Goal: Transaction & Acquisition: Book appointment/travel/reservation

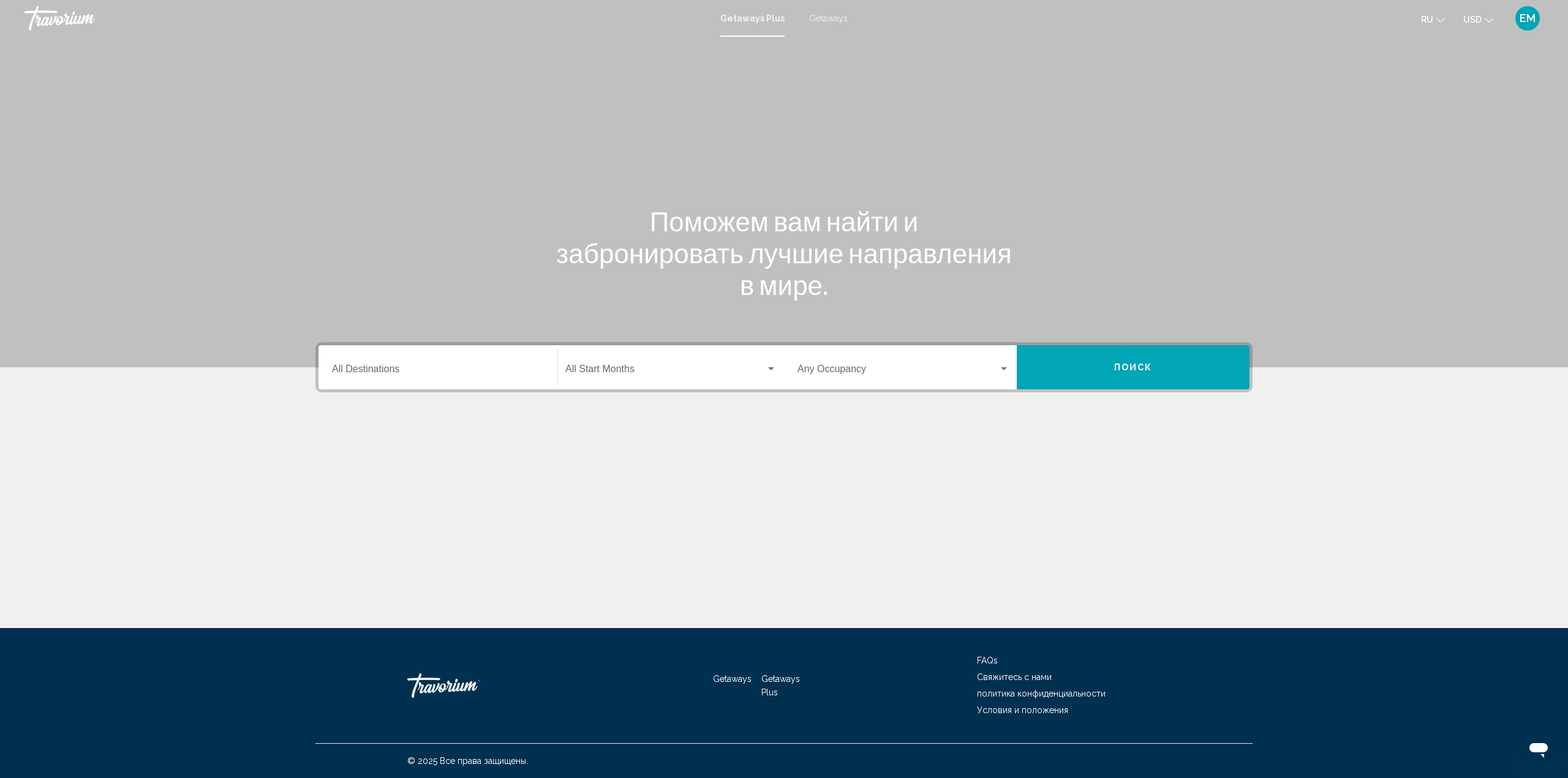
click at [427, 366] on input "Destination All Destinations" at bounding box center [437, 371] width 212 height 11
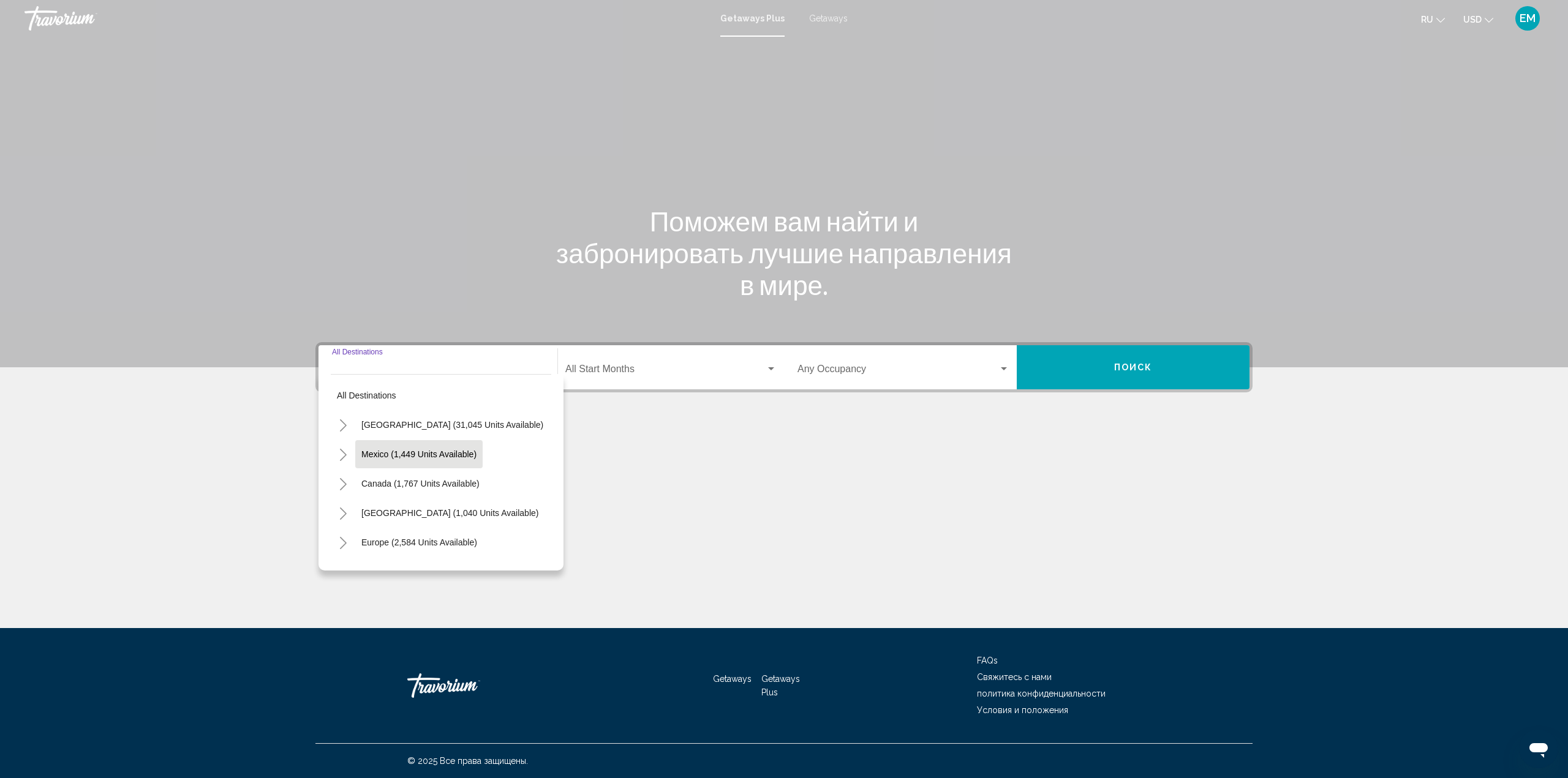
click at [376, 451] on span "Mexico (1,449 units available)" at bounding box center [419, 455] width 115 height 10
type input "**********"
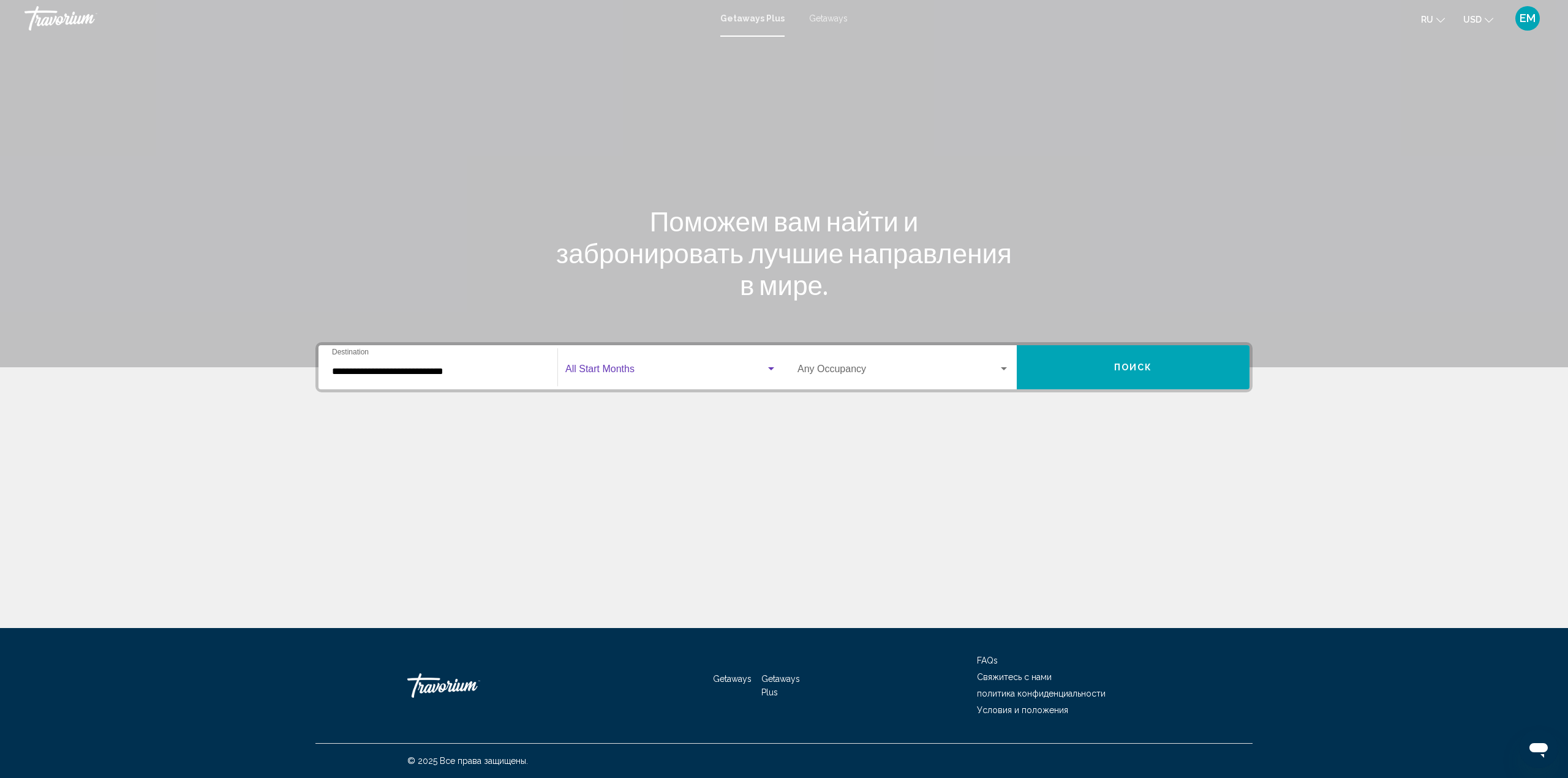
click at [768, 368] on div "Search widget" at bounding box center [771, 368] width 6 height 3
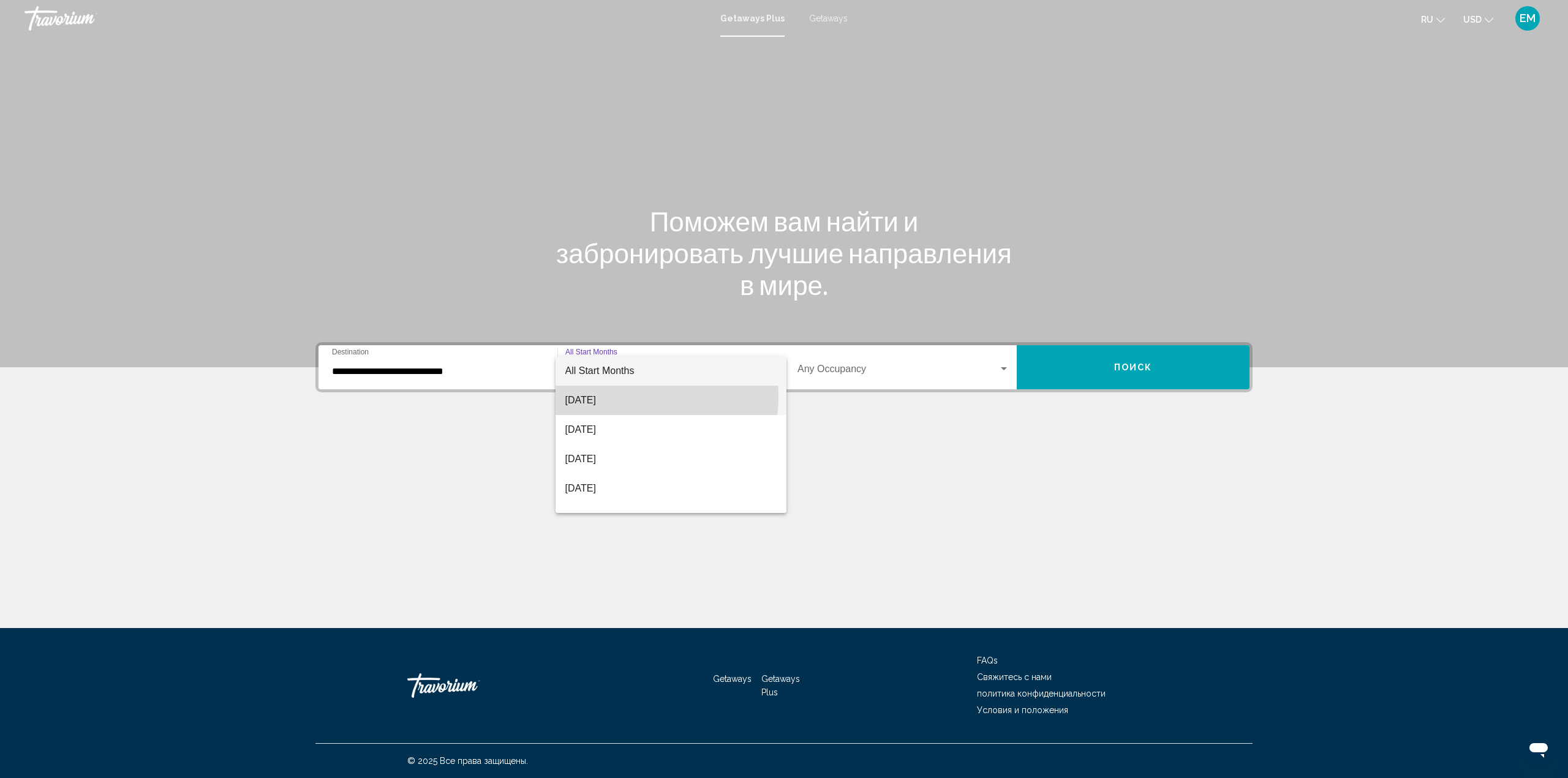
click at [620, 396] on span "[DATE]" at bounding box center [671, 400] width 212 height 29
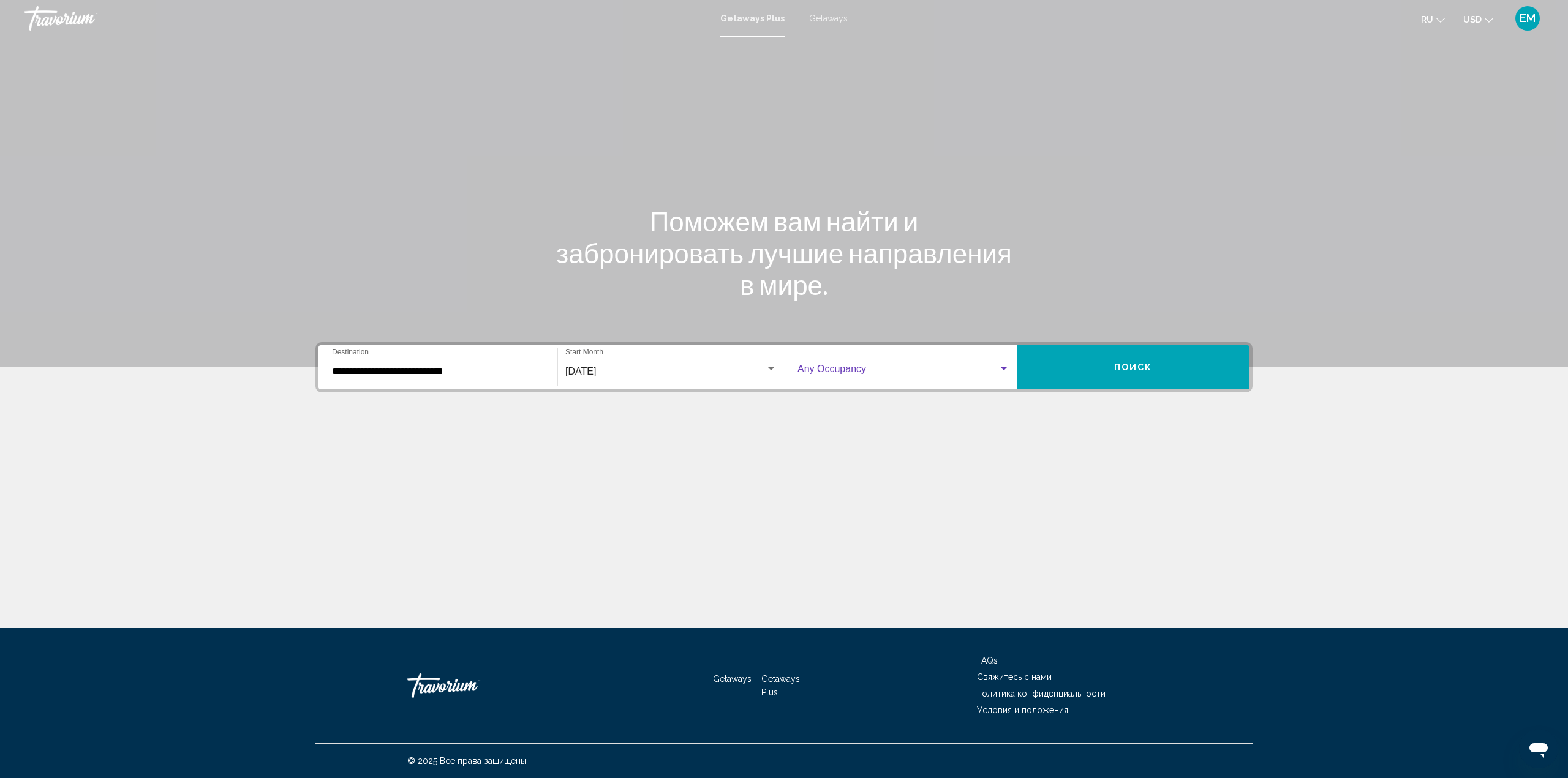
click at [1002, 365] on div "Search widget" at bounding box center [1004, 369] width 11 height 10
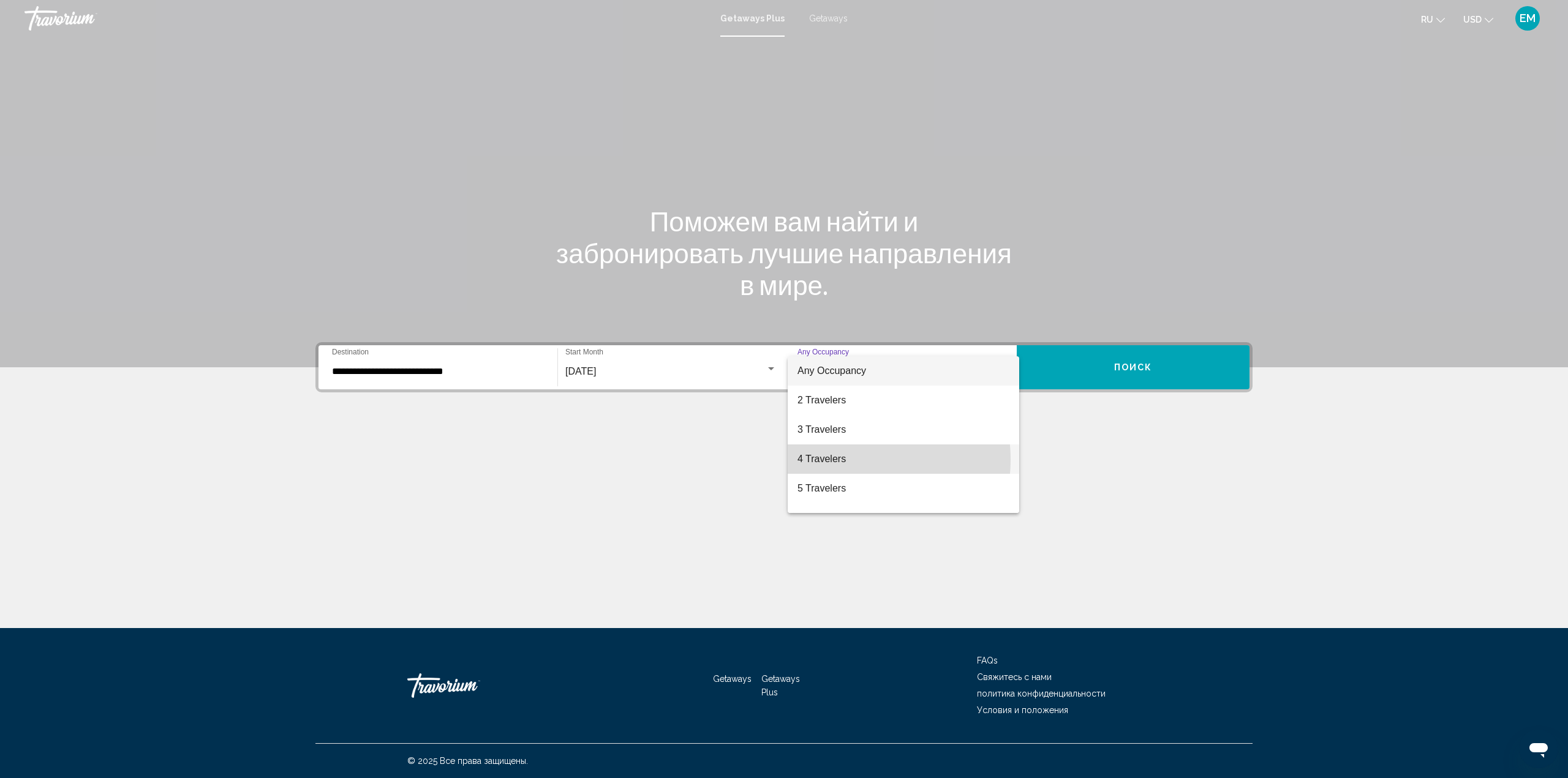
click at [846, 459] on span "4 Travelers" at bounding box center [903, 459] width 212 height 29
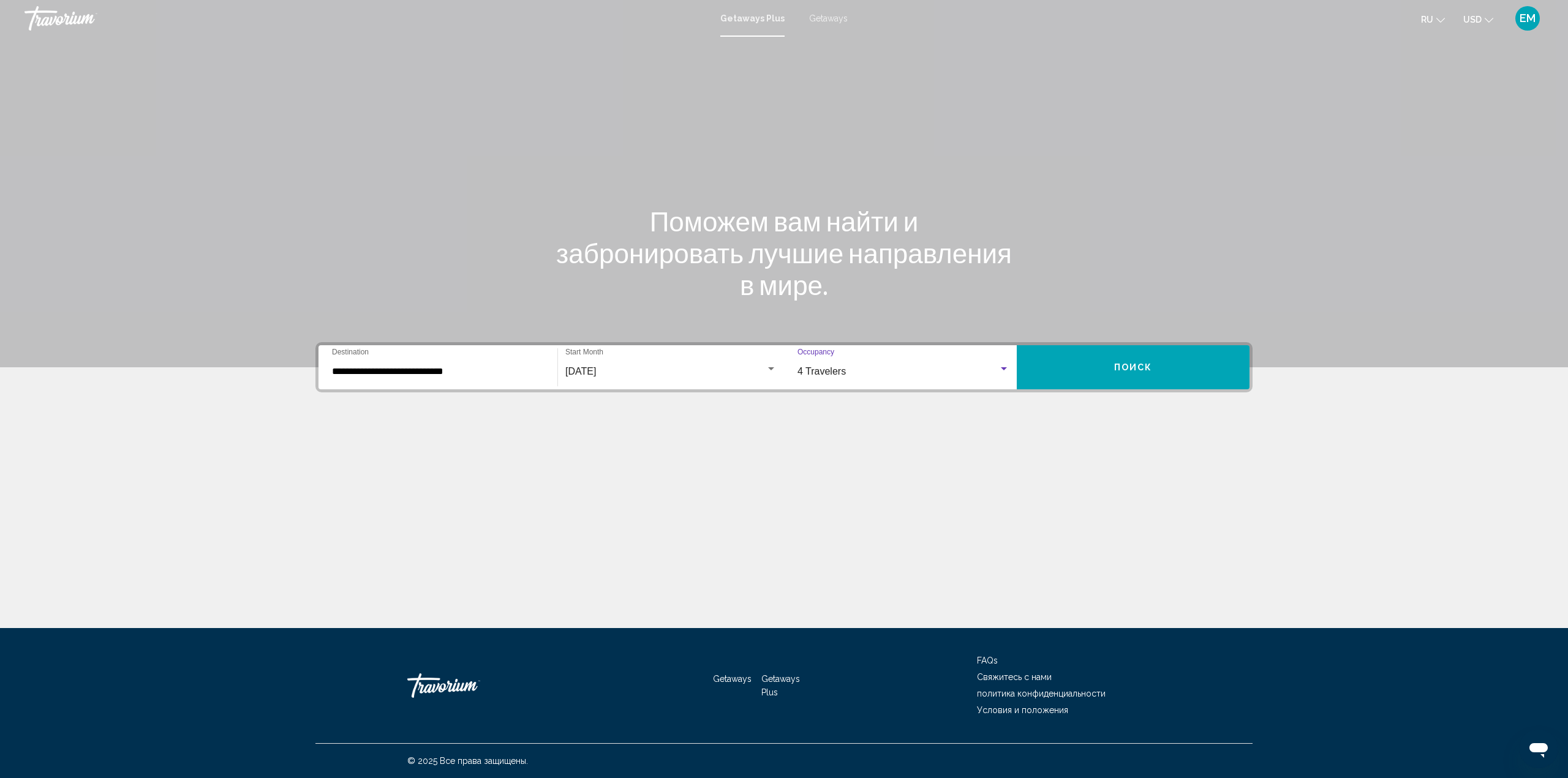
click at [1105, 360] on button "Поиск" at bounding box center [1133, 367] width 233 height 44
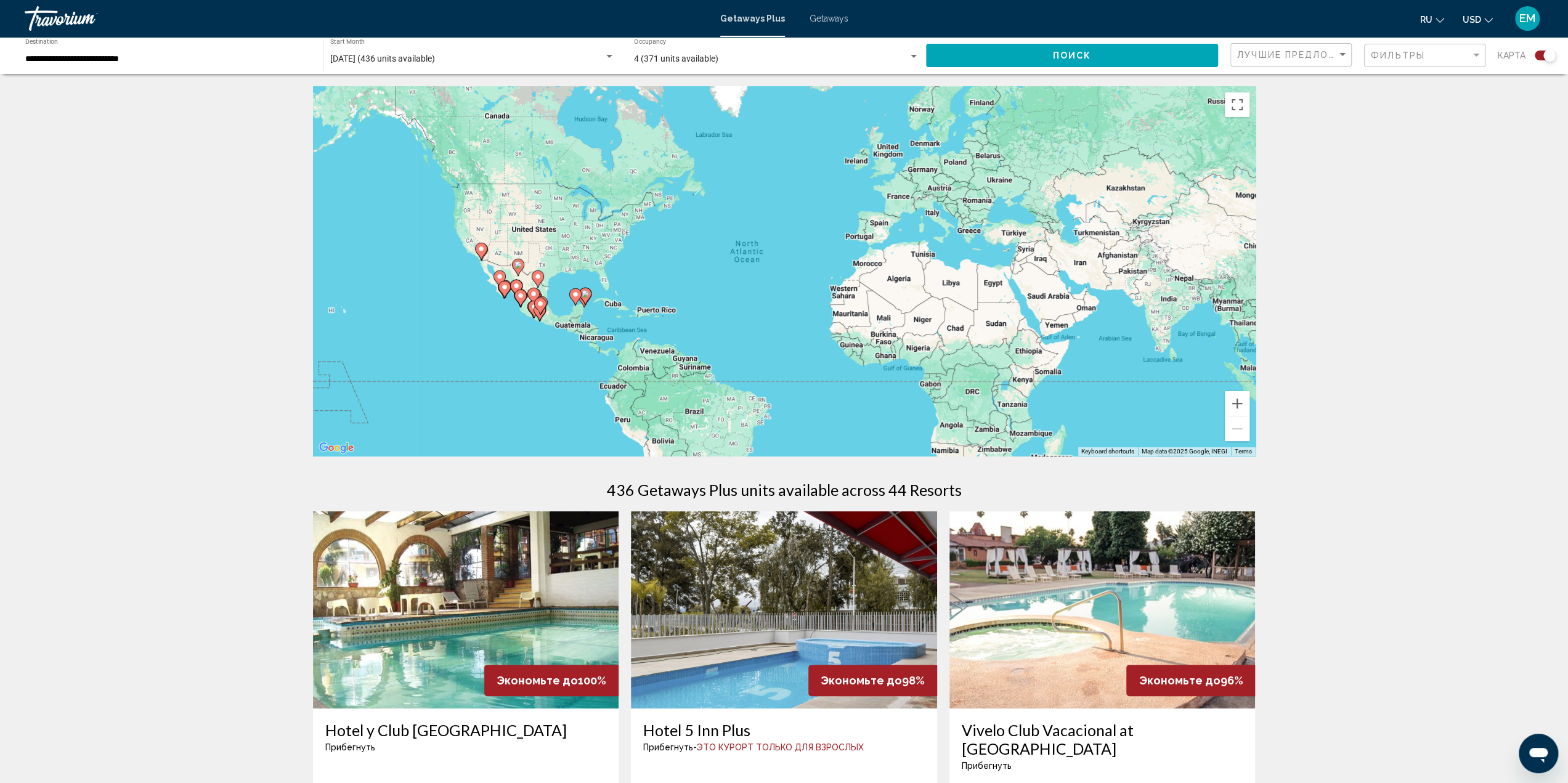
click at [901, 294] on div "To activate drag with keyboard, press Alt + Enter. Once in keyboard drag state,…" at bounding box center [784, 271] width 942 height 369
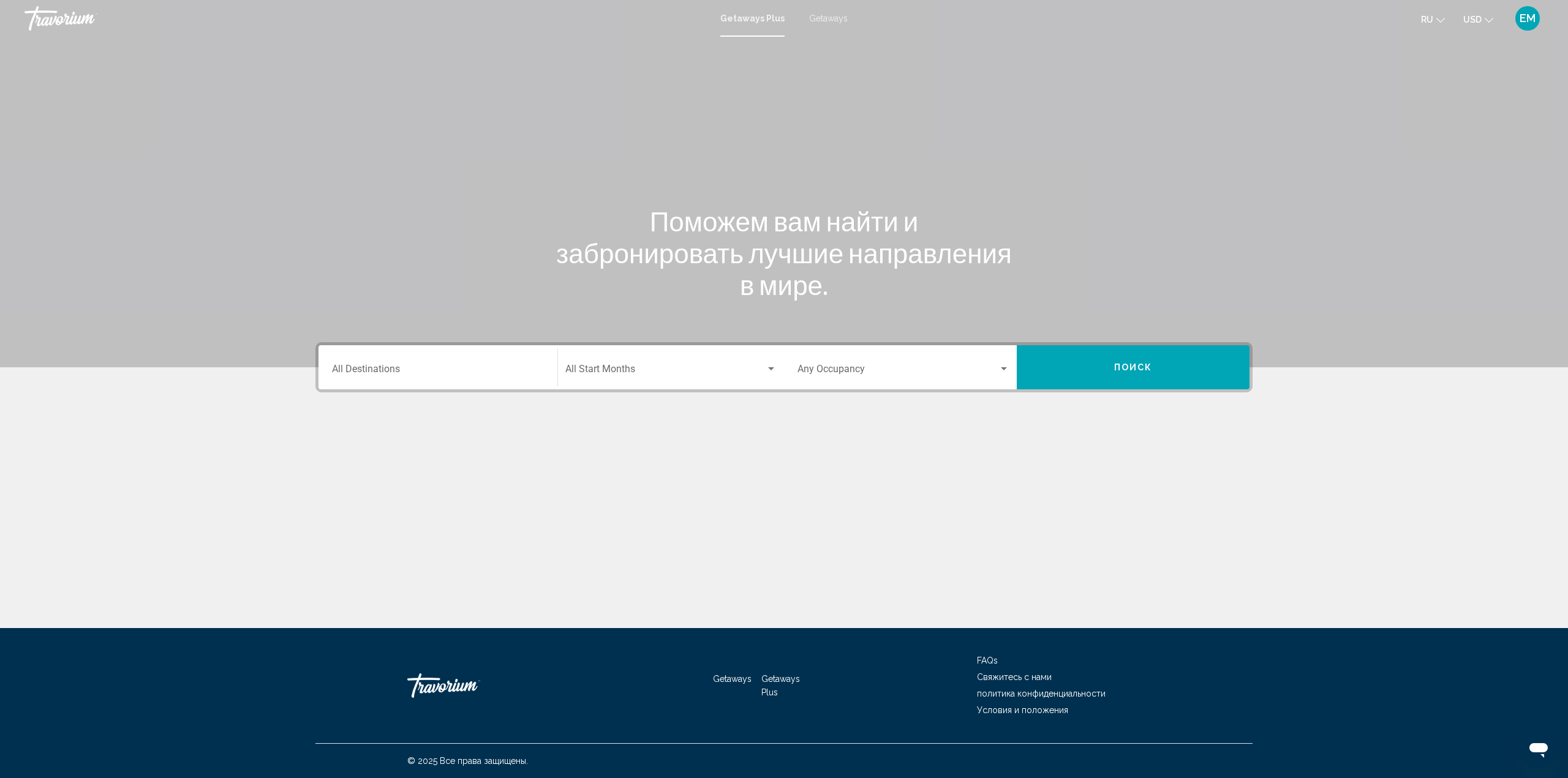
click at [772, 368] on div "Search widget" at bounding box center [771, 368] width 6 height 3
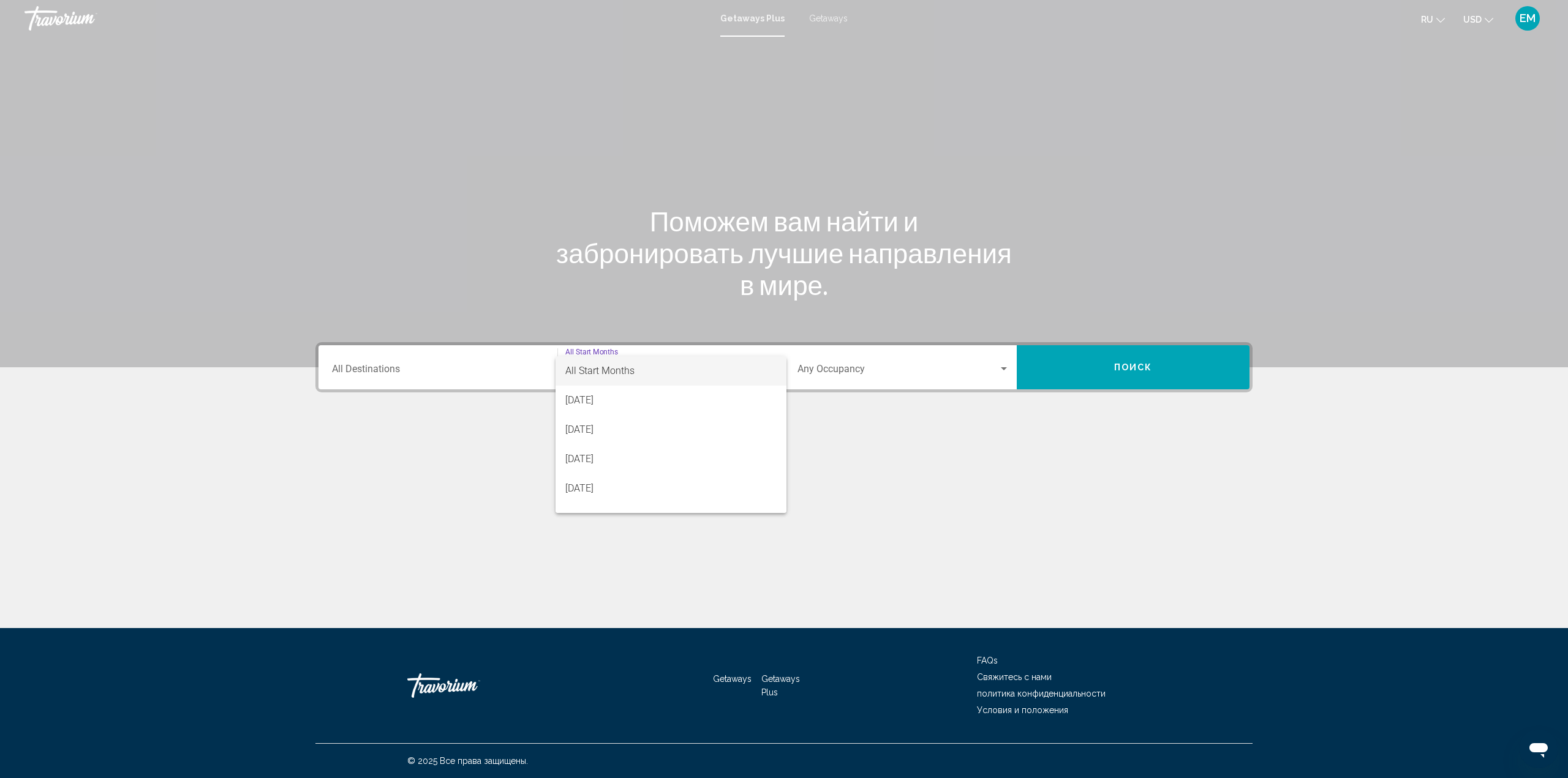
click at [490, 366] on div at bounding box center [784, 389] width 1568 height 778
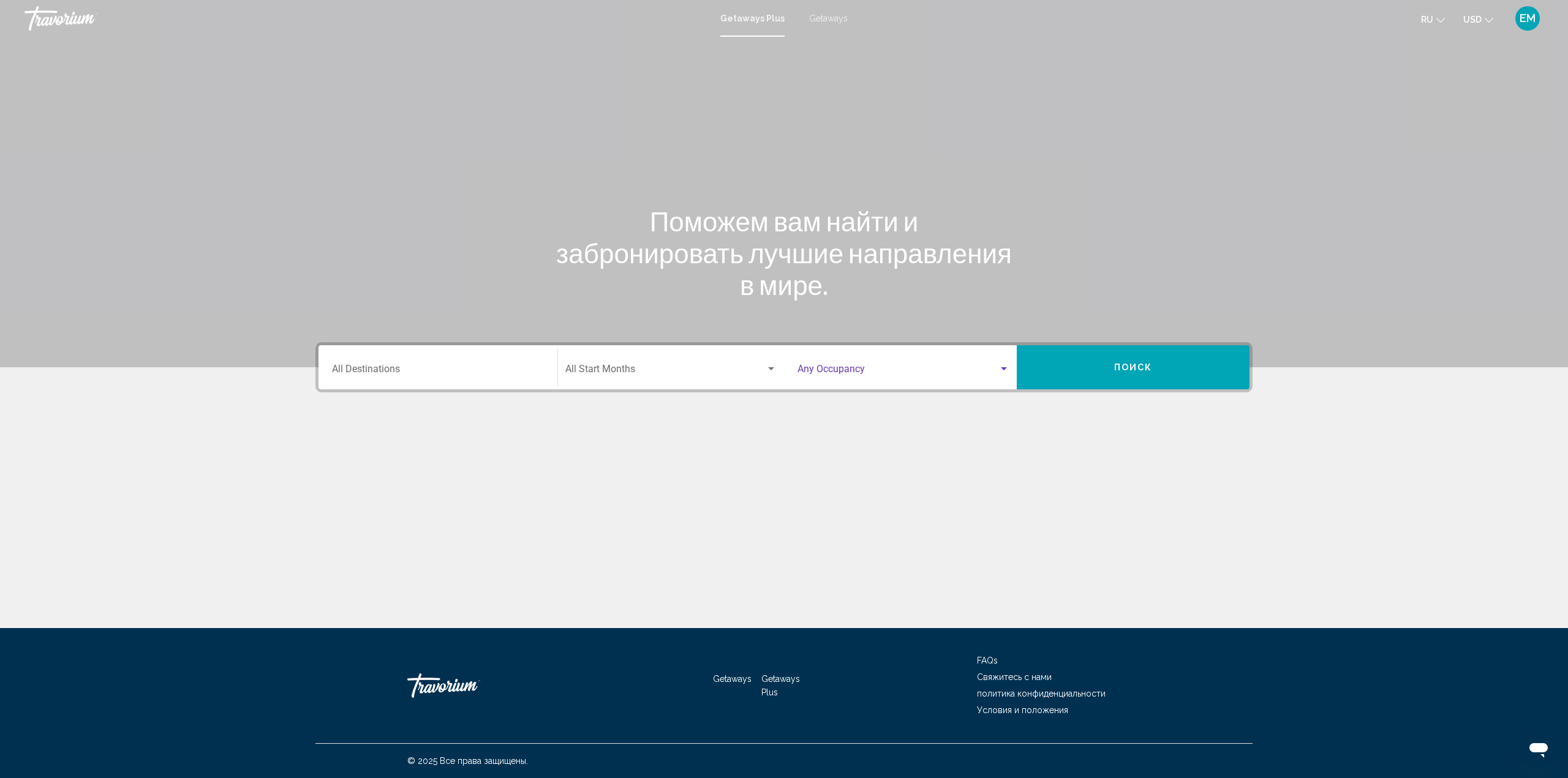
click at [1007, 369] on div "Search widget" at bounding box center [1004, 368] width 6 height 3
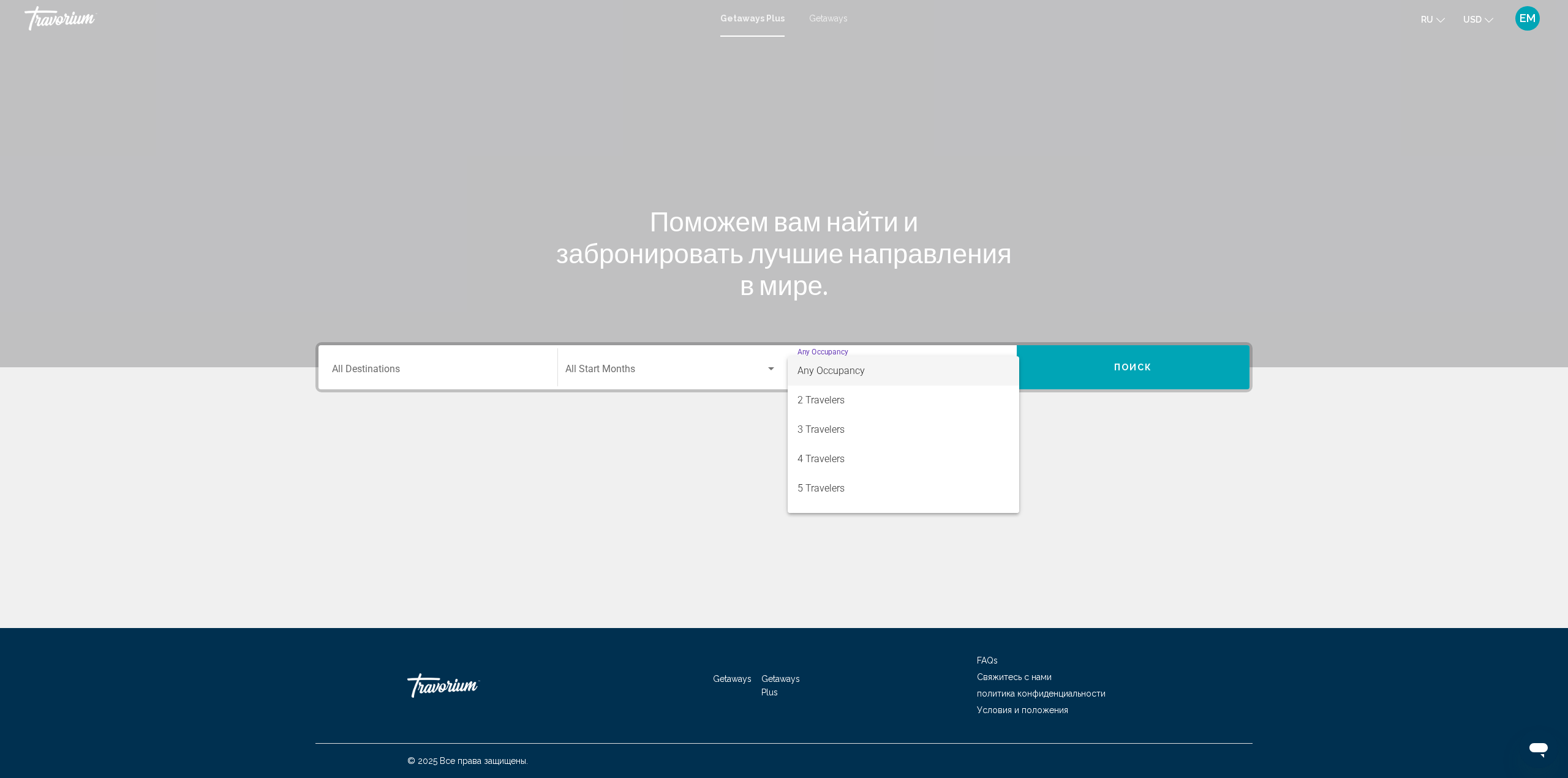
click at [431, 369] on div at bounding box center [784, 389] width 1568 height 778
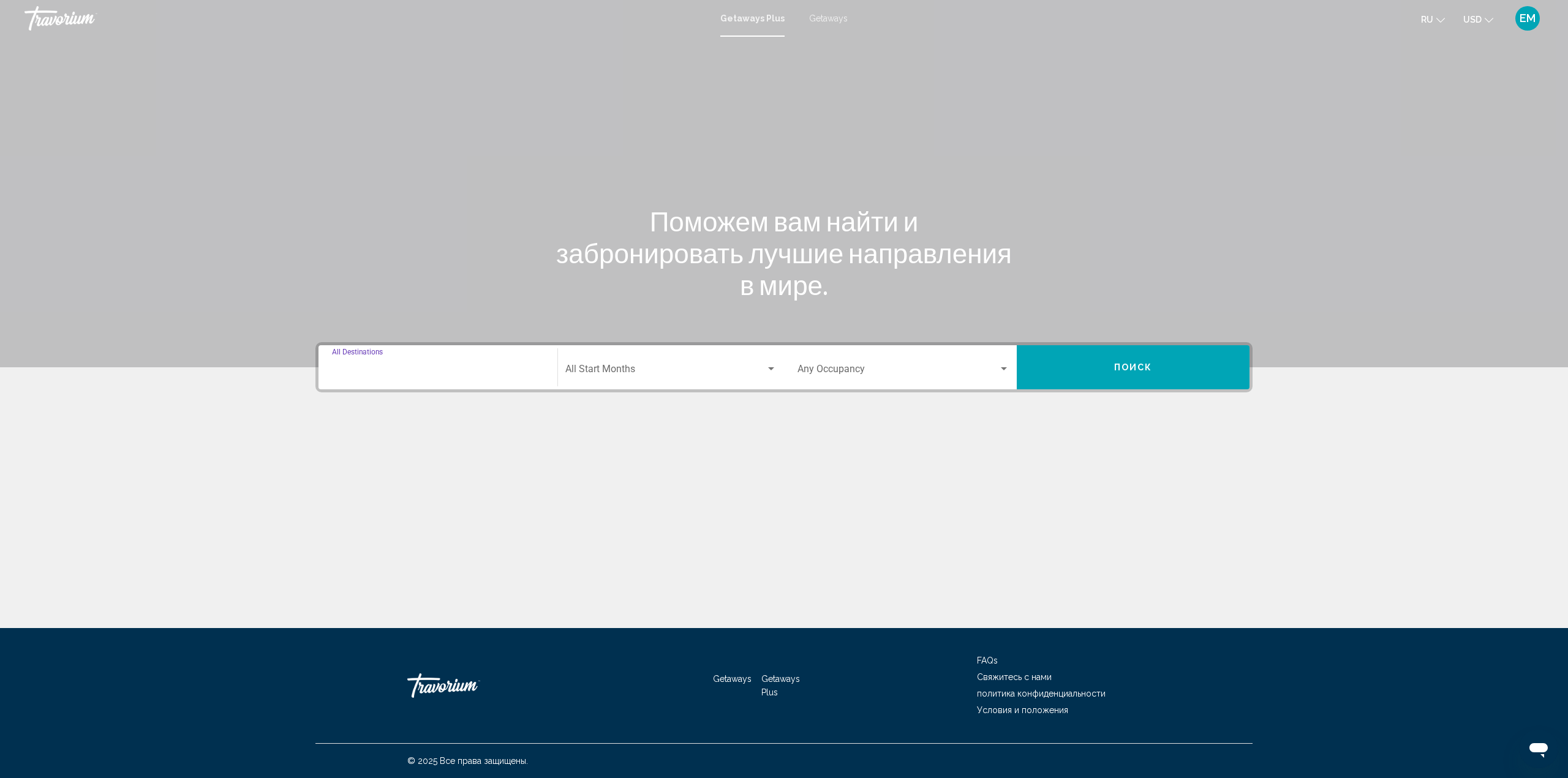
click at [387, 370] on input "Destination All Destinations" at bounding box center [437, 371] width 212 height 11
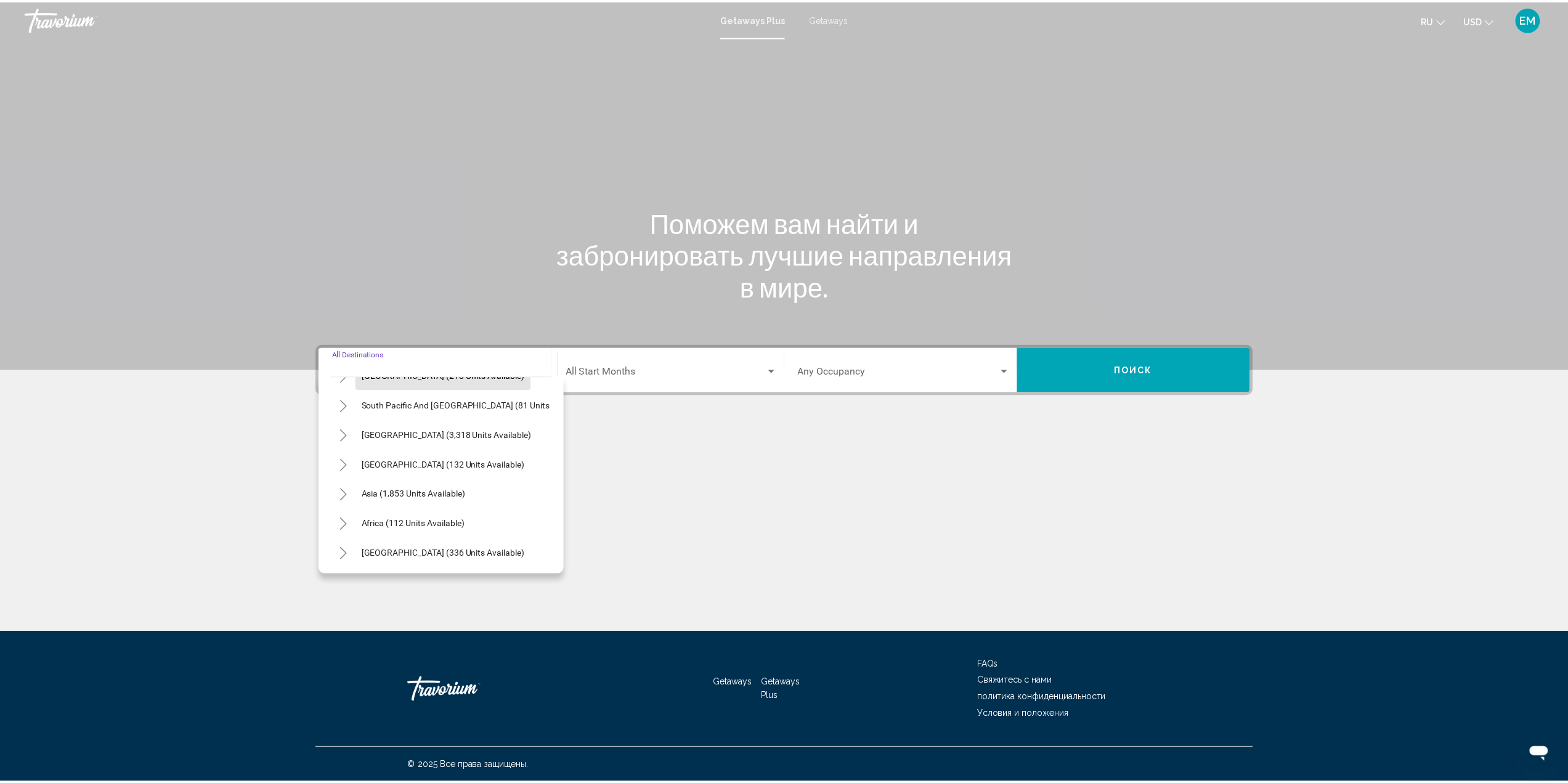
scroll to position [209, 0]
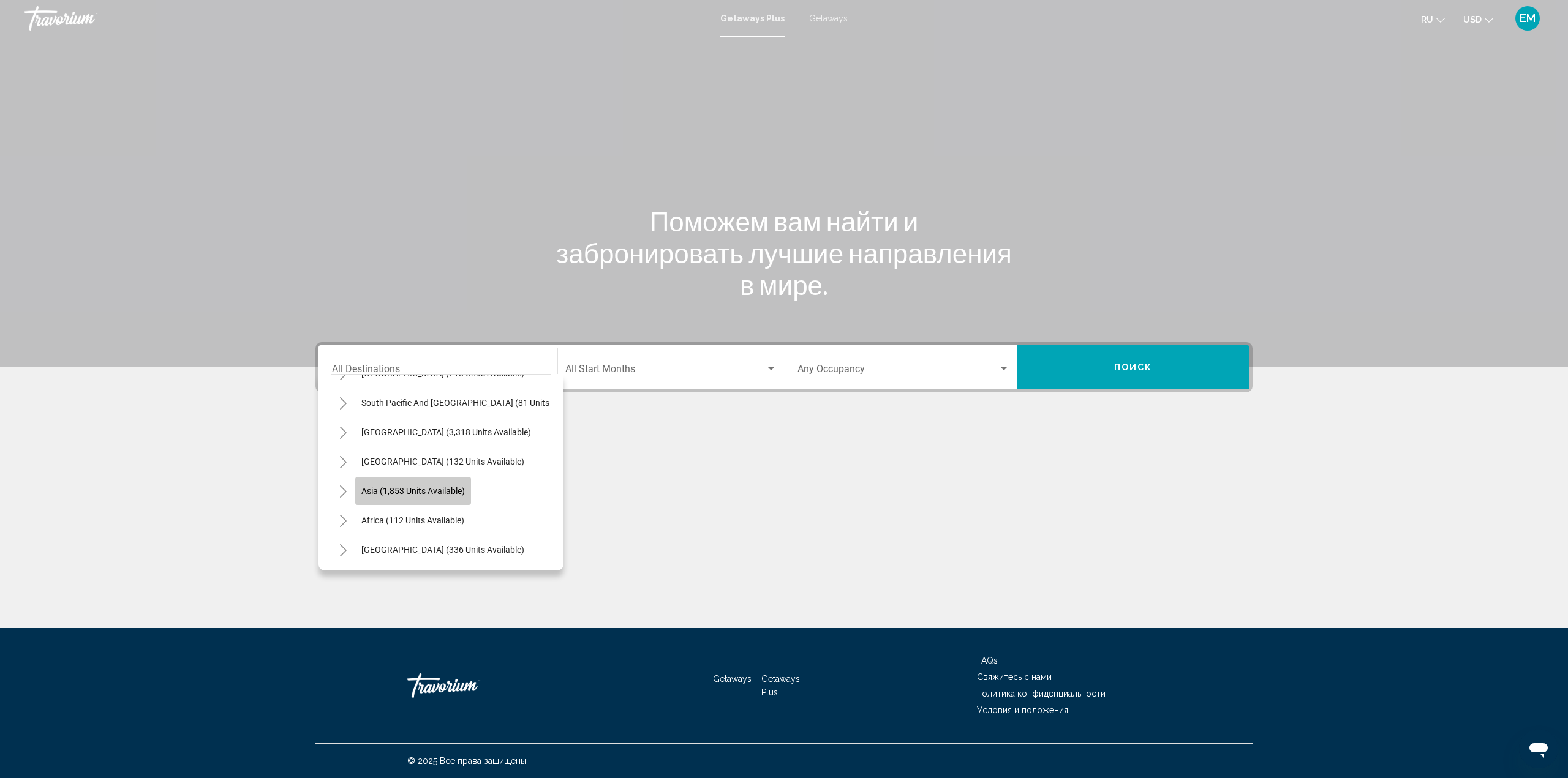
click at [408, 486] on span "Asia (1,853 units available)" at bounding box center [413, 491] width 104 height 10
type input "**********"
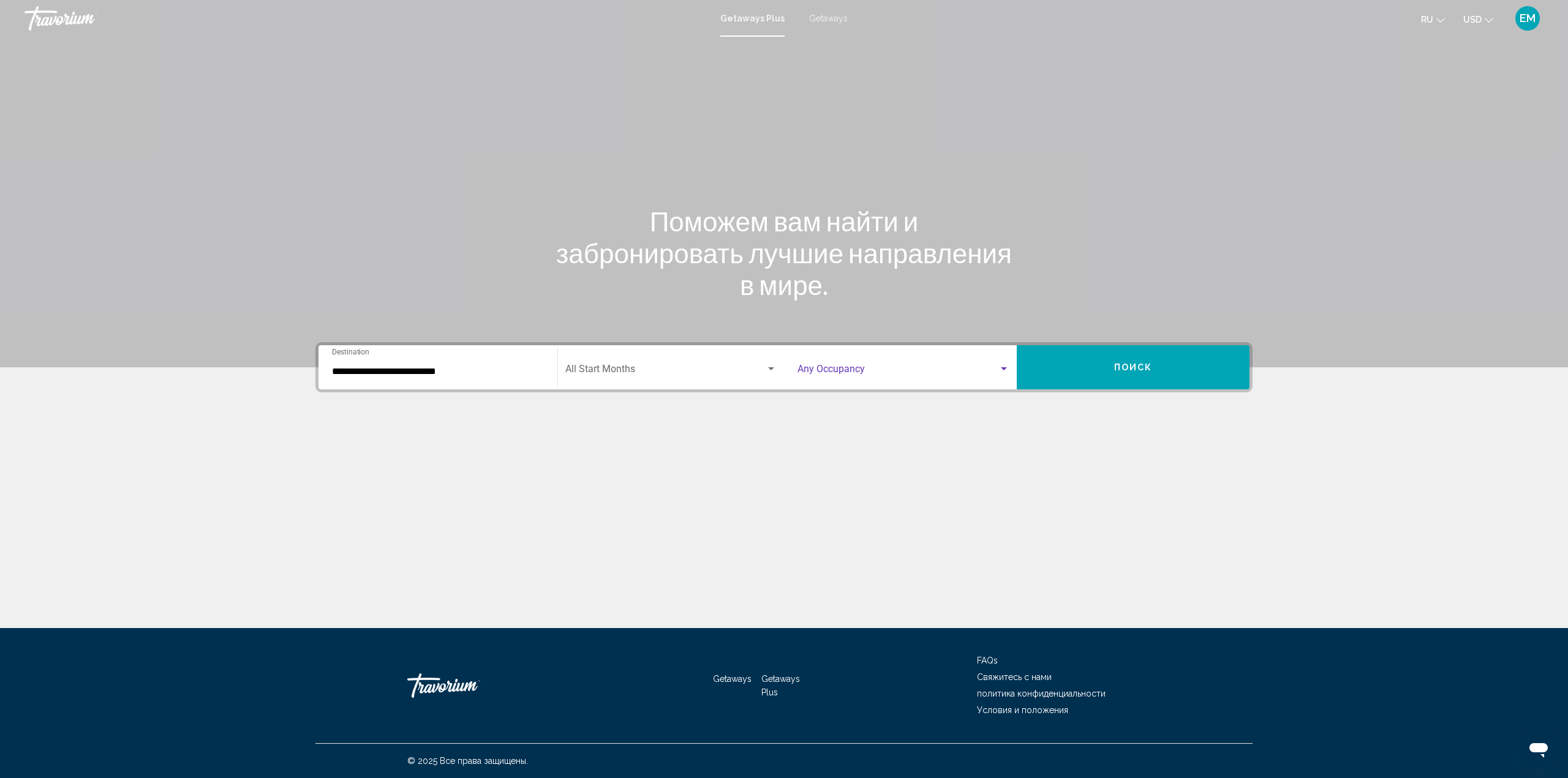
click at [1003, 366] on div "Search widget" at bounding box center [1004, 369] width 11 height 10
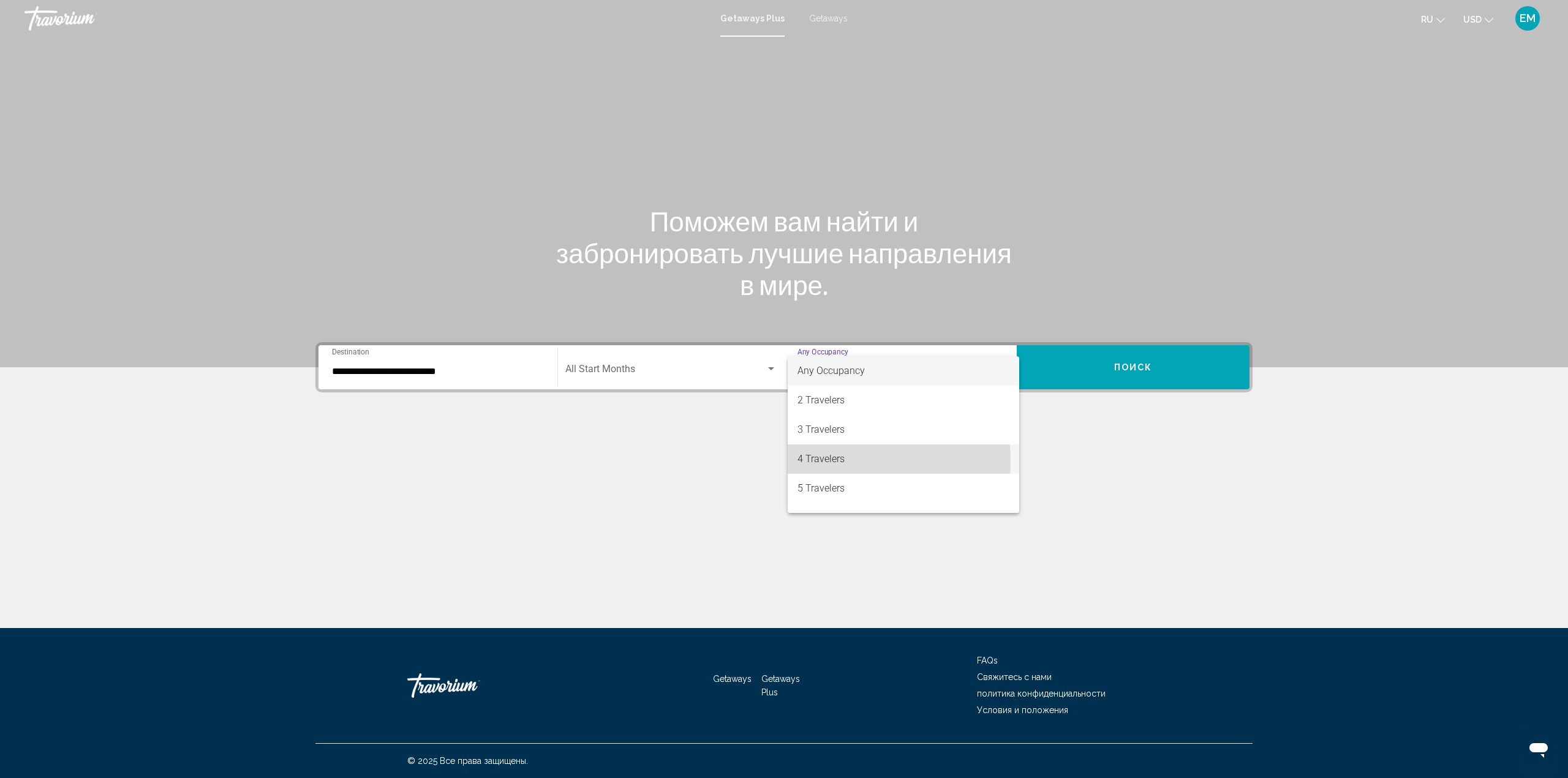
click at [837, 460] on span "4 Travelers" at bounding box center [903, 459] width 212 height 29
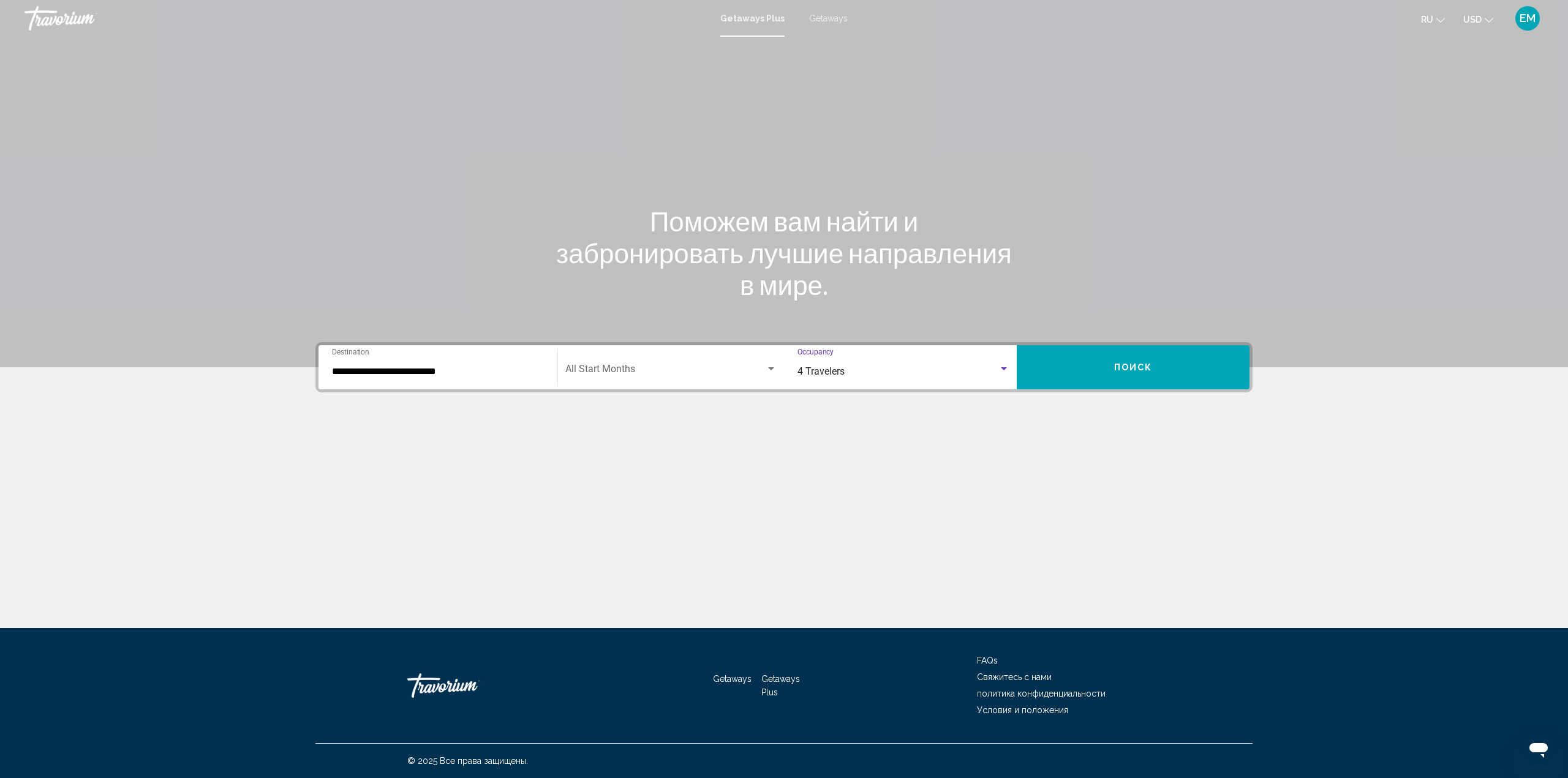
click at [770, 368] on div "Search widget" at bounding box center [771, 368] width 6 height 3
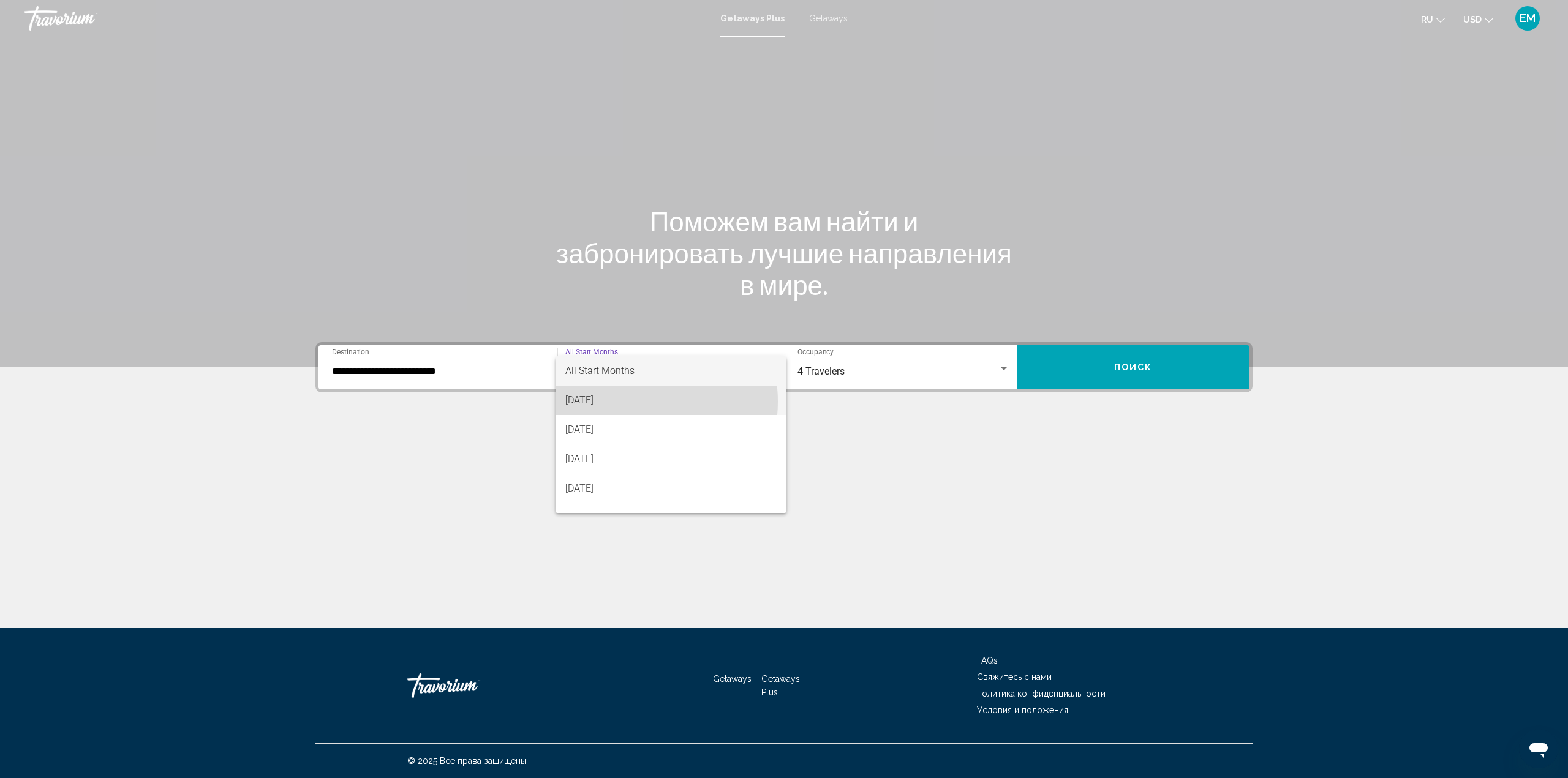
click at [626, 402] on span "[DATE]" at bounding box center [671, 400] width 212 height 29
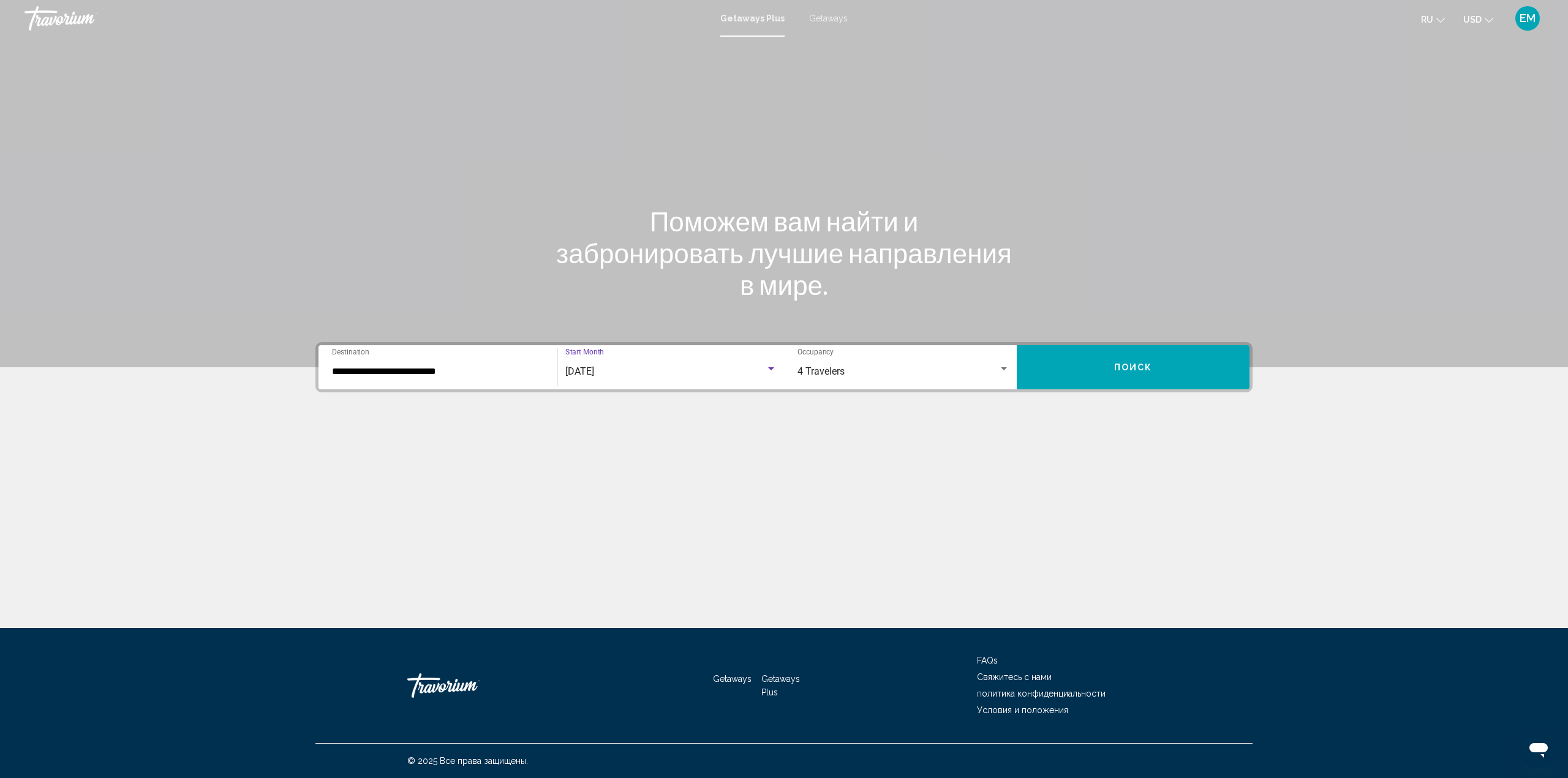
click at [1088, 365] on button "Поиск" at bounding box center [1133, 367] width 233 height 44
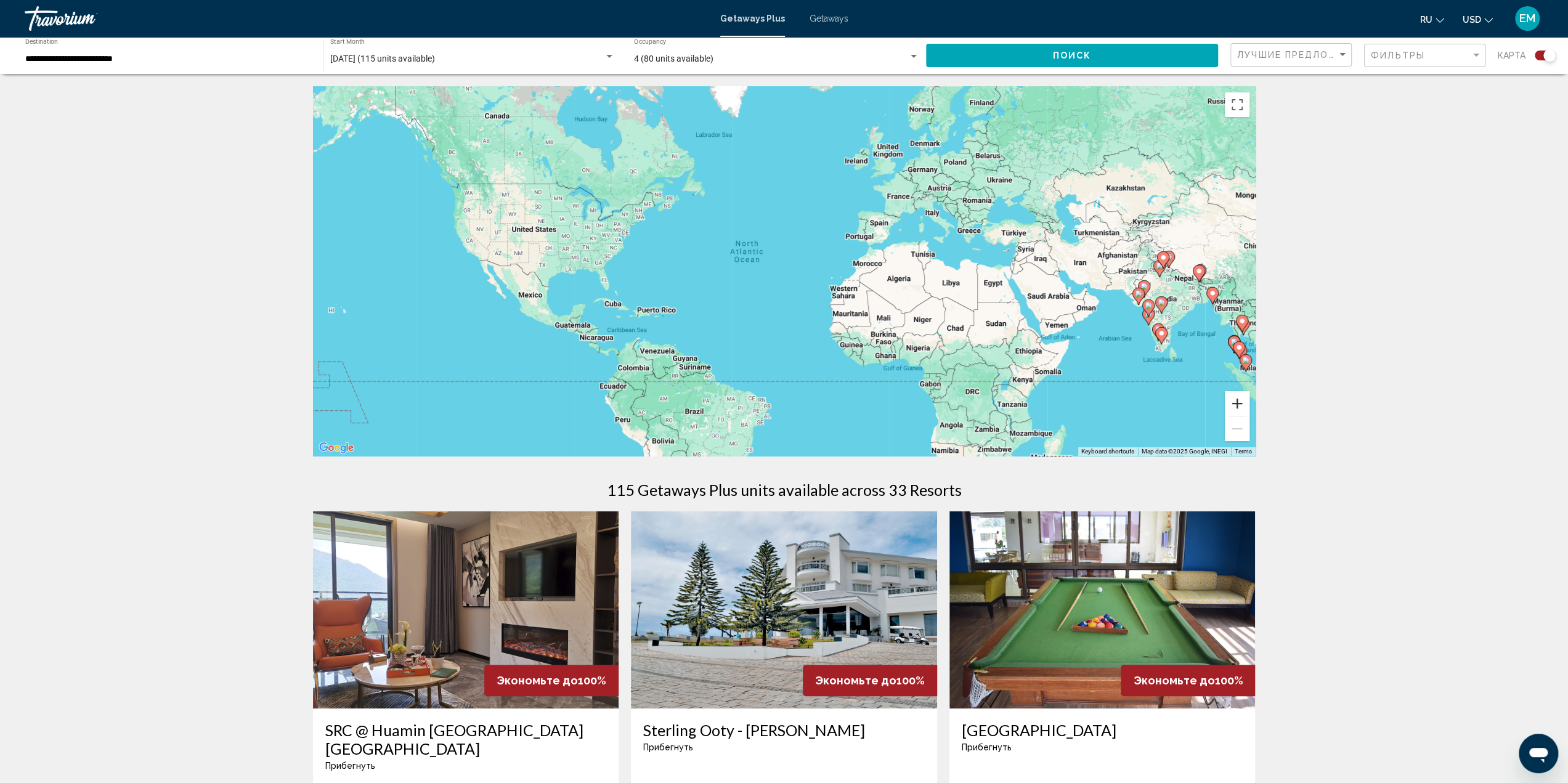
click at [1233, 402] on button "Zoom in" at bounding box center [1237, 403] width 24 height 24
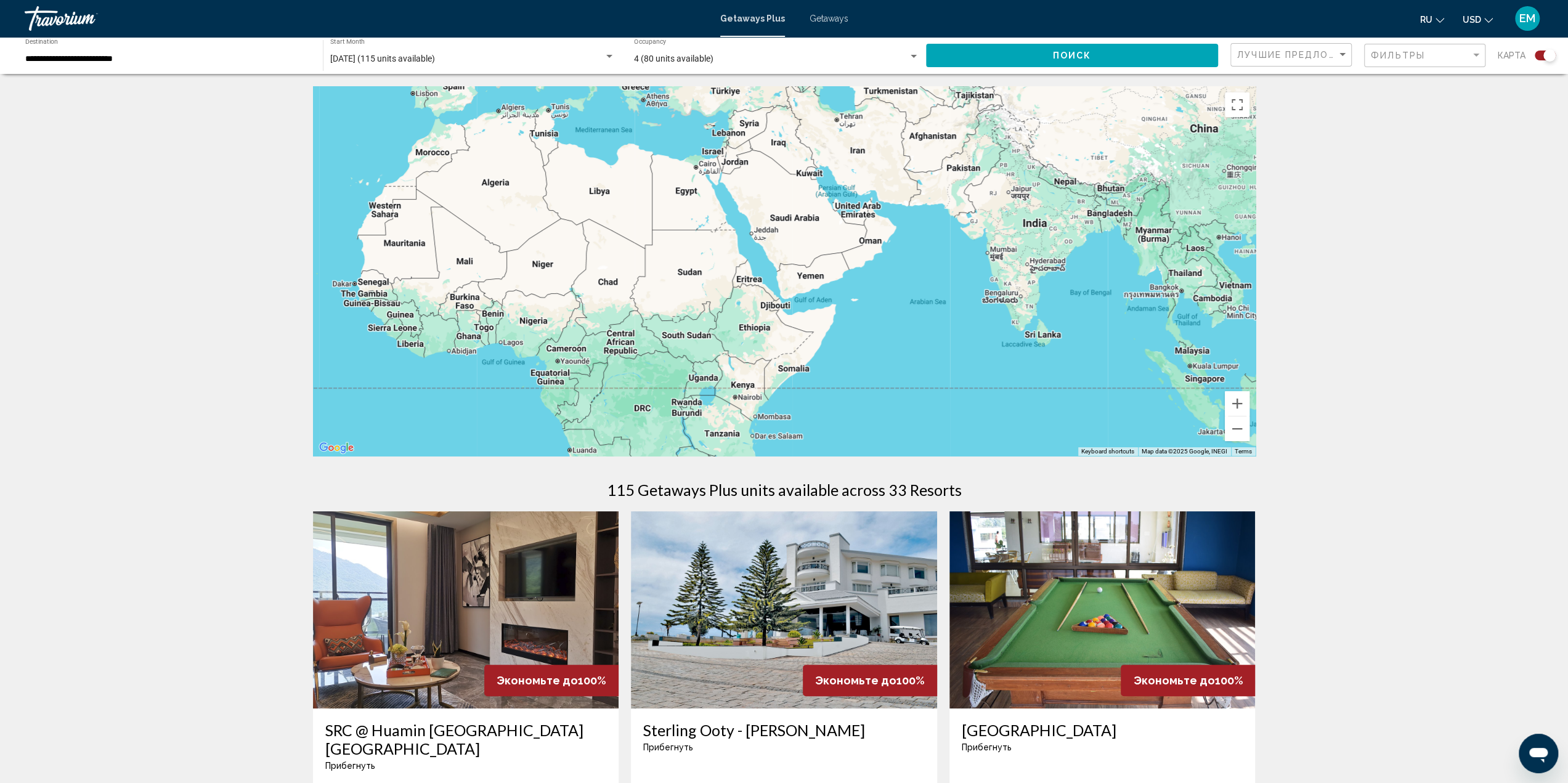
drag, startPoint x: 1172, startPoint y: 337, endPoint x: 644, endPoint y: 231, distance: 538.5
click at [644, 231] on div "Main content" at bounding box center [784, 271] width 942 height 369
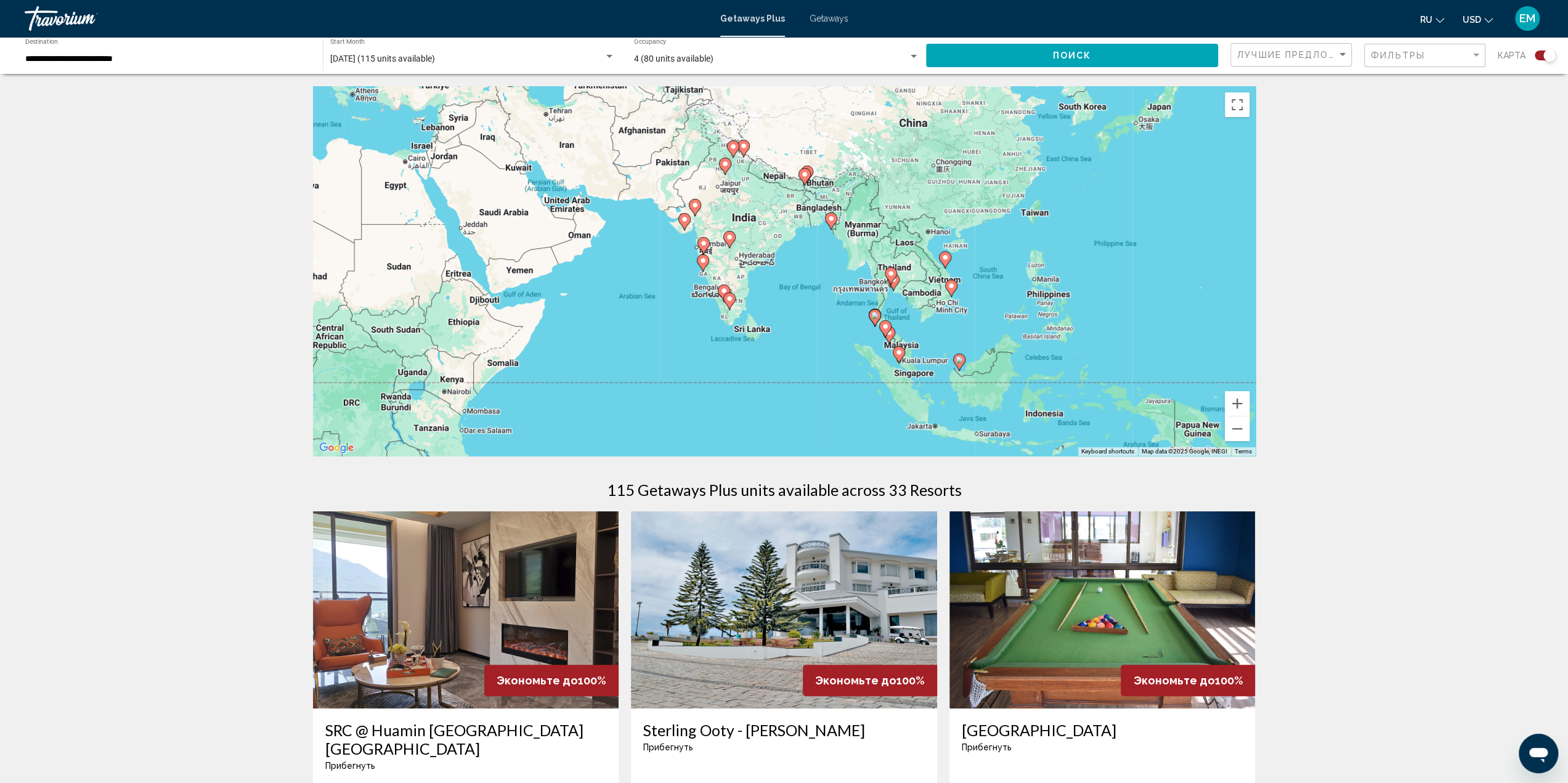
drag, startPoint x: 988, startPoint y: 277, endPoint x: 713, endPoint y: 272, distance: 275.0
click at [713, 272] on div "To activate drag with keyboard, press Alt + Enter. Once in keyboard drag state,…" at bounding box center [784, 271] width 942 height 369
click at [1019, 157] on div "To activate drag with keyboard, press Alt + Enter. Once in keyboard drag state,…" at bounding box center [784, 271] width 942 height 369
click at [1236, 407] on button "Zoom in" at bounding box center [1237, 403] width 24 height 24
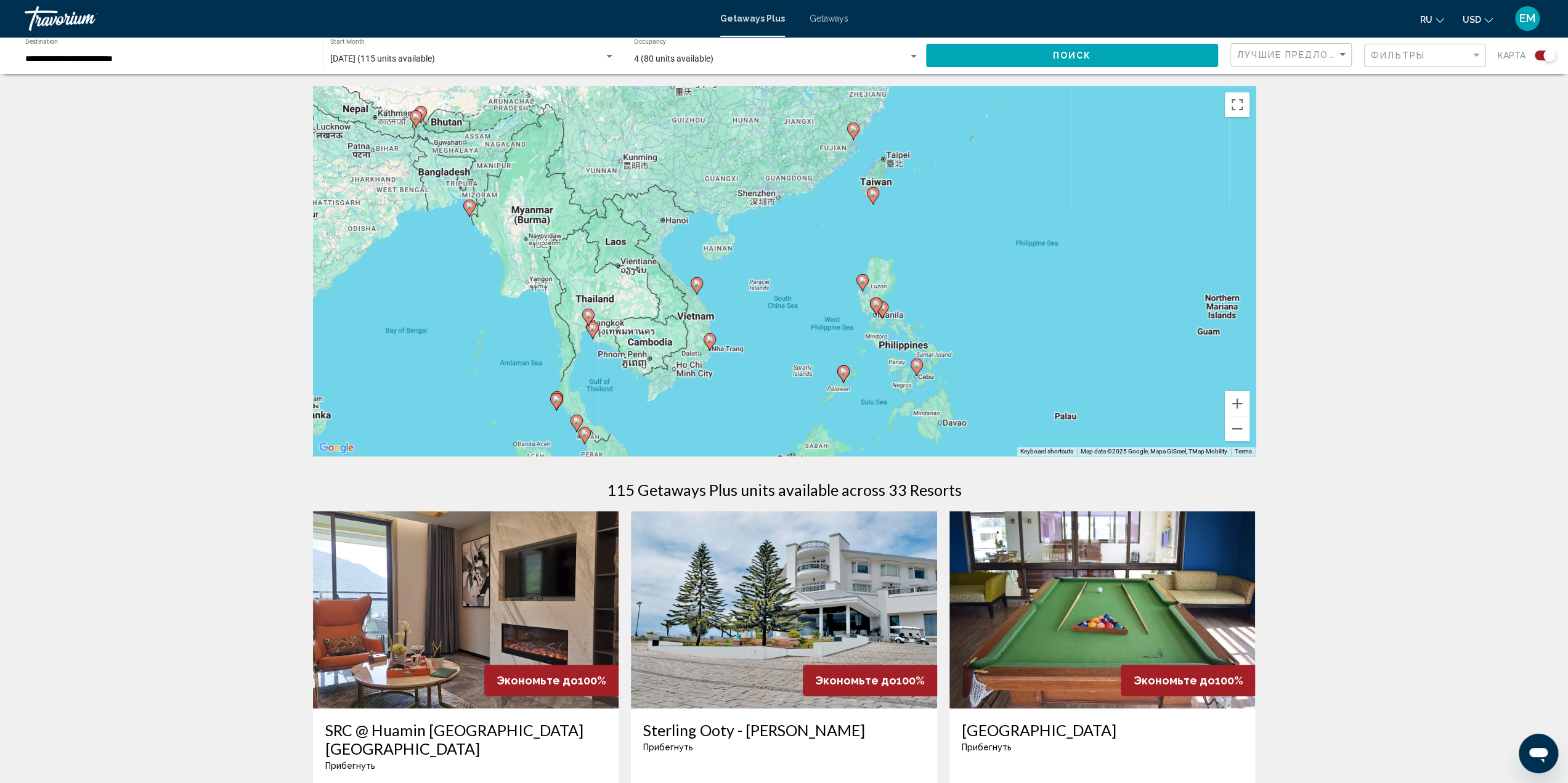
drag, startPoint x: 1174, startPoint y: 302, endPoint x: 762, endPoint y: 329, distance: 412.9
click at [762, 329] on div "To activate drag with keyboard, press Alt + Enter. Once in keyboard drag state,…" at bounding box center [784, 271] width 942 height 369
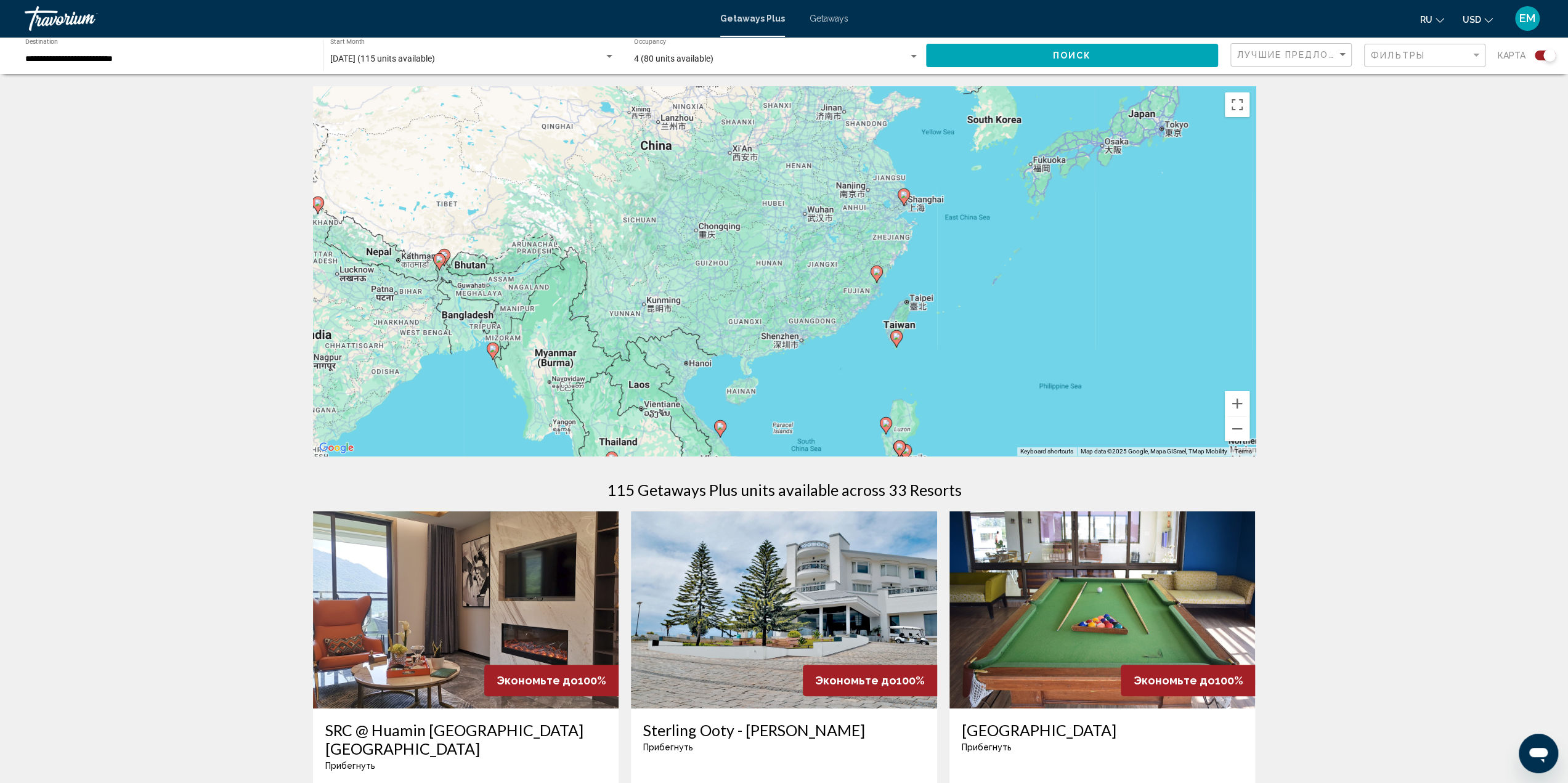
drag, startPoint x: 926, startPoint y: 203, endPoint x: 941, endPoint y: 346, distance: 143.8
click at [941, 346] on div "To activate drag with keyboard, press Alt + Enter. Once in keyboard drag state,…" at bounding box center [784, 271] width 942 height 369
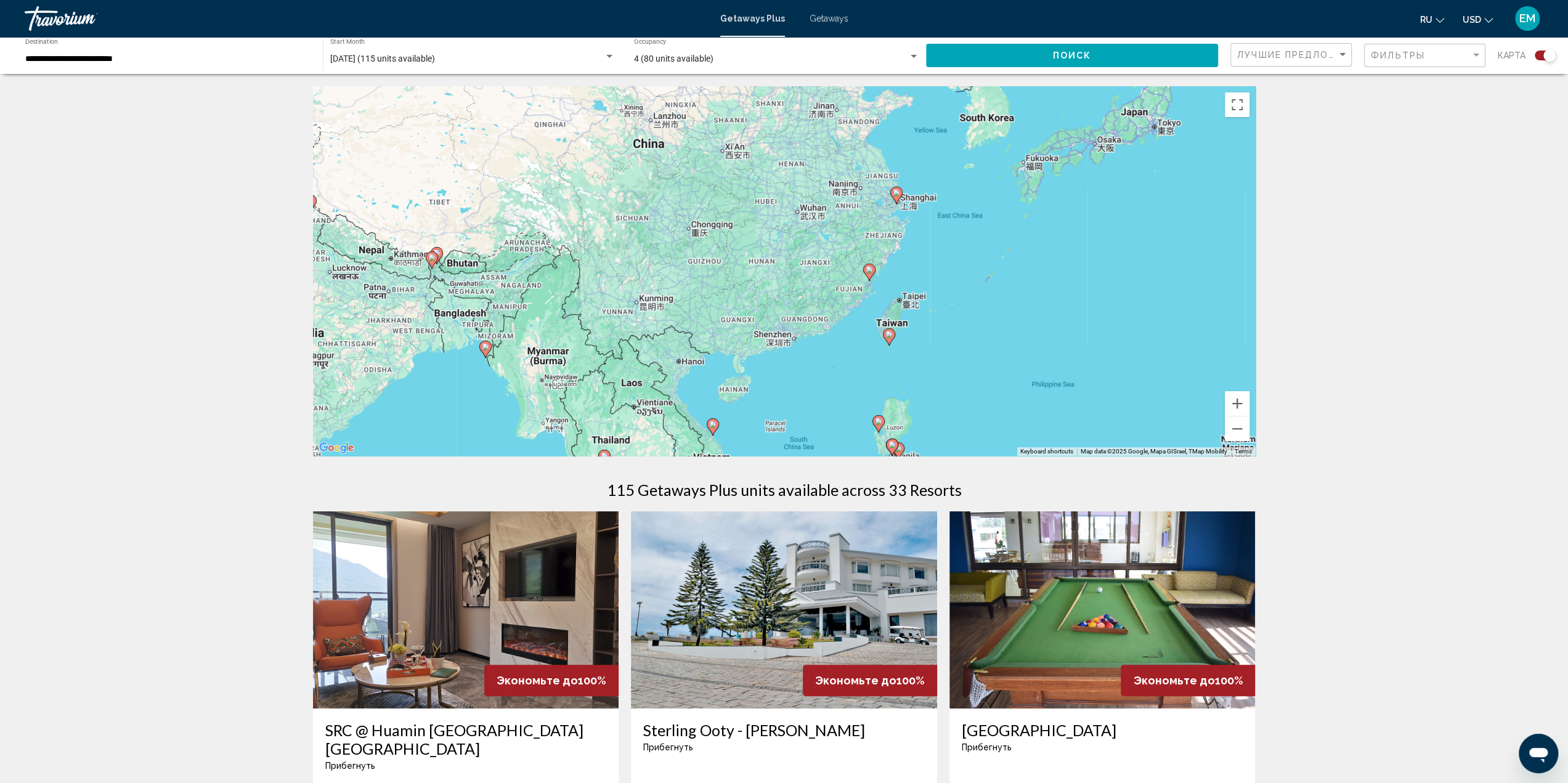
click at [893, 194] on image "Main content" at bounding box center [896, 193] width 7 height 7
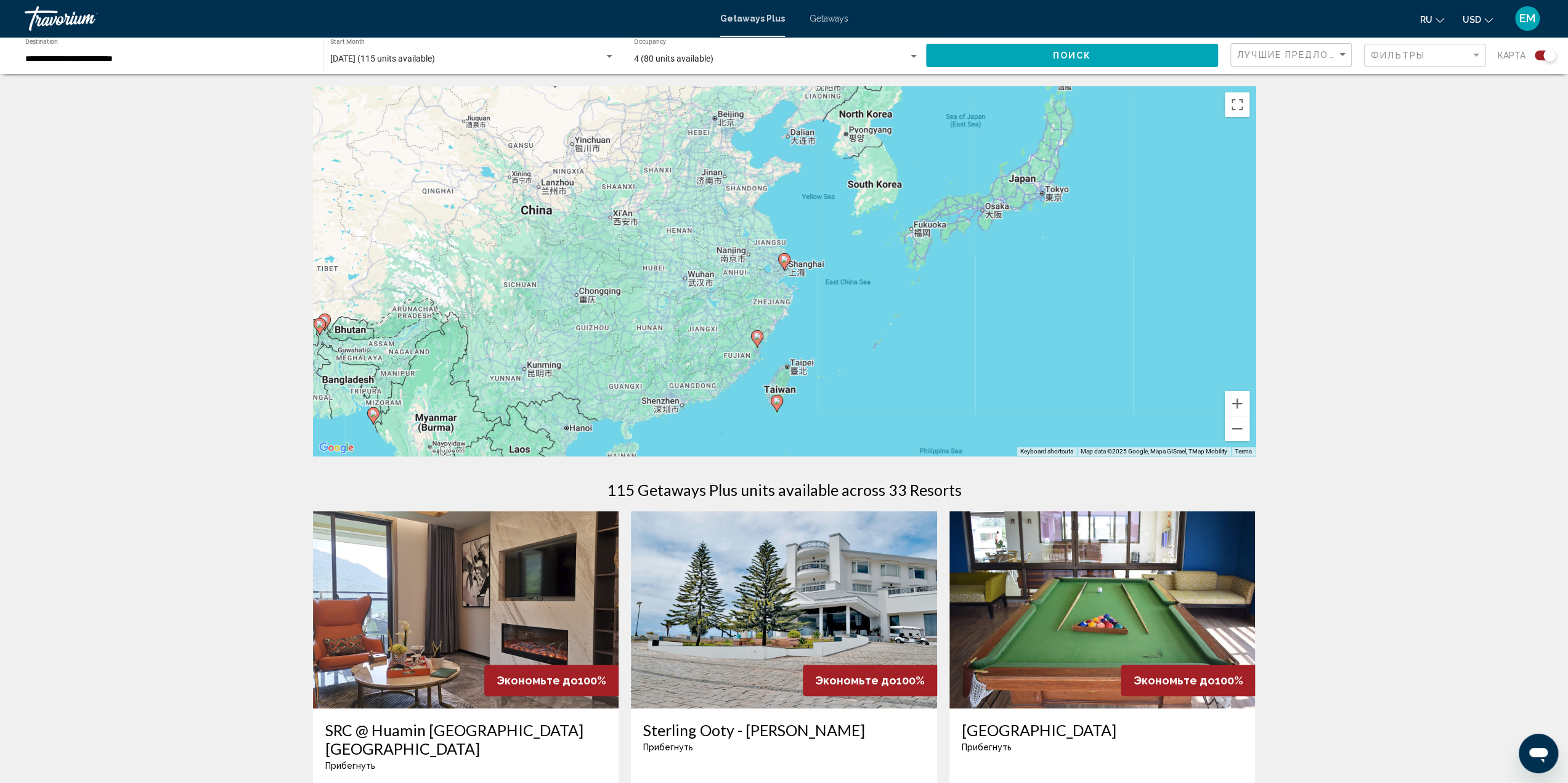
click at [785, 264] on icon "Main content" at bounding box center [784, 262] width 11 height 16
type input "**********"
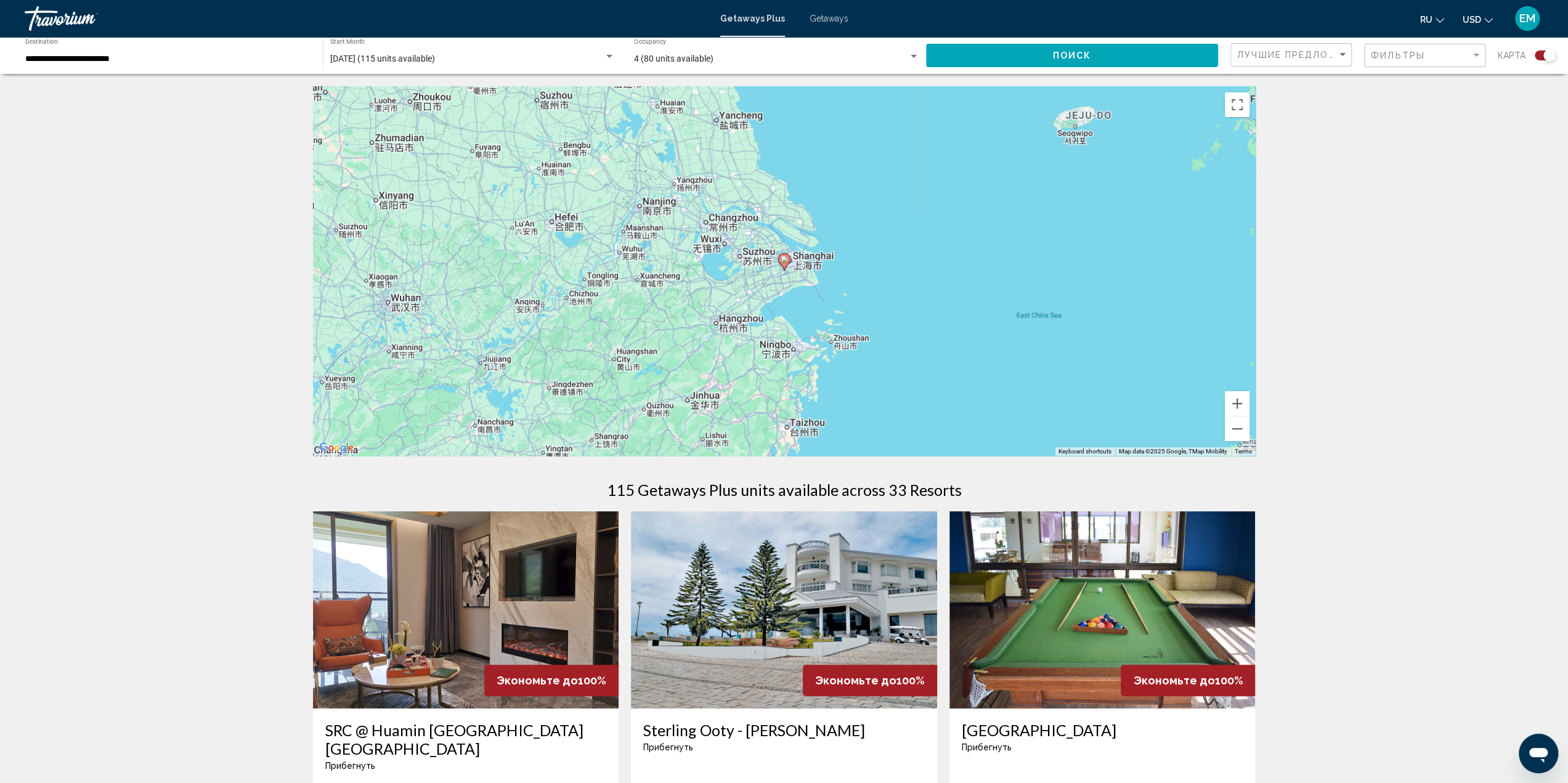
click at [782, 259] on image "Main content" at bounding box center [784, 259] width 7 height 7
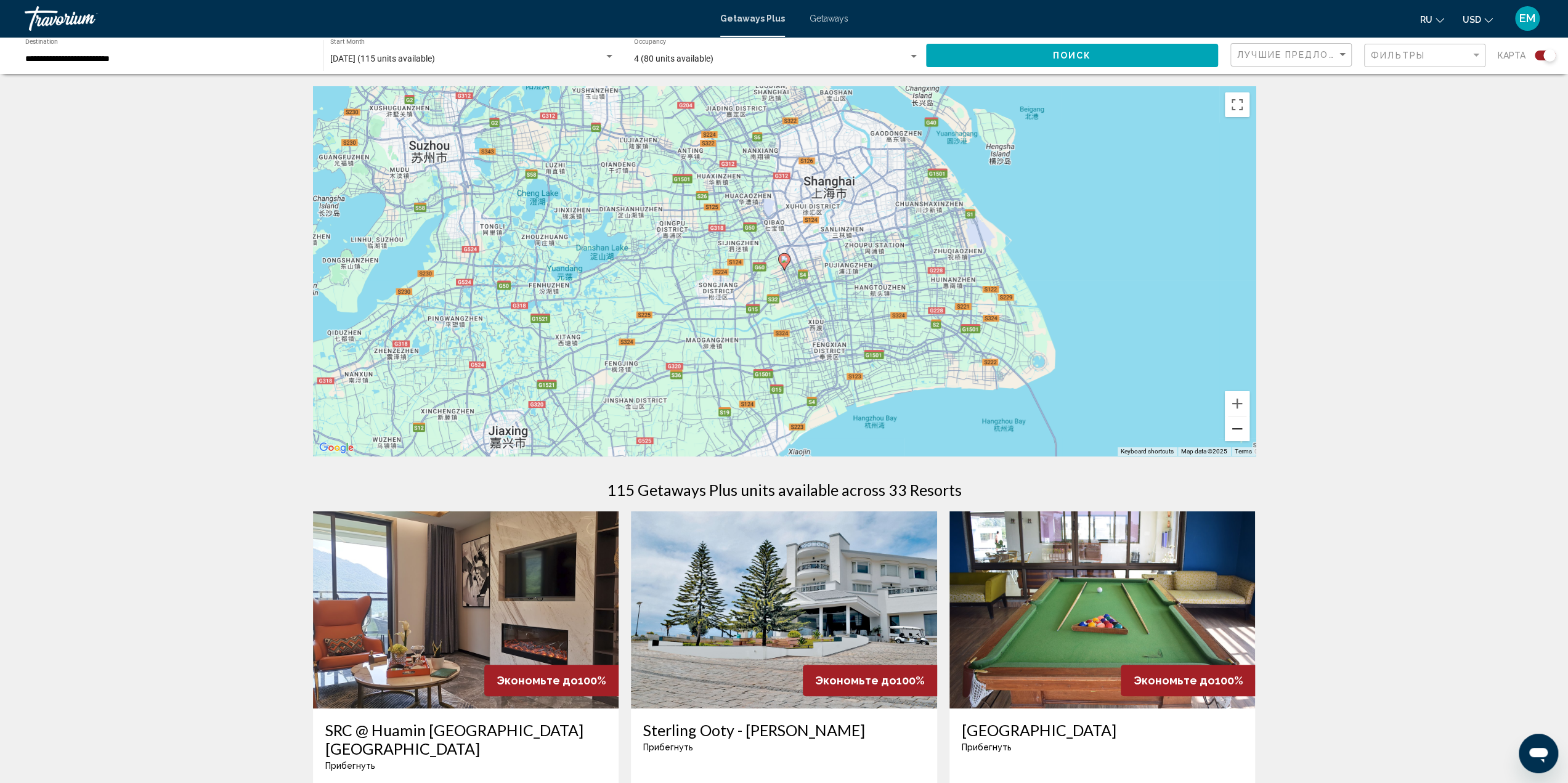
click at [1235, 429] on button "Zoom out" at bounding box center [1237, 428] width 24 height 24
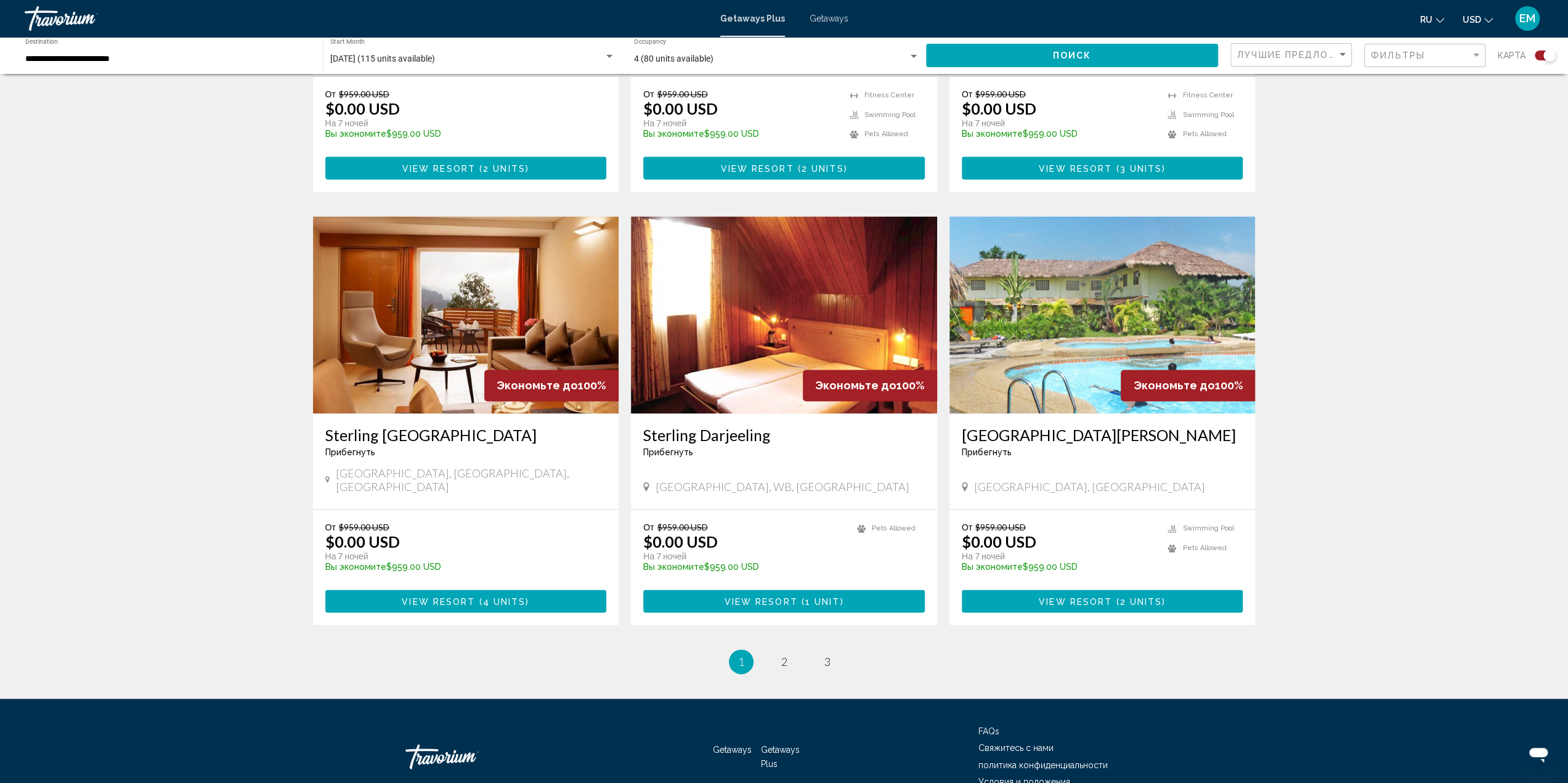
scroll to position [1623, 0]
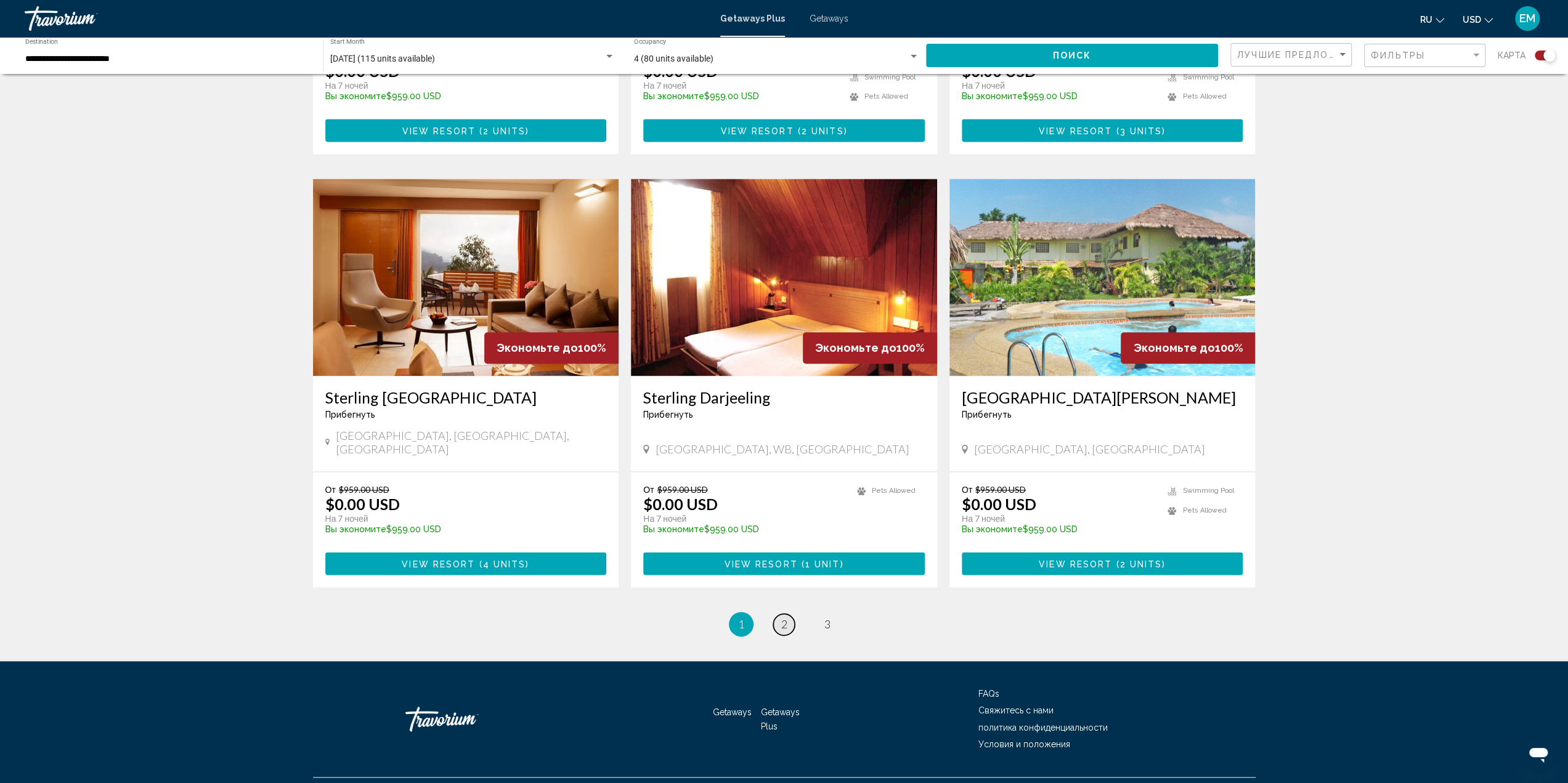
click at [784, 617] on span "2" at bounding box center [784, 624] width 6 height 14
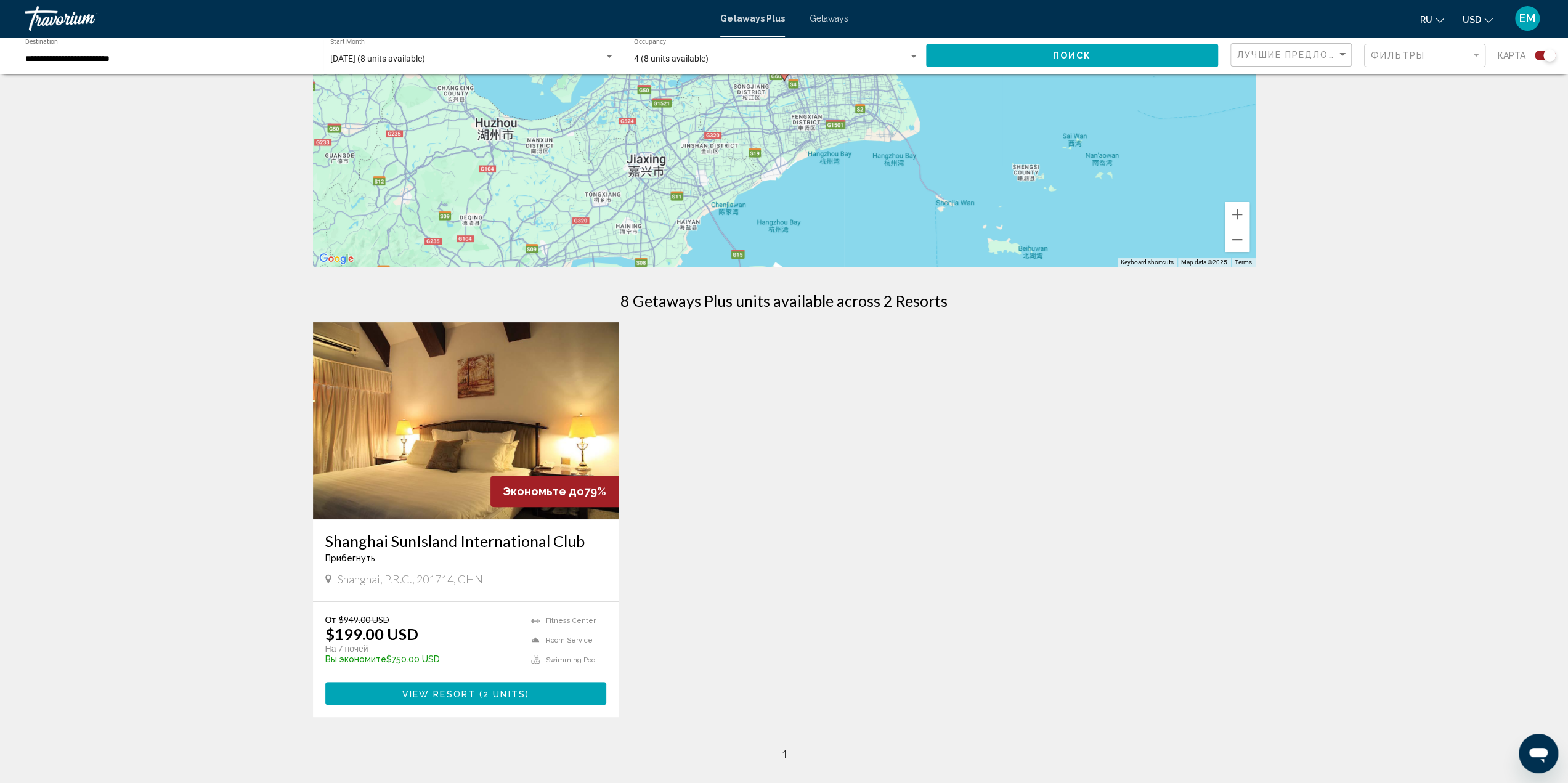
scroll to position [185, 0]
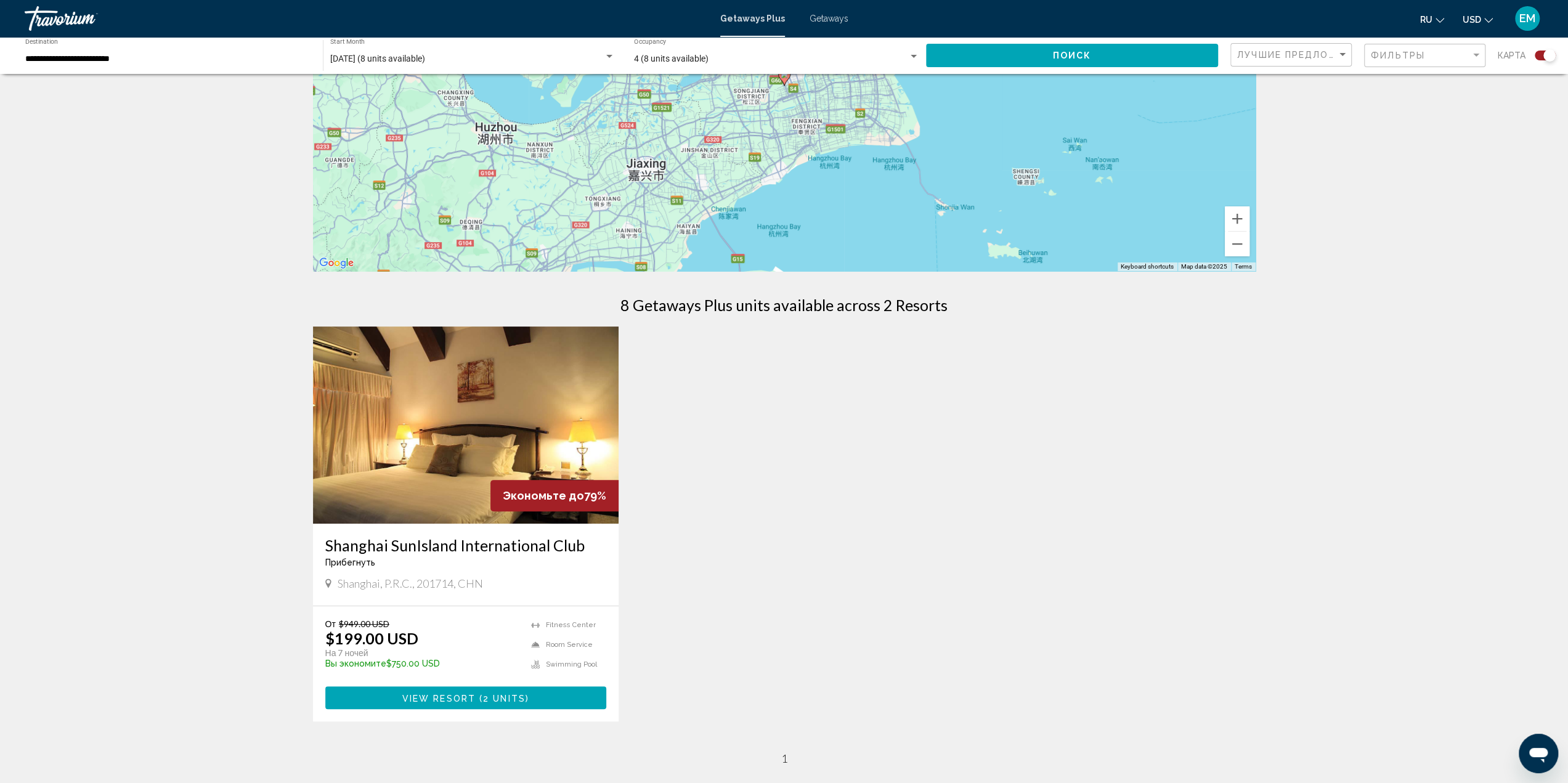
click at [441, 695] on span "View Resort" at bounding box center [439, 698] width 73 height 10
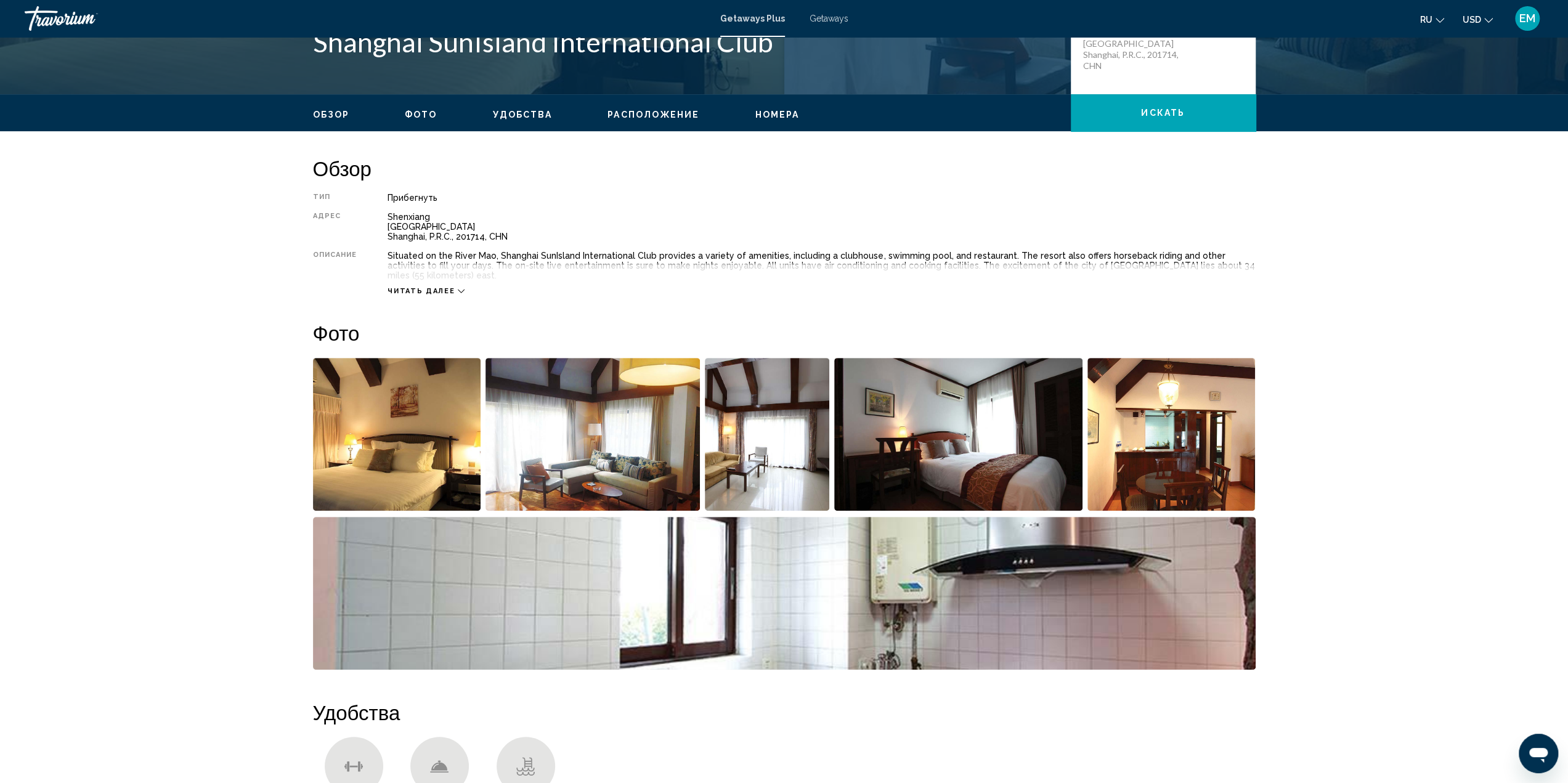
scroll to position [308, 0]
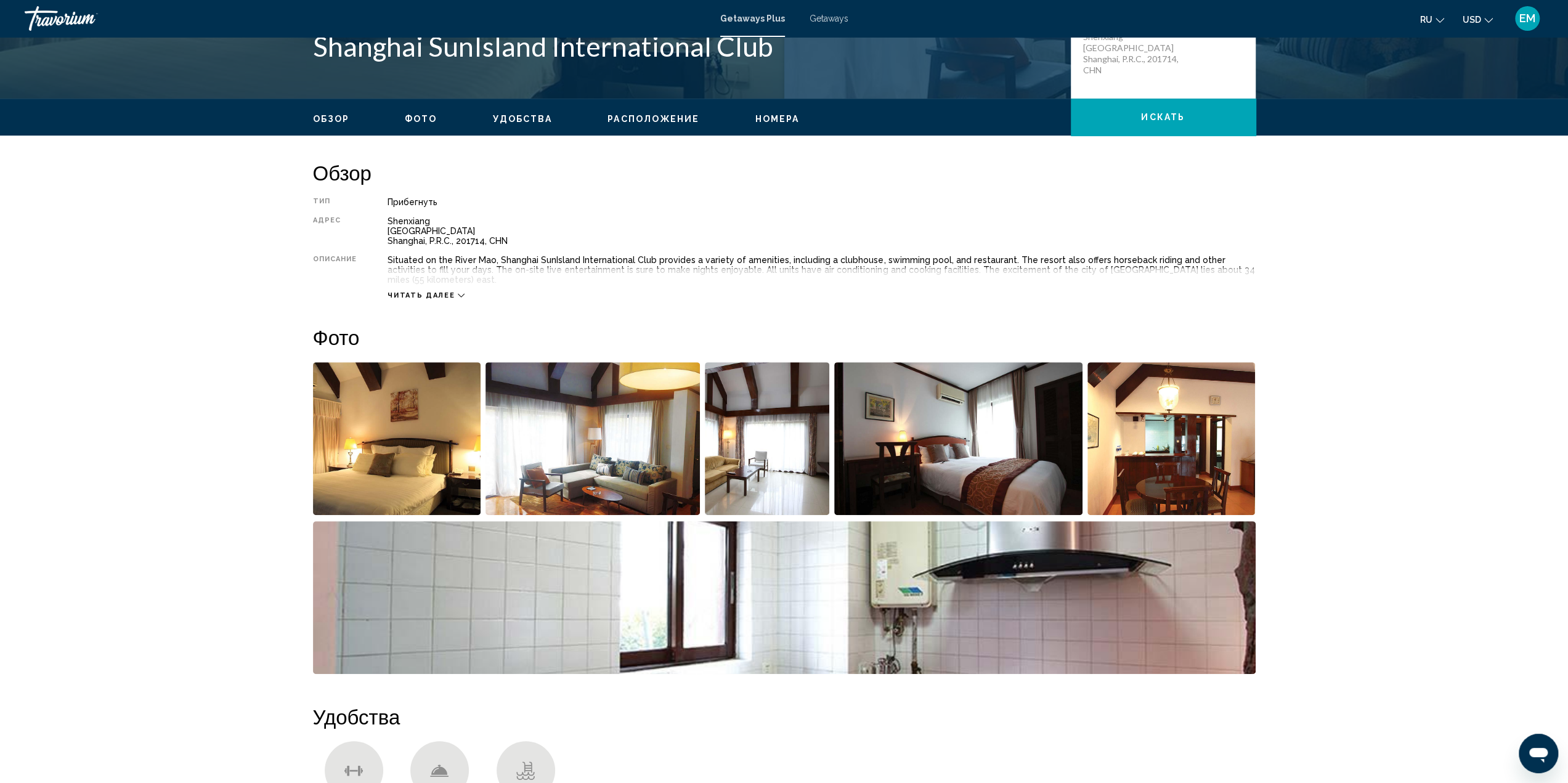
click at [458, 292] on icon "Main content" at bounding box center [461, 295] width 7 height 7
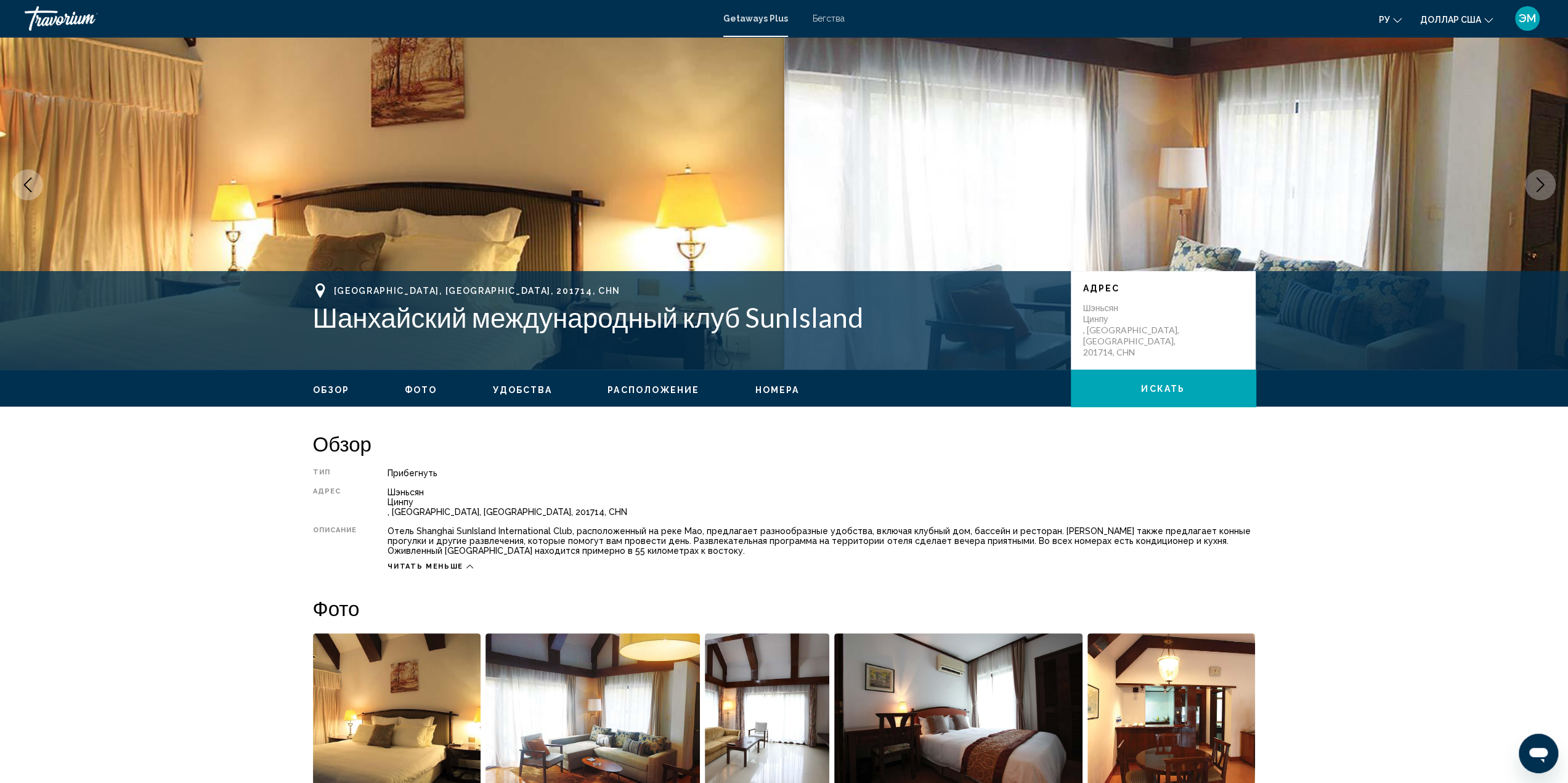
scroll to position [0, 0]
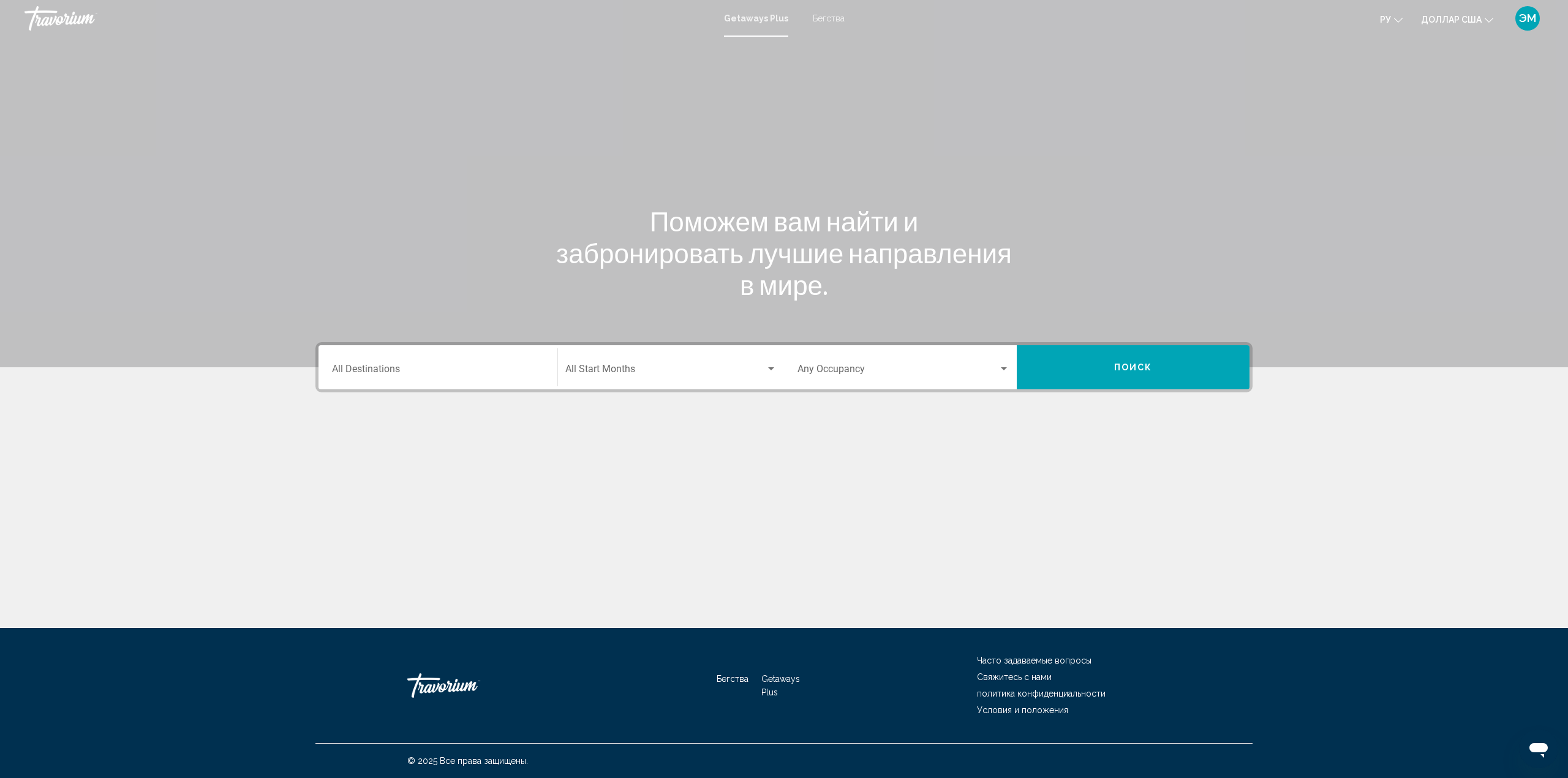
click at [390, 362] on div "Destination All Destinations" at bounding box center [437, 368] width 212 height 38
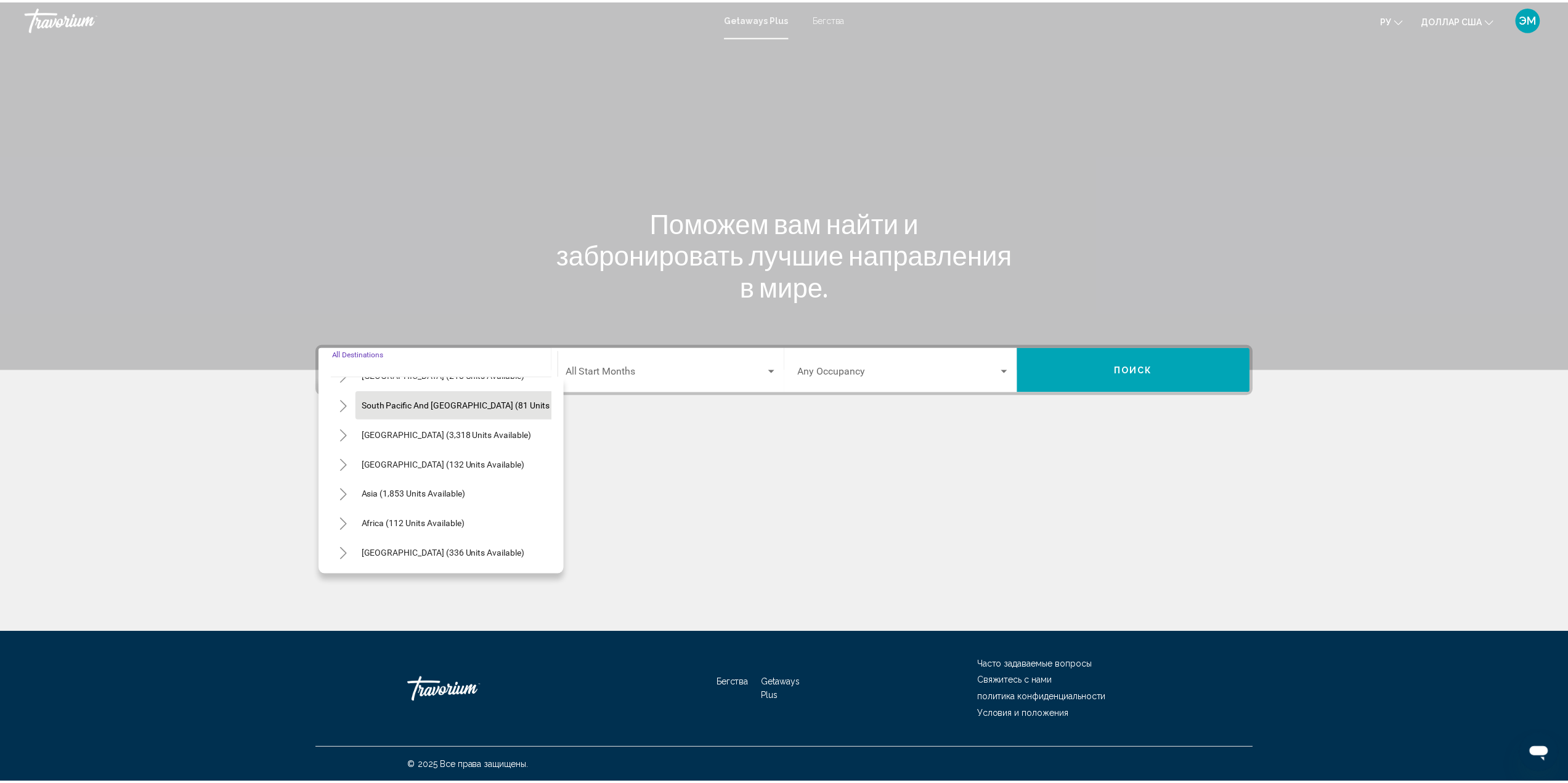
scroll to position [209, 0]
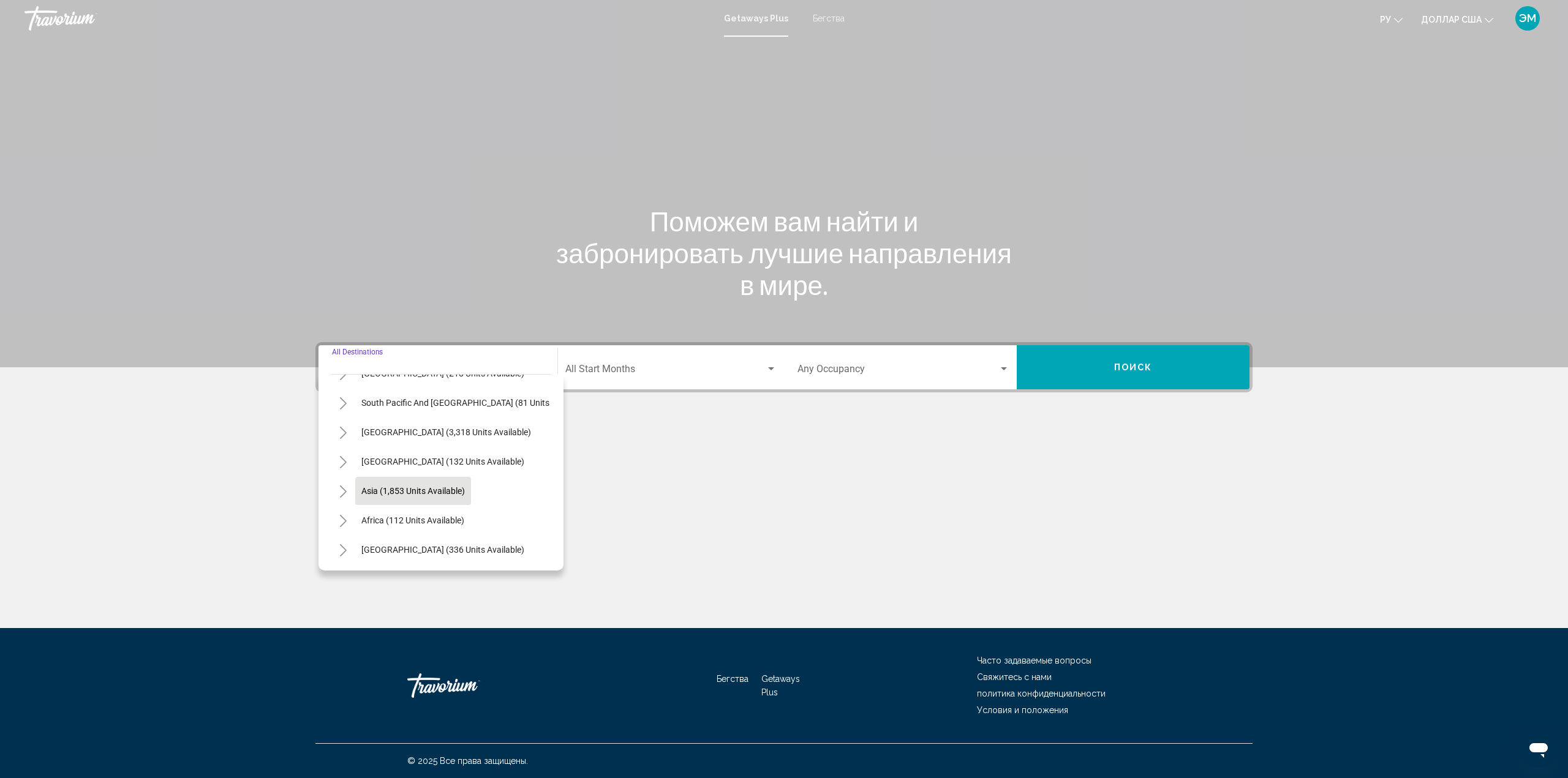
click at [421, 486] on span "Asia (1,853 units available)" at bounding box center [413, 491] width 104 height 10
type input "**********"
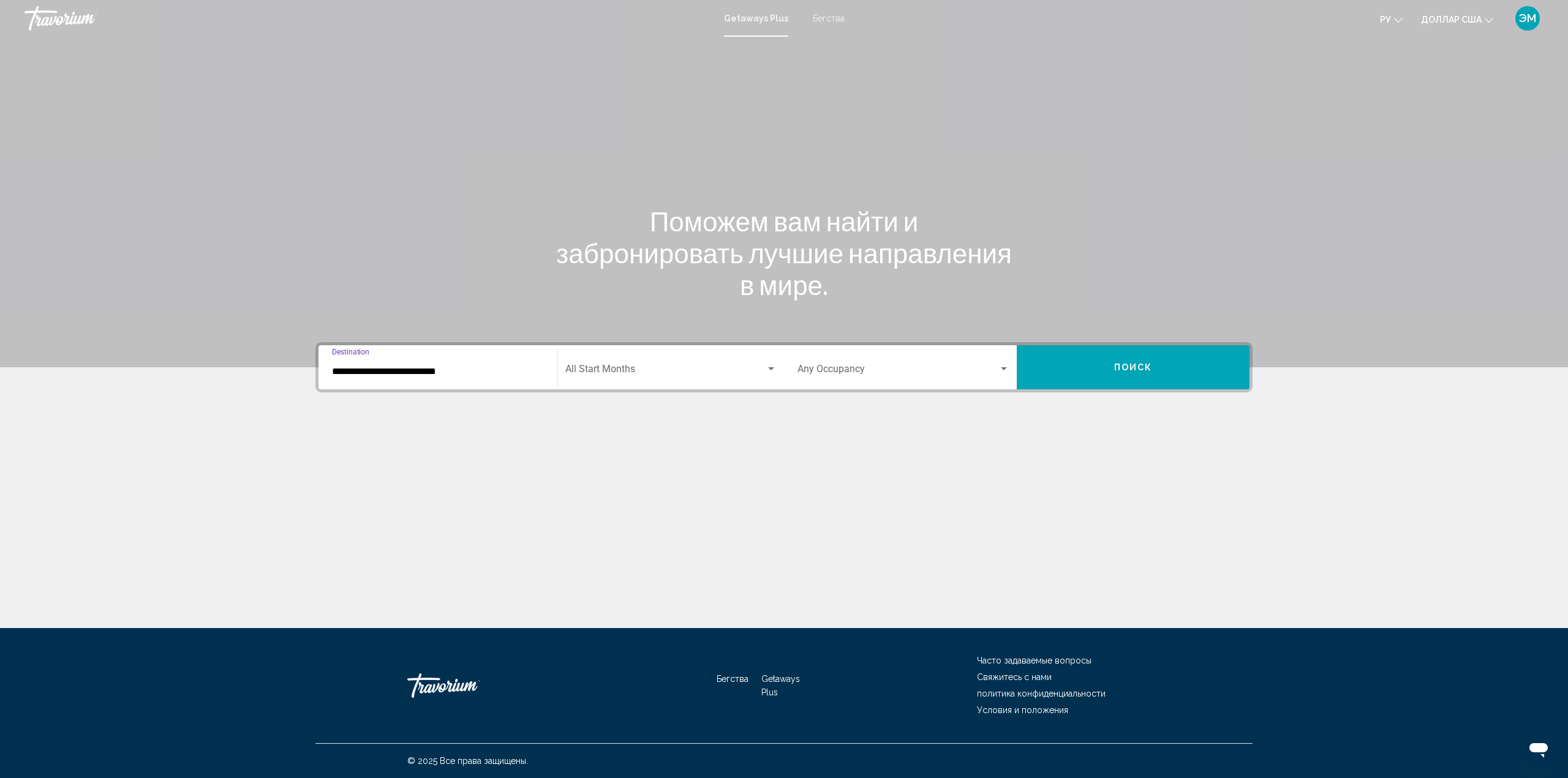
click at [1009, 367] on div "Search widget" at bounding box center [1004, 369] width 11 height 10
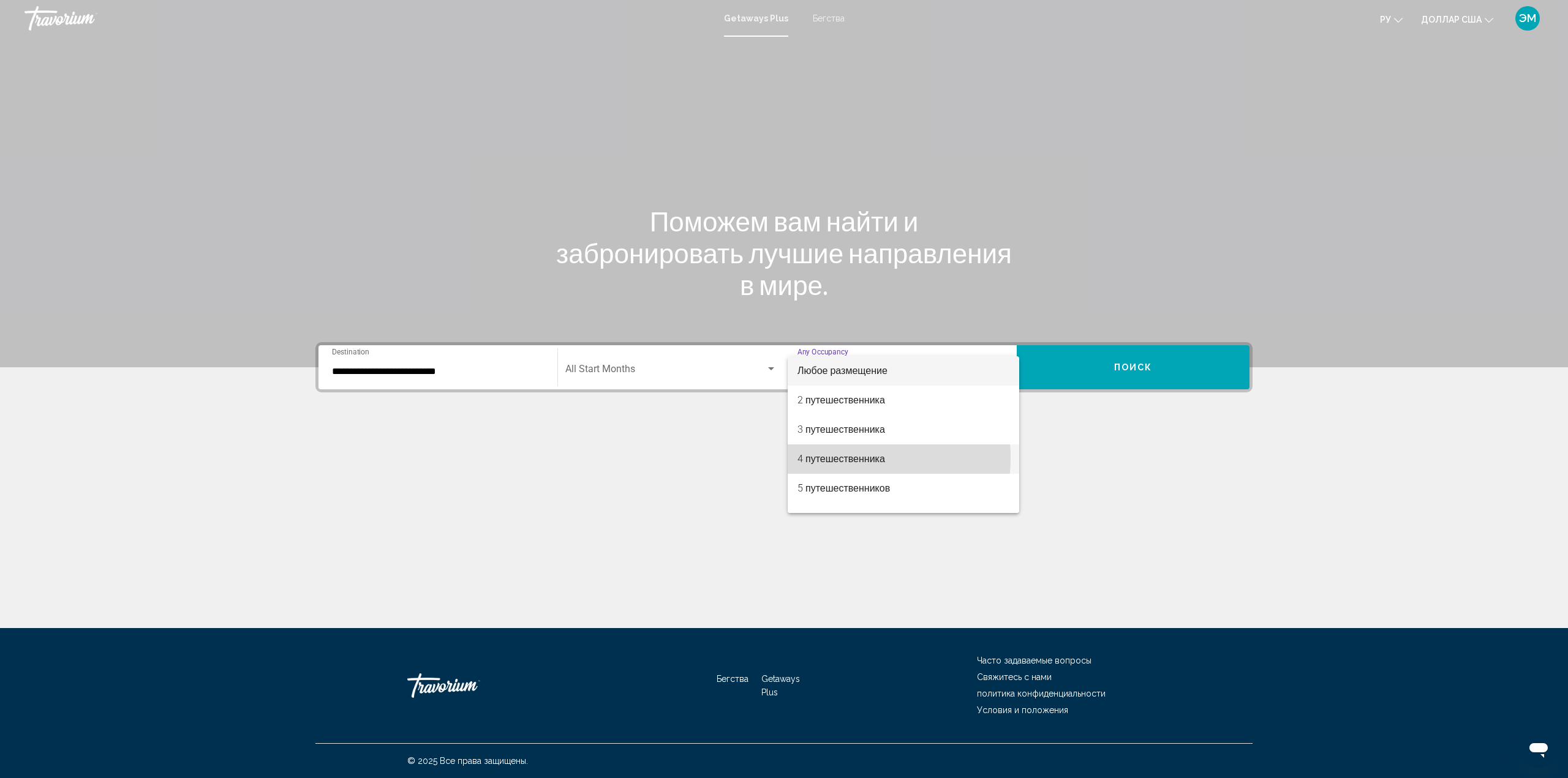
click at [846, 458] on font "4 путешественника" at bounding box center [841, 458] width 88 height 12
click at [773, 366] on div "Search widget" at bounding box center [771, 369] width 11 height 10
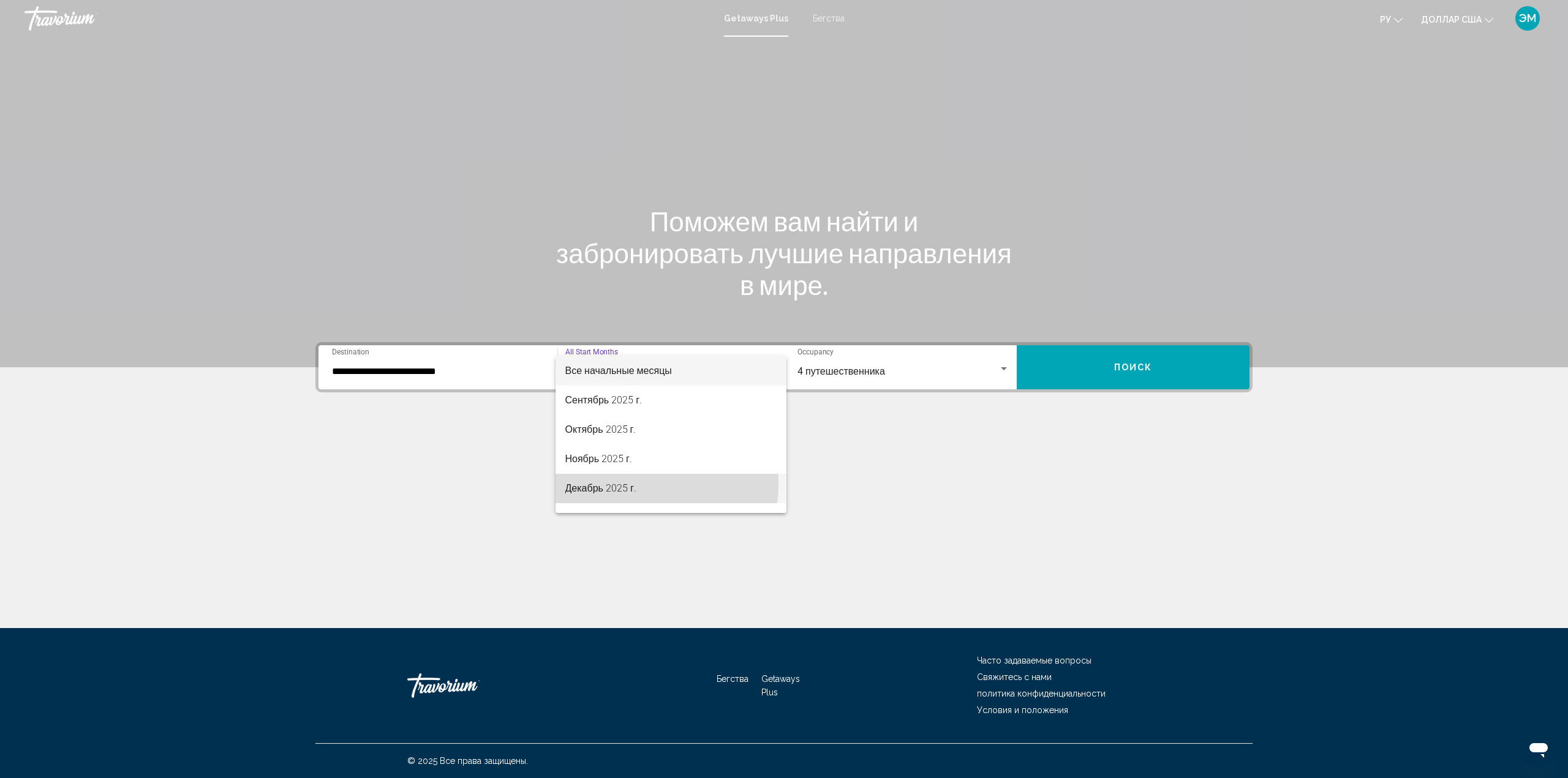
click at [629, 484] on font "Декабрь 2025 г." at bounding box center [601, 488] width 71 height 12
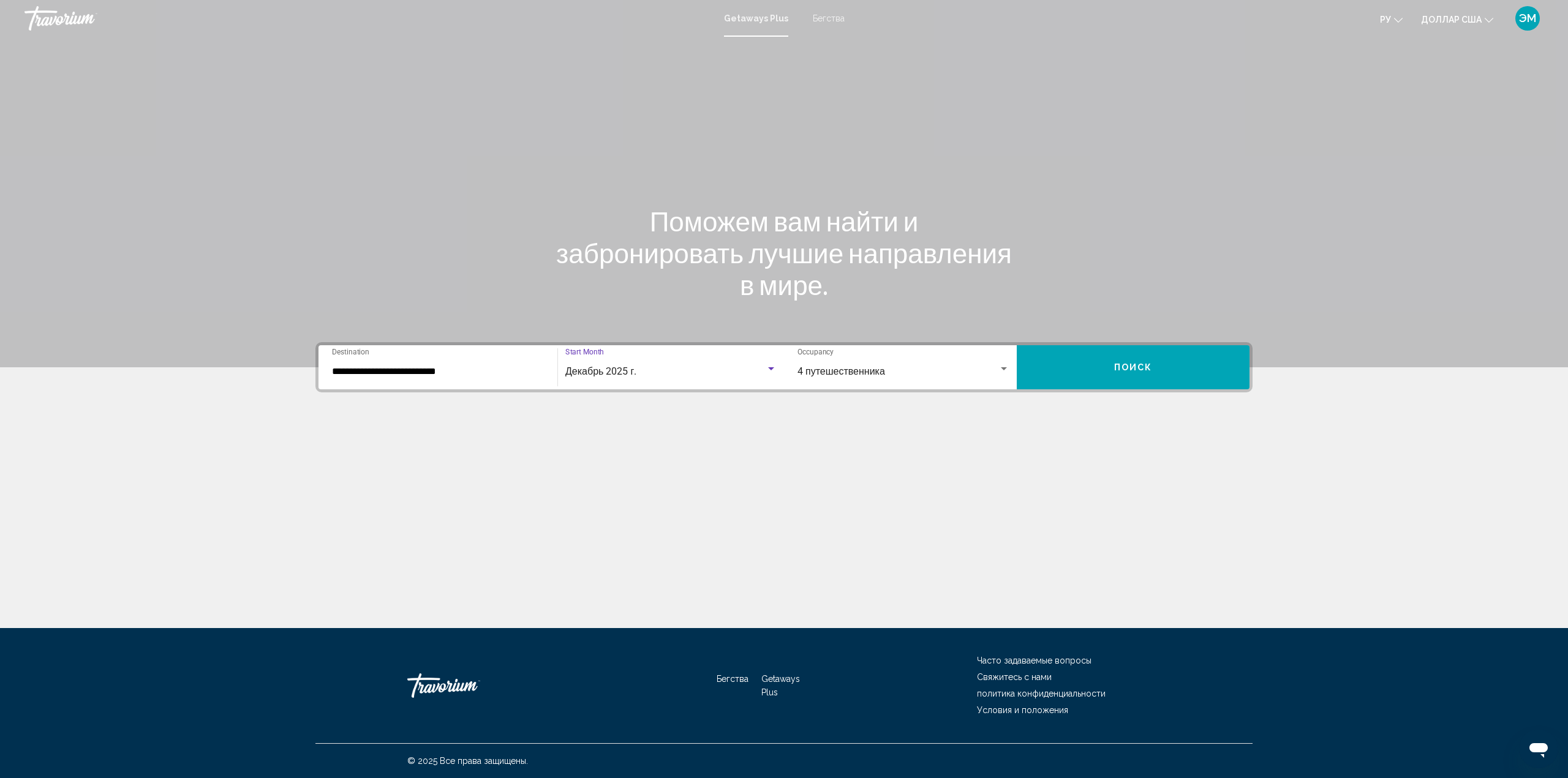
click at [1114, 364] on span "Поиск" at bounding box center [1133, 368] width 39 height 10
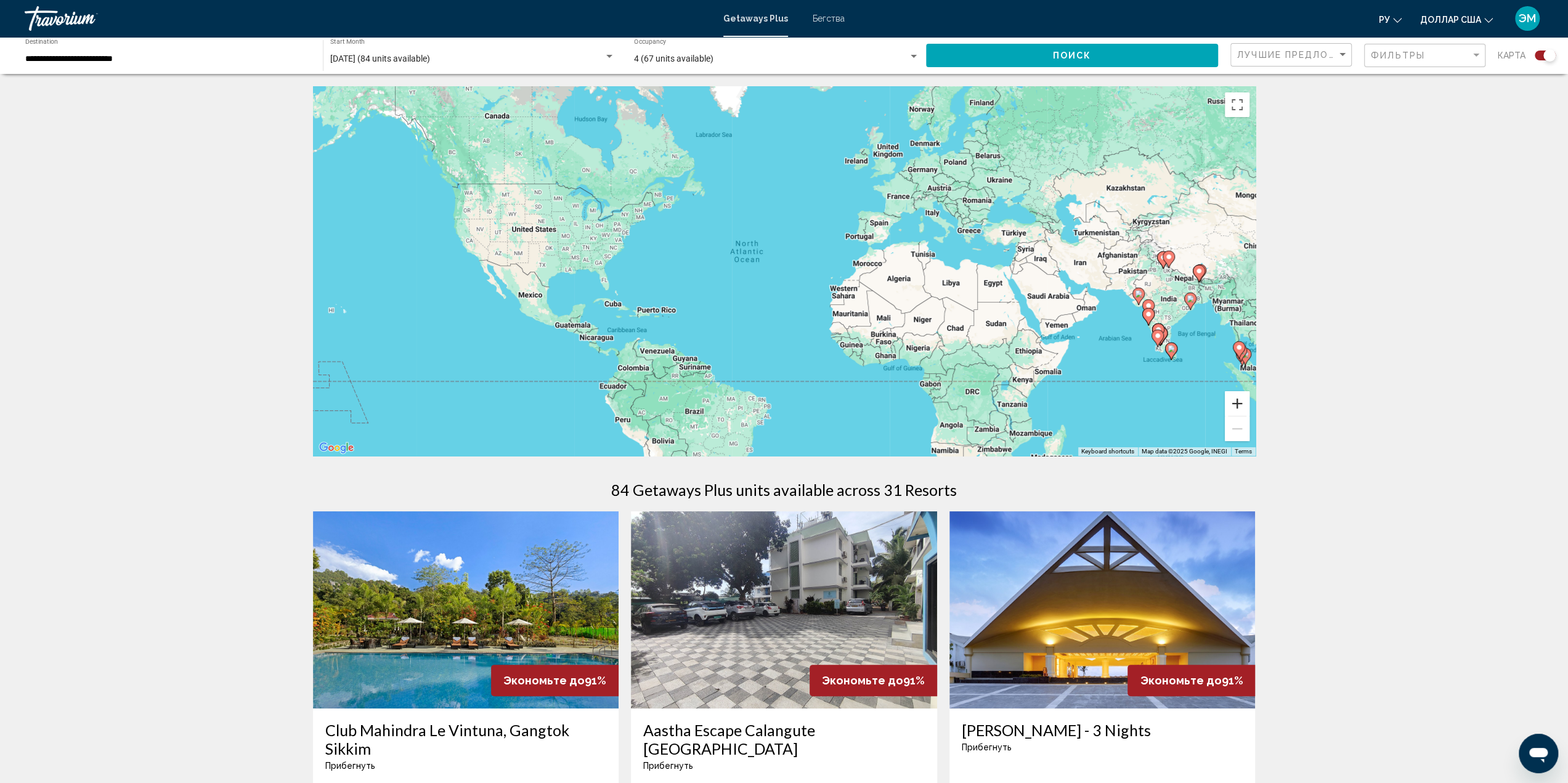
click at [1236, 405] on button "Zoom in" at bounding box center [1237, 403] width 24 height 24
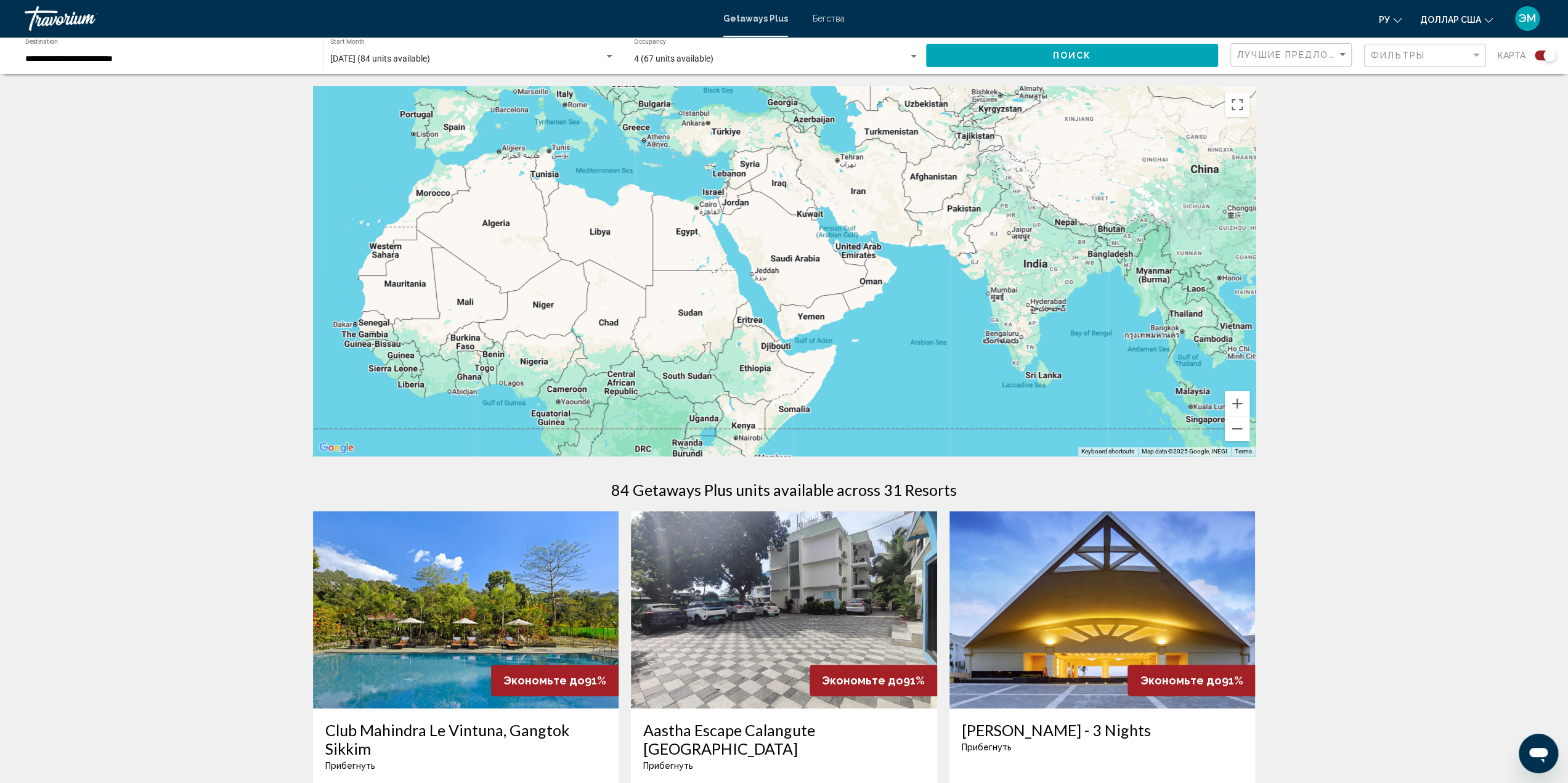
drag, startPoint x: 1182, startPoint y: 324, endPoint x: 603, endPoint y: 248, distance: 584.0
click at [603, 248] on div "Основное содержание" at bounding box center [784, 271] width 942 height 369
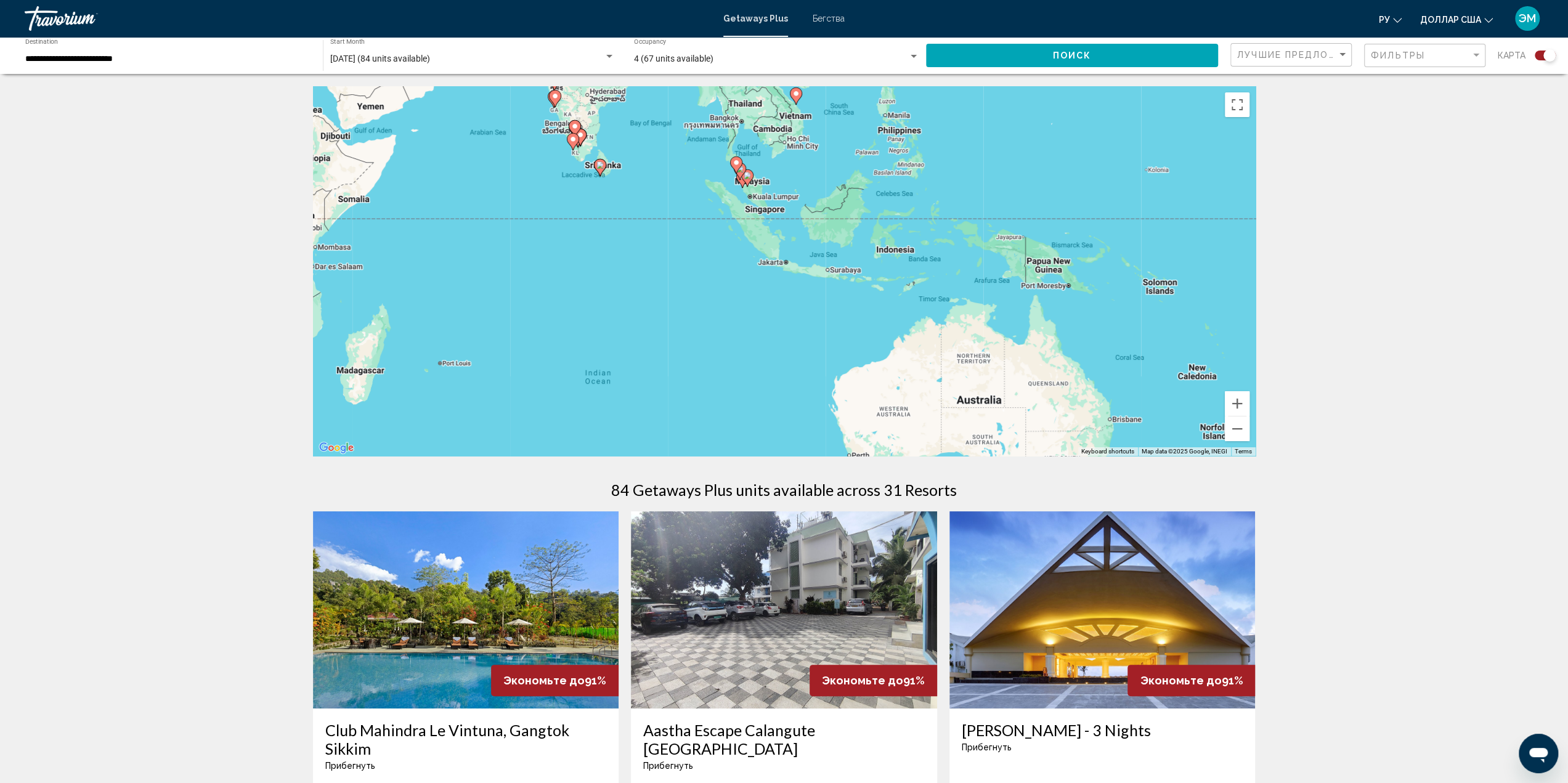
drag, startPoint x: 959, startPoint y: 266, endPoint x: 653, endPoint y: 77, distance: 359.7
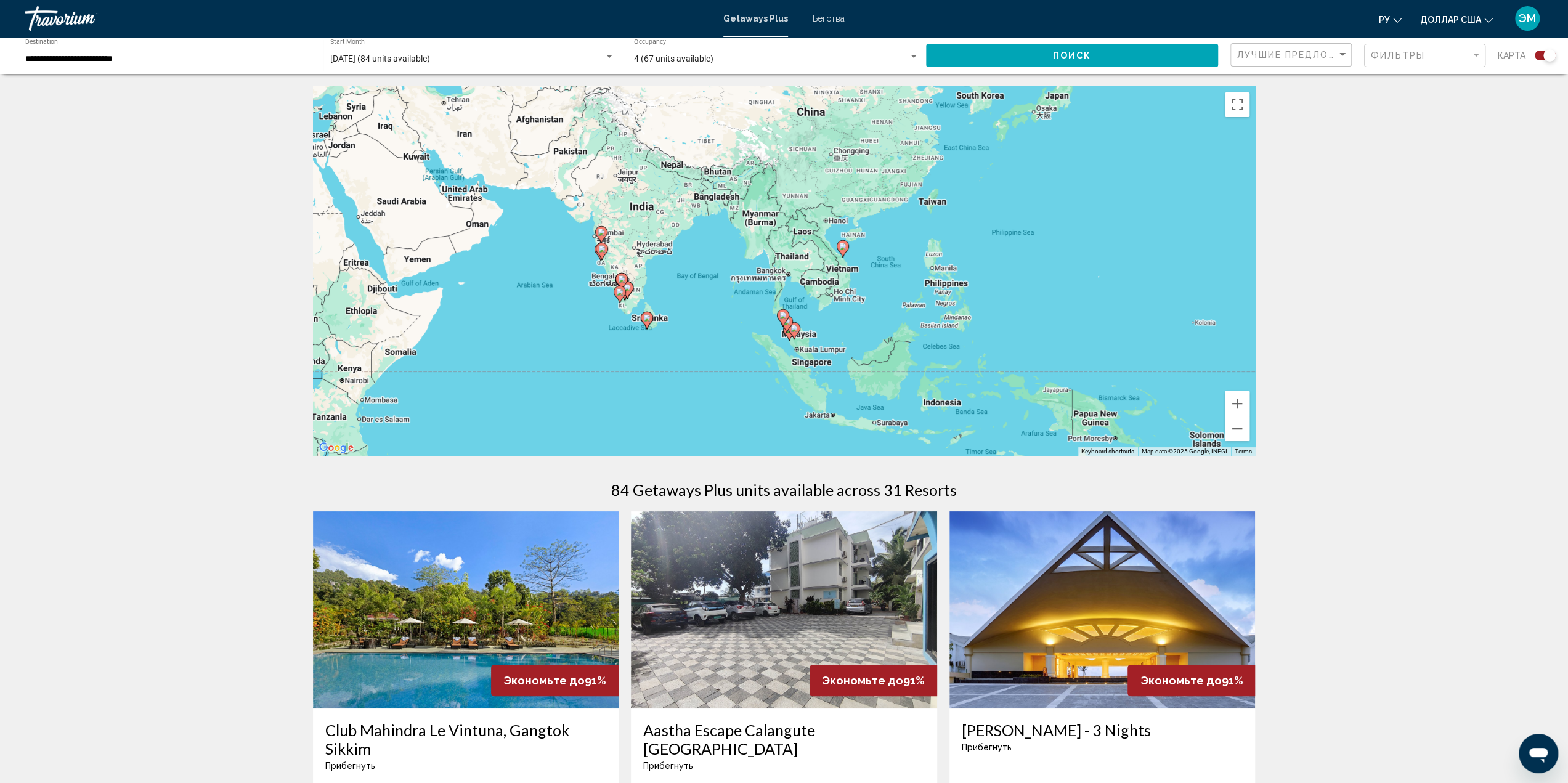
drag, startPoint x: 1084, startPoint y: 309, endPoint x: 1131, endPoint y: 462, distance: 160.1
click at [1037, 263] on div "To activate drag with keyboard, press Alt + Enter. Once in keyboard drag state,…" at bounding box center [784, 271] width 942 height 369
click at [922, 172] on image "Основное содержание" at bounding box center [922, 172] width 7 height 7
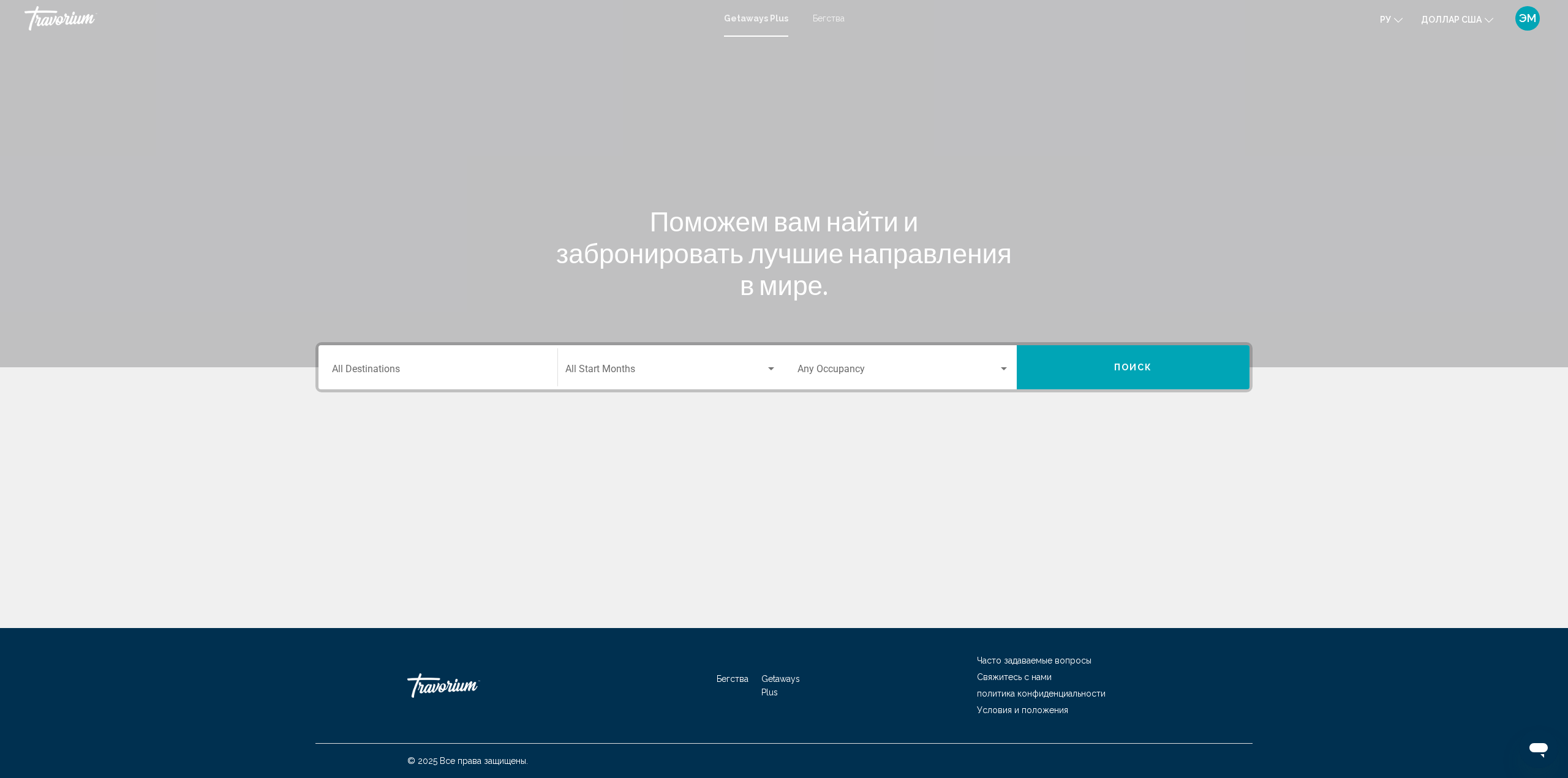
click at [522, 364] on div "Destination All Destinations" at bounding box center [437, 368] width 212 height 38
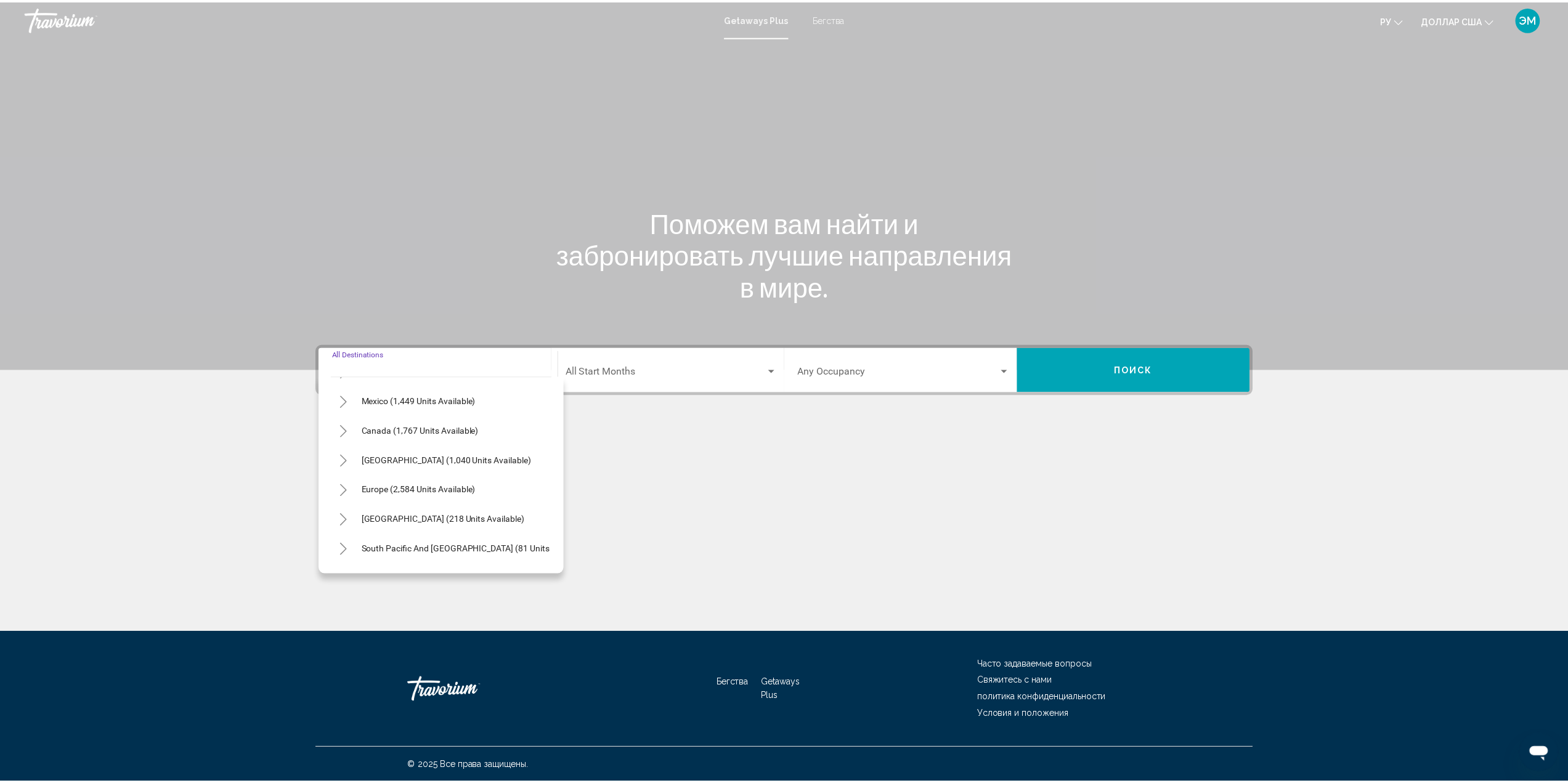
scroll to position [123, 0]
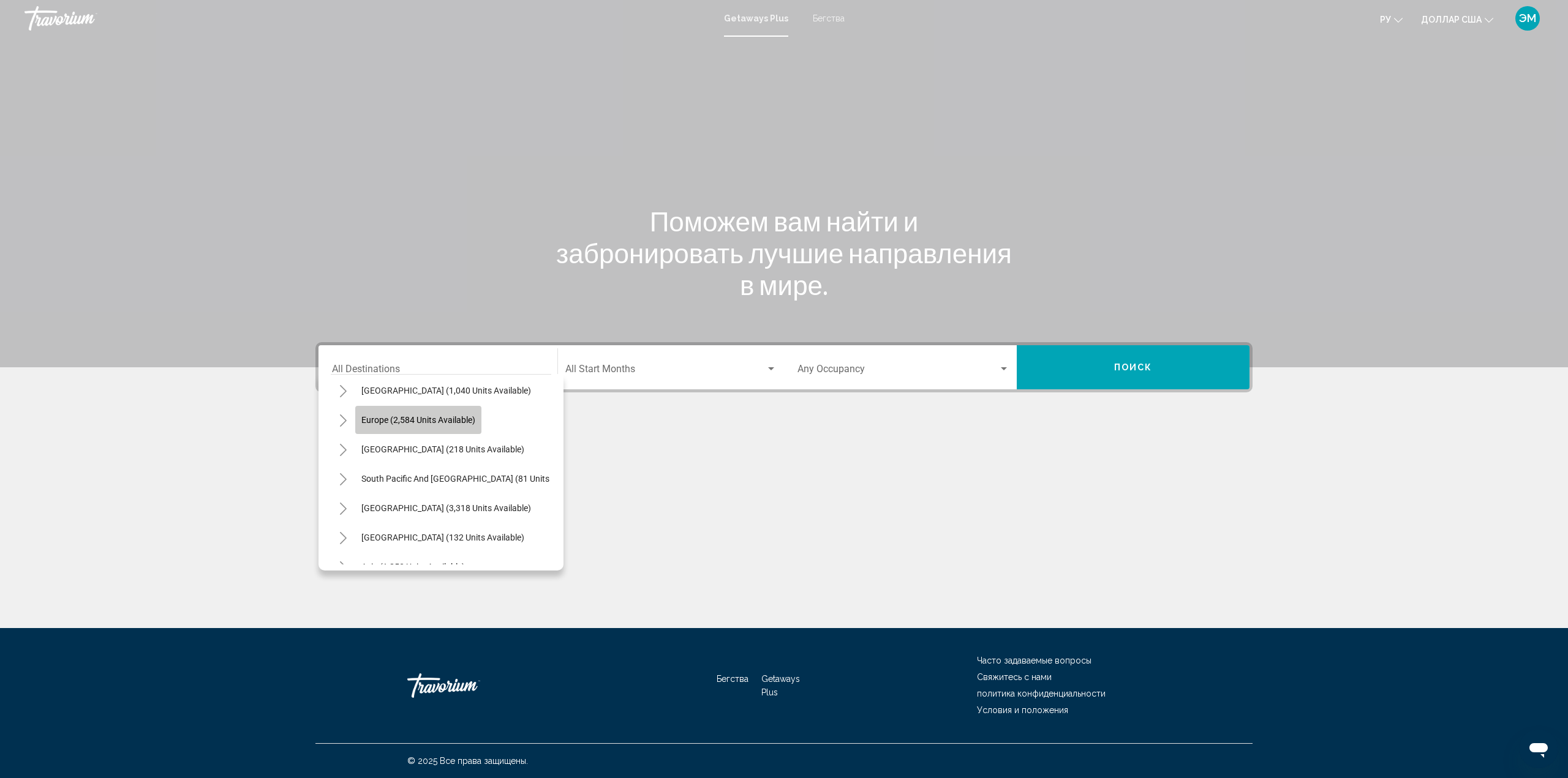
click at [401, 420] on span "Europe (2,584 units available)" at bounding box center [418, 420] width 114 height 10
type input "**********"
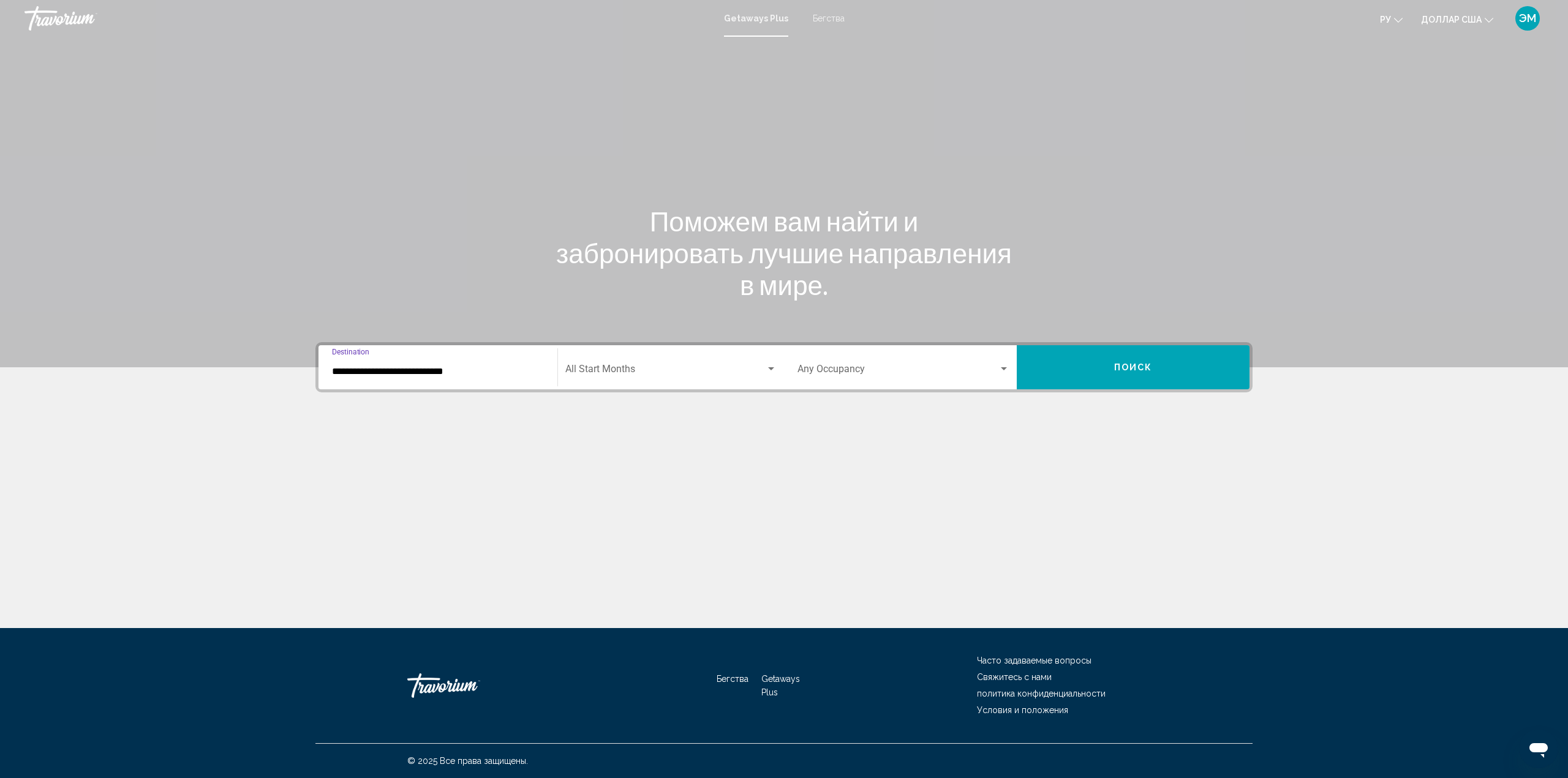
click at [1007, 366] on div "Search widget" at bounding box center [1004, 369] width 11 height 10
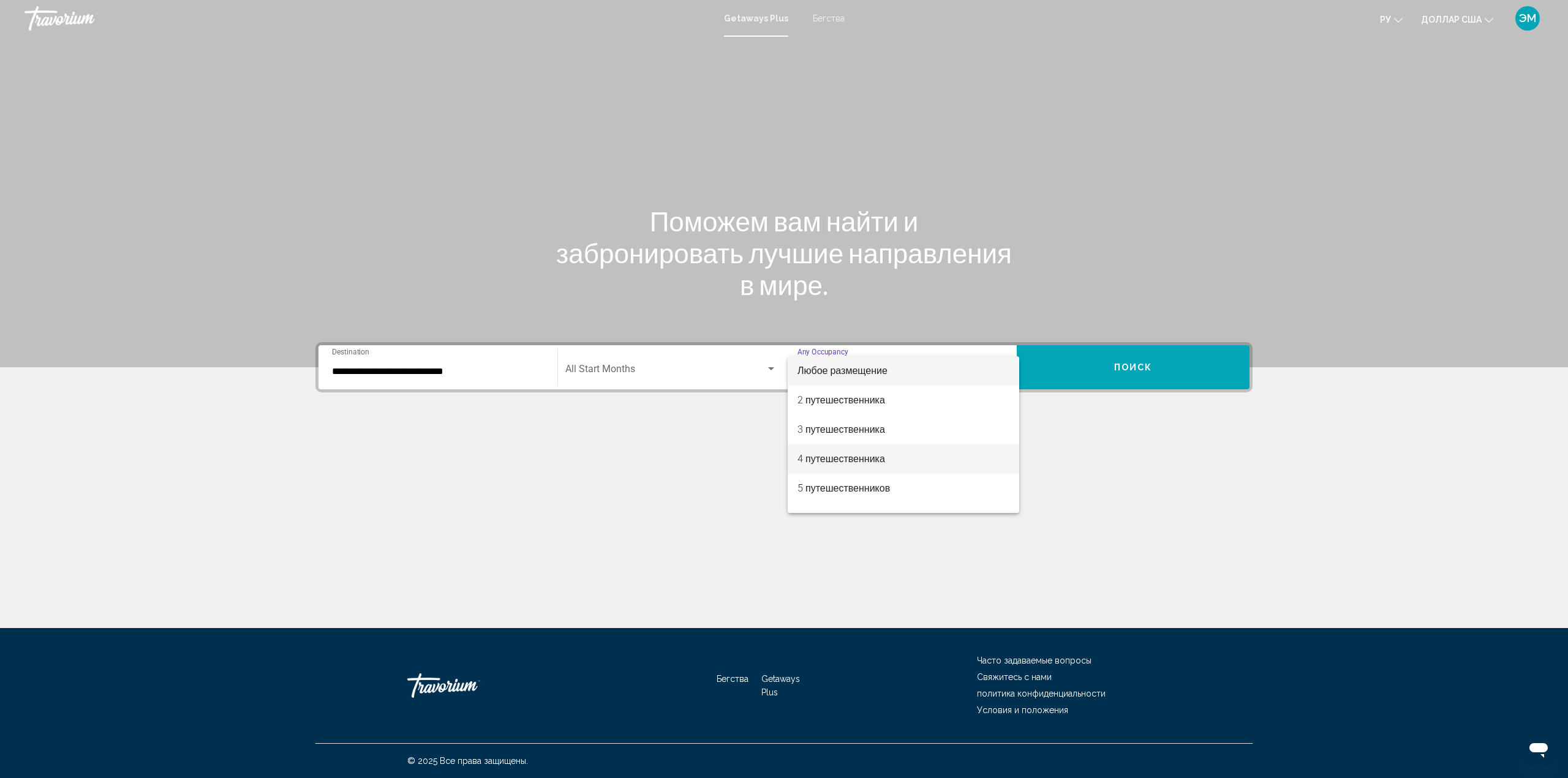
click at [895, 455] on span "4 путешественника" at bounding box center [903, 459] width 212 height 29
click at [773, 363] on div "Start Month All Start Months" at bounding box center [671, 368] width 211 height 38
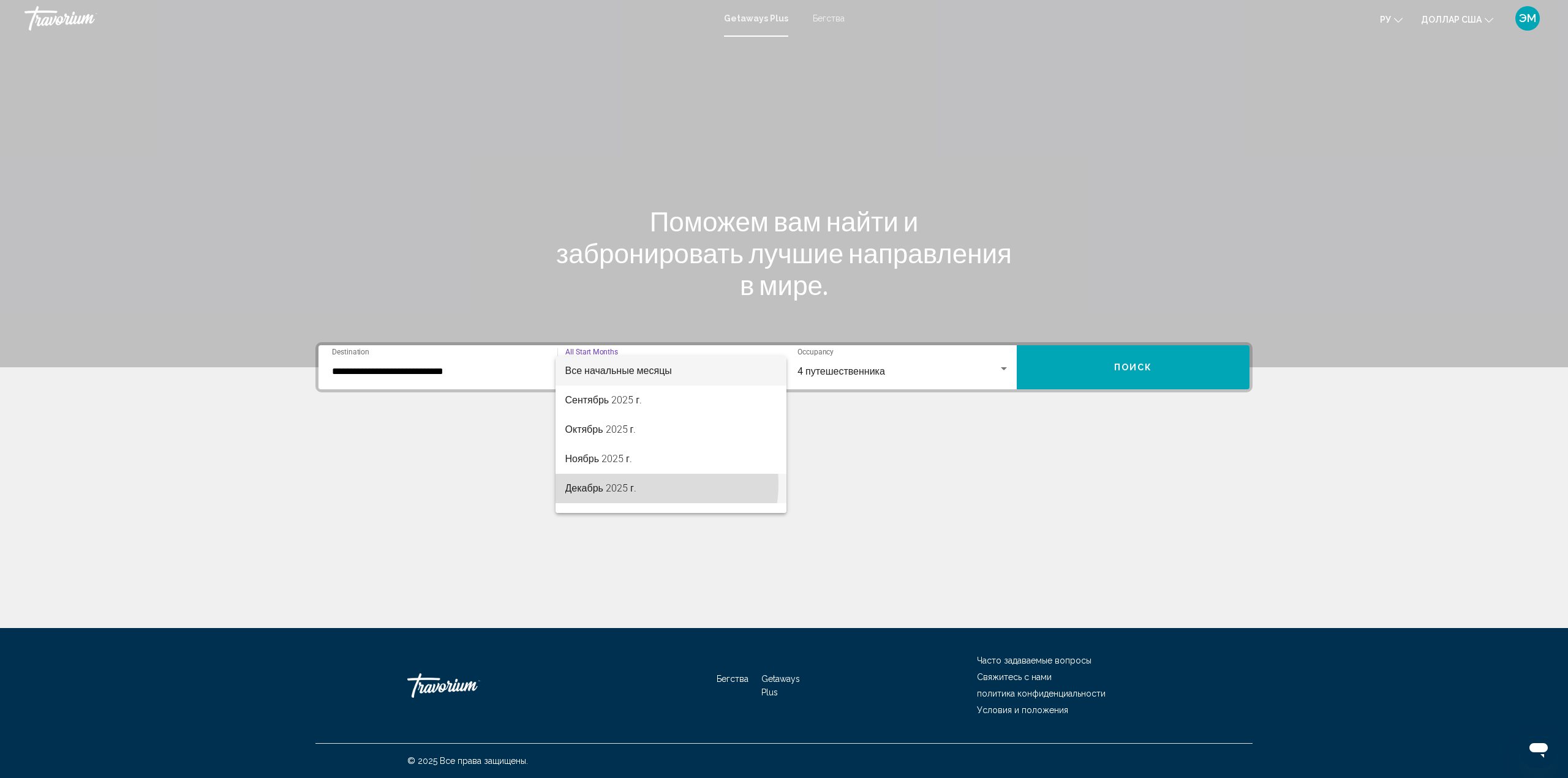
click at [650, 484] on span "Декабрь 2025 г." at bounding box center [671, 488] width 212 height 29
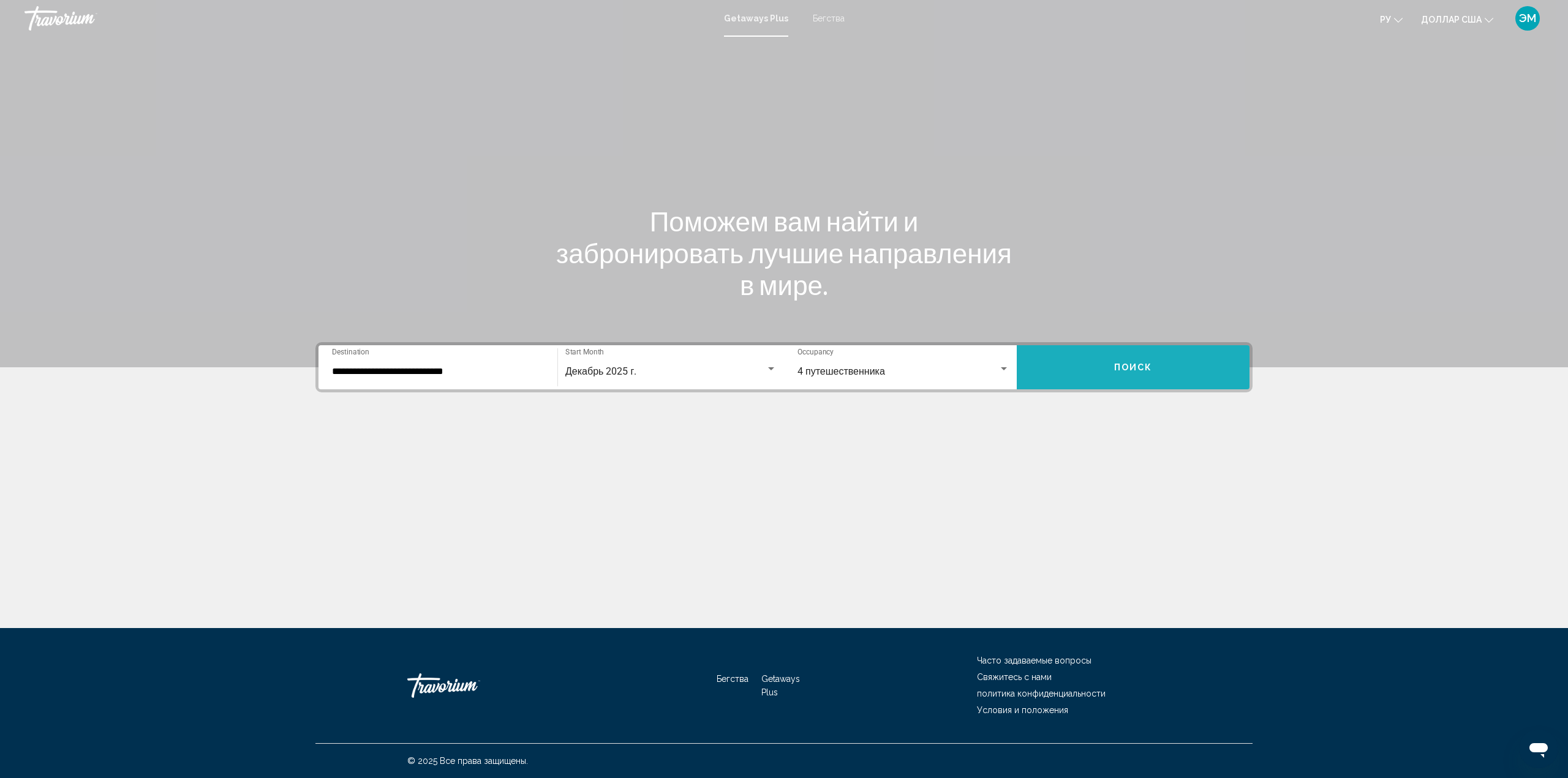
click at [1142, 364] on span "Поиск" at bounding box center [1133, 368] width 39 height 10
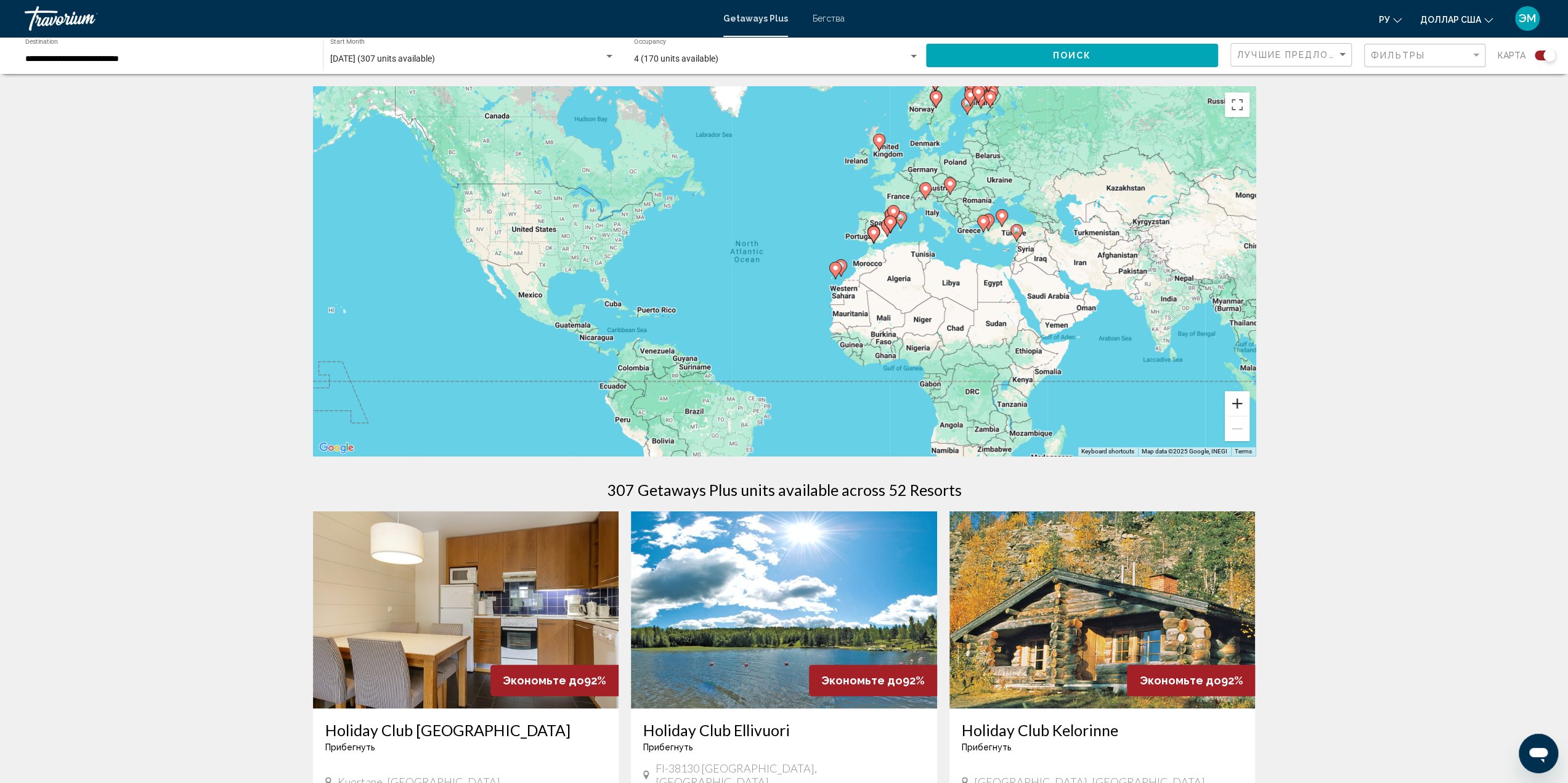
click at [1236, 404] on button "Zoom in" at bounding box center [1237, 403] width 24 height 24
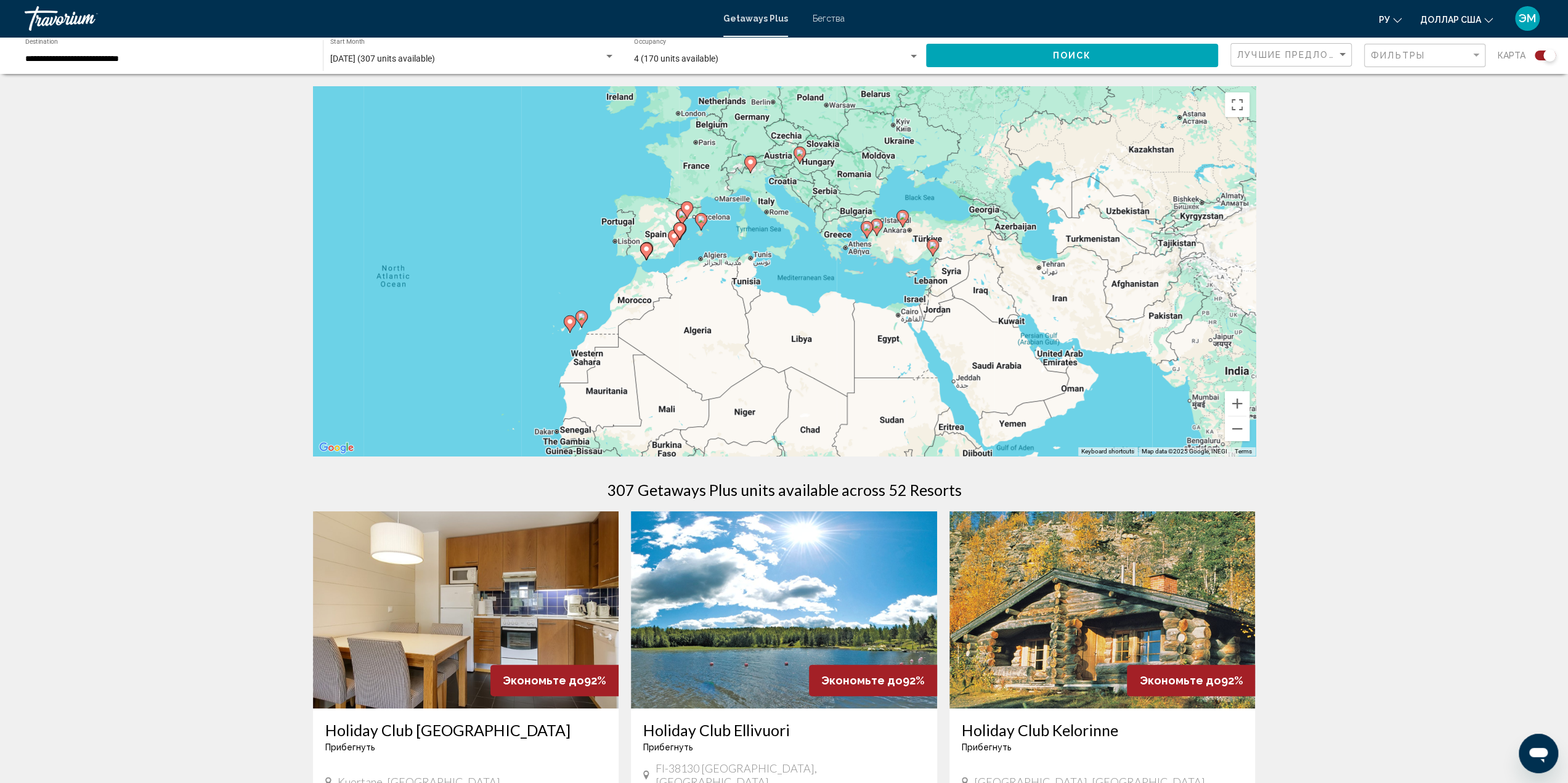
drag, startPoint x: 1171, startPoint y: 286, endPoint x: 853, endPoint y: 331, distance: 321.2
click at [853, 331] on div "To activate drag with keyboard, press Alt + Enter. Once in keyboard drag state,…" at bounding box center [784, 271] width 942 height 369
click at [931, 246] on image "Основное содержание" at bounding box center [933, 245] width 7 height 7
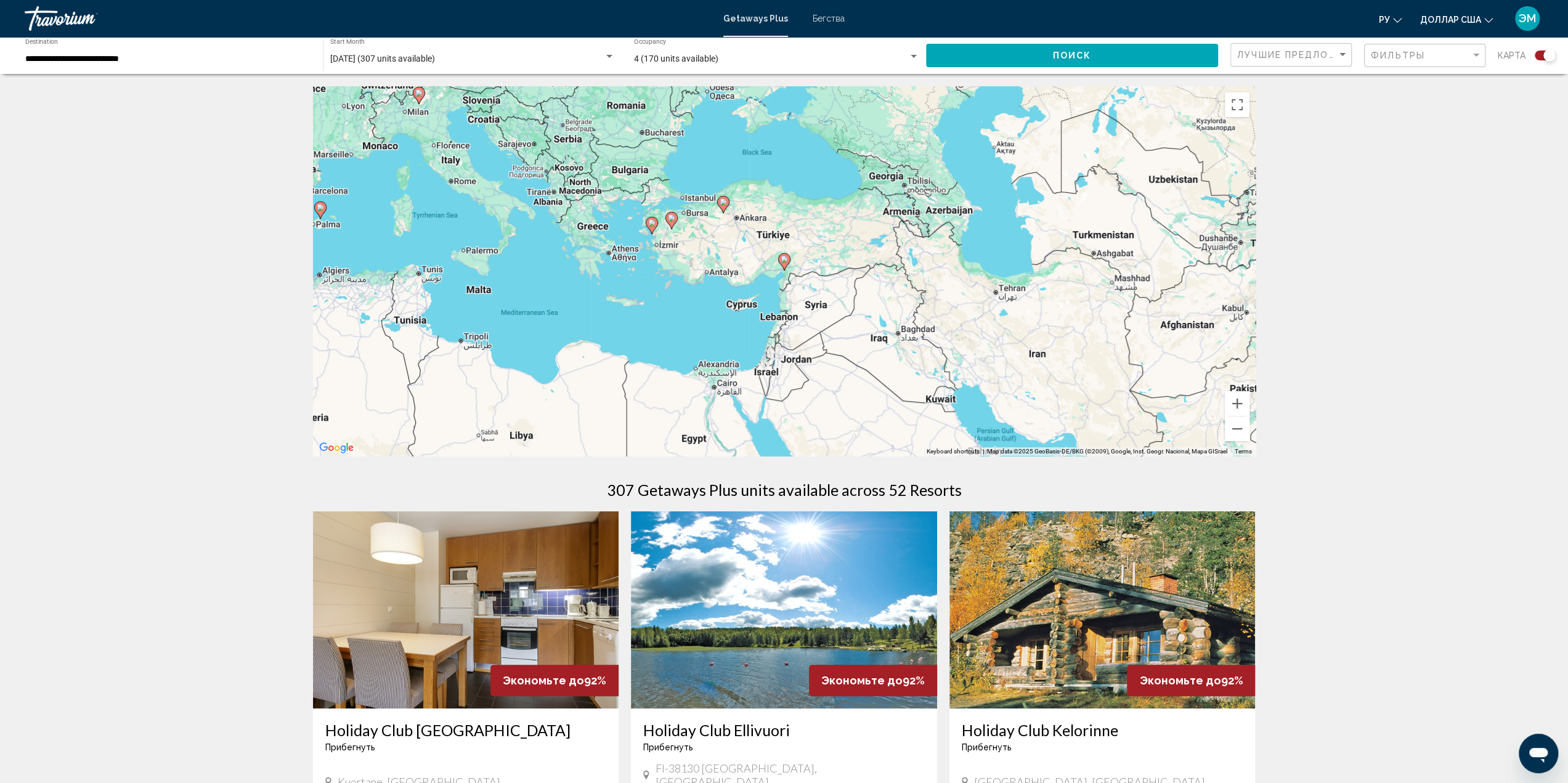
click at [724, 201] on image "Основное содержание" at bounding box center [723, 202] width 7 height 7
type input "**********"
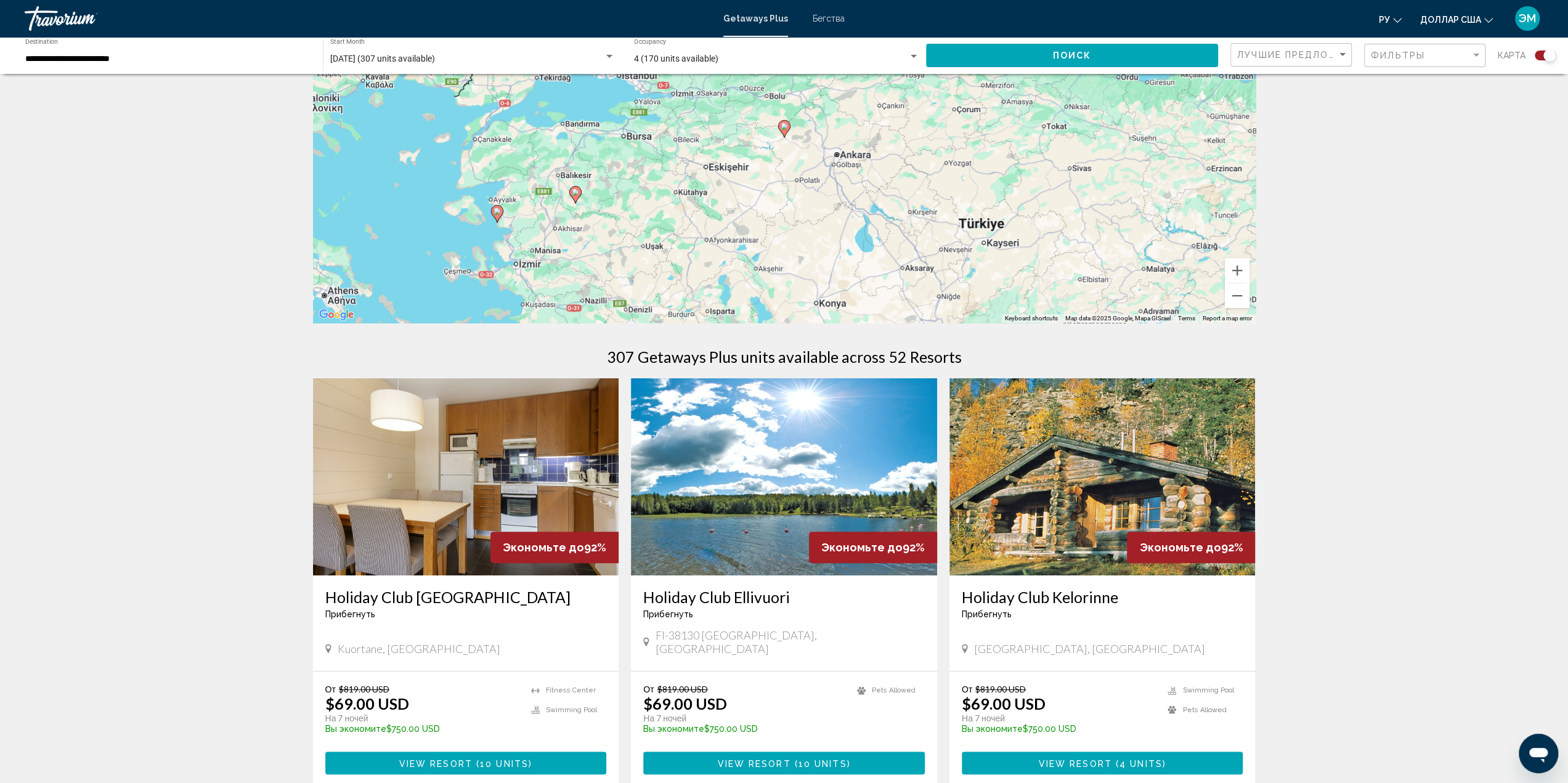
scroll to position [185, 0]
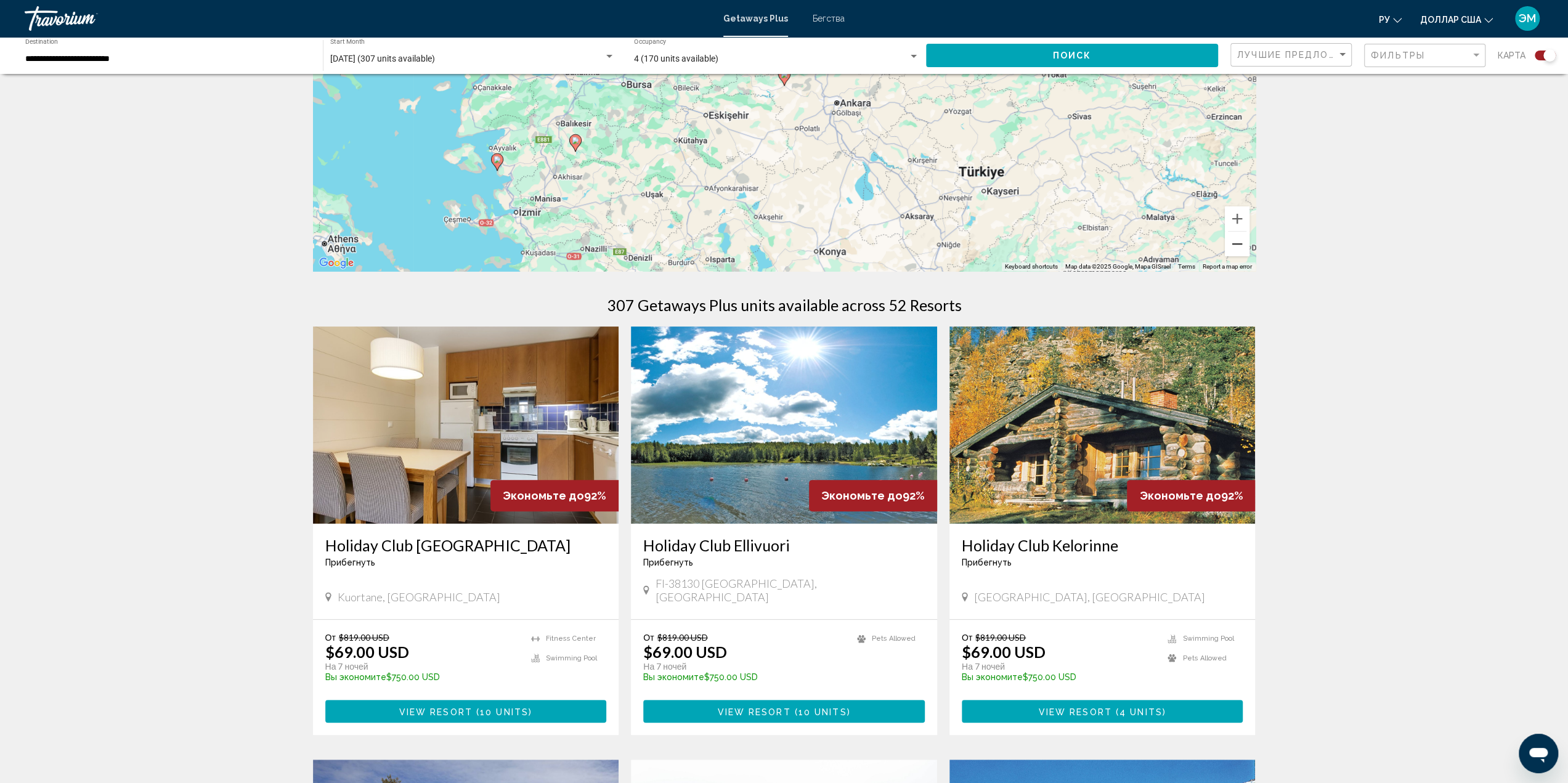
click at [1238, 243] on button "Zoom out" at bounding box center [1237, 244] width 24 height 24
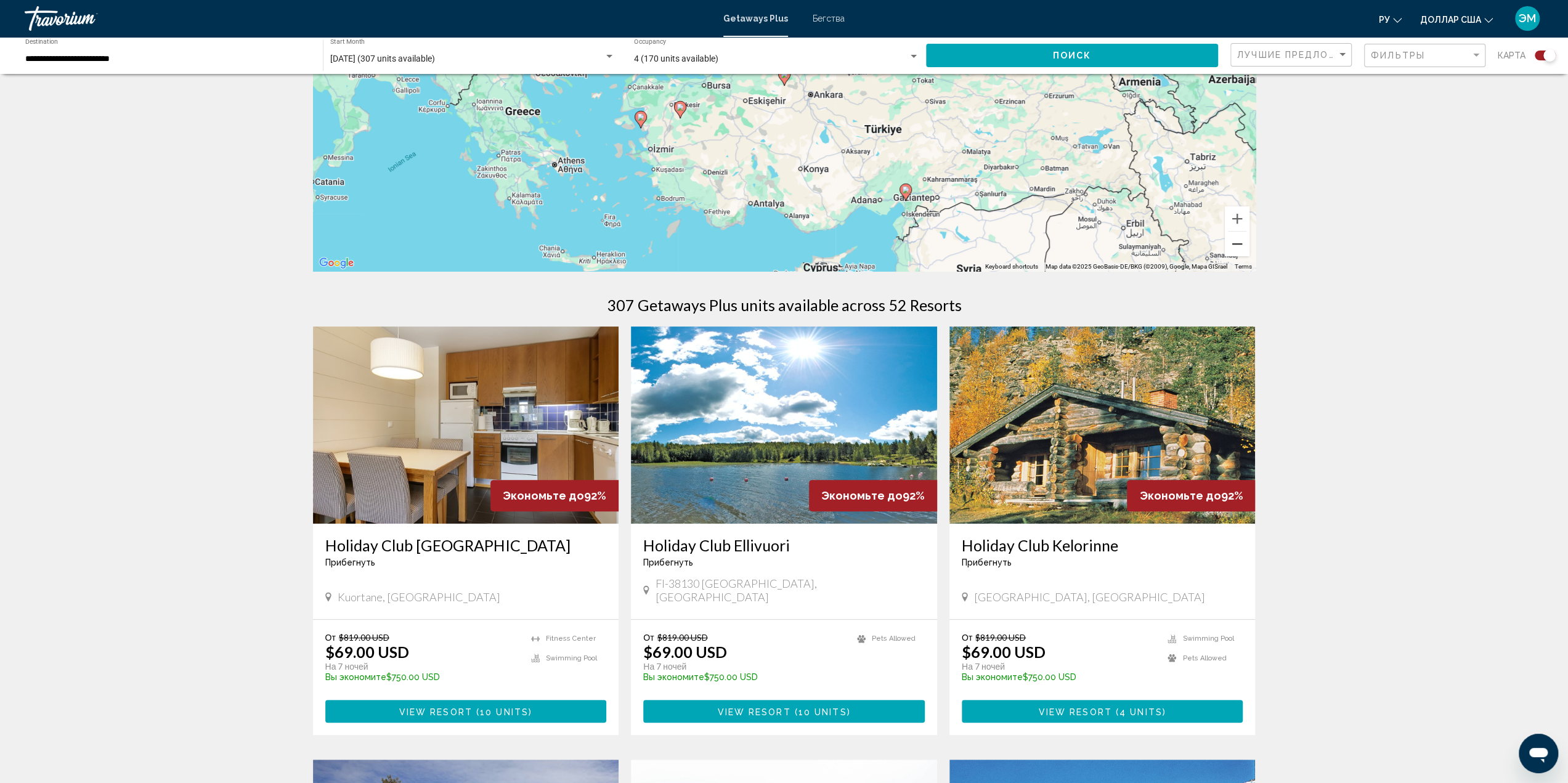
click at [1238, 242] on button "Zoom out" at bounding box center [1237, 244] width 24 height 24
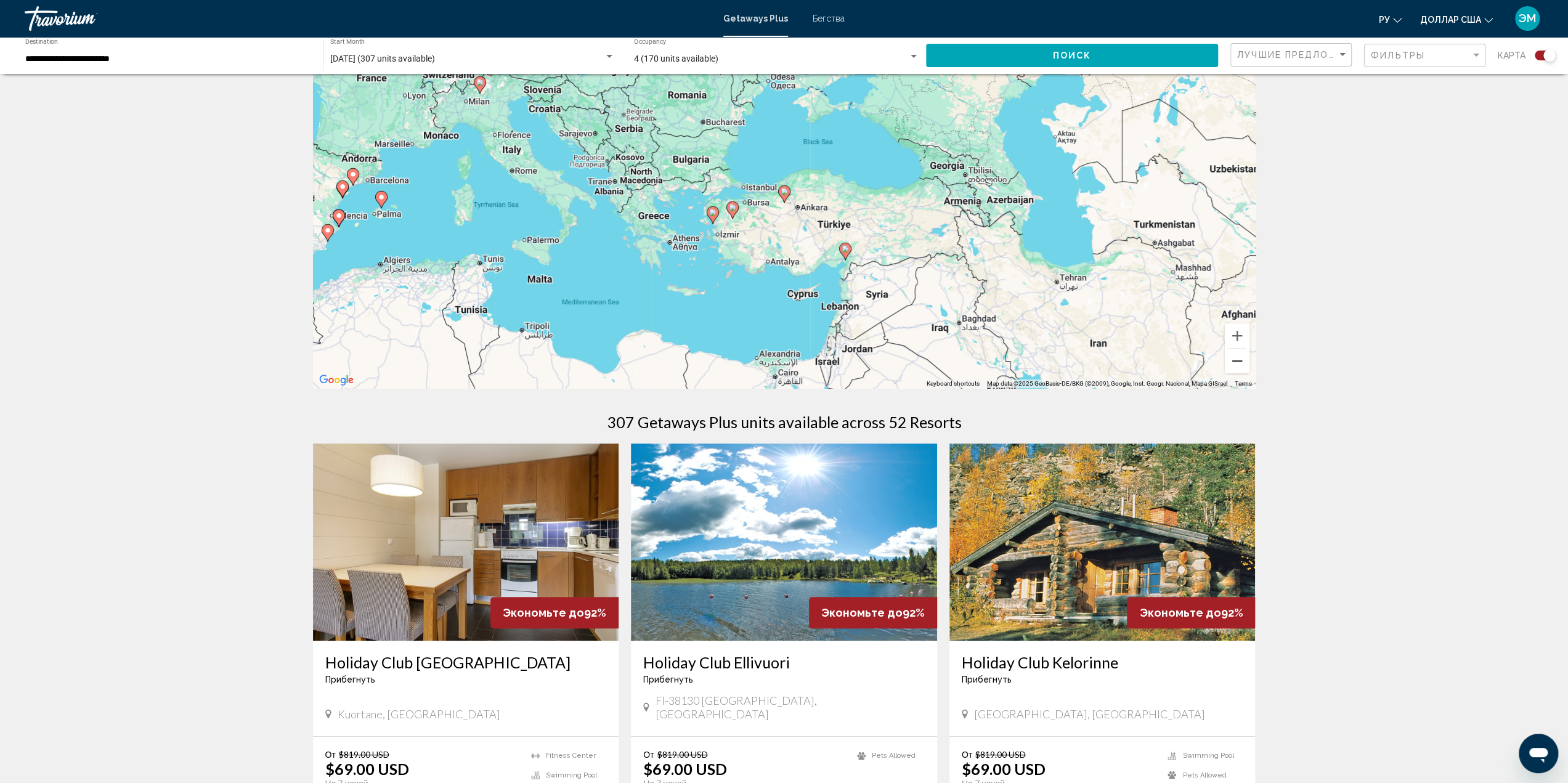
scroll to position [0, 0]
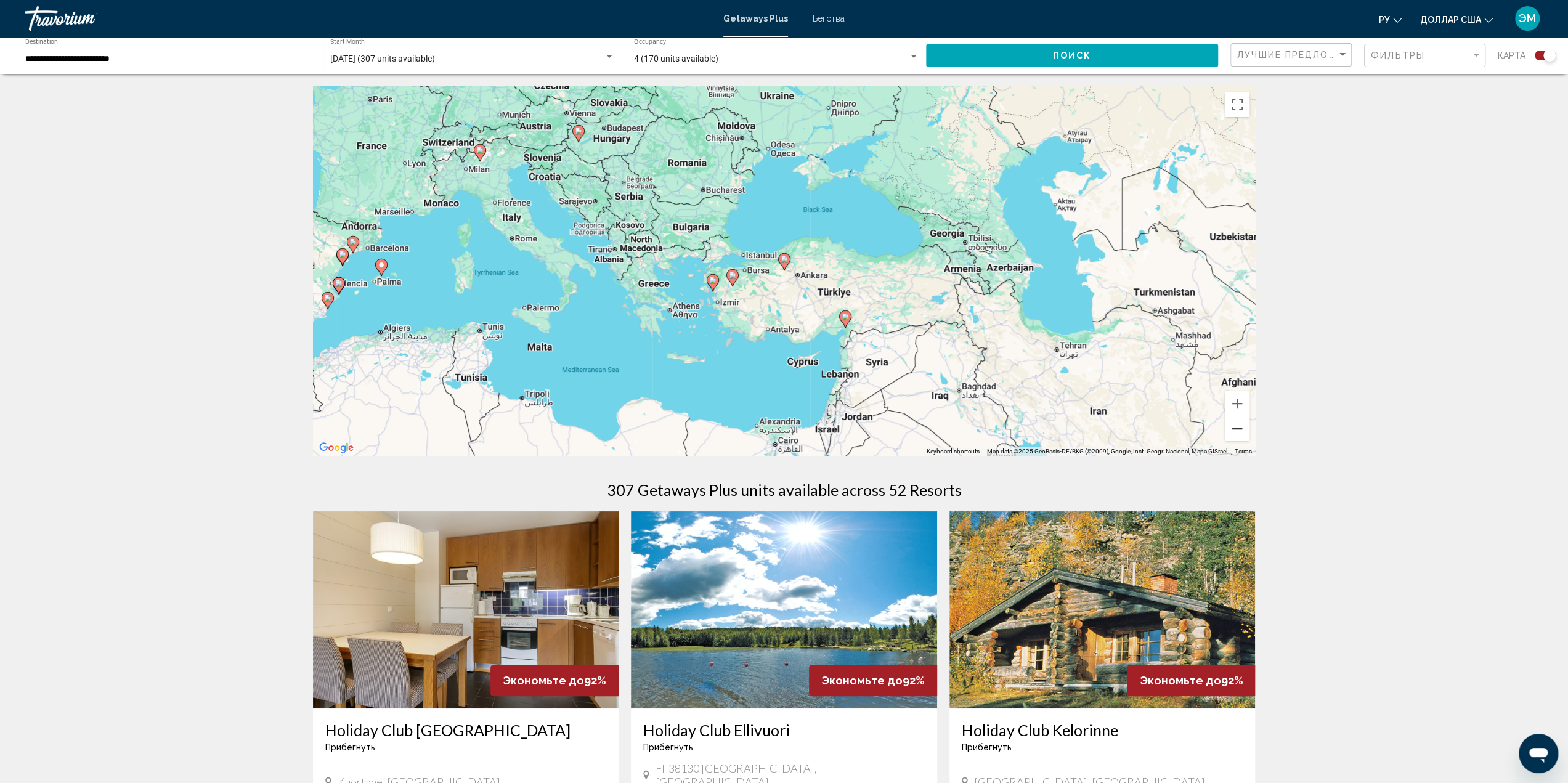
click at [1241, 426] on button "Zoom out" at bounding box center [1237, 428] width 24 height 24
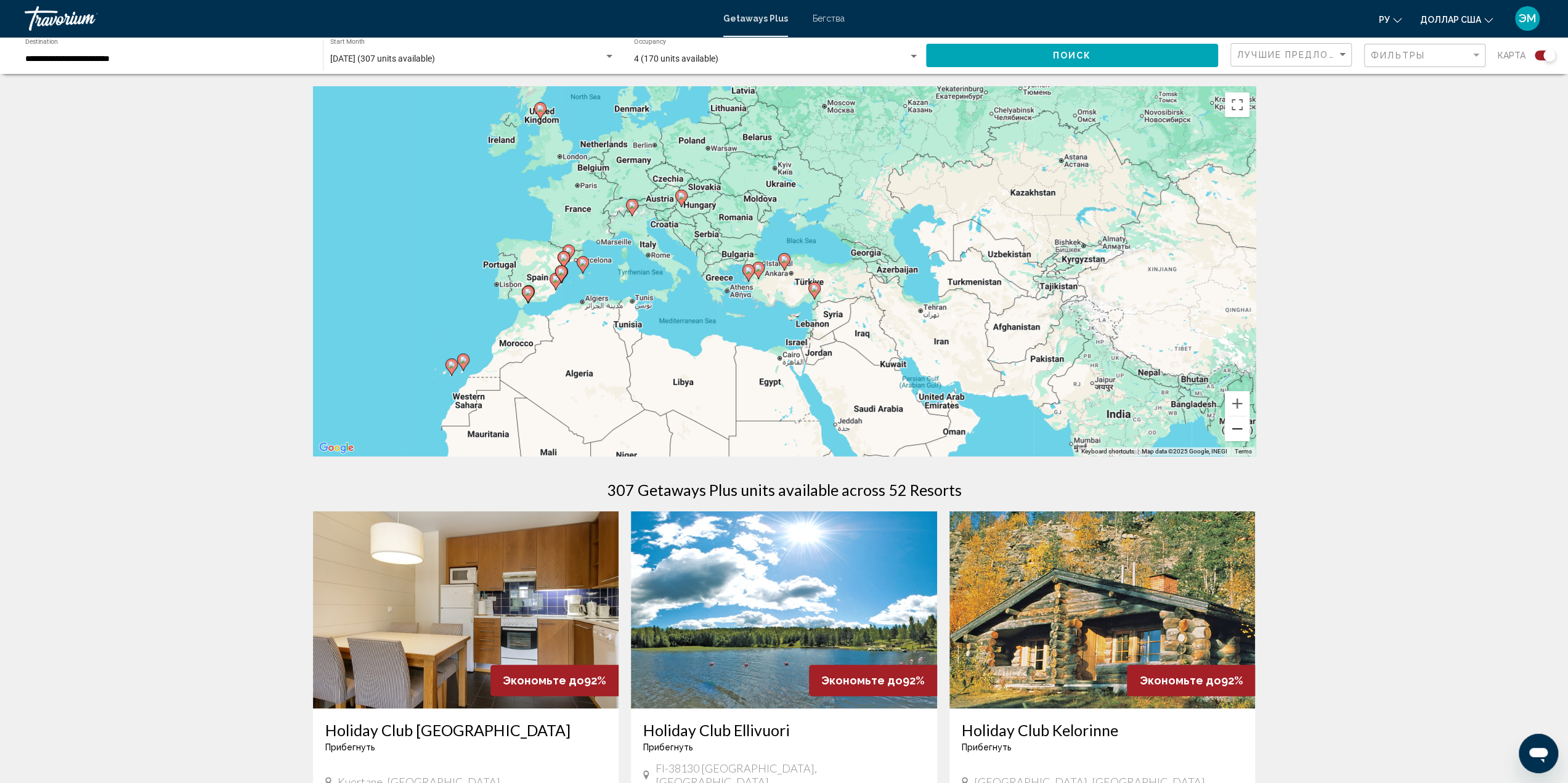
click at [1241, 426] on button "Zoom out" at bounding box center [1237, 428] width 24 height 24
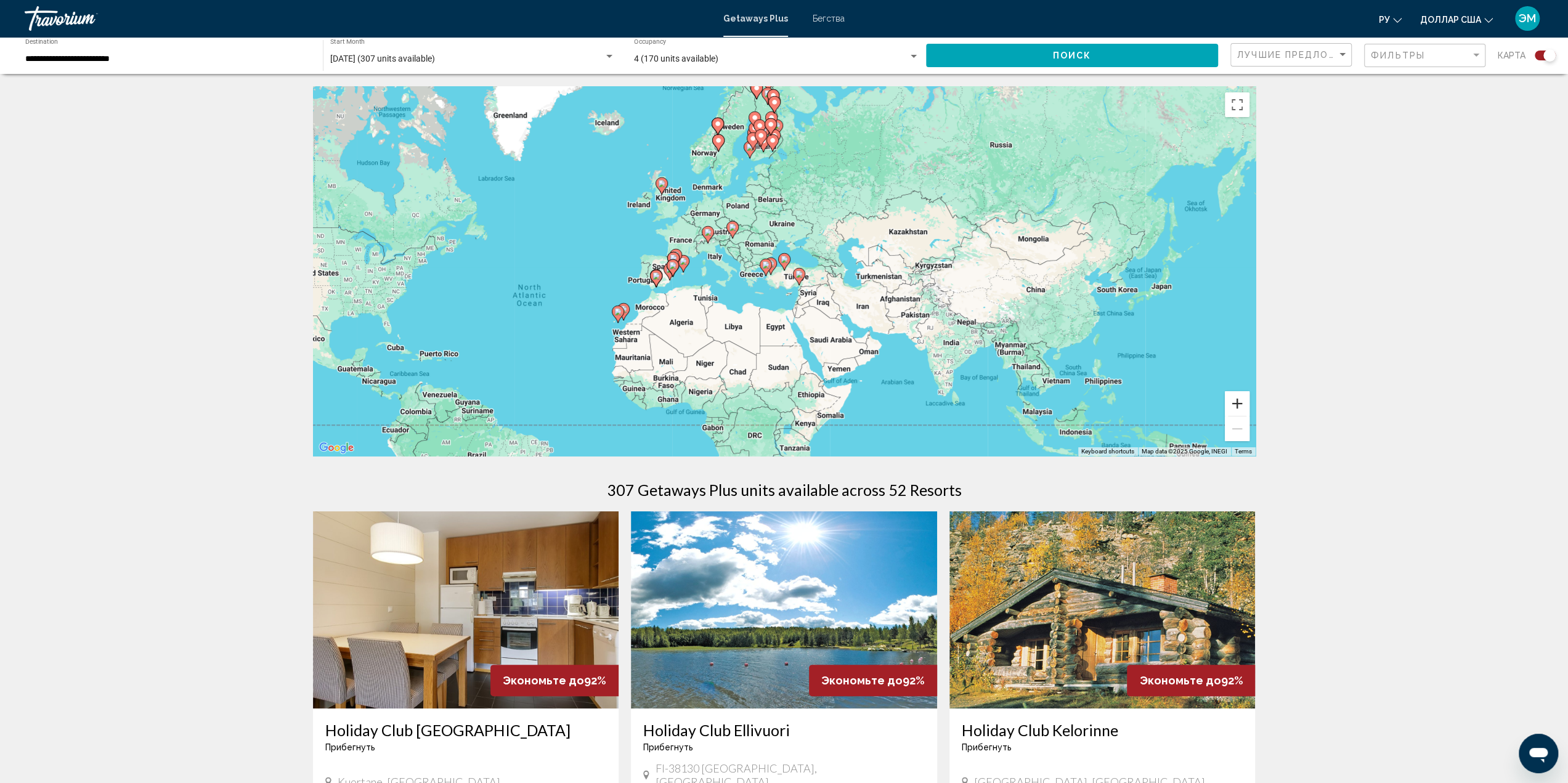
click at [1242, 403] on button "Zoom in" at bounding box center [1237, 403] width 24 height 24
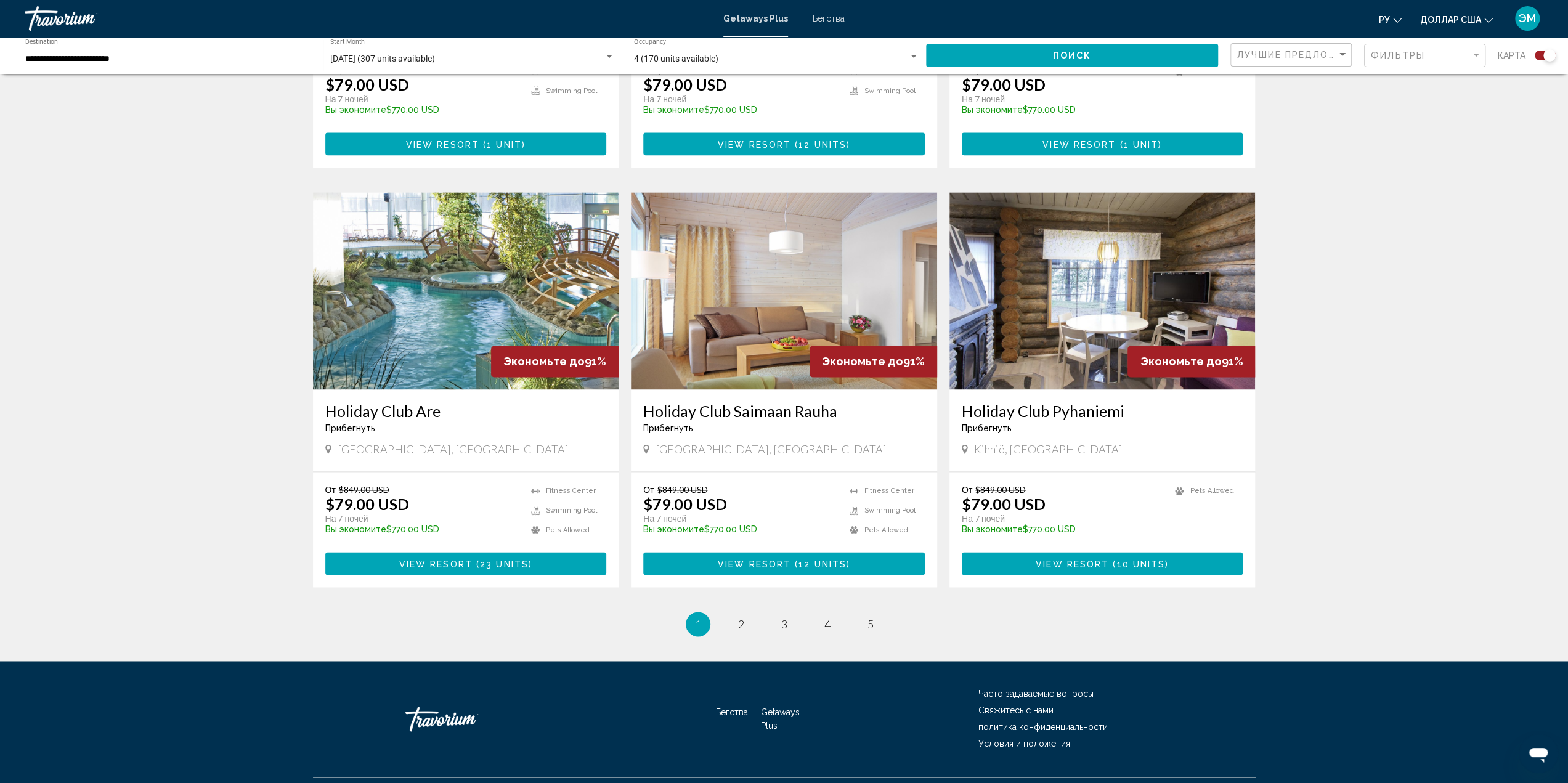
scroll to position [1602, 0]
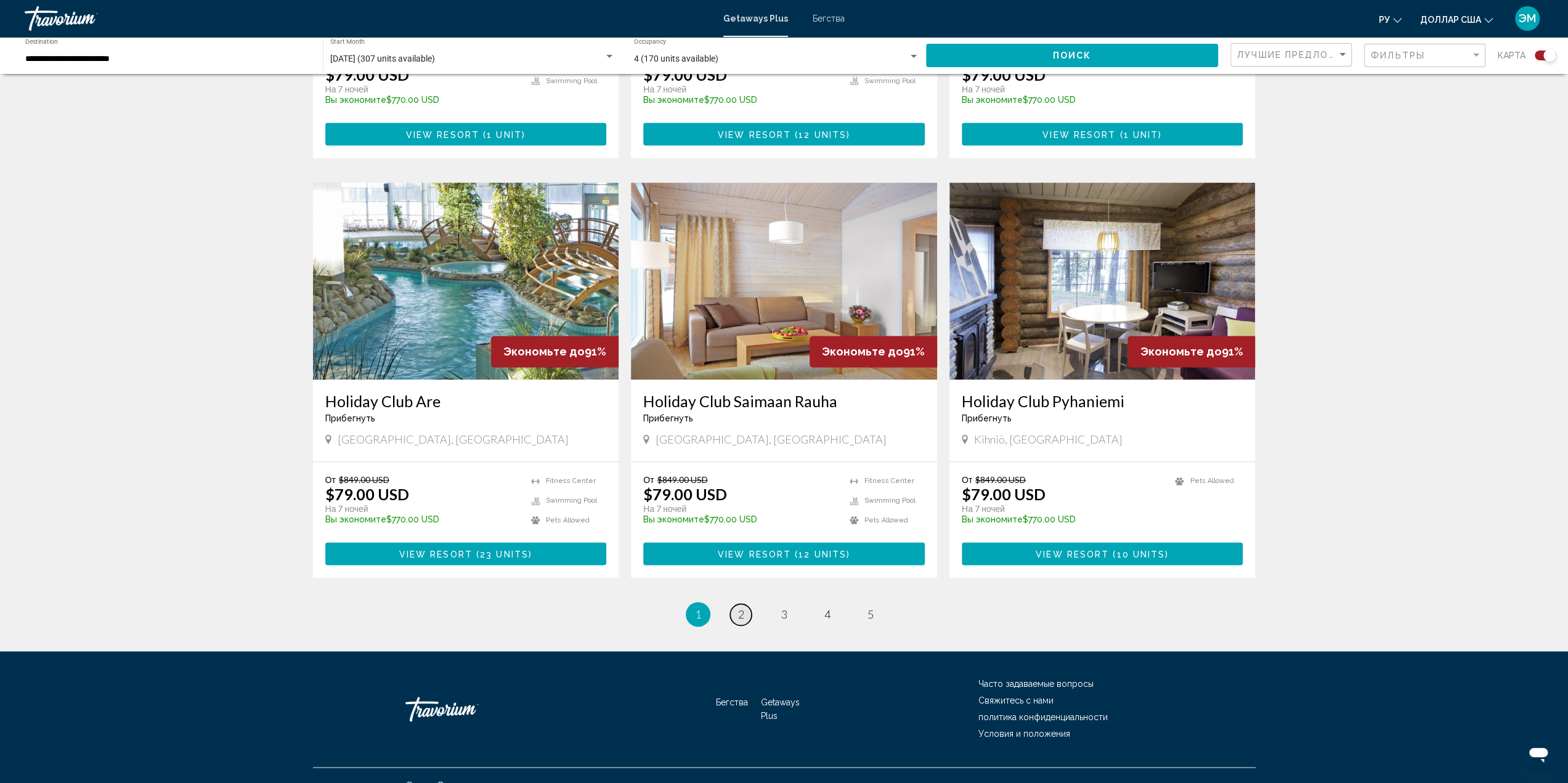
click at [740, 607] on span "2" at bounding box center [741, 614] width 6 height 14
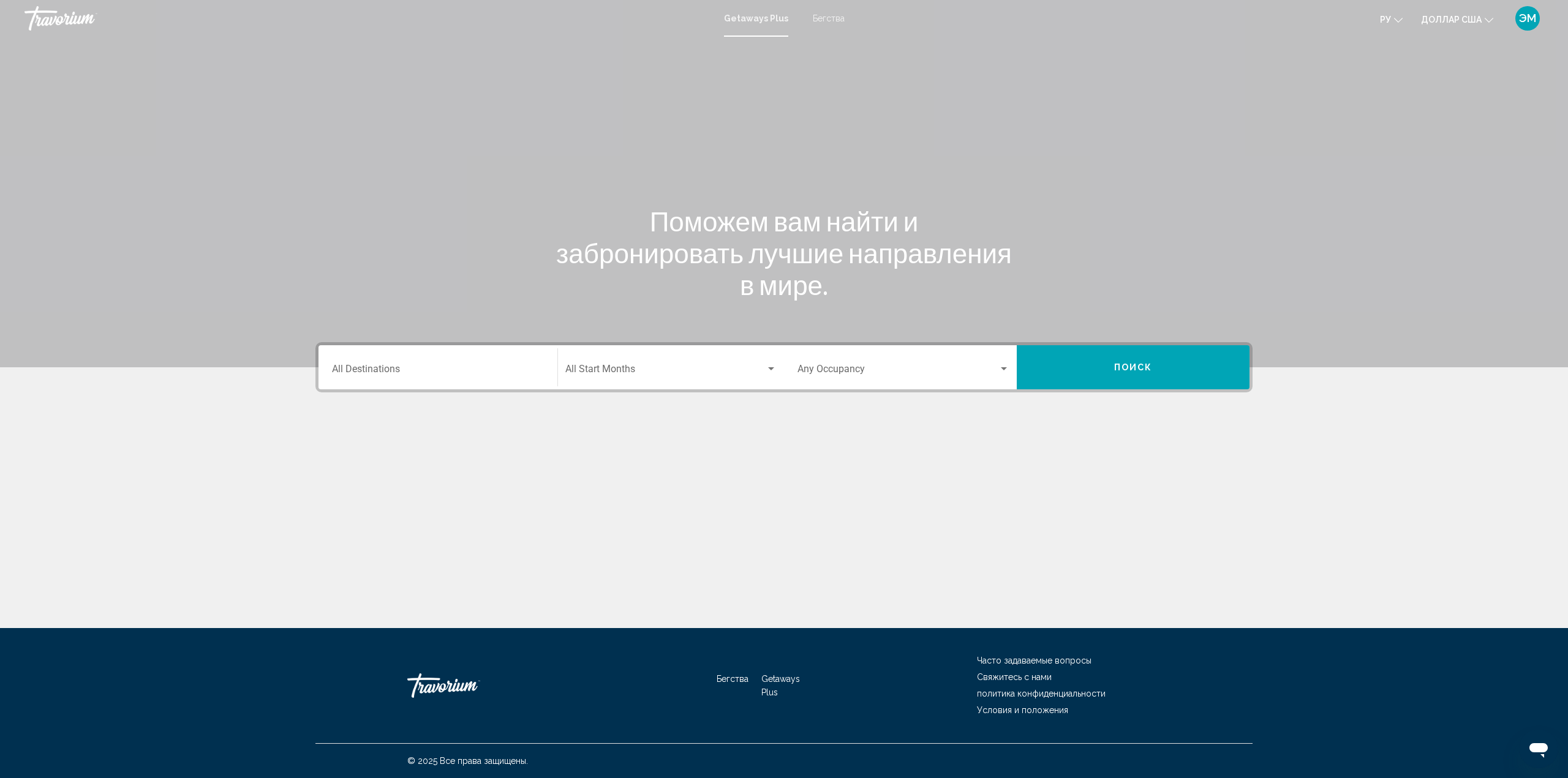
click at [491, 369] on input "Destination All Destinations" at bounding box center [437, 371] width 212 height 11
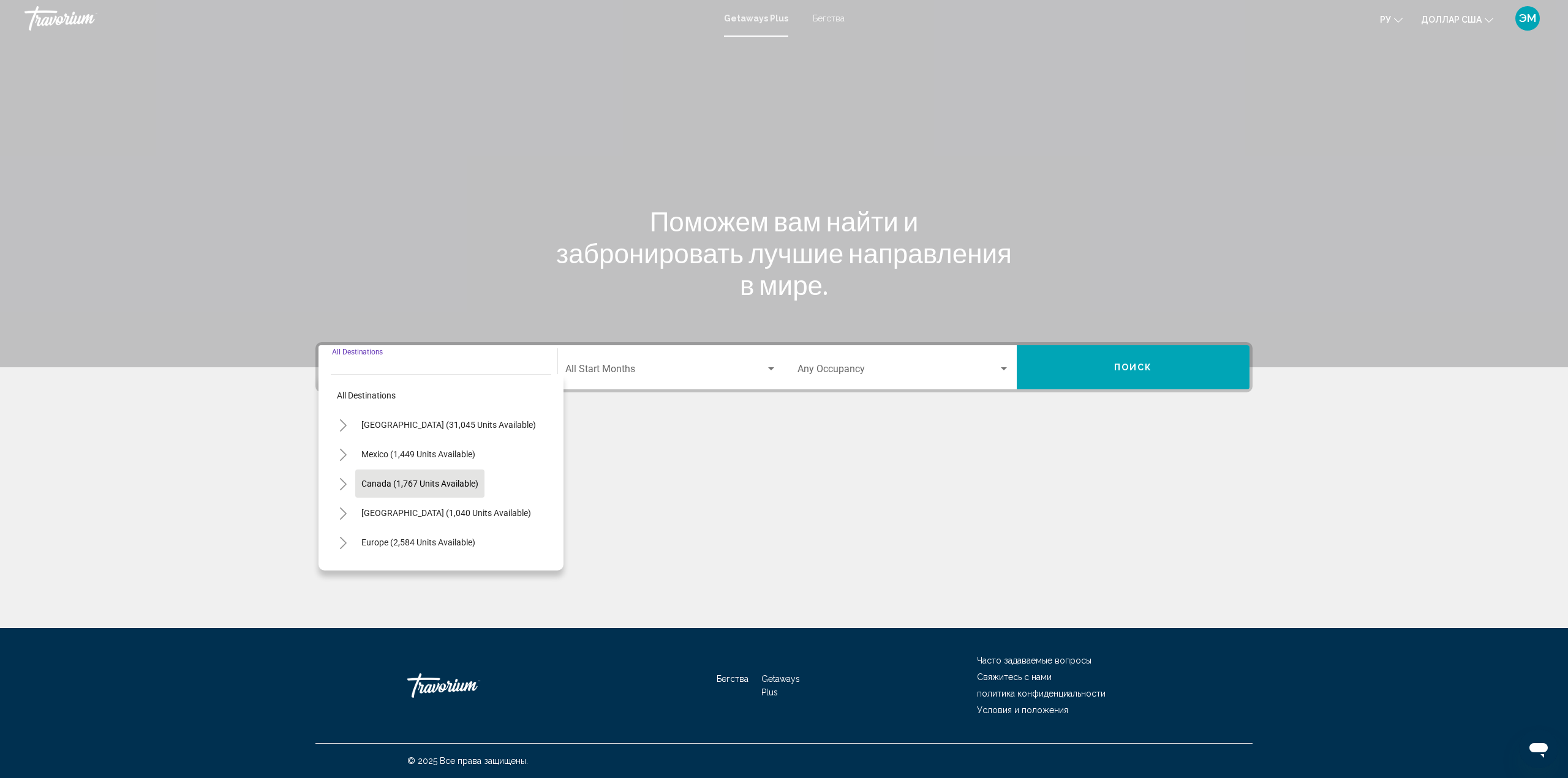
click at [420, 483] on span "Canada (1,767 units available)" at bounding box center [420, 484] width 117 height 10
type input "**********"
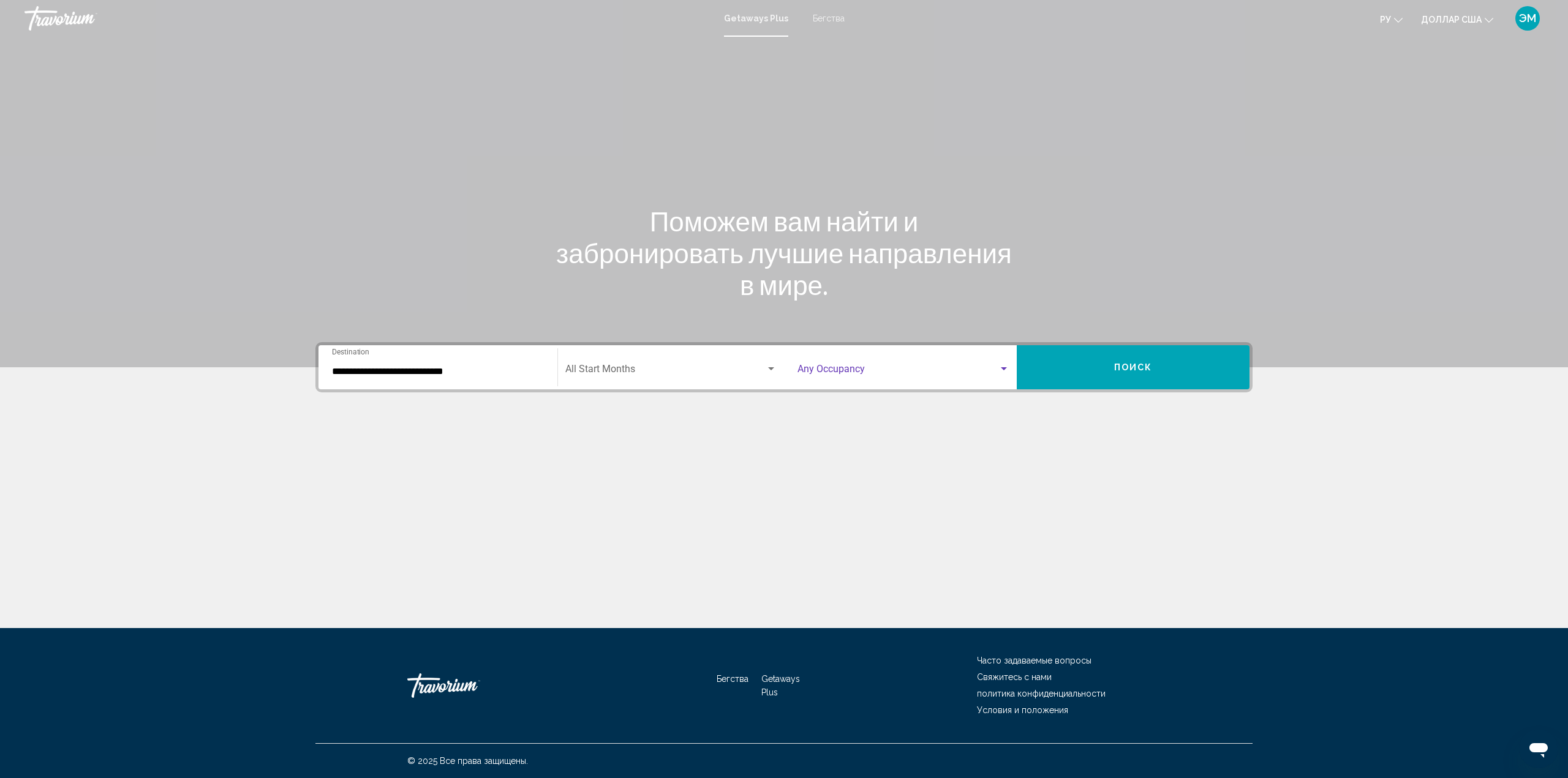
click at [1005, 368] on div "Search widget" at bounding box center [1004, 368] width 6 height 3
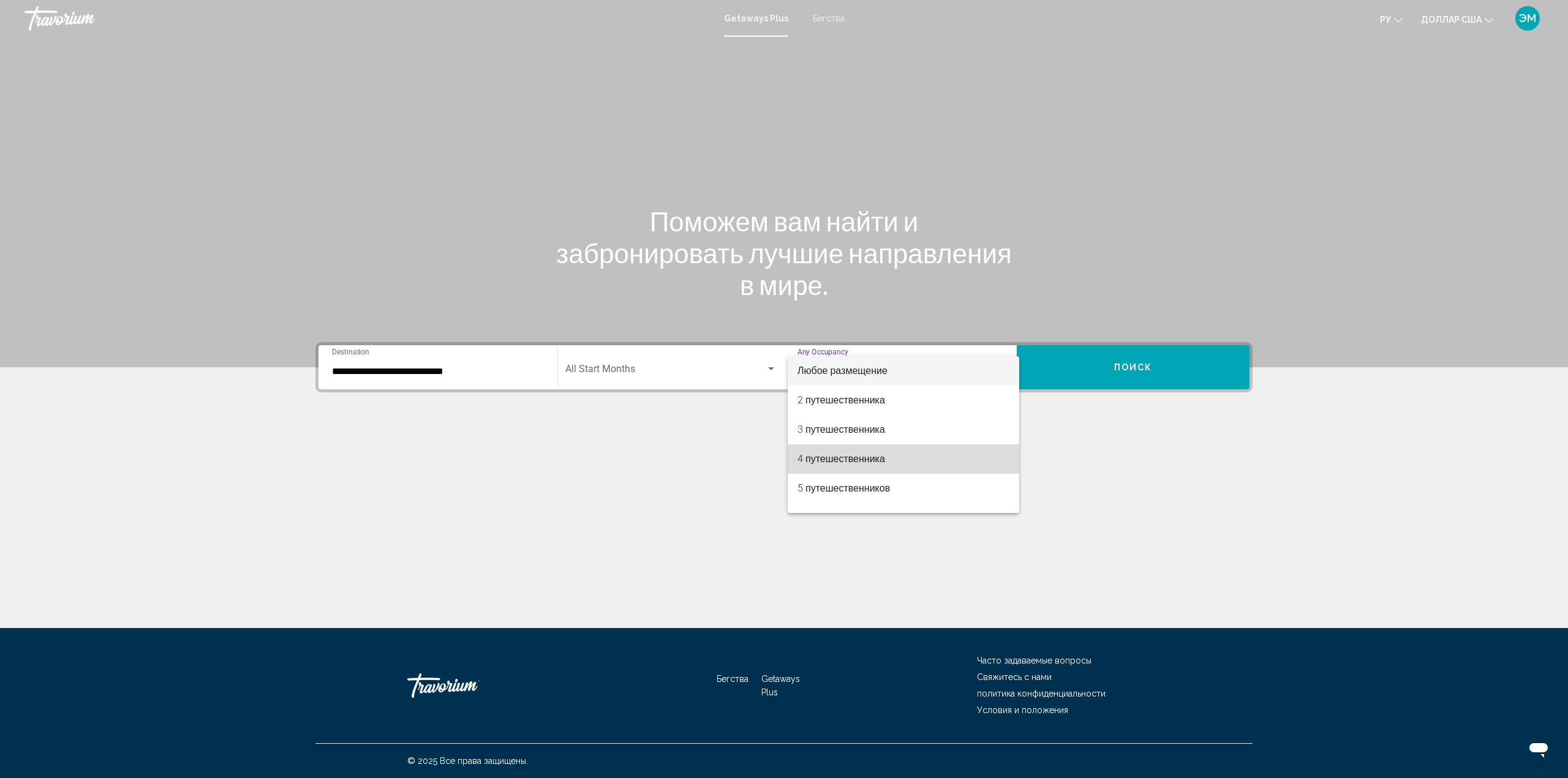
click at [904, 458] on span "4 путешественника" at bounding box center [903, 459] width 212 height 29
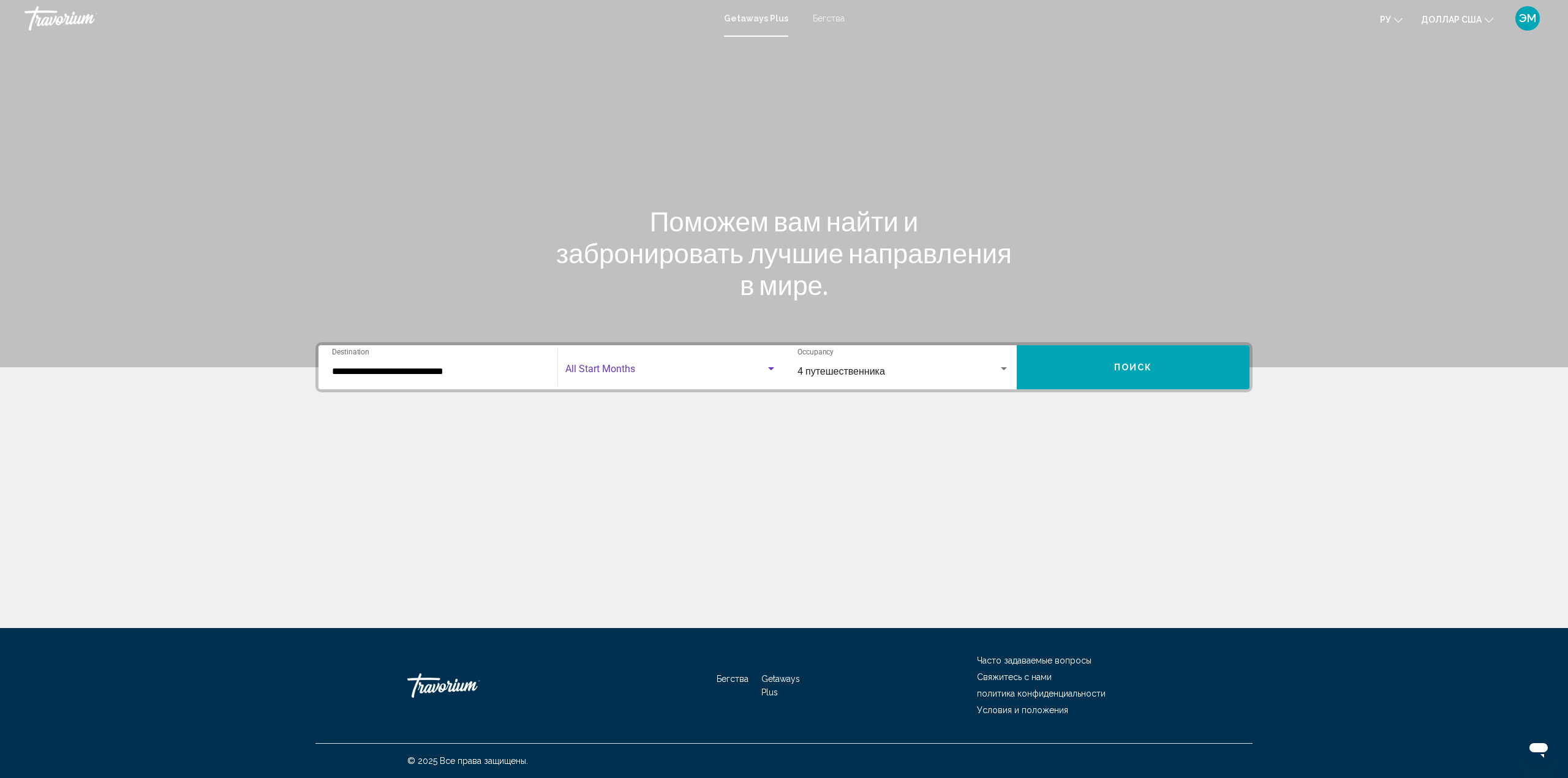
click at [769, 366] on div "Search widget" at bounding box center [771, 369] width 11 height 10
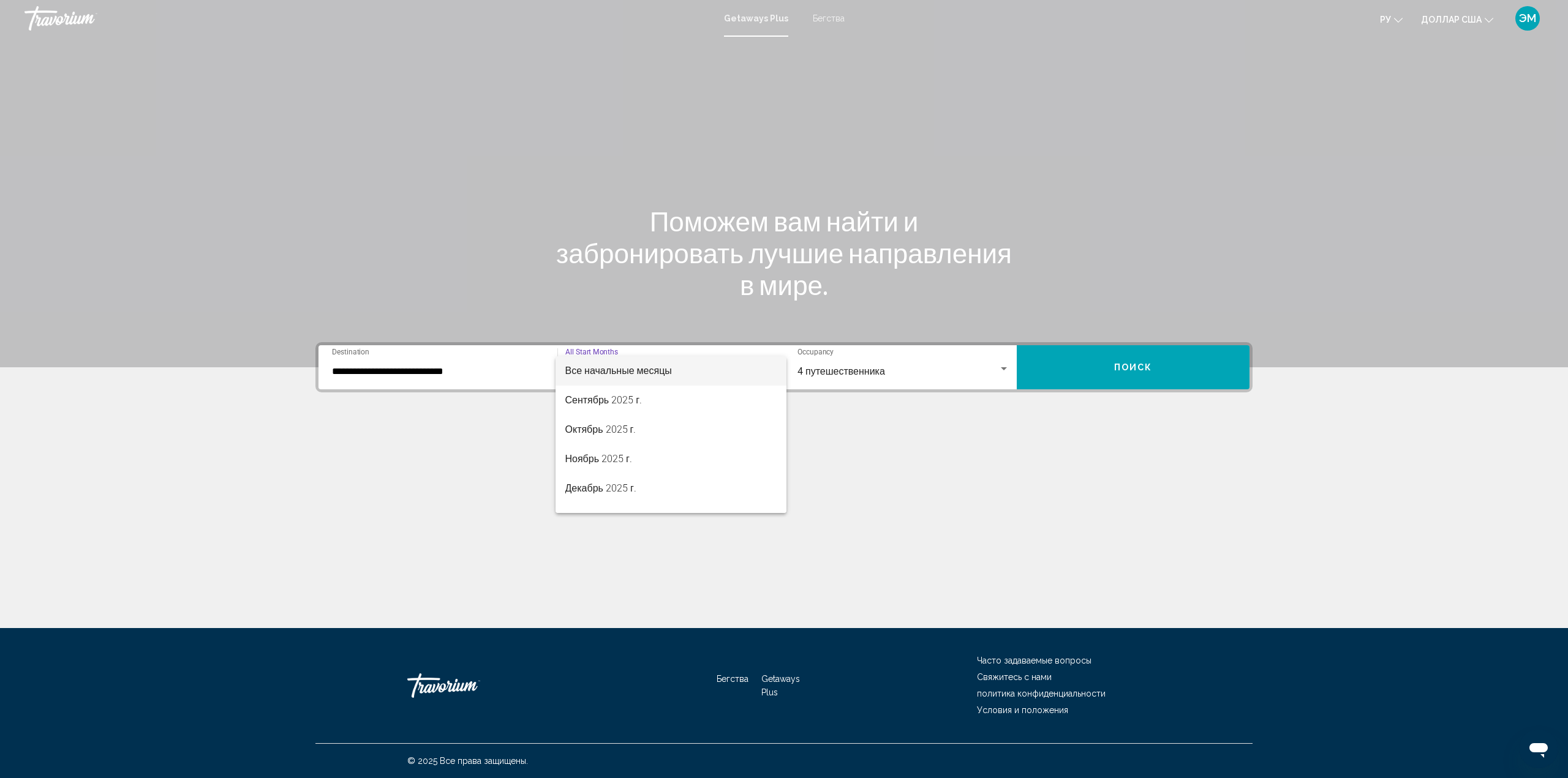
click at [1004, 368] on div at bounding box center [784, 389] width 1568 height 778
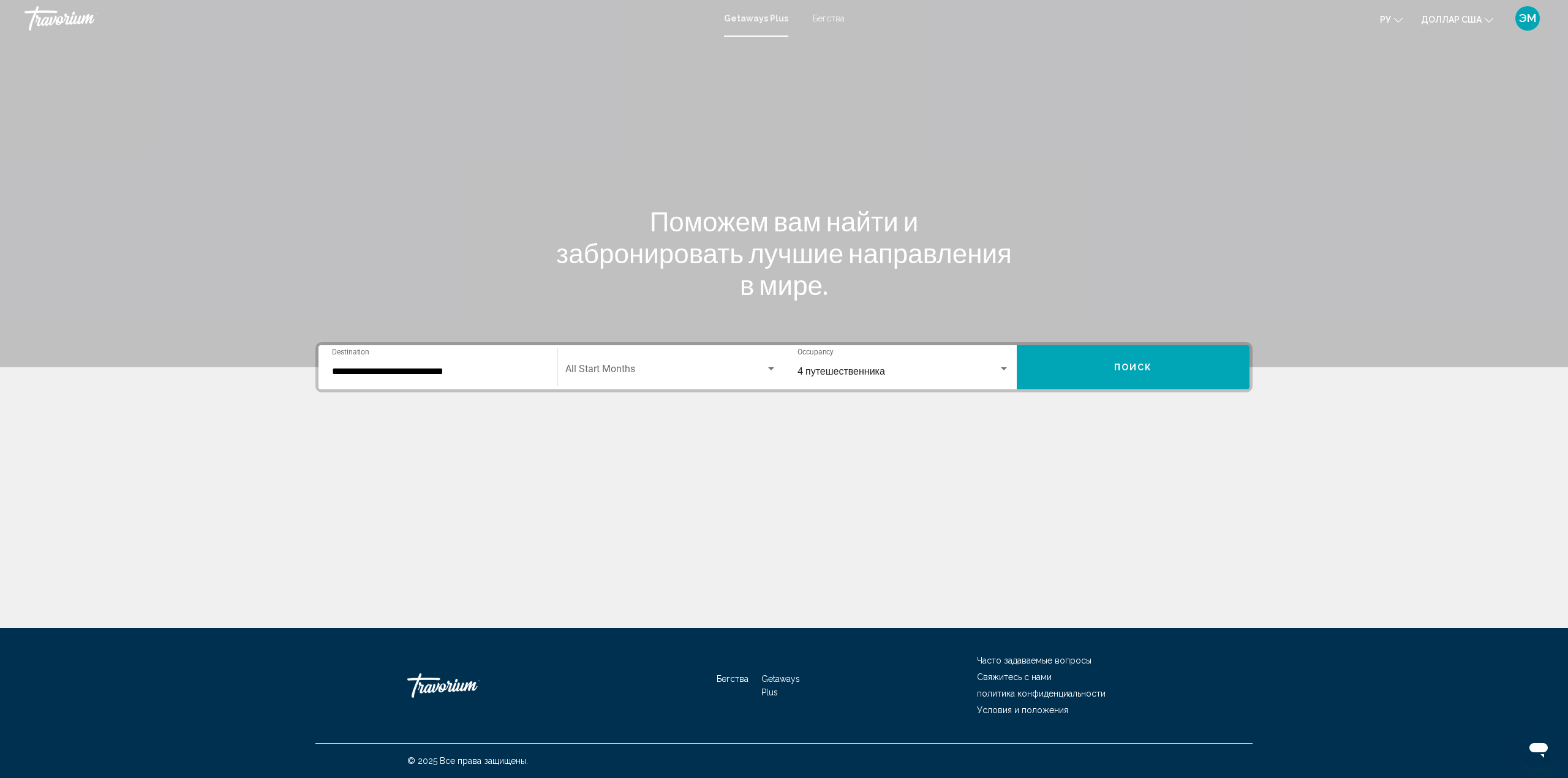
click at [1003, 368] on div "Search widget" at bounding box center [1004, 368] width 6 height 3
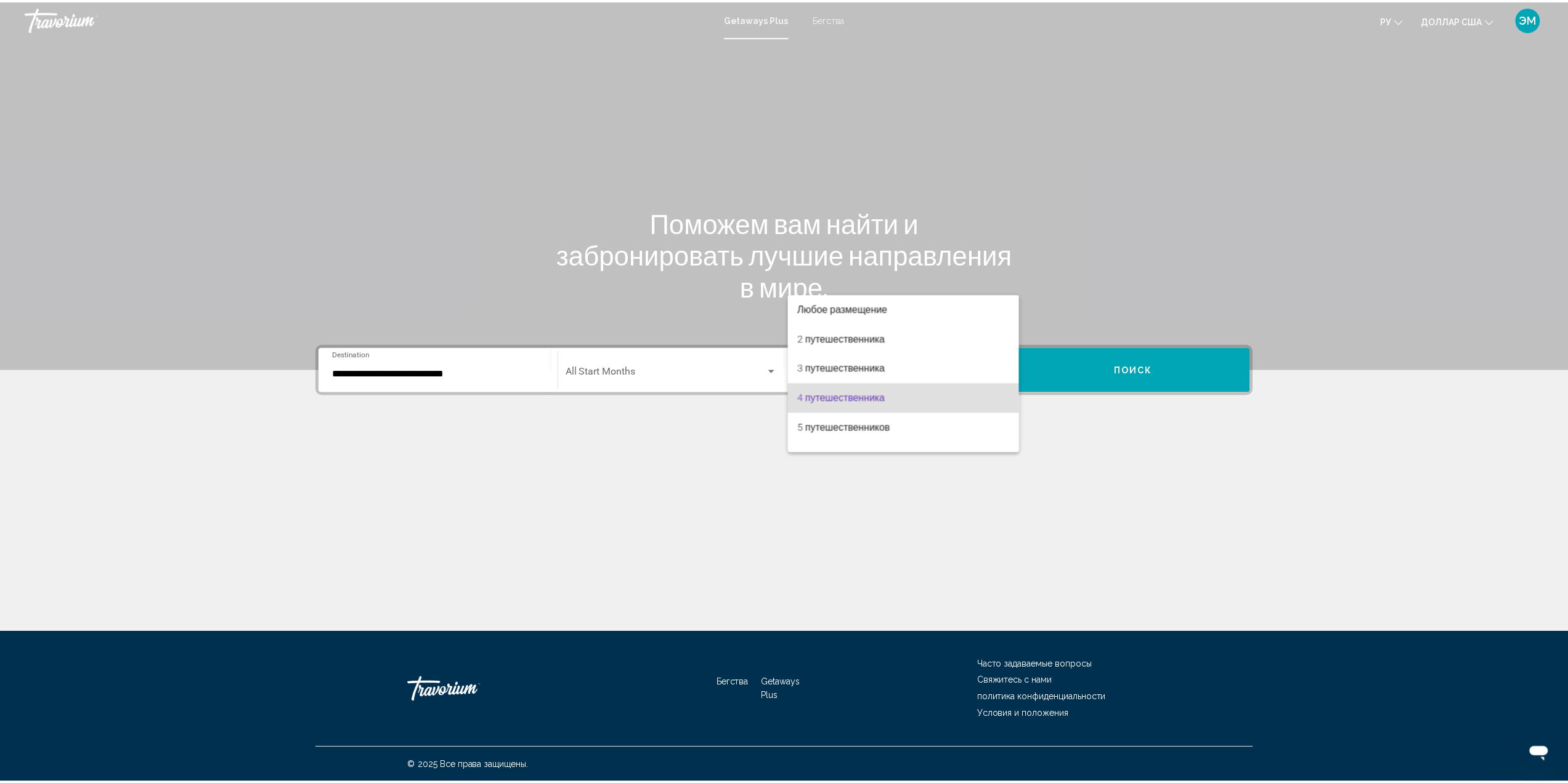
scroll to position [24, 0]
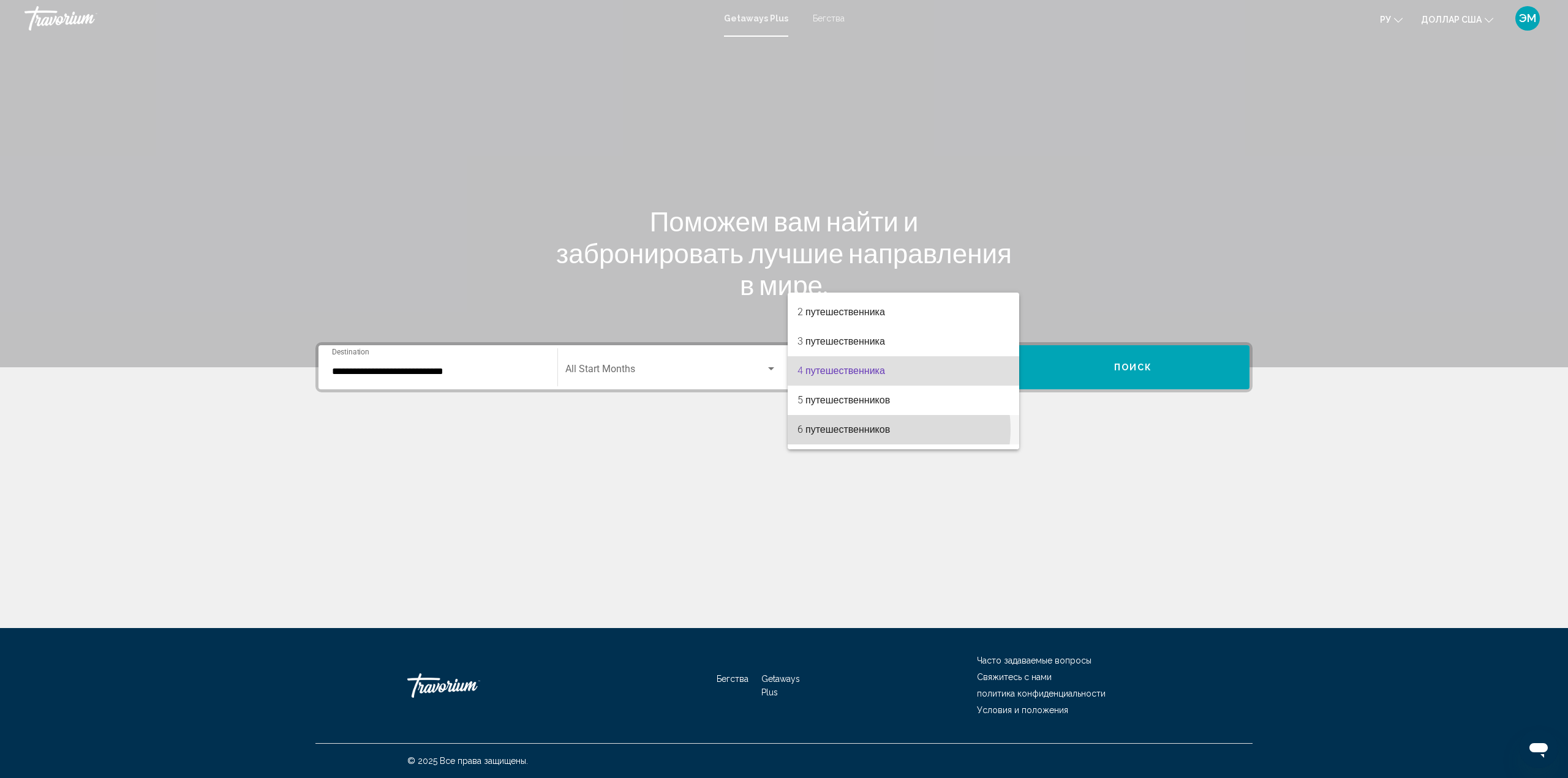
click at [890, 428] on span "6 путешественников" at bounding box center [903, 429] width 212 height 29
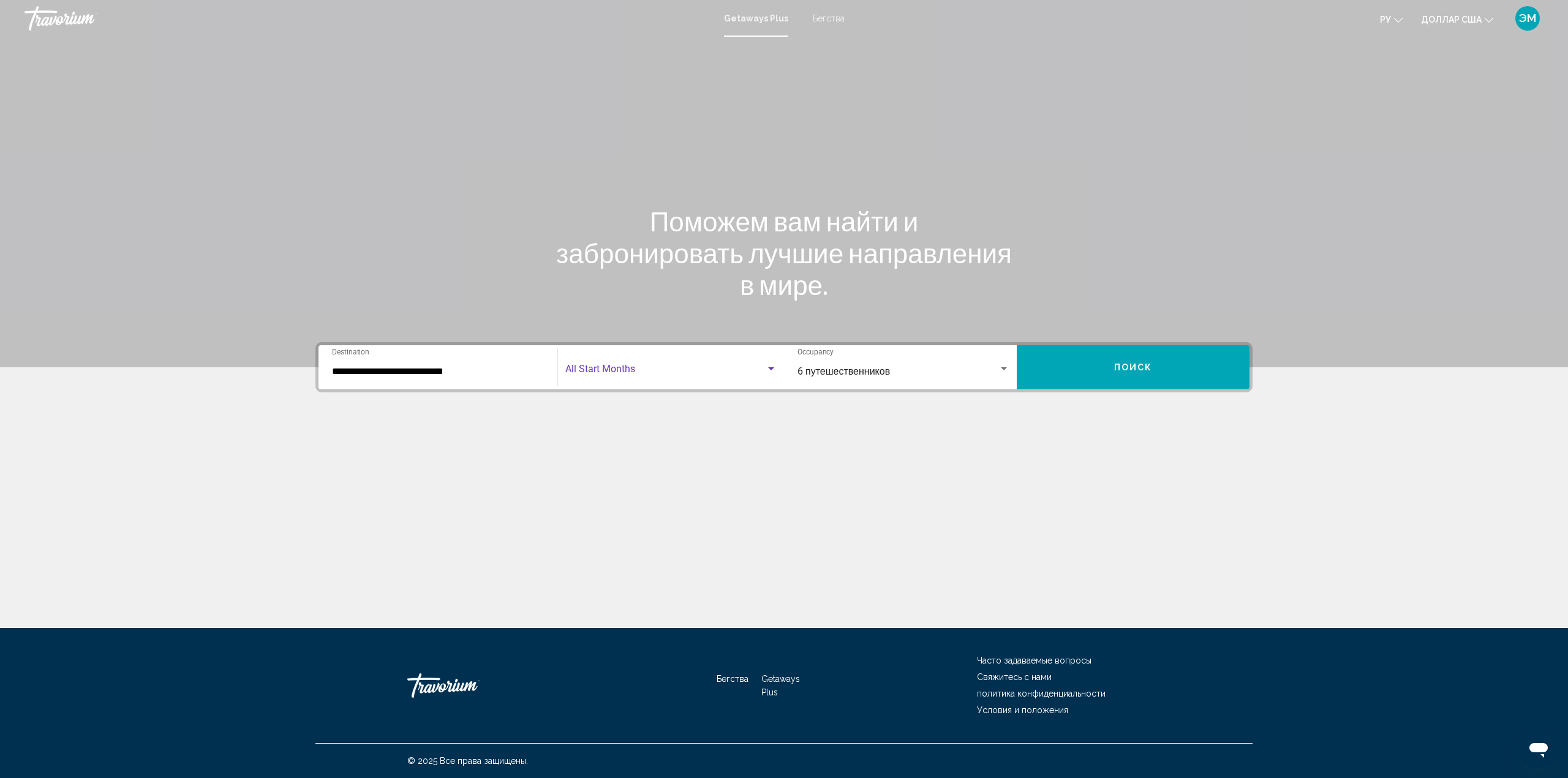
click at [771, 368] on div "Search widget" at bounding box center [771, 368] width 6 height 3
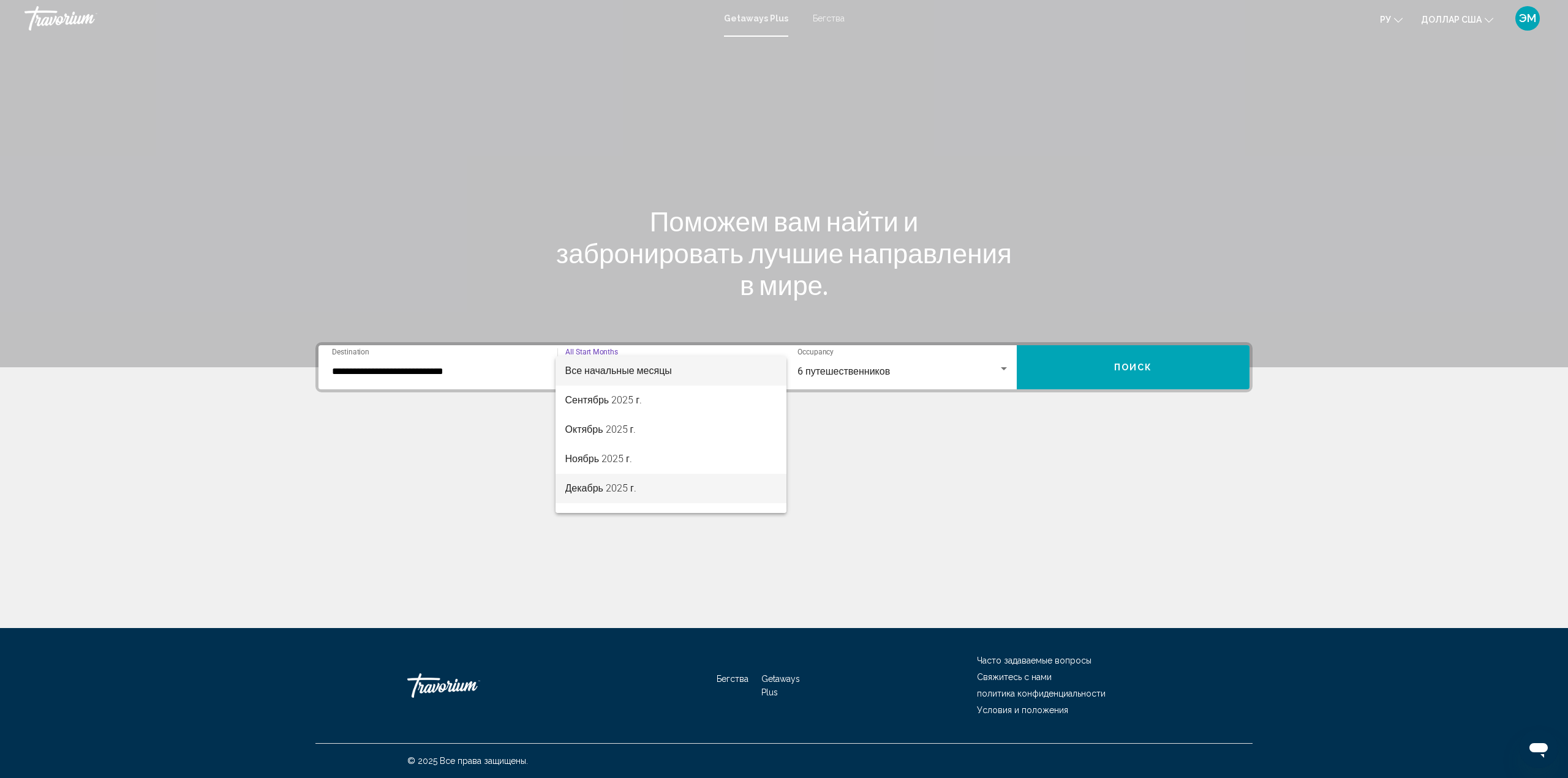
click at [613, 487] on font "Декабрь 2025 г." at bounding box center [601, 488] width 71 height 12
click at [1092, 364] on button "Поиск" at bounding box center [1133, 367] width 233 height 44
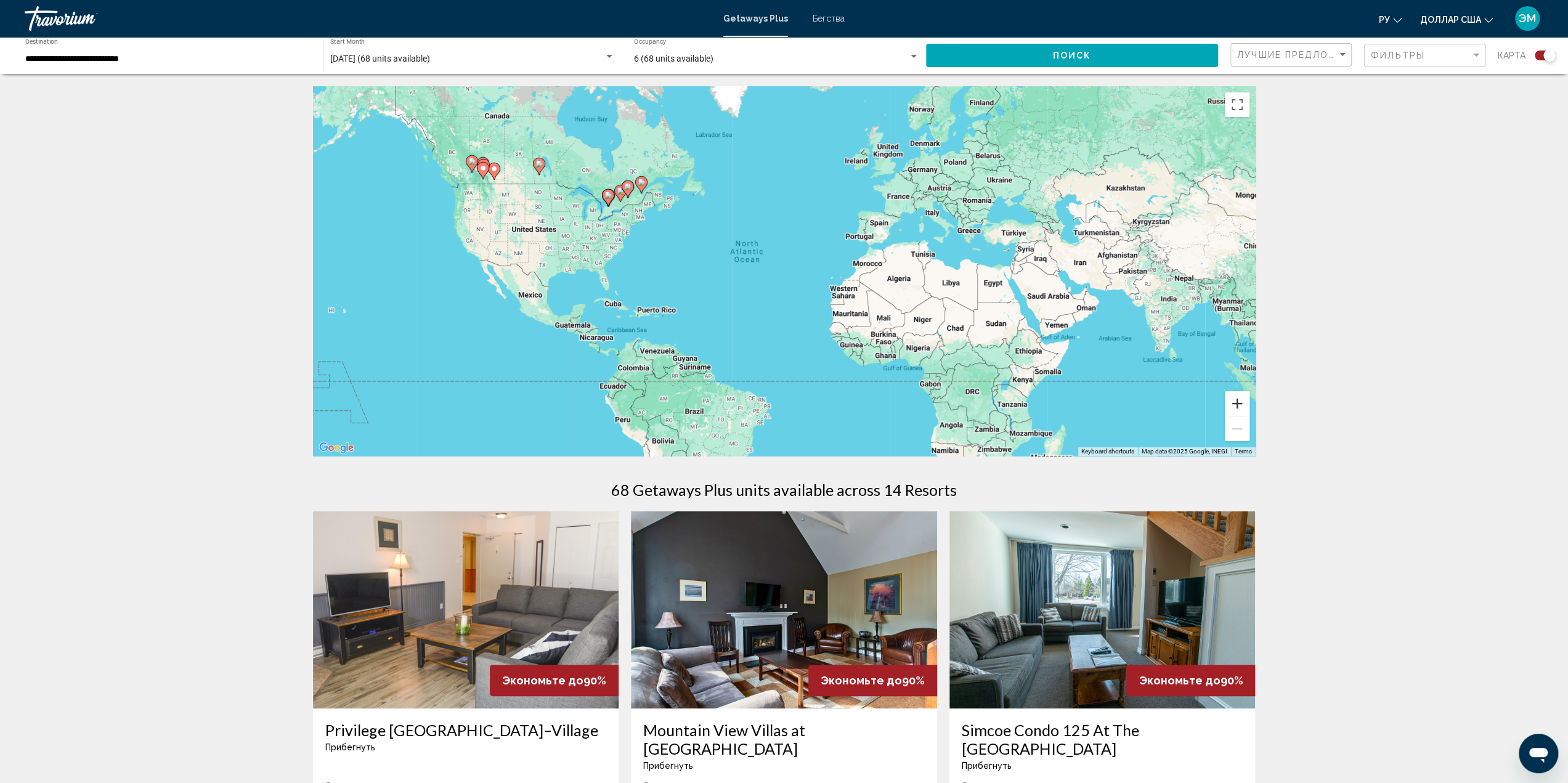
click at [1237, 404] on button "Zoom in" at bounding box center [1237, 403] width 24 height 24
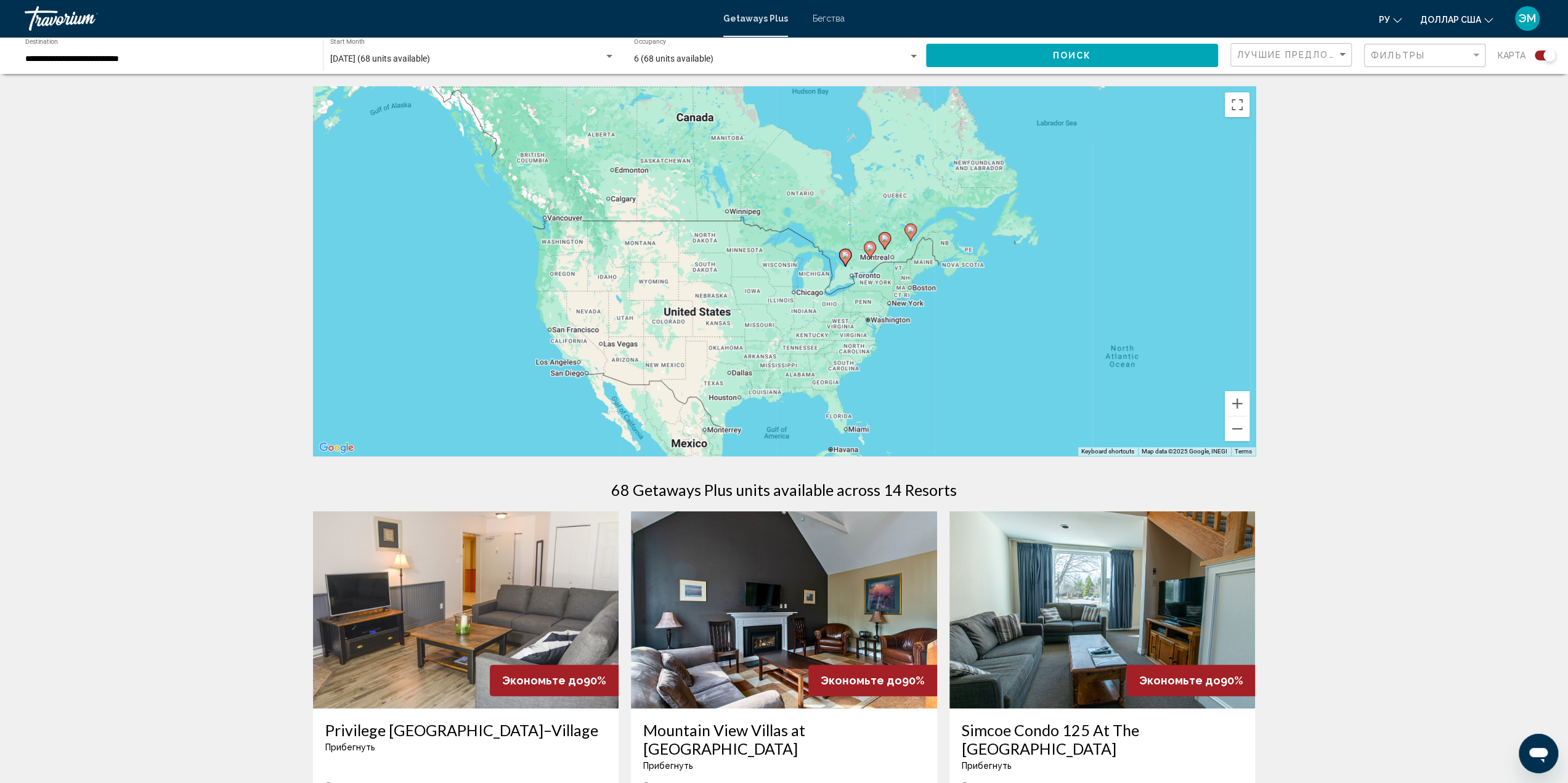
drag, startPoint x: 676, startPoint y: 273, endPoint x: 1091, endPoint y: 399, distance: 433.7
click at [1091, 399] on div "To activate drag with keyboard, press Alt + Enter. Once in keyboard drag state,…" at bounding box center [784, 271] width 942 height 369
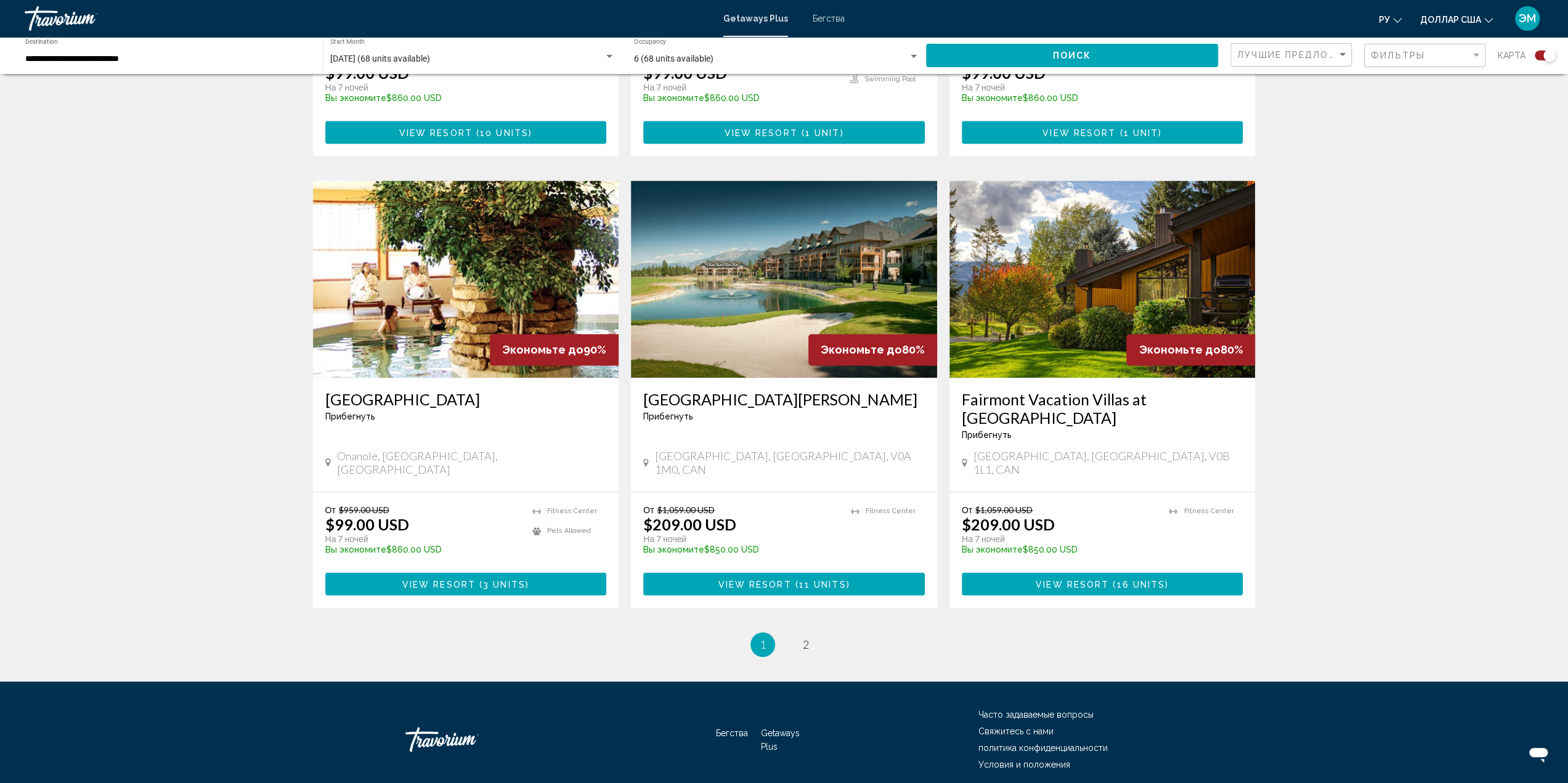
scroll to position [1642, 0]
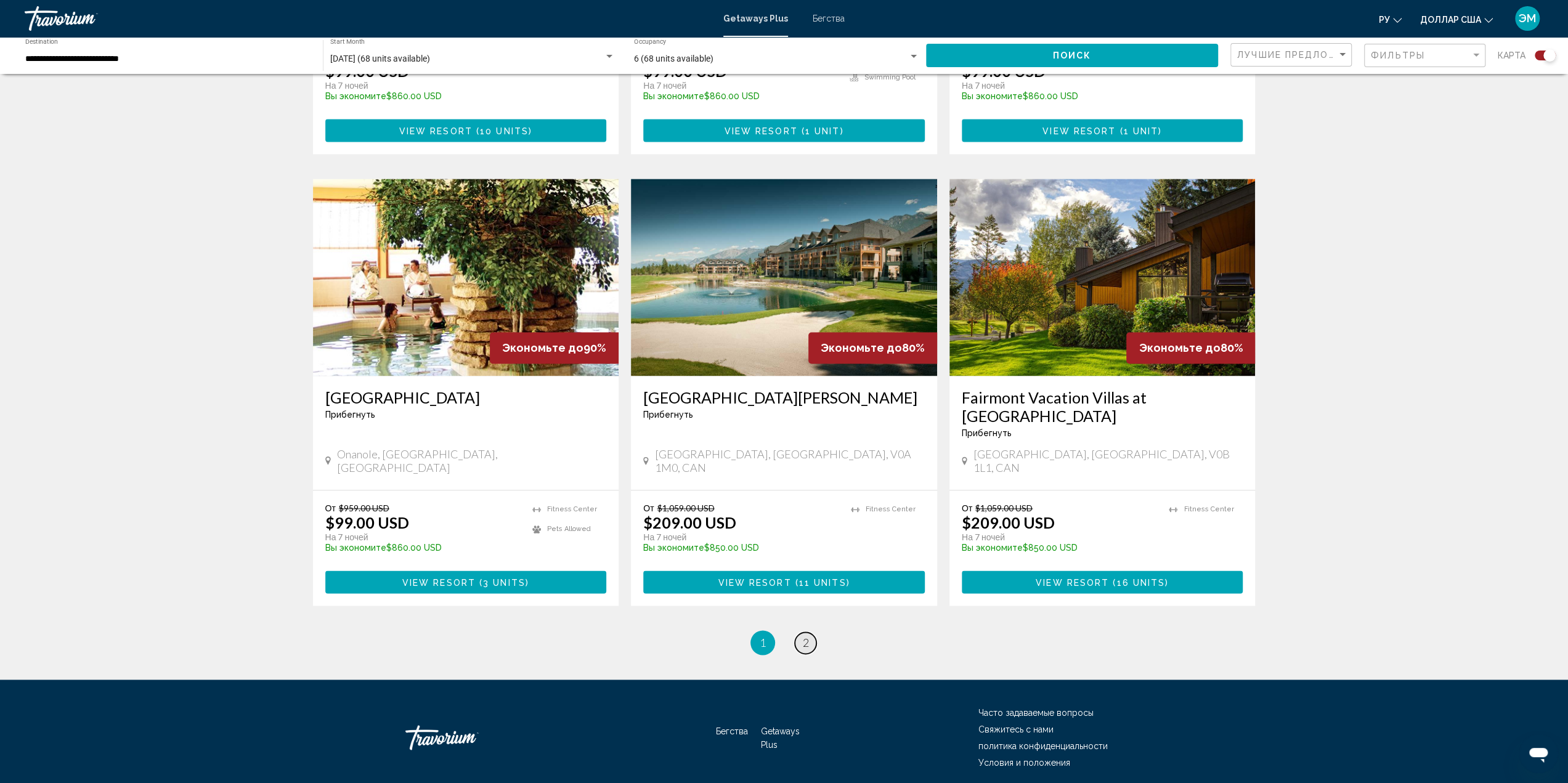
click at [807, 636] on span "2" at bounding box center [806, 642] width 6 height 14
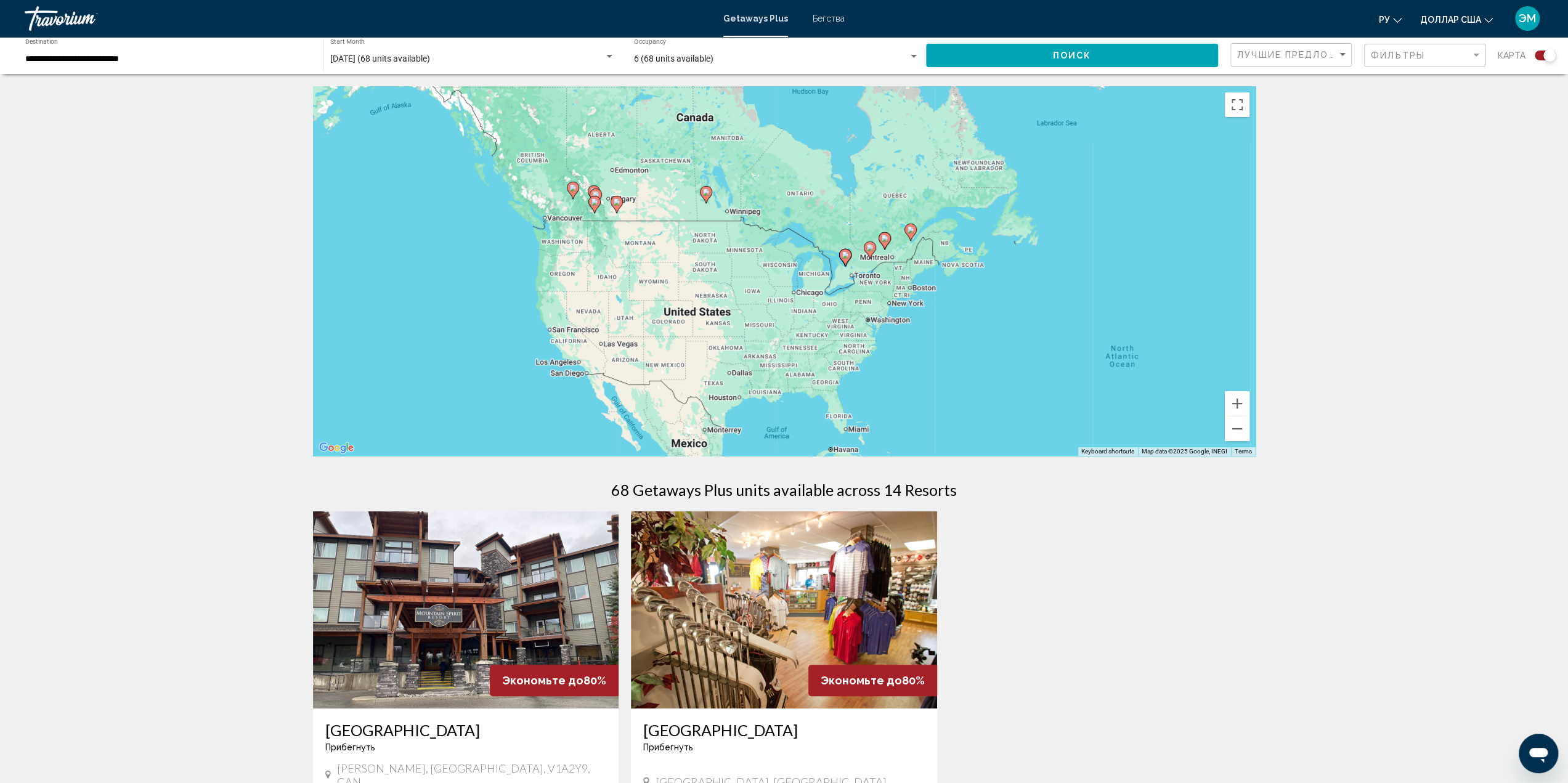
click at [870, 252] on icon "Основное содержание" at bounding box center [869, 250] width 11 height 16
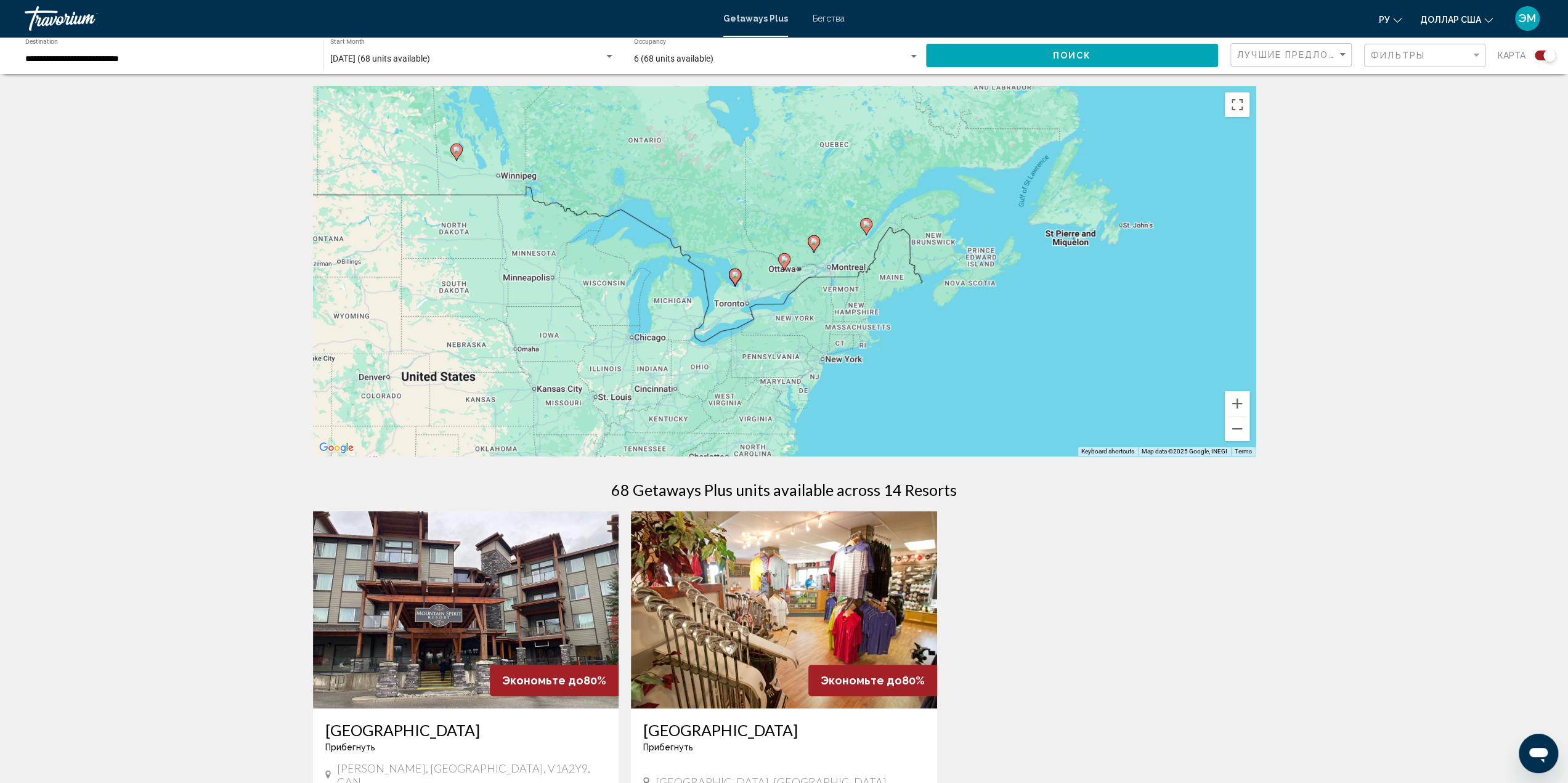
click at [504, 583] on img "Основное содержание" at bounding box center [466, 609] width 306 height 197
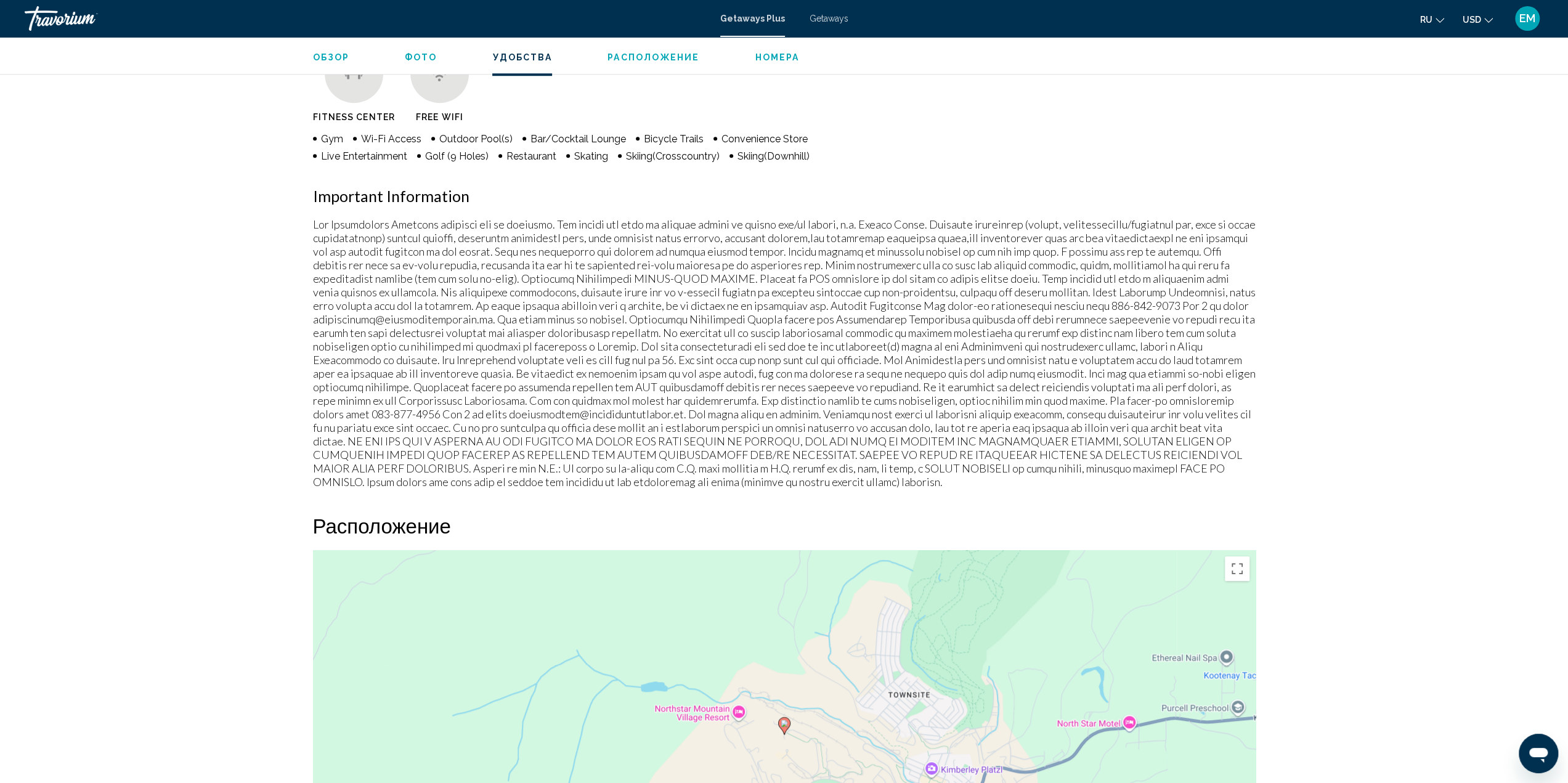
scroll to position [995, 0]
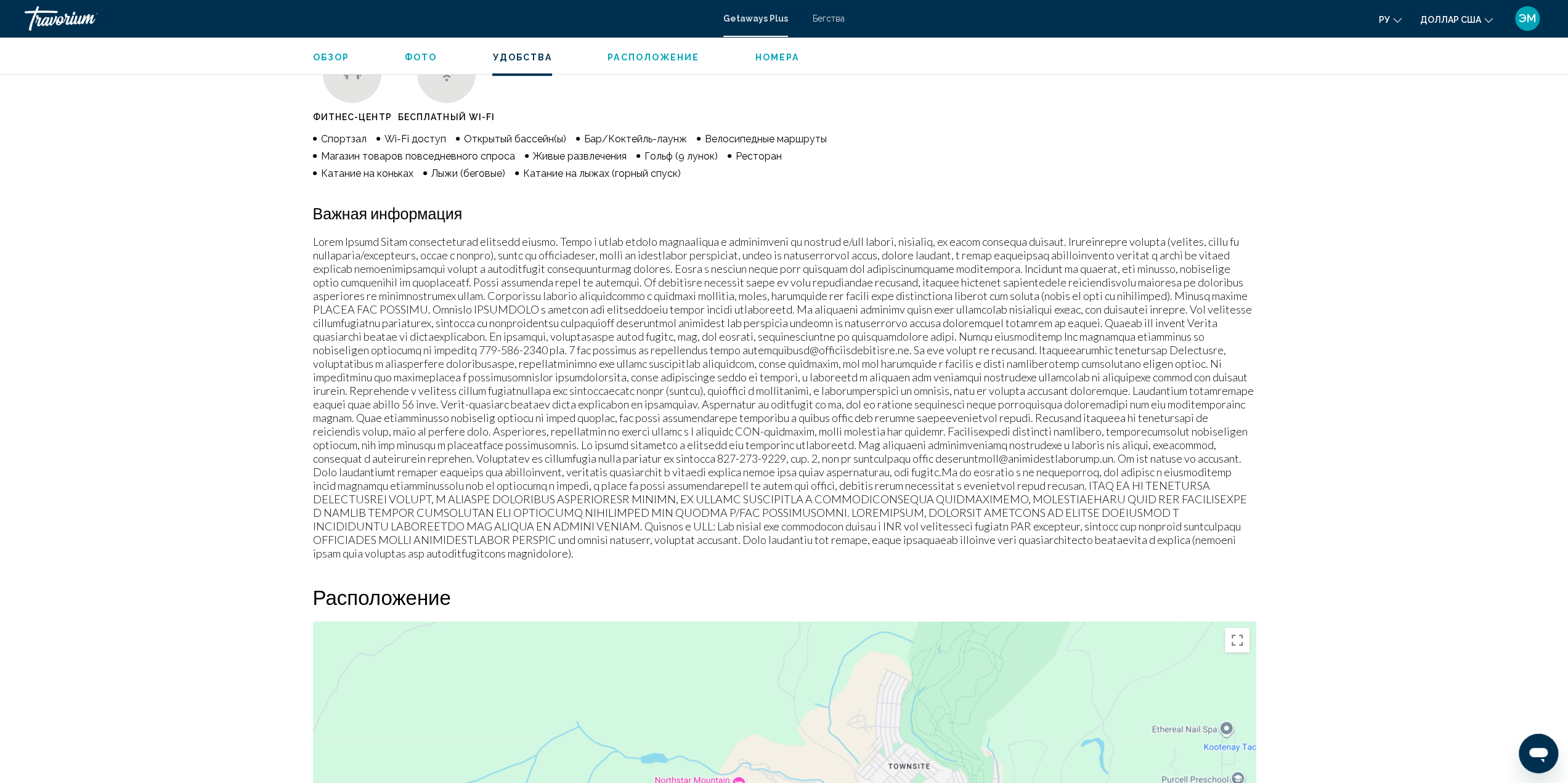
click at [1414, 242] on div "[PERSON_NAME], [GEOGRAPHIC_DATA], V1A2Y9, [GEOGRAPHIC_DATA] Курорт «Горный дух»…" at bounding box center [784, 379] width 1568 height 2676
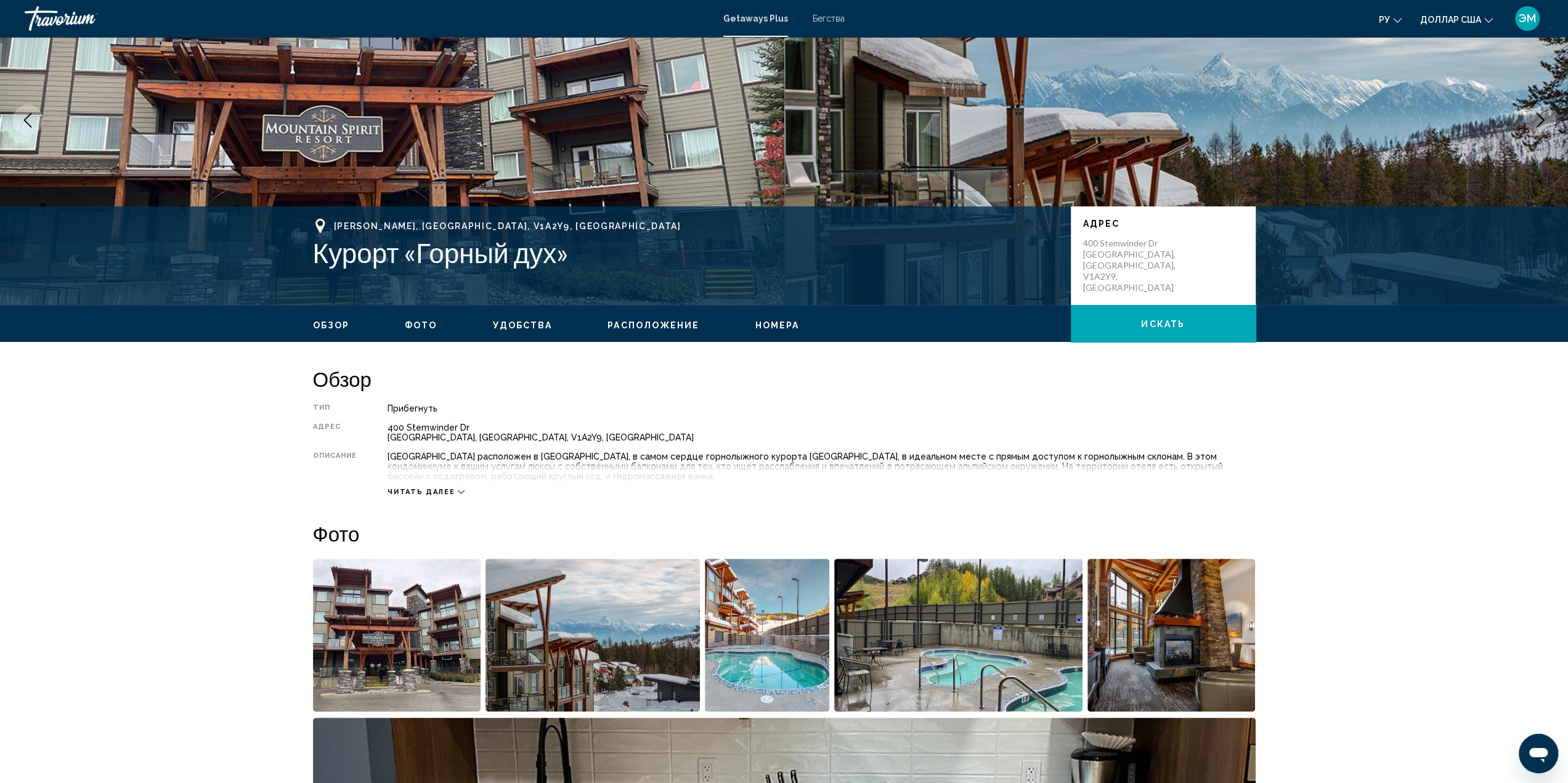
scroll to position [0, 0]
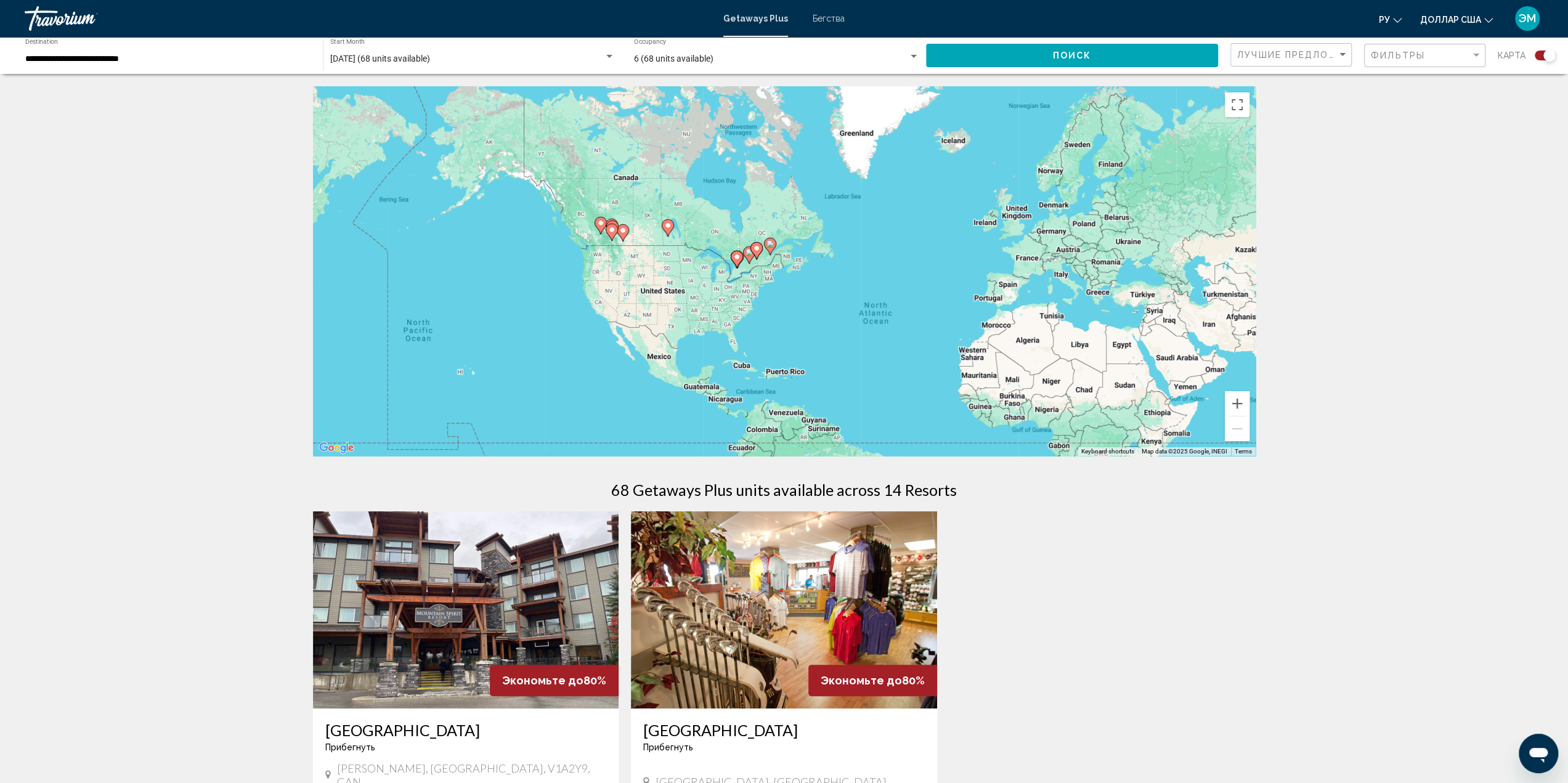
drag, startPoint x: 682, startPoint y: 251, endPoint x: 813, endPoint y: 314, distance: 145.4
click at [813, 314] on div "To activate drag with keyboard, press Alt + Enter. Once in keyboard drag state,…" at bounding box center [784, 271] width 942 height 369
click at [1239, 403] on button "Zoom in" at bounding box center [1237, 403] width 24 height 24
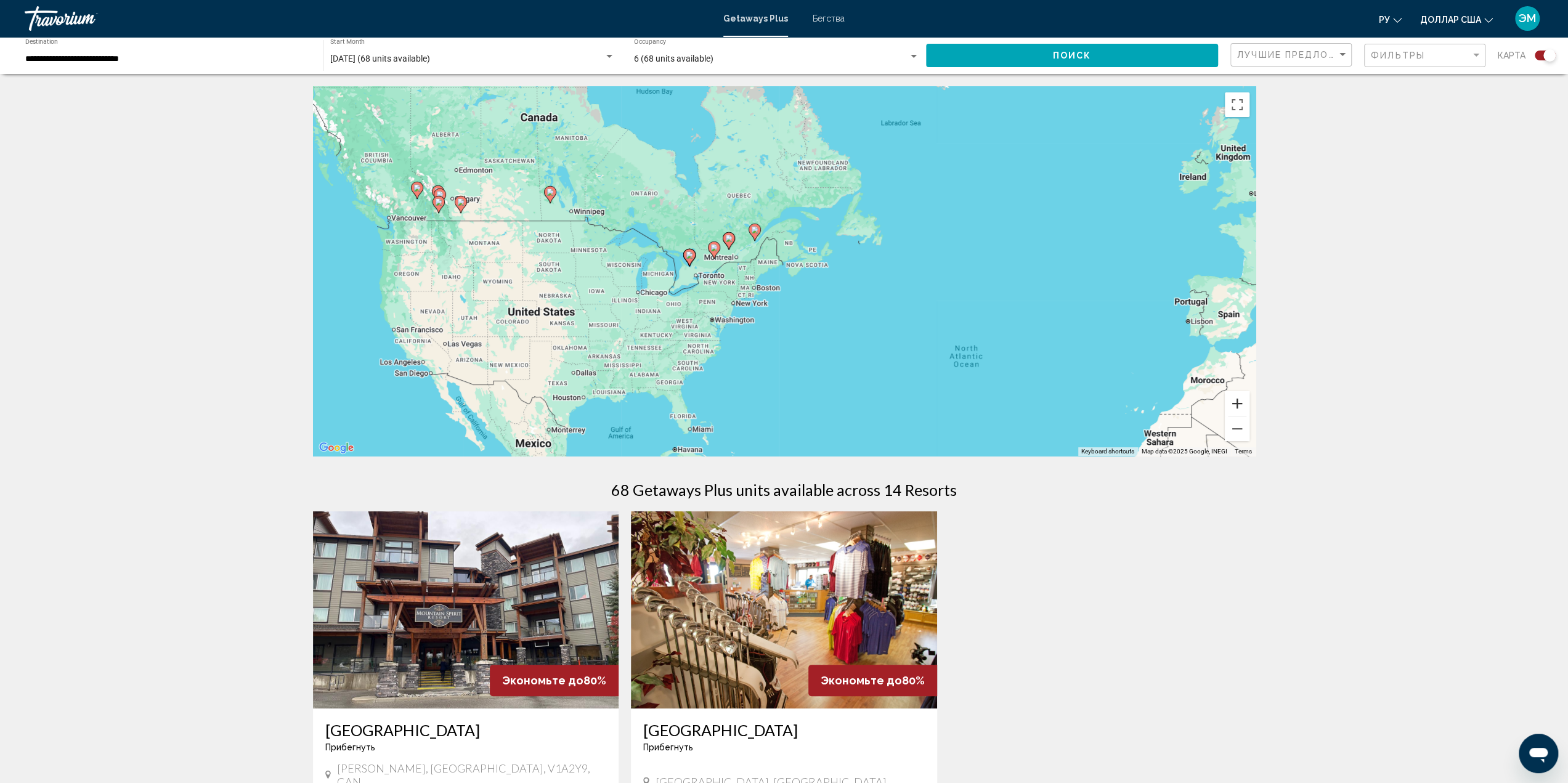
click at [1239, 403] on button "Zoom in" at bounding box center [1237, 403] width 24 height 24
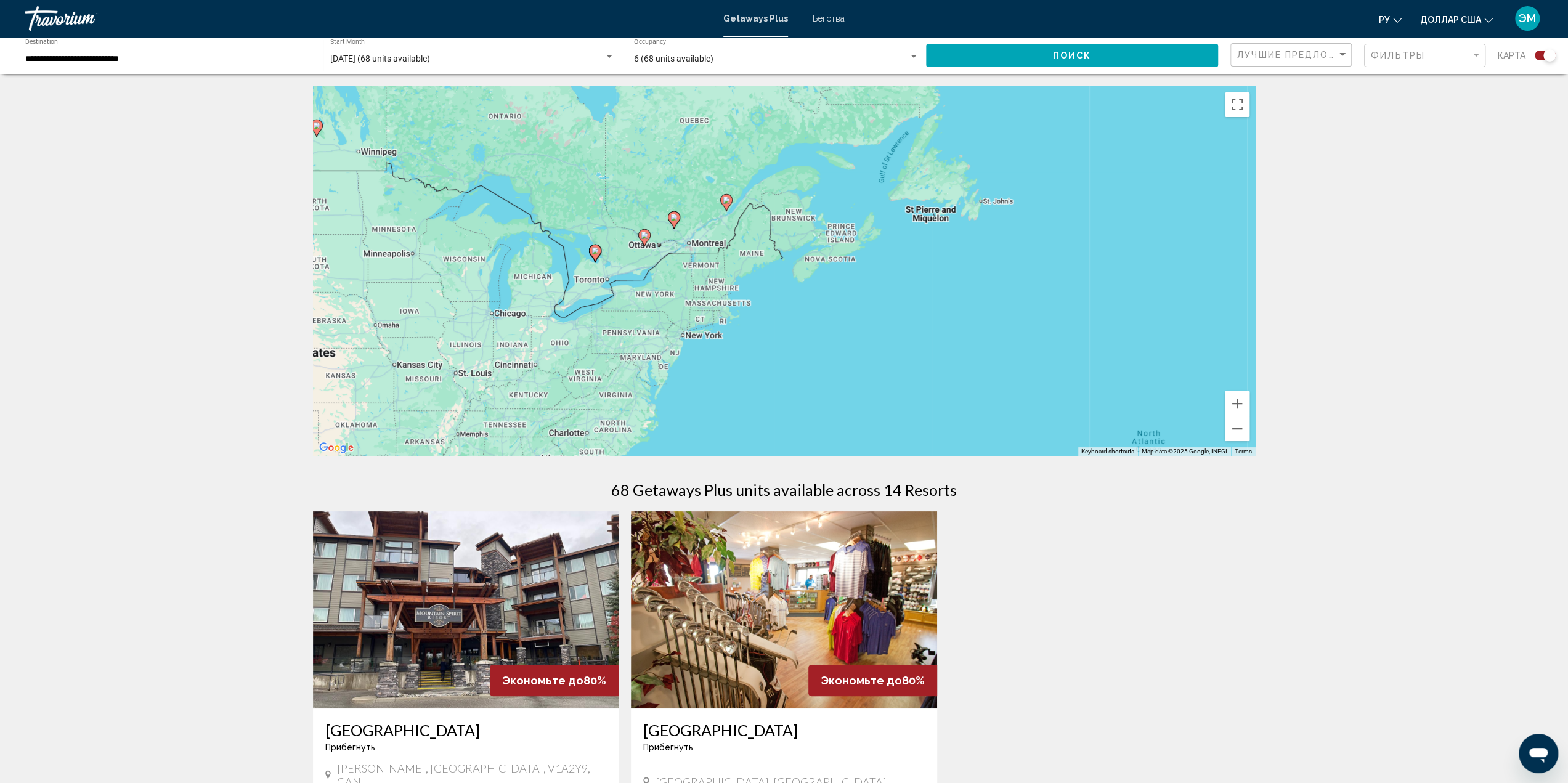
click at [595, 254] on icon "Основное содержание" at bounding box center [594, 253] width 11 height 16
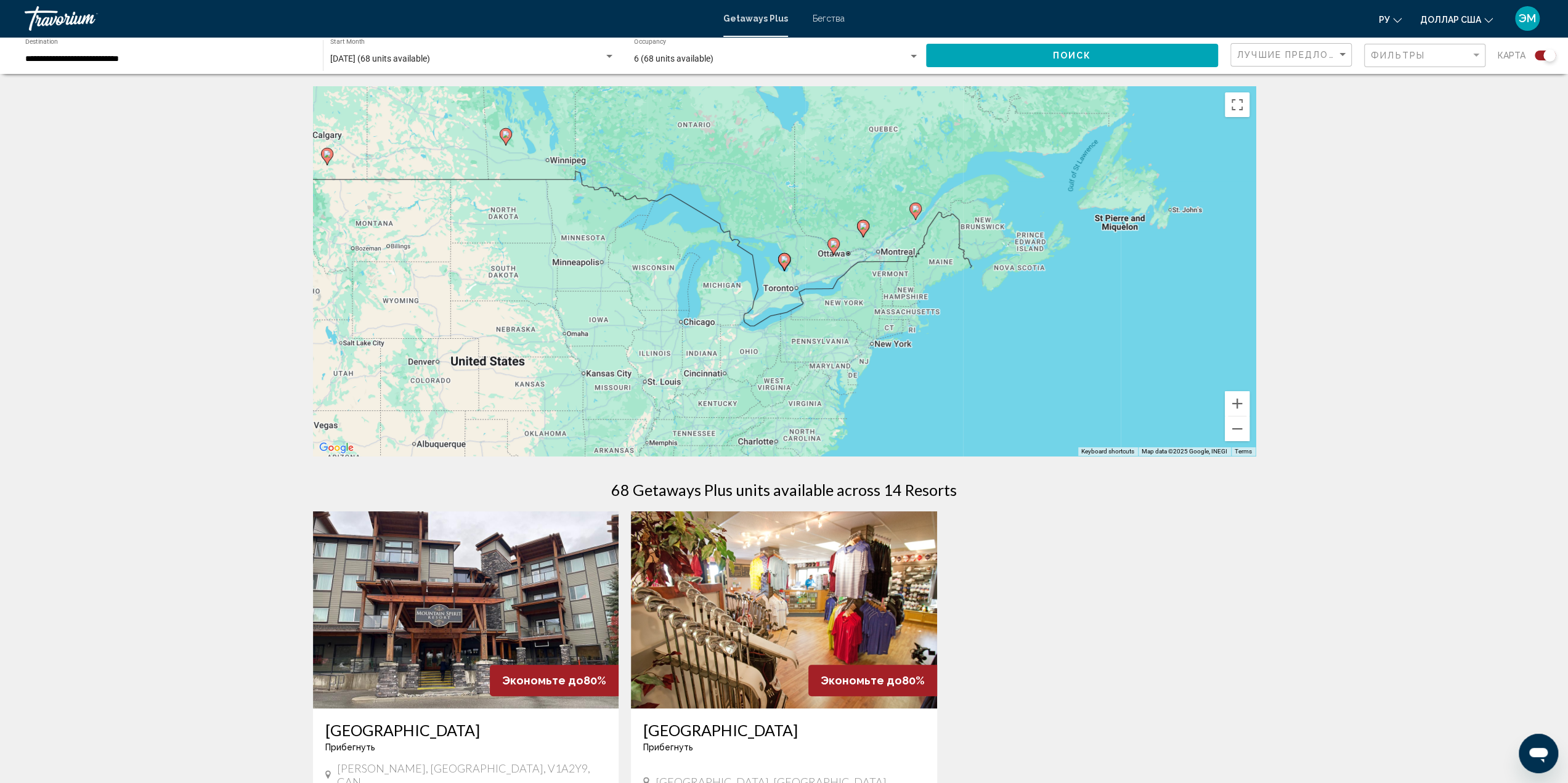
click at [784, 261] on image "Основное содержание" at bounding box center [784, 259] width 7 height 7
type input "**********"
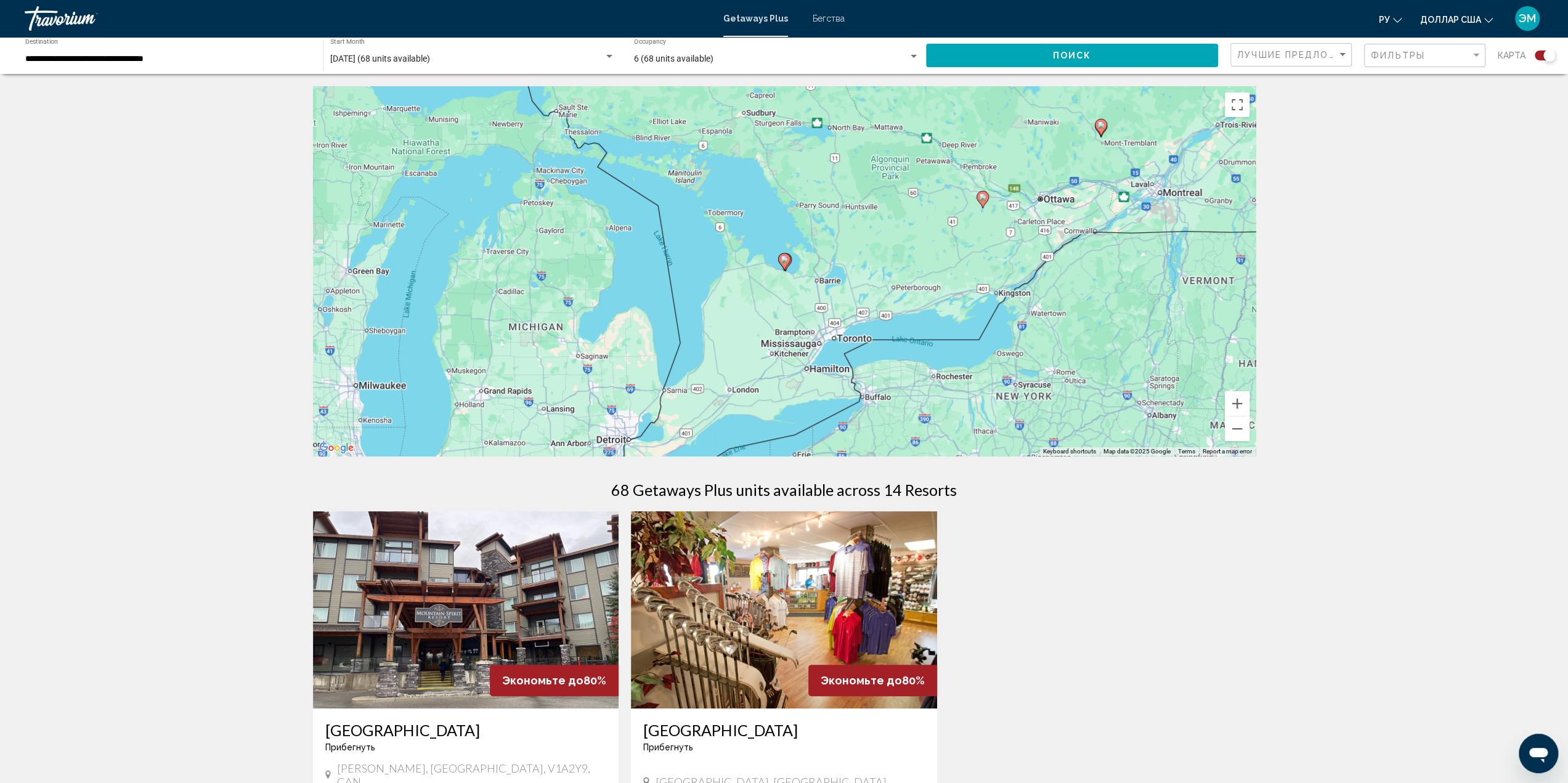
scroll to position [62, 0]
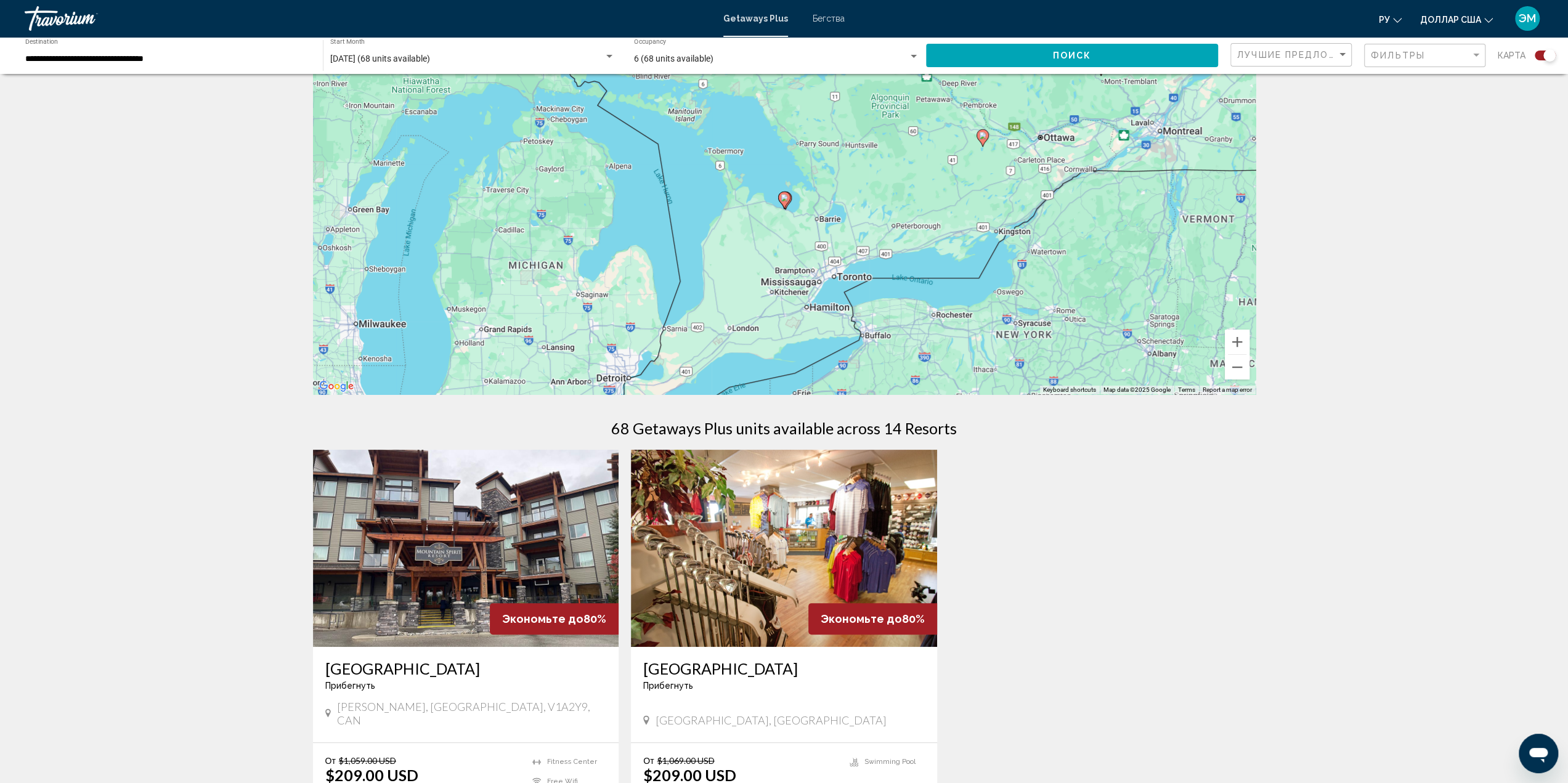
click at [784, 202] on icon "Основное содержание" at bounding box center [784, 201] width 11 height 16
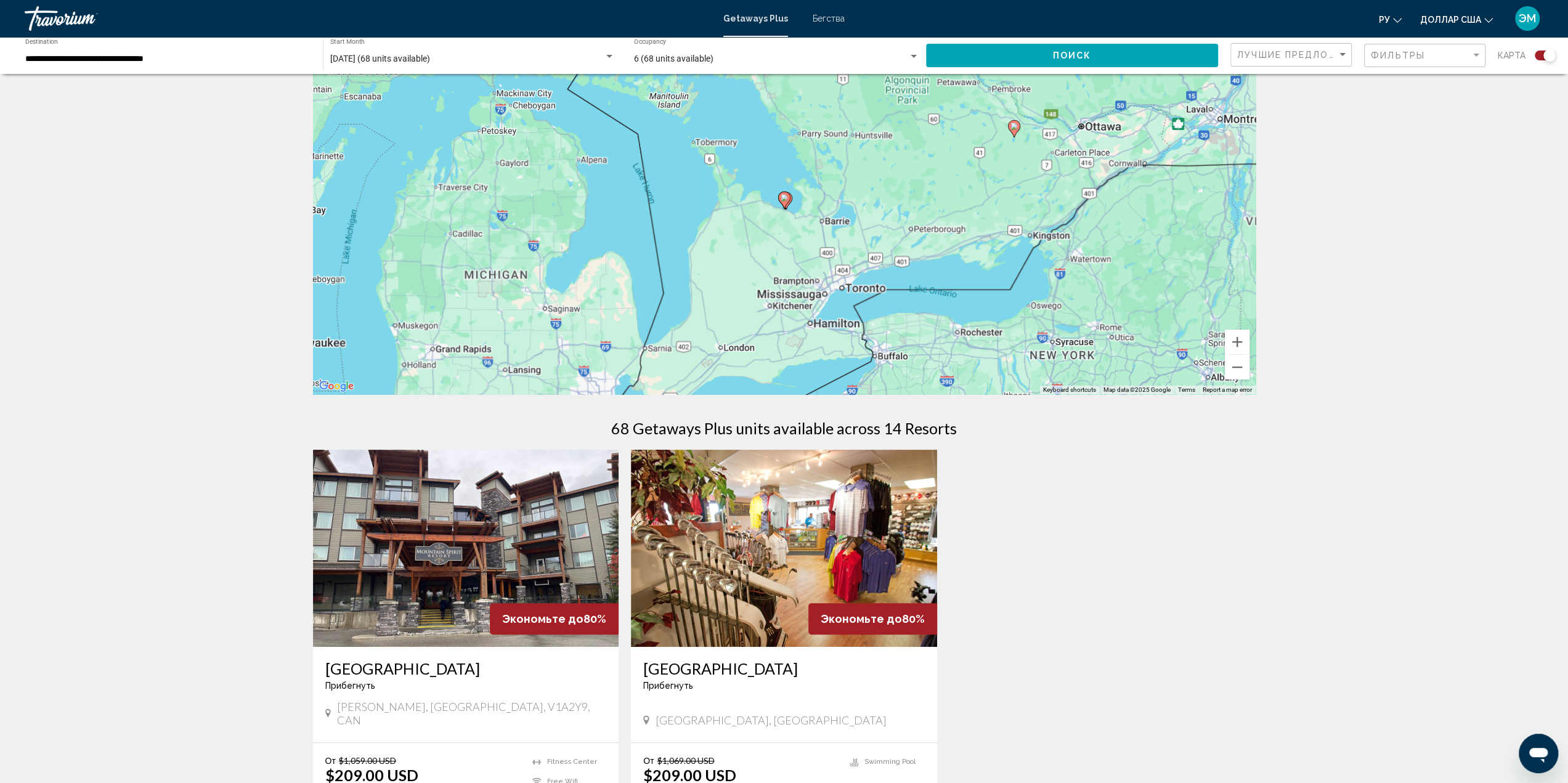
click at [784, 202] on icon "Основное содержание" at bounding box center [784, 201] width 11 height 16
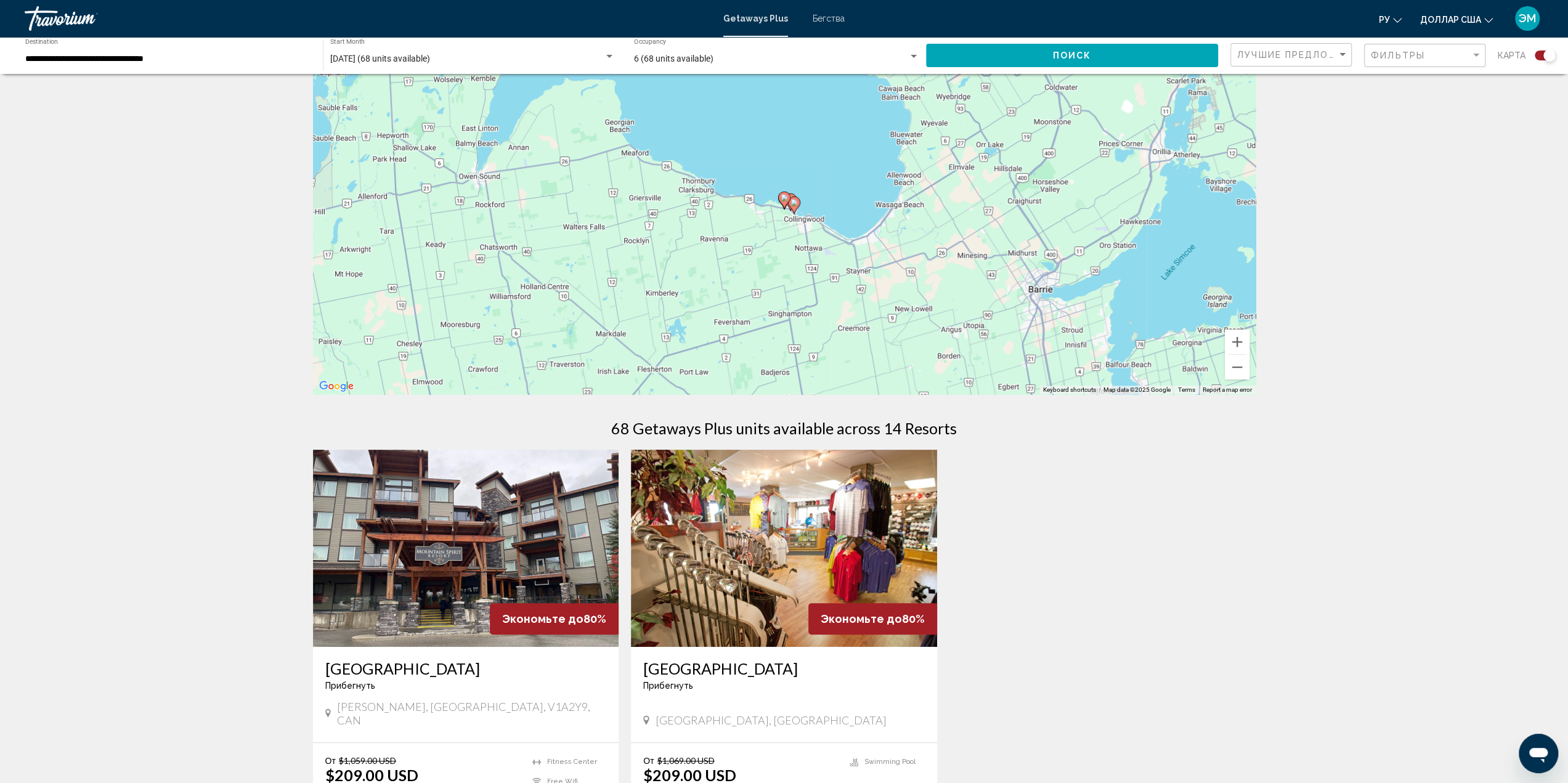
click at [784, 202] on icon "Основное содержание" at bounding box center [784, 201] width 11 height 16
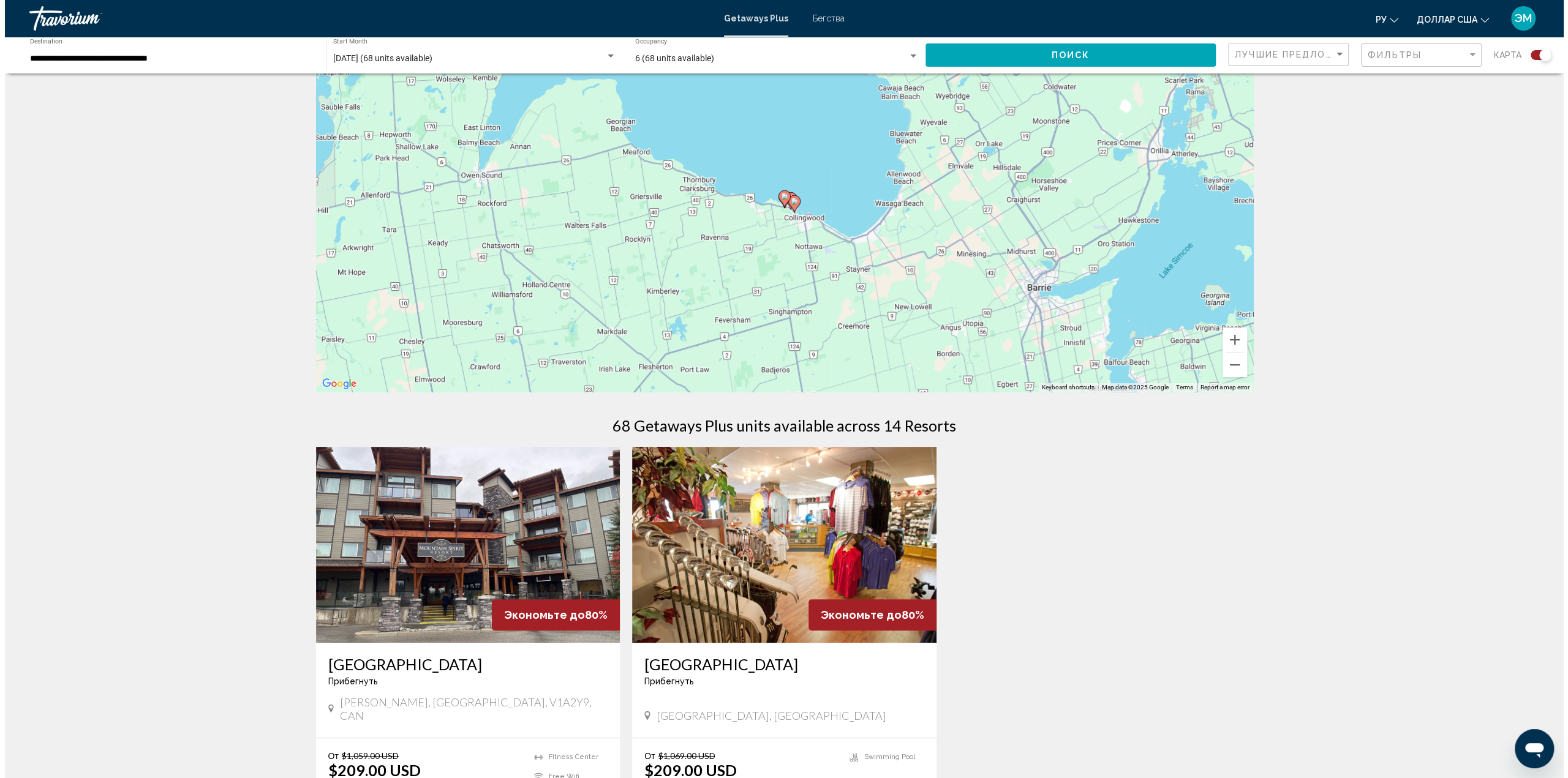
scroll to position [0, 0]
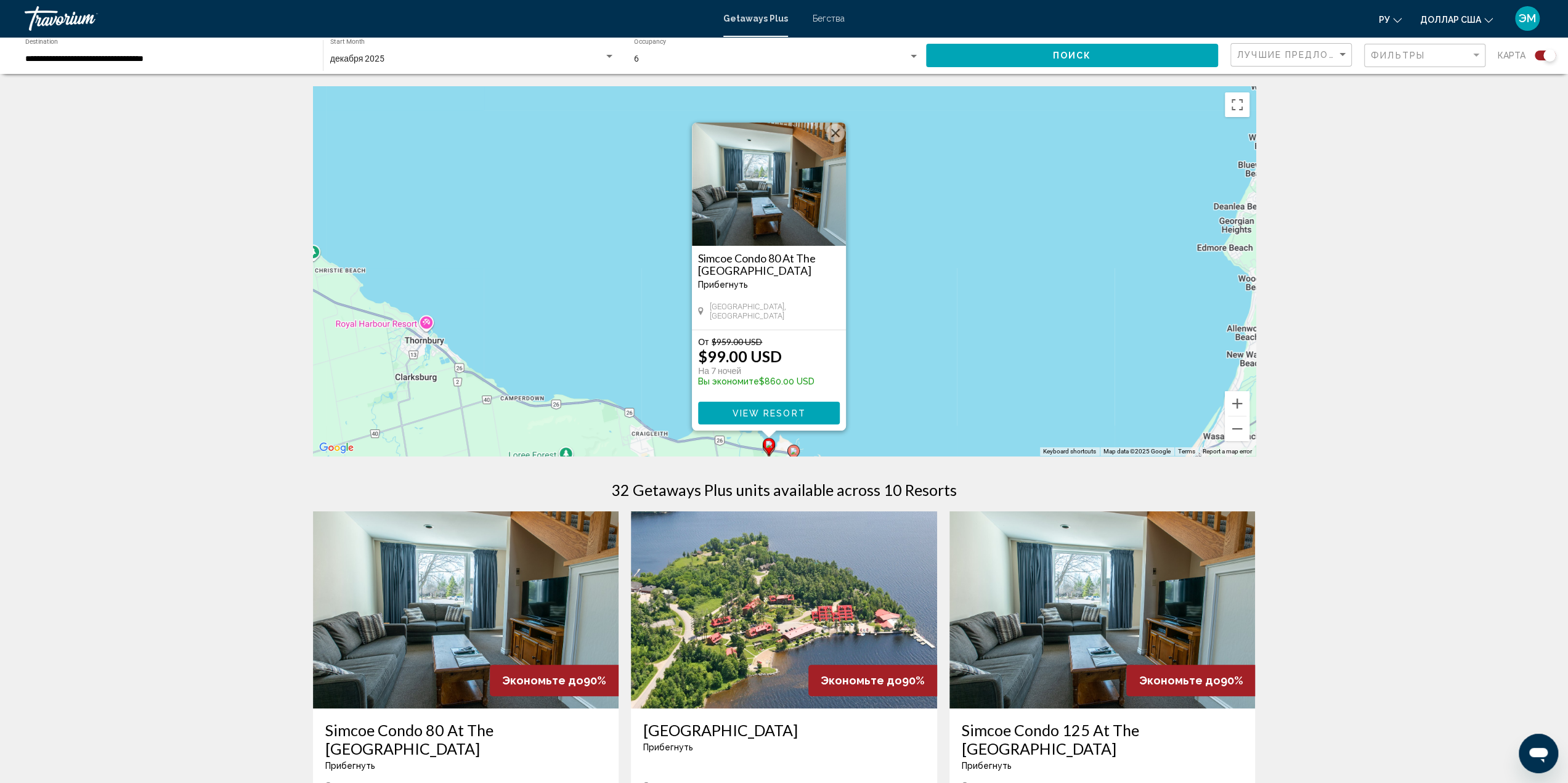
drag, startPoint x: 1039, startPoint y: 271, endPoint x: 1022, endPoint y: 289, distance: 24.8
click at [1022, 289] on div "To activate drag with keyboard, press Alt + Enter. Once in keyboard drag state,…" at bounding box center [784, 271] width 942 height 369
click at [792, 449] on image "Основное содержание" at bounding box center [794, 449] width 7 height 7
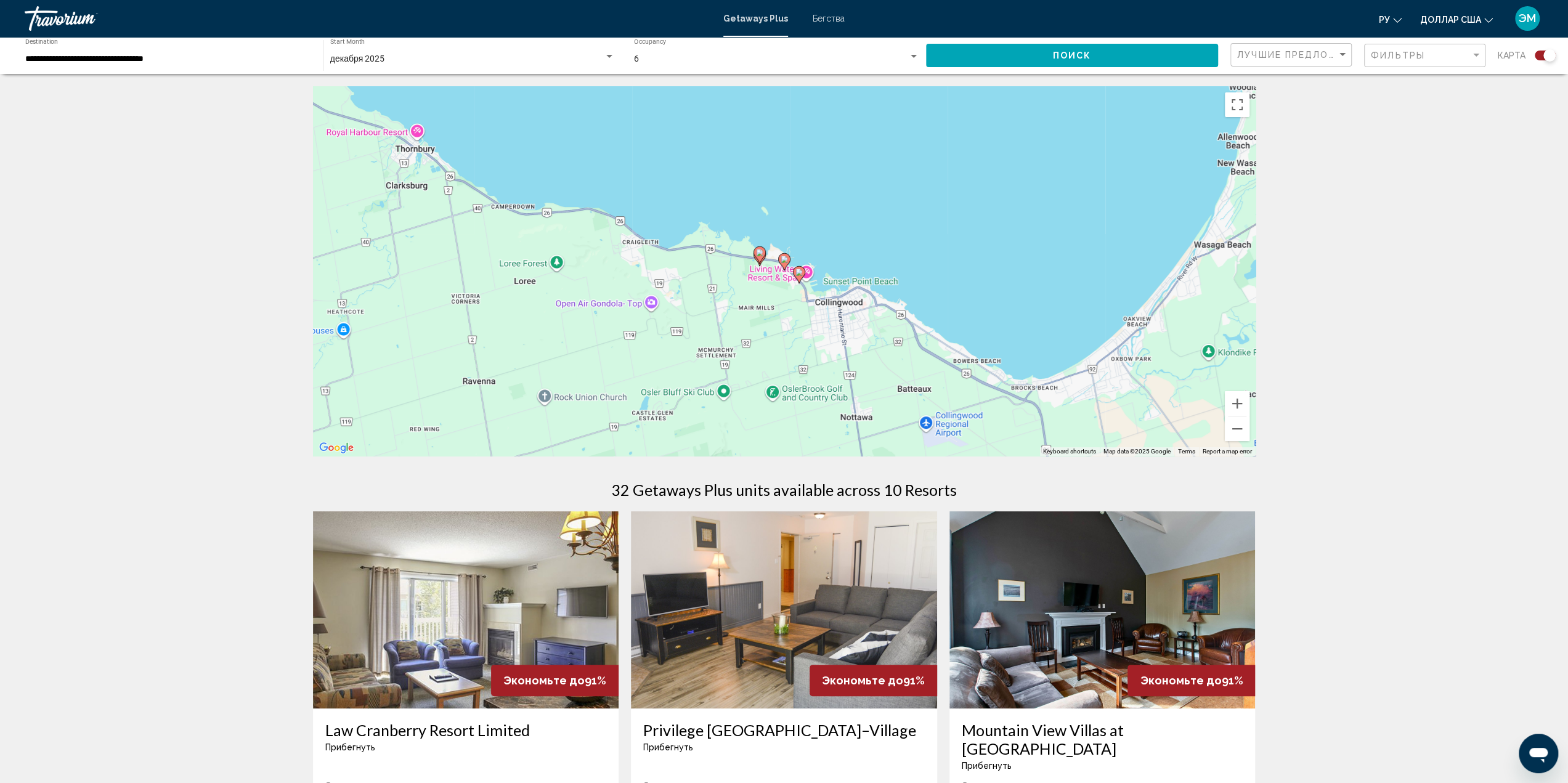
click at [797, 274] on image "Основное содержание" at bounding box center [799, 272] width 7 height 7
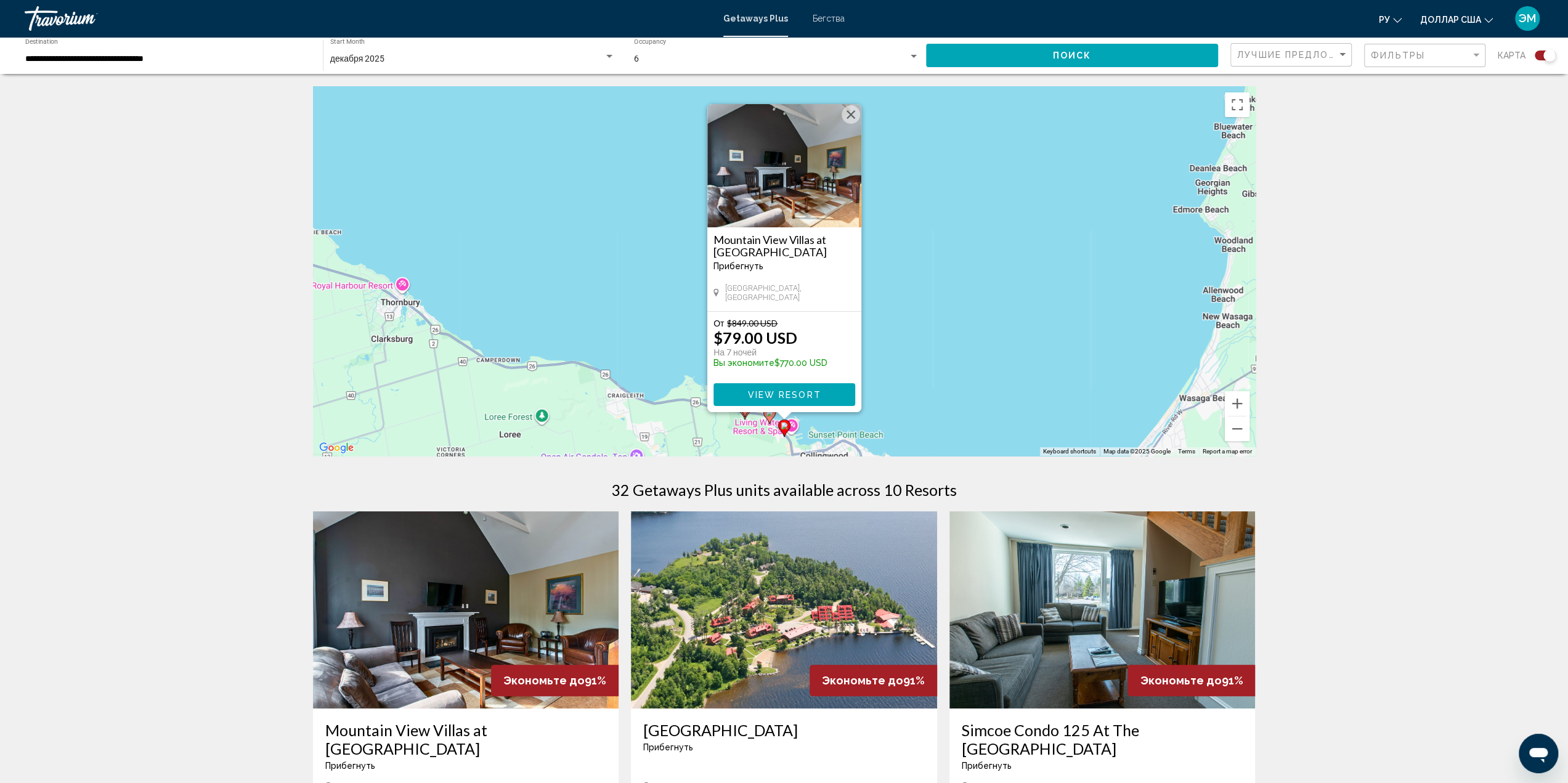
click at [849, 111] on button "Close" at bounding box center [851, 115] width 19 height 19
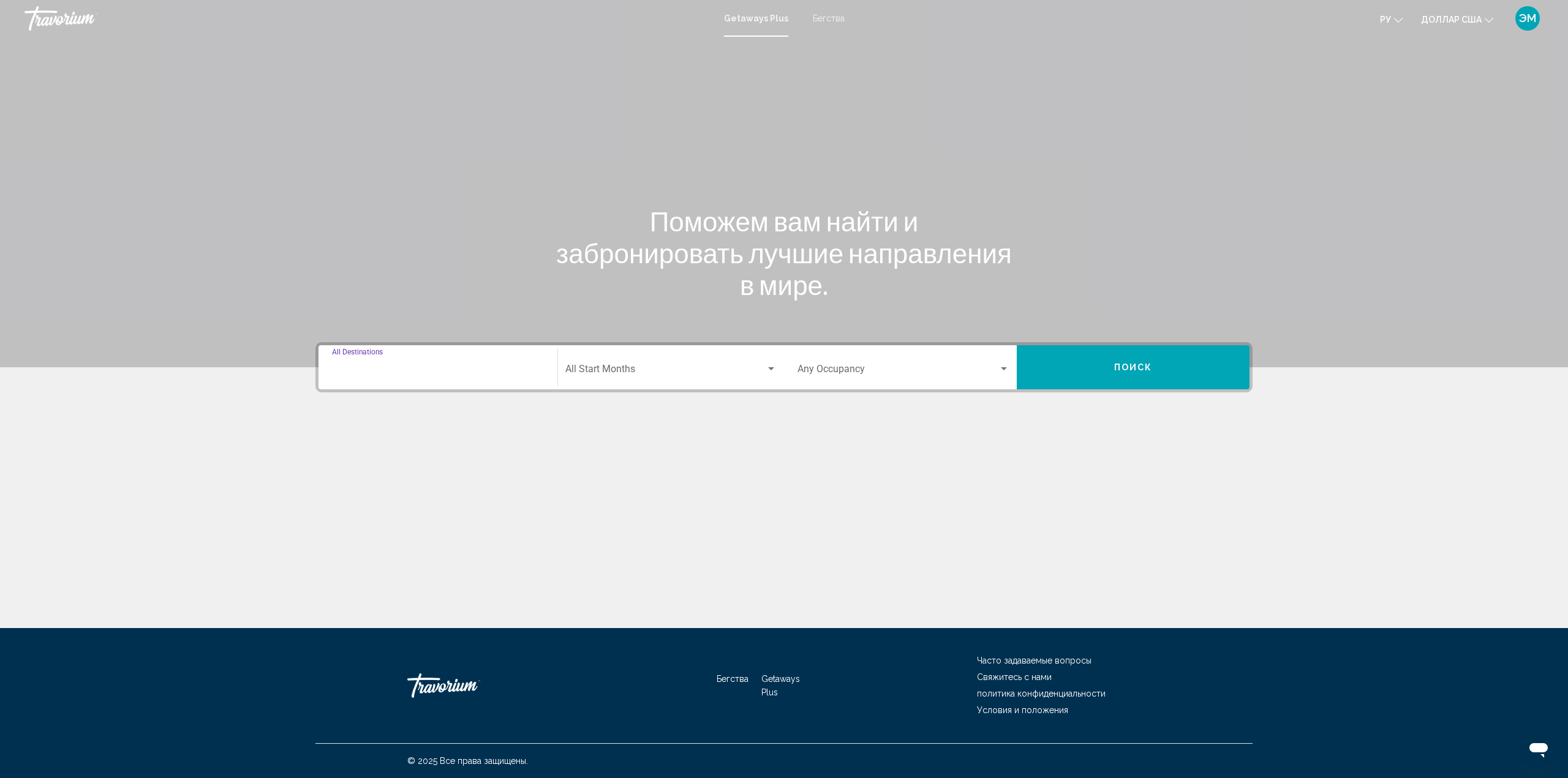
click at [489, 366] on input "Destination All Destinations" at bounding box center [437, 371] width 212 height 11
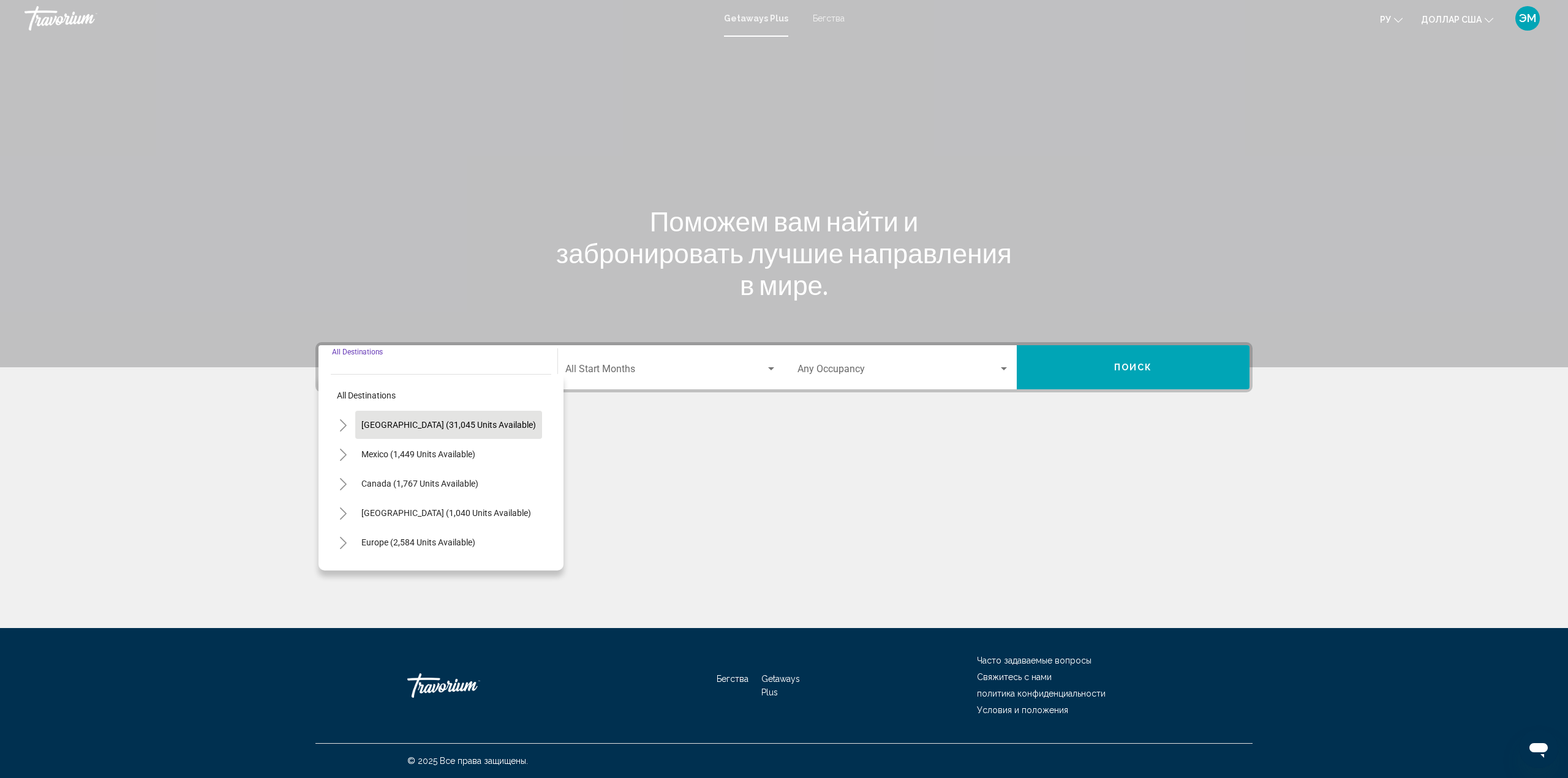
click at [458, 425] on span "[GEOGRAPHIC_DATA] (31,045 units available)" at bounding box center [449, 425] width 175 height 10
type input "**********"
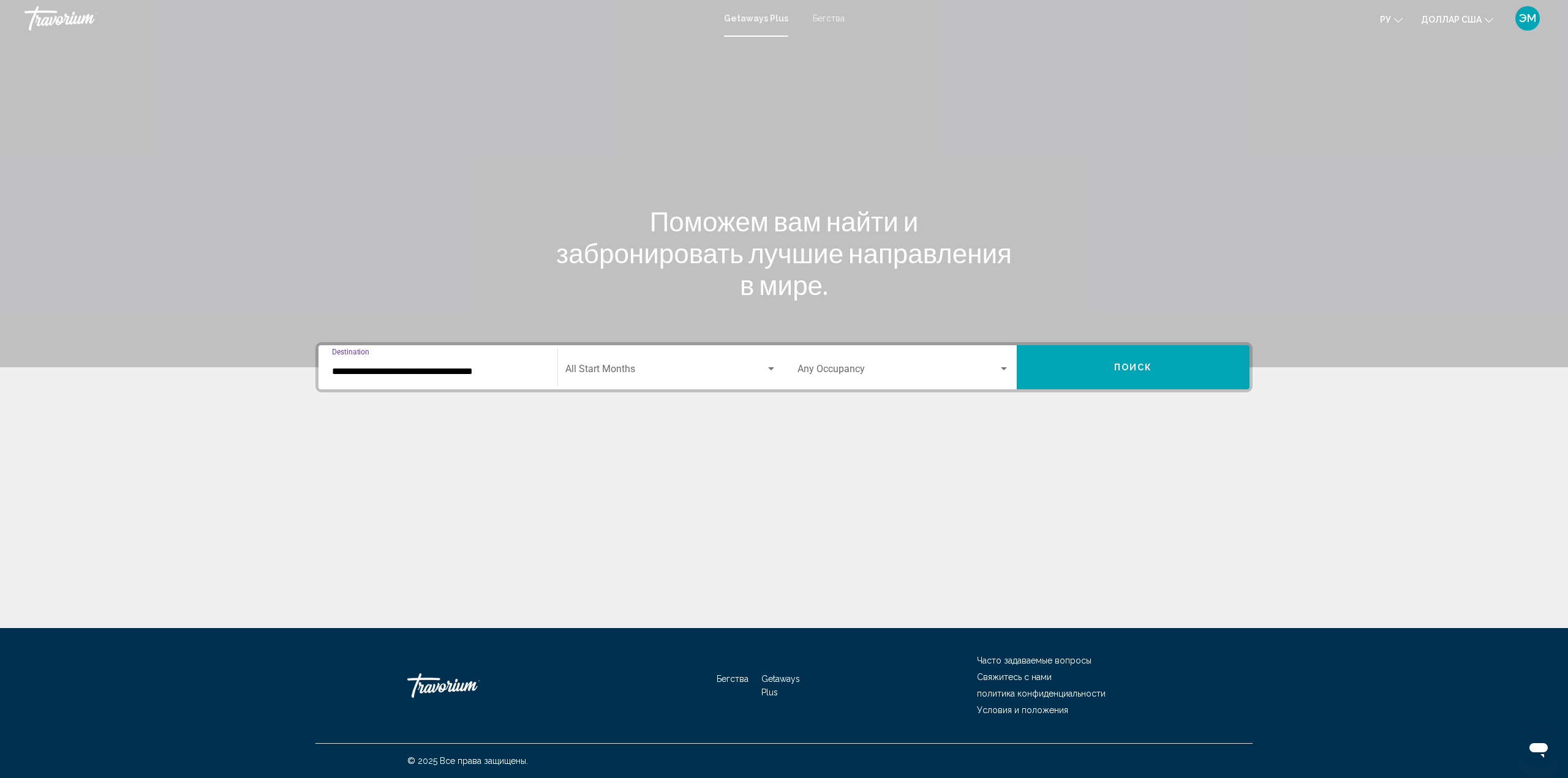
click at [773, 369] on div "Search widget" at bounding box center [771, 368] width 6 height 3
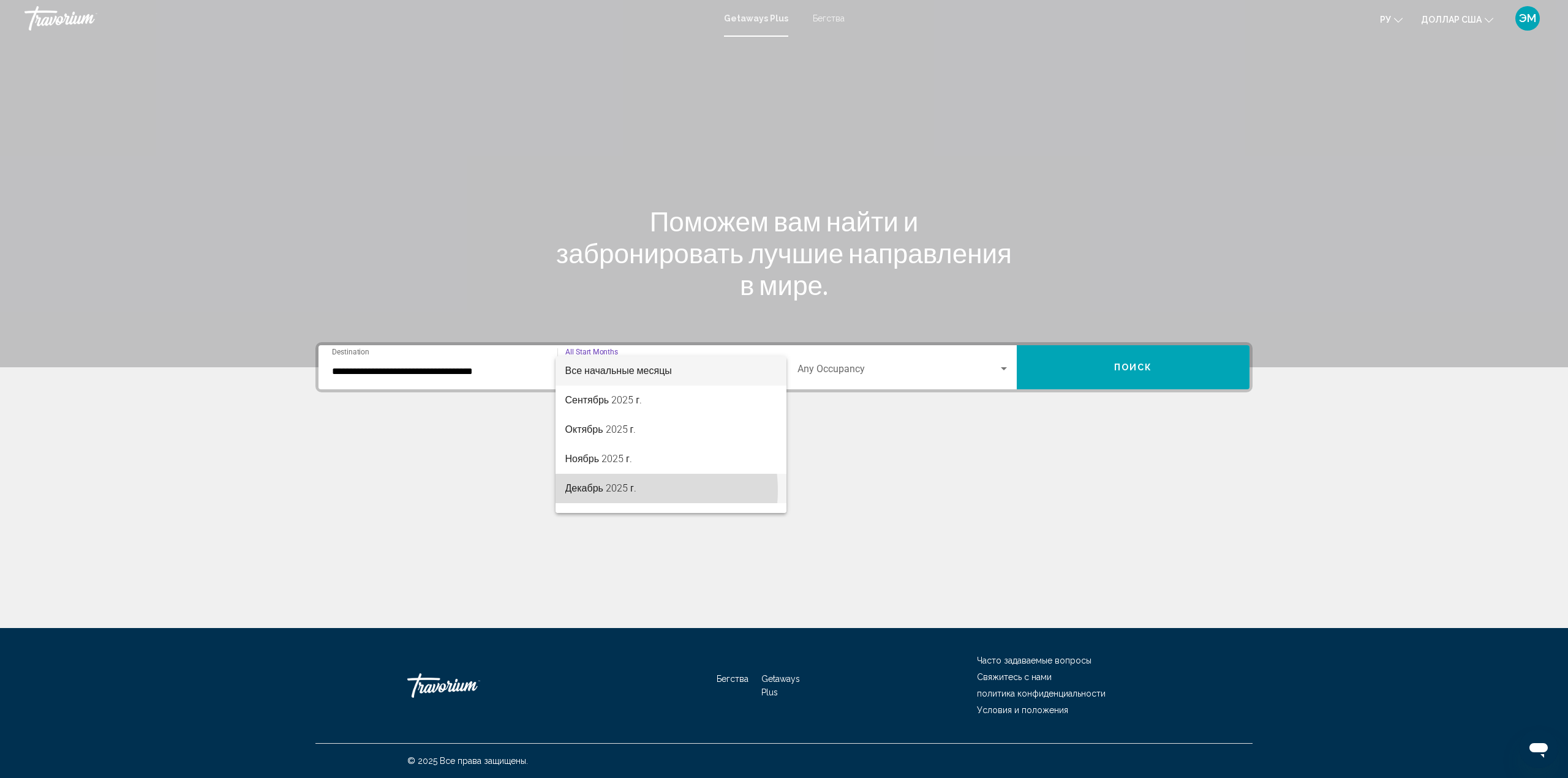
click at [629, 491] on font "Декабрь 2025 г." at bounding box center [601, 488] width 71 height 12
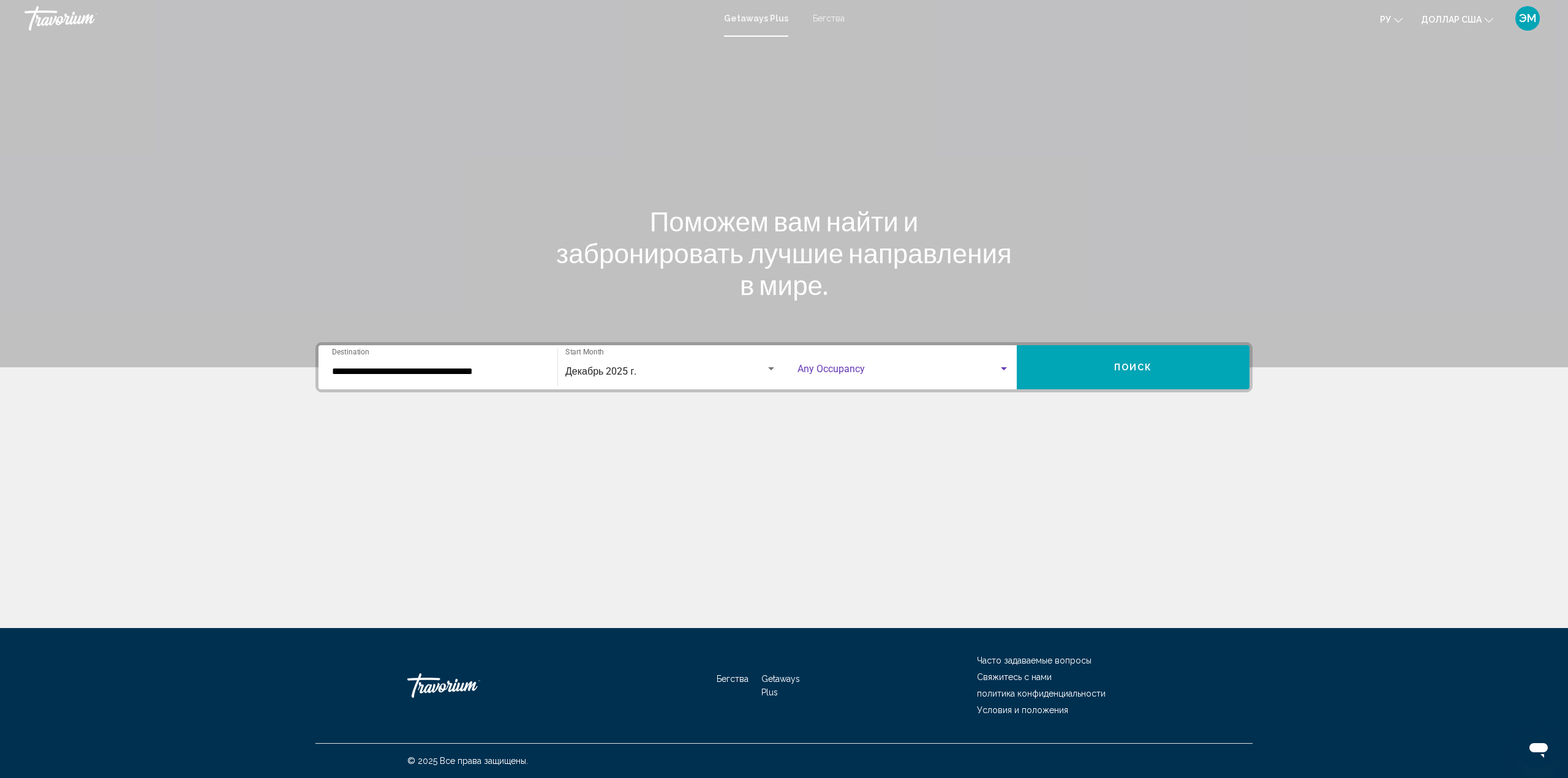
click at [1005, 368] on div "Search widget" at bounding box center [1004, 368] width 6 height 3
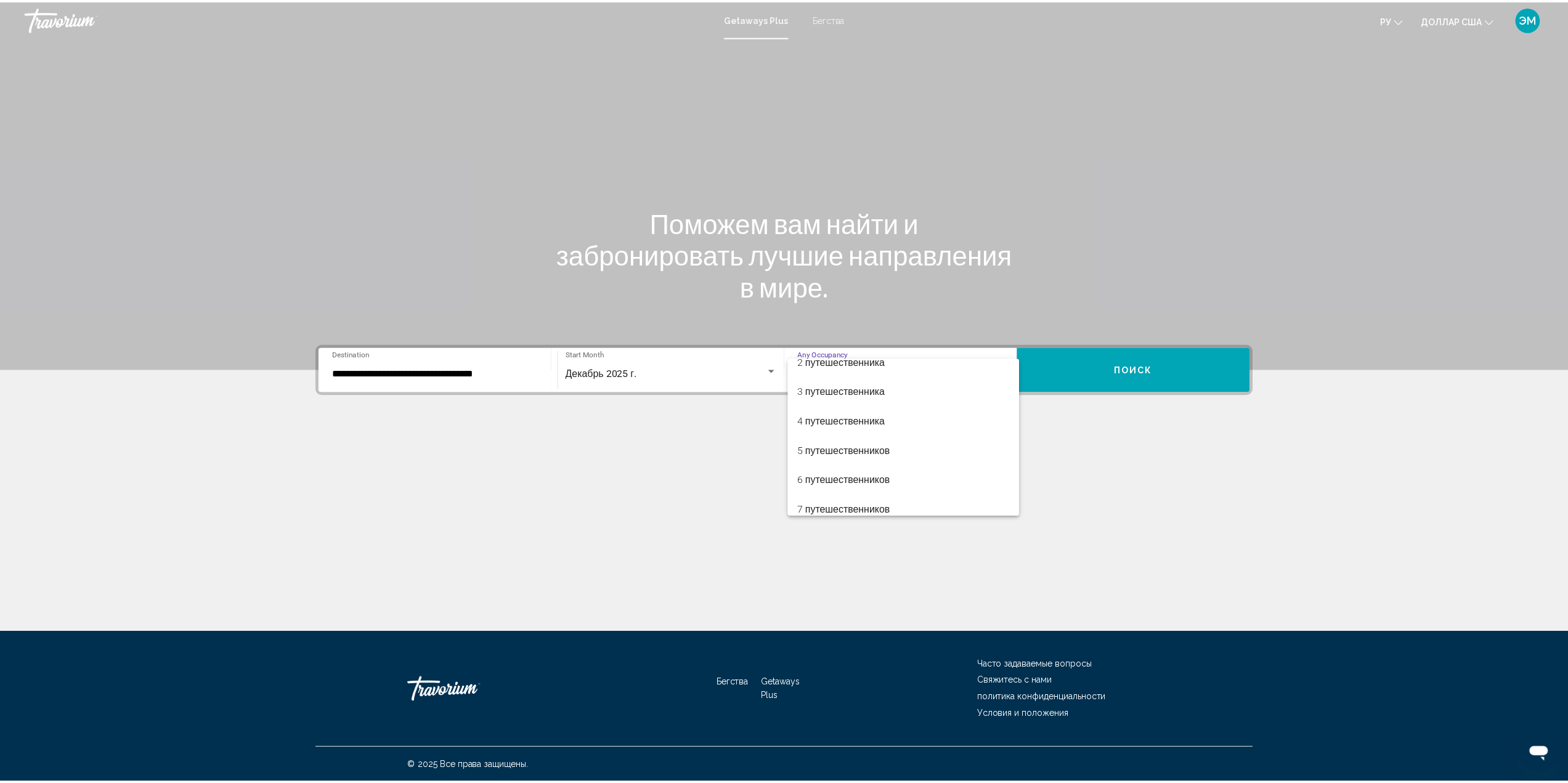
scroll to position [44, 0]
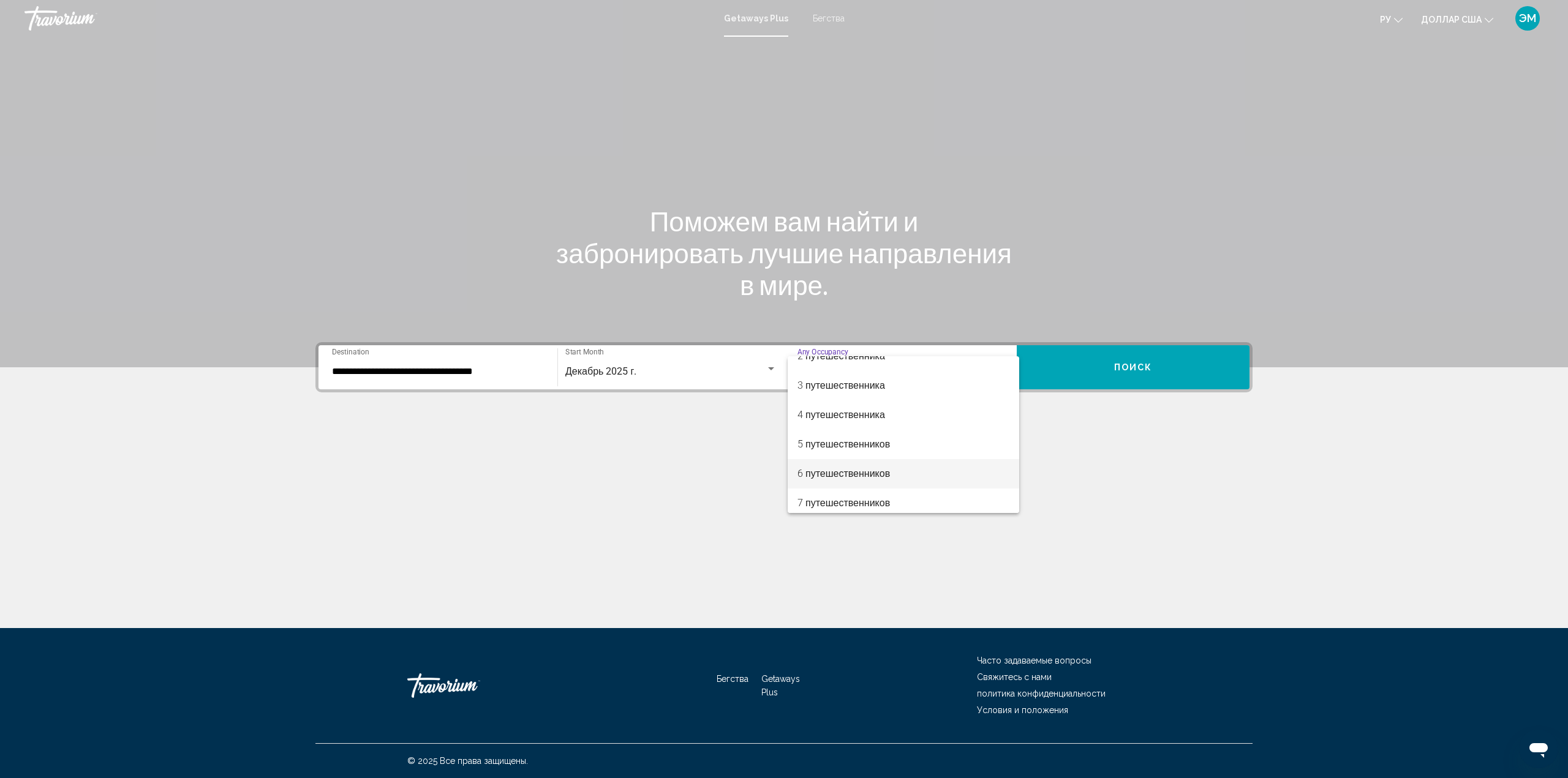
click at [880, 474] on font "6 путешественников" at bounding box center [843, 473] width 93 height 12
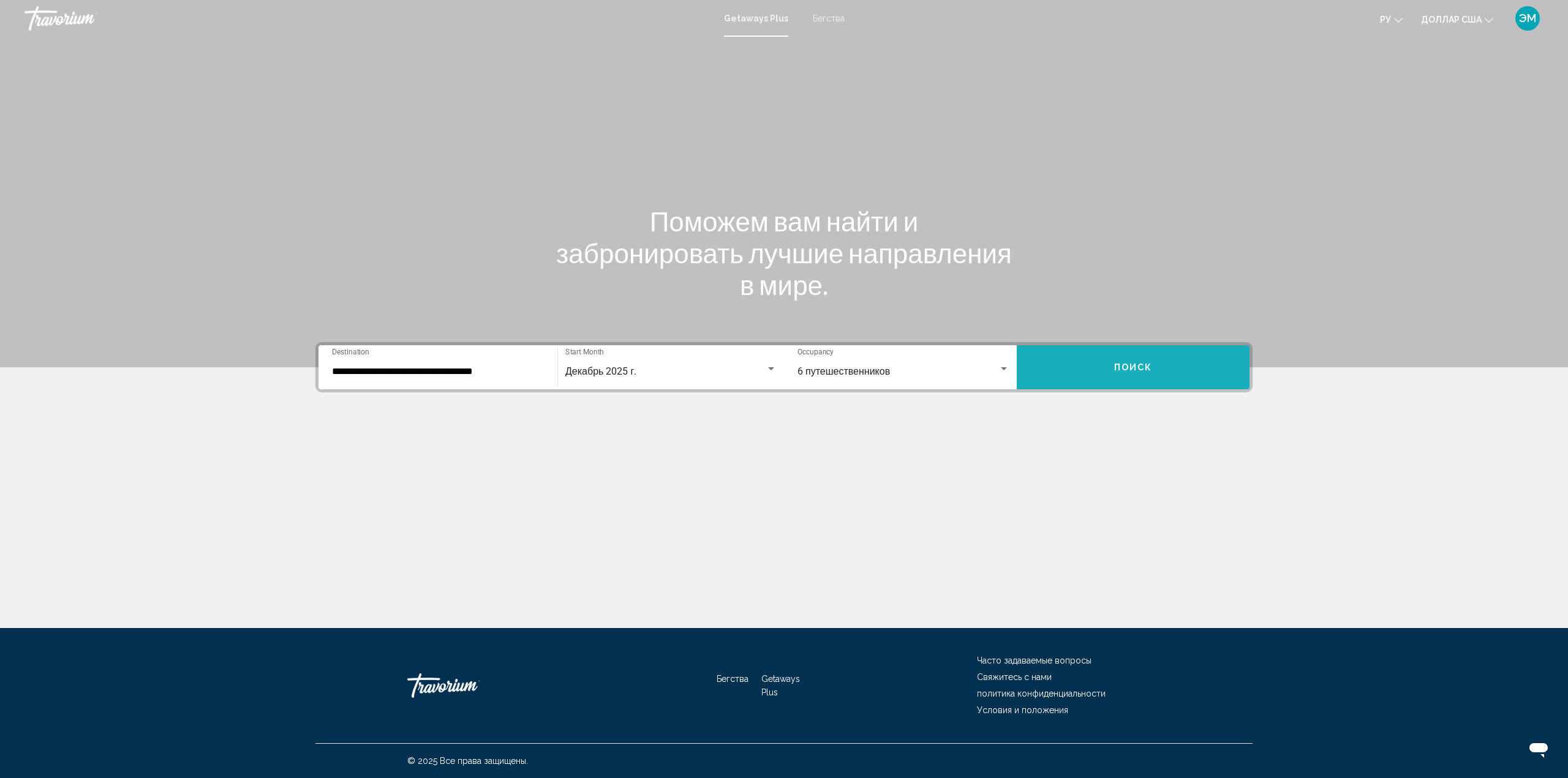
click at [1080, 365] on button "Поиск" at bounding box center [1133, 367] width 233 height 44
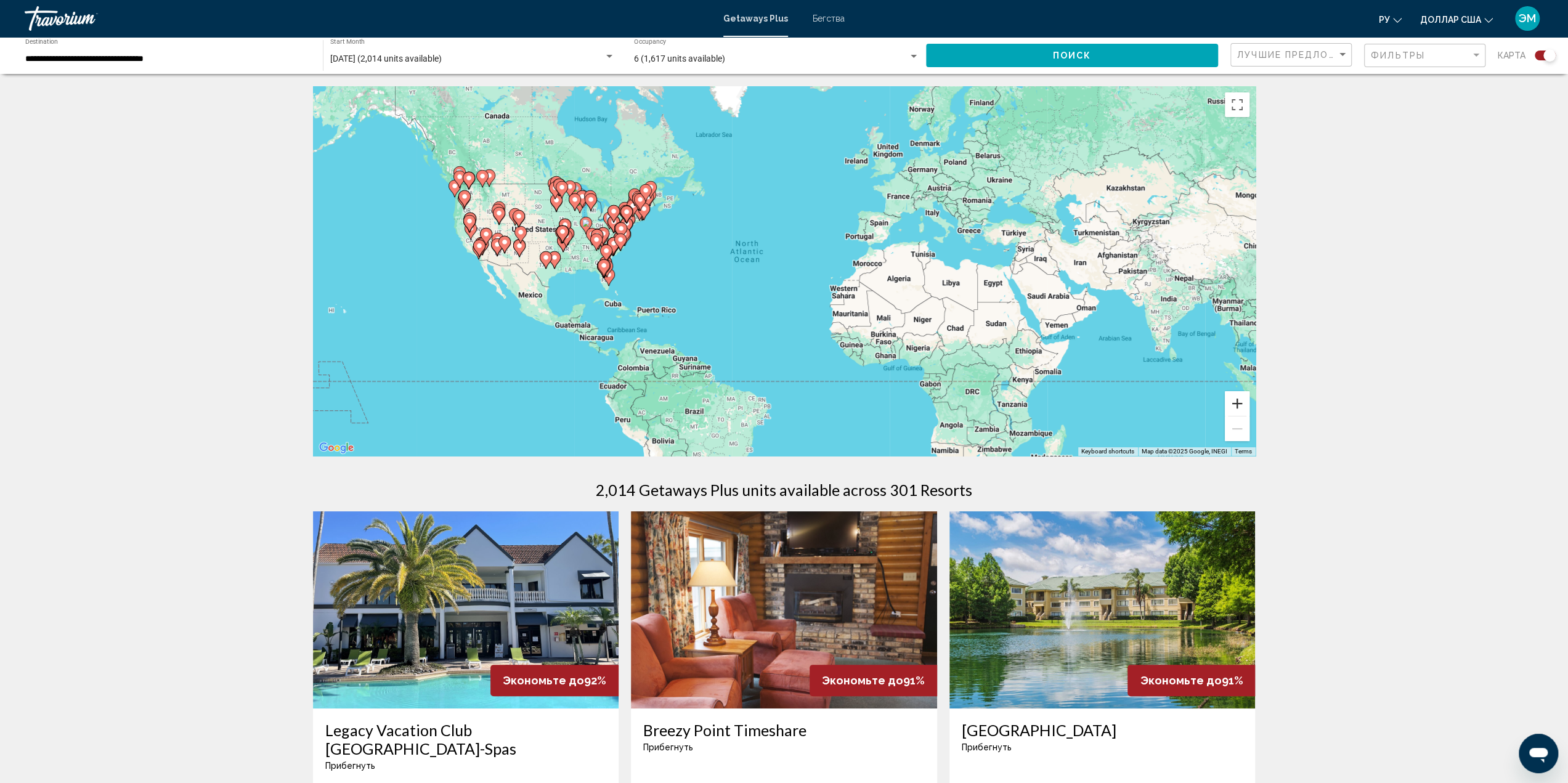
click at [1239, 401] on button "Zoom in" at bounding box center [1237, 403] width 24 height 24
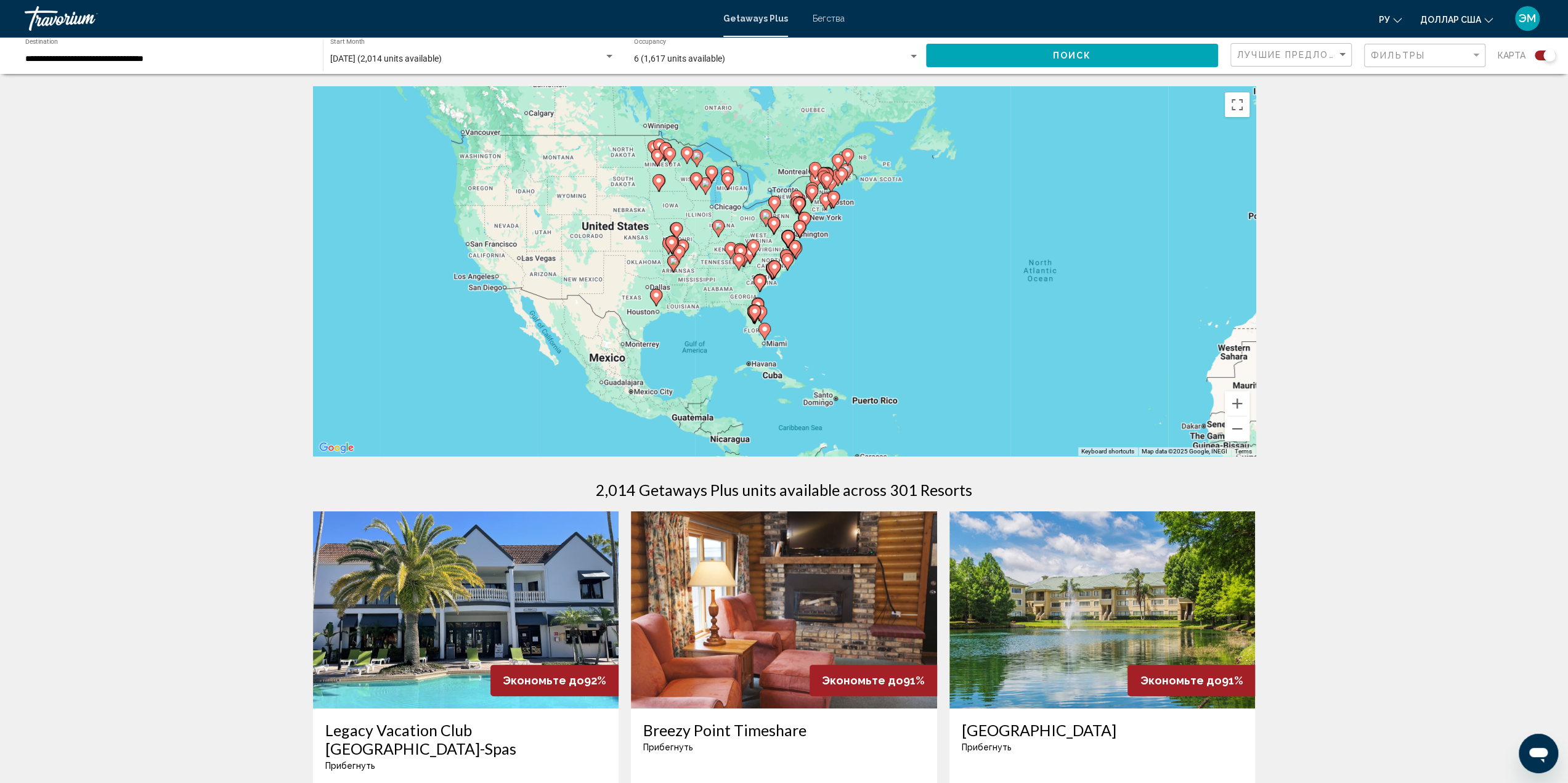
drag, startPoint x: 720, startPoint y: 276, endPoint x: 1054, endPoint y: 315, distance: 336.3
click at [1054, 315] on div "To activate drag with keyboard, press Alt + Enter. Once in keyboard drag state,…" at bounding box center [784, 271] width 942 height 369
click at [1239, 405] on button "Zoom in" at bounding box center [1237, 403] width 24 height 24
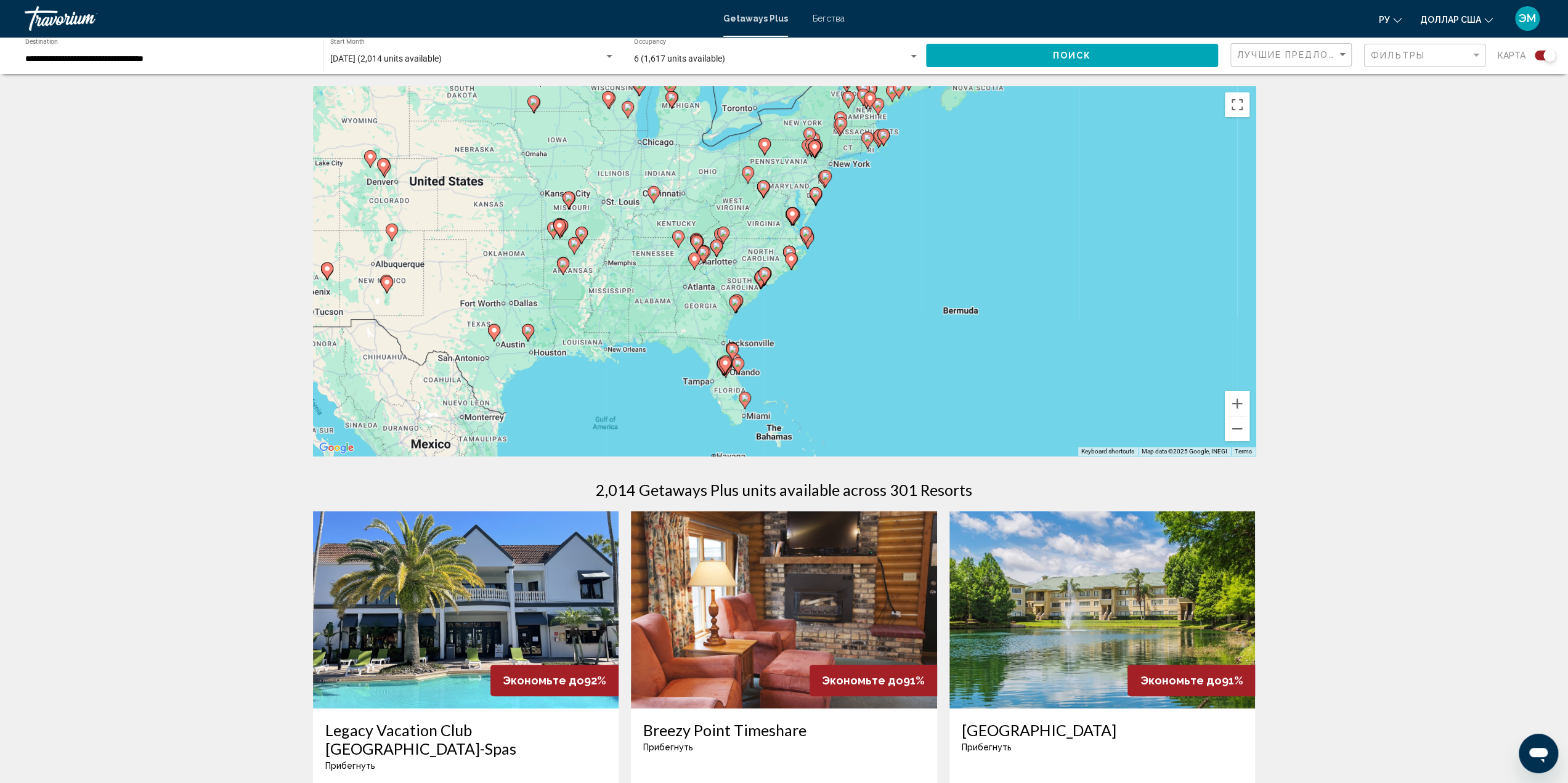
click at [748, 401] on image "Основное содержание" at bounding box center [745, 398] width 7 height 7
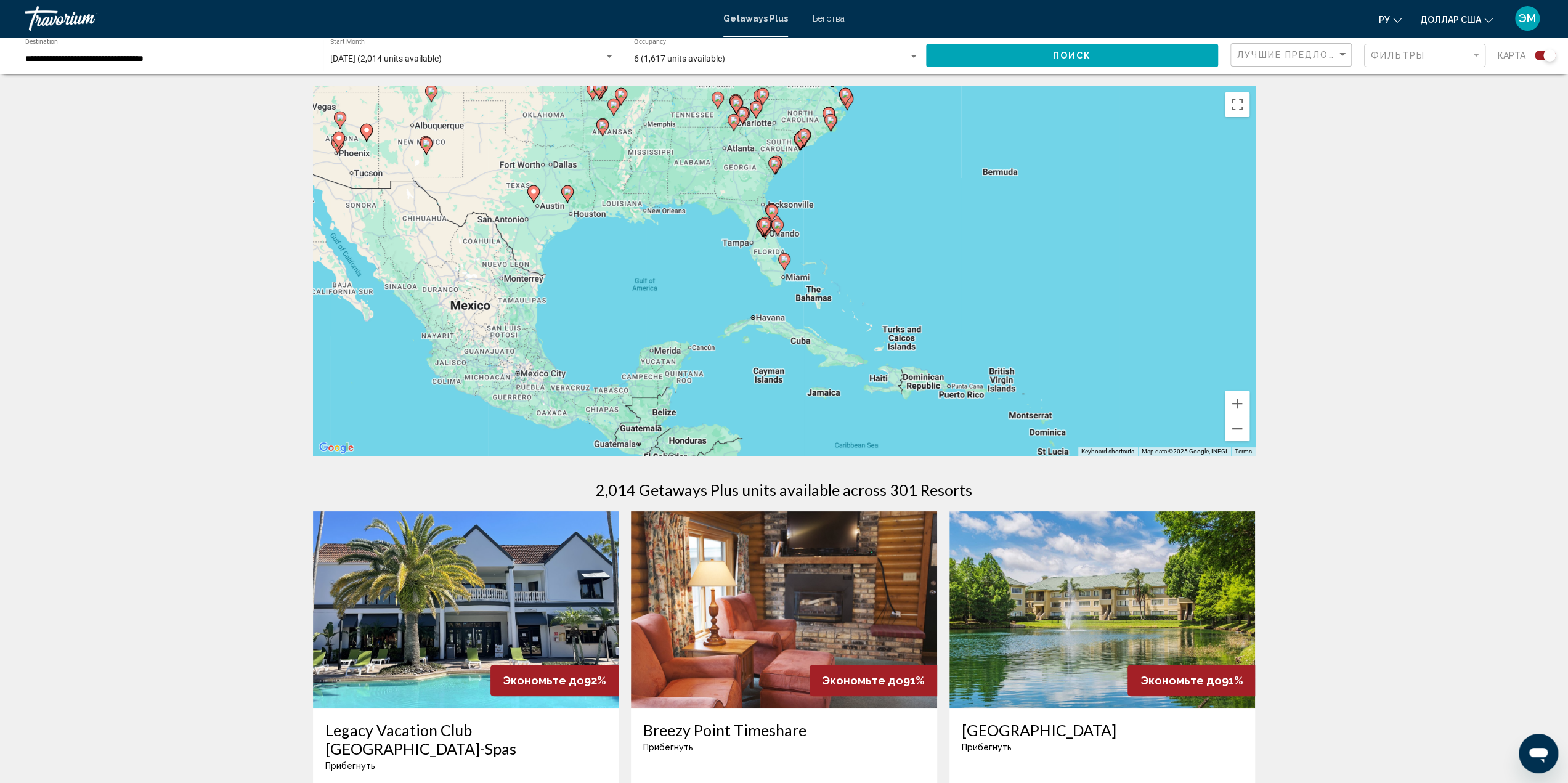
click at [787, 259] on image "Основное содержание" at bounding box center [784, 259] width 7 height 7
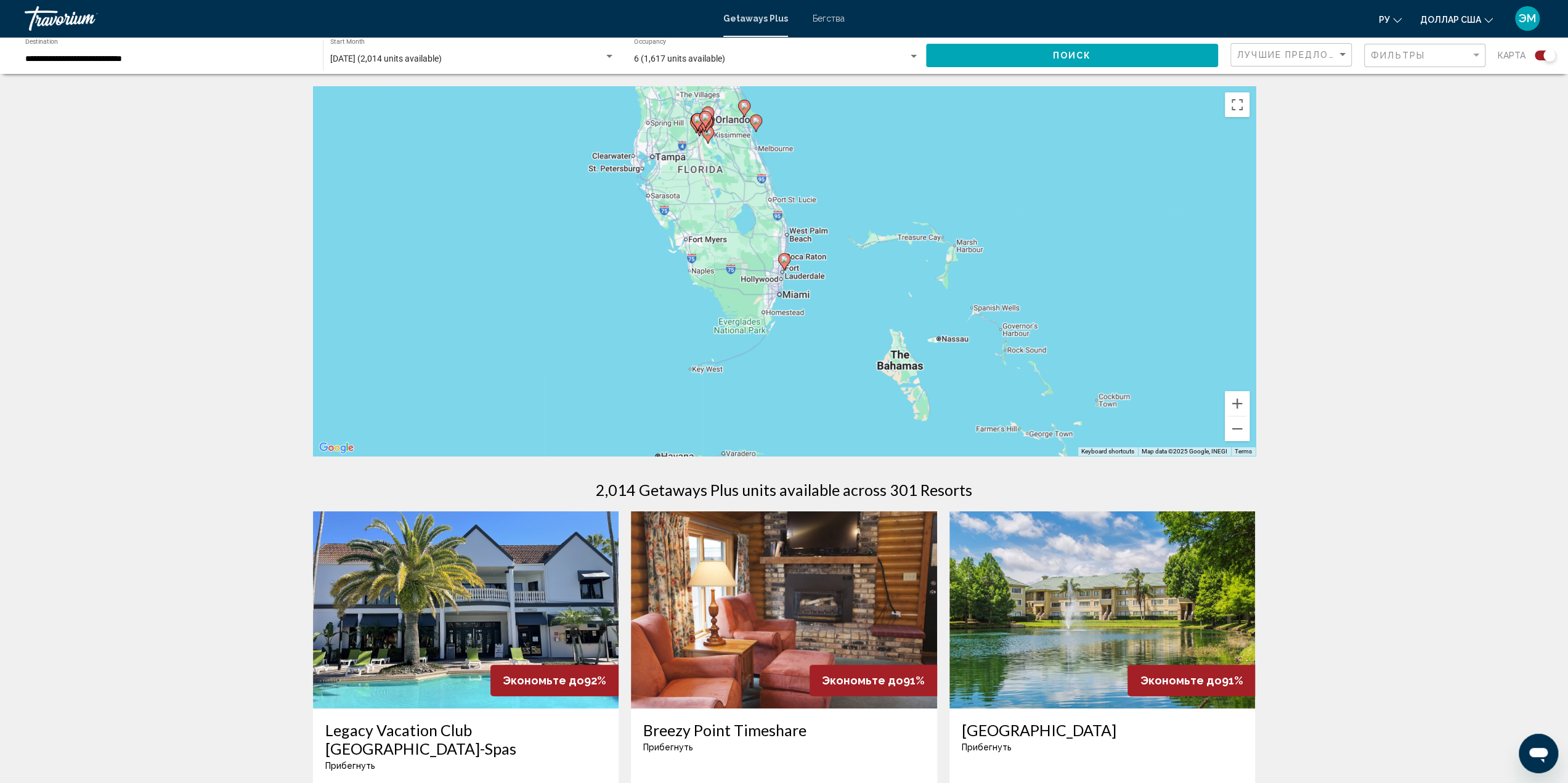
click at [784, 261] on image "Основное содержание" at bounding box center [784, 259] width 7 height 7
type input "**********"
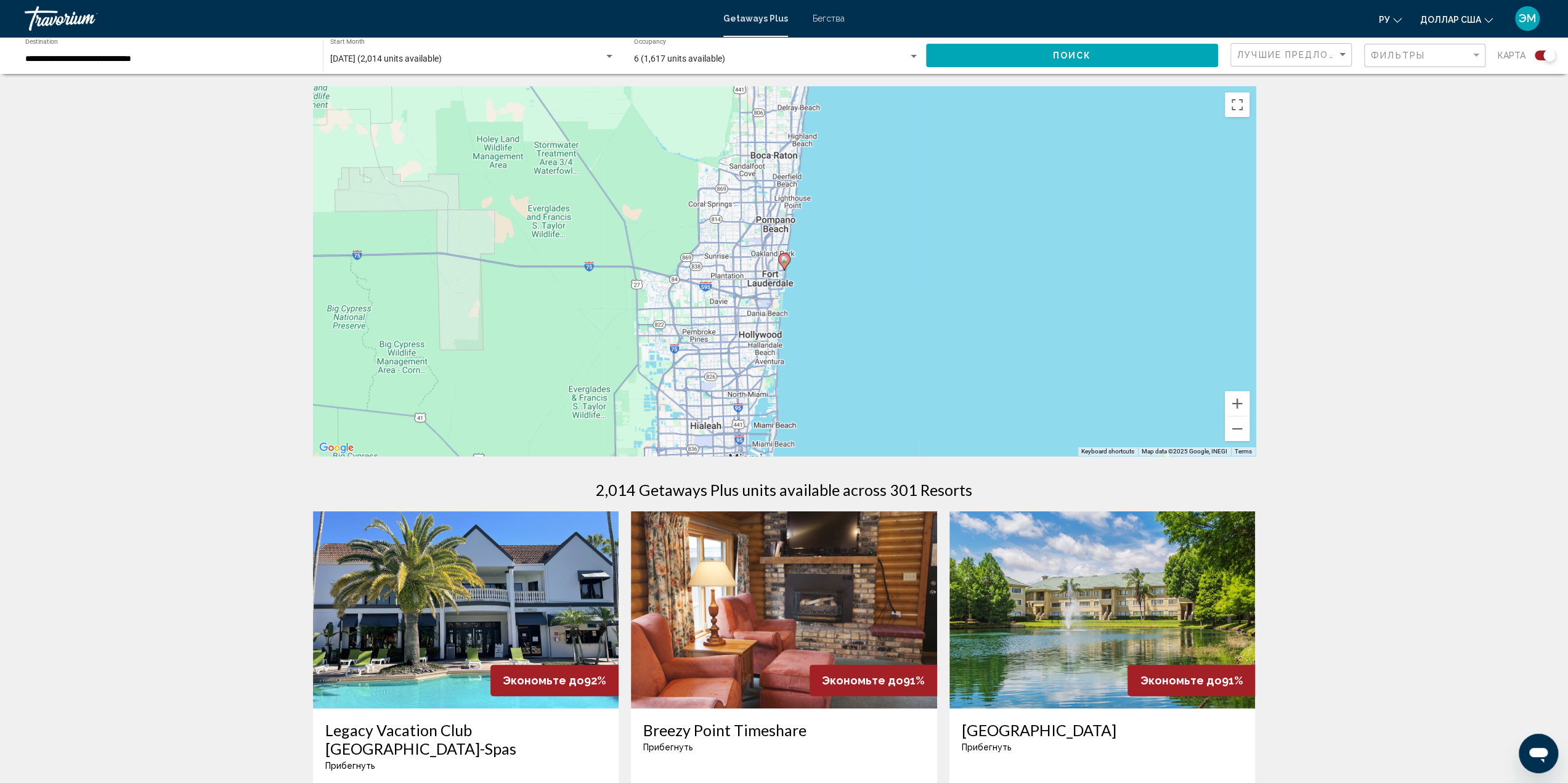
click at [784, 262] on image "Основное содержание" at bounding box center [784, 259] width 7 height 7
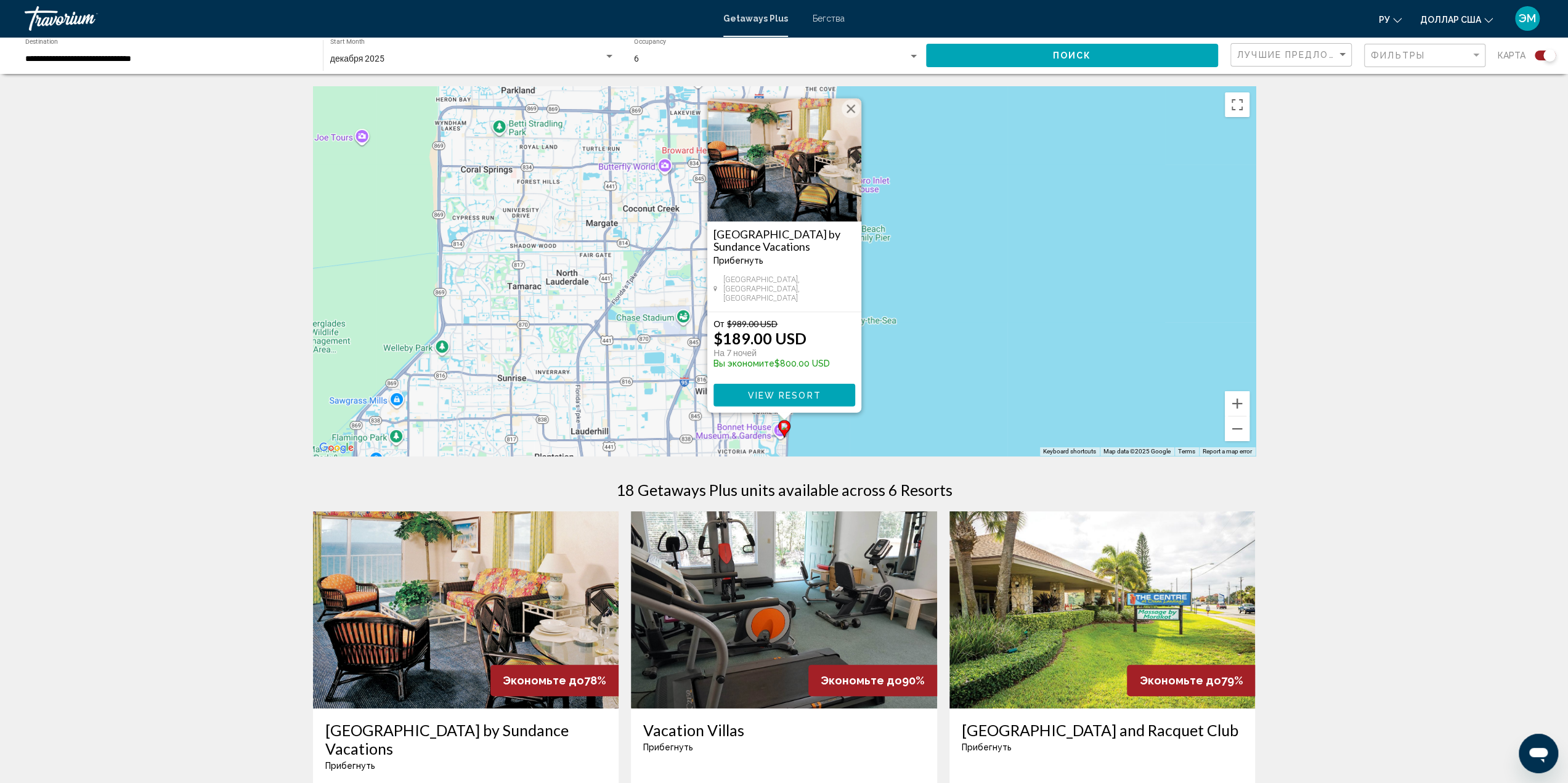
click at [795, 200] on img "Основное содержание" at bounding box center [784, 160] width 154 height 123
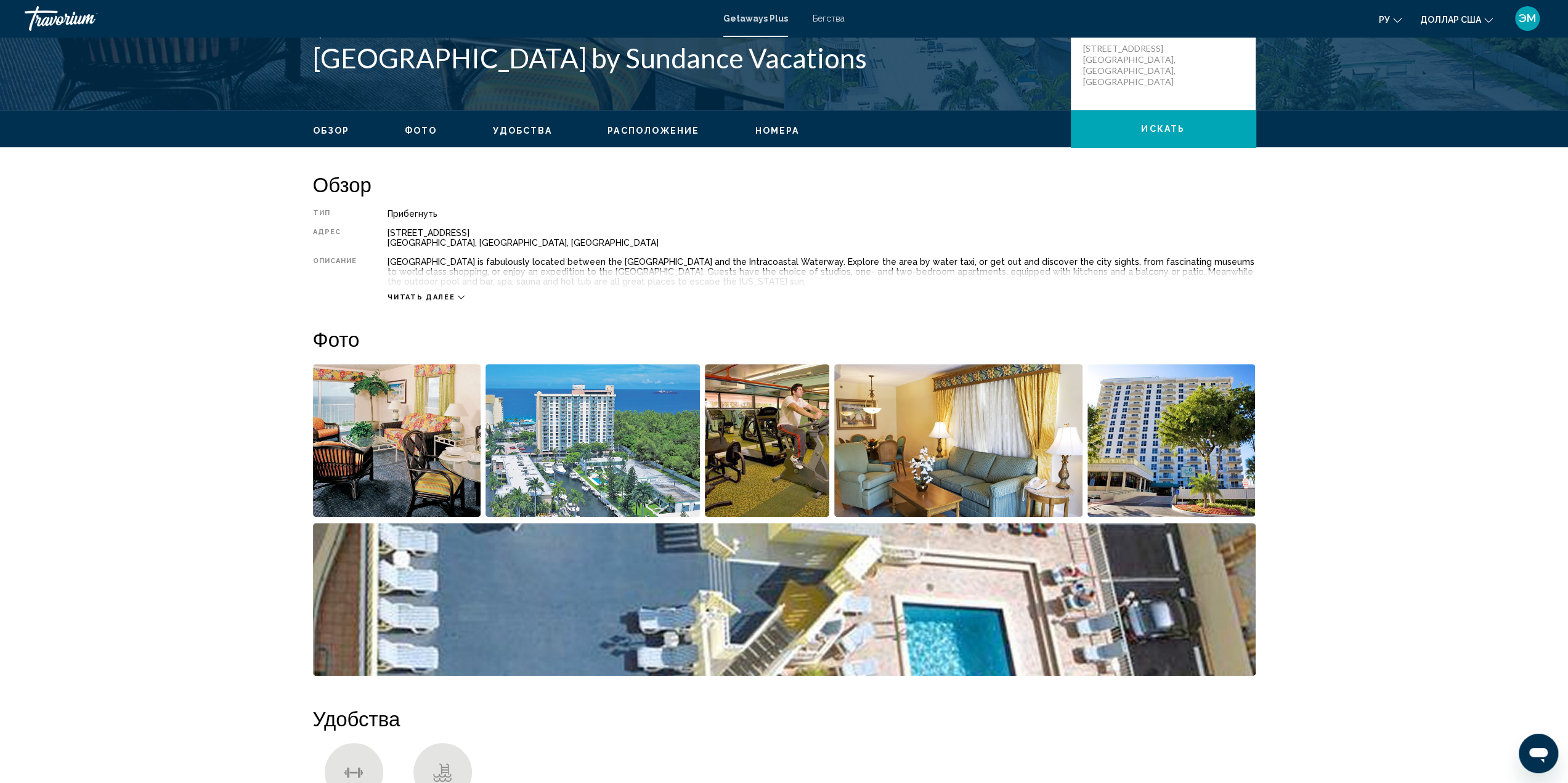
scroll to position [369, 0]
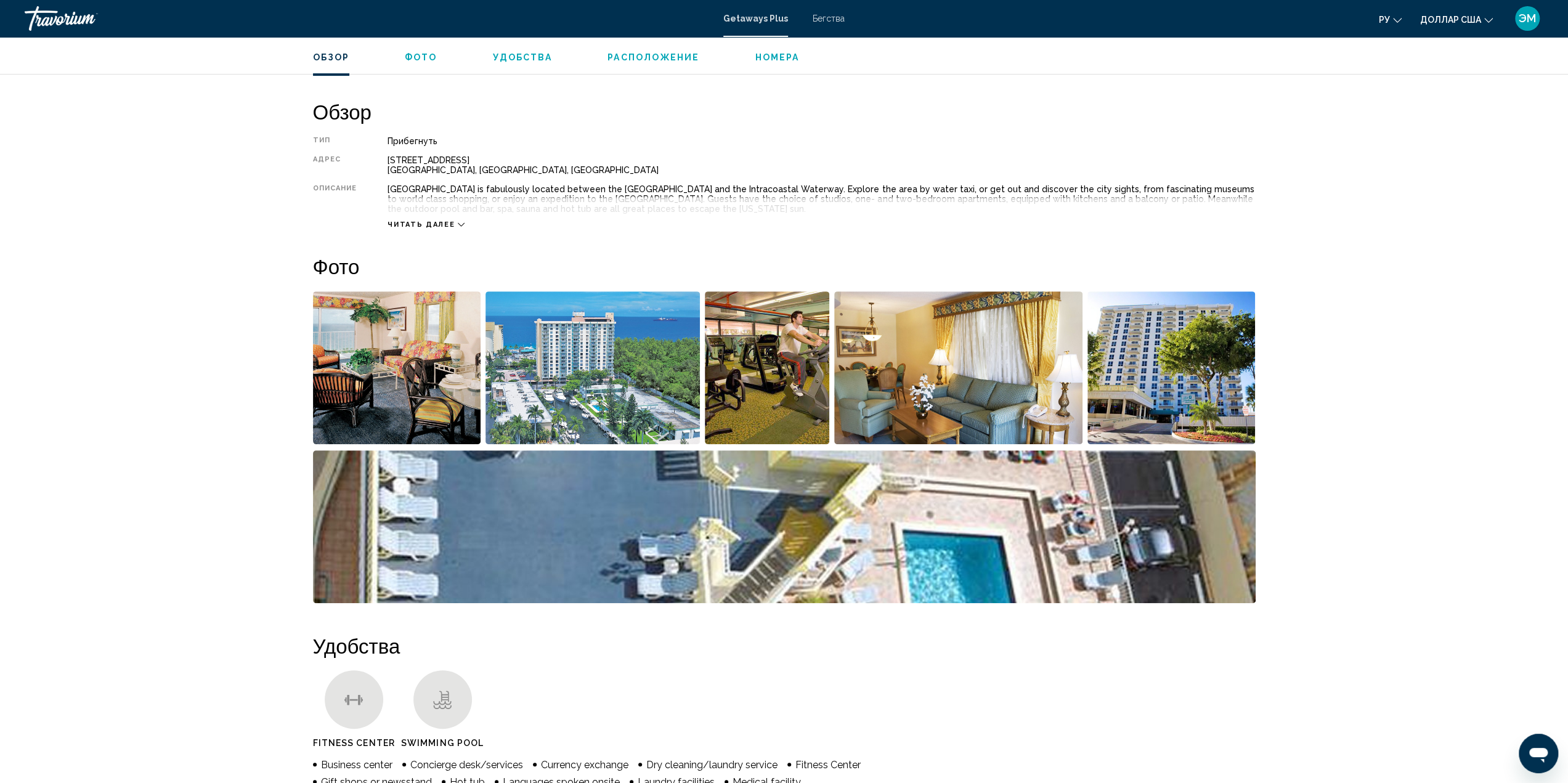
click at [662, 402] on img "Open full-screen image slider" at bounding box center [592, 367] width 214 height 152
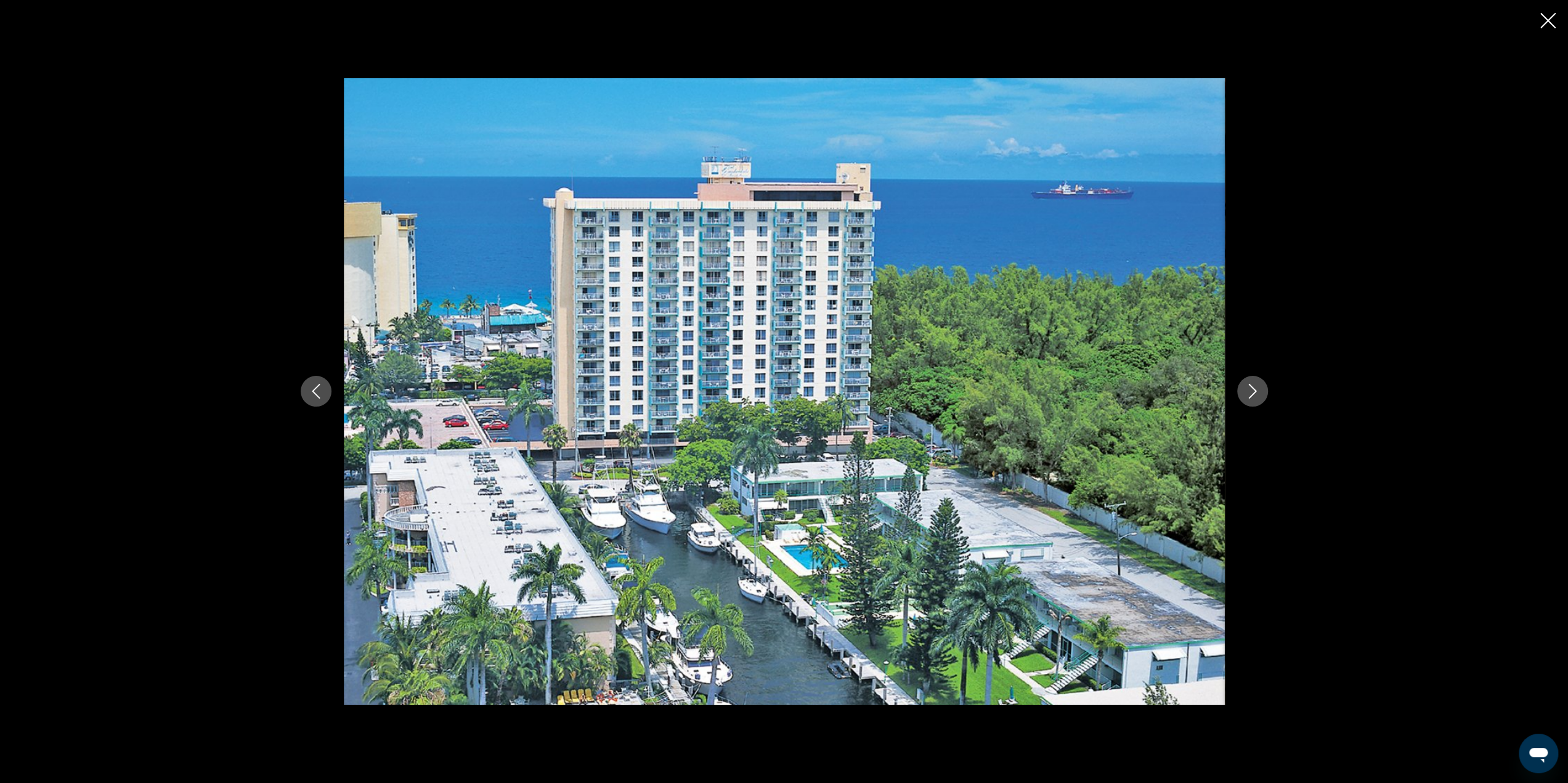
click at [1254, 395] on icon "Next image" at bounding box center [1252, 391] width 15 height 15
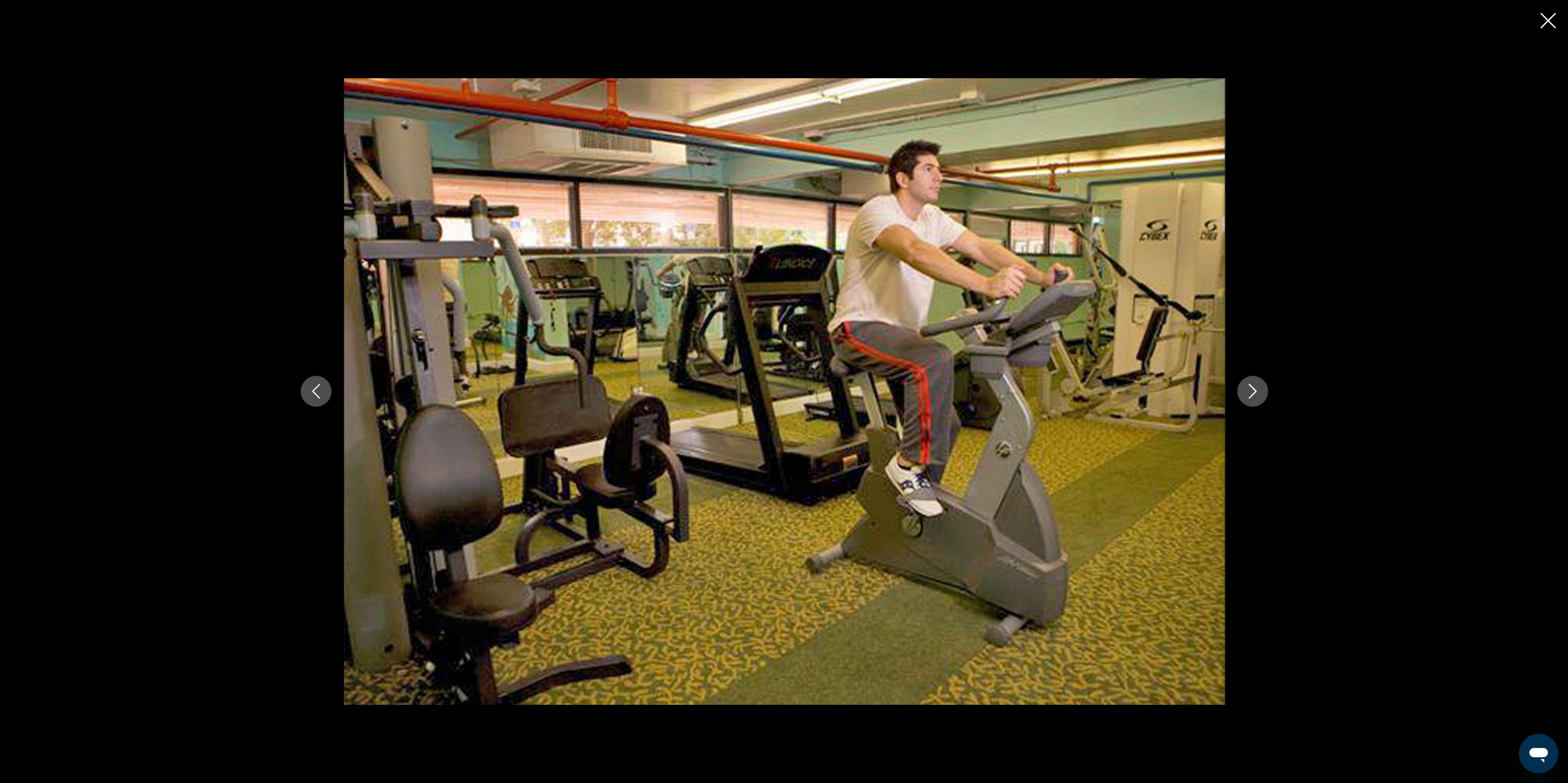
click at [1254, 395] on icon "Next image" at bounding box center [1252, 391] width 15 height 15
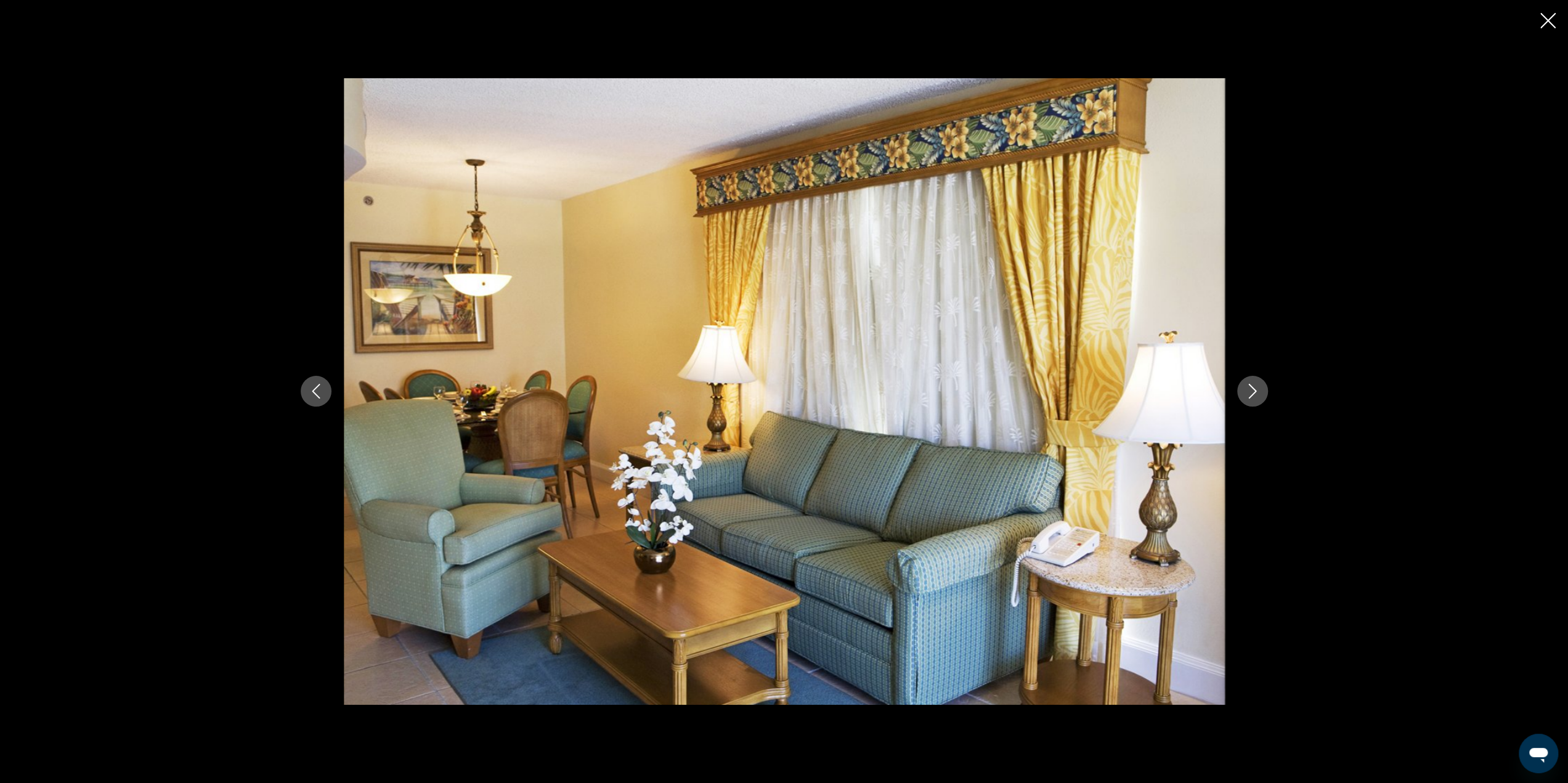
click at [1254, 395] on icon "Next image" at bounding box center [1252, 391] width 15 height 15
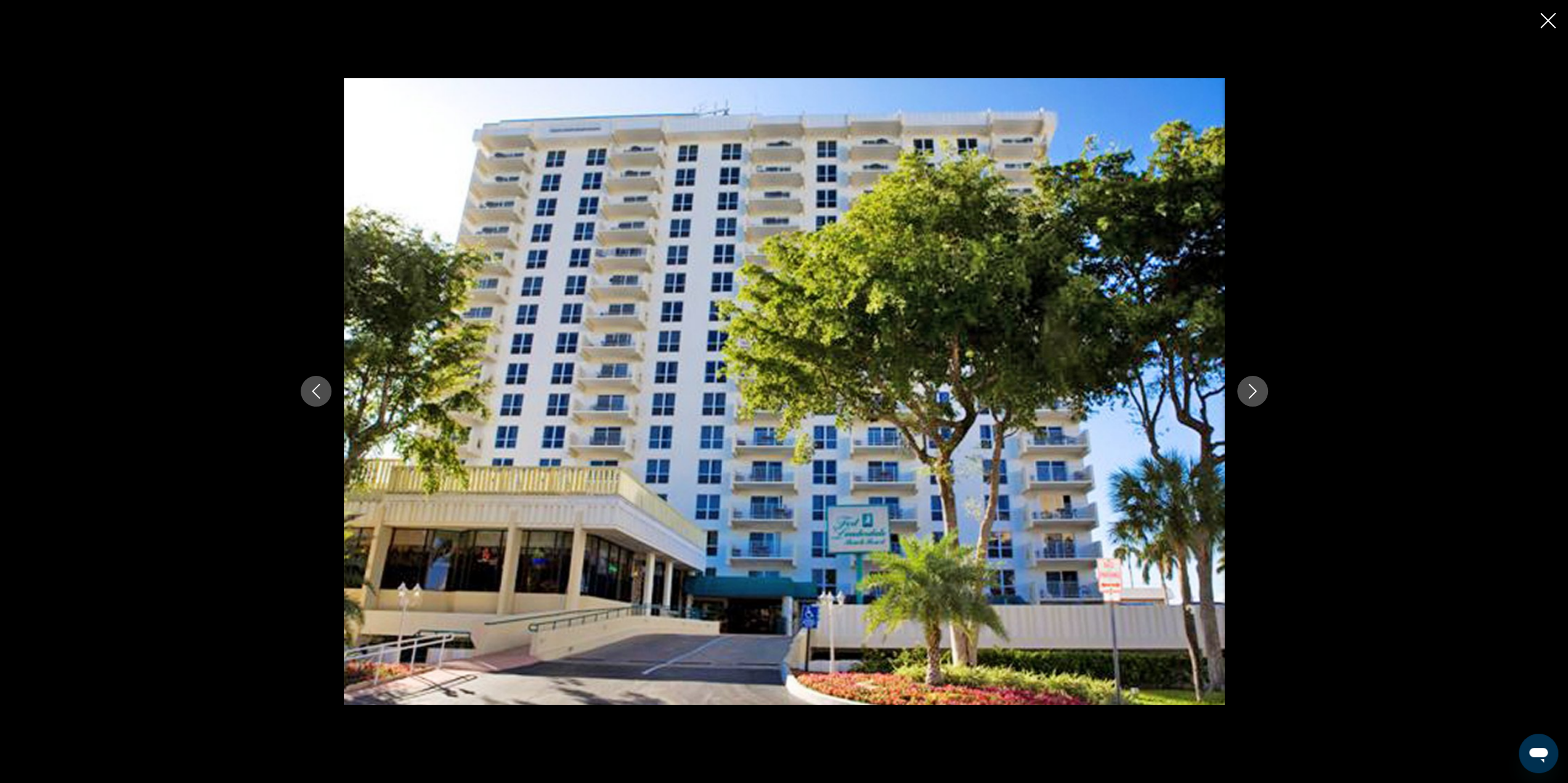
click at [312, 391] on icon "Previous image" at bounding box center [316, 391] width 15 height 15
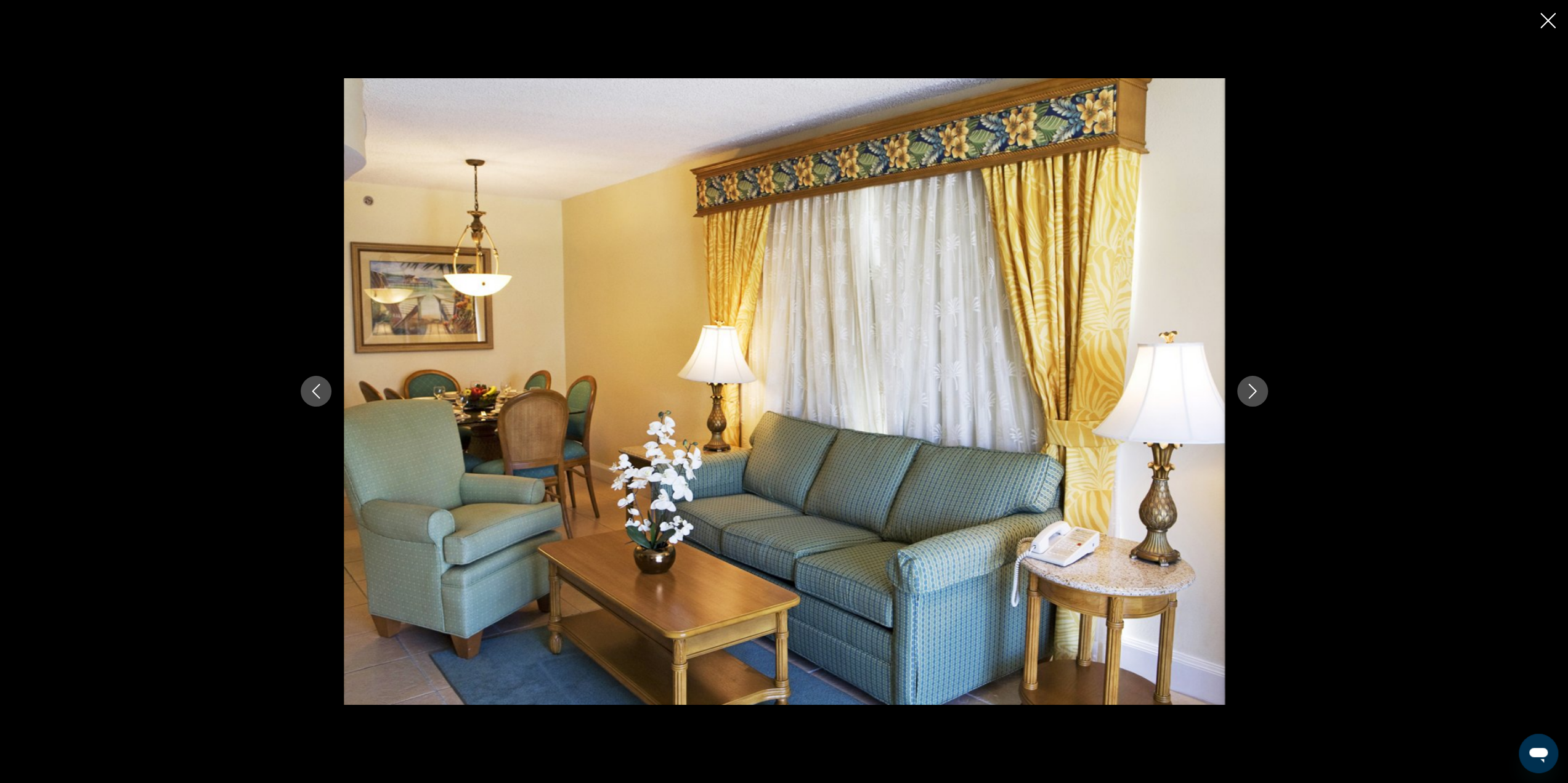
click at [1247, 391] on icon "Next image" at bounding box center [1252, 391] width 15 height 15
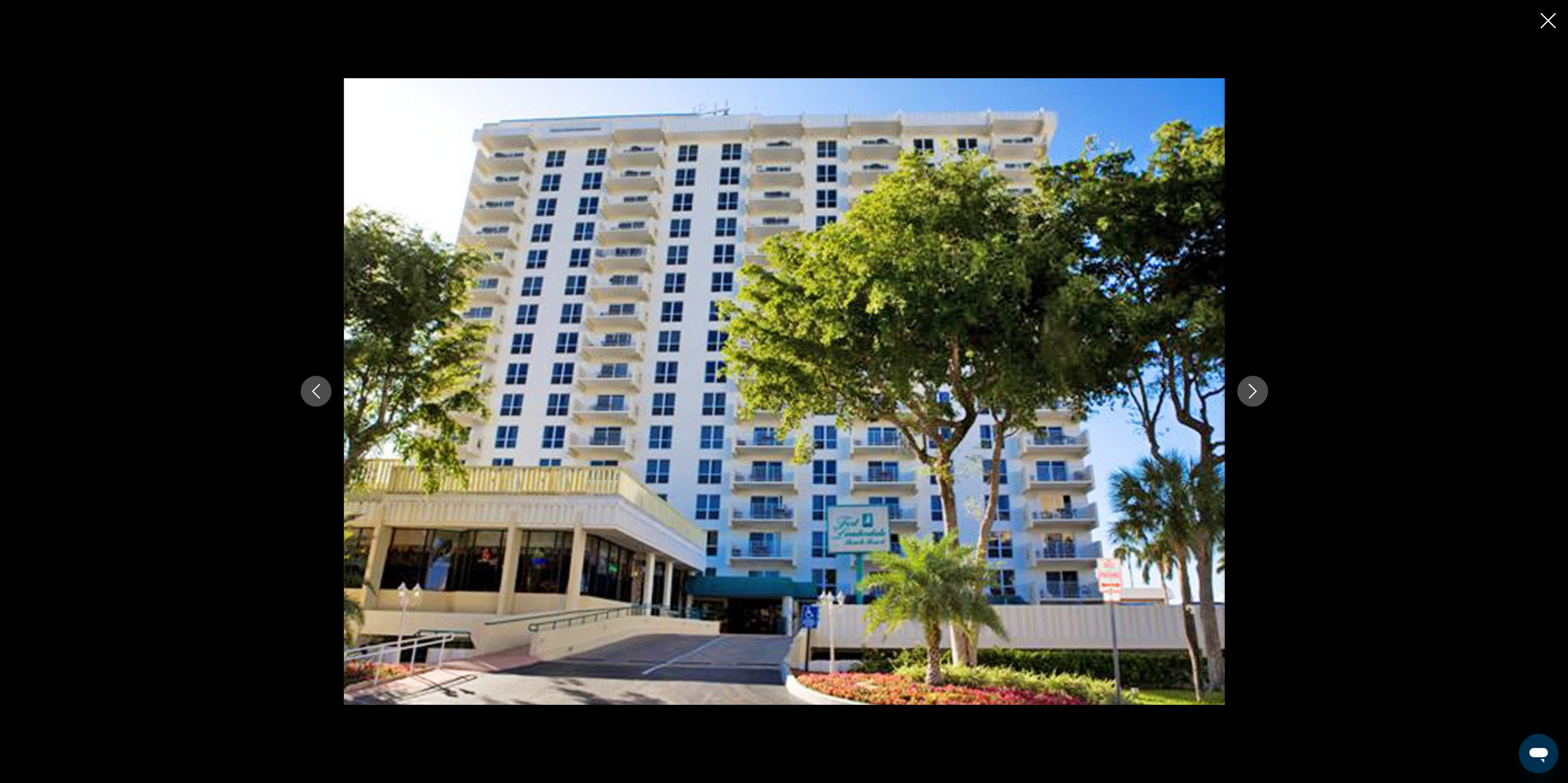
click at [1247, 391] on icon "Next image" at bounding box center [1252, 391] width 15 height 15
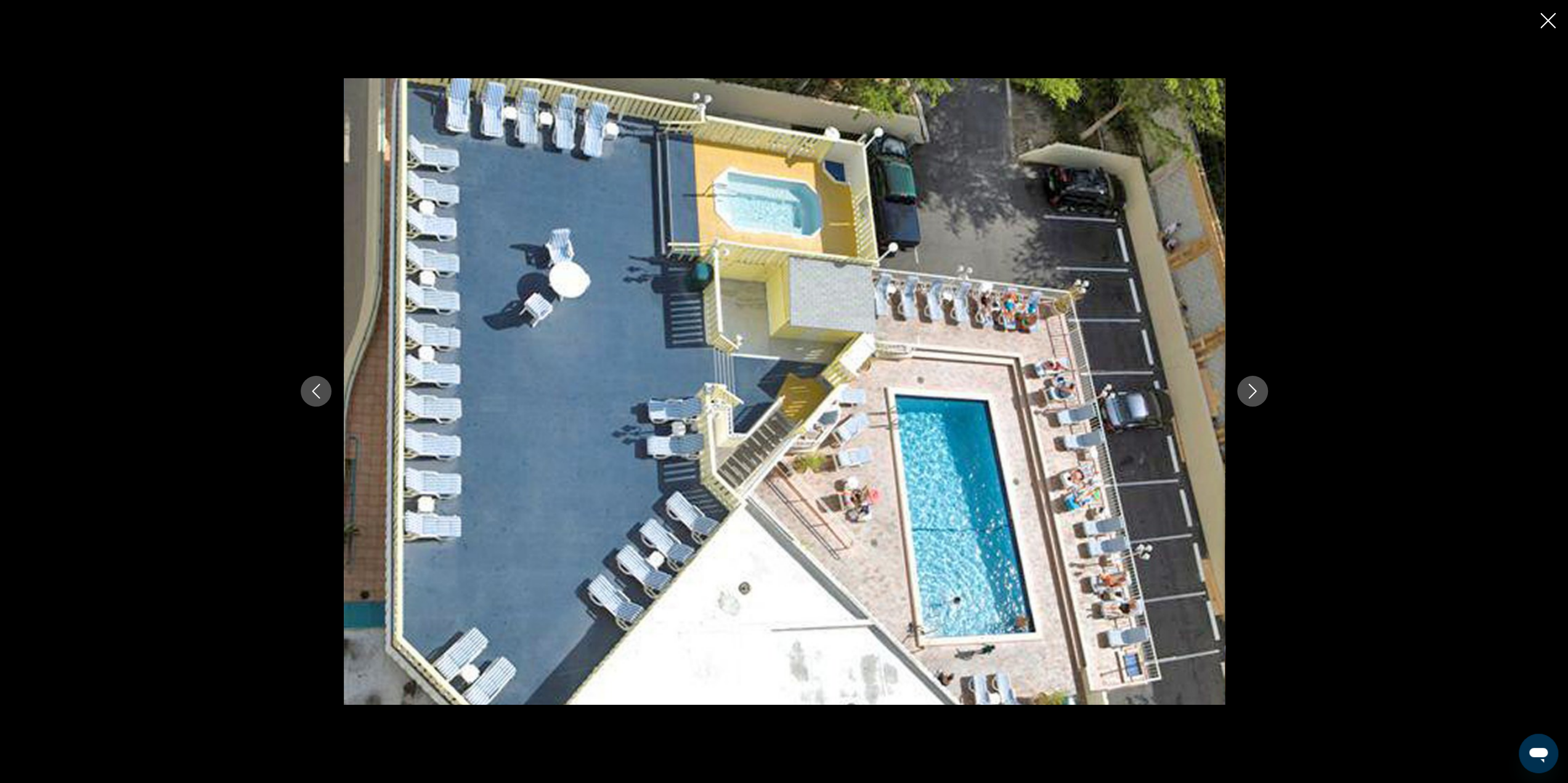
click at [1247, 391] on icon "Next image" at bounding box center [1252, 391] width 15 height 15
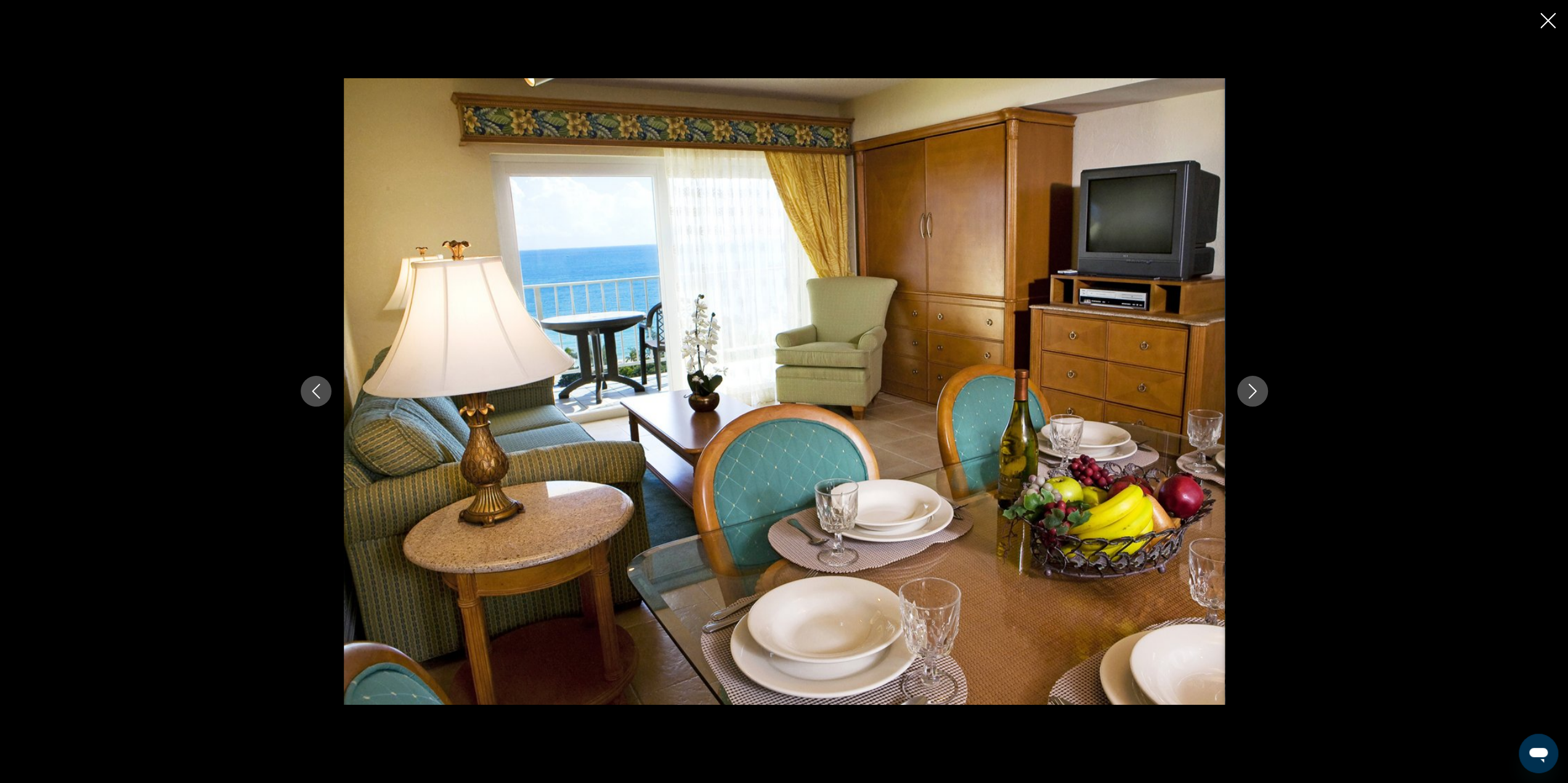
click at [1254, 392] on icon "Next image" at bounding box center [1252, 392] width 8 height 15
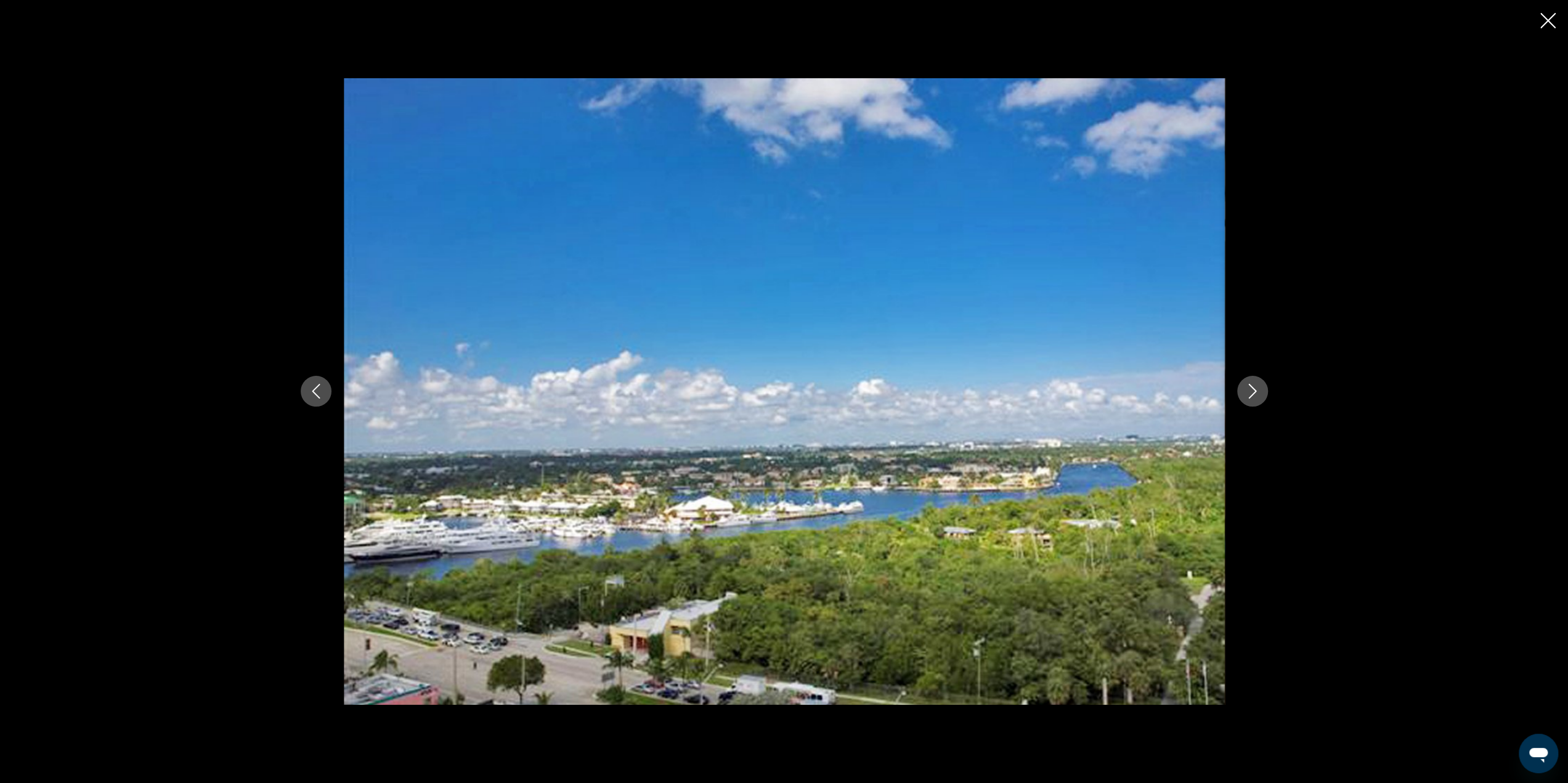
click at [1253, 392] on icon "Next image" at bounding box center [1252, 391] width 15 height 15
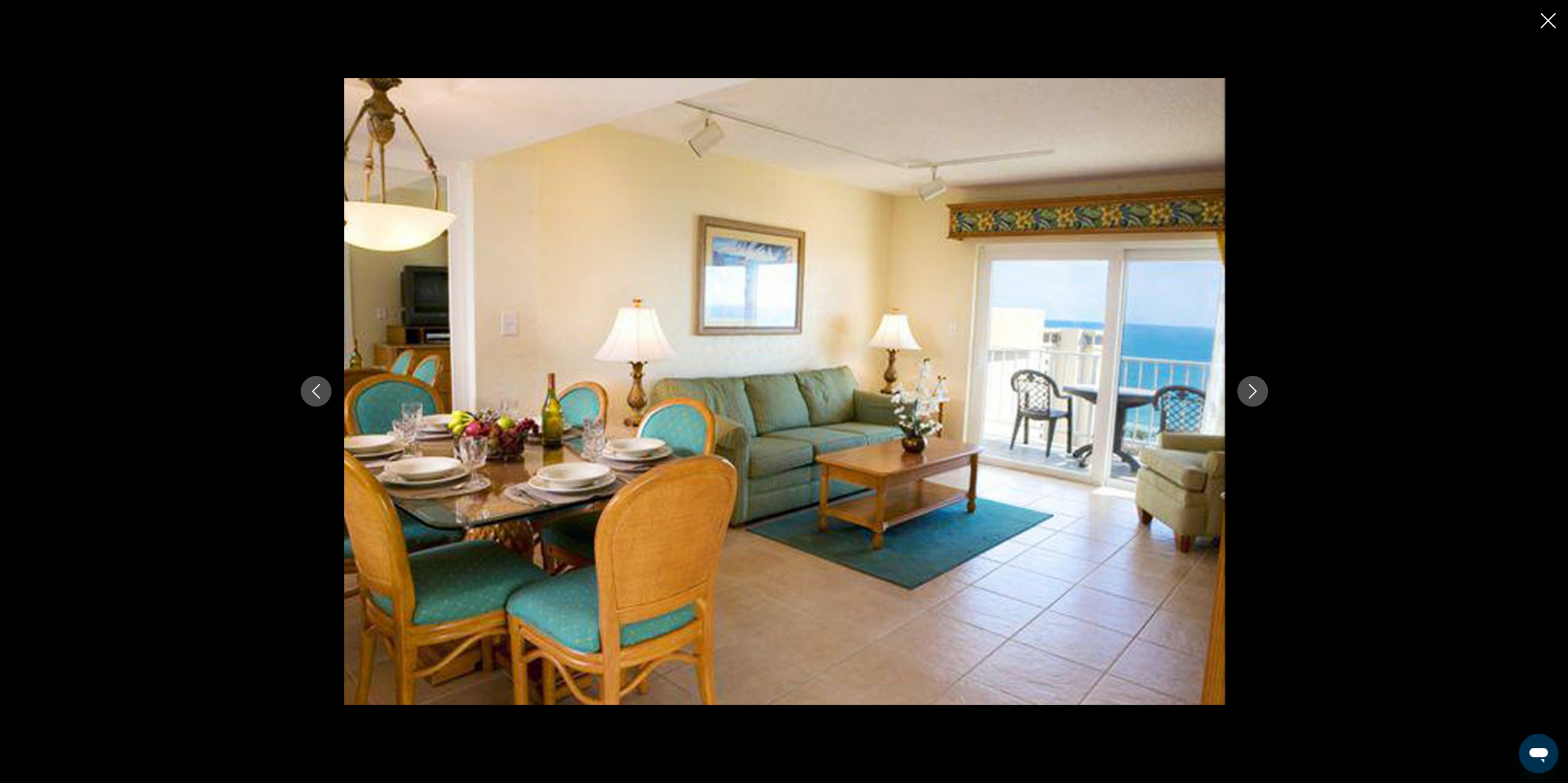
click at [1551, 21] on icon "Close slideshow" at bounding box center [1547, 21] width 16 height 16
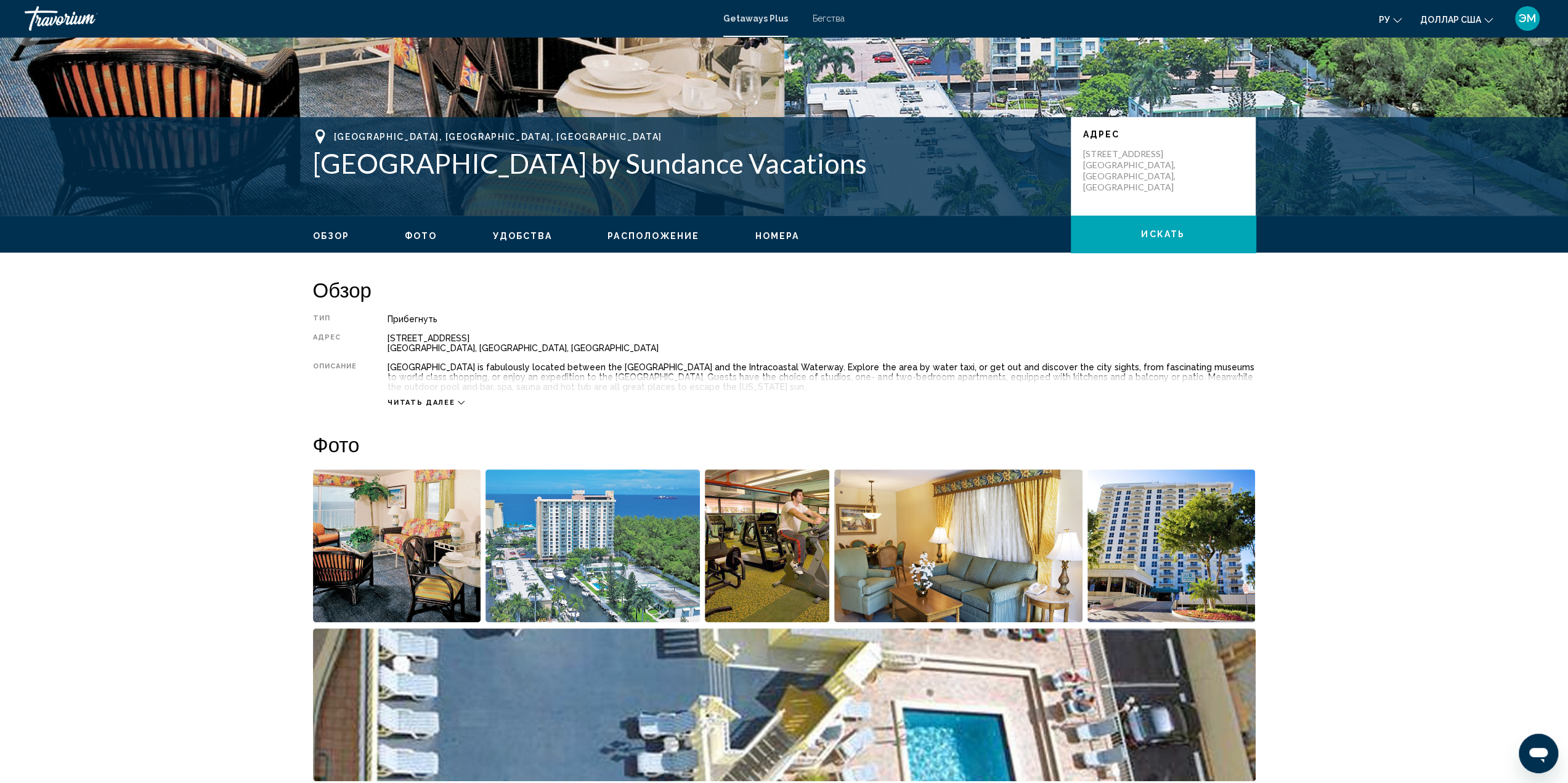
scroll to position [123, 0]
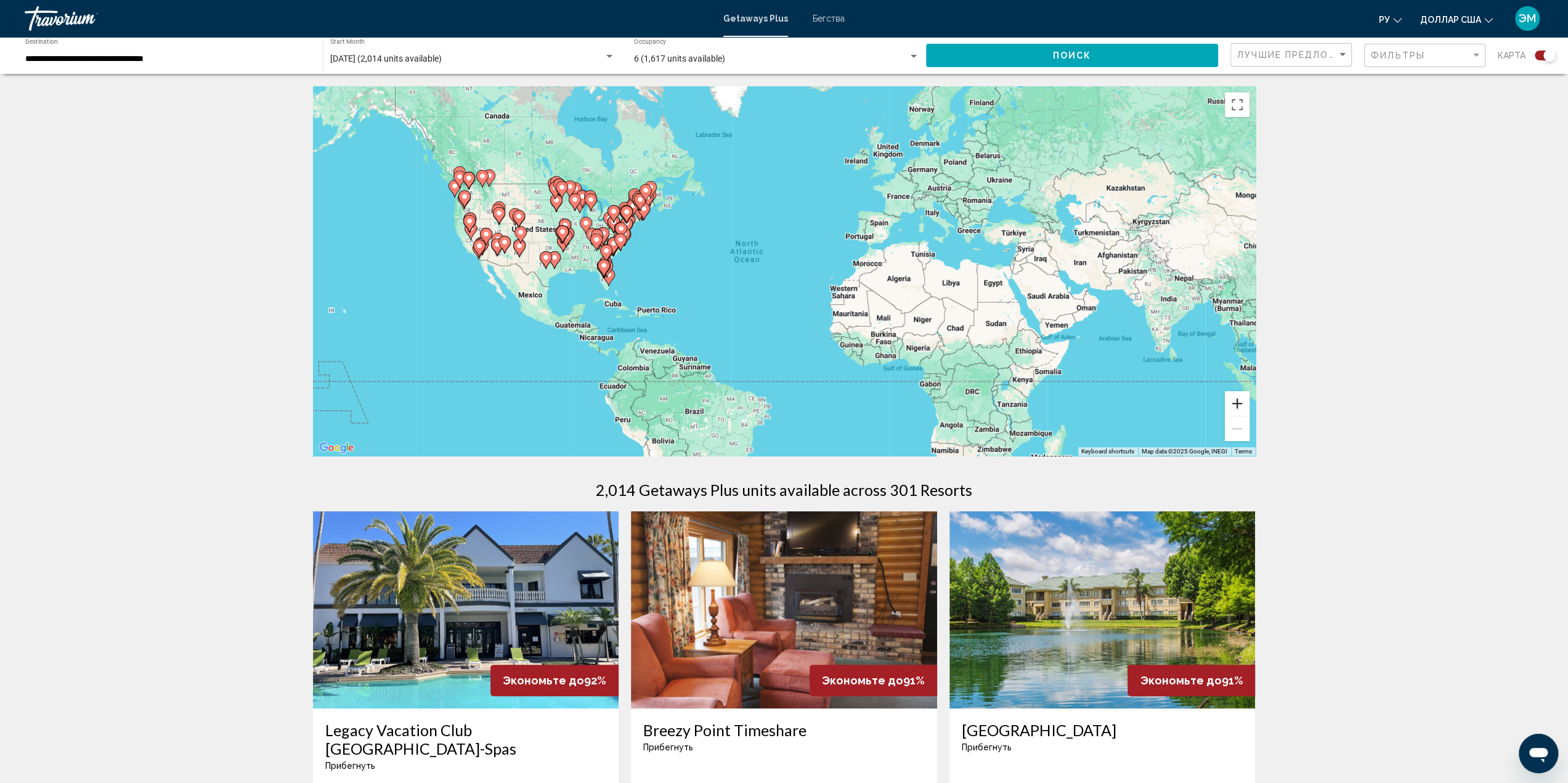
click at [1236, 401] on button "Zoom in" at bounding box center [1237, 403] width 24 height 24
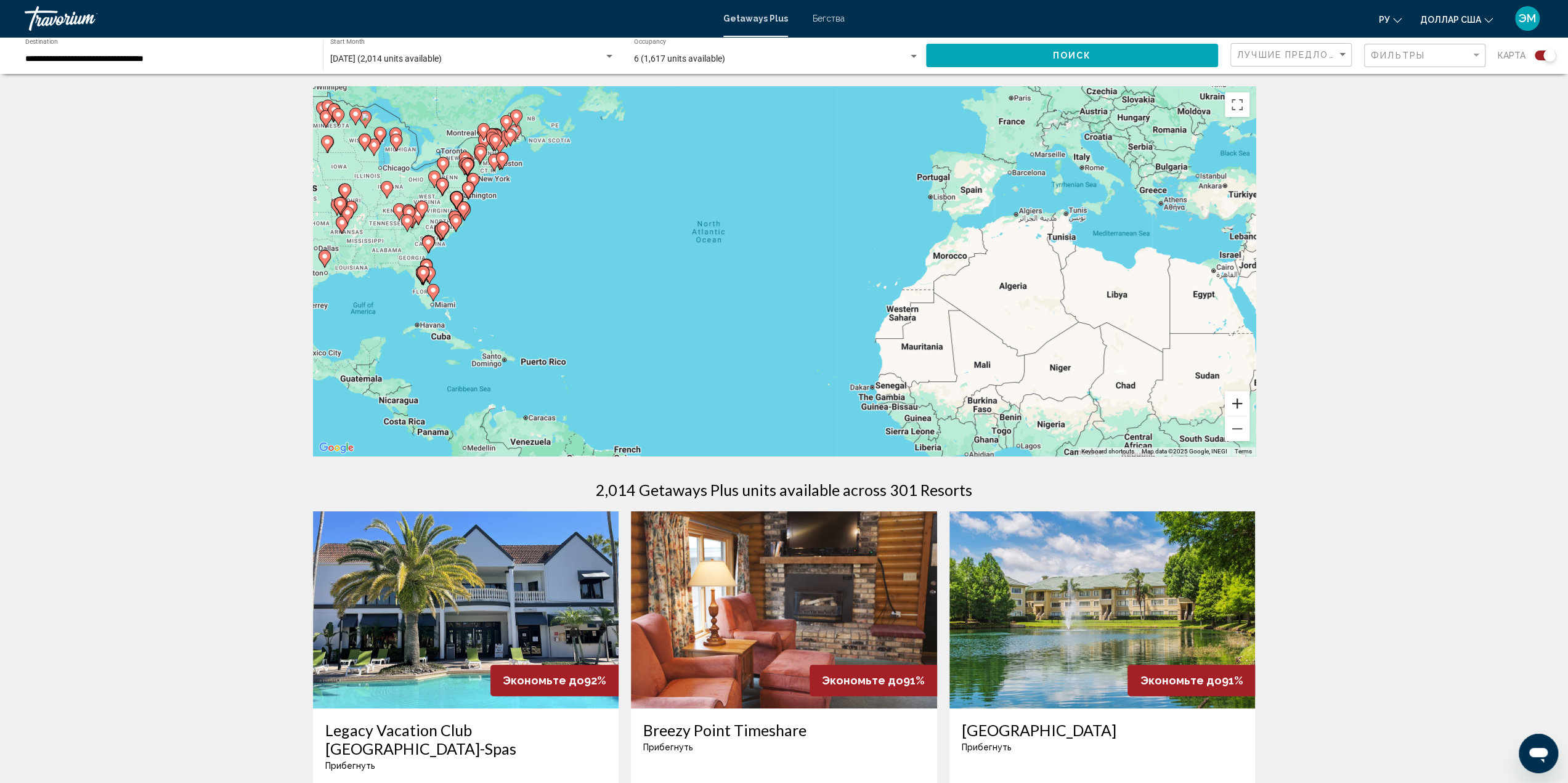
click at [1236, 401] on button "Zoom in" at bounding box center [1237, 403] width 24 height 24
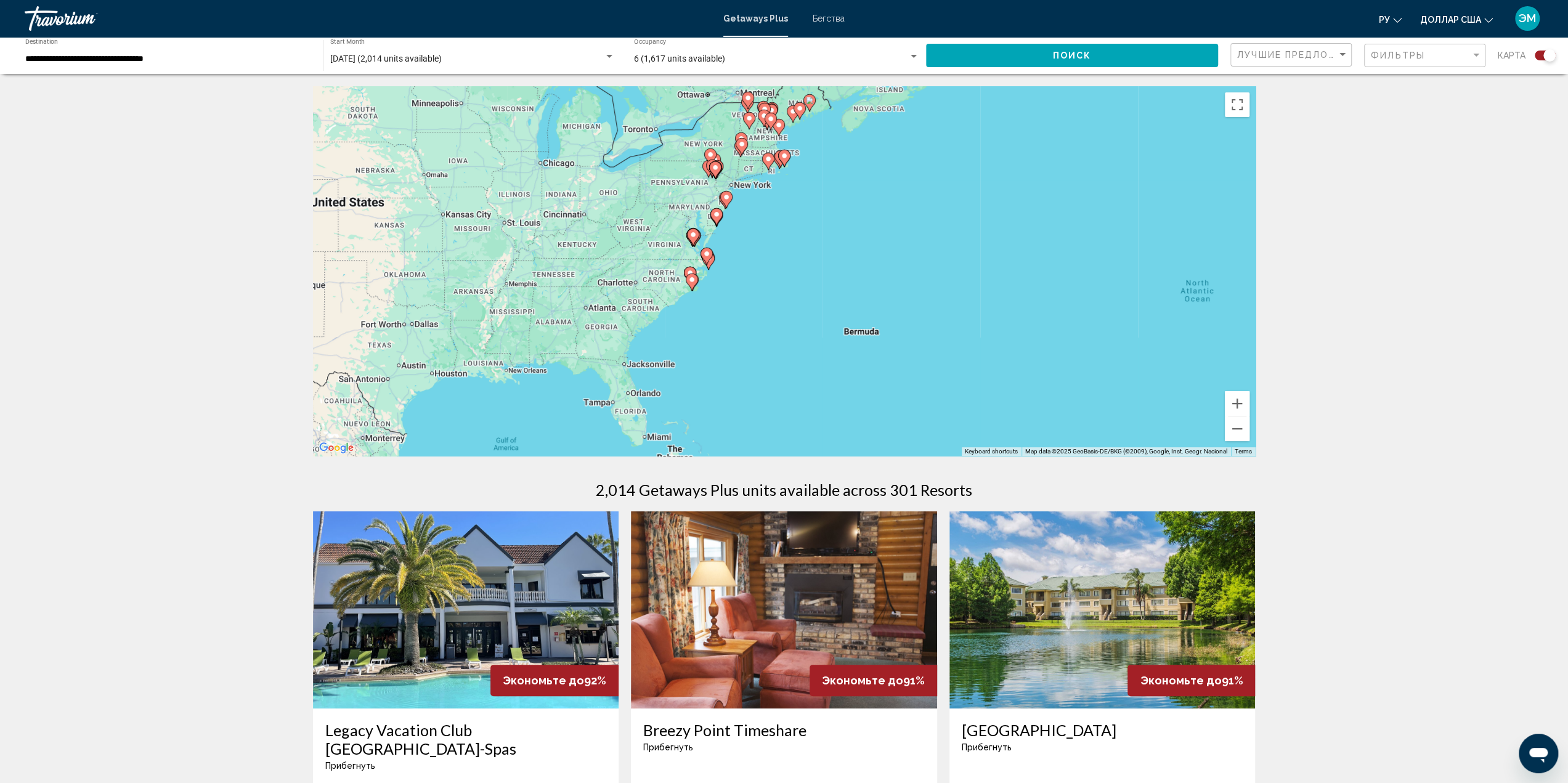
drag, startPoint x: 643, startPoint y: 279, endPoint x: 1209, endPoint y: 379, distance: 574.8
click at [1209, 379] on div "To activate drag with keyboard, press Alt + Enter. Once in keyboard drag state,…" at bounding box center [784, 271] width 942 height 369
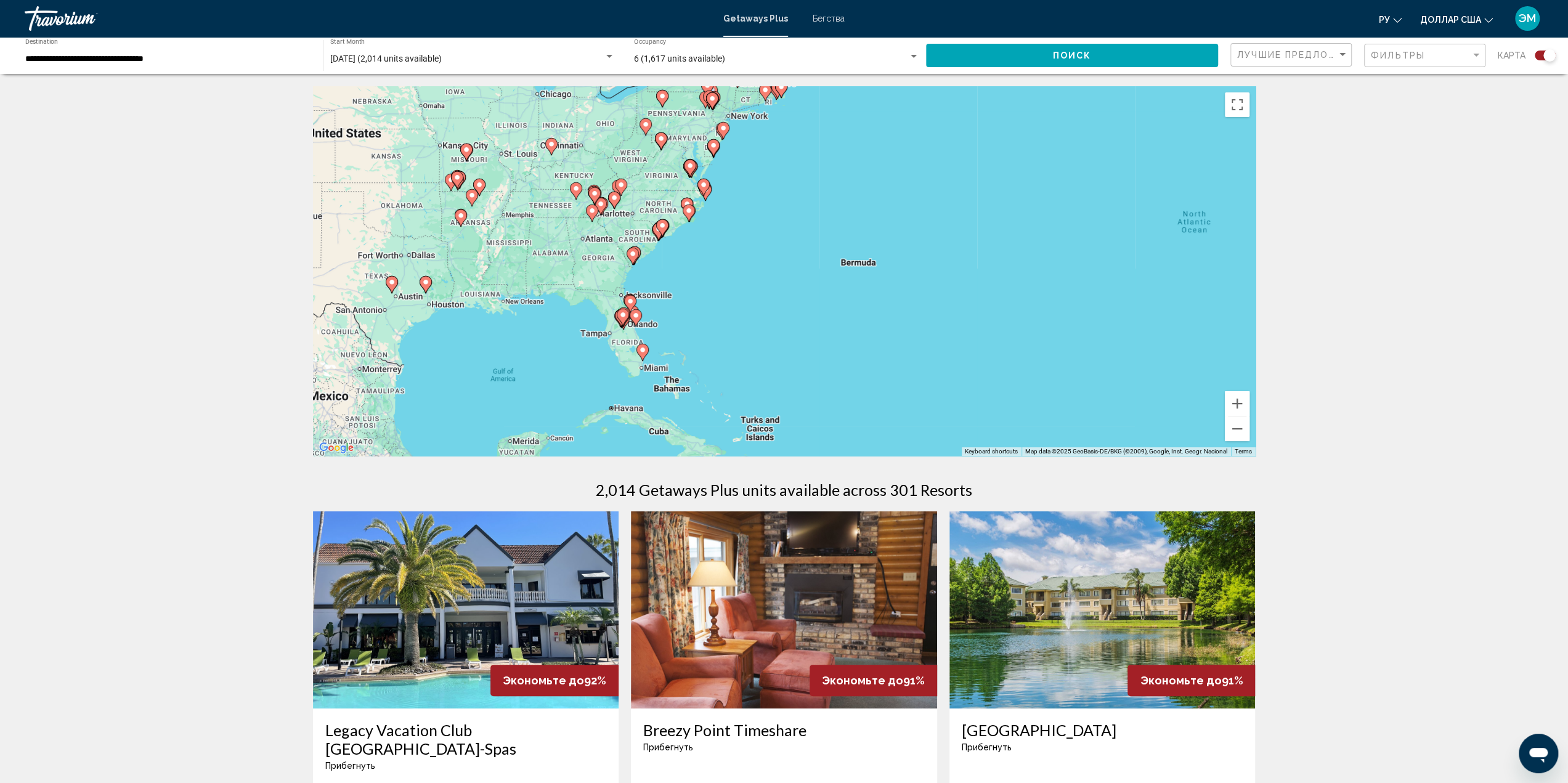
drag, startPoint x: 959, startPoint y: 330, endPoint x: 956, endPoint y: 259, distance: 71.1
click at [956, 259] on div "To activate drag with keyboard, press Alt + Enter. Once in keyboard drag state,…" at bounding box center [784, 271] width 942 height 369
click at [1236, 404] on button "Zoom in" at bounding box center [1237, 403] width 24 height 24
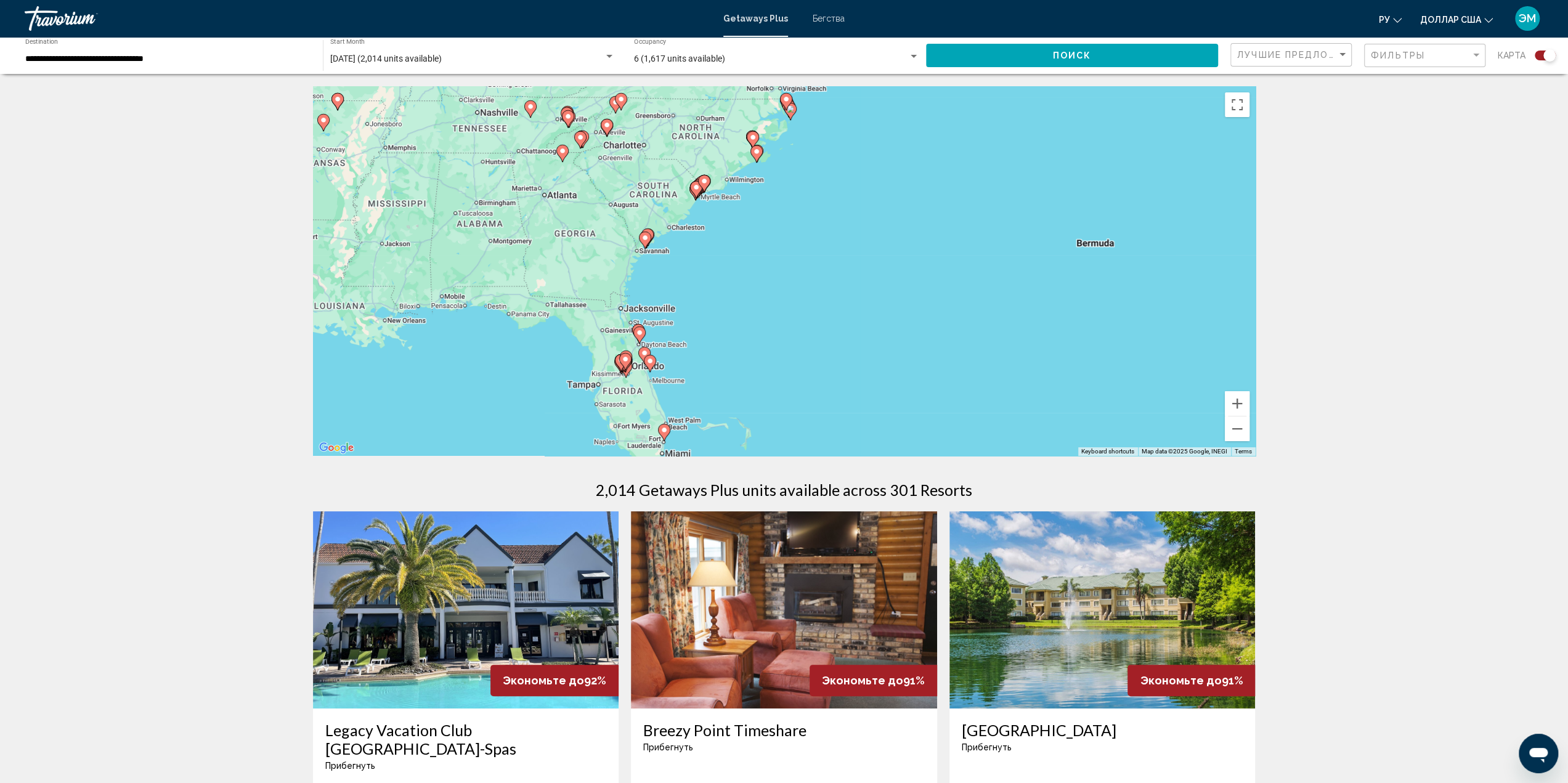
drag, startPoint x: 734, startPoint y: 316, endPoint x: 899, endPoint y: 304, distance: 165.4
click at [899, 304] on div "To activate drag with keyboard, press Alt + Enter. Once in keyboard drag state,…" at bounding box center [784, 271] width 942 height 369
click at [650, 361] on image "Основное содержание" at bounding box center [650, 361] width 7 height 7
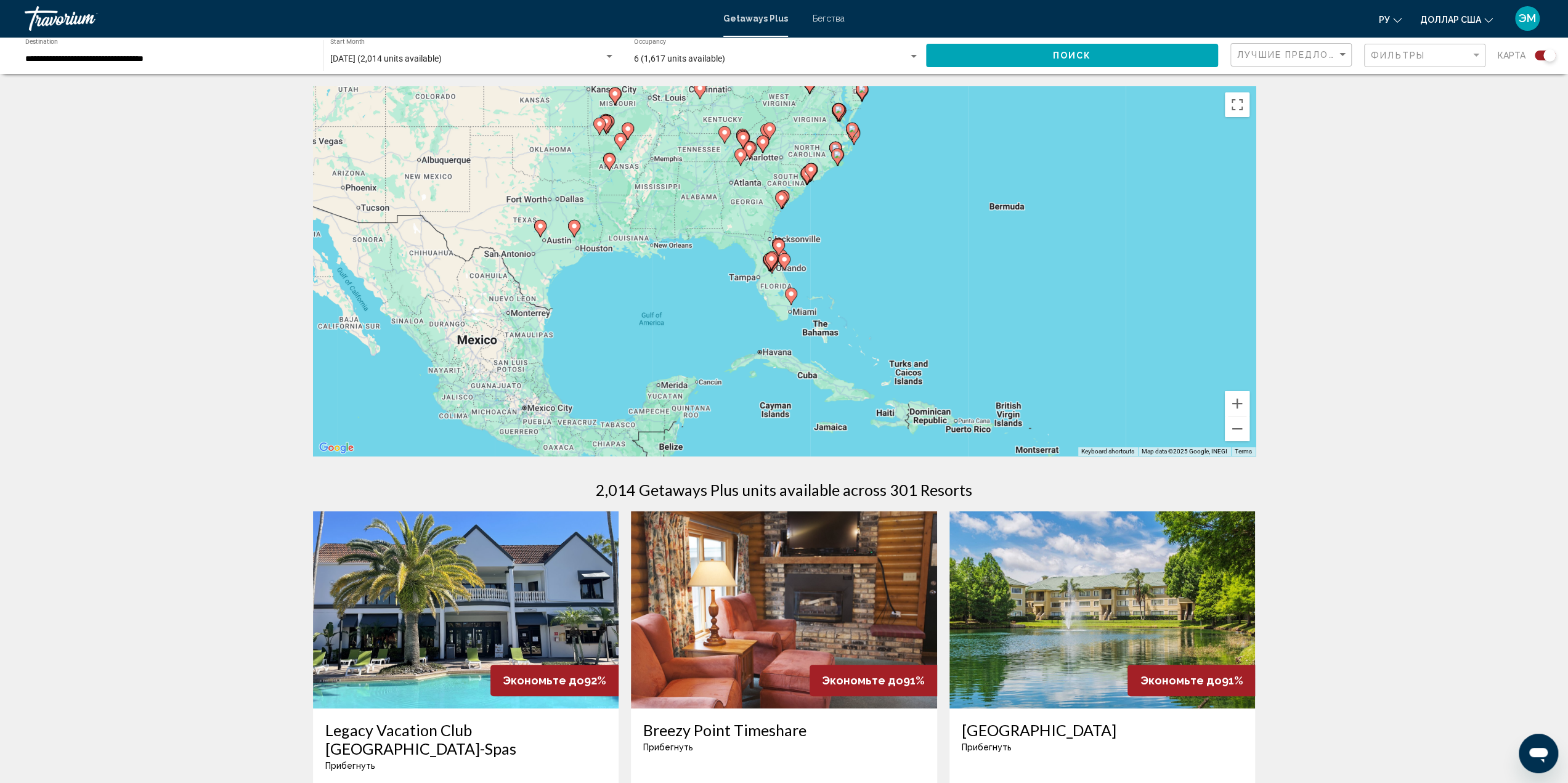
click at [784, 261] on image "Основное содержание" at bounding box center [784, 259] width 7 height 7
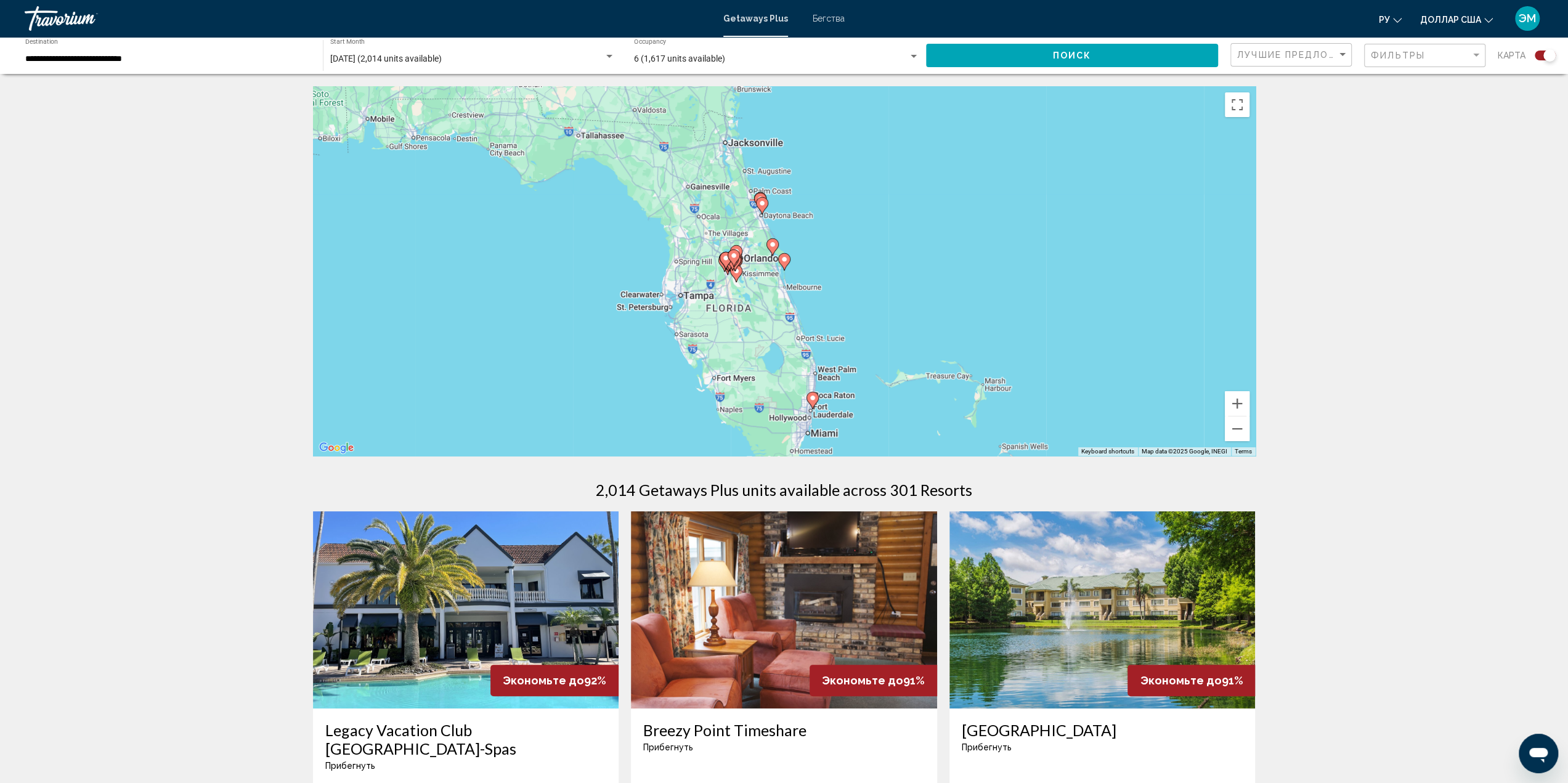
click at [786, 258] on image "Основное содержание" at bounding box center [784, 259] width 7 height 7
type input "**********"
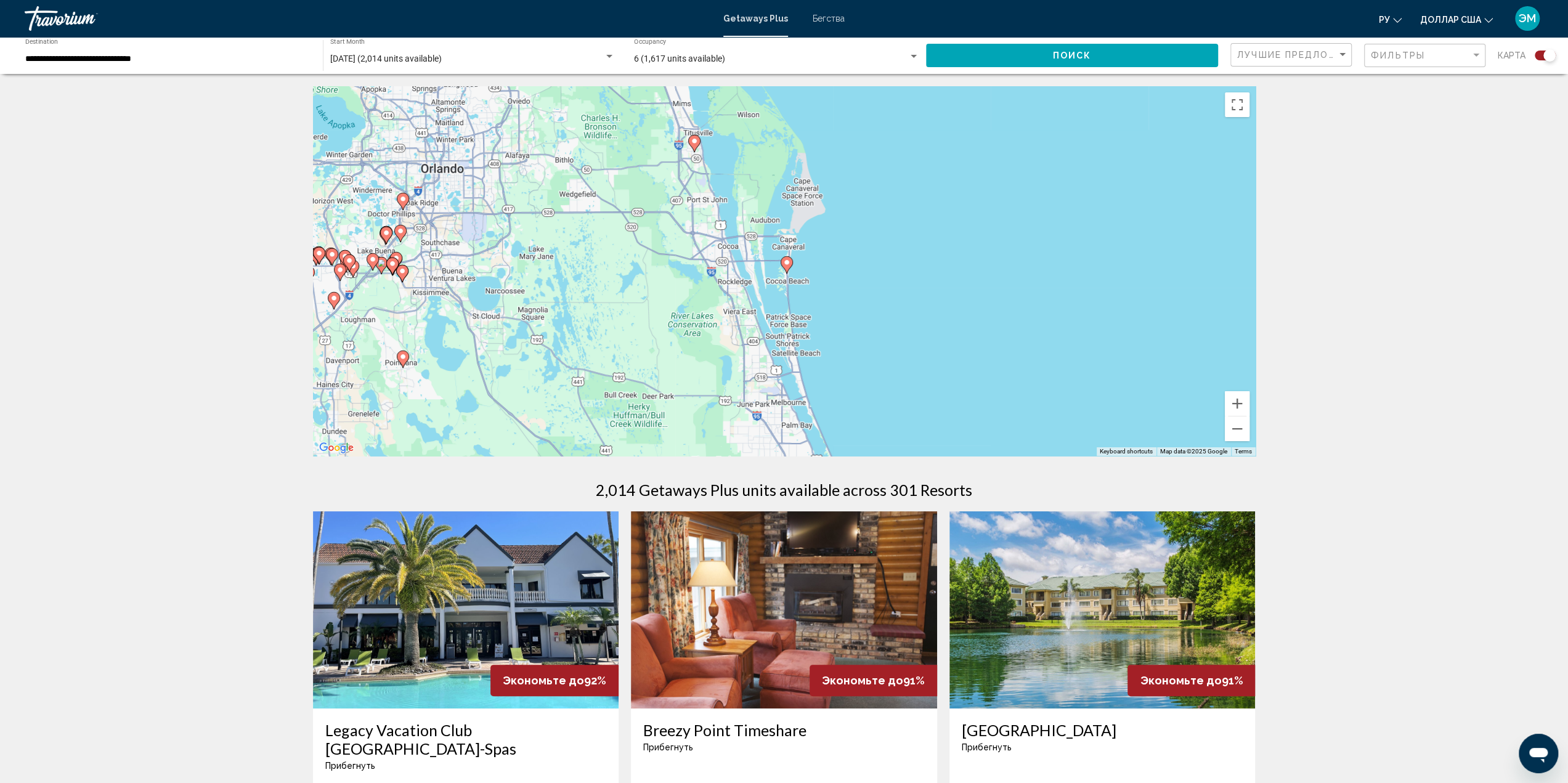
click at [917, 272] on div "To activate drag with keyboard, press Alt + Enter. Once in keyboard drag state,…" at bounding box center [784, 271] width 942 height 369
click at [787, 267] on icon "Основное содержание" at bounding box center [786, 265] width 11 height 16
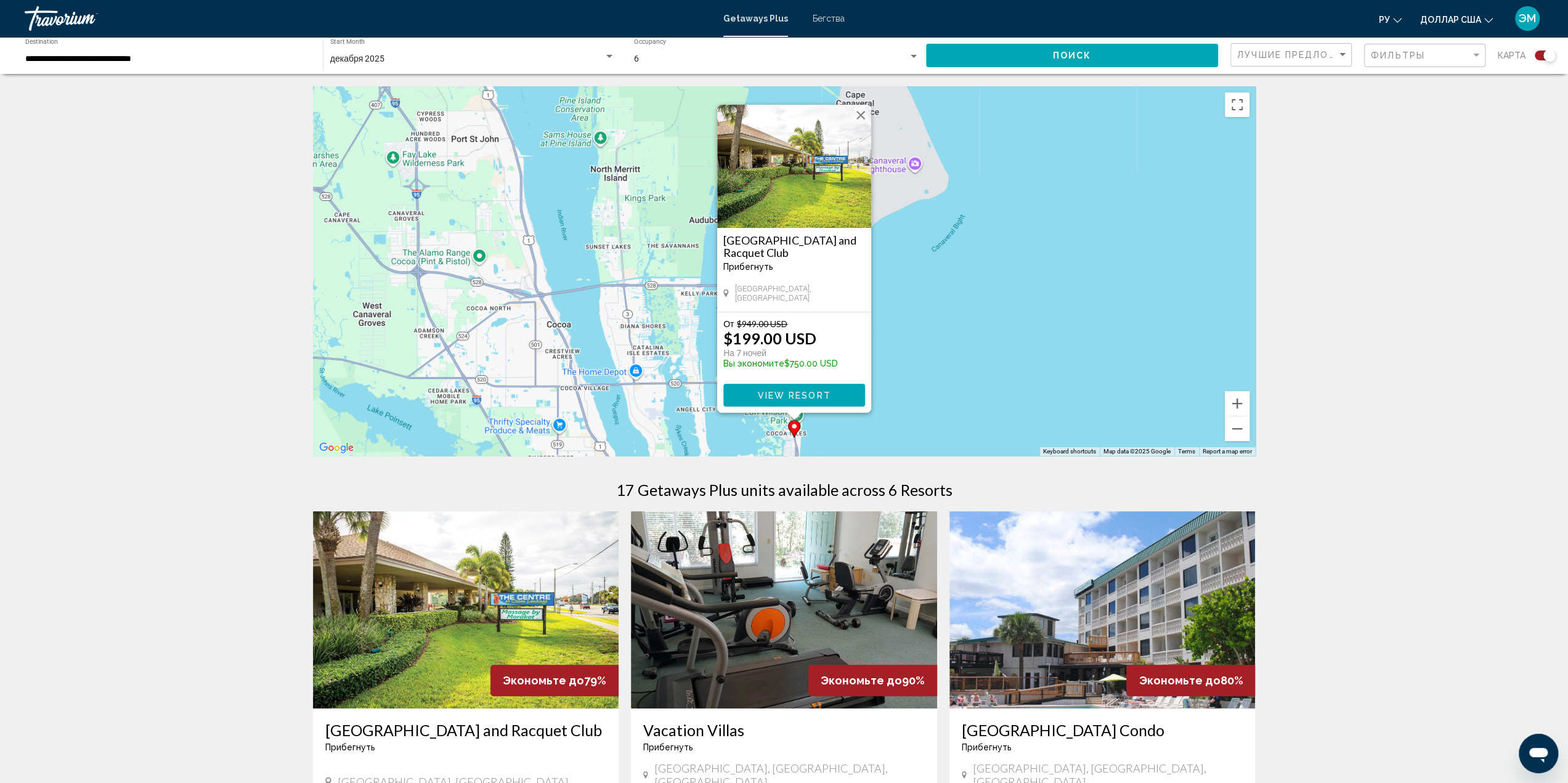
click at [794, 391] on span "View Resort" at bounding box center [793, 396] width 73 height 10
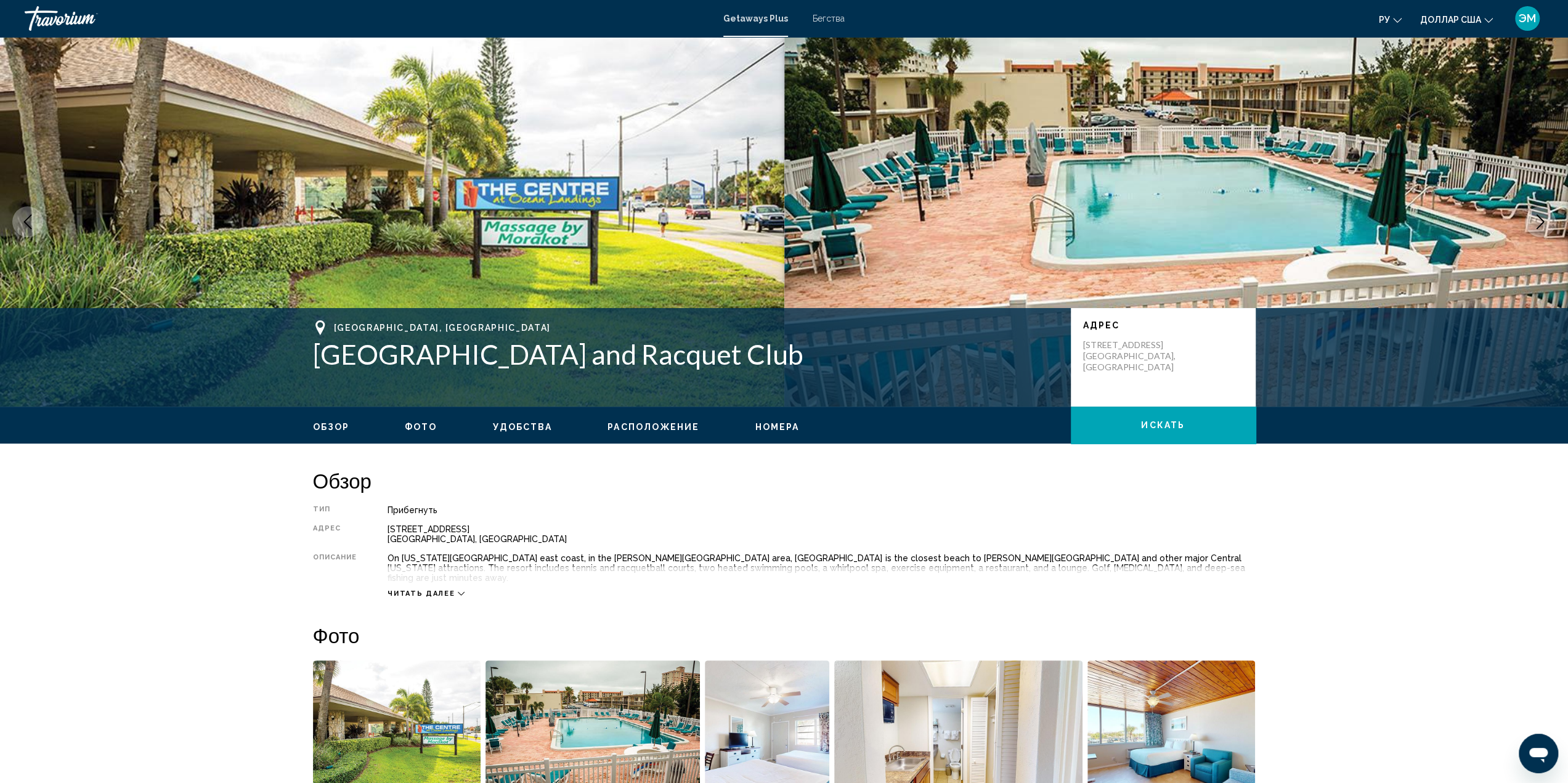
click at [326, 427] on span "Обзор" at bounding box center [331, 427] width 37 height 10
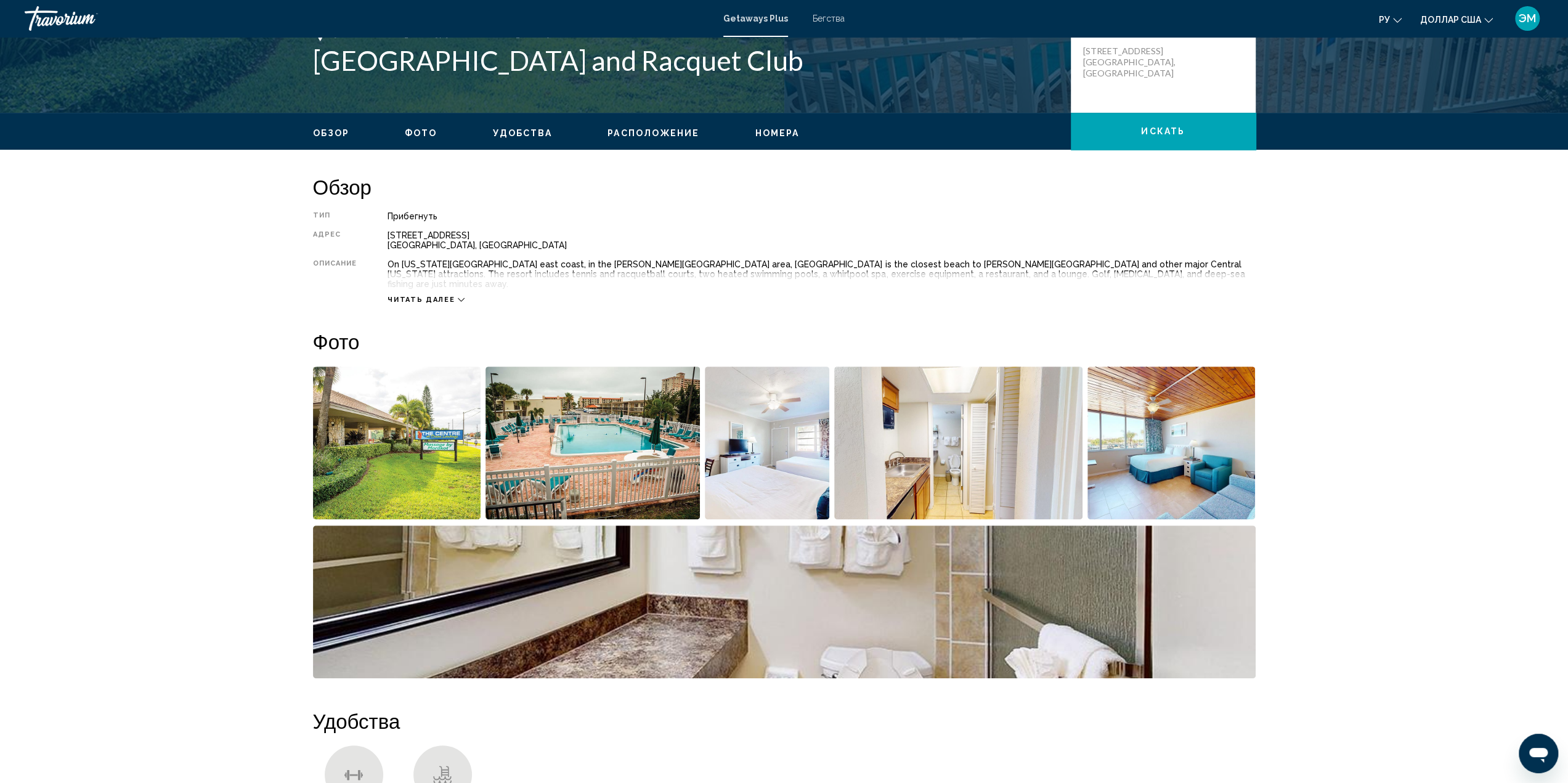
scroll to position [209, 0]
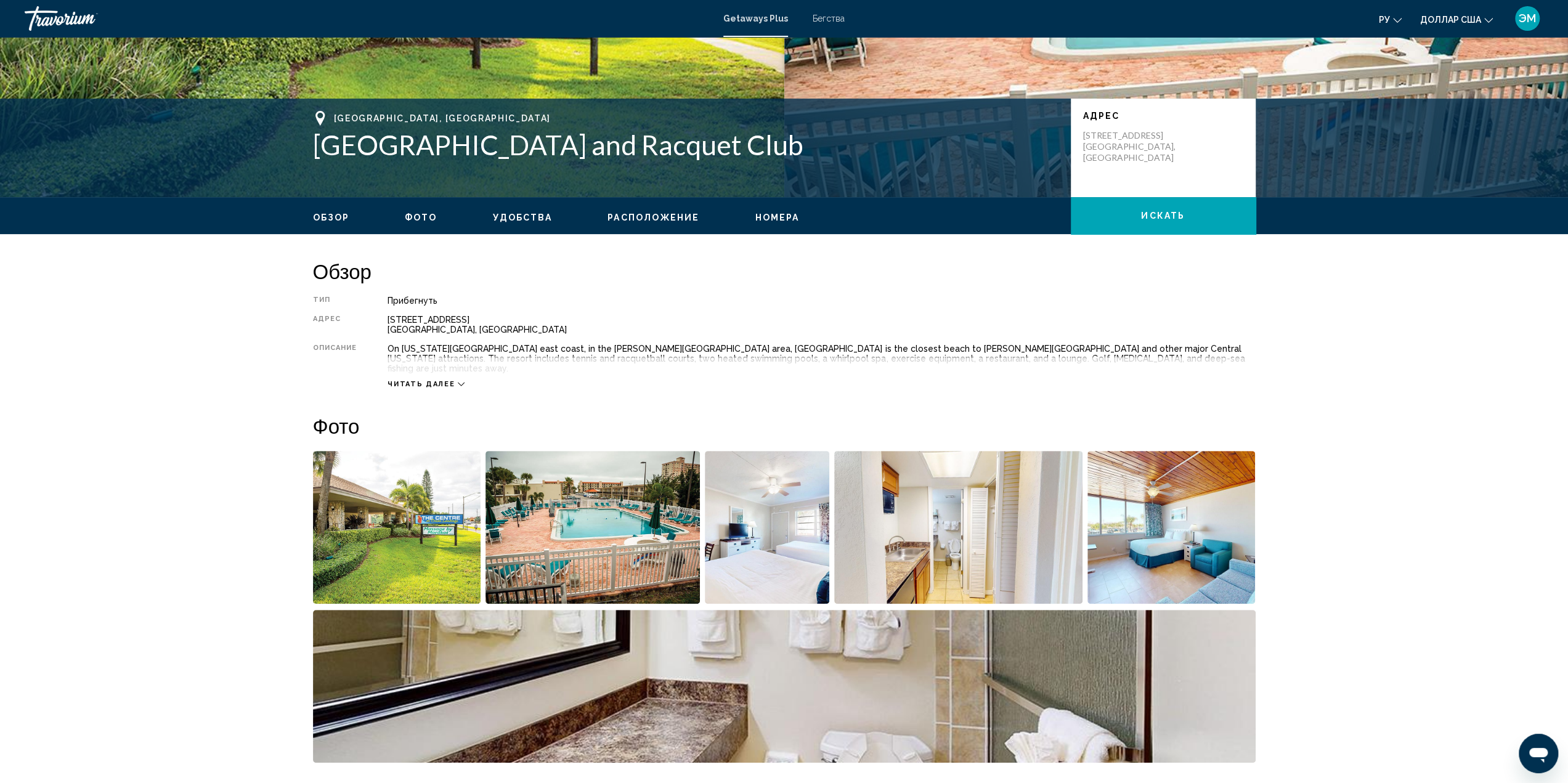
click at [524, 219] on span "Удобства" at bounding box center [522, 217] width 60 height 10
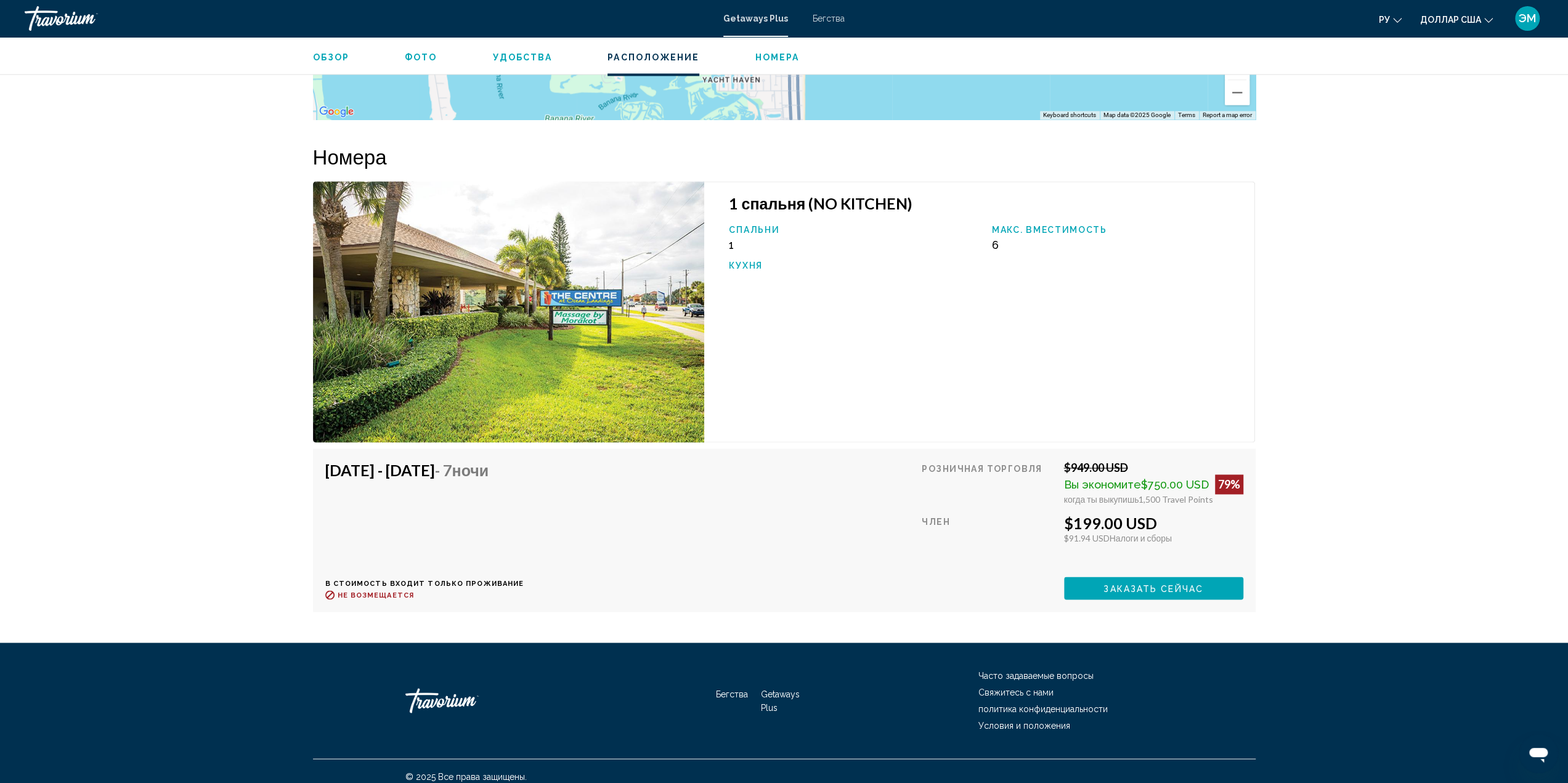
scroll to position [1379, 0]
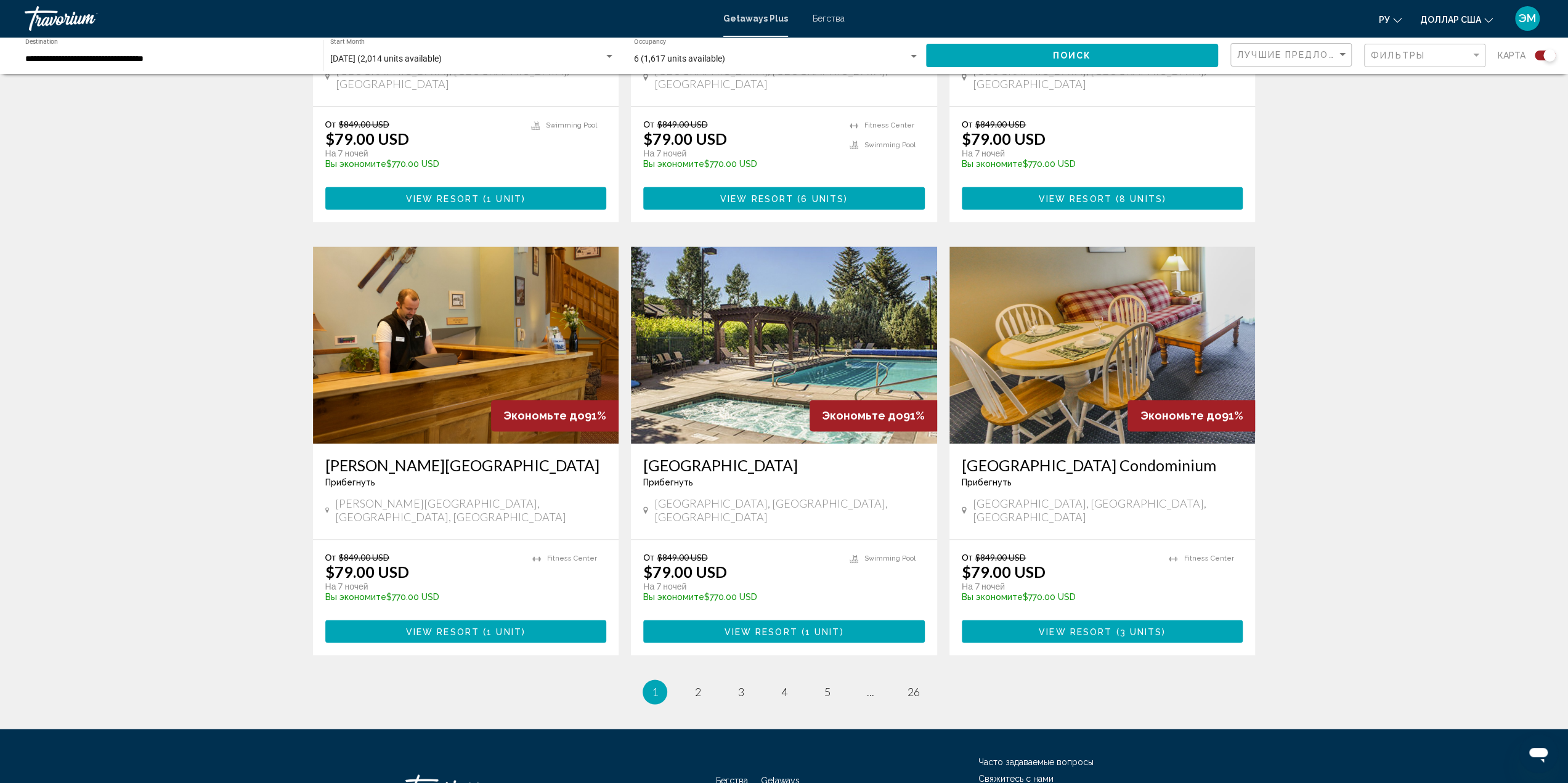
scroll to position [1605, 0]
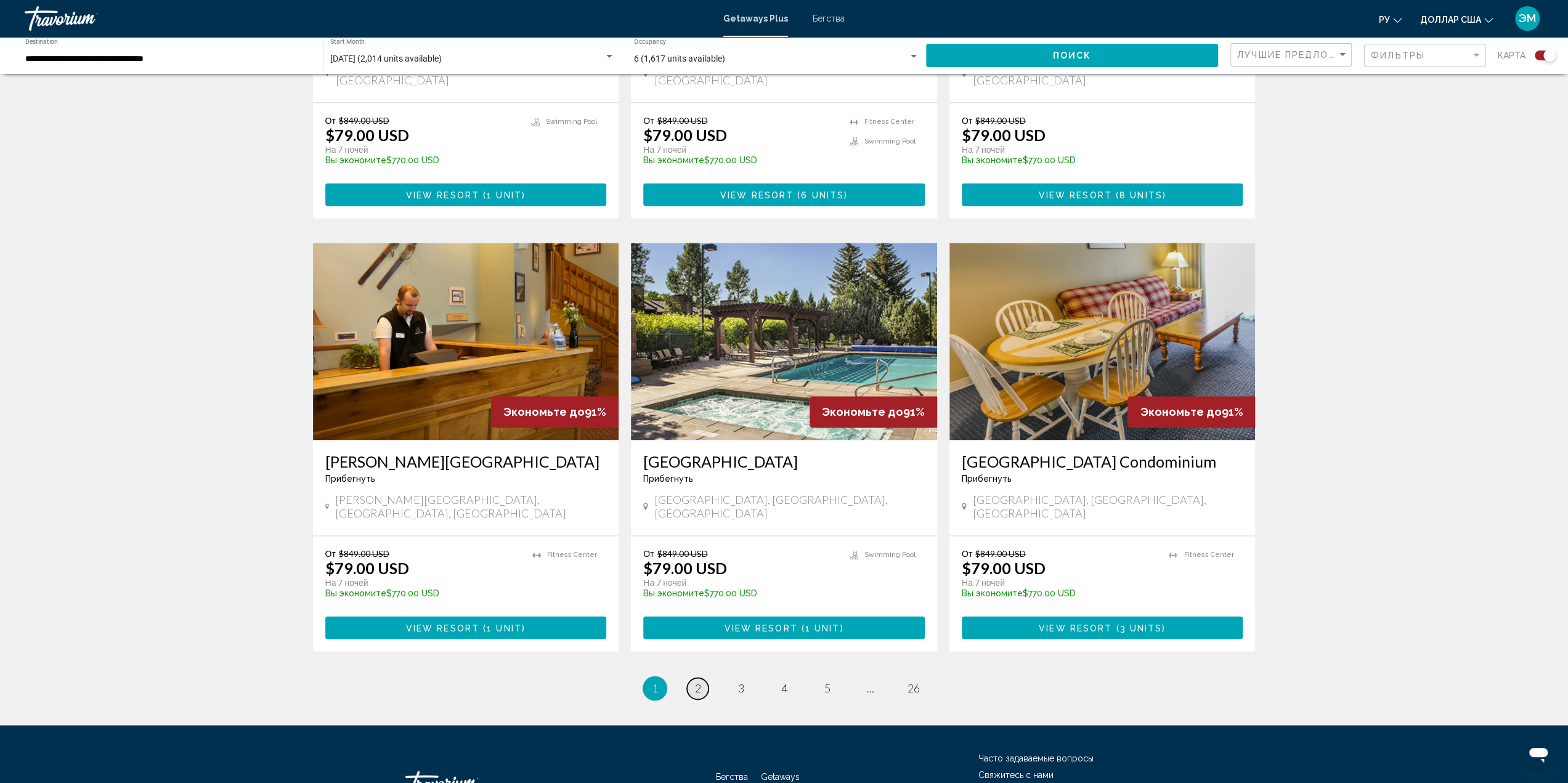
click at [696, 681] on span "2" at bounding box center [698, 688] width 6 height 14
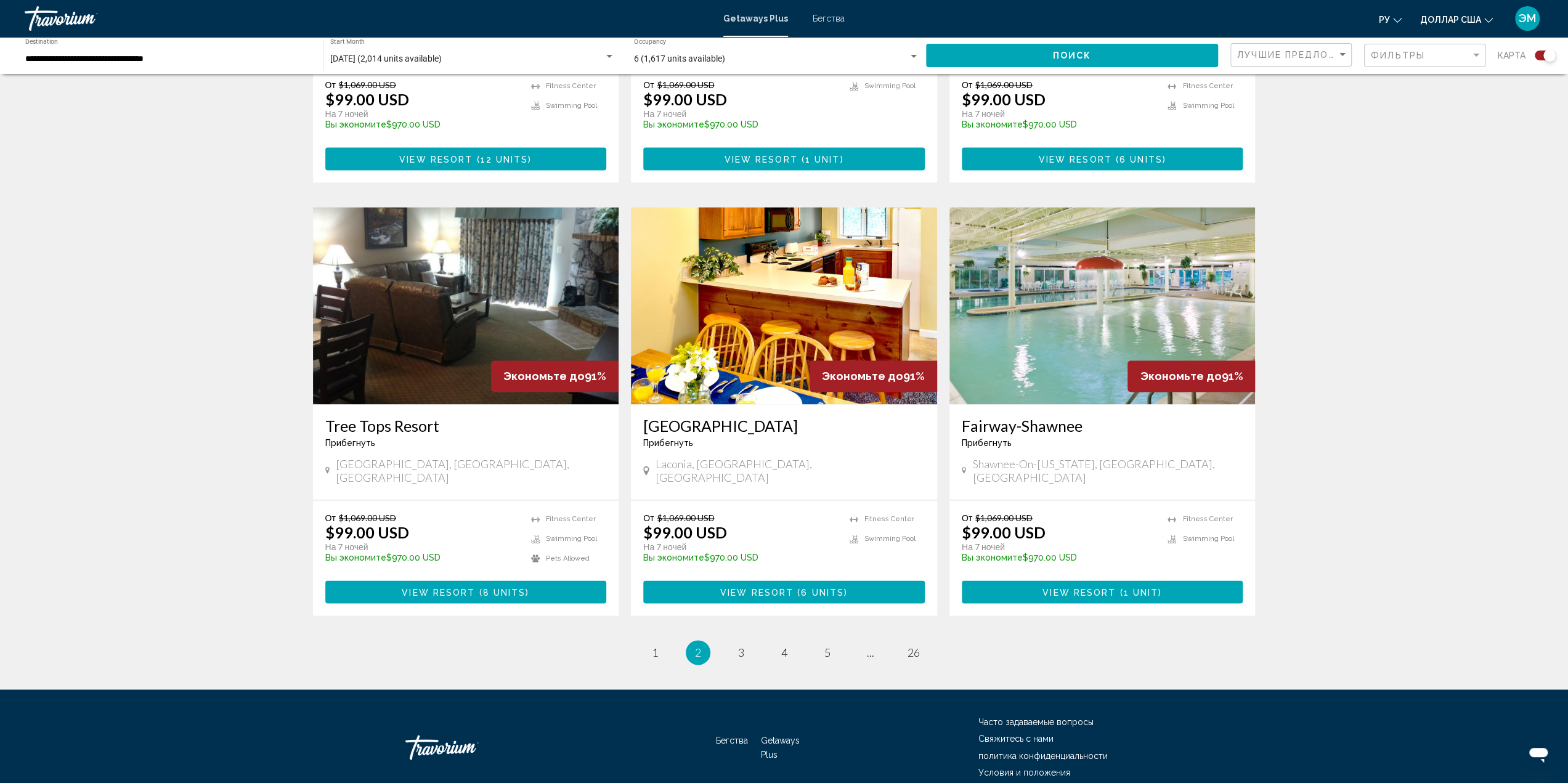
scroll to position [1606, 0]
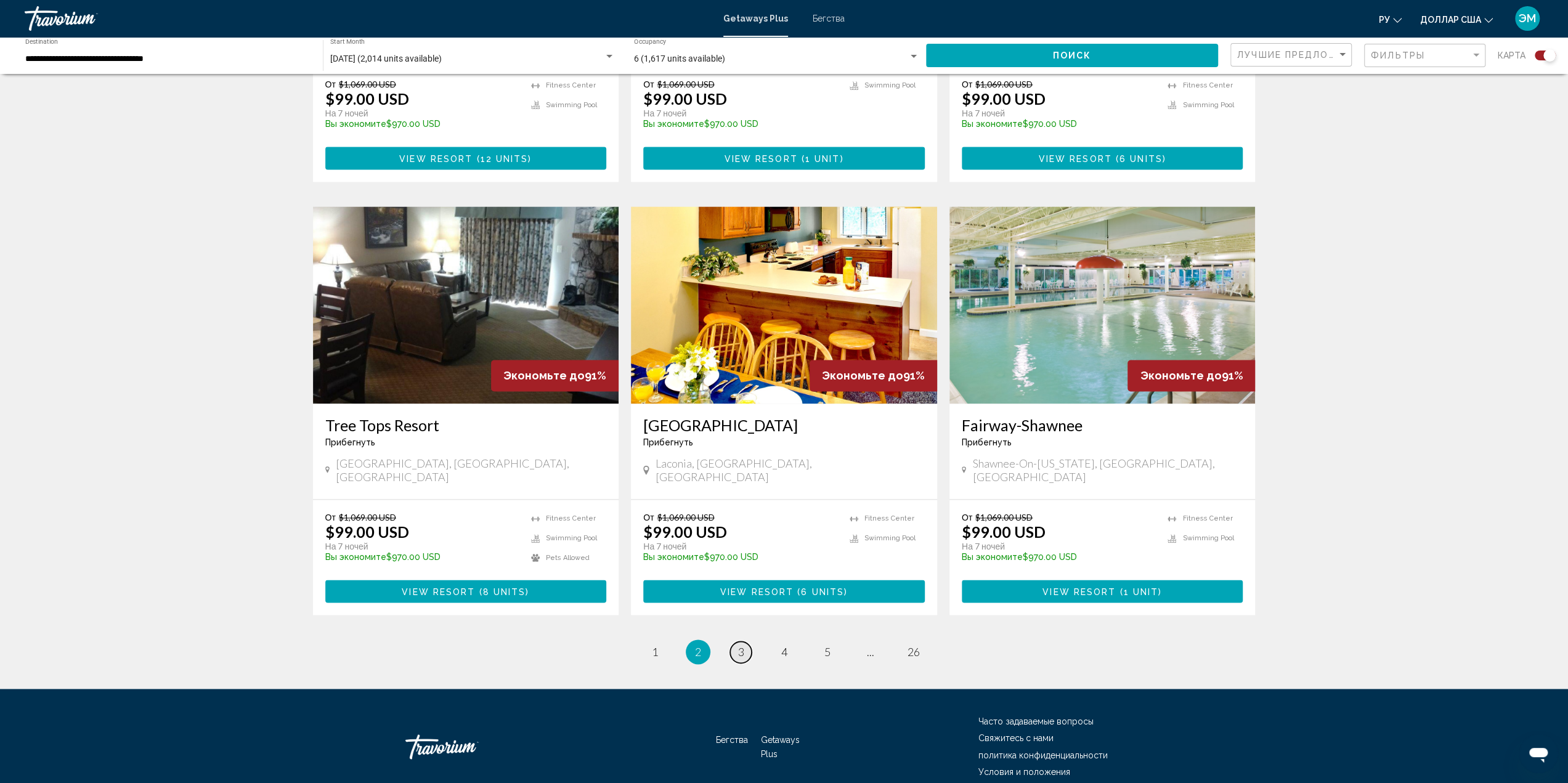
drag, startPoint x: 741, startPoint y: 594, endPoint x: 748, endPoint y: 596, distance: 7.3
click at [741, 645] on span "3" at bounding box center [741, 652] width 6 height 14
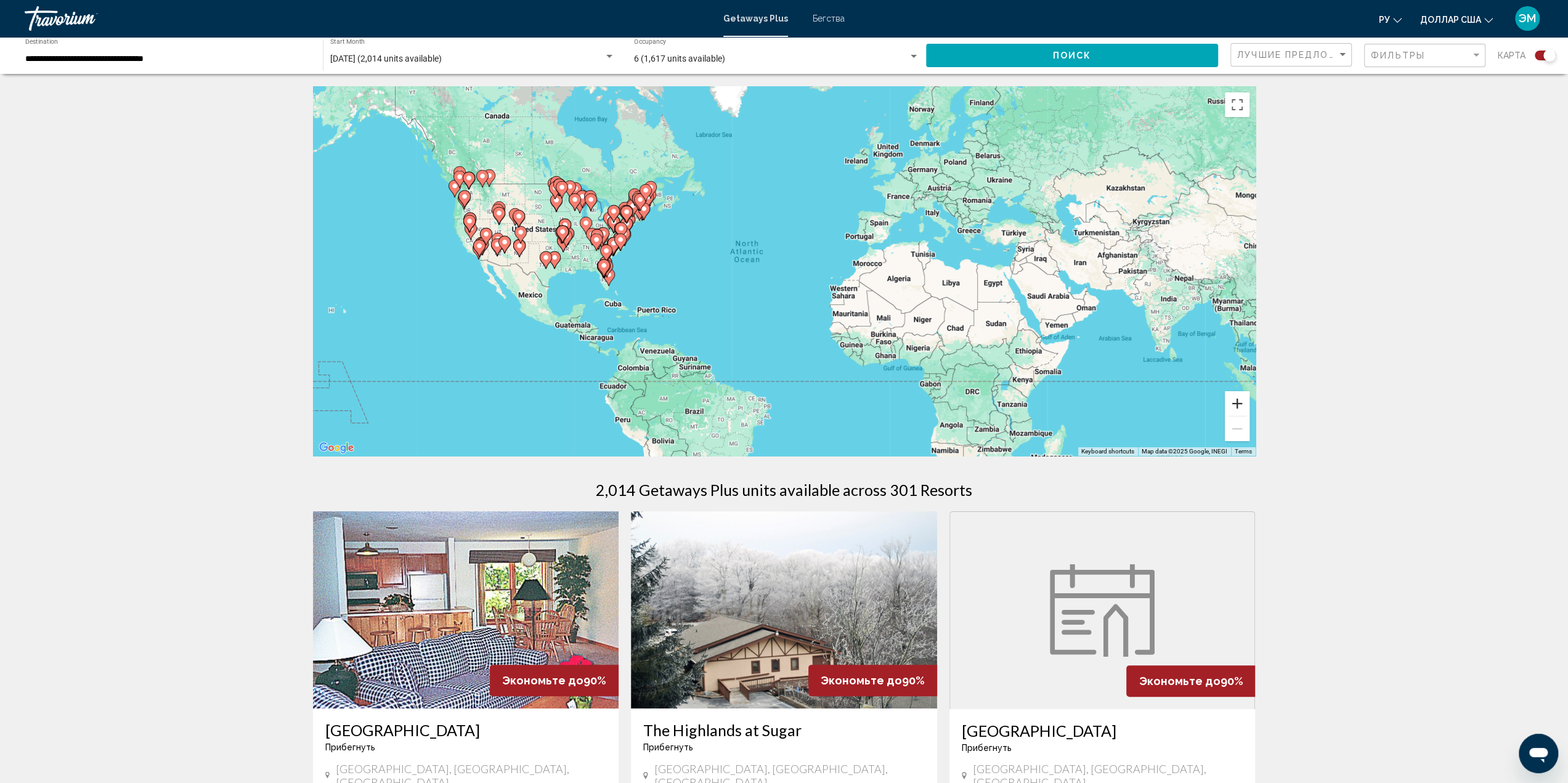
click at [1241, 402] on button "Zoom in" at bounding box center [1237, 403] width 24 height 24
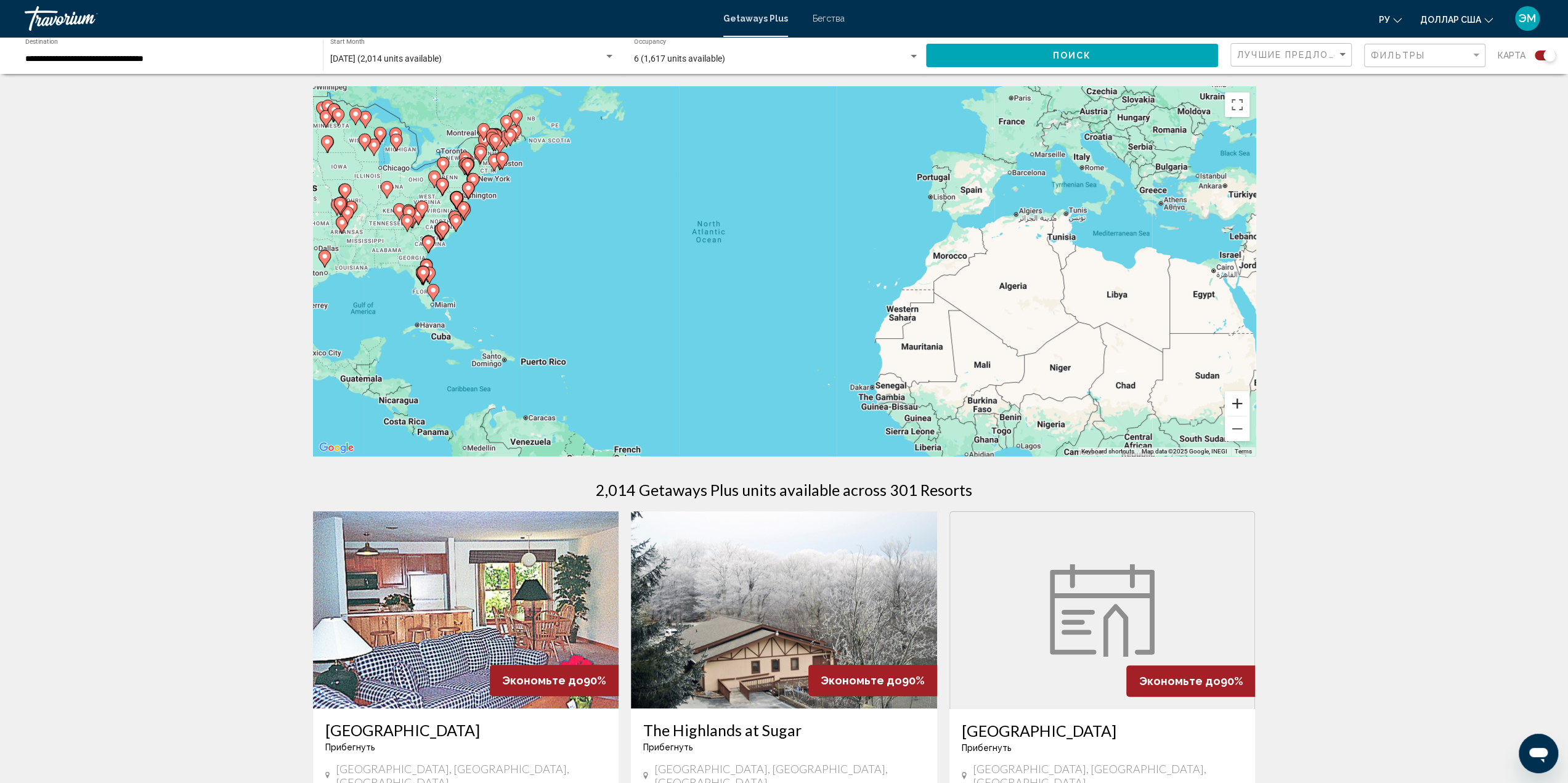
click at [1241, 402] on button "Zoom in" at bounding box center [1237, 403] width 24 height 24
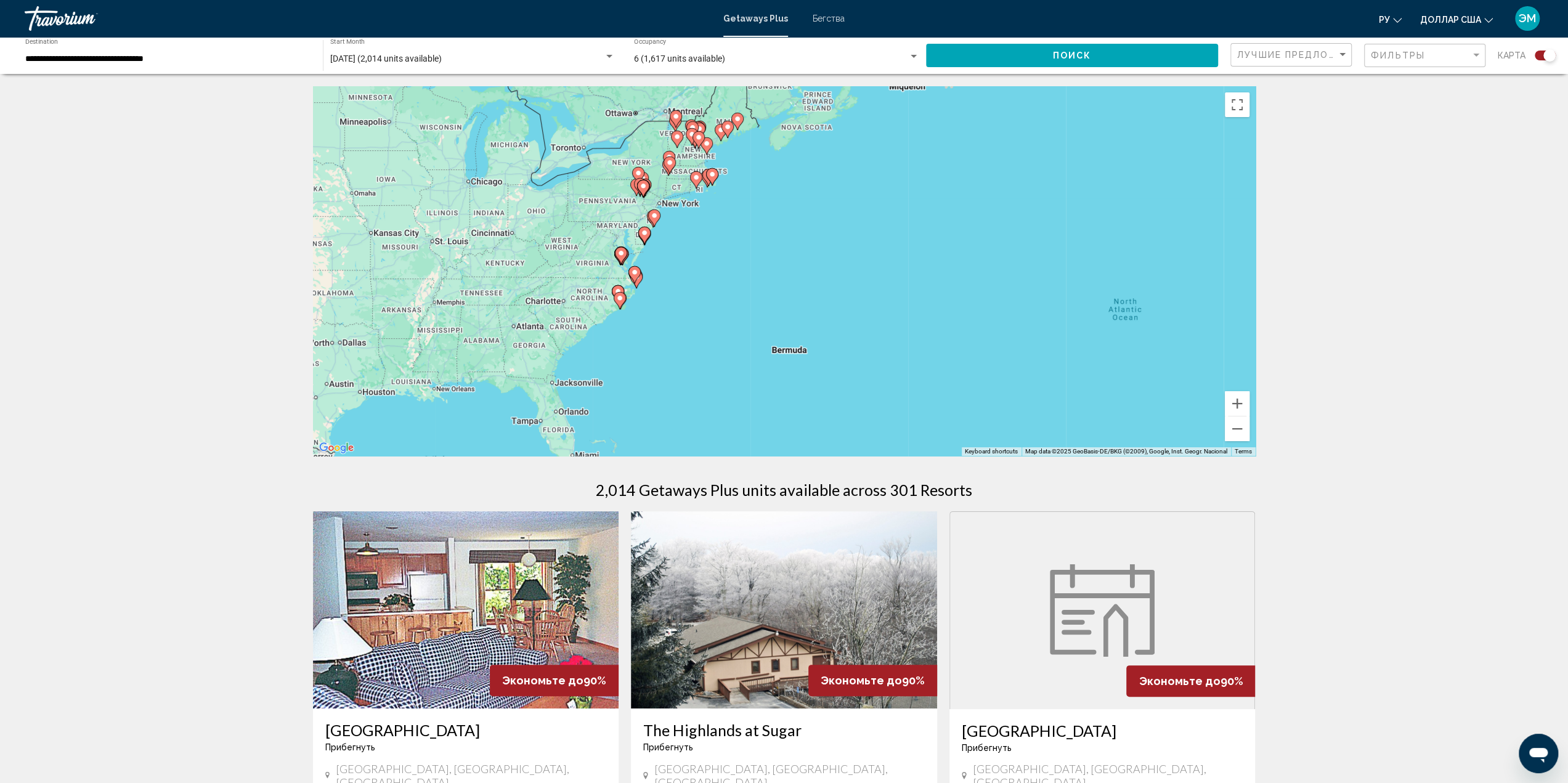
drag, startPoint x: 648, startPoint y: 265, endPoint x: 1087, endPoint y: 366, distance: 450.5
click at [1087, 366] on div "To activate drag with keyboard, press Alt + Enter. Once in keyboard drag state,…" at bounding box center [784, 271] width 942 height 369
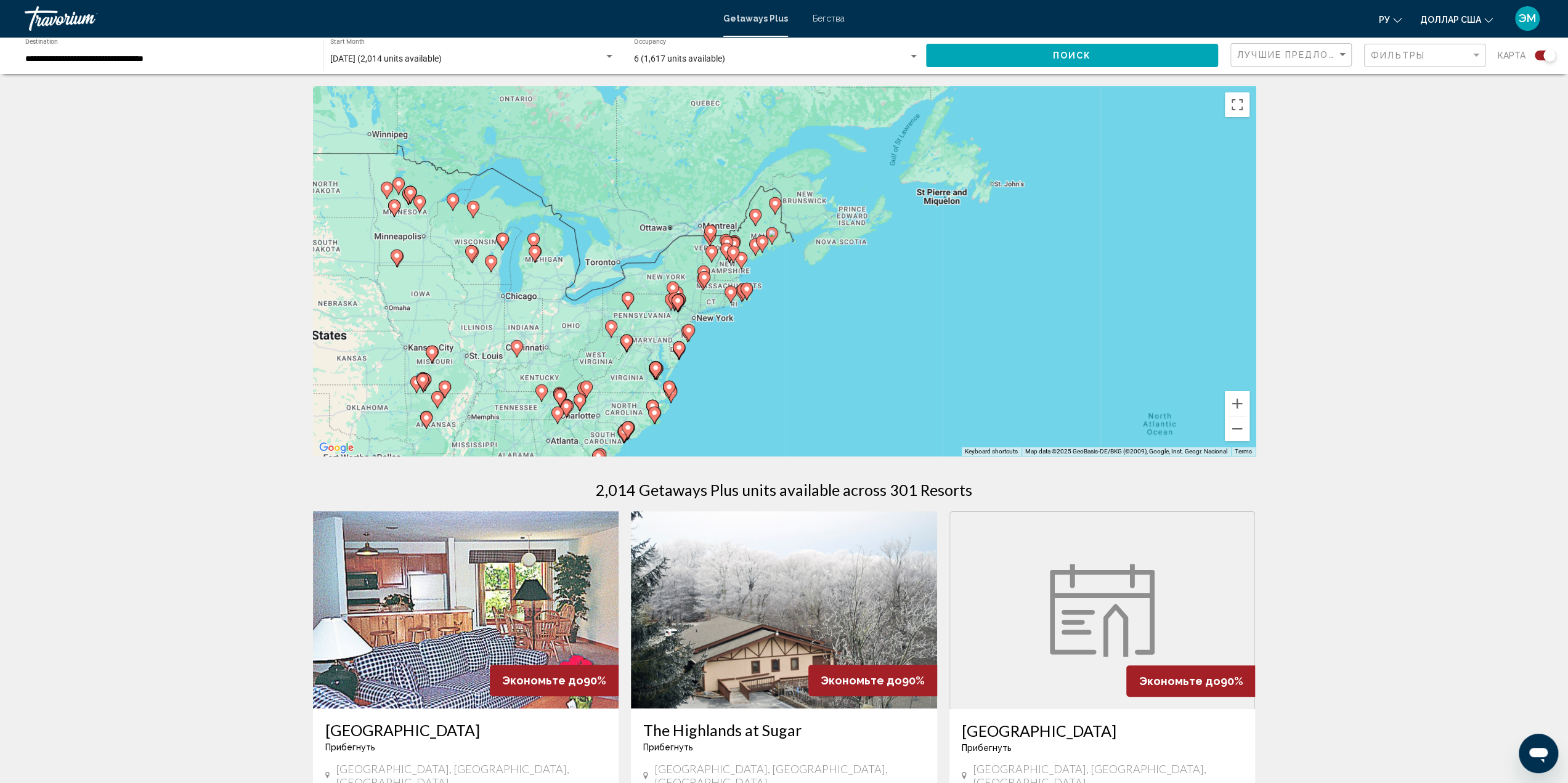
drag, startPoint x: 849, startPoint y: 315, endPoint x: 866, endPoint y: 362, distance: 50.0
click at [866, 362] on div "To activate drag with keyboard, press Alt + Enter. Once in keyboard drag state,…" at bounding box center [784, 271] width 942 height 369
click at [1231, 401] on button "Zoom in" at bounding box center [1237, 403] width 24 height 24
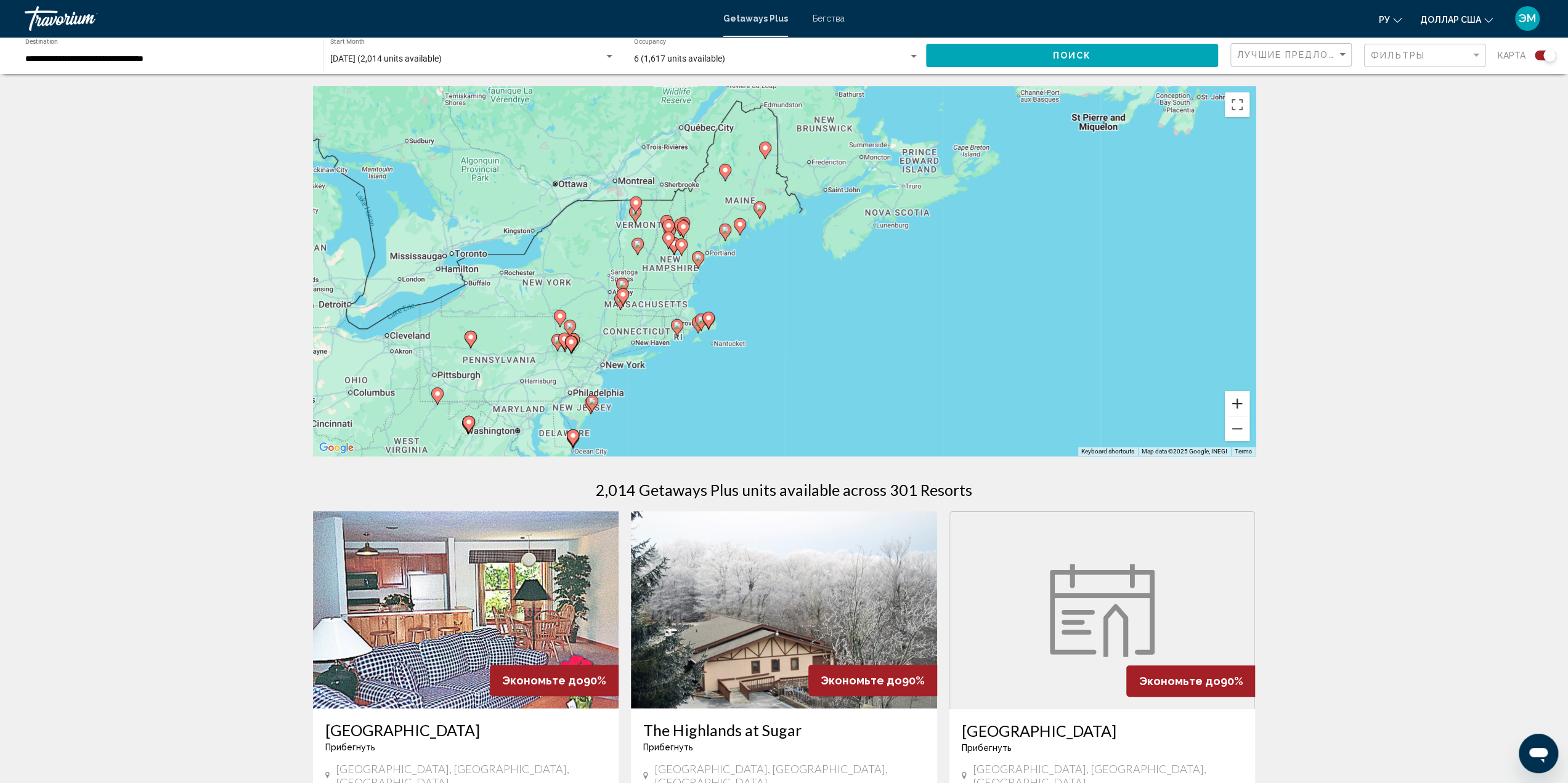
click at [1231, 401] on button "Zoom in" at bounding box center [1237, 403] width 24 height 24
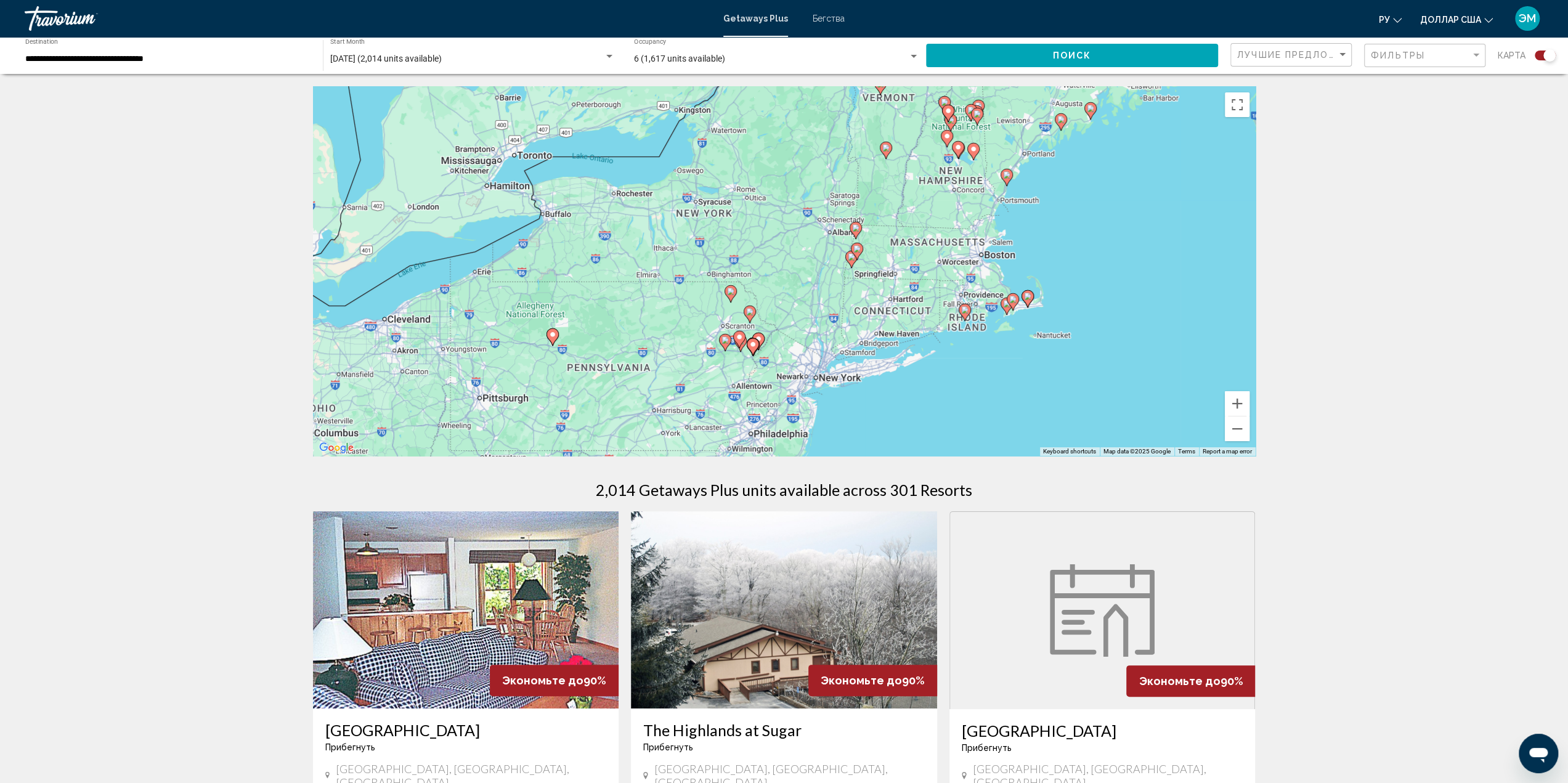
drag, startPoint x: 649, startPoint y: 341, endPoint x: 1040, endPoint y: 259, distance: 399.5
click at [1040, 259] on div "To activate drag with keyboard, press Alt + Enter. Once in keyboard drag state,…" at bounding box center [784, 271] width 942 height 369
click at [1234, 429] on button "Zoom out" at bounding box center [1237, 428] width 24 height 24
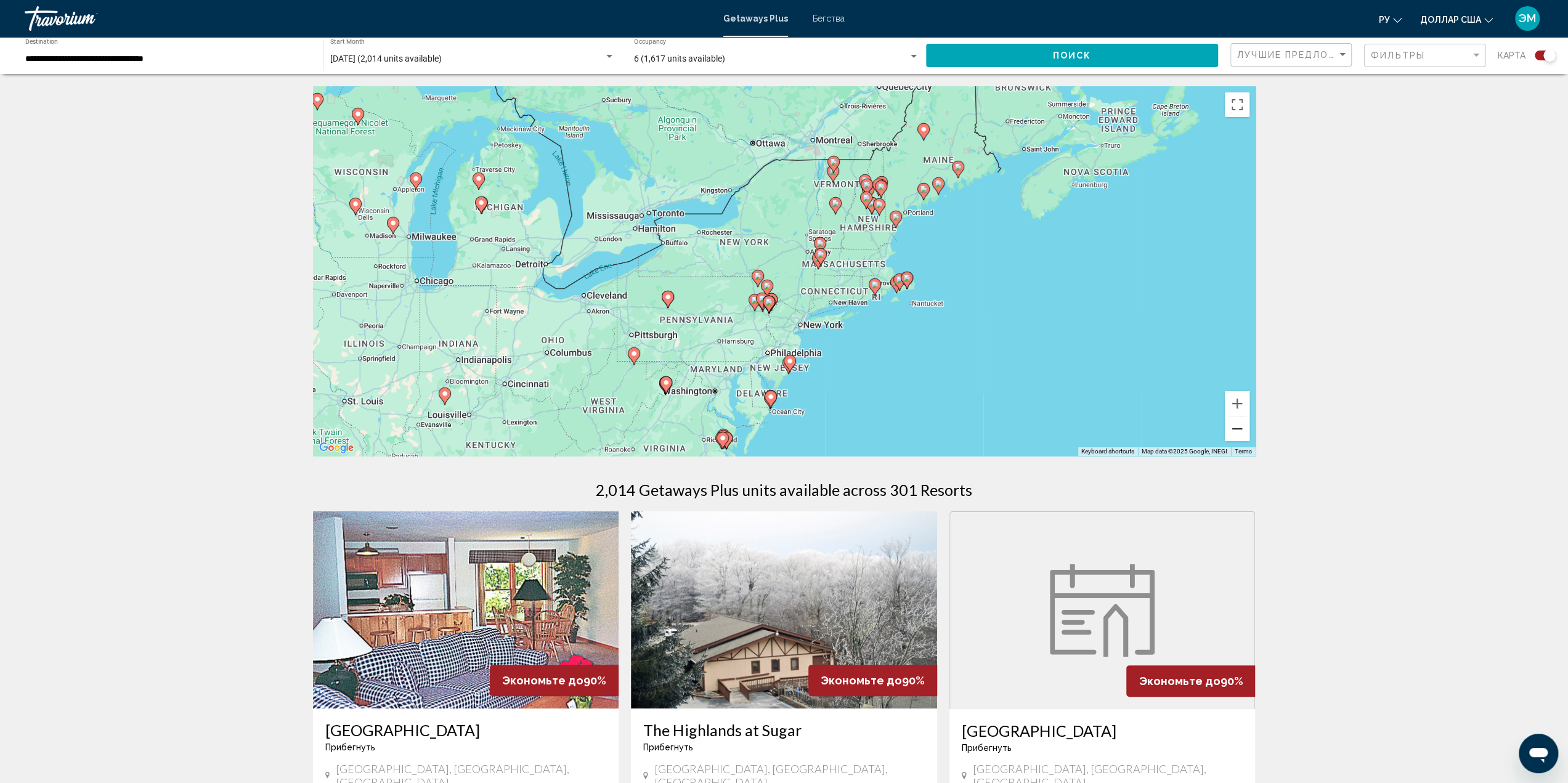
click at [1234, 428] on button "Zoom out" at bounding box center [1237, 428] width 24 height 24
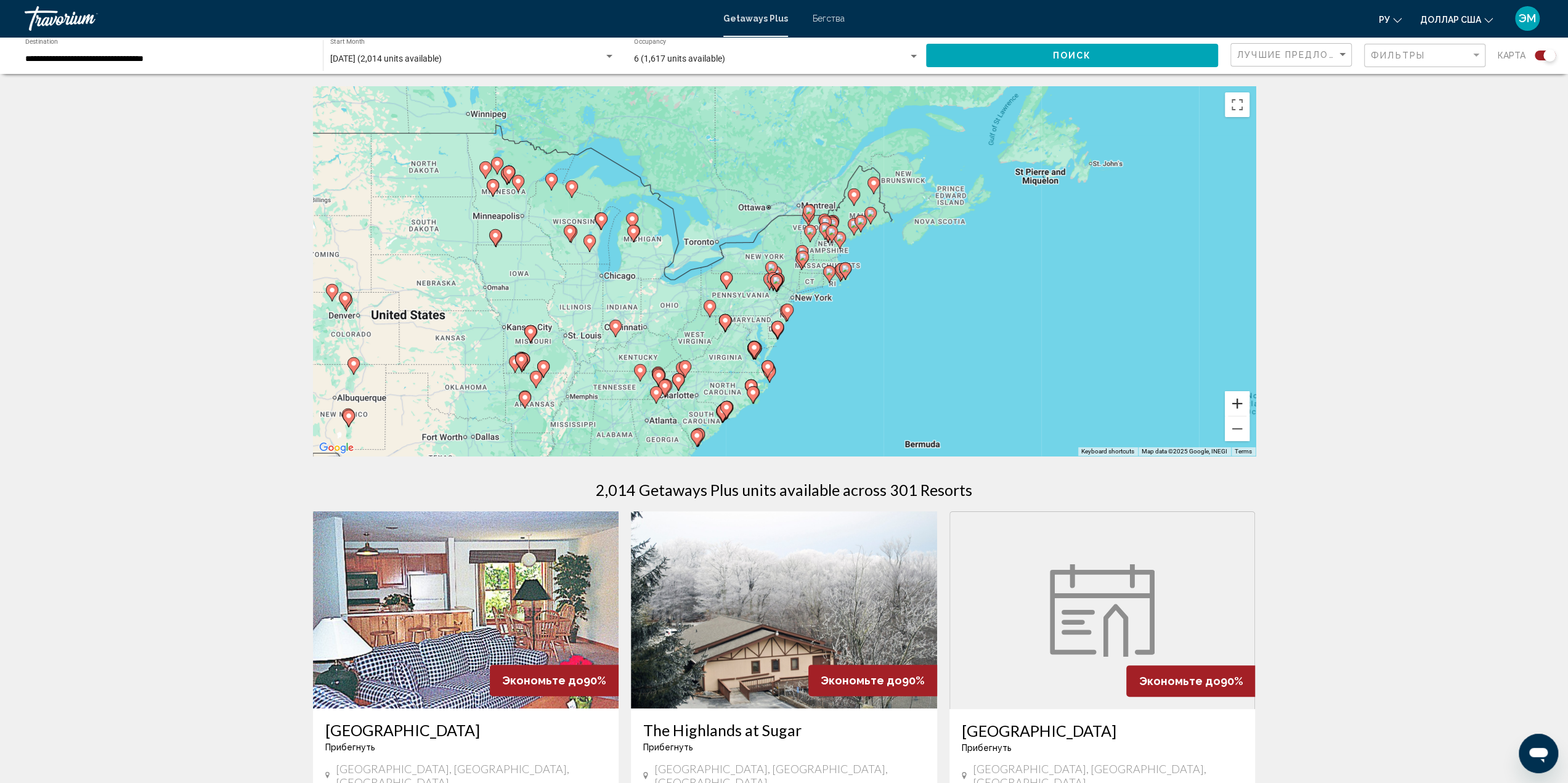
click at [1241, 406] on button "Zoom in" at bounding box center [1237, 403] width 24 height 24
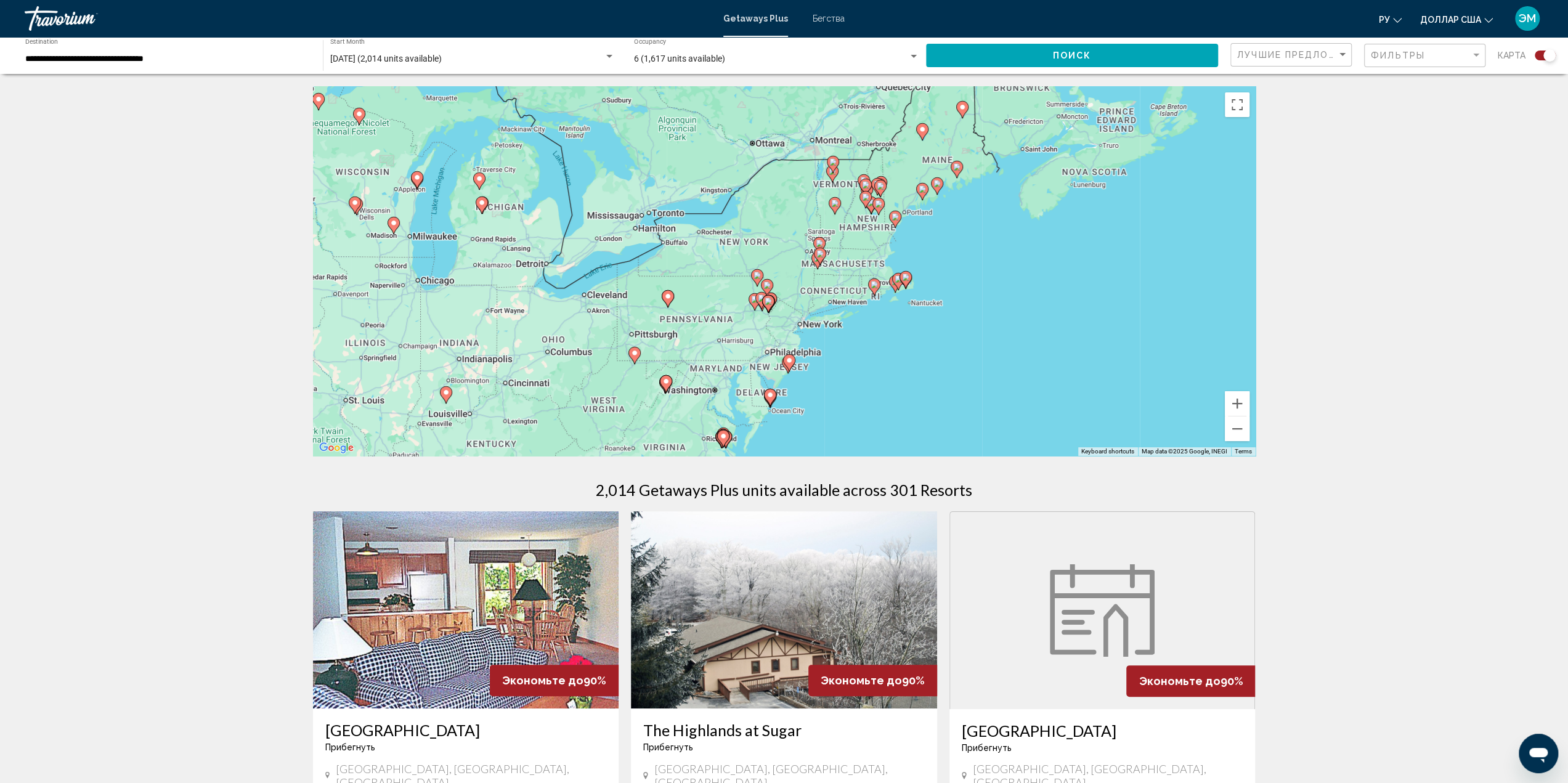
click at [669, 300] on icon "Основное содержание" at bounding box center [667, 299] width 11 height 16
click at [669, 300] on div "To activate drag with keyboard, press Alt + Enter. Once in keyboard drag state,…" at bounding box center [784, 271] width 942 height 369
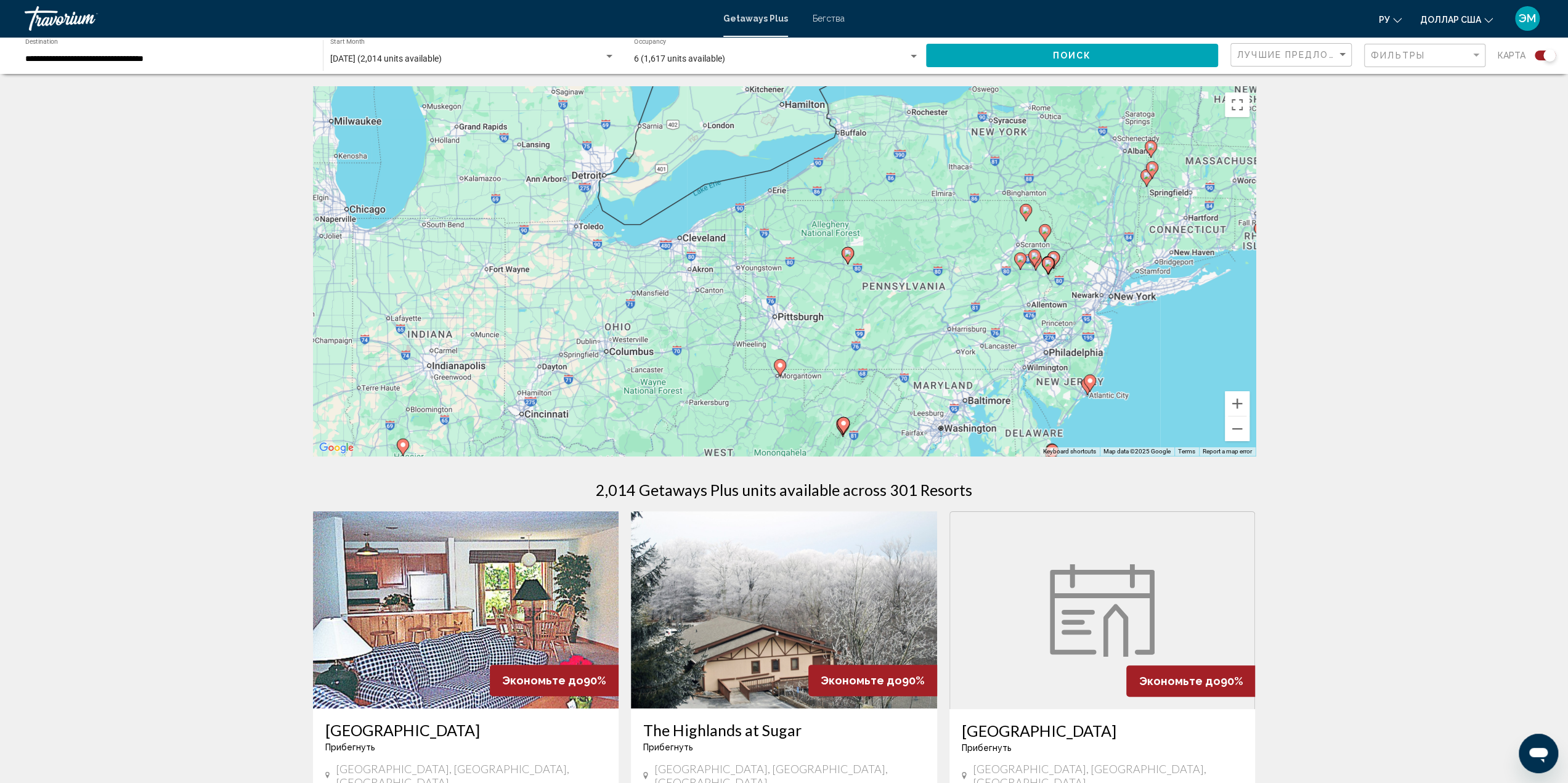
click at [849, 256] on image "Основное содержание" at bounding box center [847, 253] width 7 height 7
click at [848, 254] on image "Основное содержание" at bounding box center [847, 253] width 7 height 7
type input "**********"
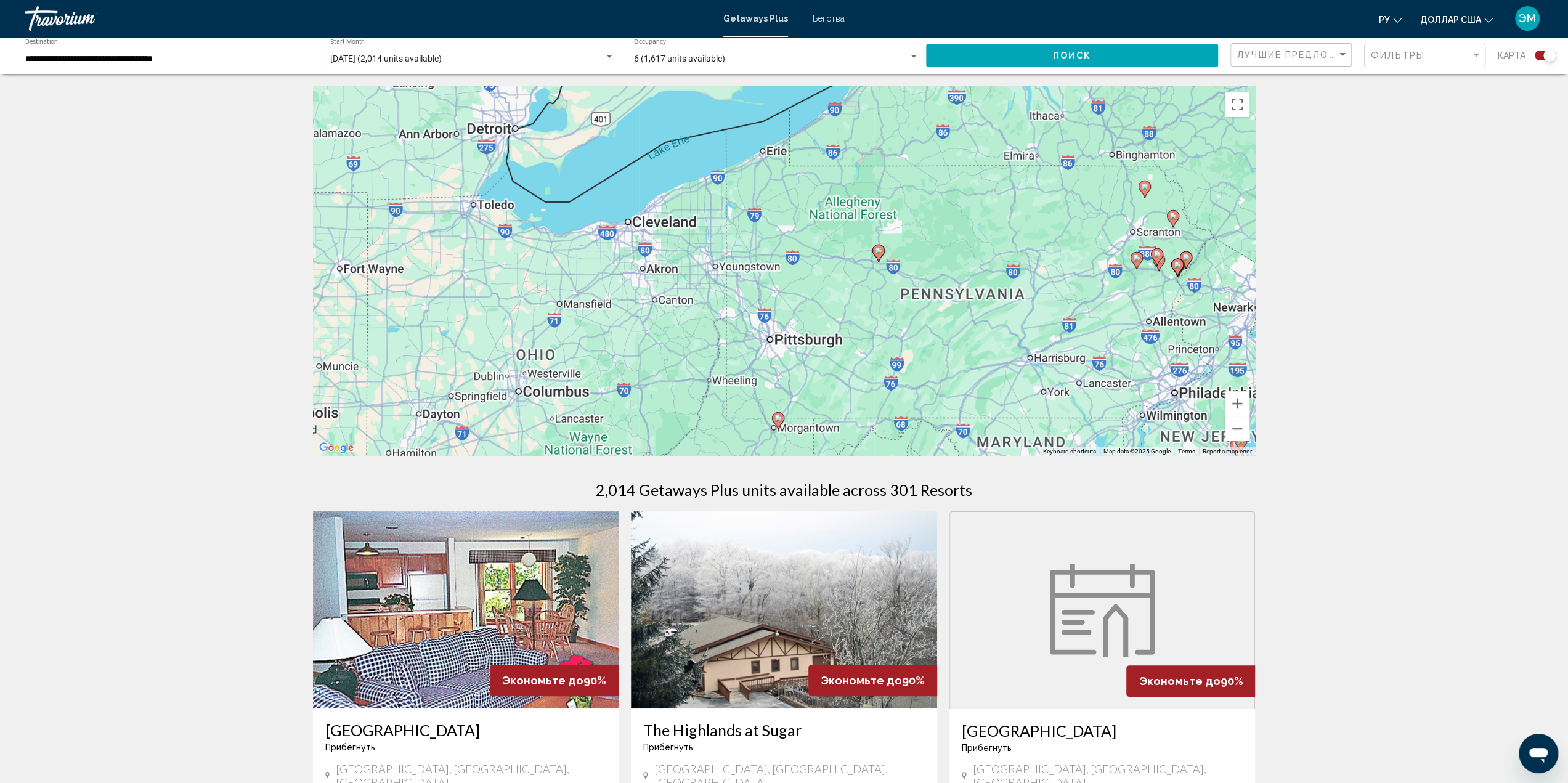
click at [848, 254] on div "To activate drag with keyboard, press Alt + Enter. Once in keyboard drag state,…" at bounding box center [784, 271] width 942 height 369
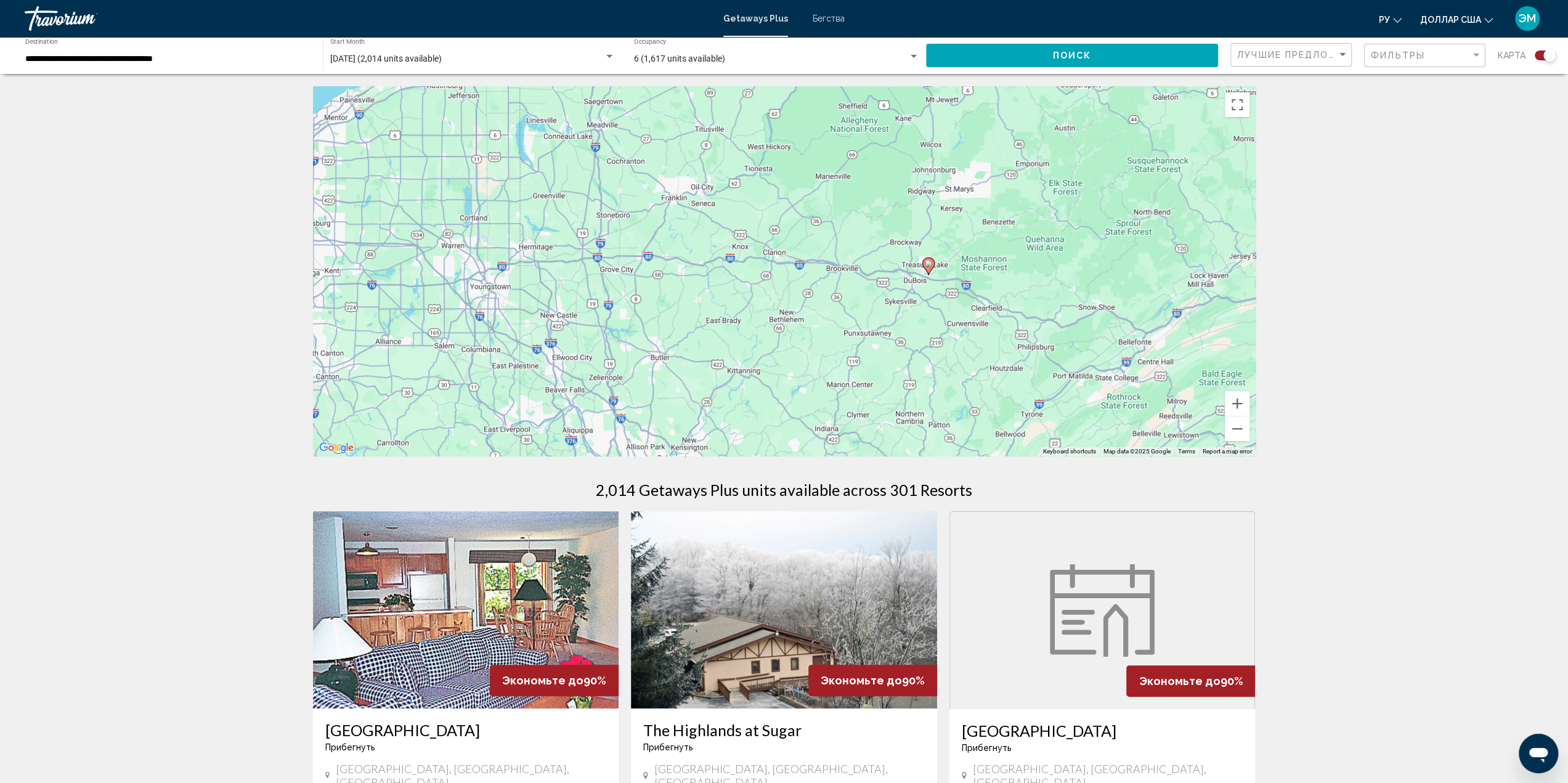
click at [926, 262] on image "Основное содержание" at bounding box center [929, 264] width 7 height 7
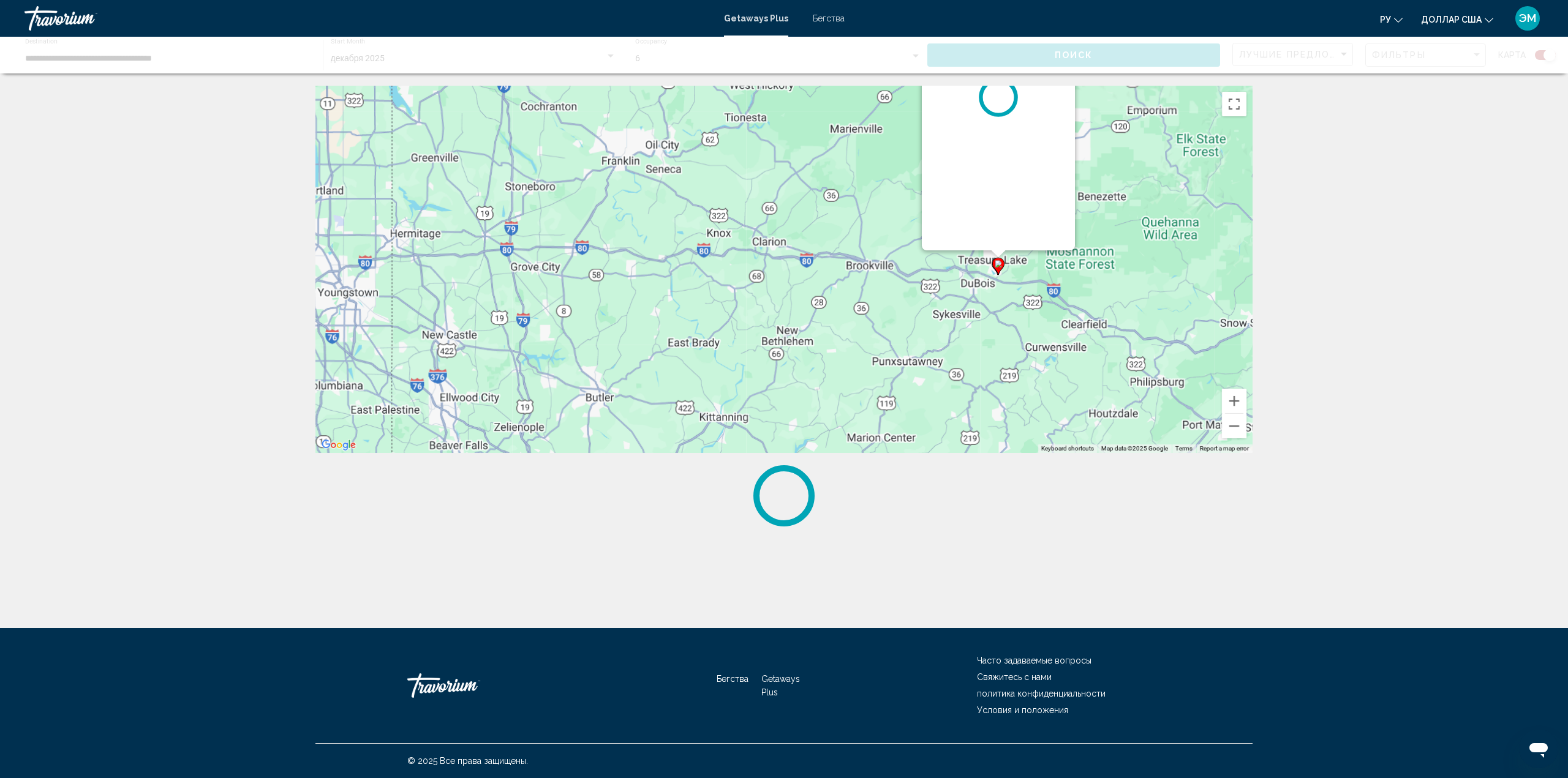
click at [921, 260] on div "To activate drag with keyboard, press Alt + Enter. Once in keyboard drag state,…" at bounding box center [784, 269] width 937 height 367
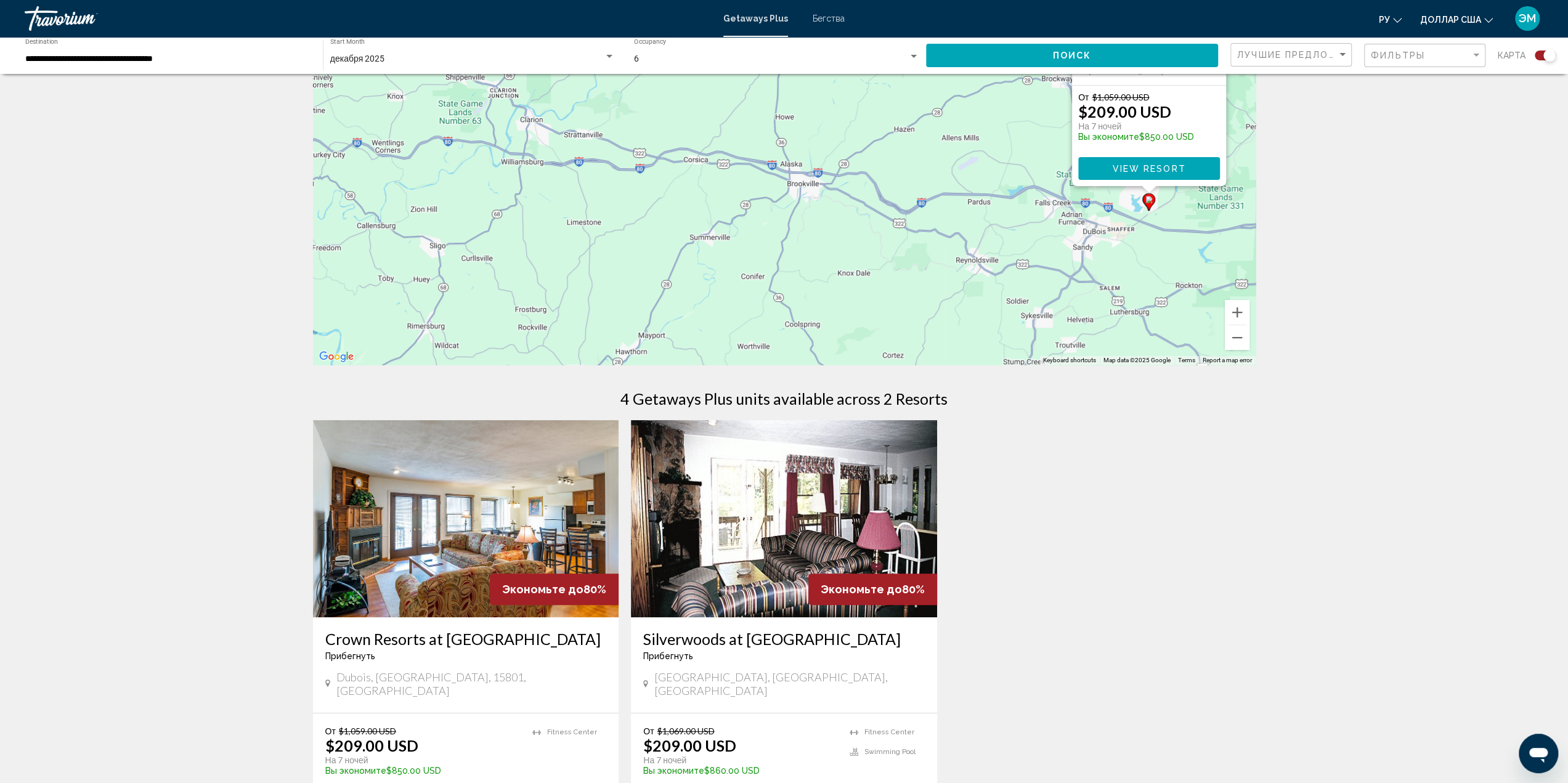
scroll to position [185, 0]
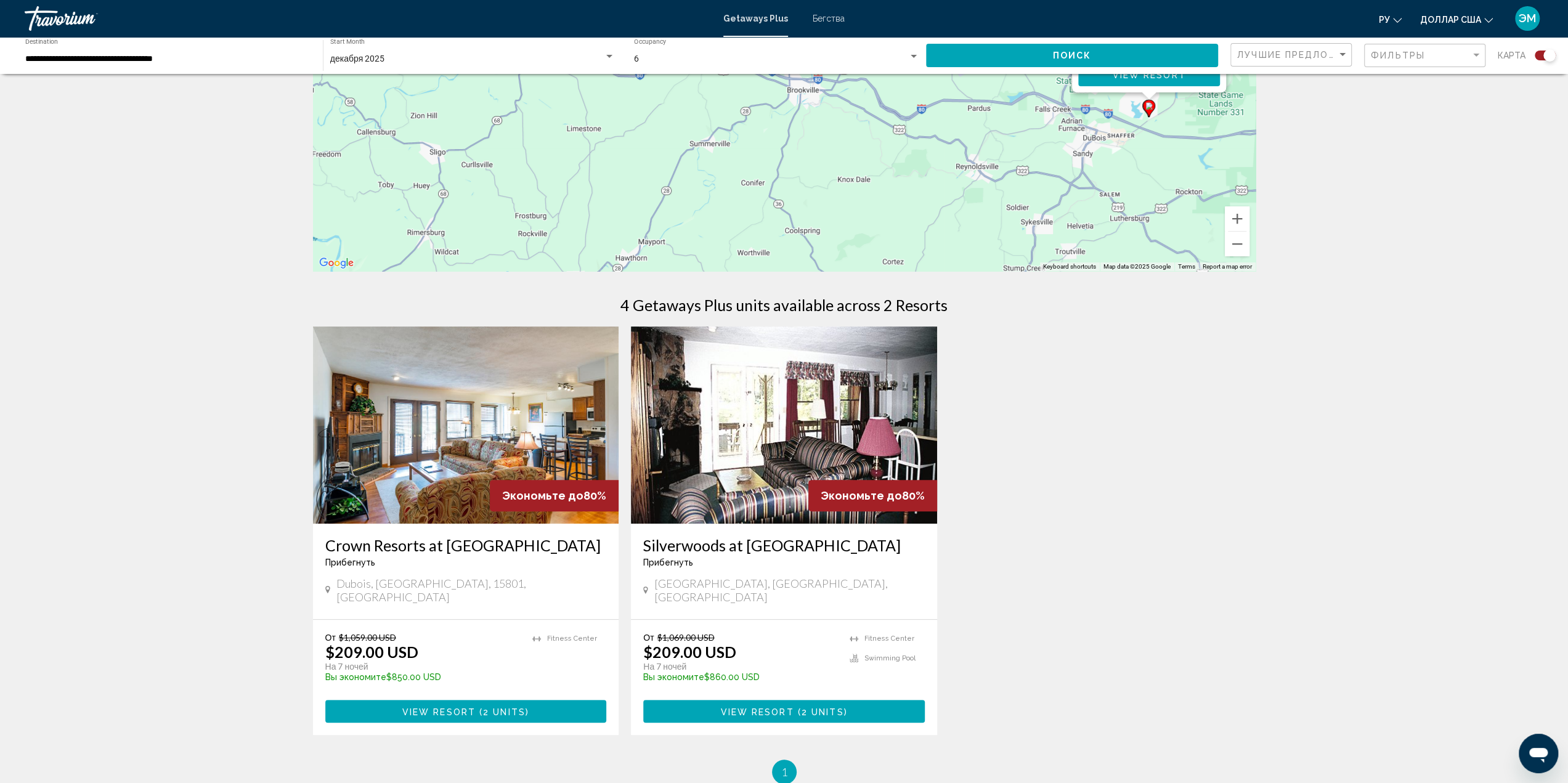
click at [394, 459] on img "Основное содержание" at bounding box center [466, 424] width 306 height 197
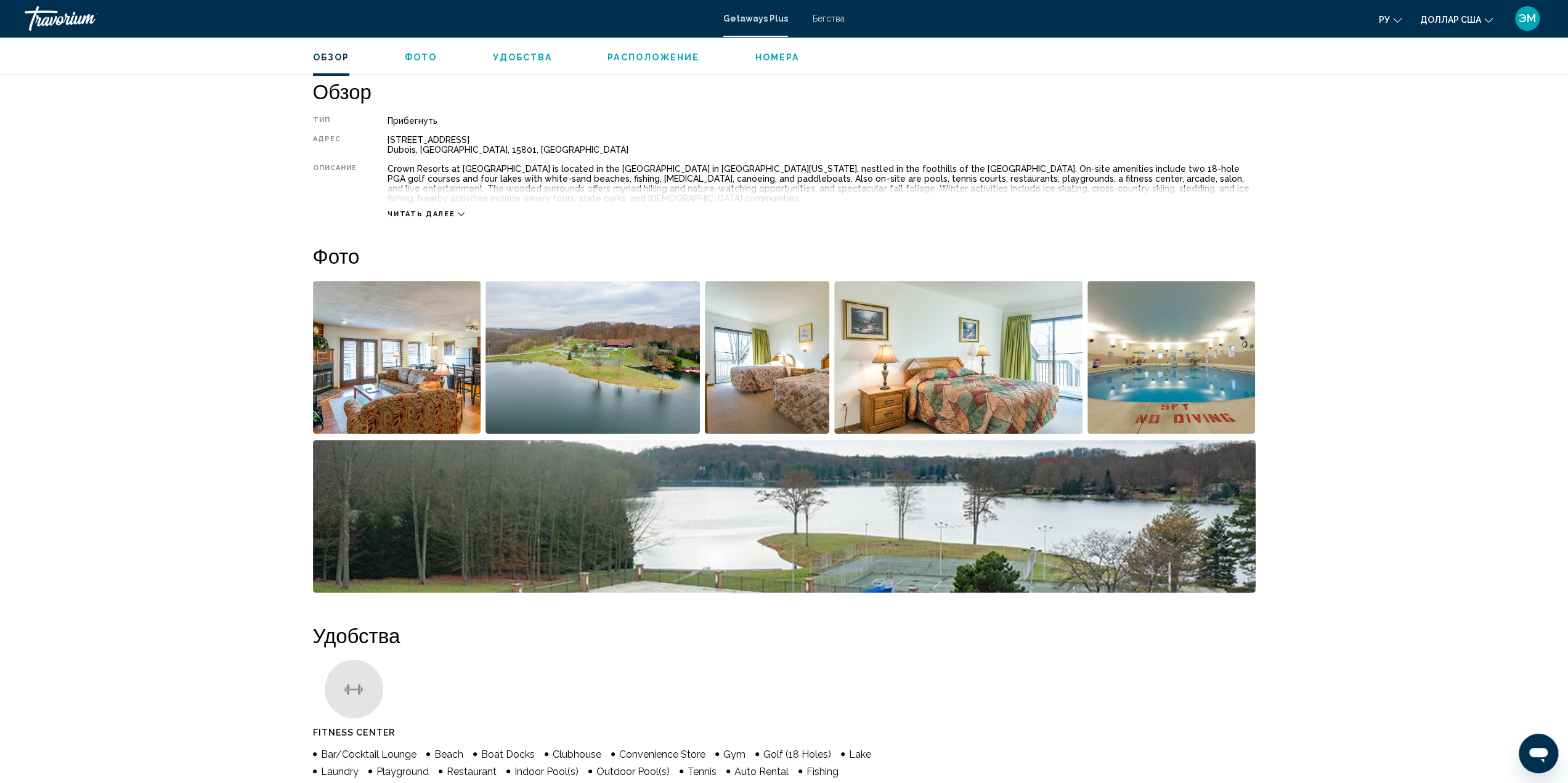
scroll to position [493, 0]
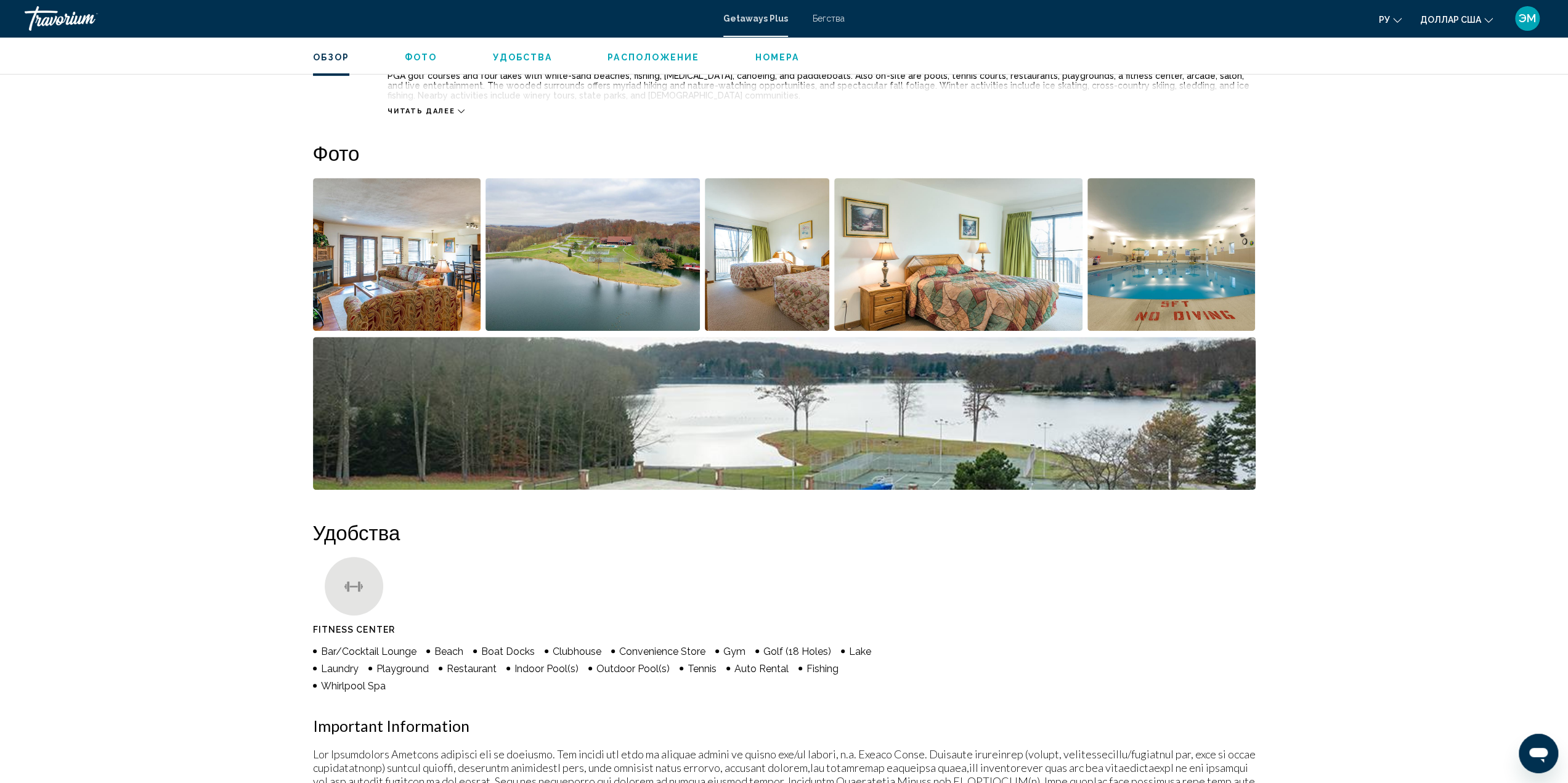
click at [428, 255] on img "Open full-screen image slider" at bounding box center [397, 254] width 168 height 152
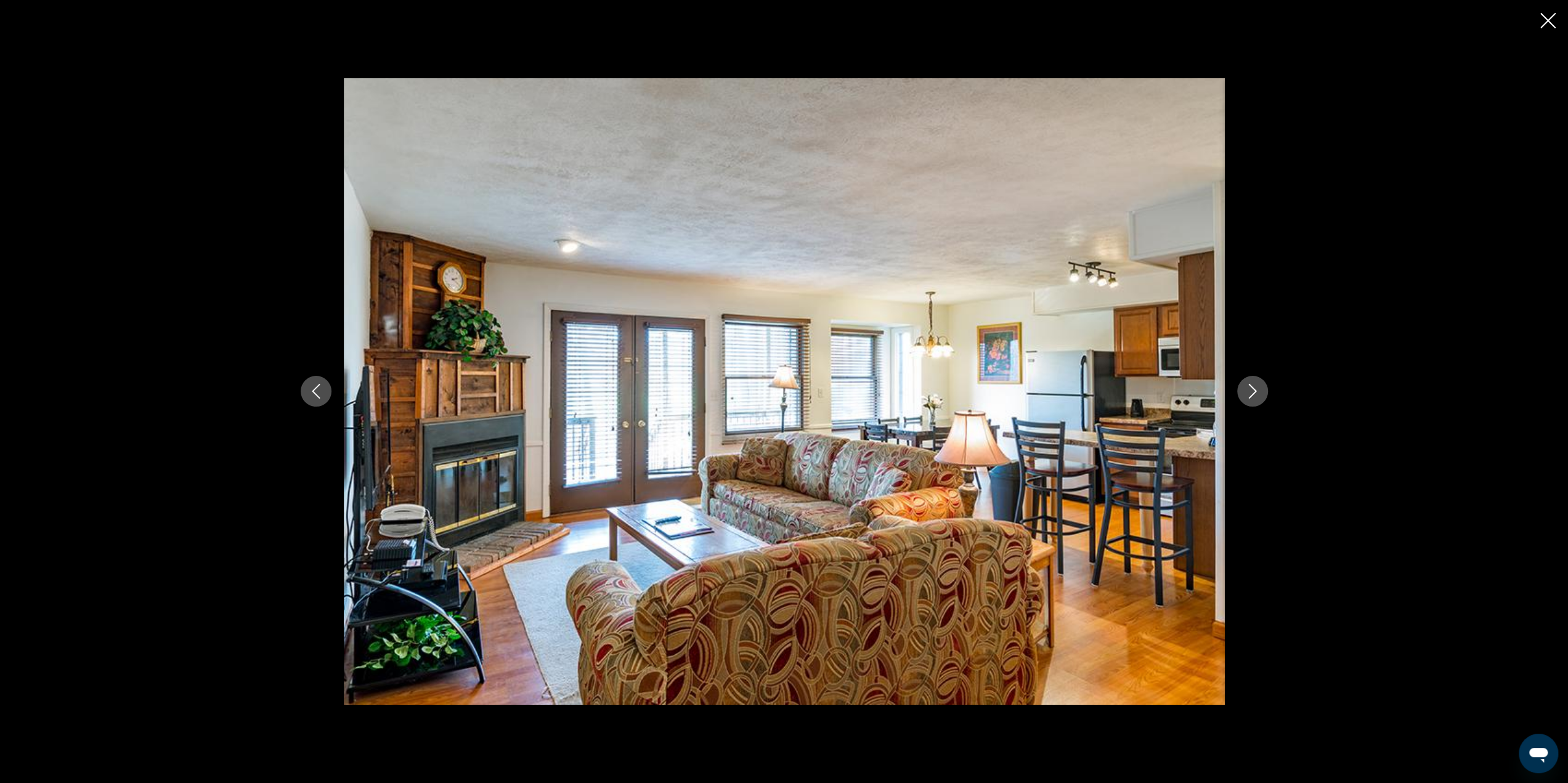
click at [1251, 389] on icon "Next image" at bounding box center [1252, 391] width 15 height 15
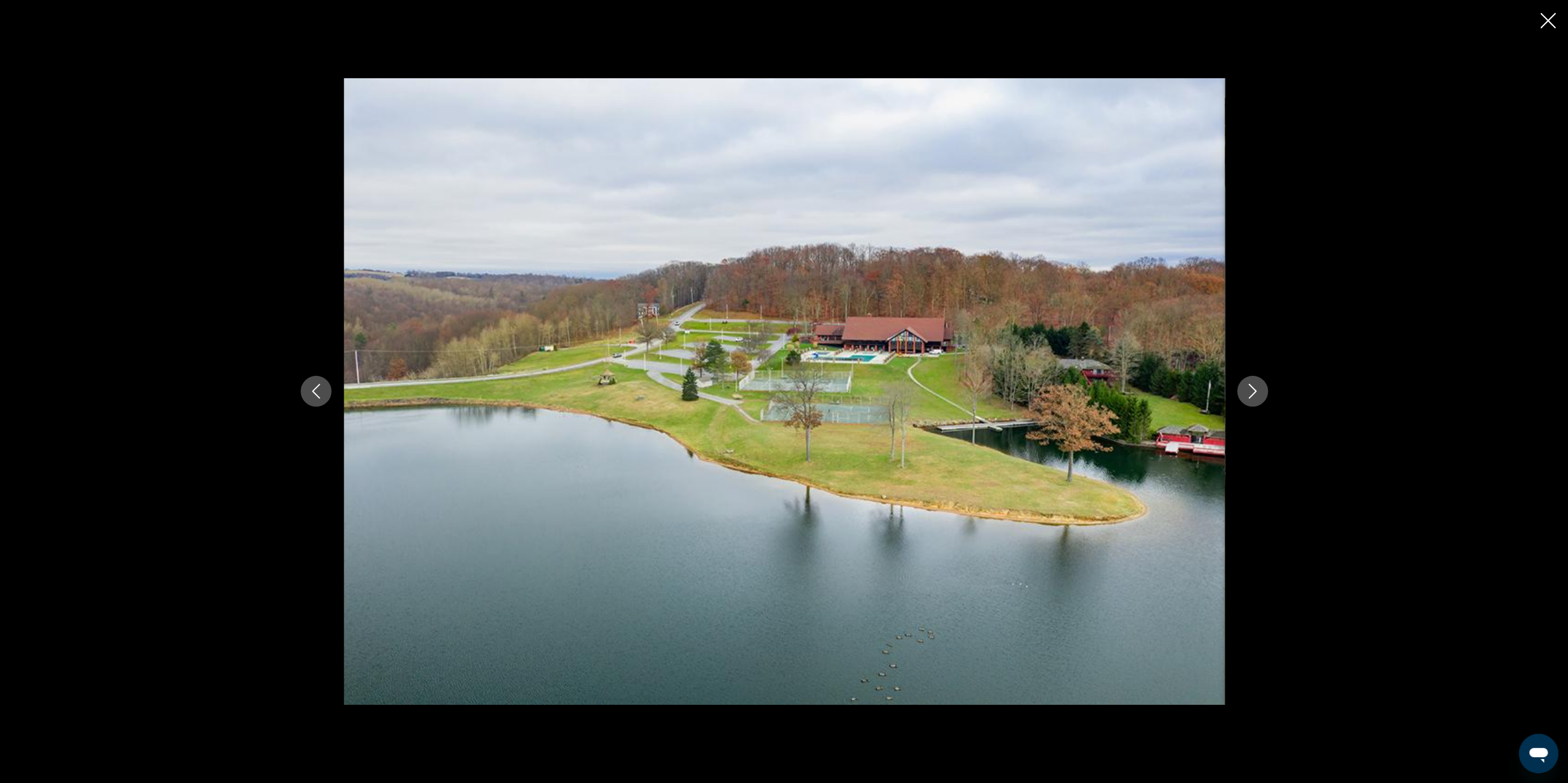
click at [1251, 389] on icon "Next image" at bounding box center [1252, 391] width 15 height 15
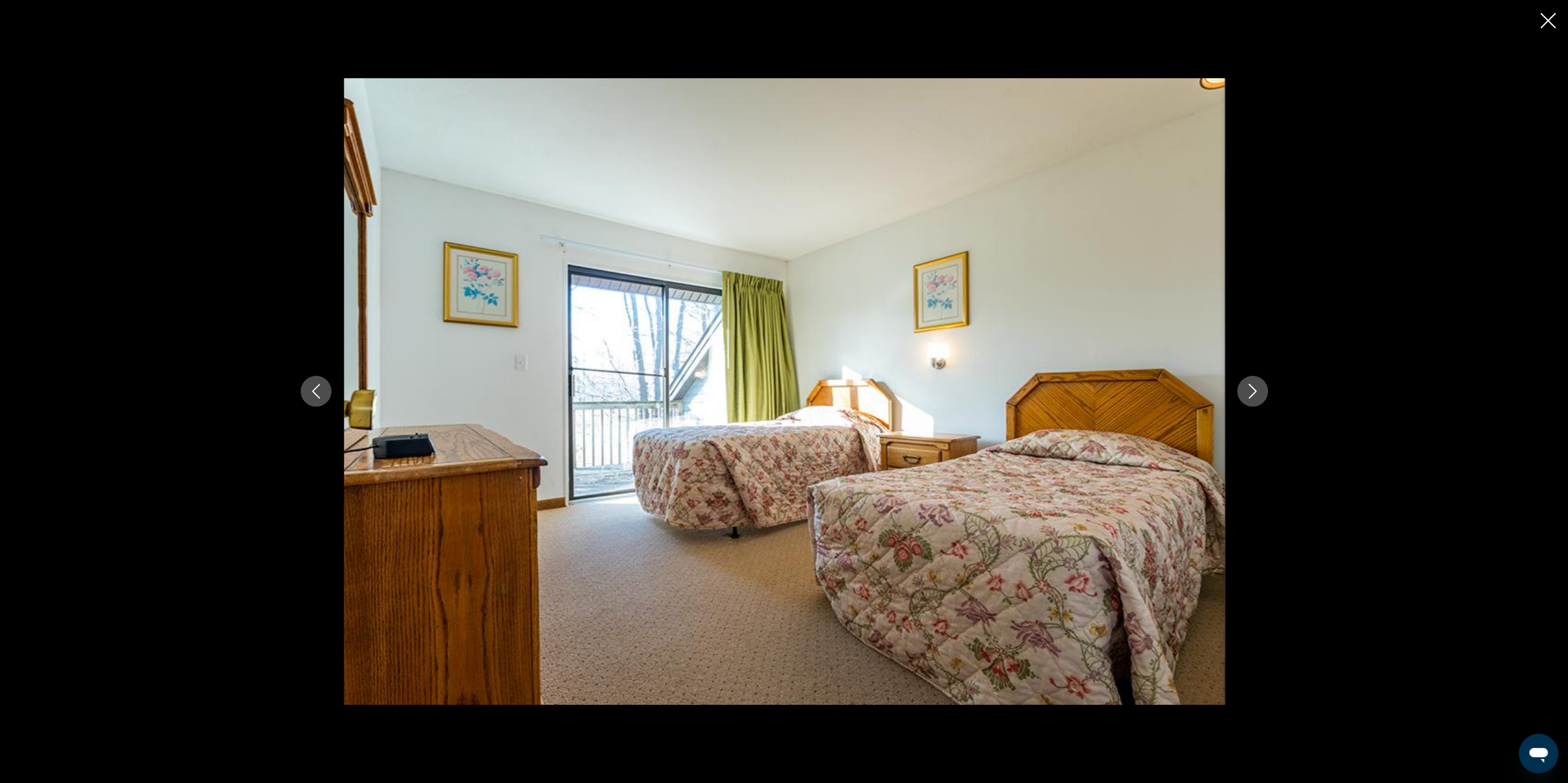
click at [1249, 389] on icon "Next image" at bounding box center [1252, 391] width 15 height 15
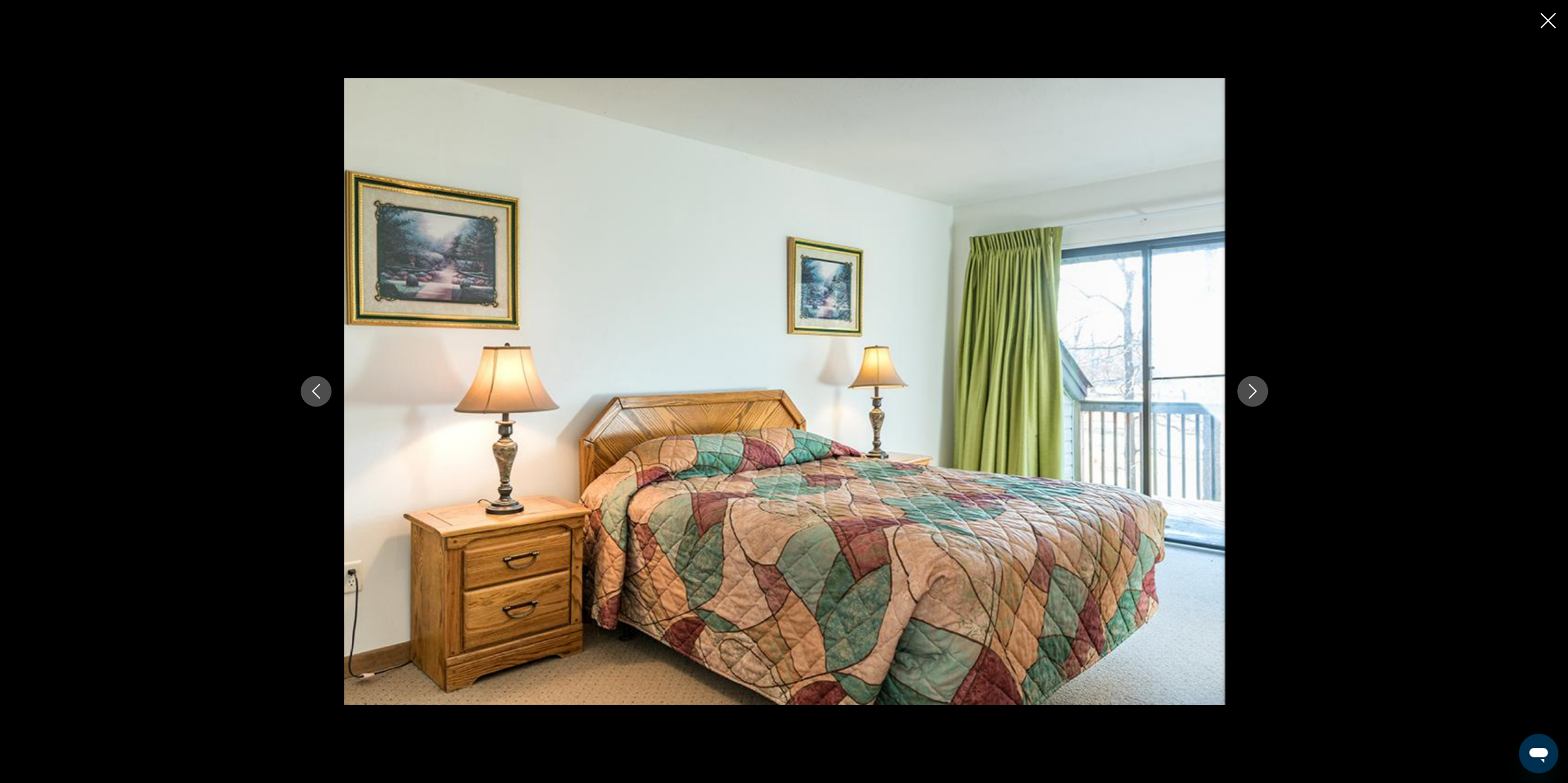
click at [1249, 389] on icon "Next image" at bounding box center [1252, 391] width 15 height 15
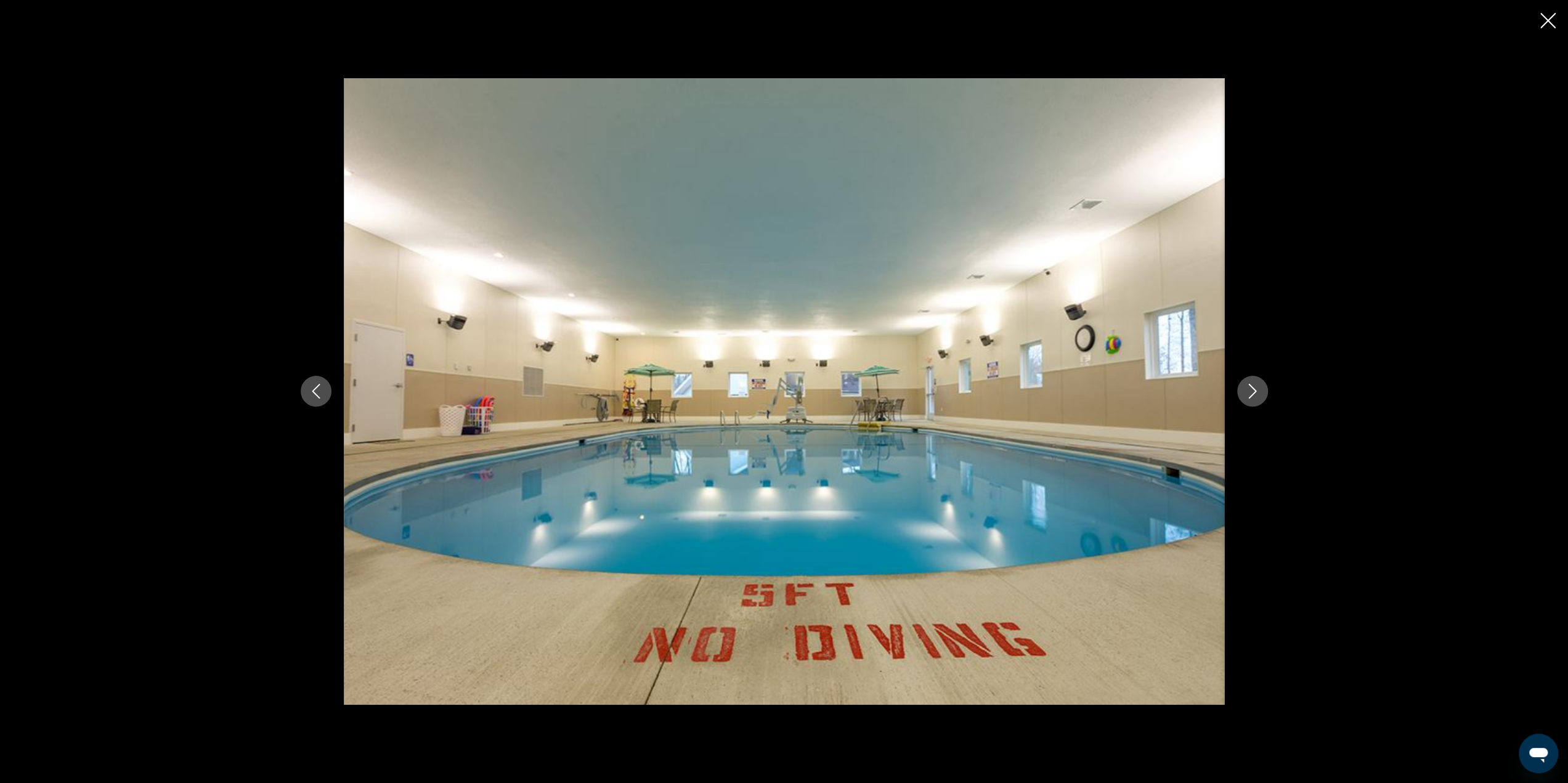
click at [1252, 389] on icon "Next image" at bounding box center [1252, 391] width 15 height 15
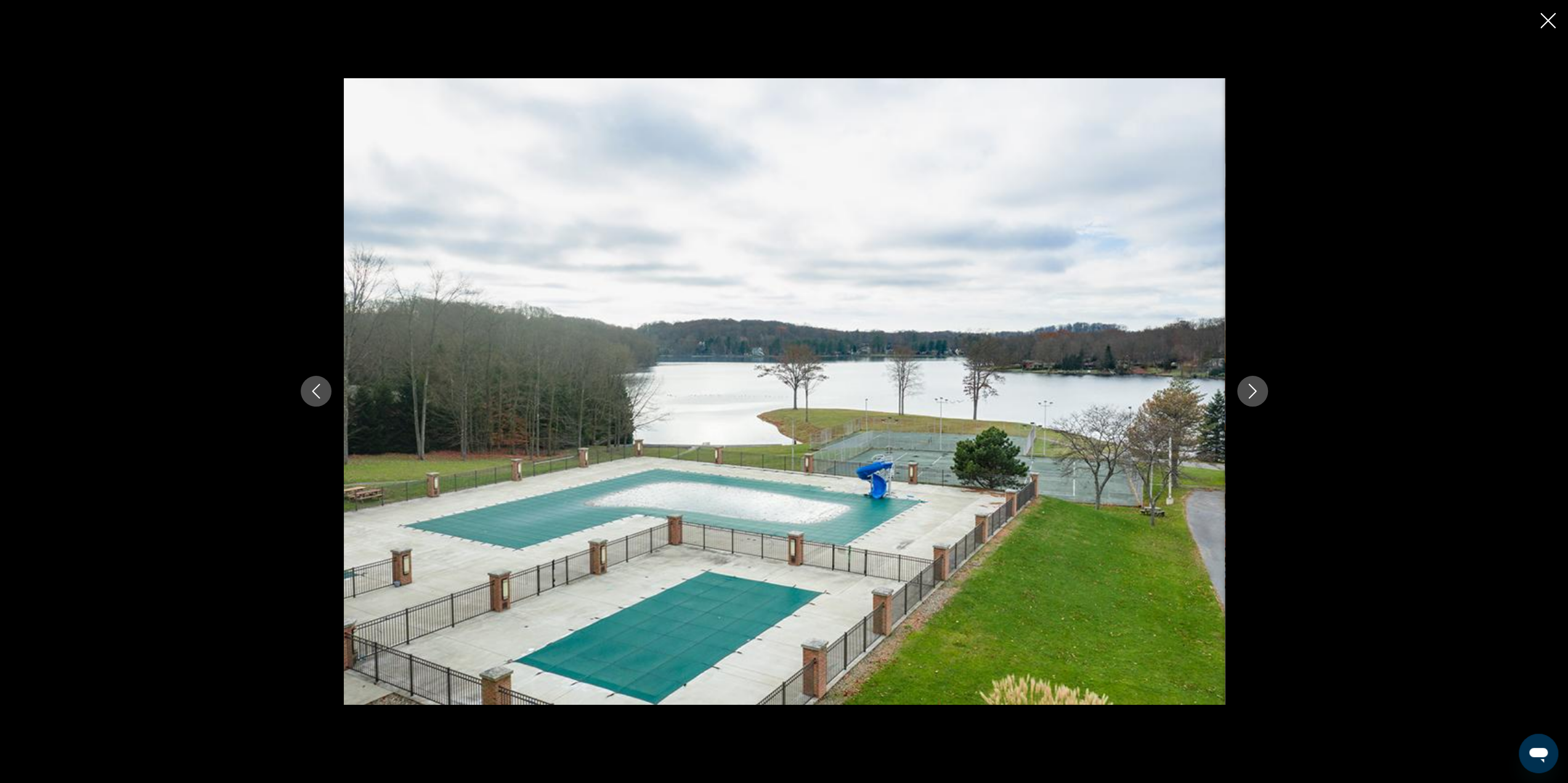
click at [1251, 388] on icon "Next image" at bounding box center [1252, 391] width 15 height 15
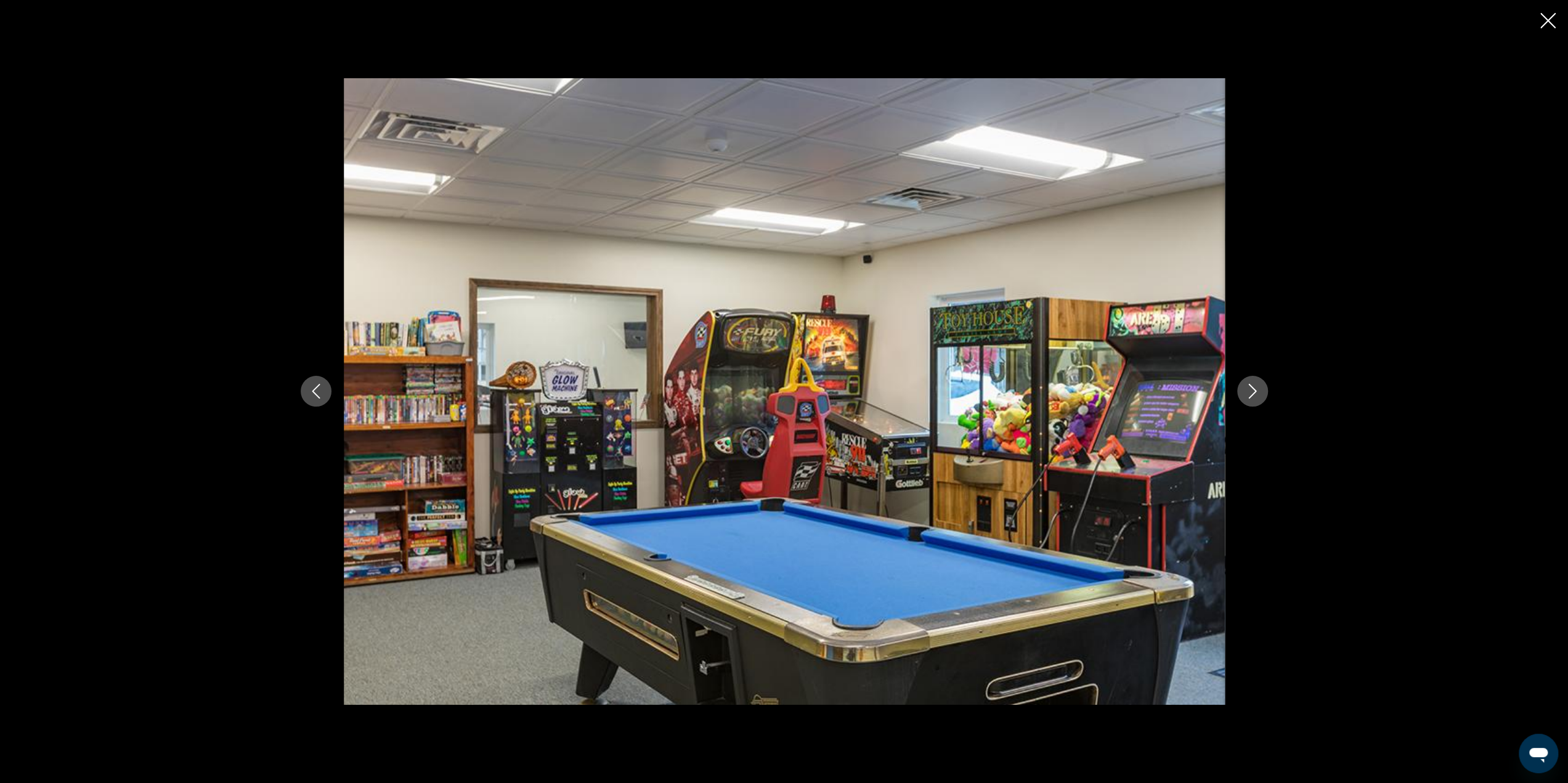
click at [1251, 388] on icon "Next image" at bounding box center [1252, 391] width 15 height 15
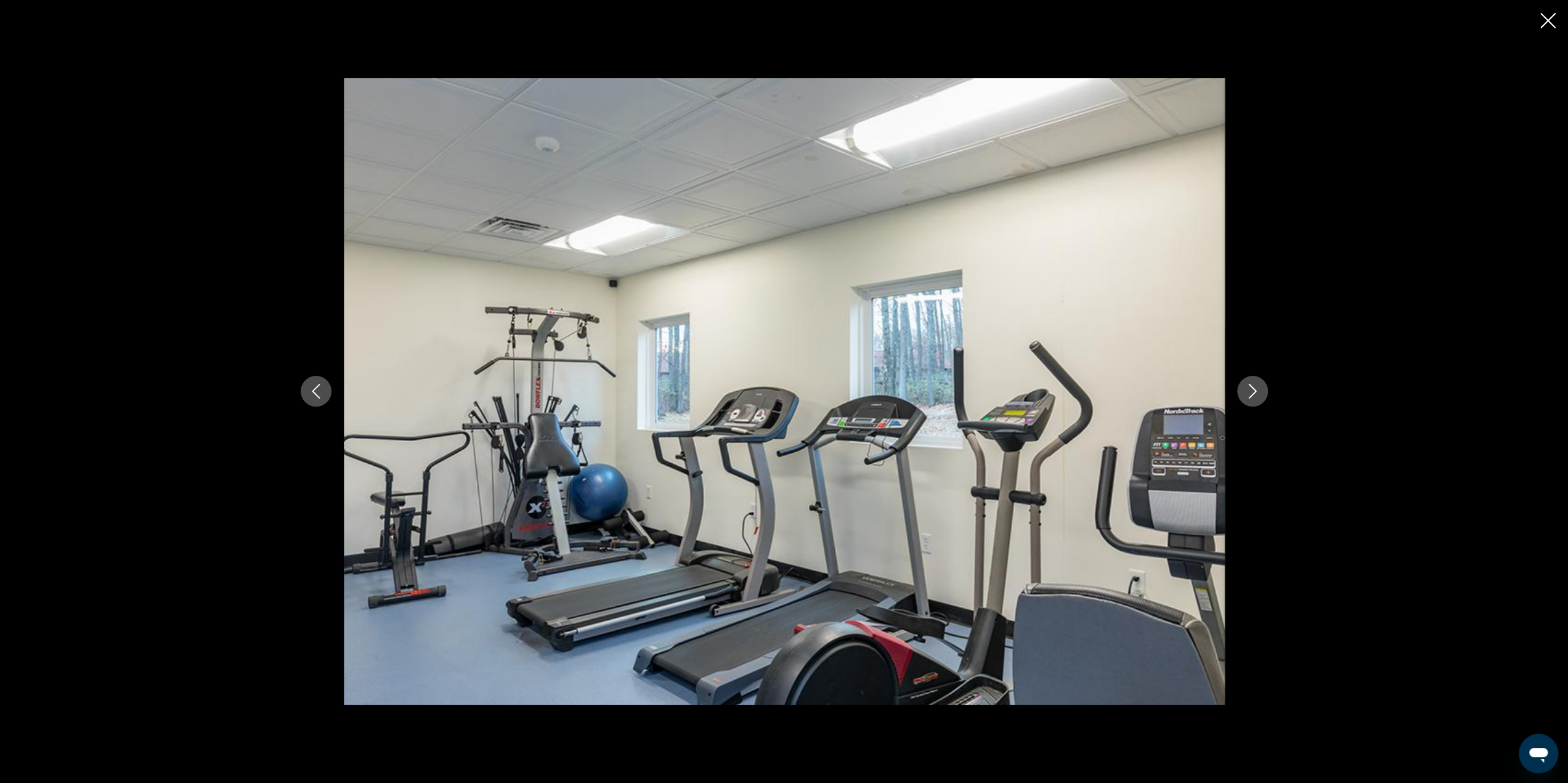
click at [1251, 388] on icon "Next image" at bounding box center [1252, 391] width 15 height 15
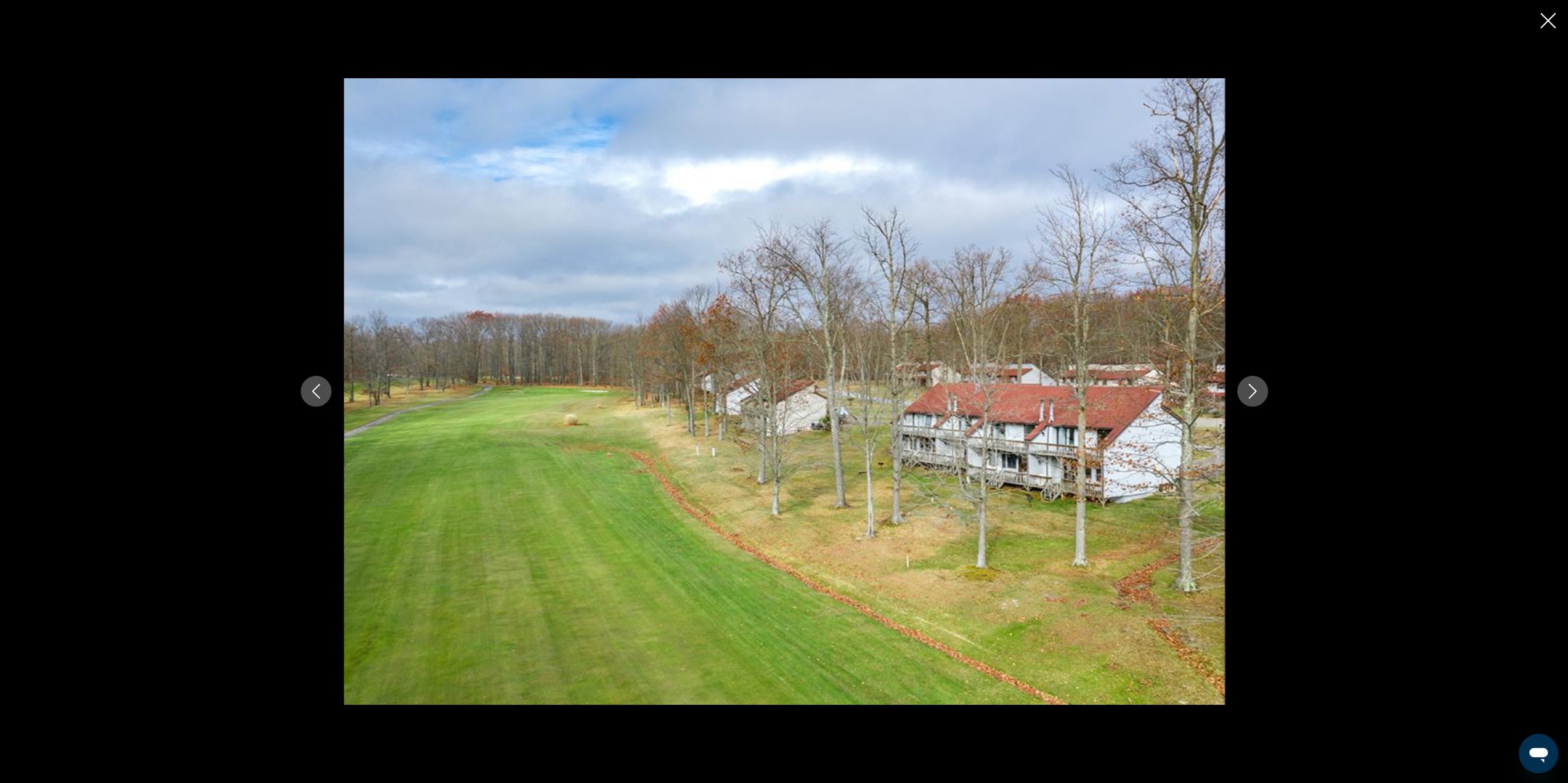
click at [1250, 387] on icon "Next image" at bounding box center [1252, 391] width 15 height 15
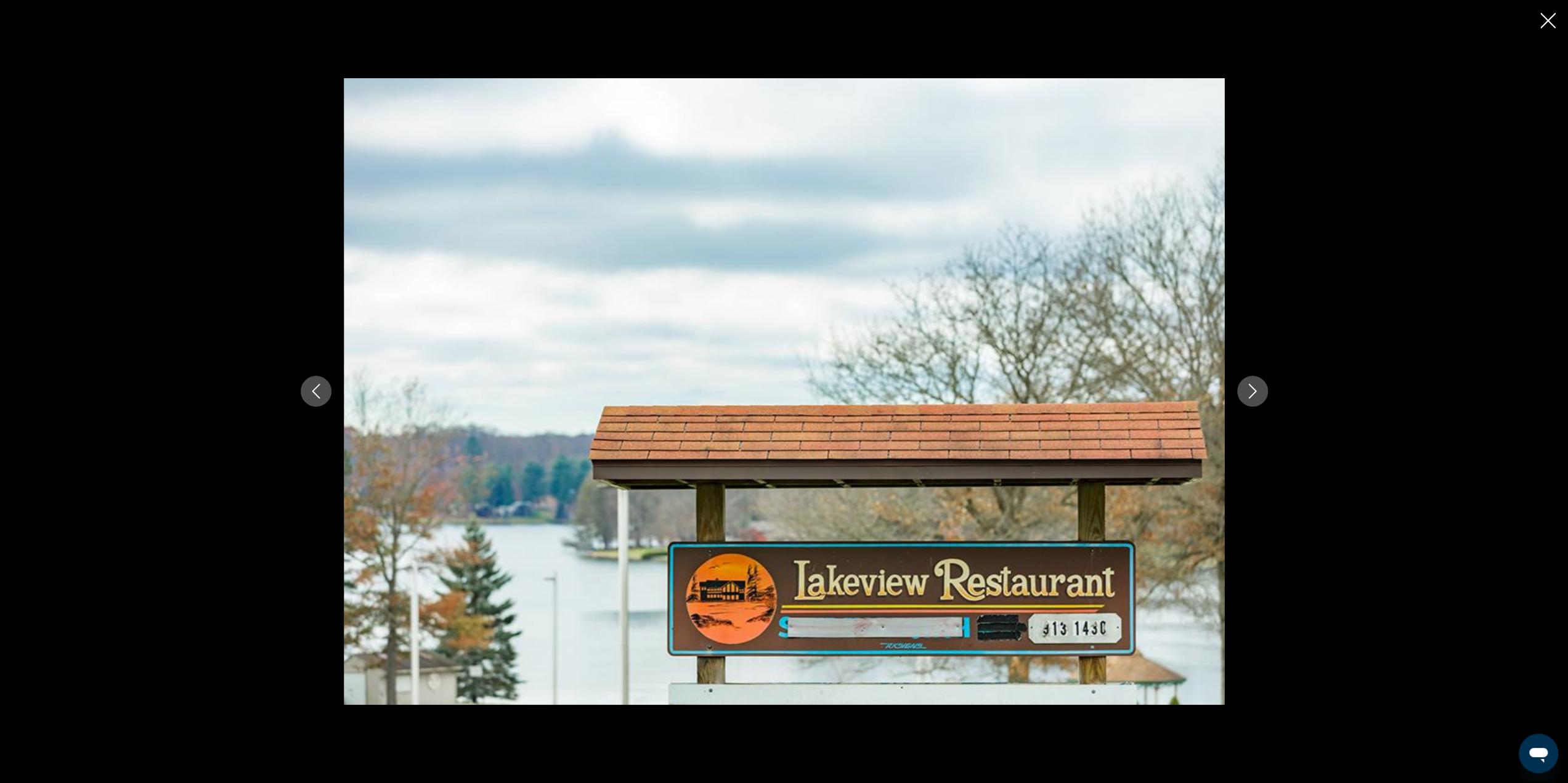
click at [1250, 387] on icon "Next image" at bounding box center [1252, 391] width 15 height 15
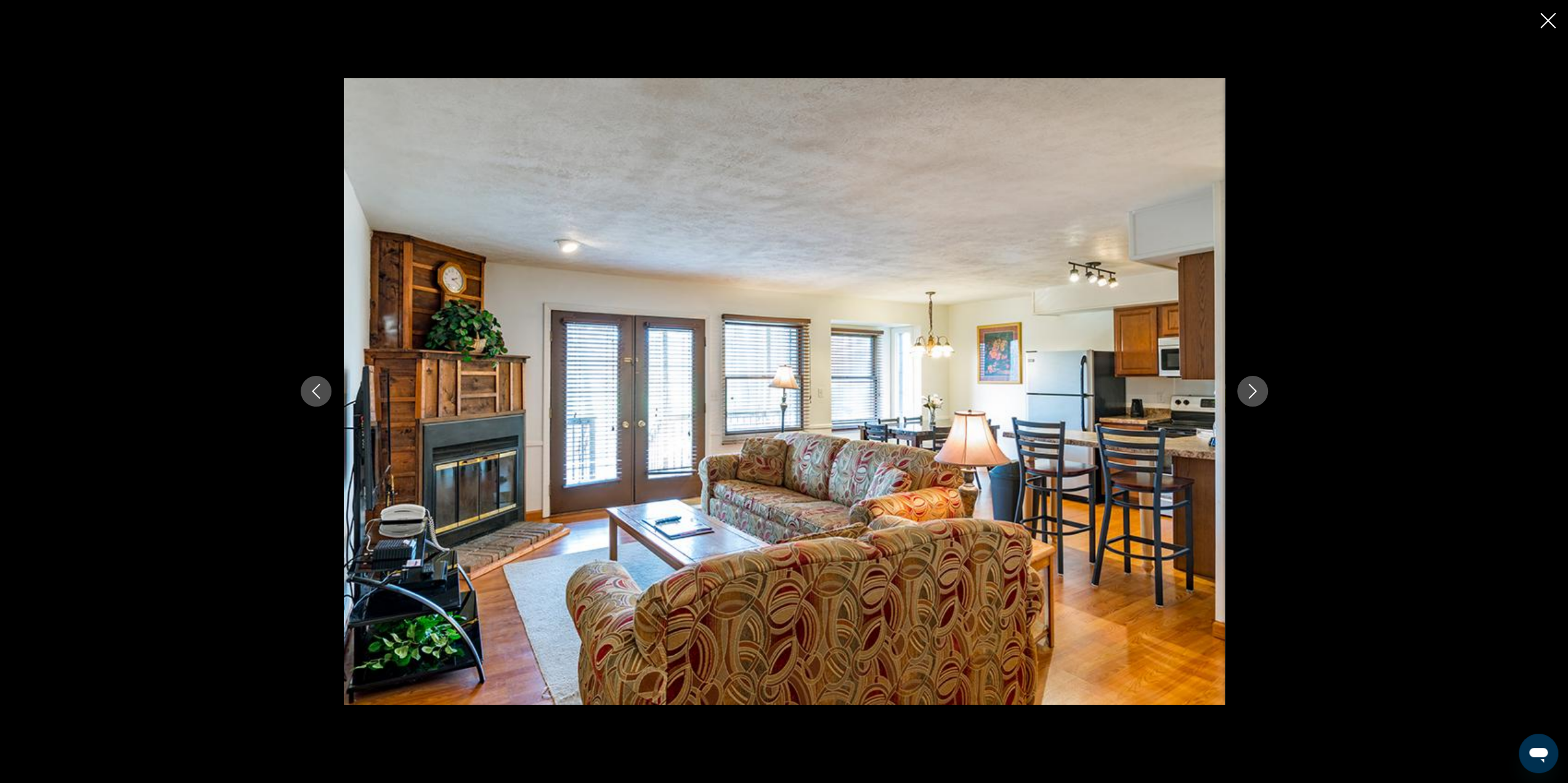
click at [1547, 21] on icon "Close slideshow" at bounding box center [1547, 21] width 16 height 16
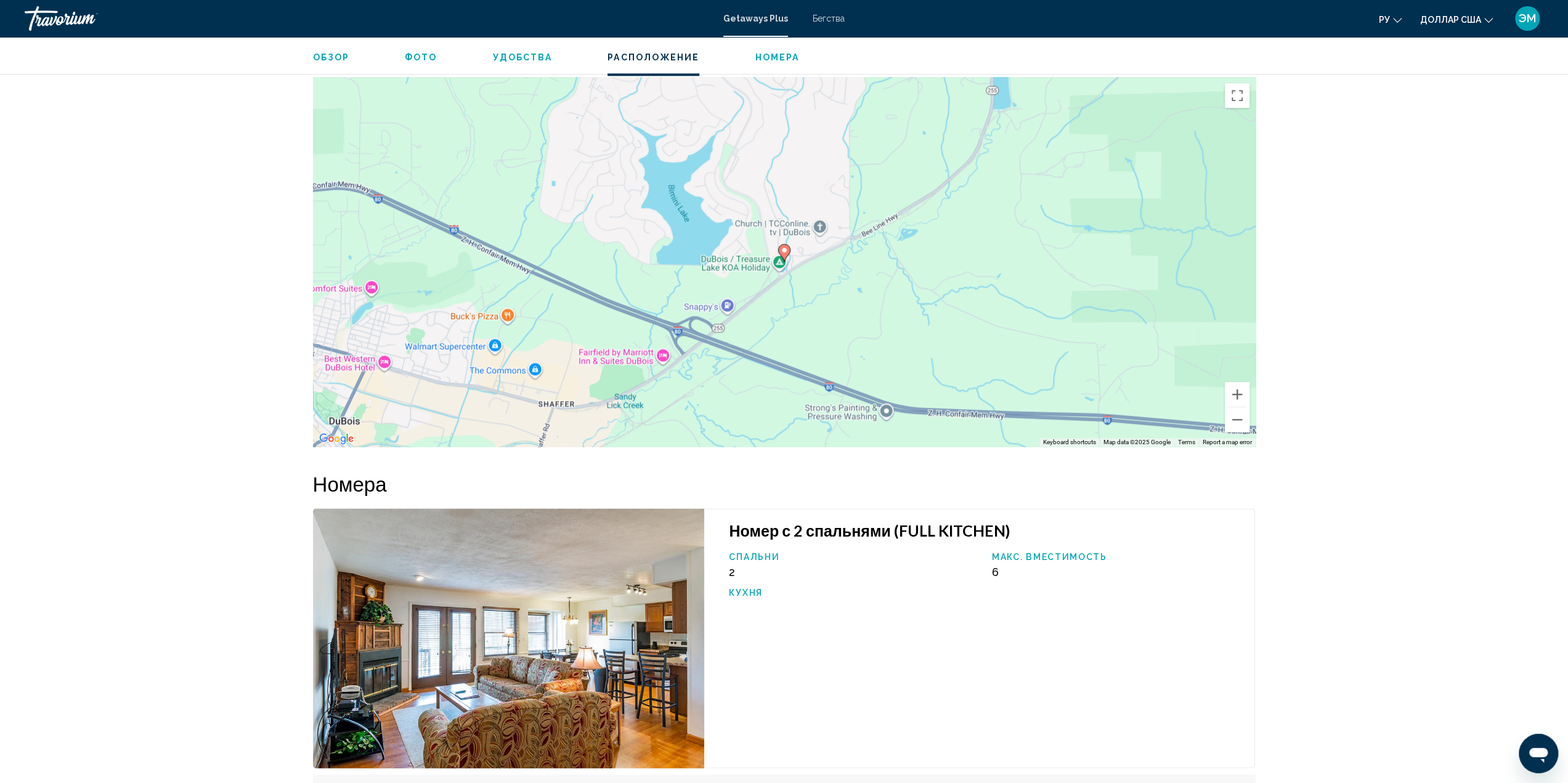
scroll to position [1318, 0]
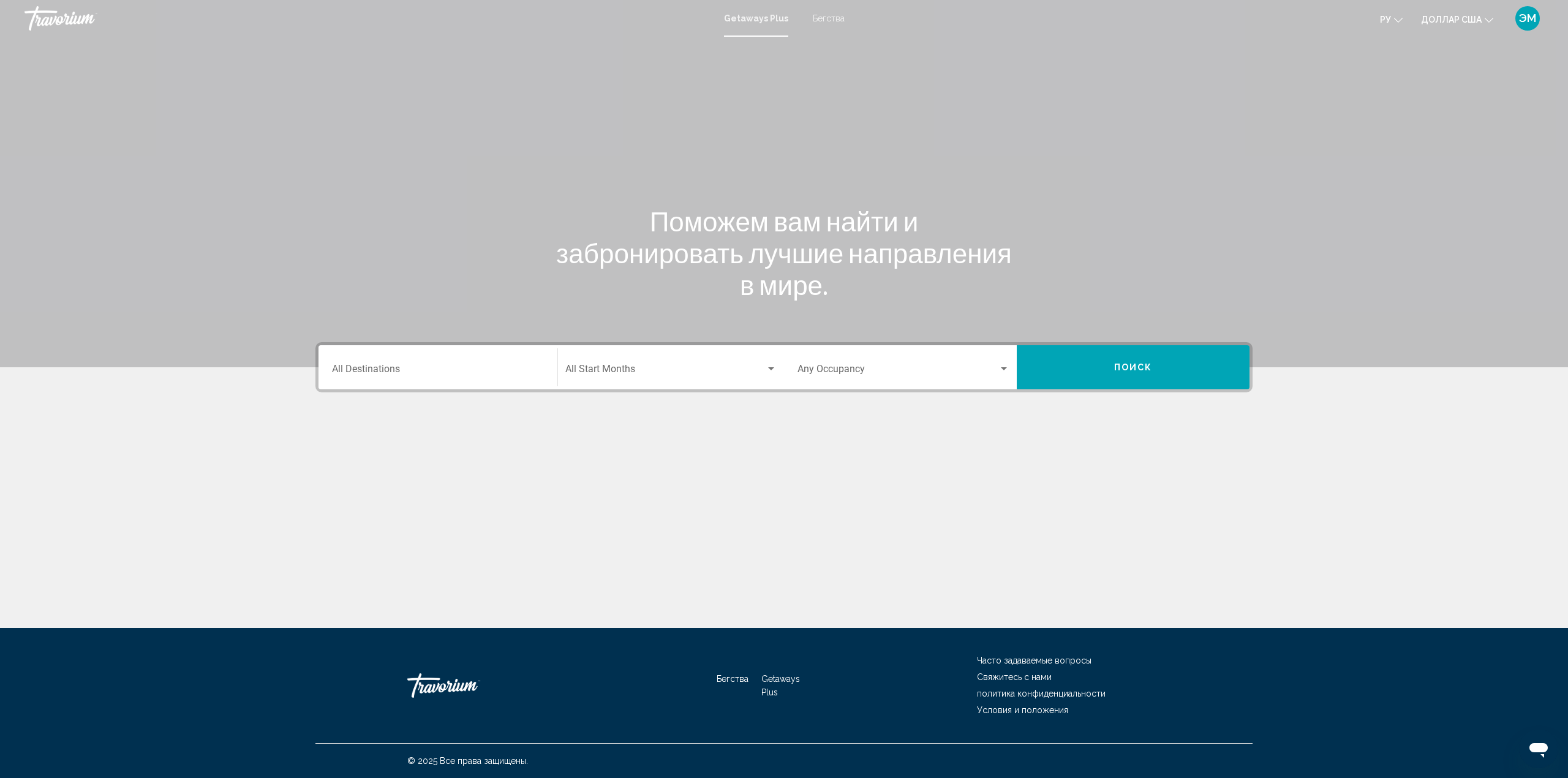
click at [831, 17] on font "Бегства" at bounding box center [828, 19] width 32 height 10
click at [747, 16] on font "Getaways Plus" at bounding box center [753, 19] width 58 height 10
click at [386, 374] on input "Destination All Destinations" at bounding box center [437, 371] width 212 height 11
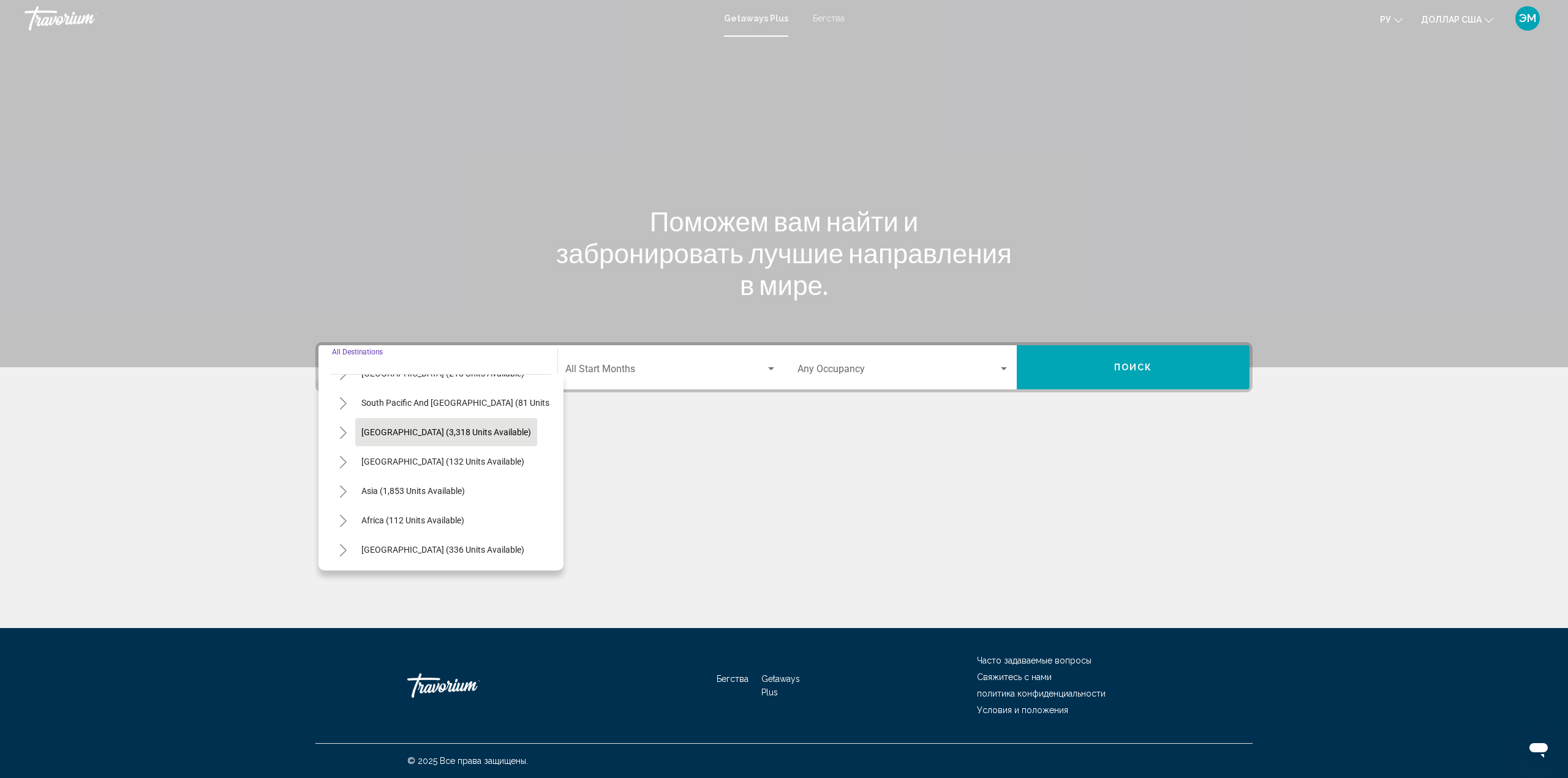
scroll to position [207, 0]
click at [414, 427] on span "[GEOGRAPHIC_DATA] (3,318 units available)" at bounding box center [446, 432] width 170 height 10
type input "**********"
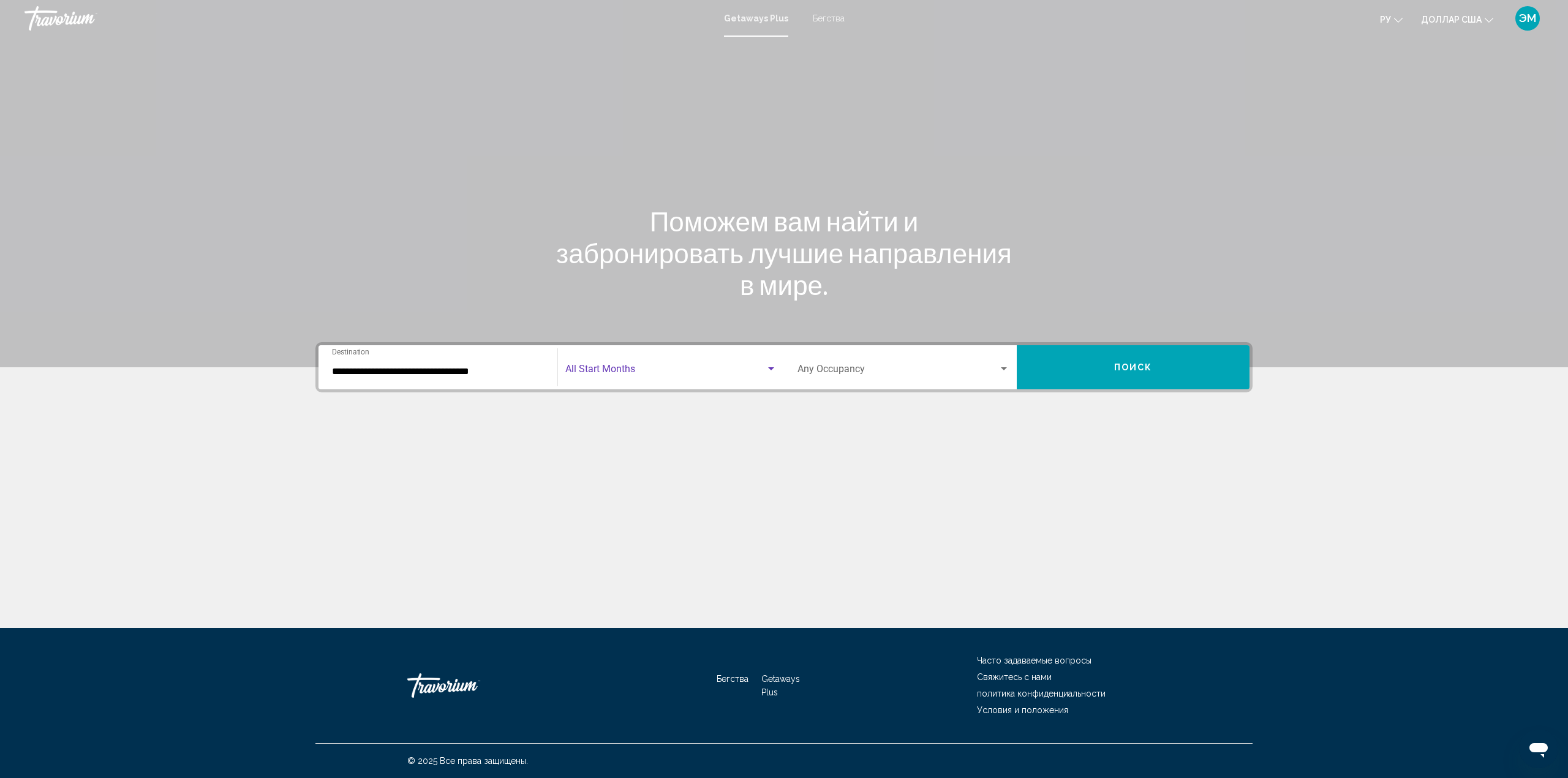
click at [772, 366] on div "Search widget" at bounding box center [771, 369] width 11 height 10
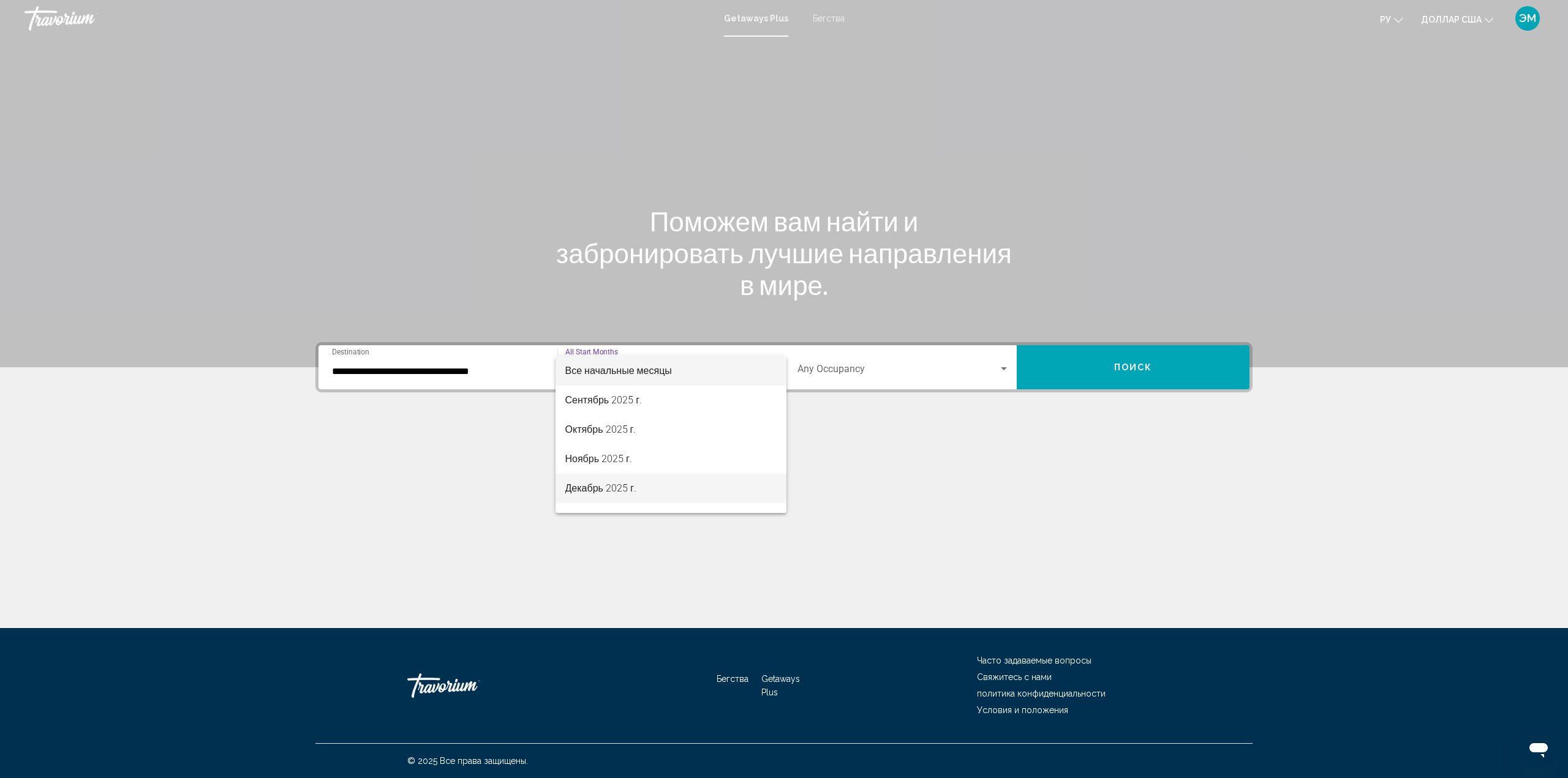
click at [630, 486] on font "Декабрь 2025 г." at bounding box center [601, 488] width 71 height 12
click at [1005, 365] on div "Search widget" at bounding box center [1004, 369] width 11 height 10
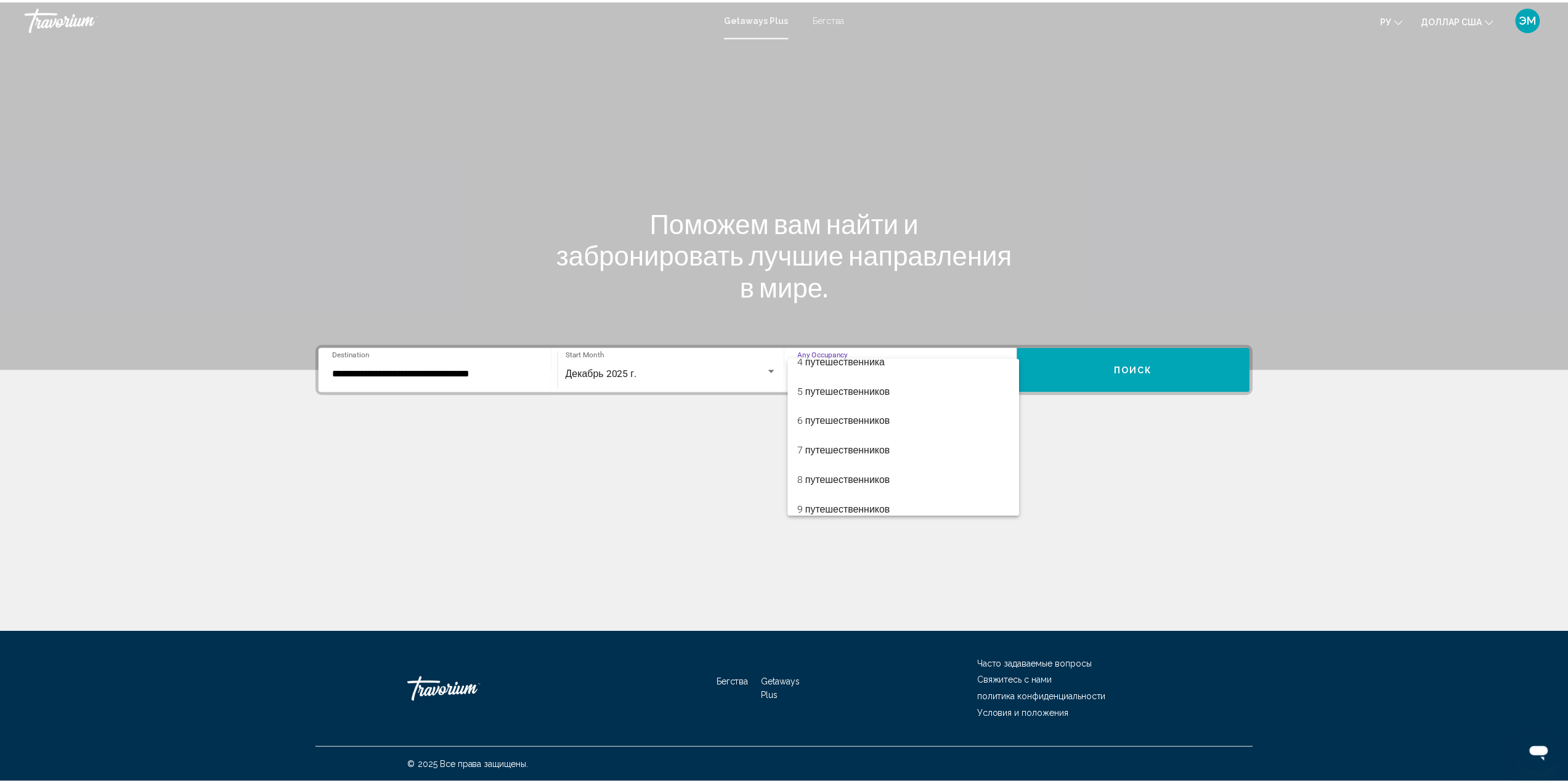
scroll to position [105, 0]
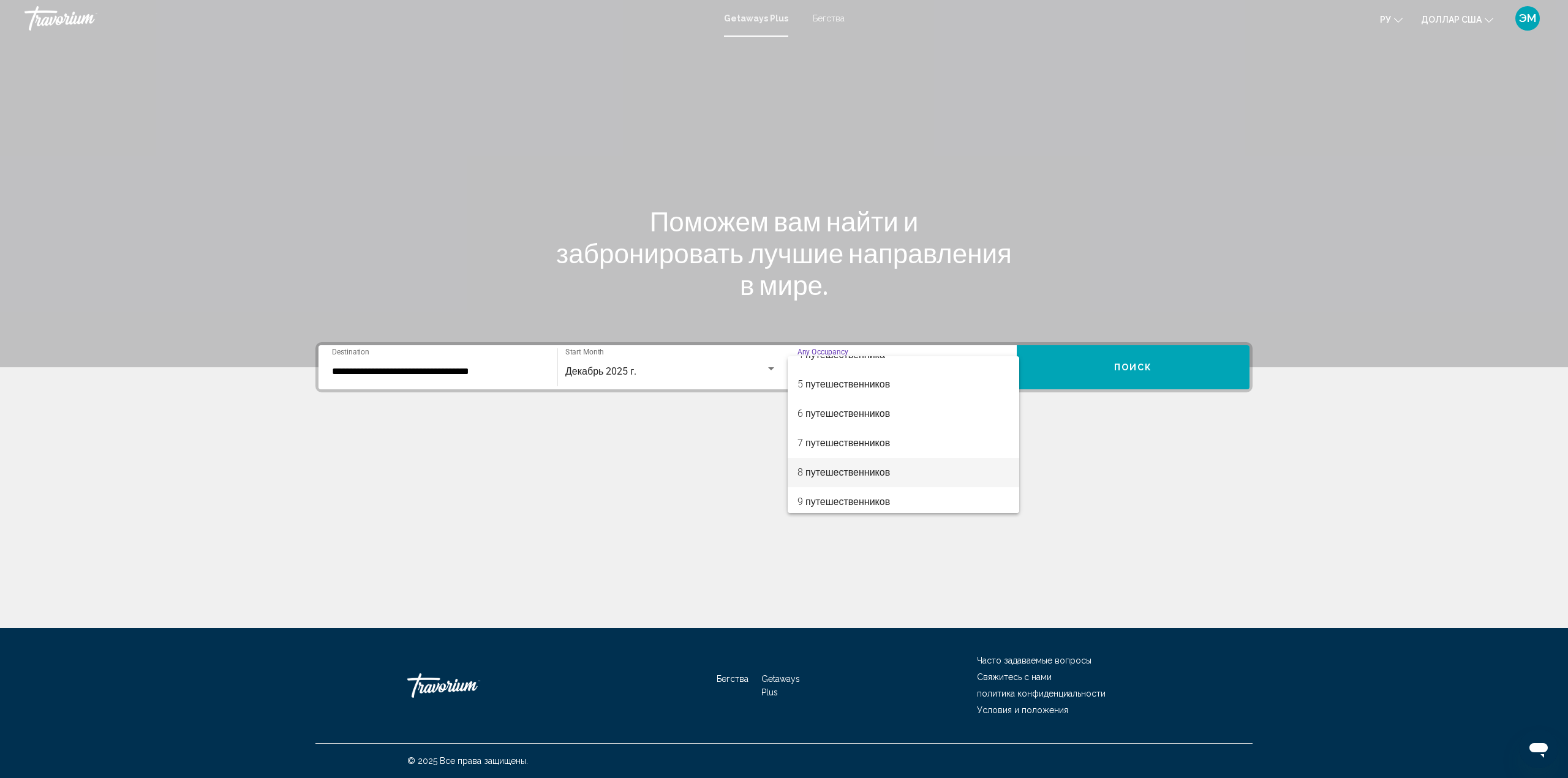
click at [862, 477] on font "8 путешественников" at bounding box center [843, 472] width 93 height 12
click at [1131, 364] on span "Поиск" at bounding box center [1133, 368] width 39 height 10
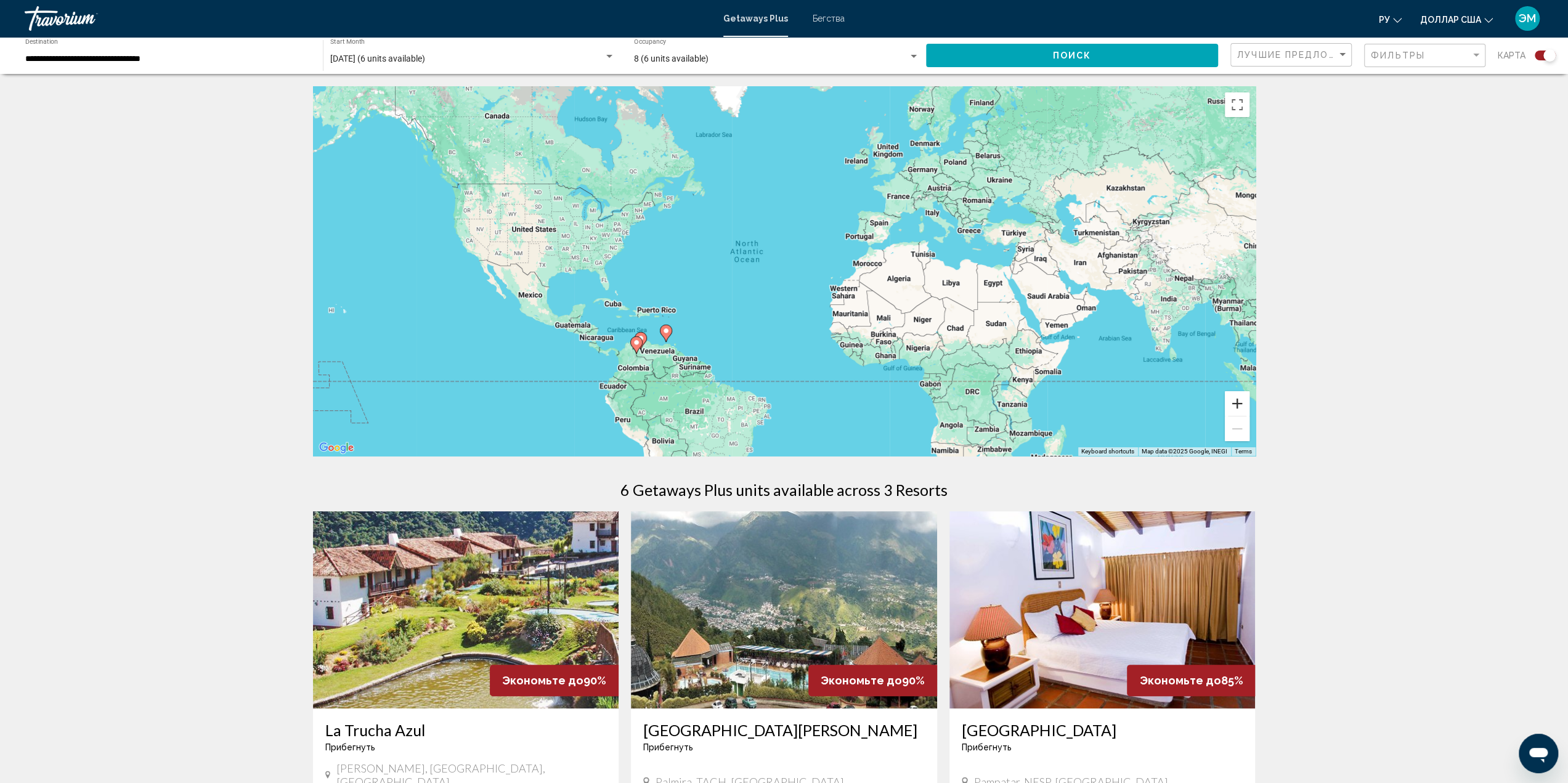
click at [1238, 404] on button "Zoom in" at bounding box center [1237, 403] width 24 height 24
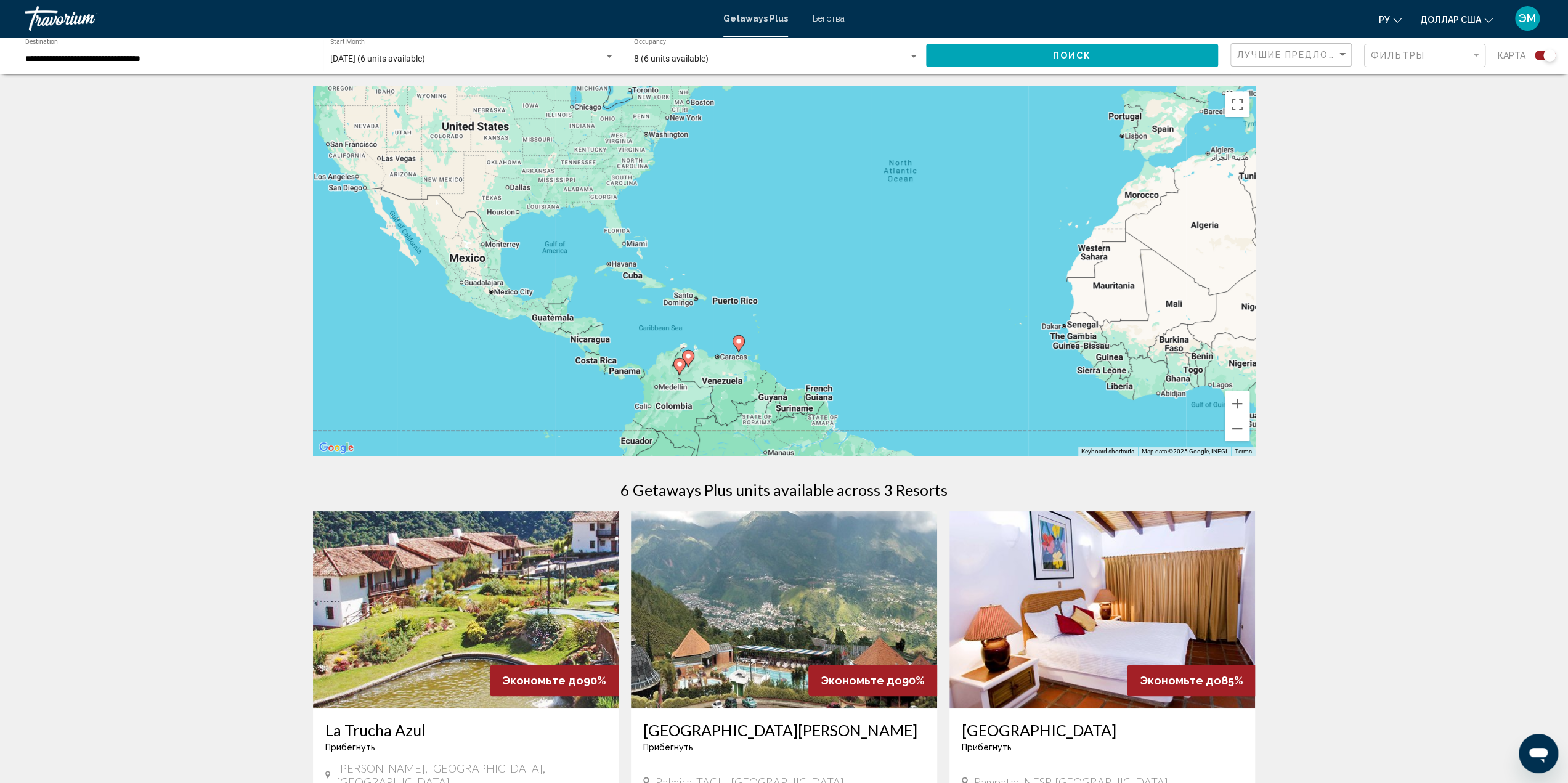
drag, startPoint x: 842, startPoint y: 354, endPoint x: 1023, endPoint y: 297, distance: 189.8
click at [1023, 297] on div "To activate drag with keyboard, press Alt + Enter. Once in keyboard drag state,…" at bounding box center [784, 271] width 942 height 369
click at [1237, 402] on button "Zoom in" at bounding box center [1237, 403] width 24 height 24
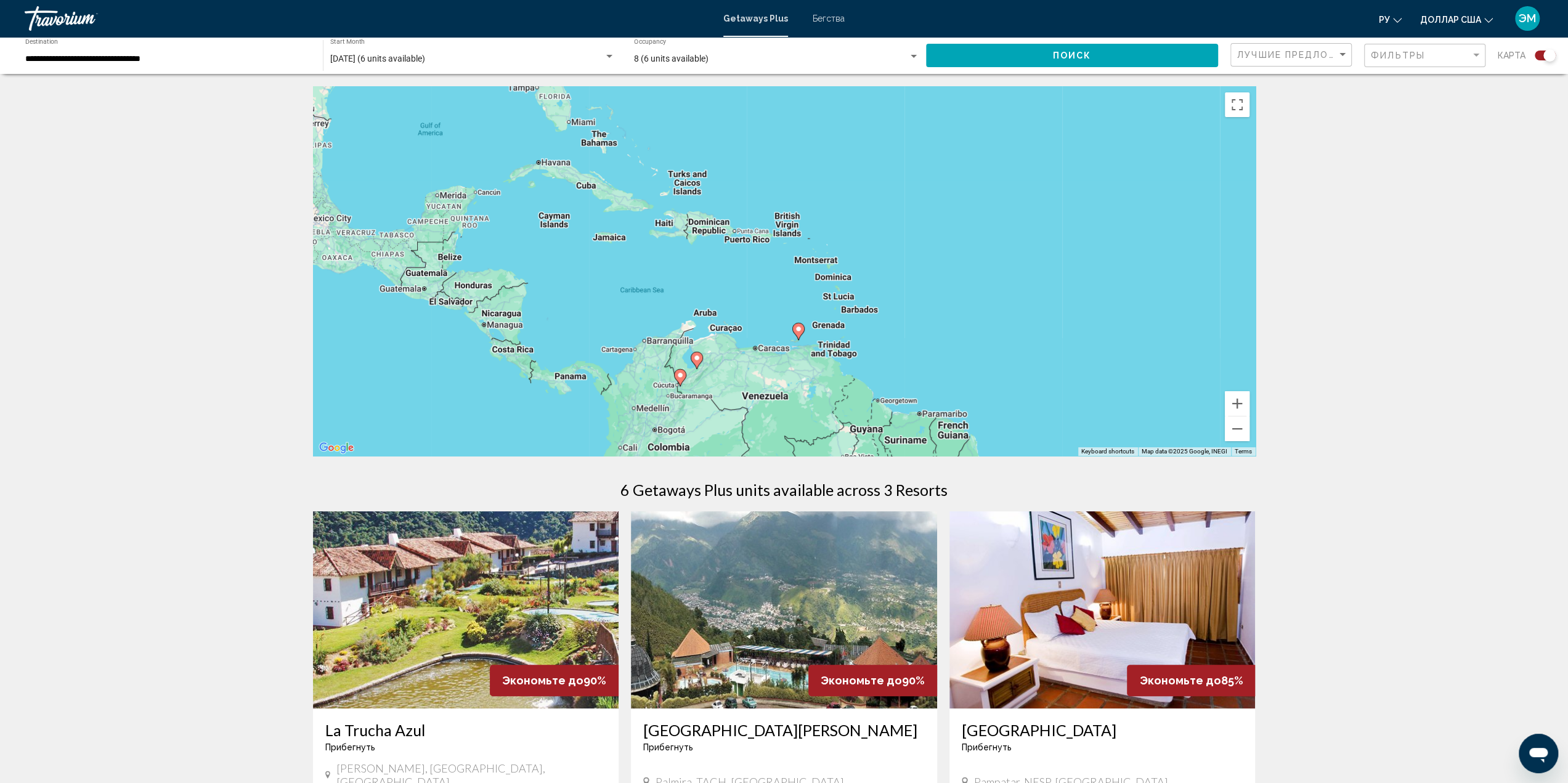
drag, startPoint x: 916, startPoint y: 365, endPoint x: 1021, endPoint y: 269, distance: 142.3
click at [1021, 269] on div "To activate drag with keyboard, press Alt + Enter. Once in keyboard drag state,…" at bounding box center [784, 271] width 942 height 369
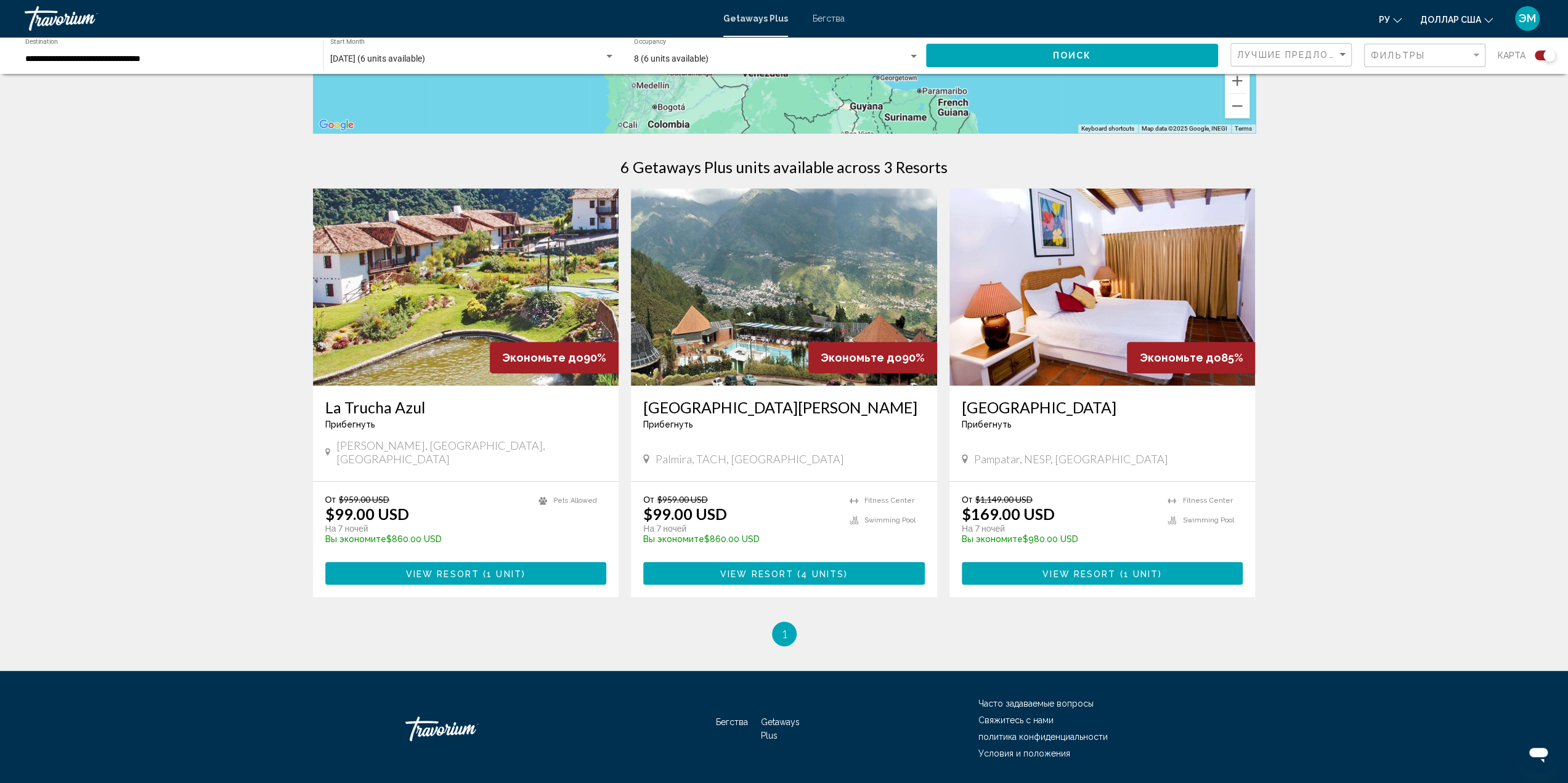
scroll to position [304, 0]
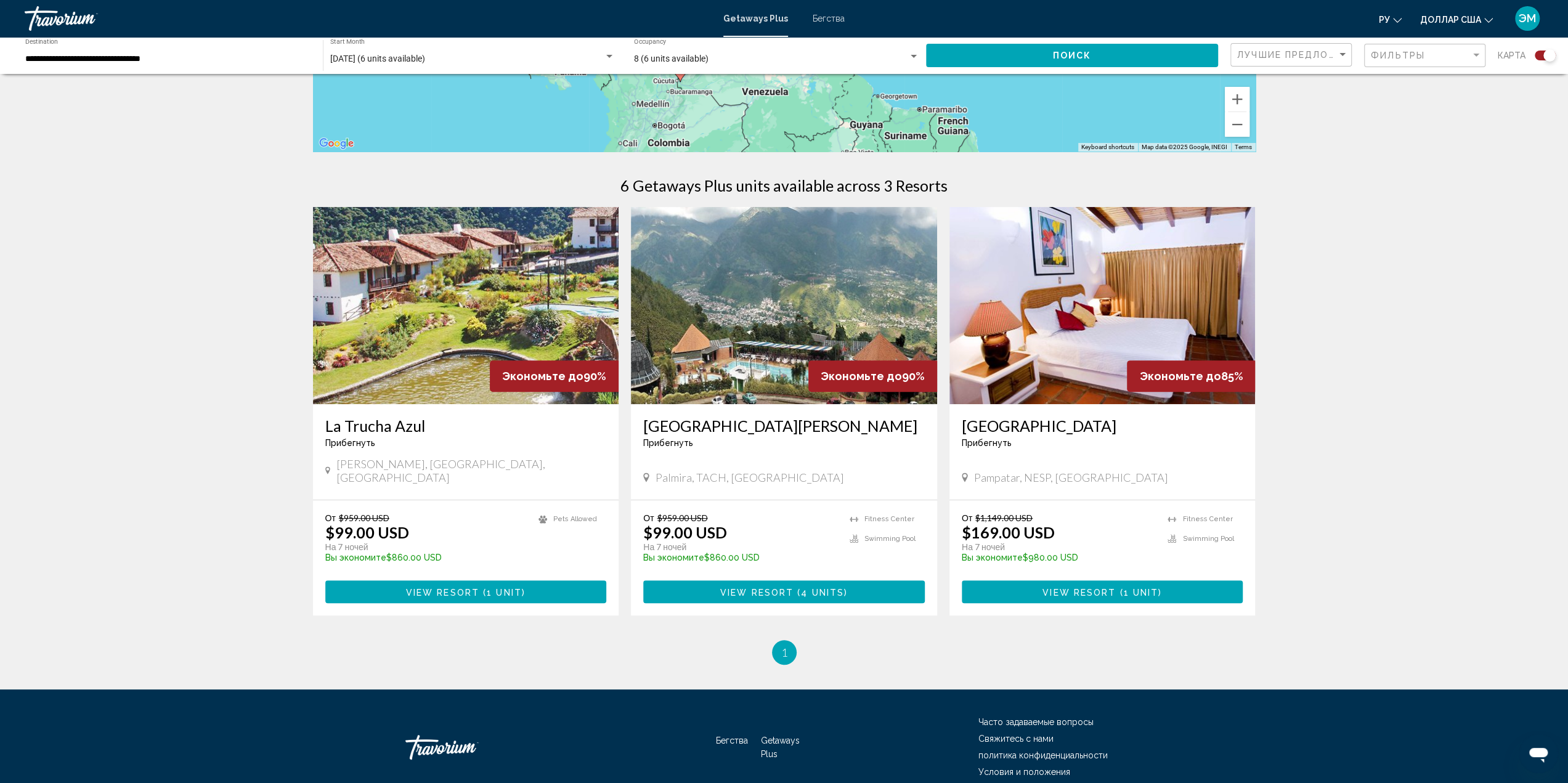
click at [749, 349] on img "Основное содержание" at bounding box center [784, 305] width 306 height 197
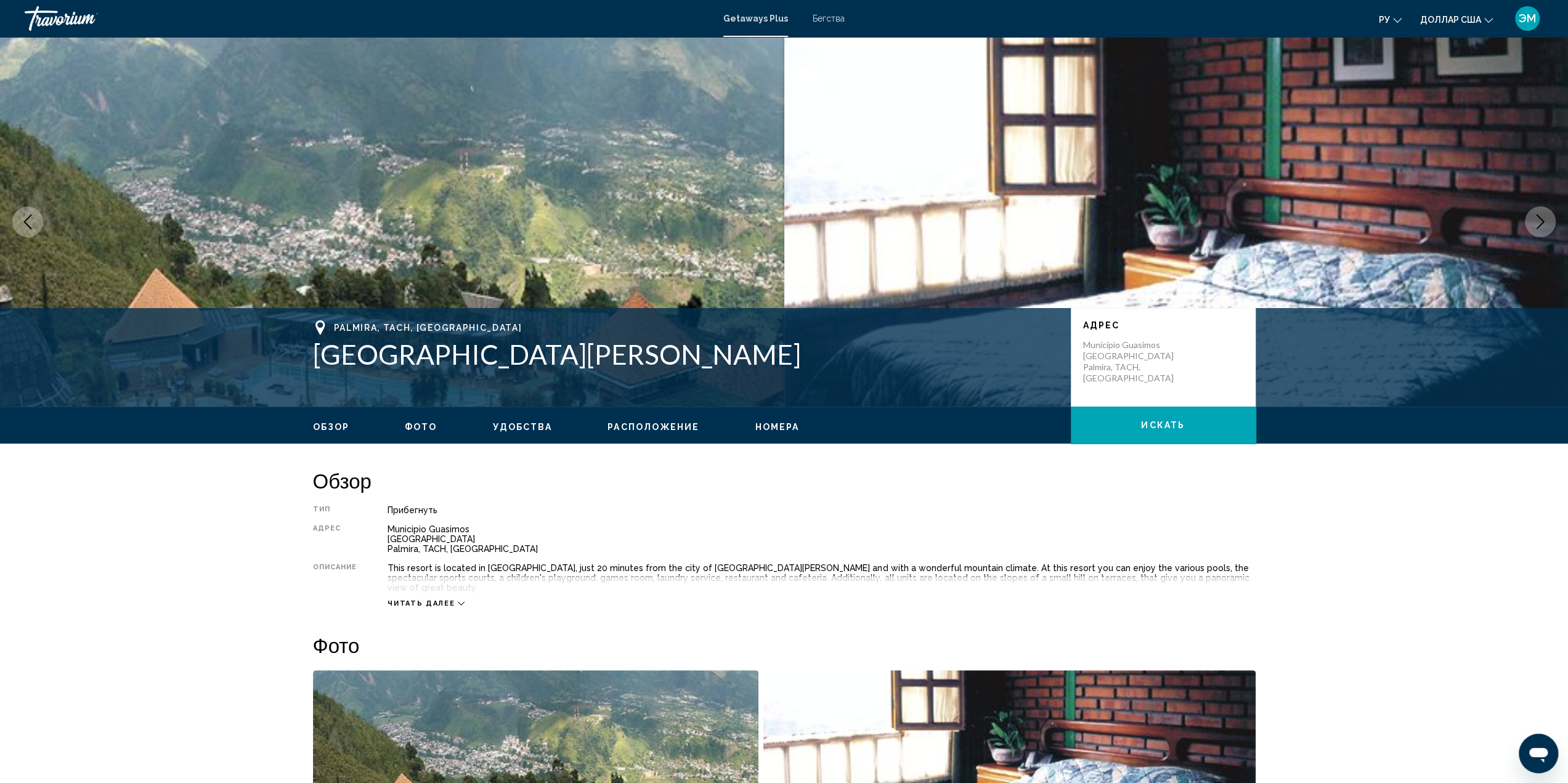
click at [1537, 220] on icon "Next image" at bounding box center [1541, 222] width 15 height 15
click at [1540, 221] on icon "Next image" at bounding box center [1541, 222] width 15 height 15
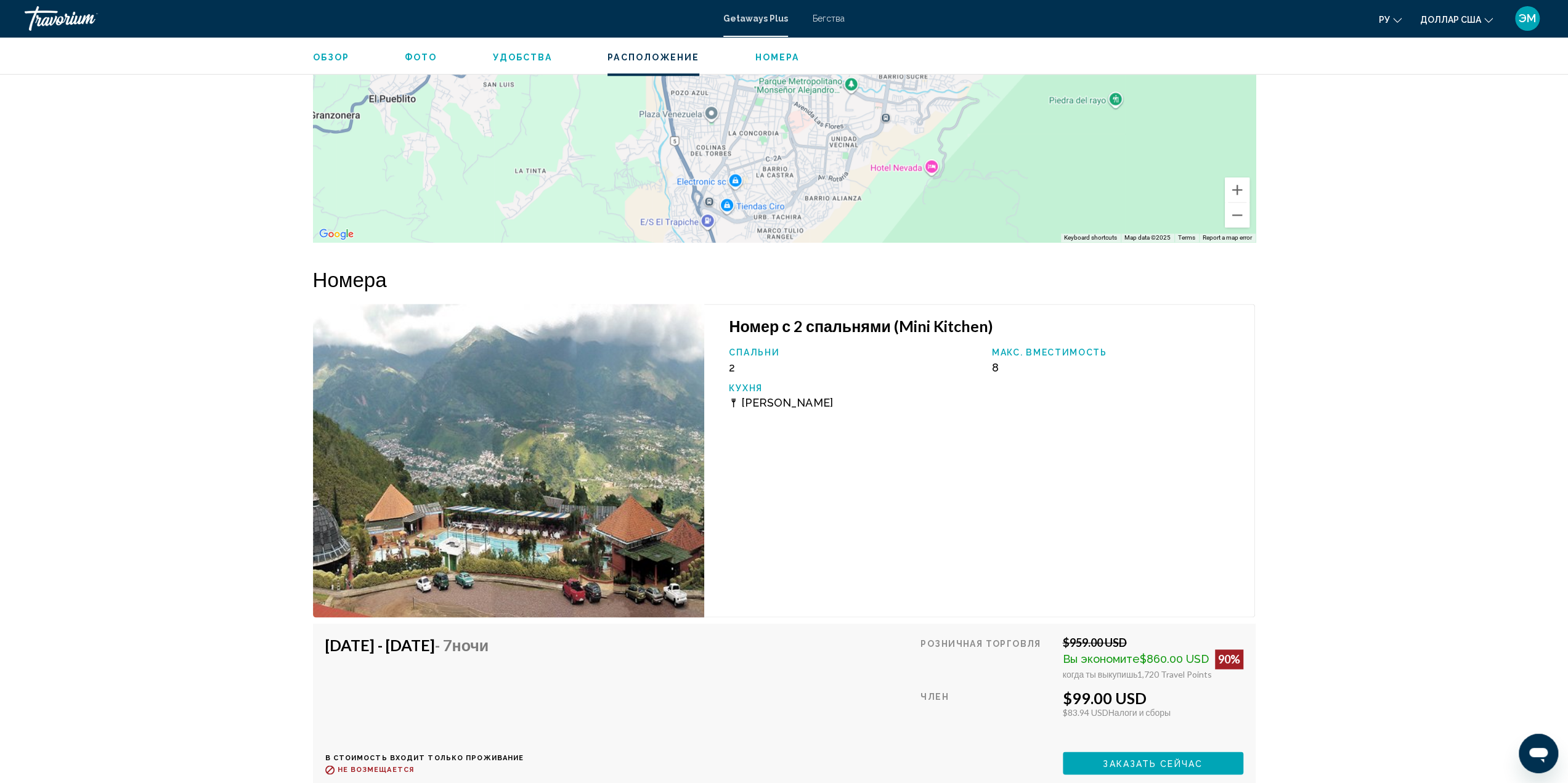
scroll to position [1466, 0]
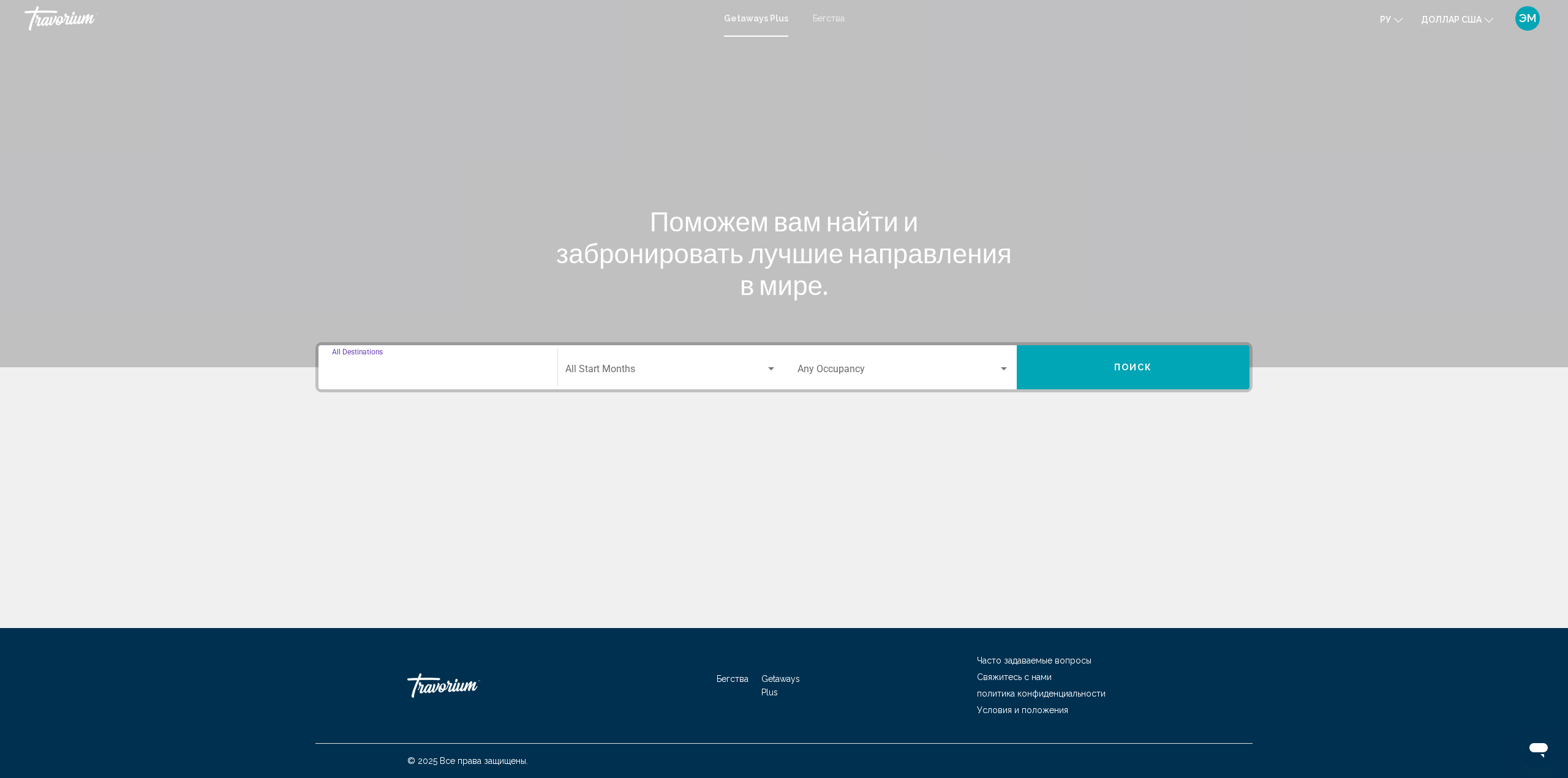
click at [493, 371] on input "Destination All Destinations" at bounding box center [437, 371] width 212 height 11
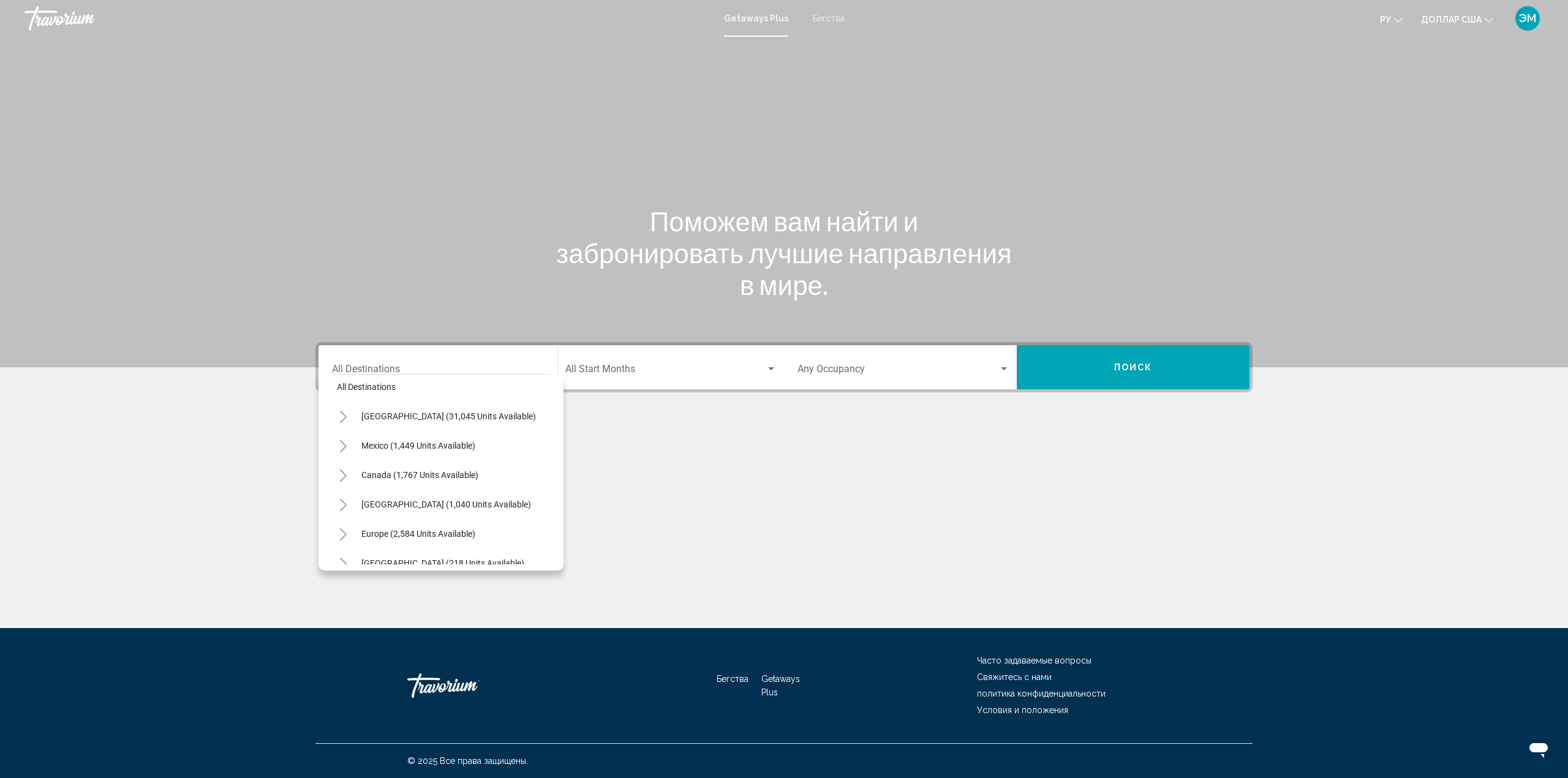
scroll to position [11, 0]
click at [421, 439] on span "Mexico (1,449 units available)" at bounding box center [418, 444] width 114 height 10
type input "**********"
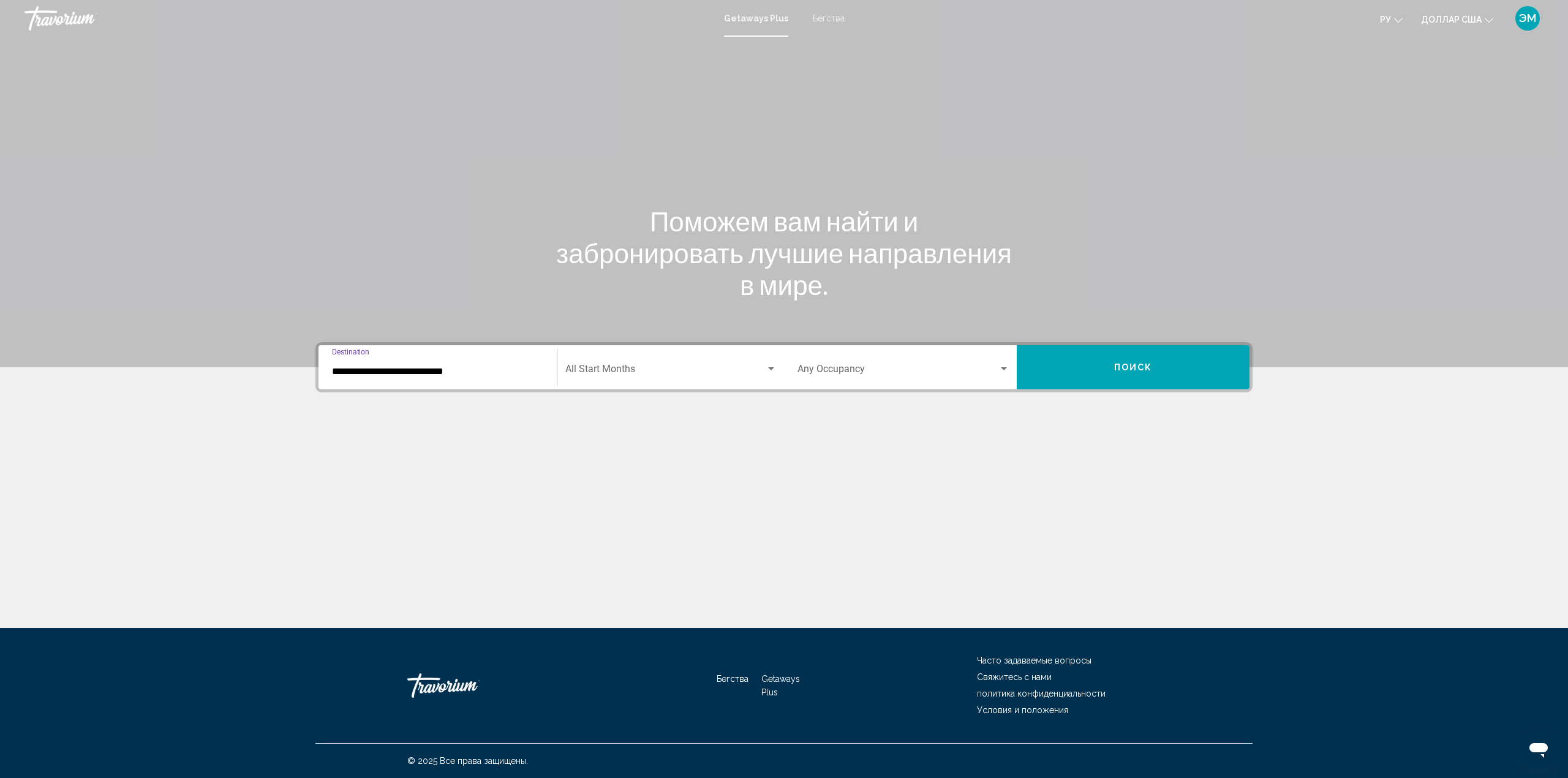
click at [775, 368] on div "Search widget" at bounding box center [771, 369] width 11 height 10
click at [663, 488] on span "Декабрь 2025 г." at bounding box center [671, 488] width 212 height 29
click at [1007, 365] on div "Search widget" at bounding box center [1004, 369] width 11 height 10
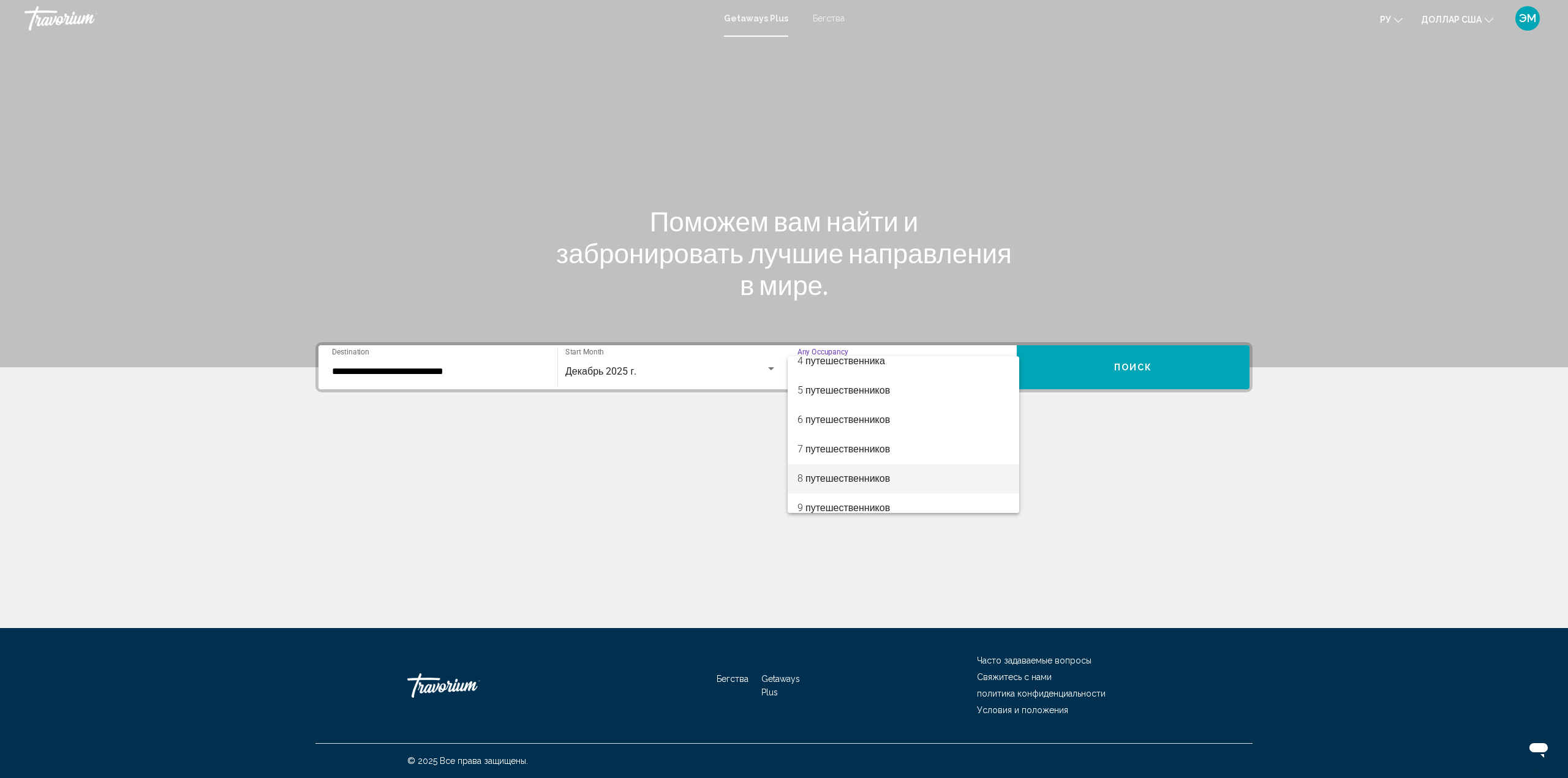
scroll to position [122, 0]
click at [834, 393] on font "6 путешественников" at bounding box center [843, 395] width 93 height 12
click at [1009, 364] on div "Search widget" at bounding box center [1004, 369] width 11 height 10
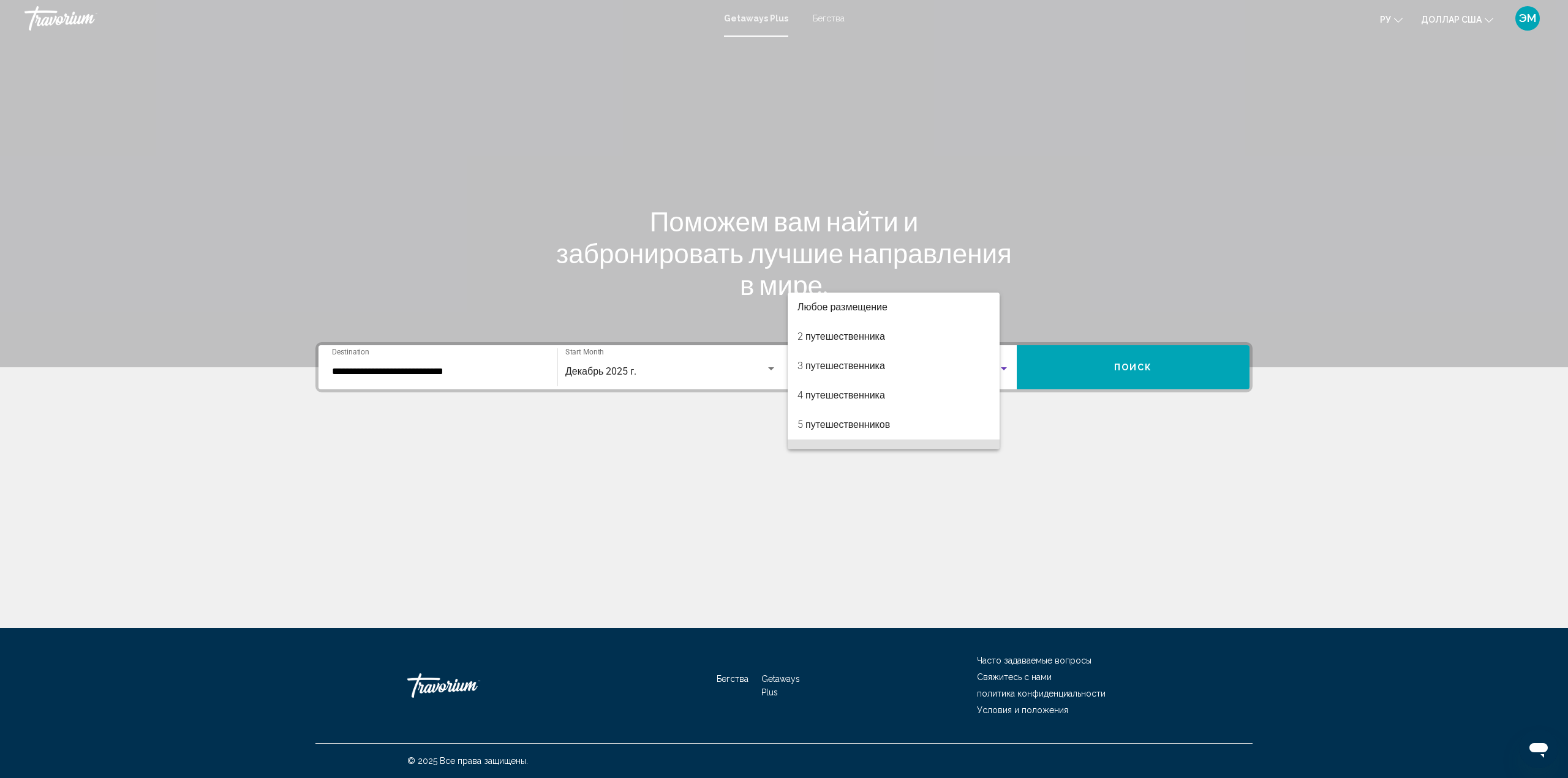
scroll to position [83, 0]
click at [909, 431] on span "8 путешественников" at bounding box center [903, 429] width 212 height 29
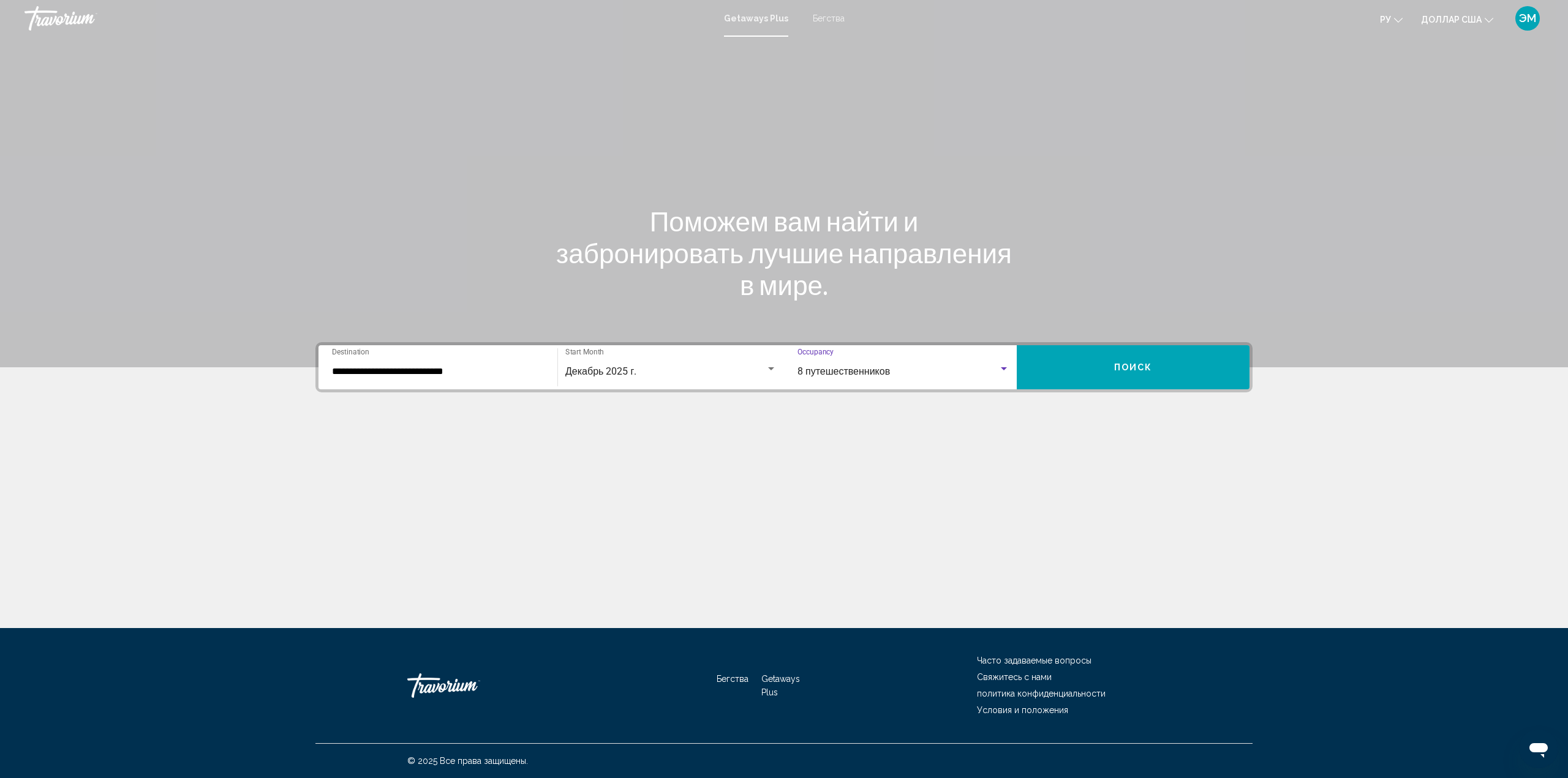
click at [1129, 363] on span "Поиск" at bounding box center [1133, 368] width 39 height 10
click at [1005, 368] on div "Search widget" at bounding box center [1004, 368] width 6 height 3
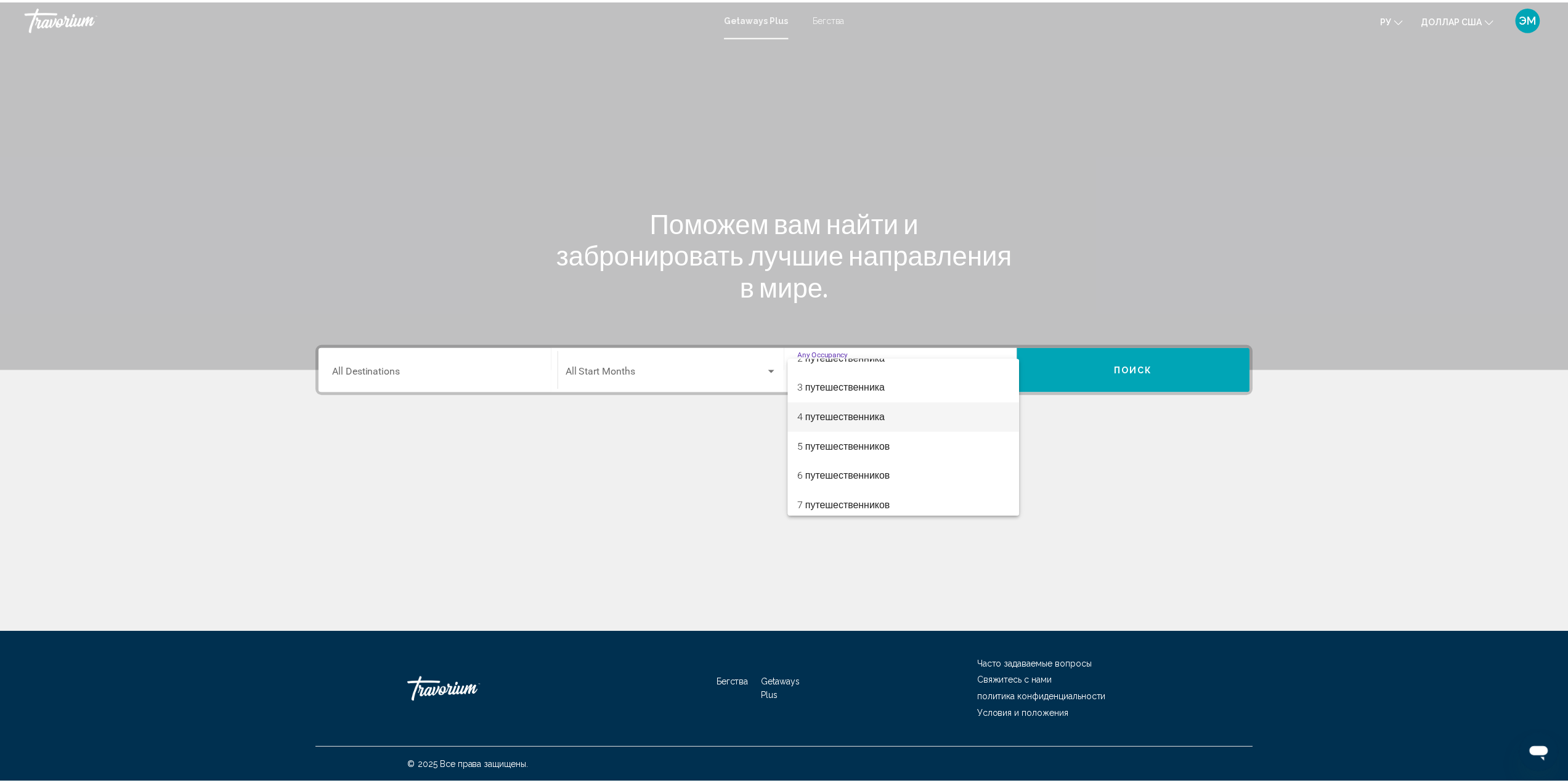
scroll to position [62, 0]
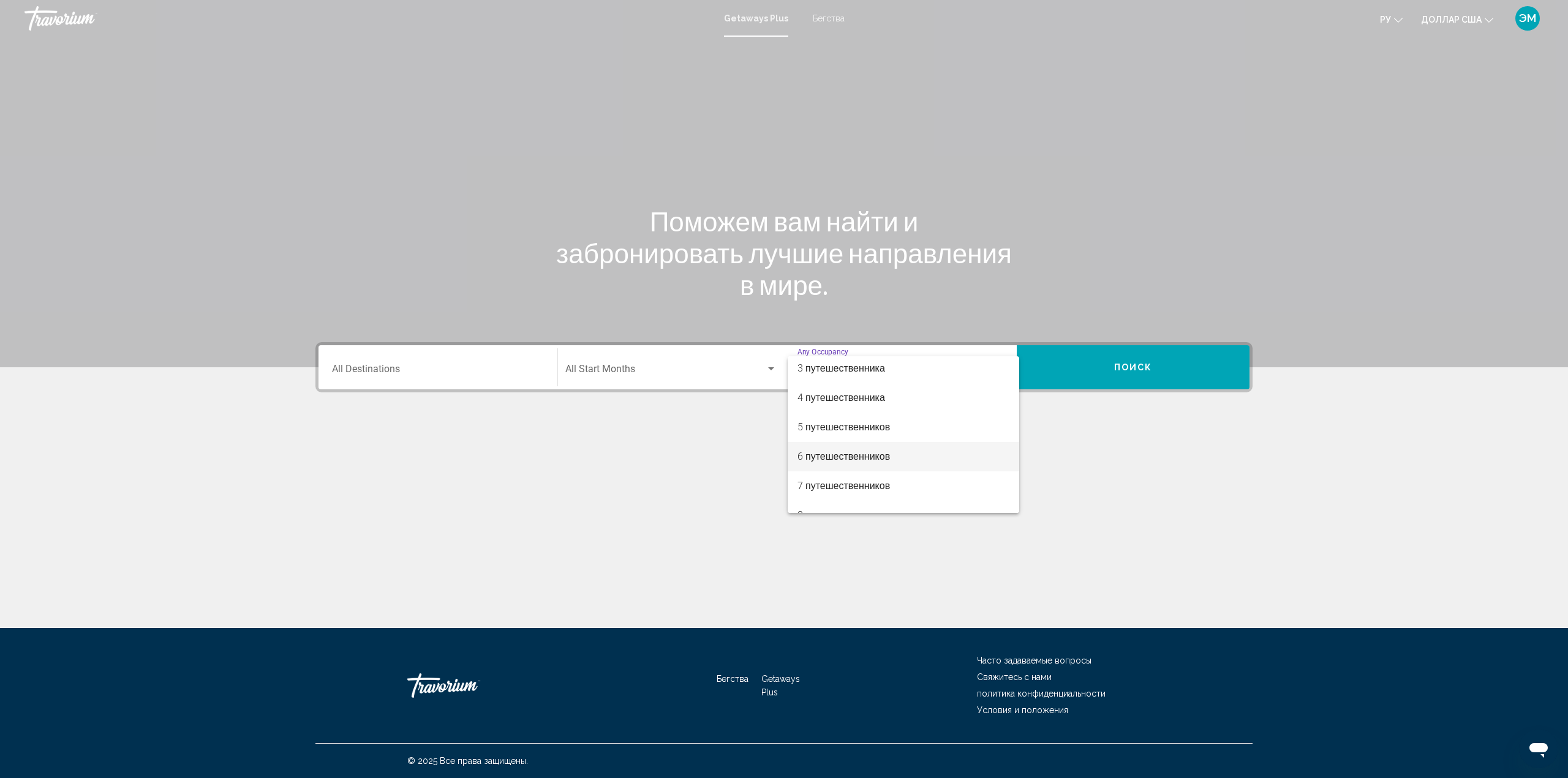
click at [853, 459] on font "6 путешественников" at bounding box center [843, 456] width 93 height 12
click at [648, 364] on div "Start Month All Start Months" at bounding box center [671, 368] width 211 height 38
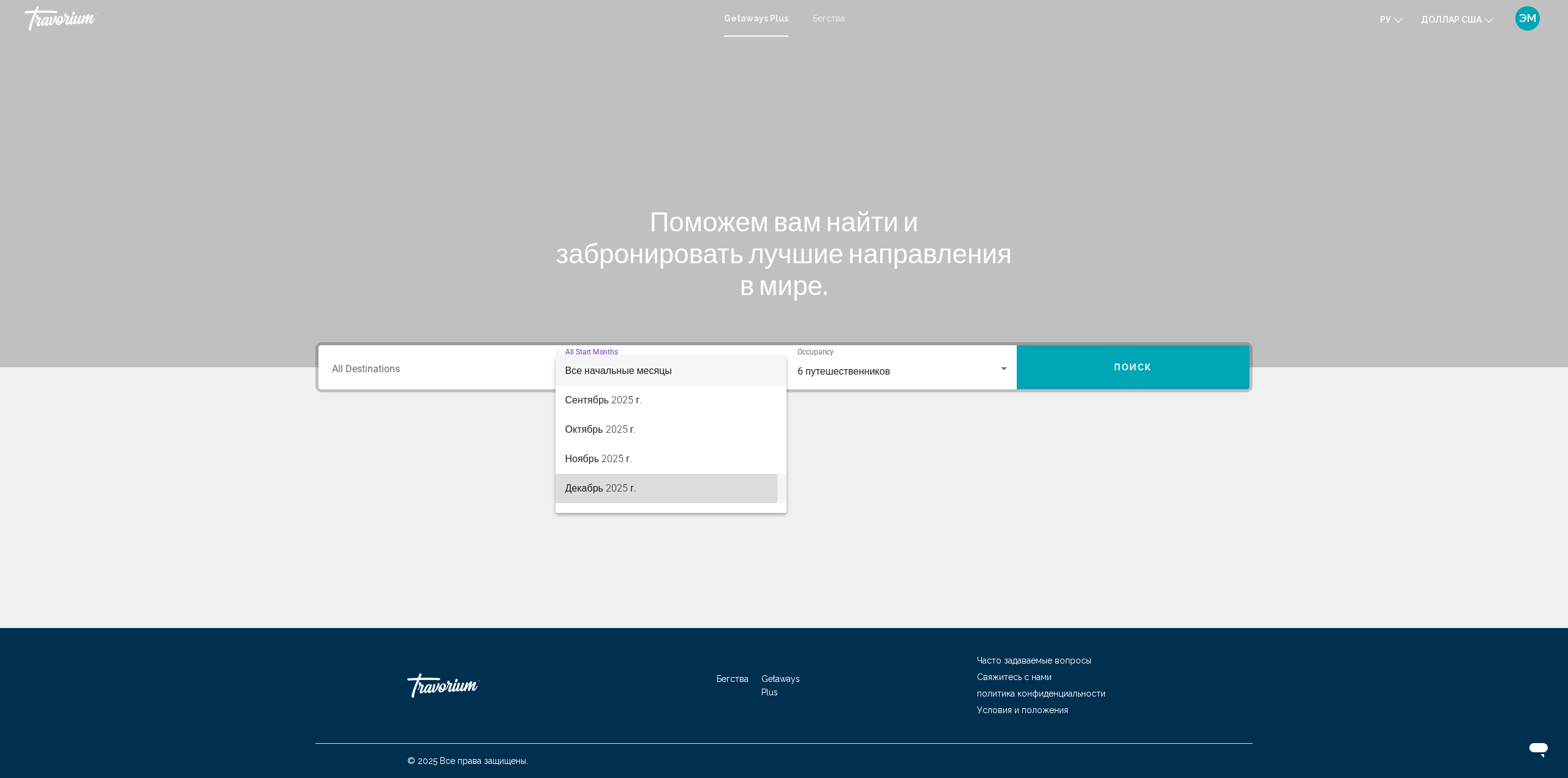
click at [659, 489] on span "Декабрь 2025 г." at bounding box center [671, 488] width 212 height 29
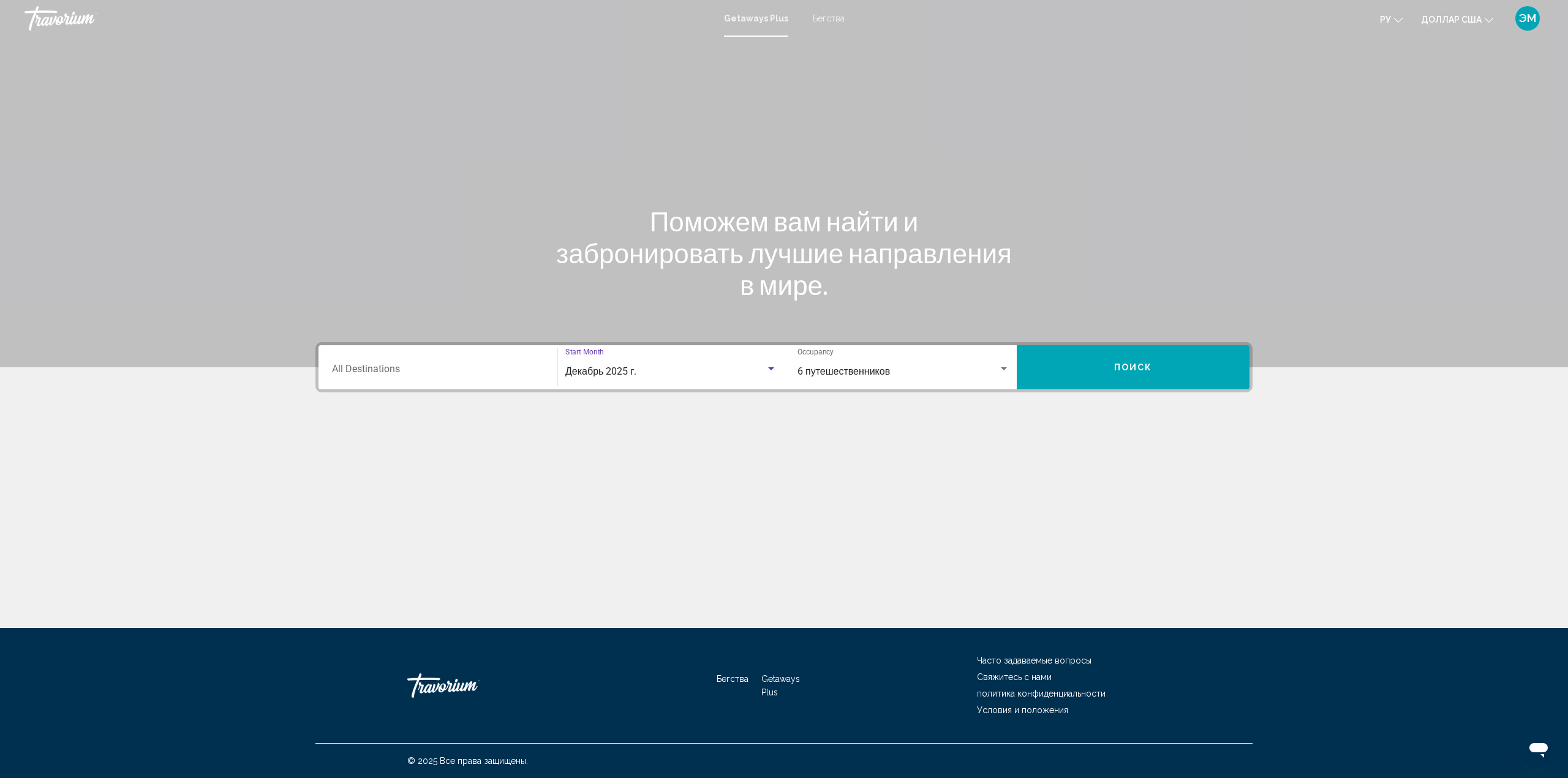
click at [390, 360] on div "Destination All Destinations" at bounding box center [437, 368] width 212 height 38
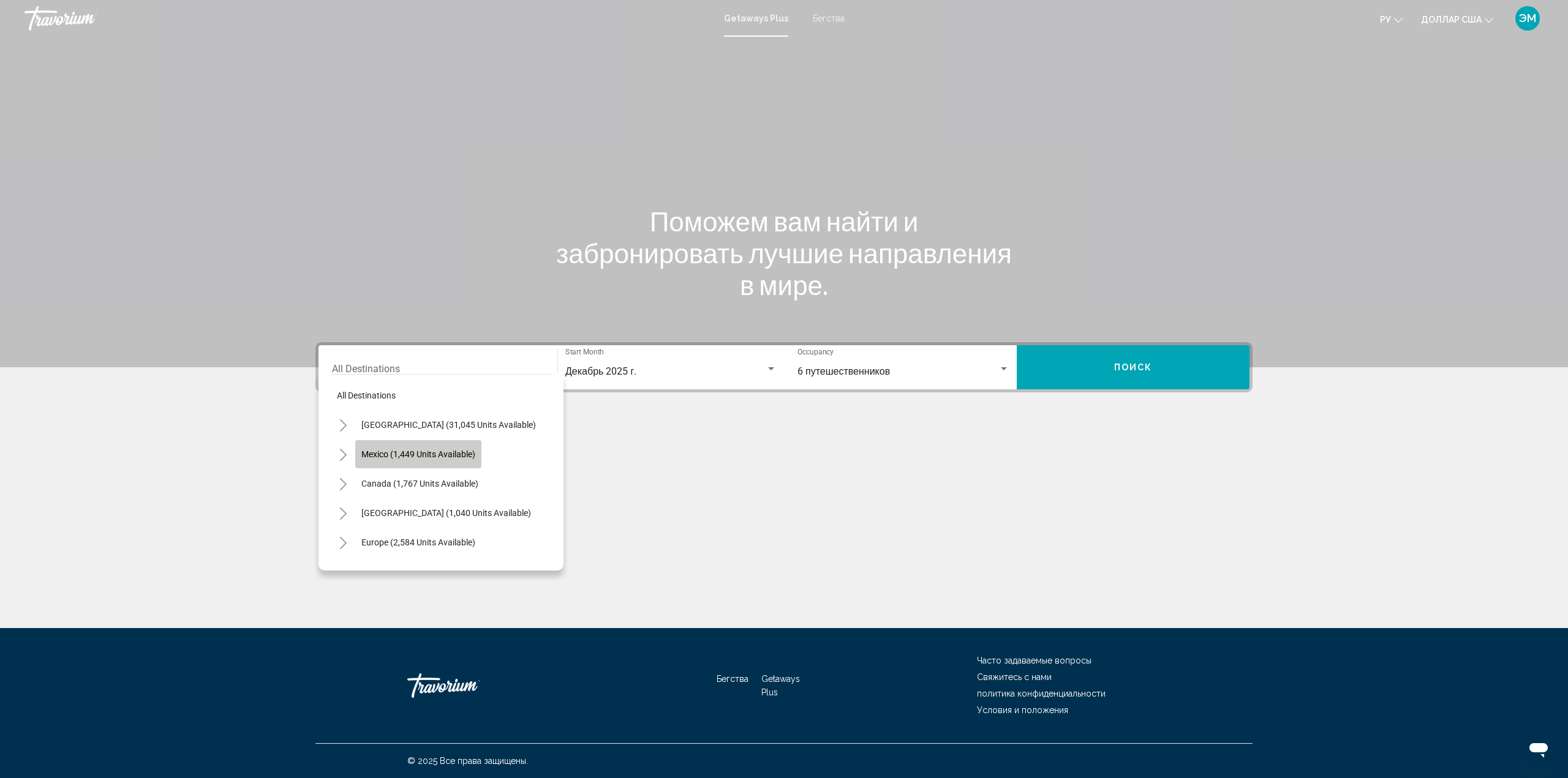
click at [458, 451] on span "Mexico (1,449 units available)" at bounding box center [418, 455] width 114 height 10
type input "**********"
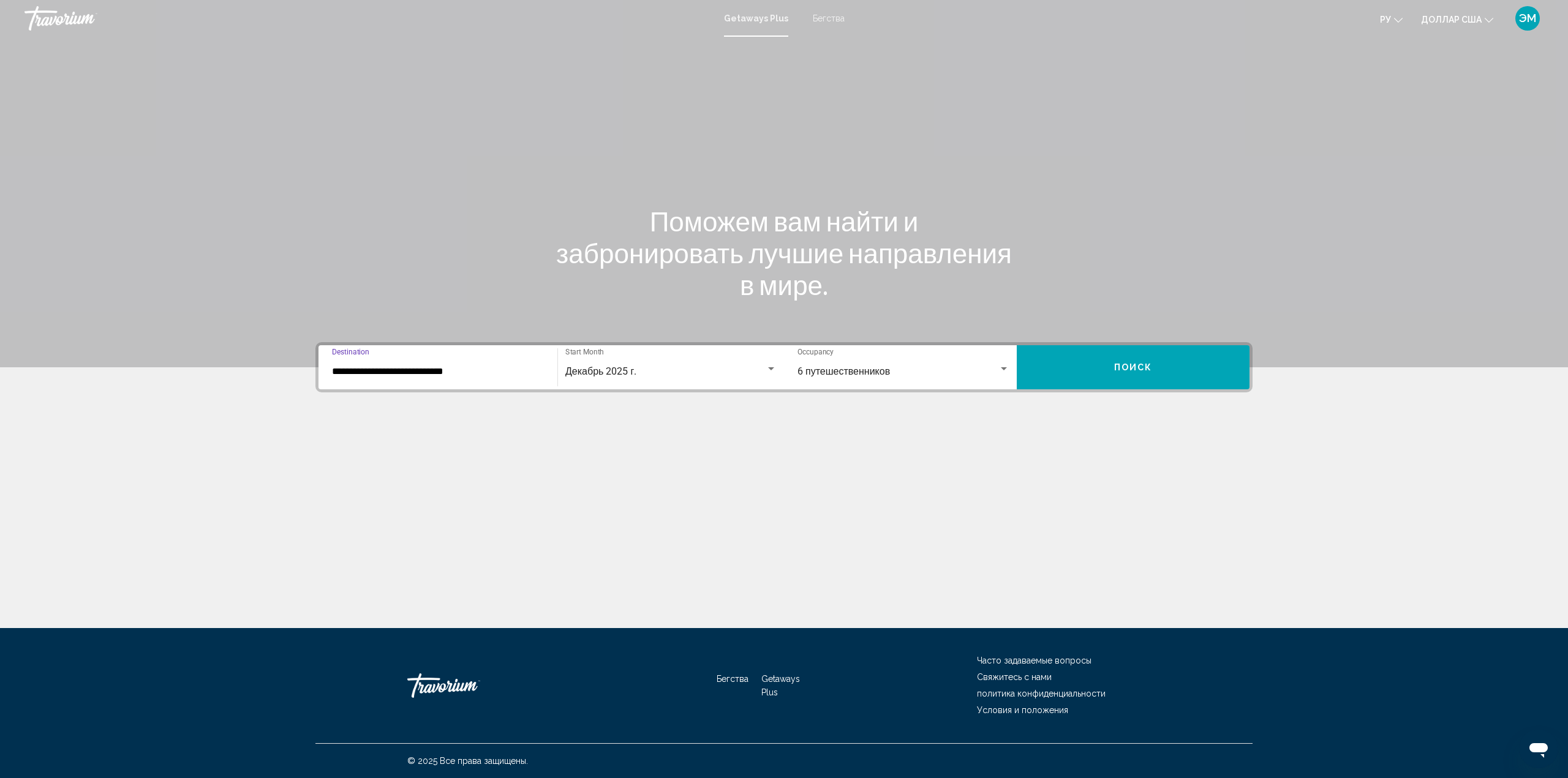
click at [1111, 358] on button "Поиск" at bounding box center [1133, 367] width 233 height 44
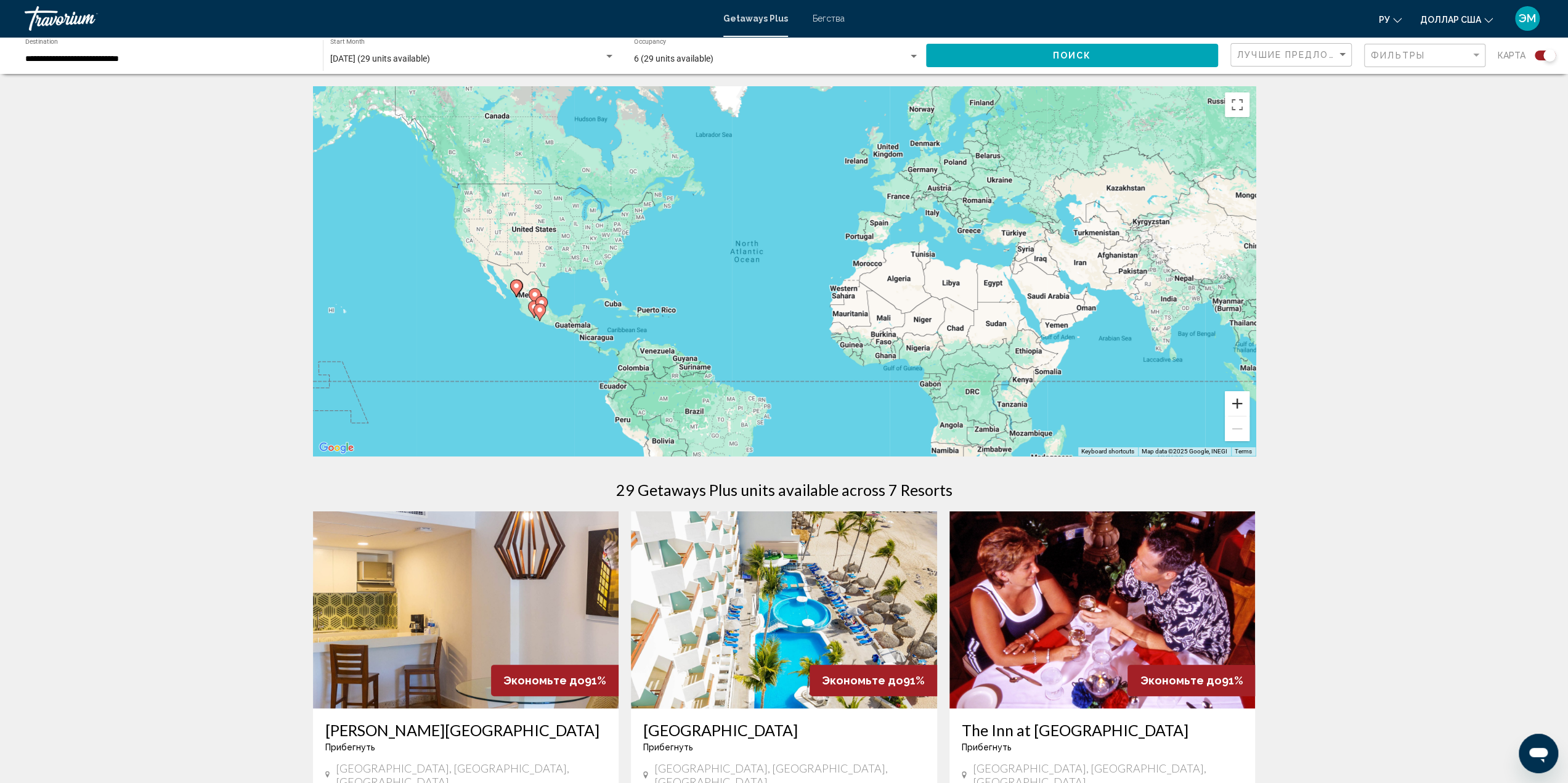
click at [1241, 402] on button "Zoom in" at bounding box center [1237, 403] width 24 height 24
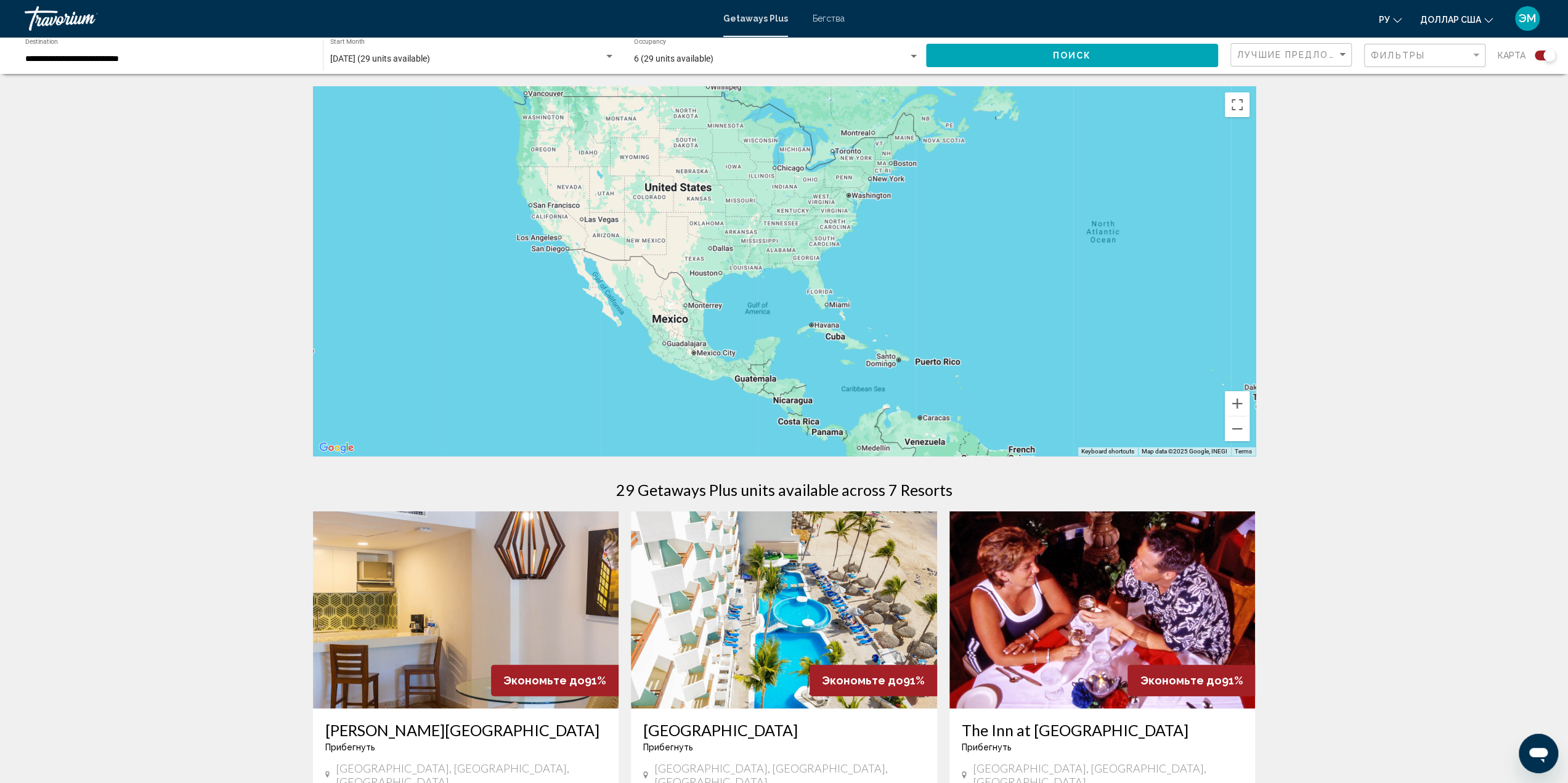
drag, startPoint x: 790, startPoint y: 324, endPoint x: 1186, endPoint y: 324, distance: 396.0
click at [1186, 324] on div "Основное содержание" at bounding box center [784, 271] width 942 height 369
click at [644, 314] on image "Основное содержание" at bounding box center [642, 312] width 7 height 7
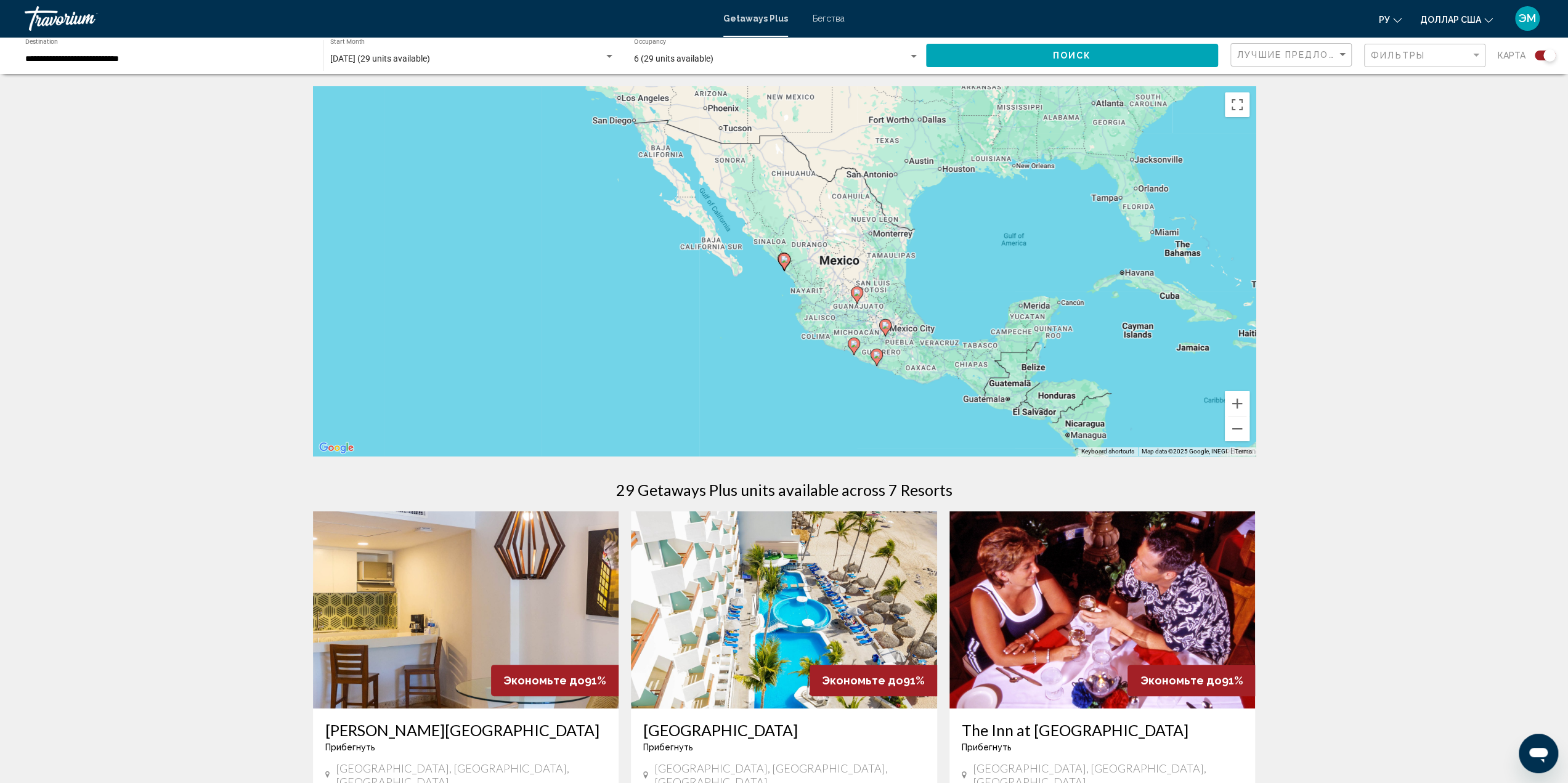
click at [877, 356] on image "Основное содержание" at bounding box center [877, 355] width 7 height 7
type input "**********"
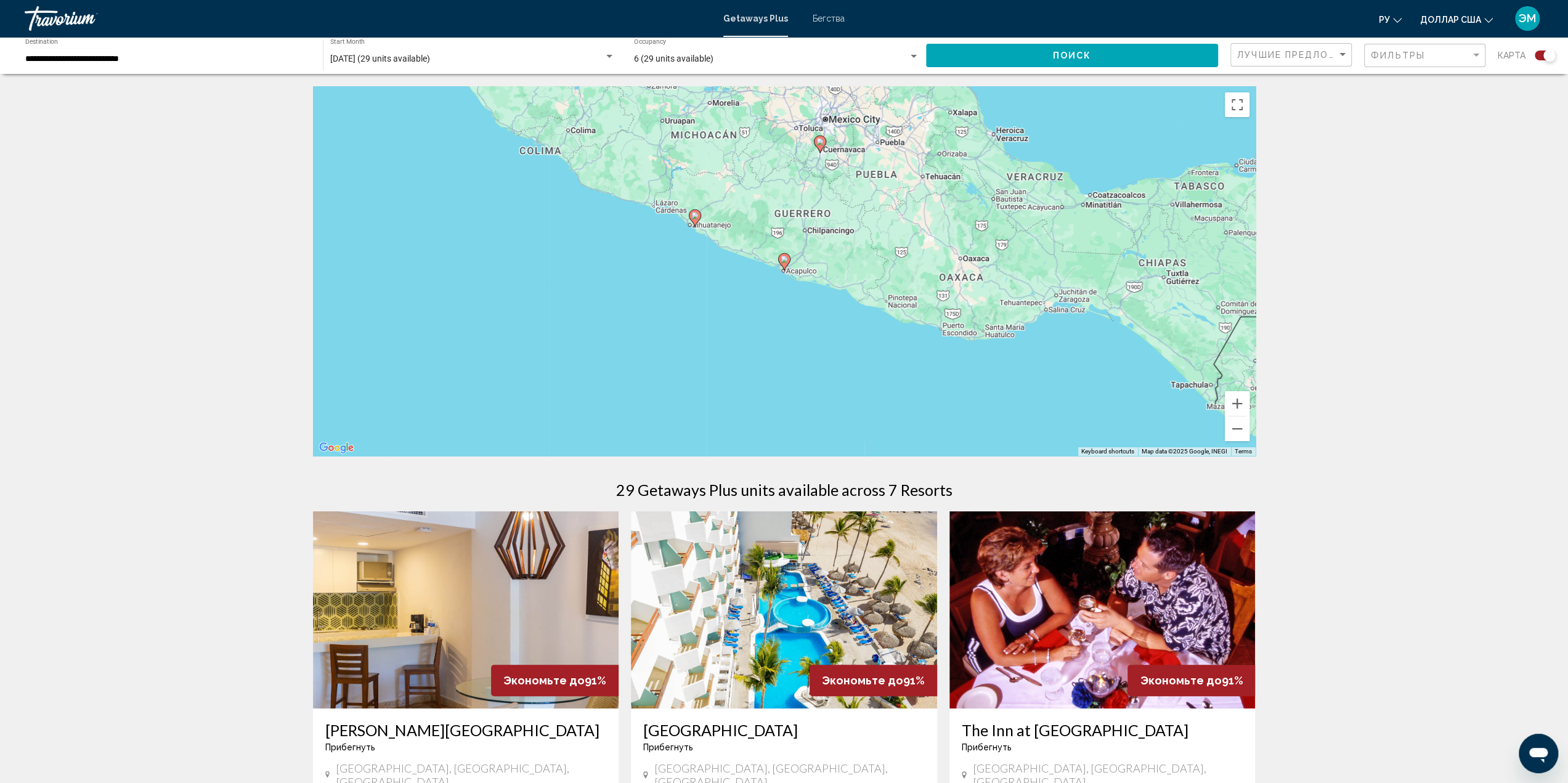
click at [784, 261] on image "Основное содержание" at bounding box center [784, 259] width 7 height 7
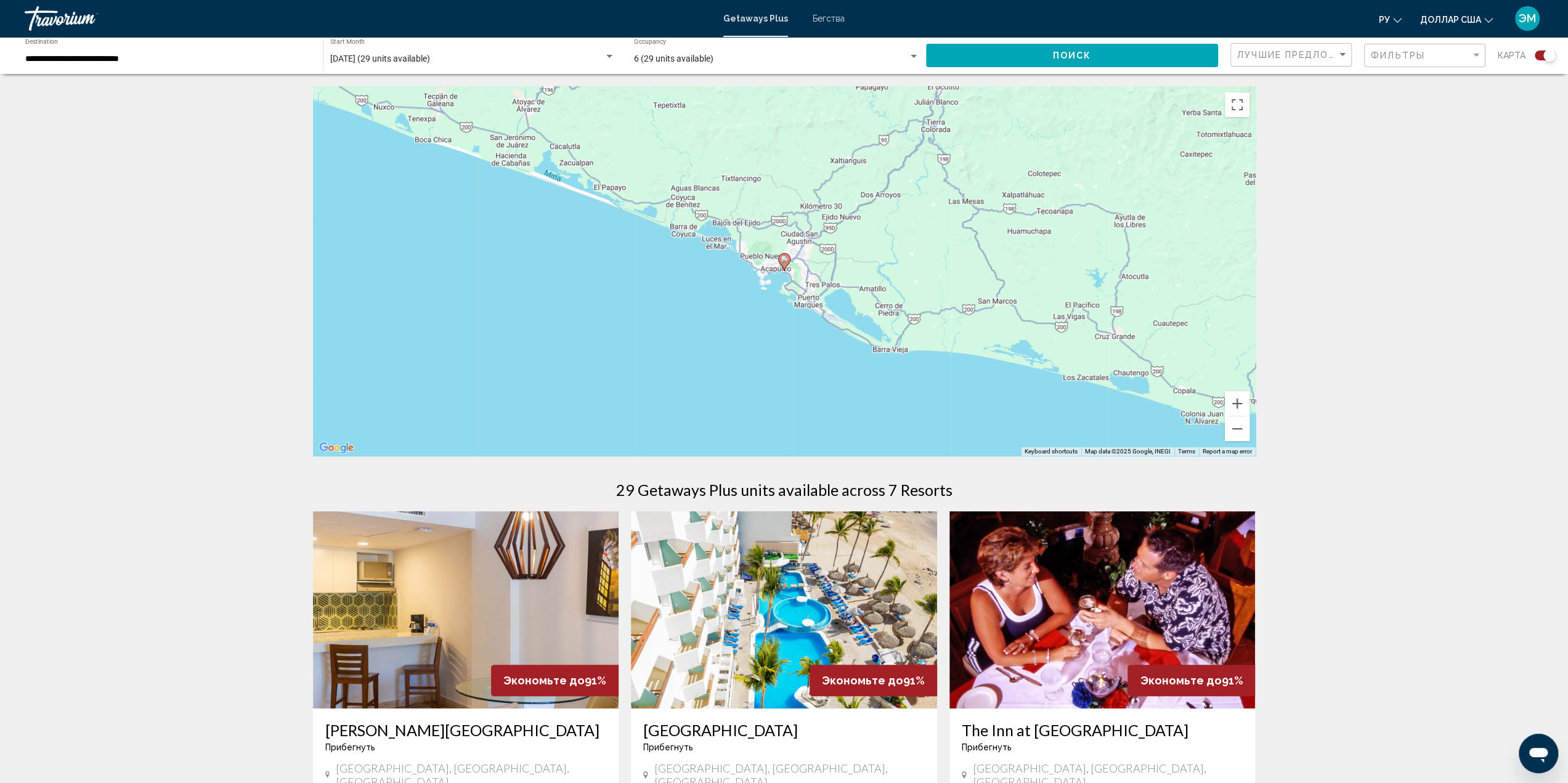
click at [782, 261] on image "Основное содержание" at bounding box center [784, 259] width 7 height 7
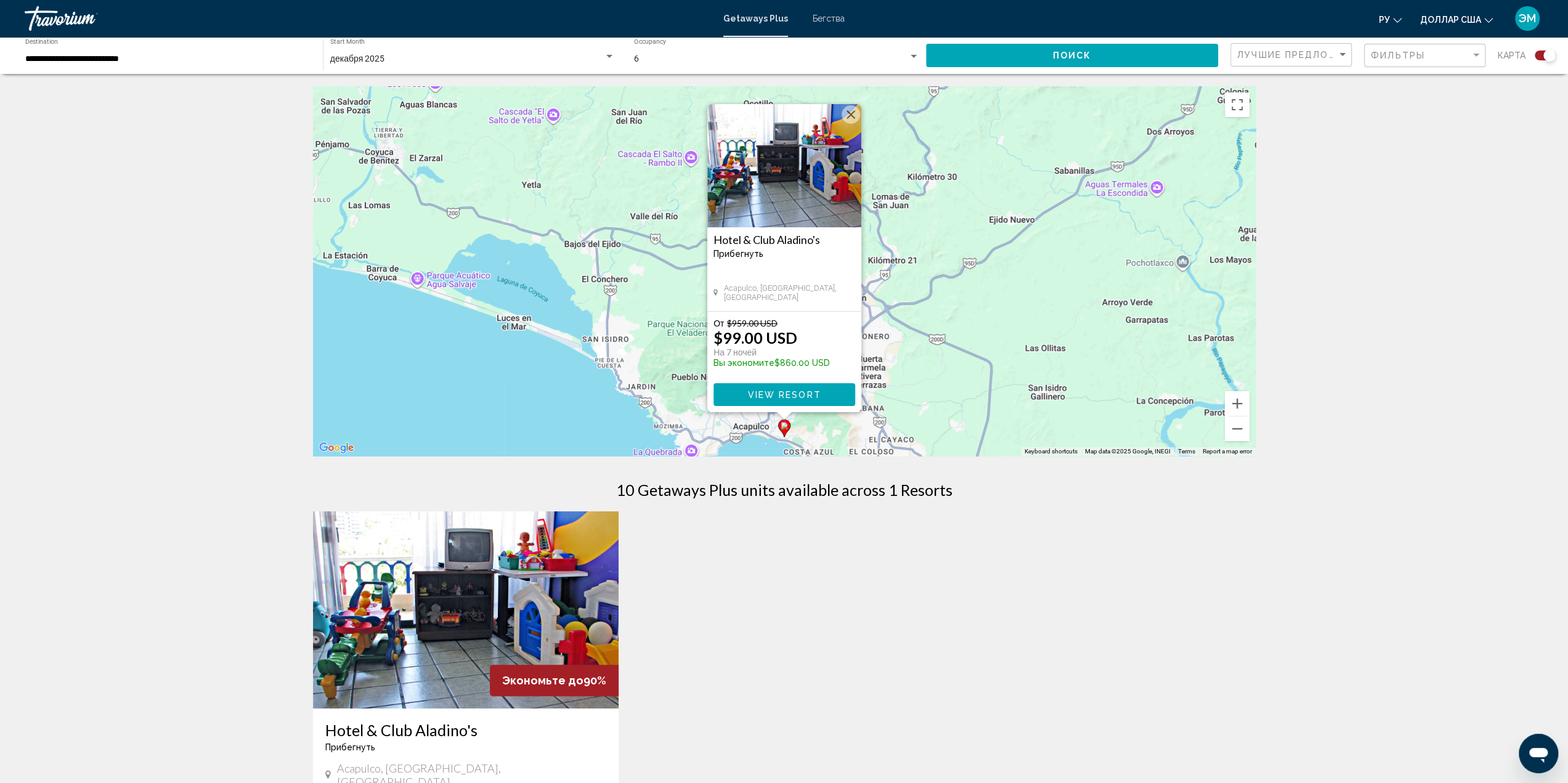
click at [794, 201] on img "Основное содержание" at bounding box center [784, 166] width 154 height 123
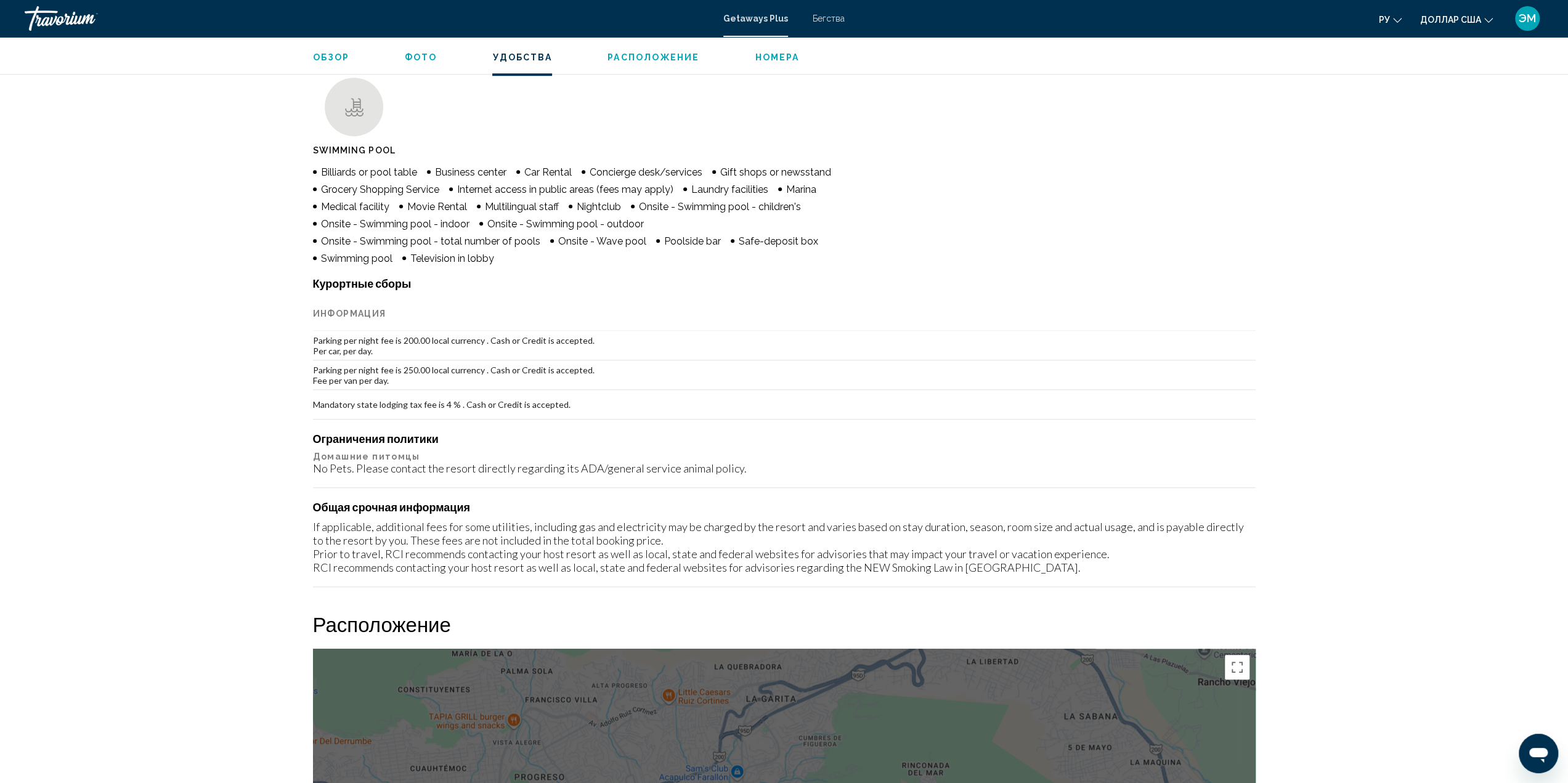
scroll to position [949, 0]
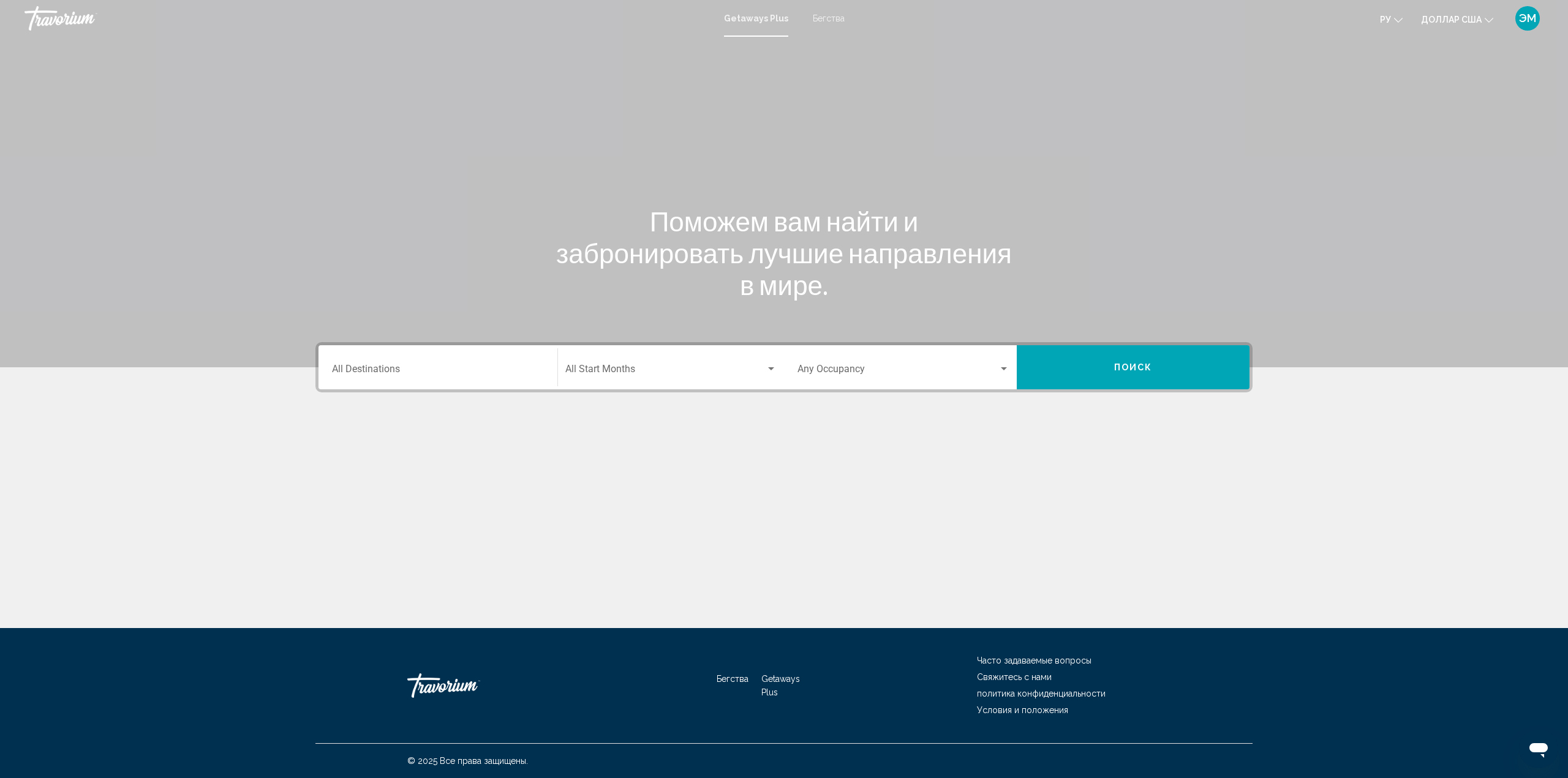
click at [511, 368] on input "Destination All Destinations" at bounding box center [437, 371] width 212 height 11
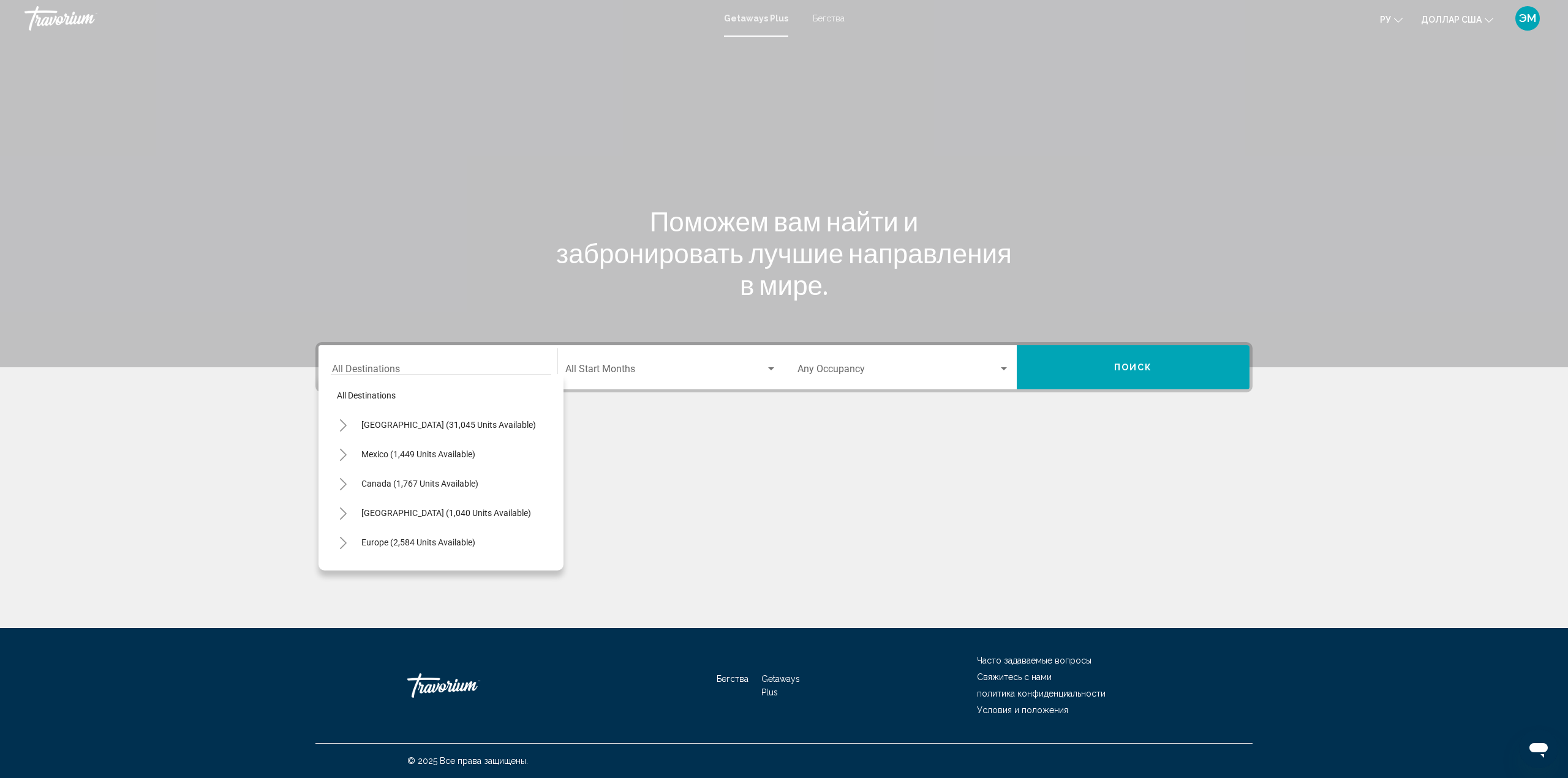
click at [462, 422] on span "[GEOGRAPHIC_DATA] (31,045 units available)" at bounding box center [449, 425] width 175 height 10
type input "**********"
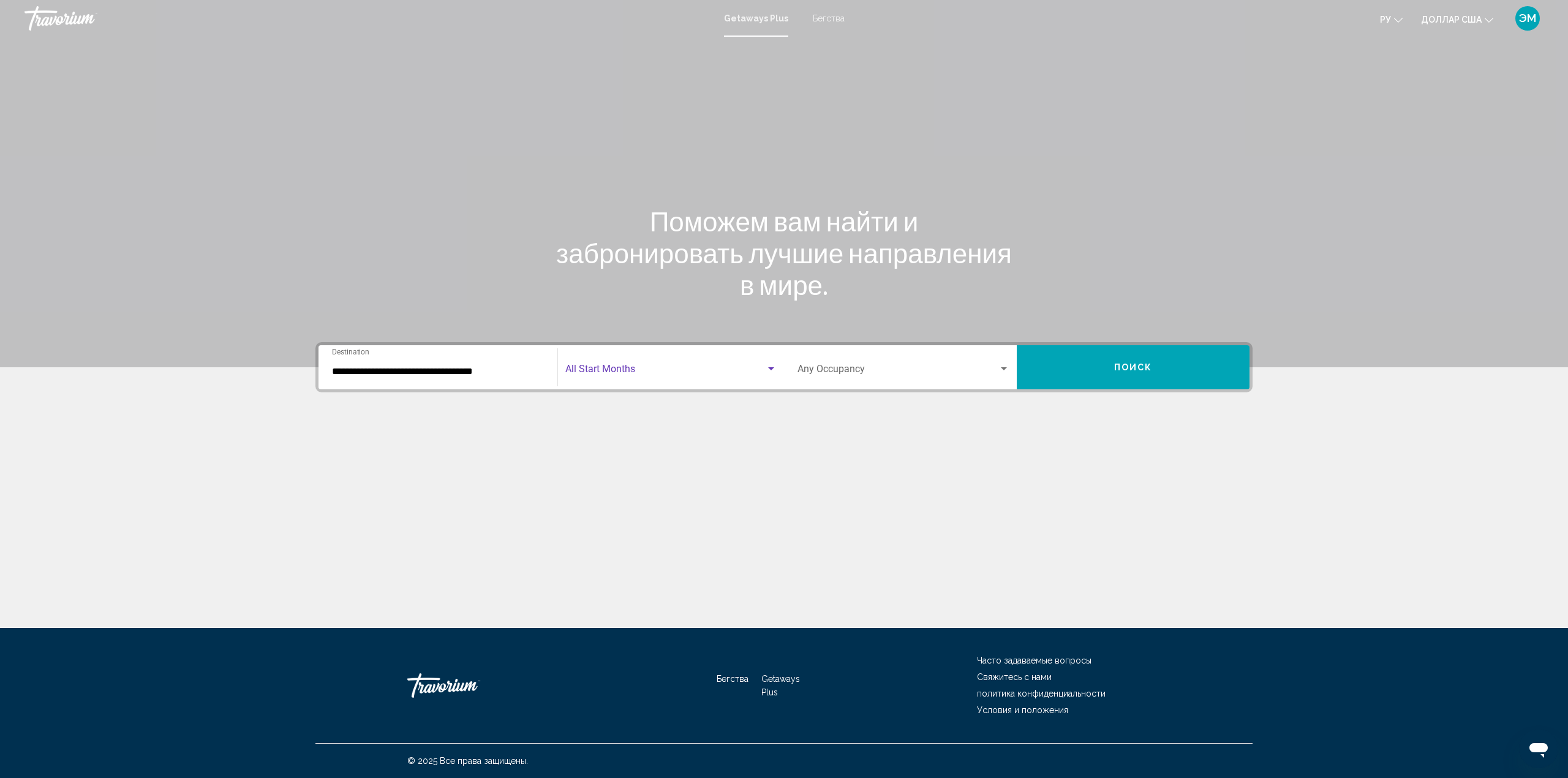
click at [773, 364] on div "Search widget" at bounding box center [771, 369] width 11 height 10
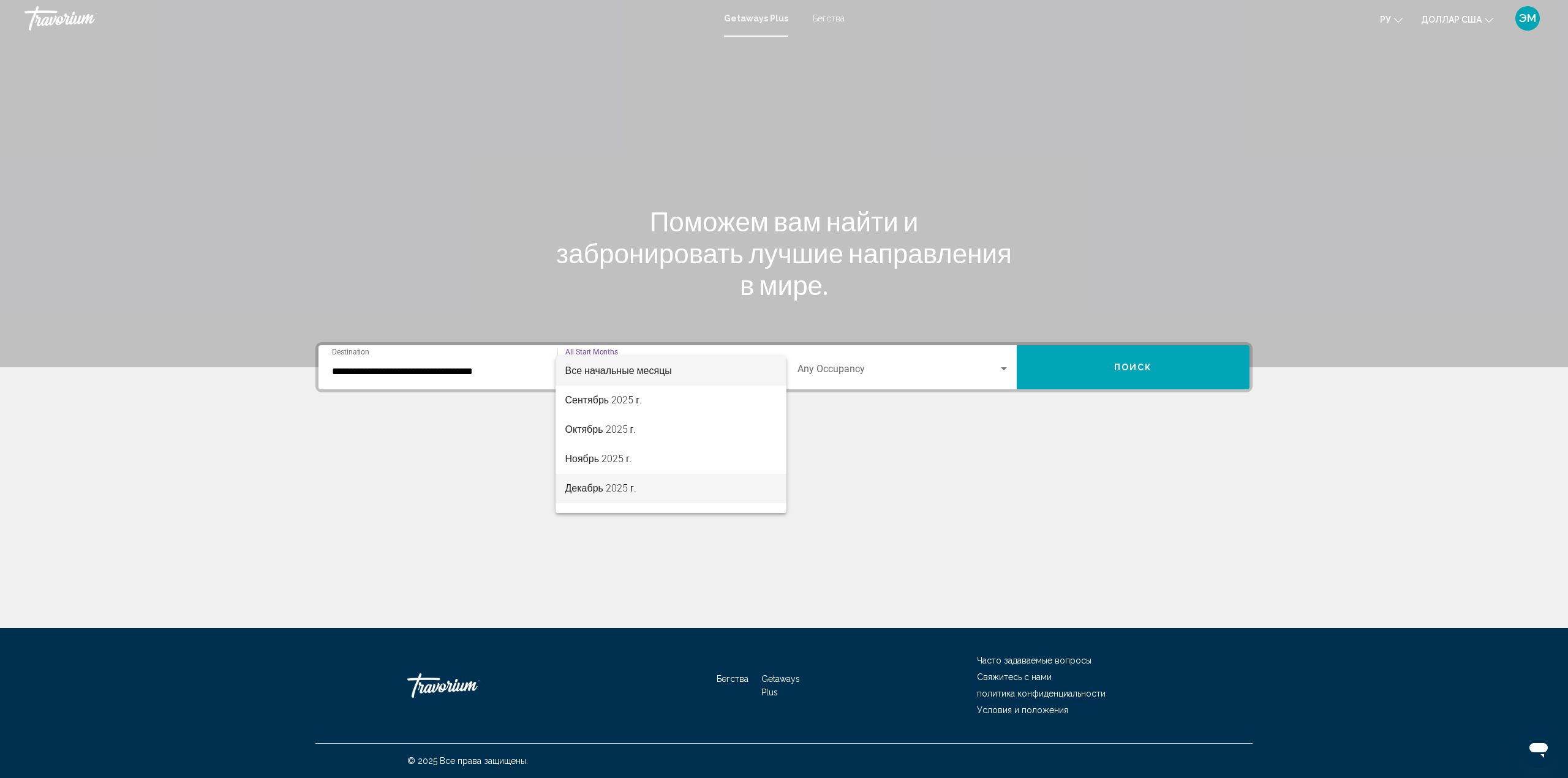
click at [645, 489] on span "Декабрь 2025 г." at bounding box center [671, 488] width 212 height 29
click at [1002, 365] on div "Search widget" at bounding box center [1004, 369] width 11 height 10
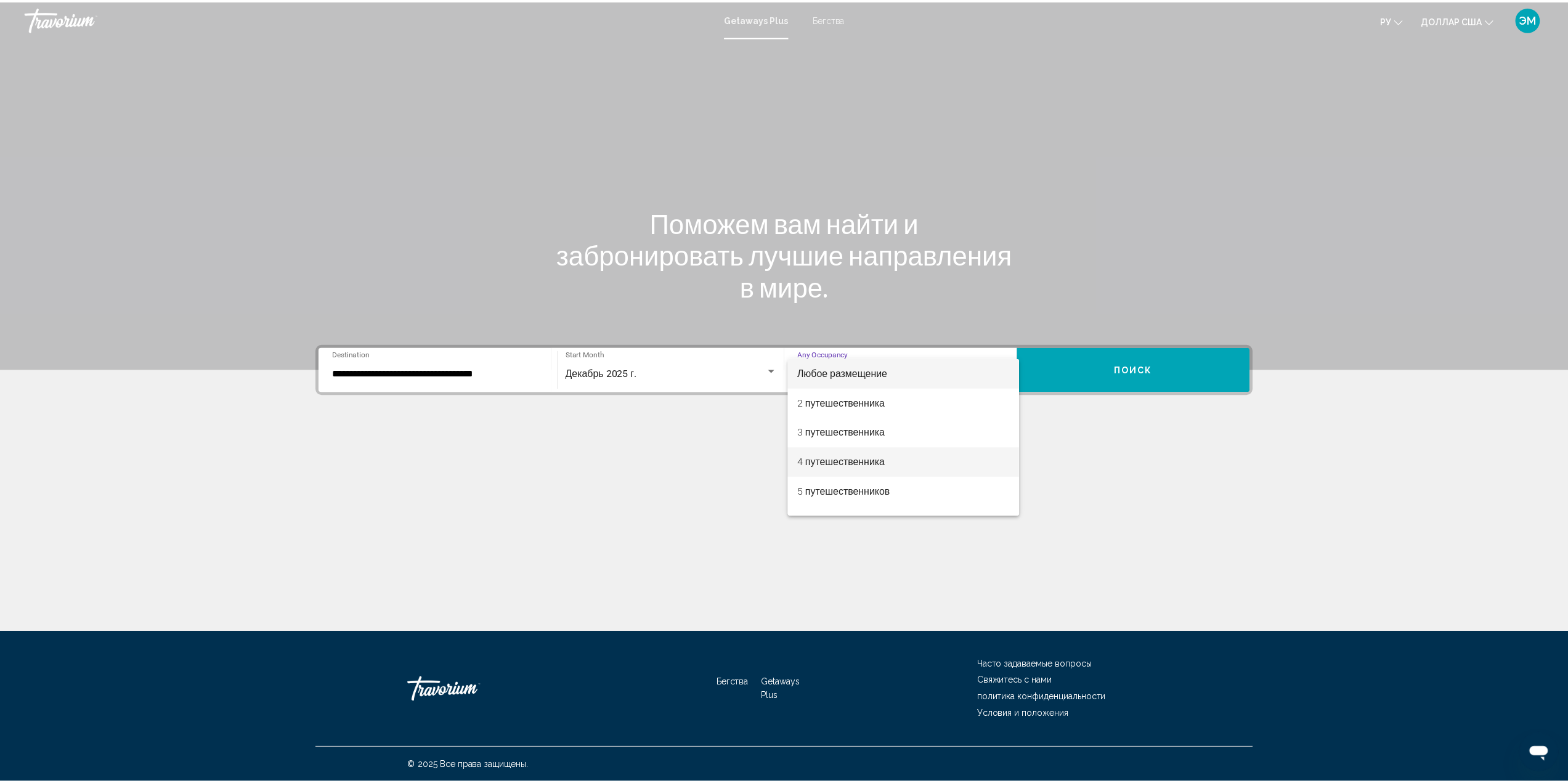
scroll to position [62, 0]
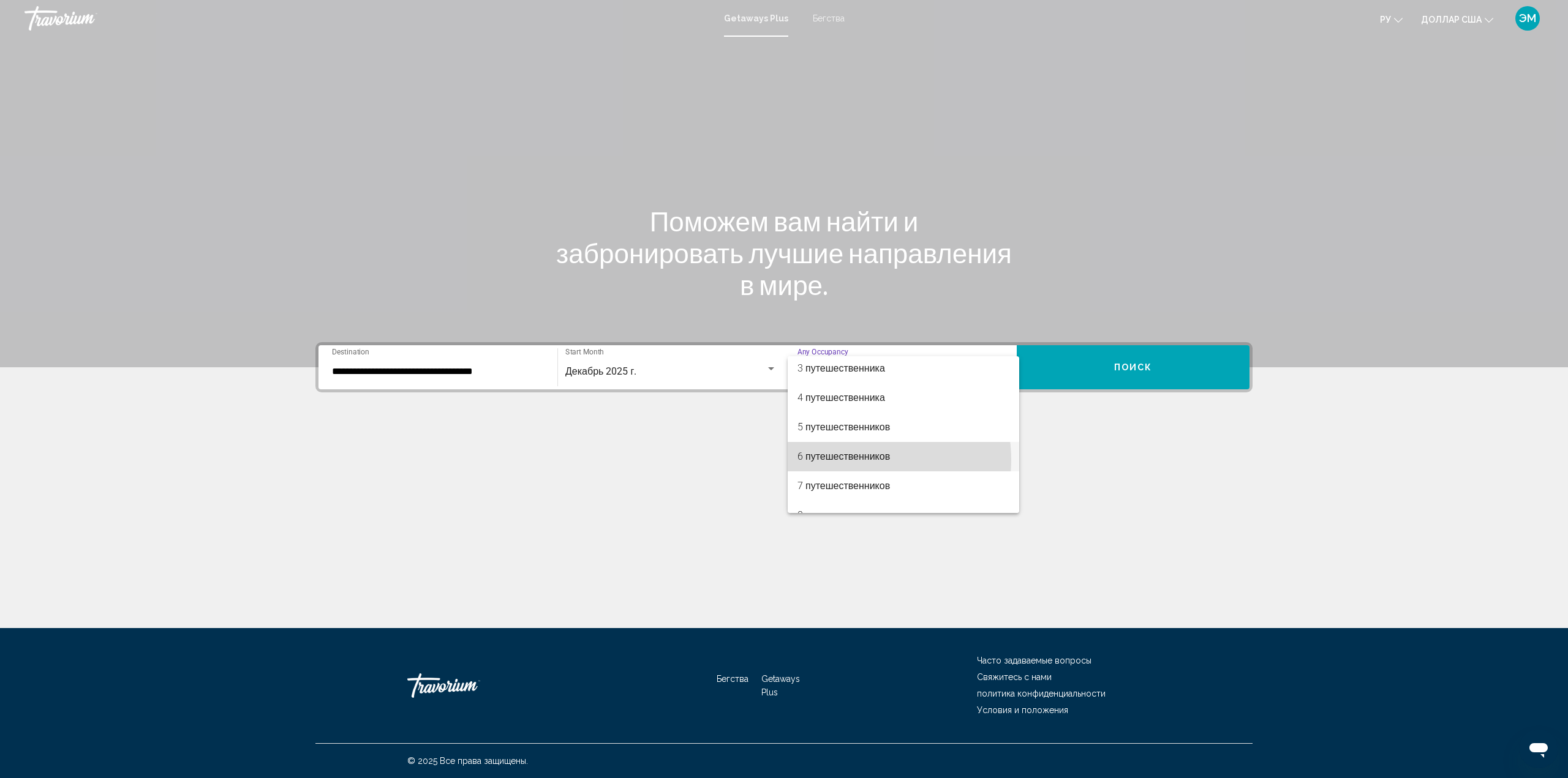
click at [863, 459] on font "6 путешественников" at bounding box center [843, 456] width 93 height 12
click at [1111, 368] on button "Поиск" at bounding box center [1133, 367] width 233 height 44
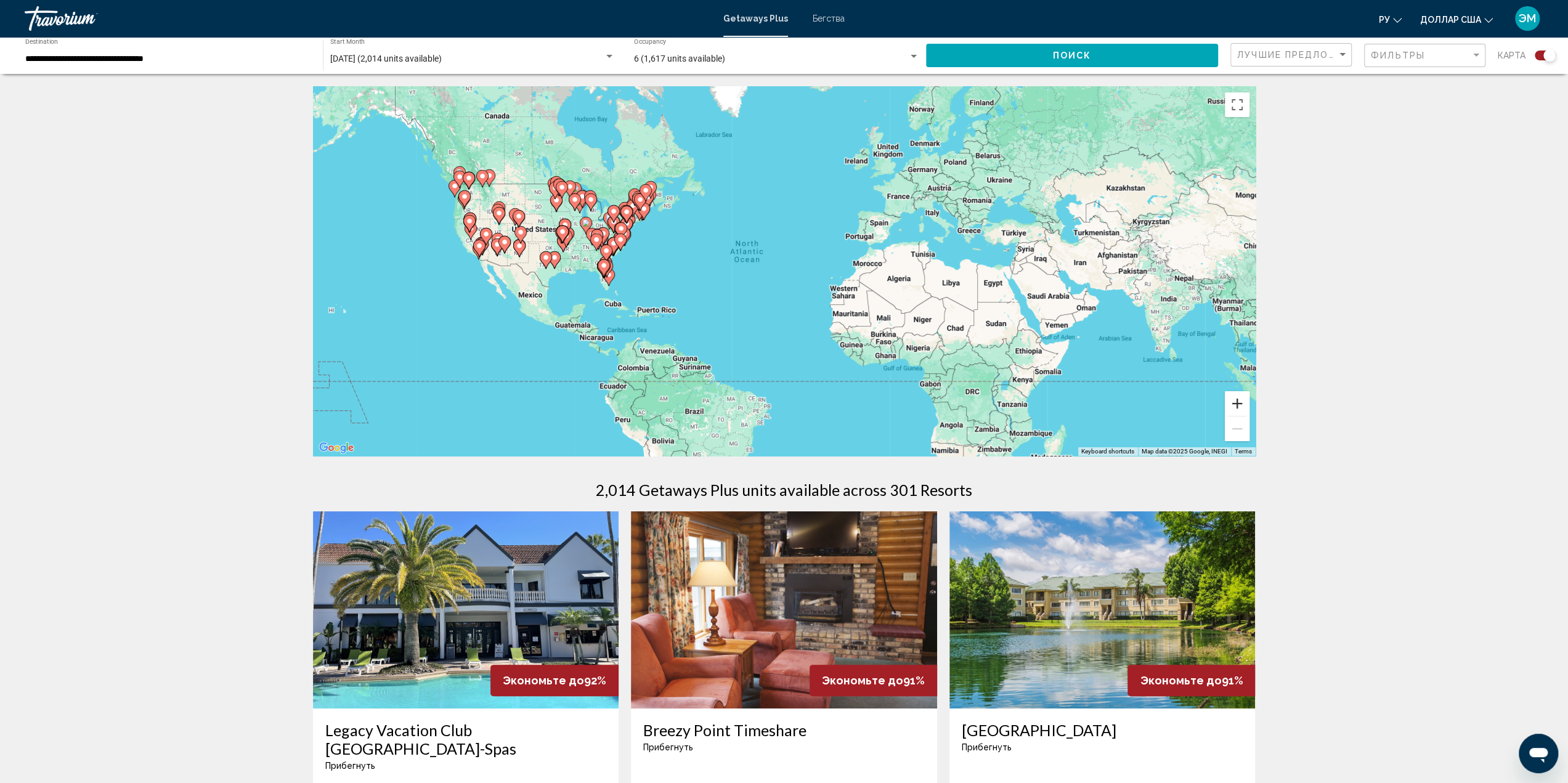
click at [1237, 404] on button "Zoom in" at bounding box center [1237, 403] width 24 height 24
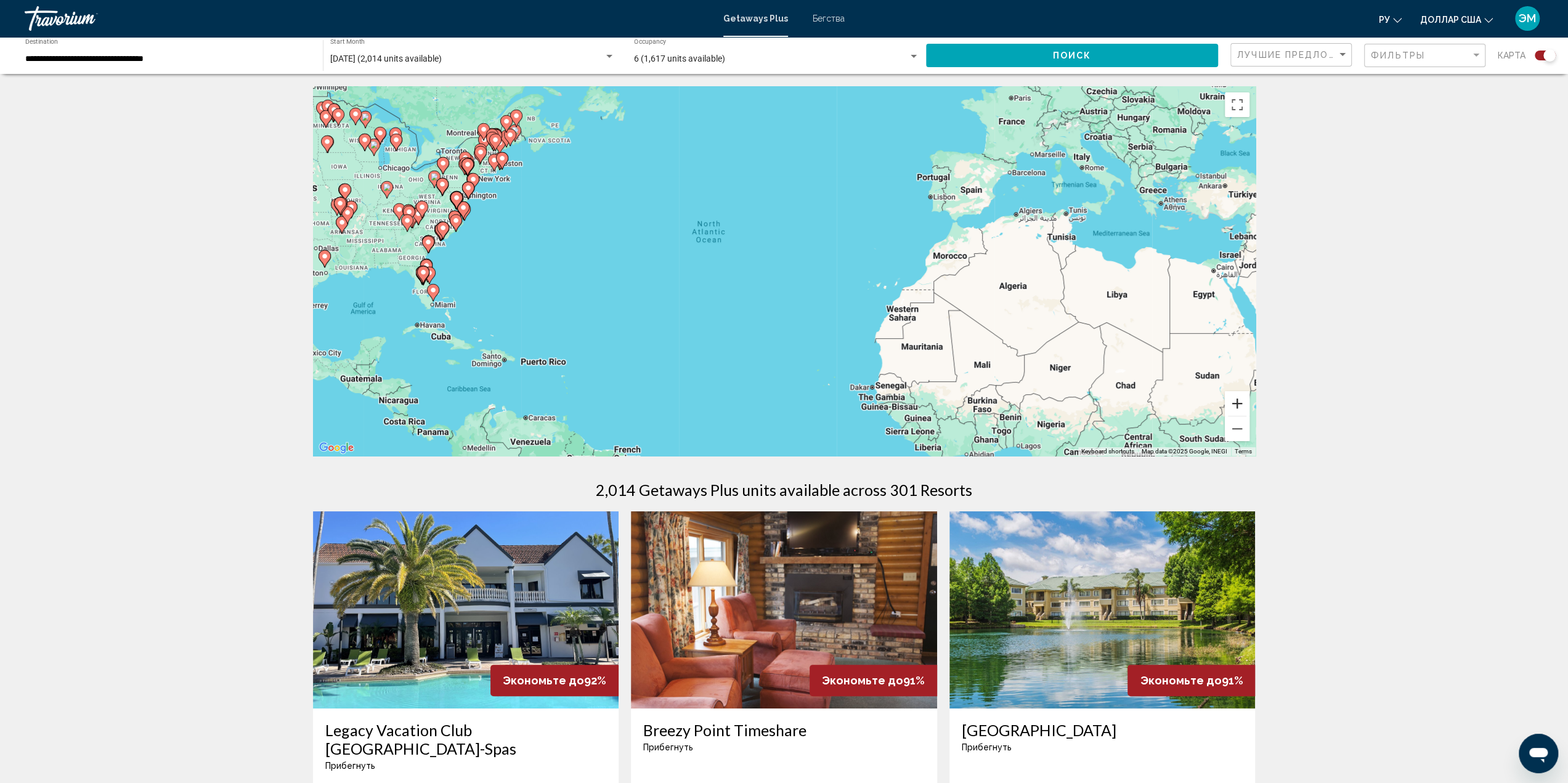
click at [1237, 404] on button "Zoom in" at bounding box center [1237, 403] width 24 height 24
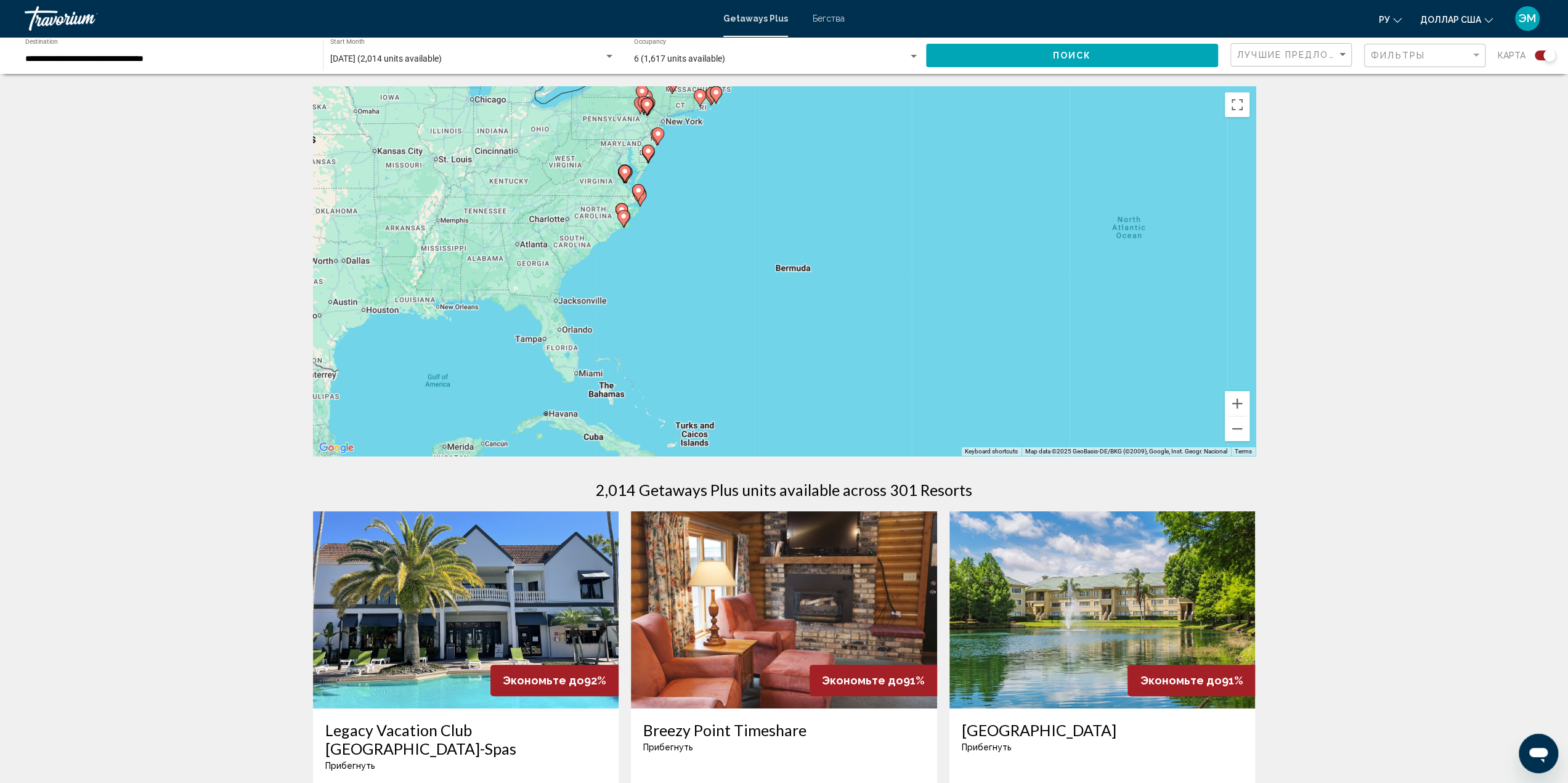
drag, startPoint x: 738, startPoint y: 281, endPoint x: 1236, endPoint y: 316, distance: 499.2
click at [1236, 316] on div "To activate drag with keyboard, press Alt + Enter. Once in keyboard drag state,…" at bounding box center [784, 271] width 942 height 369
click at [1232, 404] on button "Zoom in" at bounding box center [1237, 403] width 24 height 24
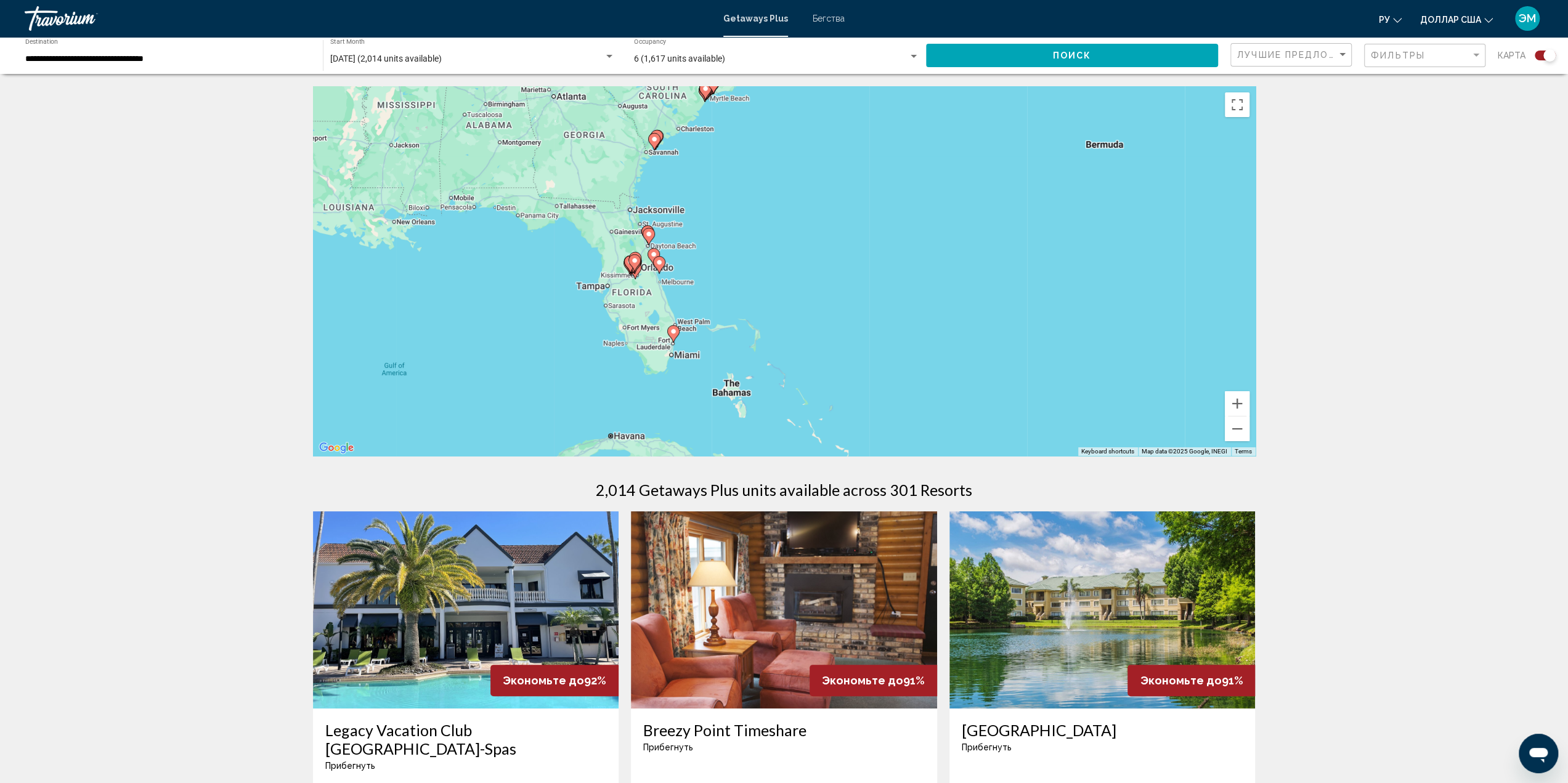
drag, startPoint x: 842, startPoint y: 297, endPoint x: 1006, endPoint y: 193, distance: 194.2
click at [1006, 193] on div "To activate drag with keyboard, press Alt + Enter. Once in keyboard drag state,…" at bounding box center [784, 271] width 942 height 369
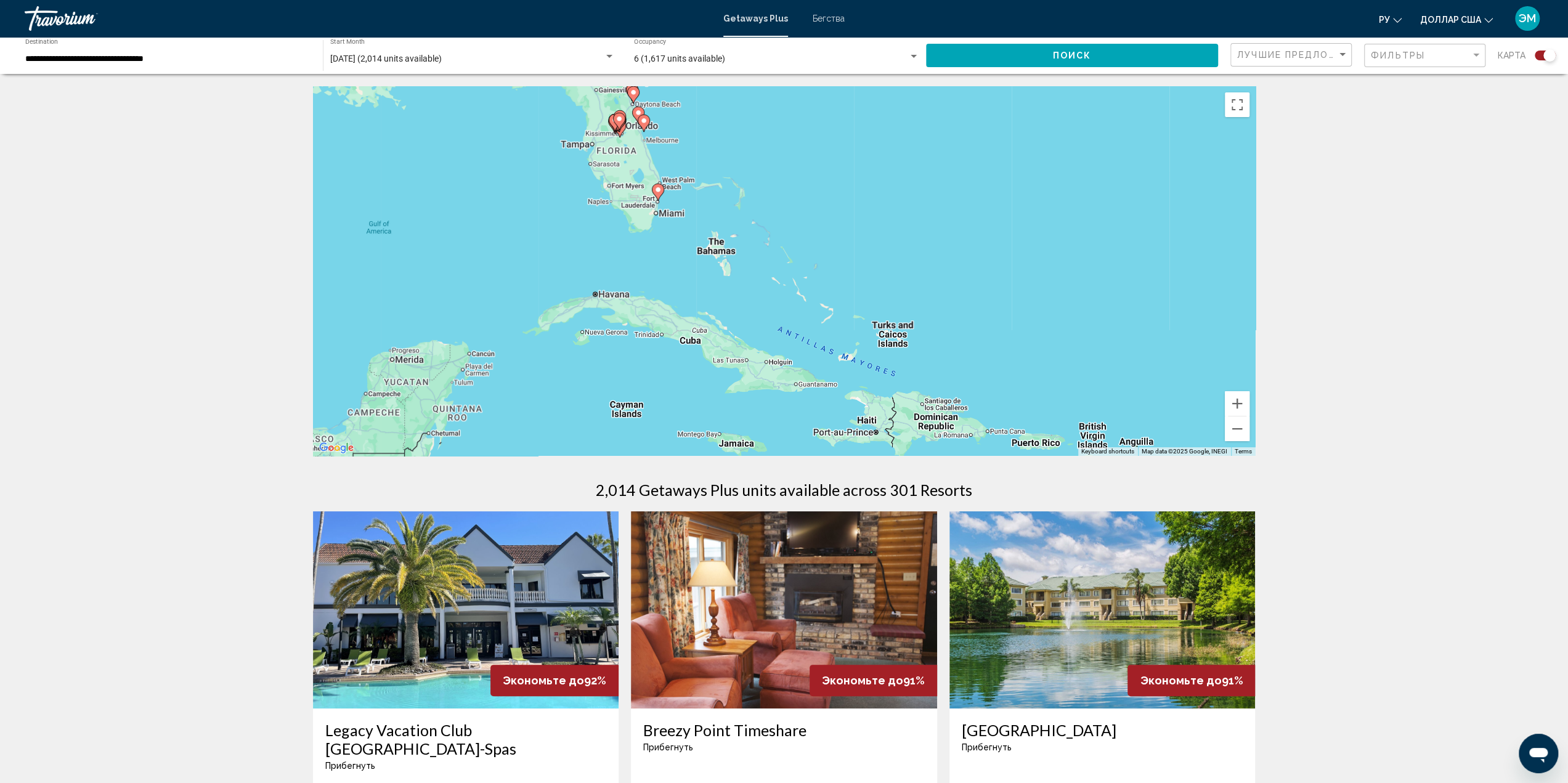
drag, startPoint x: 992, startPoint y: 304, endPoint x: 984, endPoint y: 207, distance: 97.3
click at [984, 207] on div "To activate drag with keyboard, press Alt + Enter. Once in keyboard drag state,…" at bounding box center [784, 271] width 942 height 369
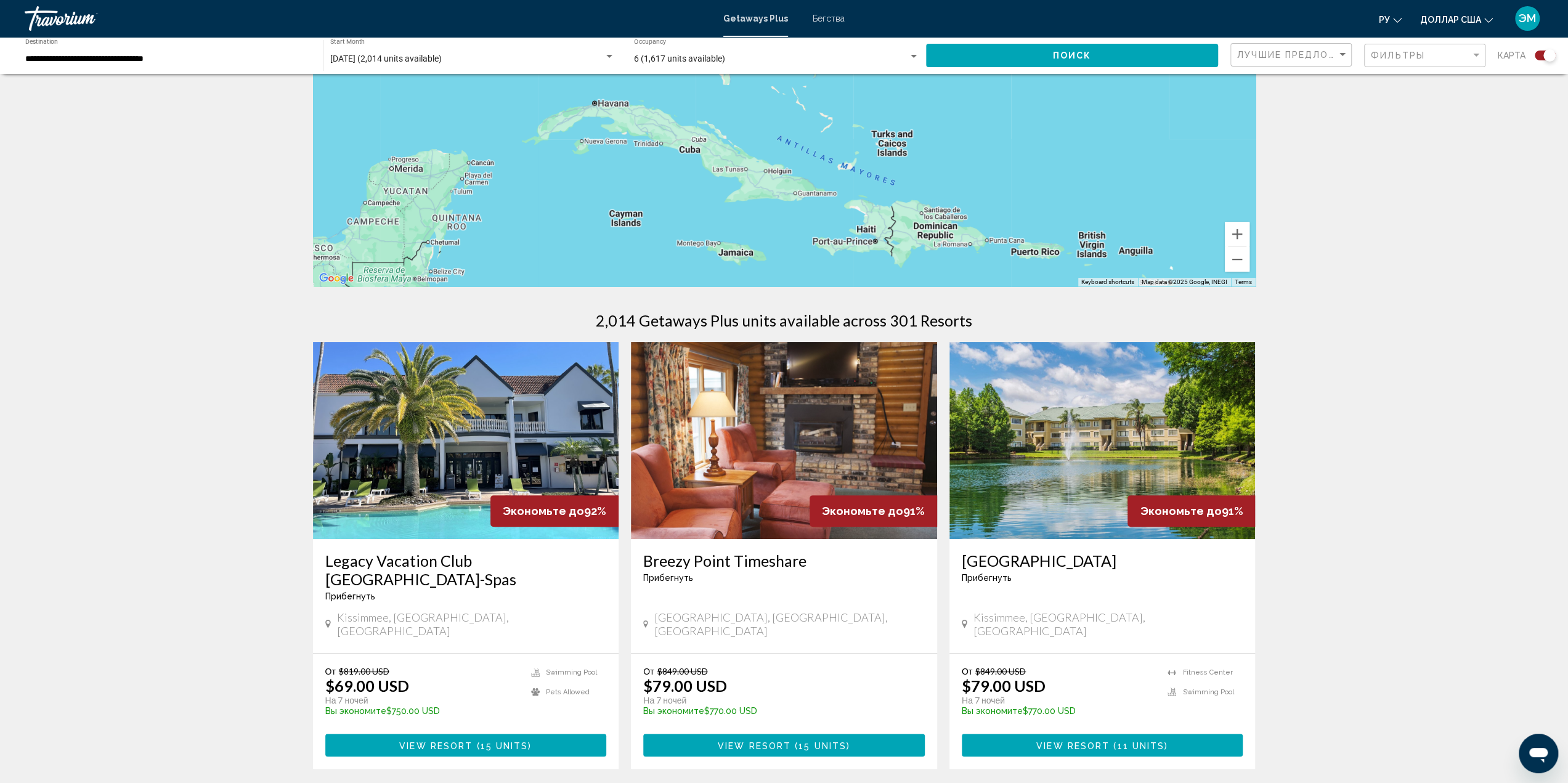
scroll to position [246, 0]
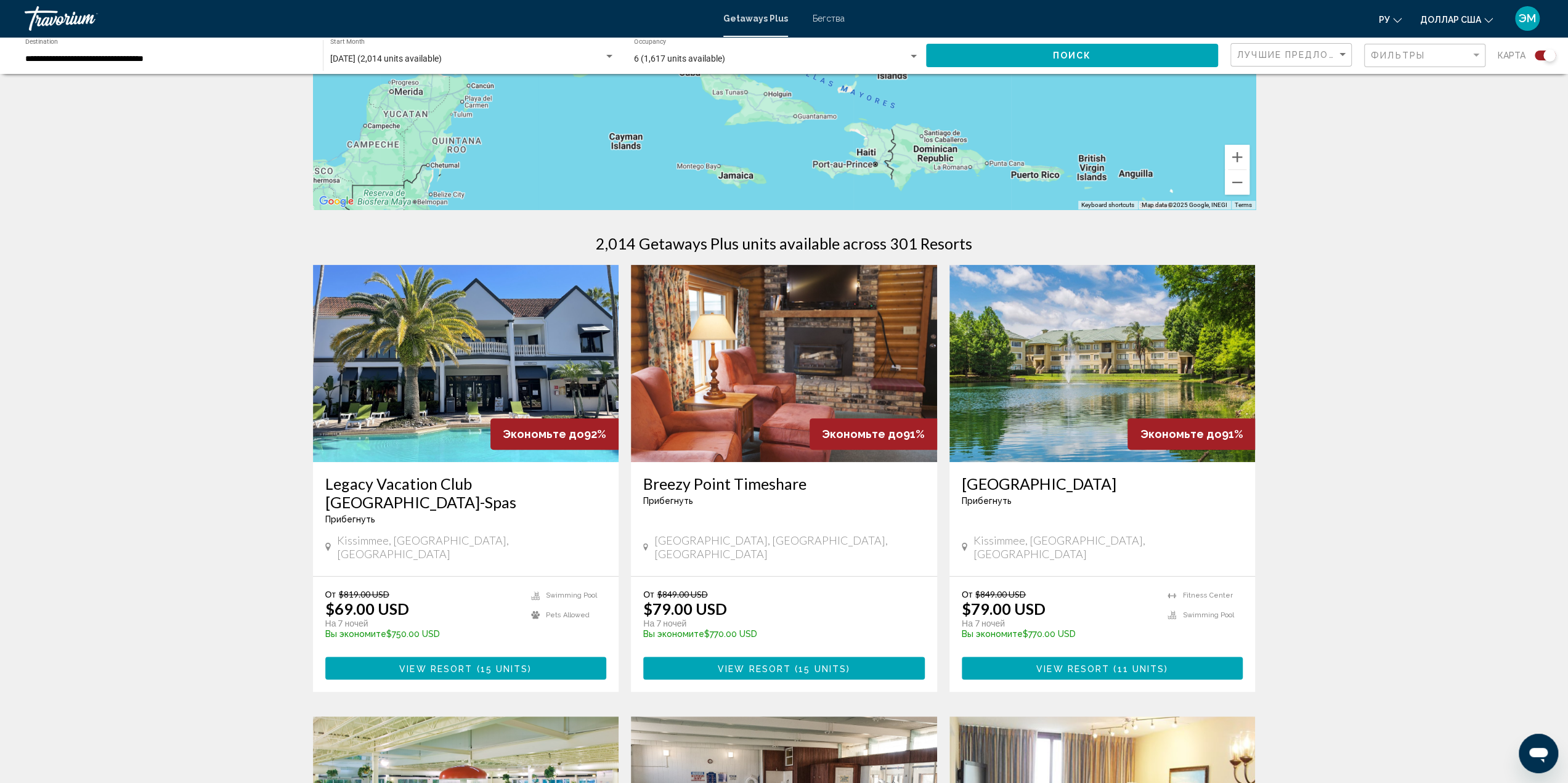
click at [489, 363] on img "Основное содержание" at bounding box center [466, 363] width 306 height 197
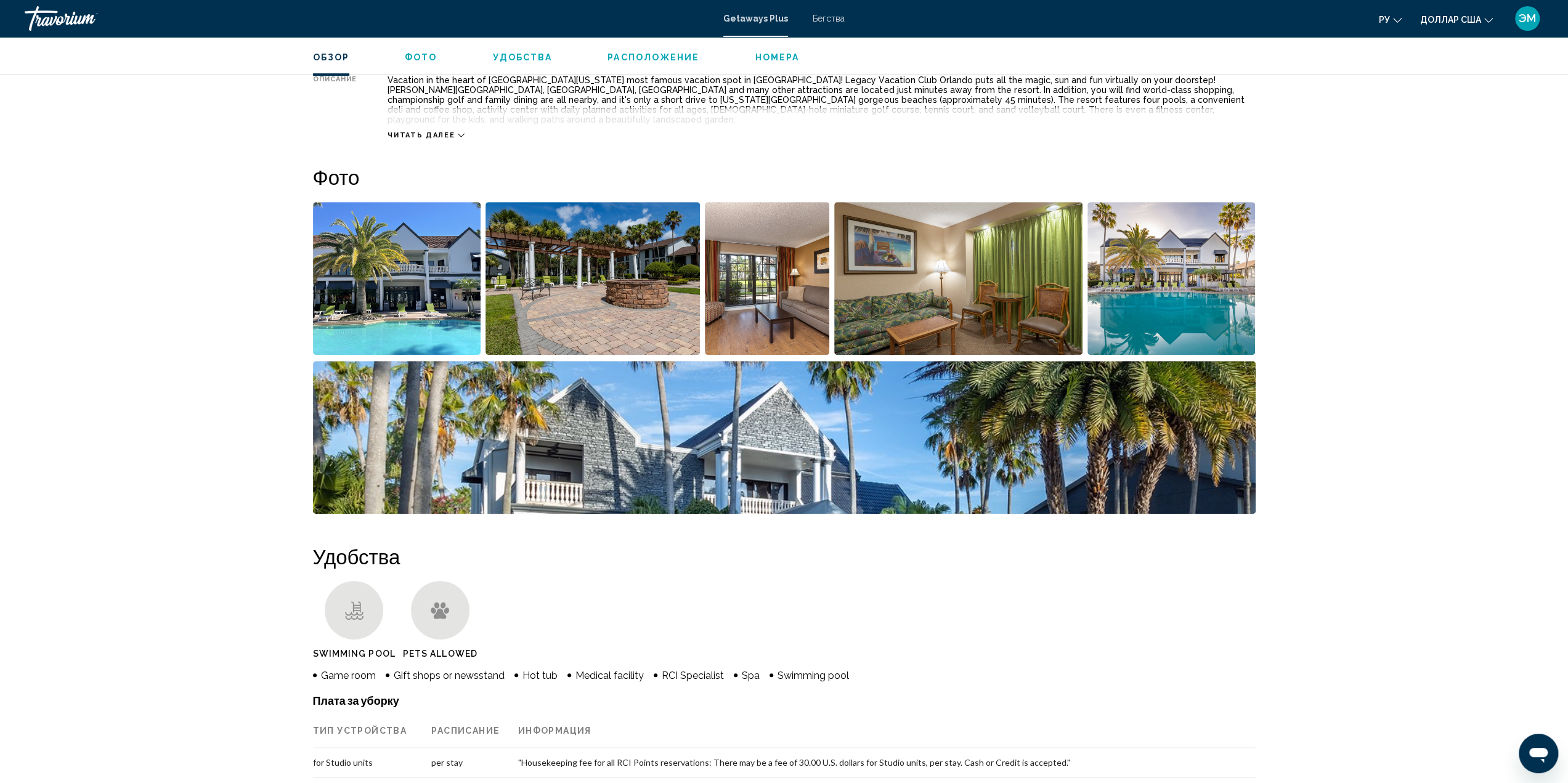
scroll to position [493, 0]
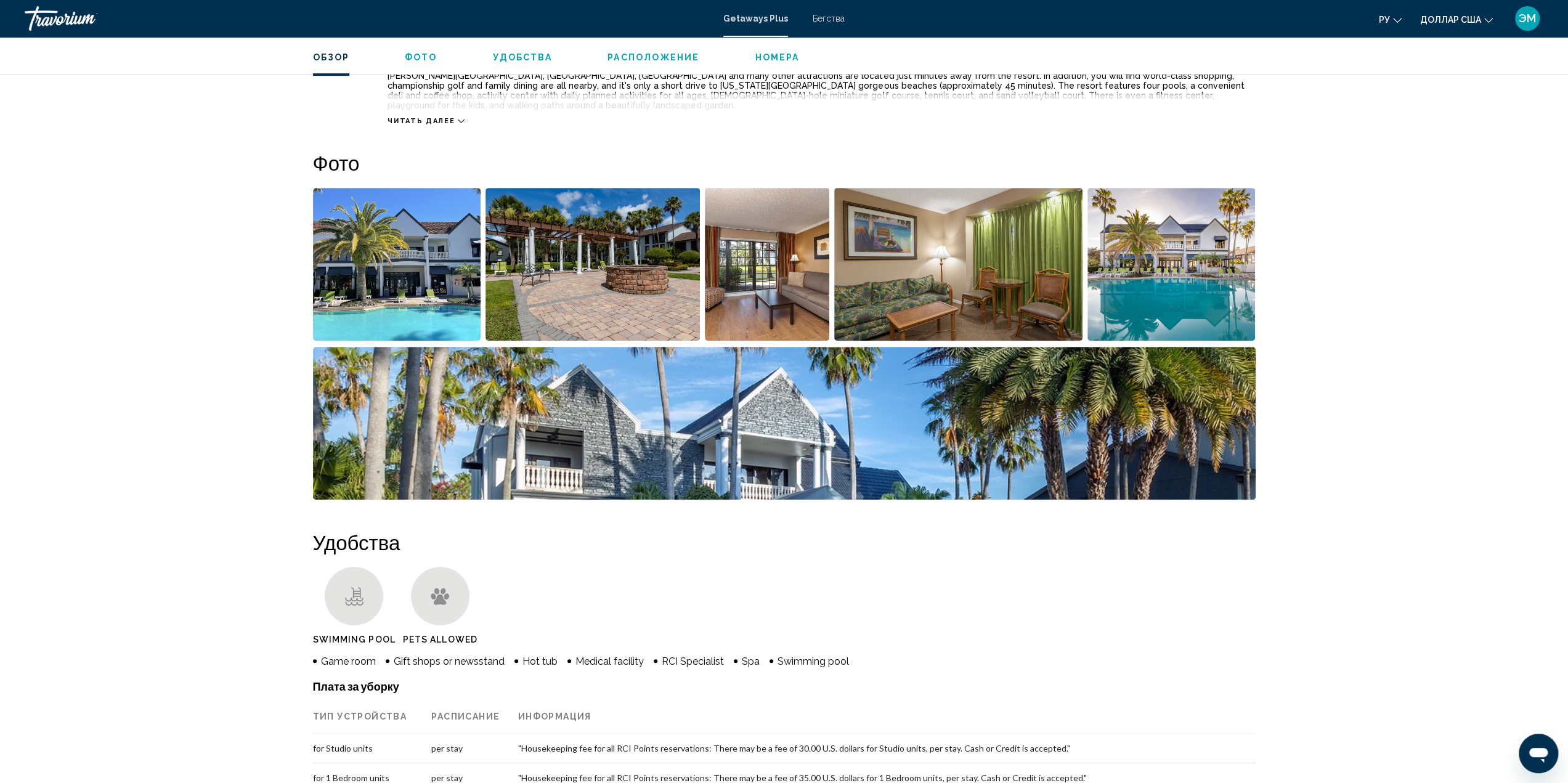
click at [419, 271] on img "Open full-screen image slider" at bounding box center [397, 264] width 168 height 152
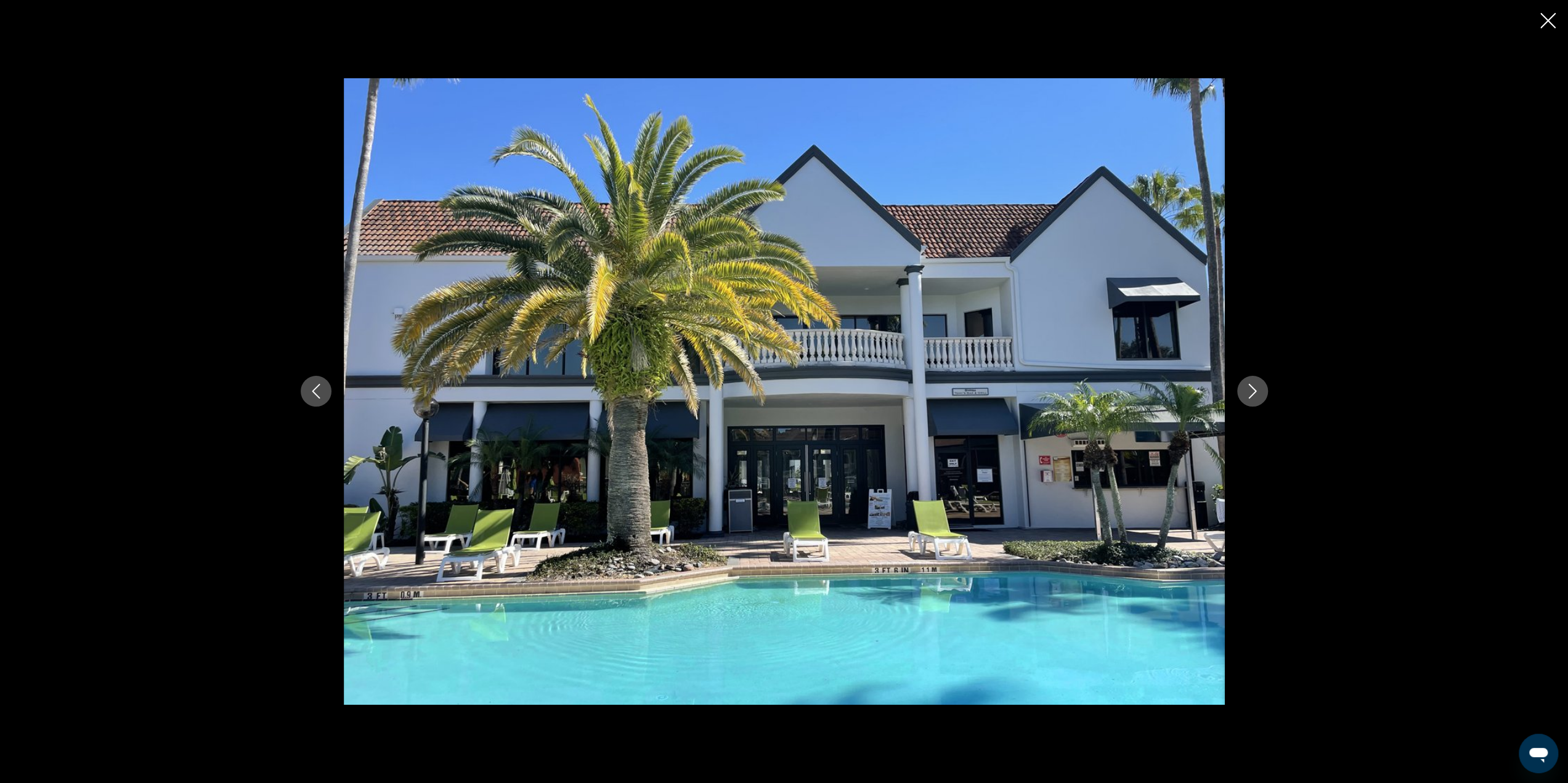
click at [1251, 390] on icon "Next image" at bounding box center [1252, 391] width 15 height 15
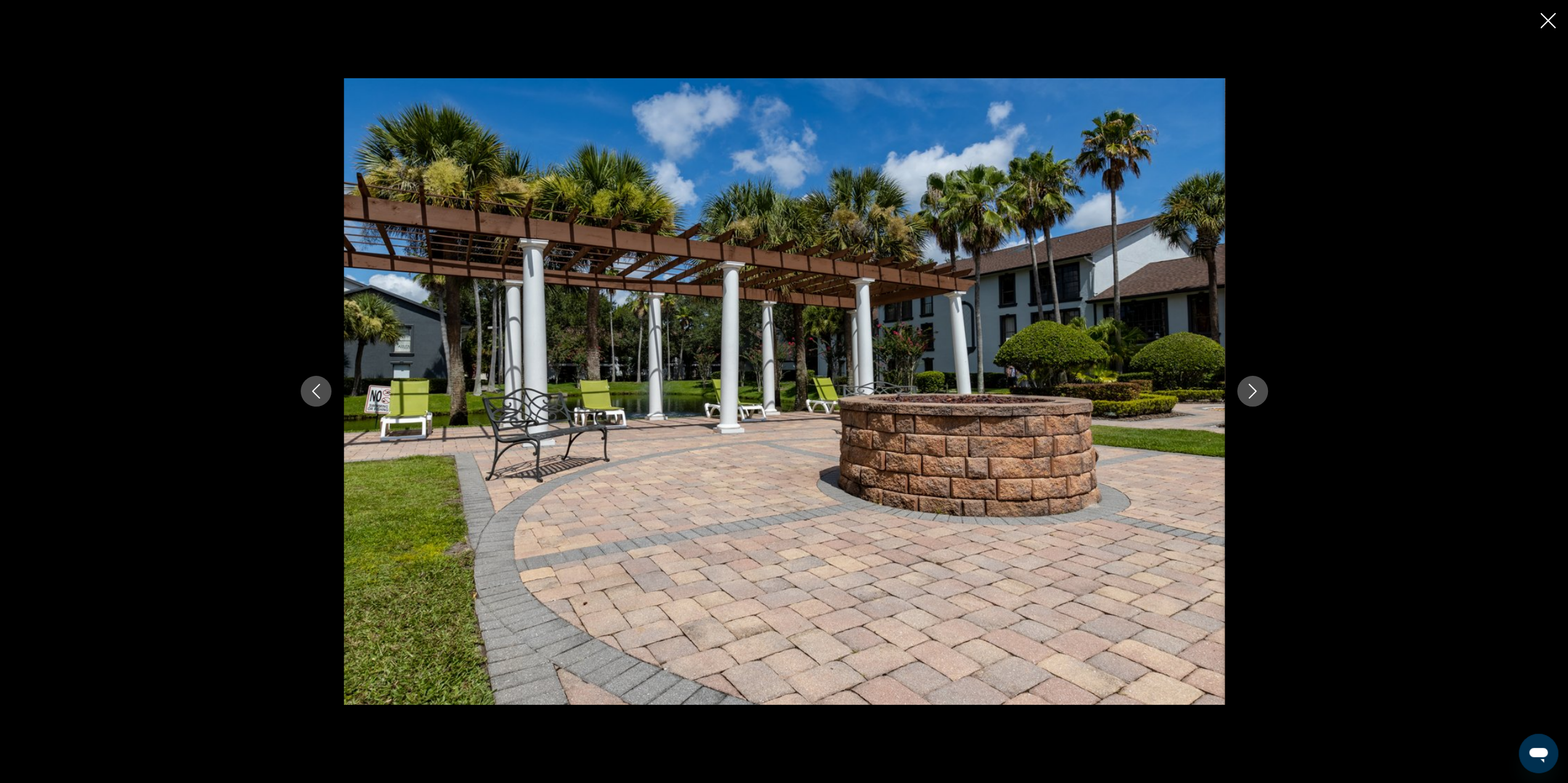
click at [1251, 390] on icon "Next image" at bounding box center [1252, 391] width 15 height 15
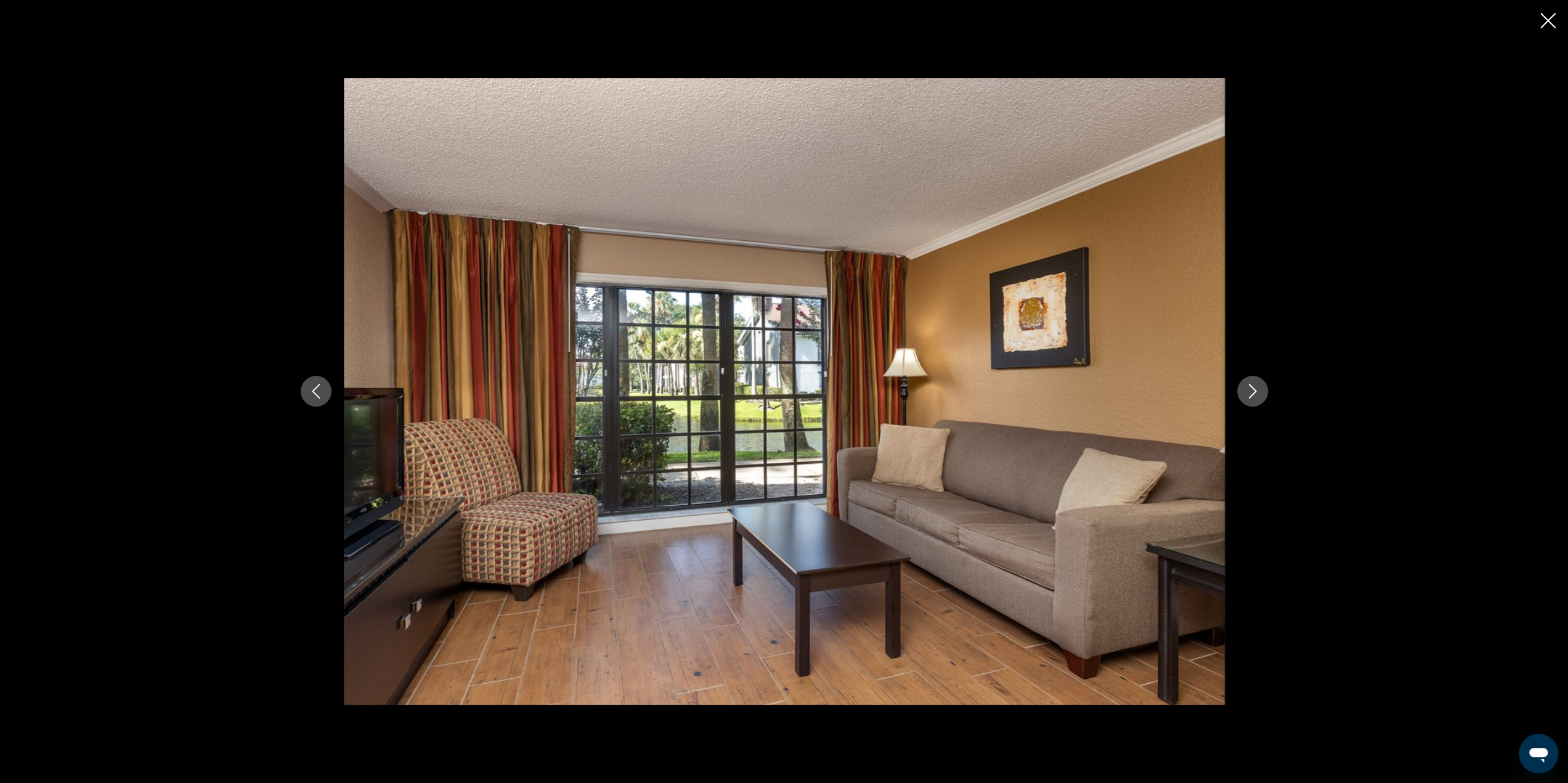
click at [1251, 390] on icon "Next image" at bounding box center [1252, 391] width 15 height 15
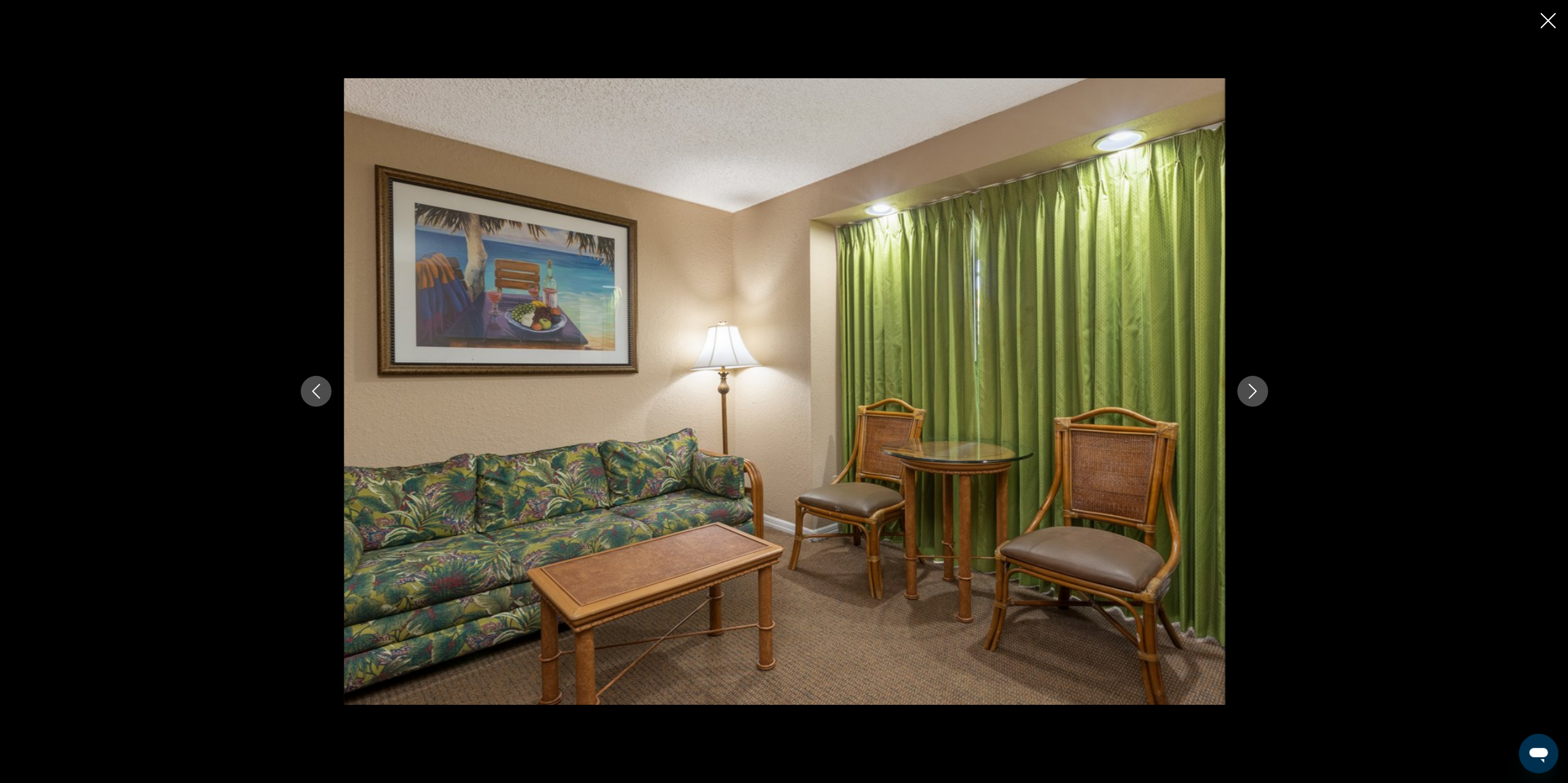
click at [1251, 390] on icon "Next image" at bounding box center [1252, 391] width 15 height 15
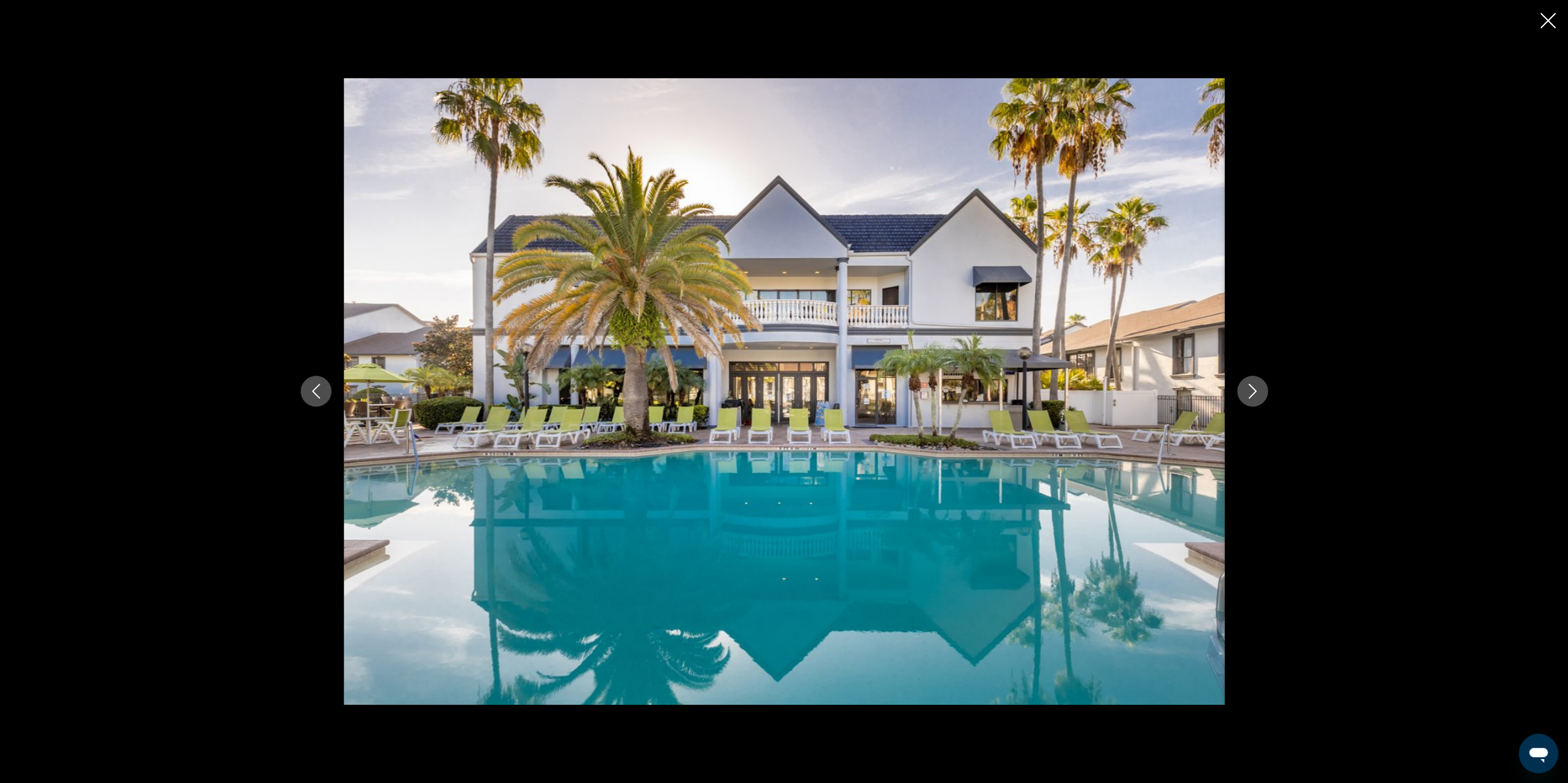
click at [1251, 390] on icon "Next image" at bounding box center [1252, 391] width 15 height 15
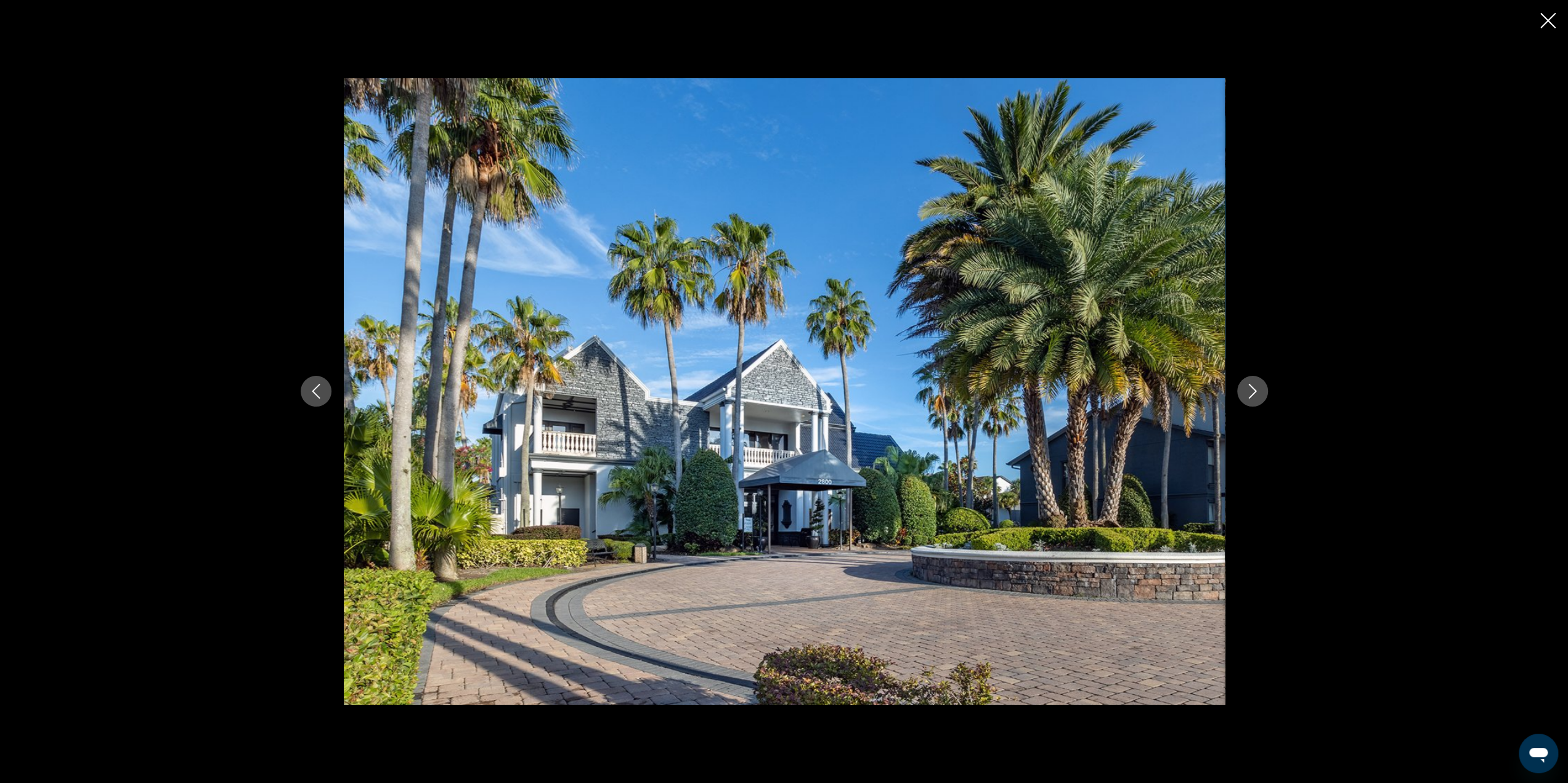
click at [1251, 390] on icon "Next image" at bounding box center [1252, 391] width 15 height 15
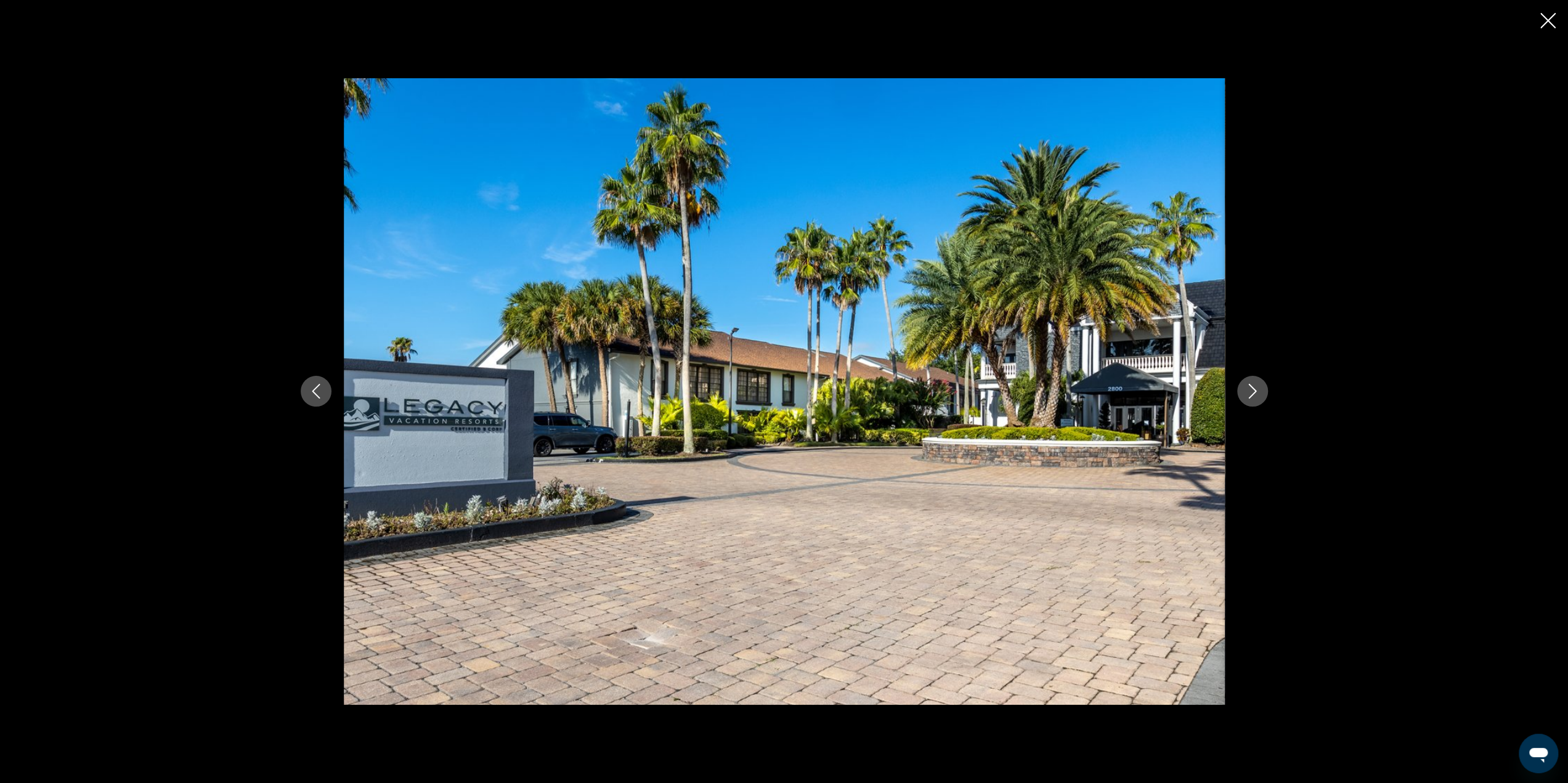
click at [1251, 390] on icon "Next image" at bounding box center [1252, 391] width 15 height 15
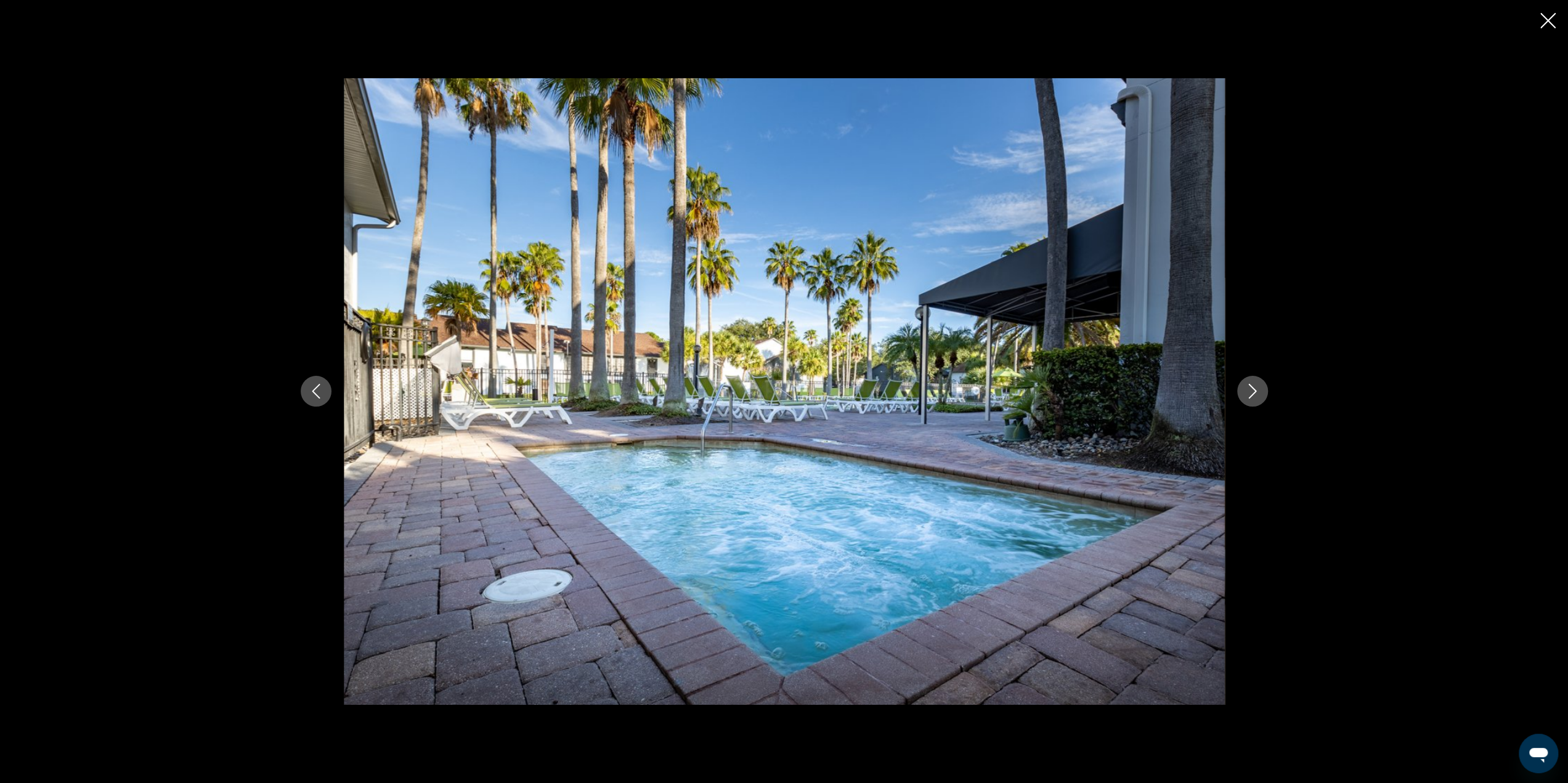
click at [1251, 390] on icon "Next image" at bounding box center [1252, 391] width 15 height 15
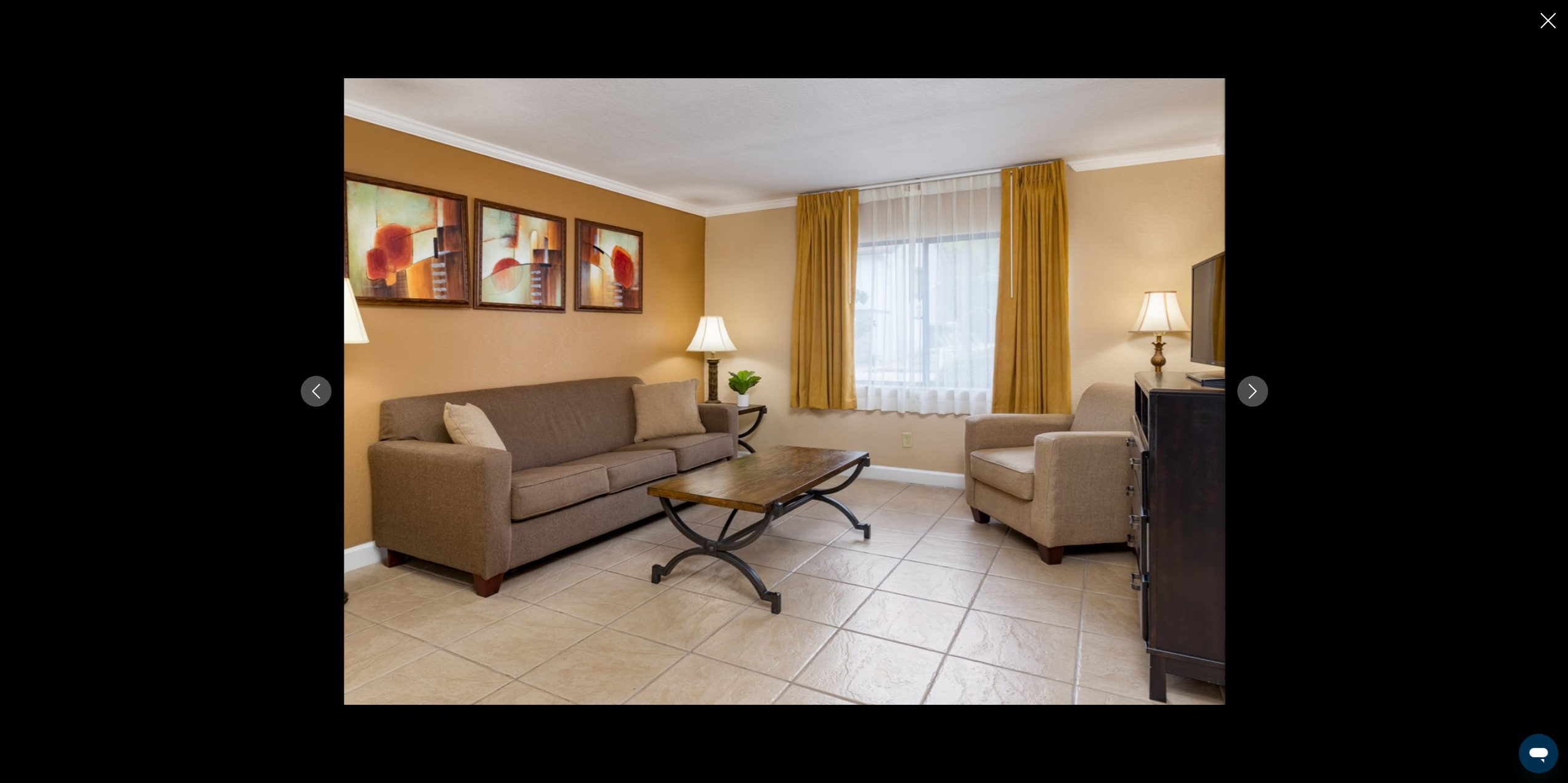
click at [1251, 390] on icon "Next image" at bounding box center [1252, 391] width 15 height 15
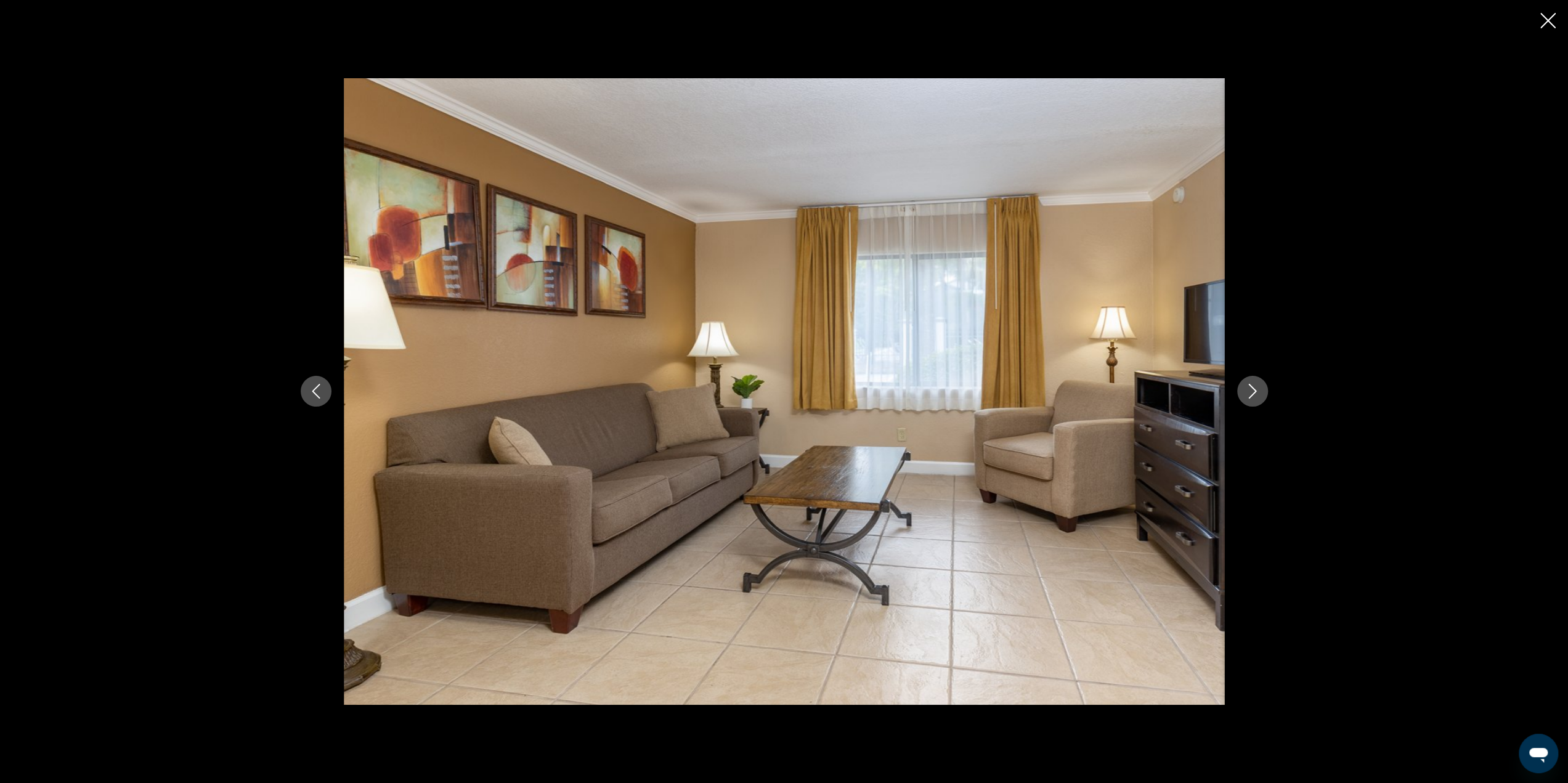
click at [1251, 390] on icon "Next image" at bounding box center [1252, 391] width 15 height 15
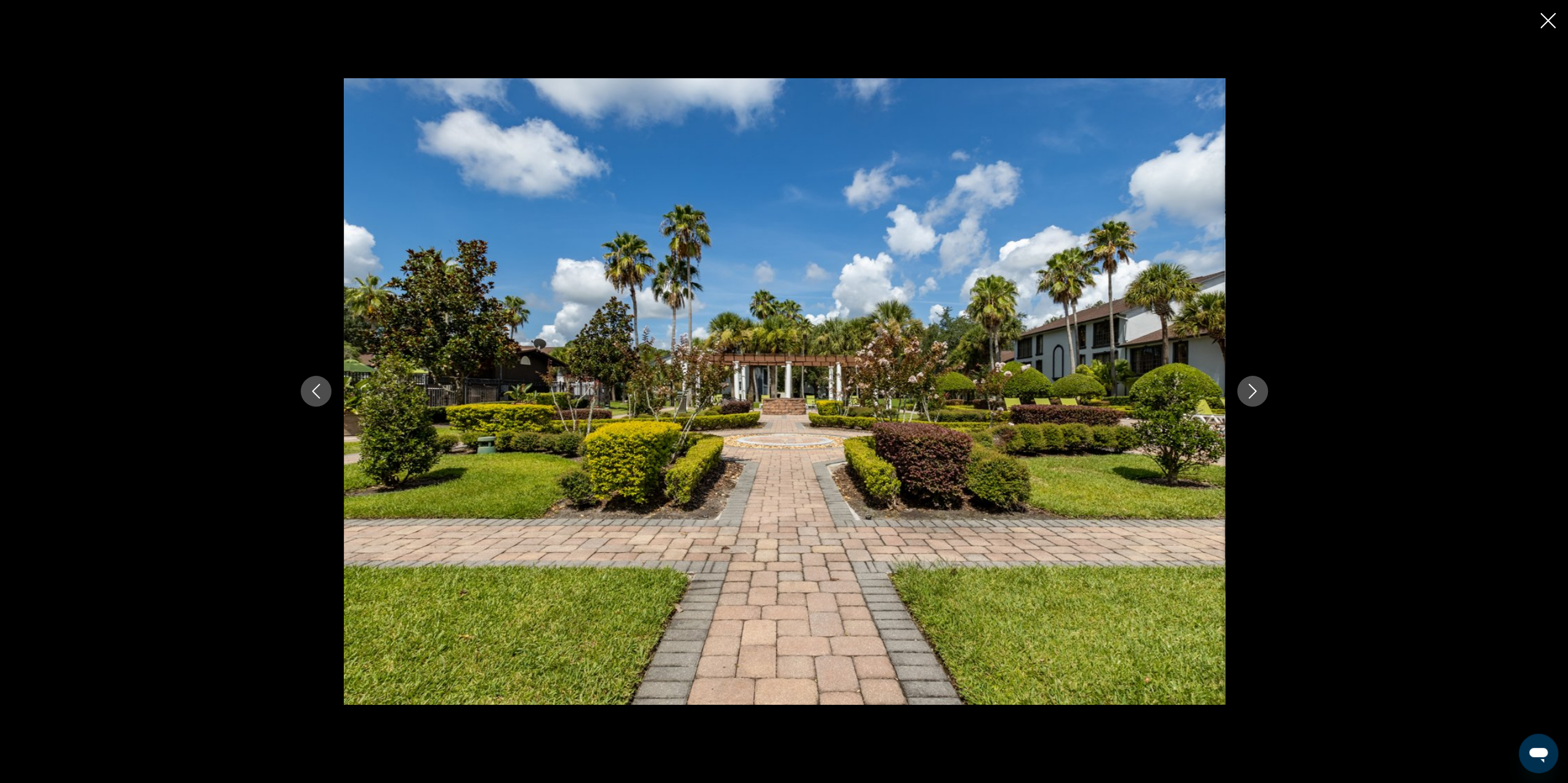
click at [1252, 390] on icon "Next image" at bounding box center [1252, 391] width 15 height 15
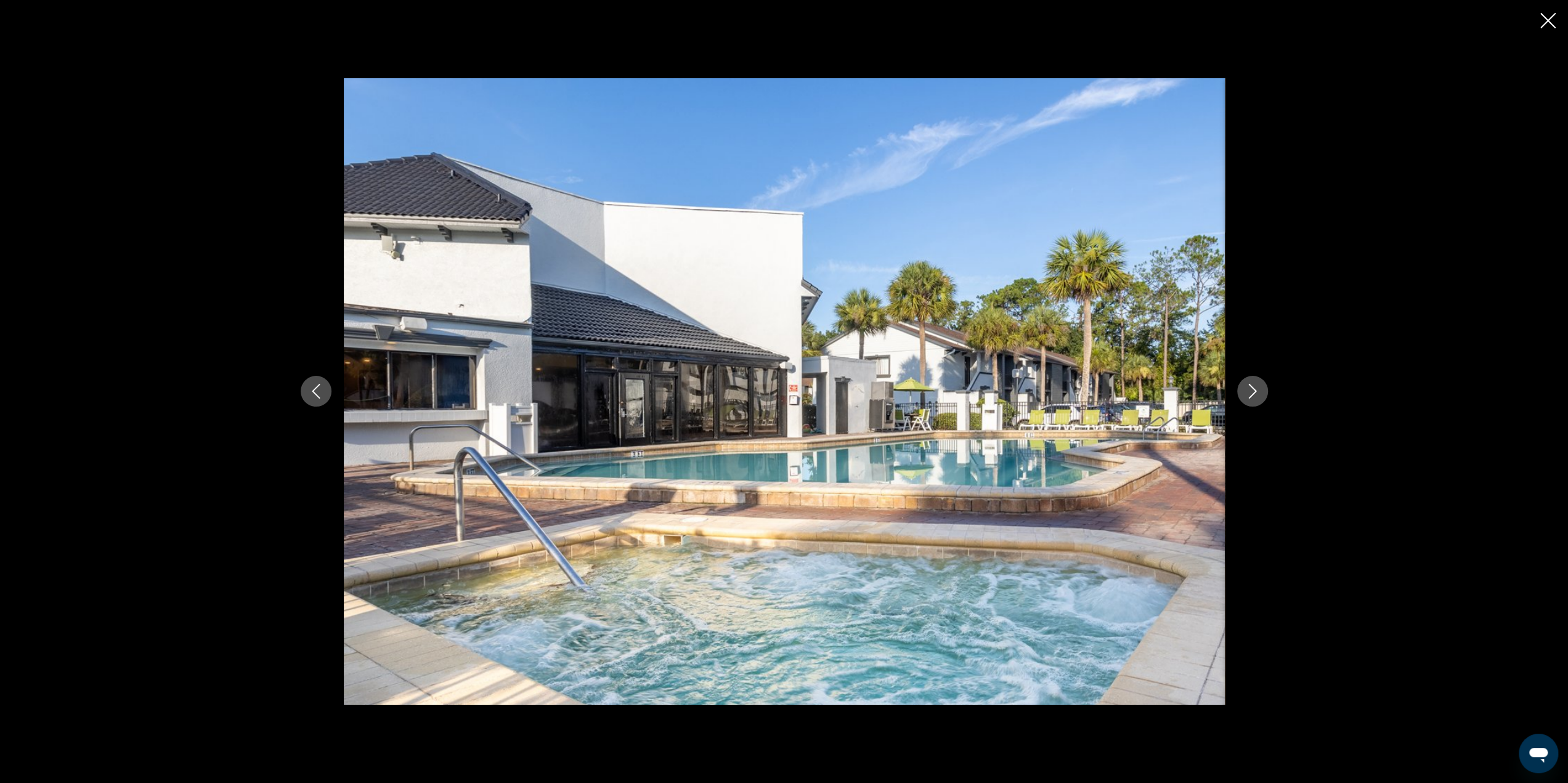
click at [1252, 390] on icon "Next image" at bounding box center [1252, 391] width 15 height 15
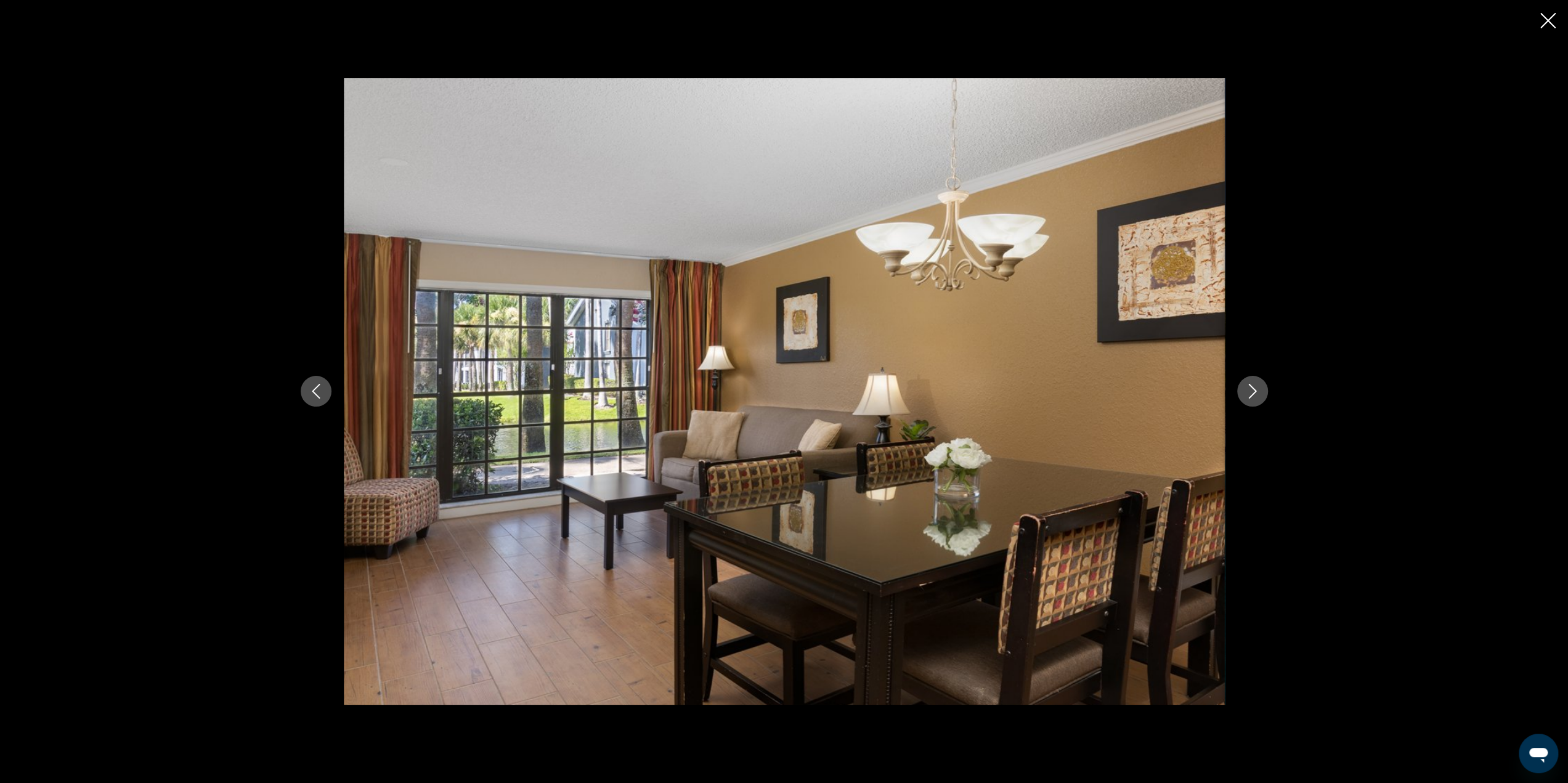
click at [1252, 390] on icon "Next image" at bounding box center [1252, 391] width 15 height 15
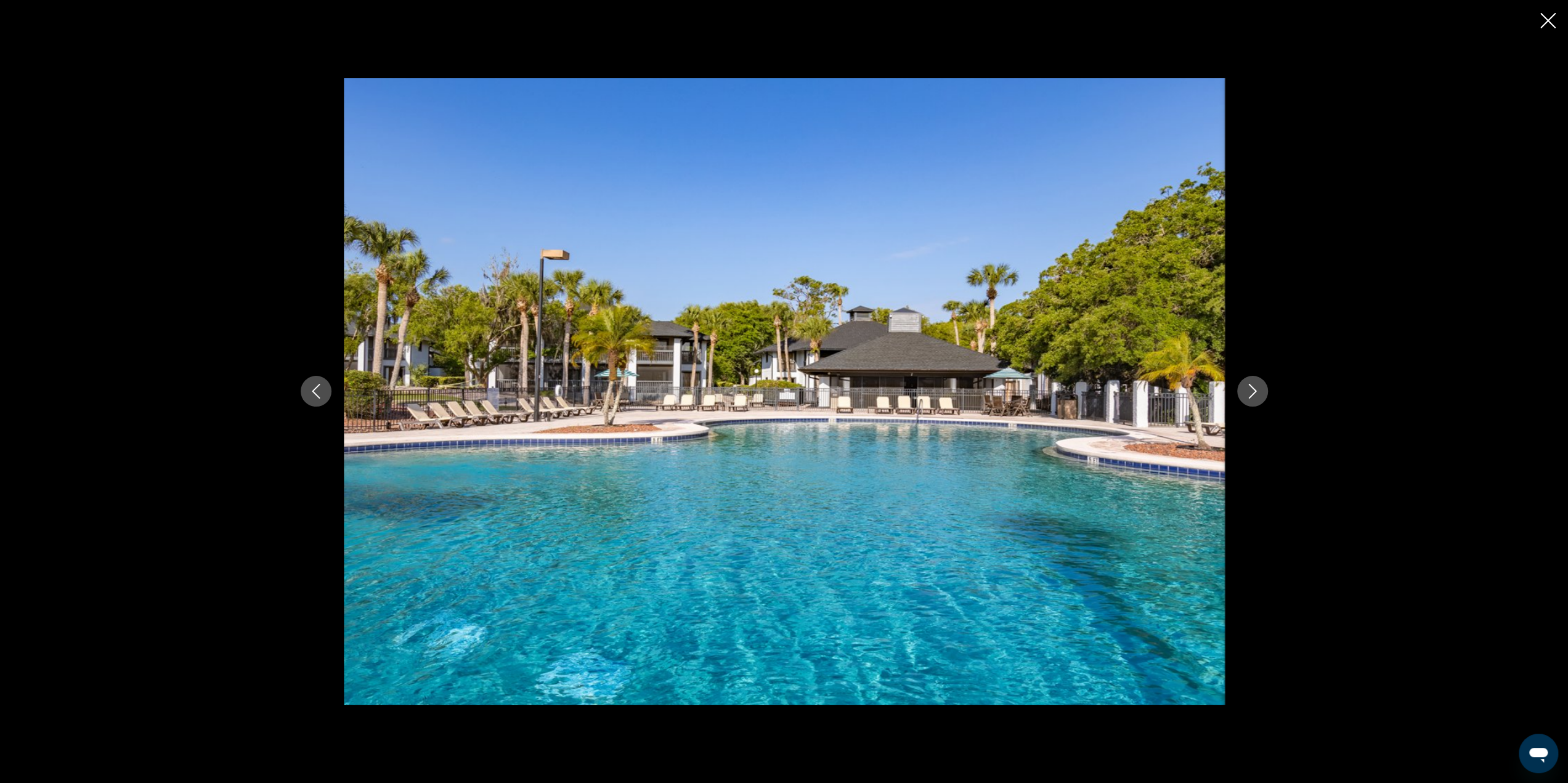
click at [1252, 390] on icon "Next image" at bounding box center [1252, 391] width 15 height 15
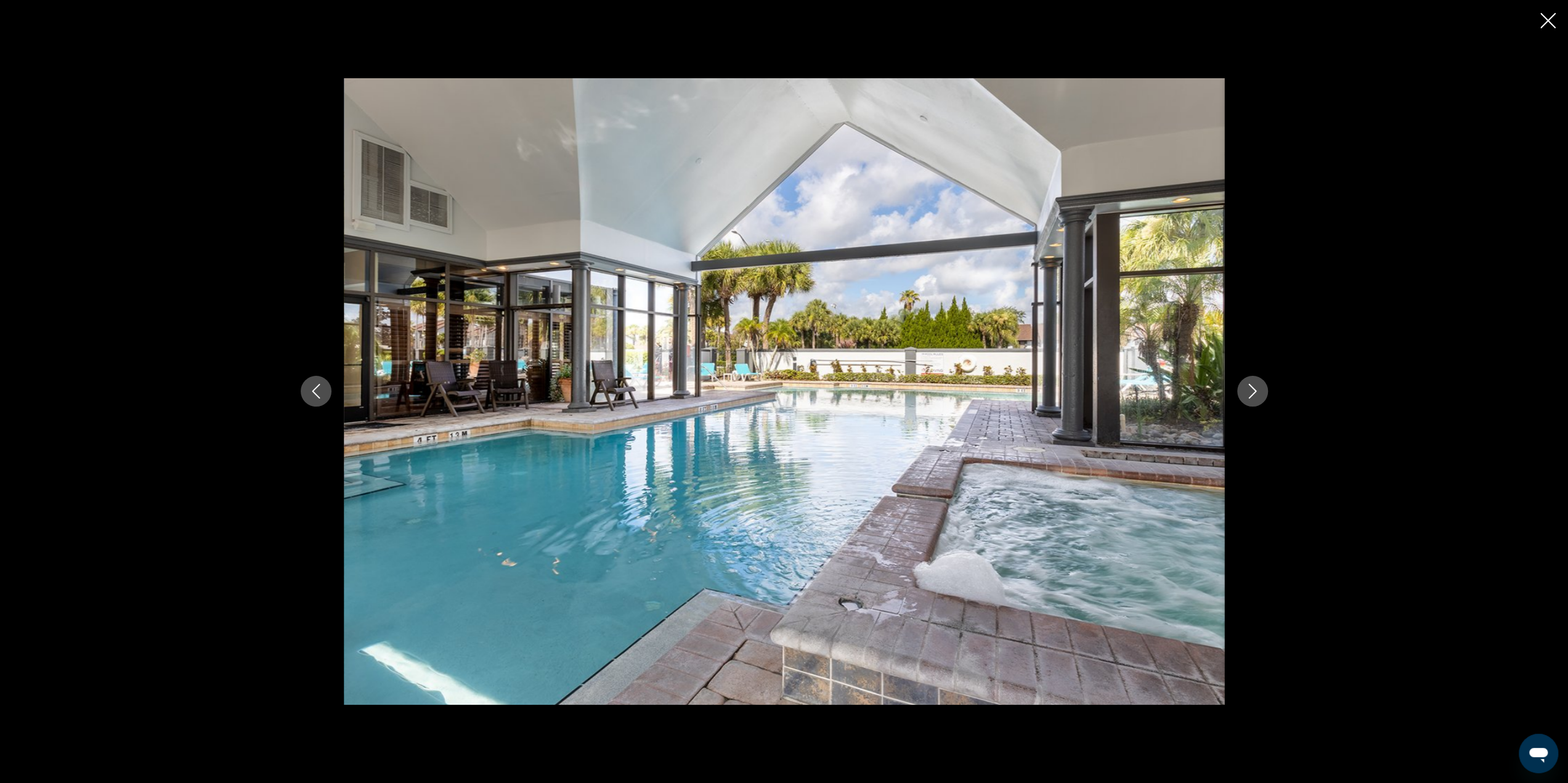
click at [1250, 394] on icon "Next image" at bounding box center [1252, 391] width 15 height 15
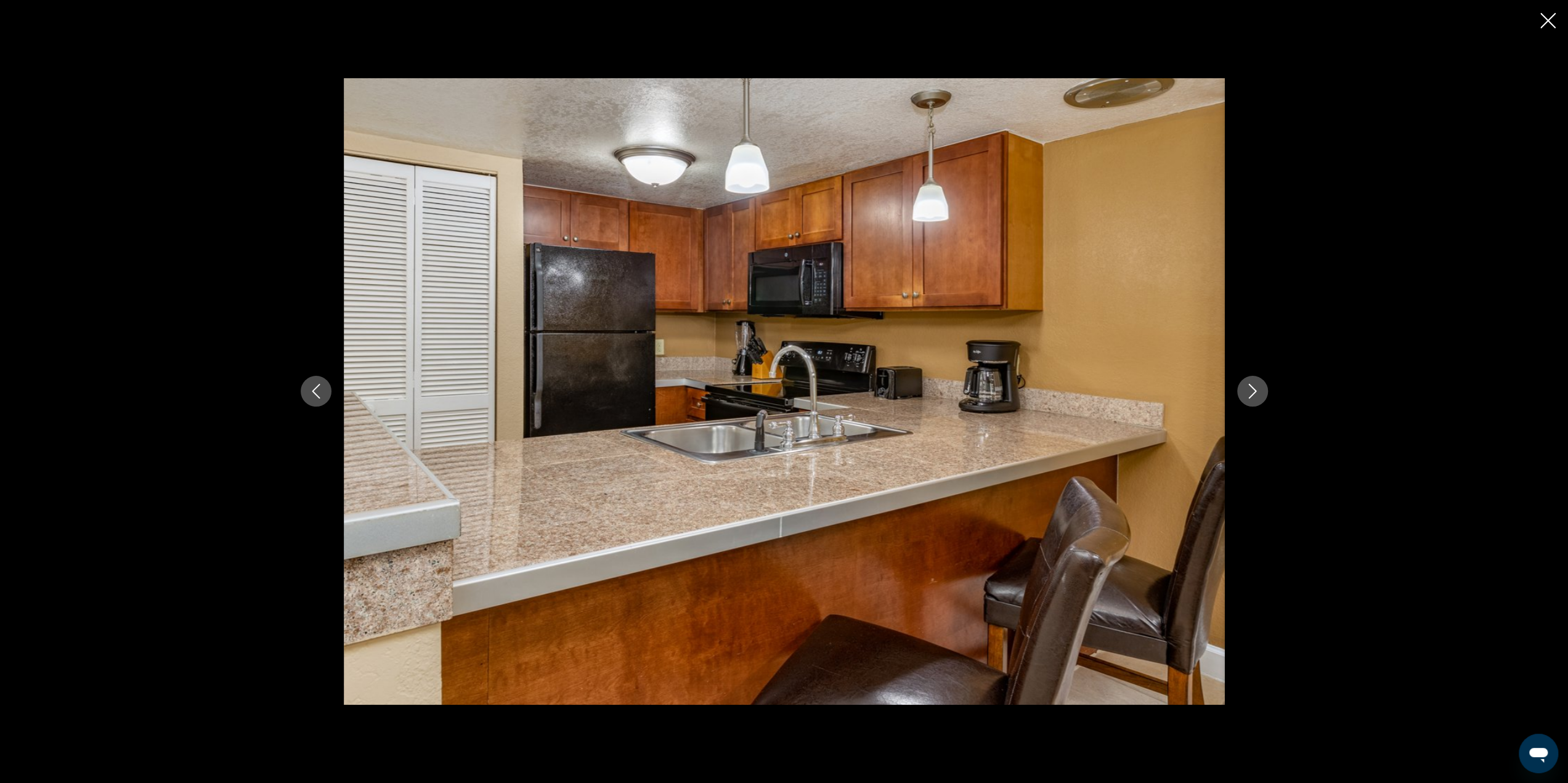
click at [1250, 389] on icon "Next image" at bounding box center [1252, 391] width 15 height 15
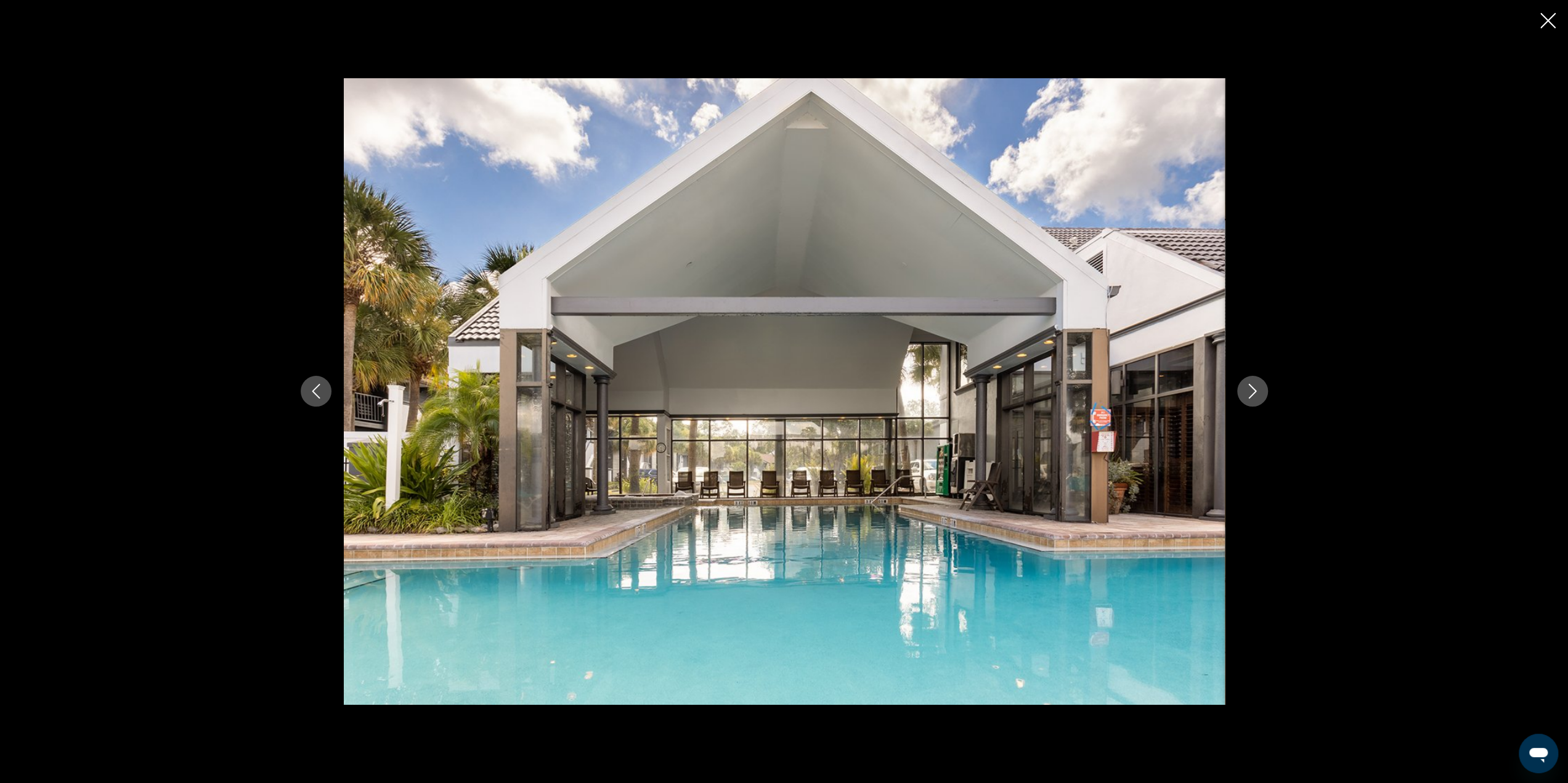
click at [1250, 389] on icon "Next image" at bounding box center [1252, 391] width 15 height 15
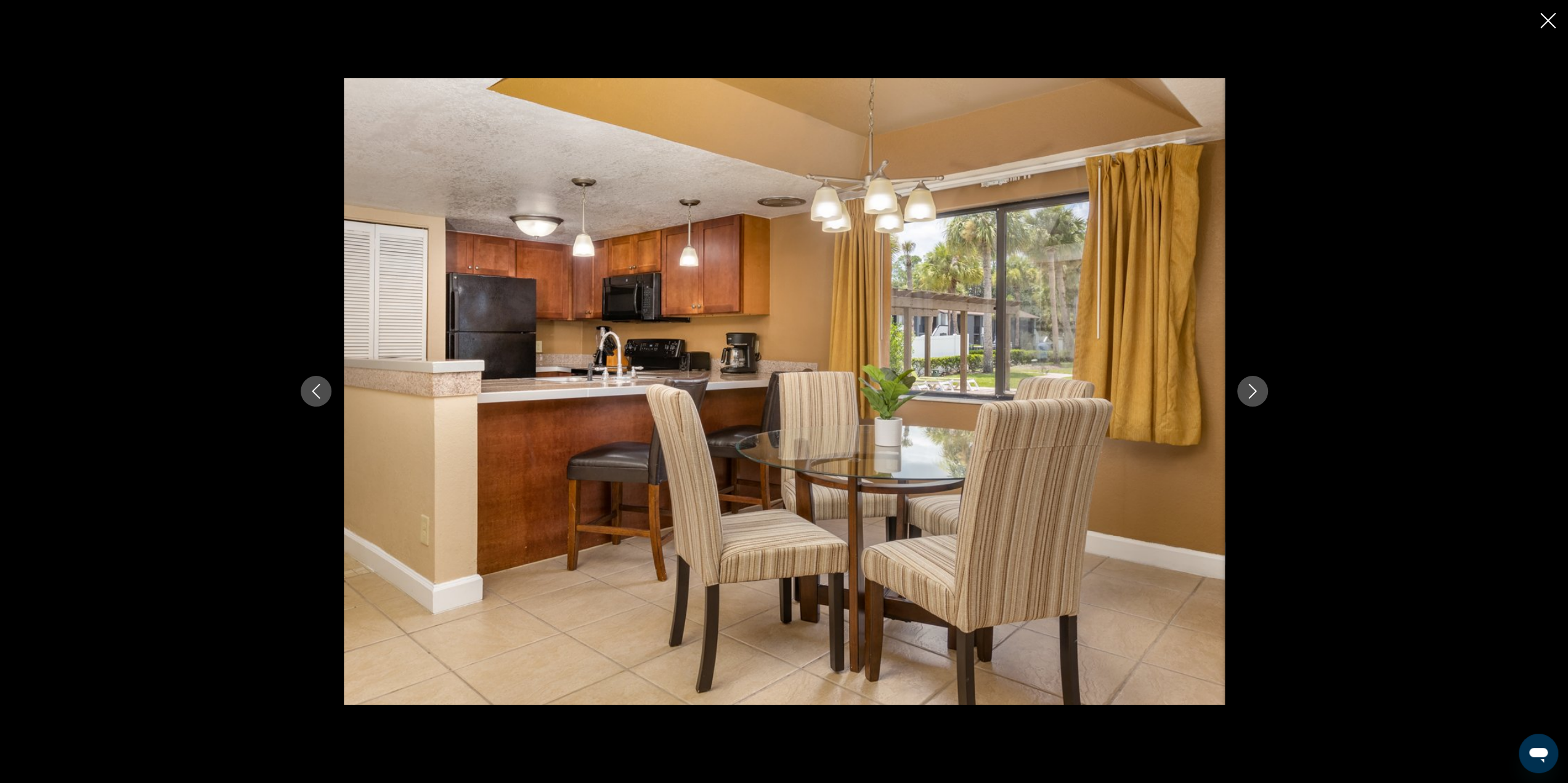
click at [1251, 389] on icon "Next image" at bounding box center [1252, 391] width 15 height 15
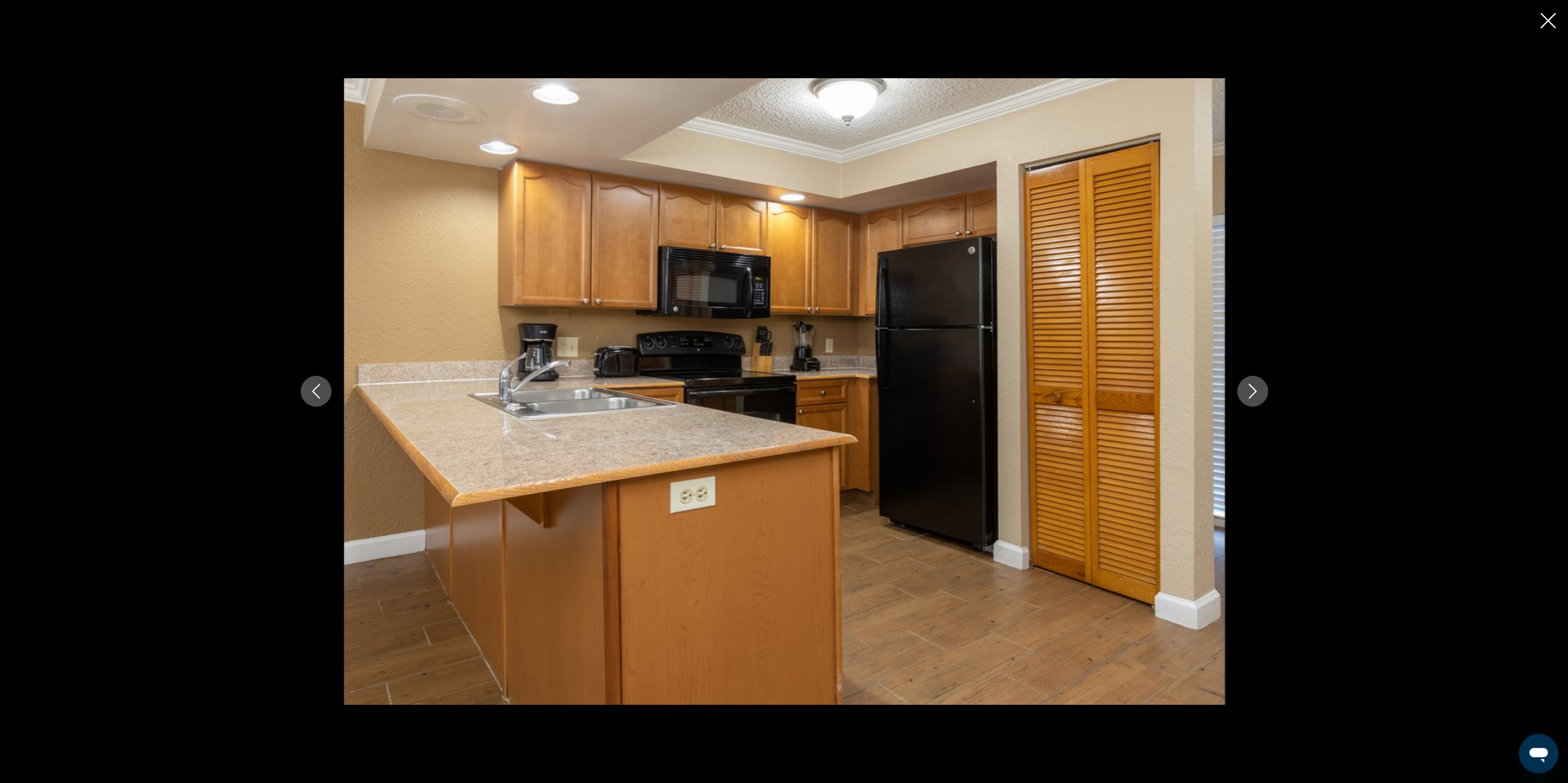
click at [1251, 389] on icon "Next image" at bounding box center [1252, 391] width 15 height 15
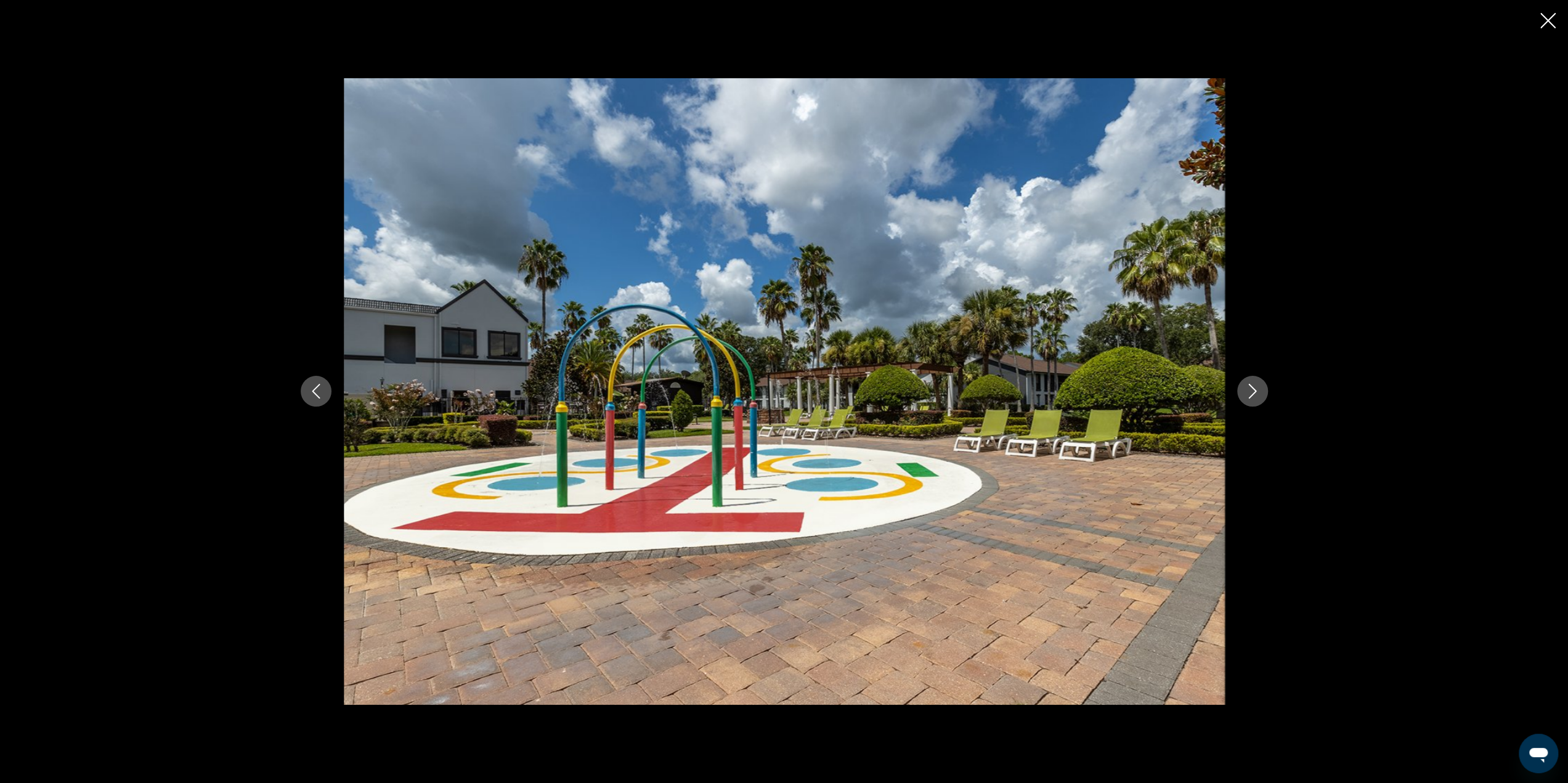
click at [1251, 389] on icon "Next image" at bounding box center [1252, 391] width 15 height 15
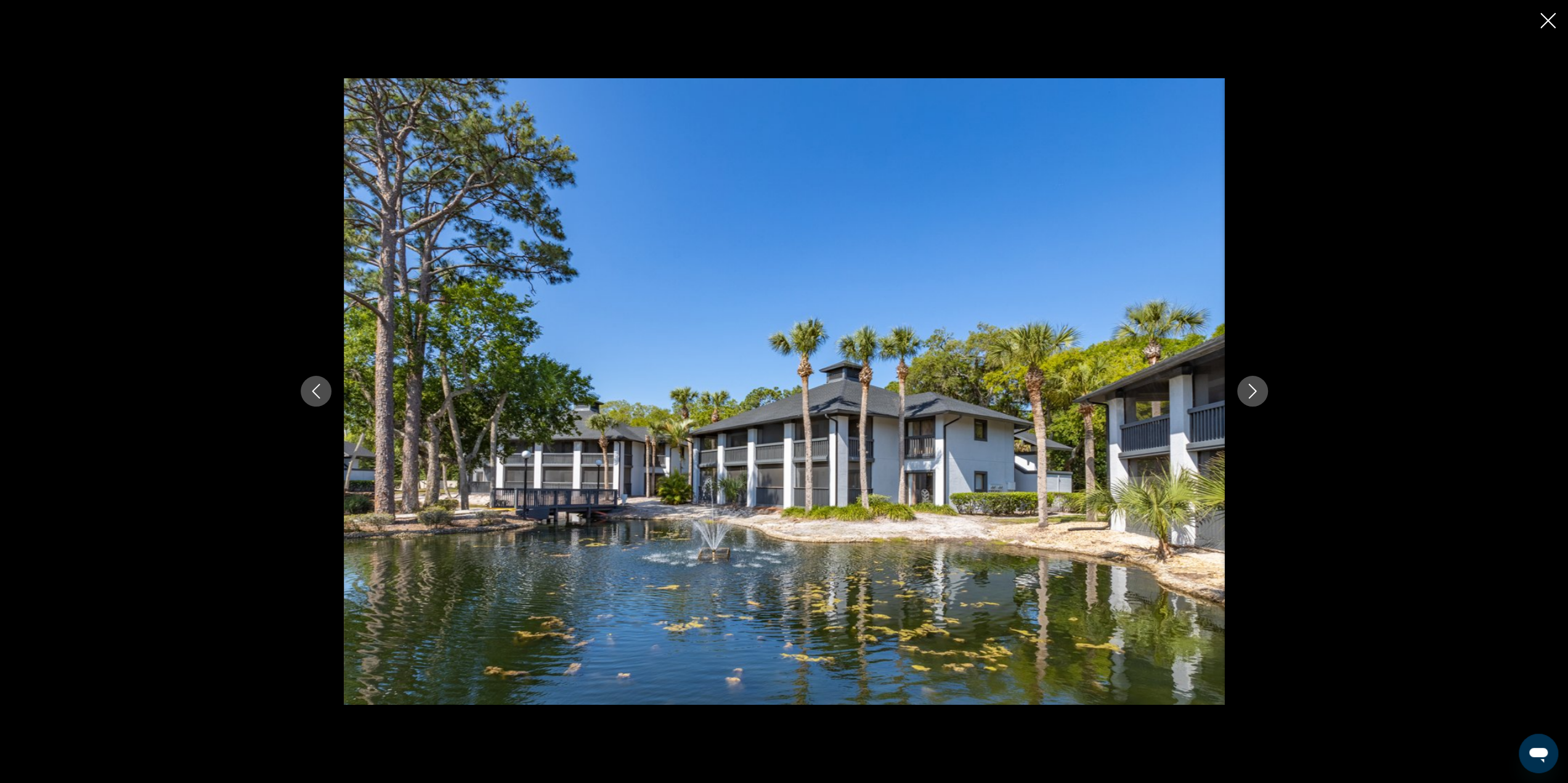
click at [1251, 389] on icon "Next image" at bounding box center [1252, 391] width 15 height 15
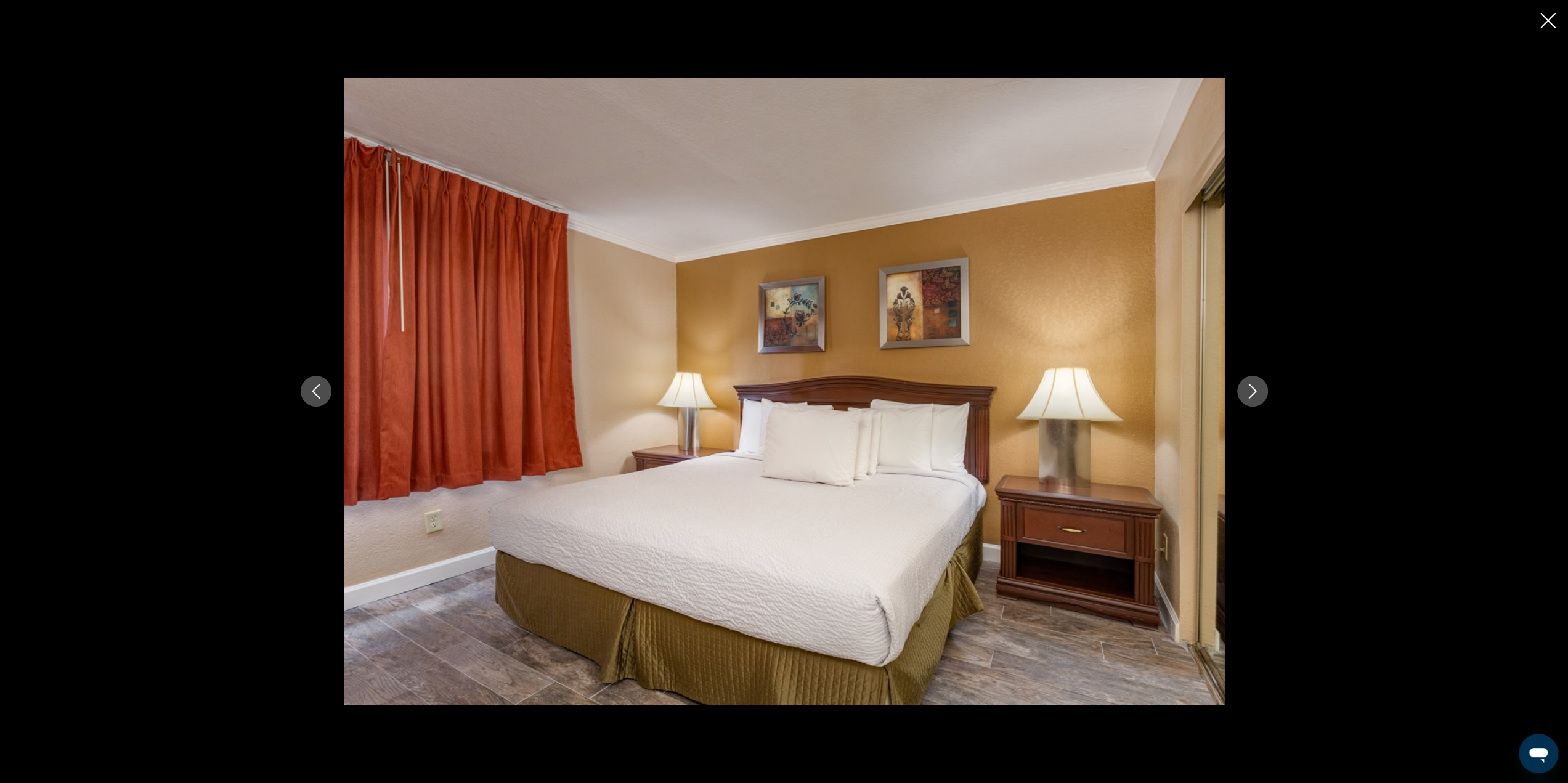
click at [1541, 22] on icon "Close slideshow" at bounding box center [1547, 21] width 16 height 16
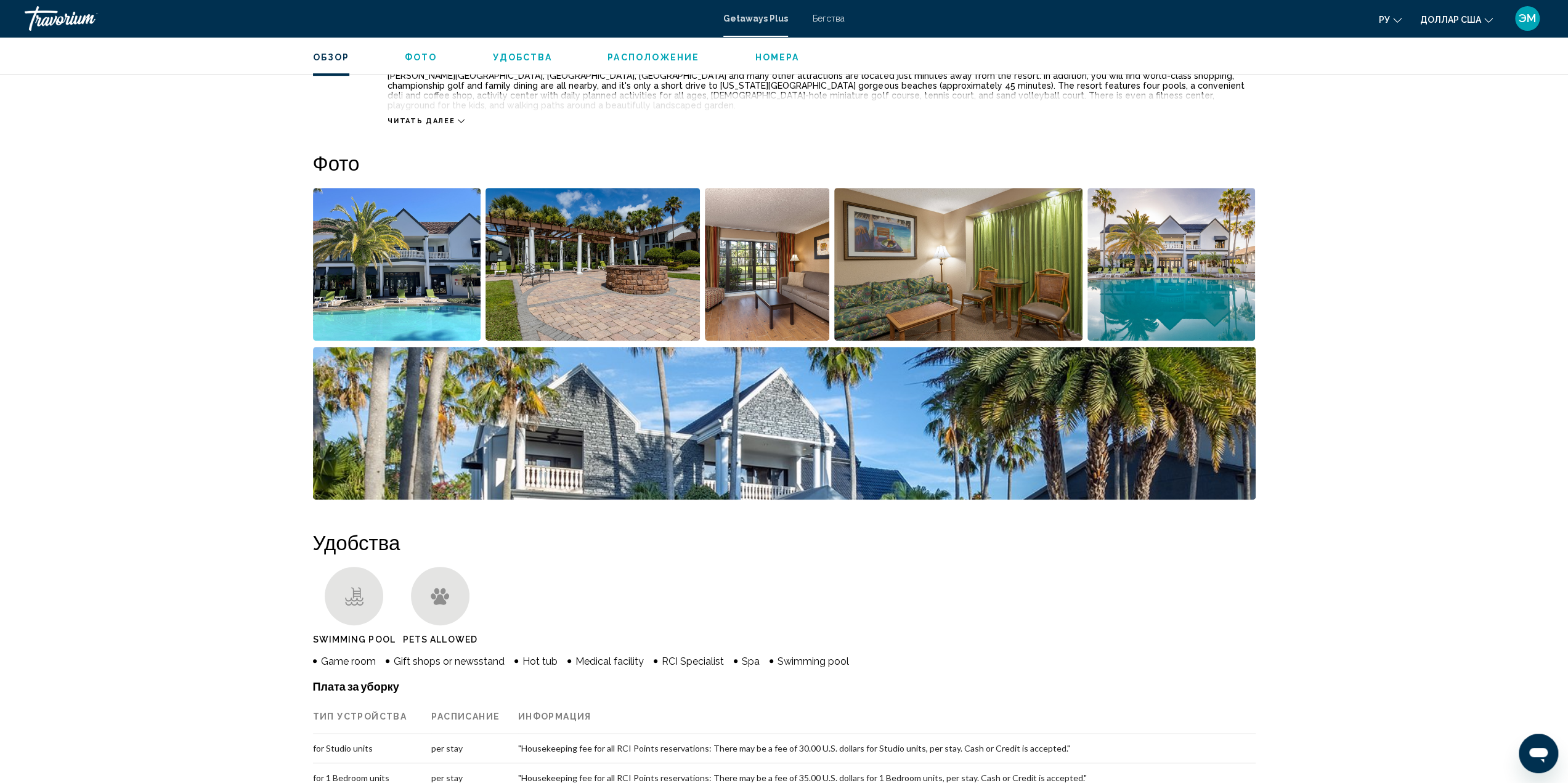
click at [1022, 272] on img "Open full-screen image slider" at bounding box center [958, 264] width 248 height 152
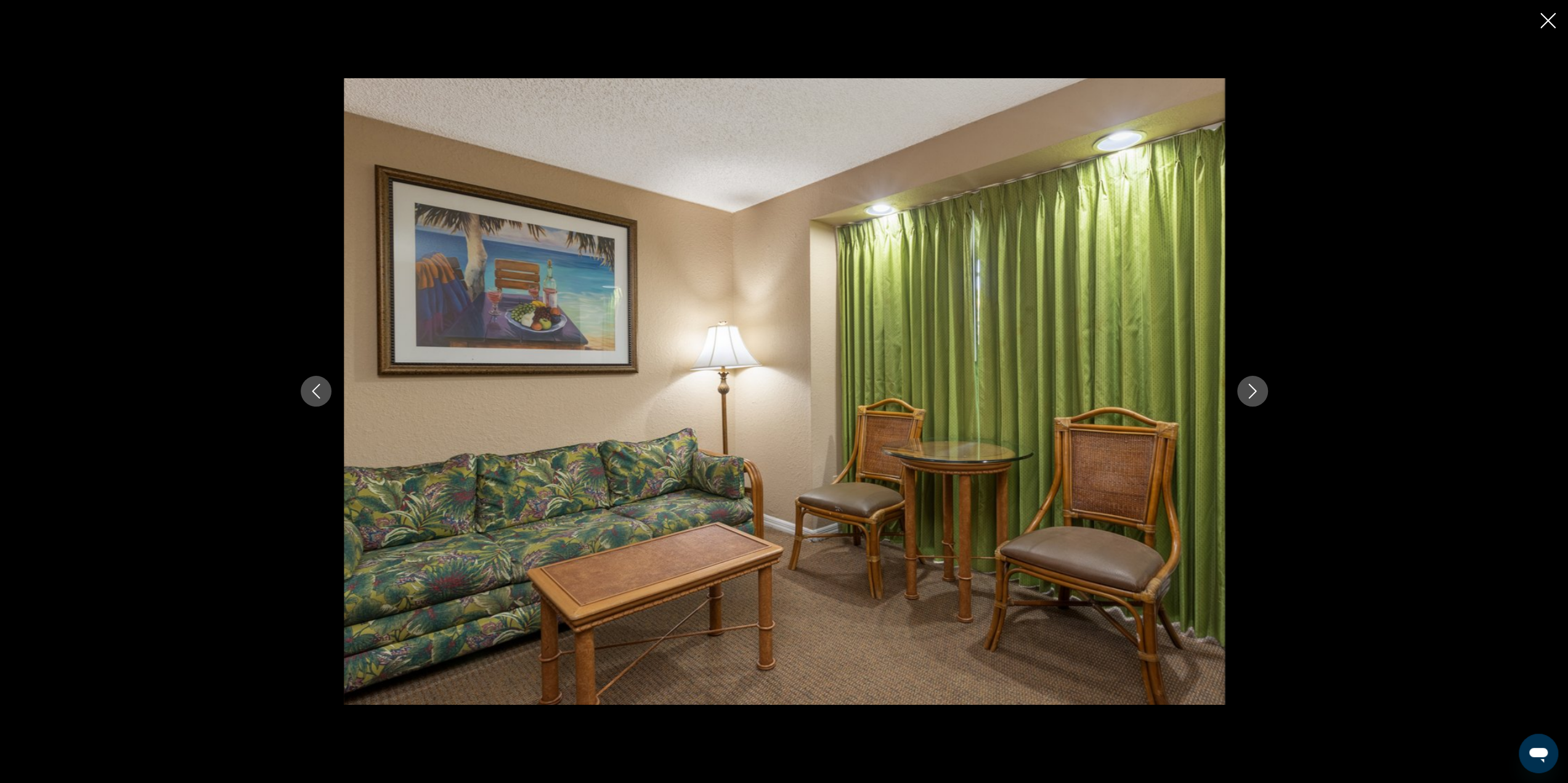
click at [1245, 387] on icon "Next image" at bounding box center [1252, 391] width 15 height 15
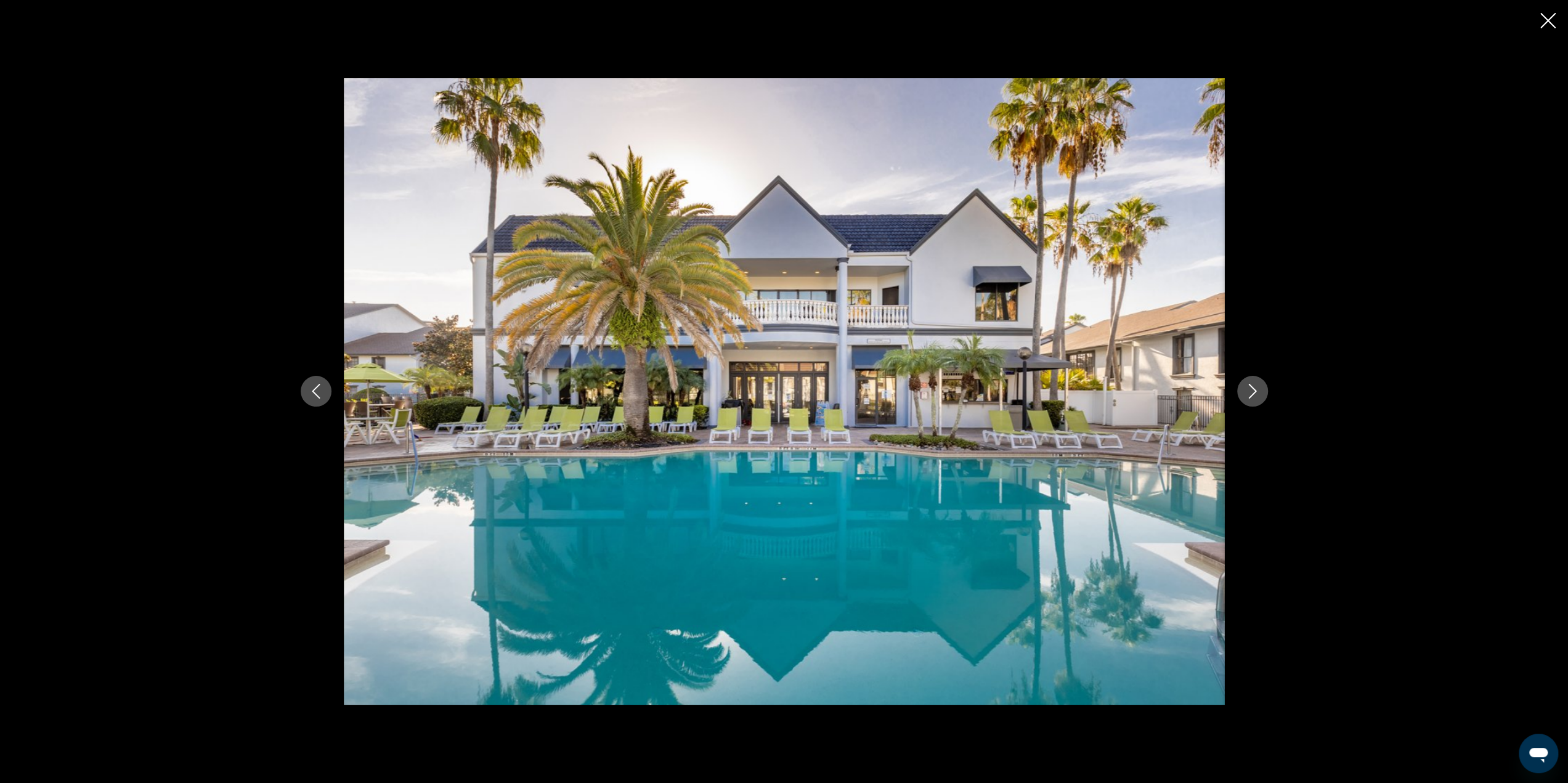
click at [1245, 387] on icon "Next image" at bounding box center [1252, 391] width 15 height 15
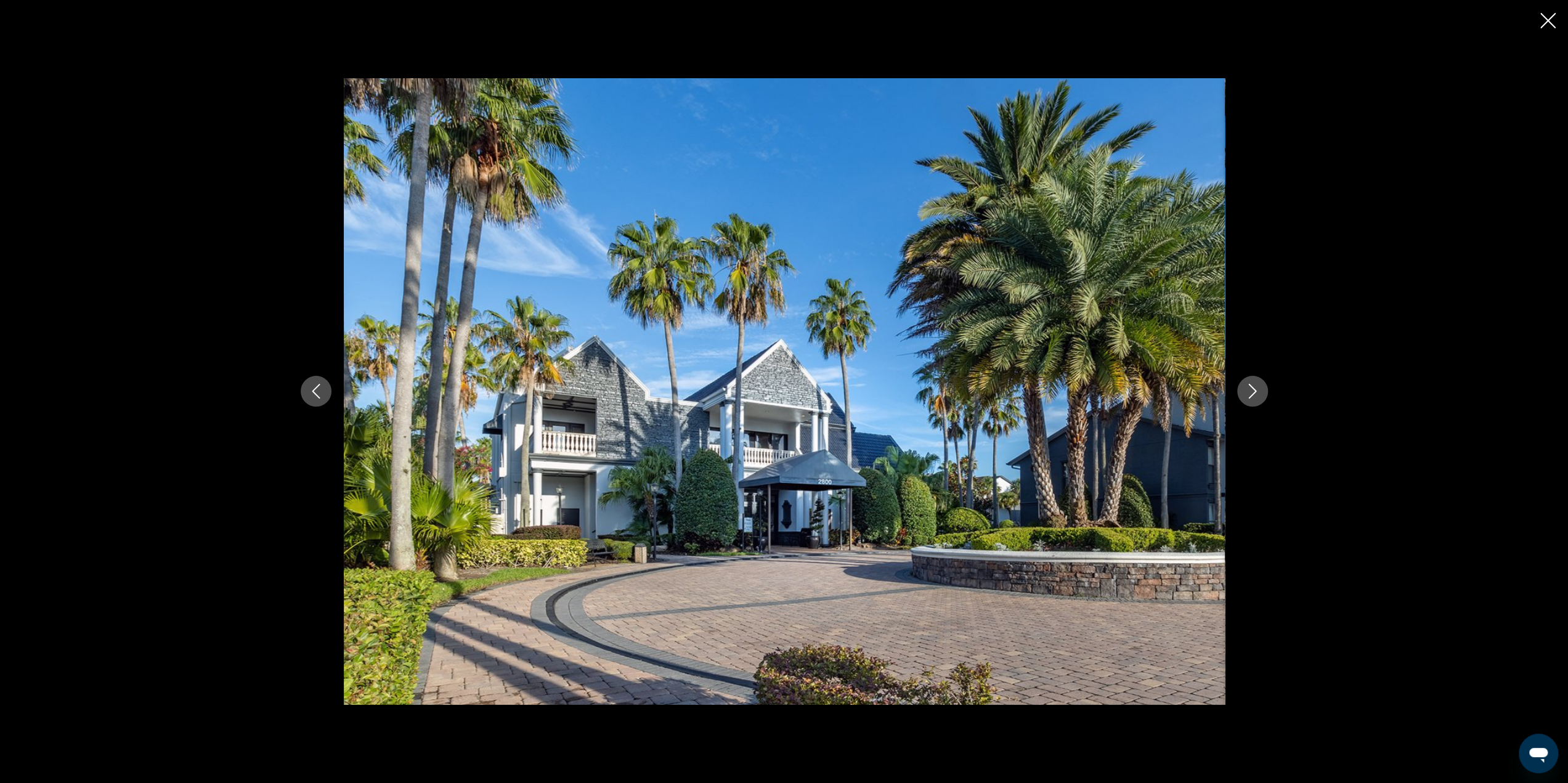
click at [1245, 387] on icon "Next image" at bounding box center [1252, 391] width 15 height 15
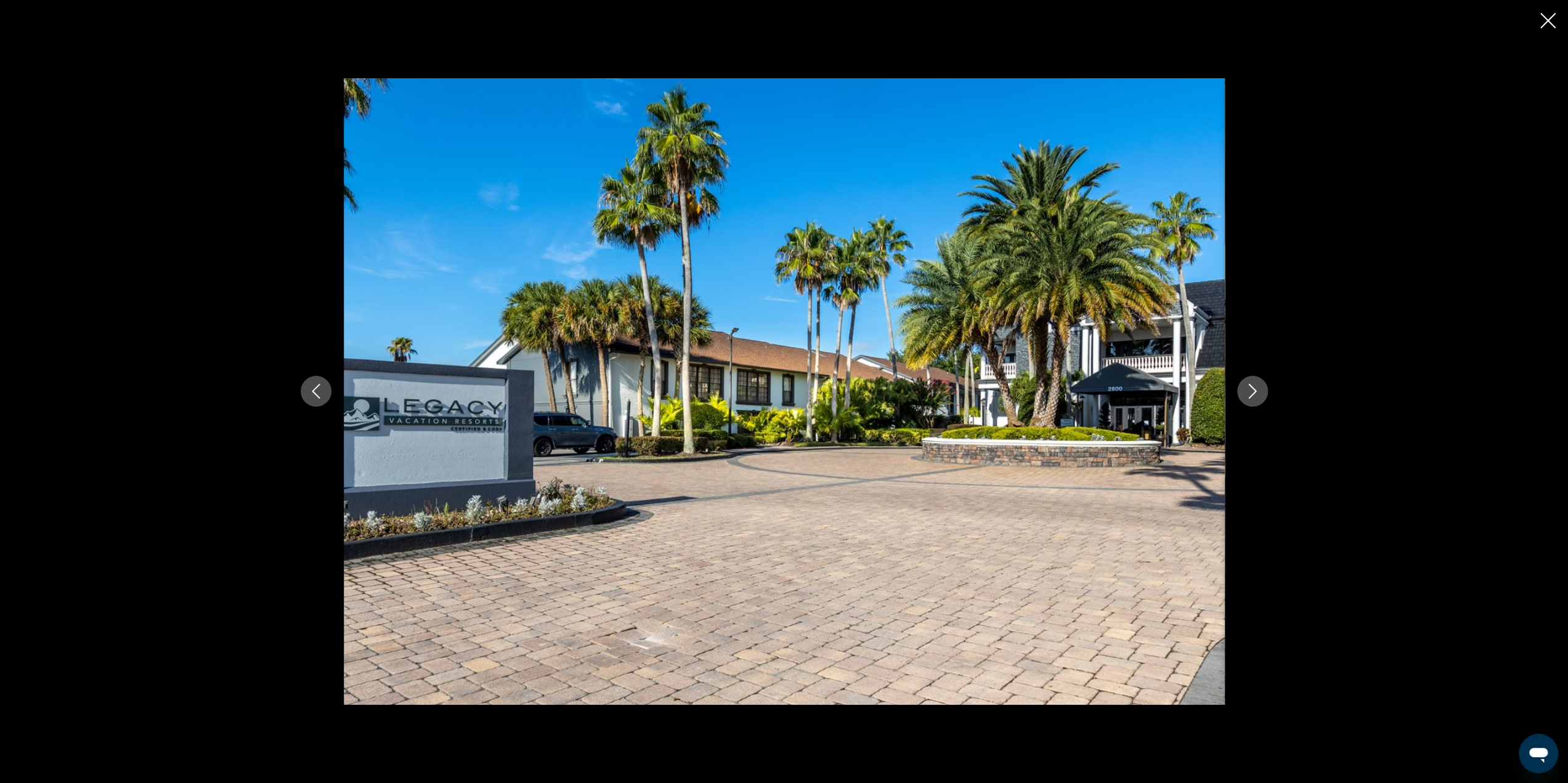
click at [1245, 387] on icon "Next image" at bounding box center [1252, 391] width 15 height 15
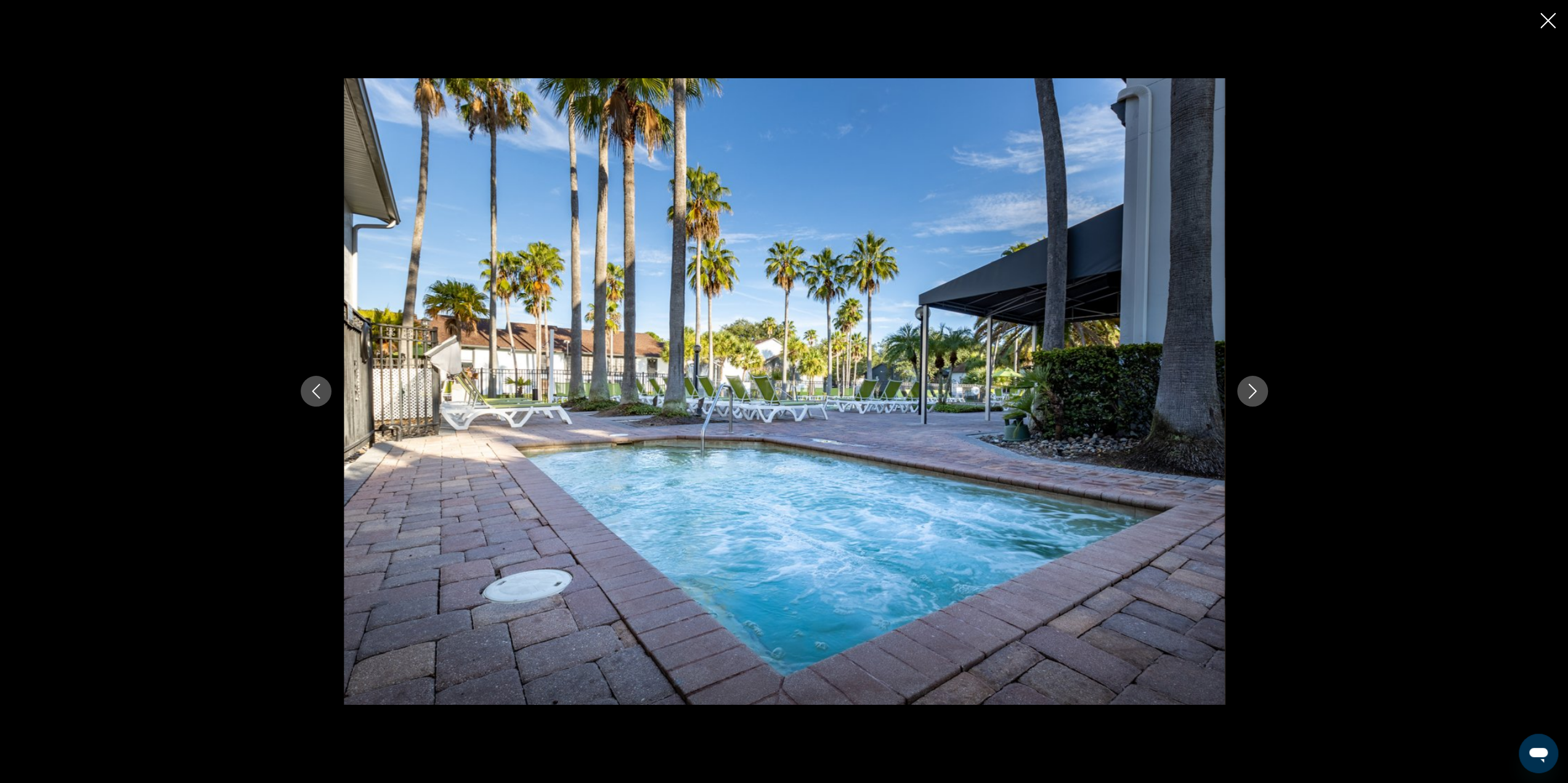
click at [1245, 387] on icon "Next image" at bounding box center [1252, 391] width 15 height 15
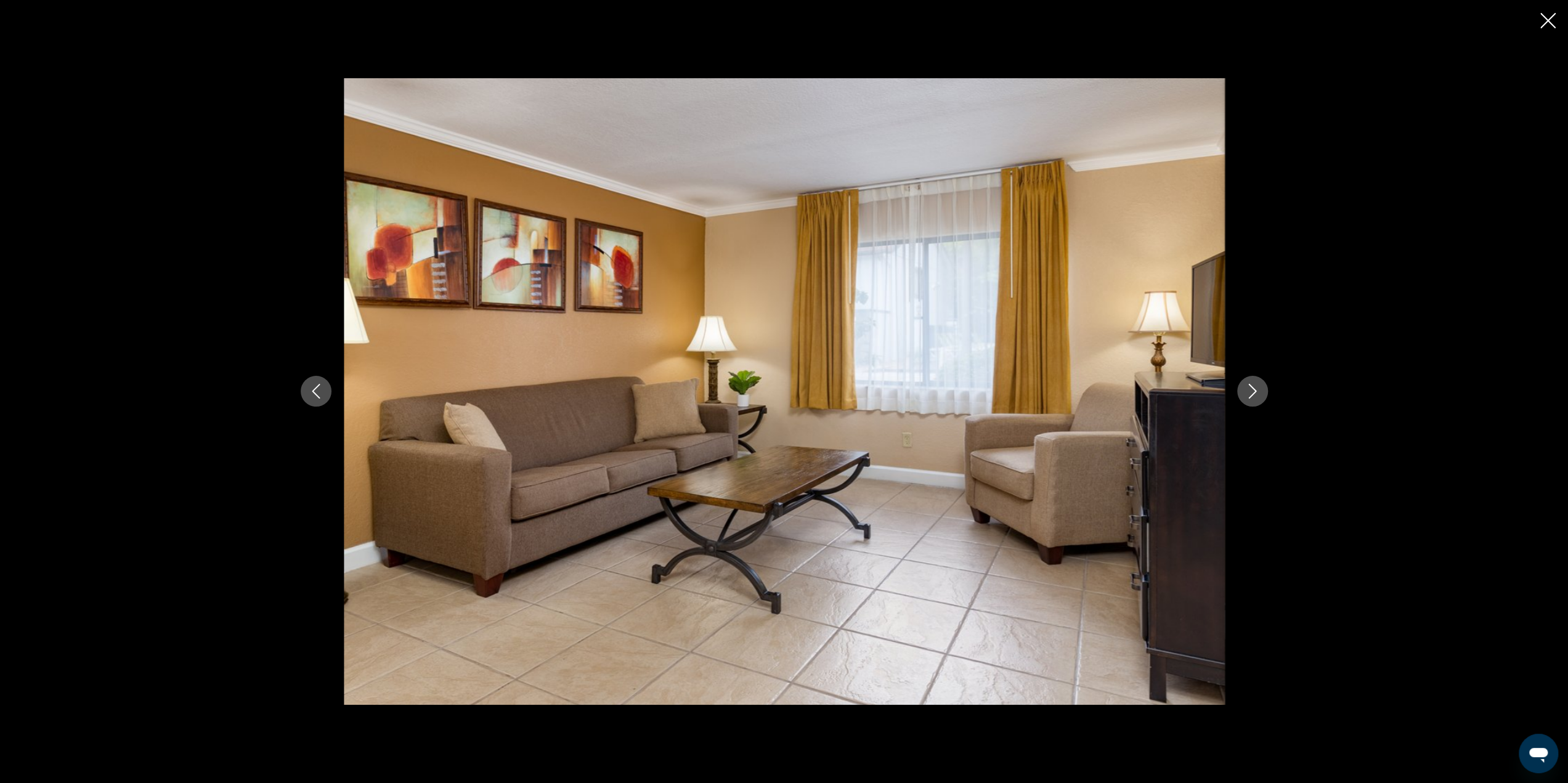
click at [1245, 387] on icon "Next image" at bounding box center [1252, 391] width 15 height 15
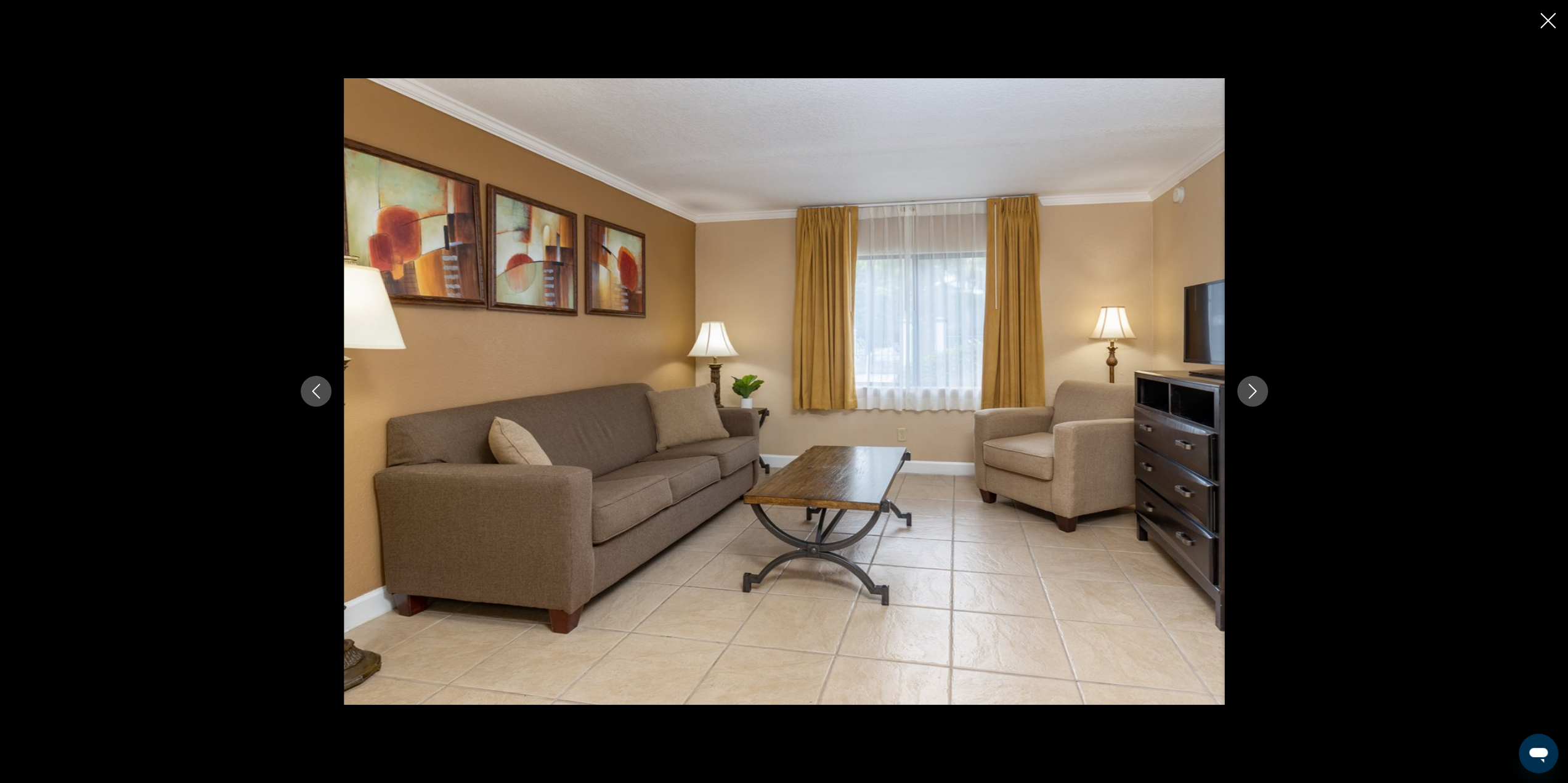
click at [1245, 387] on icon "Next image" at bounding box center [1252, 391] width 15 height 15
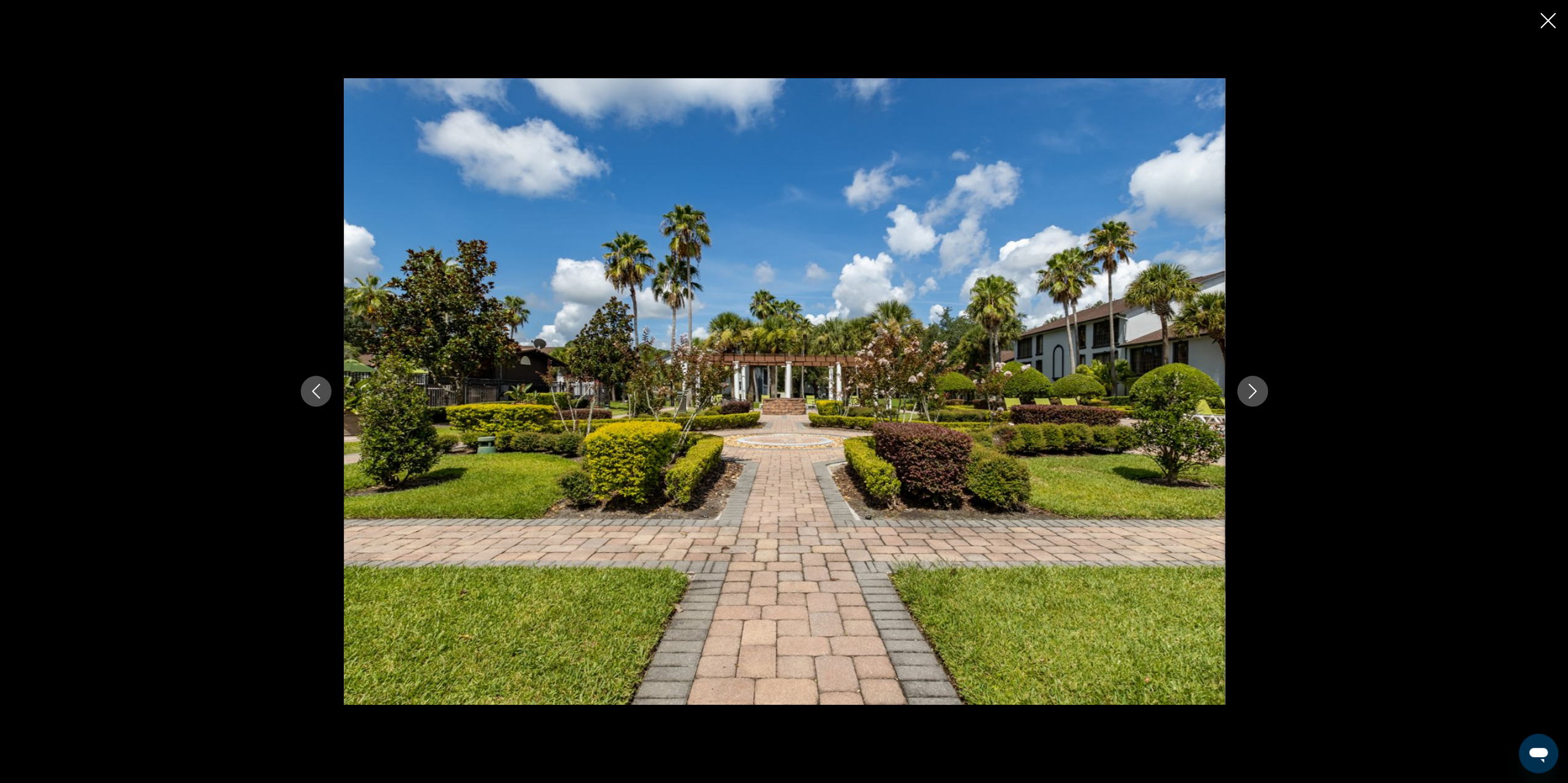
click at [1245, 387] on icon "Next image" at bounding box center [1252, 391] width 15 height 15
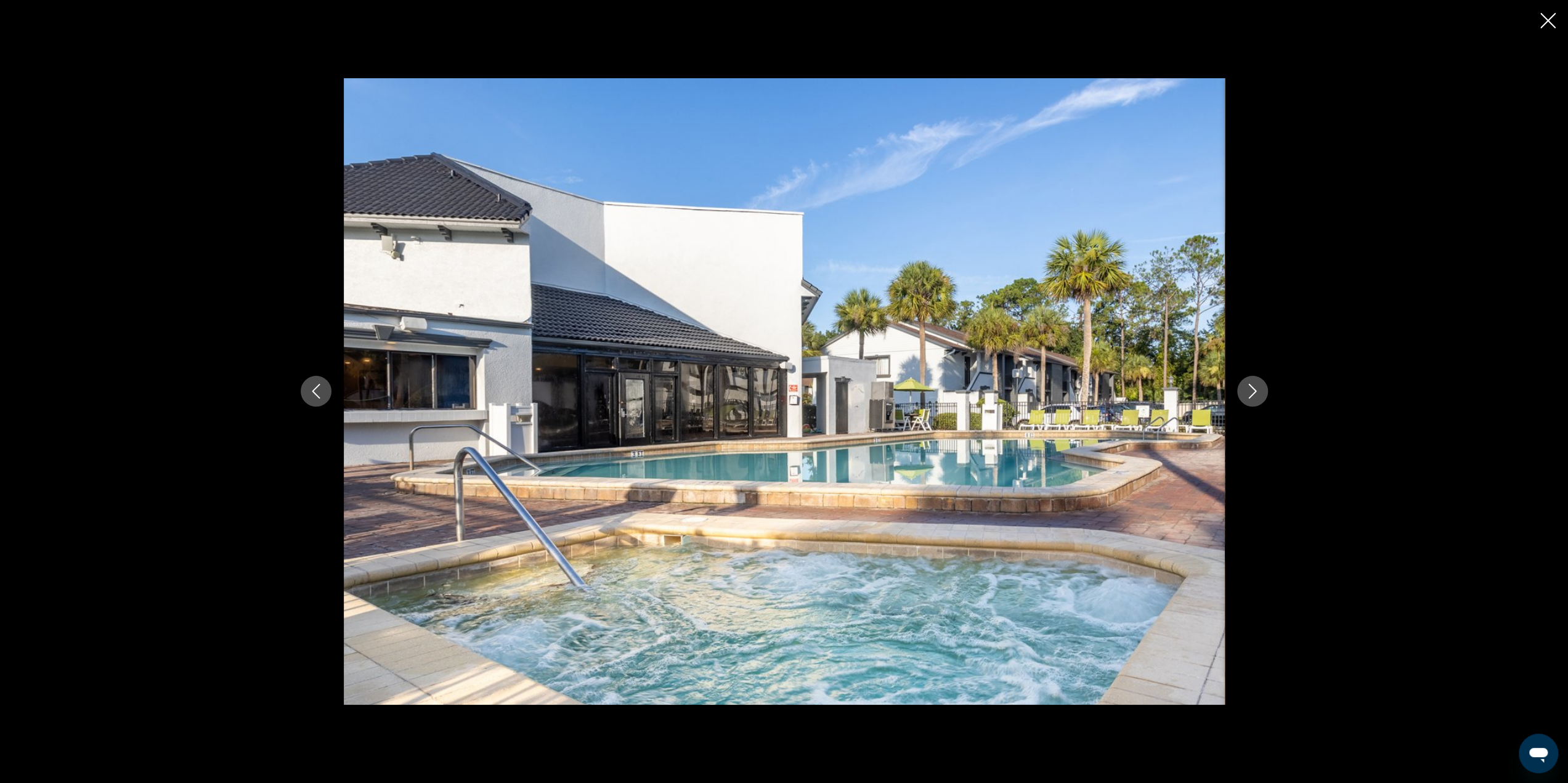
click at [1245, 387] on icon "Next image" at bounding box center [1252, 391] width 15 height 15
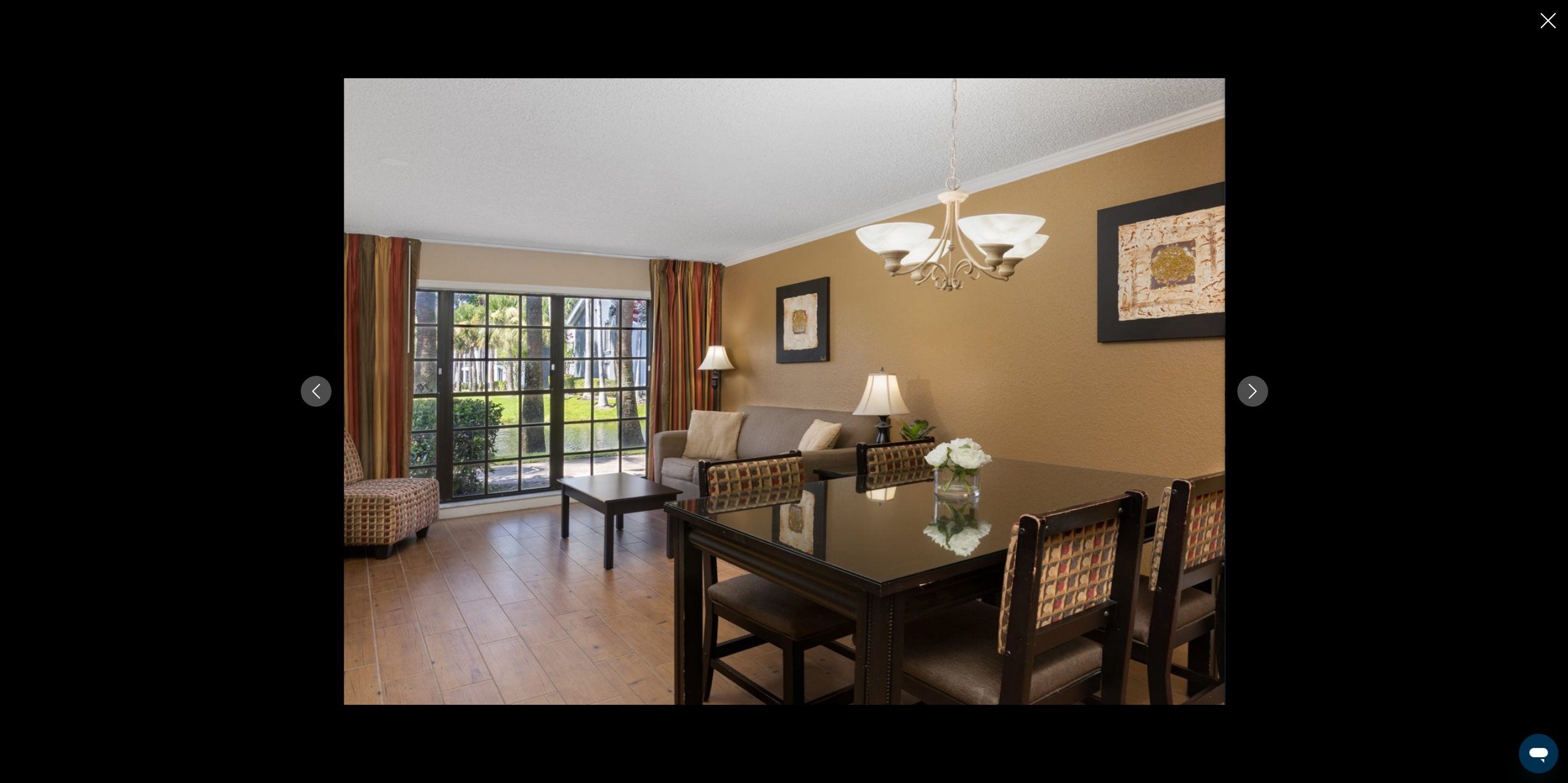
click at [1245, 387] on icon "Next image" at bounding box center [1252, 391] width 15 height 15
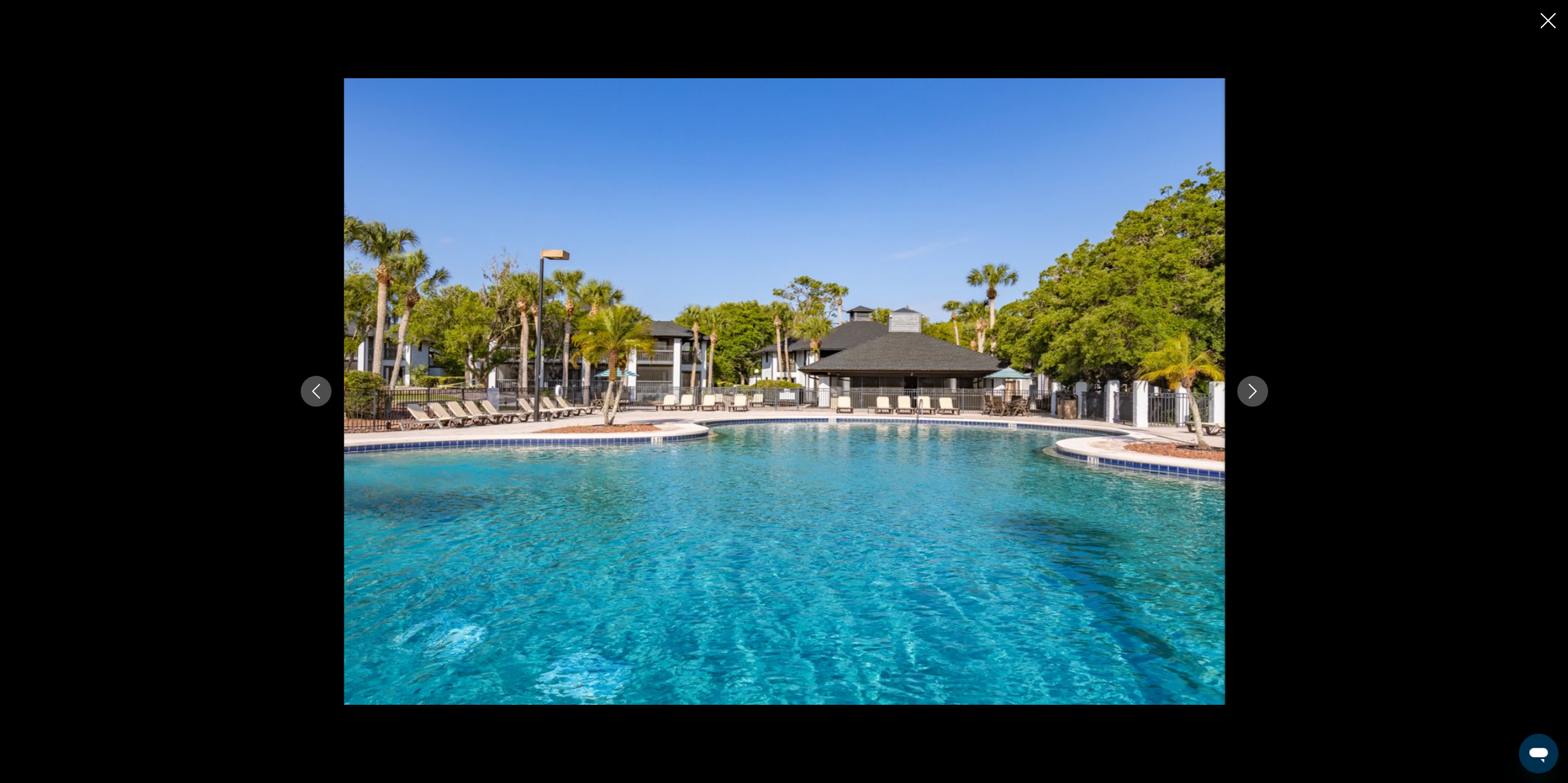
click at [1245, 387] on icon "Next image" at bounding box center [1252, 391] width 15 height 15
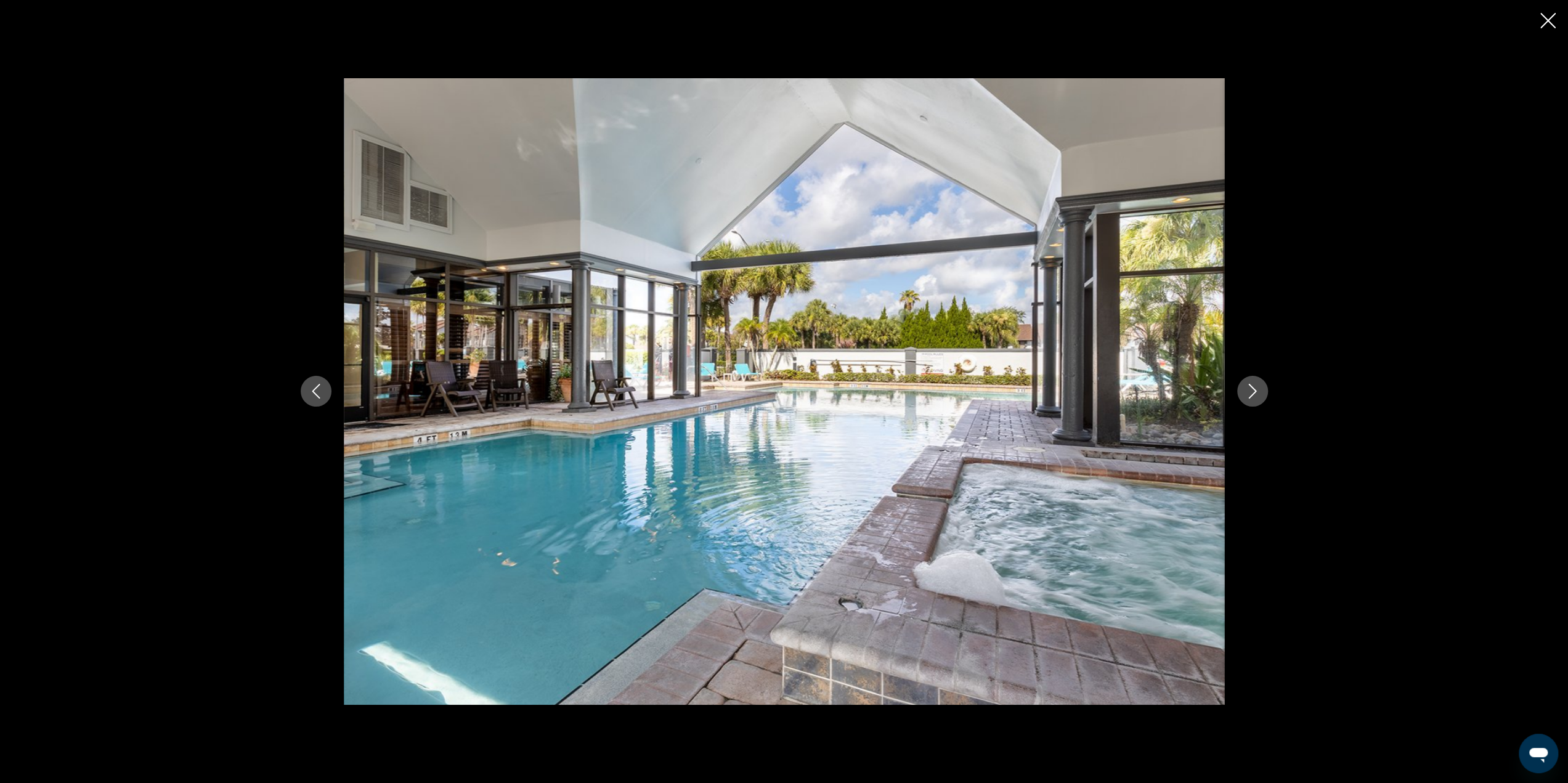
click at [1245, 387] on icon "Next image" at bounding box center [1252, 391] width 15 height 15
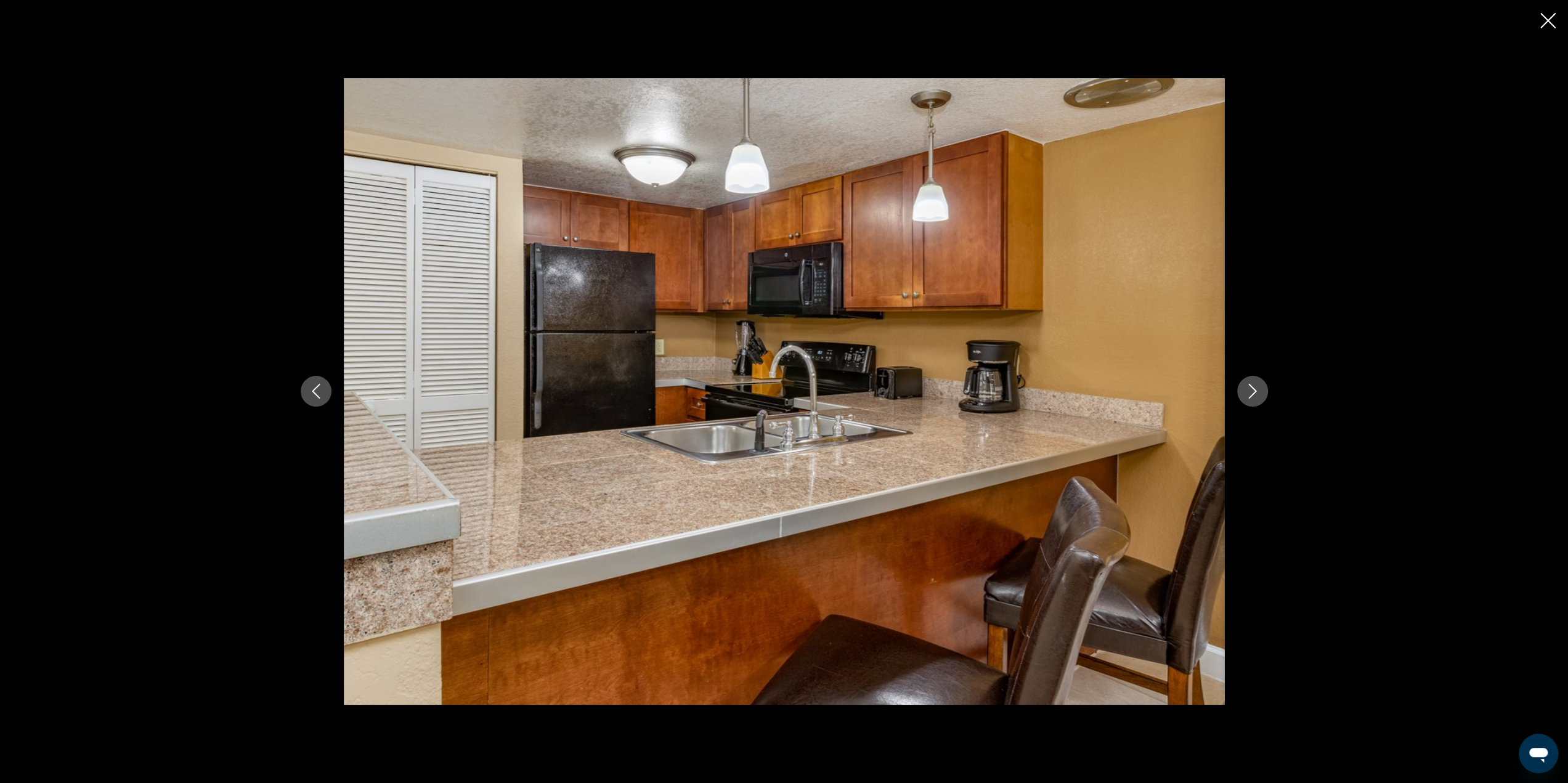
click at [1245, 387] on icon "Next image" at bounding box center [1252, 391] width 15 height 15
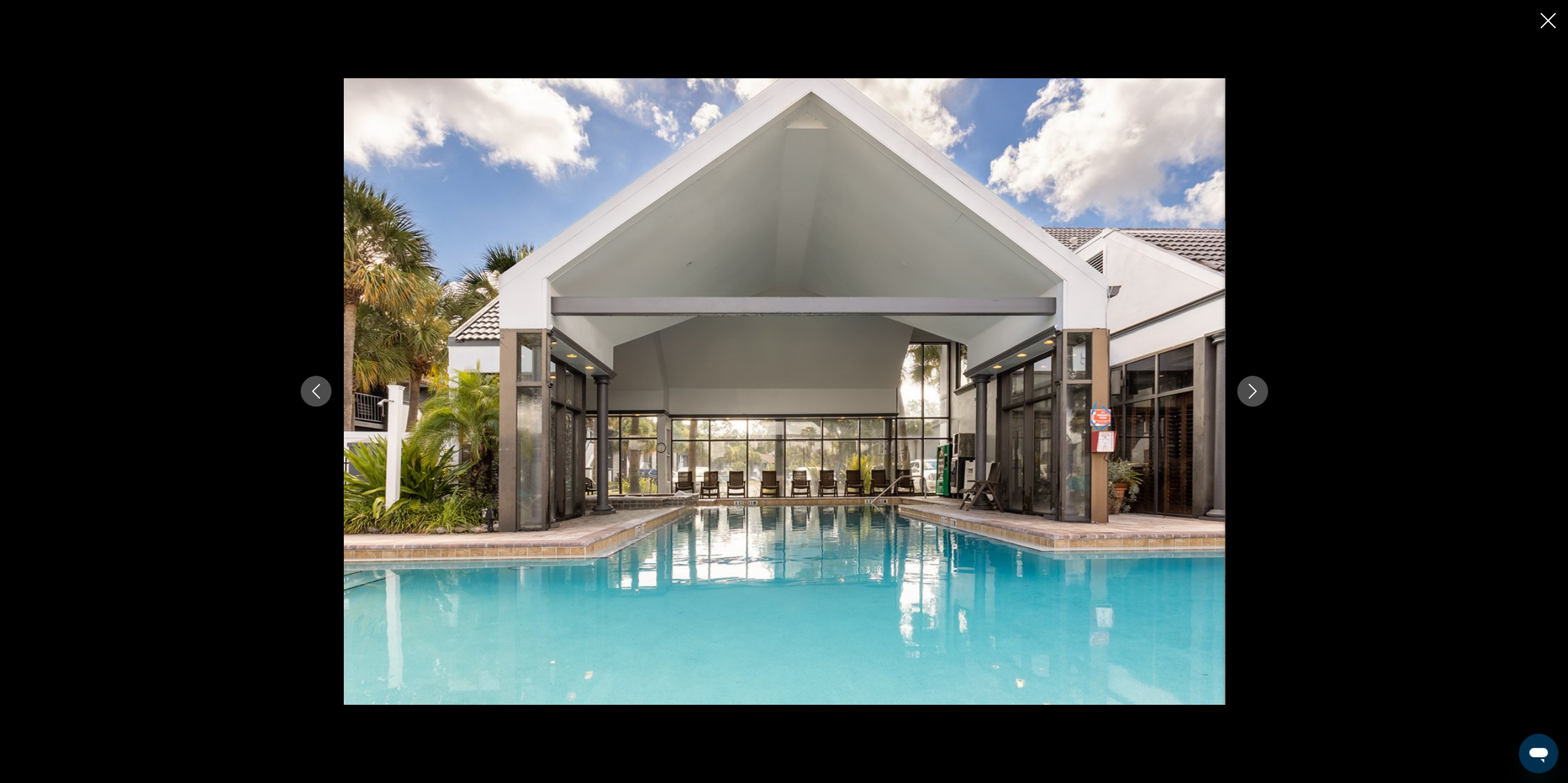
click at [1246, 387] on icon "Next image" at bounding box center [1252, 391] width 15 height 15
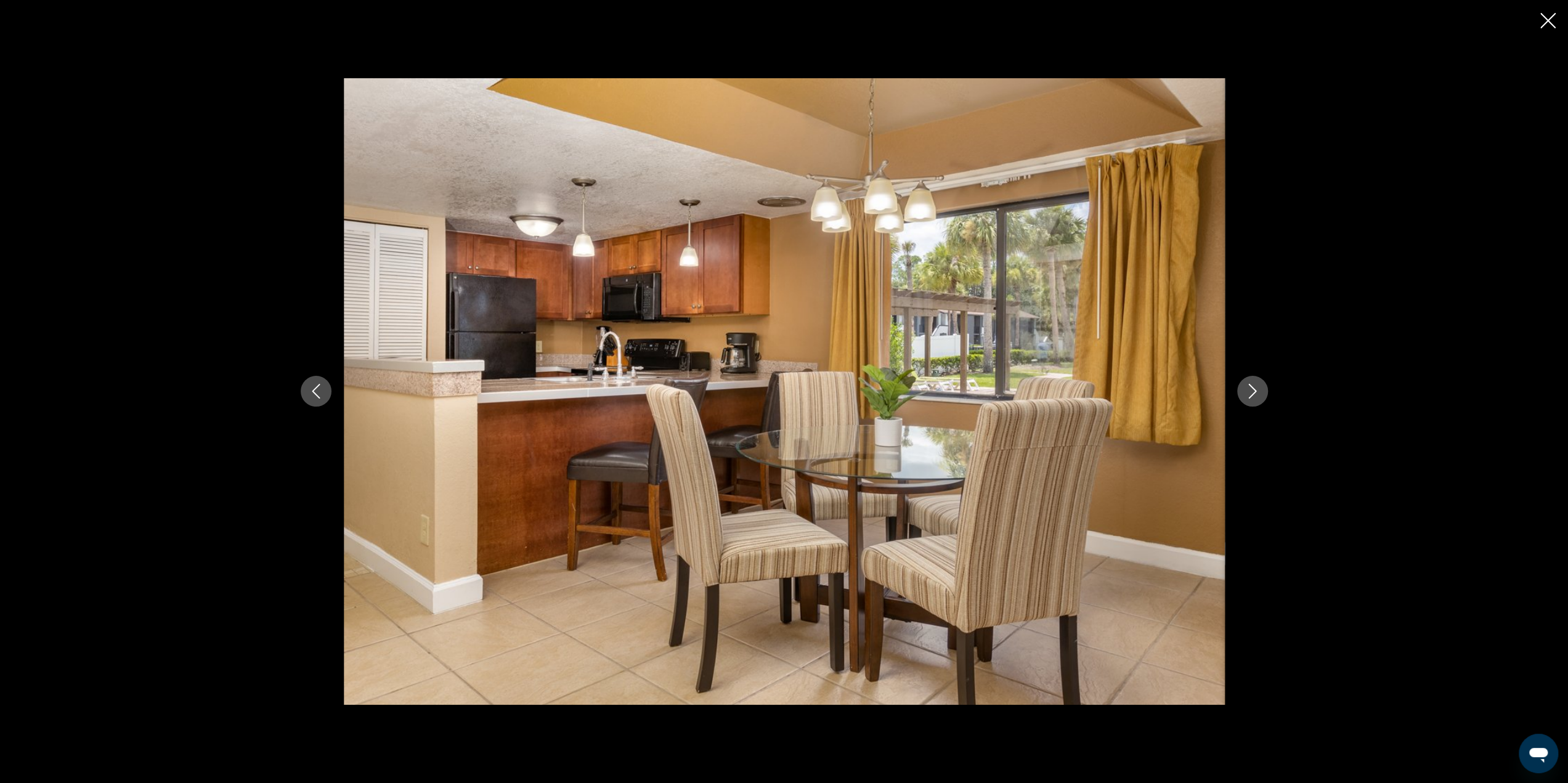
click at [1246, 387] on icon "Next image" at bounding box center [1252, 391] width 15 height 15
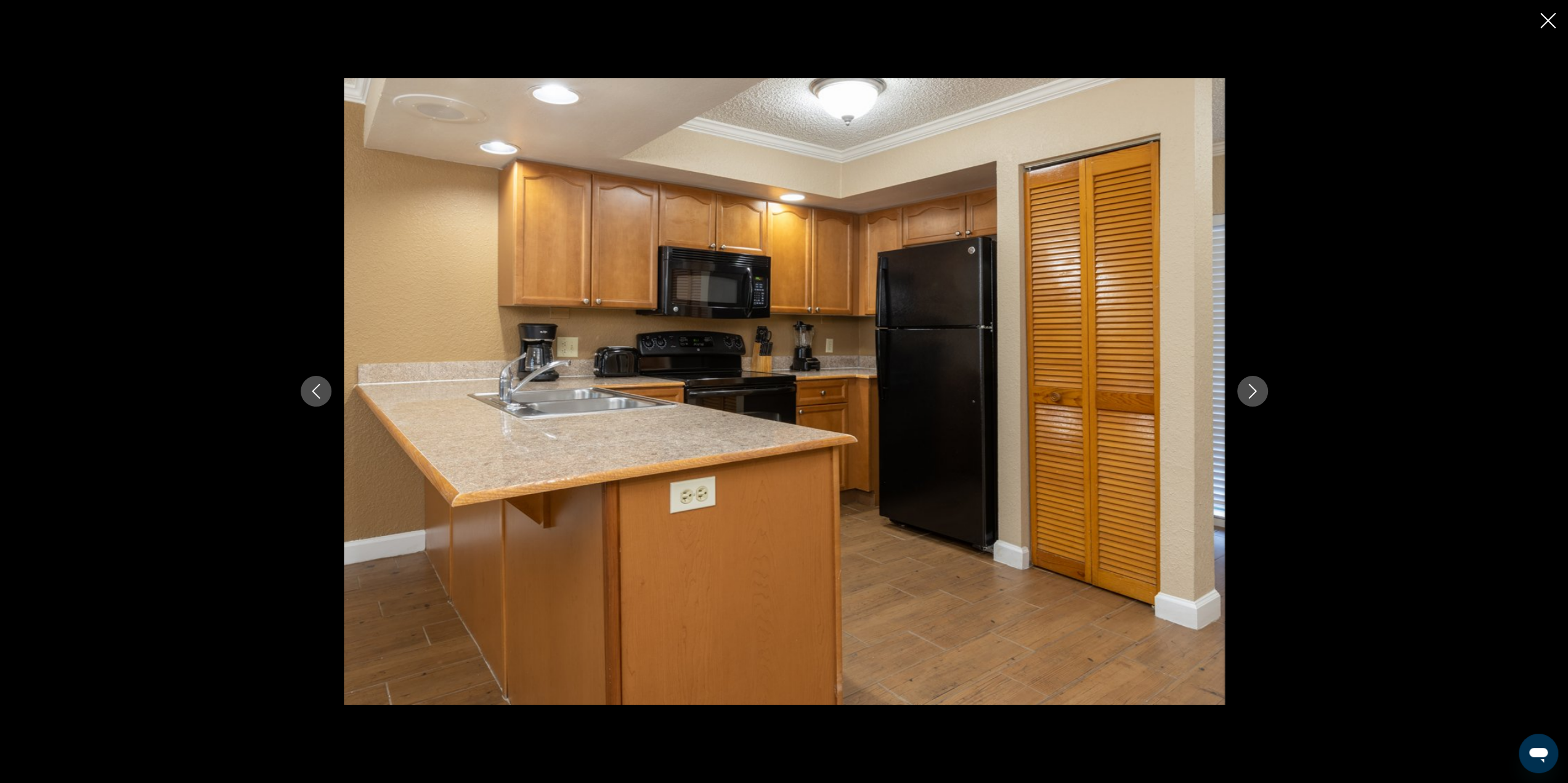
click at [1246, 387] on icon "Next image" at bounding box center [1252, 391] width 15 height 15
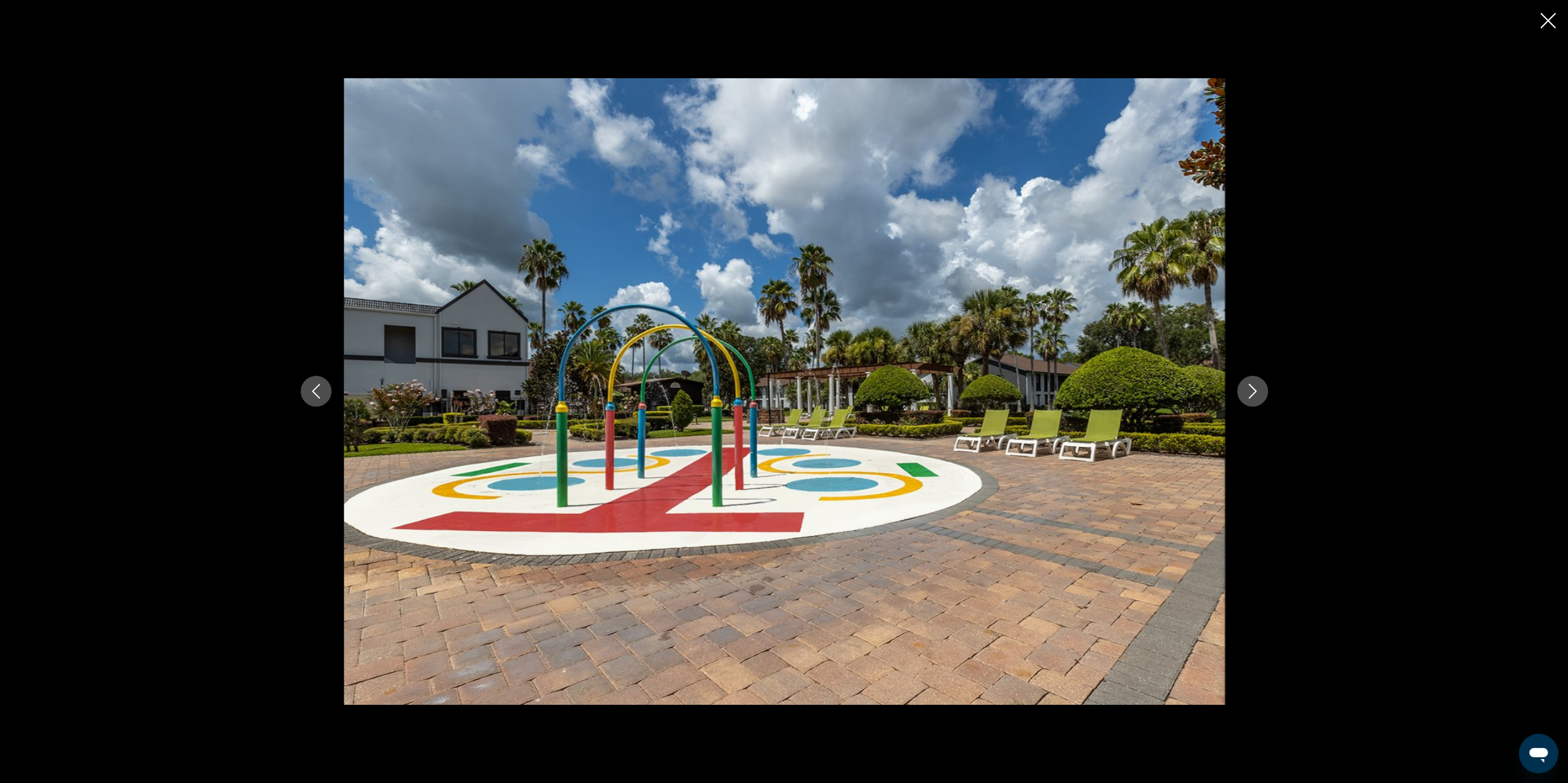
click at [1246, 387] on icon "Next image" at bounding box center [1252, 391] width 15 height 15
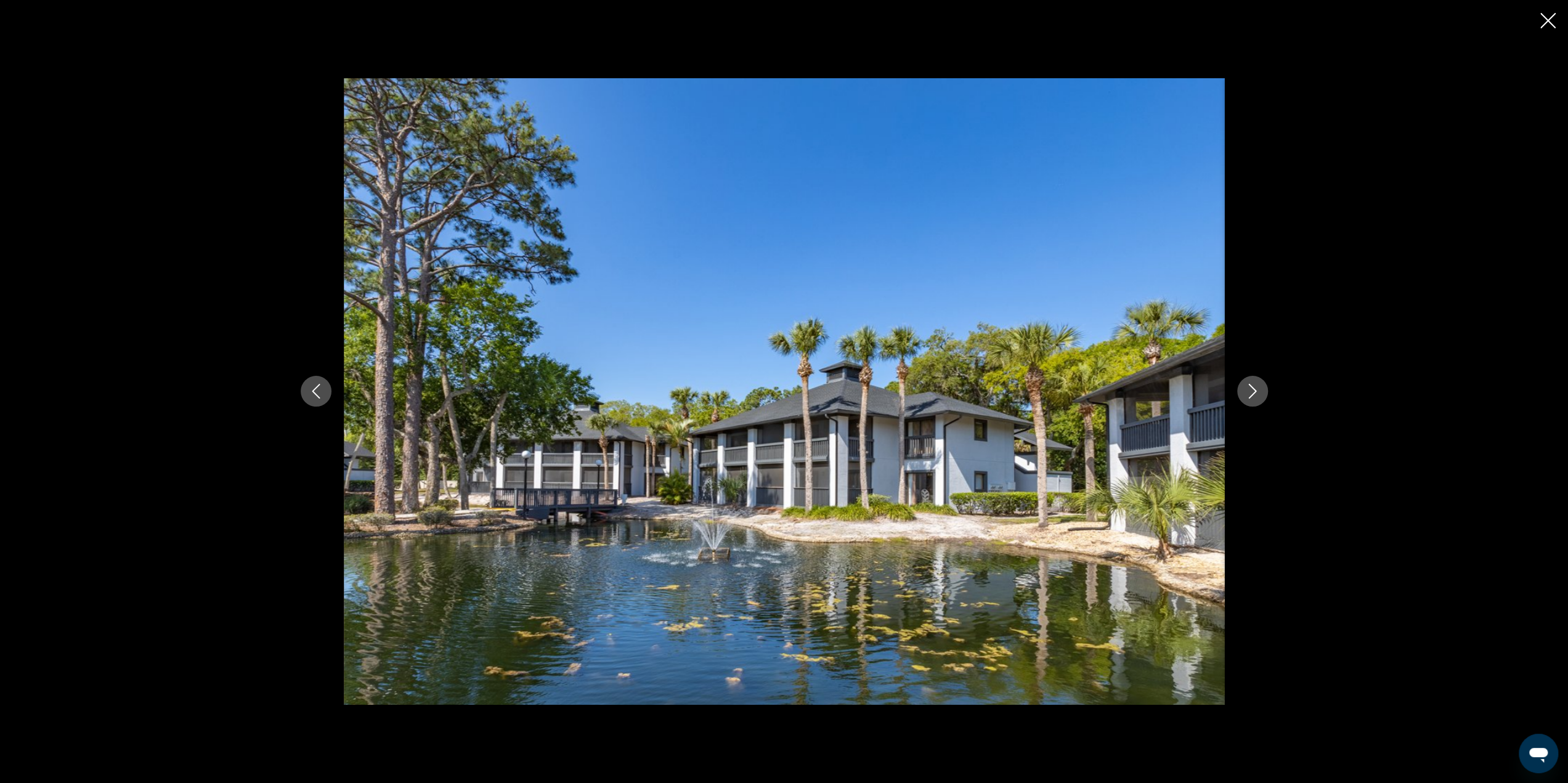
click at [1246, 387] on icon "Next image" at bounding box center [1252, 391] width 15 height 15
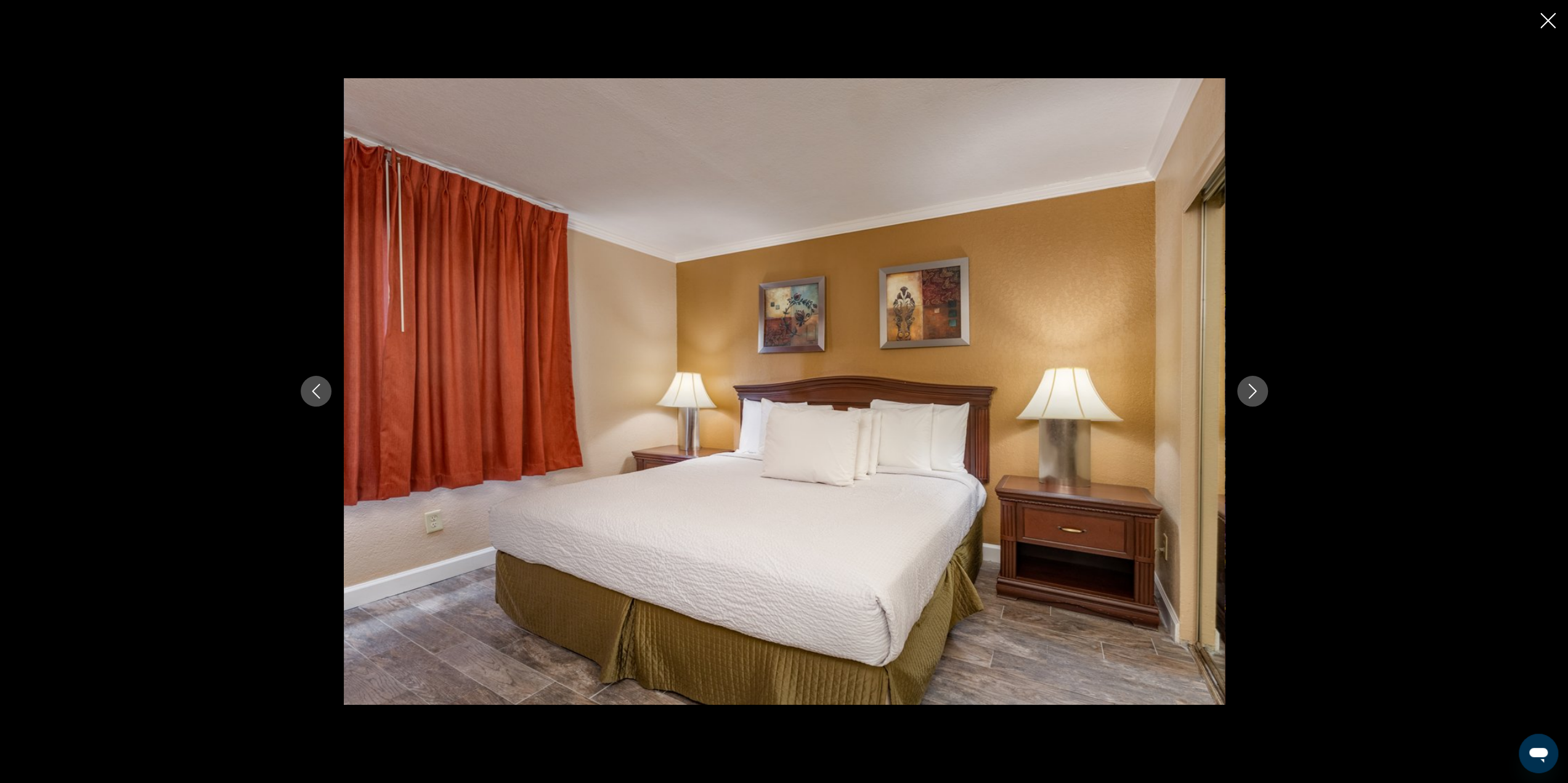
click at [1246, 387] on icon "Next image" at bounding box center [1252, 391] width 15 height 15
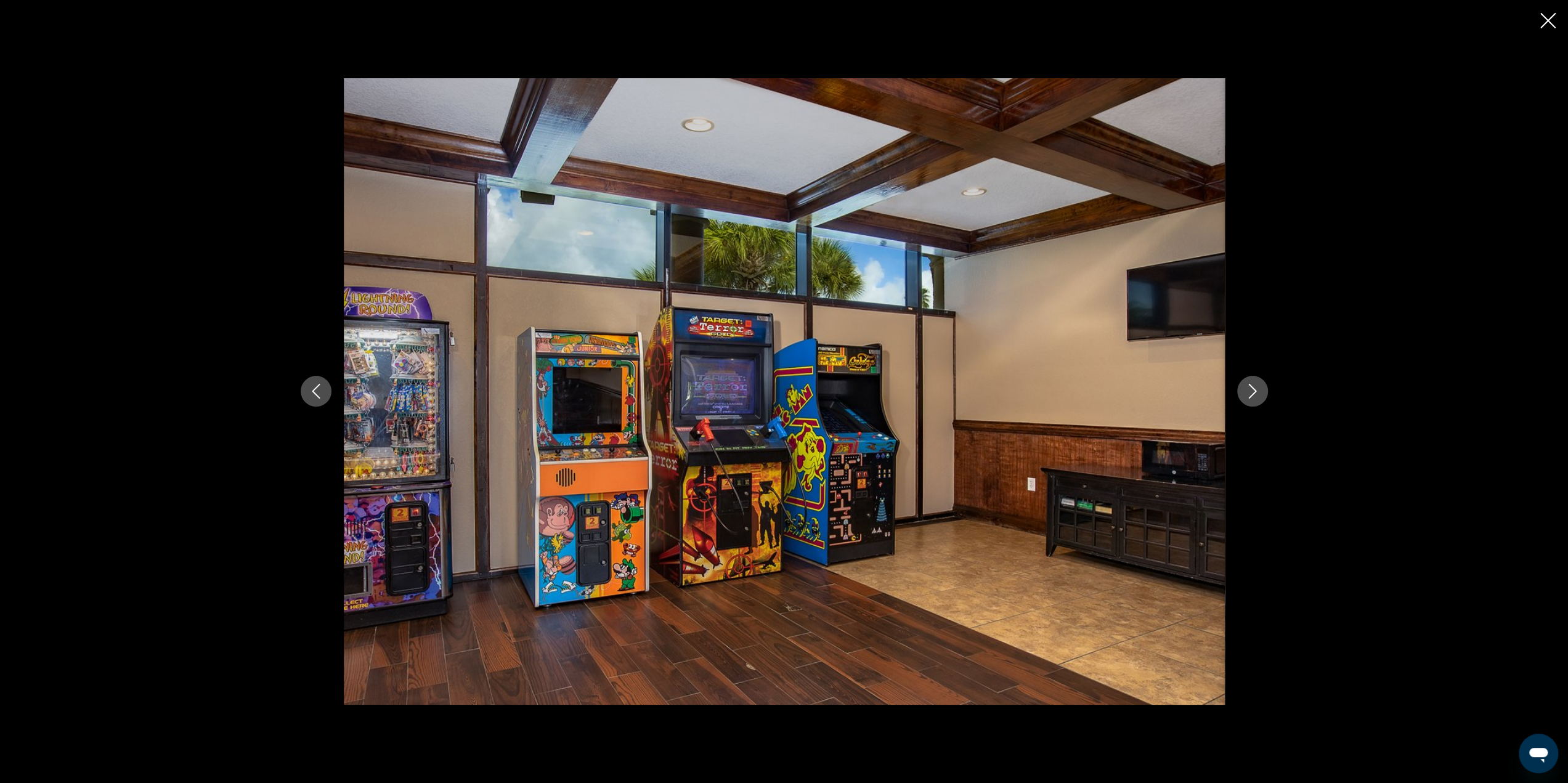
click at [1246, 387] on icon "Next image" at bounding box center [1252, 391] width 15 height 15
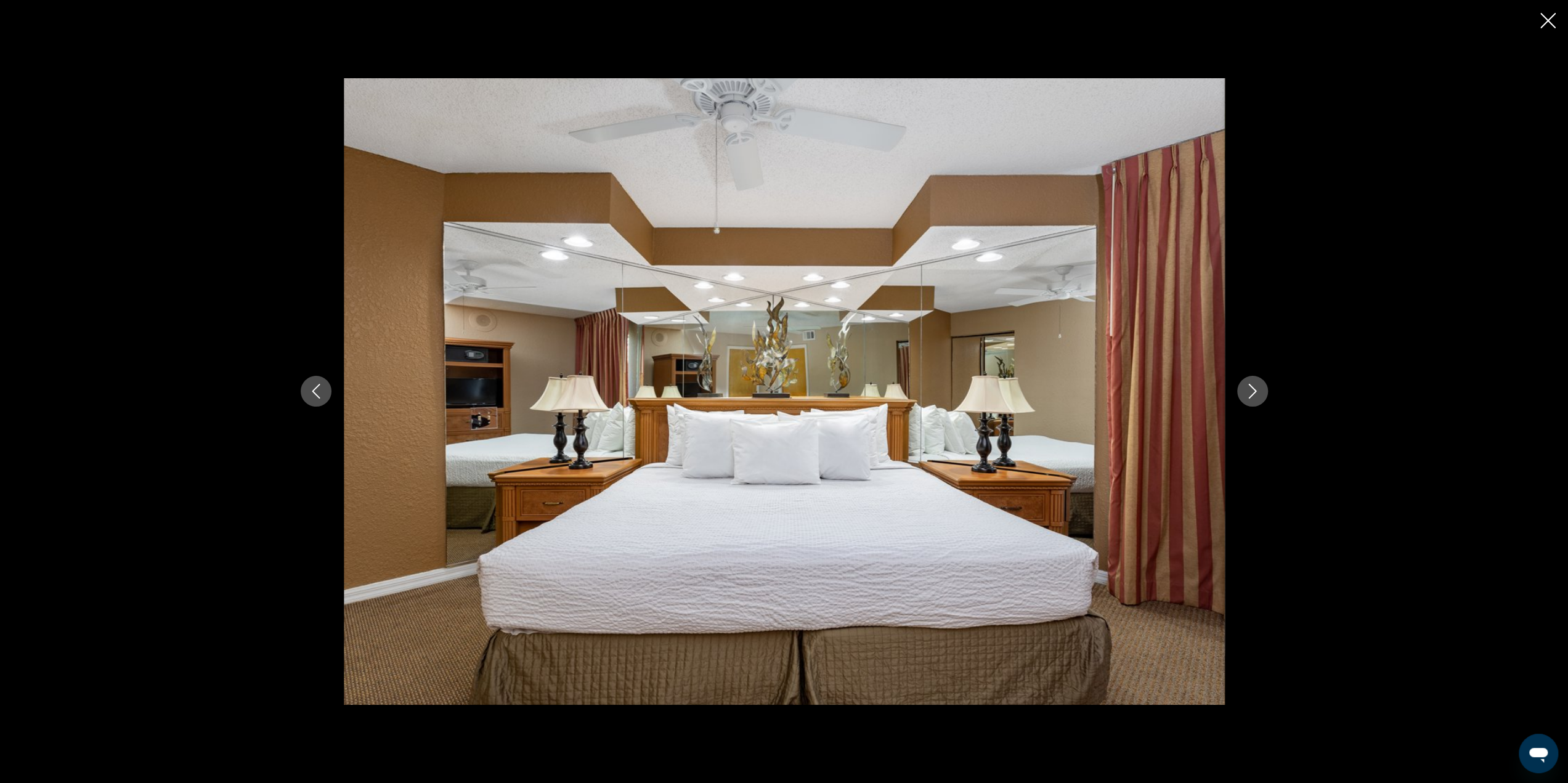
click at [1246, 387] on icon "Next image" at bounding box center [1252, 391] width 15 height 15
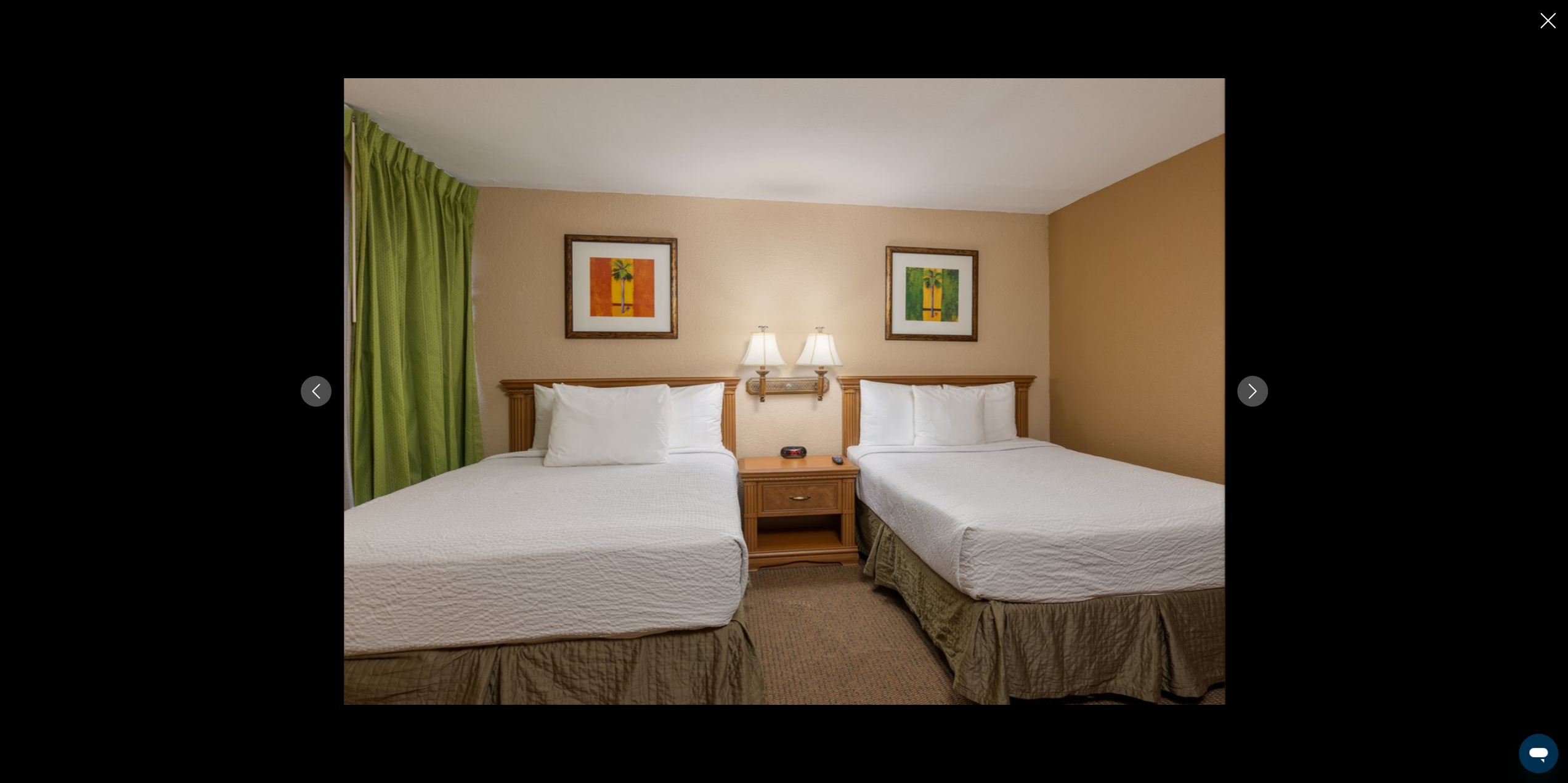
click at [1246, 387] on icon "Next image" at bounding box center [1252, 391] width 15 height 15
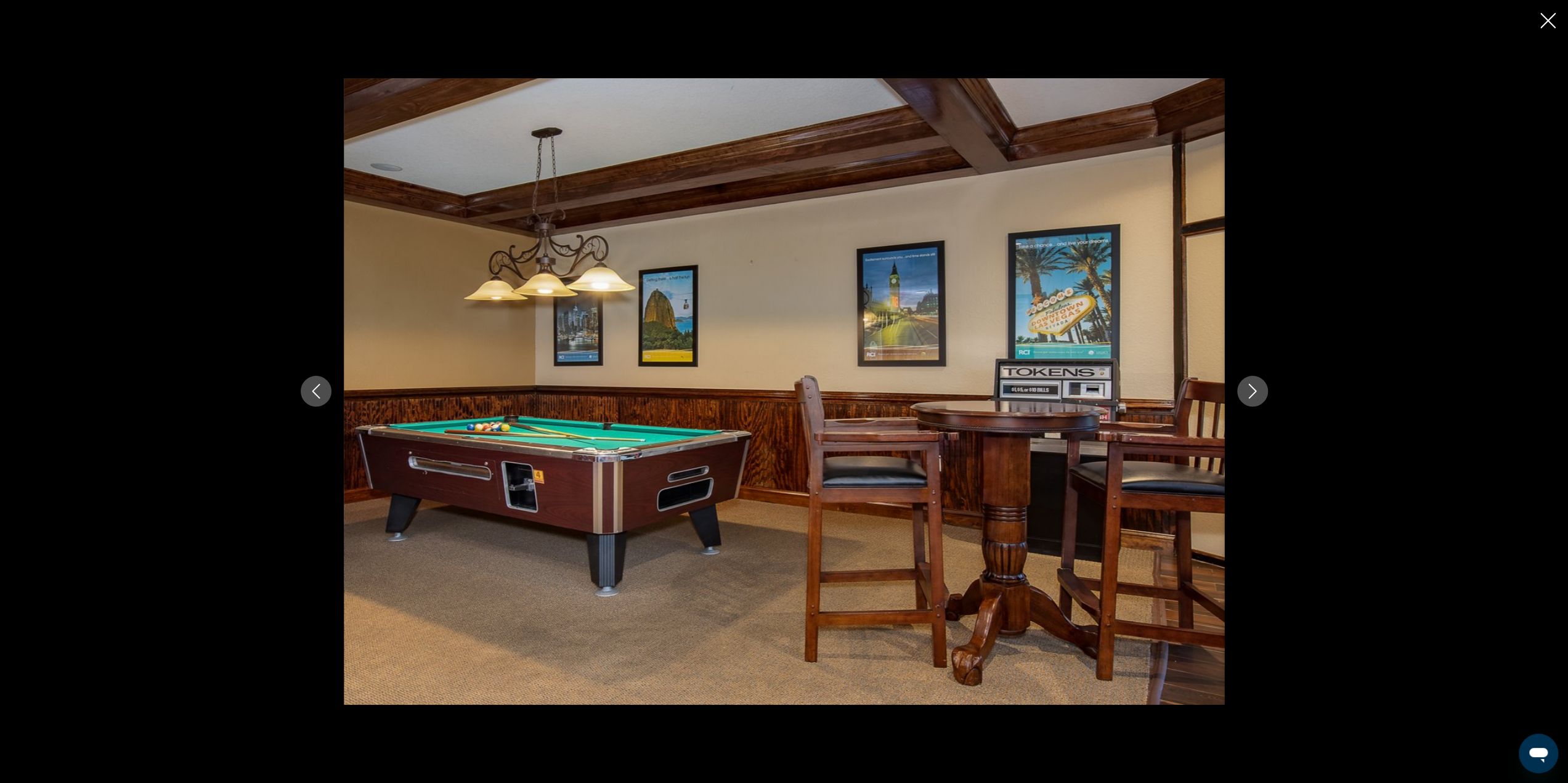
click at [1246, 387] on icon "Next image" at bounding box center [1252, 391] width 15 height 15
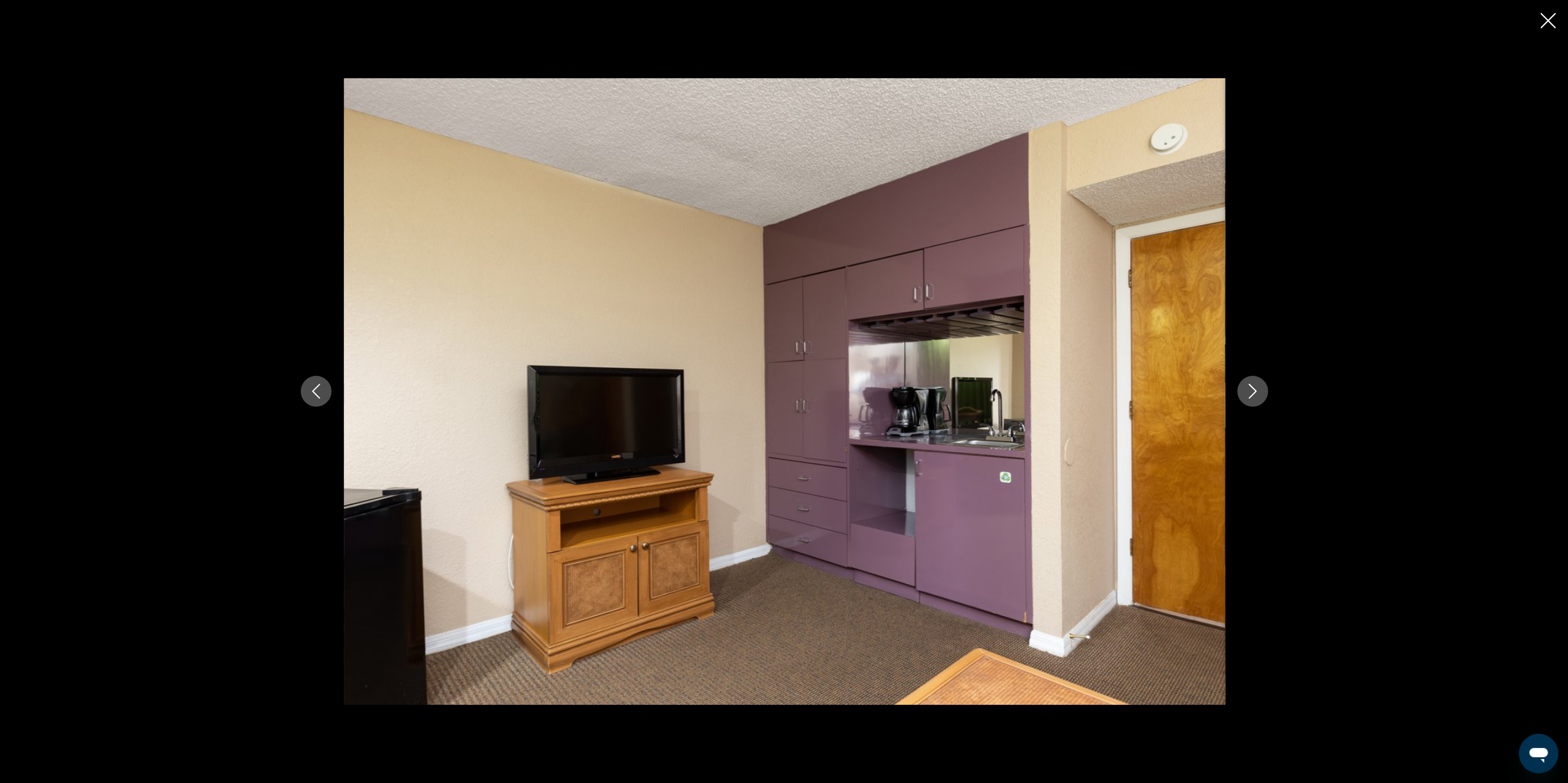
click at [1246, 387] on icon "Next image" at bounding box center [1252, 391] width 15 height 15
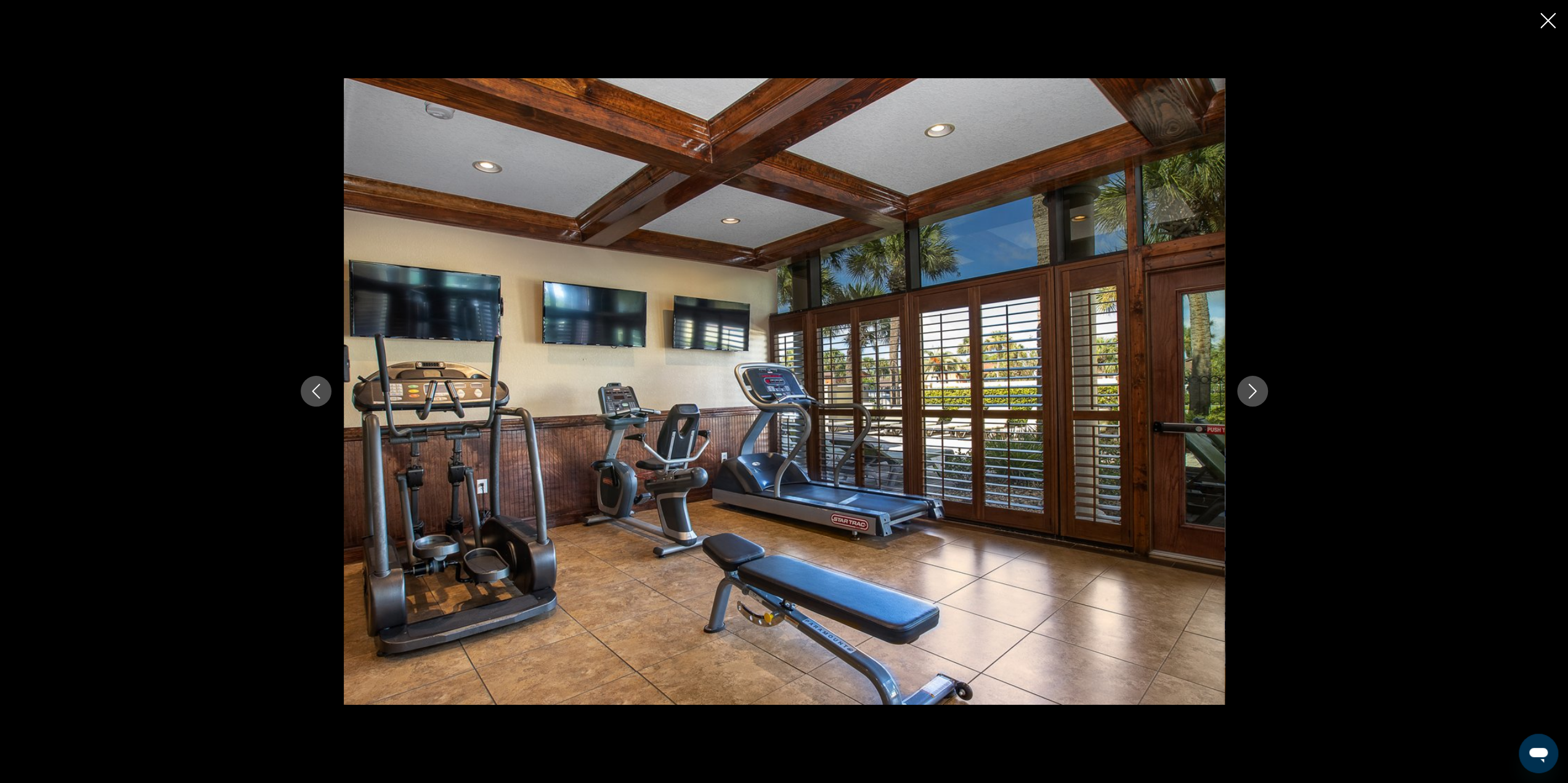
click at [1246, 387] on icon "Next image" at bounding box center [1252, 391] width 15 height 15
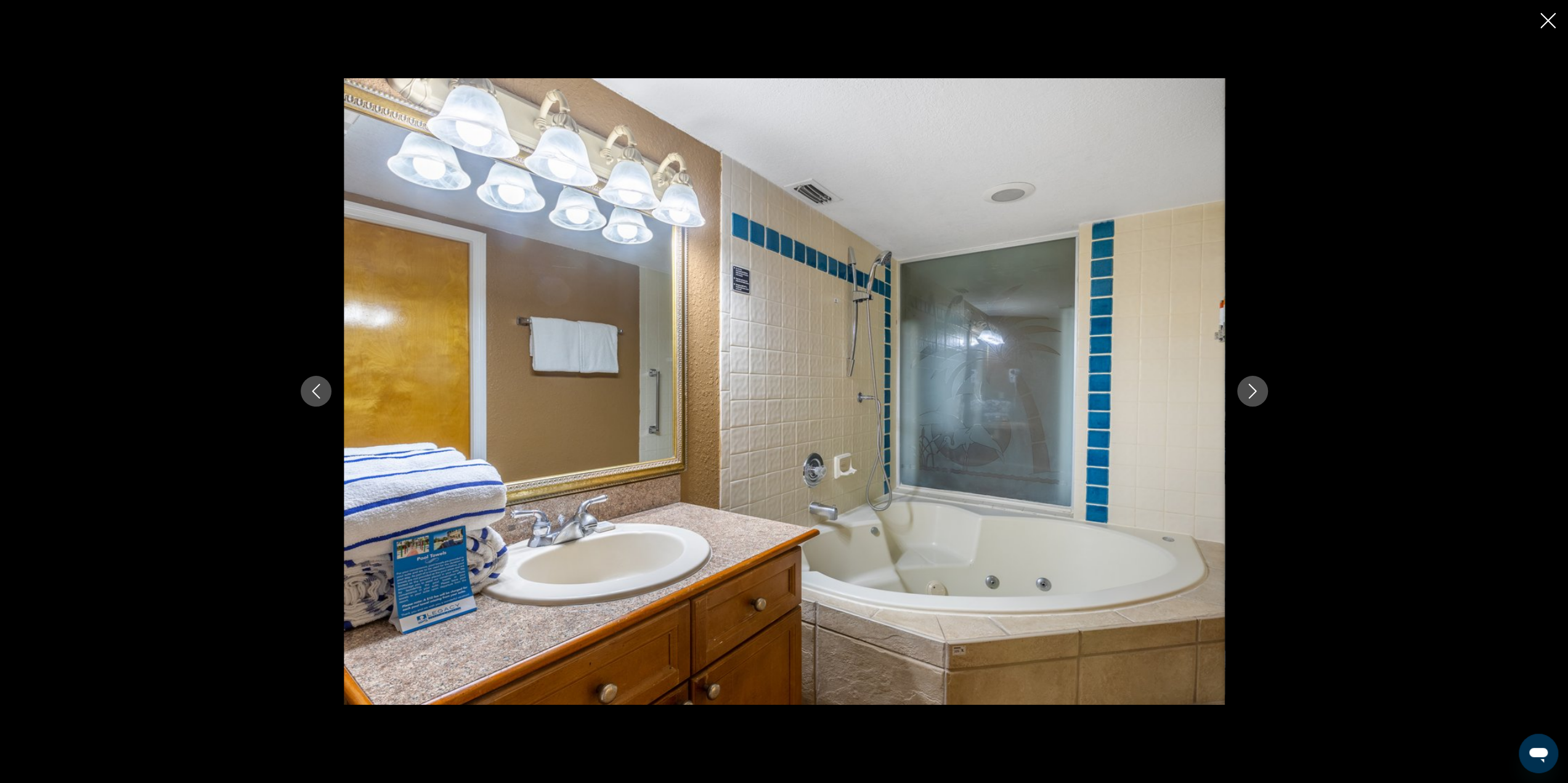
click at [1246, 387] on icon "Next image" at bounding box center [1252, 391] width 15 height 15
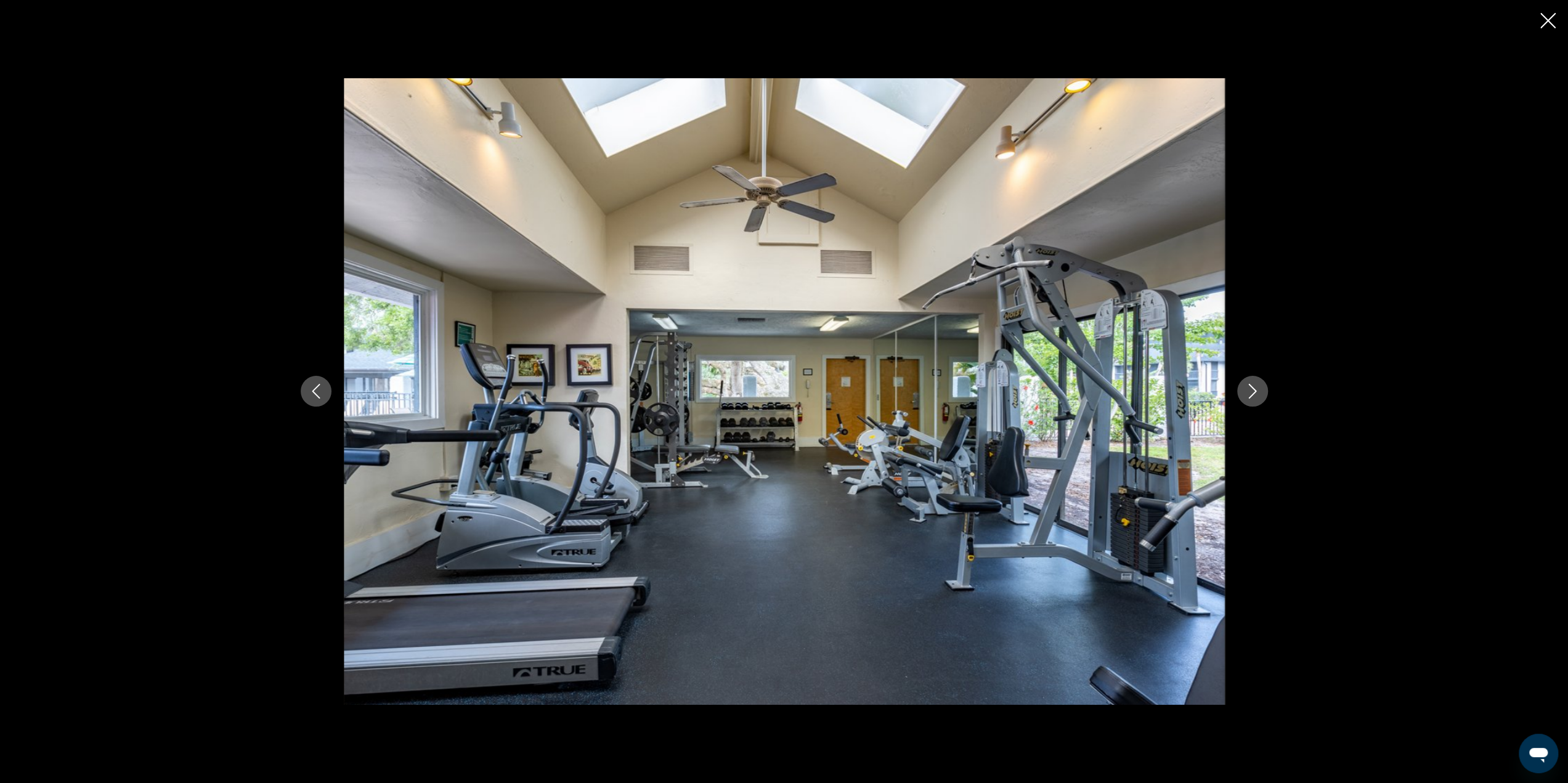
click at [1246, 387] on icon "Next image" at bounding box center [1252, 391] width 15 height 15
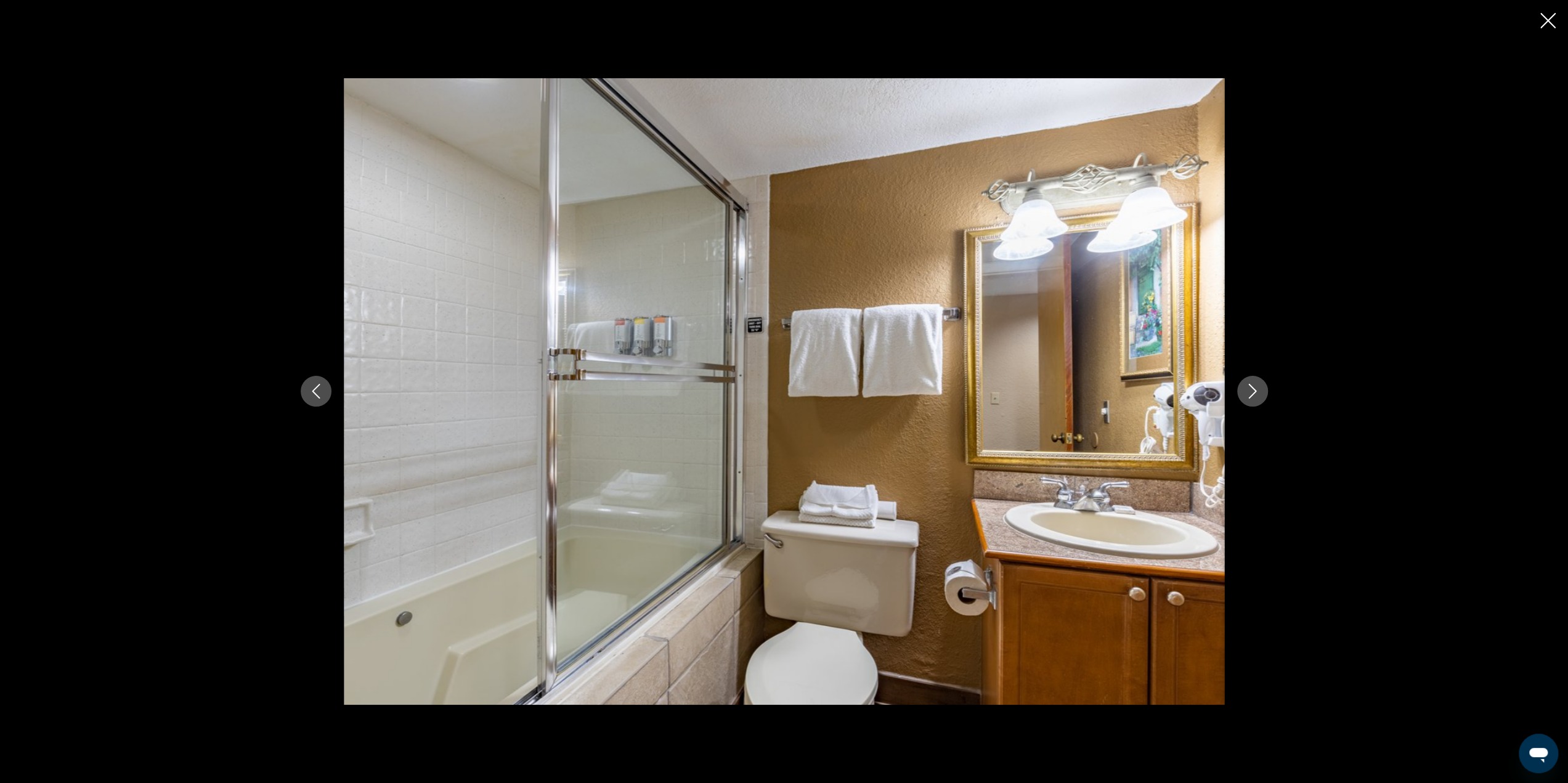
click at [1246, 387] on icon "Next image" at bounding box center [1252, 391] width 15 height 15
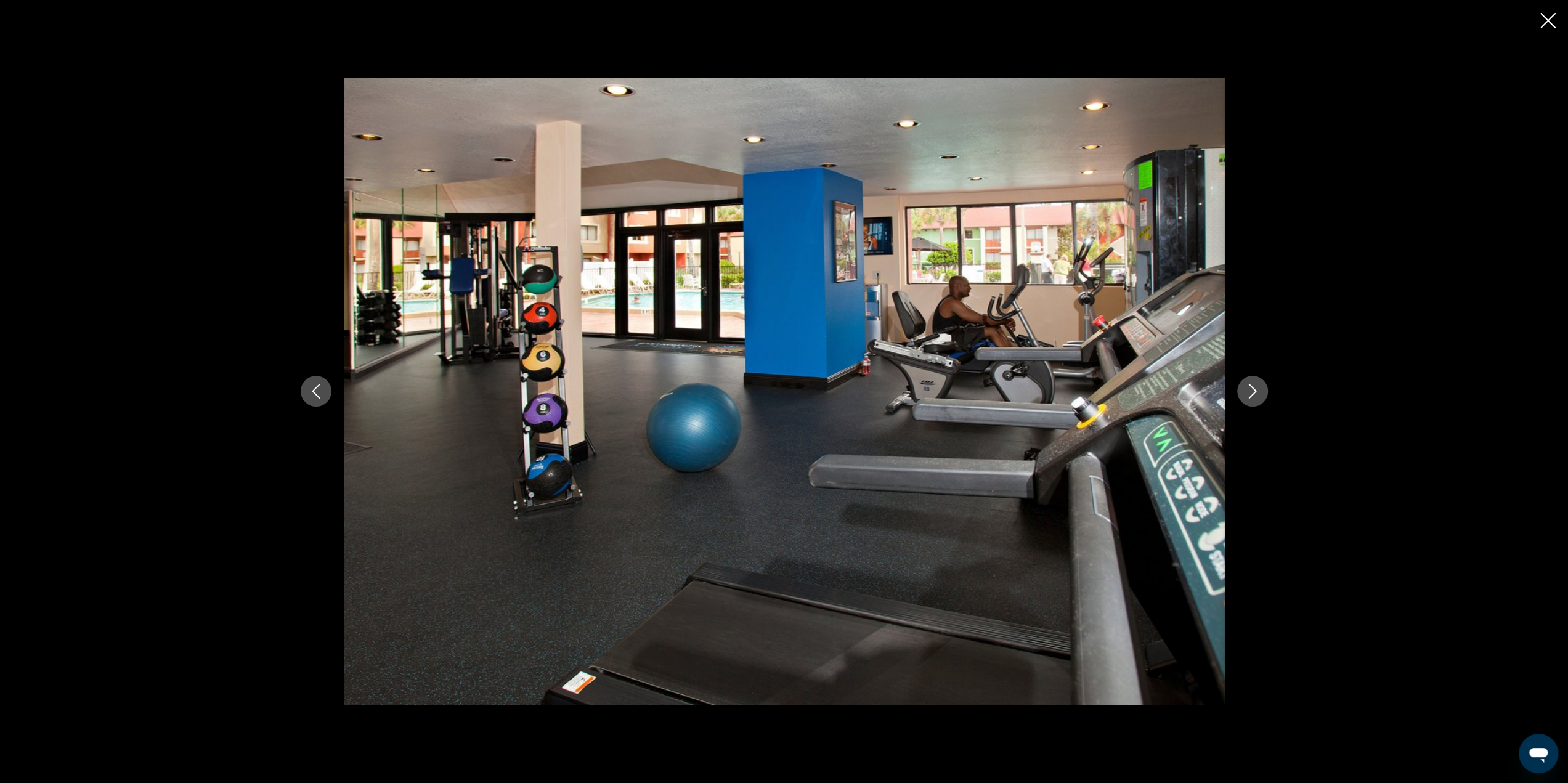
click at [1246, 387] on icon "Next image" at bounding box center [1252, 391] width 15 height 15
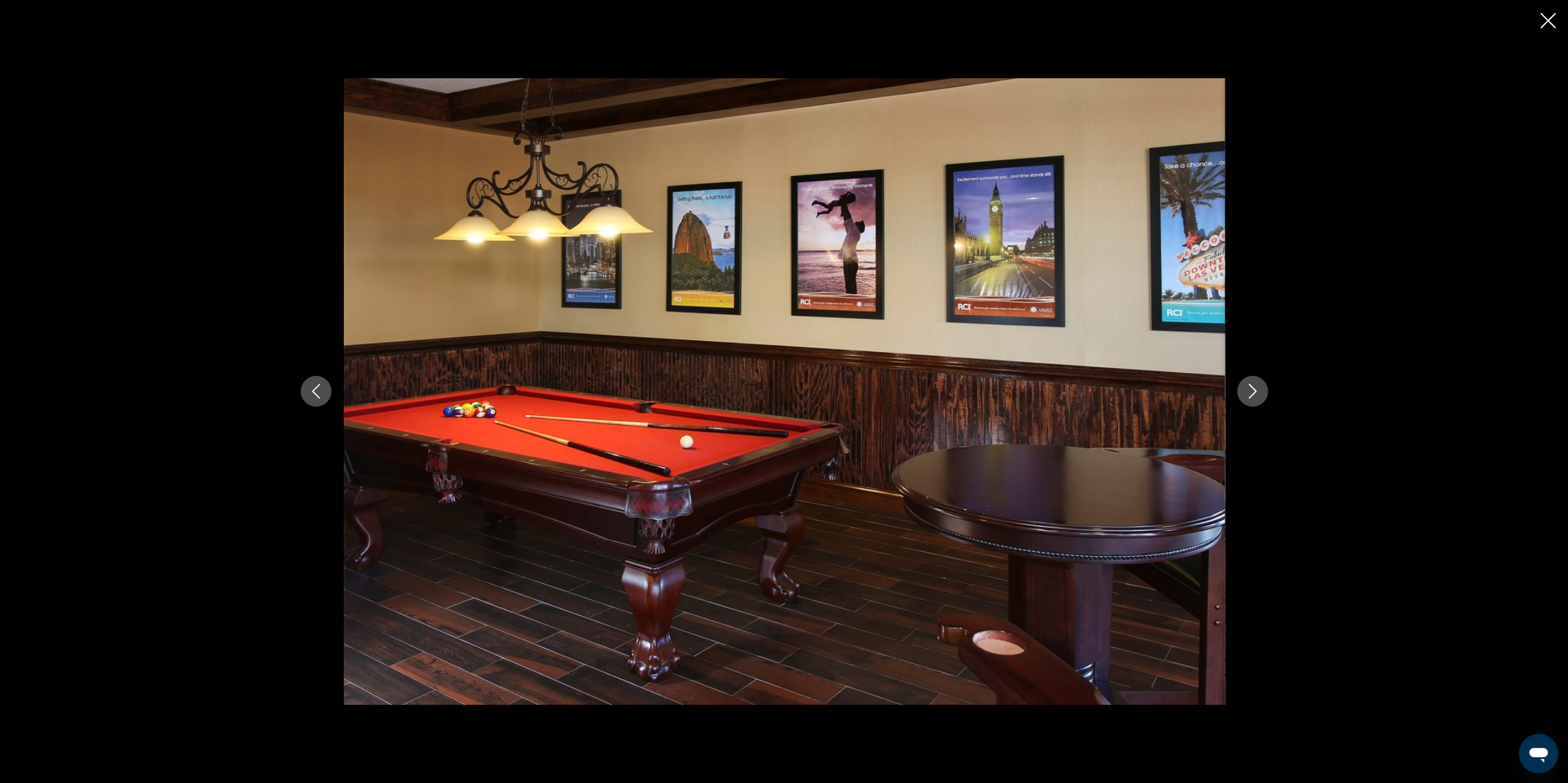
click at [1246, 387] on icon "Next image" at bounding box center [1252, 391] width 15 height 15
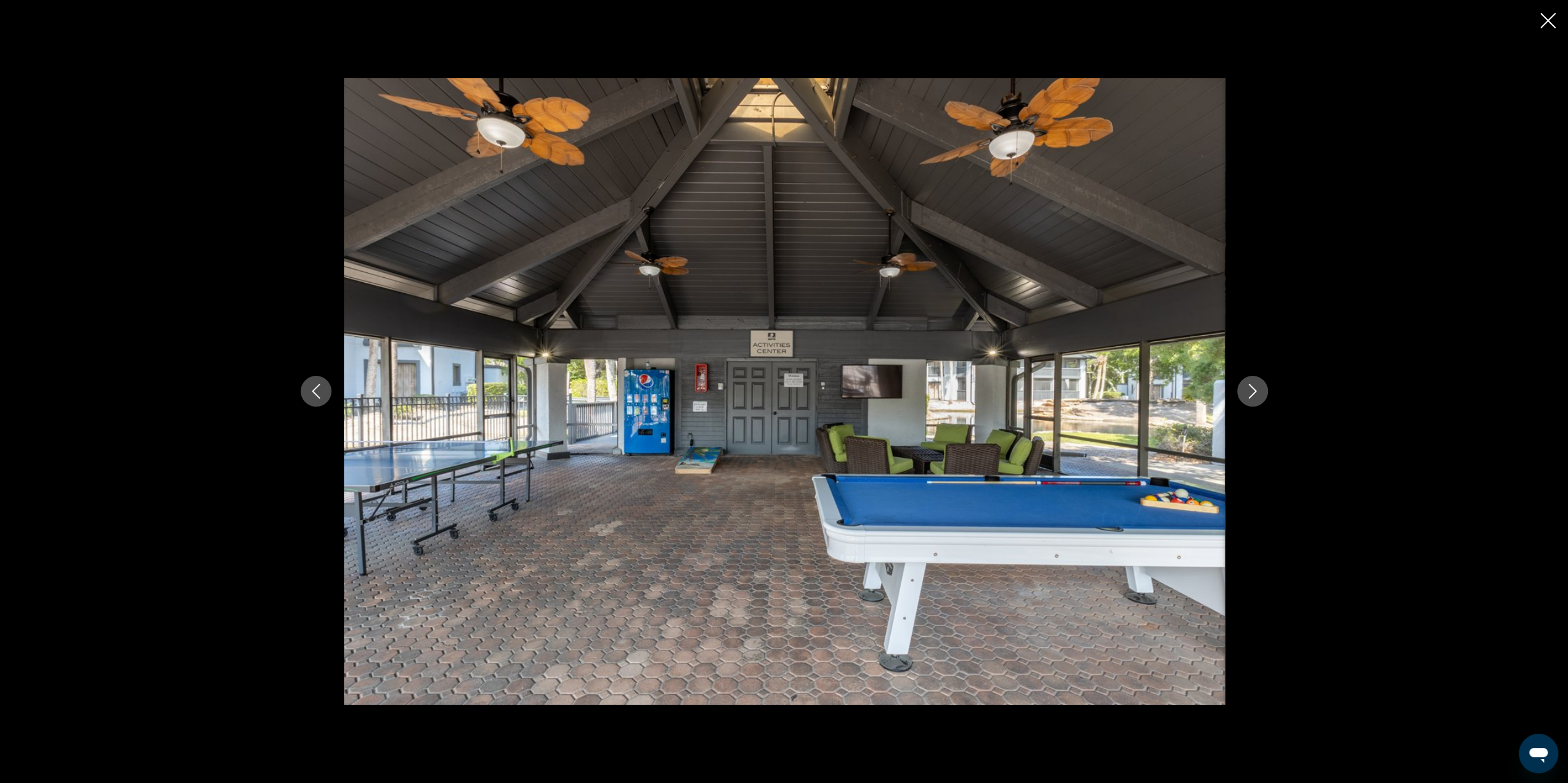
click at [1246, 387] on icon "Next image" at bounding box center [1252, 391] width 15 height 15
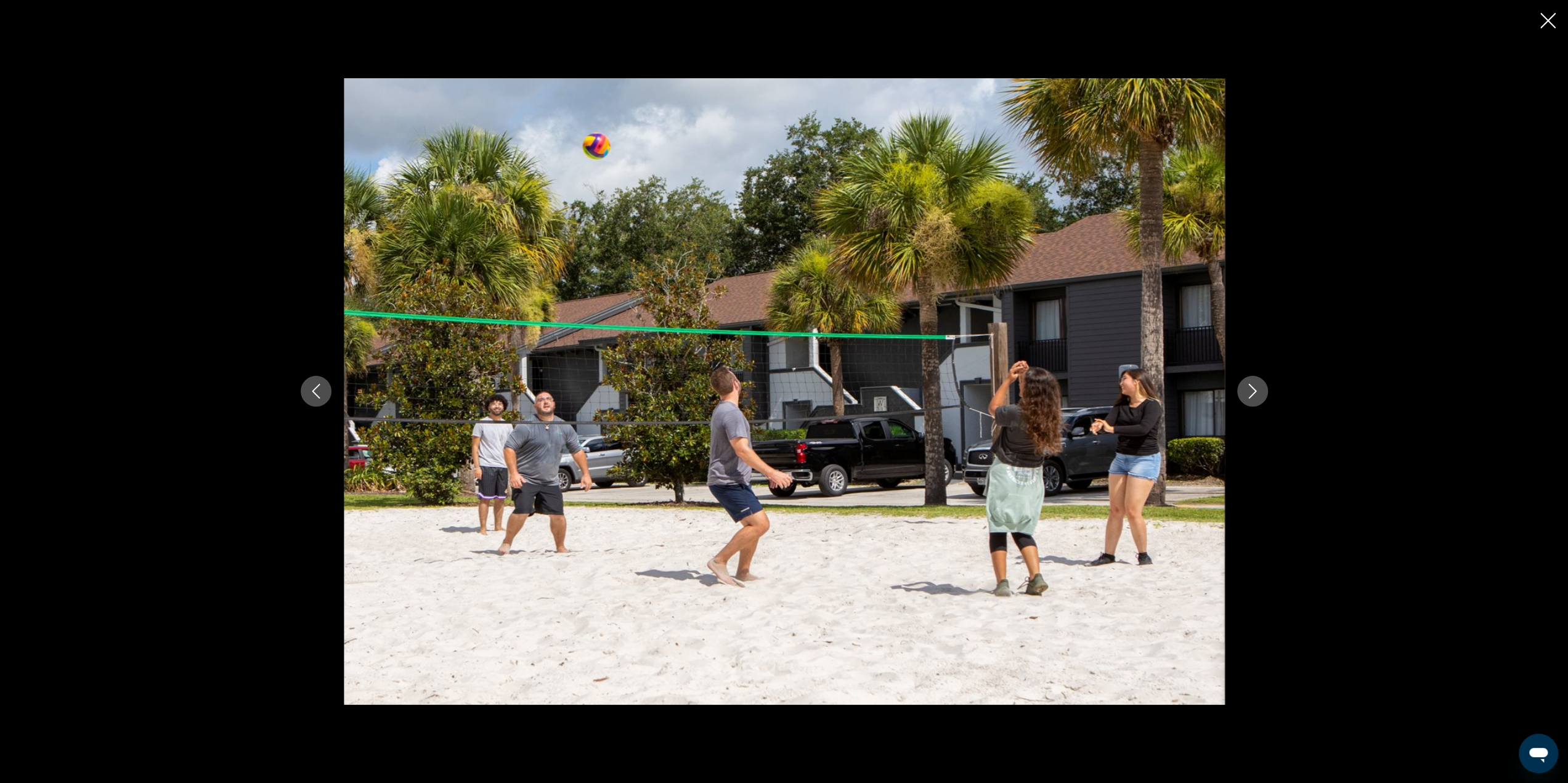
click at [1246, 387] on icon "Next image" at bounding box center [1252, 391] width 15 height 15
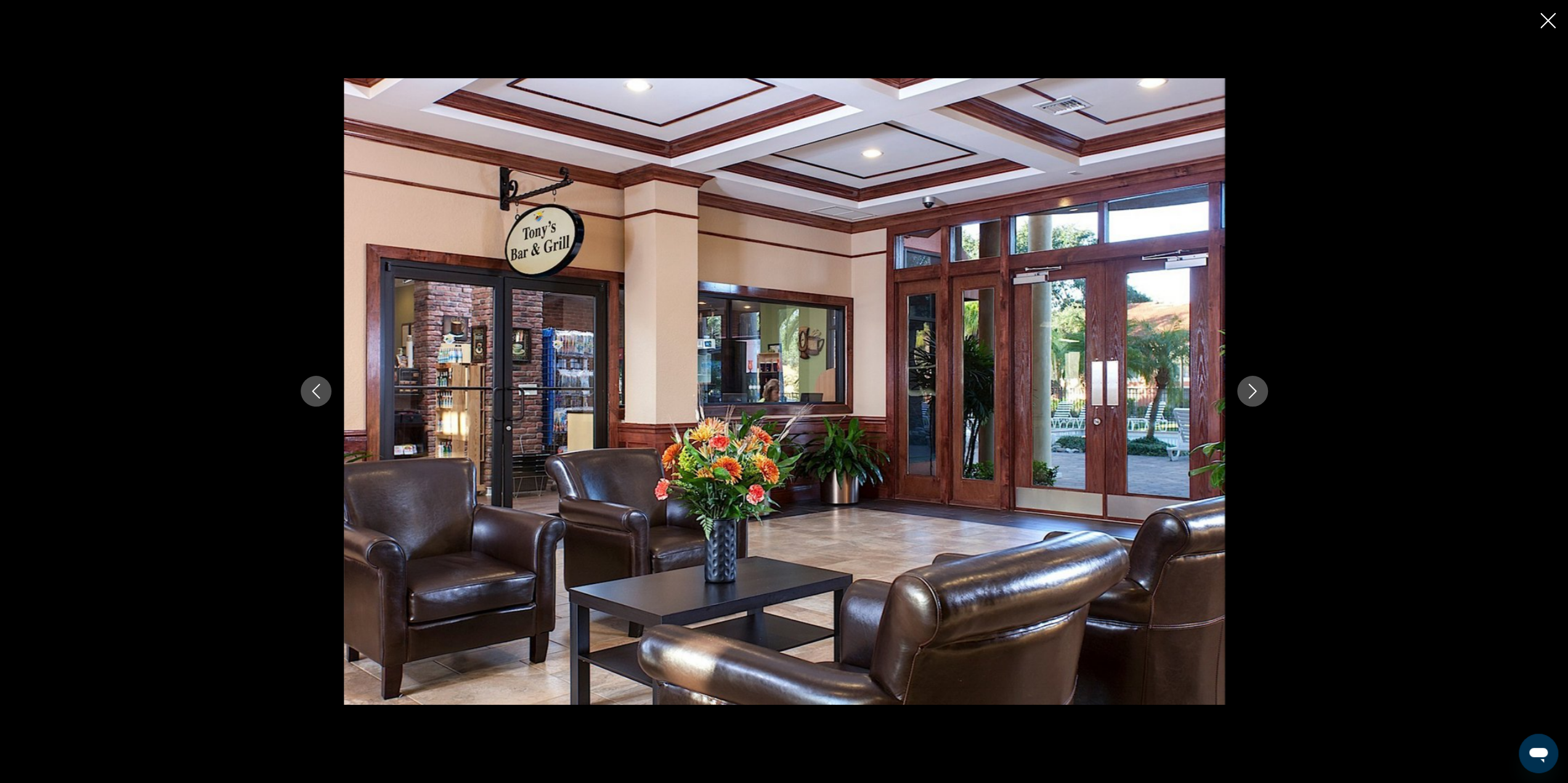
click at [1246, 387] on icon "Next image" at bounding box center [1252, 391] width 15 height 15
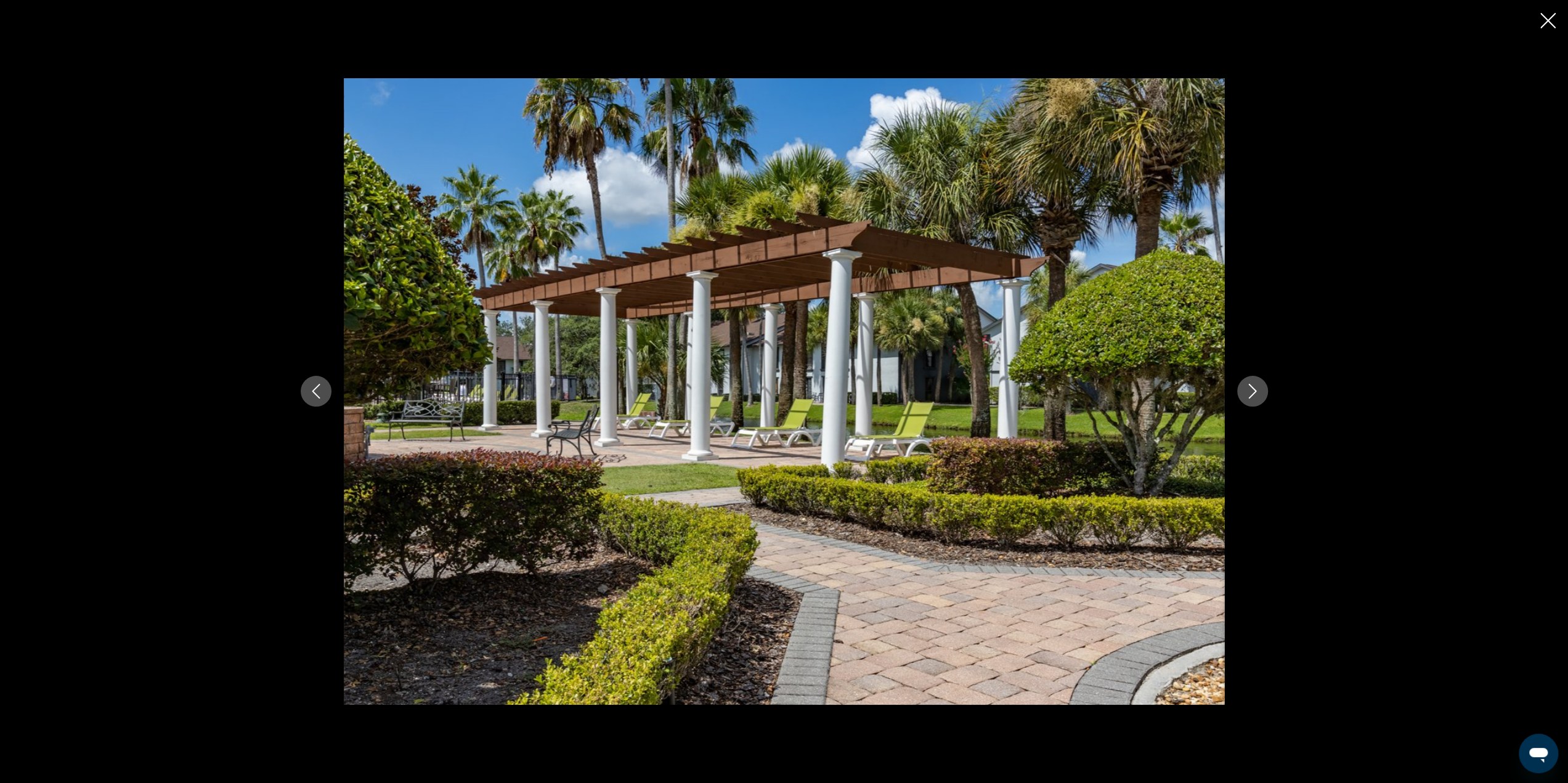
click at [1246, 387] on icon "Next image" at bounding box center [1252, 391] width 15 height 15
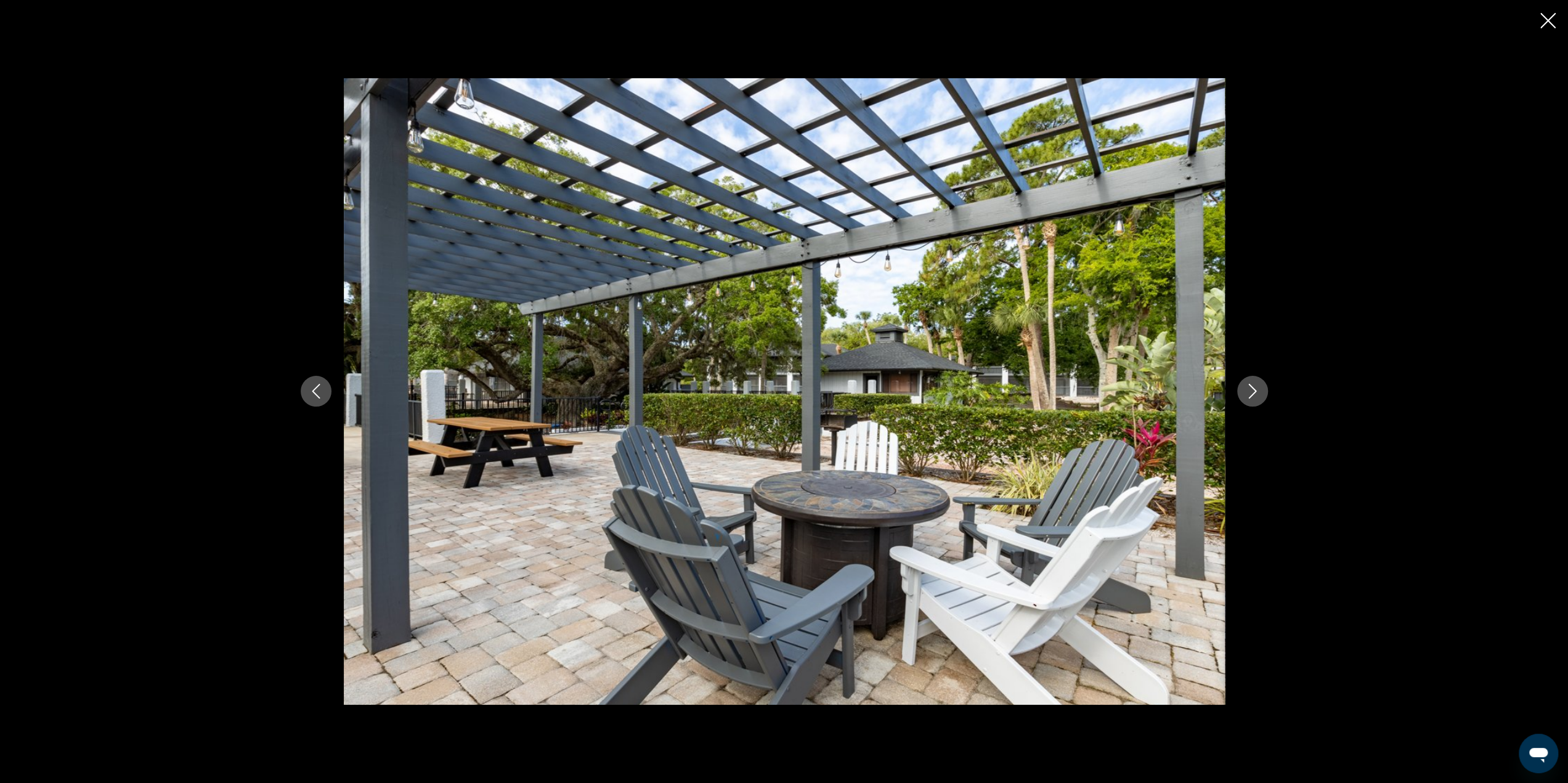
click at [1246, 387] on icon "Next image" at bounding box center [1252, 391] width 15 height 15
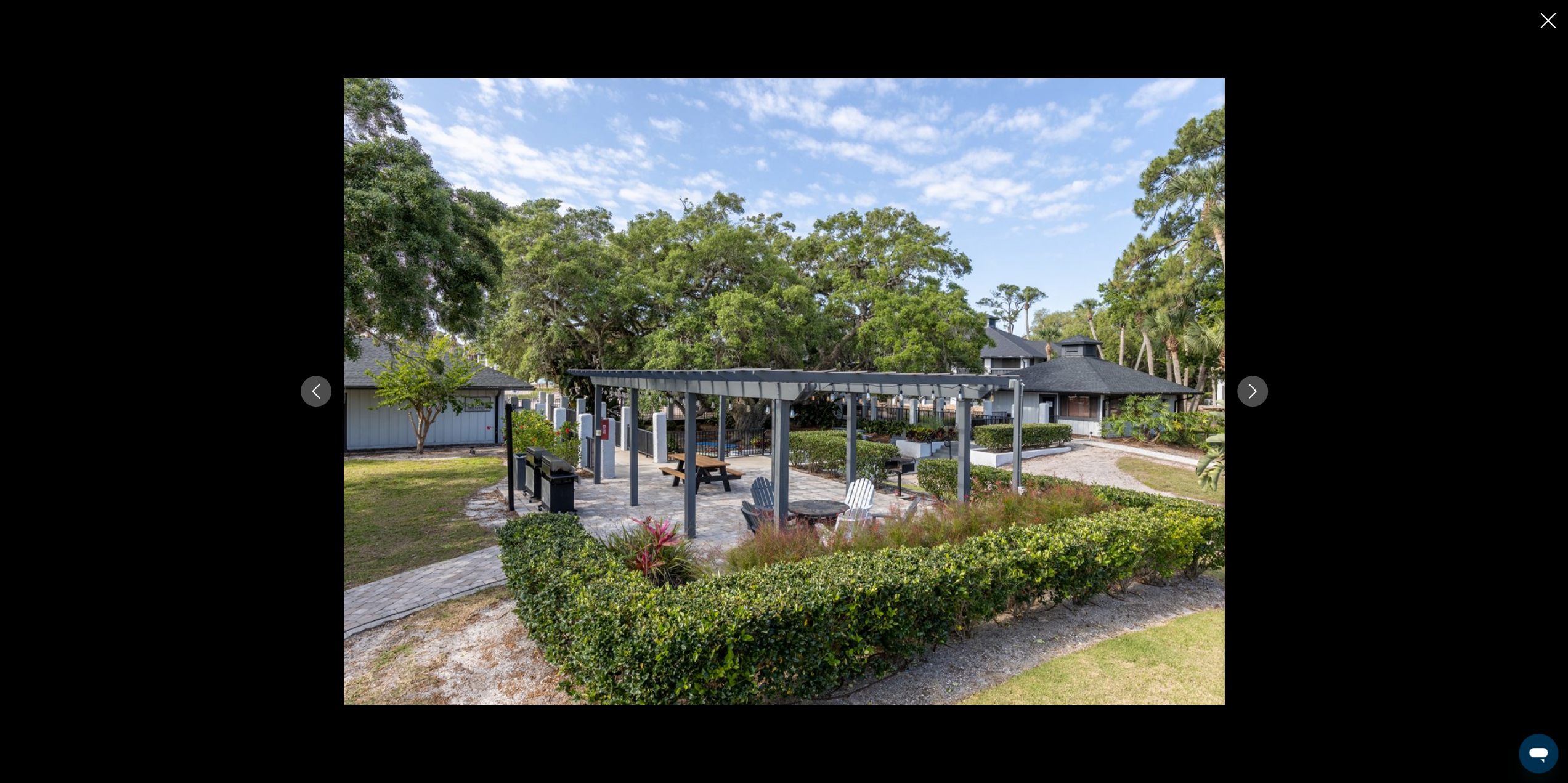
click at [1246, 387] on icon "Next image" at bounding box center [1252, 391] width 15 height 15
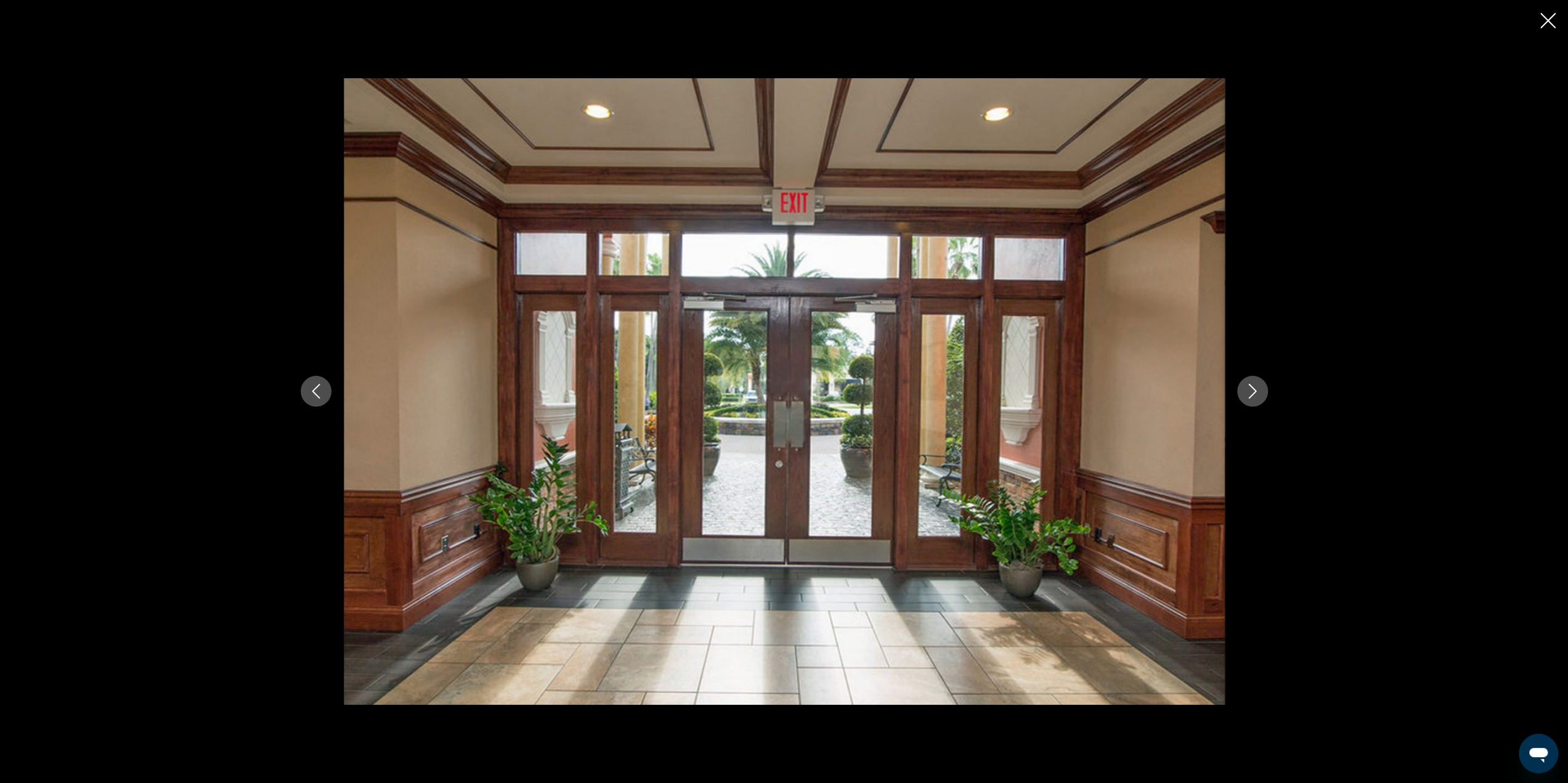
click at [1246, 387] on icon "Next image" at bounding box center [1252, 391] width 15 height 15
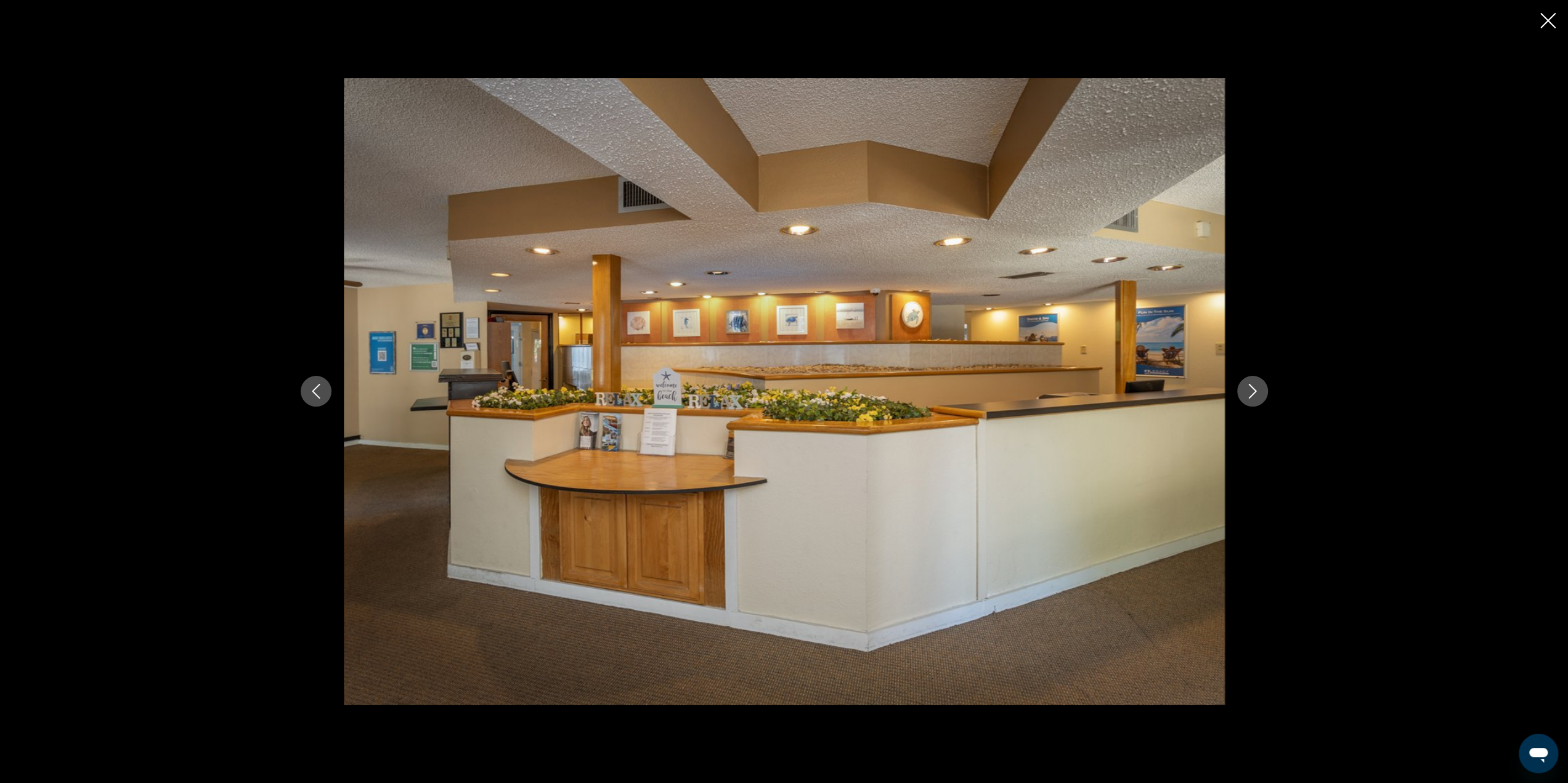
click at [1246, 387] on icon "Next image" at bounding box center [1252, 391] width 15 height 15
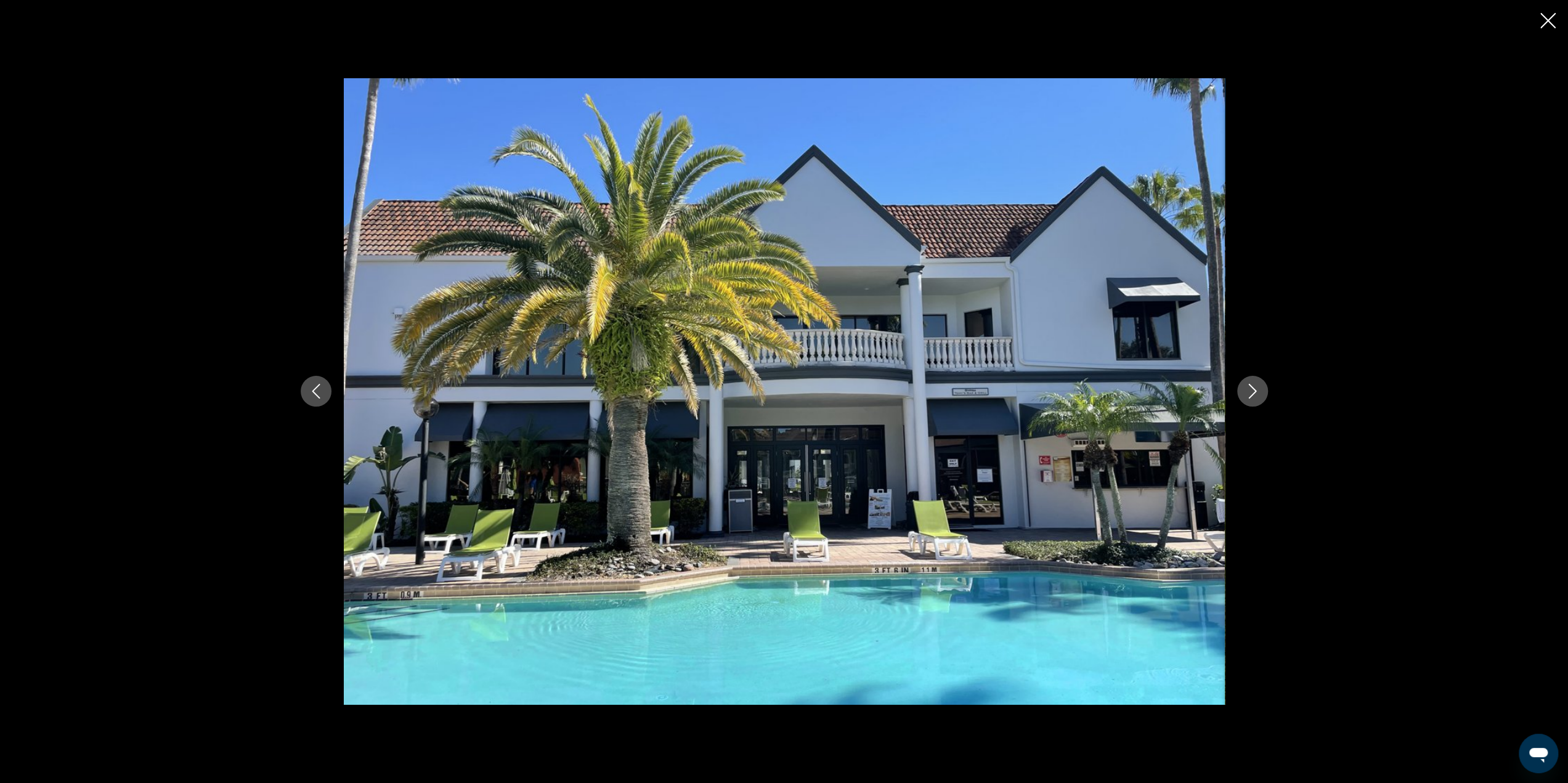
click at [1542, 22] on icon "Close slideshow" at bounding box center [1547, 21] width 16 height 16
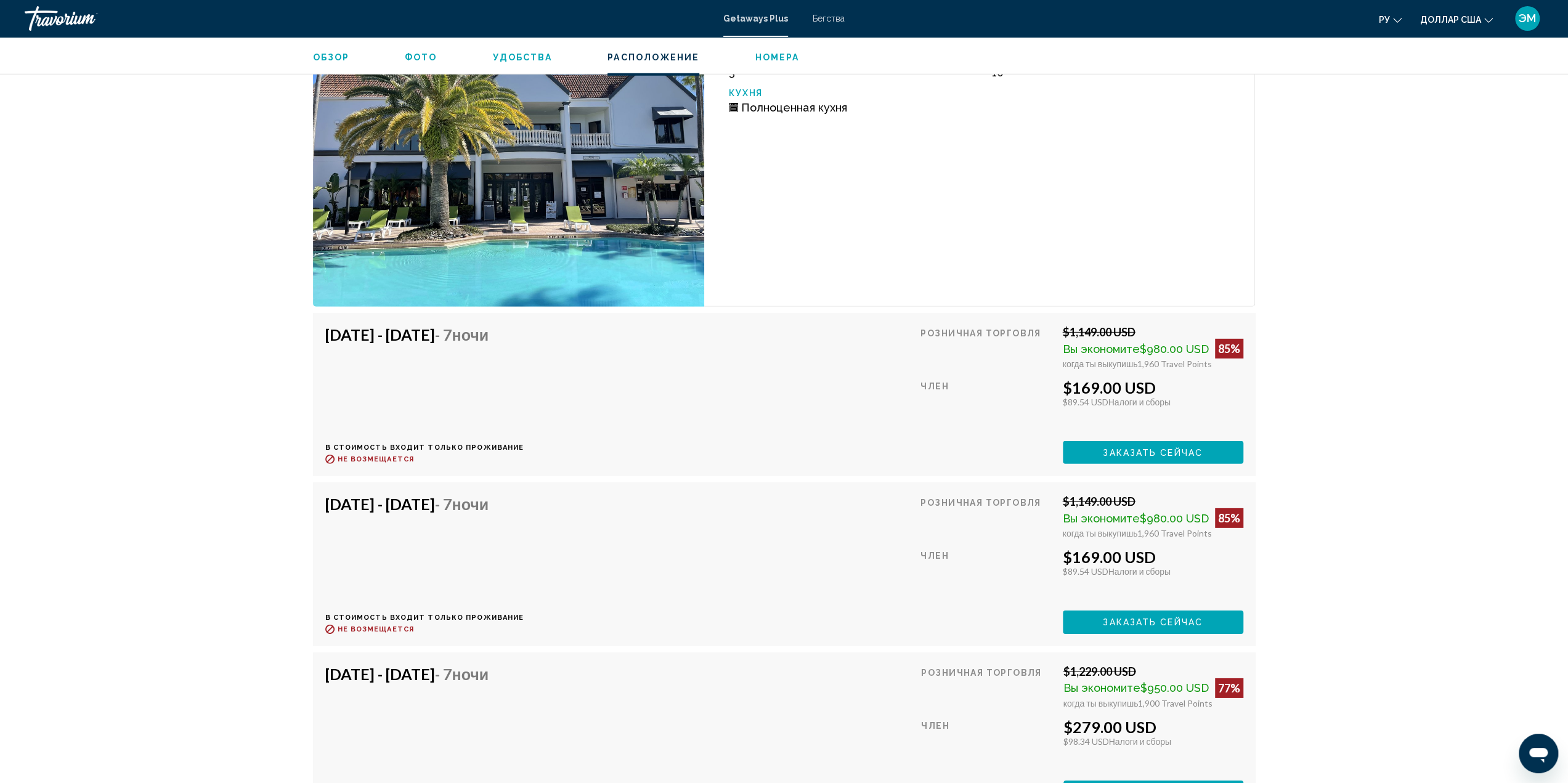
scroll to position [3408, 0]
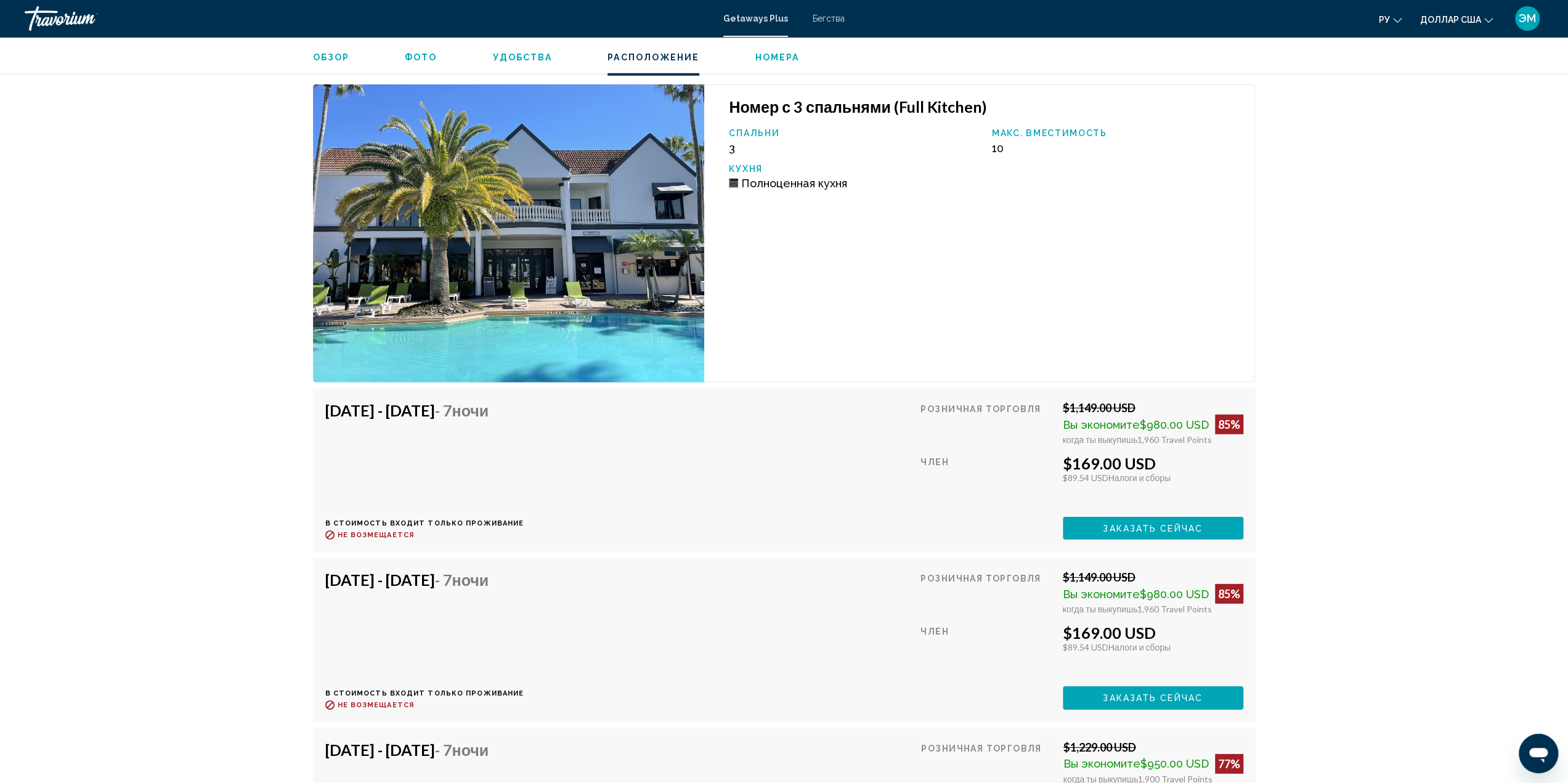
scroll to position [3593, 0]
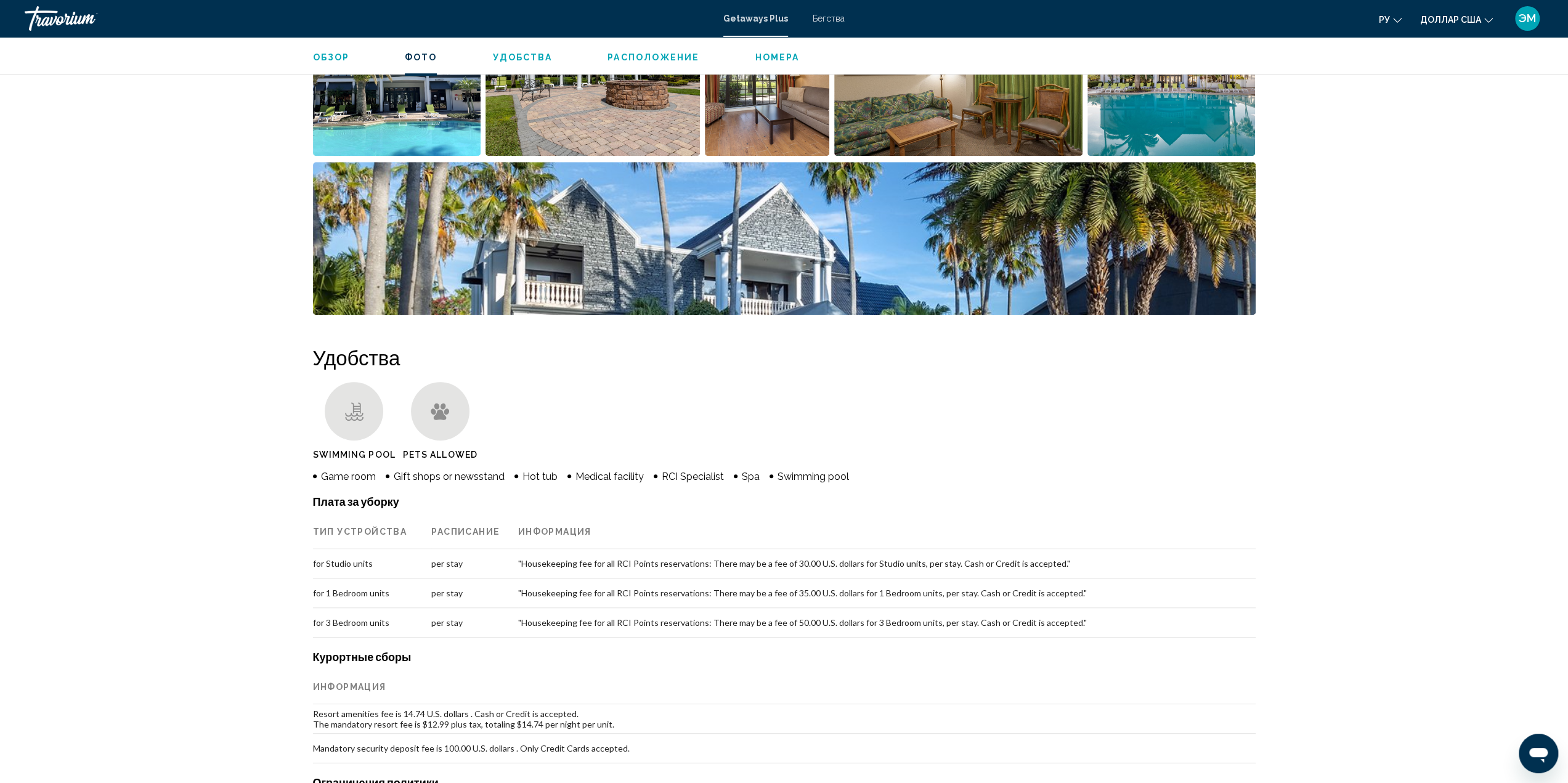
scroll to position [308, 0]
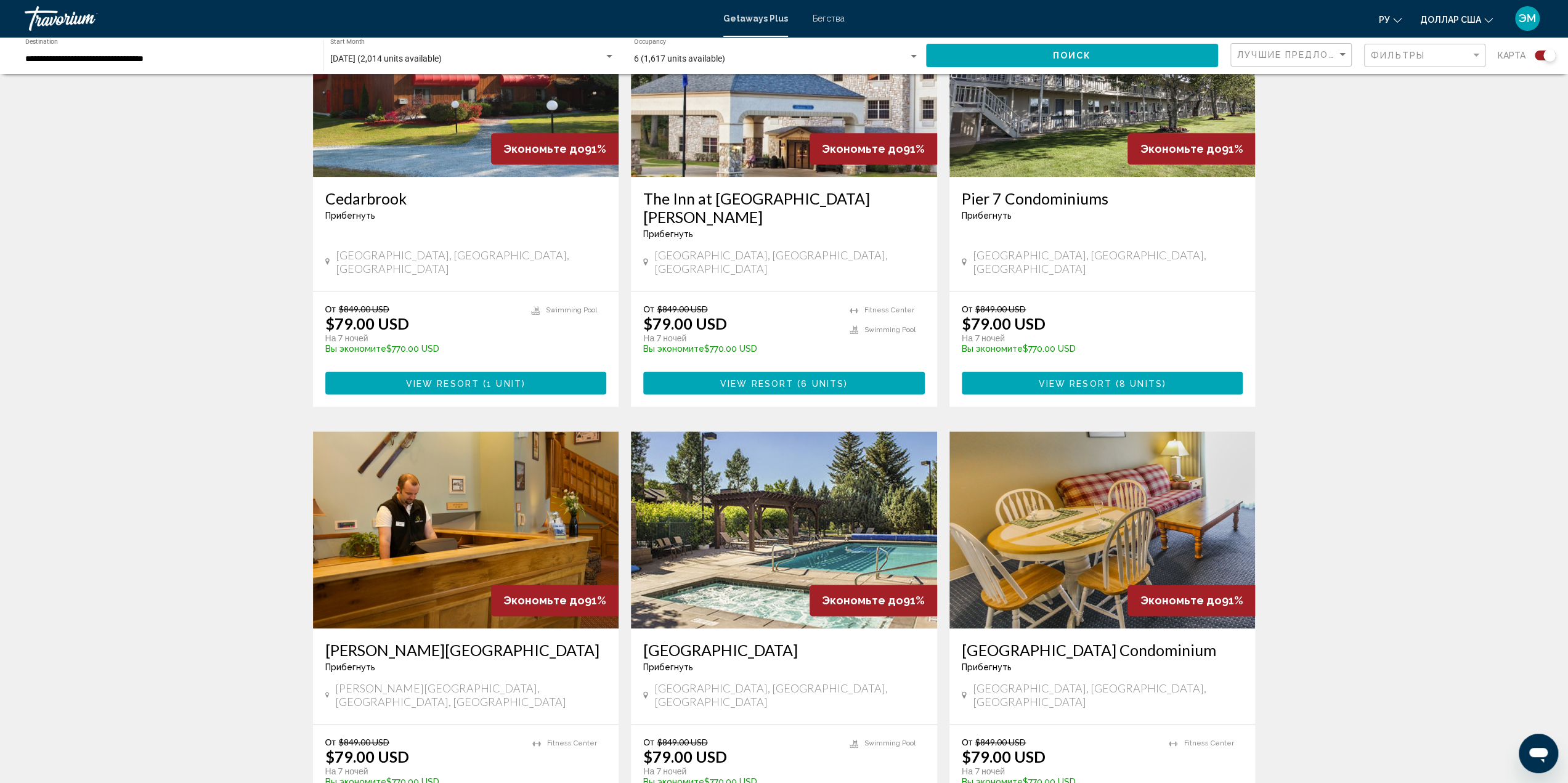
scroll to position [1605, 0]
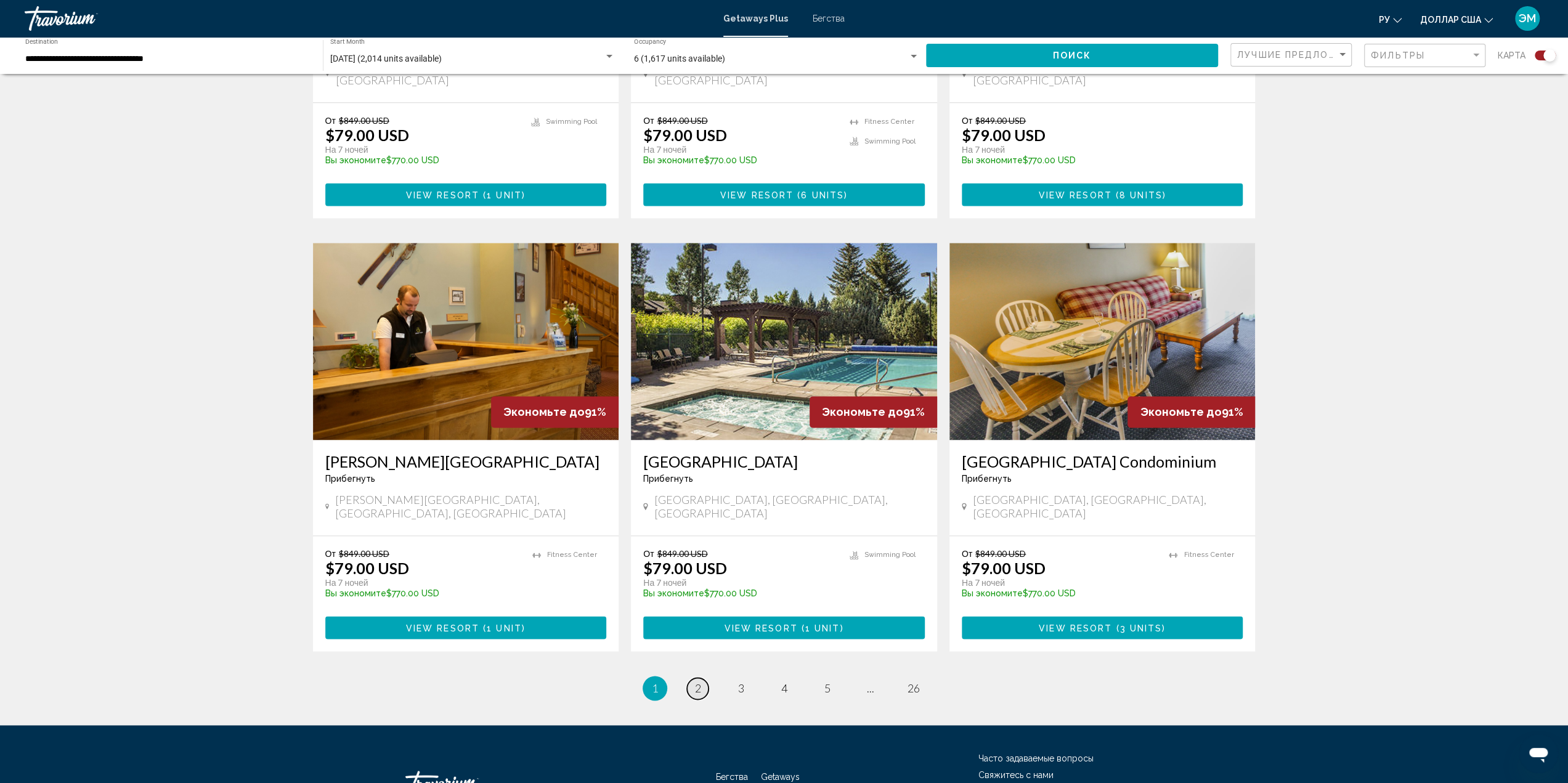
click at [700, 681] on span "2" at bounding box center [698, 688] width 6 height 14
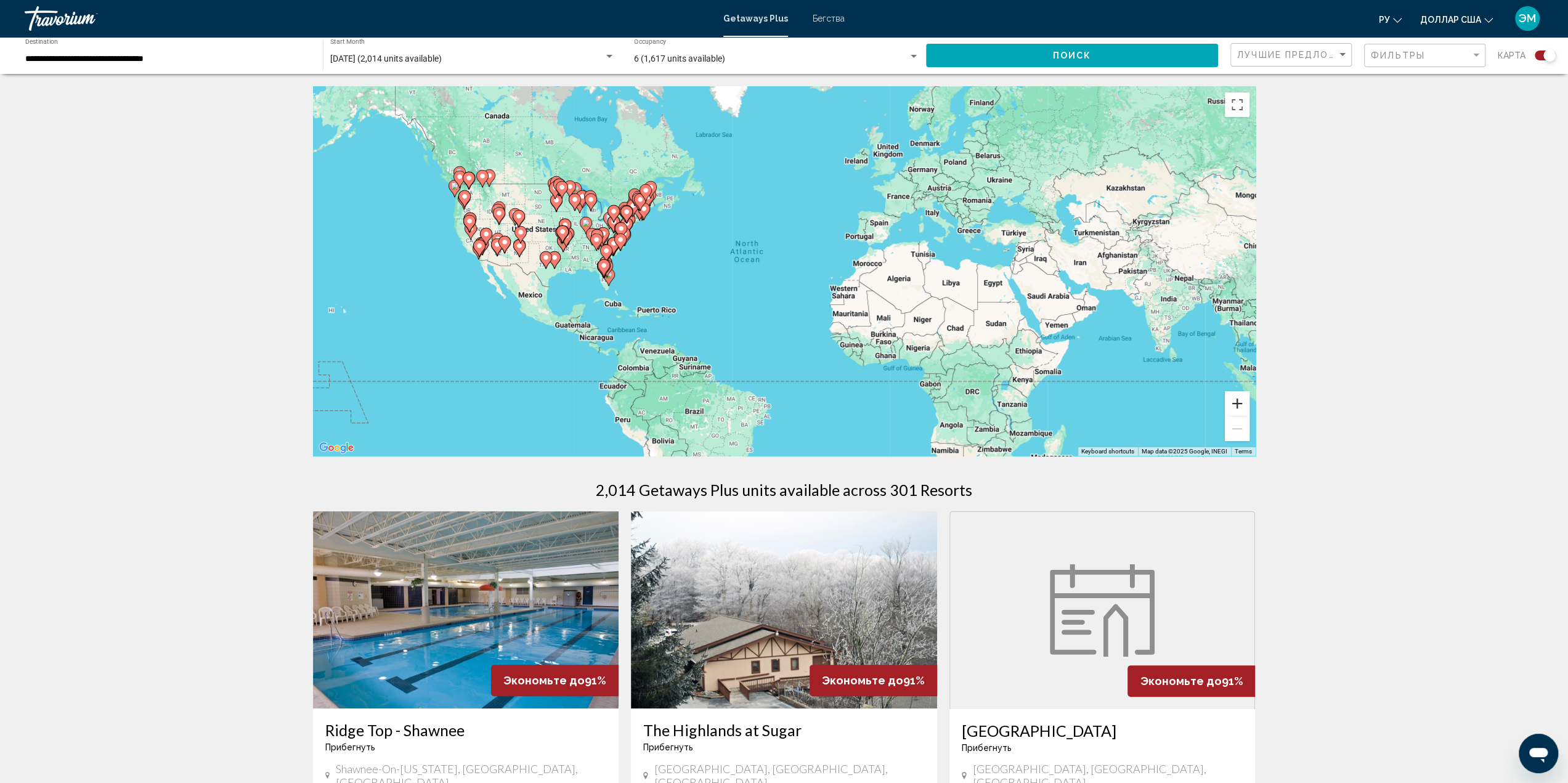
click at [1233, 401] on button "Zoom in" at bounding box center [1237, 403] width 24 height 24
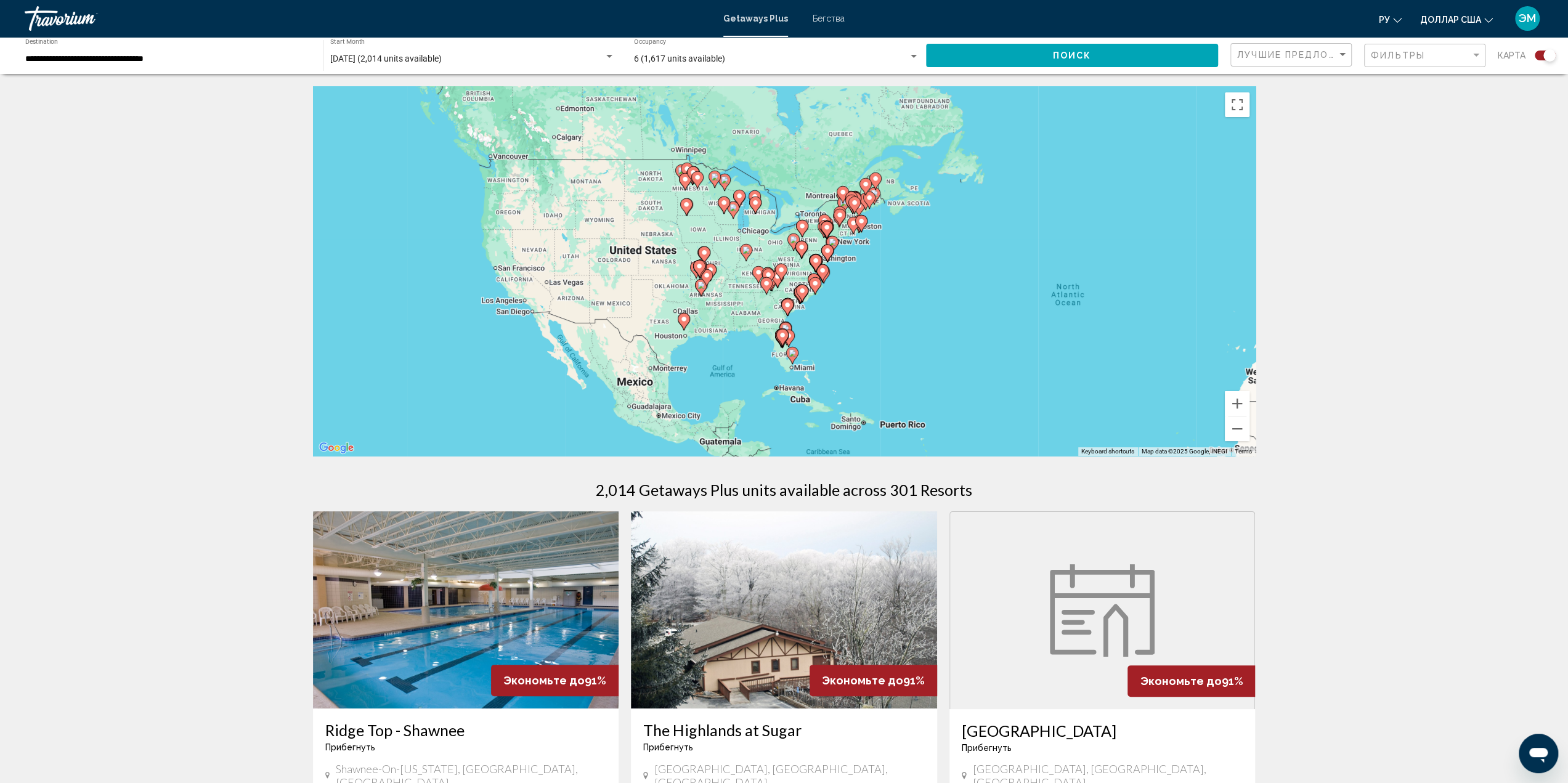
drag, startPoint x: 670, startPoint y: 342, endPoint x: 981, endPoint y: 387, distance: 314.2
click at [981, 387] on div "To activate drag with keyboard, press Alt + Enter. Once in keyboard drag state,…" at bounding box center [784, 271] width 942 height 369
click at [1234, 401] on button "Zoom in" at bounding box center [1237, 403] width 24 height 24
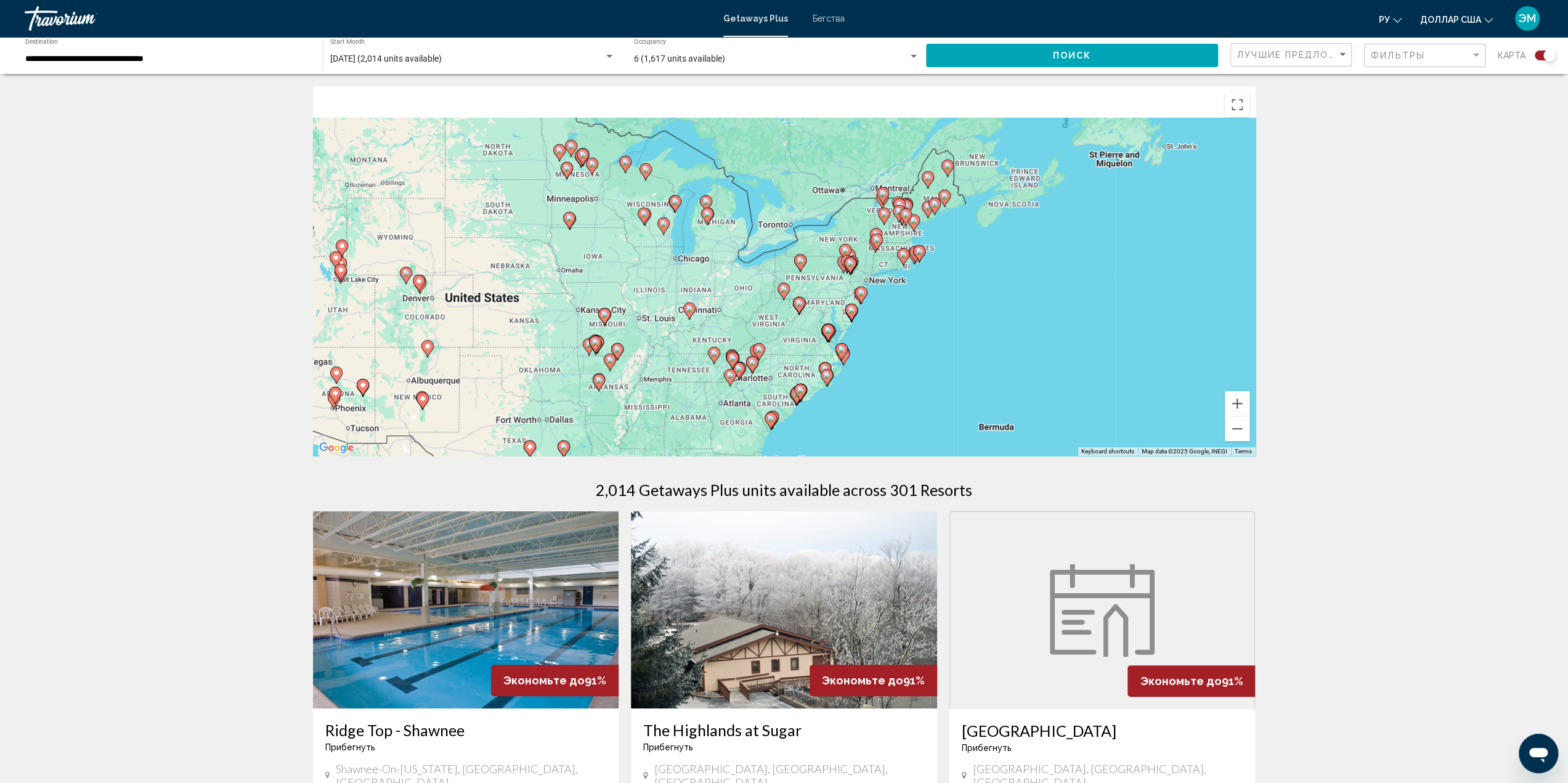
drag, startPoint x: 1016, startPoint y: 264, endPoint x: 994, endPoint y: 344, distance: 83.0
click at [994, 344] on div "To activate drag with keyboard, press Alt + Enter. Once in keyboard drag state,…" at bounding box center [784, 271] width 942 height 369
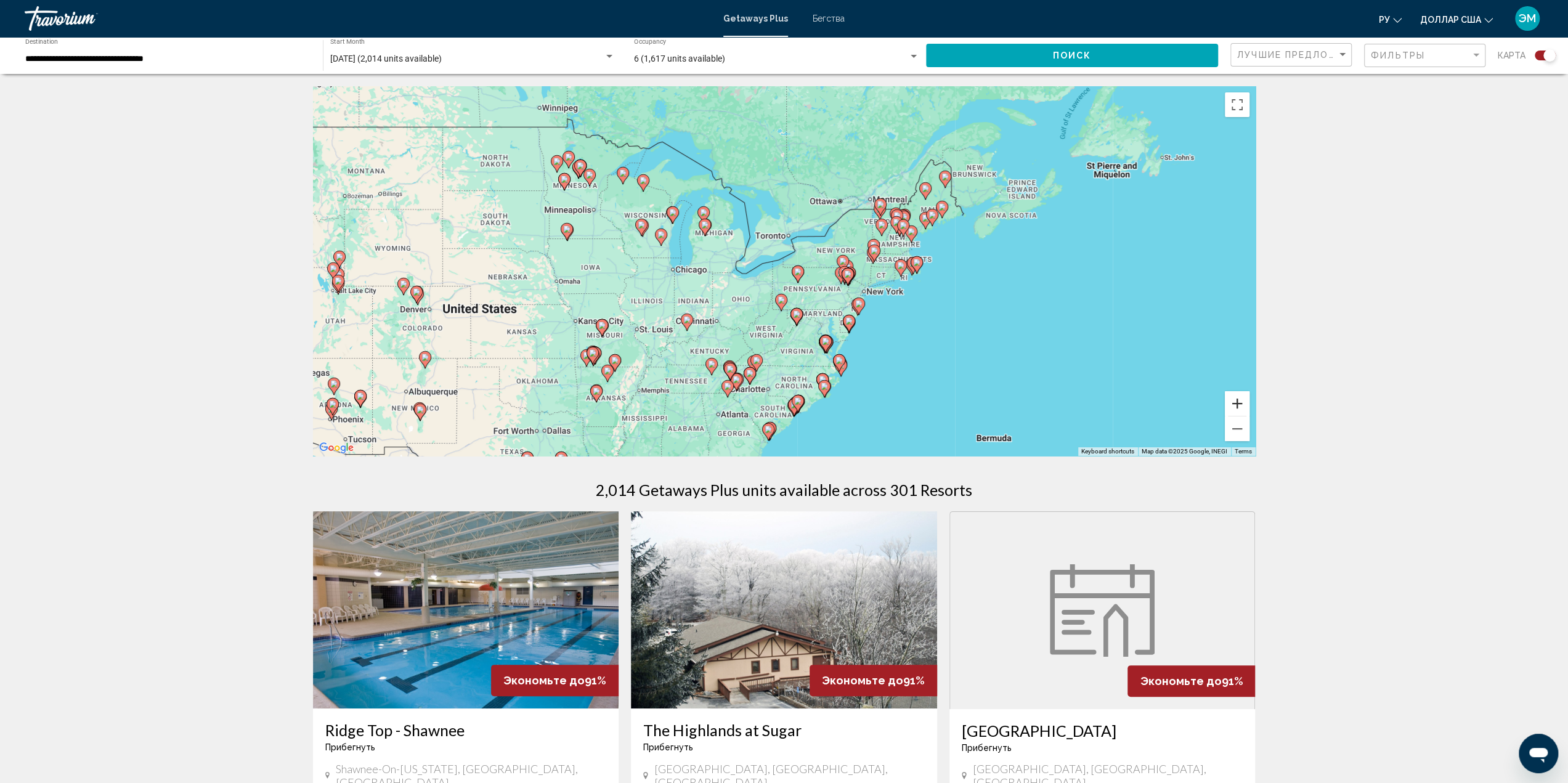
click at [1237, 404] on button "Zoom in" at bounding box center [1237, 403] width 24 height 24
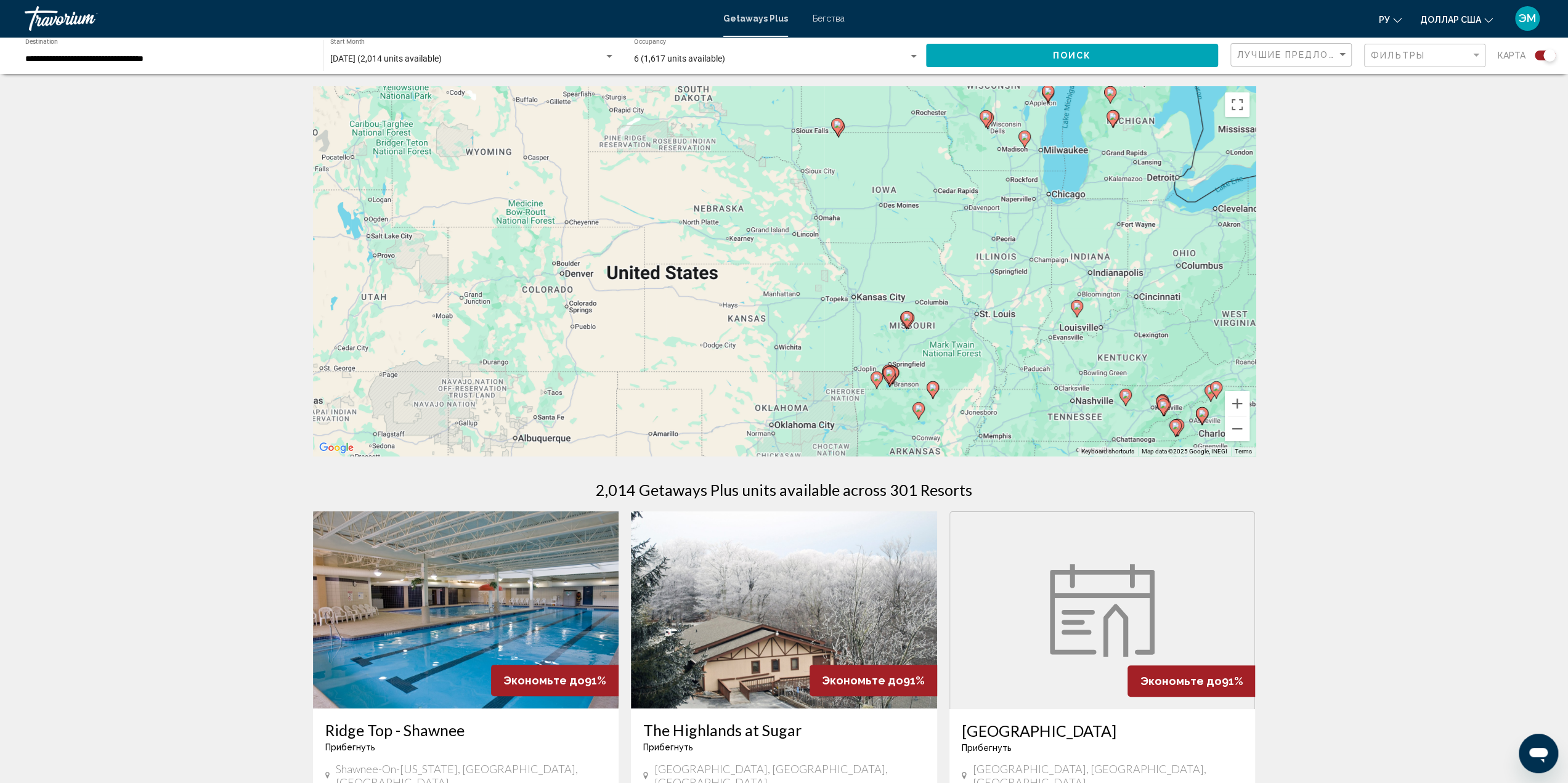
drag, startPoint x: 572, startPoint y: 281, endPoint x: 1061, endPoint y: 208, distance: 494.4
click at [1061, 208] on div "To activate drag with keyboard, press Alt + Enter. Once in keyboard drag state,…" at bounding box center [784, 271] width 942 height 369
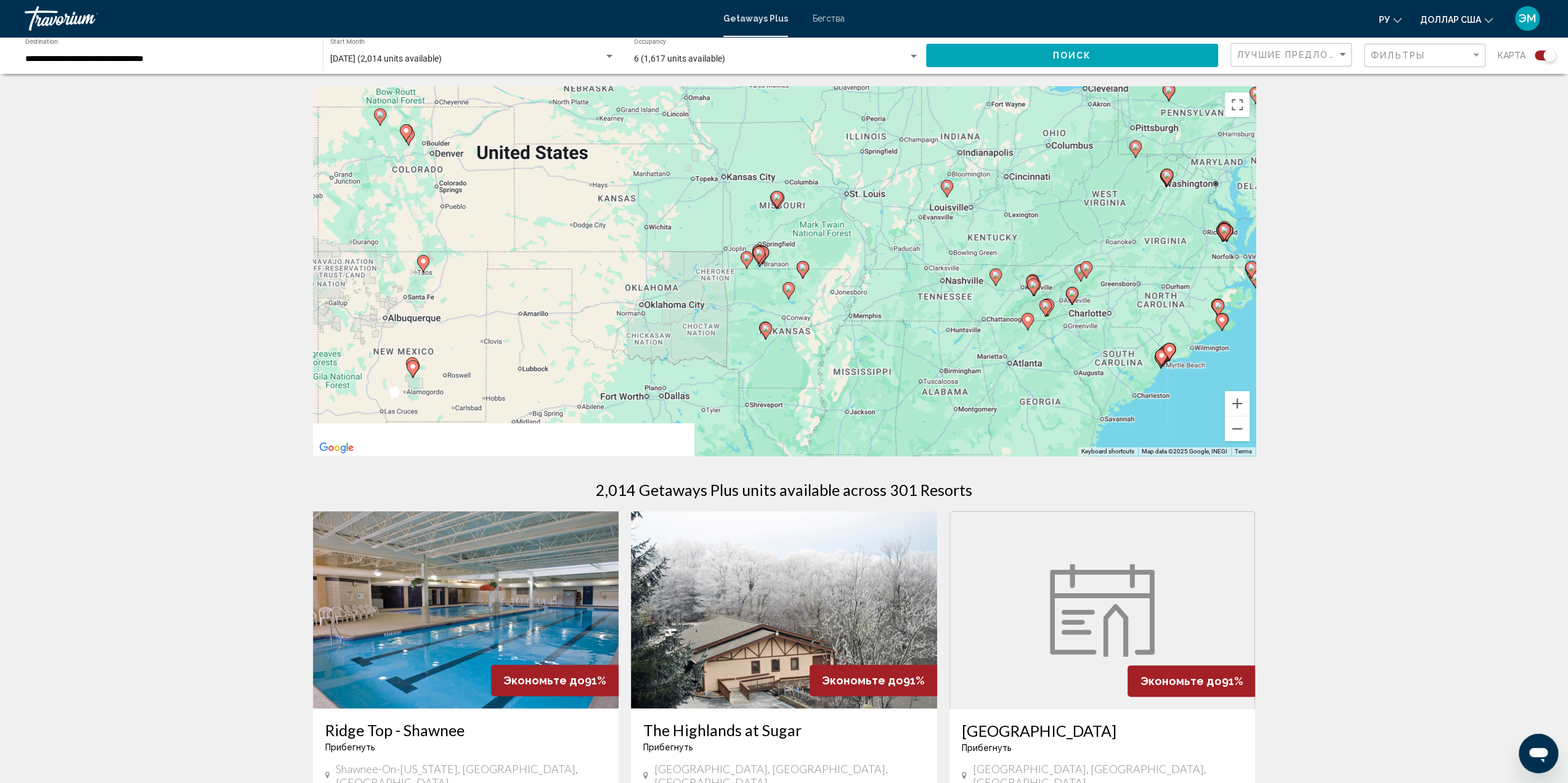
drag, startPoint x: 1100, startPoint y: 338, endPoint x: 968, endPoint y: 216, distance: 179.7
click at [968, 216] on div "To activate drag with keyboard, press Alt + Enter. Once in keyboard drag state,…" at bounding box center [784, 271] width 942 height 369
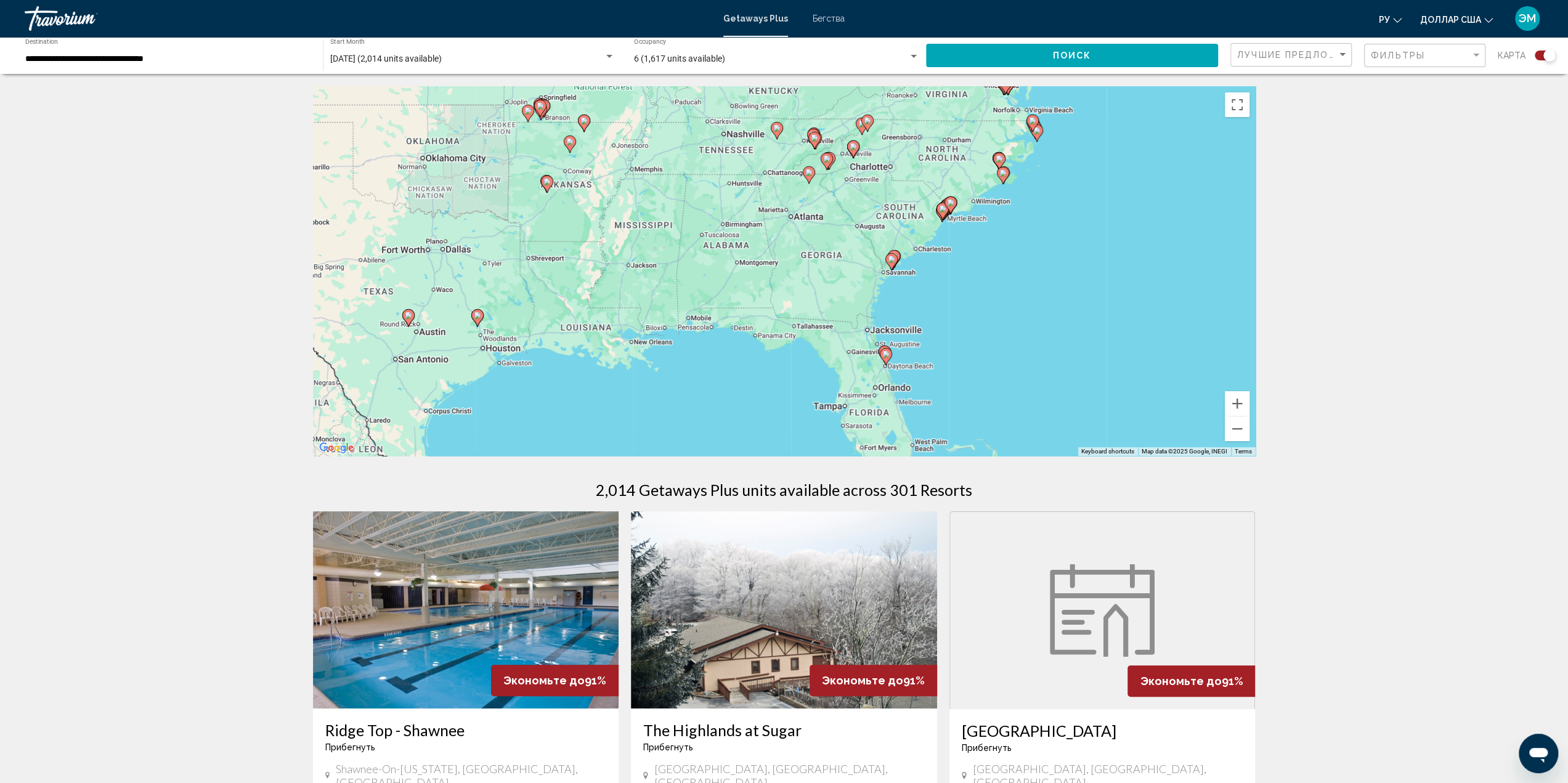
drag, startPoint x: 926, startPoint y: 367, endPoint x: 707, endPoint y: 220, distance: 263.8
click at [707, 220] on div "To activate drag with keyboard, press Alt + Enter. Once in keyboard drag state,…" at bounding box center [784, 271] width 942 height 369
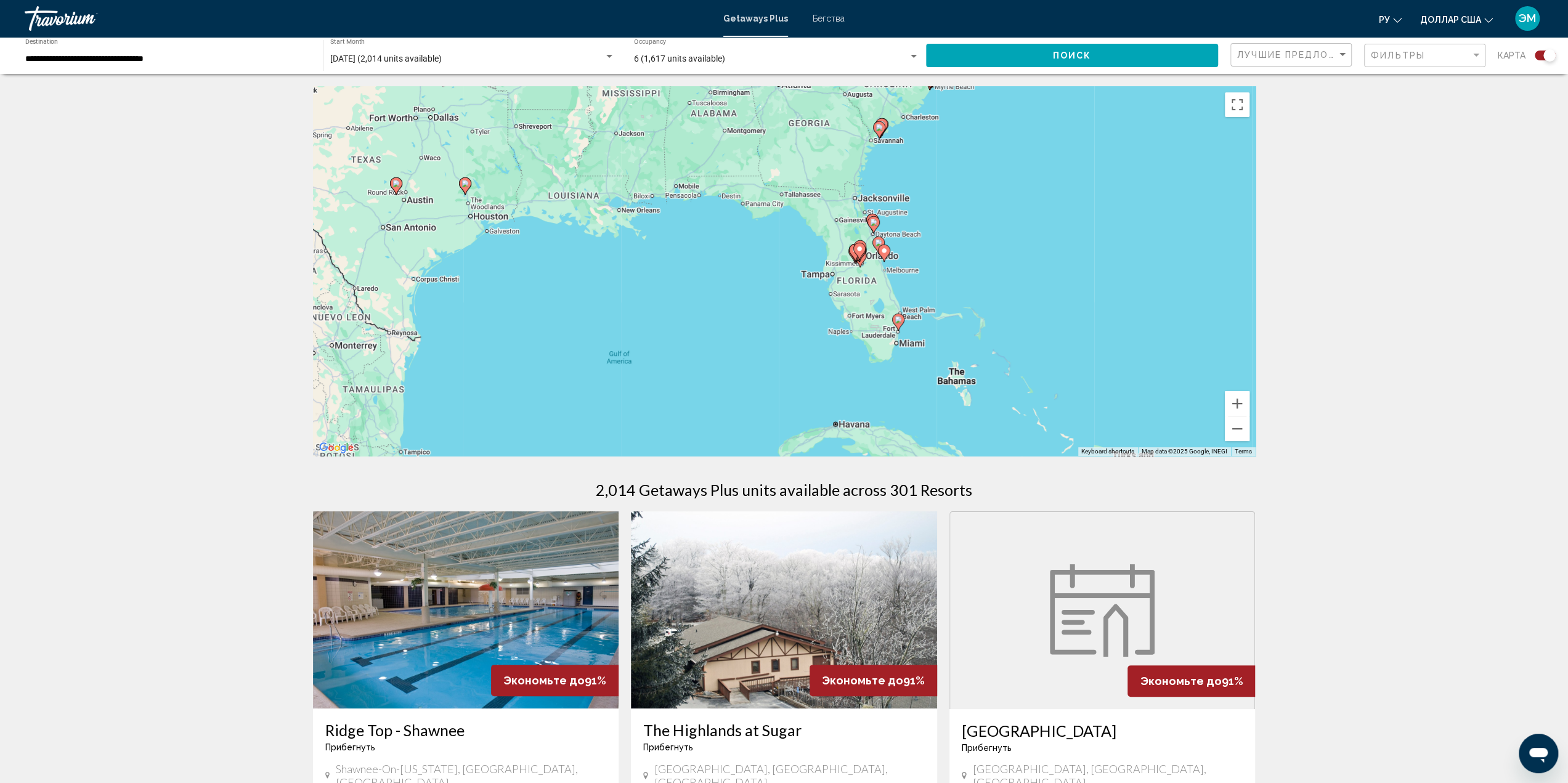
drag, startPoint x: 783, startPoint y: 334, endPoint x: 777, endPoint y: 243, distance: 91.2
click at [777, 243] on div "To activate drag with keyboard, press Alt + Enter. Once in keyboard drag state,…" at bounding box center [784, 271] width 942 height 369
click at [1236, 406] on button "Zoom in" at bounding box center [1237, 403] width 24 height 24
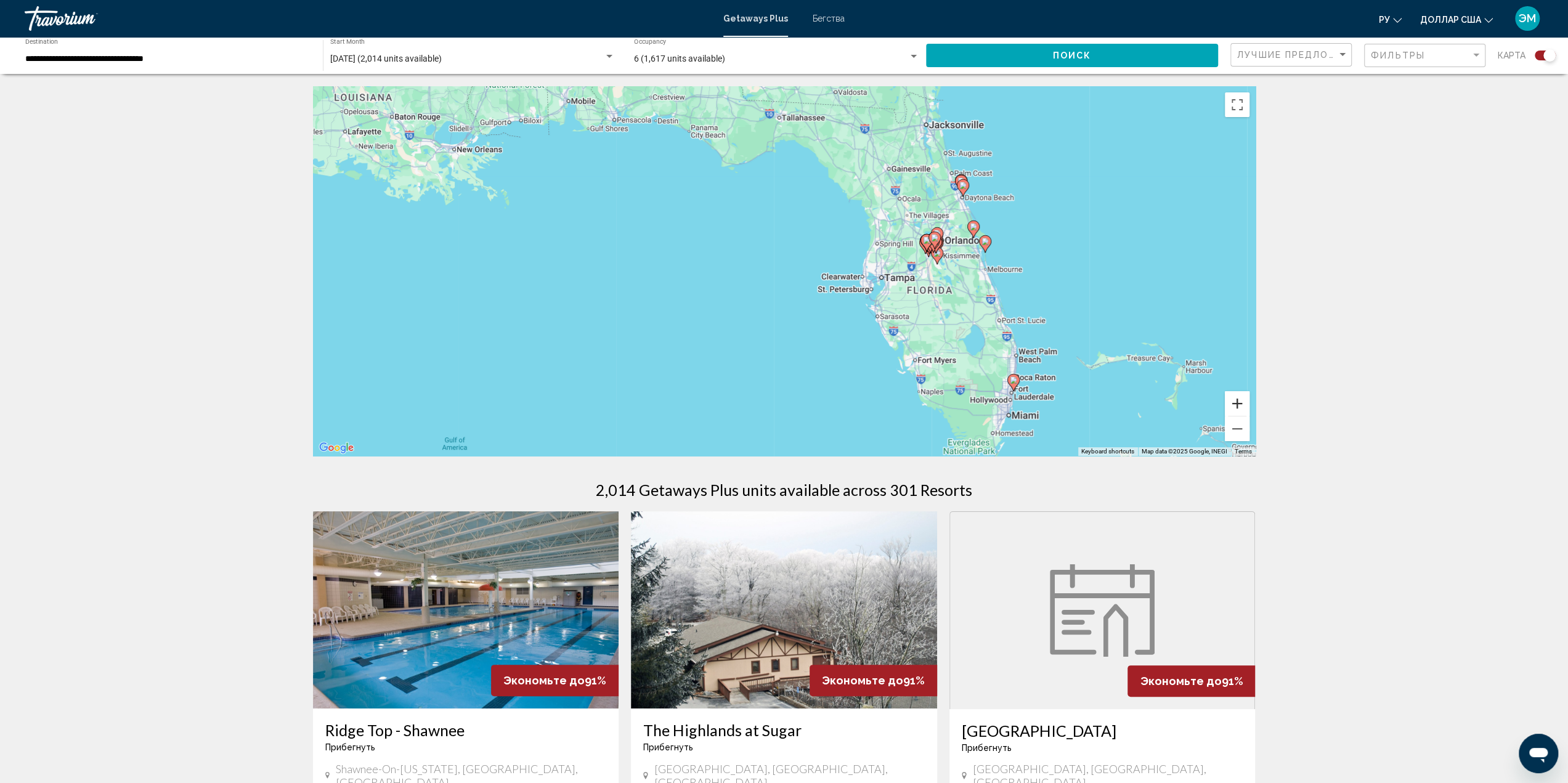
click at [1235, 406] on button "Zoom in" at bounding box center [1237, 403] width 24 height 24
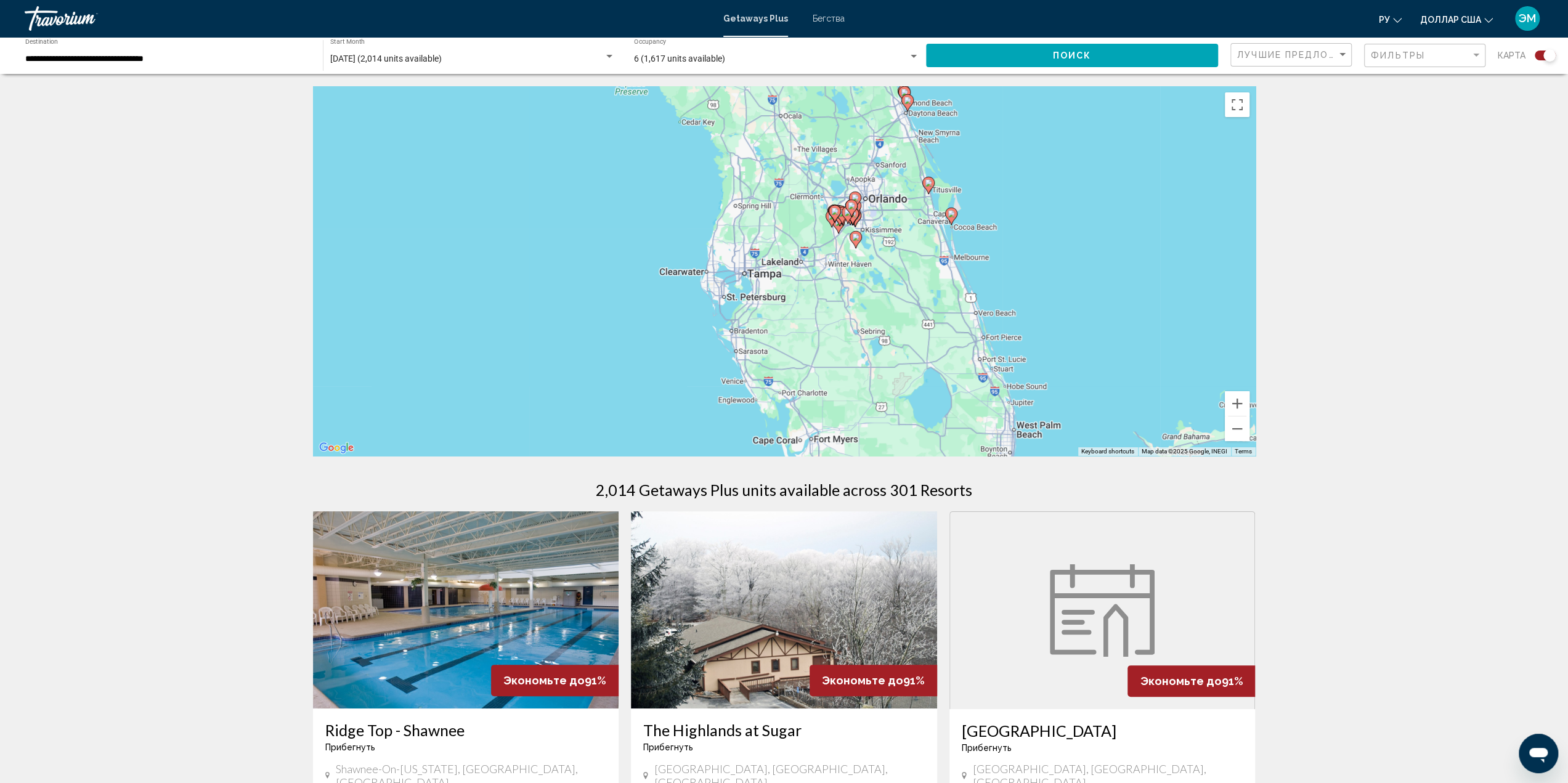
drag, startPoint x: 1059, startPoint y: 322, endPoint x: 823, endPoint y: 311, distance: 236.3
click at [826, 311] on div "To activate drag with keyboard, press Alt + Enter. Once in keyboard drag state,…" at bounding box center [784, 271] width 942 height 369
click at [904, 99] on image "Основное содержание" at bounding box center [902, 99] width 7 height 7
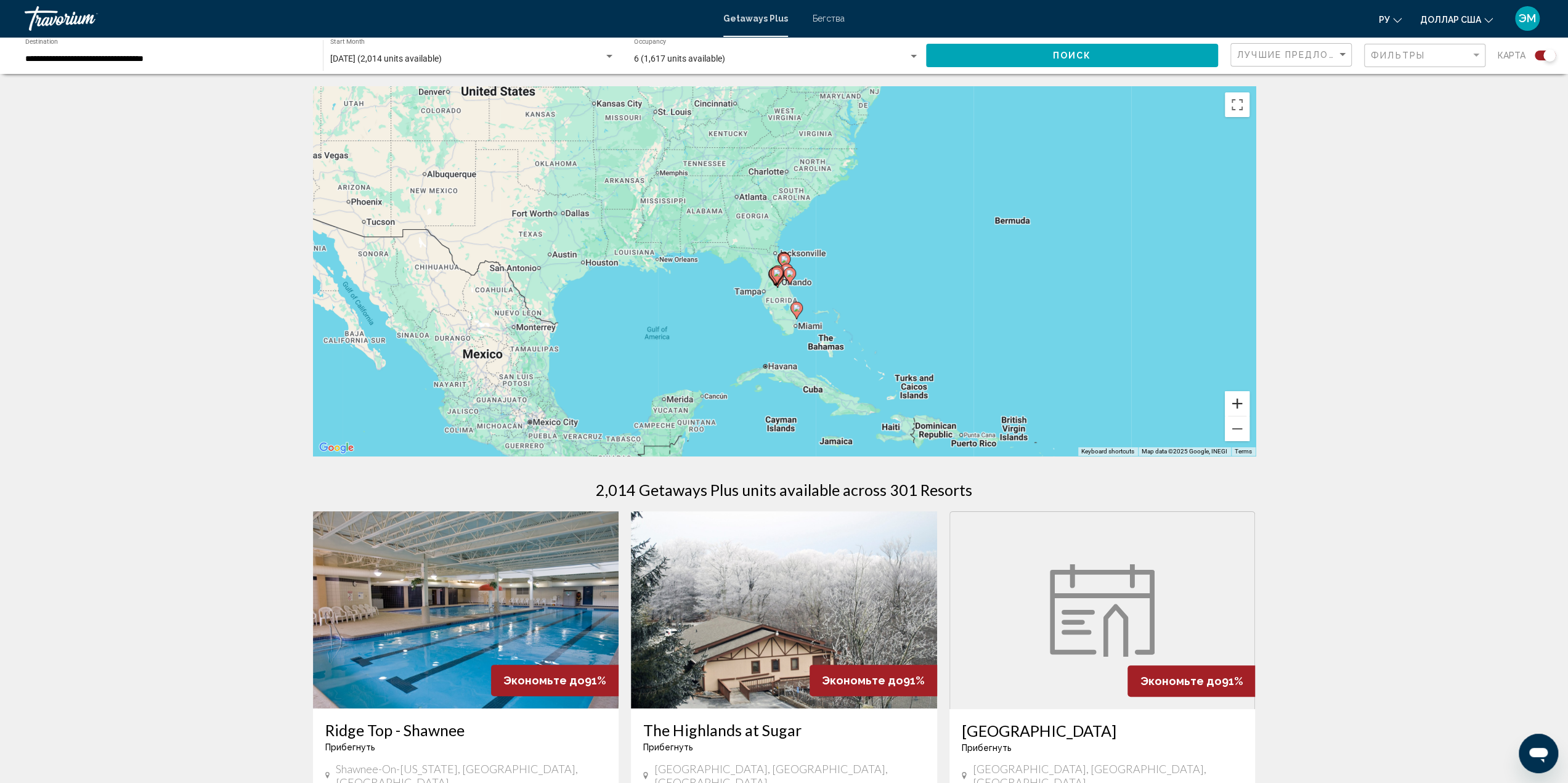
click at [1232, 402] on button "Zoom in" at bounding box center [1237, 403] width 24 height 24
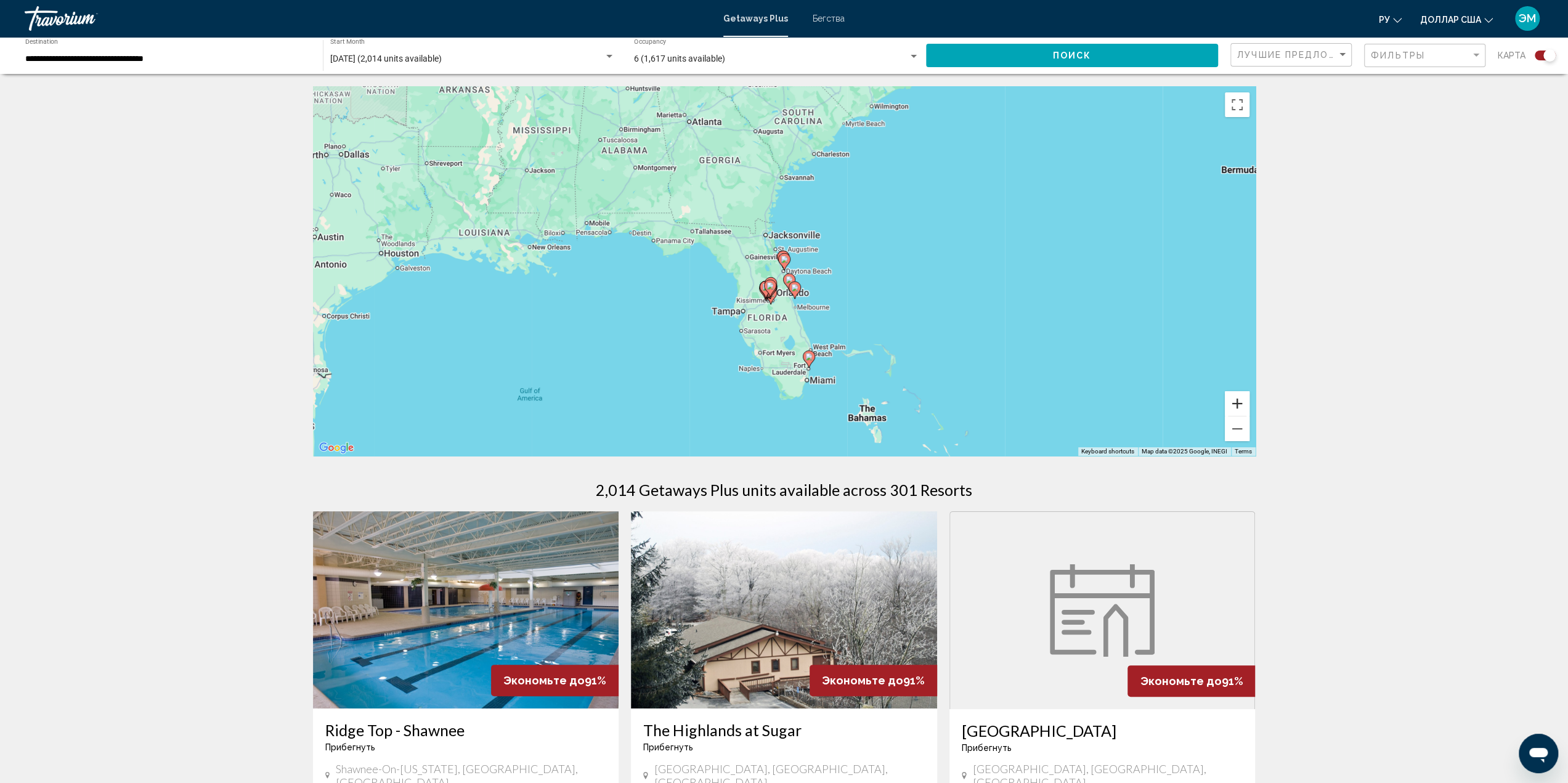
click at [1232, 402] on button "Zoom in" at bounding box center [1237, 403] width 24 height 24
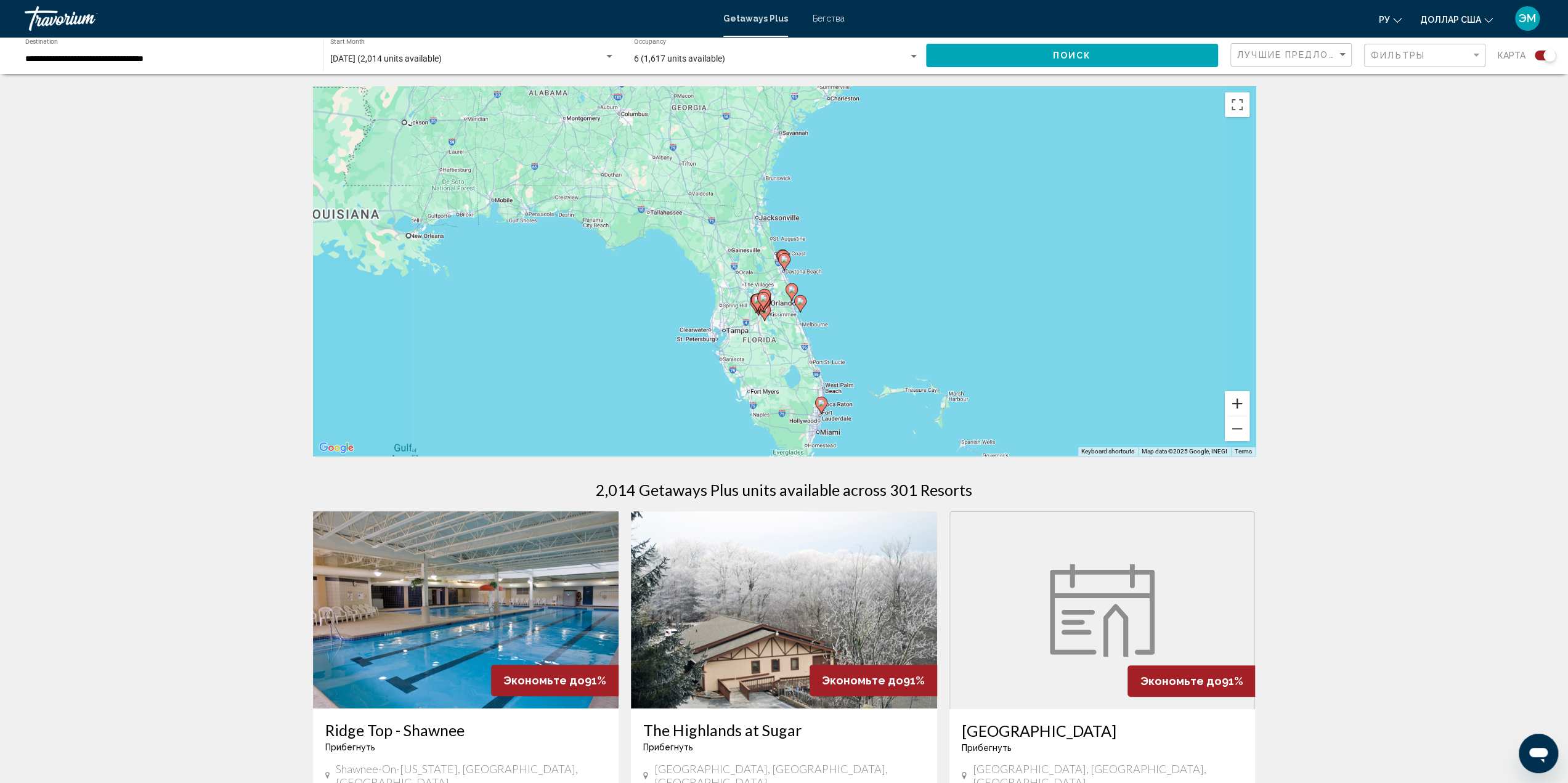
click at [1232, 402] on button "Zoom in" at bounding box center [1237, 403] width 24 height 24
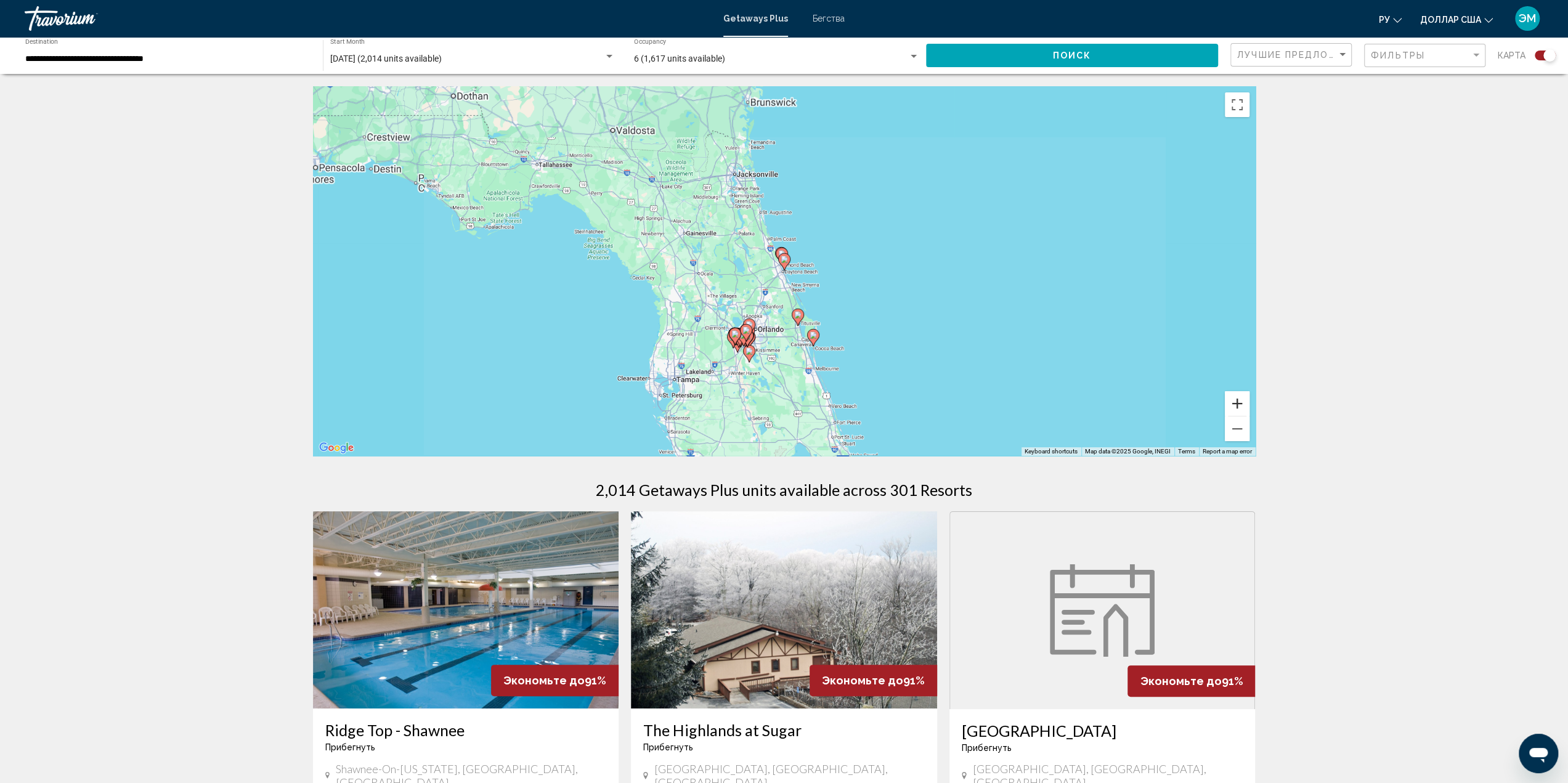
click at [1232, 402] on button "Zoom in" at bounding box center [1237, 403] width 24 height 24
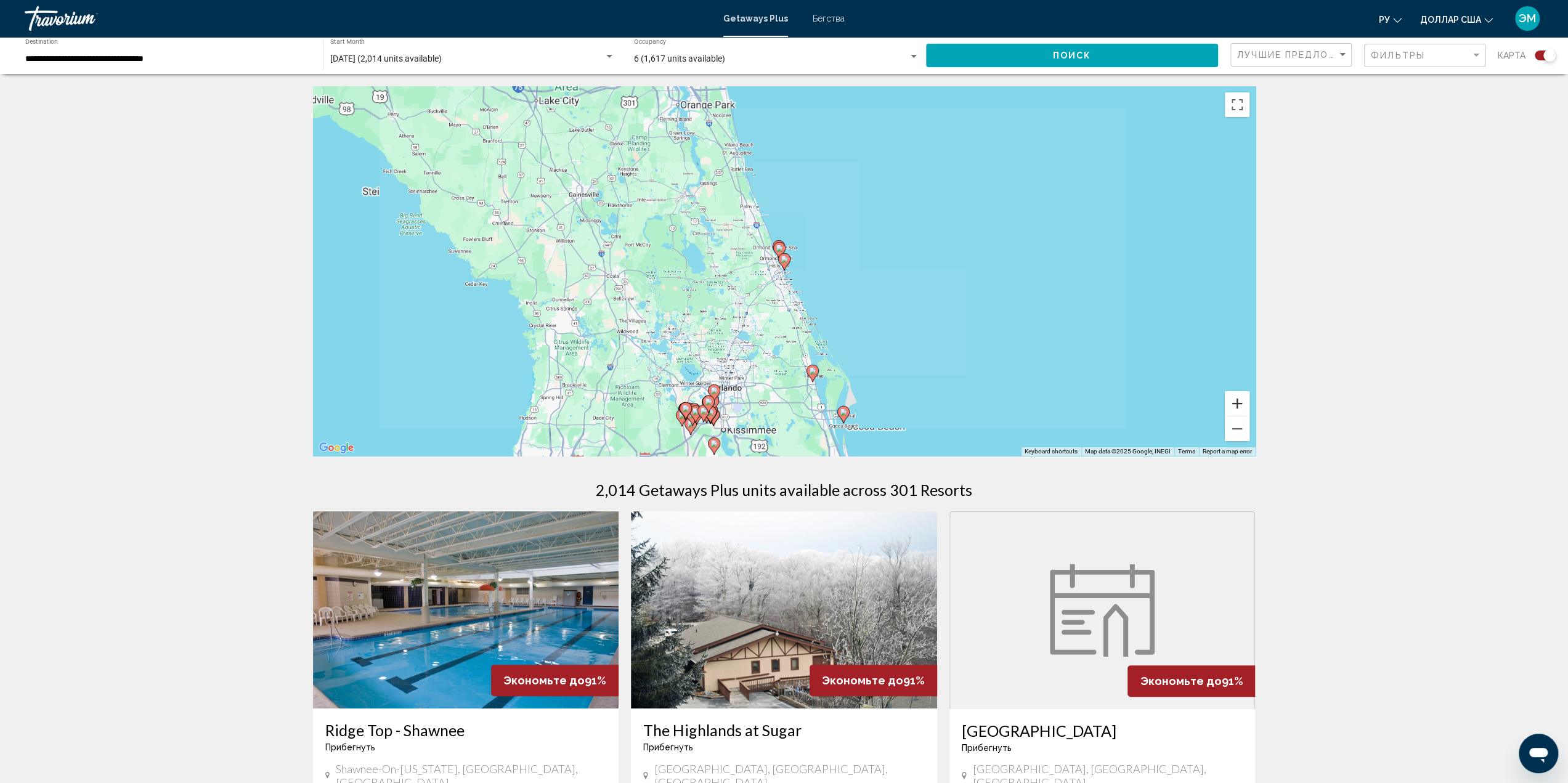
click at [1232, 402] on button "Zoom in" at bounding box center [1237, 403] width 24 height 24
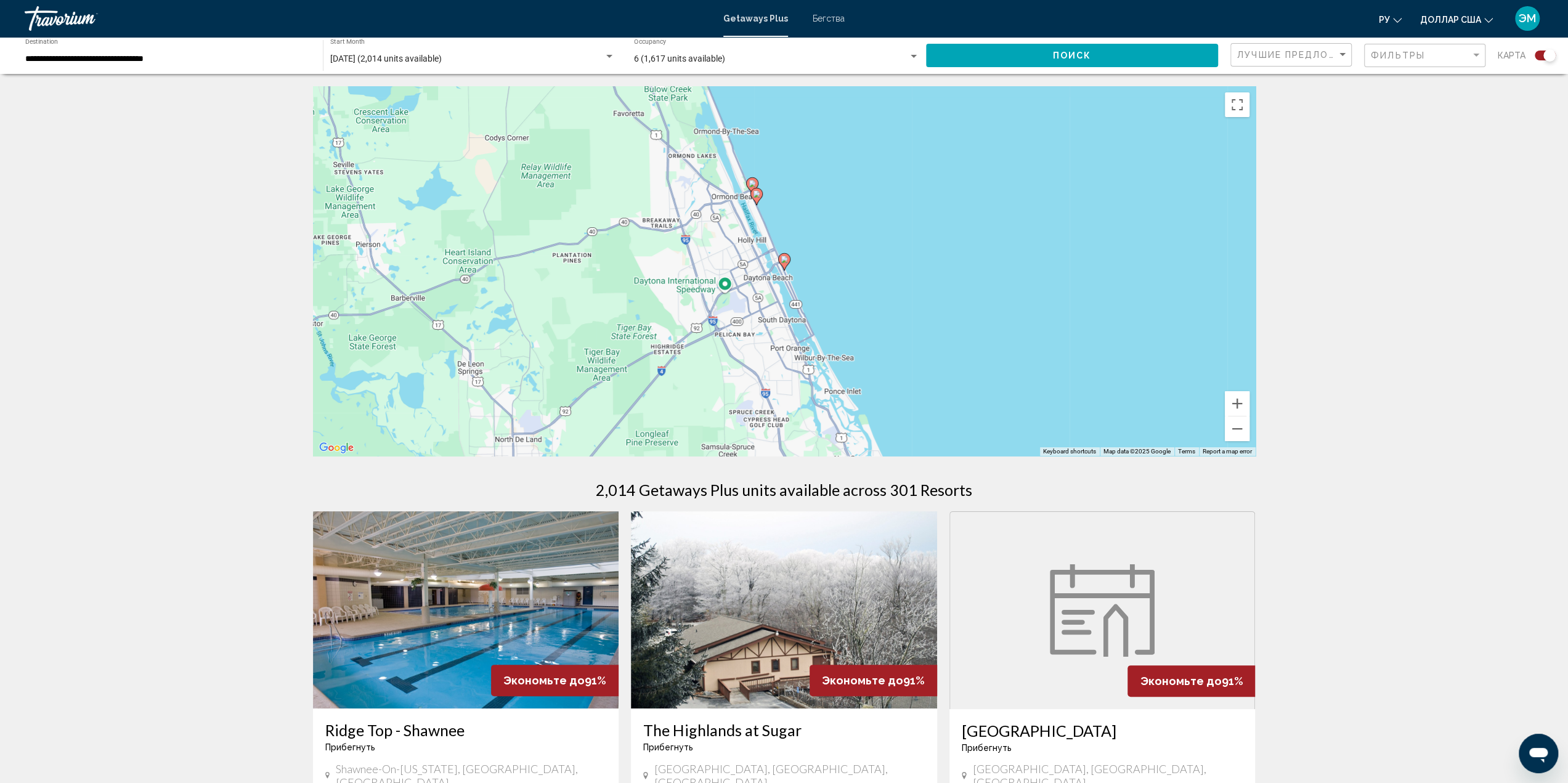
click at [784, 262] on image "Основное содержание" at bounding box center [784, 259] width 7 height 7
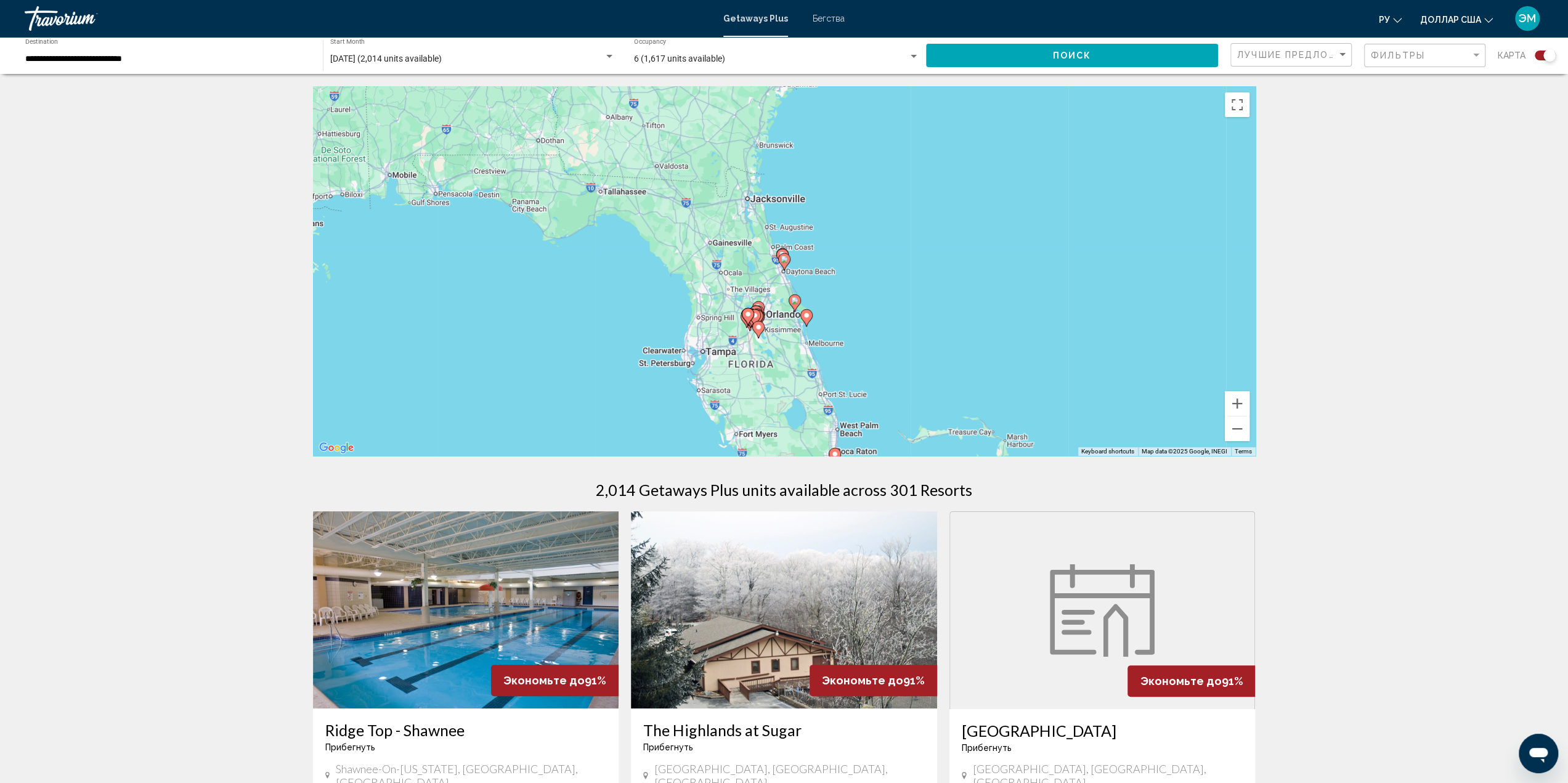
click at [786, 258] on image "Основное содержание" at bounding box center [784, 259] width 7 height 7
type input "**********"
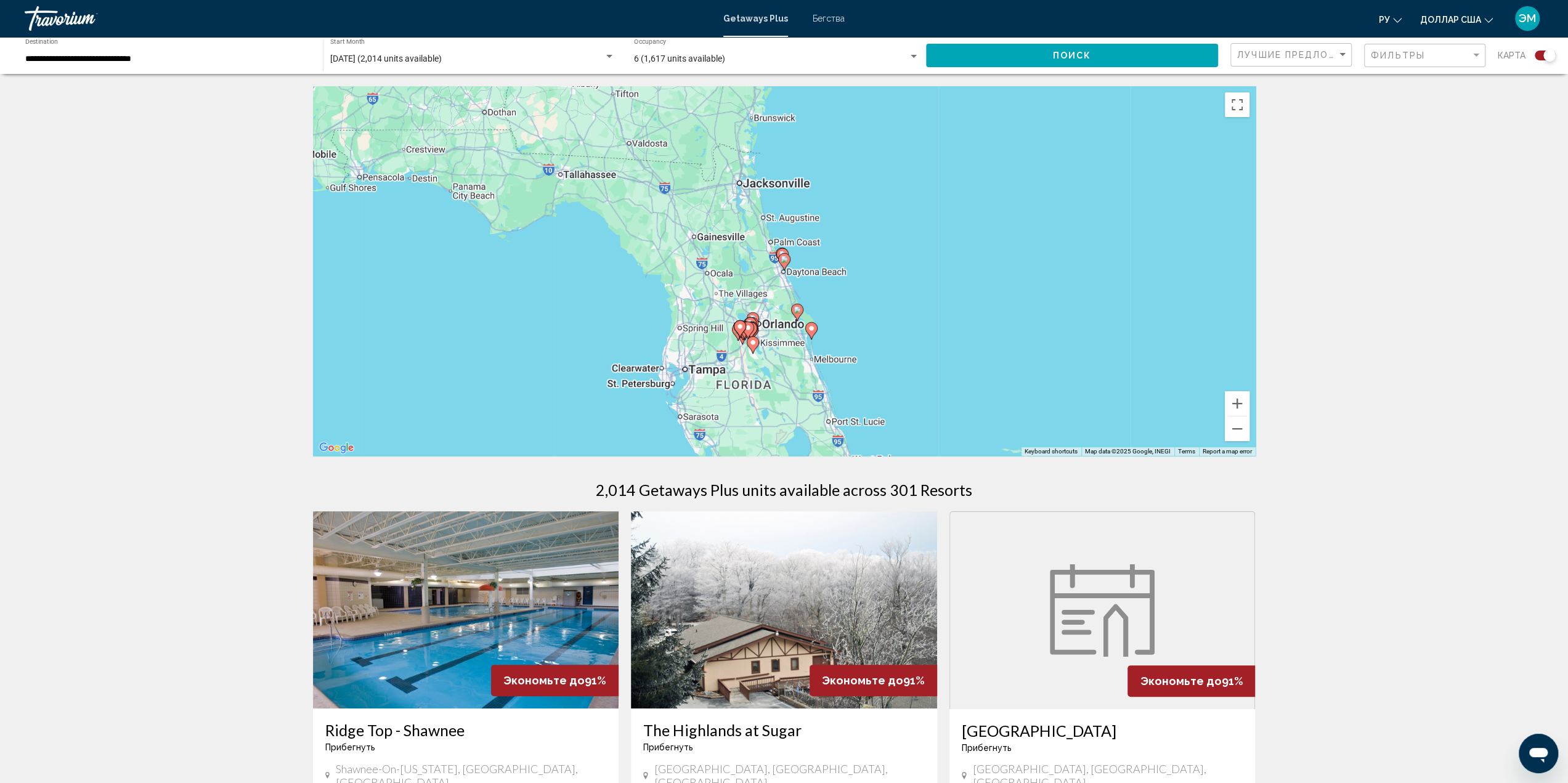
click at [786, 258] on image "Основное содержание" at bounding box center [784, 259] width 7 height 7
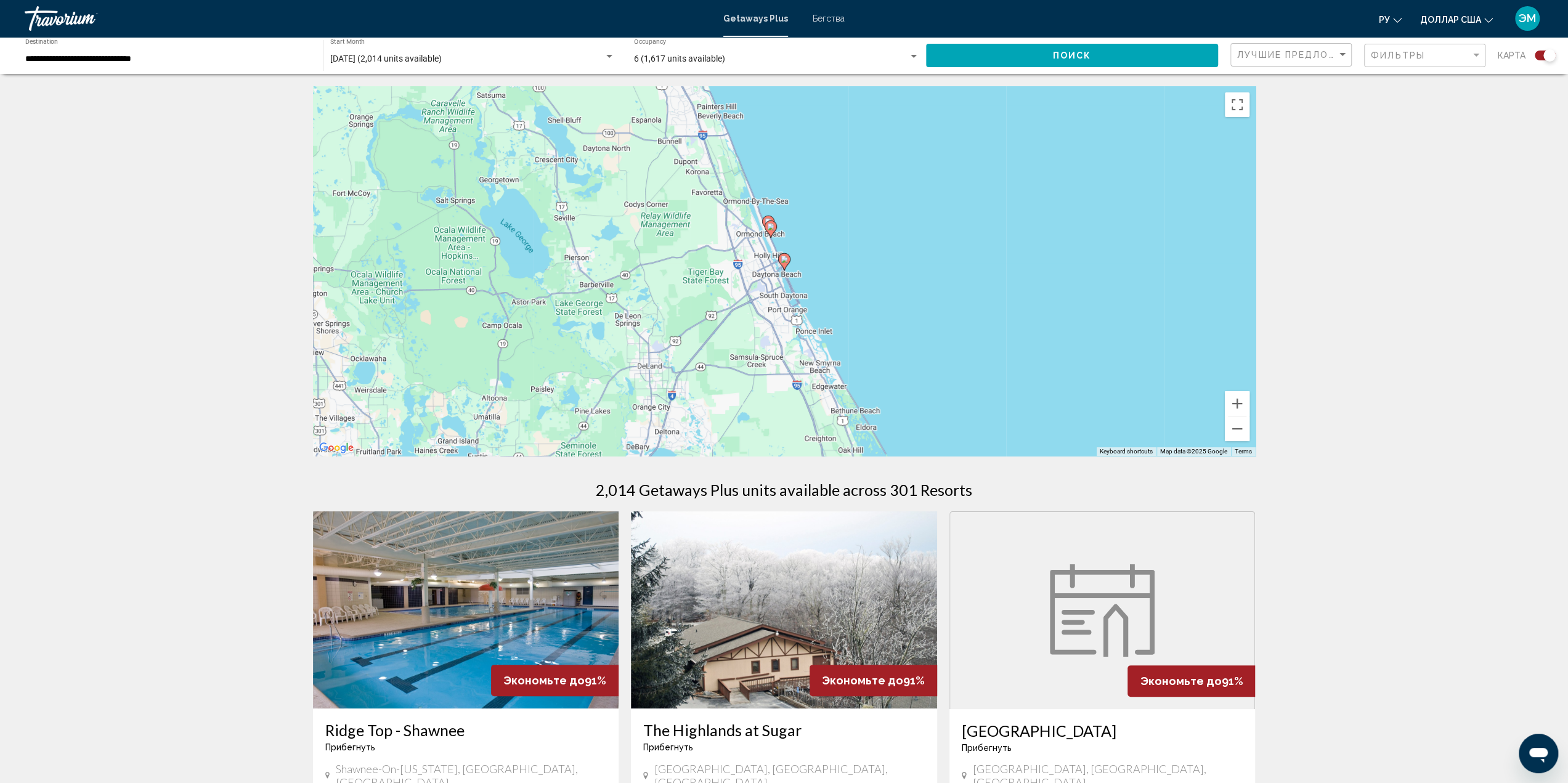
click at [786, 258] on image "Основное содержание" at bounding box center [784, 259] width 7 height 7
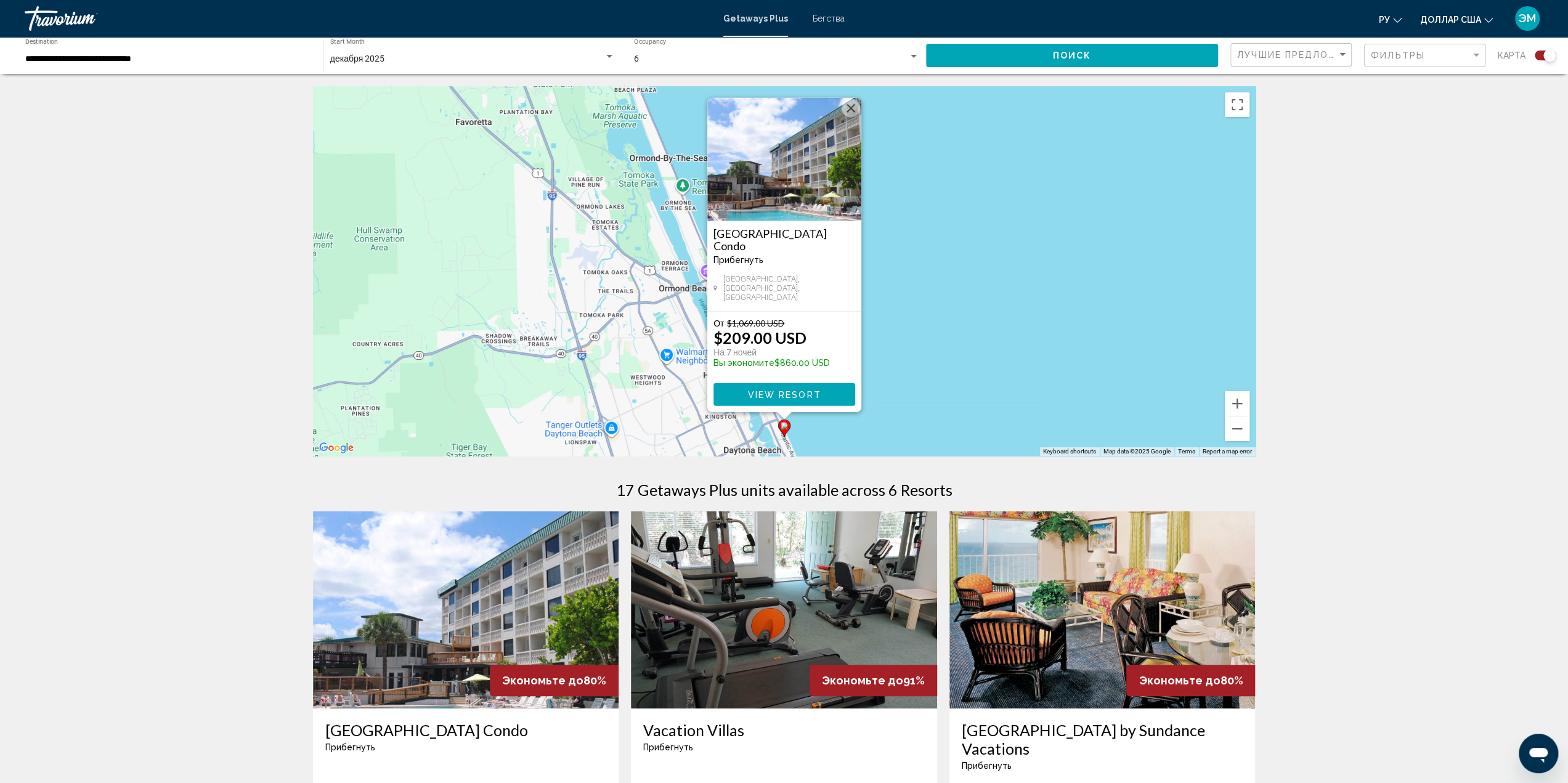
click at [802, 184] on img "Основное содержание" at bounding box center [784, 159] width 154 height 123
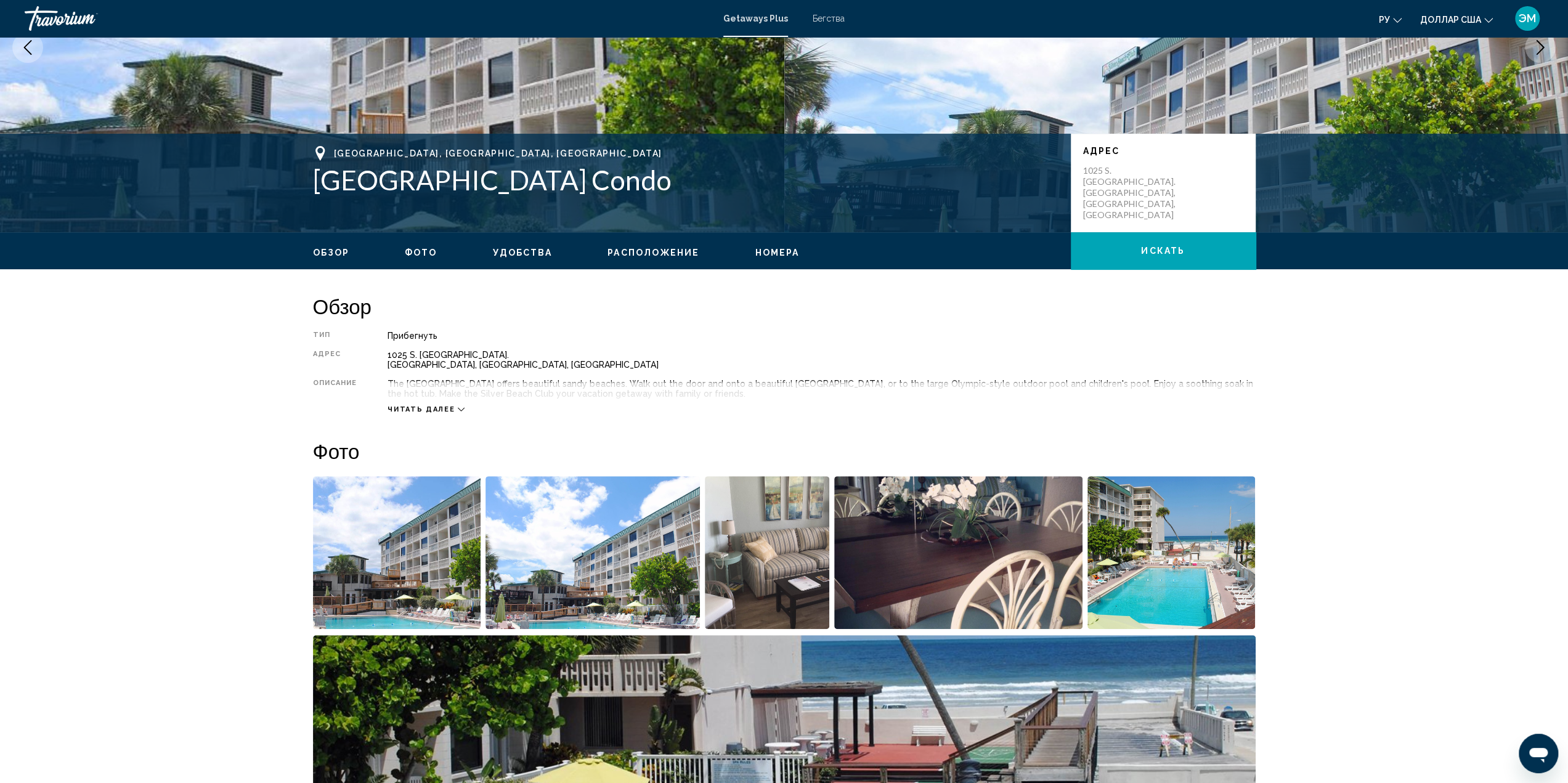
scroll to position [493, 0]
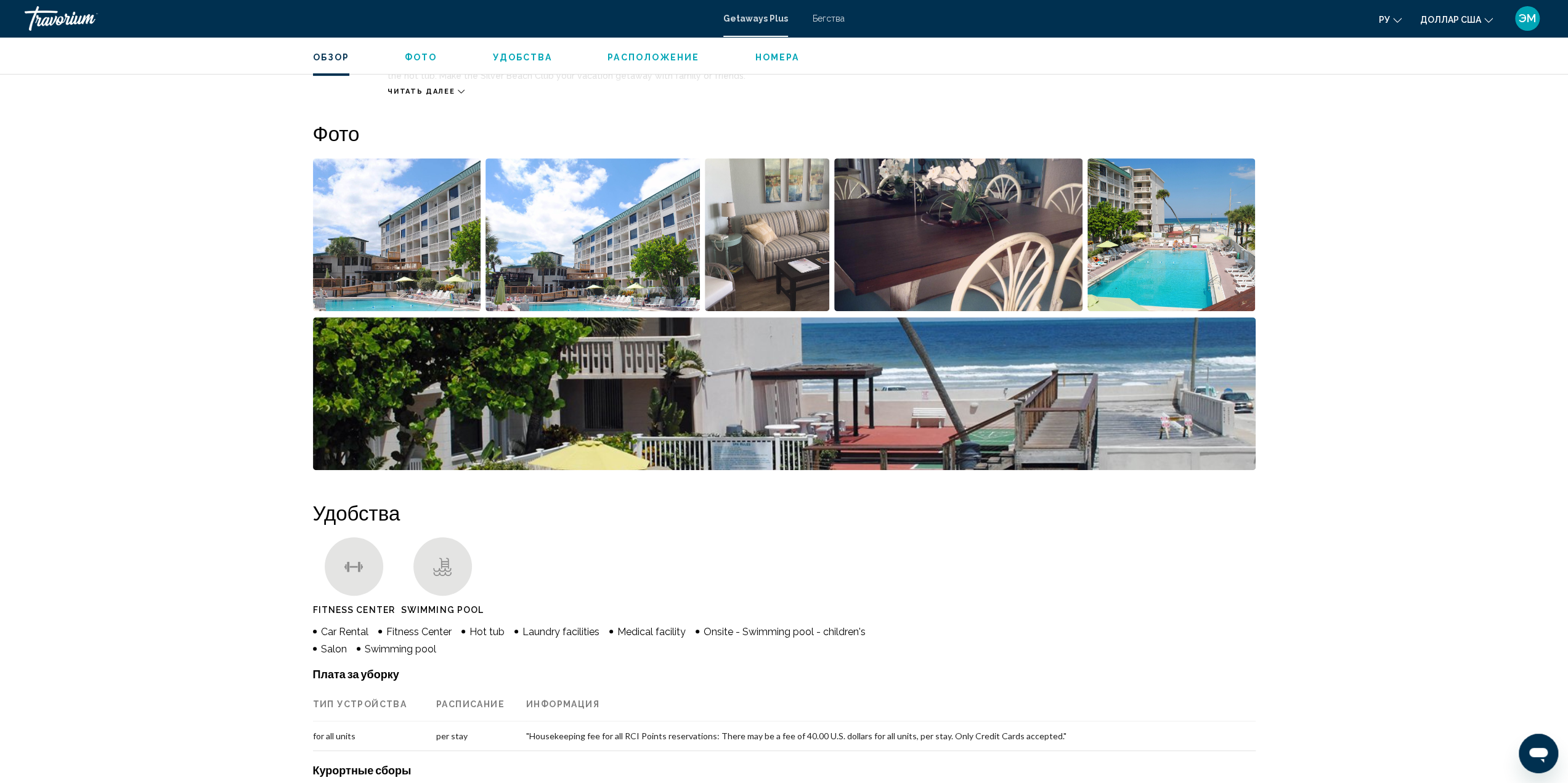
click at [998, 377] on img "Open full-screen image slider" at bounding box center [784, 394] width 942 height 152
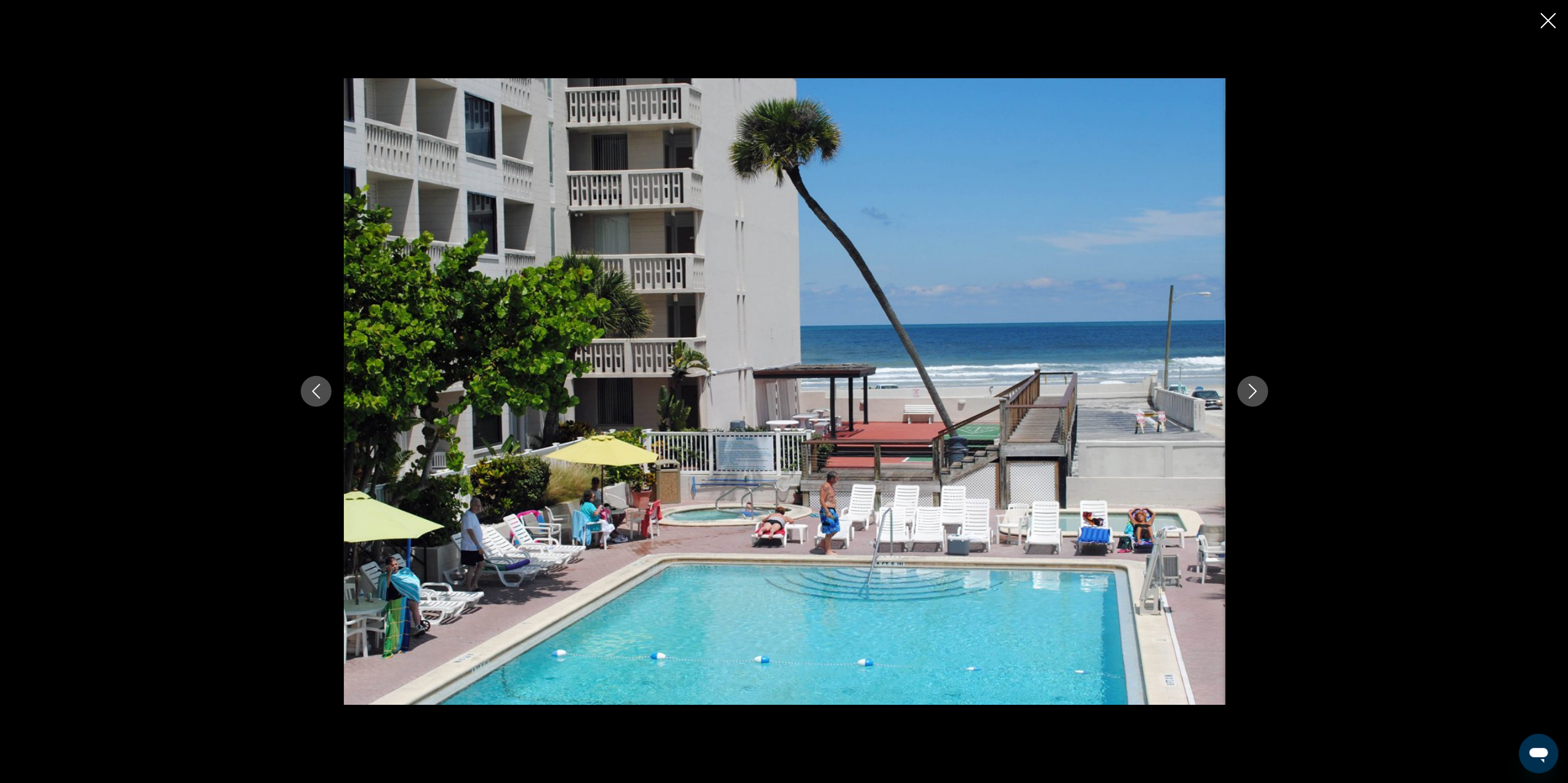
scroll to position [739, 0]
click at [1254, 393] on icon "Next image" at bounding box center [1252, 391] width 15 height 15
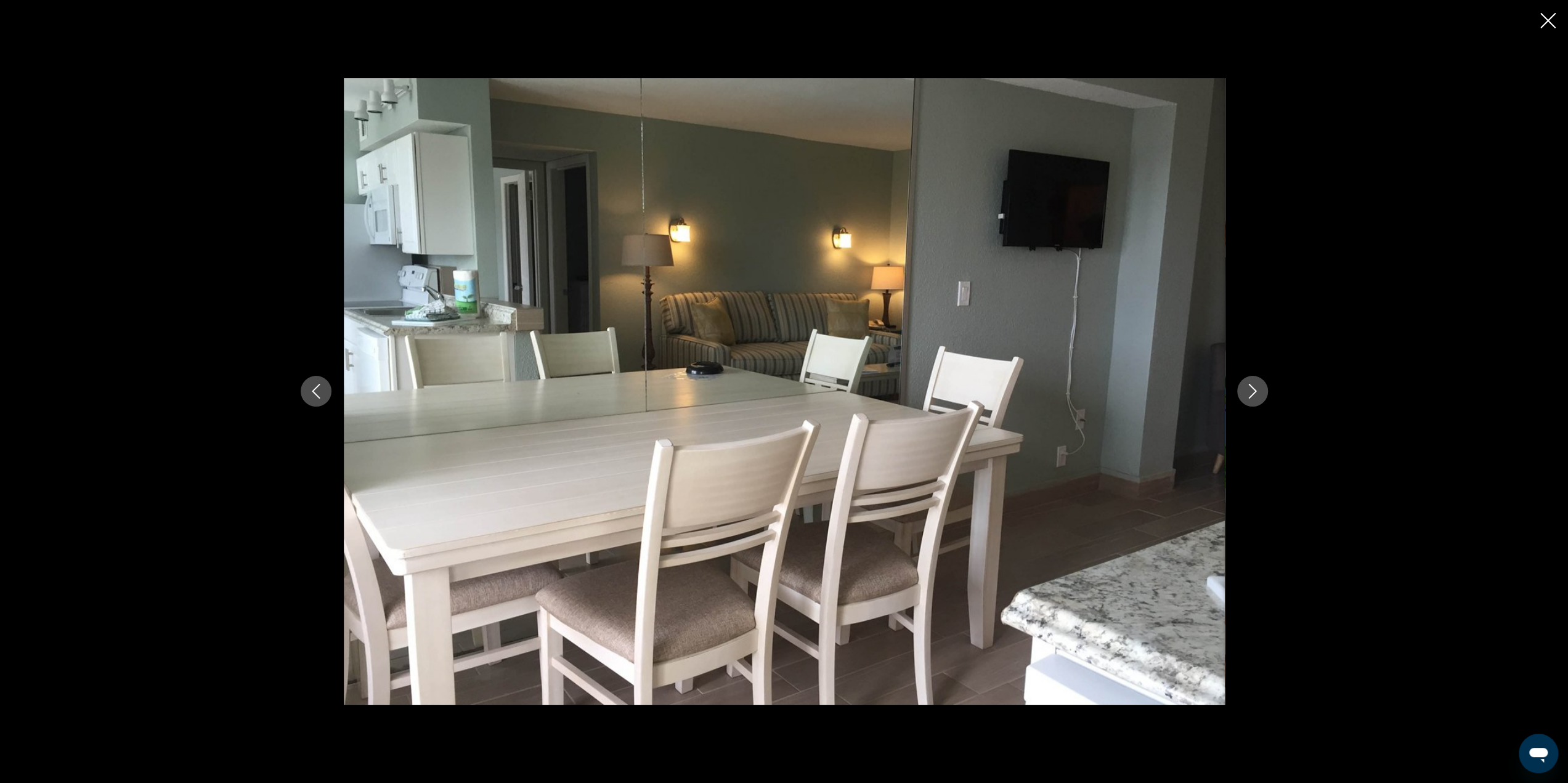
click at [1254, 393] on icon "Next image" at bounding box center [1252, 391] width 15 height 15
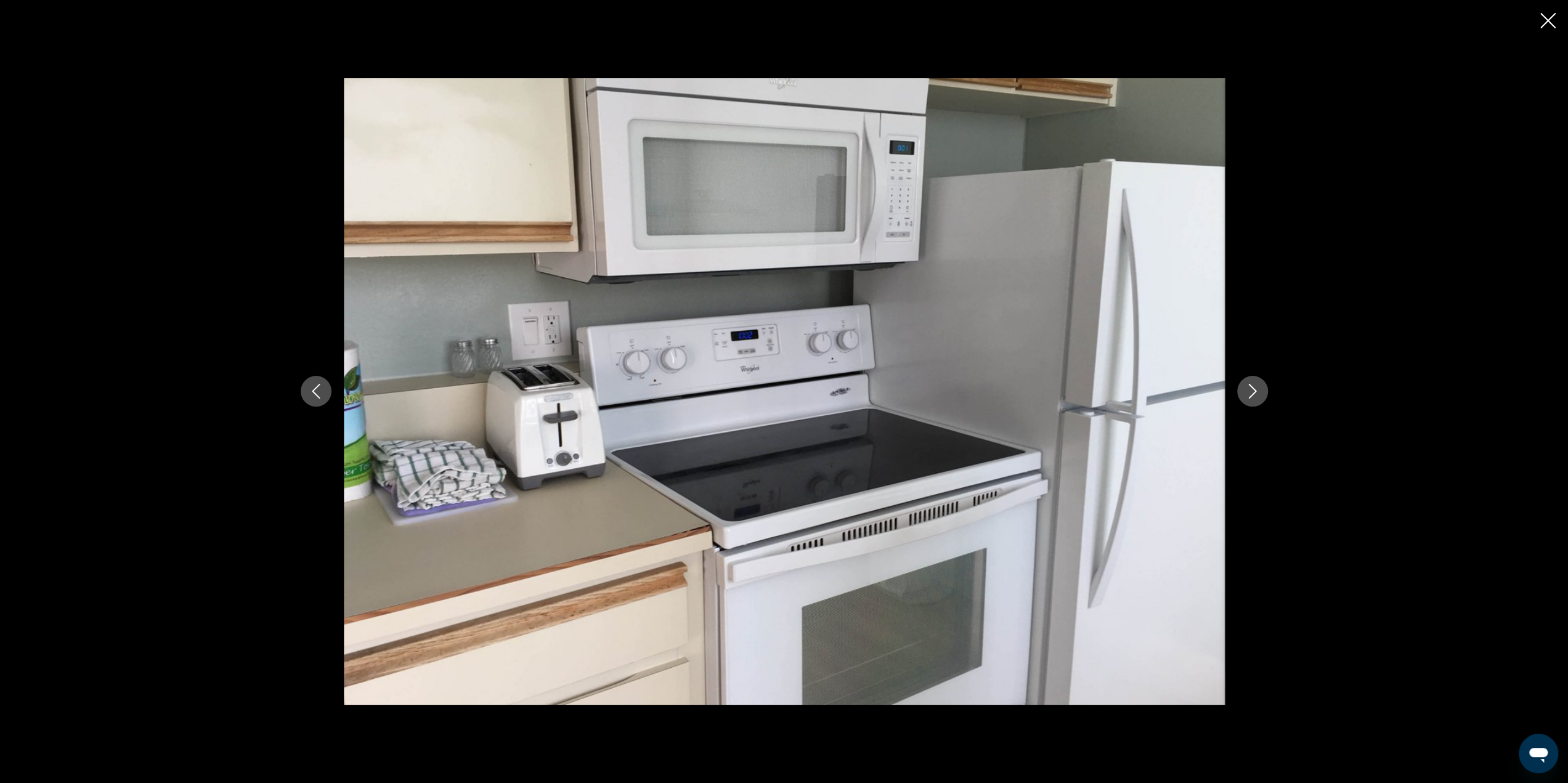
click at [1254, 393] on icon "Next image" at bounding box center [1252, 391] width 15 height 15
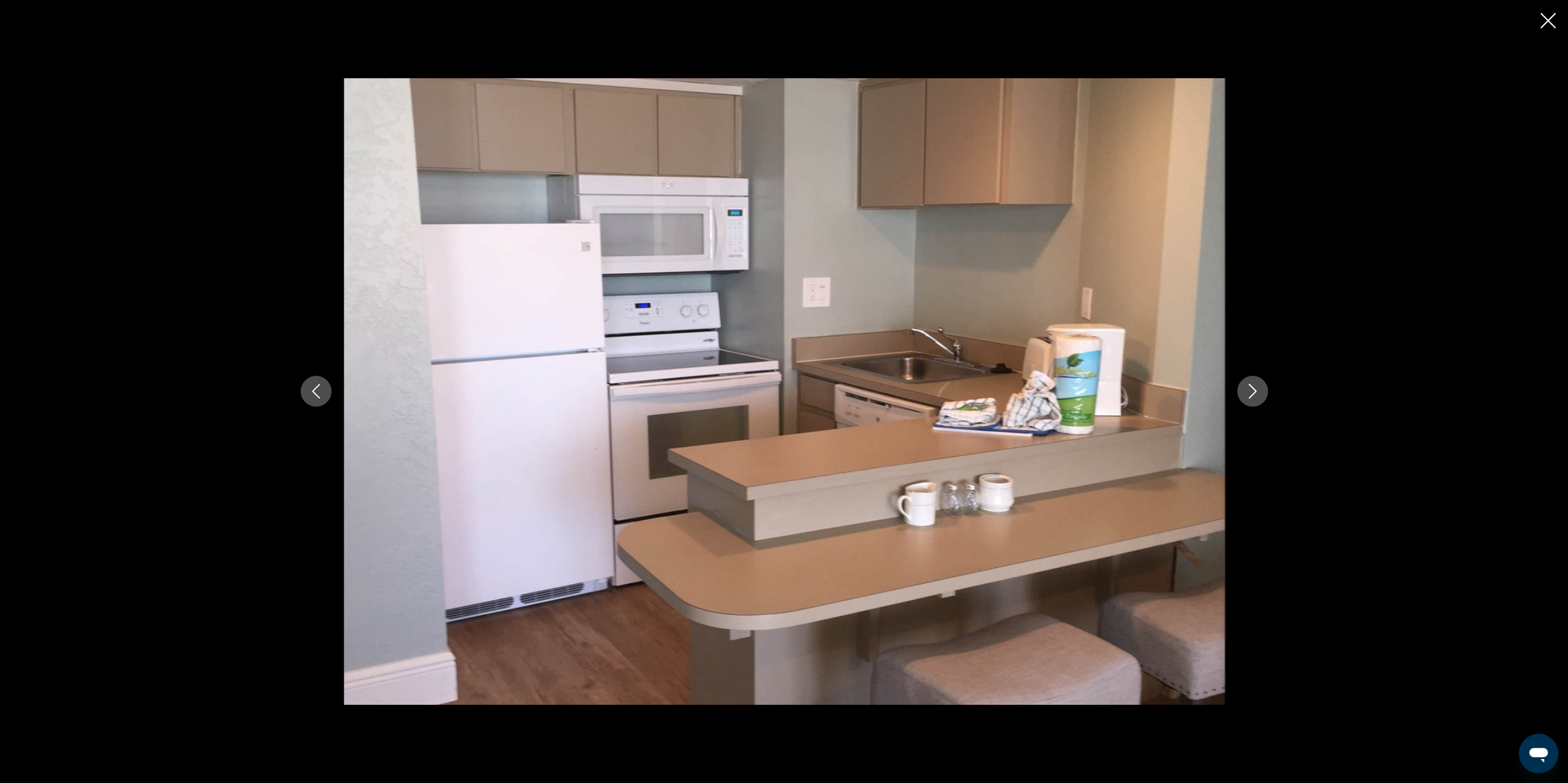
click at [1254, 393] on icon "Next image" at bounding box center [1252, 391] width 15 height 15
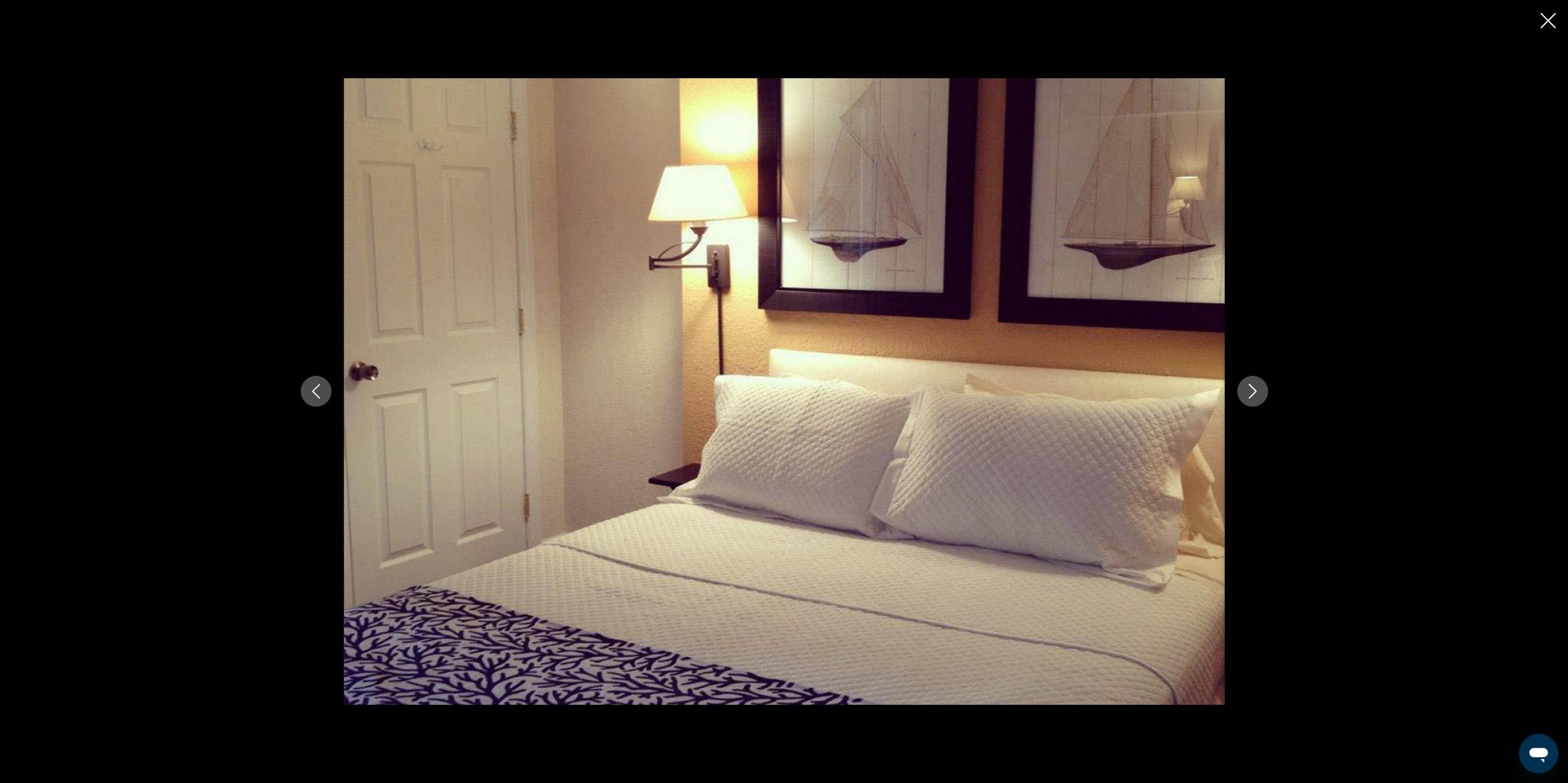
click at [1254, 393] on icon "Next image" at bounding box center [1252, 391] width 15 height 15
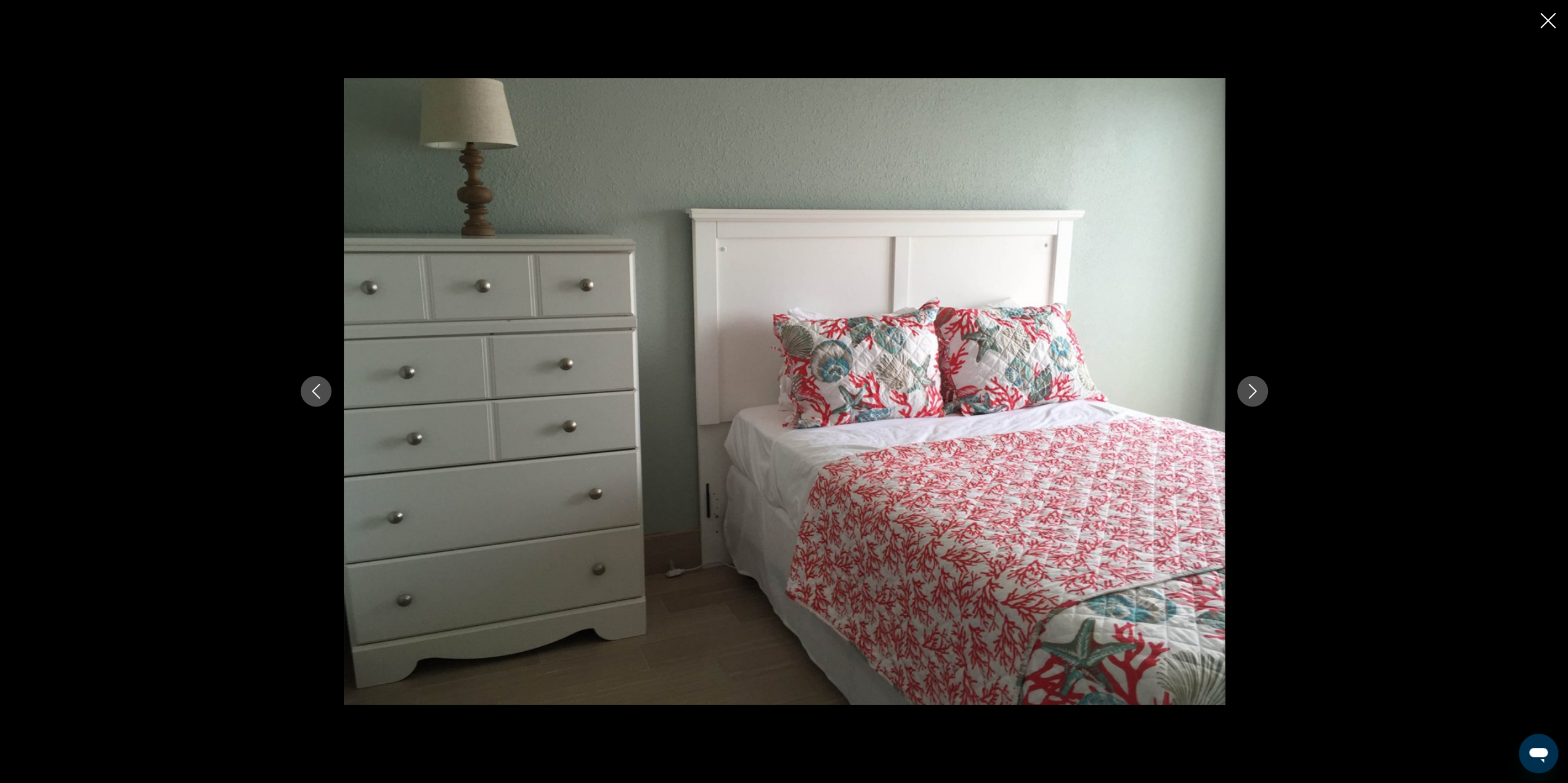
click at [1254, 393] on icon "Next image" at bounding box center [1252, 391] width 15 height 15
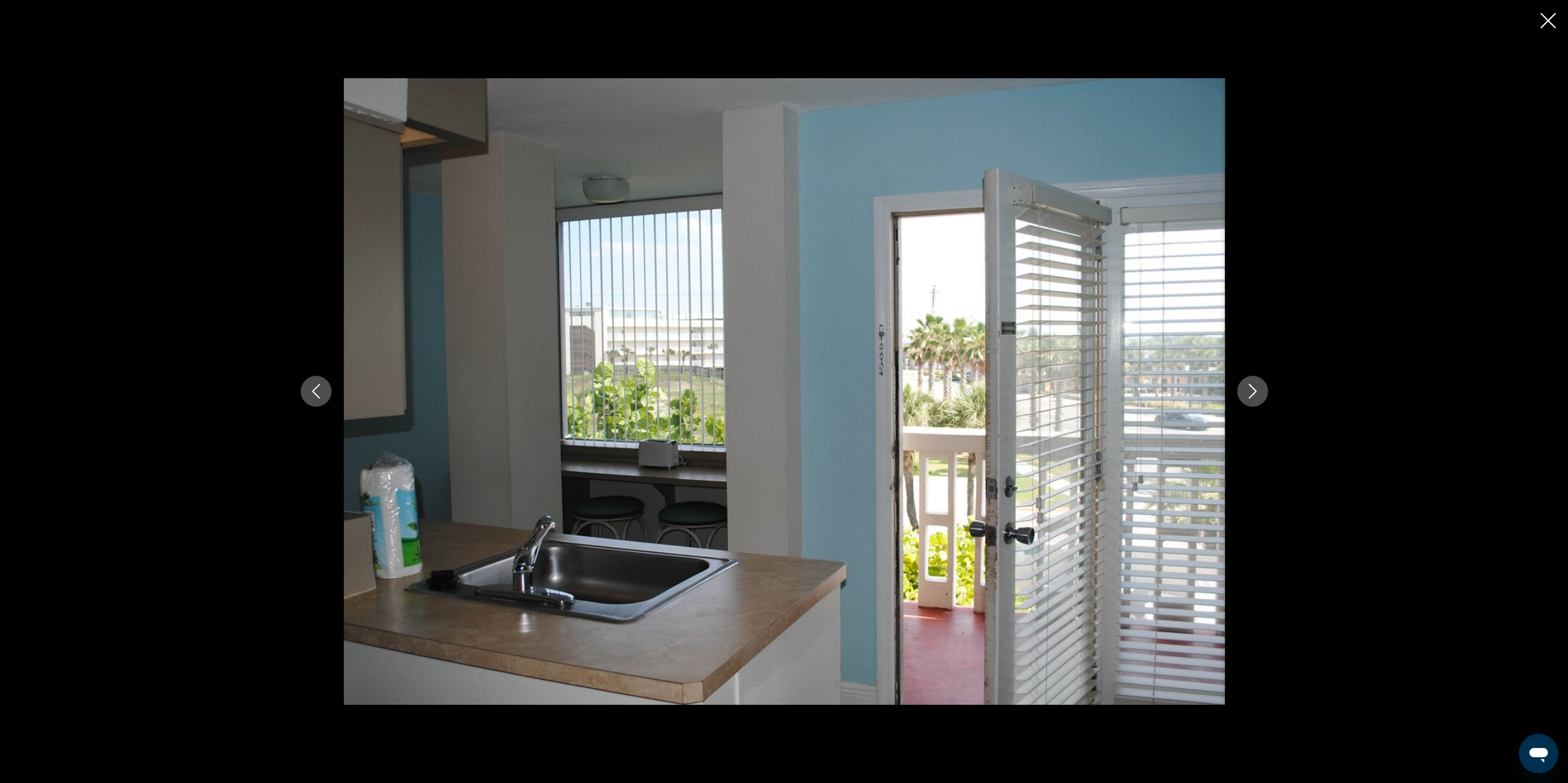
click at [1254, 393] on icon "Next image" at bounding box center [1252, 391] width 15 height 15
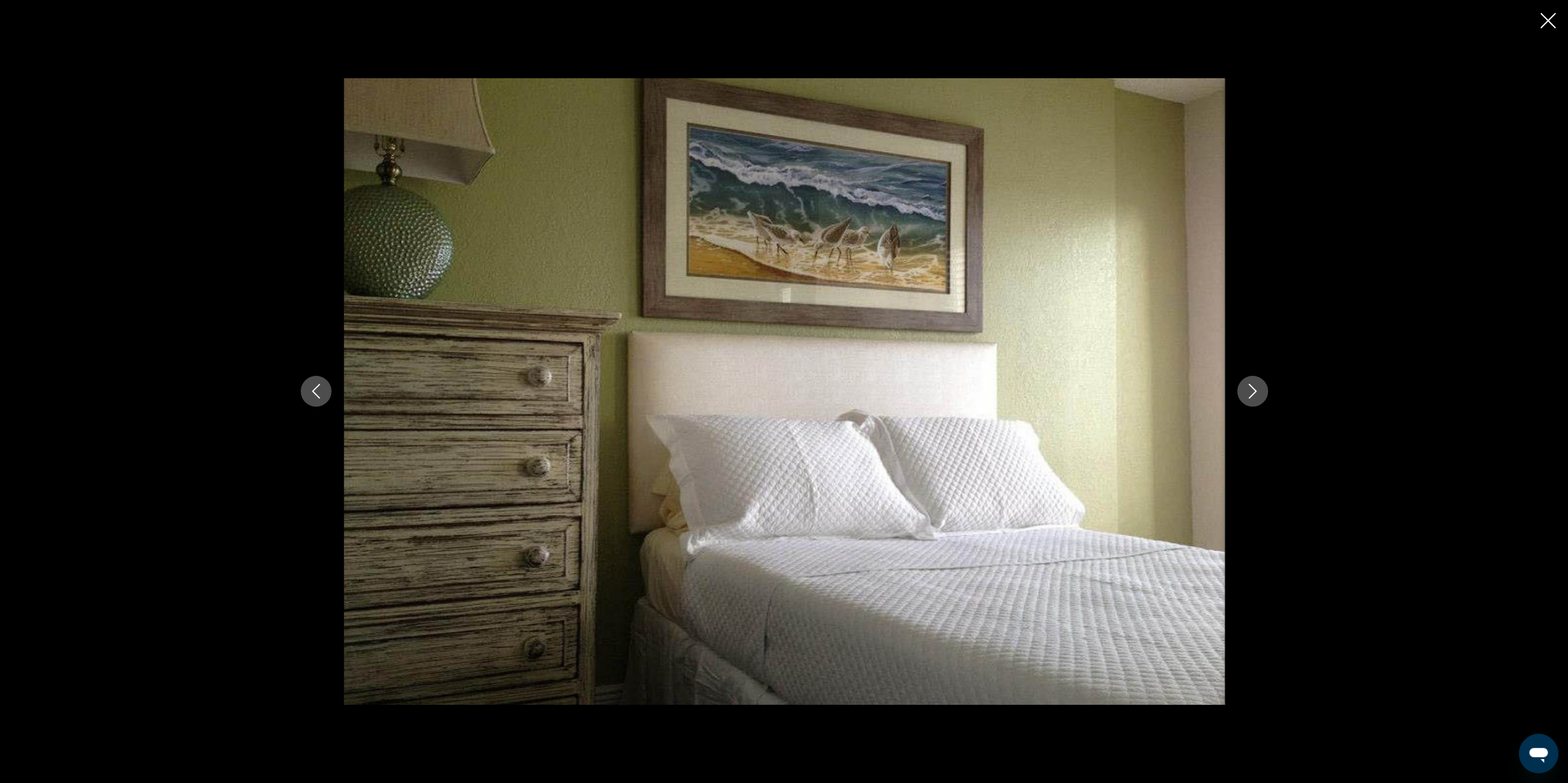
click at [1254, 393] on icon "Next image" at bounding box center [1252, 391] width 15 height 15
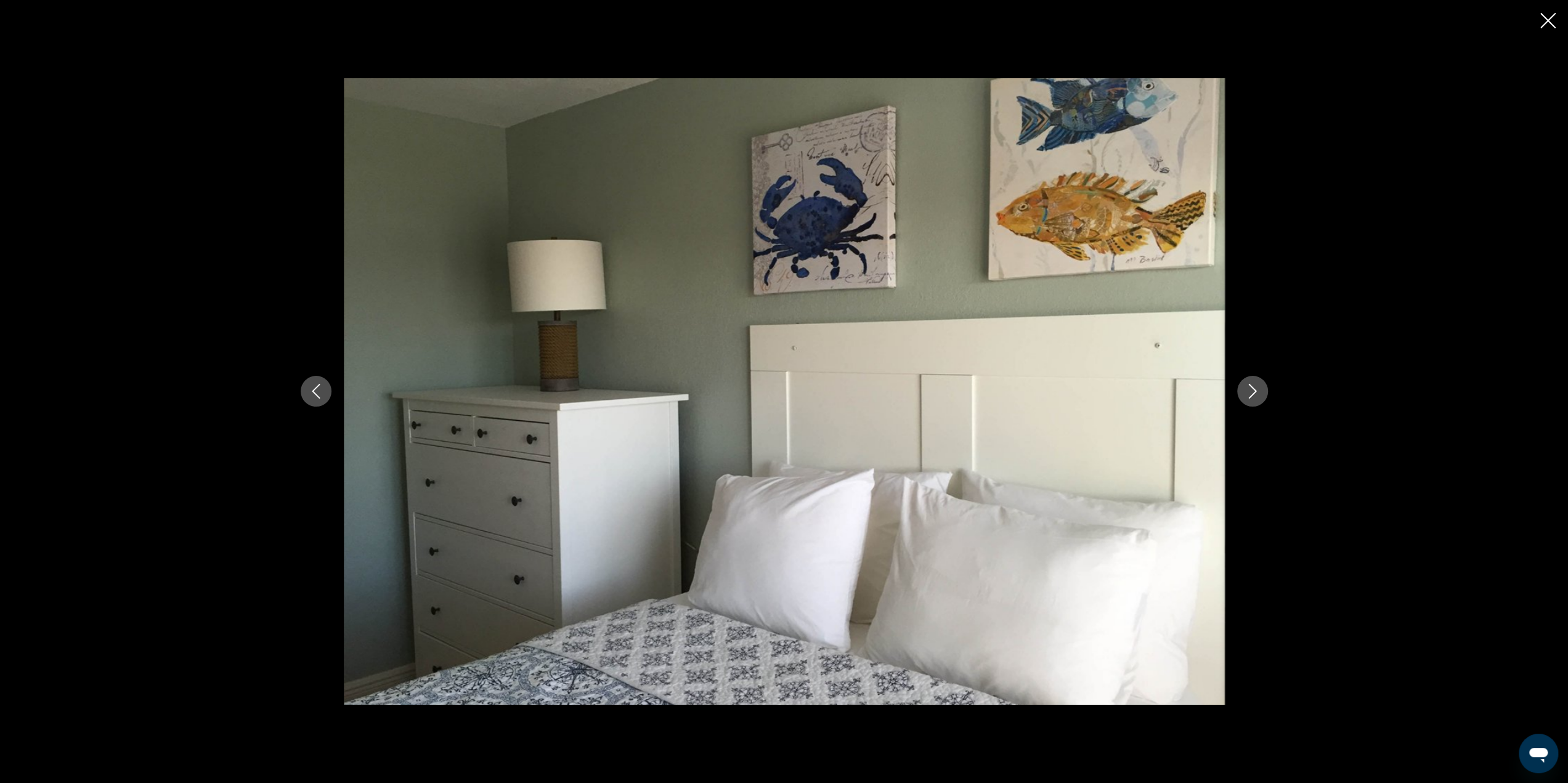
click at [1254, 393] on icon "Next image" at bounding box center [1252, 391] width 15 height 15
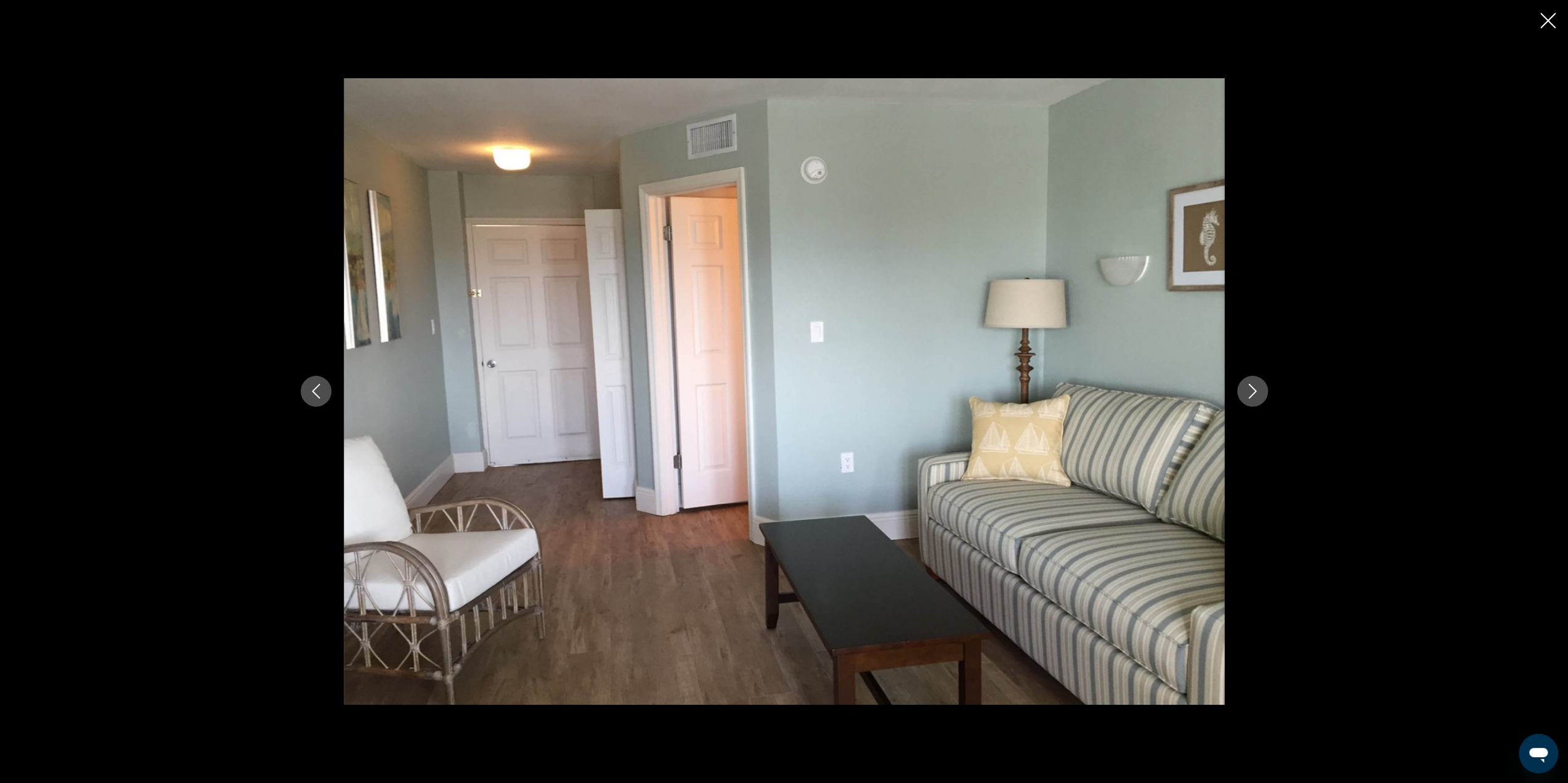
click at [1254, 393] on icon "Next image" at bounding box center [1252, 391] width 15 height 15
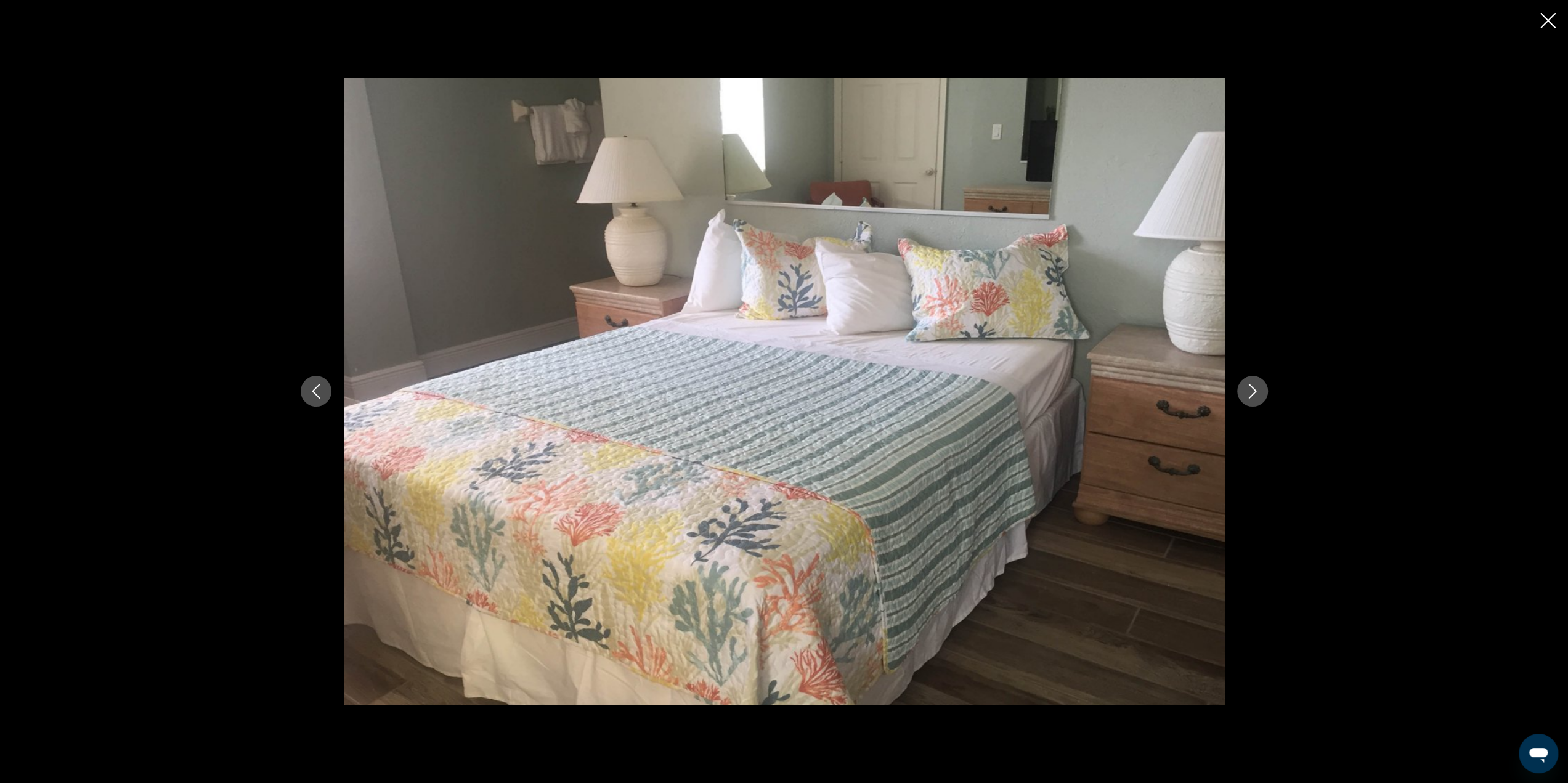
click at [1254, 393] on icon "Next image" at bounding box center [1252, 391] width 15 height 15
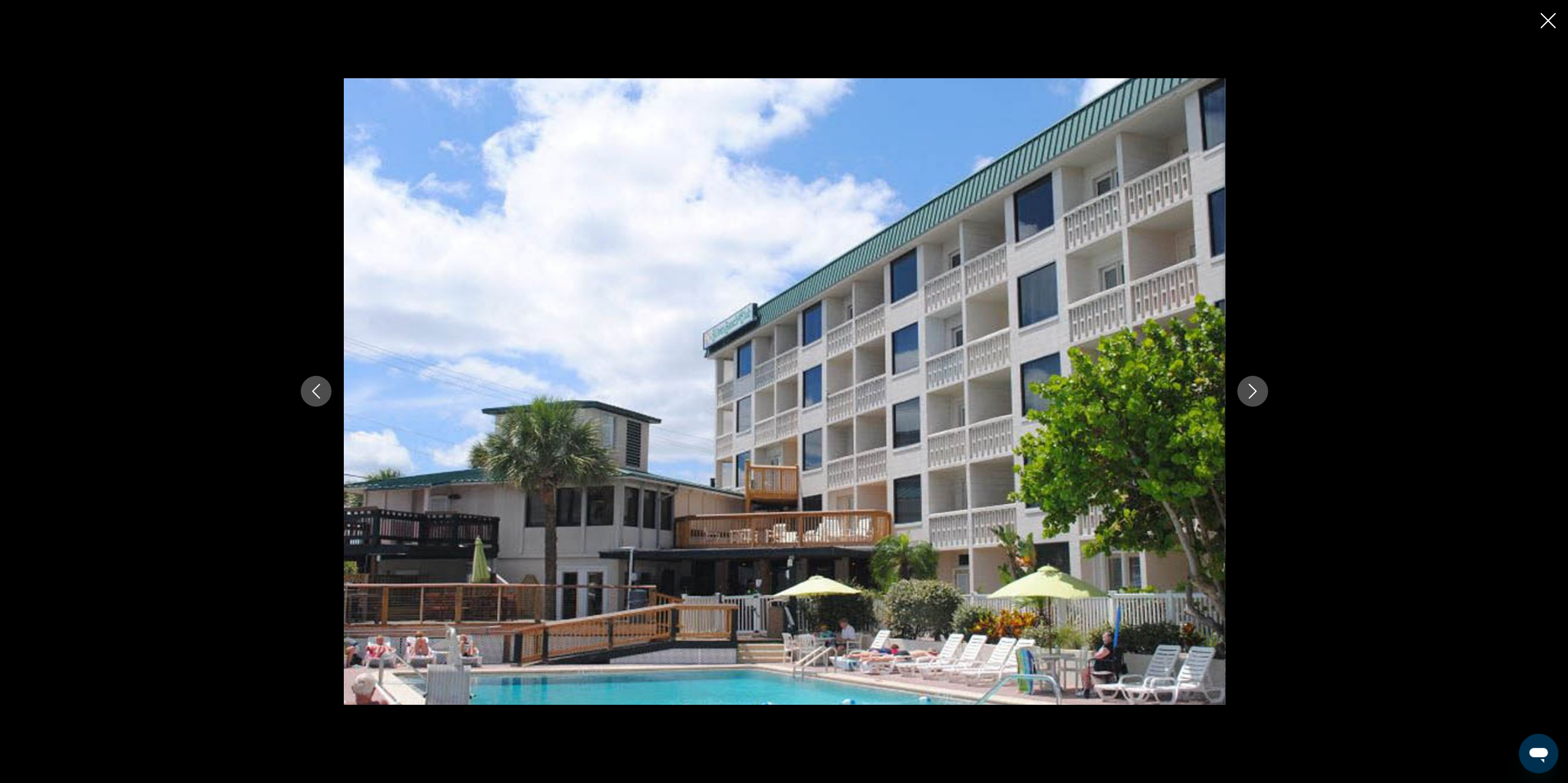
click at [1552, 21] on icon "Close slideshow" at bounding box center [1547, 21] width 16 height 16
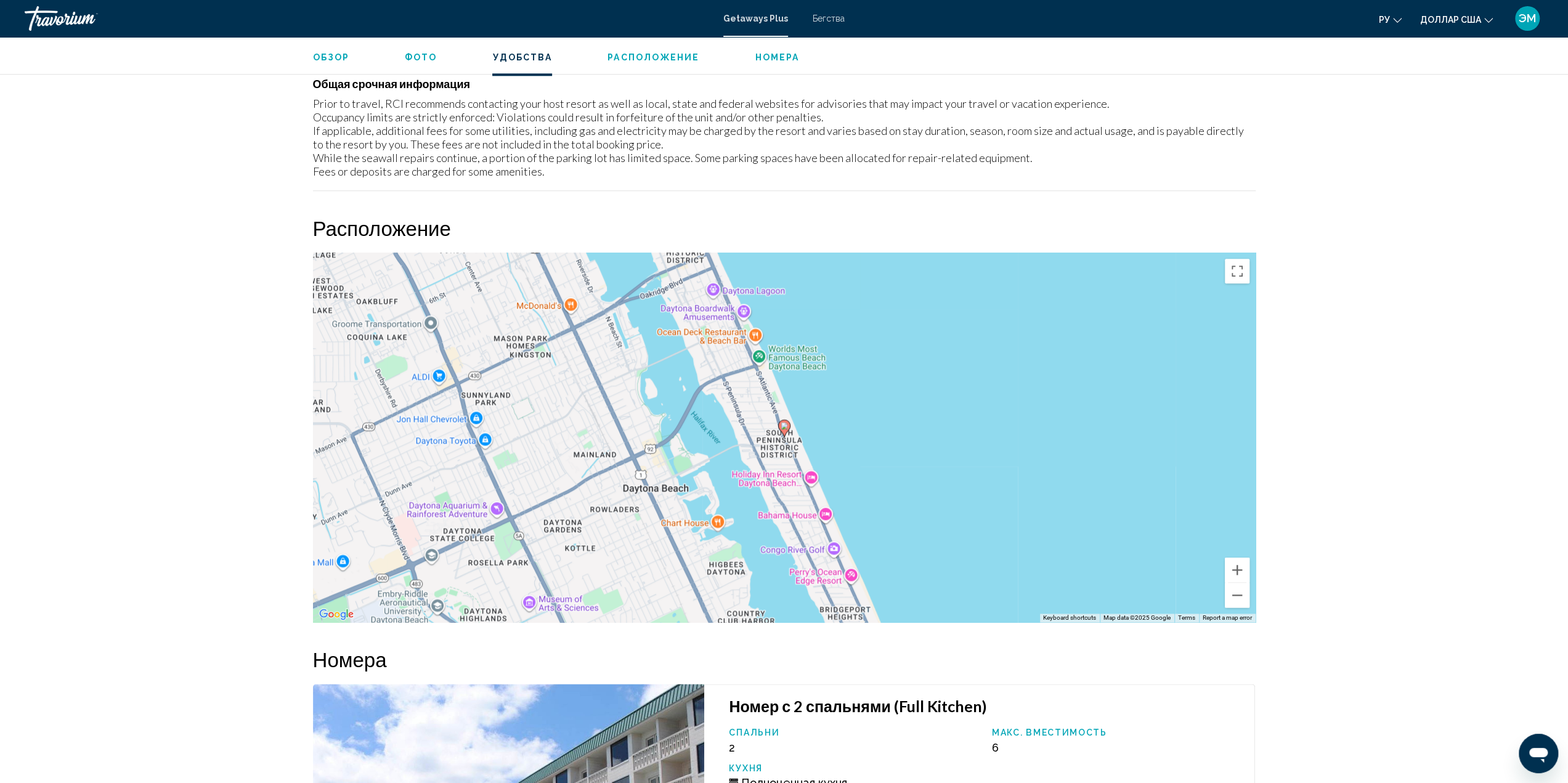
scroll to position [1327, 0]
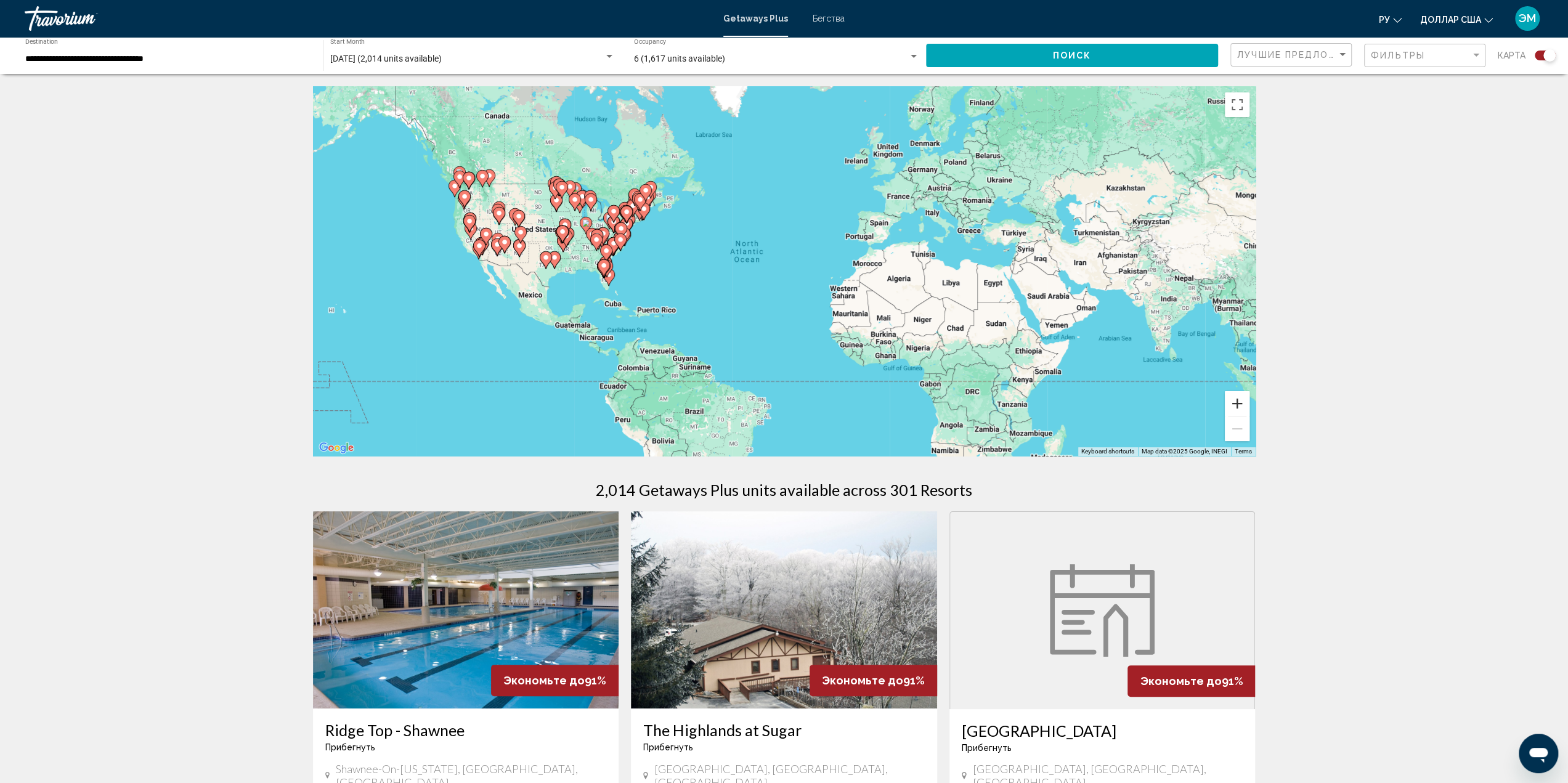
click at [1239, 405] on button "Zoom in" at bounding box center [1237, 403] width 24 height 24
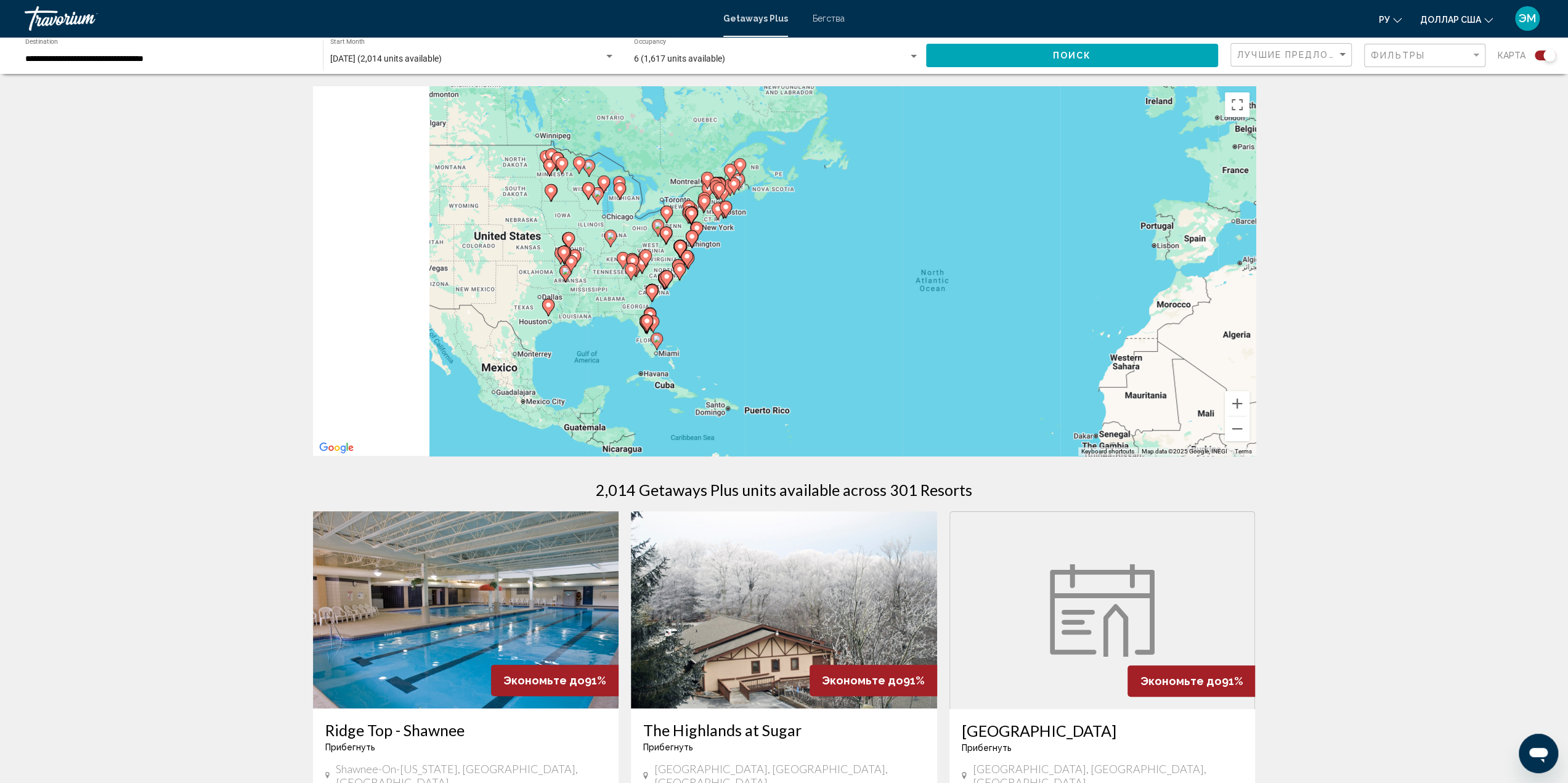
drag, startPoint x: 793, startPoint y: 317, endPoint x: 953, endPoint y: 351, distance: 163.6
click at [953, 351] on div "To activate drag with keyboard, press Alt + Enter. Once in keyboard drag state,…" at bounding box center [784, 271] width 942 height 369
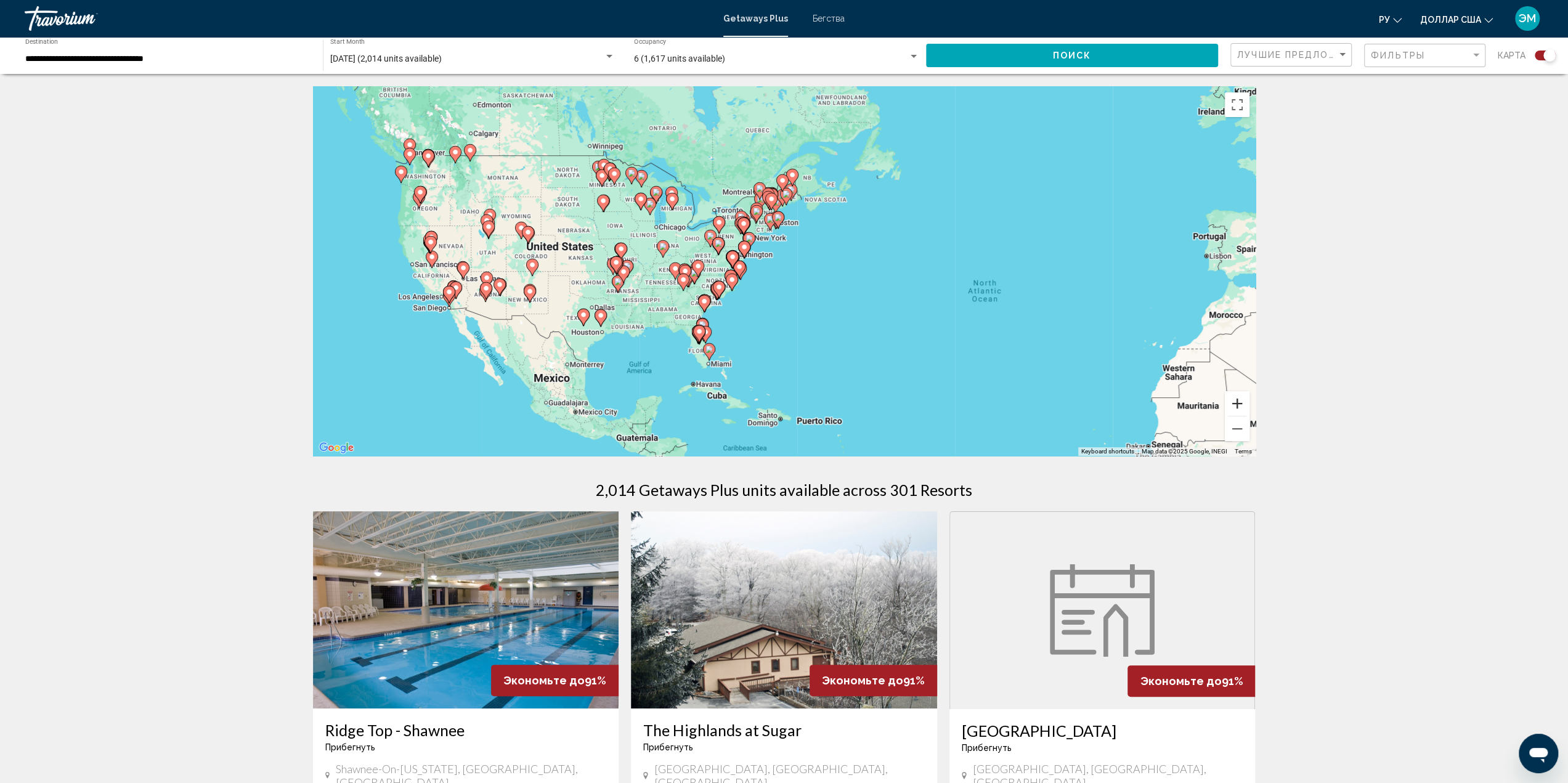
click at [1238, 404] on button "Zoom in" at bounding box center [1237, 403] width 24 height 24
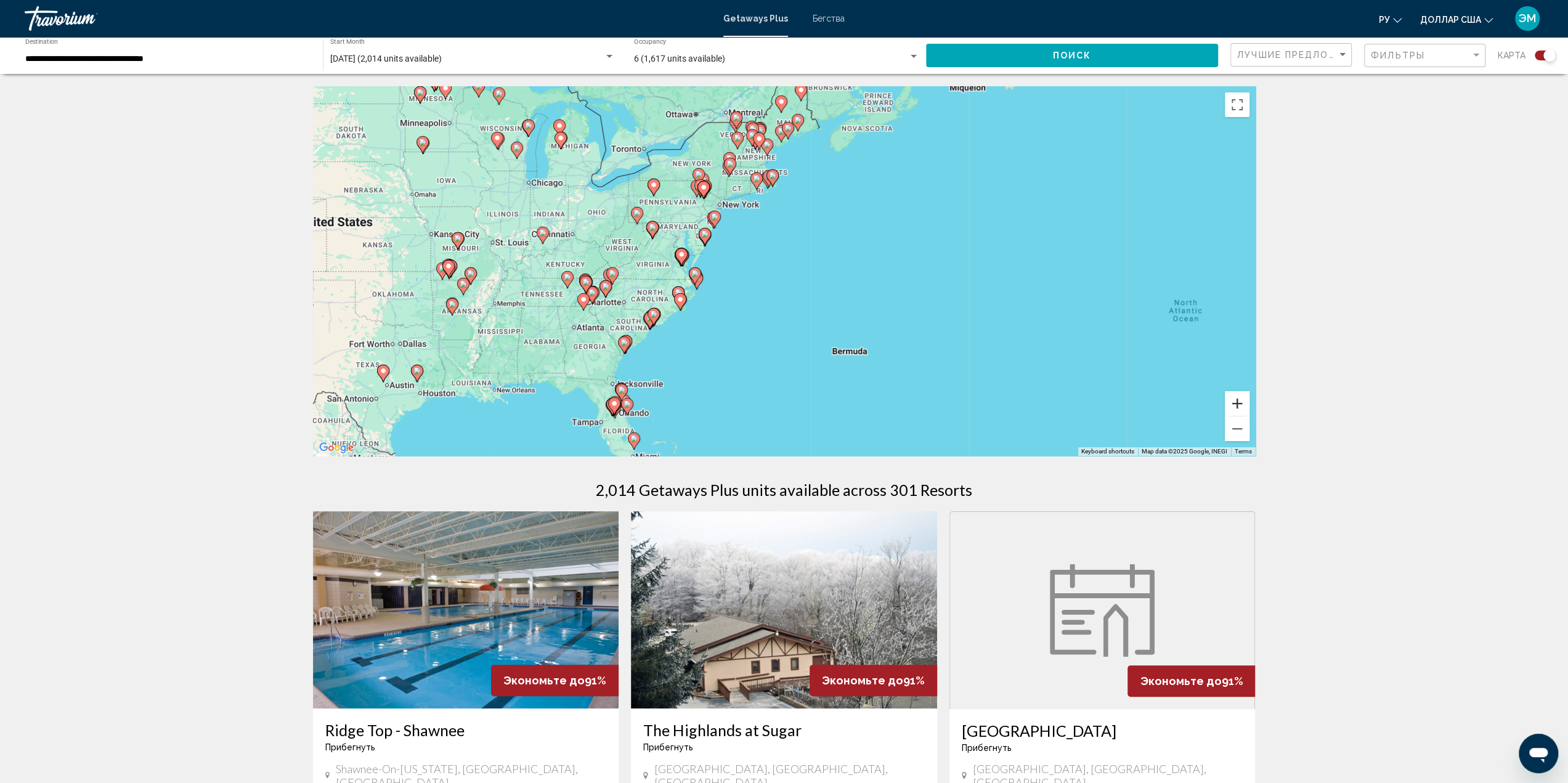
click at [1232, 399] on button "Zoom in" at bounding box center [1237, 403] width 24 height 24
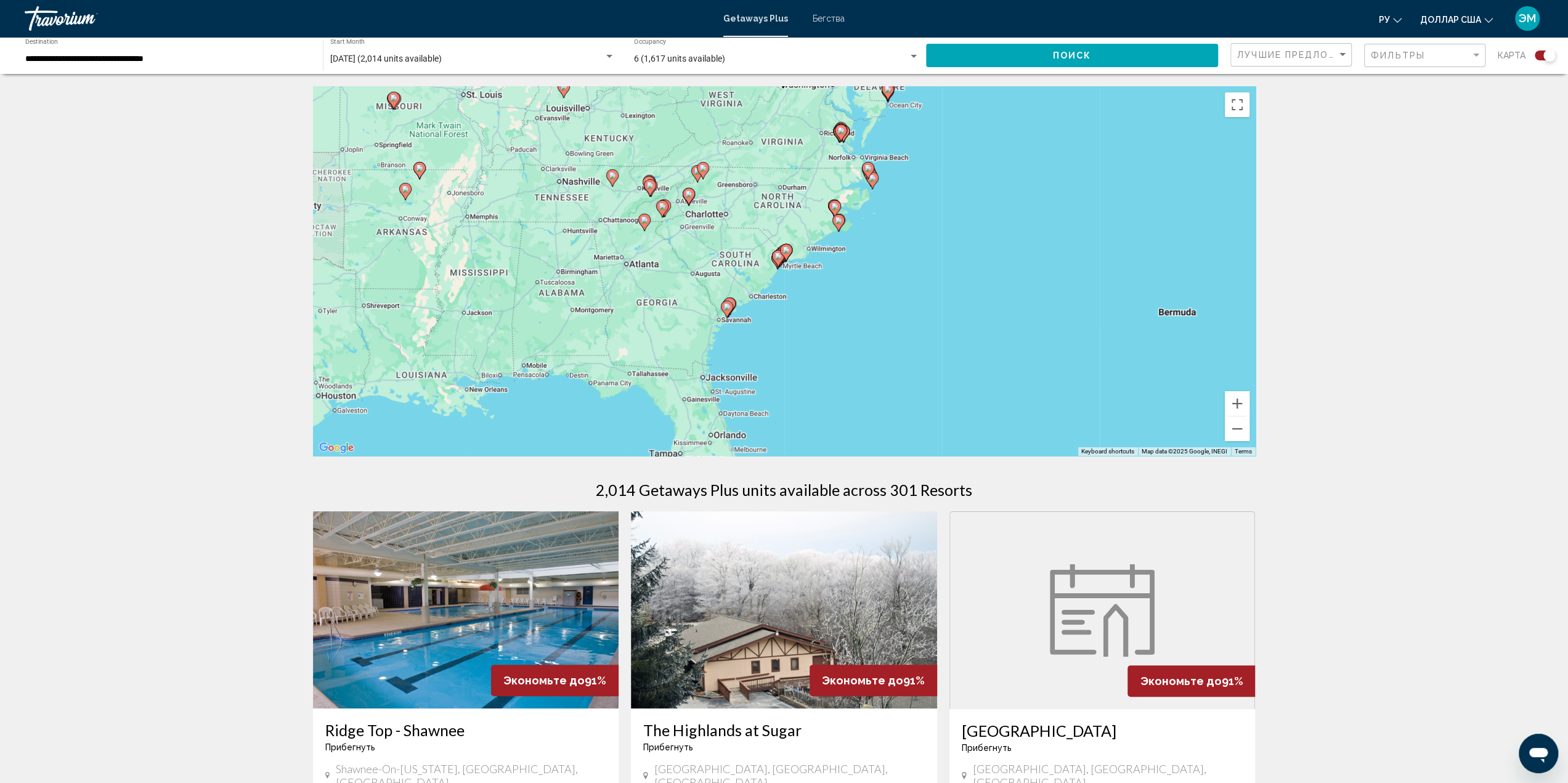
drag, startPoint x: 831, startPoint y: 316, endPoint x: 1004, endPoint y: 217, distance: 199.3
click at [1004, 217] on div "To activate drag with keyboard, press Alt + Enter. Once in keyboard drag state,…" at bounding box center [784, 271] width 942 height 369
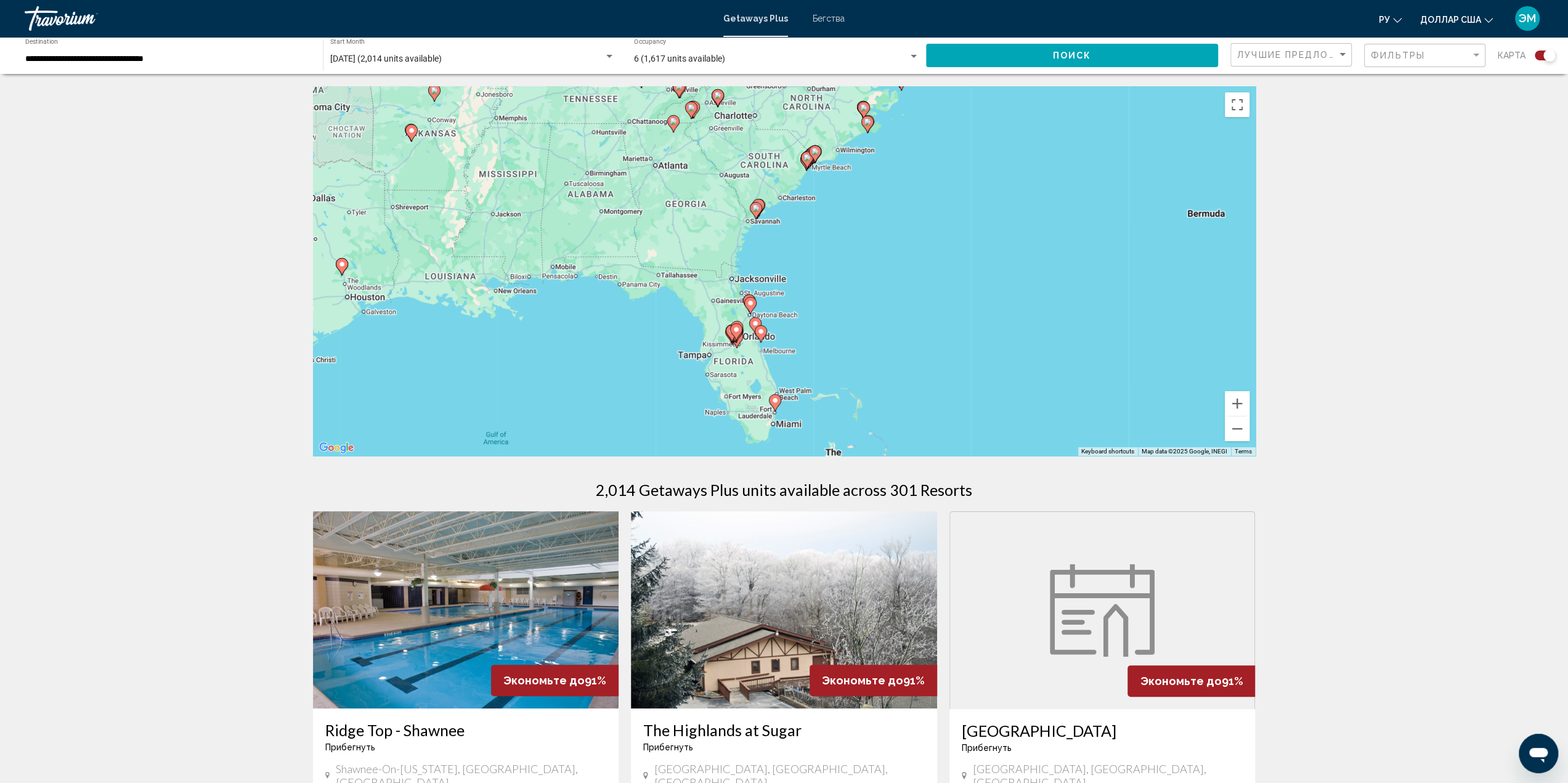
drag, startPoint x: 927, startPoint y: 326, endPoint x: 956, endPoint y: 226, distance: 104.1
click at [956, 226] on div "To activate drag with keyboard, press Alt + Enter. Once in keyboard drag state,…" at bounding box center [784, 271] width 942 height 369
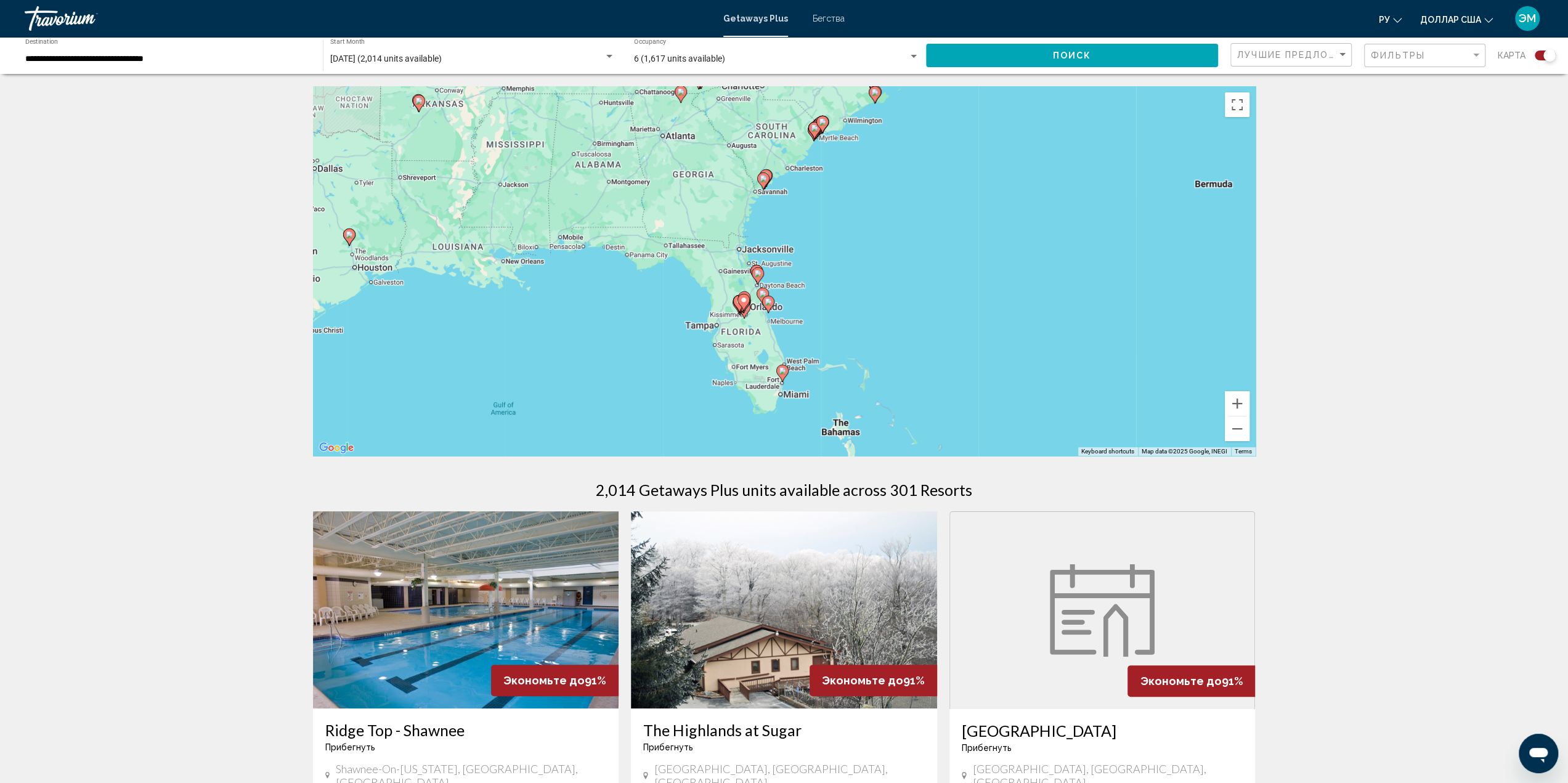
drag, startPoint x: 964, startPoint y: 325, endPoint x: 971, endPoint y: 294, distance: 31.8
click at [971, 294] on div "To activate drag with keyboard, press Alt + Enter. Once in keyboard drag state,…" at bounding box center [784, 271] width 942 height 369
click at [1236, 402] on button "Zoom in" at bounding box center [1237, 403] width 24 height 24
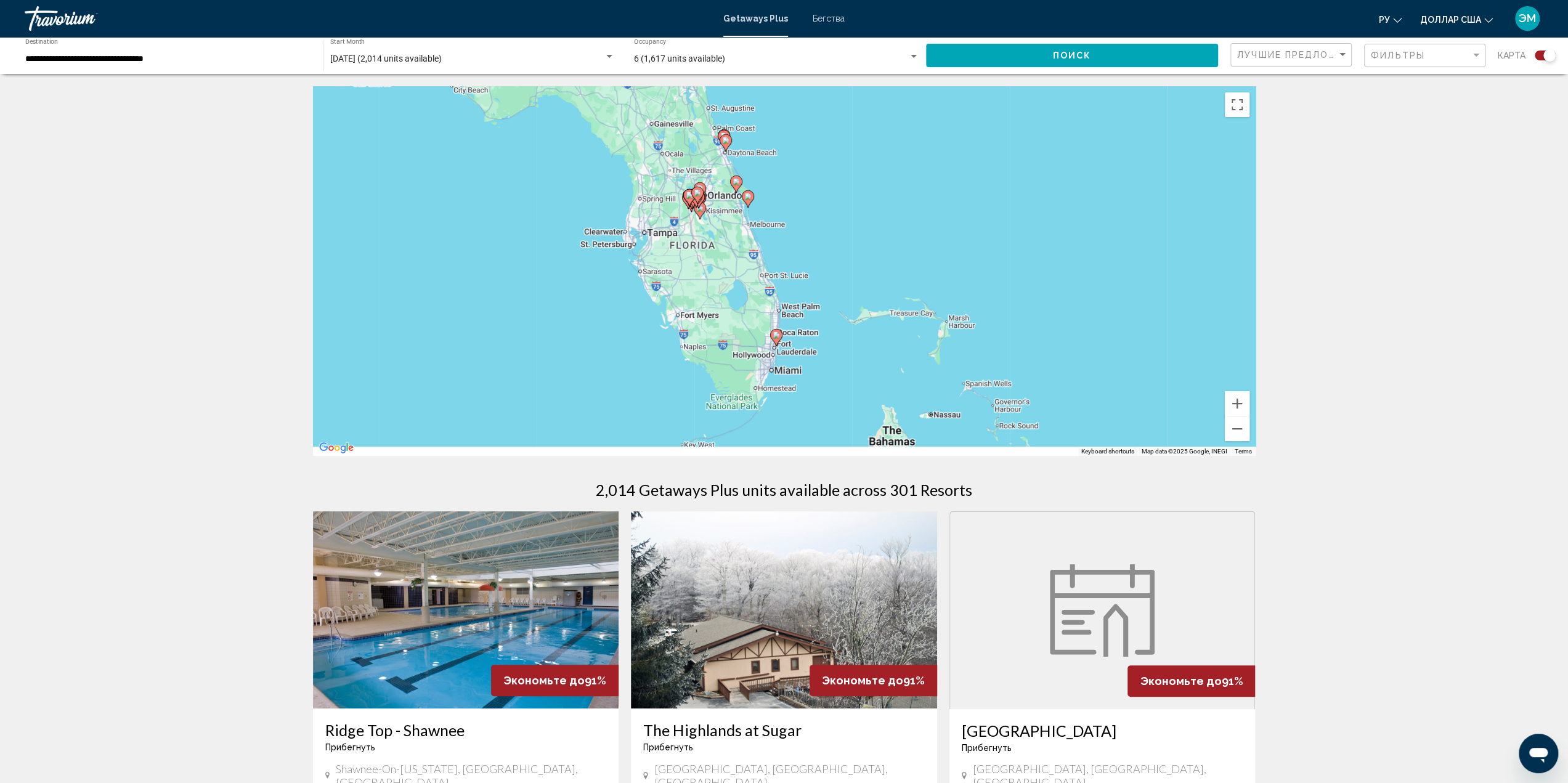
drag, startPoint x: 1004, startPoint y: 357, endPoint x: 998, endPoint y: 207, distance: 150.1
click at [998, 207] on div "To activate drag with keyboard, press Alt + Enter. Once in keyboard drag state,…" at bounding box center [784, 271] width 942 height 369
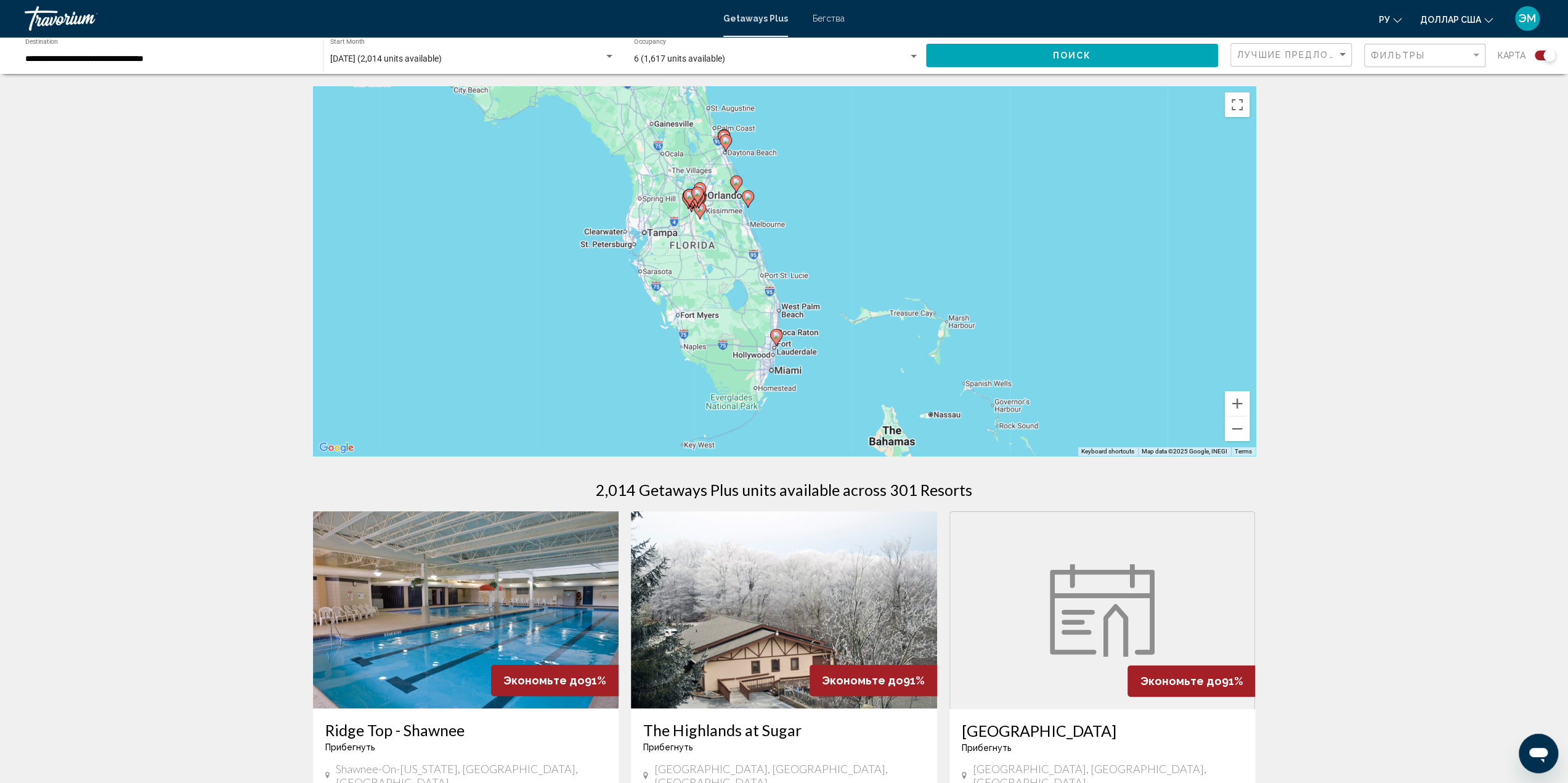
click at [779, 336] on image "Основное содержание" at bounding box center [776, 335] width 7 height 7
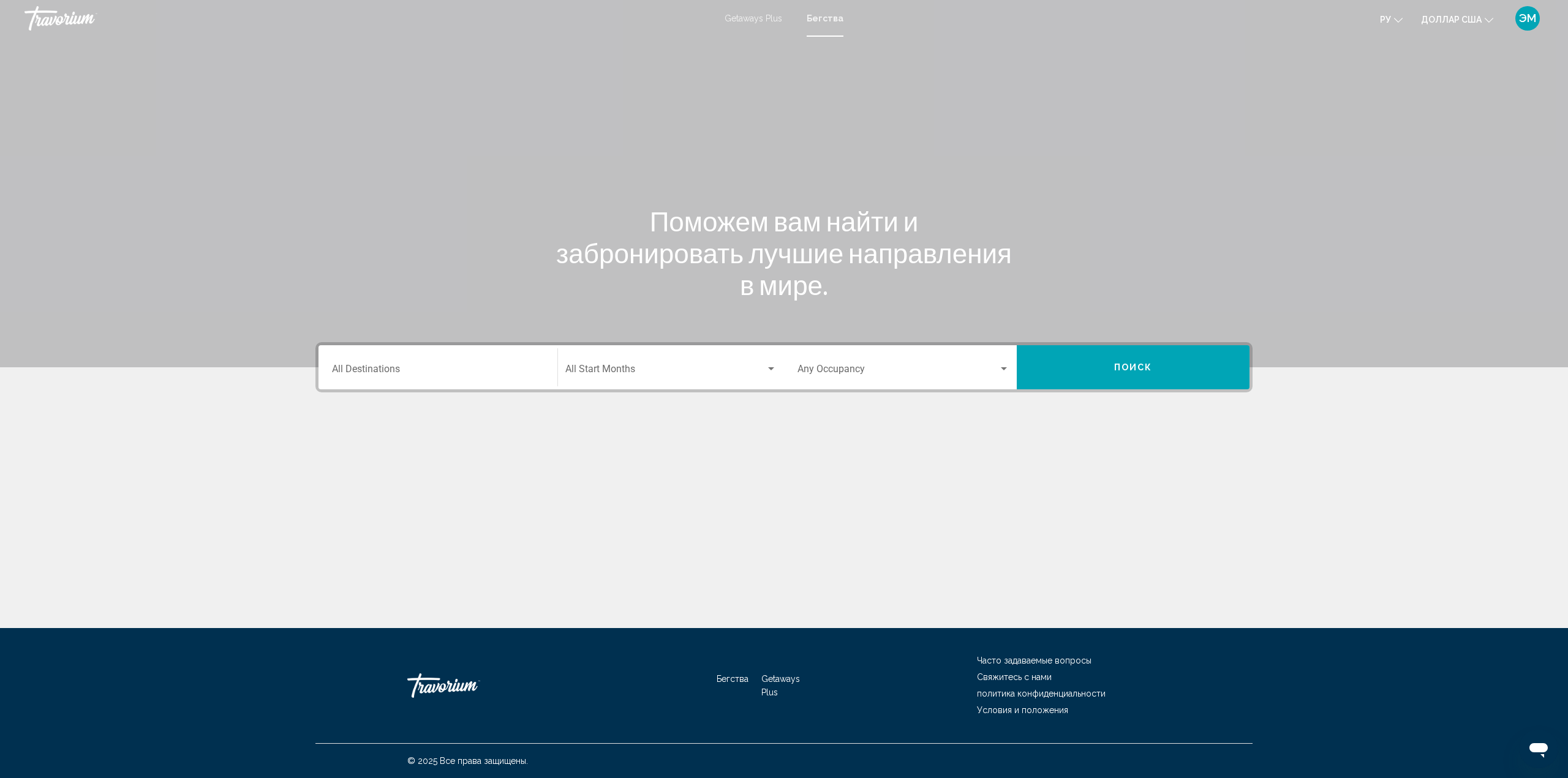
click at [742, 17] on font "Getaways Plus" at bounding box center [753, 19] width 58 height 10
click at [456, 370] on input "Destination All Destinations" at bounding box center [437, 371] width 212 height 11
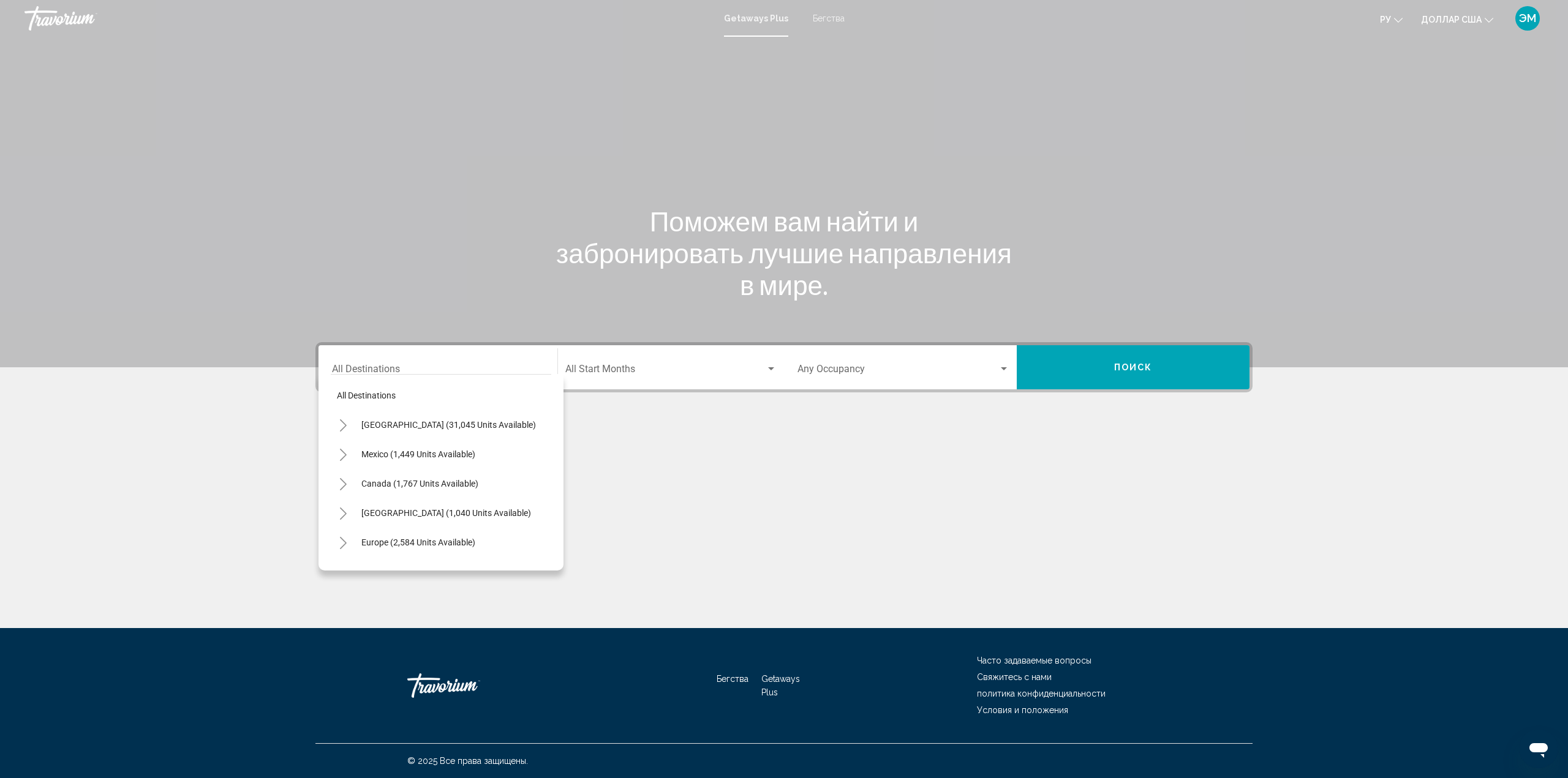
click at [814, 463] on div "Основное содержание" at bounding box center [784, 469] width 937 height 92
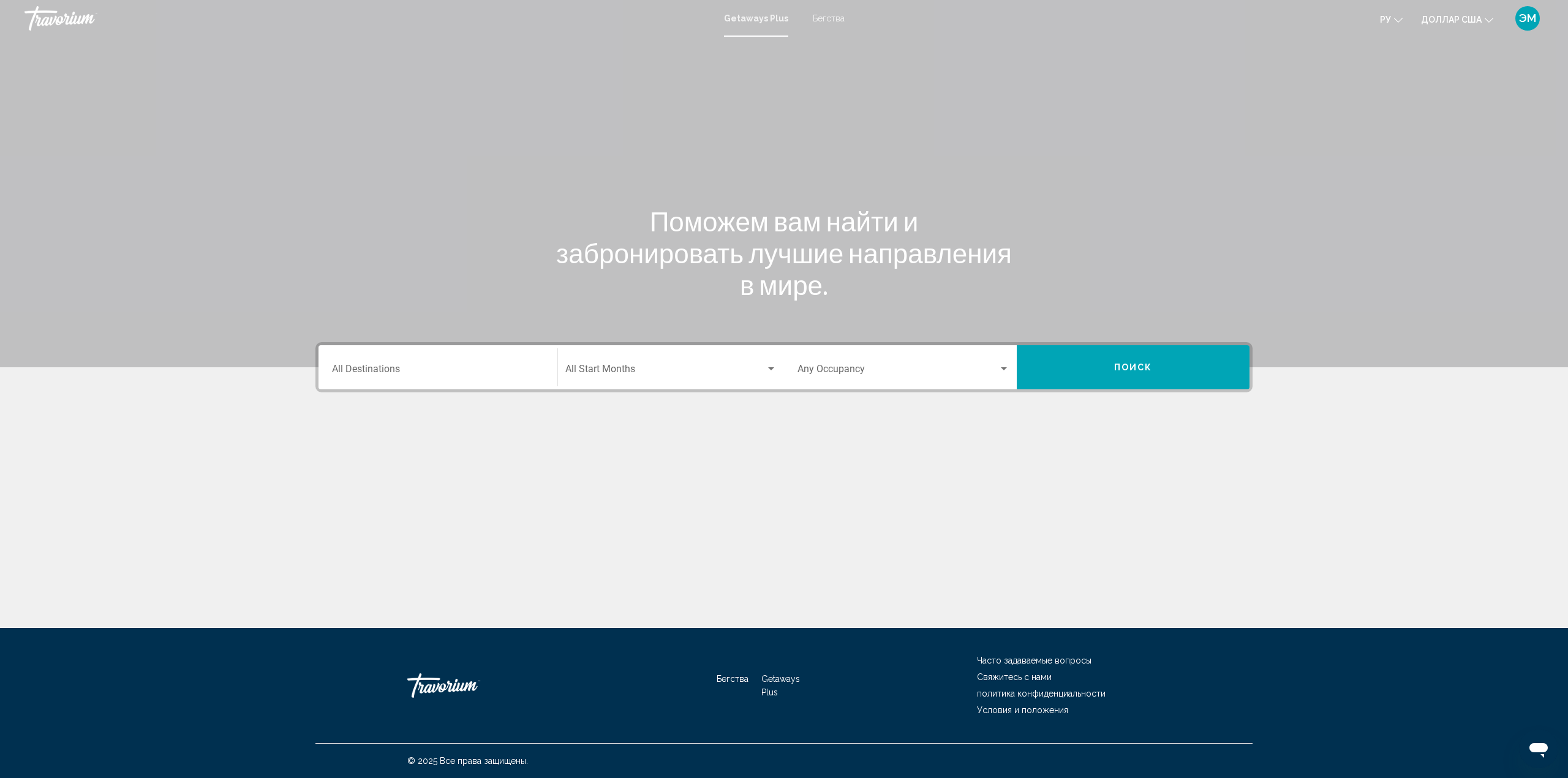
click at [503, 364] on div "Destination All Destinations" at bounding box center [437, 368] width 212 height 38
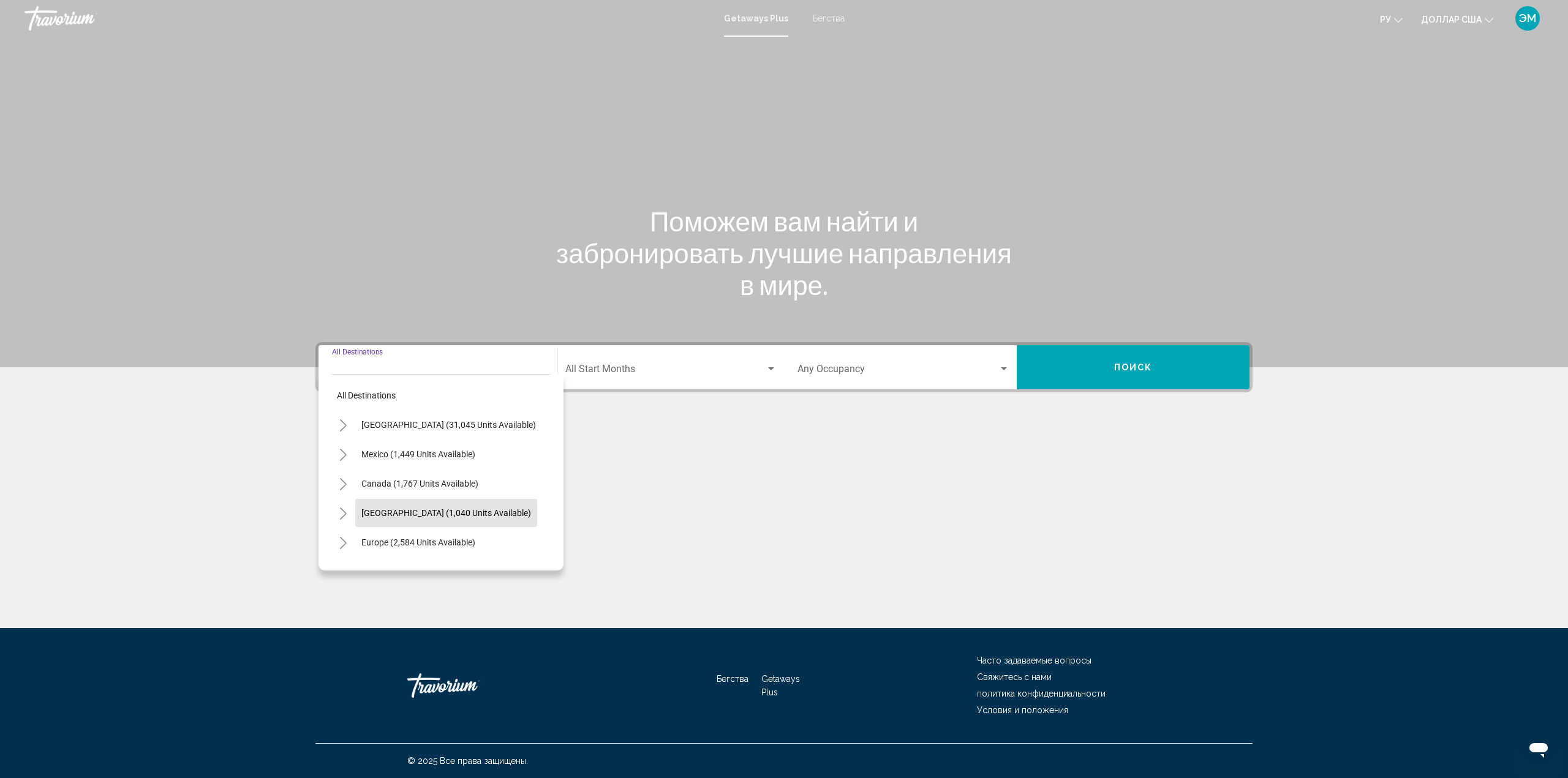
click at [463, 505] on button "[GEOGRAPHIC_DATA] (1,040 units available)" at bounding box center [446, 512] width 182 height 28
type input "**********"
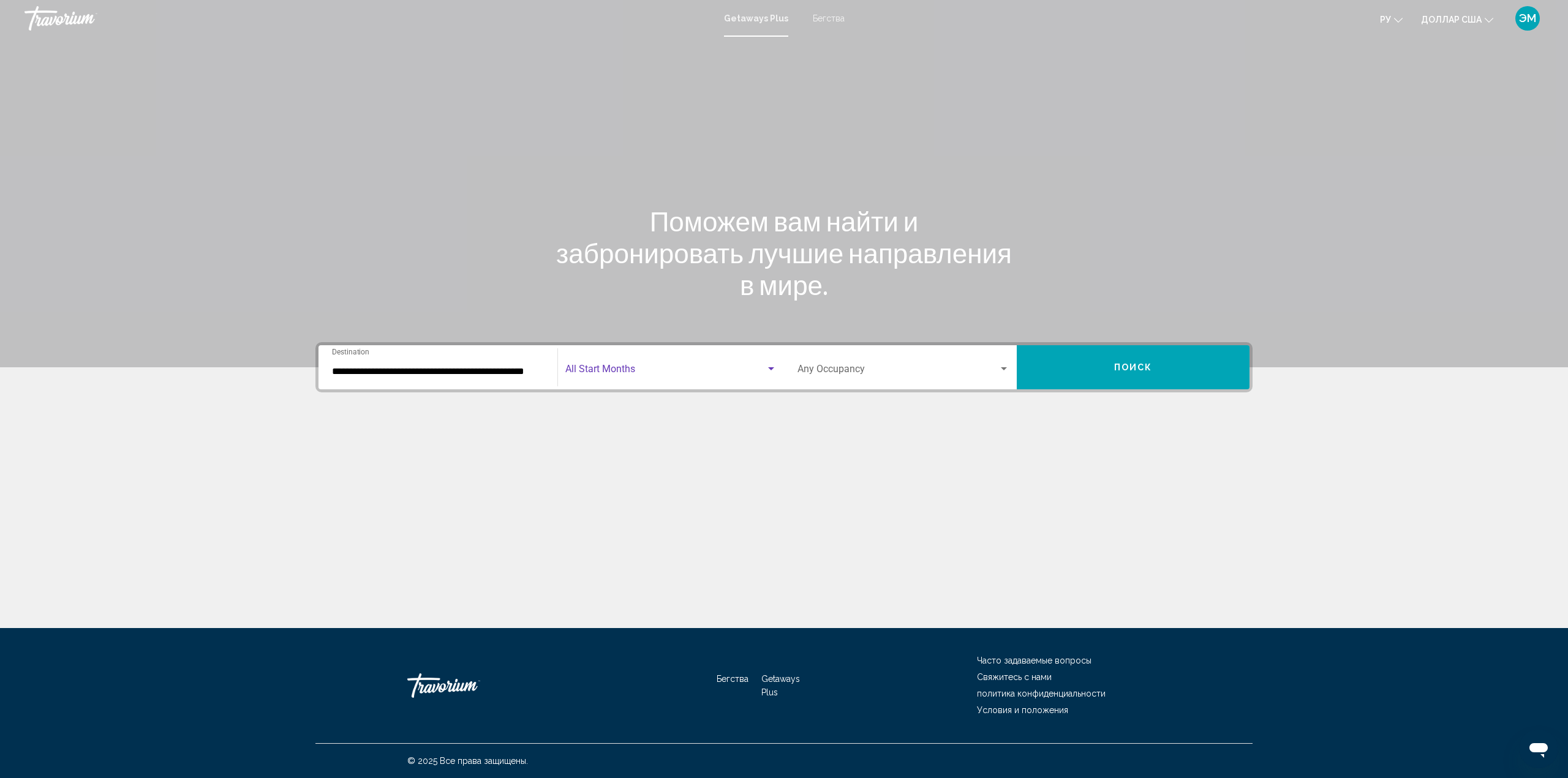
click at [769, 364] on div "Search widget" at bounding box center [771, 369] width 11 height 10
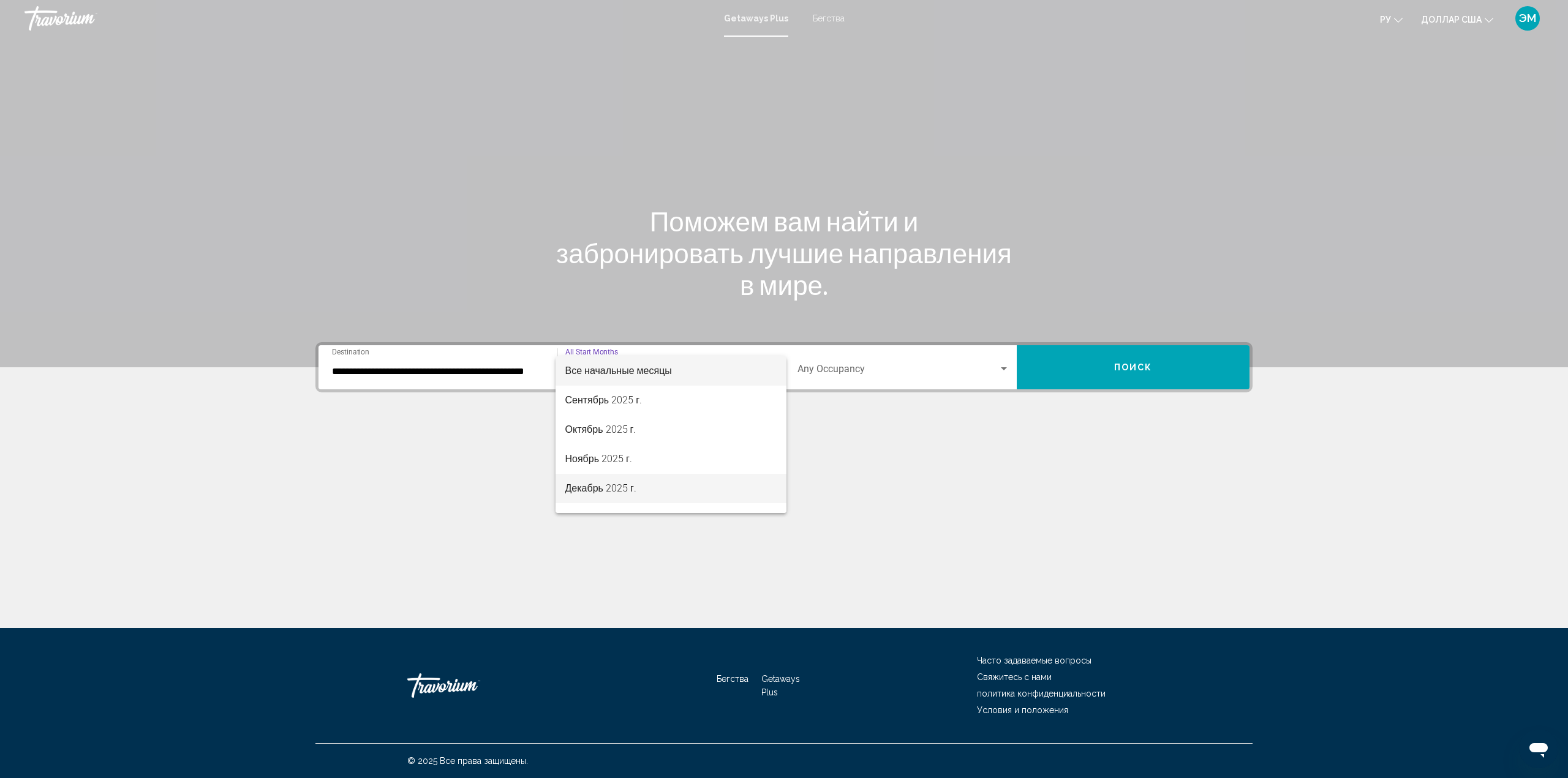
click at [648, 491] on span "Декабрь 2025 г." at bounding box center [671, 488] width 212 height 29
click at [772, 368] on div "Search widget" at bounding box center [771, 368] width 6 height 3
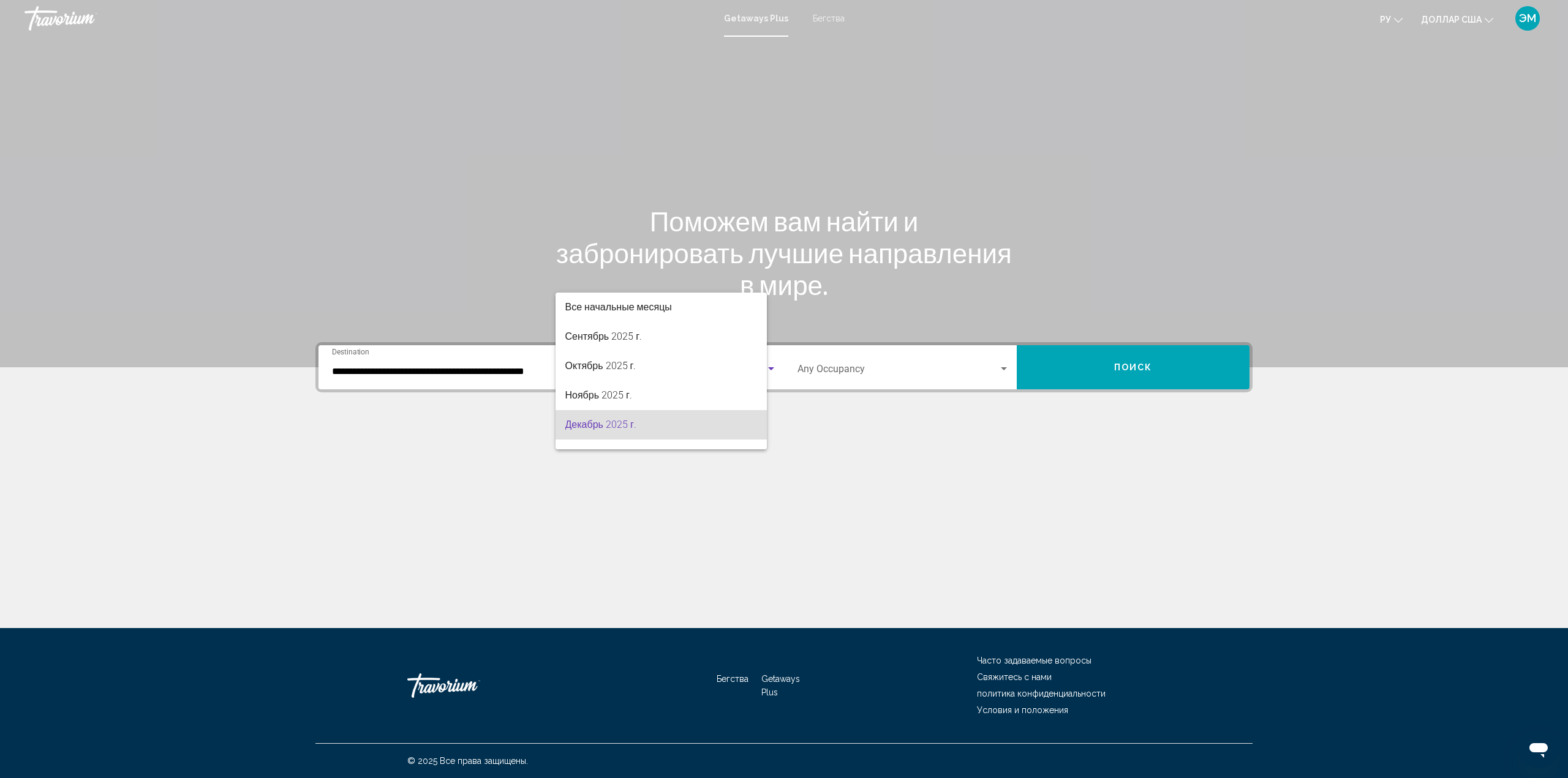
scroll to position [54, 0]
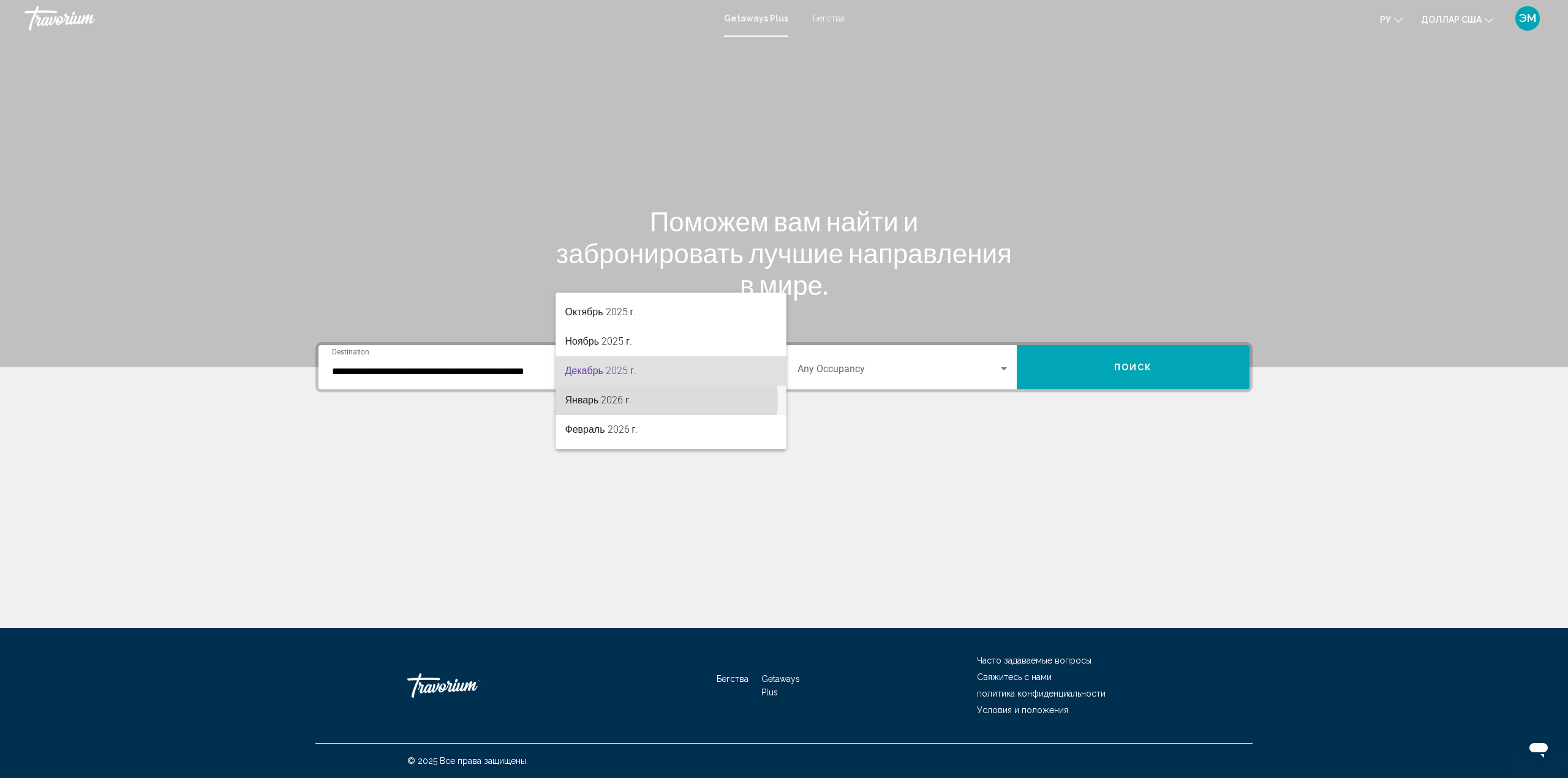
click at [642, 400] on span "Январь 2026 г." at bounding box center [671, 400] width 212 height 29
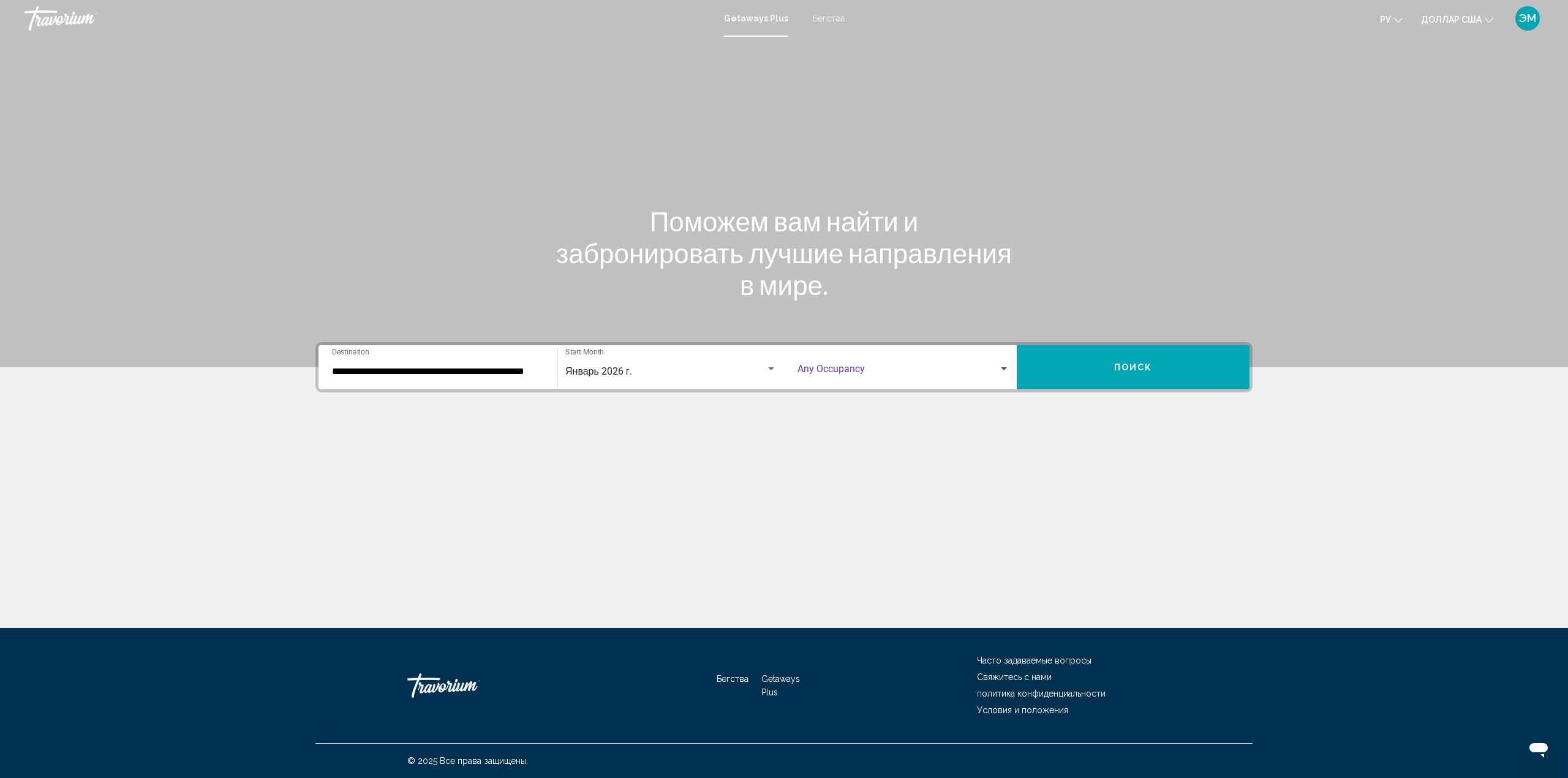
click at [1002, 368] on div "Search widget" at bounding box center [1004, 368] width 6 height 3
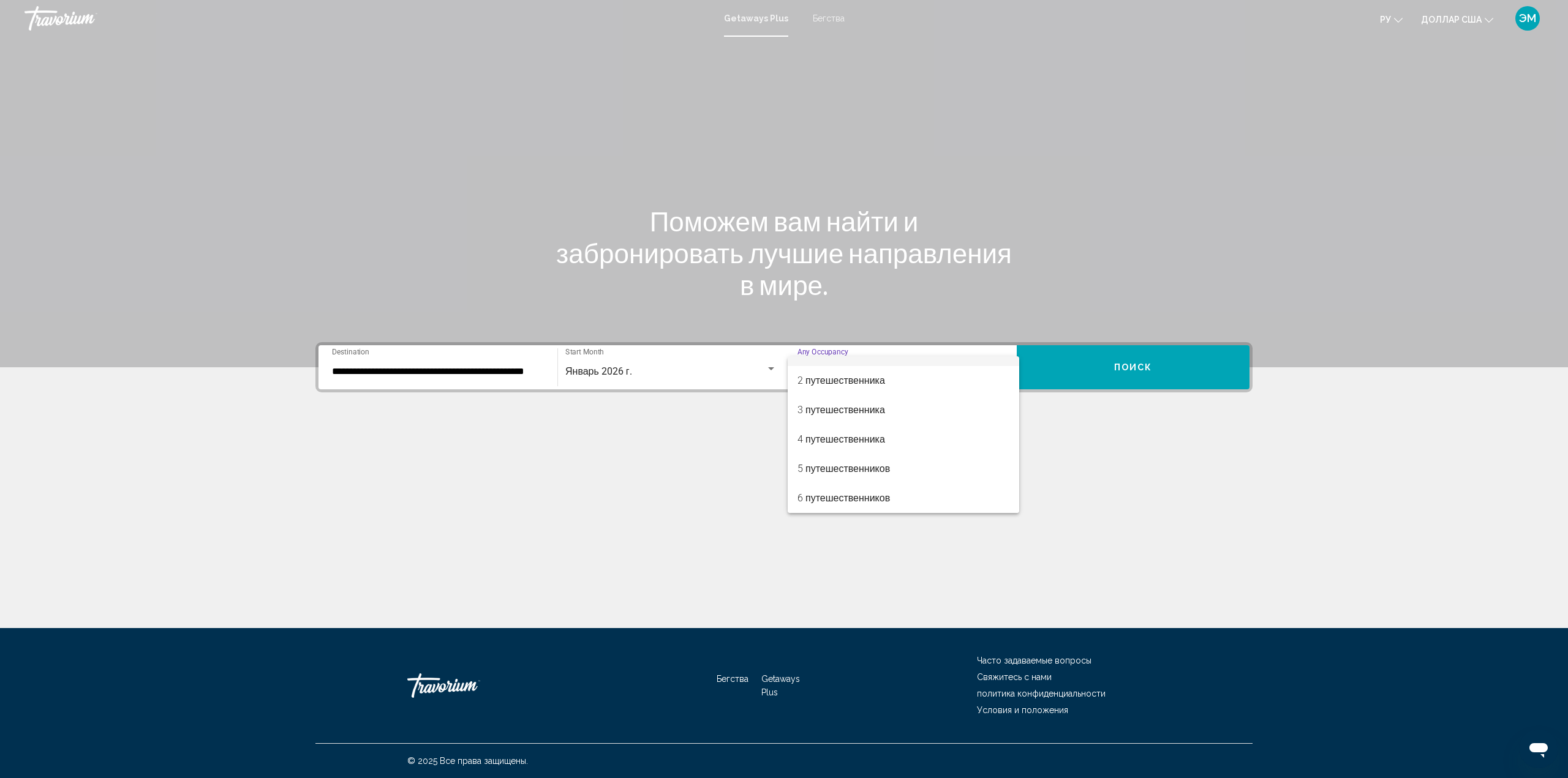
scroll to position [45, 0]
click at [873, 473] on font "6 путешественников" at bounding box center [843, 472] width 93 height 12
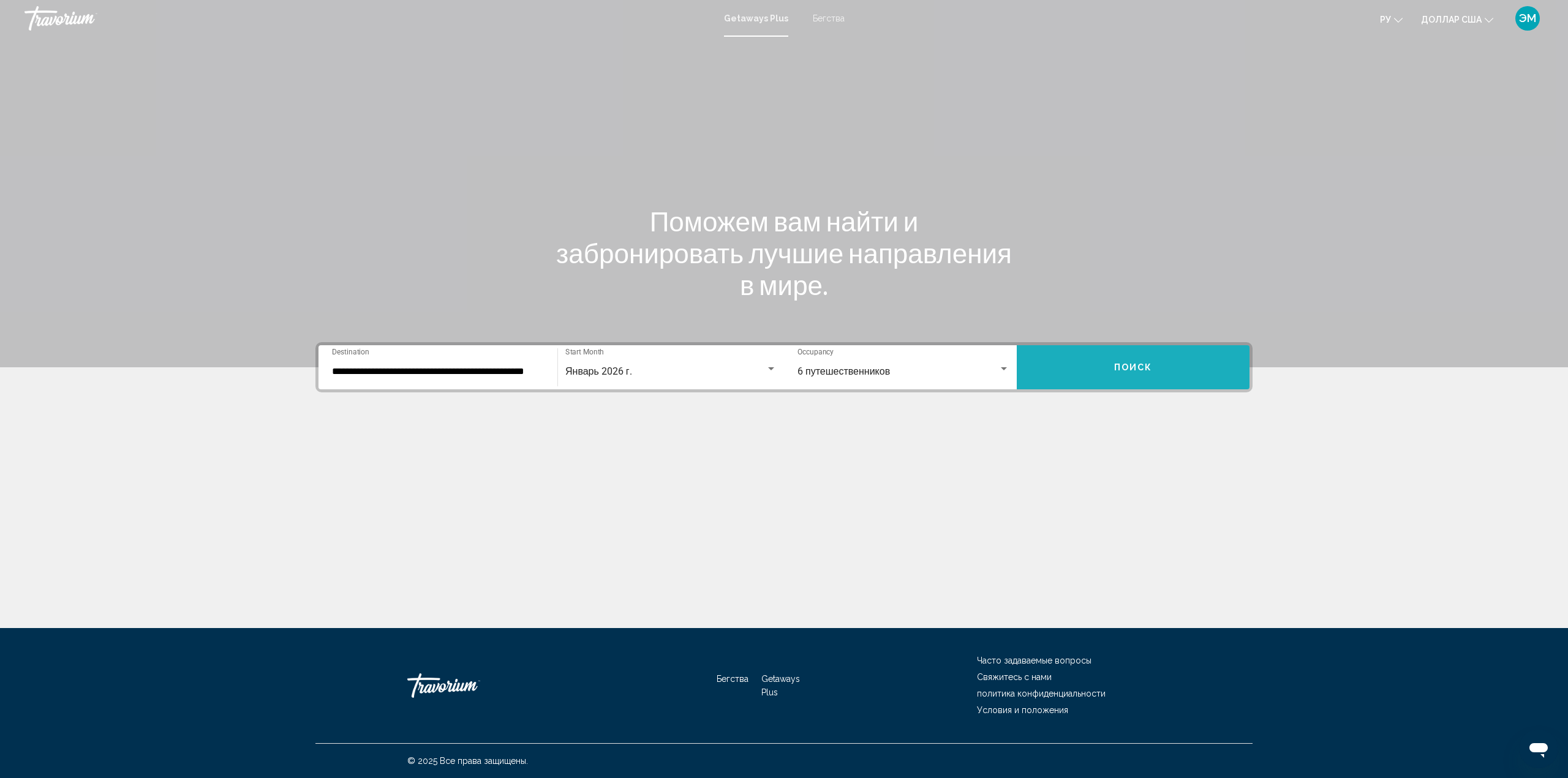
click at [1153, 369] on button "Поиск" at bounding box center [1133, 367] width 233 height 44
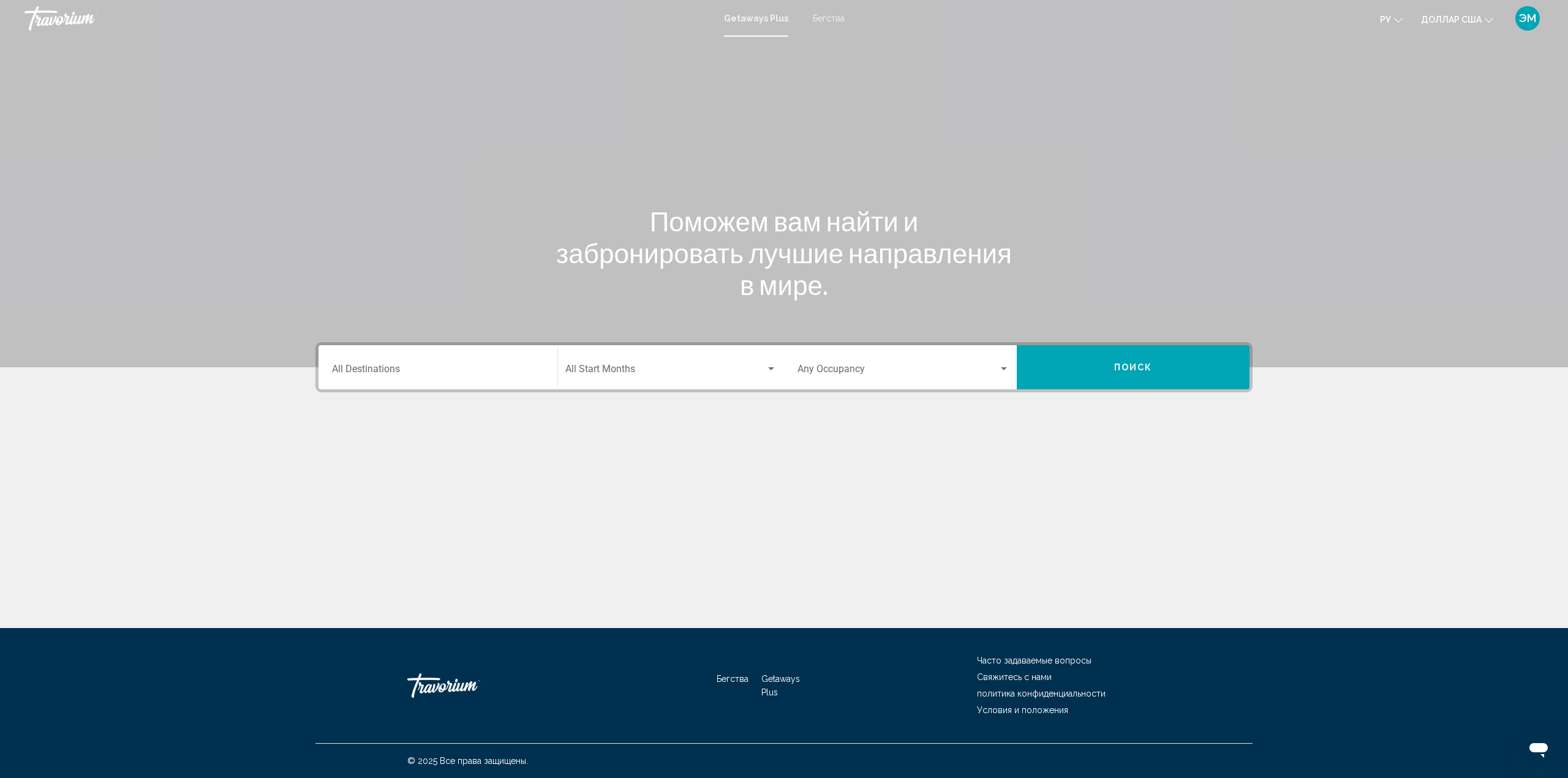
click at [458, 364] on div "Destination All Destinations" at bounding box center [437, 368] width 212 height 38
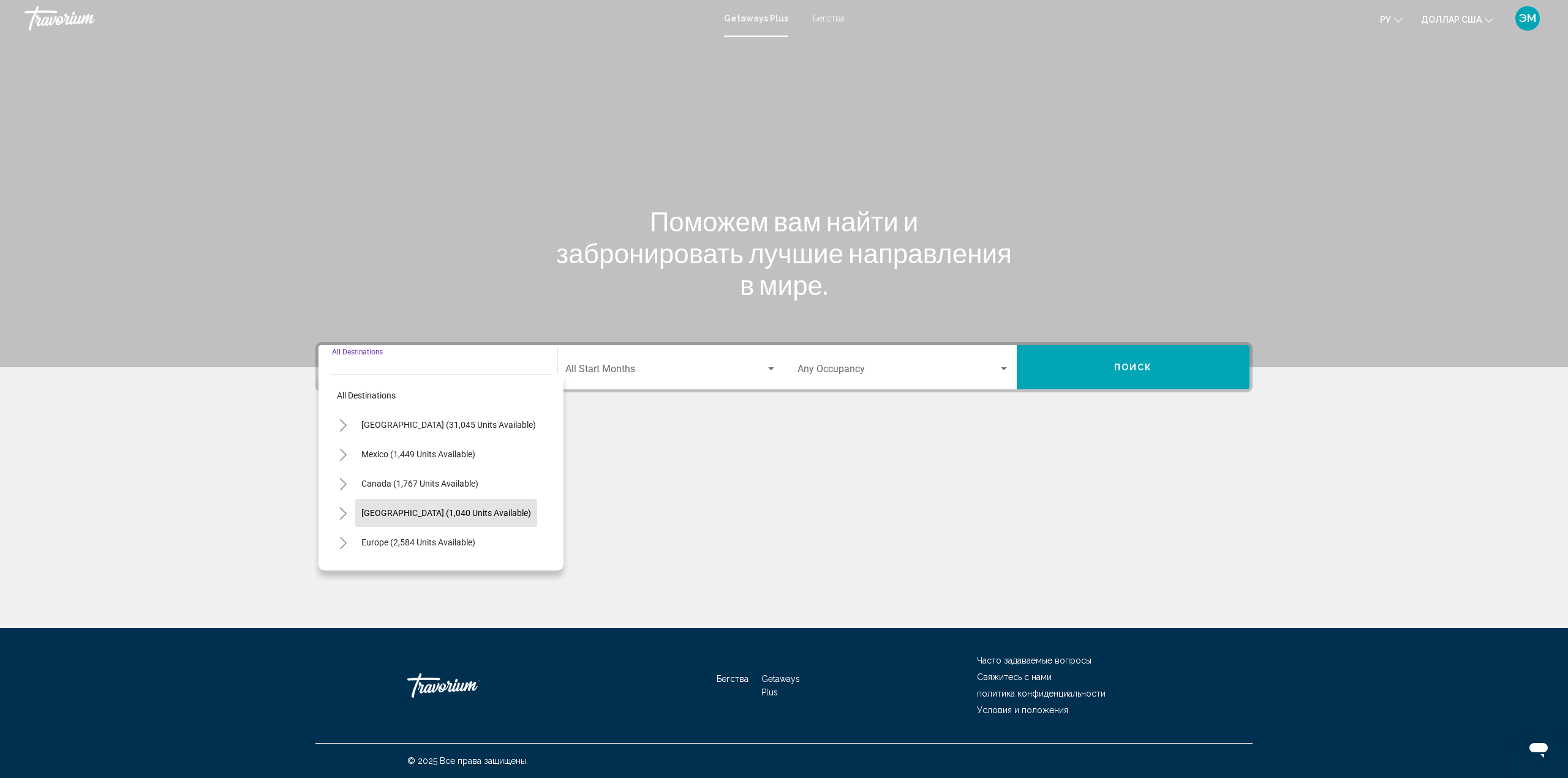
click at [449, 511] on span "[GEOGRAPHIC_DATA] (1,040 units available)" at bounding box center [446, 513] width 170 height 10
type input "**********"
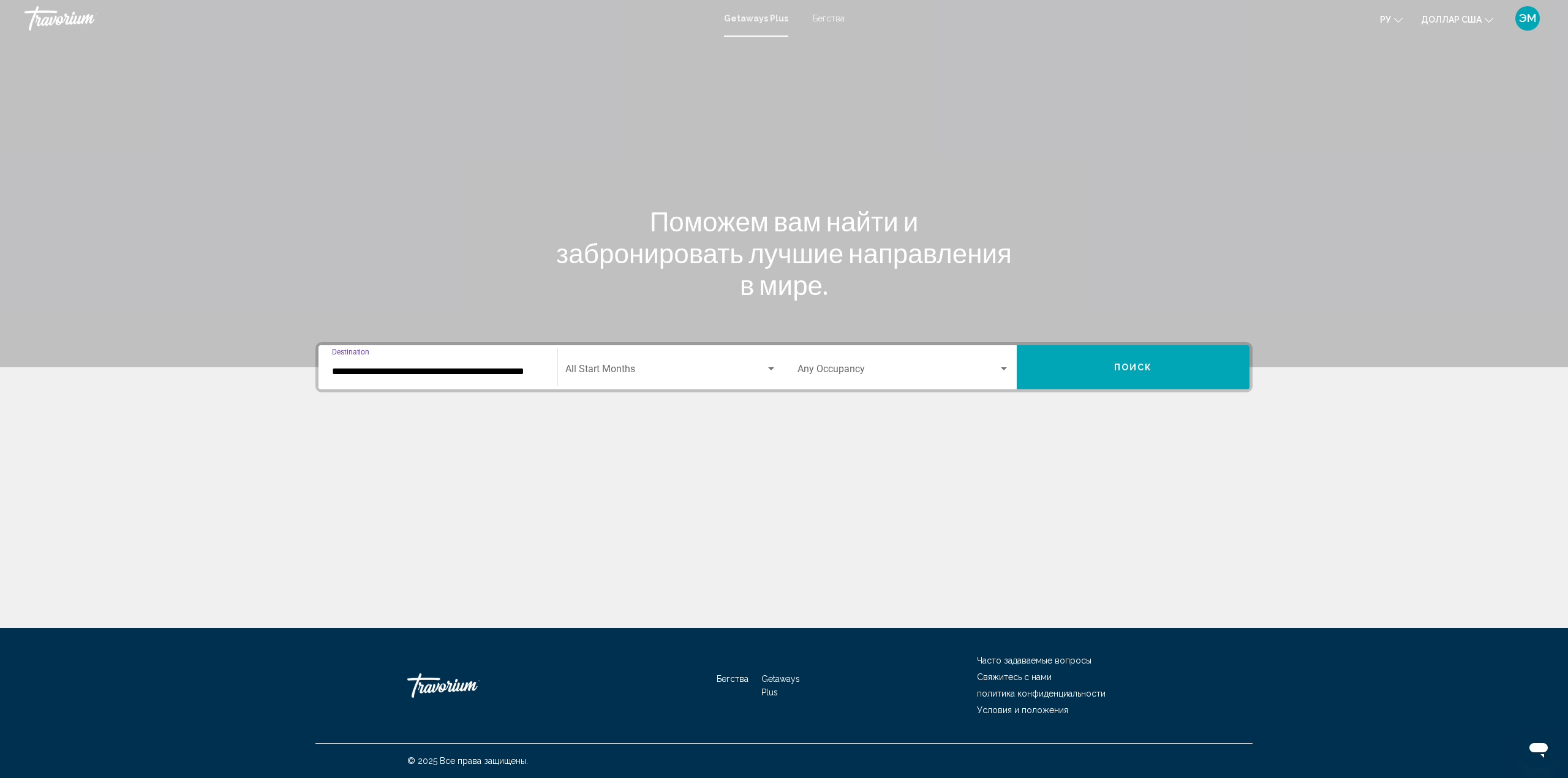
click at [774, 366] on div "Search widget" at bounding box center [771, 369] width 11 height 10
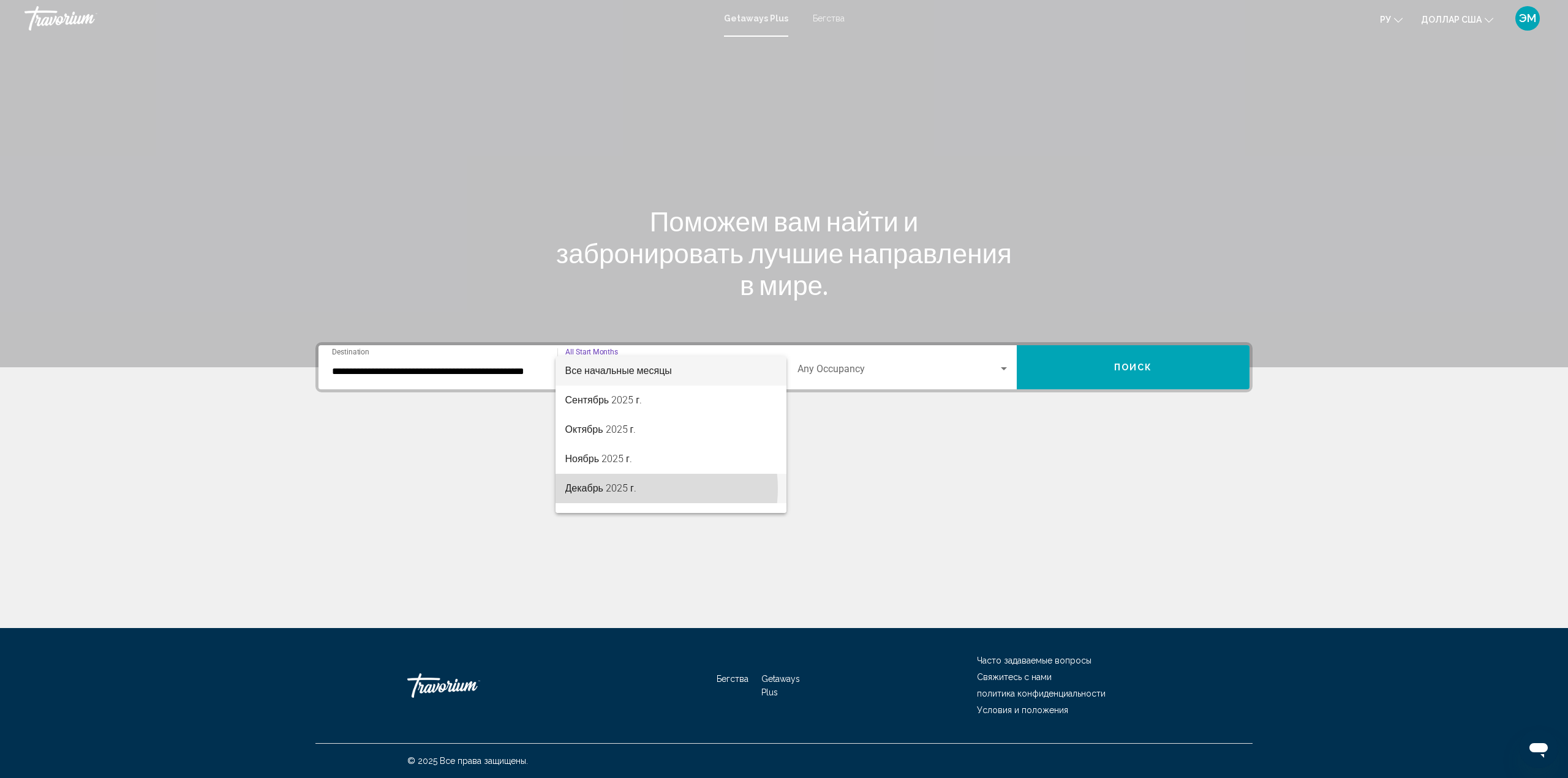
click at [642, 489] on span "Декабрь 2025 г." at bounding box center [671, 488] width 212 height 29
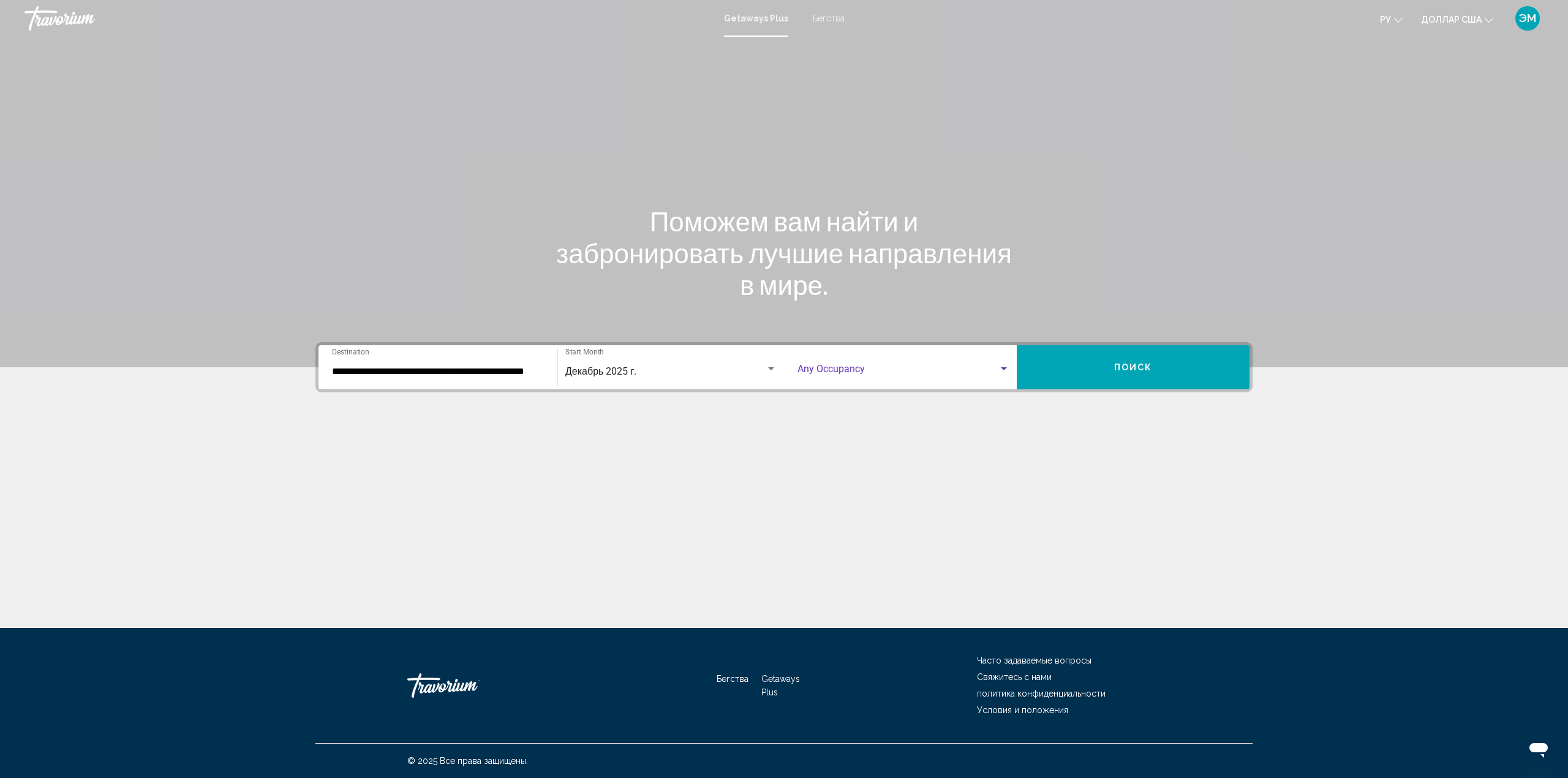
click at [1005, 366] on div "Search widget" at bounding box center [1004, 369] width 11 height 10
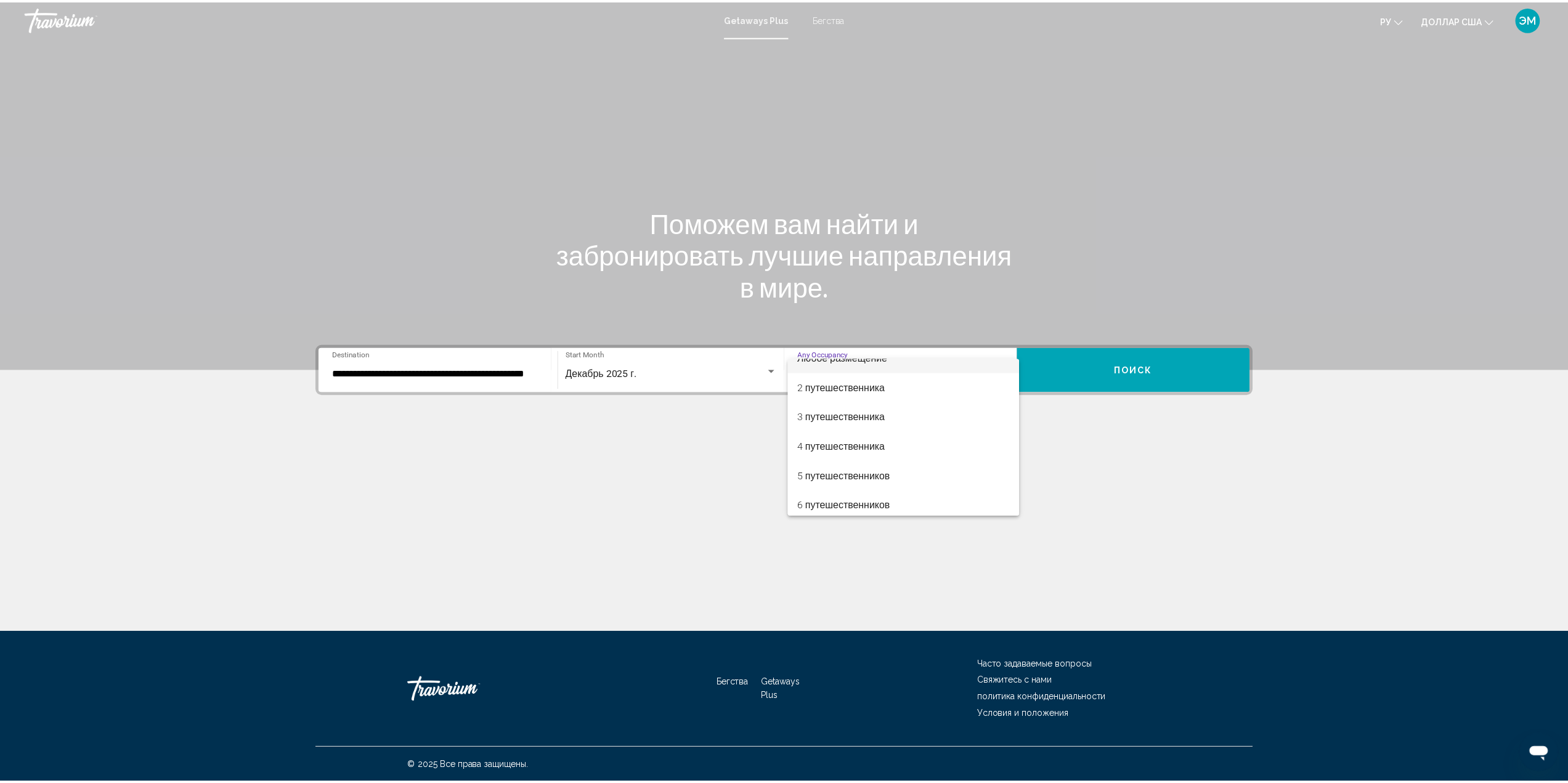
scroll to position [31, 0]
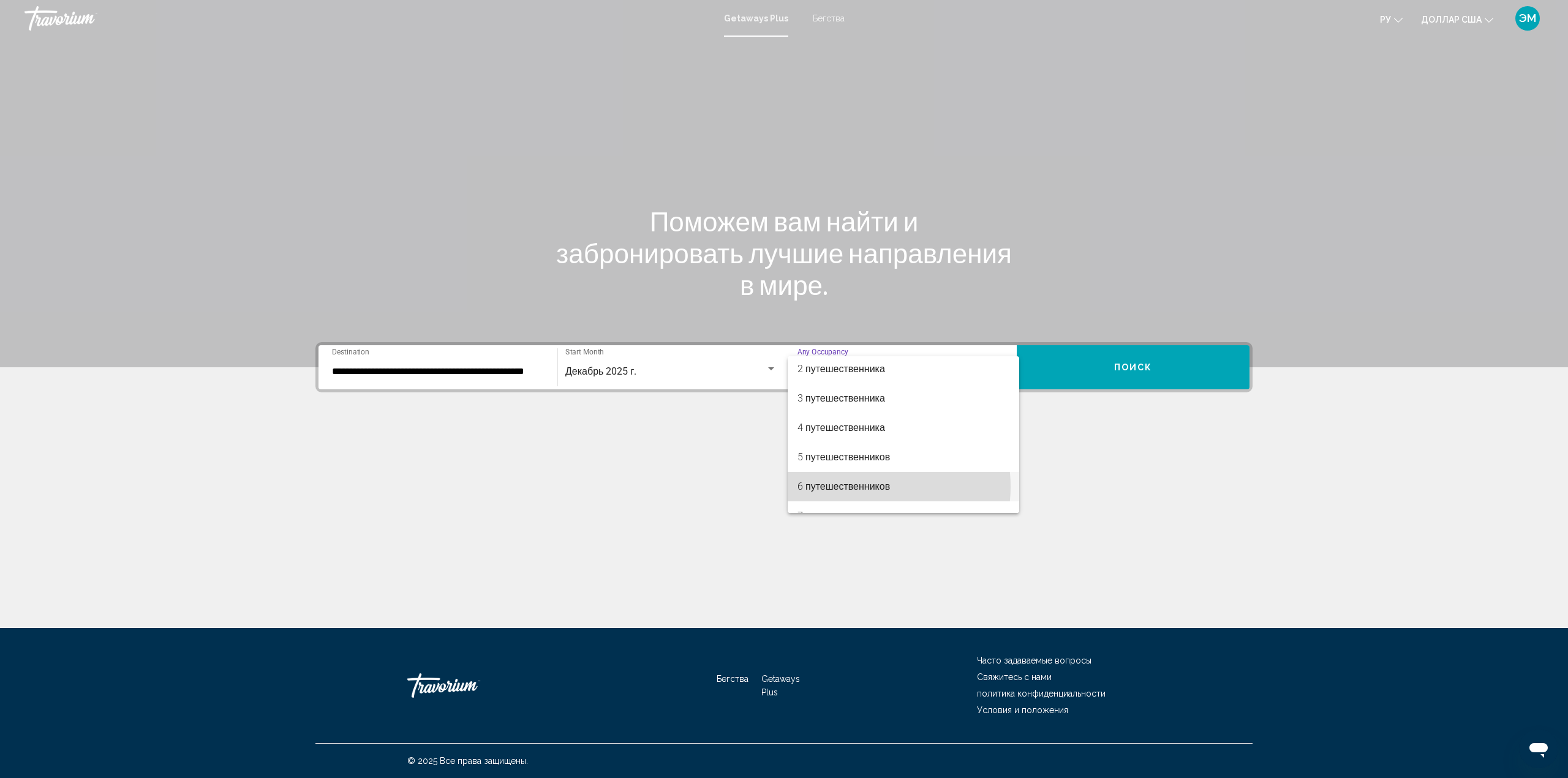
click at [862, 487] on font "6 путешественников" at bounding box center [843, 486] width 93 height 12
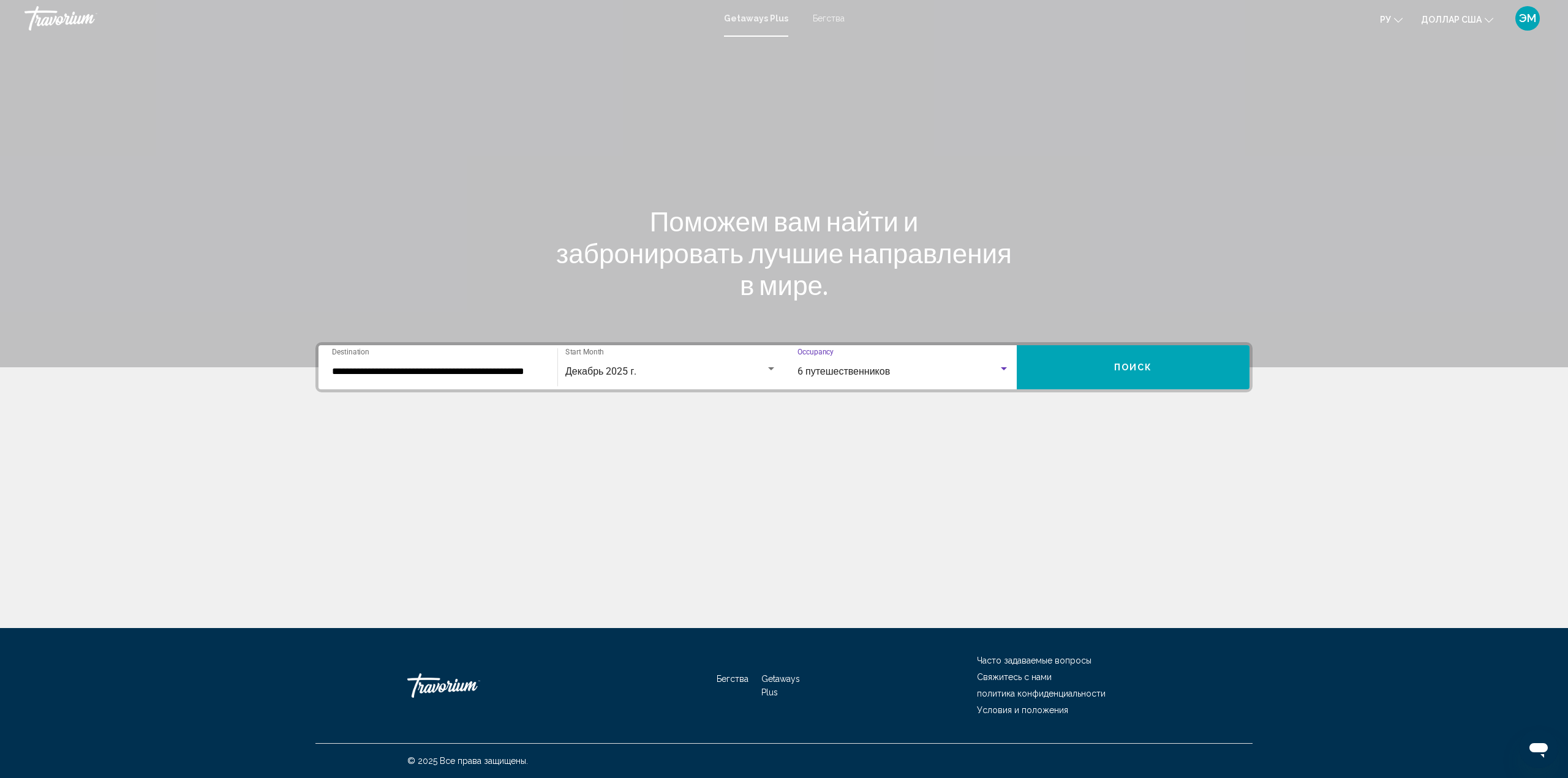
click at [1123, 366] on span "Поиск" at bounding box center [1133, 368] width 39 height 10
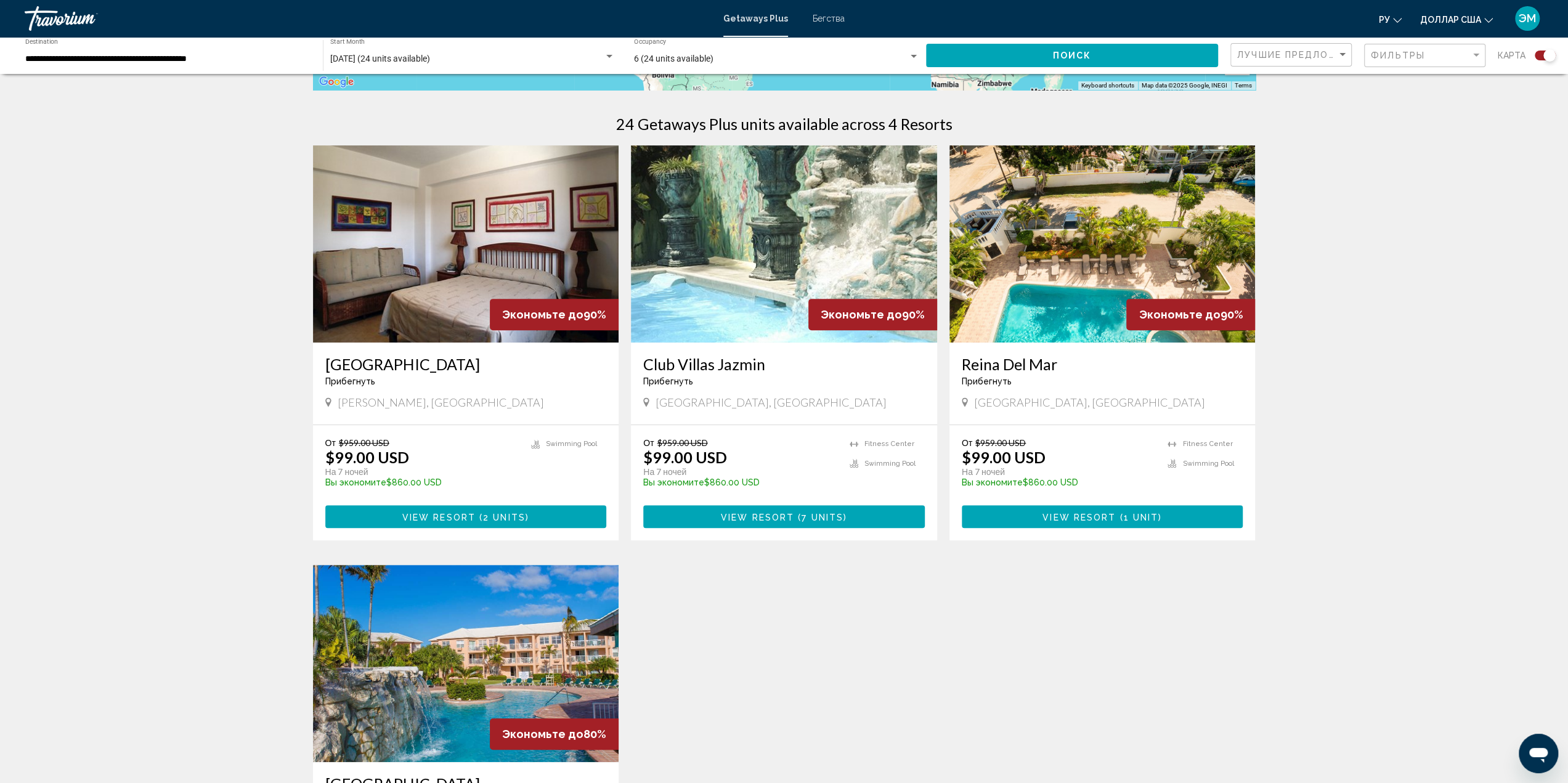
scroll to position [369, 0]
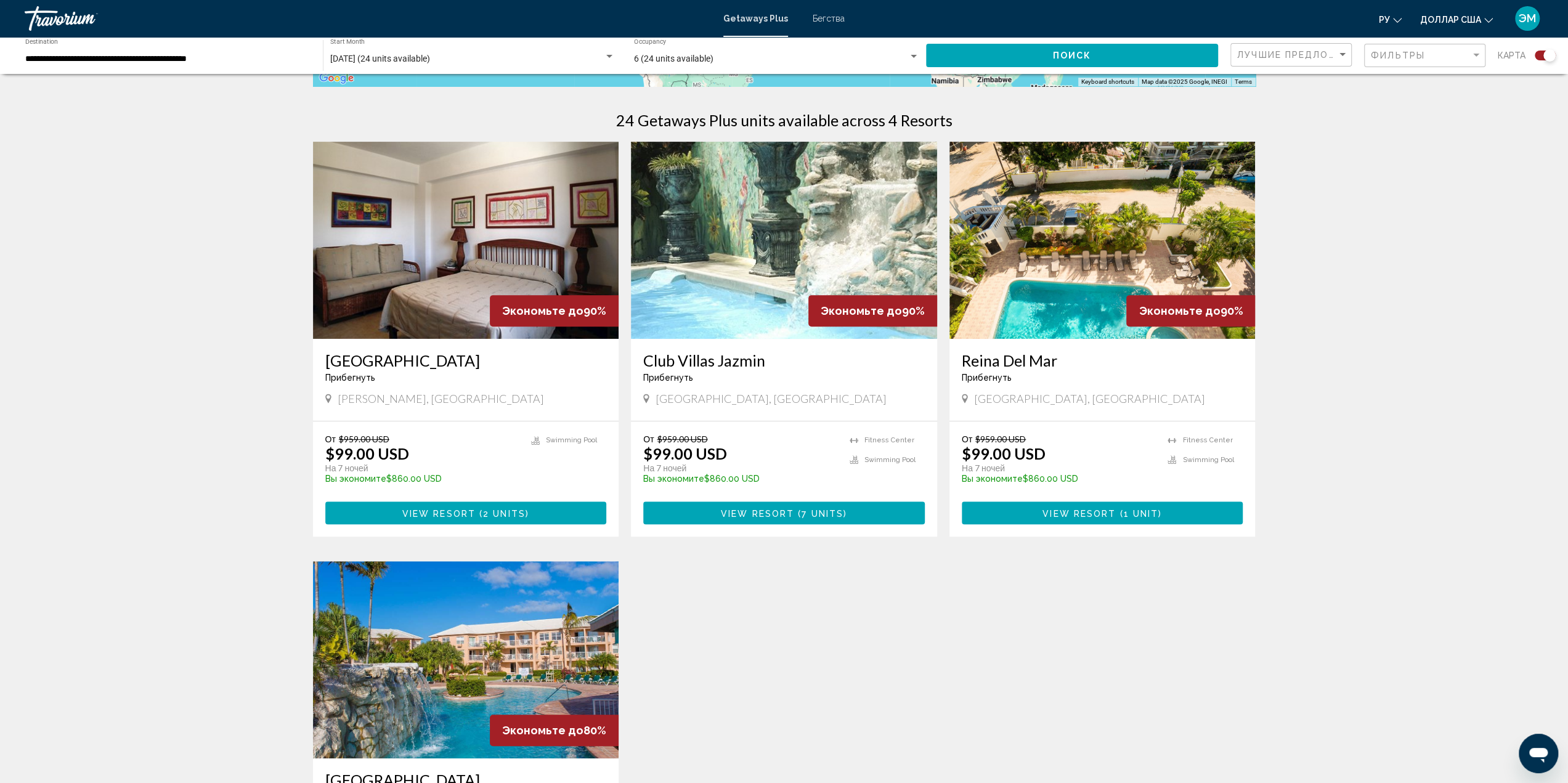
click at [767, 238] on img "Основное содержание" at bounding box center [784, 240] width 306 height 197
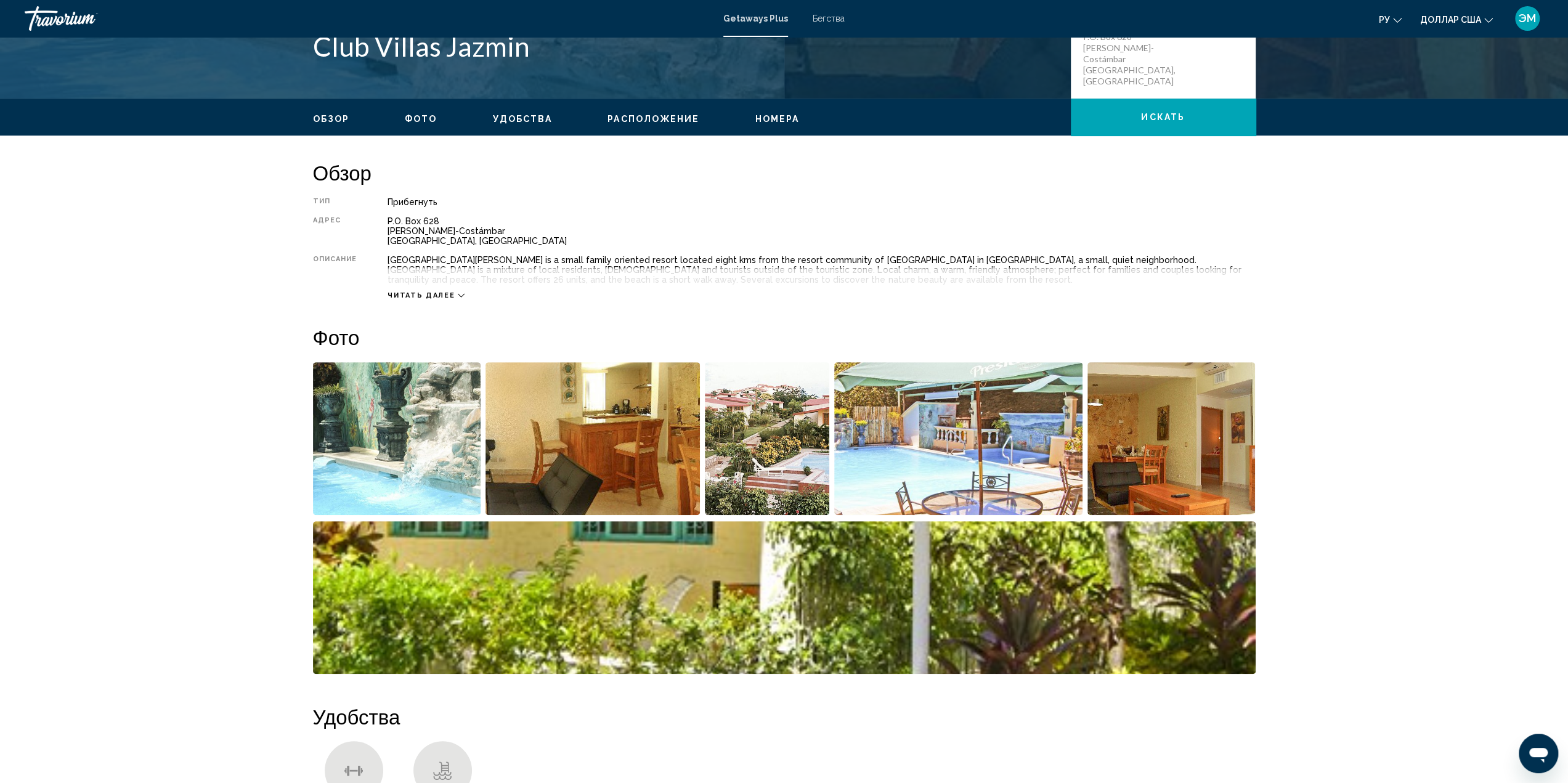
scroll to position [493, 0]
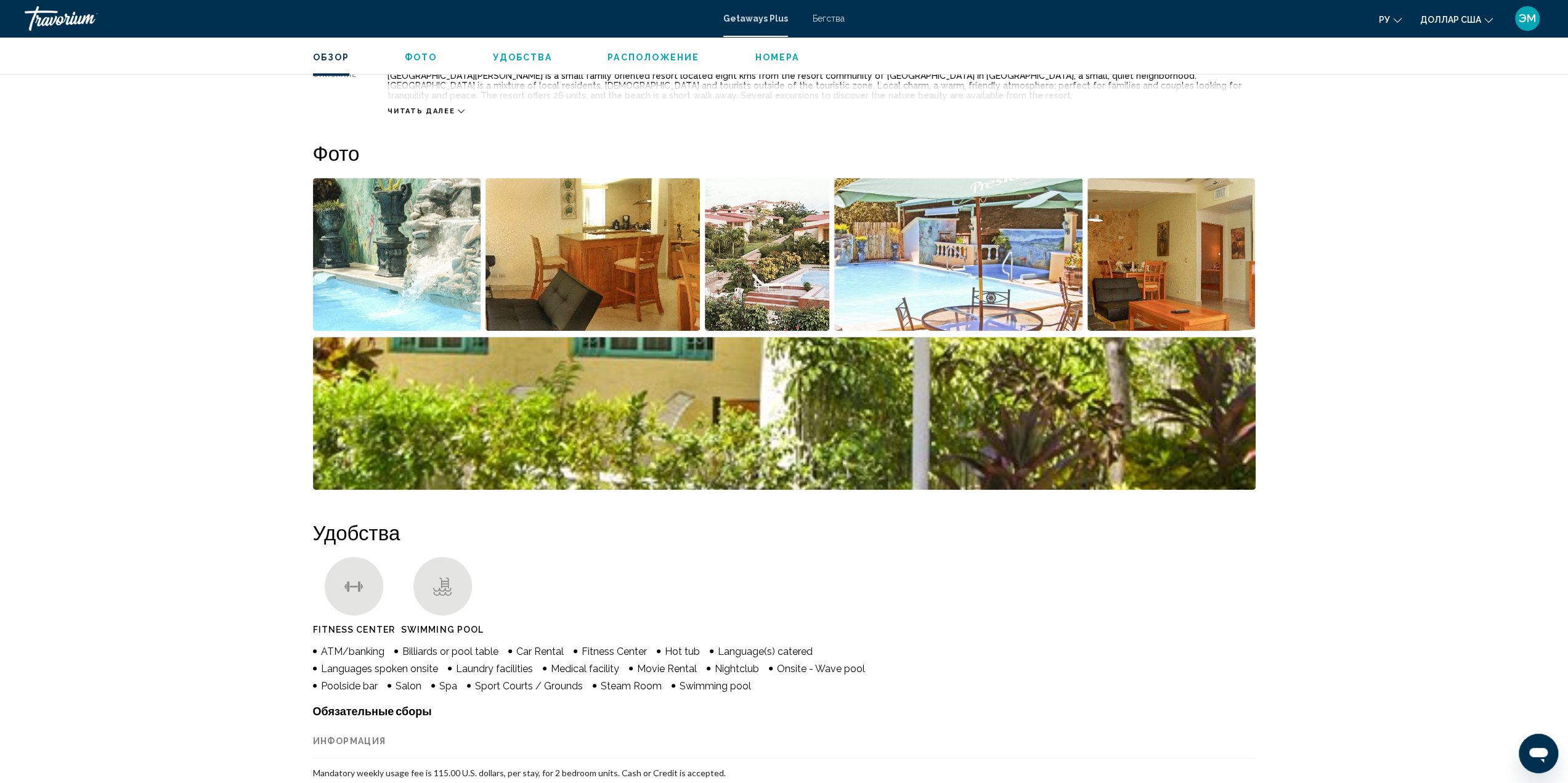
click at [424, 259] on img "Open full-screen image slider" at bounding box center [397, 254] width 168 height 152
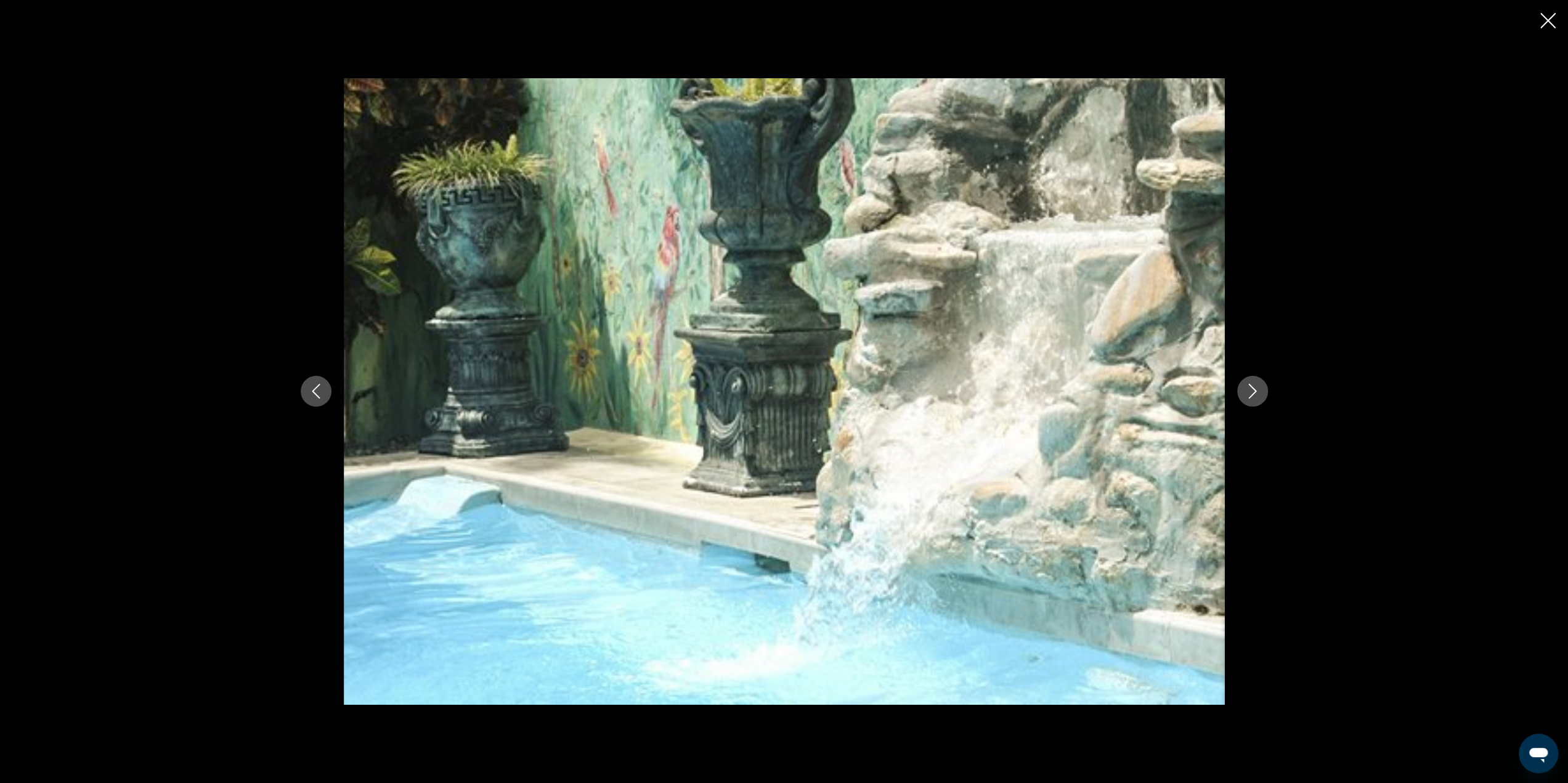
click at [1252, 395] on icon "Next image" at bounding box center [1252, 392] width 8 height 15
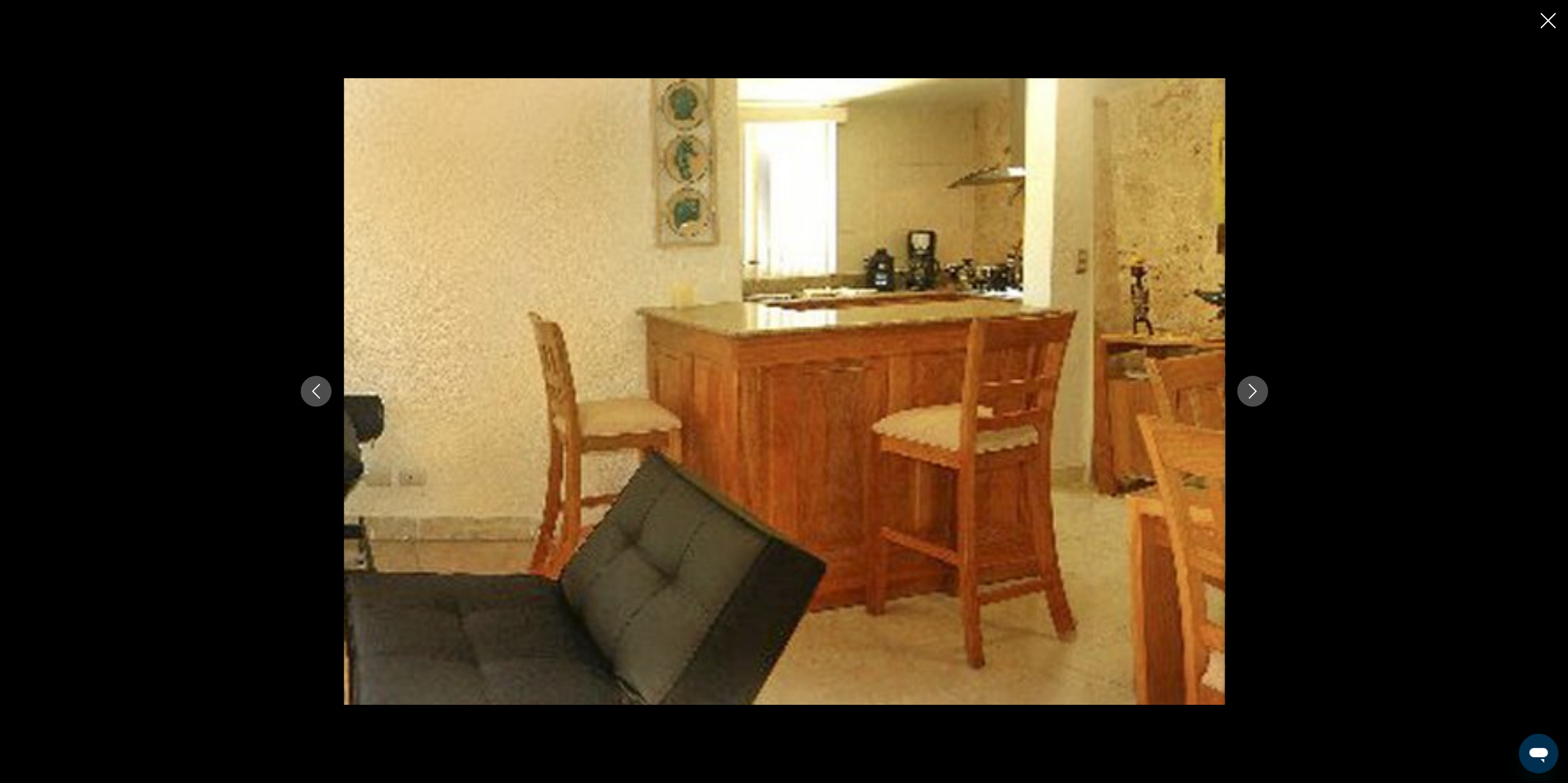
click at [1252, 394] on icon "Next image" at bounding box center [1252, 392] width 8 height 15
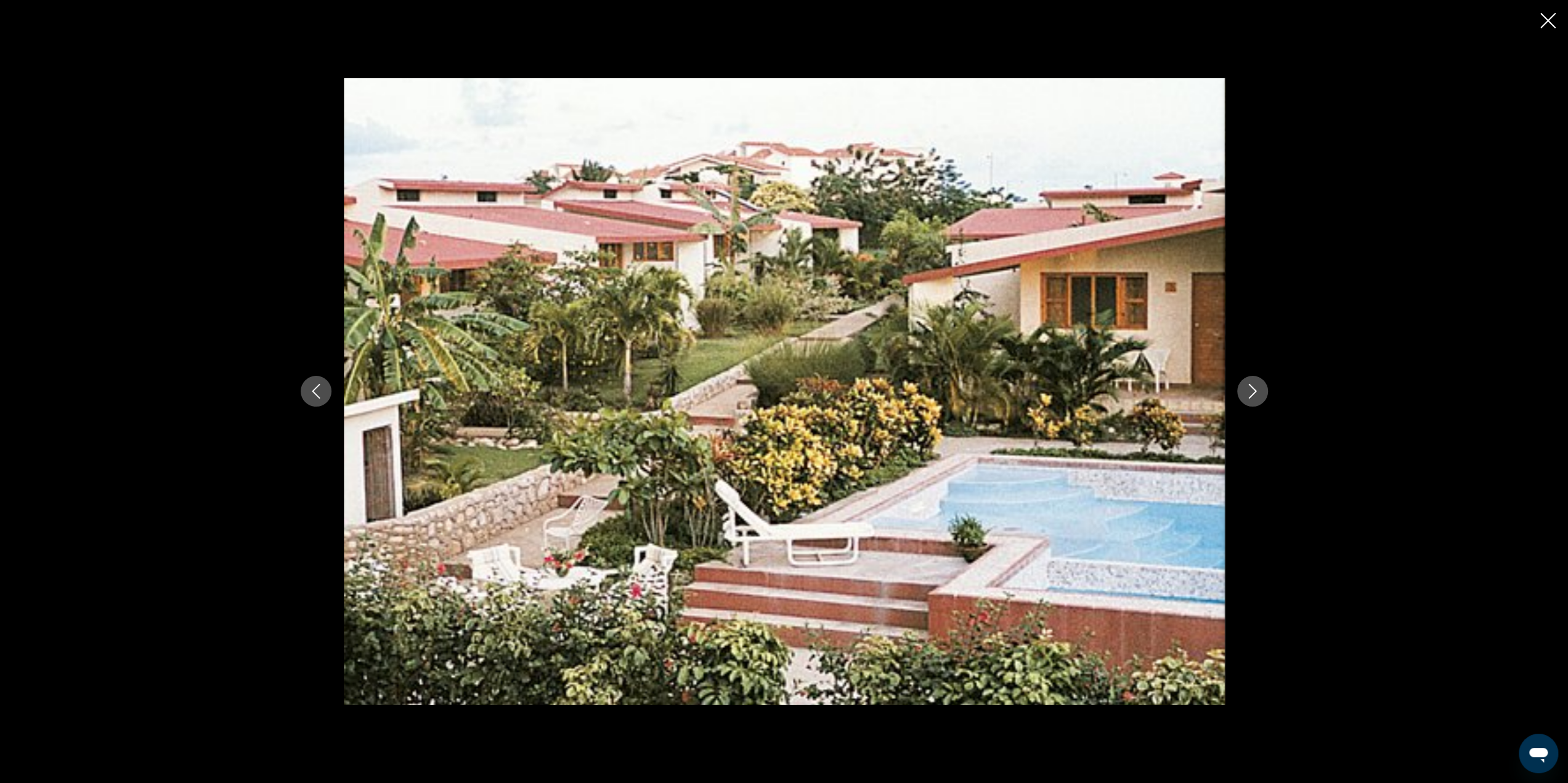
click at [1252, 394] on icon "Next image" at bounding box center [1252, 392] width 8 height 15
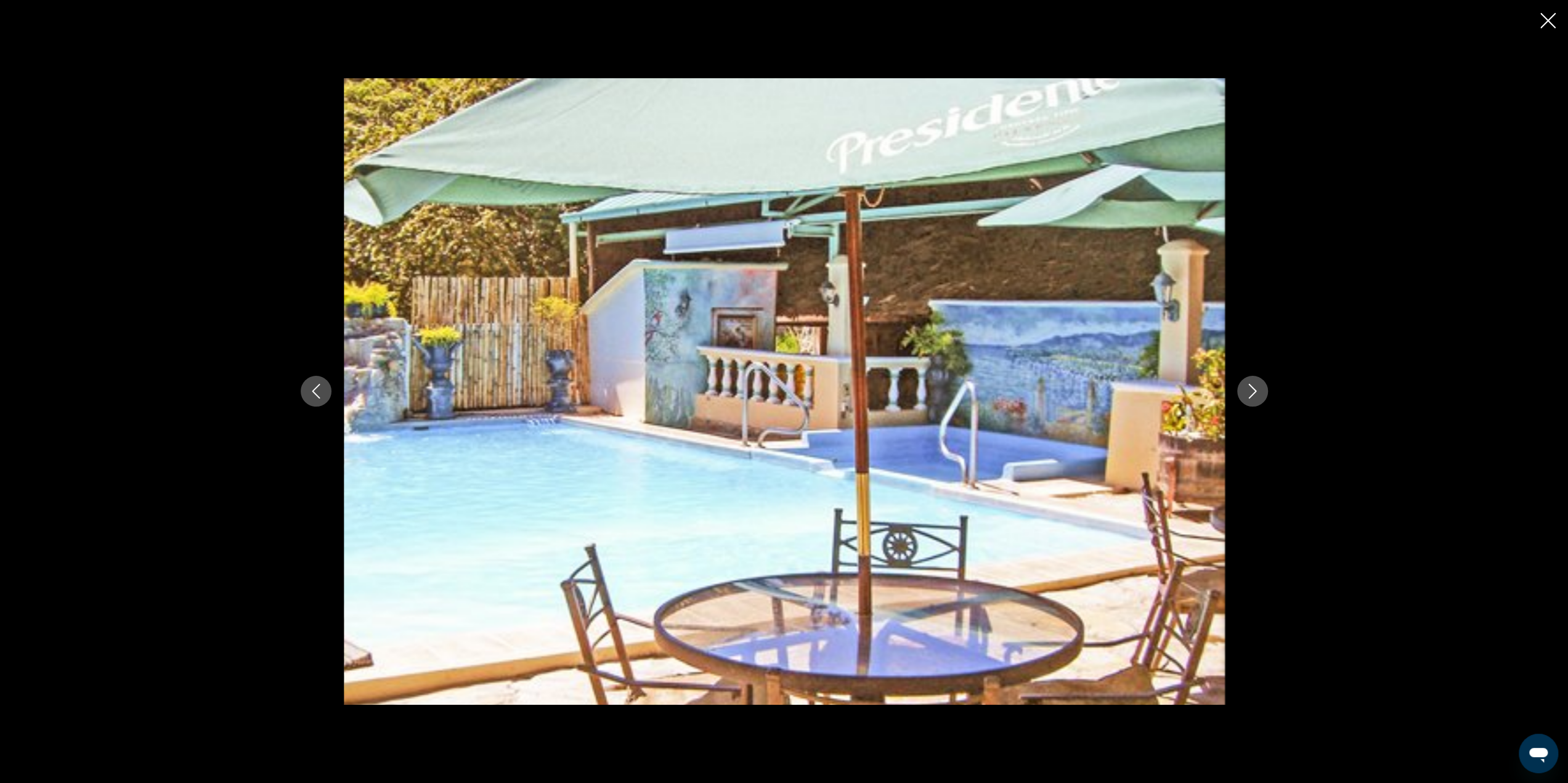
click at [1252, 394] on icon "Next image" at bounding box center [1252, 392] width 8 height 15
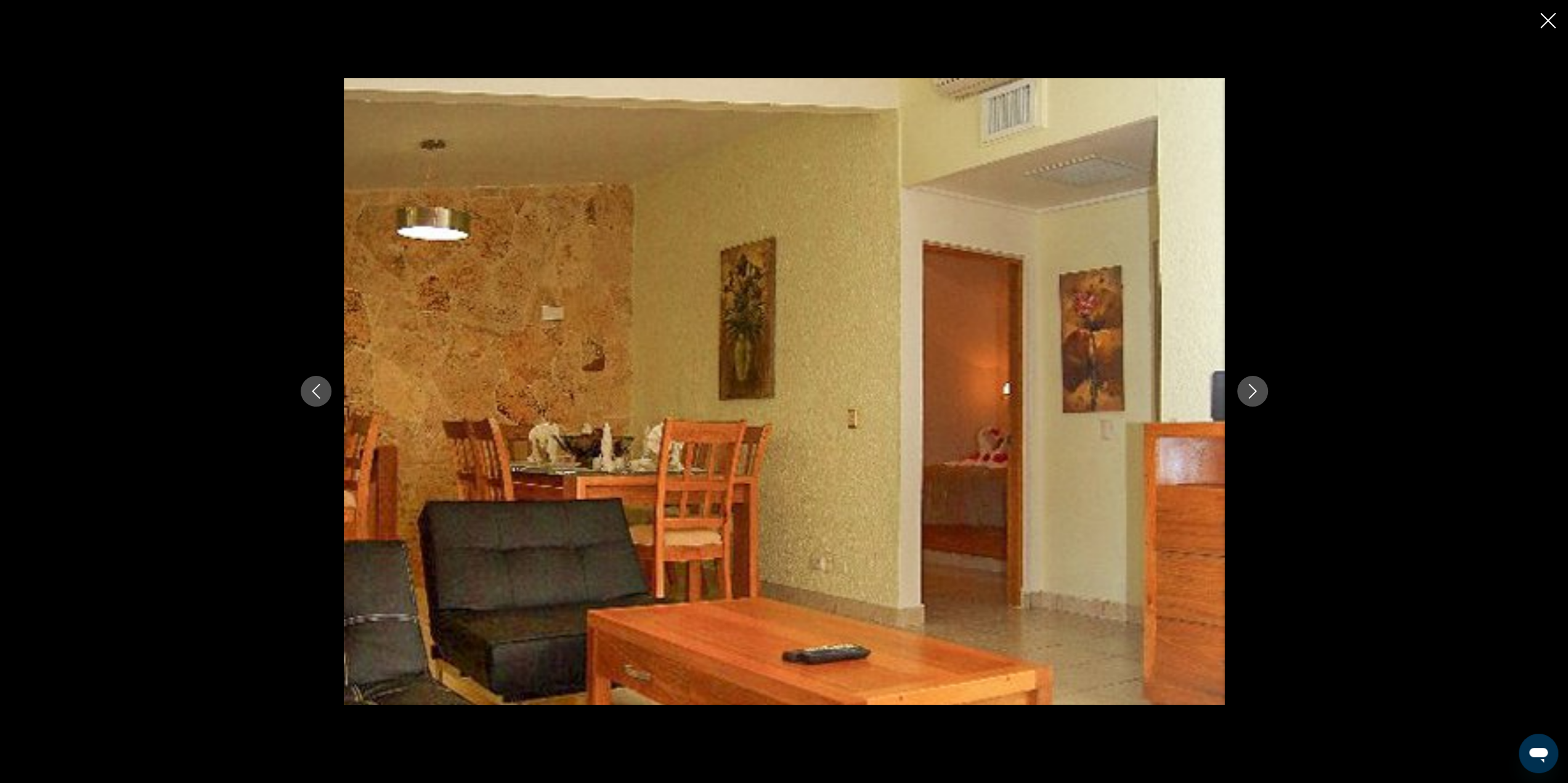
click at [1252, 394] on icon "Next image" at bounding box center [1252, 392] width 8 height 15
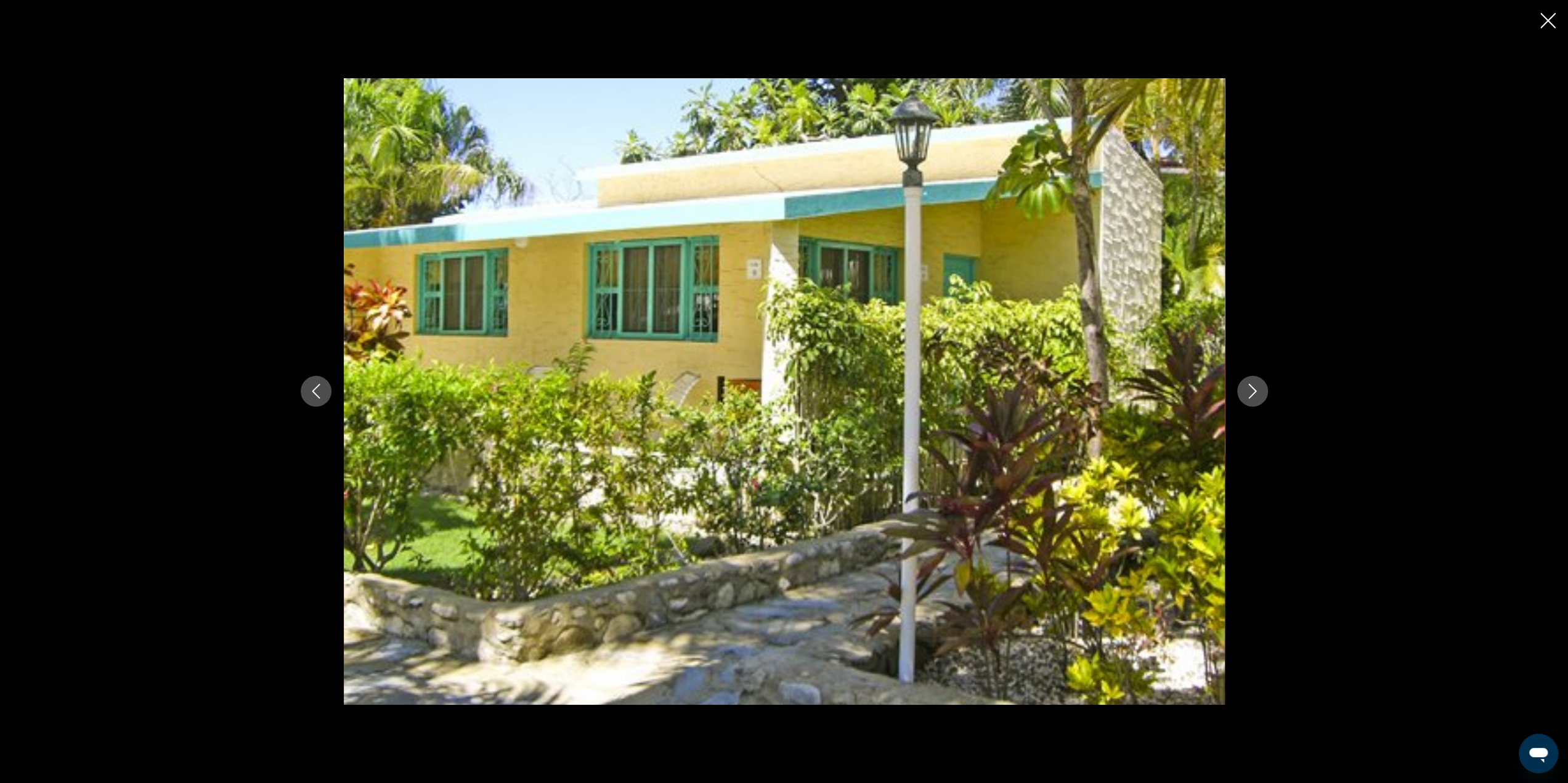
click at [1251, 394] on icon "Next image" at bounding box center [1252, 391] width 15 height 15
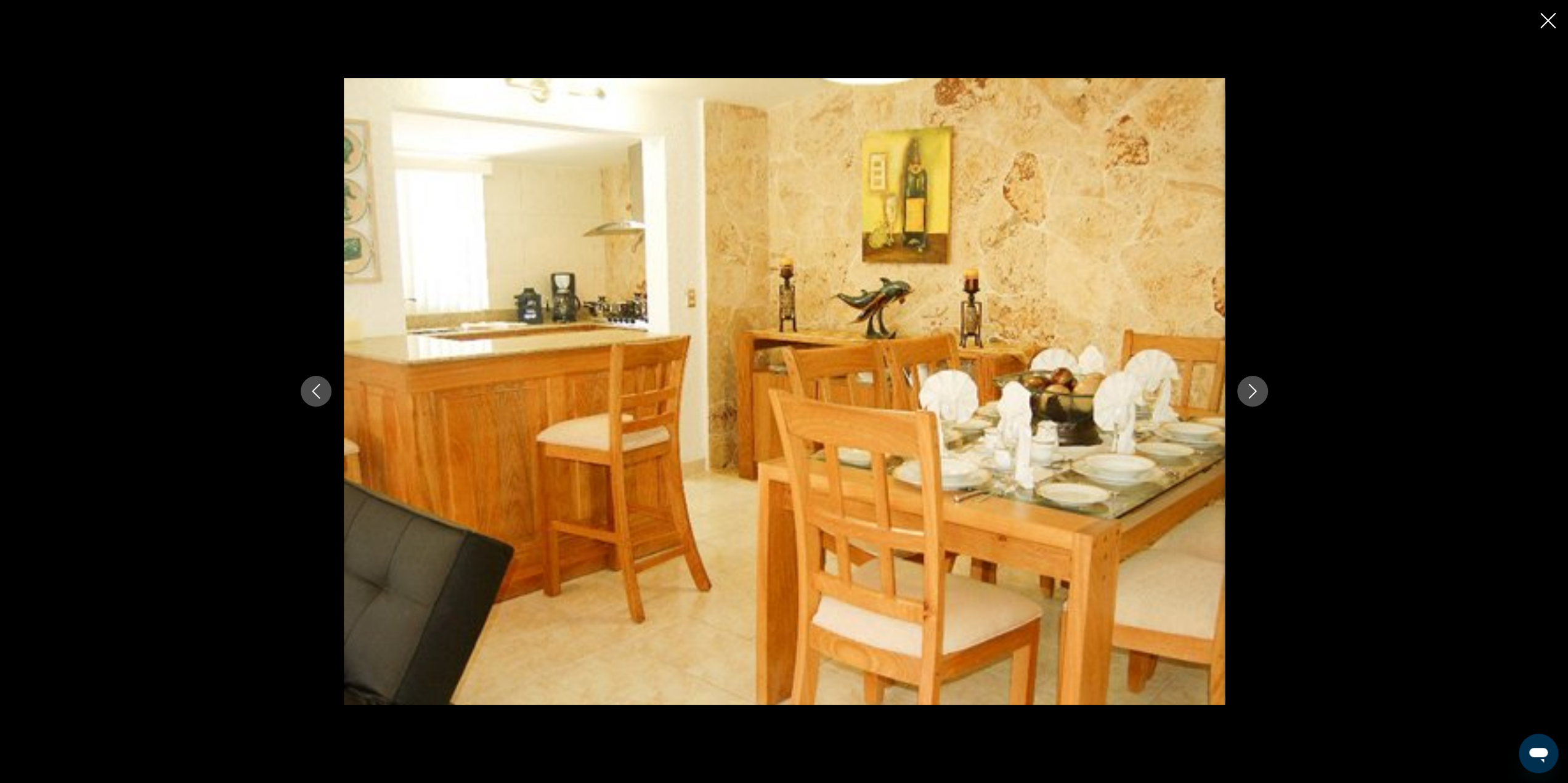
click at [1246, 391] on icon "Next image" at bounding box center [1252, 391] width 15 height 15
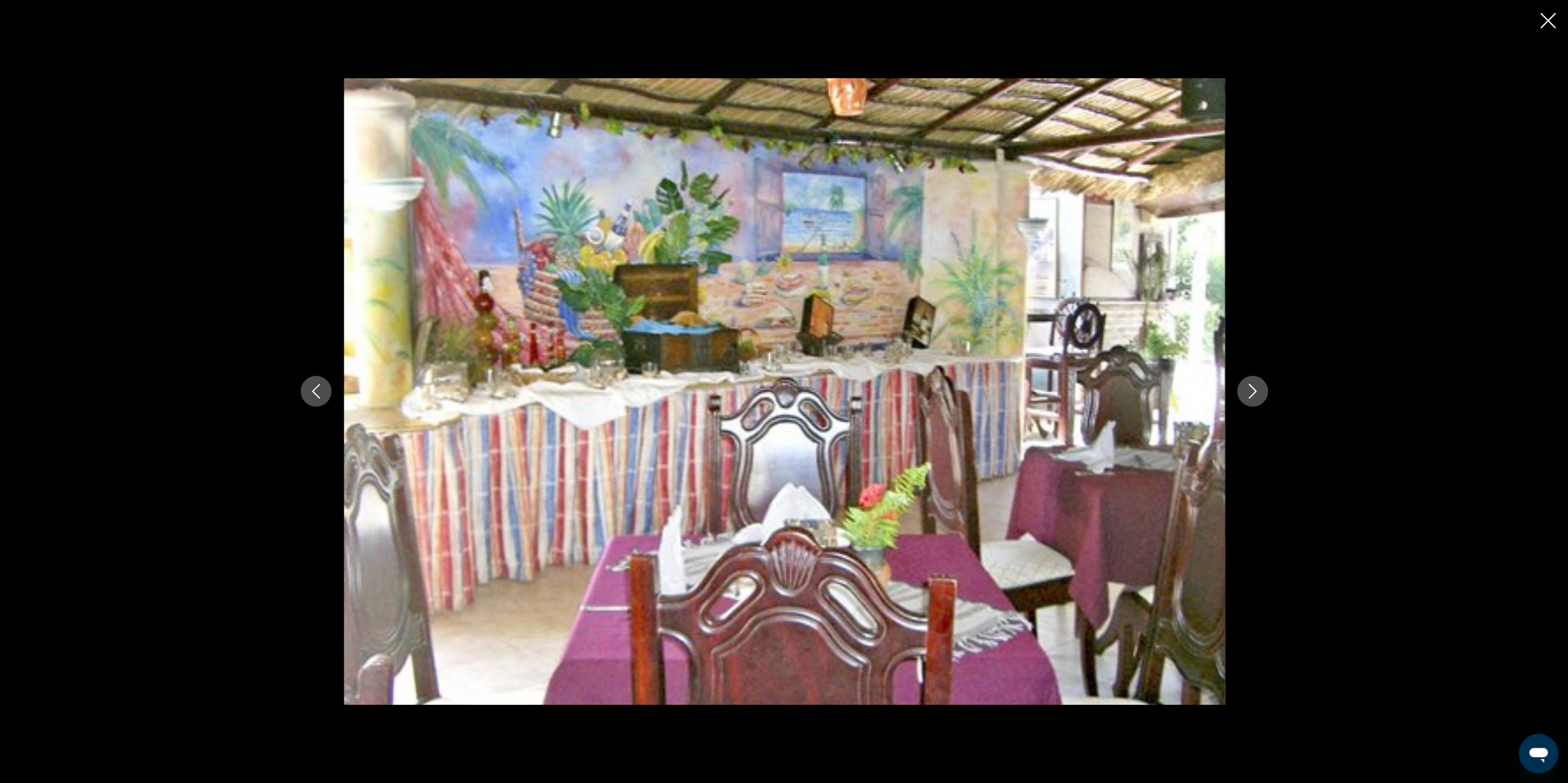
click at [1246, 391] on icon "Next image" at bounding box center [1252, 391] width 15 height 15
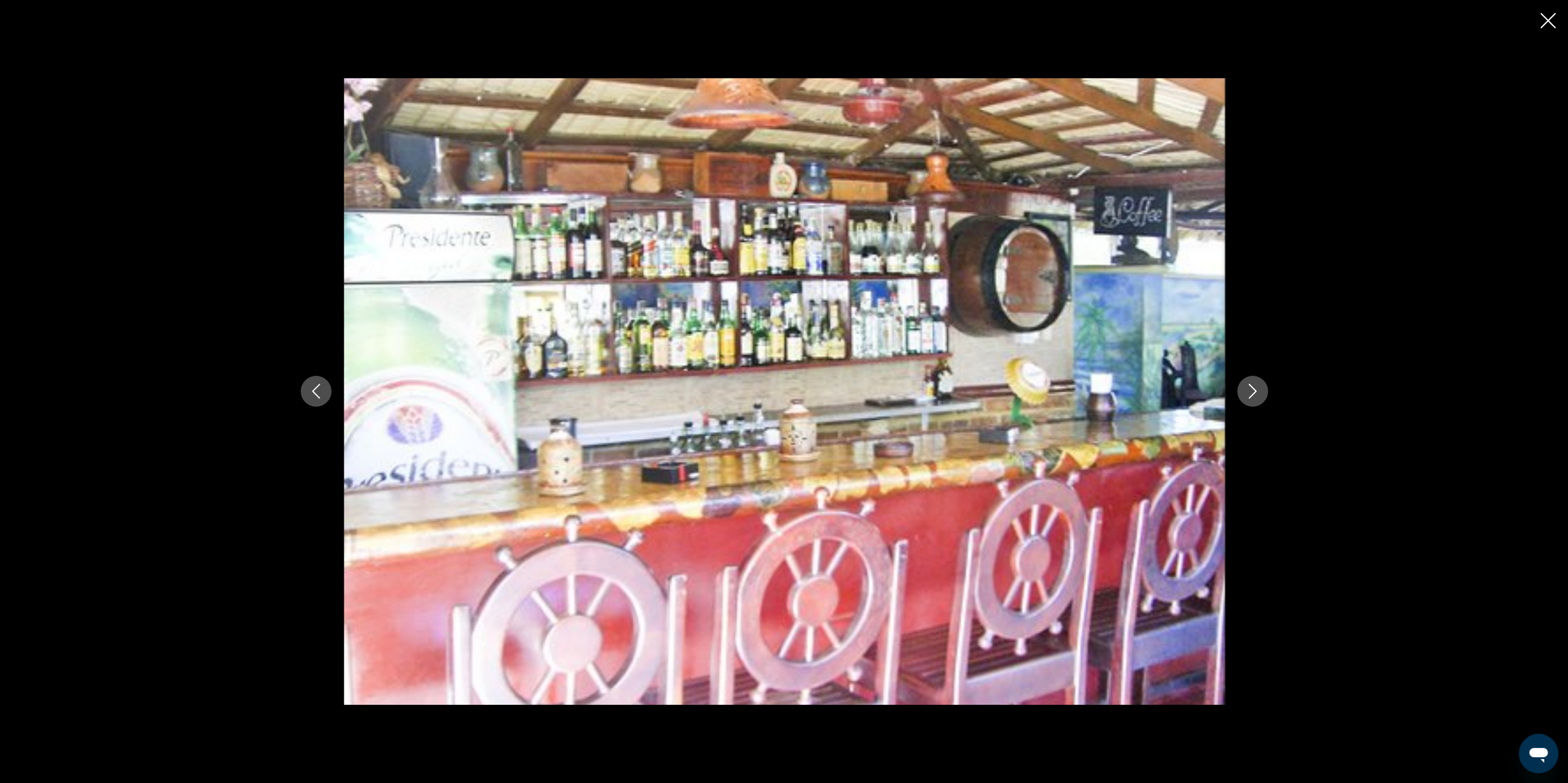
click at [1246, 391] on icon "Next image" at bounding box center [1252, 391] width 15 height 15
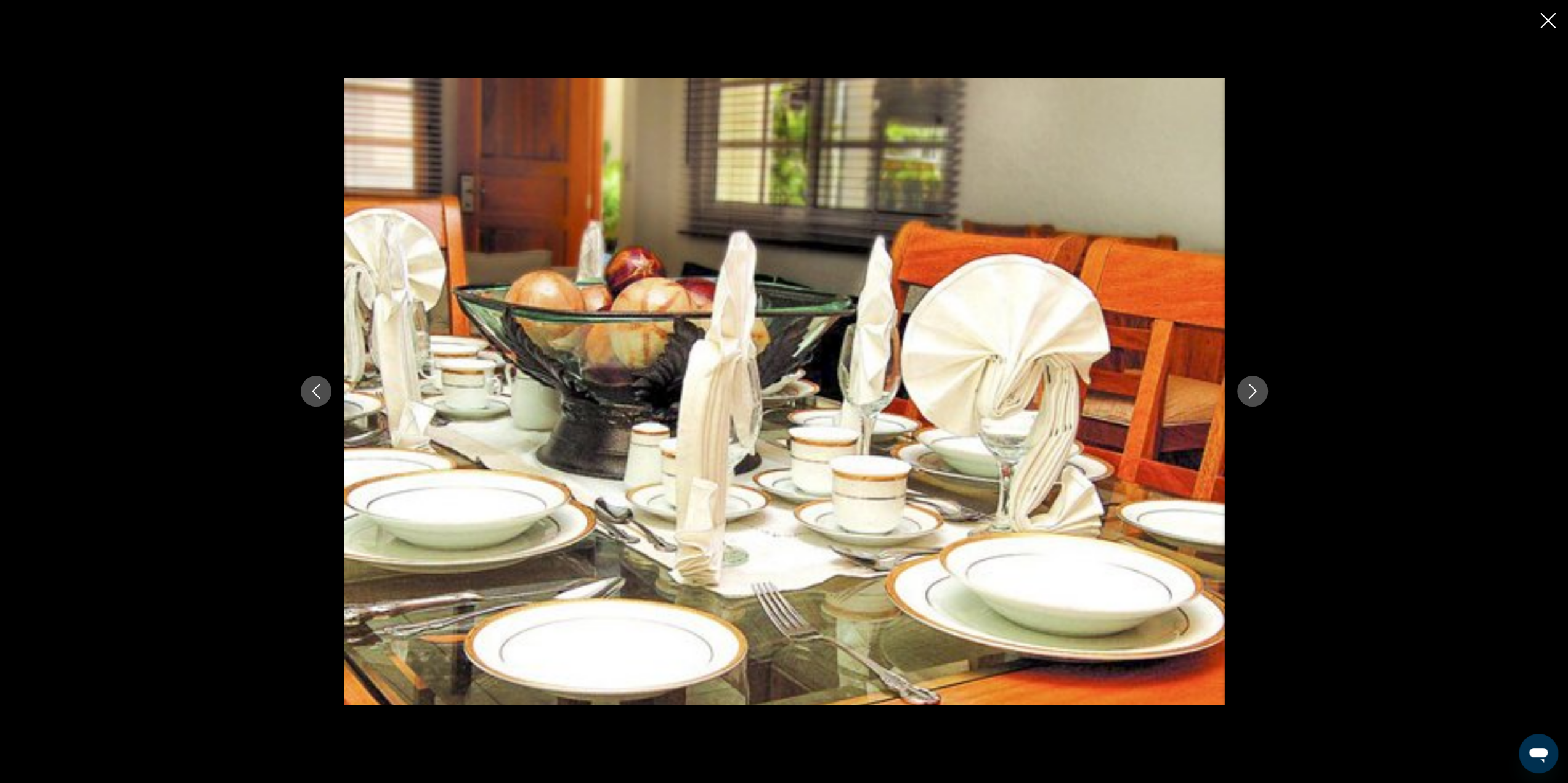
click at [1246, 391] on icon "Next image" at bounding box center [1252, 391] width 15 height 15
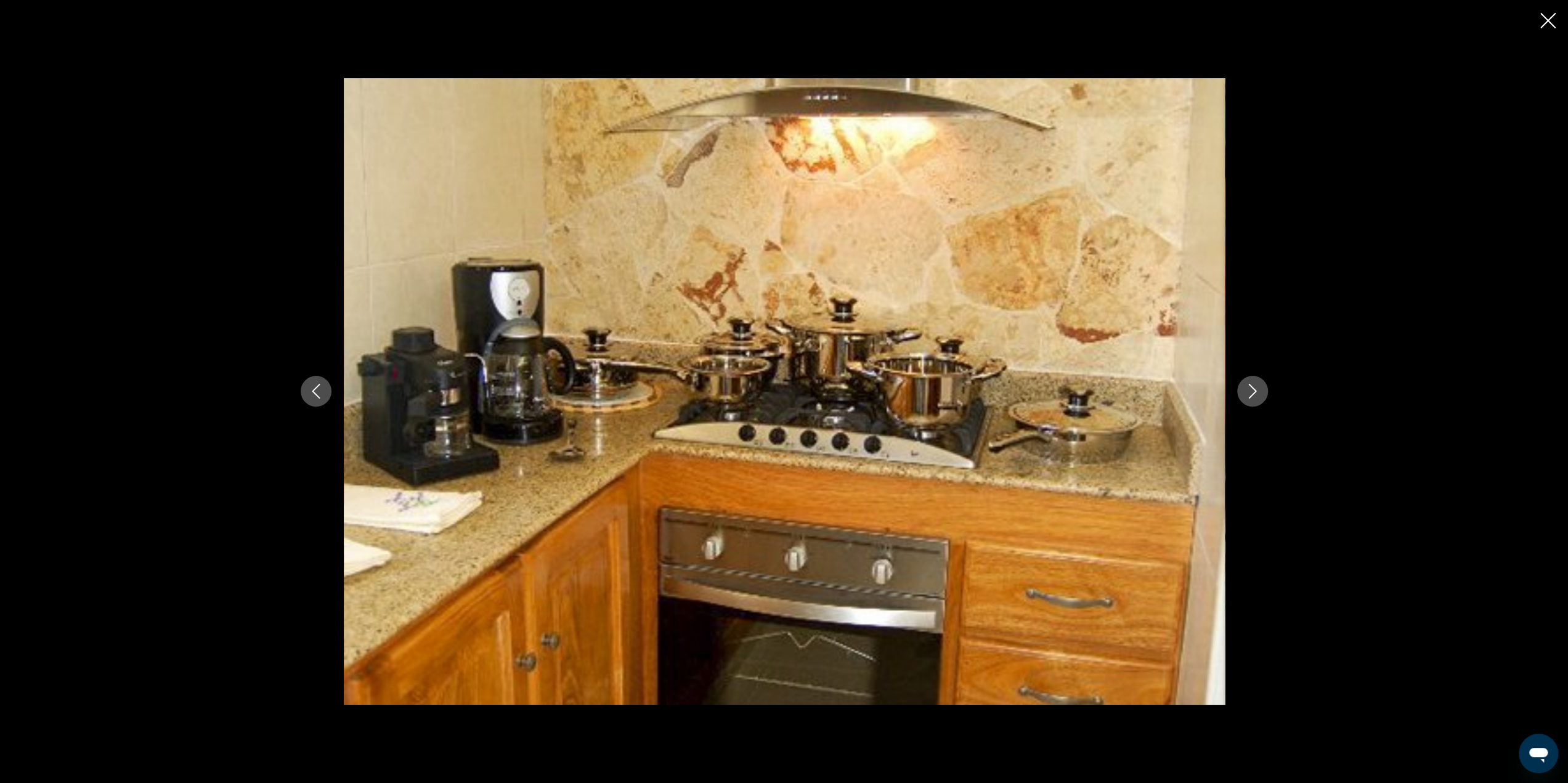
click at [1246, 391] on icon "Next image" at bounding box center [1252, 391] width 15 height 15
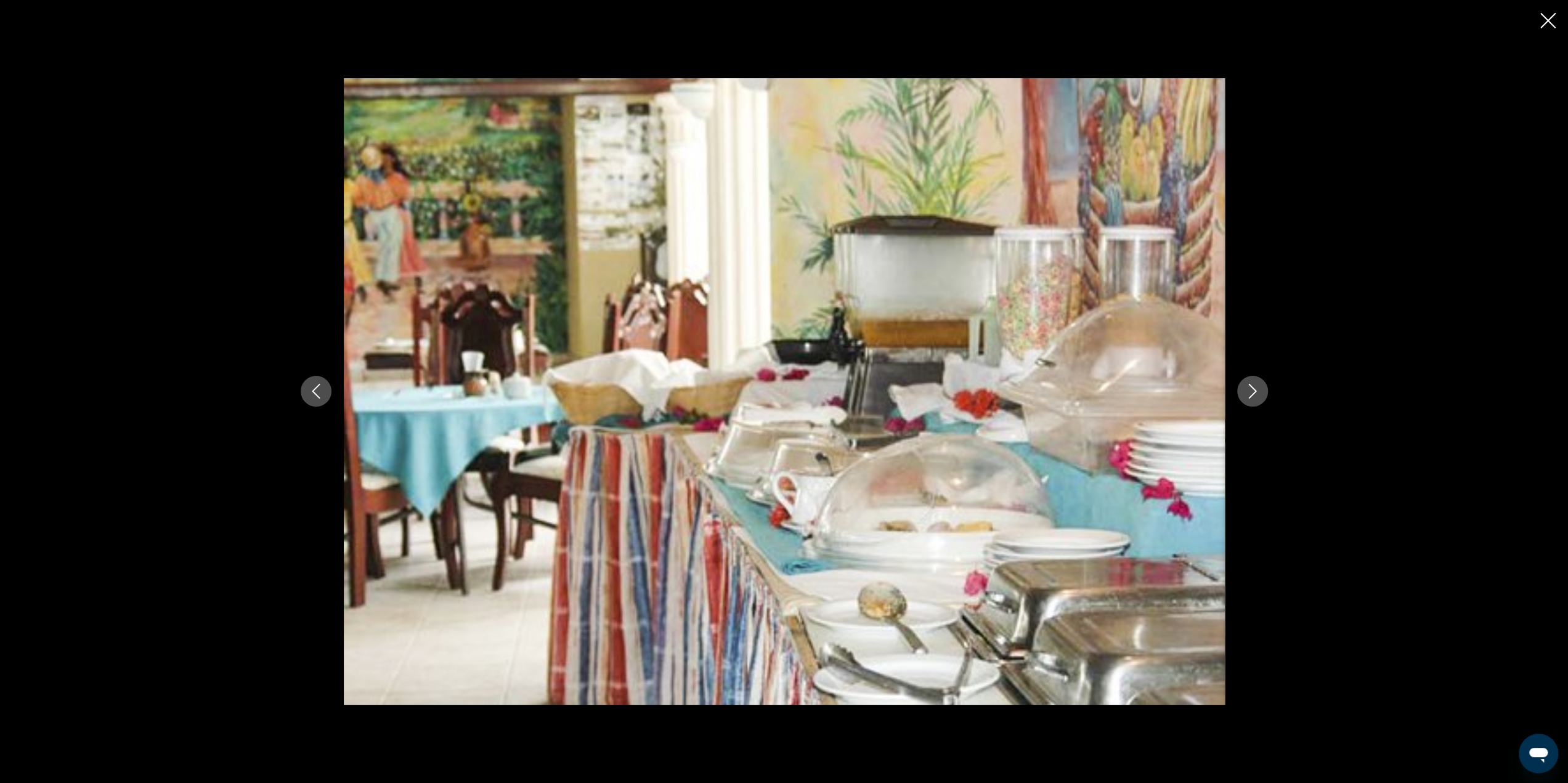
click at [1246, 391] on icon "Next image" at bounding box center [1252, 391] width 15 height 15
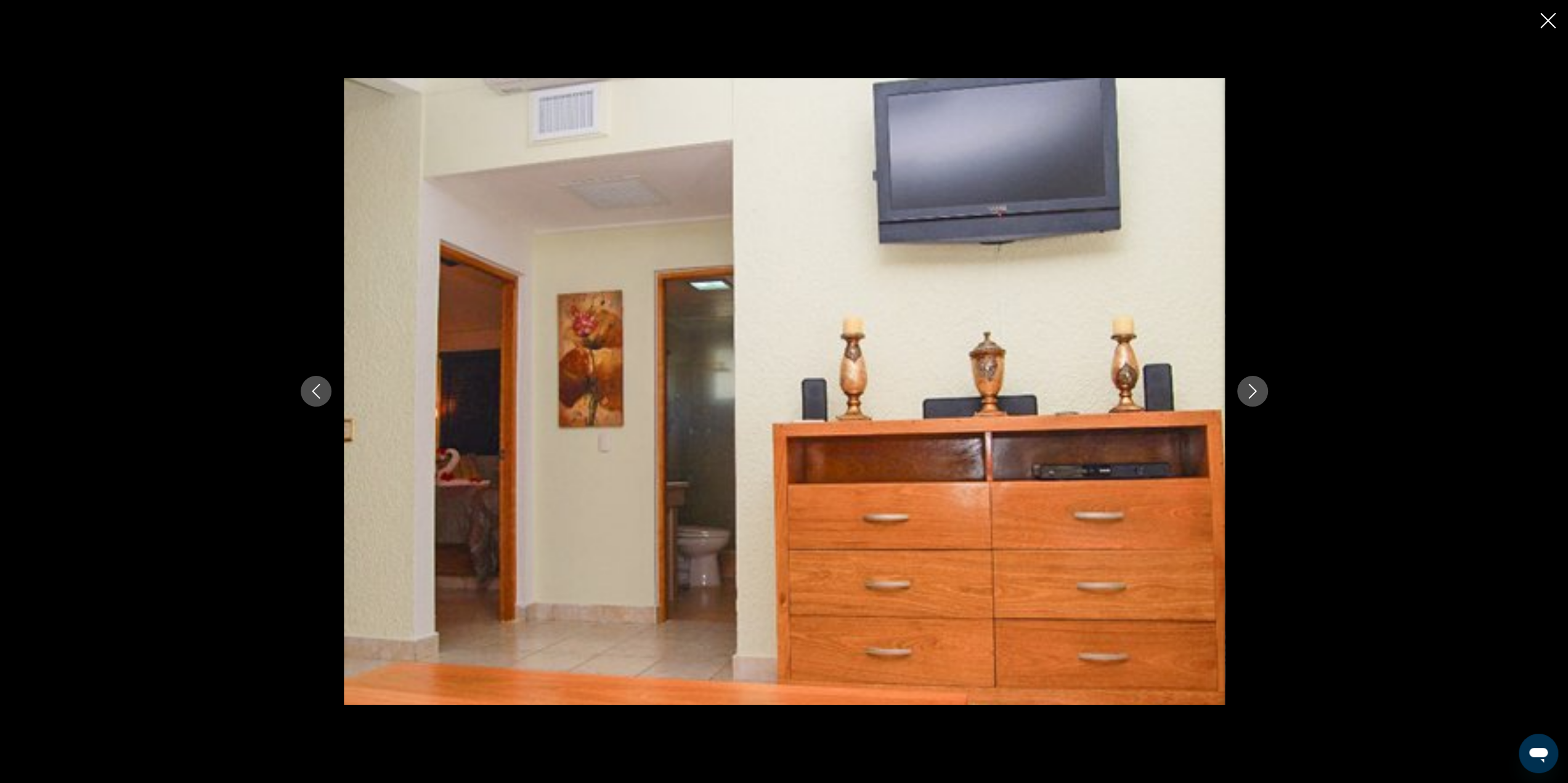
click at [1246, 391] on icon "Next image" at bounding box center [1252, 391] width 15 height 15
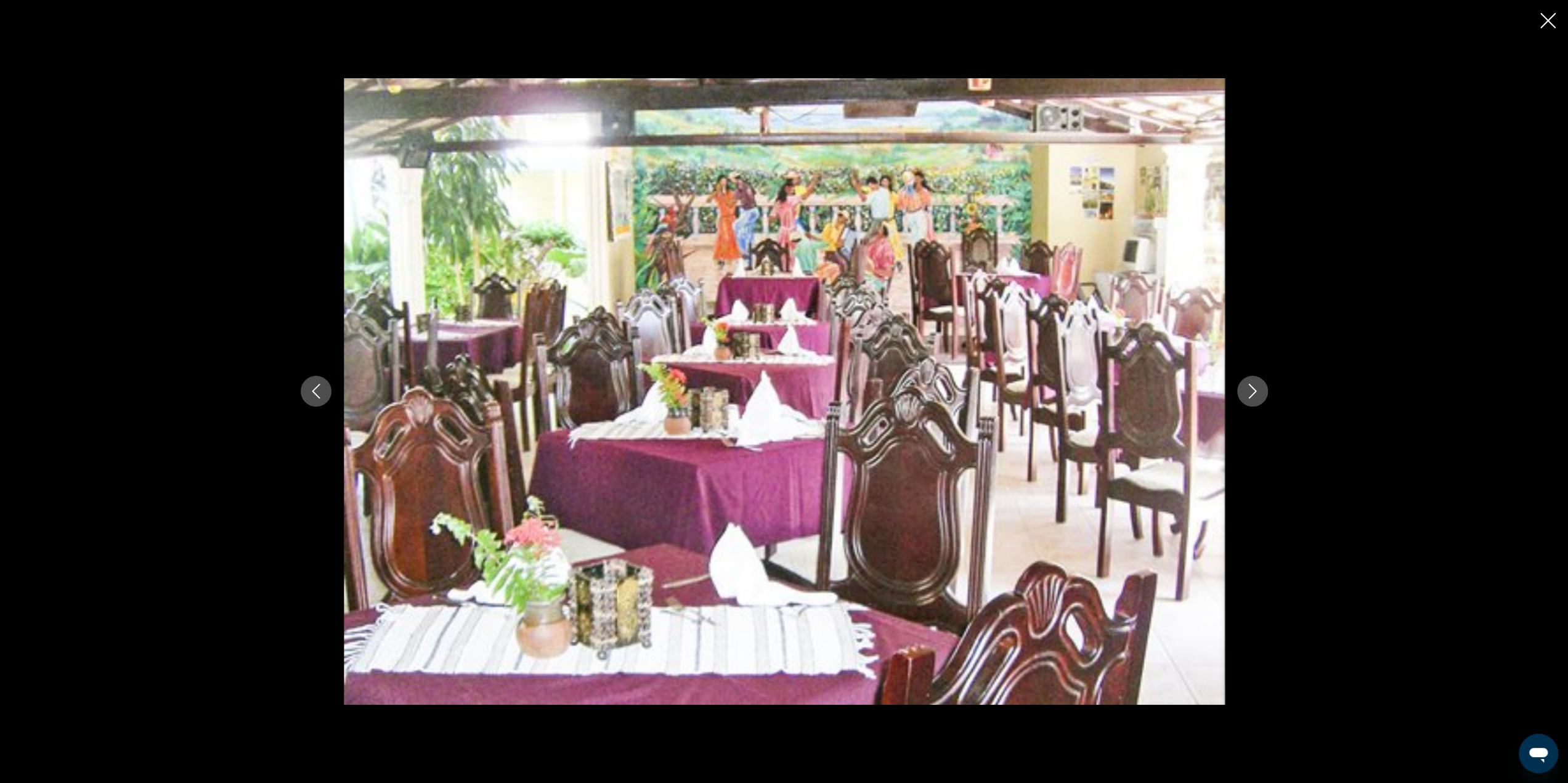
click at [1246, 391] on icon "Next image" at bounding box center [1252, 391] width 15 height 15
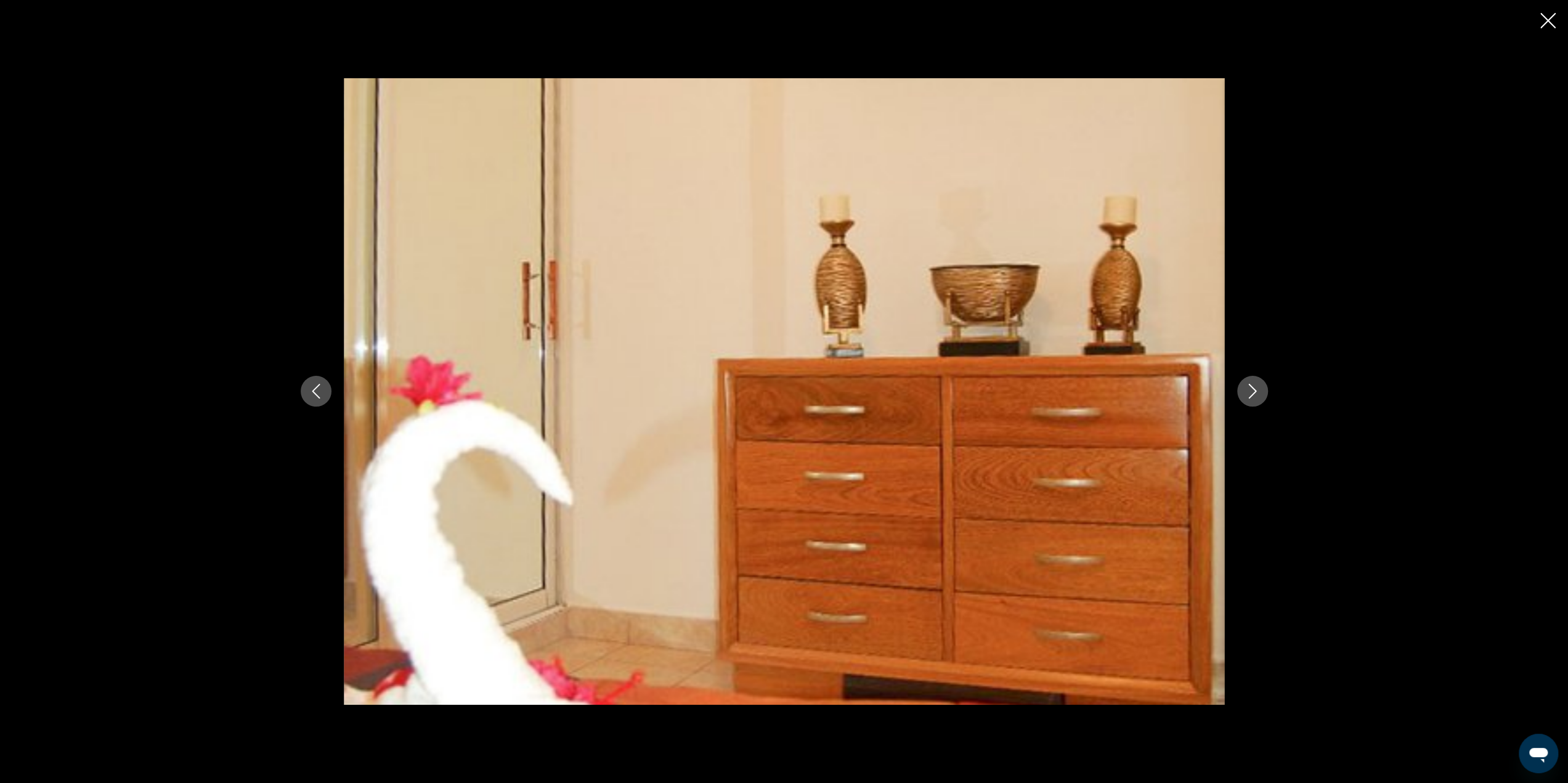
click at [1246, 391] on icon "Next image" at bounding box center [1252, 391] width 15 height 15
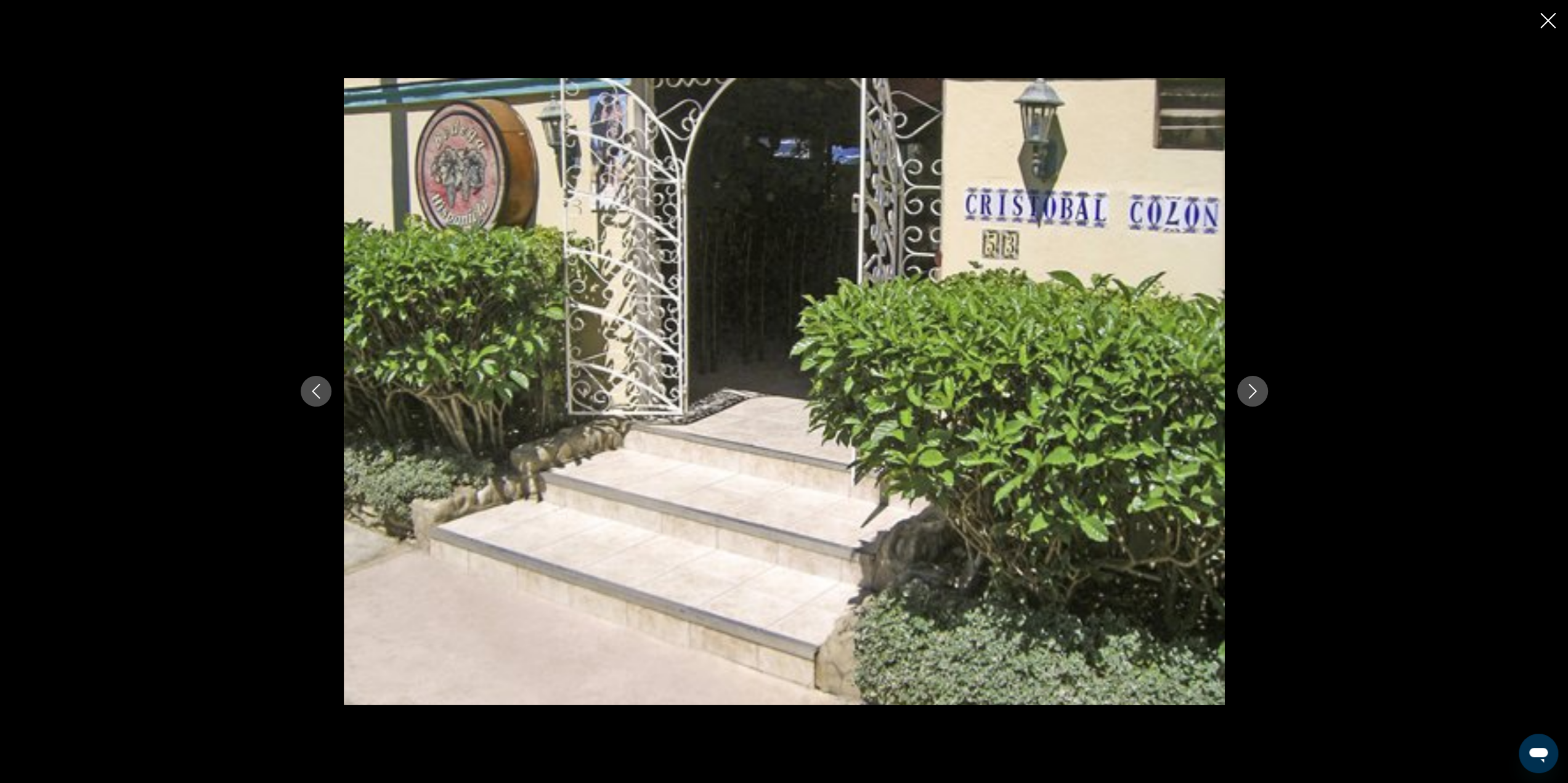
click at [1246, 391] on icon "Next image" at bounding box center [1252, 391] width 15 height 15
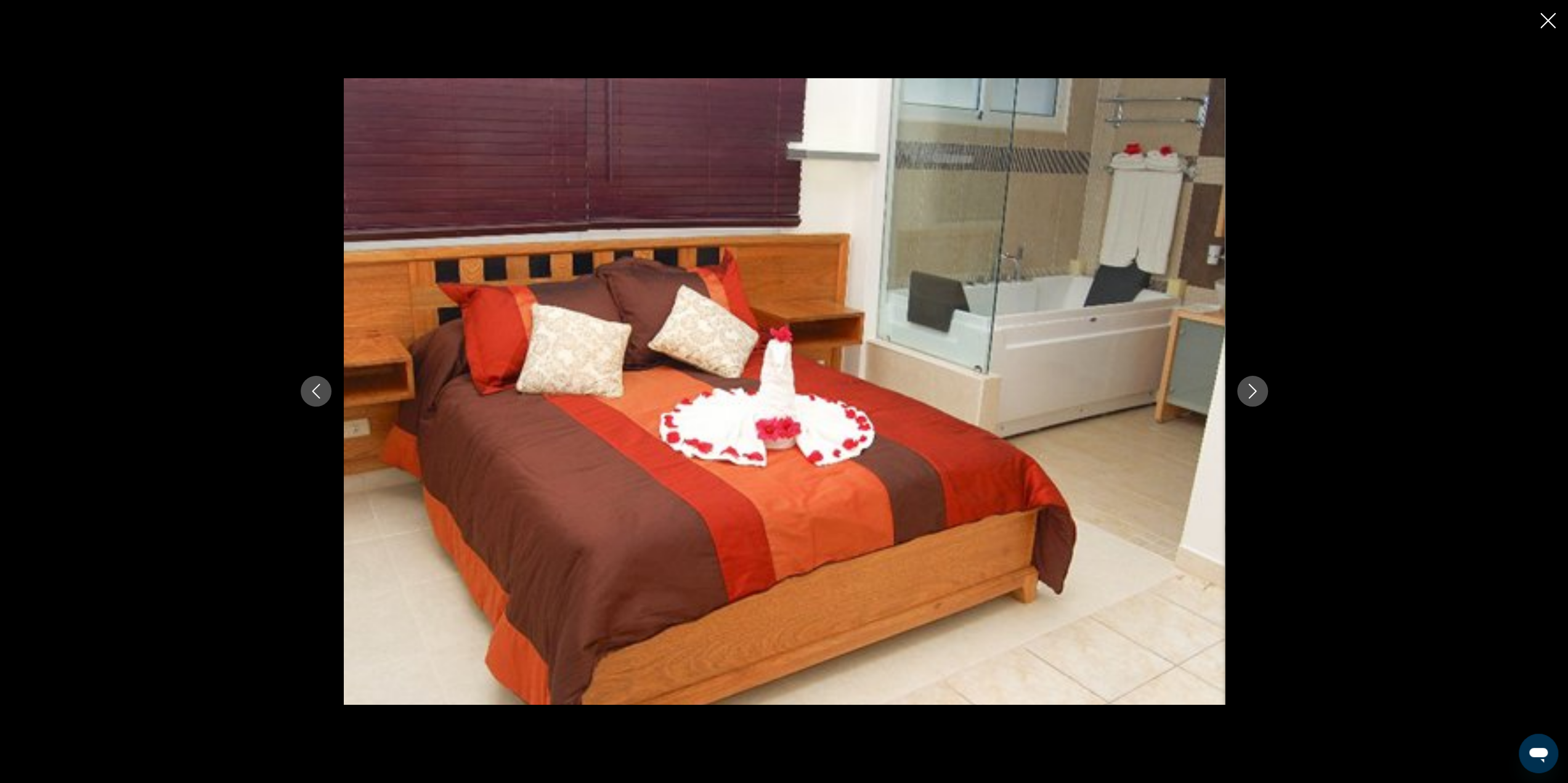
click at [1246, 391] on icon "Next image" at bounding box center [1252, 391] width 15 height 15
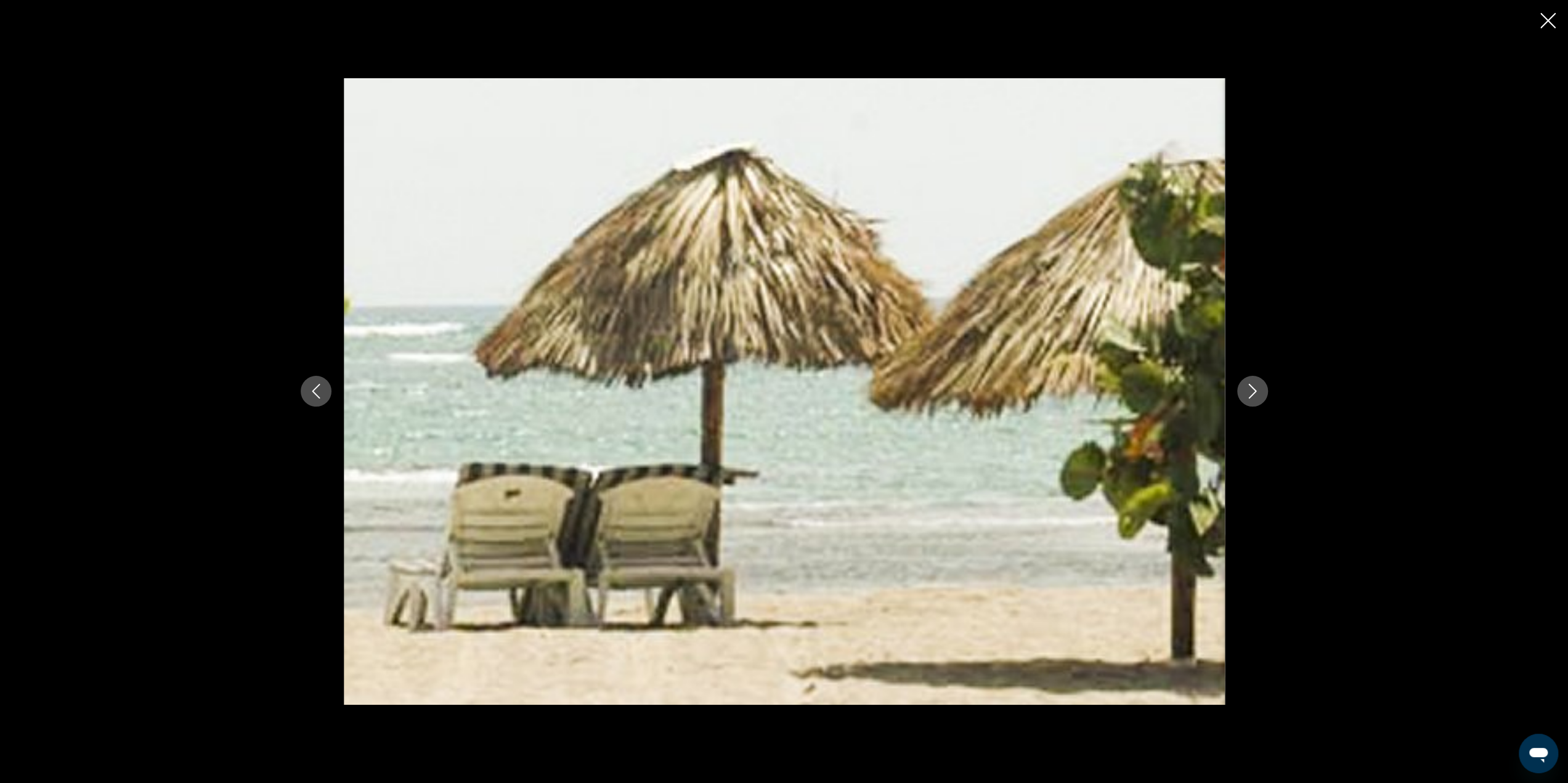
click at [1246, 391] on icon "Next image" at bounding box center [1252, 391] width 15 height 15
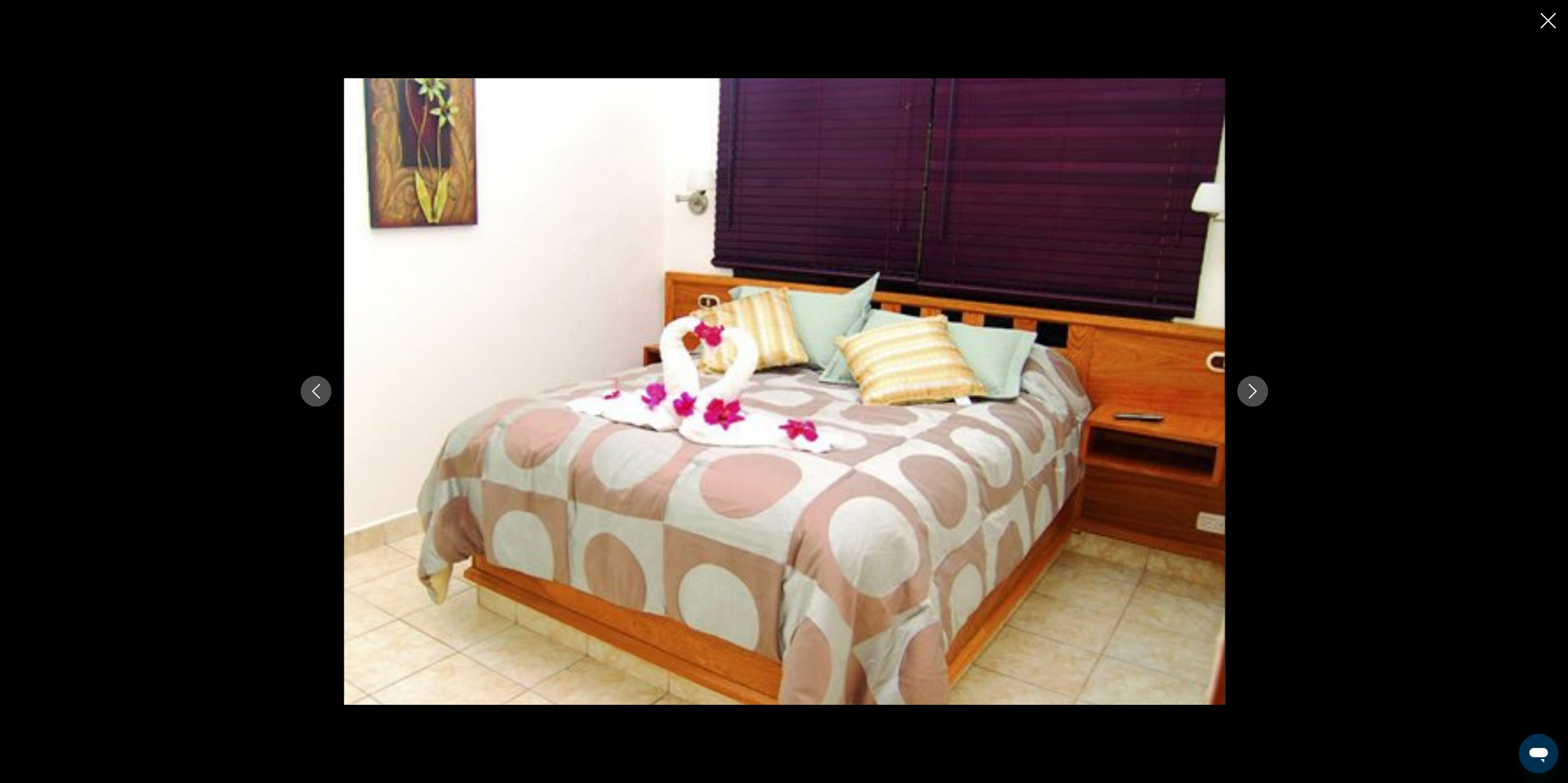
click at [321, 390] on icon "Previous image" at bounding box center [316, 391] width 15 height 15
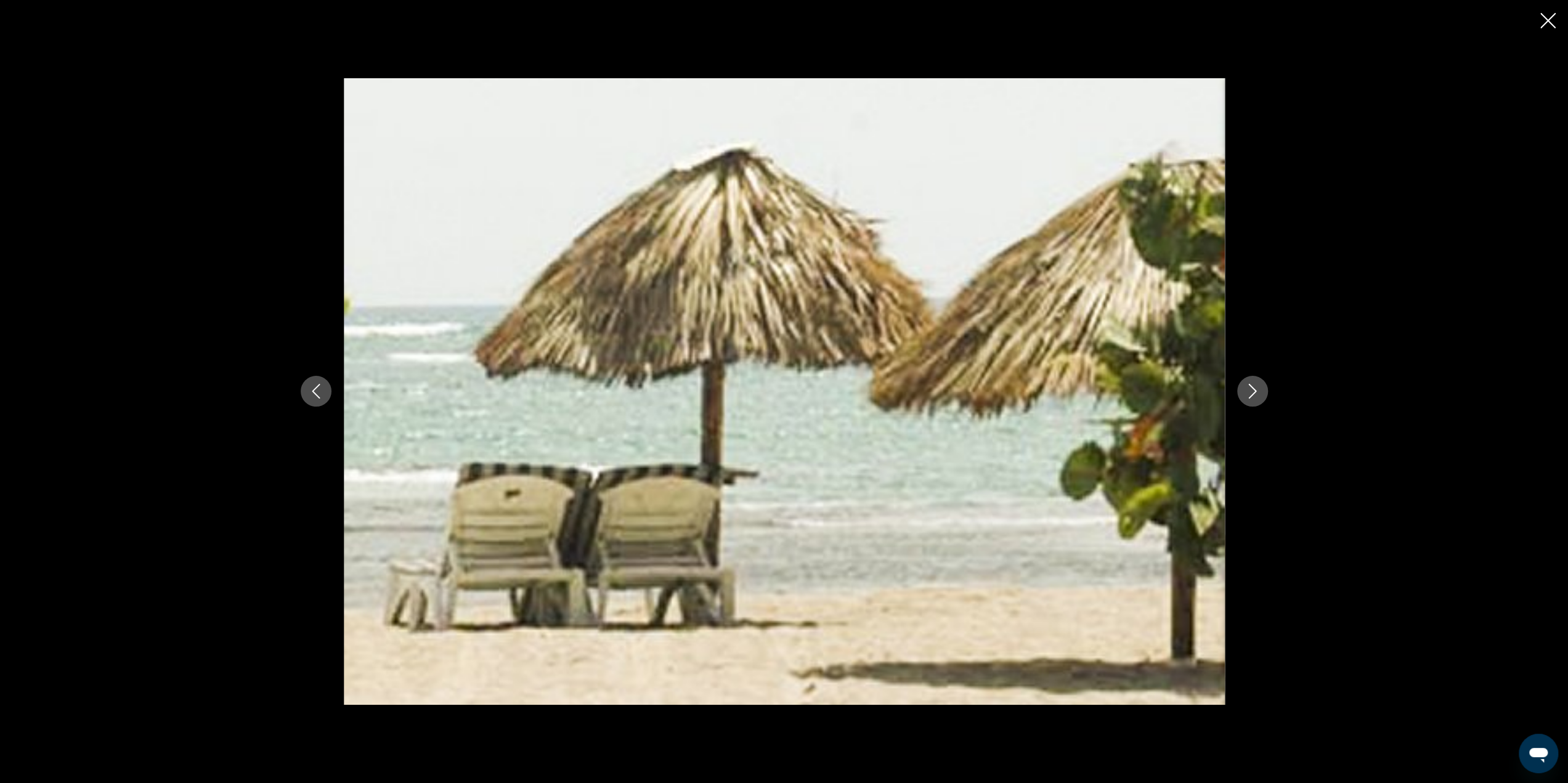
click at [1249, 395] on icon "Next image" at bounding box center [1252, 391] width 15 height 15
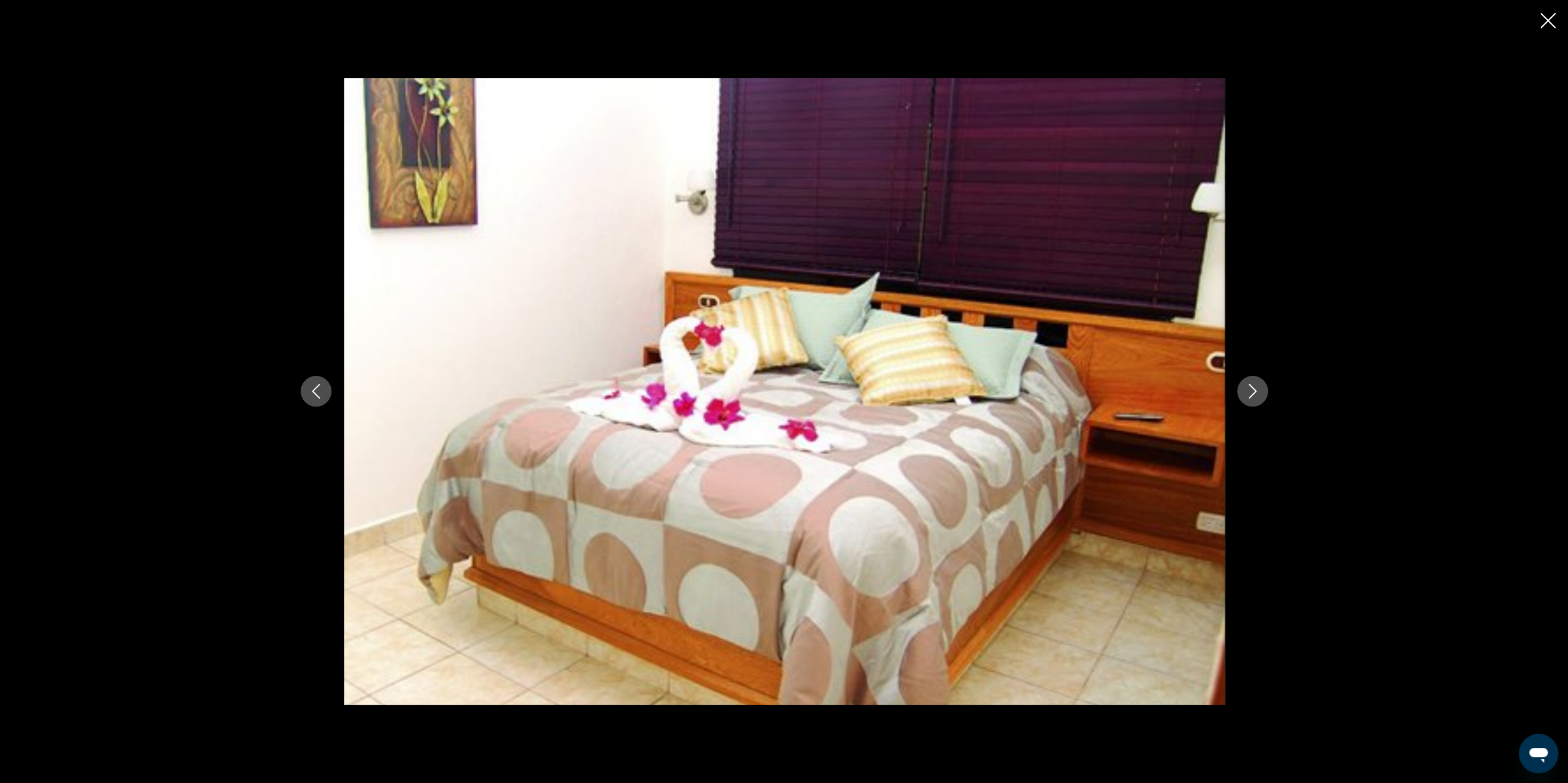
click at [1248, 395] on icon "Next image" at bounding box center [1252, 391] width 15 height 15
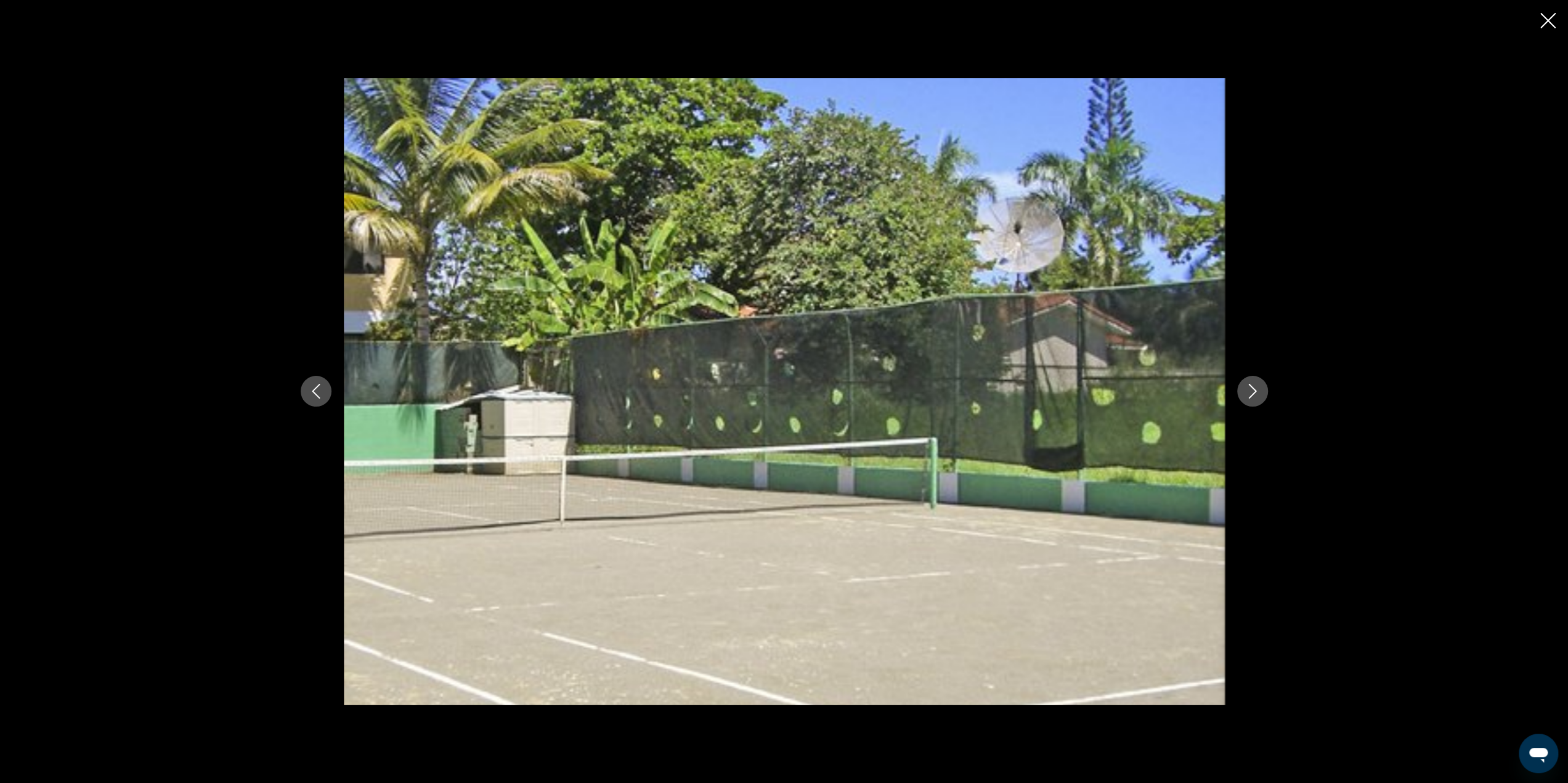
click at [1247, 395] on icon "Next image" at bounding box center [1252, 391] width 15 height 15
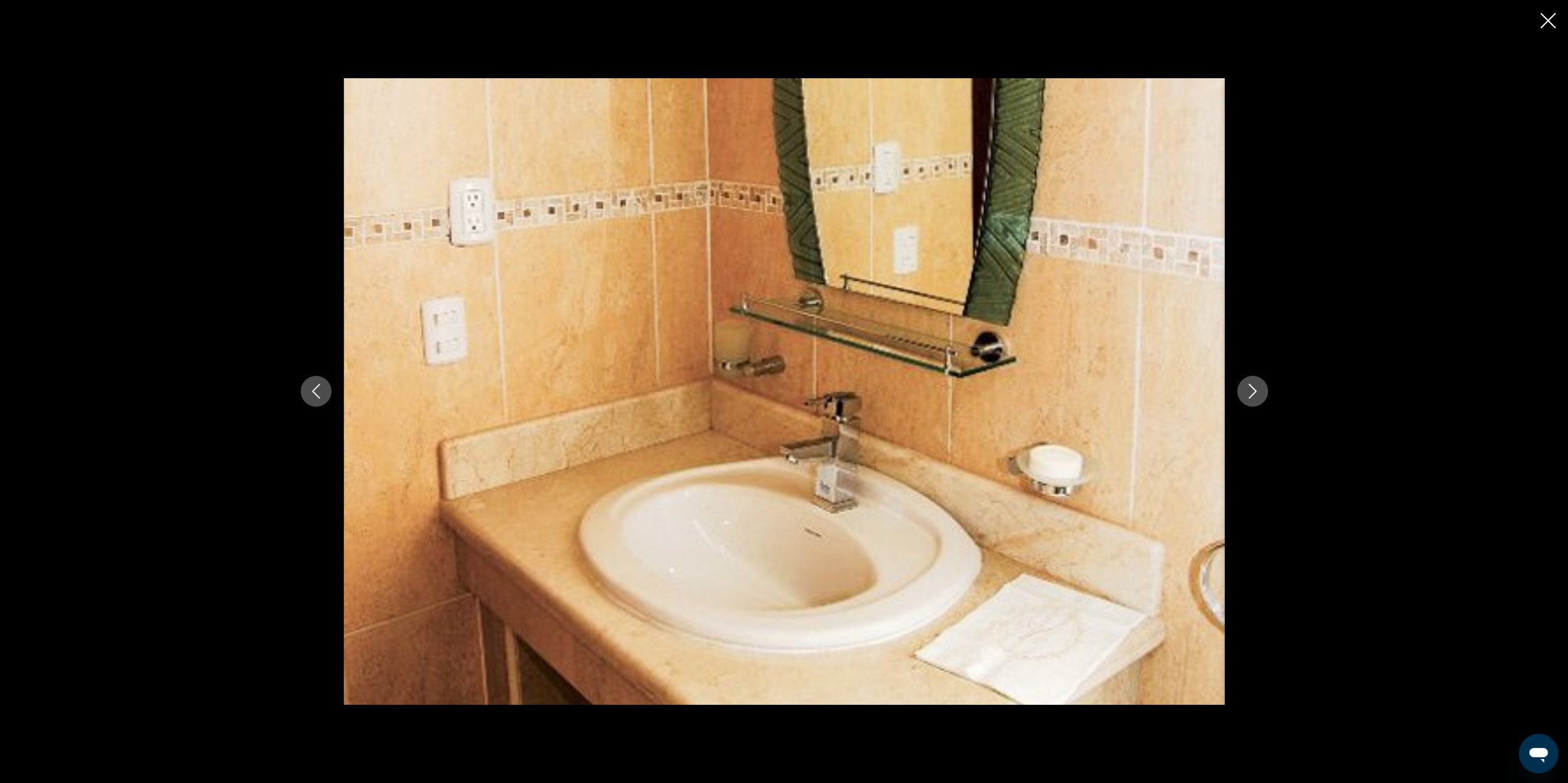
click at [1247, 395] on icon "Next image" at bounding box center [1252, 391] width 15 height 15
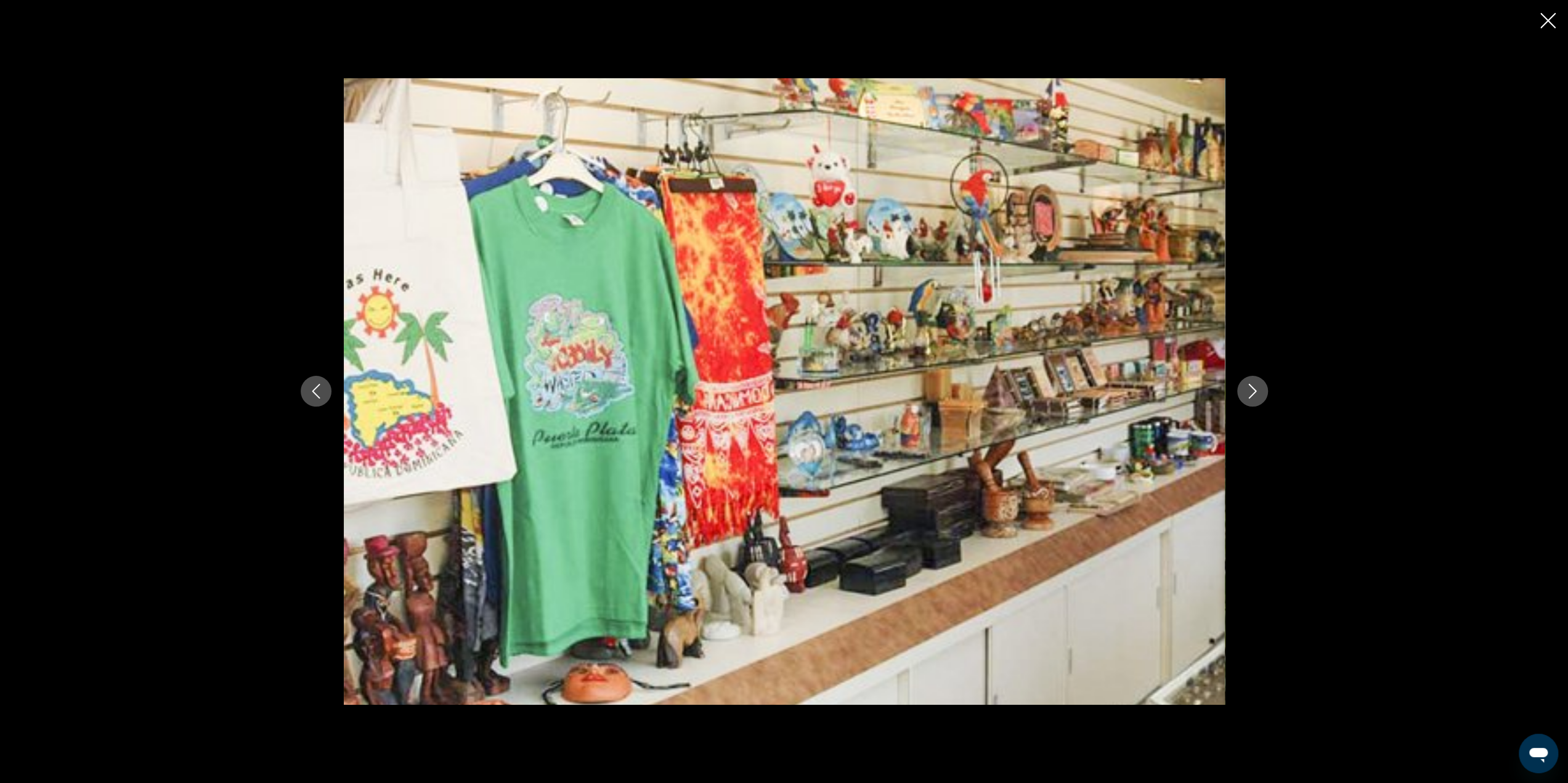
click at [1247, 395] on icon "Next image" at bounding box center [1252, 391] width 15 height 15
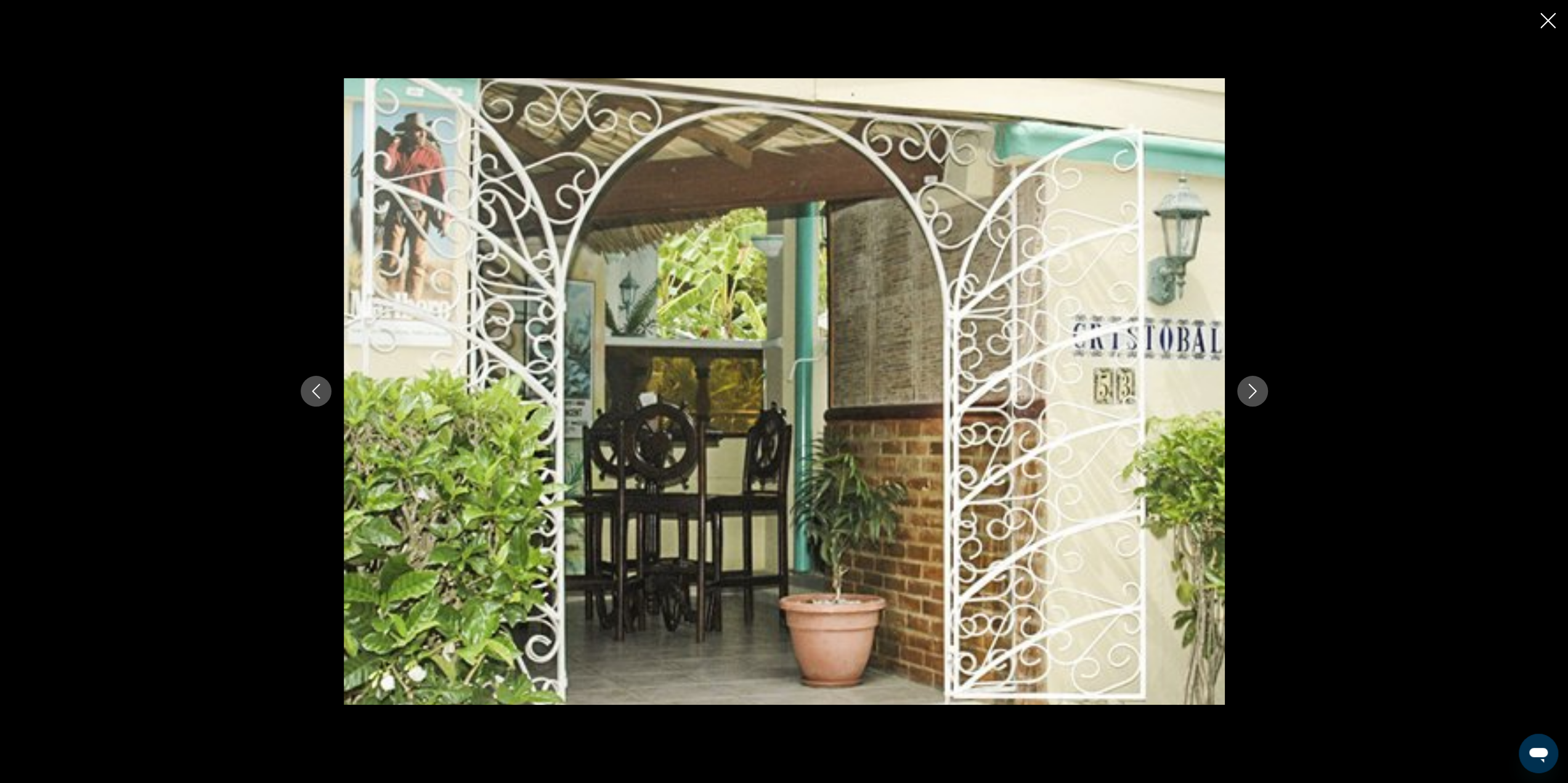
click at [1247, 395] on icon "Next image" at bounding box center [1252, 391] width 15 height 15
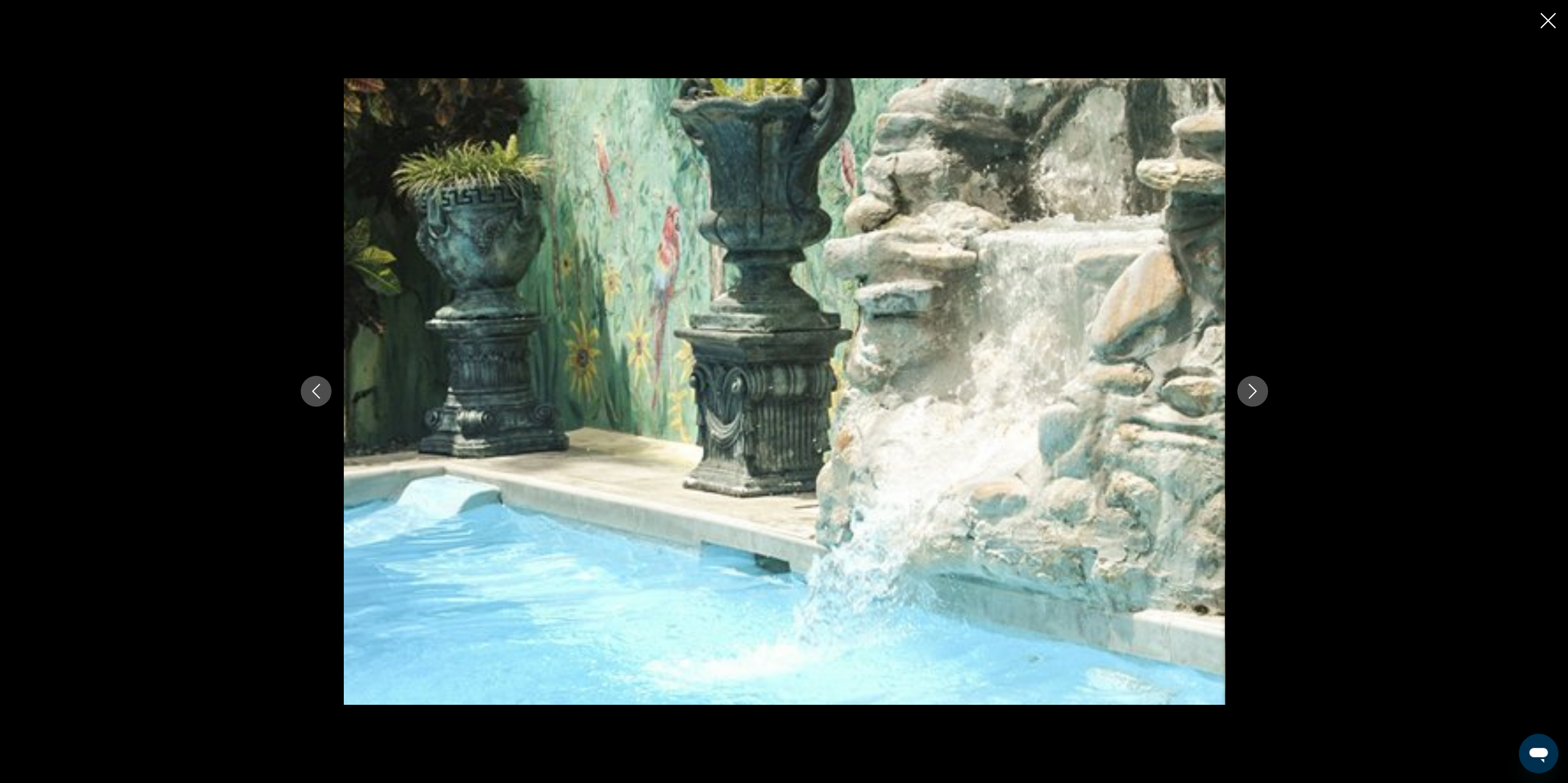
click at [1547, 14] on icon "Close slideshow" at bounding box center [1547, 21] width 16 height 16
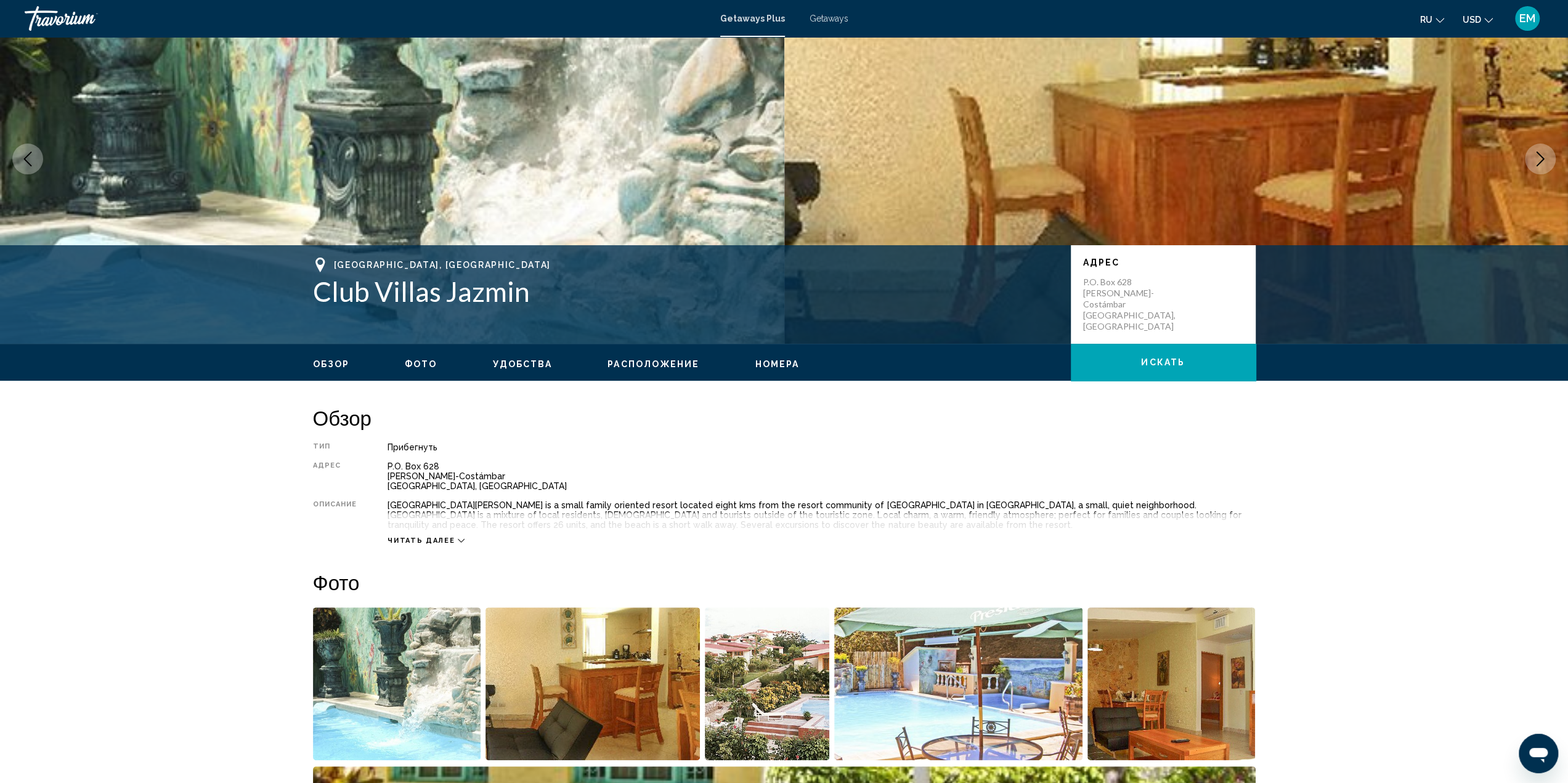
scroll to position [0, 0]
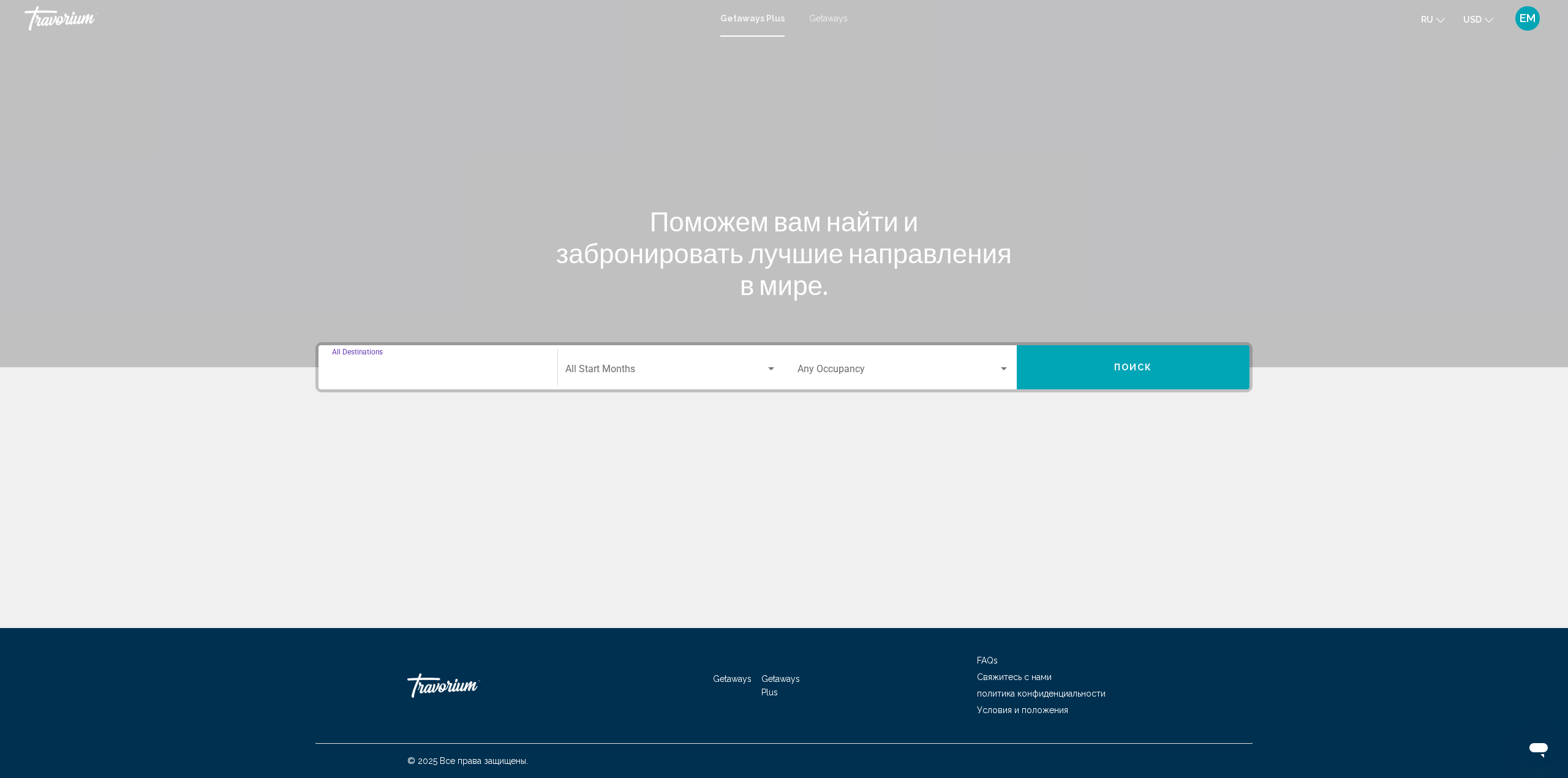
click at [440, 366] on input "Destination All Destinations" at bounding box center [437, 371] width 212 height 11
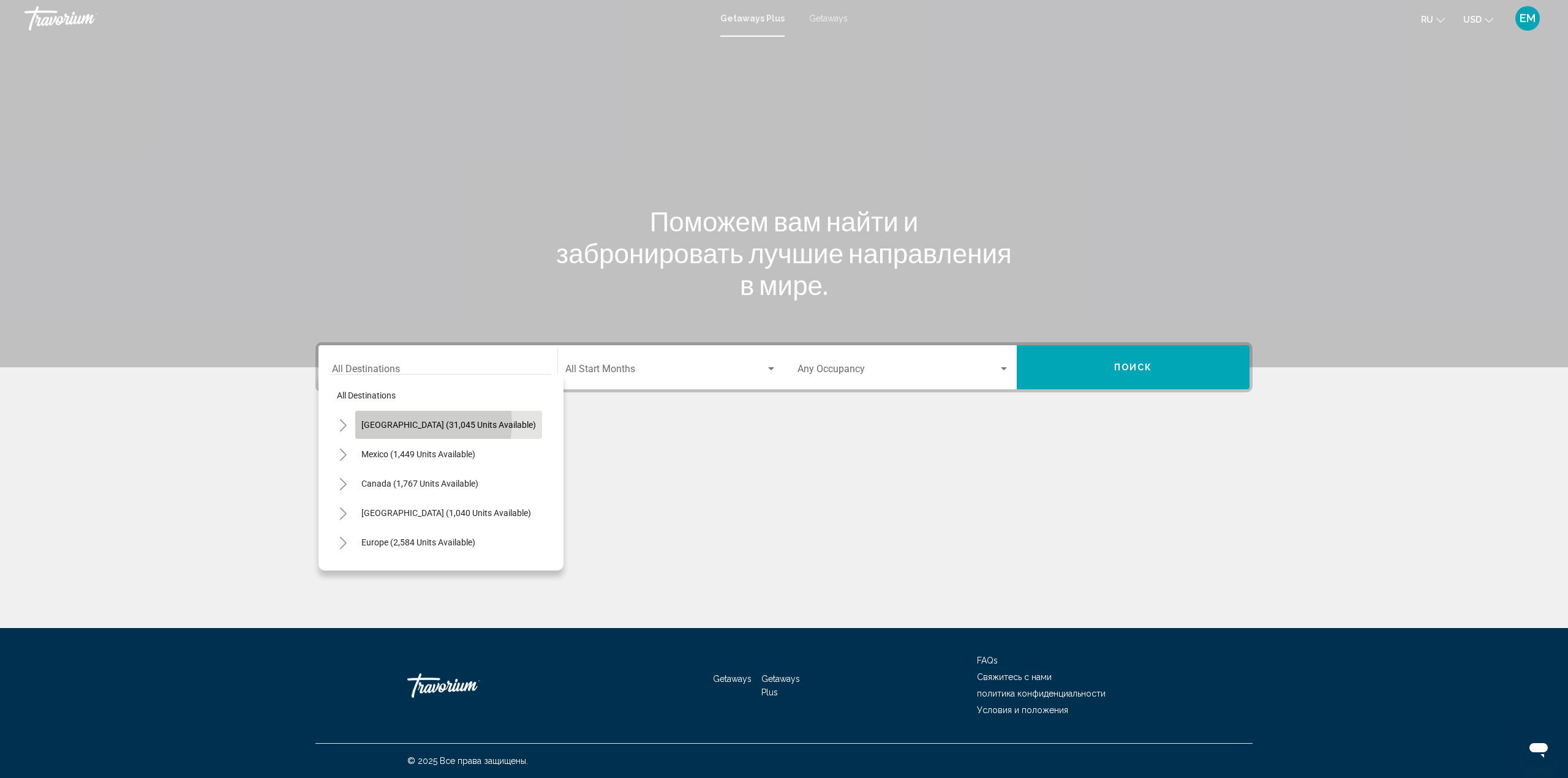
click at [426, 422] on span "[GEOGRAPHIC_DATA] (31,045 units available)" at bounding box center [449, 425] width 175 height 10
type input "**********"
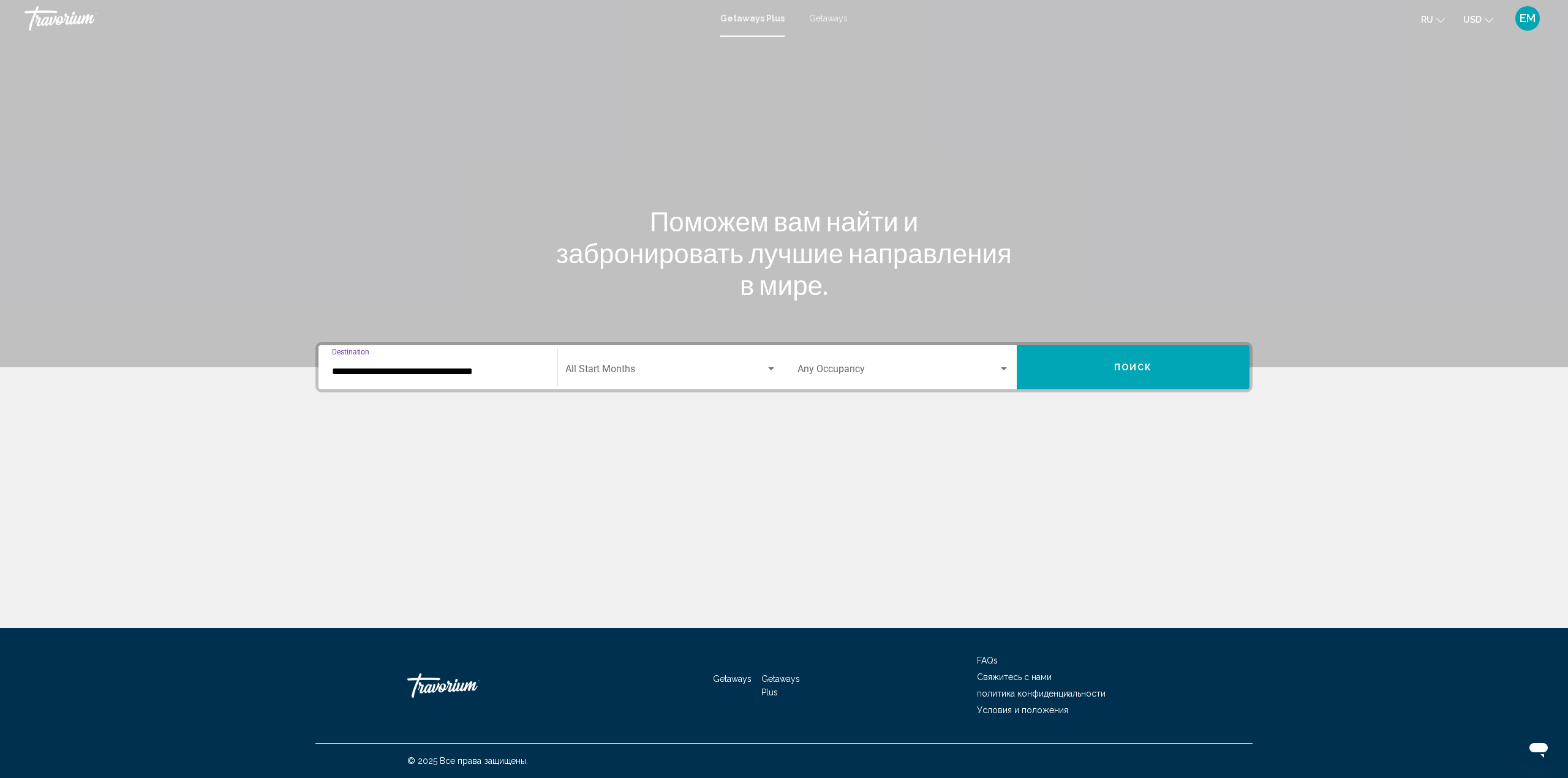
click at [770, 365] on div "Search widget" at bounding box center [771, 369] width 11 height 10
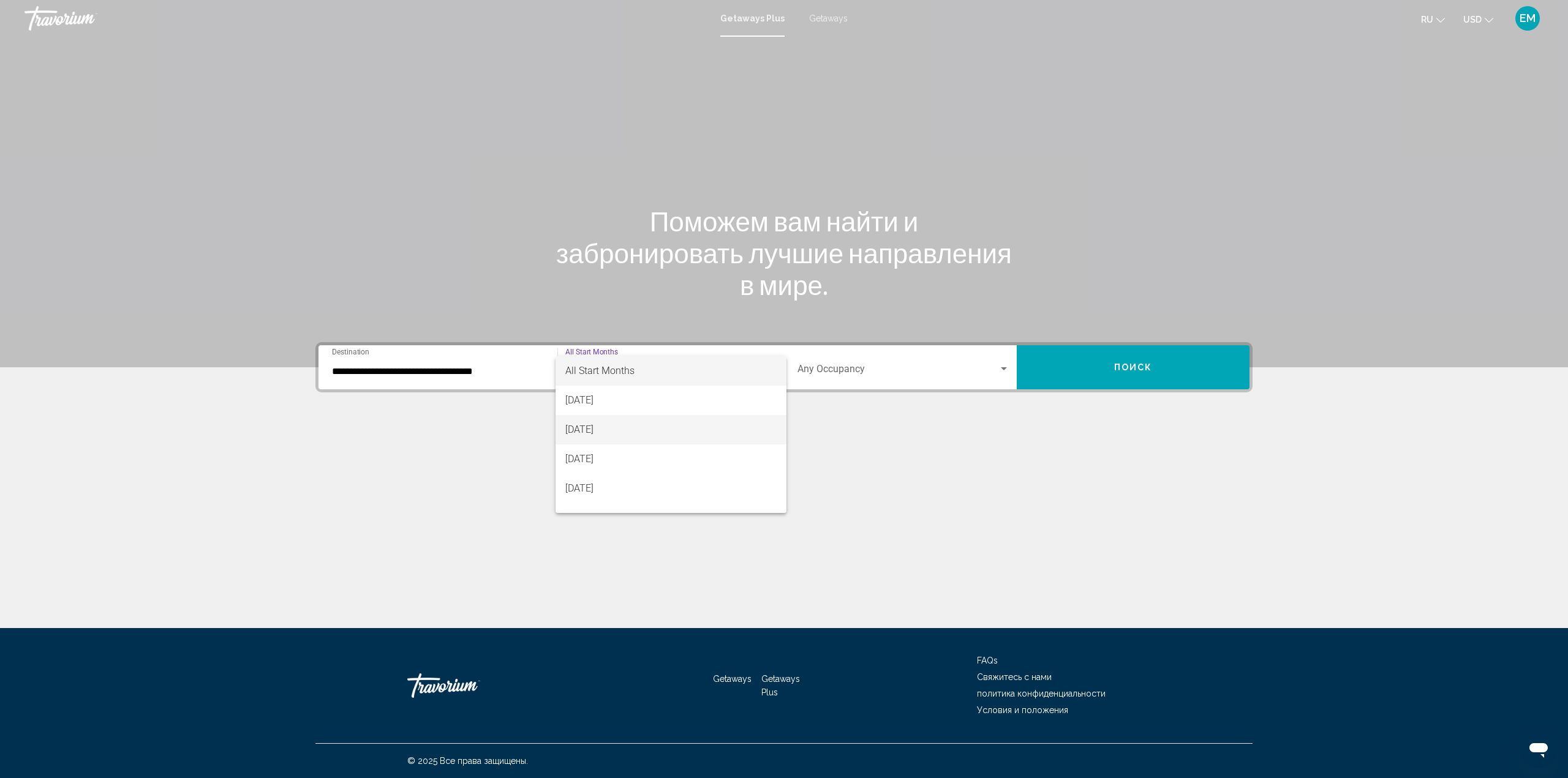
scroll to position [122, 0]
click at [591, 399] on span "[DATE]" at bounding box center [671, 395] width 212 height 29
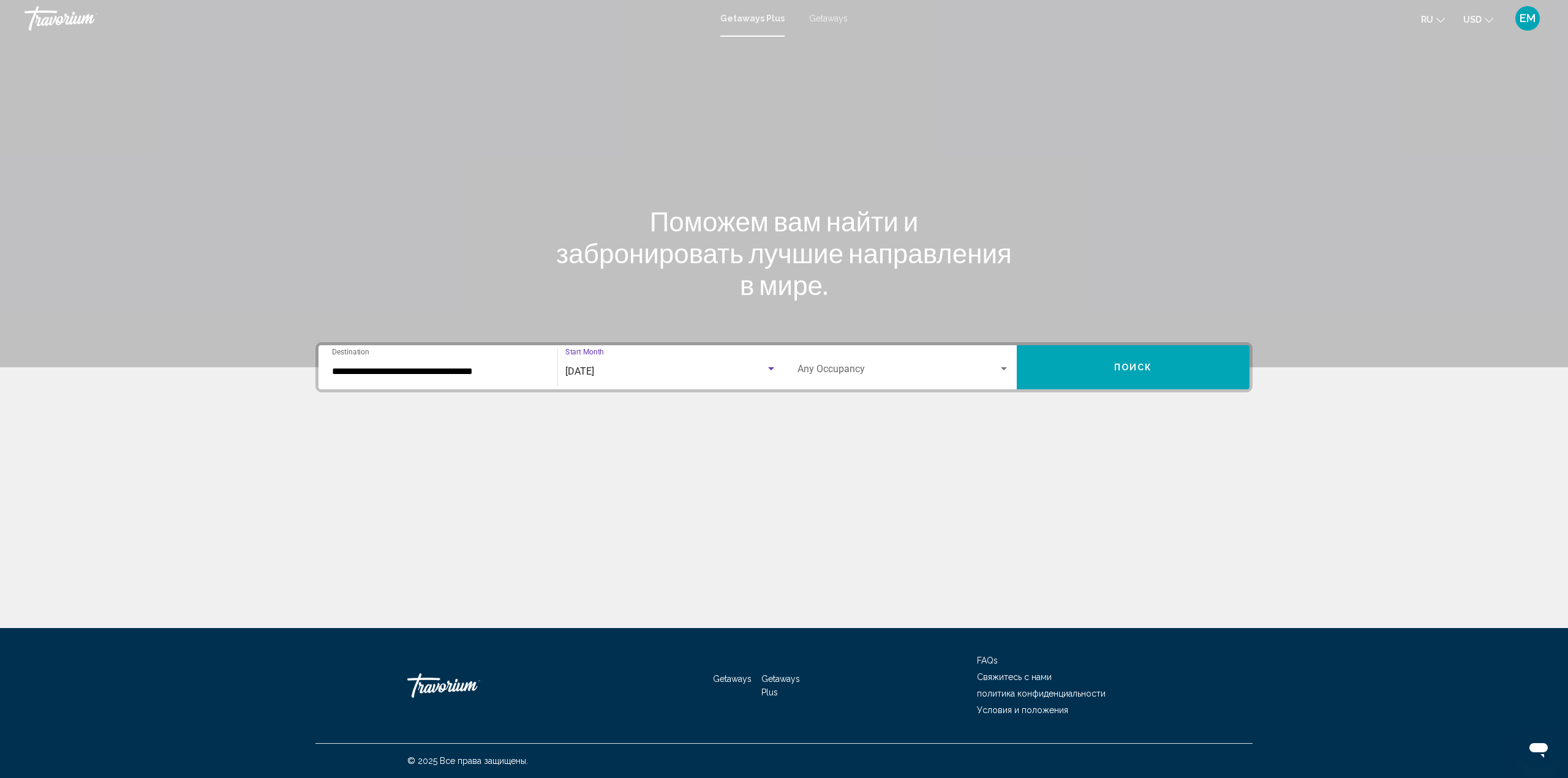
click at [1003, 368] on div "Search widget" at bounding box center [1004, 368] width 6 height 3
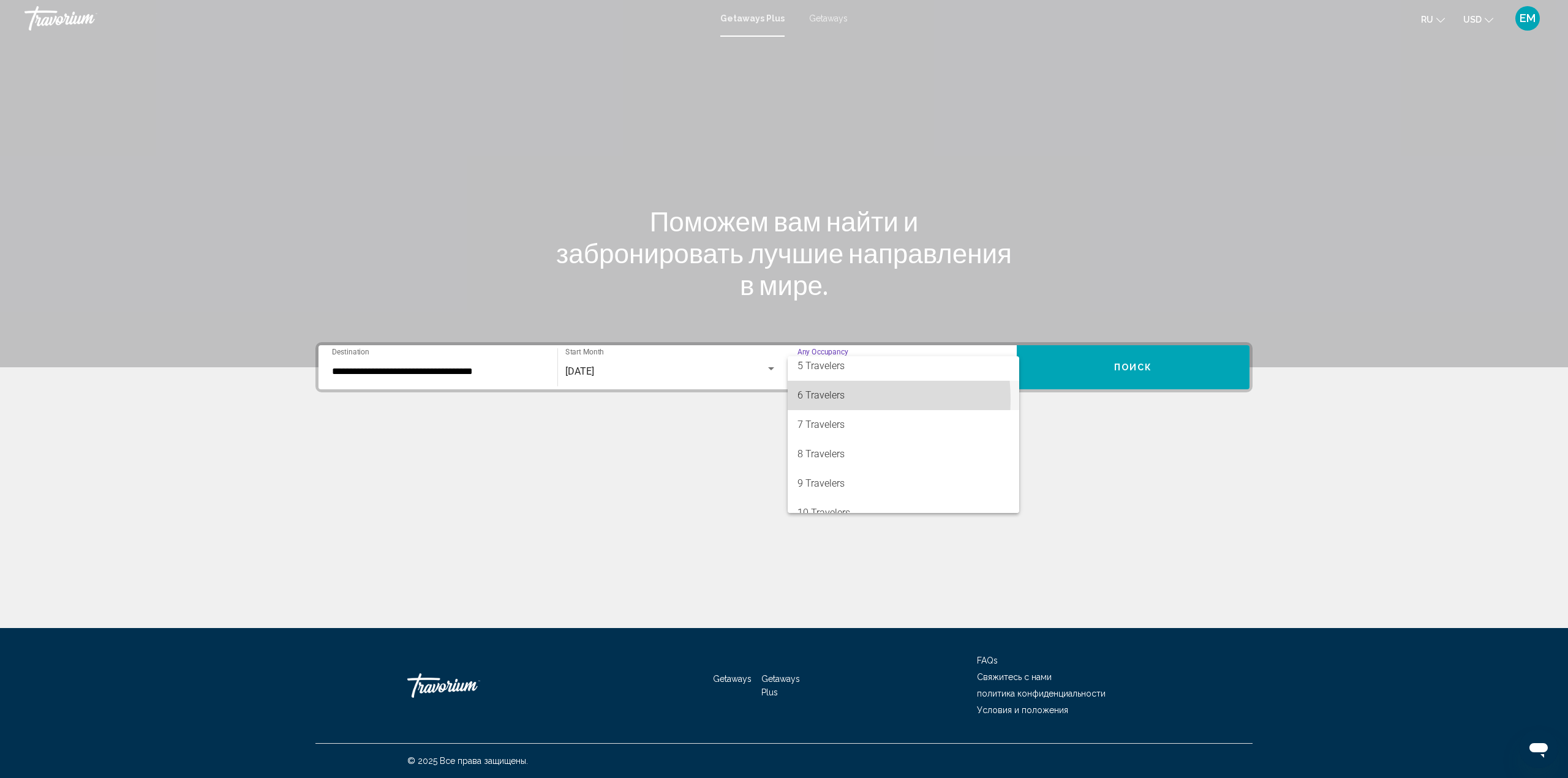
click at [824, 400] on span "6 Travelers" at bounding box center [903, 395] width 212 height 29
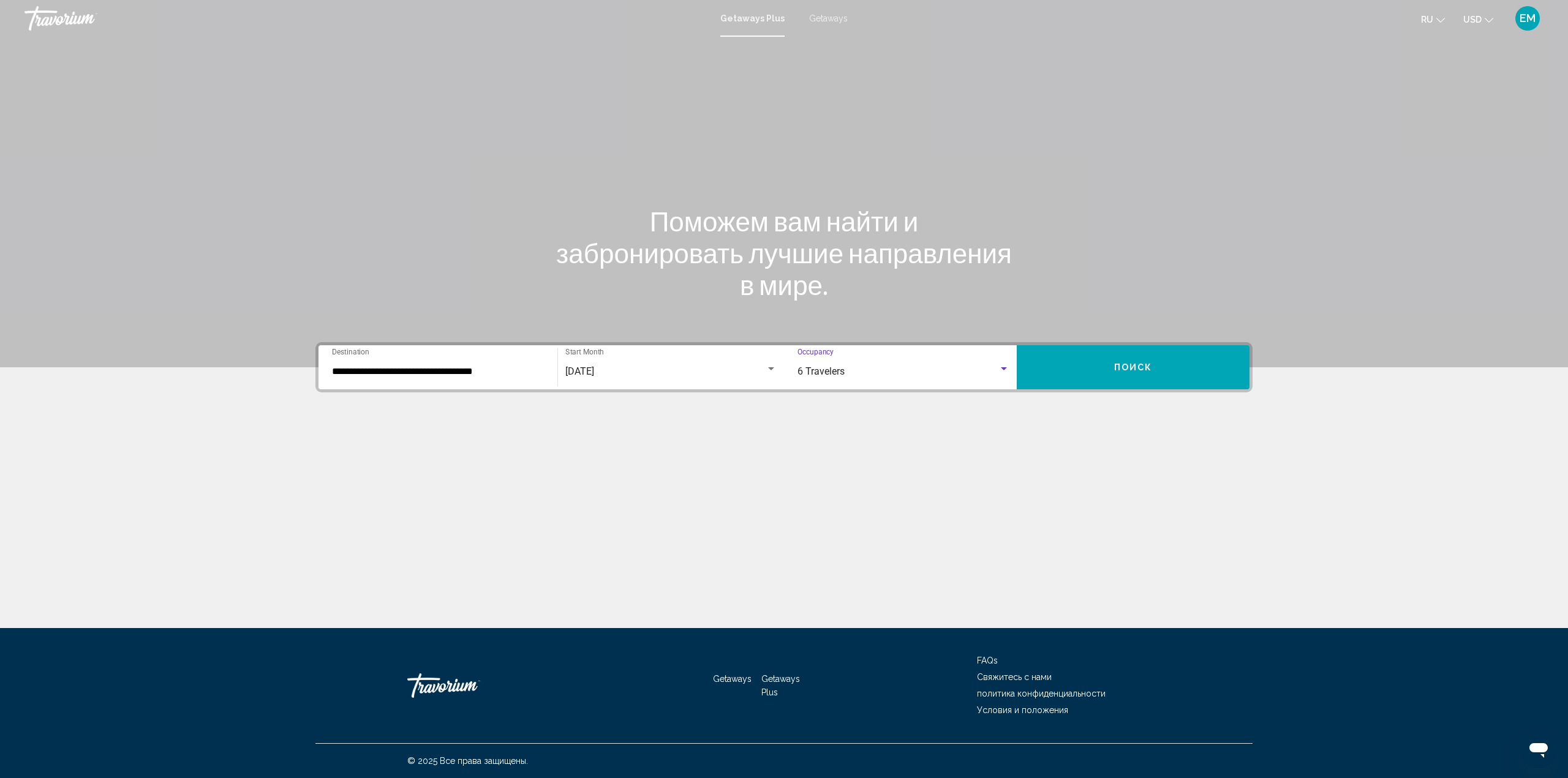
click at [1113, 366] on button "Поиск" at bounding box center [1133, 367] width 233 height 44
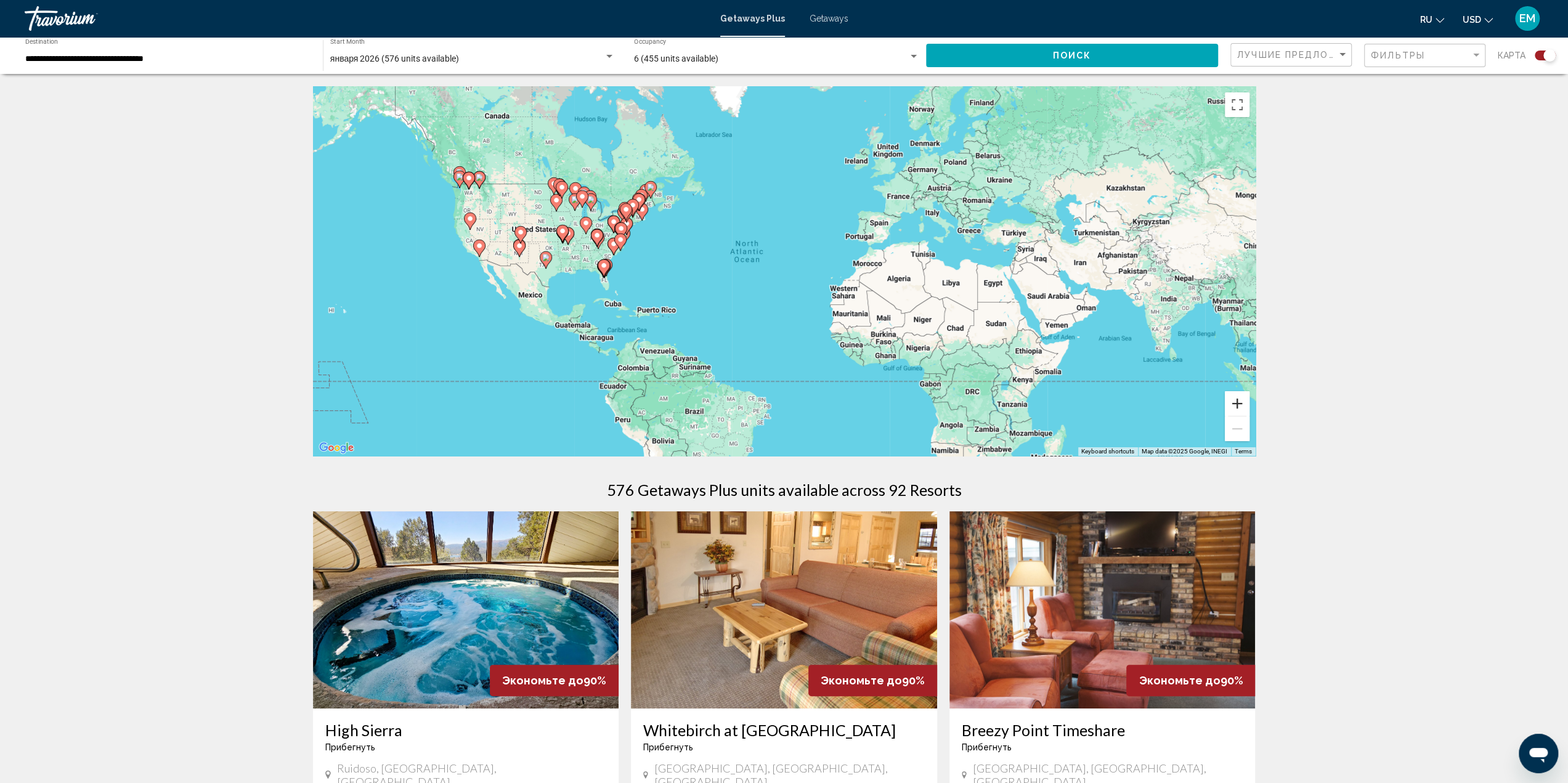
click at [1238, 404] on button "Zoom in" at bounding box center [1237, 403] width 24 height 24
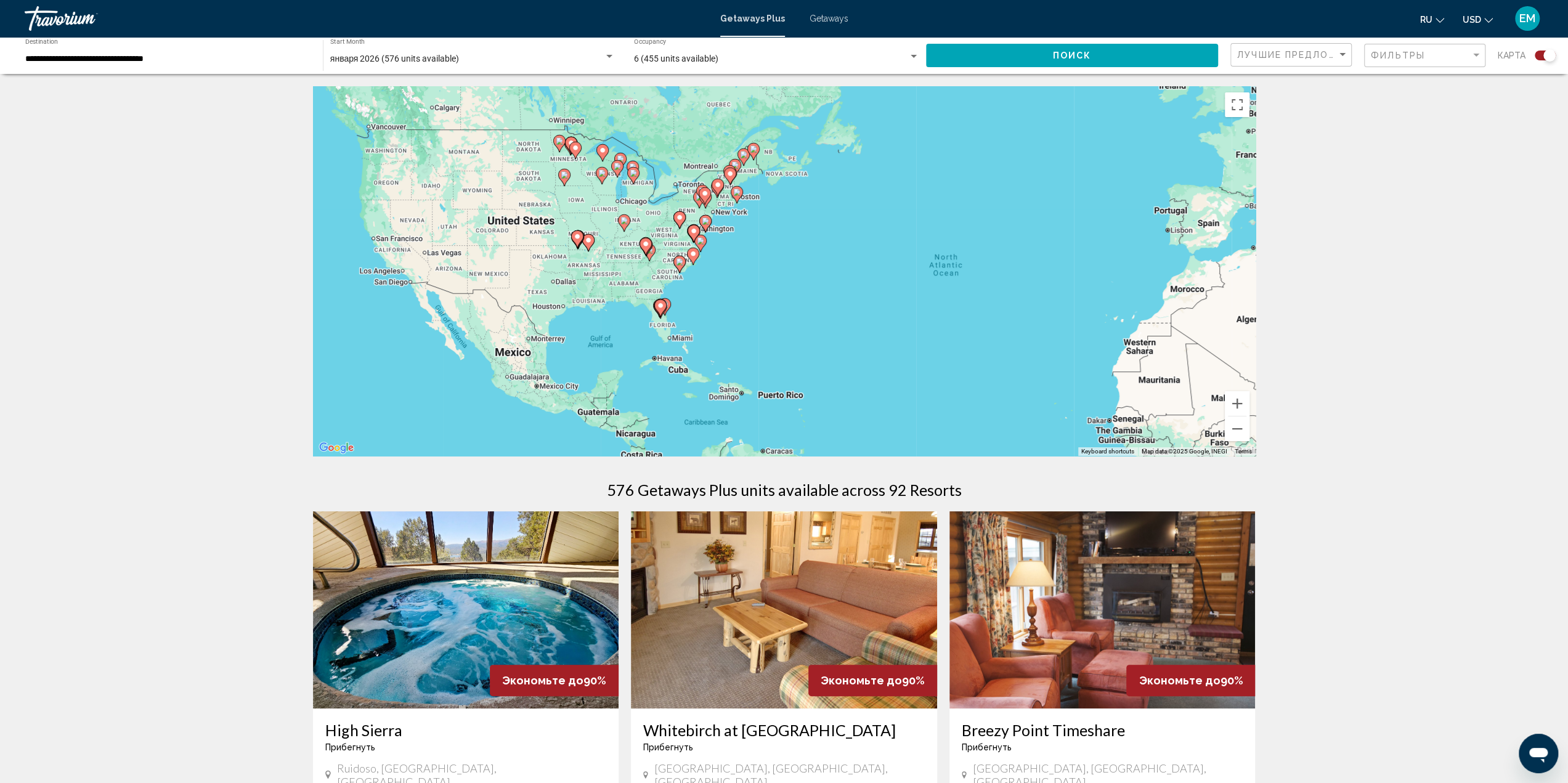
drag, startPoint x: 686, startPoint y: 313, endPoint x: 930, endPoint y: 347, distance: 246.4
click at [930, 347] on div "To activate drag with keyboard, press Alt + Enter. Once in keyboard drag state,…" at bounding box center [784, 271] width 942 height 369
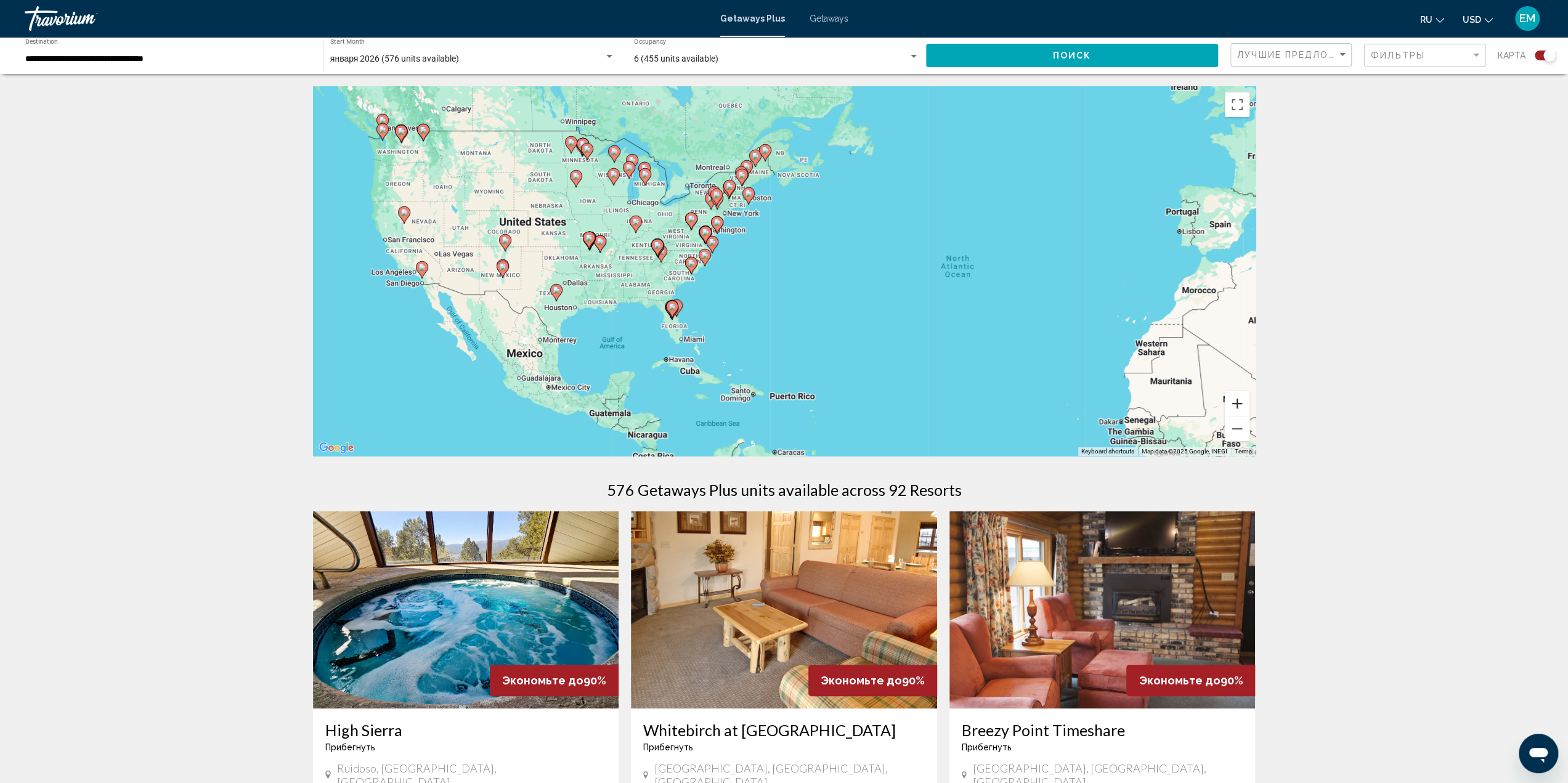
click at [1235, 402] on button "Zoom in" at bounding box center [1237, 403] width 24 height 24
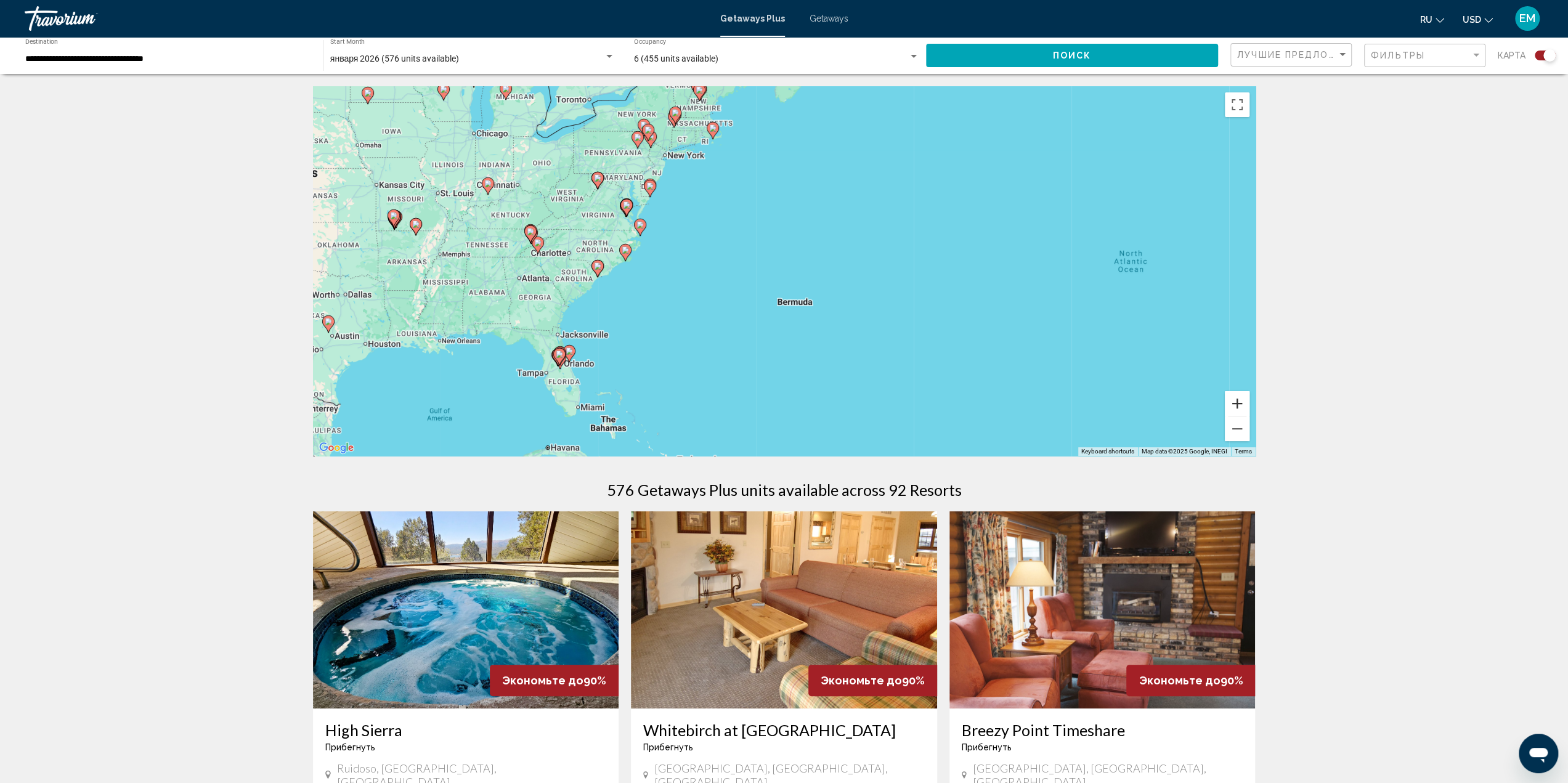
click at [1235, 402] on button "Zoom in" at bounding box center [1237, 403] width 24 height 24
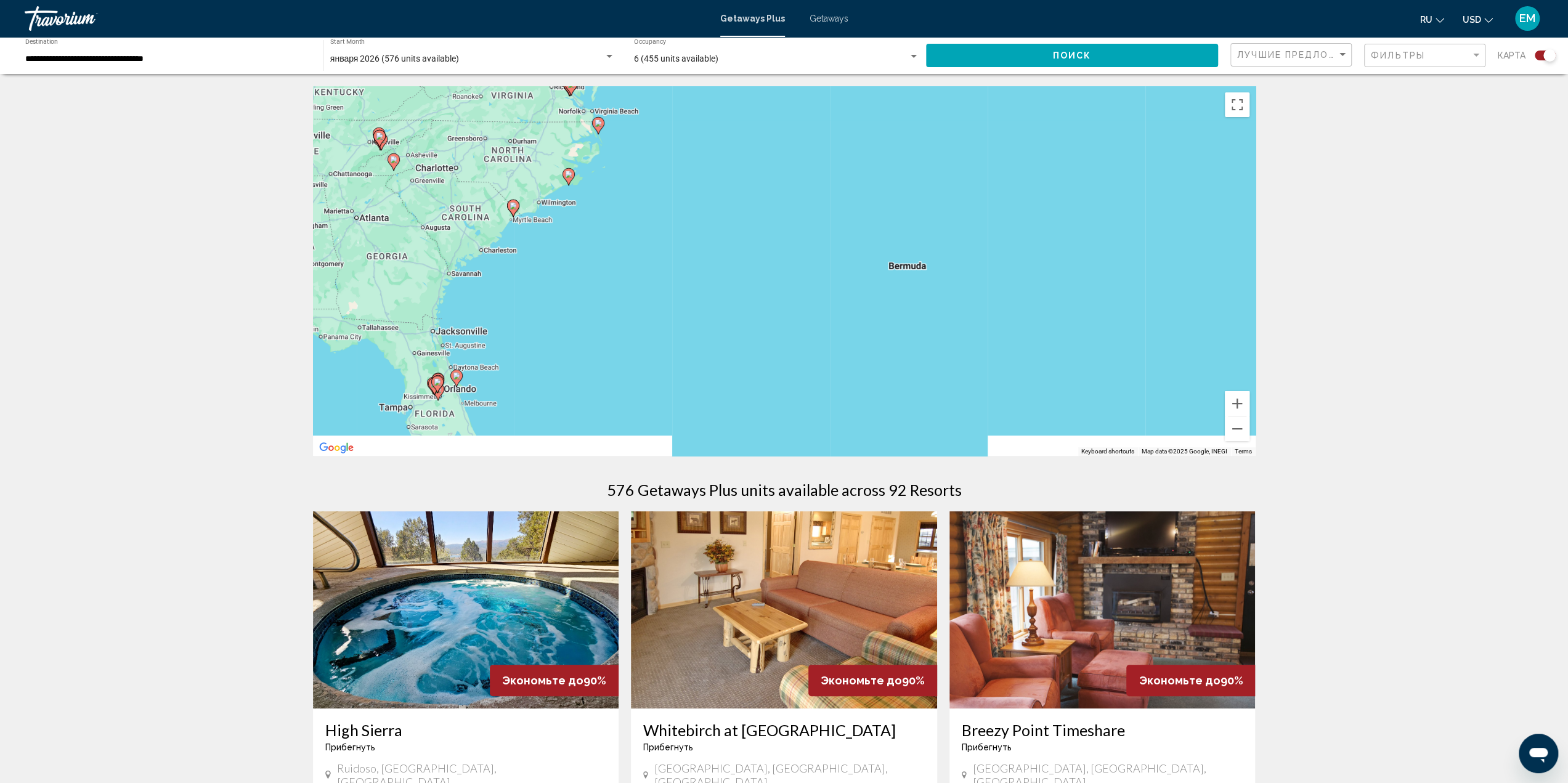
drag, startPoint x: 642, startPoint y: 367, endPoint x: 879, endPoint y: 241, distance: 268.4
click at [879, 241] on div "To activate drag with keyboard, press Alt + Enter. Once in keyboard drag state,…" at bounding box center [784, 271] width 942 height 369
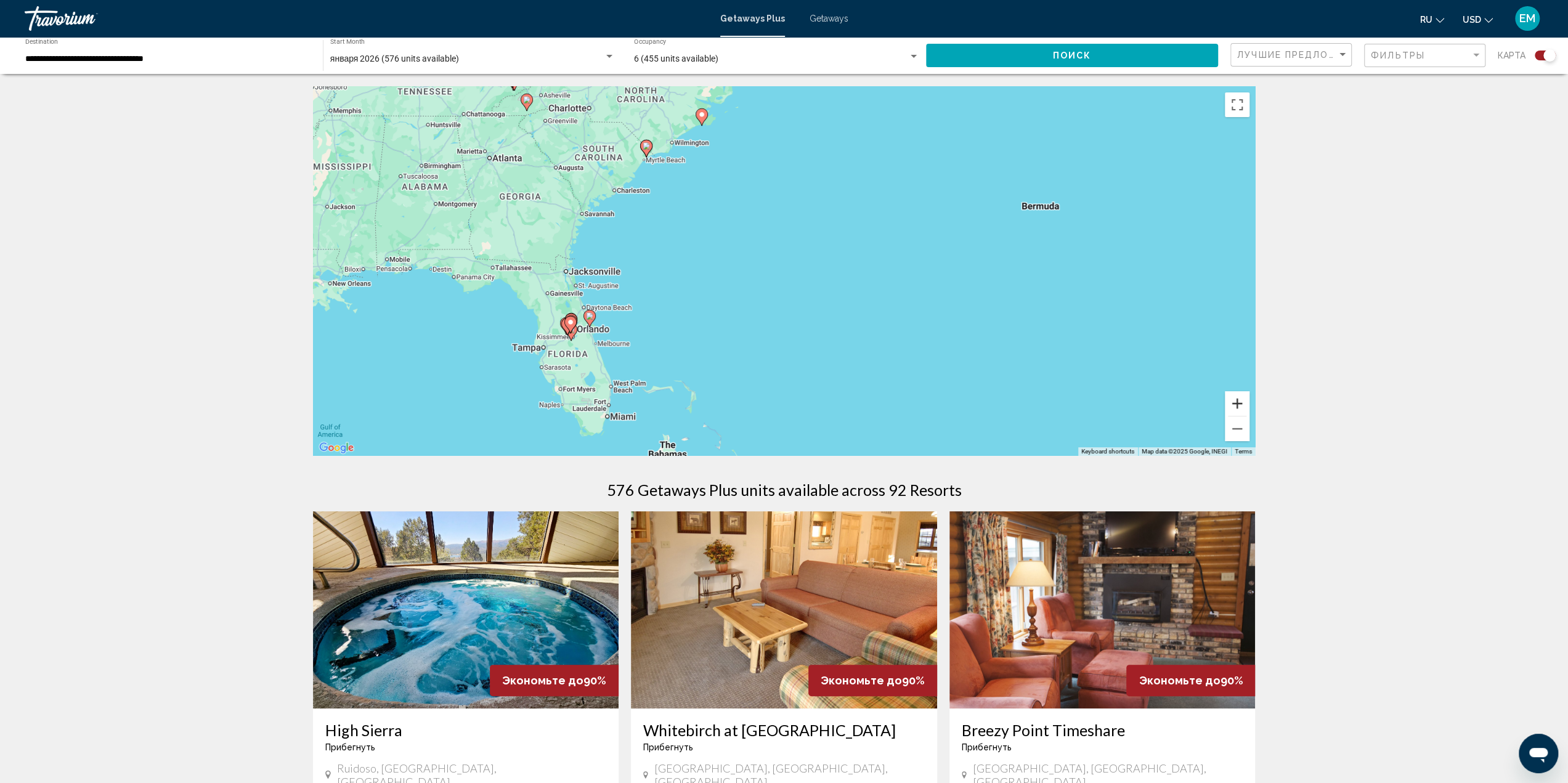
click at [1236, 401] on button "Zoom in" at bounding box center [1237, 403] width 24 height 24
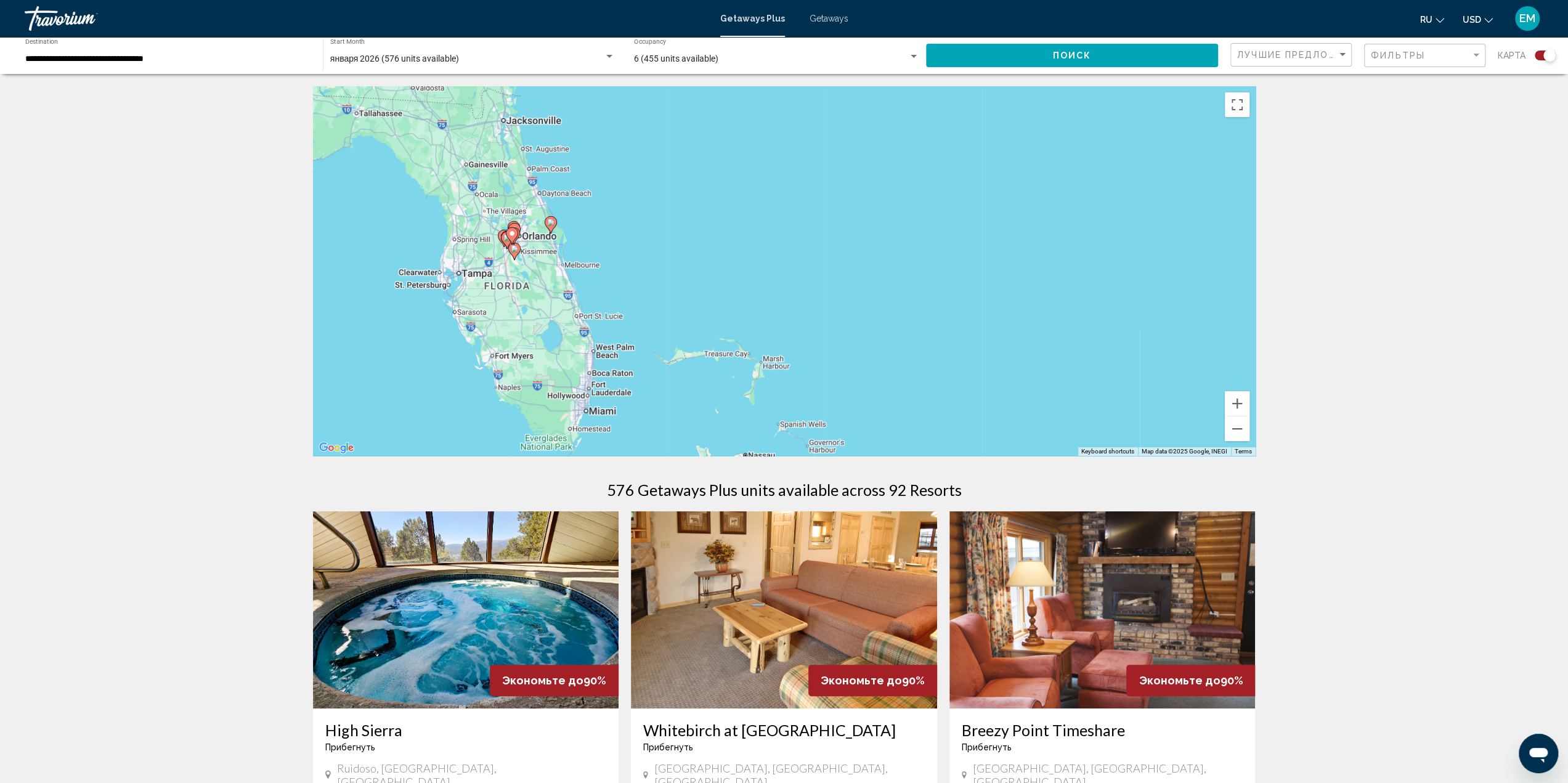
drag, startPoint x: 756, startPoint y: 291, endPoint x: 886, endPoint y: 164, distance: 181.7
click at [886, 164] on div "To activate drag with keyboard, press Alt + Enter. Once in keyboard drag state,…" at bounding box center [784, 271] width 942 height 369
click at [1238, 401] on button "Zoom in" at bounding box center [1237, 403] width 24 height 24
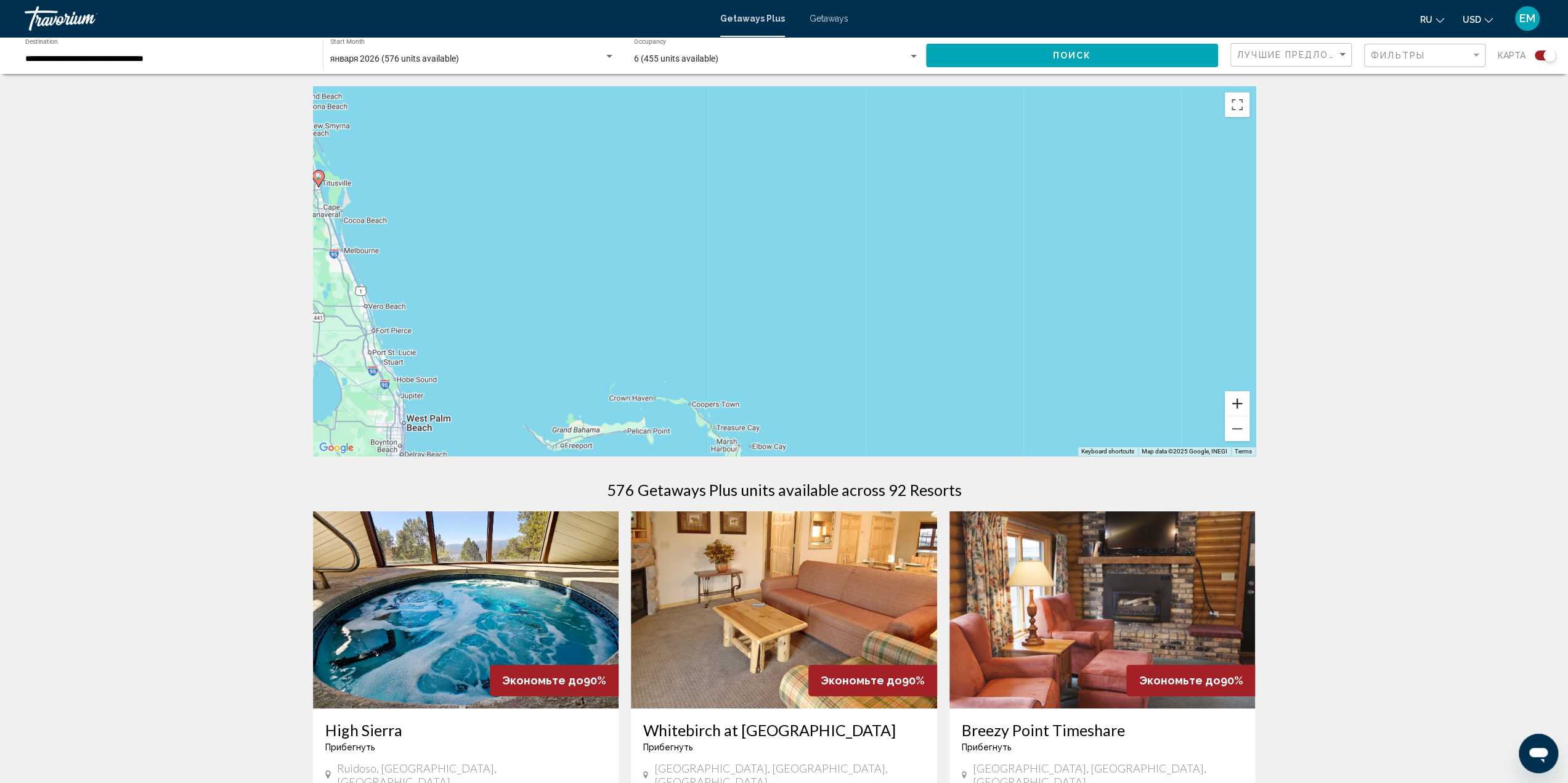
click at [1238, 401] on button "Zoom in" at bounding box center [1237, 403] width 24 height 24
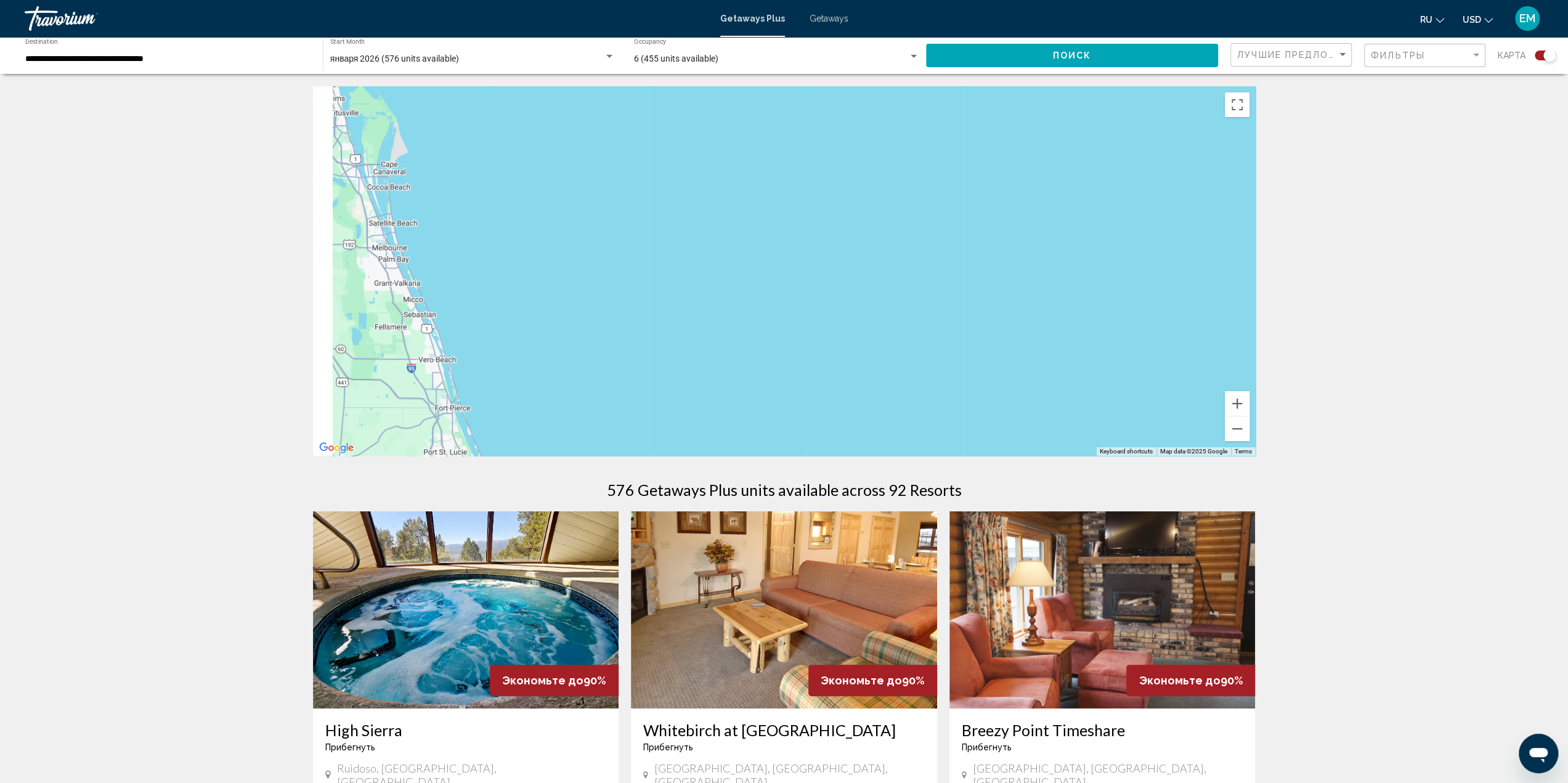
drag, startPoint x: 624, startPoint y: 312, endPoint x: 1148, endPoint y: 331, distance: 524.3
click at [1148, 331] on div "Main content" at bounding box center [784, 271] width 942 height 369
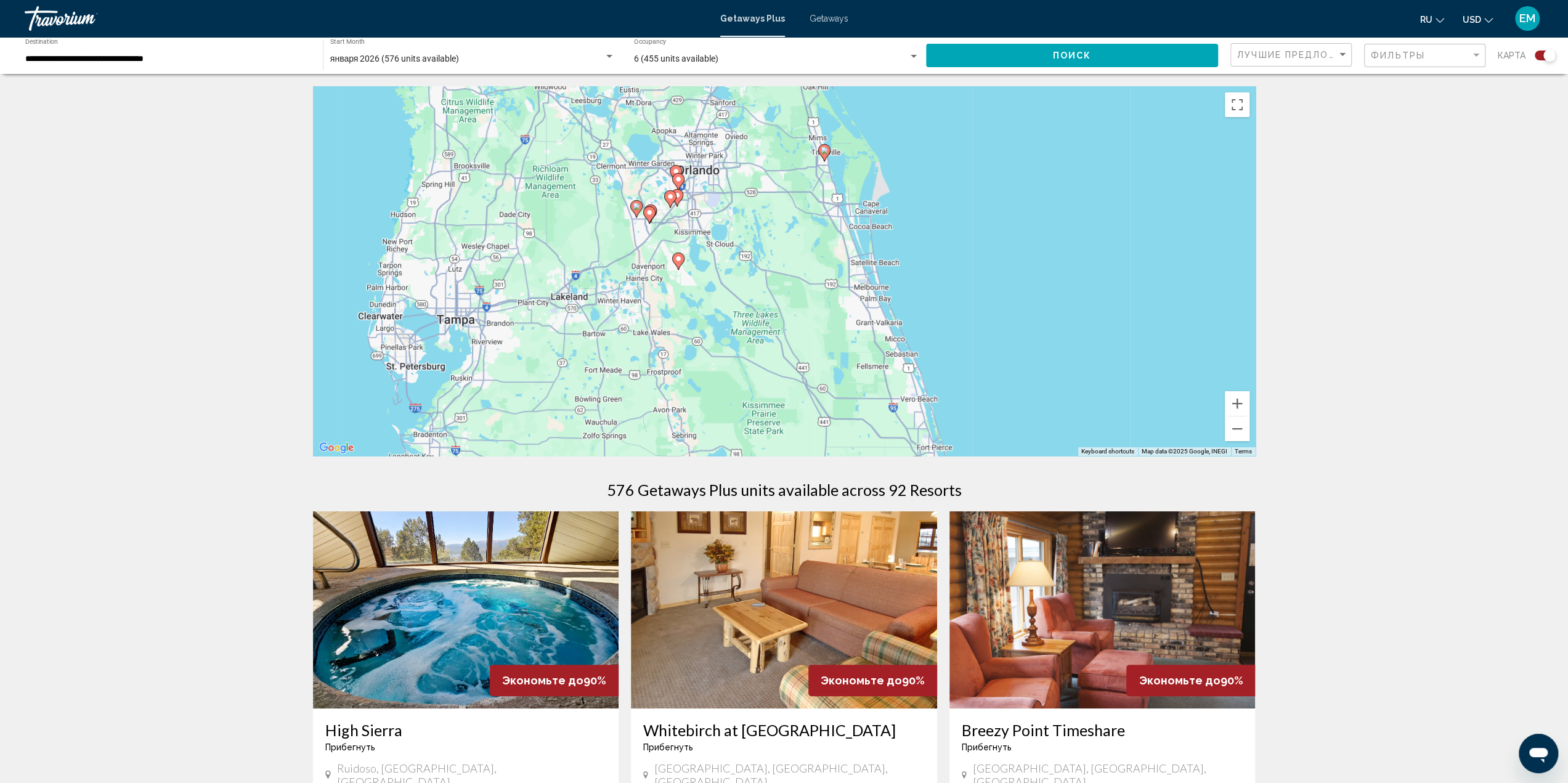
drag, startPoint x: 572, startPoint y: 297, endPoint x: 979, endPoint y: 334, distance: 408.7
click at [979, 334] on div "To activate drag with keyboard, press Alt + Enter. Once in keyboard drag state,…" at bounding box center [784, 271] width 942 height 369
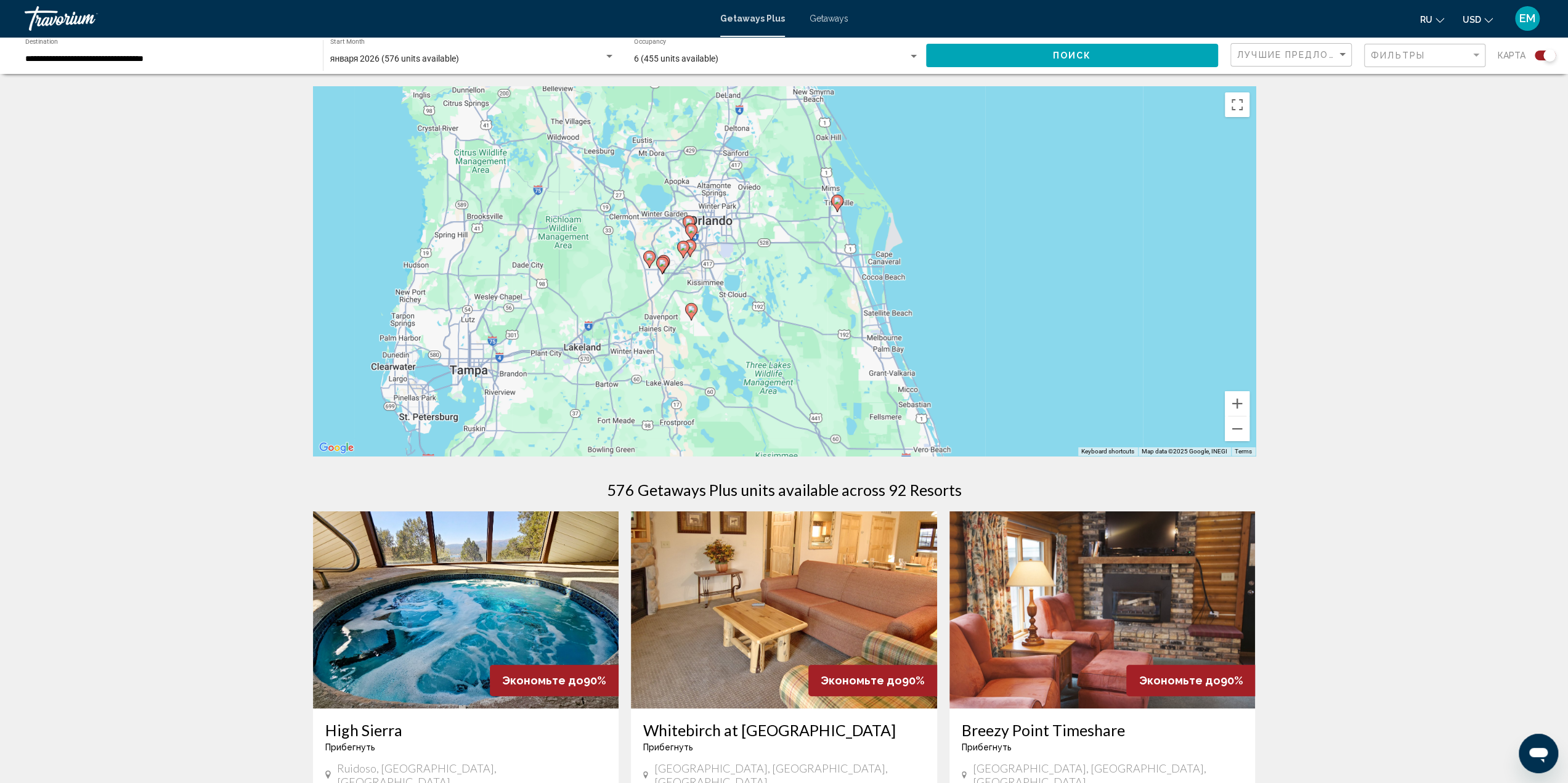
drag, startPoint x: 1007, startPoint y: 220, endPoint x: 1020, endPoint y: 271, distance: 52.6
click at [1020, 271] on div "To activate drag with keyboard, press Alt + Enter. Once in keyboard drag state,…" at bounding box center [784, 271] width 942 height 369
click at [1237, 401] on button "Zoom in" at bounding box center [1237, 403] width 24 height 24
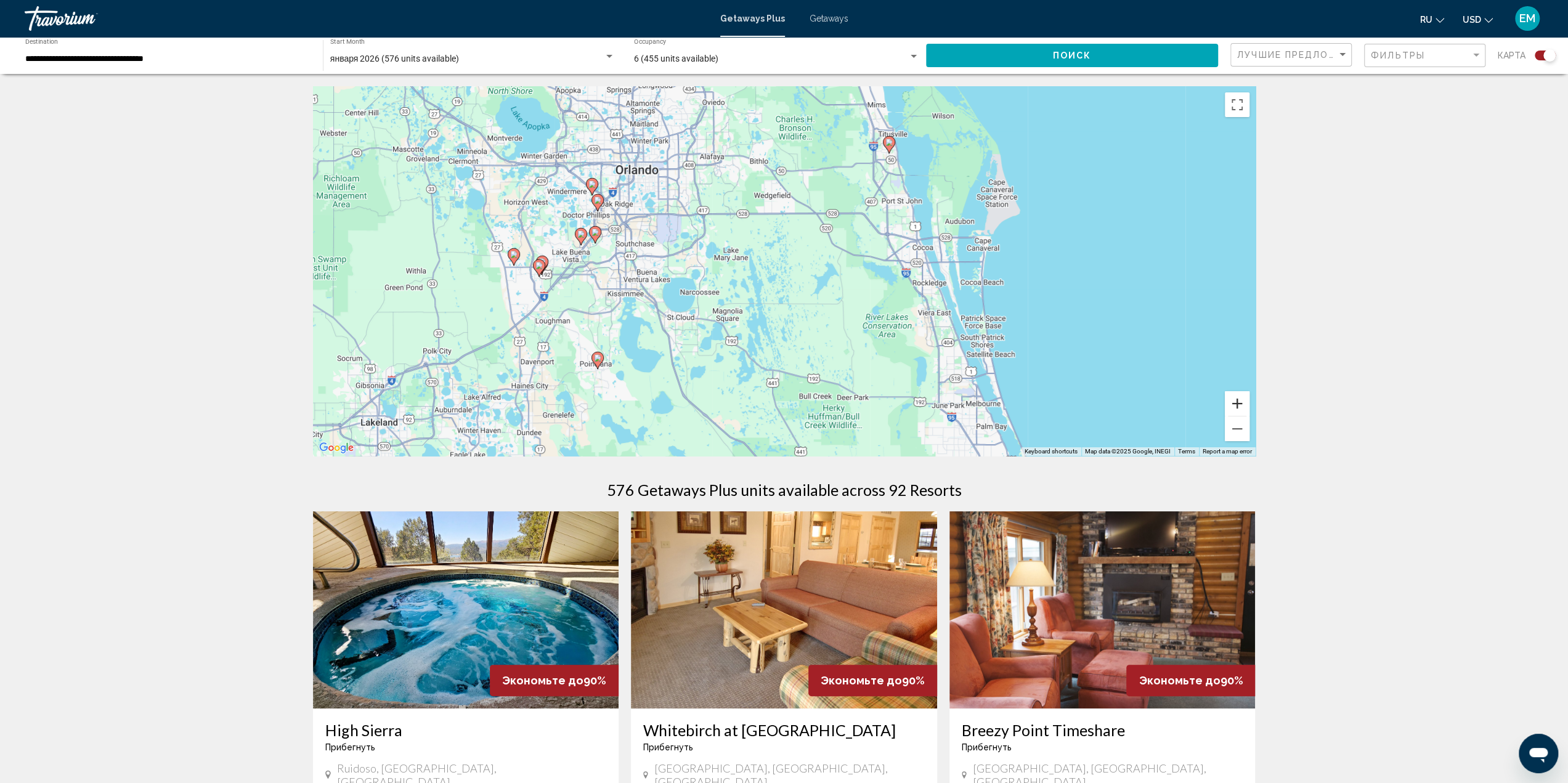
click at [1236, 401] on button "Zoom in" at bounding box center [1237, 403] width 24 height 24
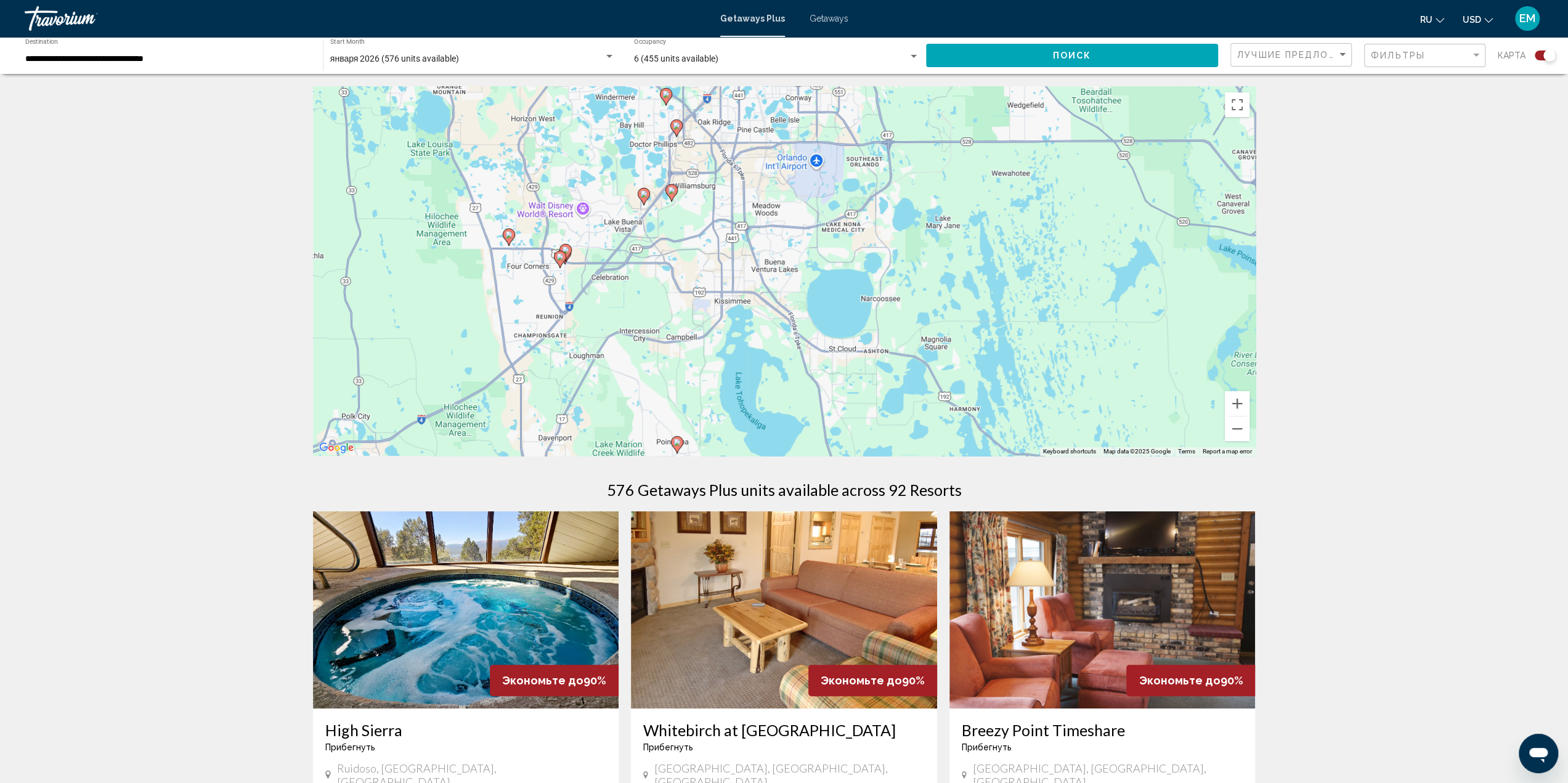
drag, startPoint x: 558, startPoint y: 319, endPoint x: 828, endPoint y: 304, distance: 270.4
click at [828, 304] on div "To activate drag with keyboard, press Alt + Enter. Once in keyboard drag state,…" at bounding box center [784, 271] width 942 height 369
click at [507, 237] on image "Main content" at bounding box center [509, 235] width 7 height 7
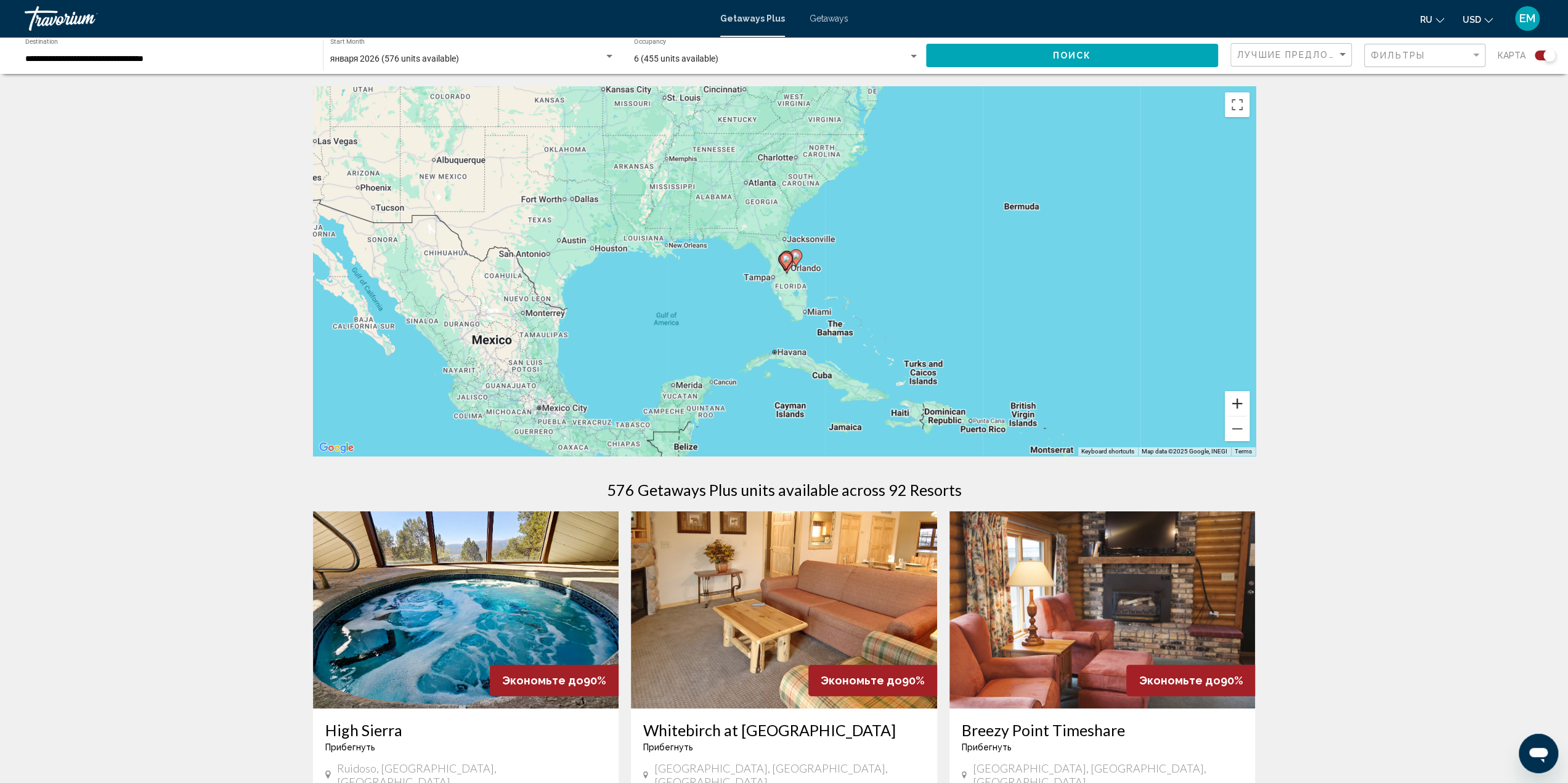
click at [1237, 402] on button "Zoom in" at bounding box center [1237, 403] width 24 height 24
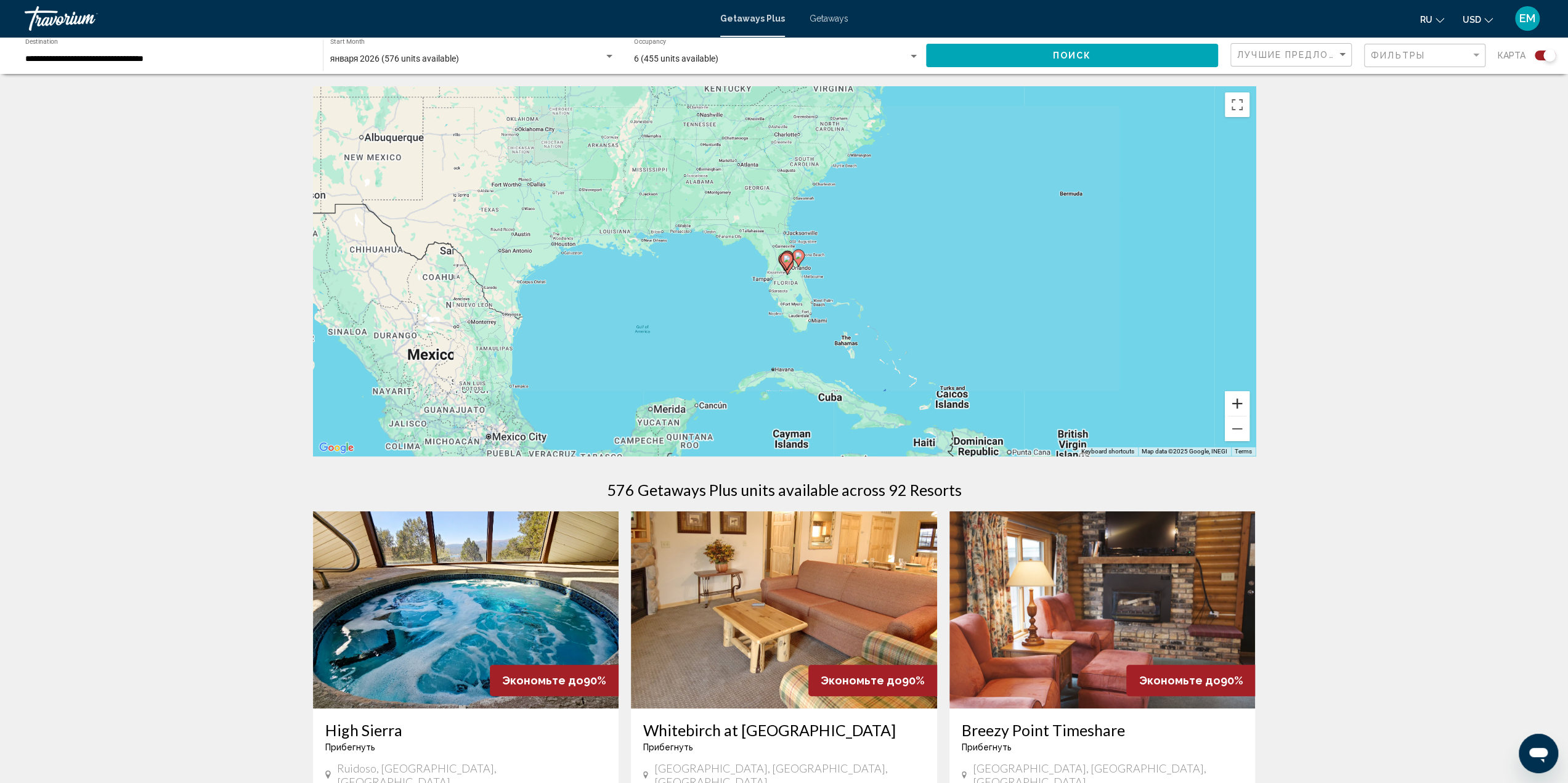
click at [1237, 402] on button "Zoom in" at bounding box center [1237, 403] width 24 height 24
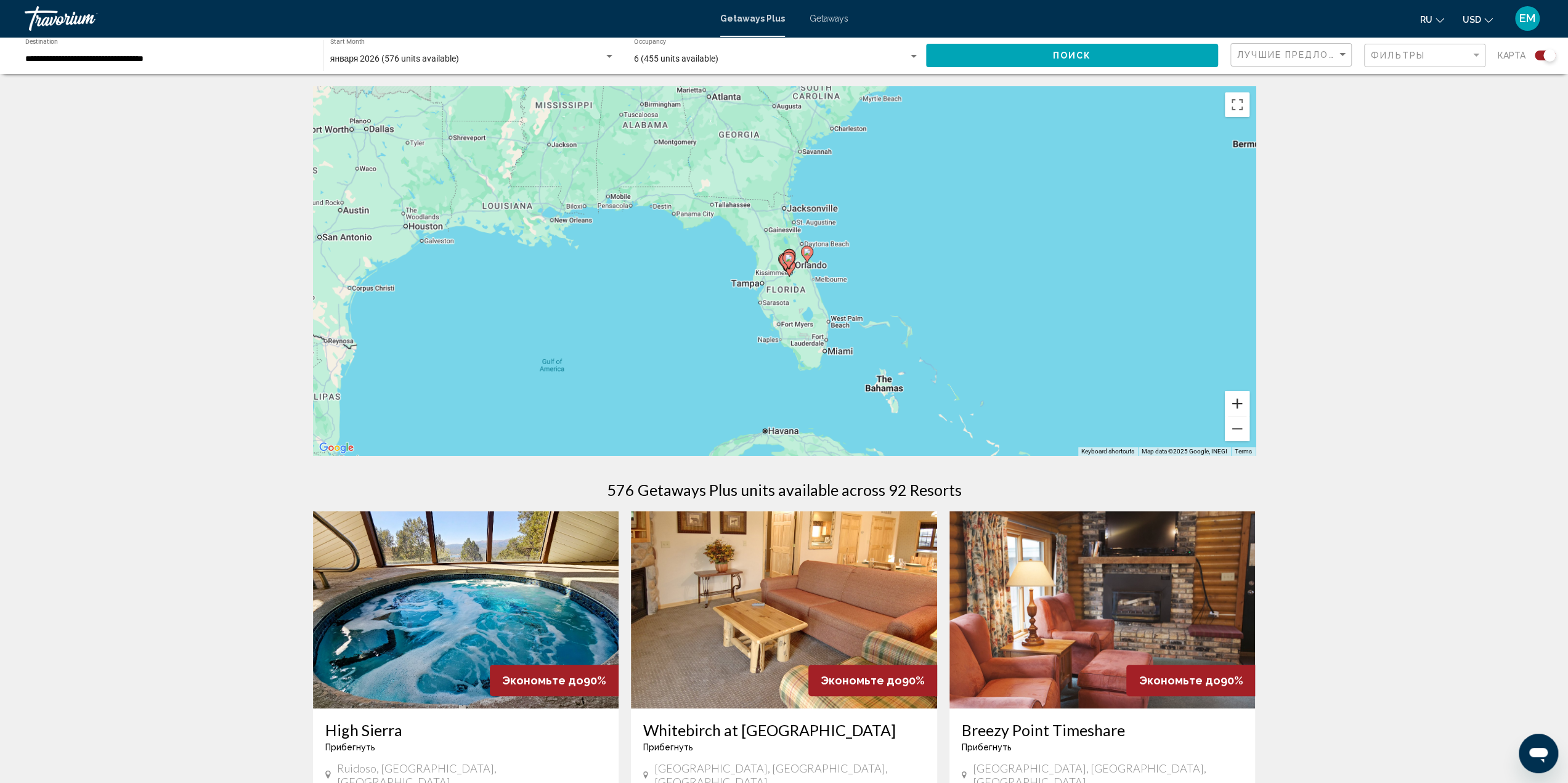
click at [1237, 402] on button "Zoom in" at bounding box center [1237, 403] width 24 height 24
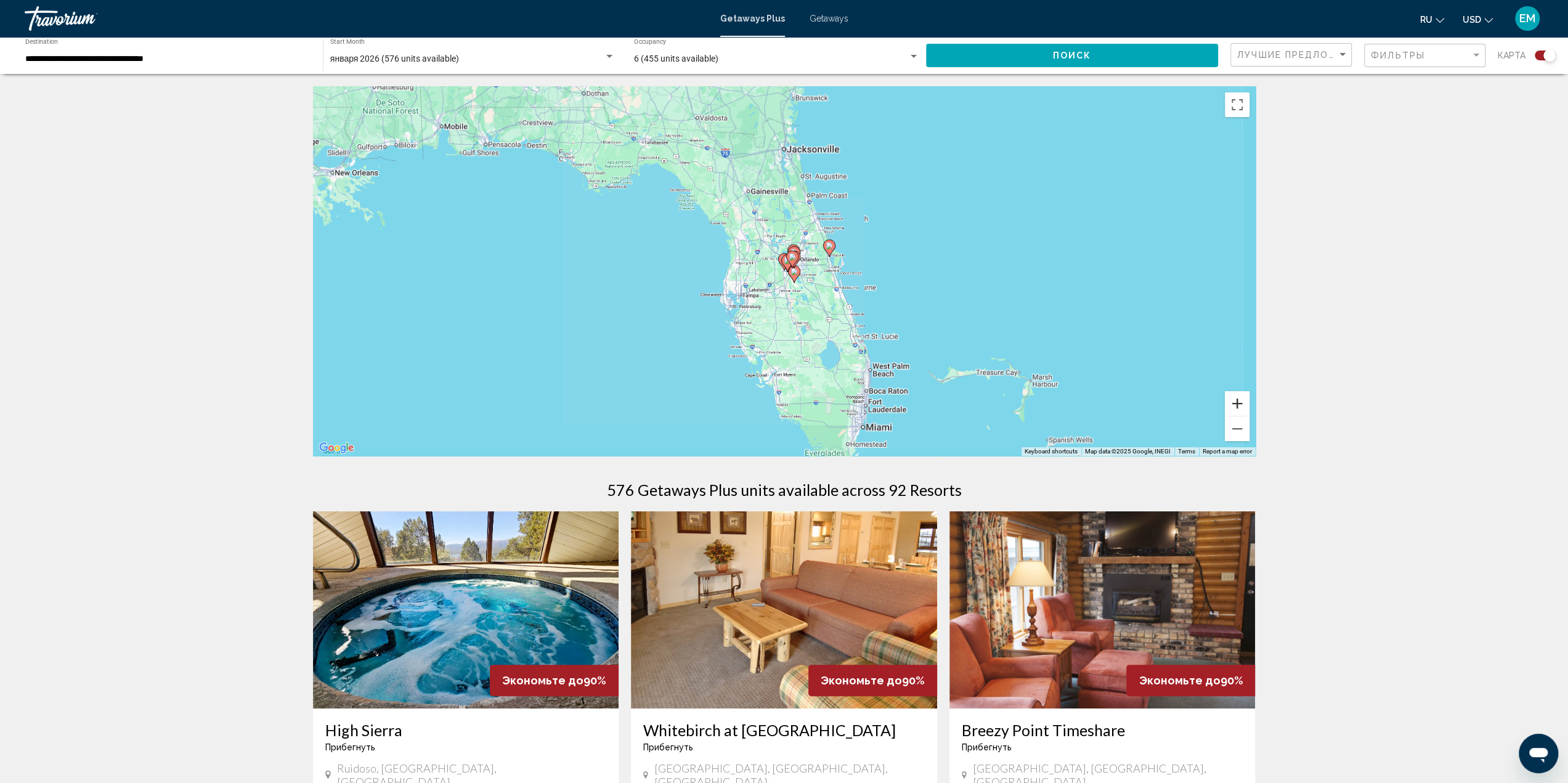
click at [1237, 402] on button "Zoom in" at bounding box center [1237, 403] width 24 height 24
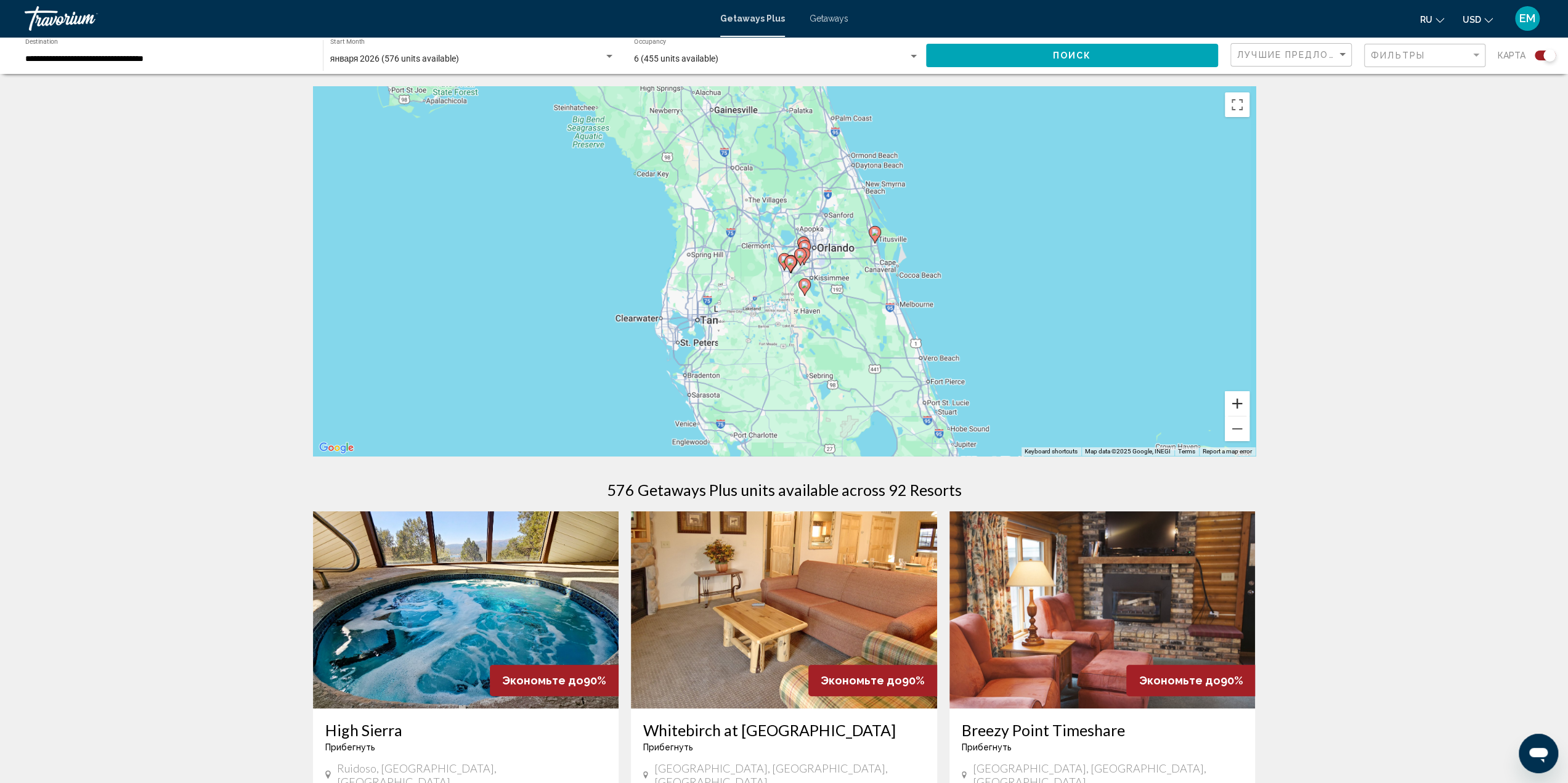
click at [1237, 402] on button "Zoom in" at bounding box center [1237, 403] width 24 height 24
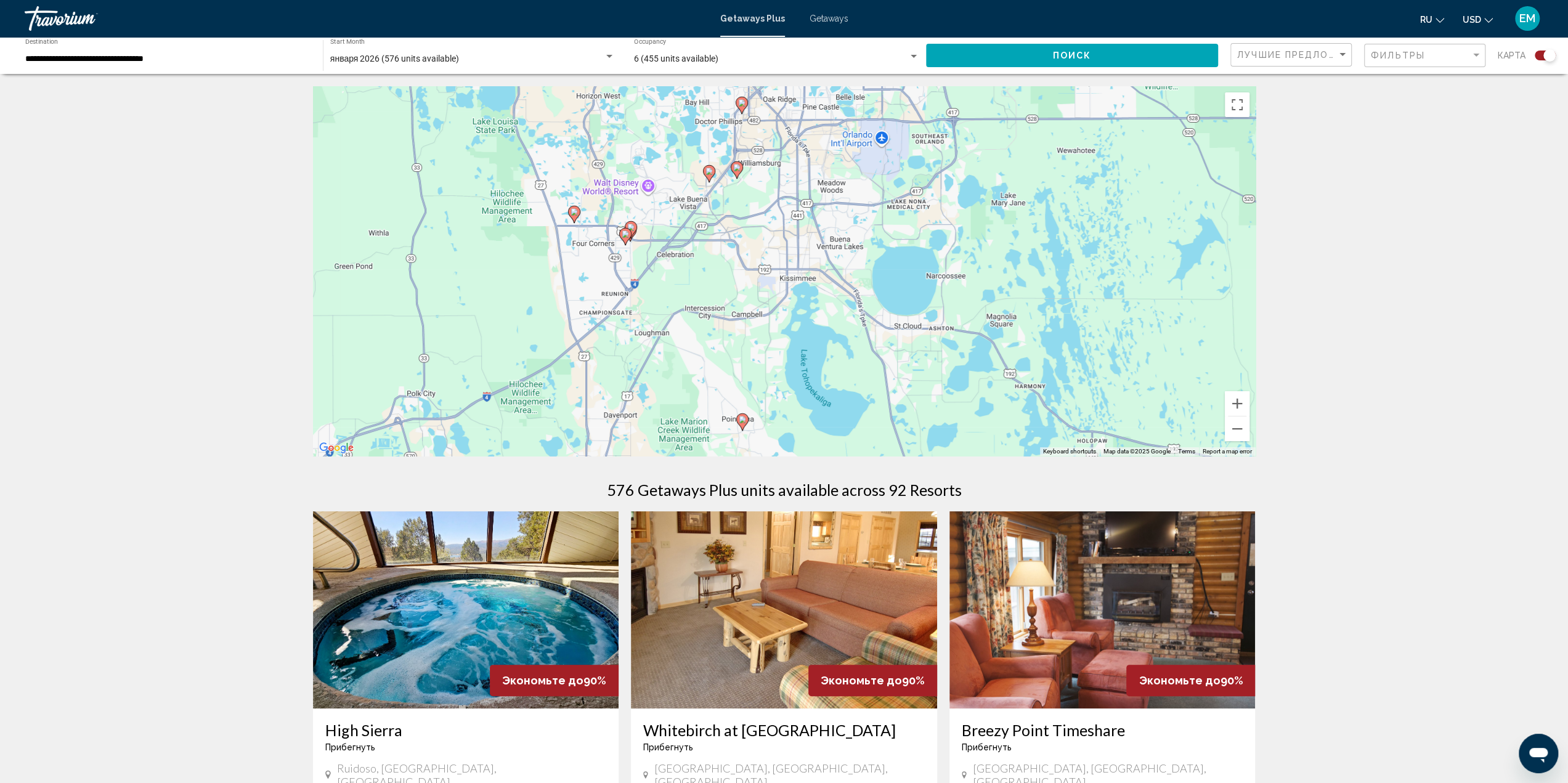
drag, startPoint x: 1036, startPoint y: 302, endPoint x: 821, endPoint y: 254, distance: 220.3
click at [826, 254] on div "To activate drag with keyboard, press Alt + Enter. Once in keyboard drag state,…" at bounding box center [784, 271] width 942 height 369
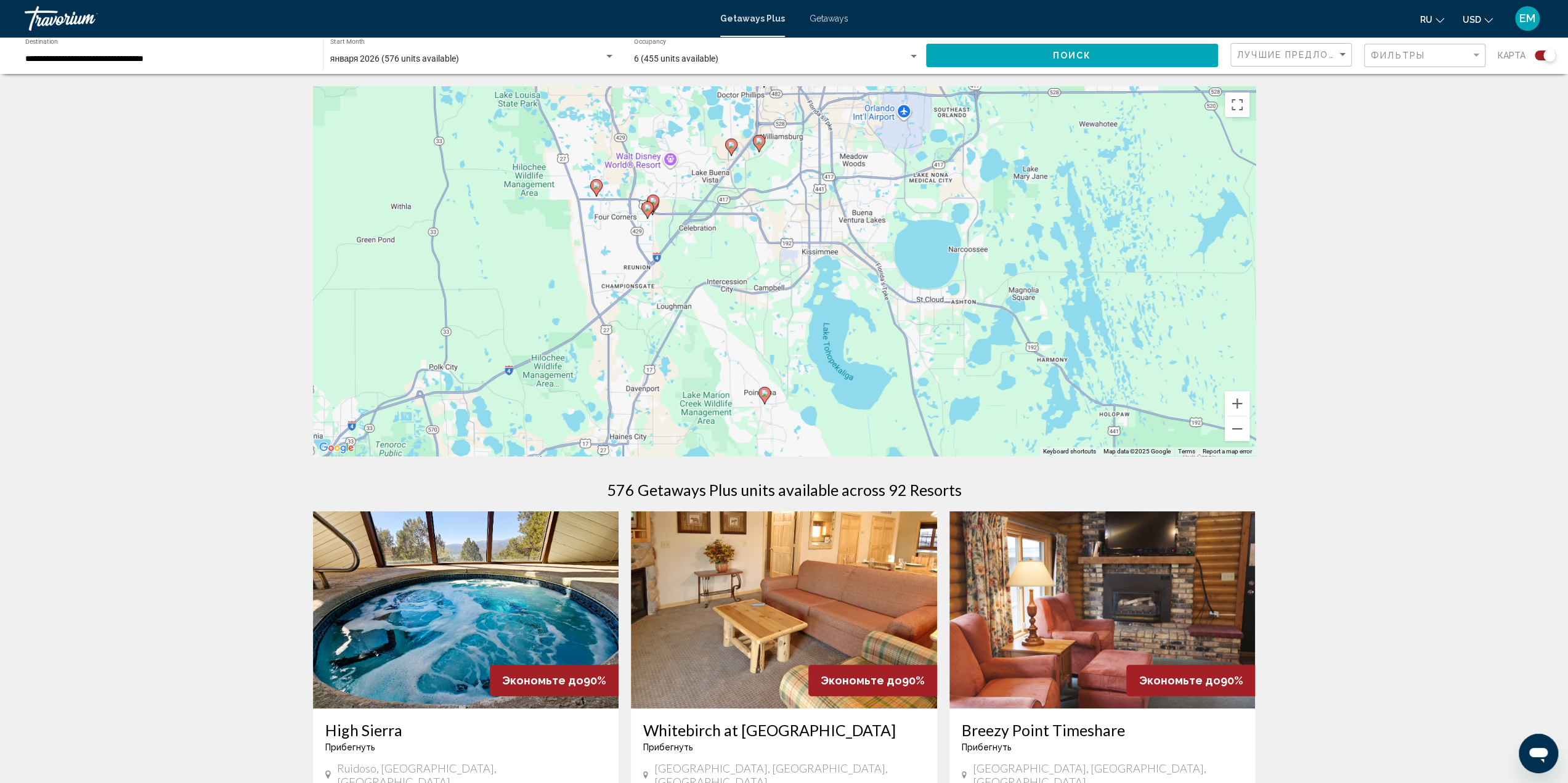
drag, startPoint x: 892, startPoint y: 208, endPoint x: 914, endPoint y: 184, distance: 32.6
click at [914, 184] on div "To activate drag with keyboard, press Alt + Enter. Once in keyboard drag state,…" at bounding box center [784, 271] width 942 height 369
click at [597, 189] on icon "Main content" at bounding box center [596, 188] width 11 height 16
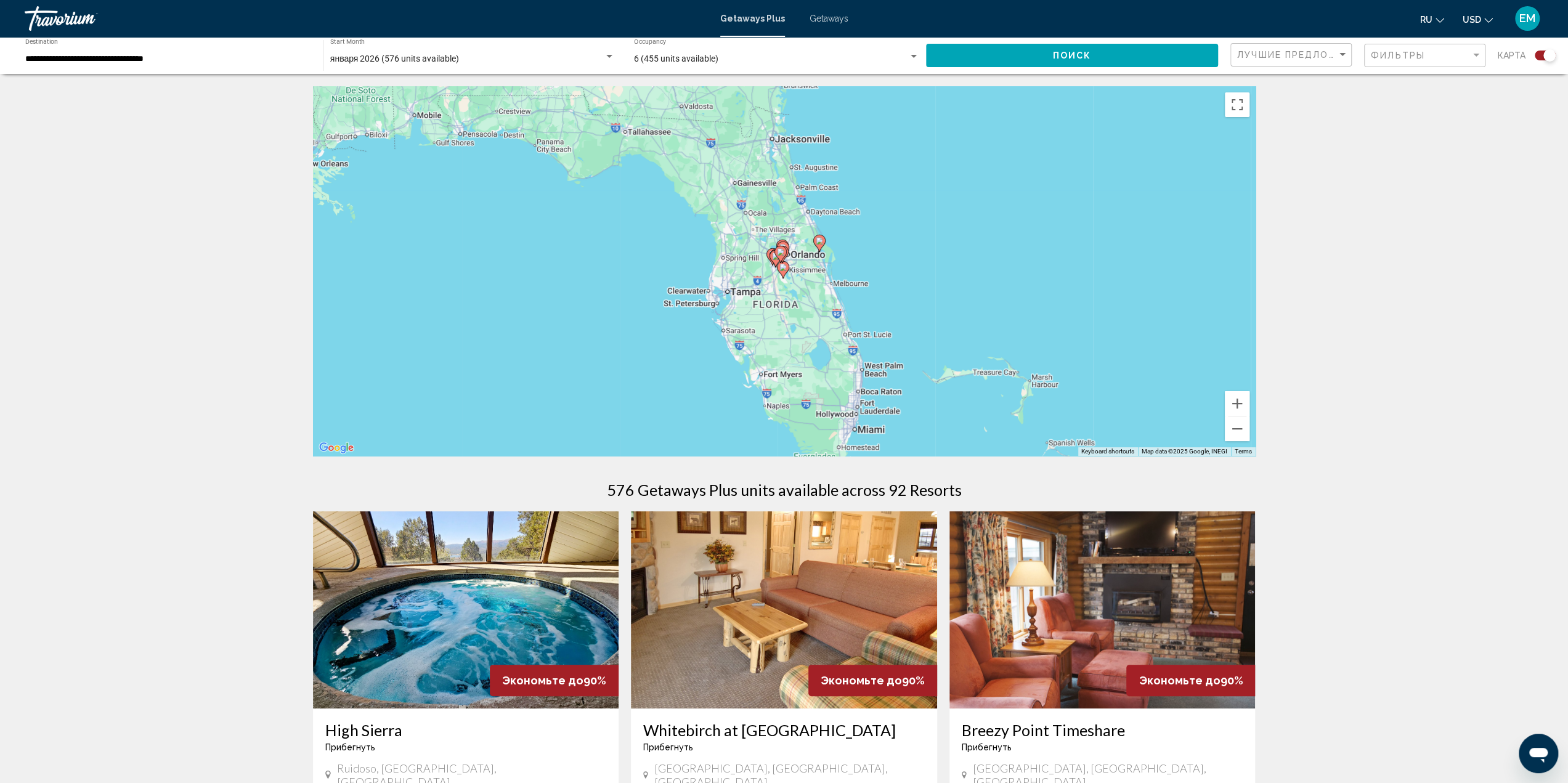
click at [767, 253] on icon "Main content" at bounding box center [772, 257] width 11 height 16
type input "**********"
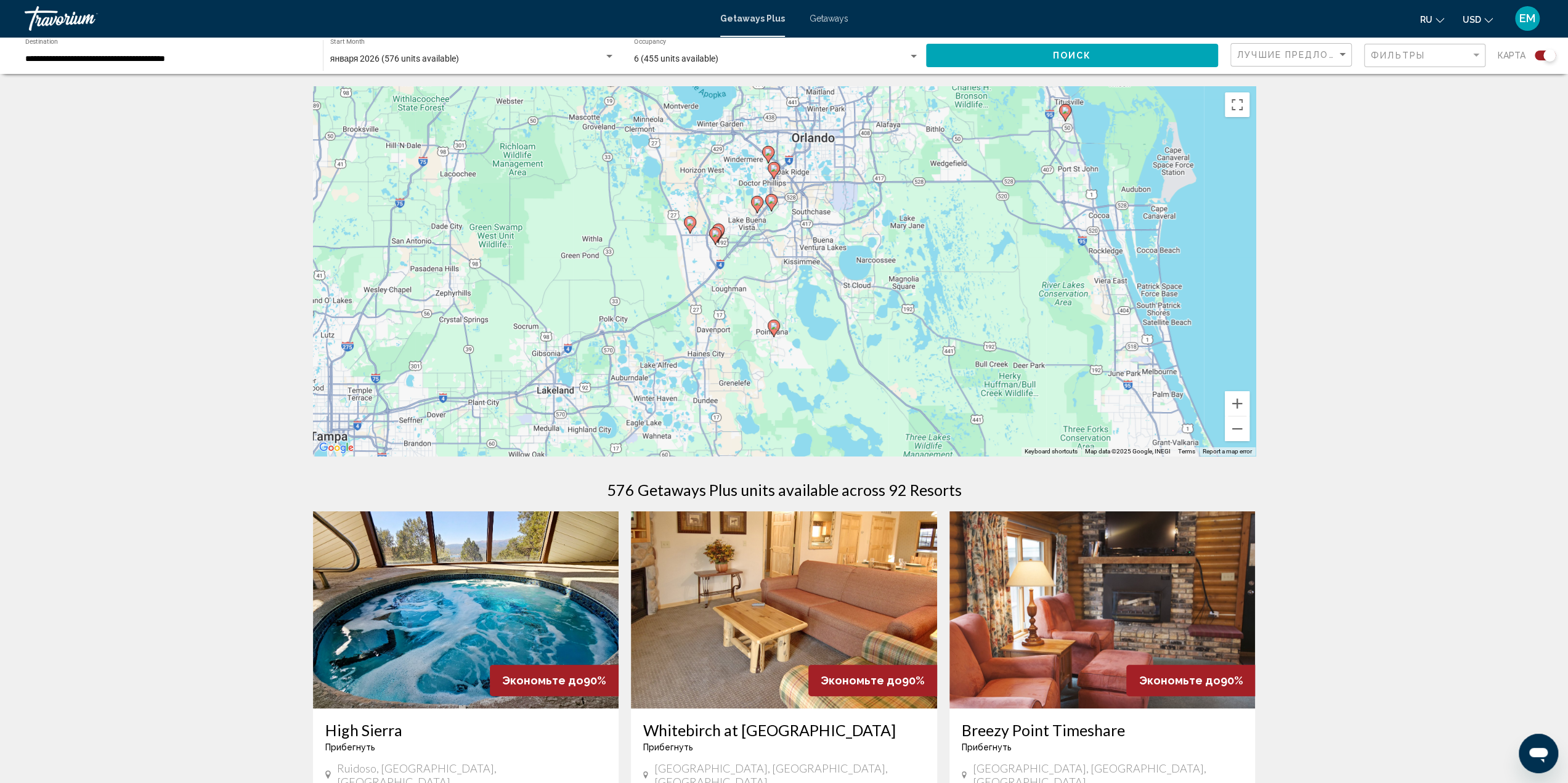
click at [691, 217] on icon "Main content" at bounding box center [689, 225] width 11 height 16
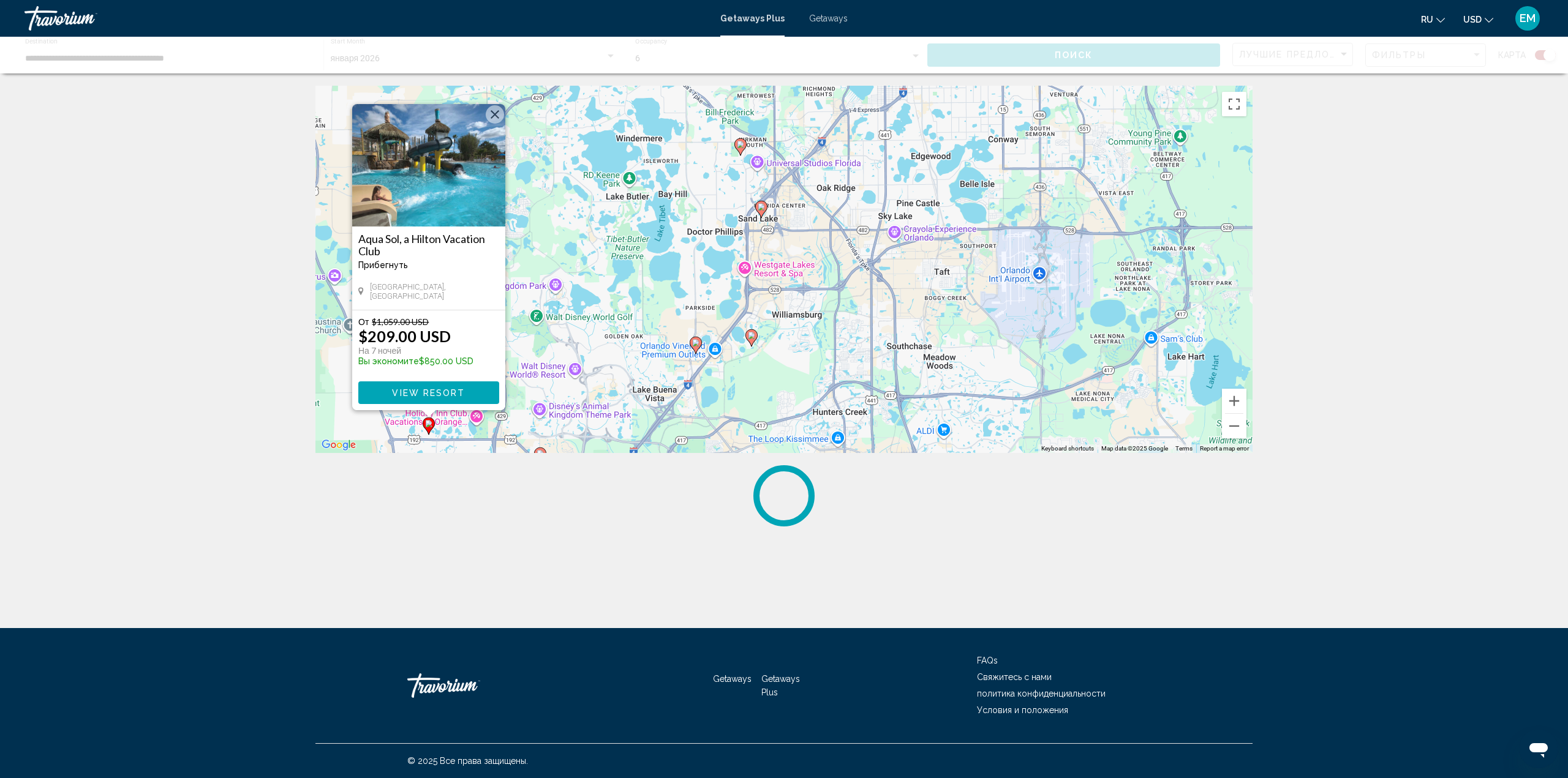
click at [447, 391] on span "View Resort" at bounding box center [428, 393] width 73 height 10
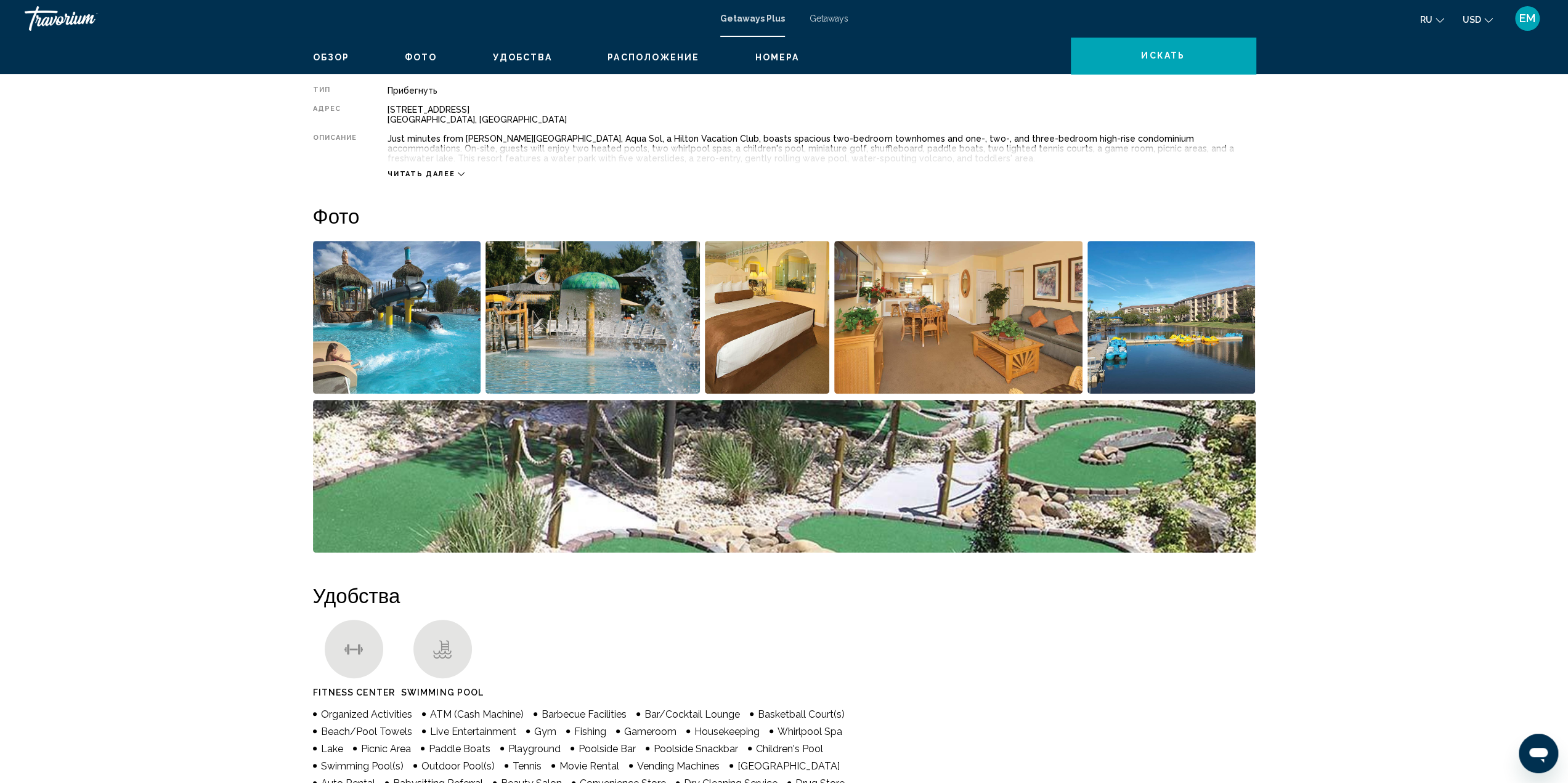
scroll to position [246, 0]
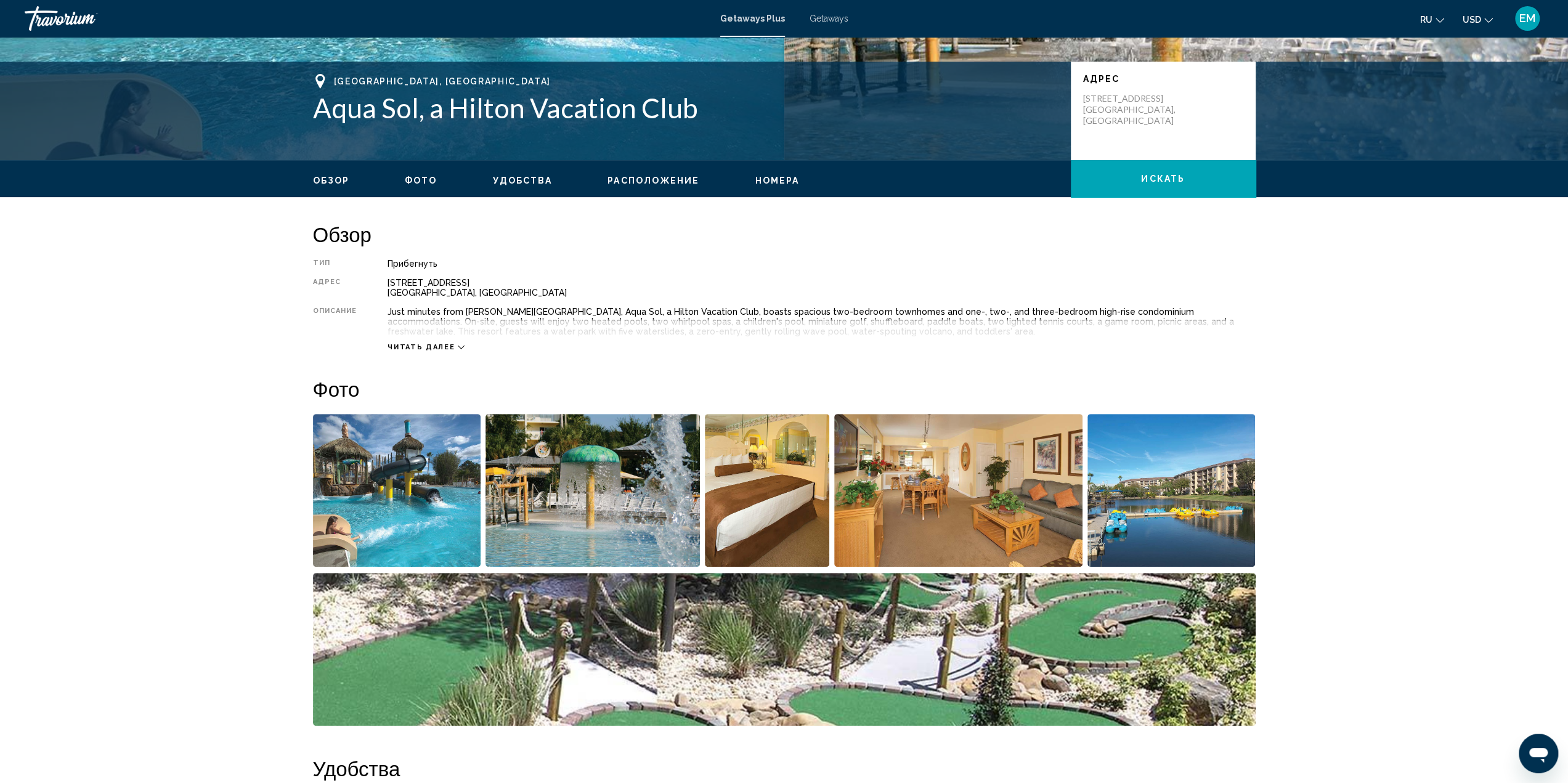
click at [397, 445] on img "Open full-screen image slider" at bounding box center [397, 490] width 168 height 152
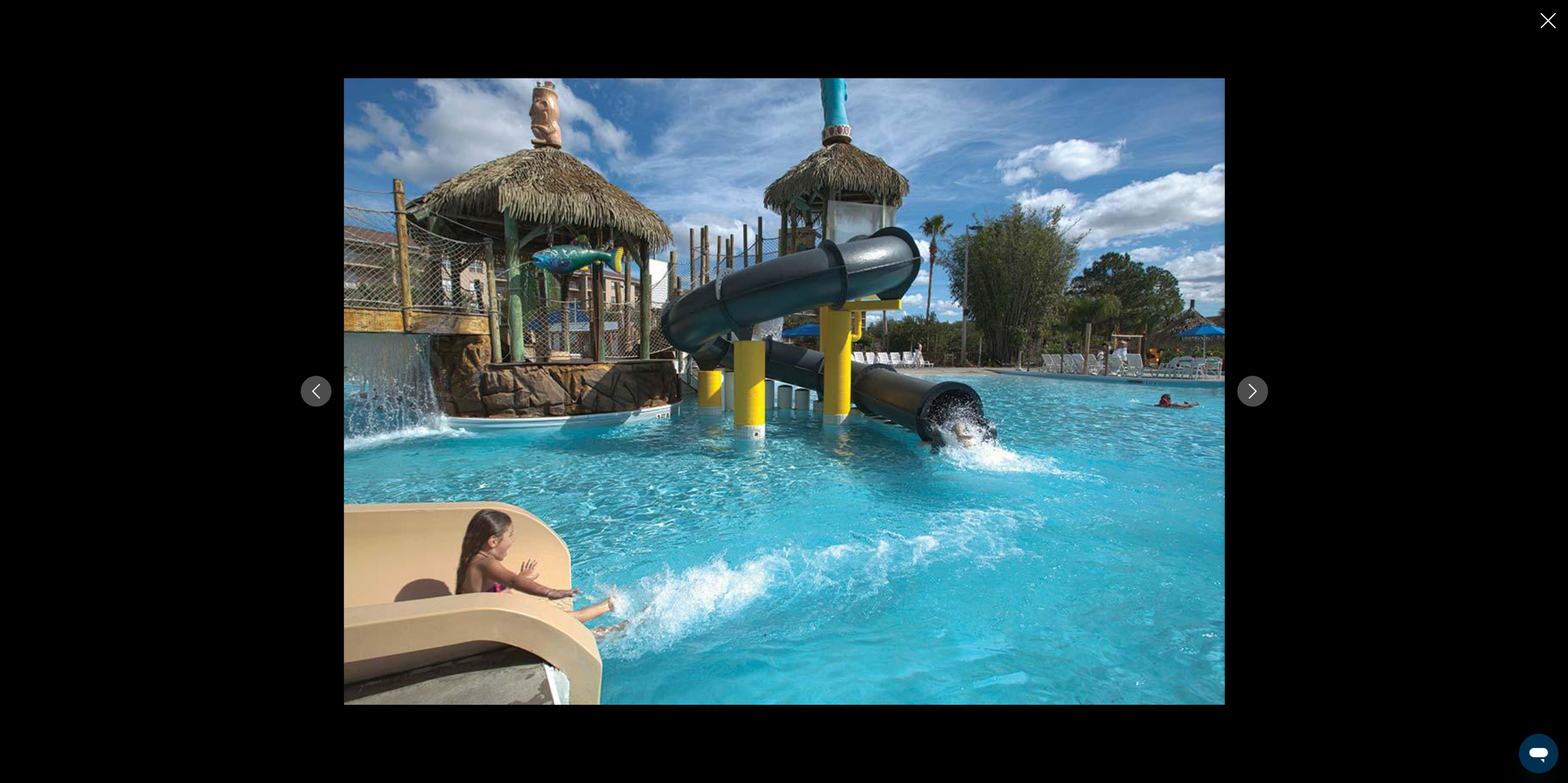
click at [1257, 388] on icon "Next image" at bounding box center [1252, 391] width 15 height 15
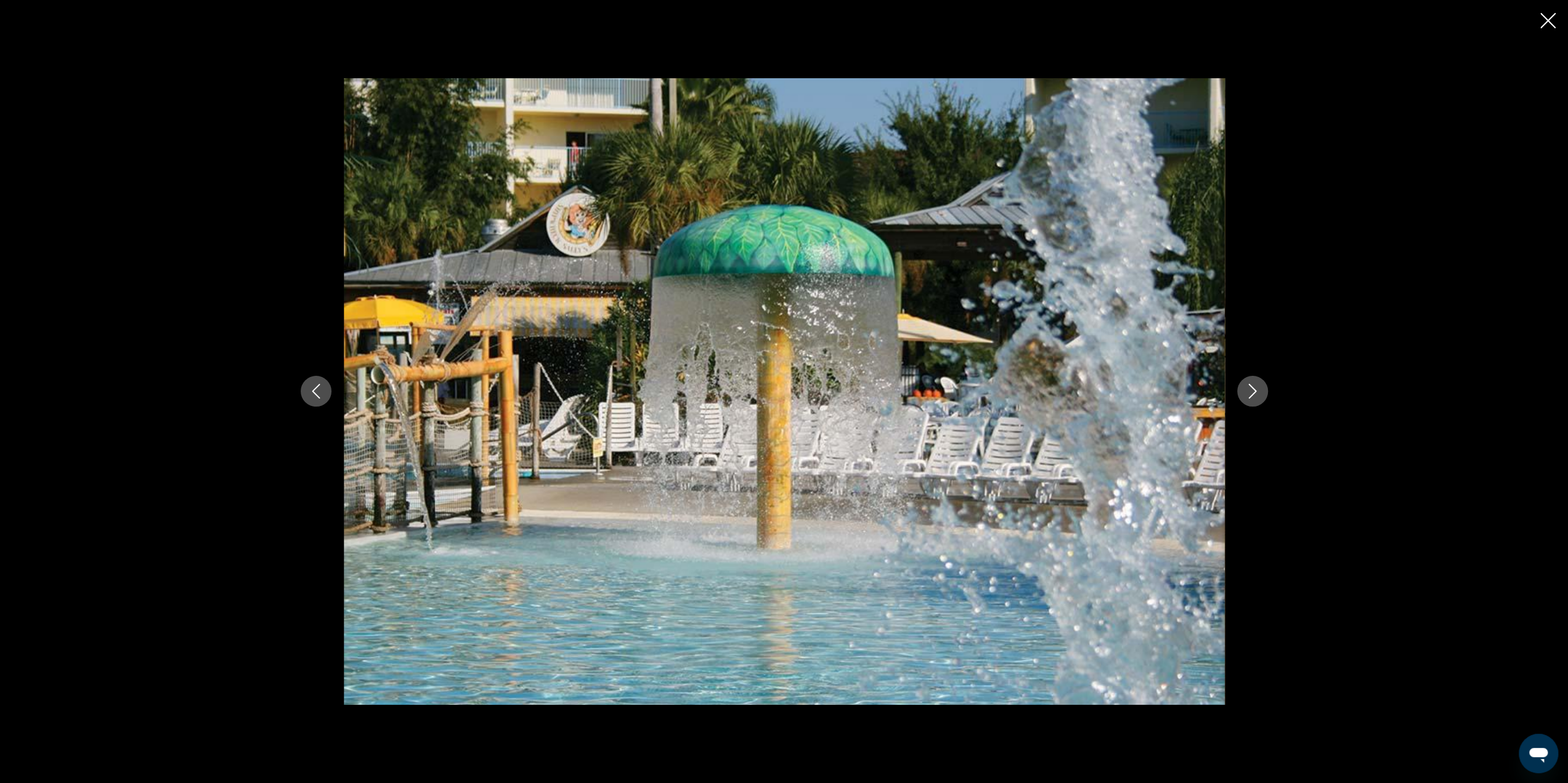
click at [1257, 388] on icon "Next image" at bounding box center [1252, 391] width 15 height 15
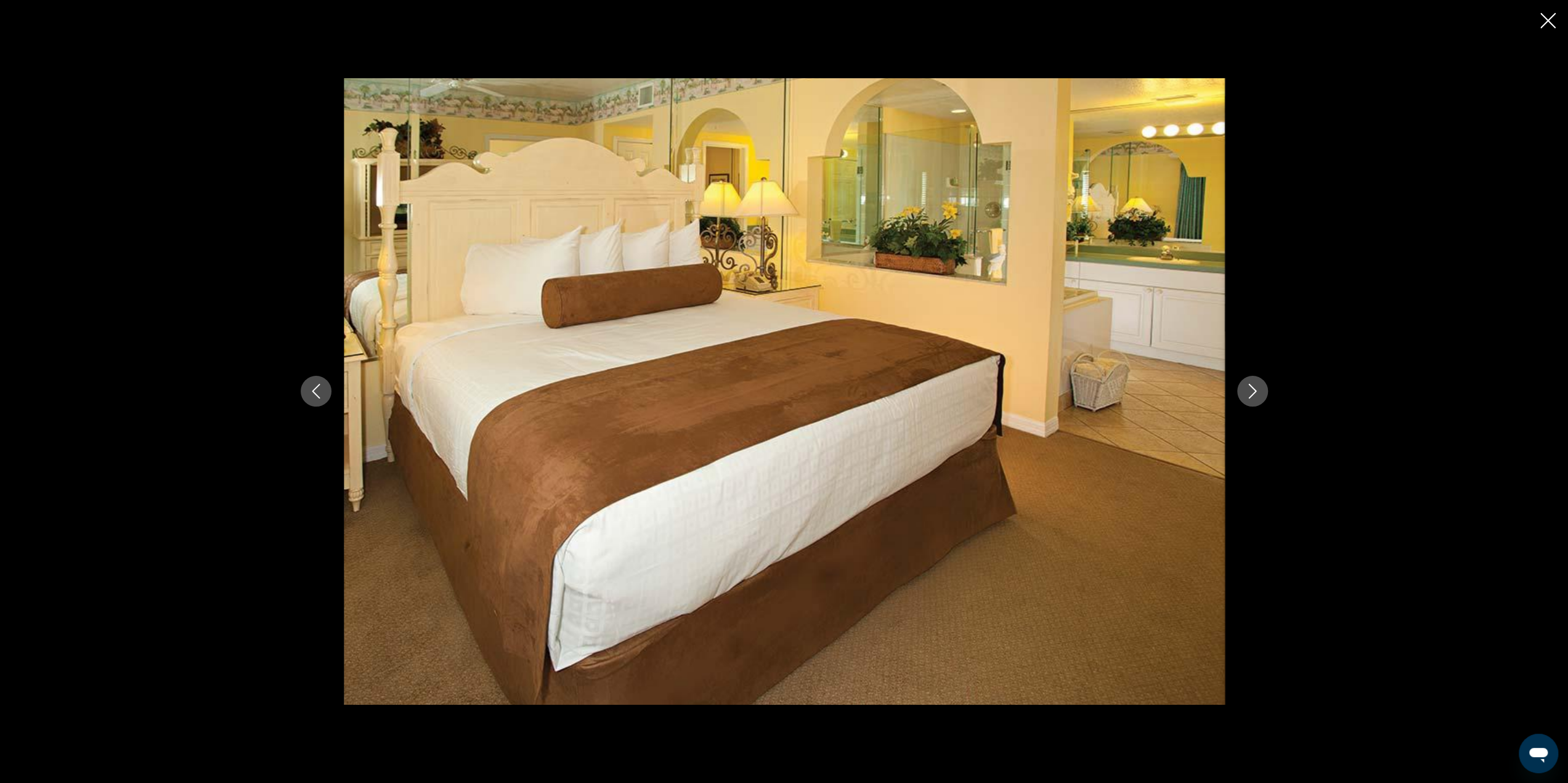
click at [1257, 388] on icon "Next image" at bounding box center [1252, 391] width 15 height 15
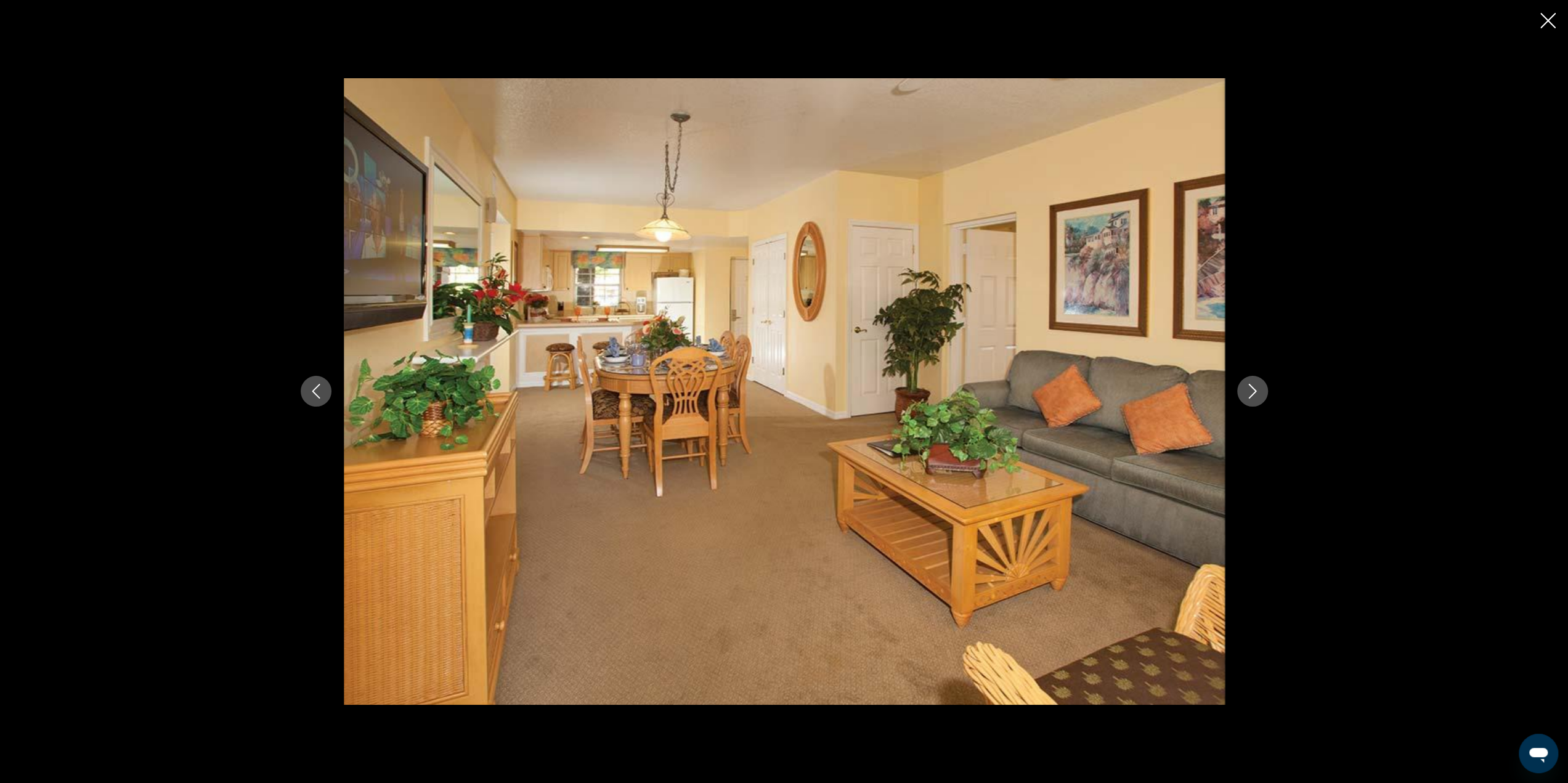
click at [1257, 388] on icon "Next image" at bounding box center [1252, 391] width 15 height 15
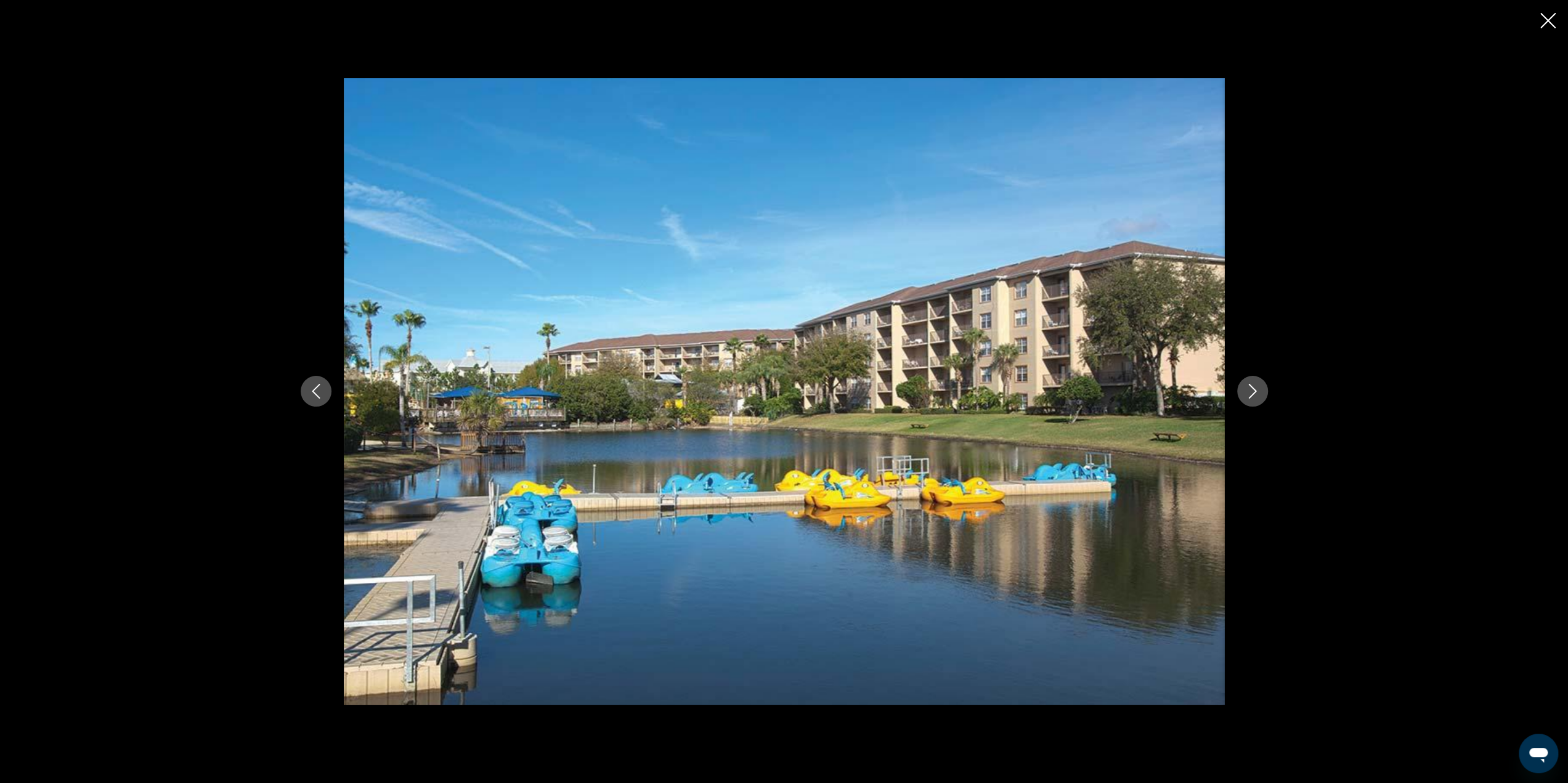
click at [1257, 388] on icon "Next image" at bounding box center [1252, 391] width 15 height 15
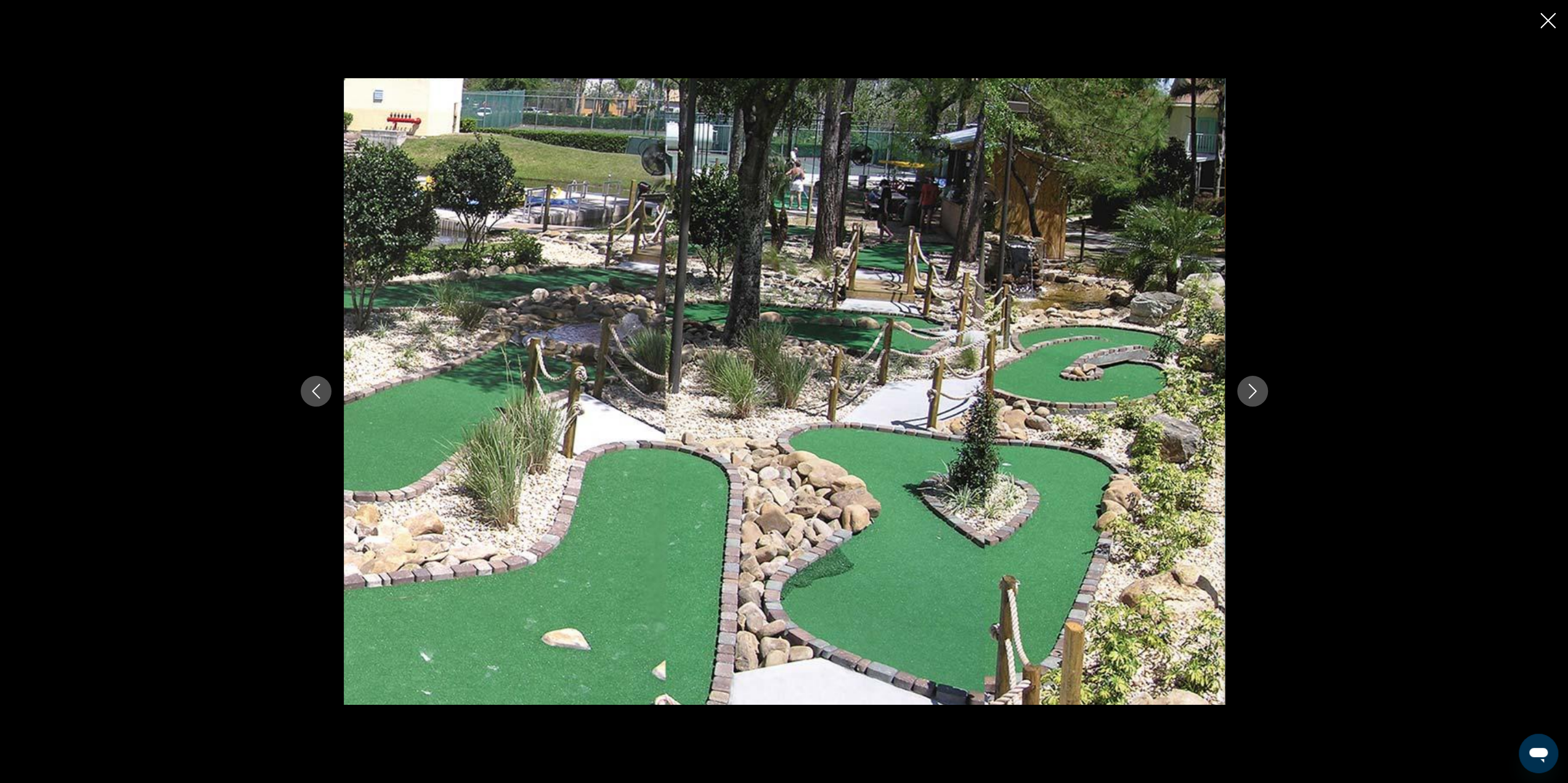
click at [1257, 388] on icon "Next image" at bounding box center [1252, 391] width 15 height 15
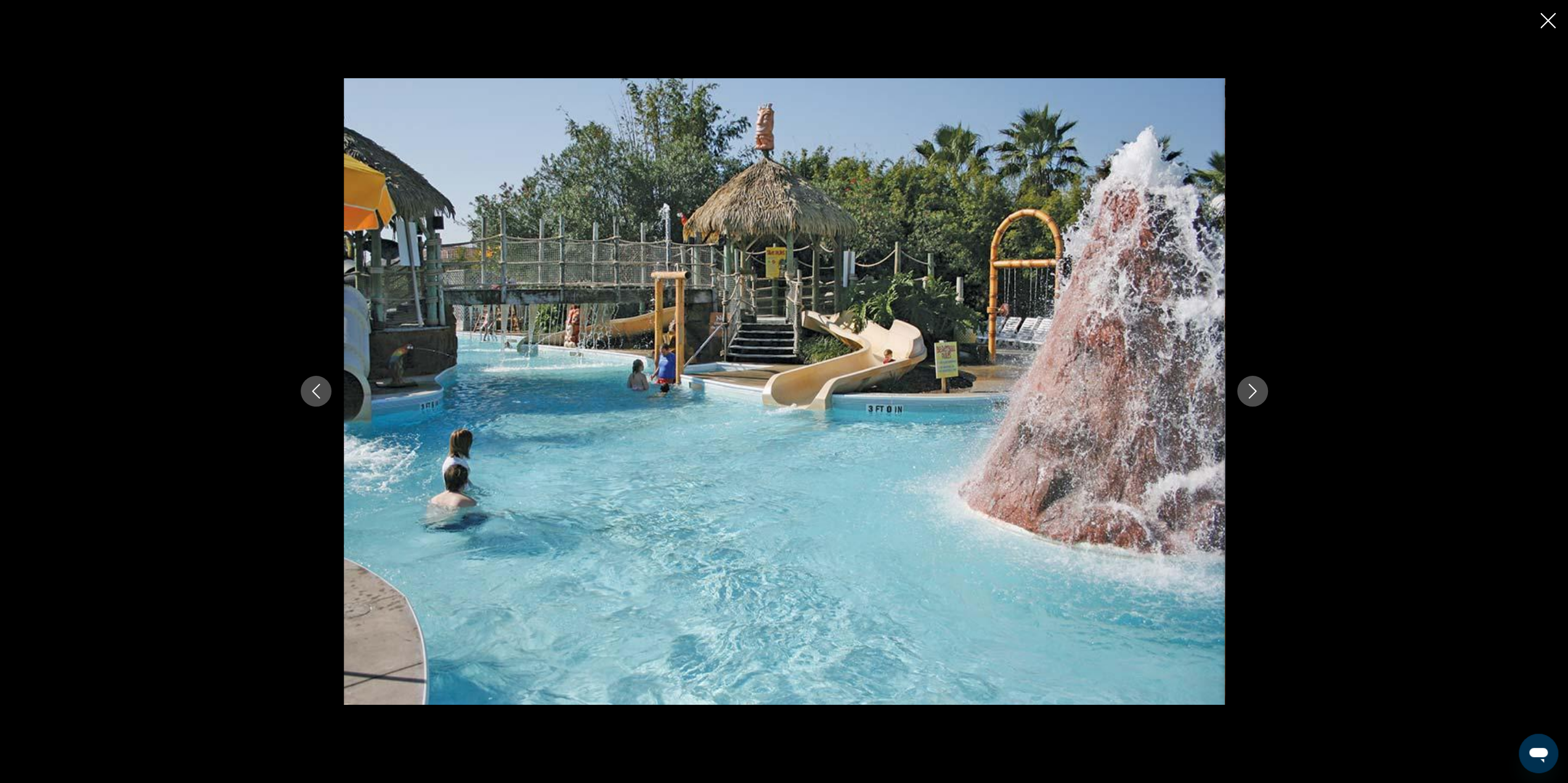
click at [1257, 388] on icon "Next image" at bounding box center [1252, 391] width 15 height 15
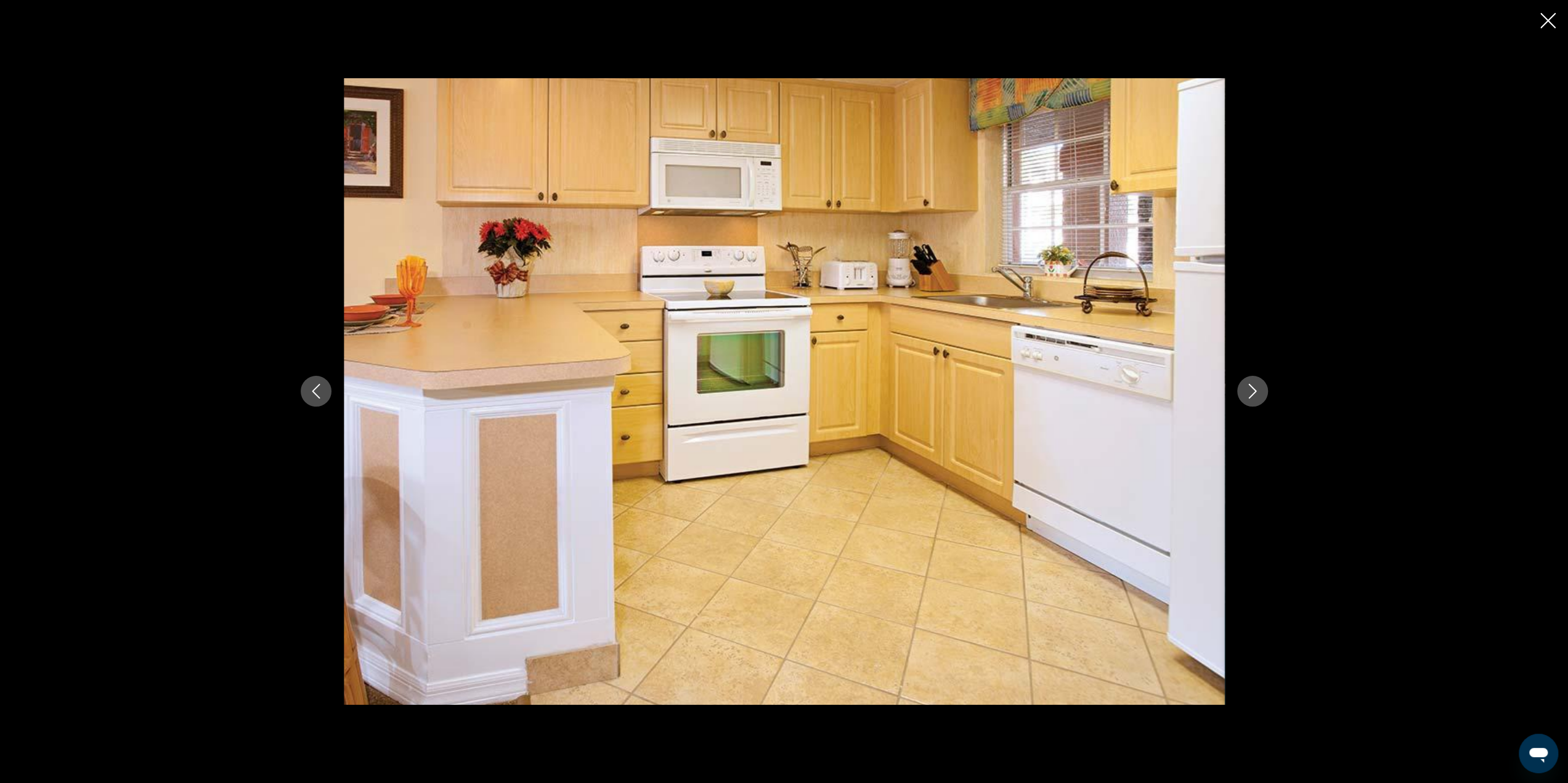
click at [1257, 388] on icon "Next image" at bounding box center [1252, 391] width 15 height 15
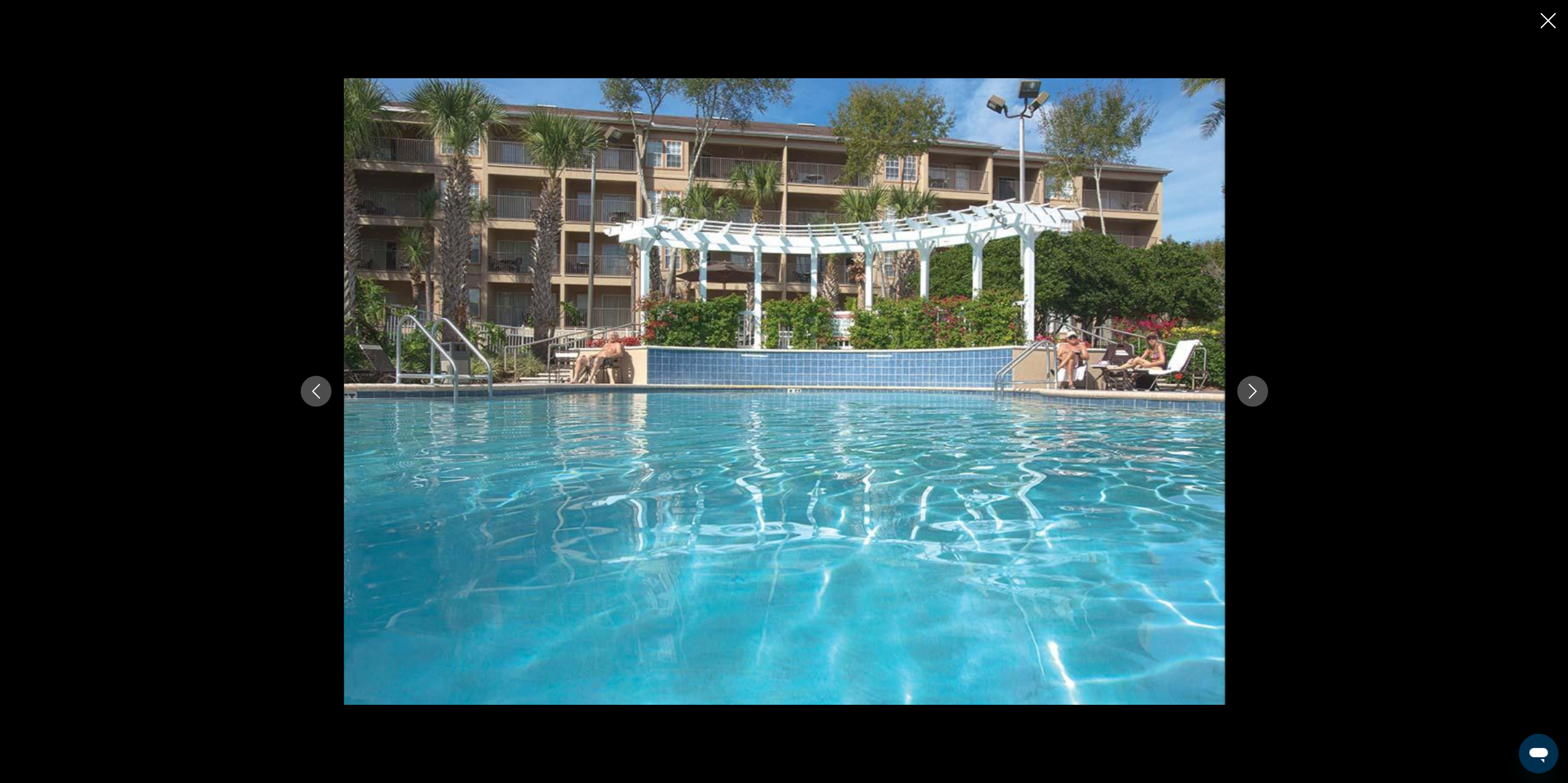
click at [1257, 387] on icon "Next image" at bounding box center [1252, 391] width 15 height 15
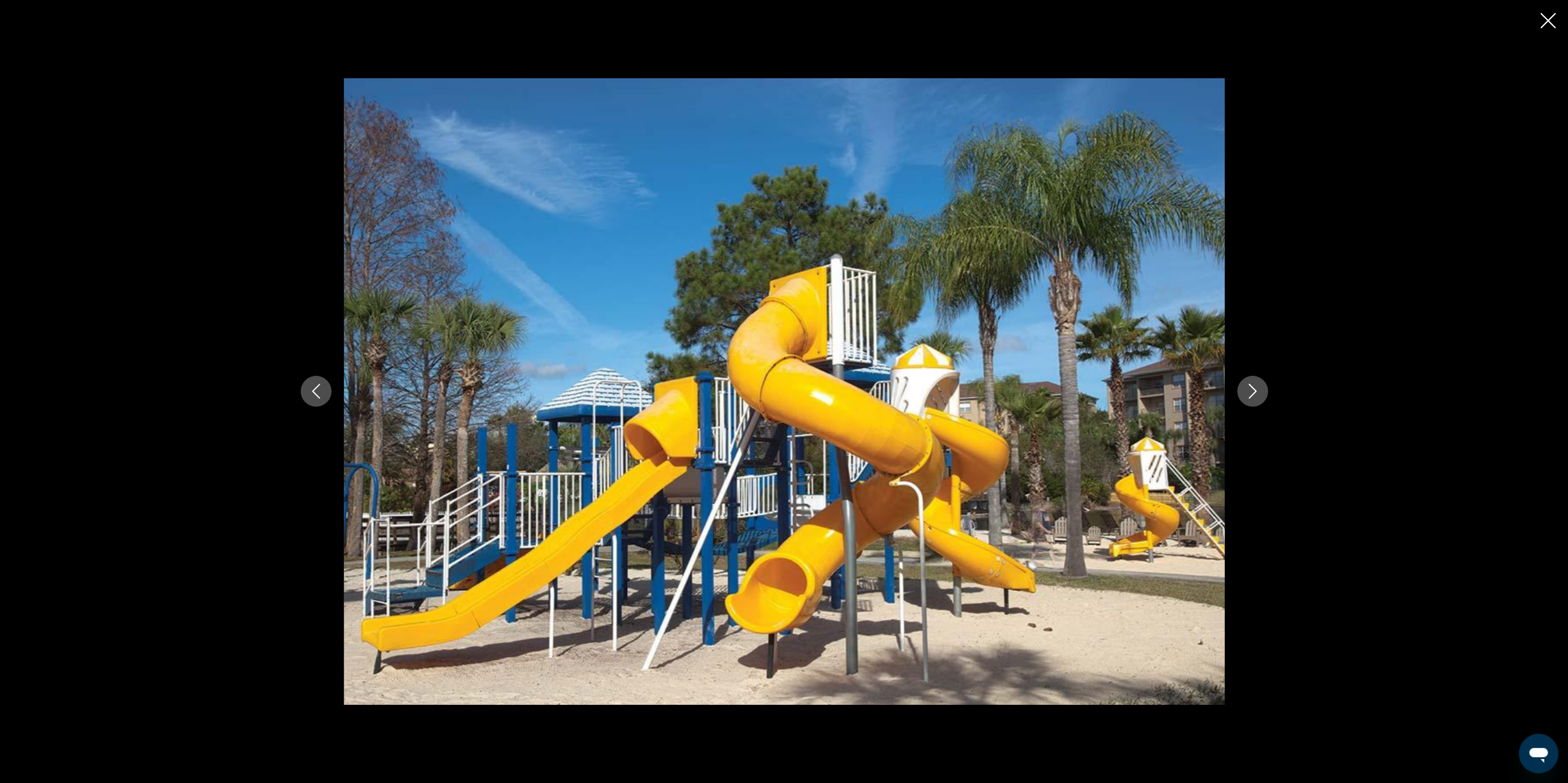
click at [1257, 387] on icon "Next image" at bounding box center [1252, 391] width 15 height 15
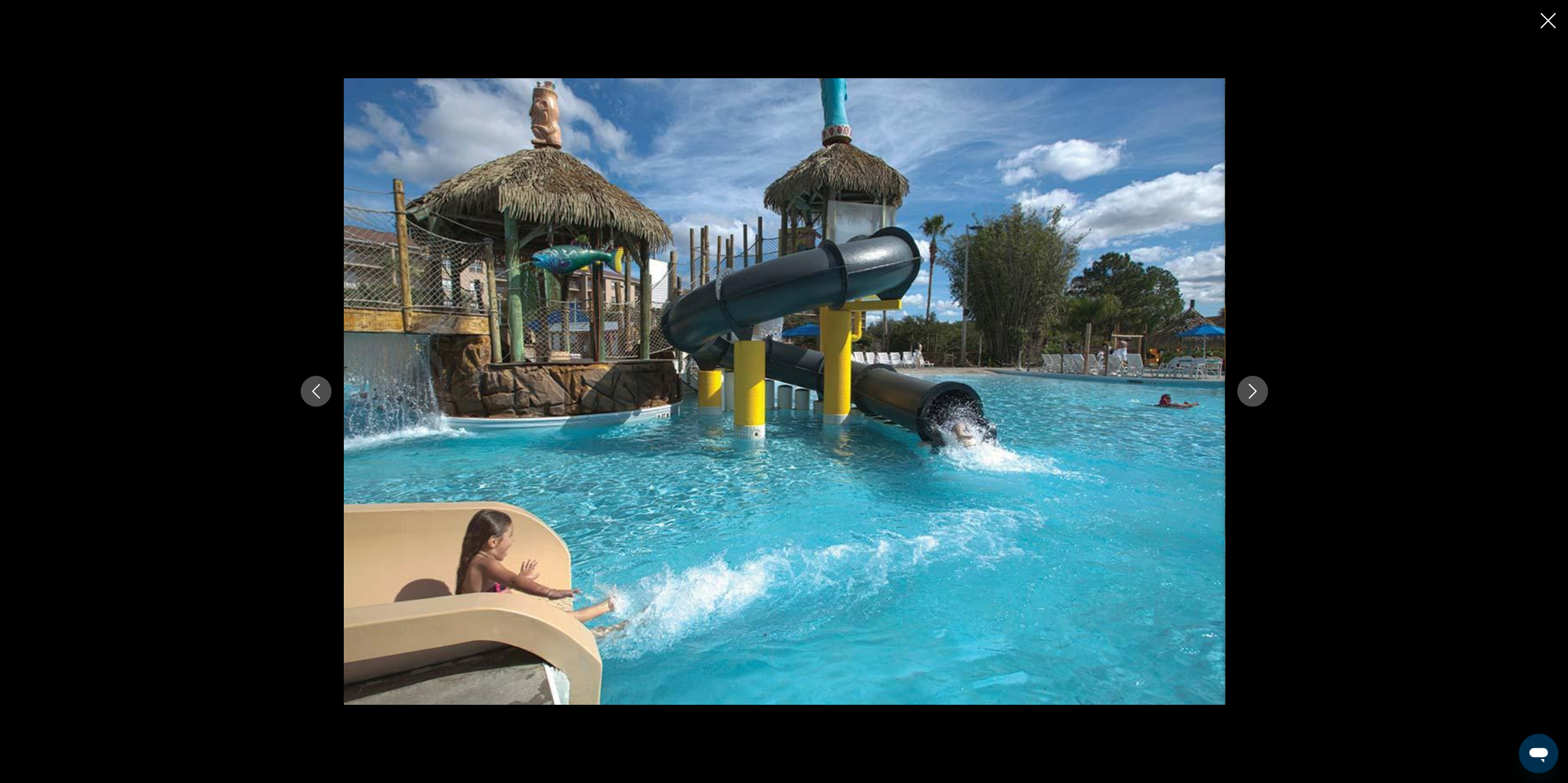
click at [1546, 21] on icon "Close slideshow" at bounding box center [1547, 21] width 16 height 16
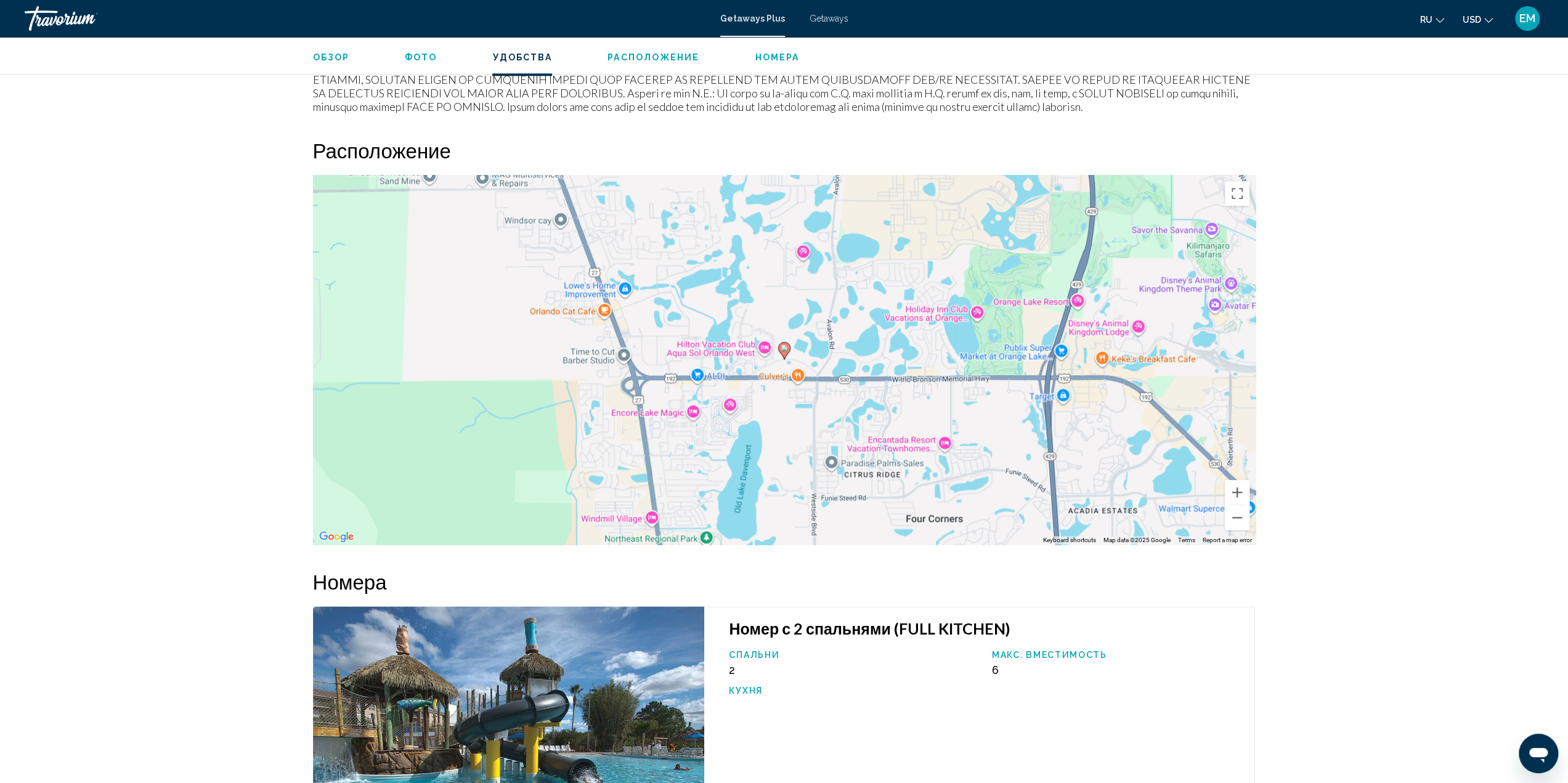
scroll to position [1355, 0]
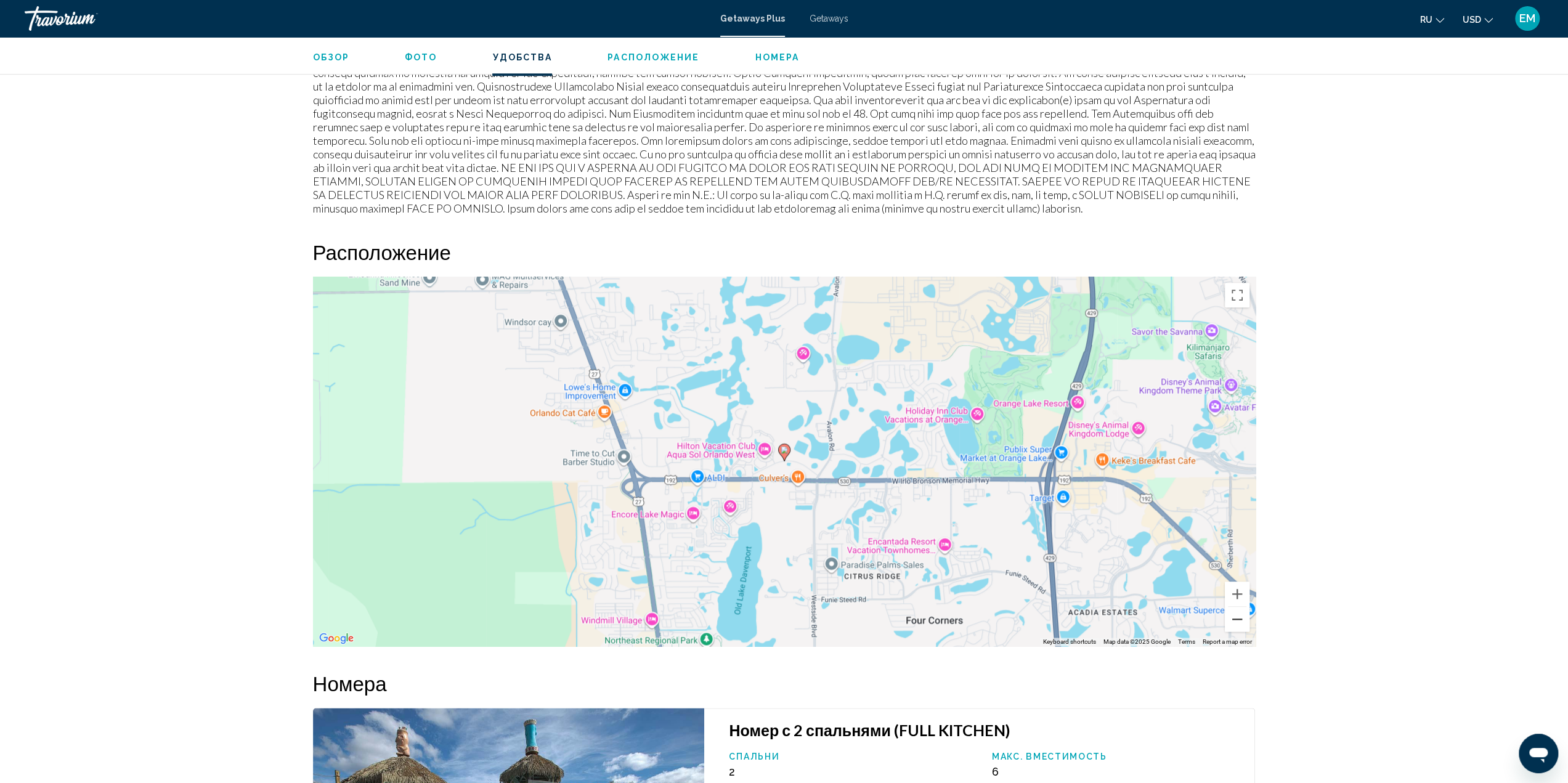
click at [1238, 607] on button "Zoom out" at bounding box center [1237, 619] width 24 height 24
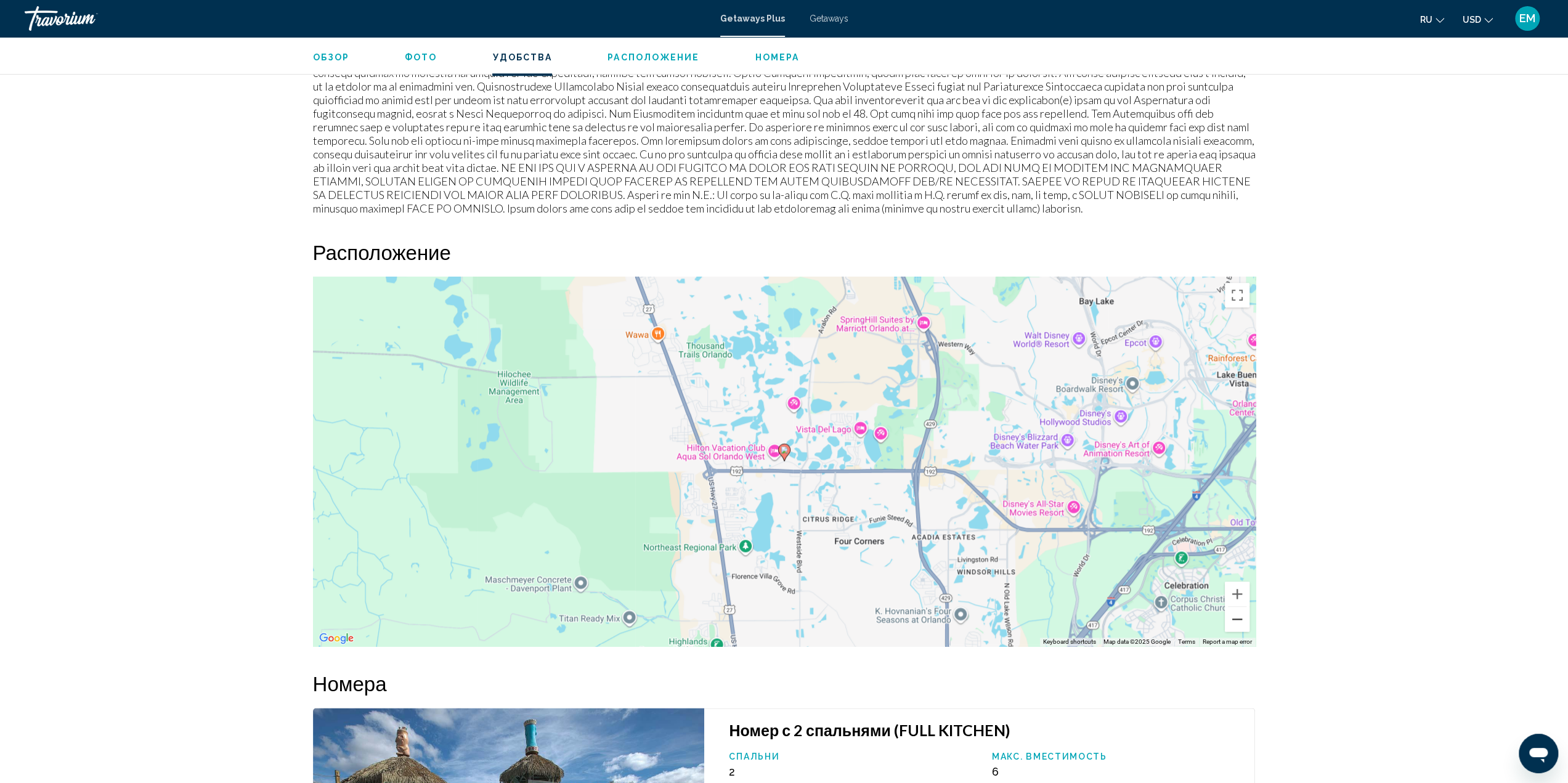
click at [1238, 607] on button "Zoom out" at bounding box center [1237, 619] width 24 height 24
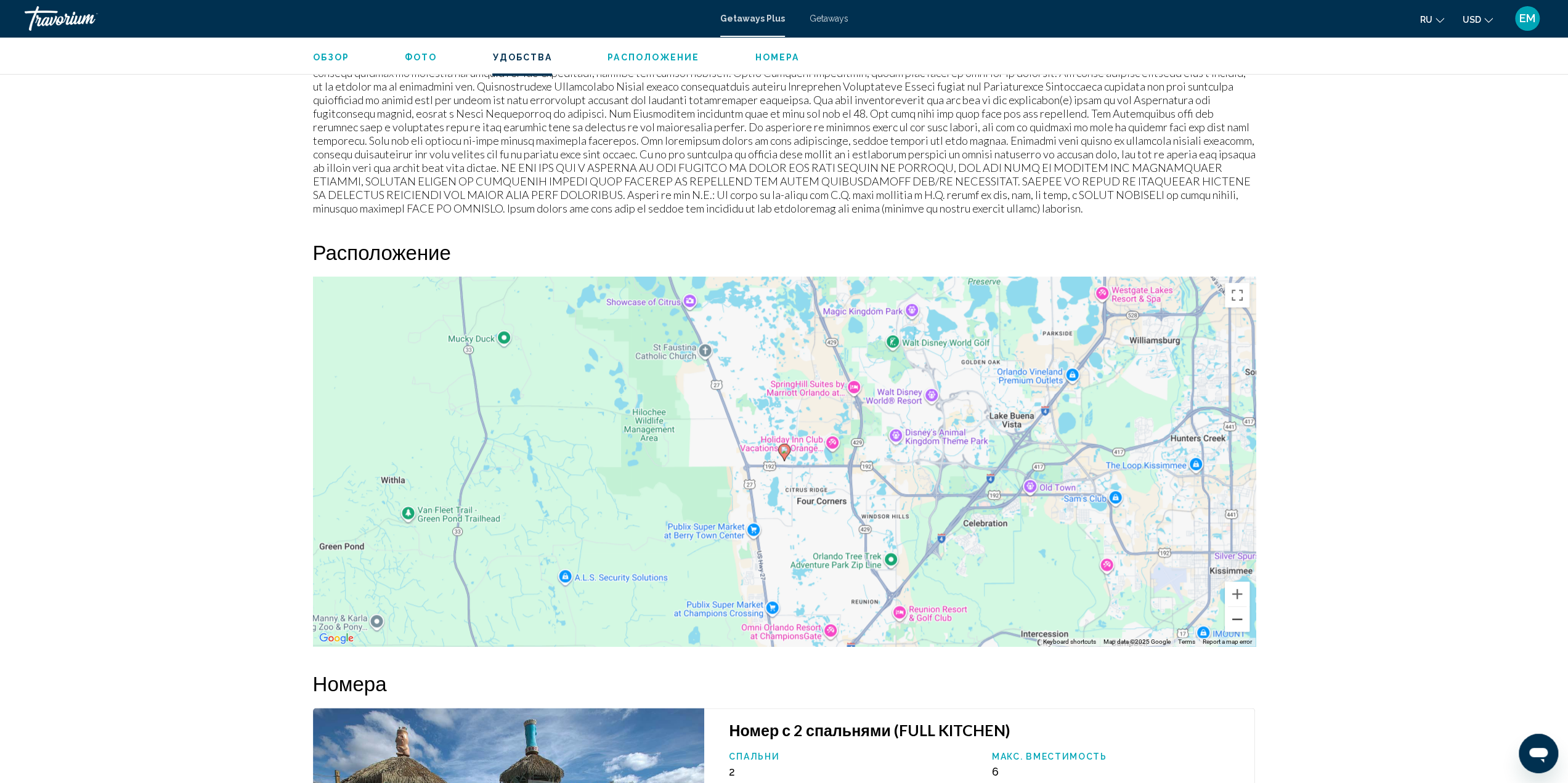
click at [1237, 607] on button "Zoom out" at bounding box center [1237, 619] width 24 height 24
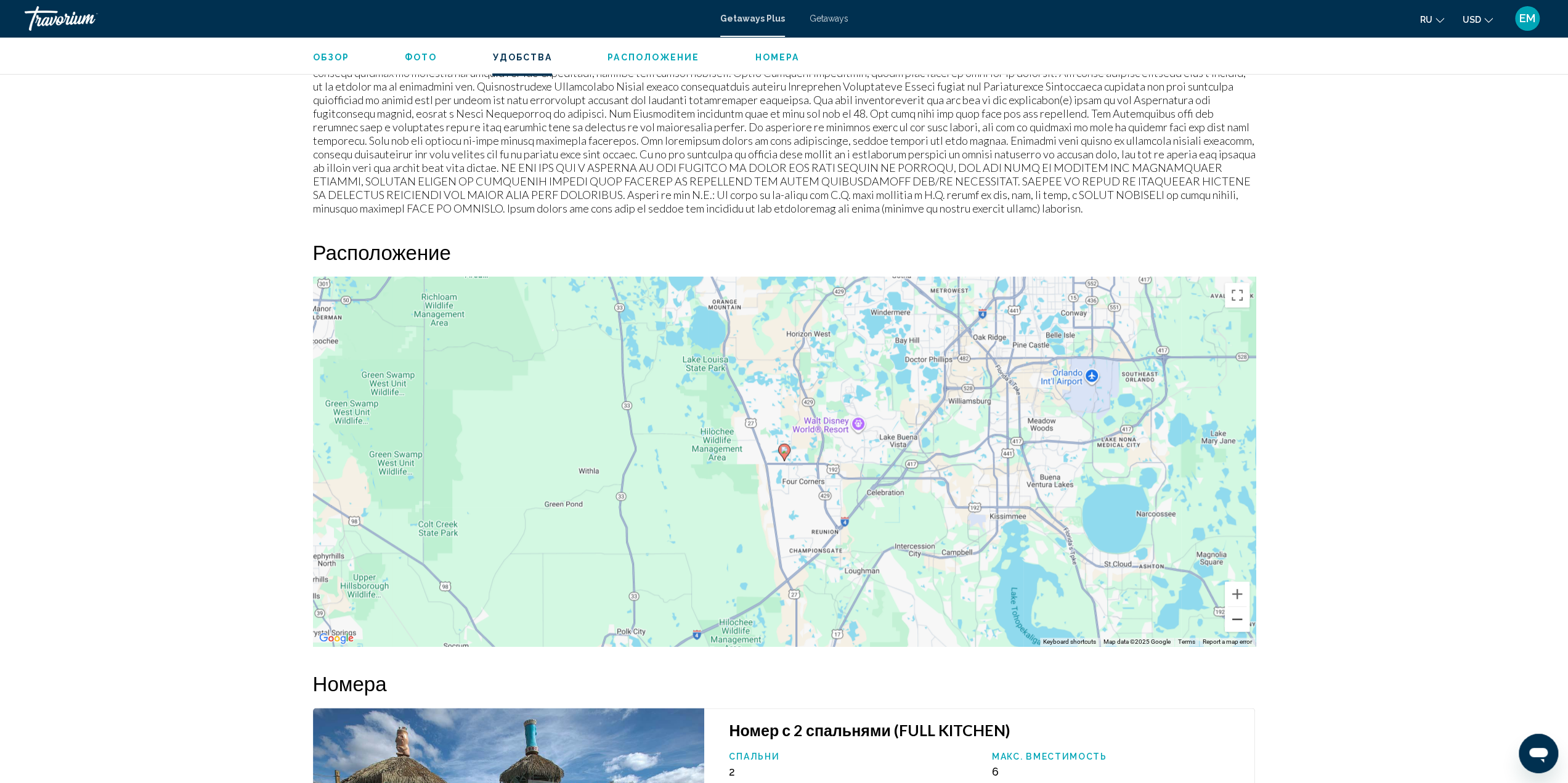
click at [1237, 607] on button "Zoom out" at bounding box center [1237, 619] width 24 height 24
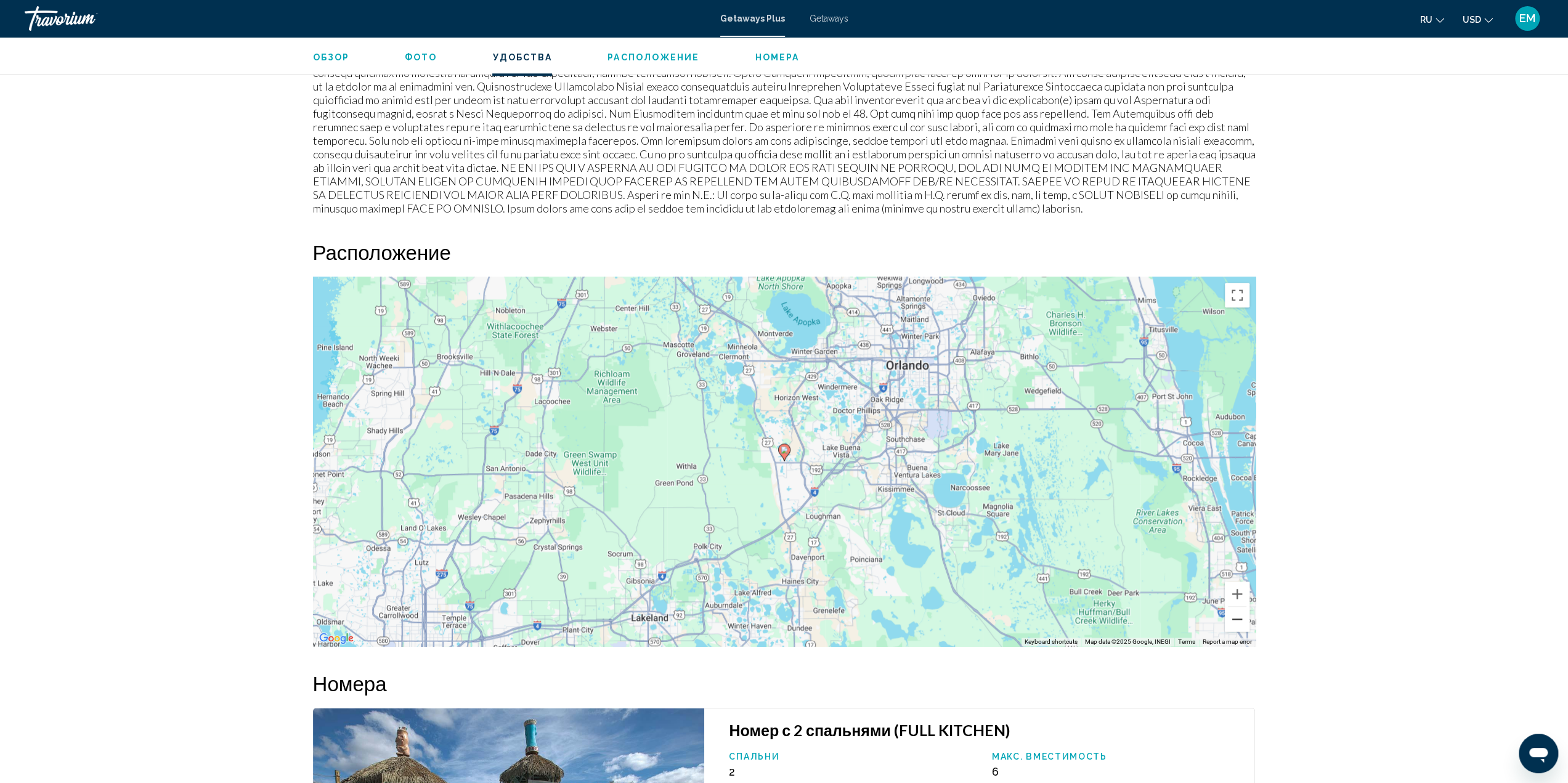
click at [1237, 607] on button "Zoom out" at bounding box center [1237, 619] width 24 height 24
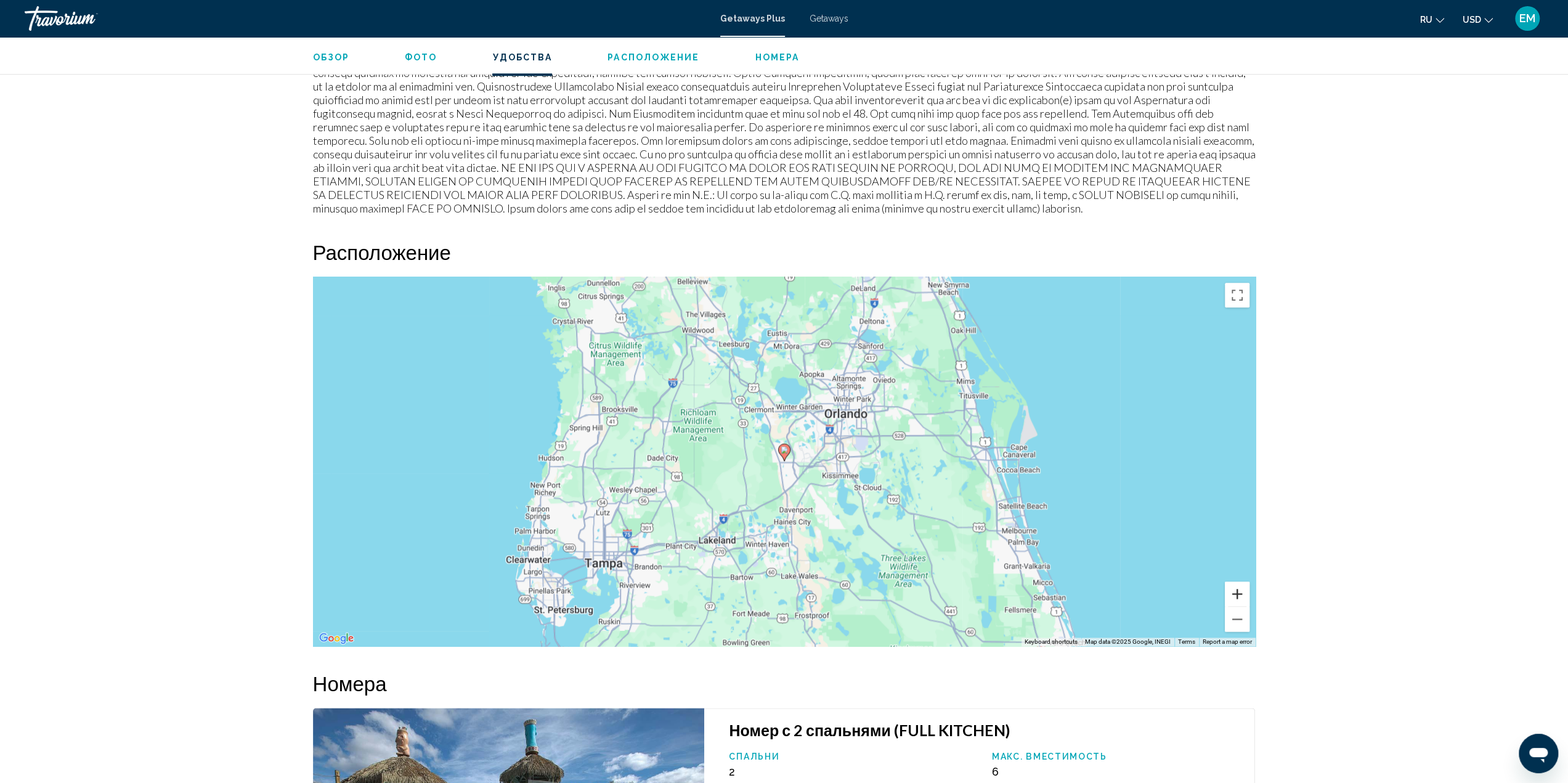
click at [1238, 582] on button "Zoom in" at bounding box center [1237, 594] width 24 height 24
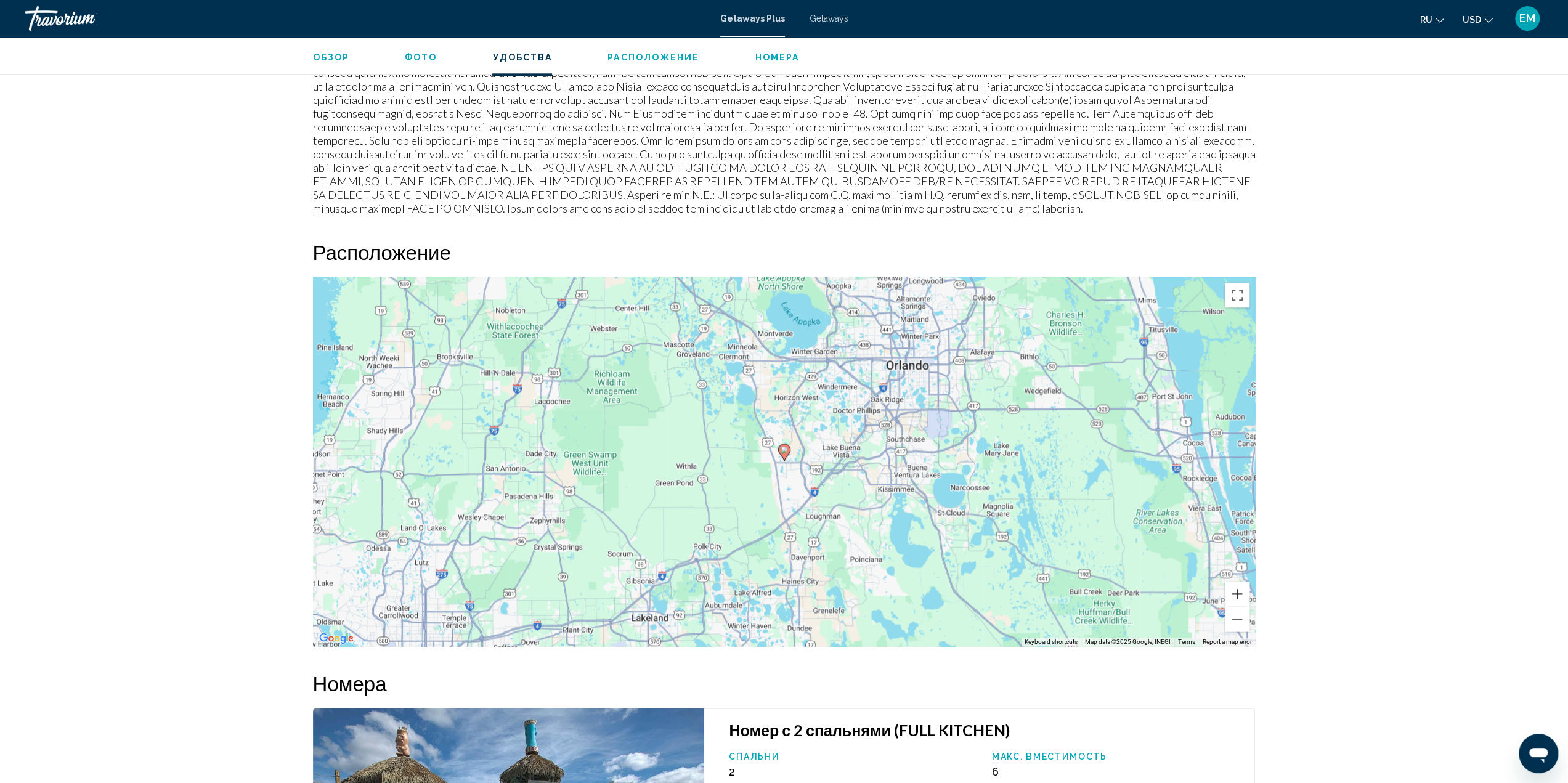
click at [1238, 582] on button "Zoom in" at bounding box center [1237, 594] width 24 height 24
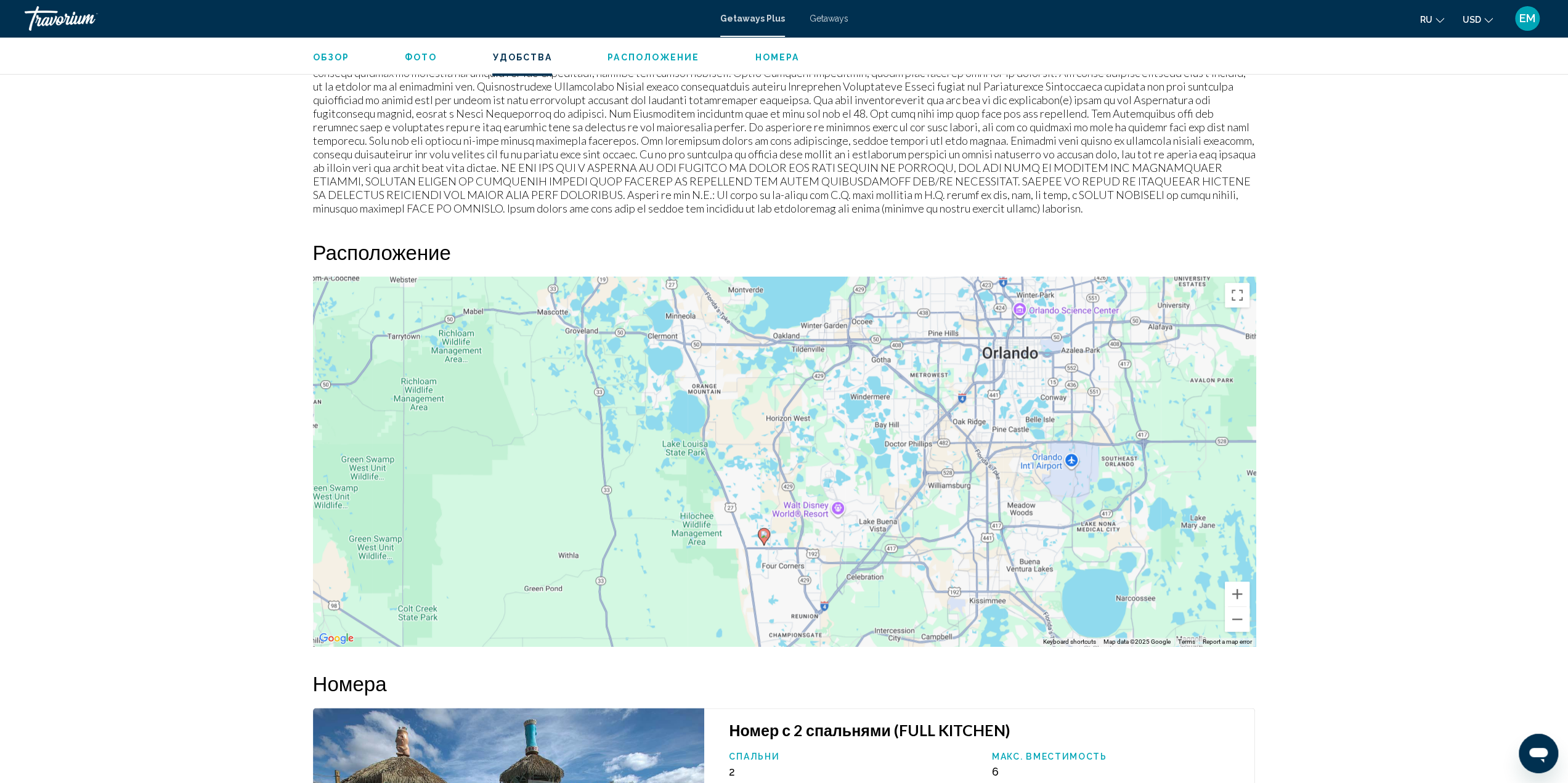
drag, startPoint x: 950, startPoint y: 454, endPoint x: 929, endPoint y: 540, distance: 88.5
click at [929, 540] on div "To activate drag with keyboard, press Alt + Enter. Once in keyboard drag state,…" at bounding box center [784, 461] width 942 height 369
click at [1237, 582] on button "Zoom in" at bounding box center [1237, 594] width 24 height 24
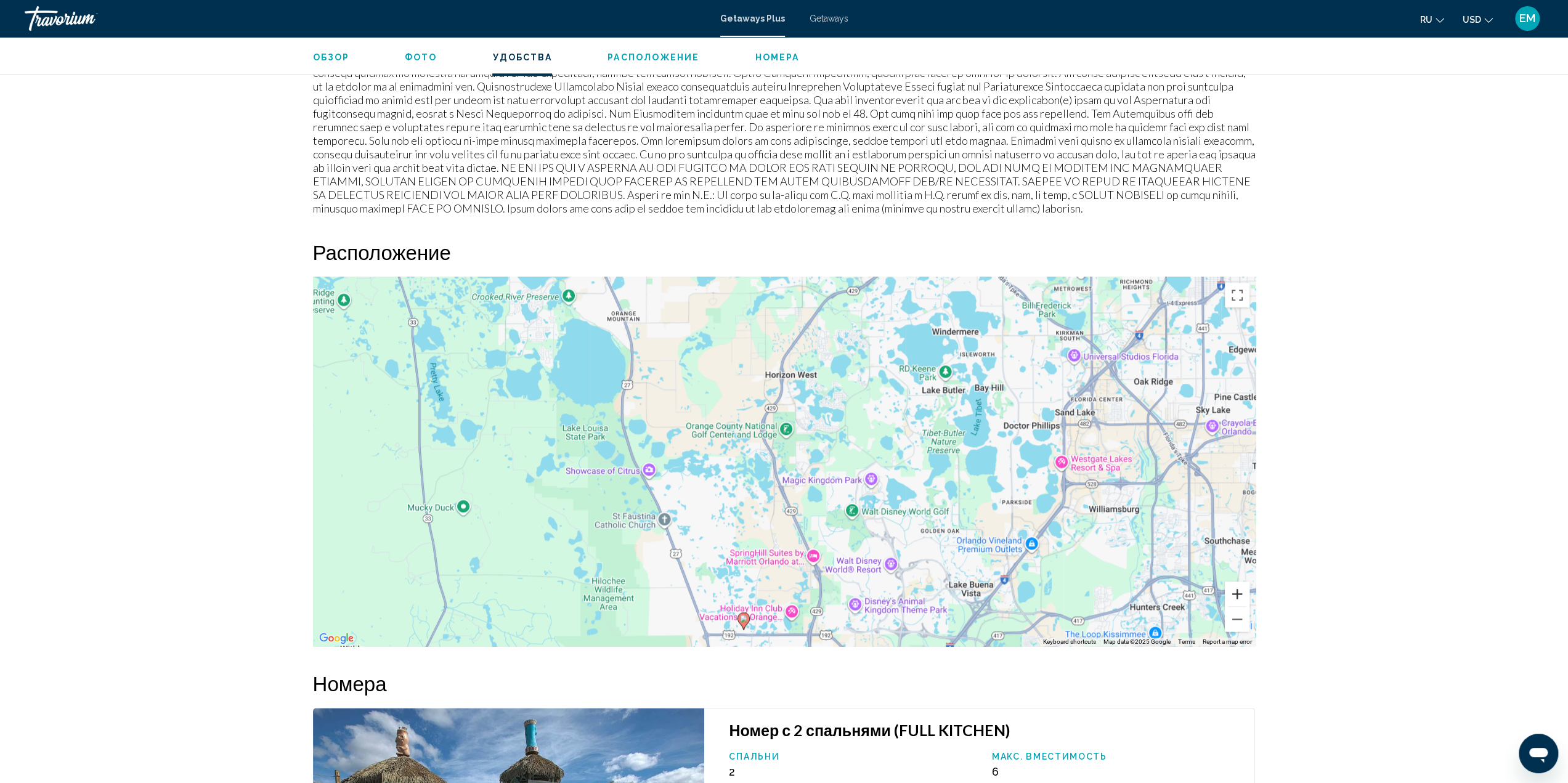
click at [1236, 582] on button "Zoom in" at bounding box center [1237, 594] width 24 height 24
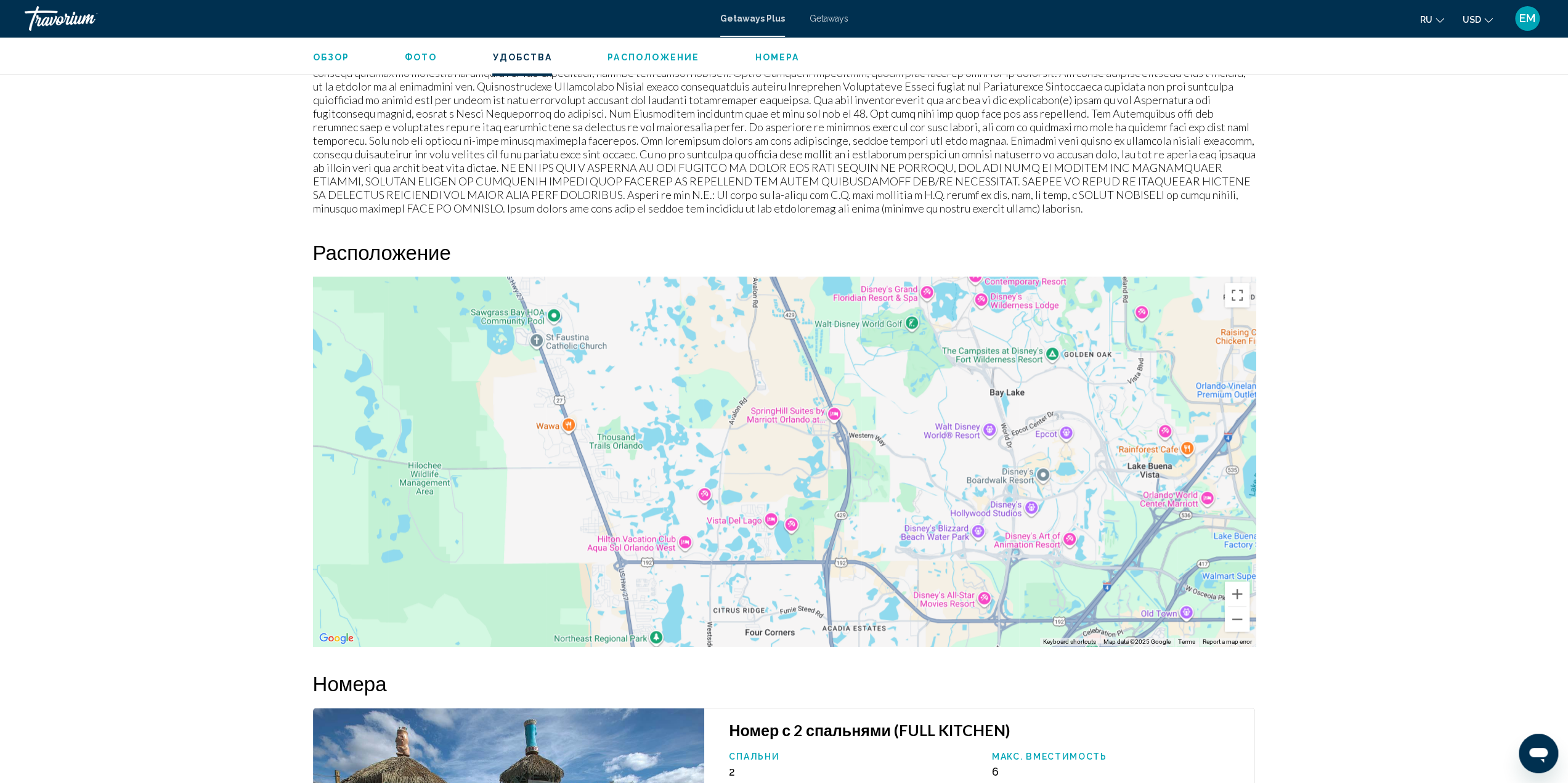
drag, startPoint x: 988, startPoint y: 528, endPoint x: 982, endPoint y: 292, distance: 236.1
click at [982, 292] on div "Main content" at bounding box center [784, 461] width 942 height 369
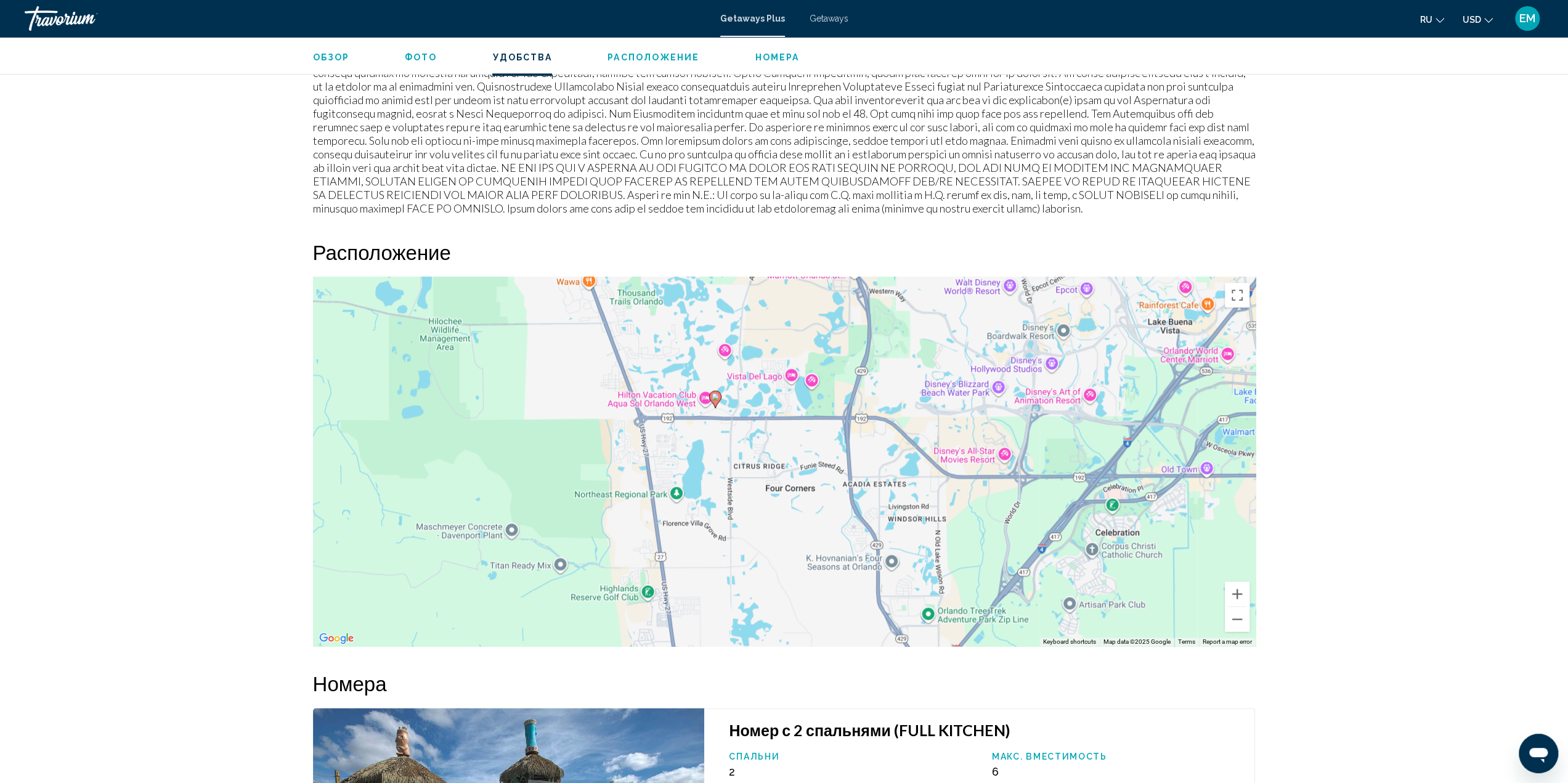
drag, startPoint x: 997, startPoint y: 495, endPoint x: 1016, endPoint y: 359, distance: 137.3
click at [1016, 359] on div "To activate drag with keyboard, press Alt + Enter. Once in keyboard drag state,…" at bounding box center [784, 461] width 942 height 369
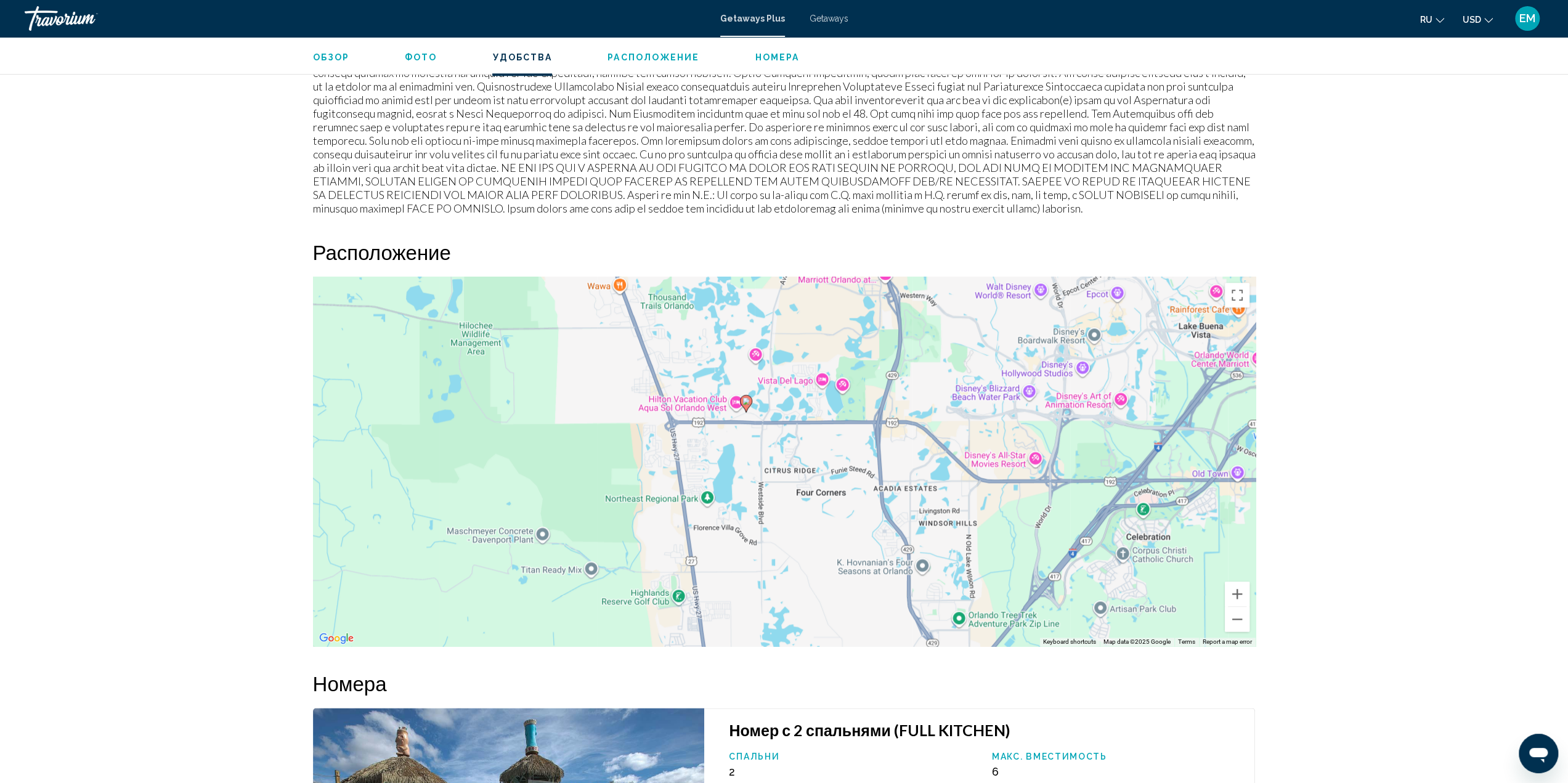
drag, startPoint x: 1051, startPoint y: 535, endPoint x: 1082, endPoint y: 556, distance: 37.4
click at [1082, 556] on div "To activate drag with keyboard, press Alt + Enter. Once in keyboard drag state,…" at bounding box center [784, 461] width 942 height 369
click at [1239, 611] on button "Zoom out" at bounding box center [1237, 619] width 24 height 24
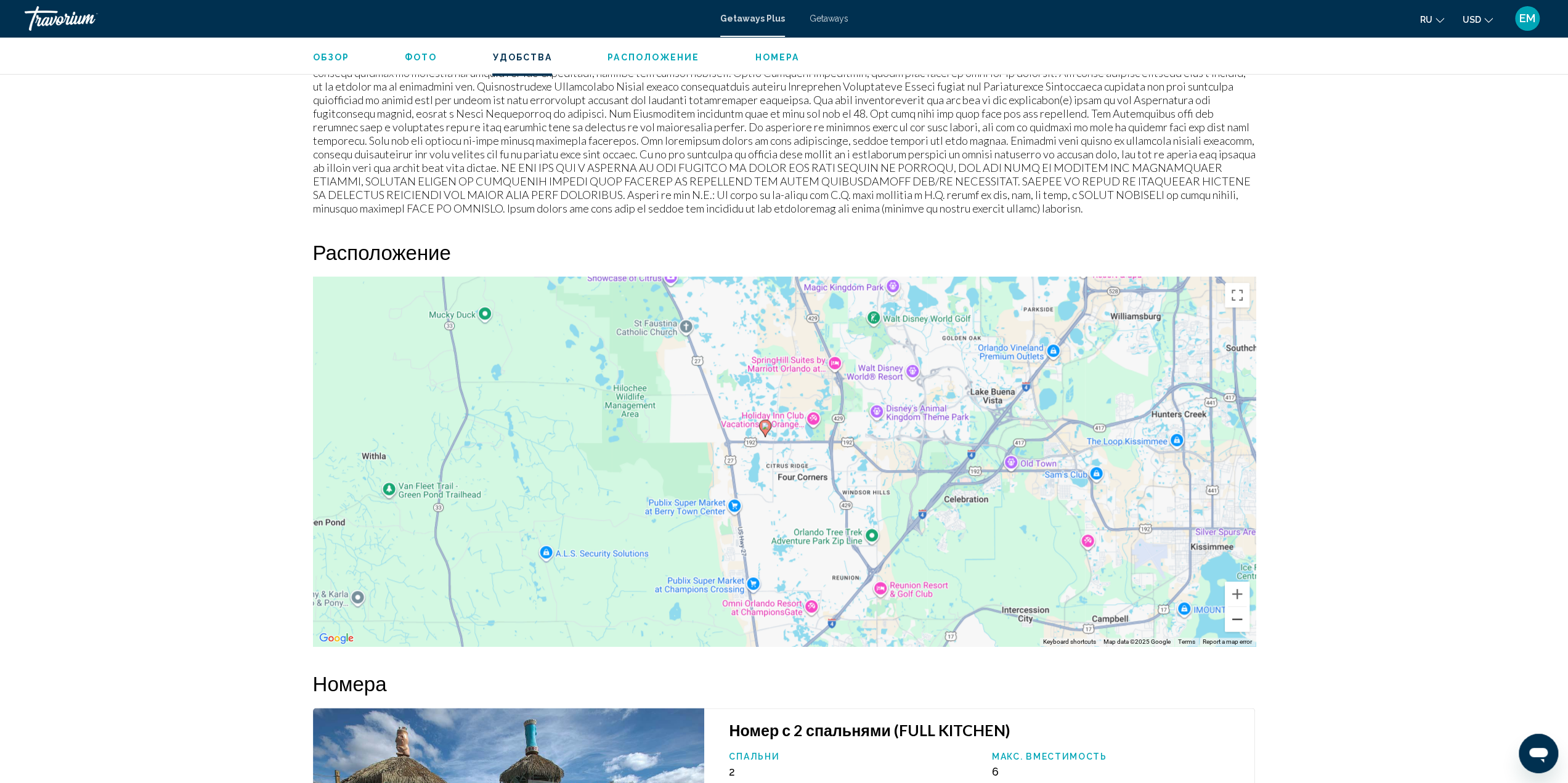
click at [1239, 608] on button "Zoom out" at bounding box center [1237, 619] width 24 height 24
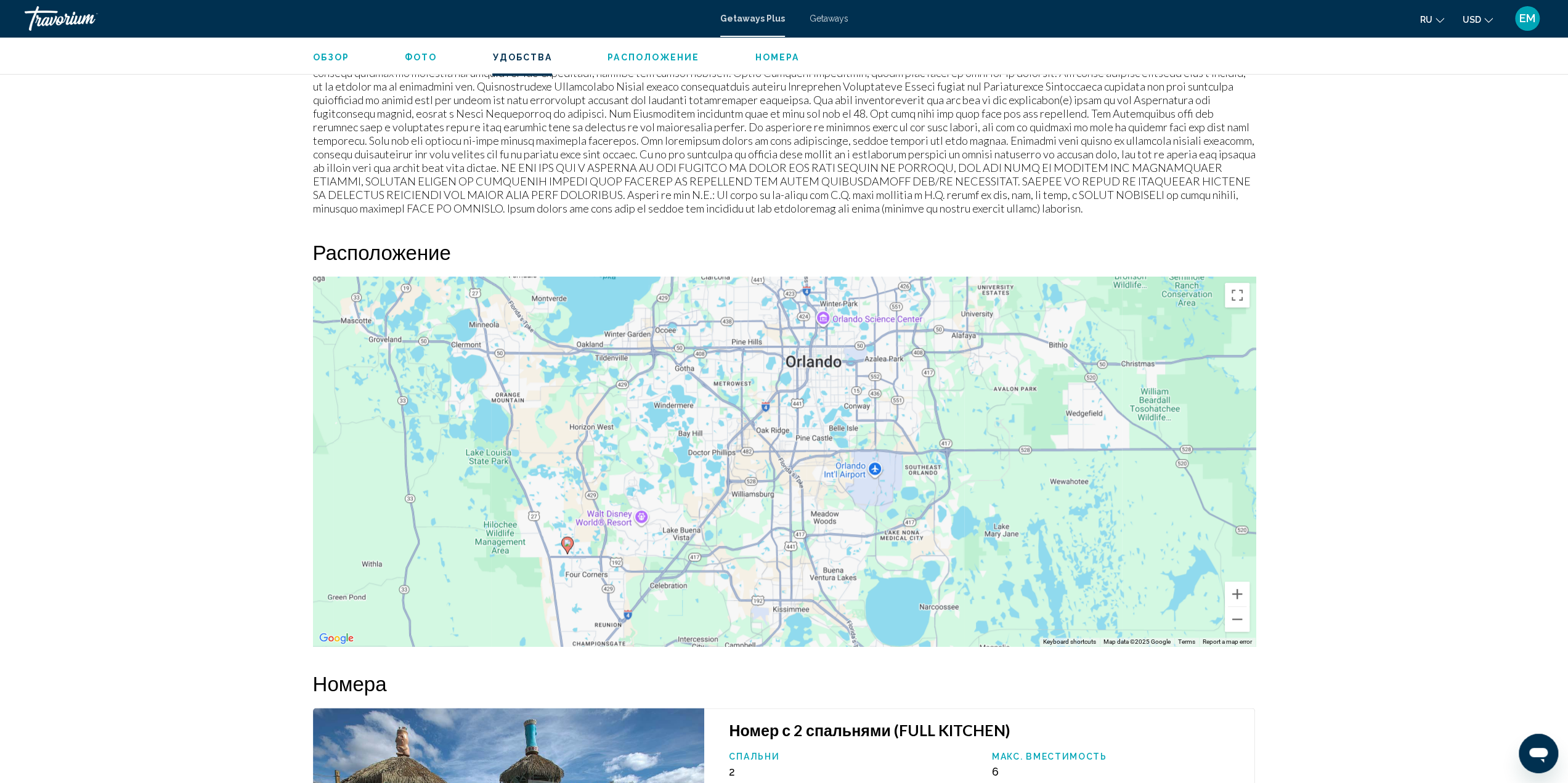
drag, startPoint x: 1111, startPoint y: 569, endPoint x: 897, endPoint y: 682, distance: 242.0
click at [905, 681] on div "Обзор Тип Прибегнуть Все включено Нет «все включено» Адрес 17777 Bali Boulevard…" at bounding box center [784, 252] width 955 height 2277
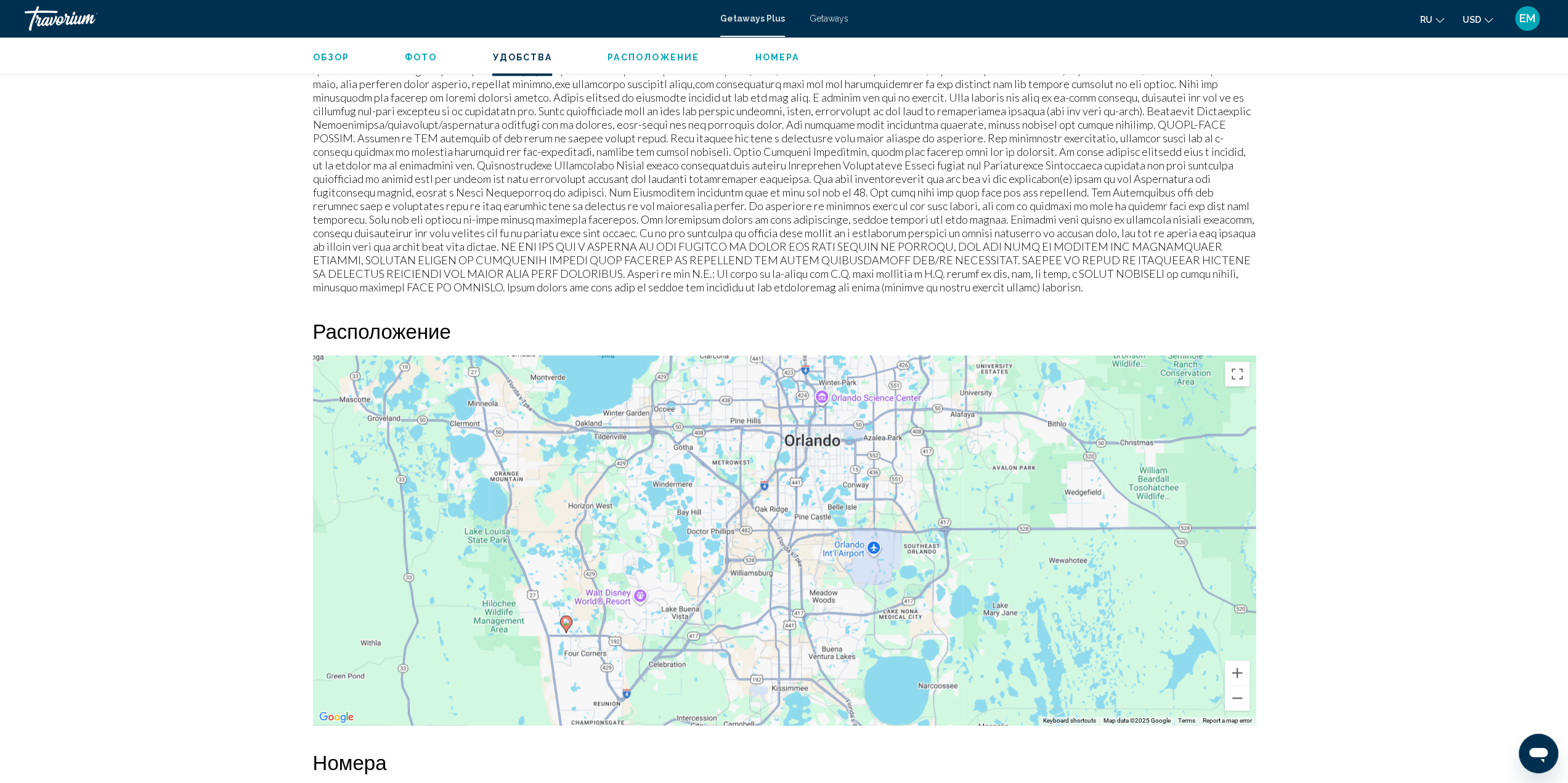
scroll to position [1232, 0]
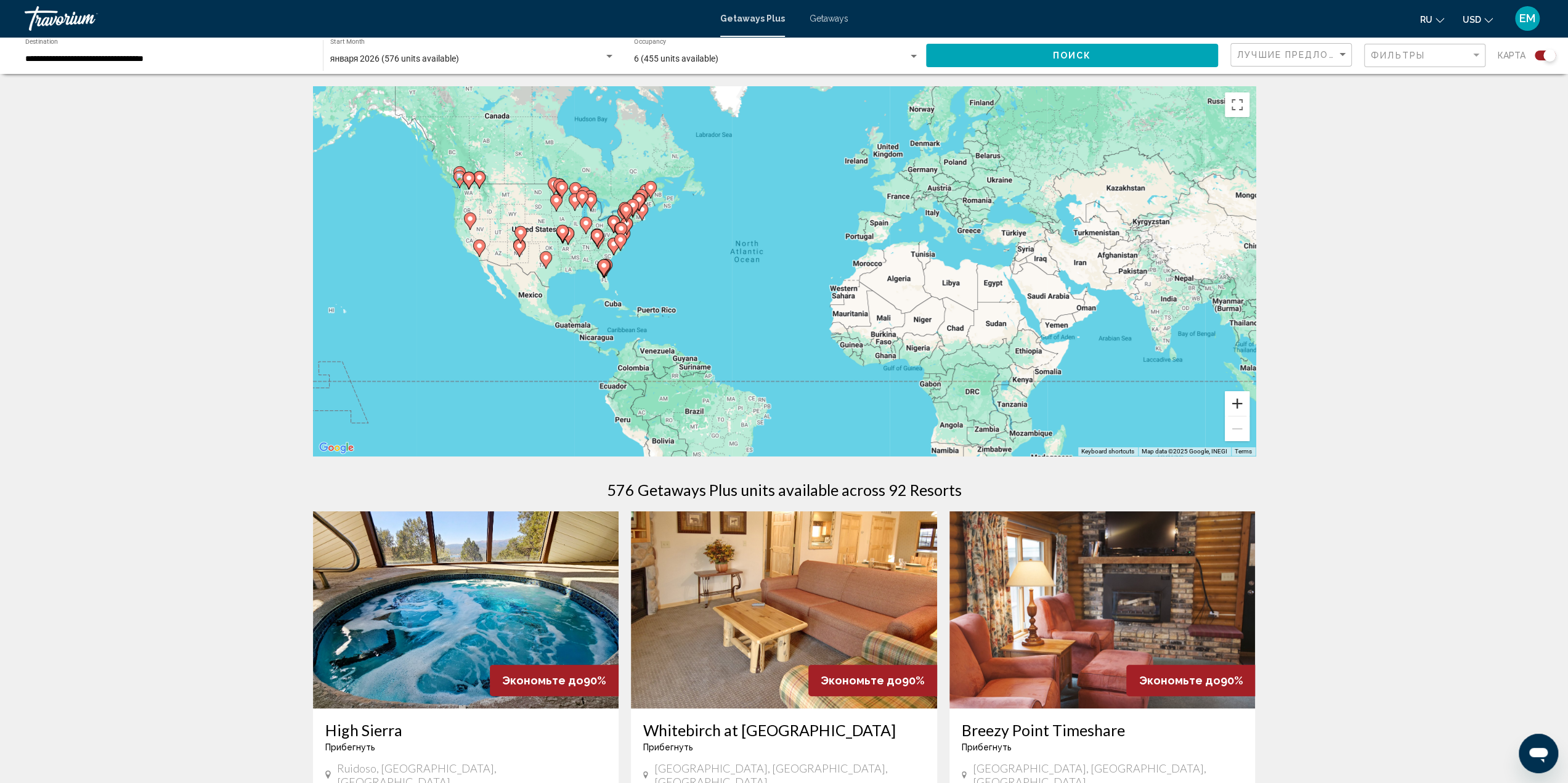
click at [1241, 405] on button "Zoom in" at bounding box center [1237, 403] width 24 height 24
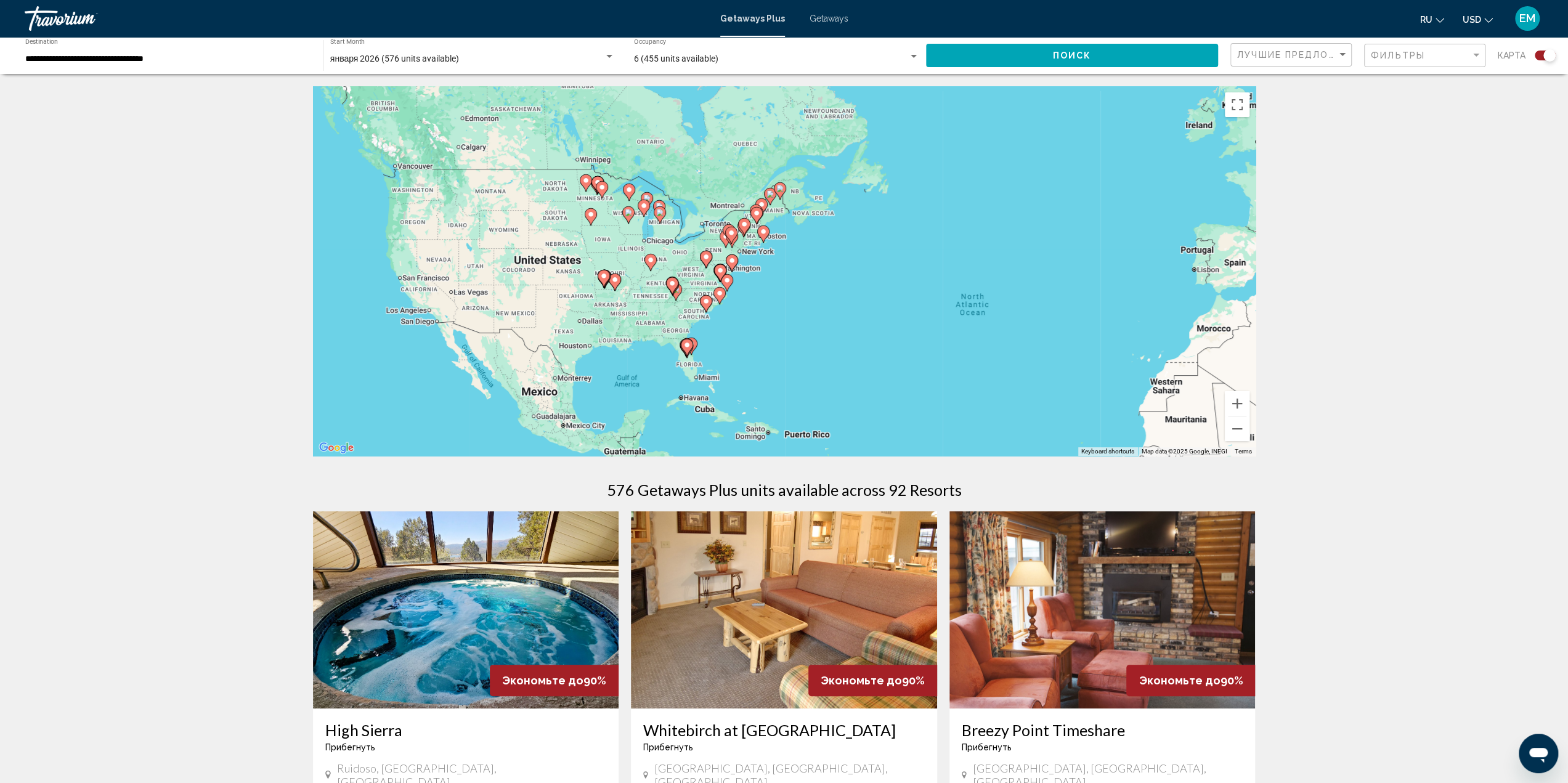
drag, startPoint x: 641, startPoint y: 298, endPoint x: 883, endPoint y: 364, distance: 250.8
click at [883, 364] on div "To activate drag with keyboard, press Alt + Enter. Once in keyboard drag state,…" at bounding box center [784, 271] width 942 height 369
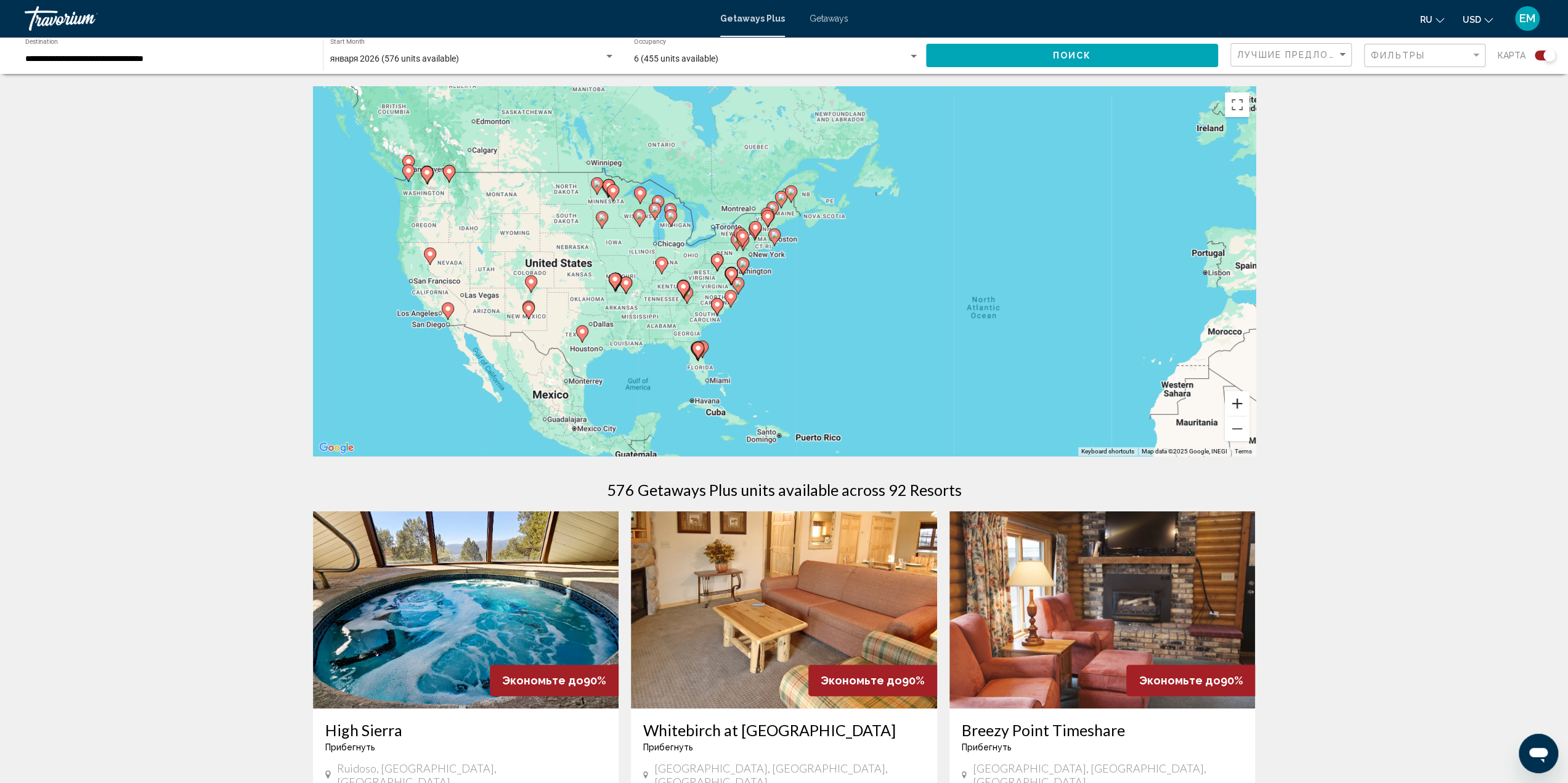
click at [1239, 405] on button "Zoom in" at bounding box center [1237, 403] width 24 height 24
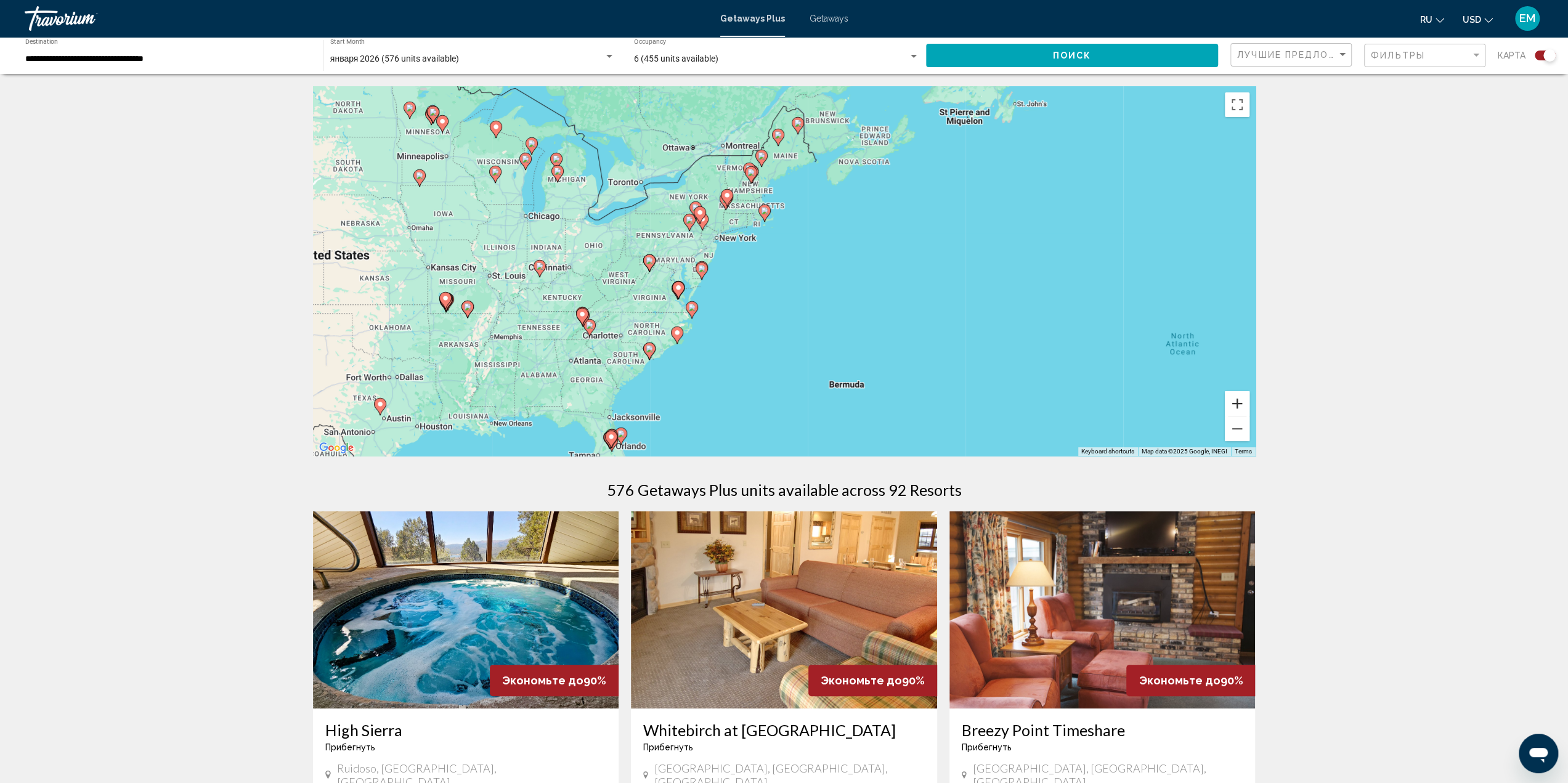
click at [1239, 405] on button "Zoom in" at bounding box center [1237, 403] width 24 height 24
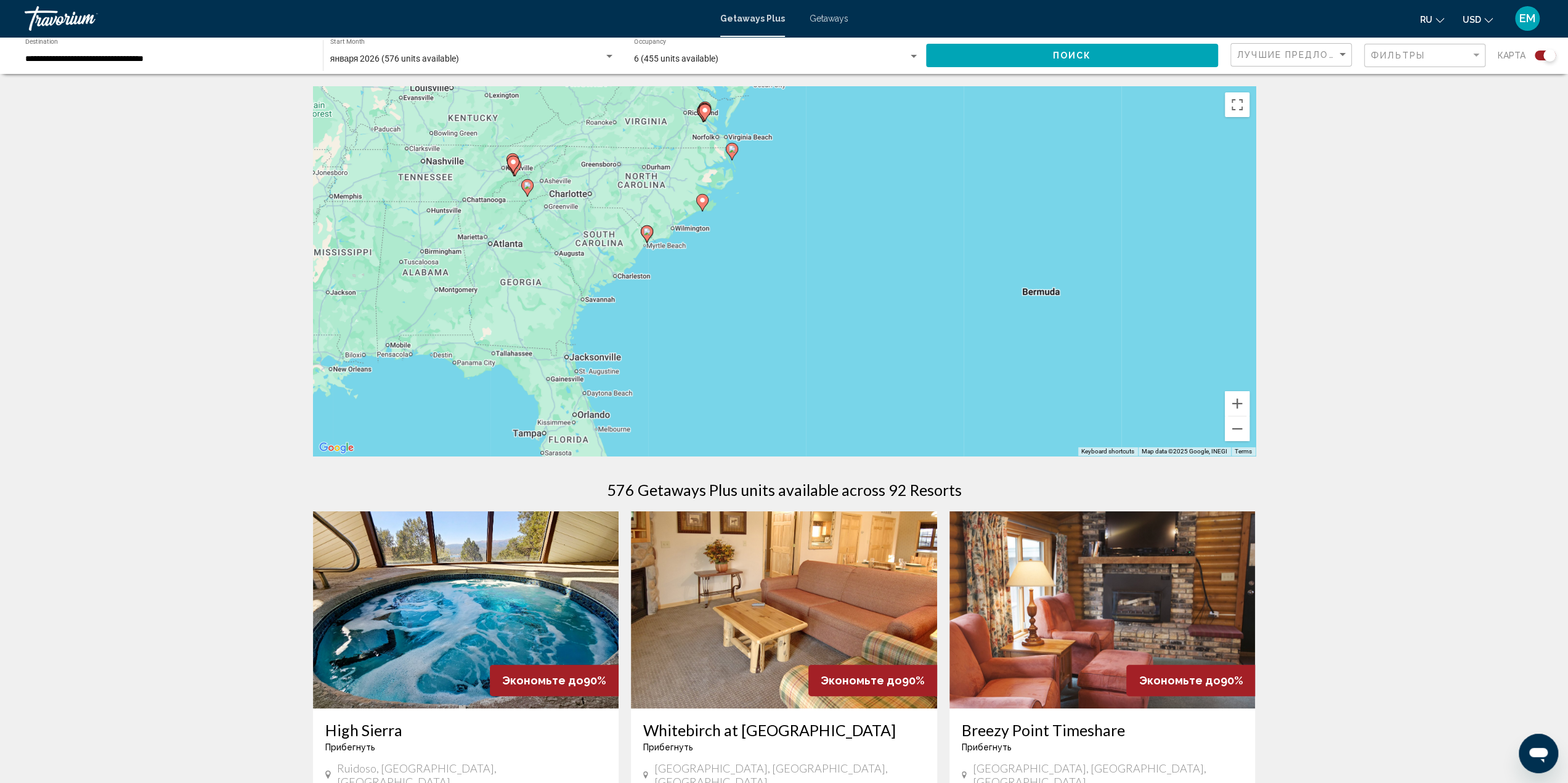
drag, startPoint x: 811, startPoint y: 322, endPoint x: 926, endPoint y: 161, distance: 197.9
click at [926, 161] on div "To activate drag with keyboard, press Alt + Enter. Once in keyboard drag state,…" at bounding box center [784, 271] width 942 height 369
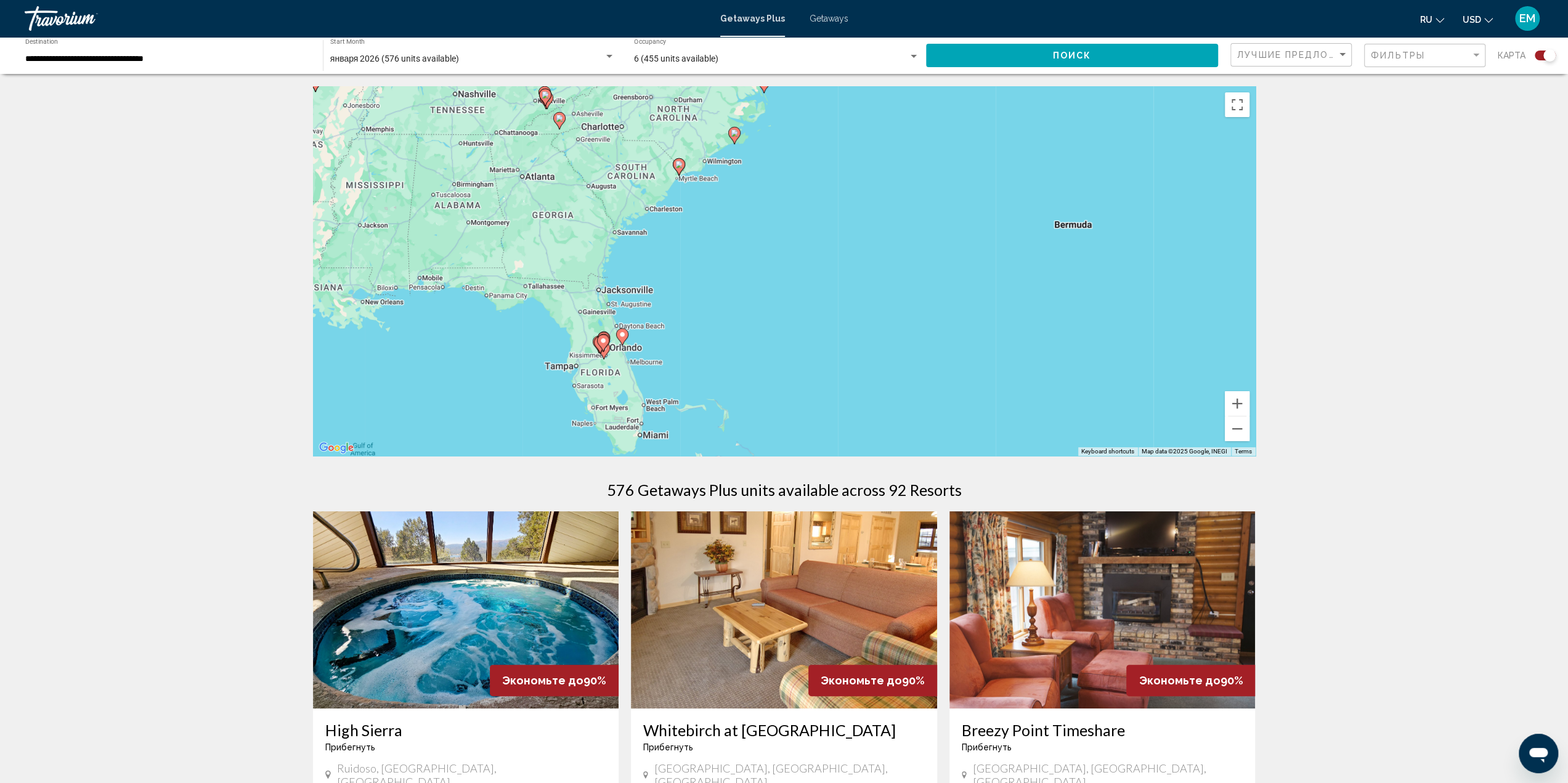
drag, startPoint x: 764, startPoint y: 331, endPoint x: 826, endPoint y: 215, distance: 131.5
click at [826, 215] on div "To activate drag with keyboard, press Alt + Enter. Once in keyboard drag state,…" at bounding box center [784, 271] width 942 height 369
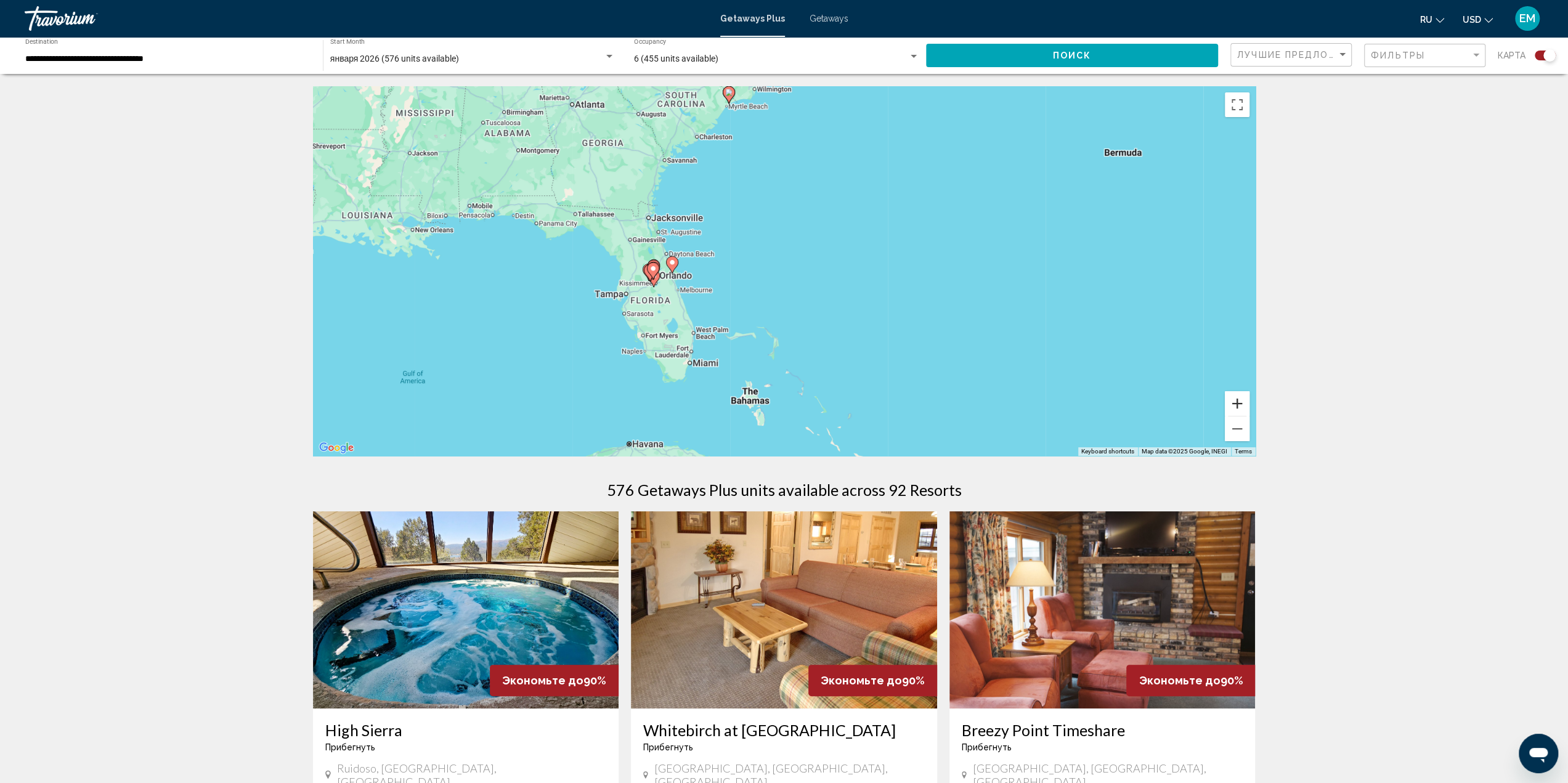
click at [1231, 405] on button "Zoom in" at bounding box center [1237, 403] width 24 height 24
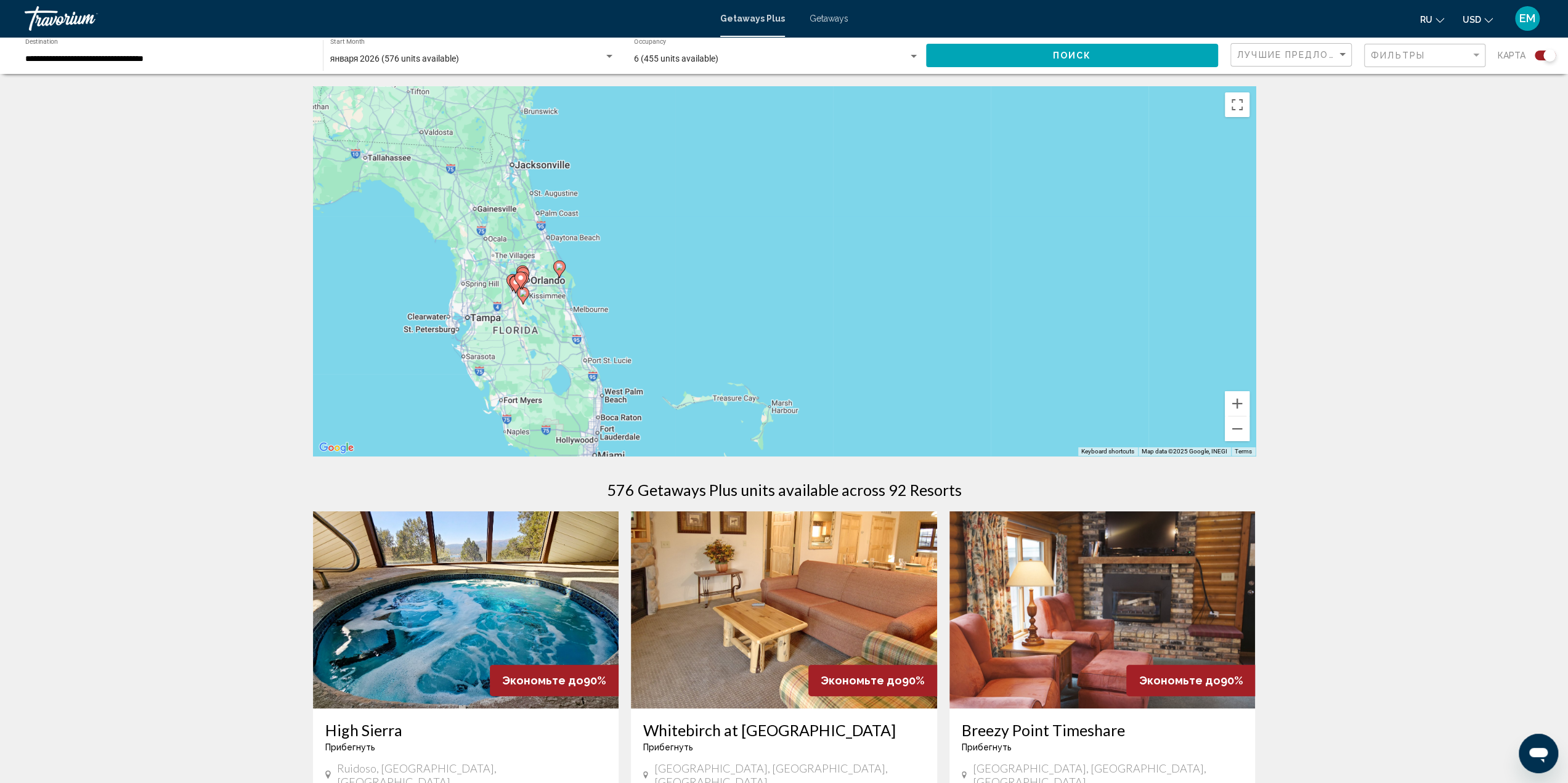
click at [558, 271] on icon "Main content" at bounding box center [559, 269] width 11 height 16
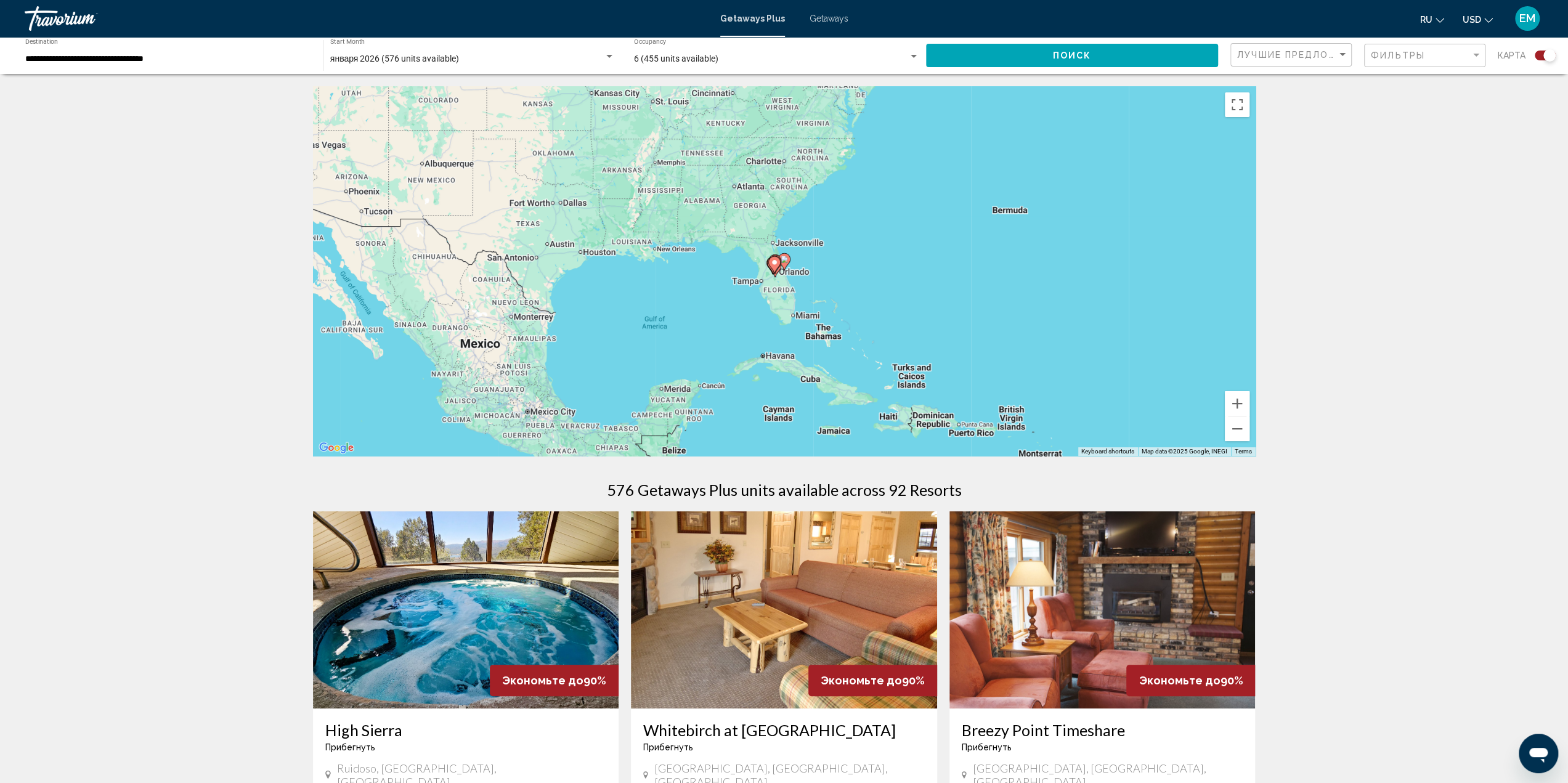
click at [785, 259] on image "Main content" at bounding box center [784, 259] width 7 height 7
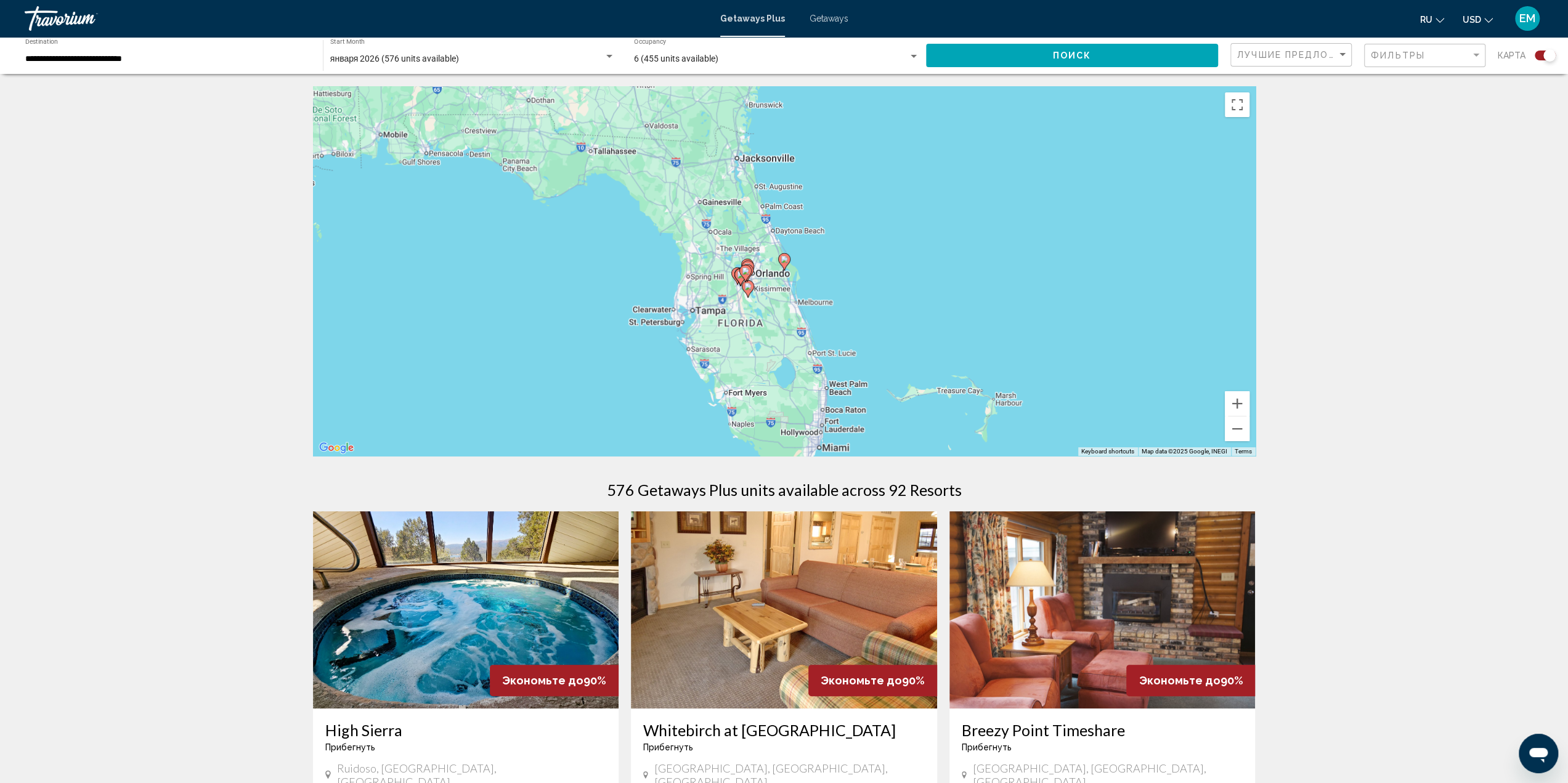
click at [785, 259] on image "Main content" at bounding box center [784, 259] width 7 height 7
type input "**********"
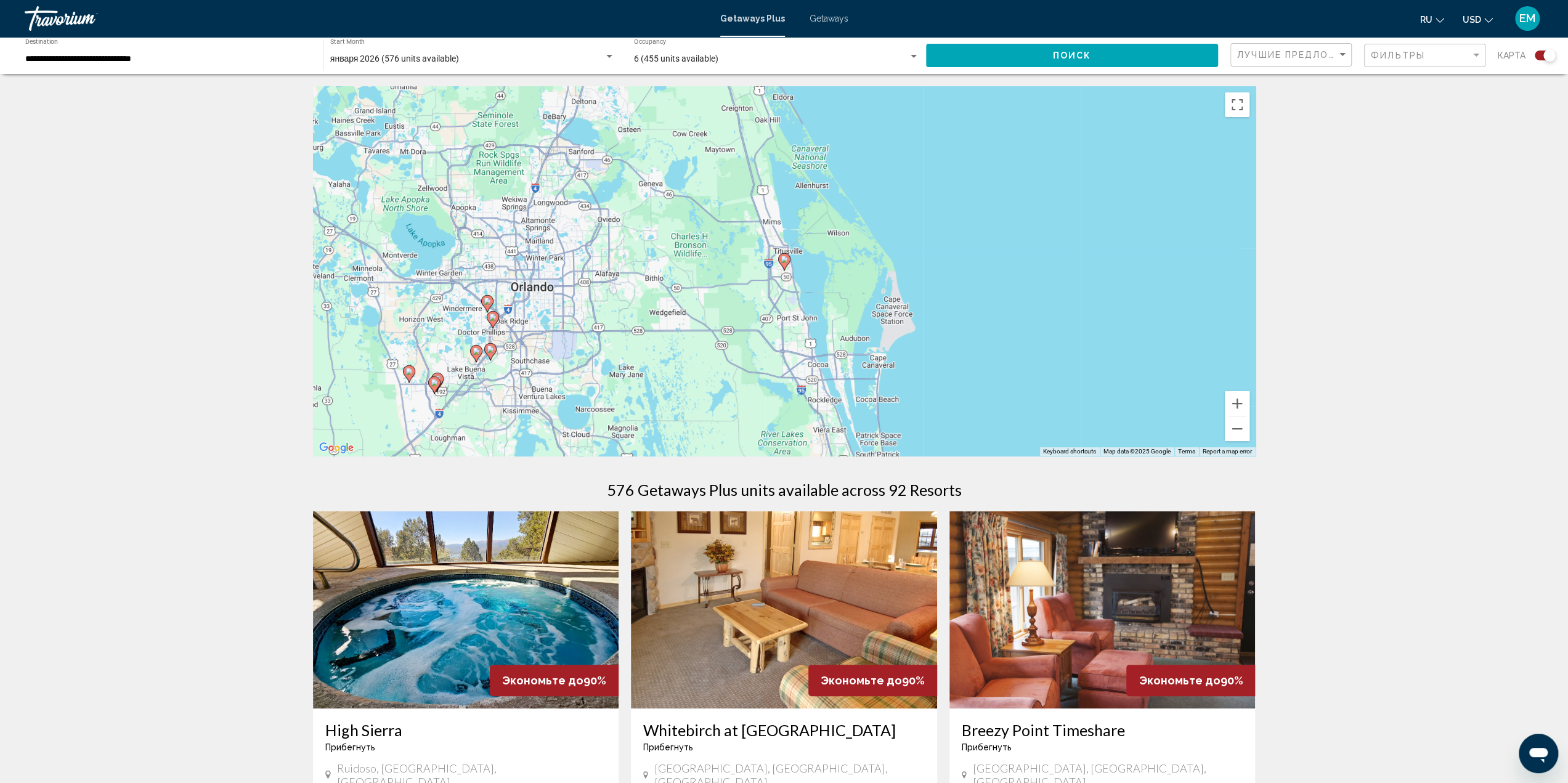
click at [785, 255] on icon "Main content" at bounding box center [784, 262] width 11 height 16
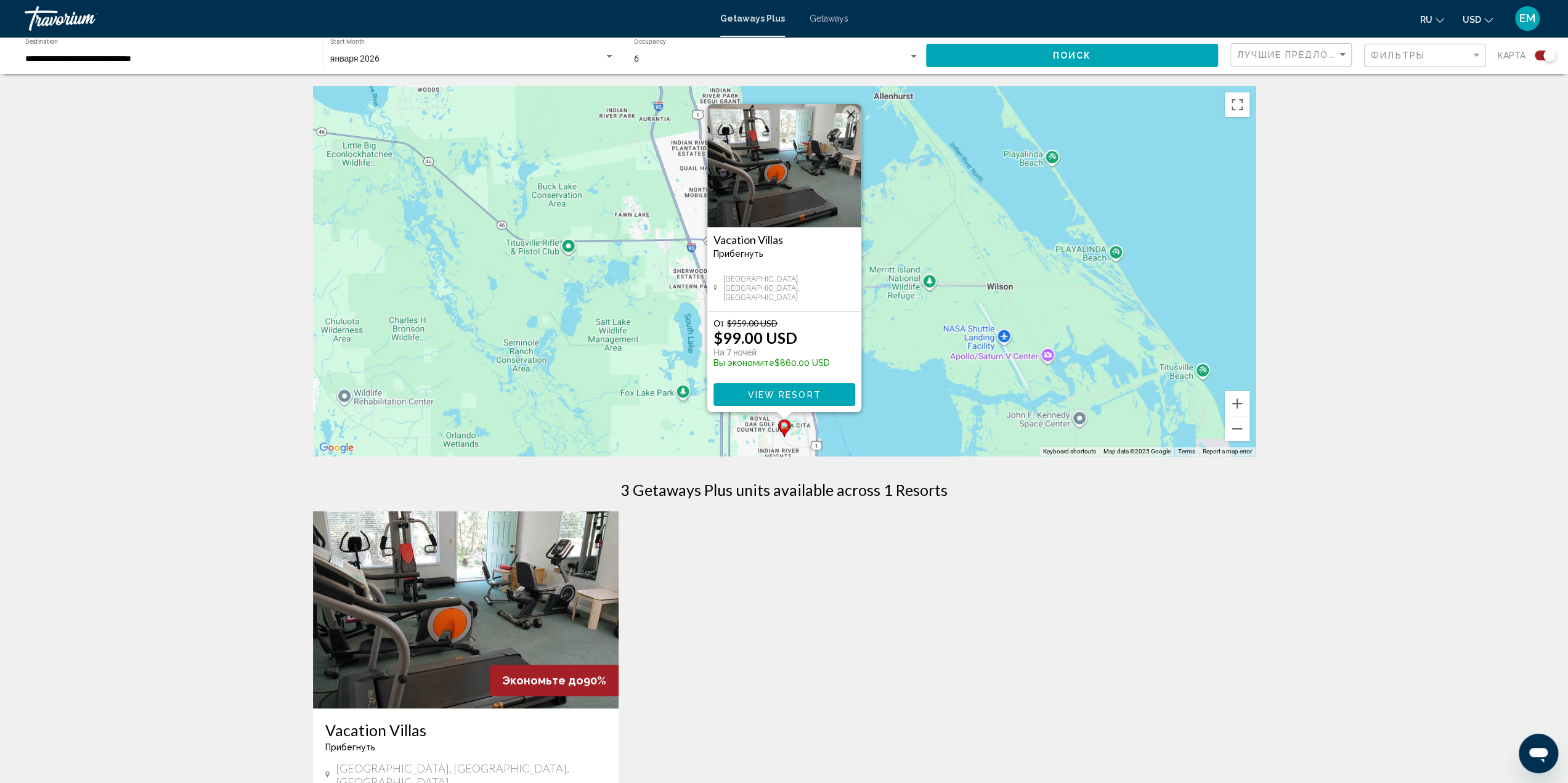
scroll to position [246, 0]
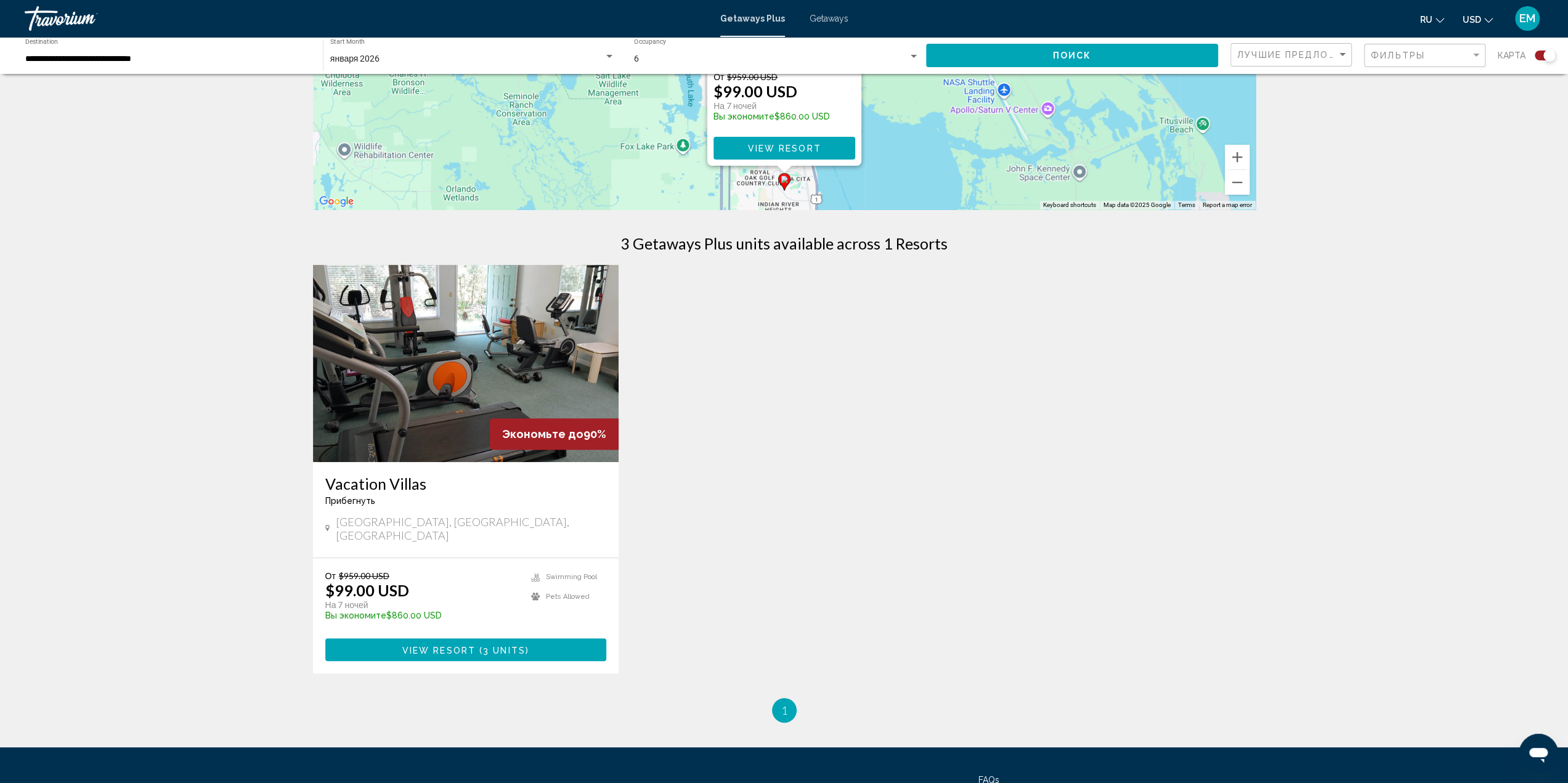
click at [497, 382] on img "Main content" at bounding box center [466, 363] width 306 height 197
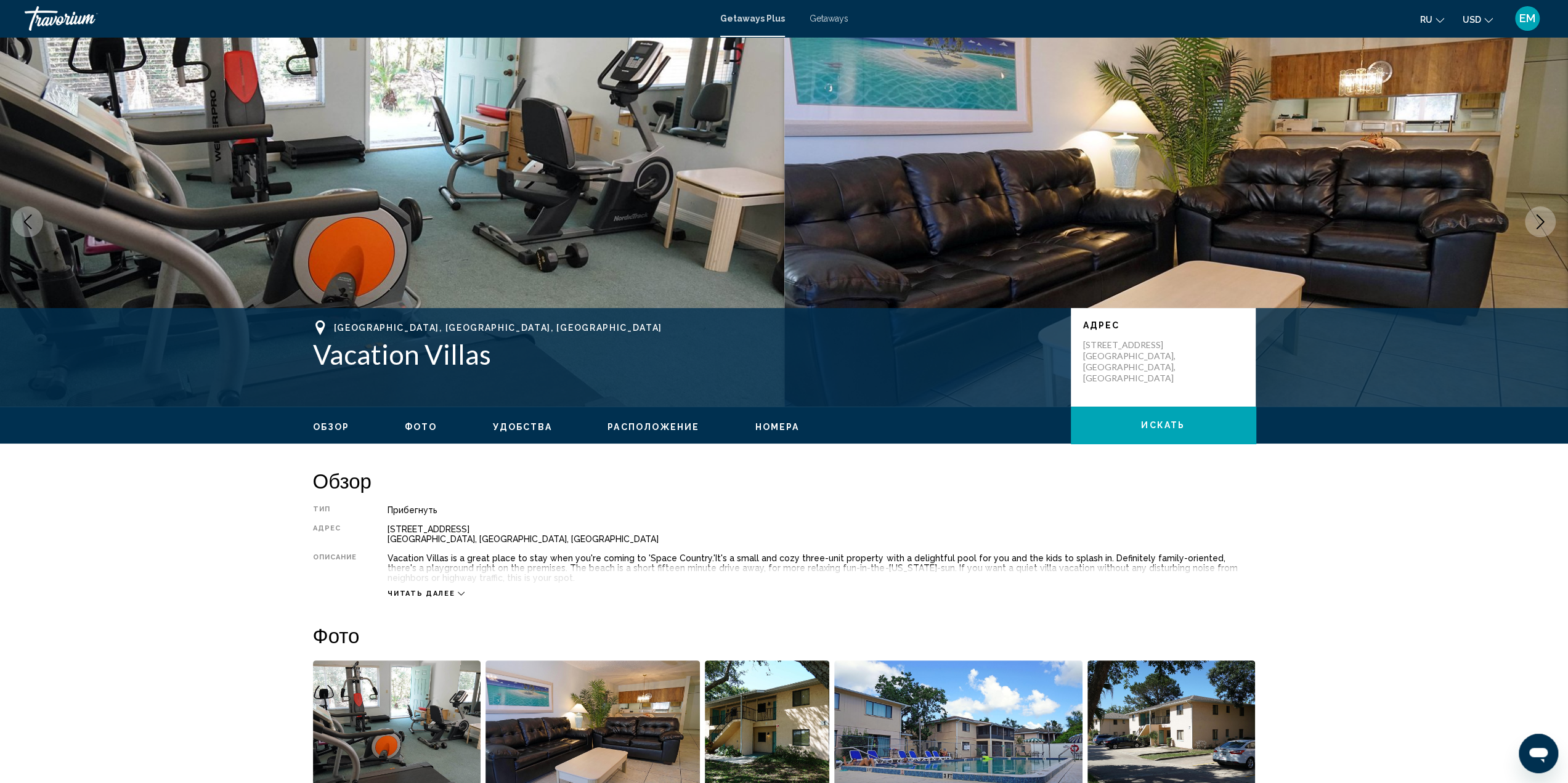
click at [1542, 221] on icon "Next image" at bounding box center [1540, 222] width 8 height 15
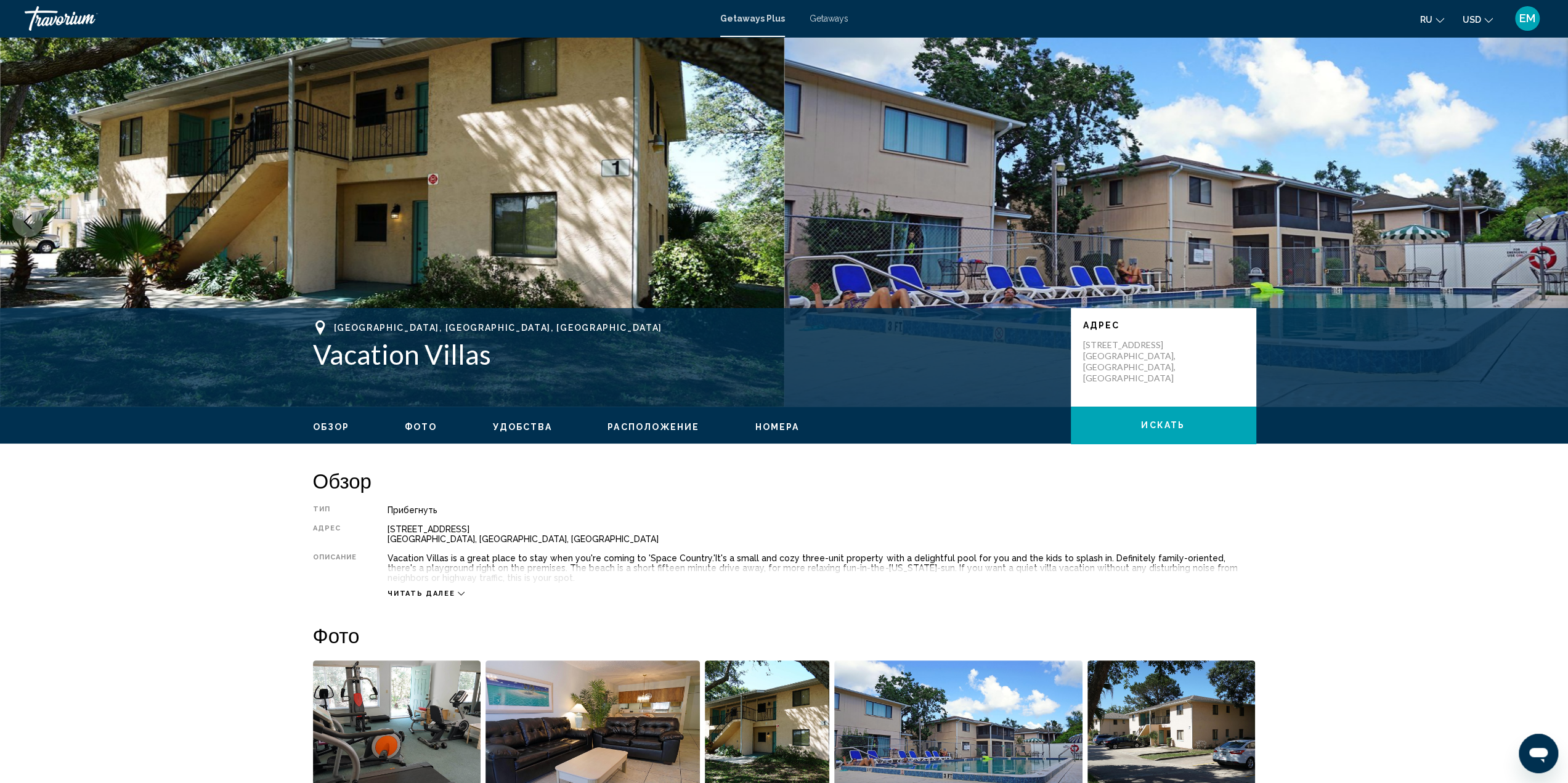
click at [1541, 224] on icon "Next image" at bounding box center [1541, 222] width 15 height 15
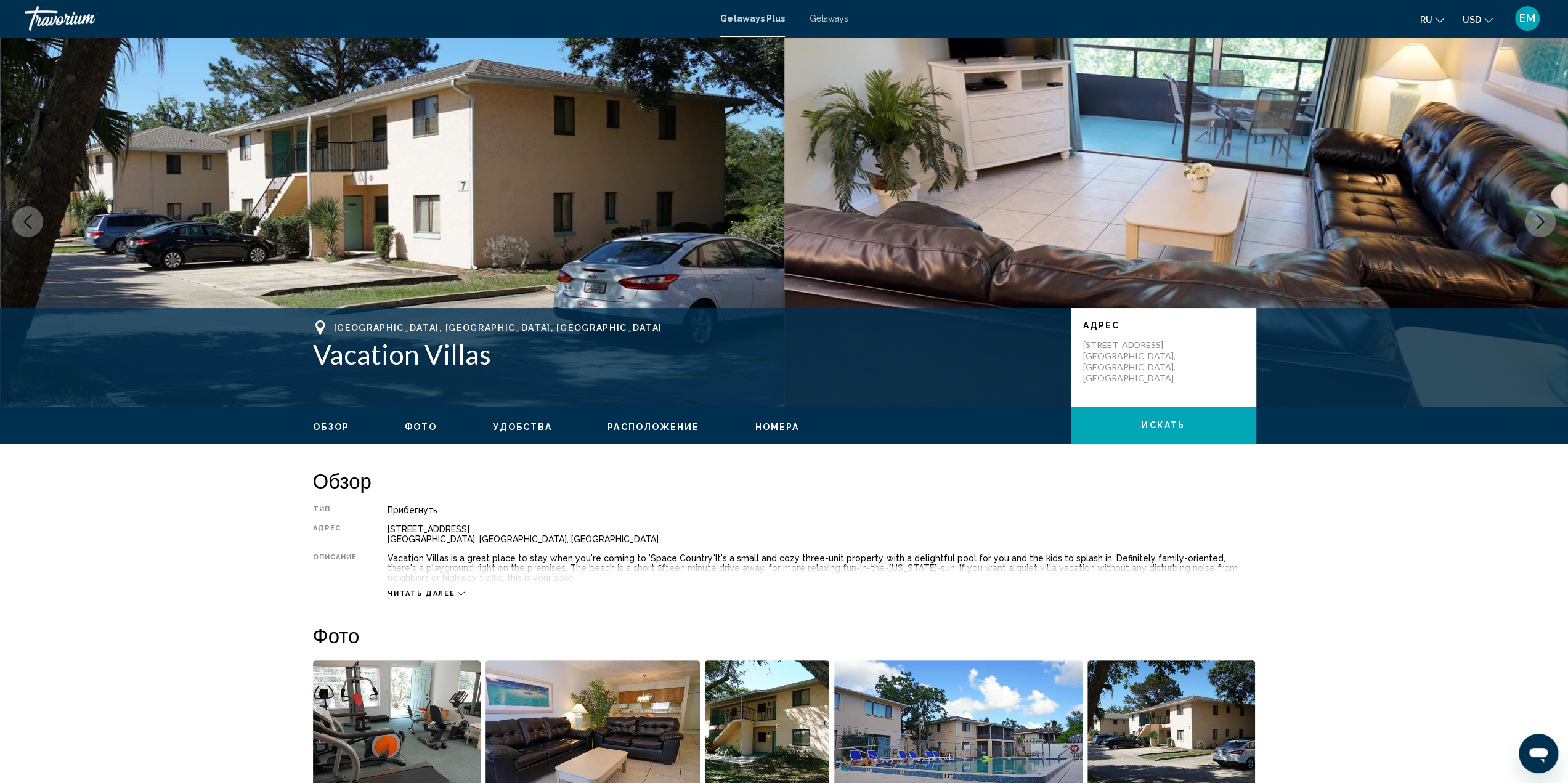
click at [1541, 224] on icon "Next image" at bounding box center [1540, 222] width 8 height 15
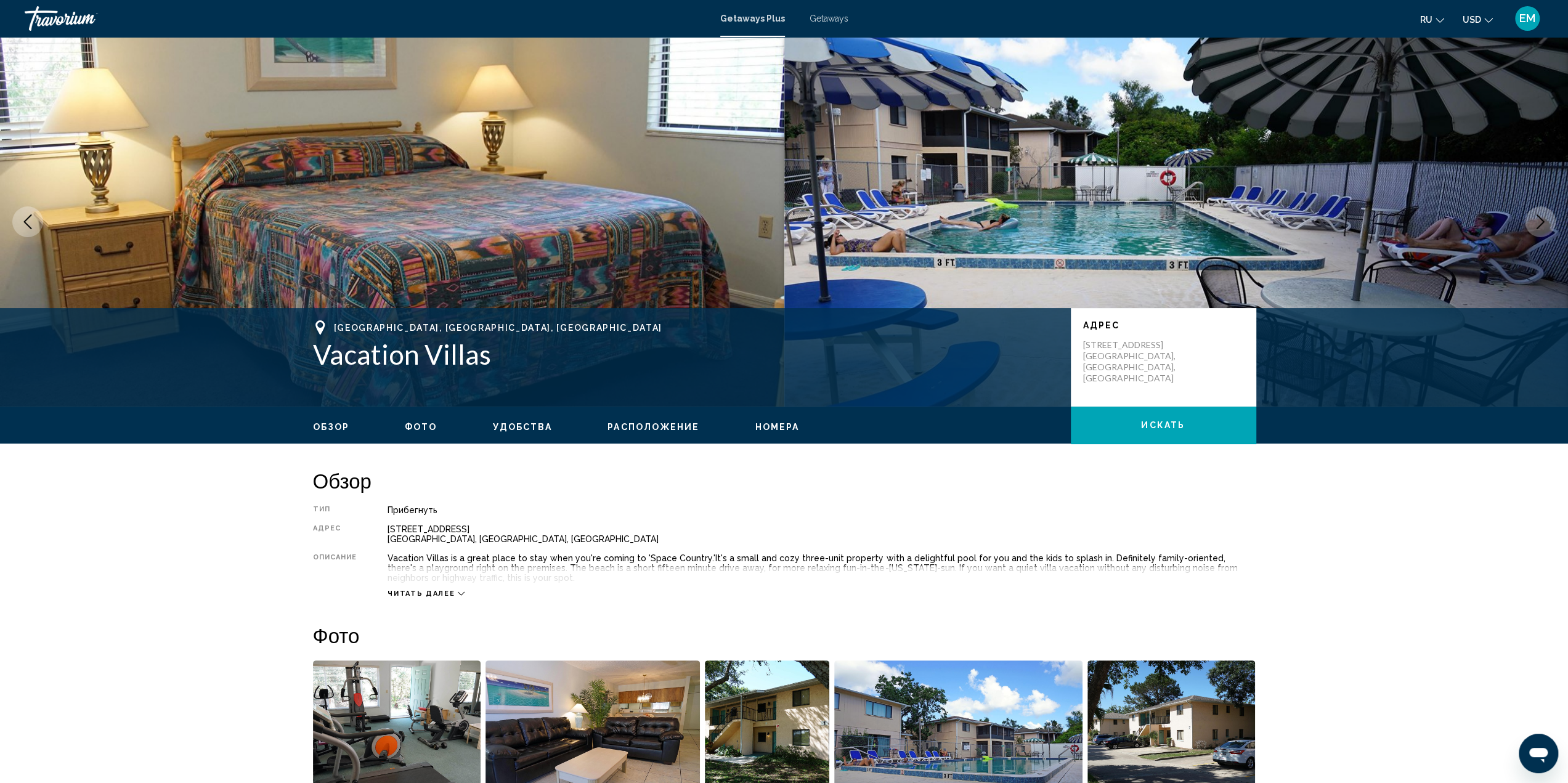
click at [1541, 224] on icon "Next image" at bounding box center [1540, 222] width 8 height 15
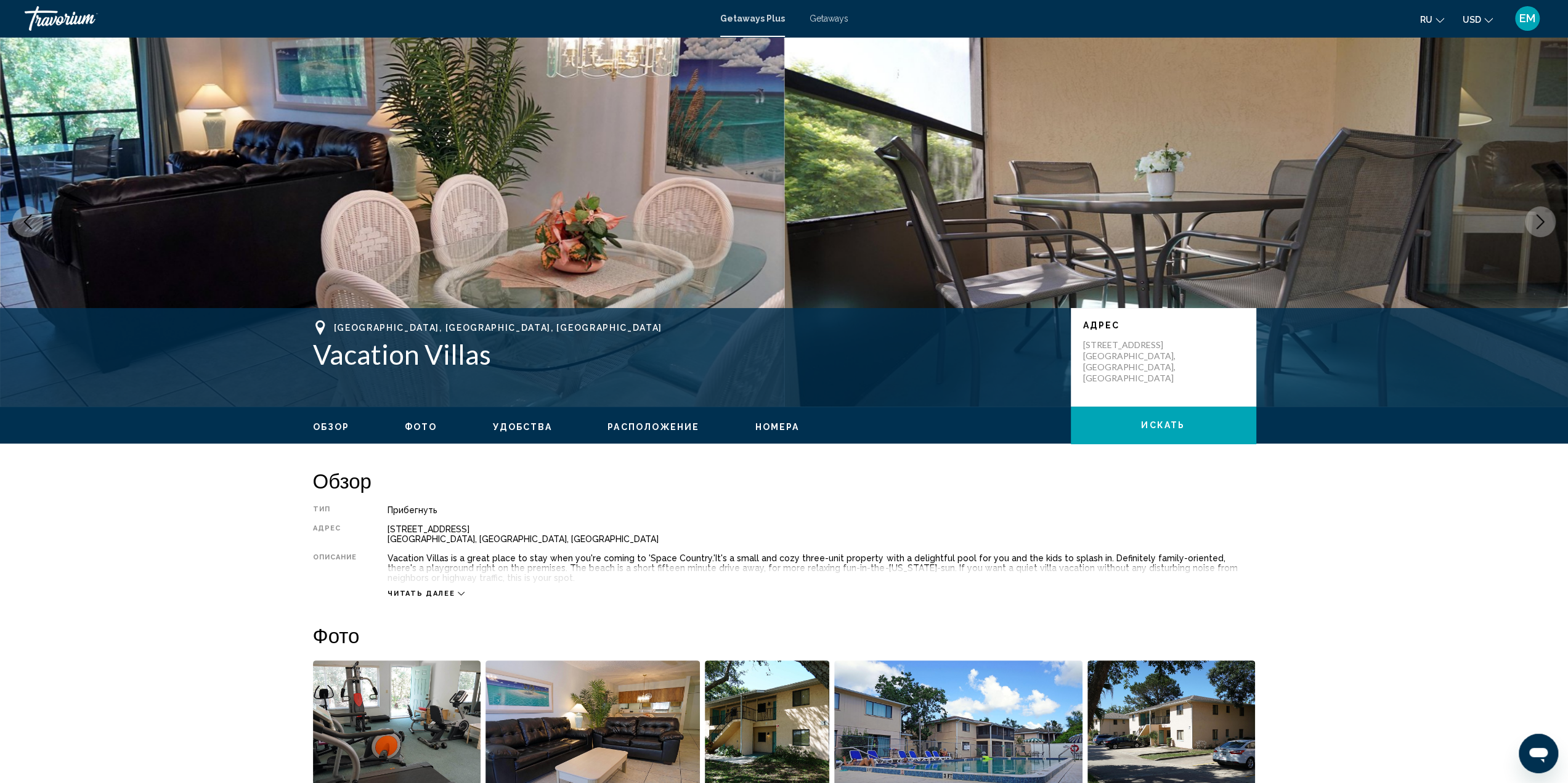
click at [1540, 224] on icon "Next image" at bounding box center [1540, 222] width 8 height 15
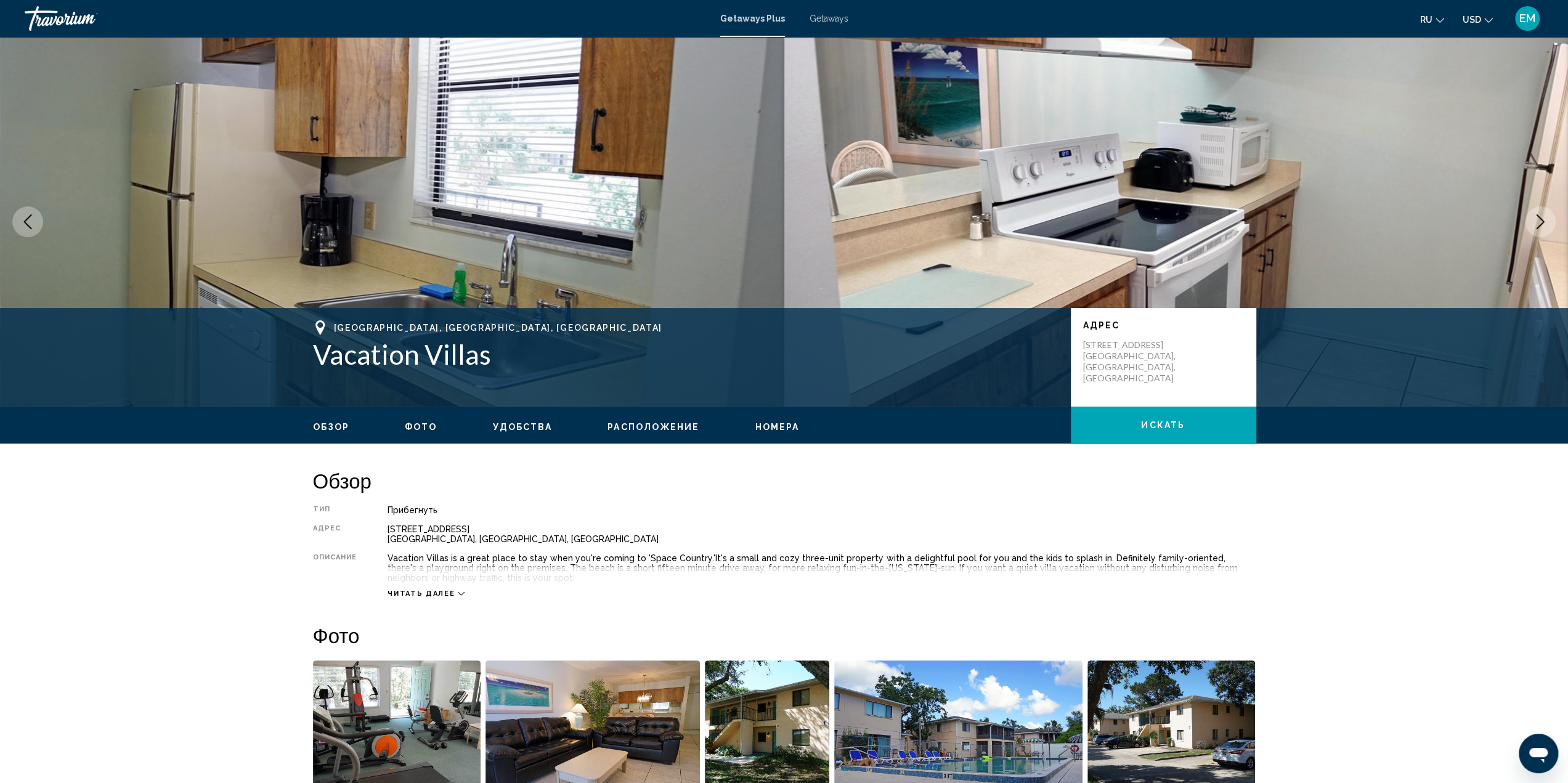
click at [1540, 224] on icon "Next image" at bounding box center [1540, 222] width 8 height 15
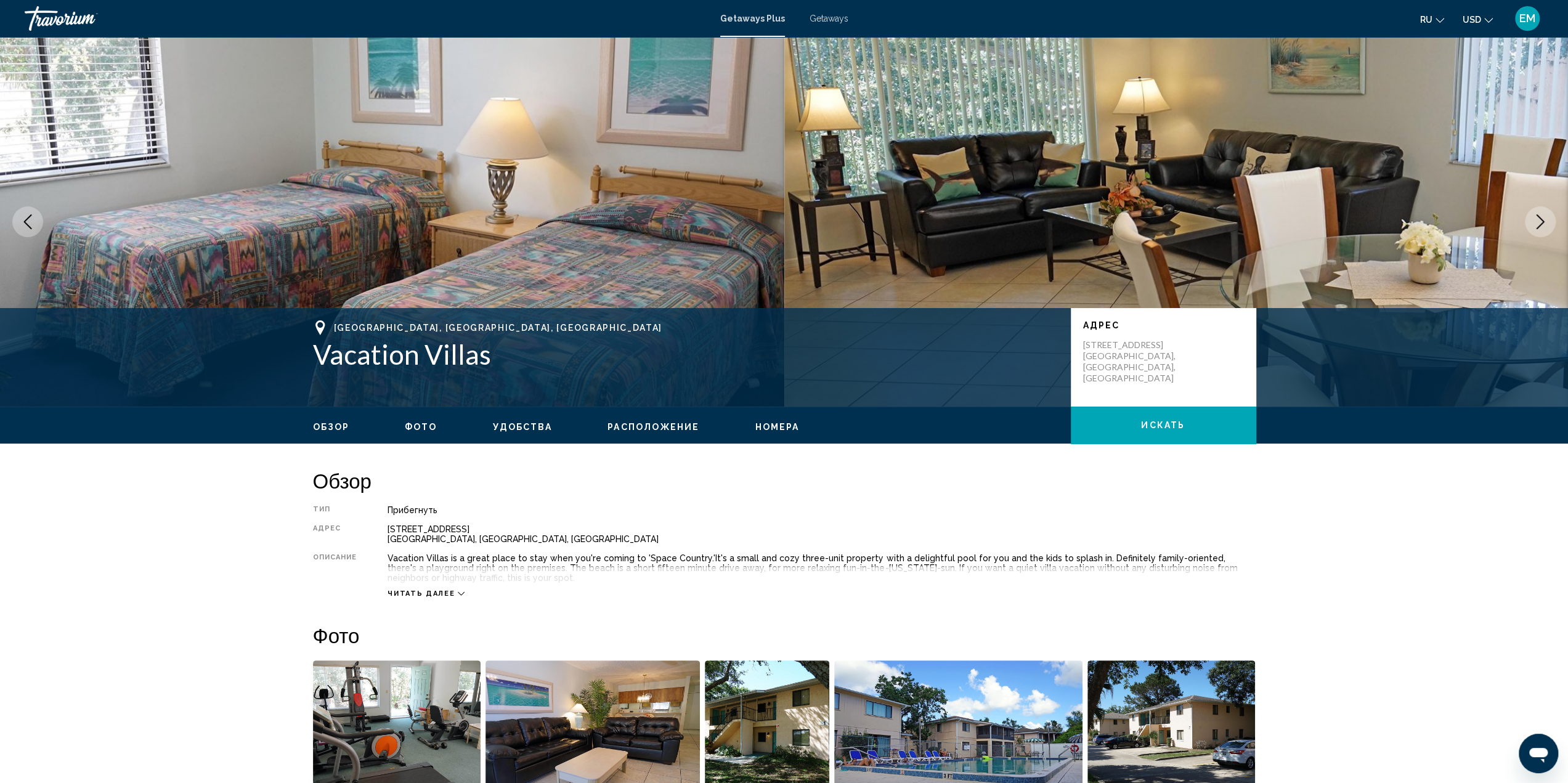
click at [1540, 224] on icon "Next image" at bounding box center [1540, 222] width 8 height 15
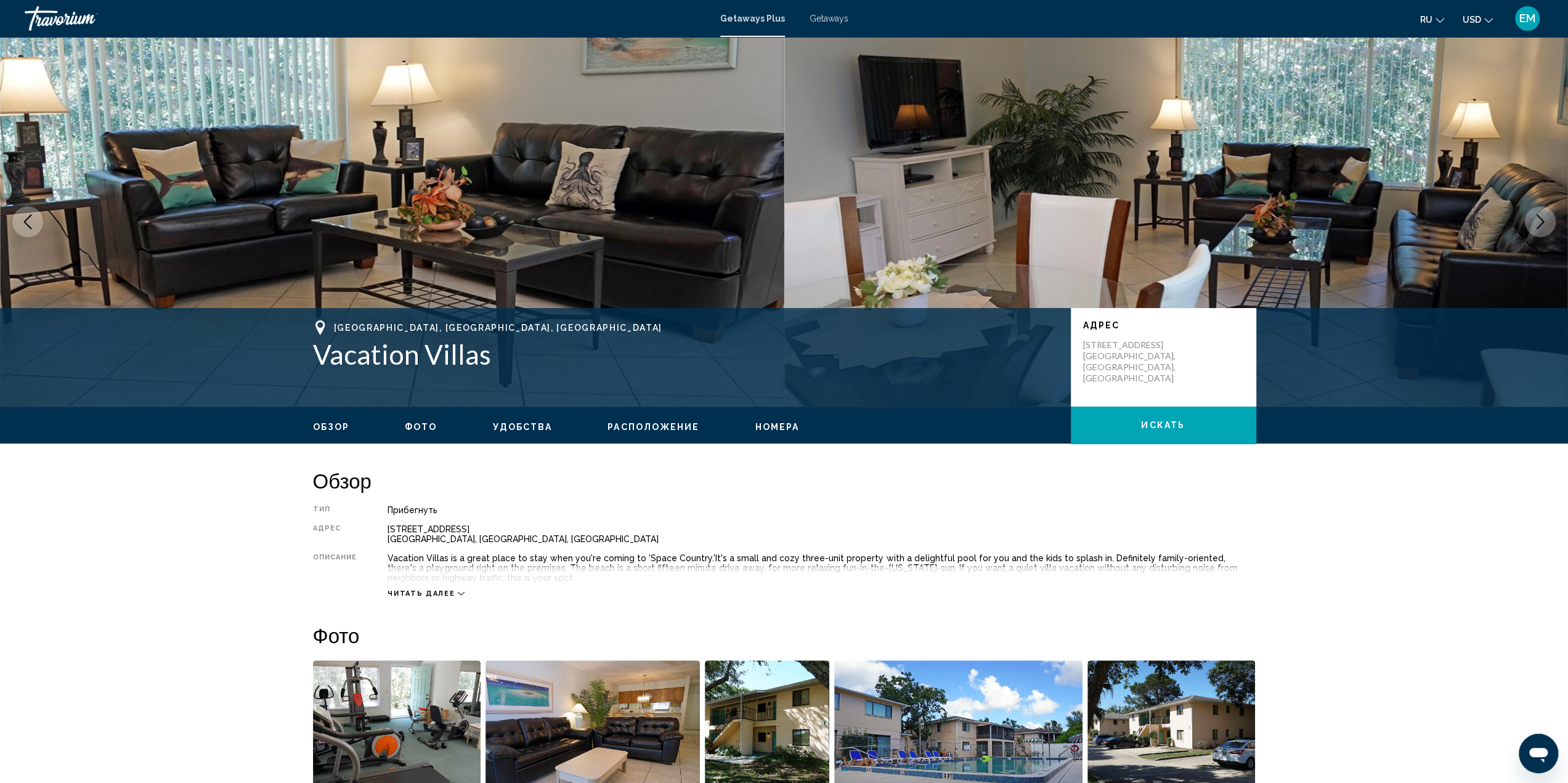
click at [1540, 224] on icon "Next image" at bounding box center [1540, 222] width 8 height 15
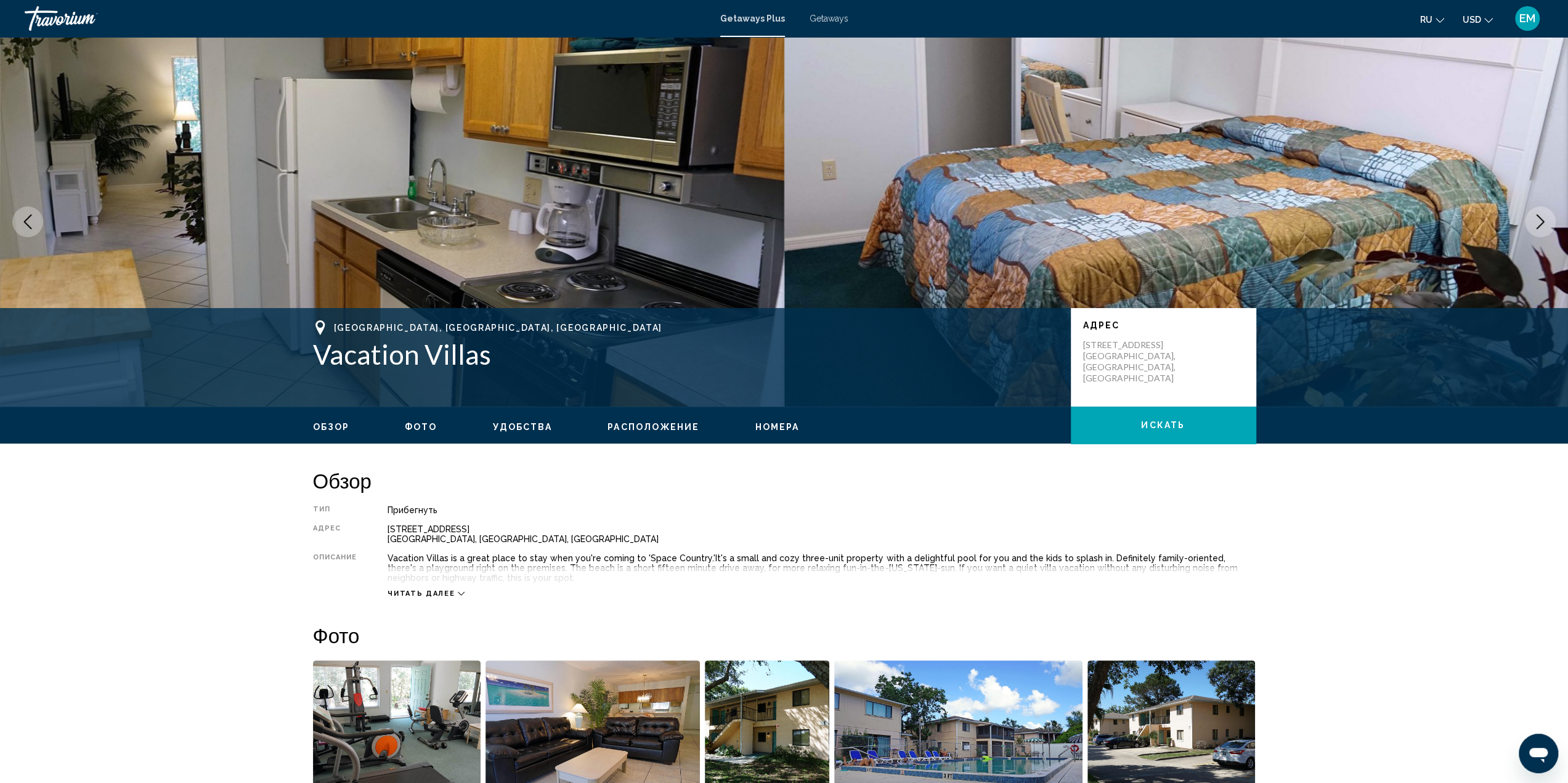
click at [1540, 224] on icon "Next image" at bounding box center [1540, 222] width 8 height 15
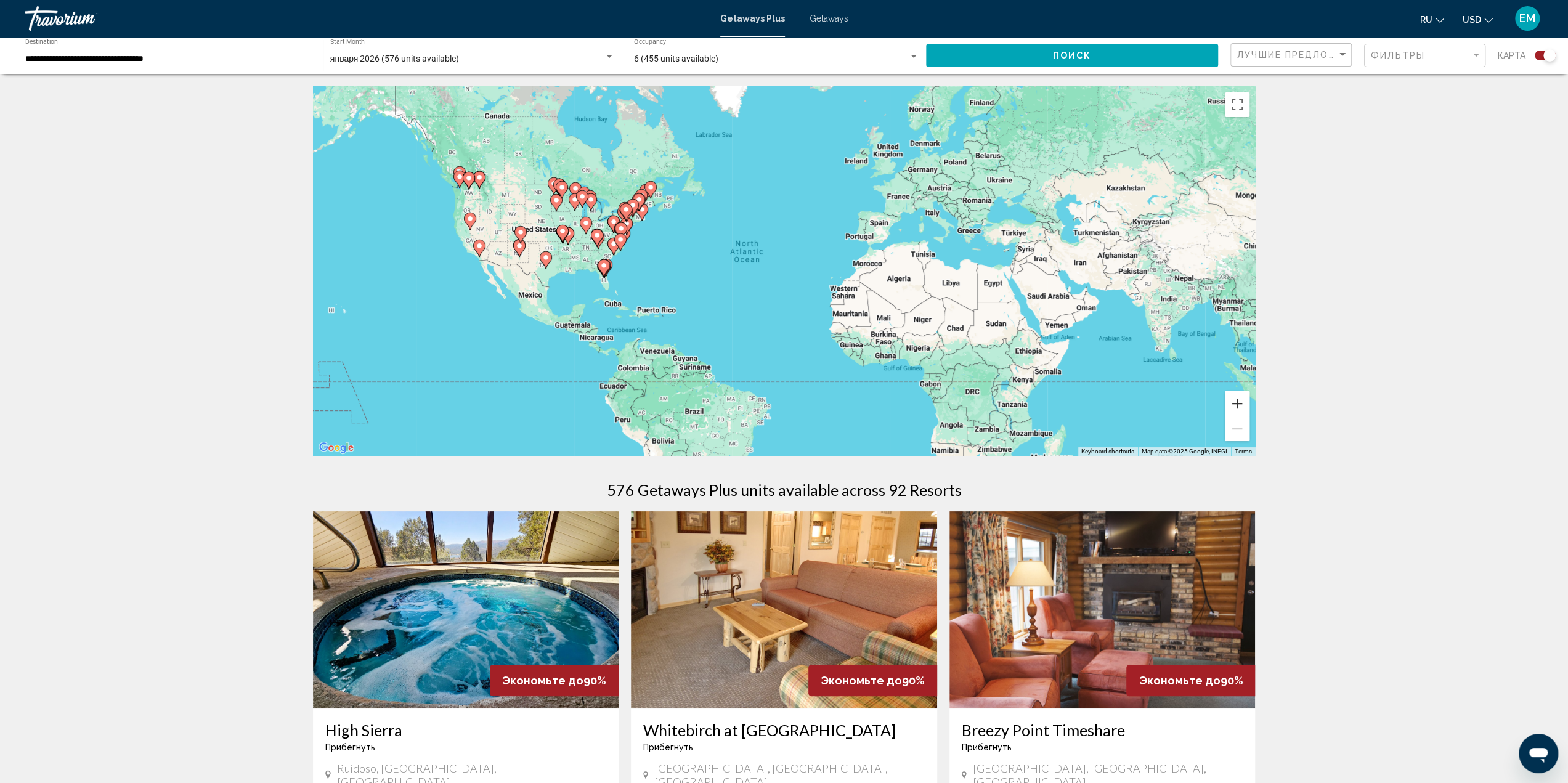
click at [1239, 404] on button "Zoom in" at bounding box center [1237, 403] width 24 height 24
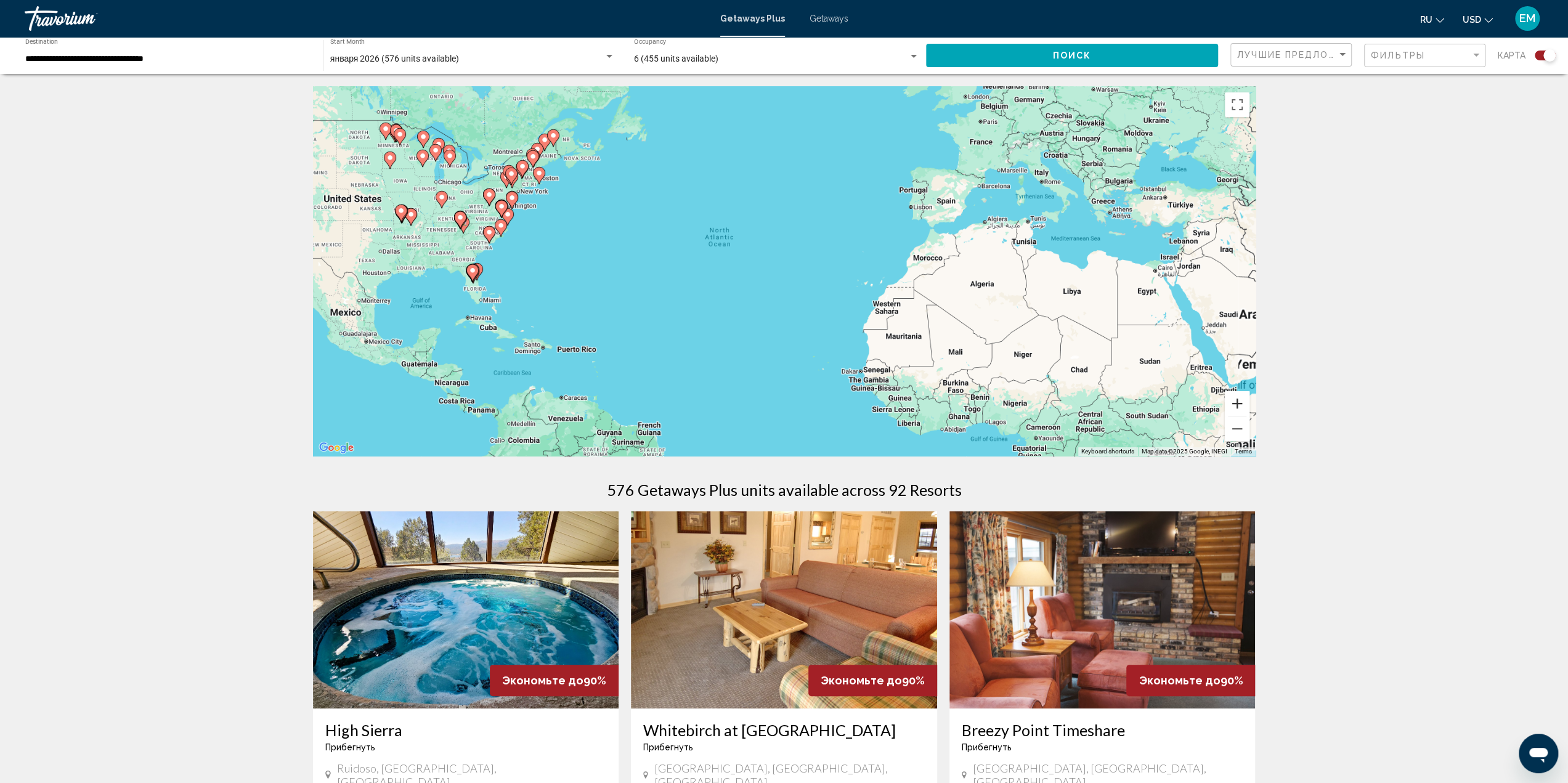
click at [1239, 404] on button "Zoom in" at bounding box center [1237, 403] width 24 height 24
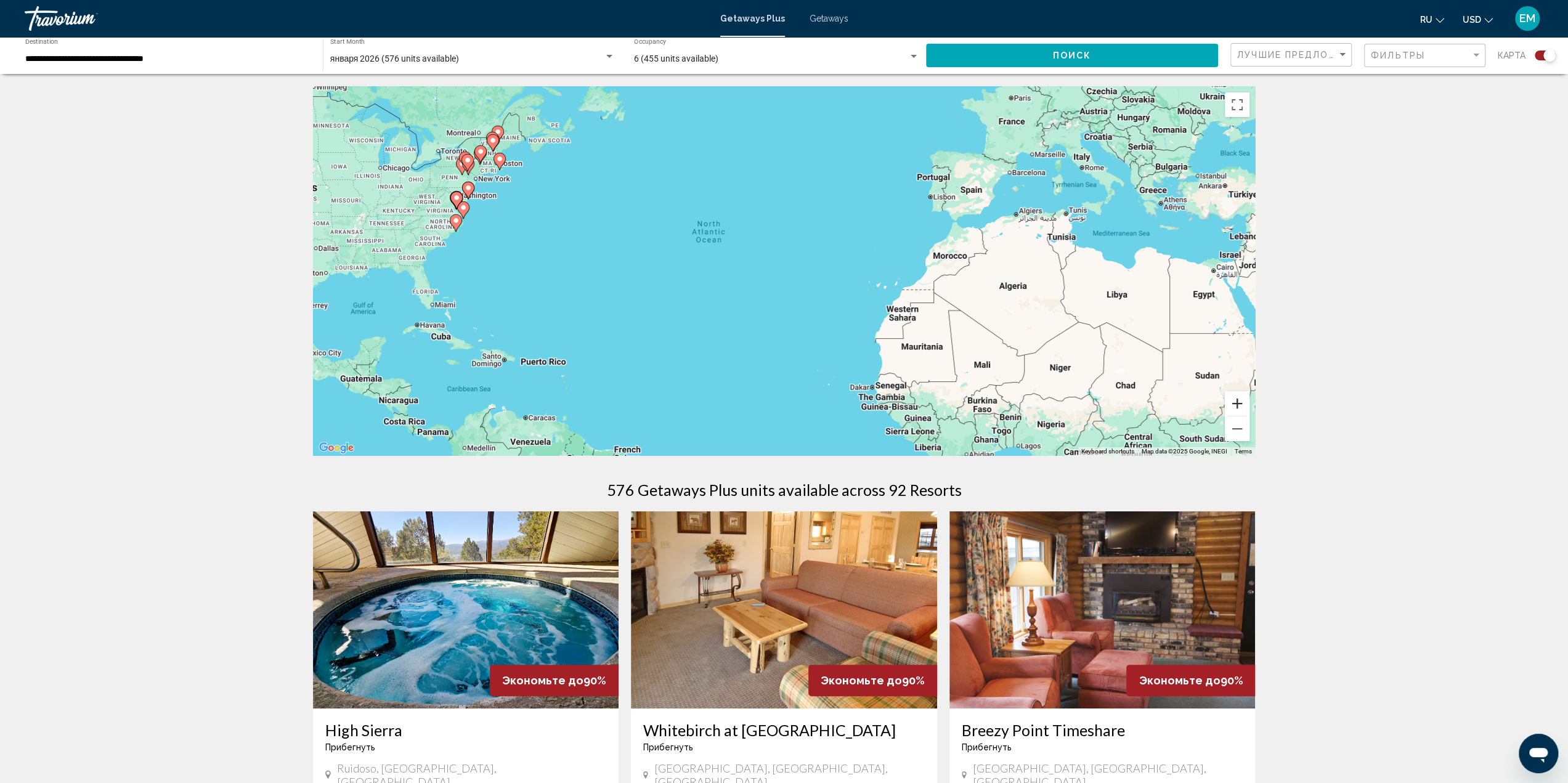
click at [1239, 404] on button "Zoom in" at bounding box center [1237, 403] width 24 height 24
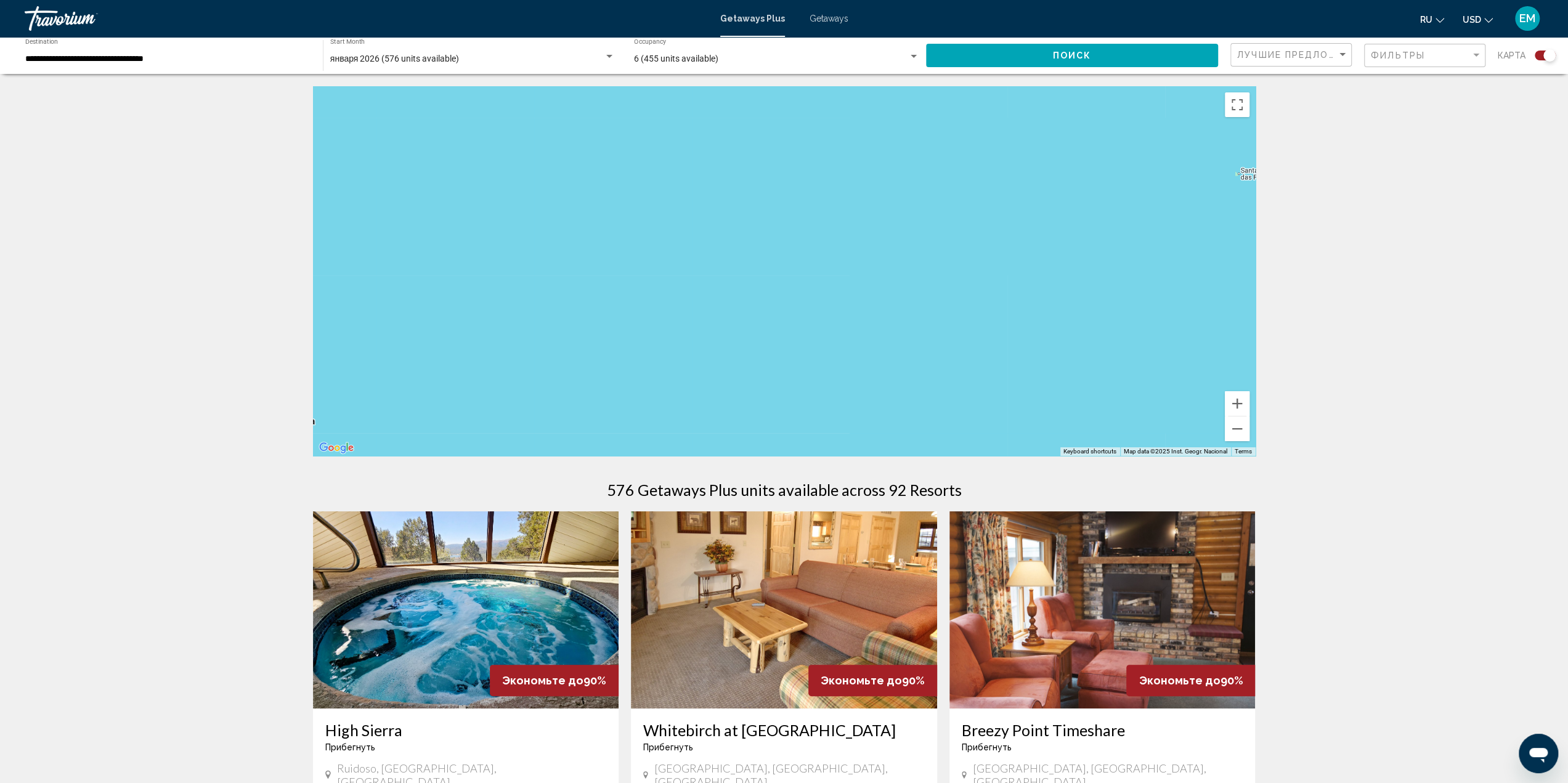
drag, startPoint x: 649, startPoint y: 294, endPoint x: 1104, endPoint y: 504, distance: 501.1
click at [1238, 424] on button "Zoom out" at bounding box center [1237, 428] width 24 height 24
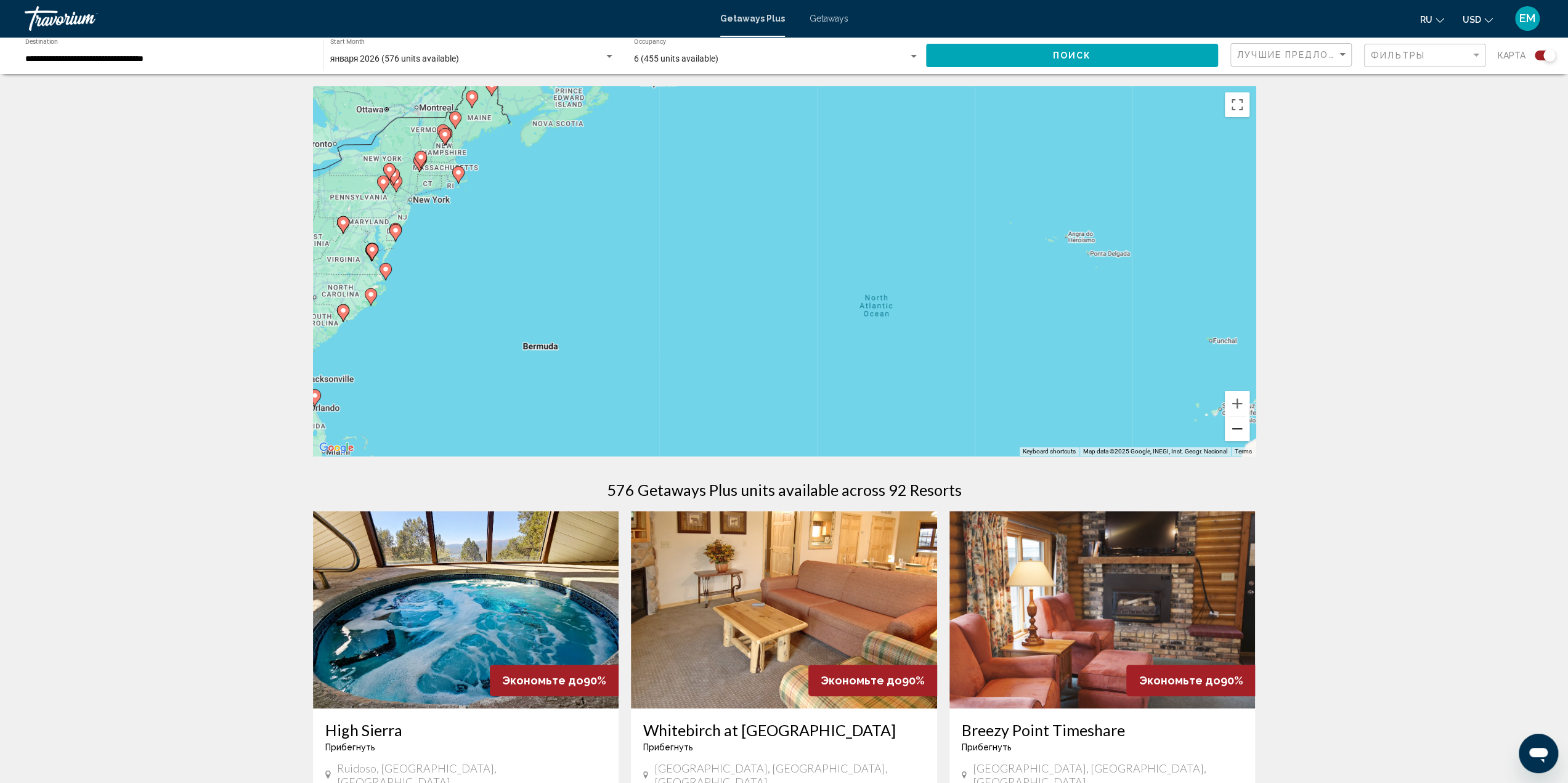
click at [1236, 424] on button "Zoom out" at bounding box center [1237, 428] width 24 height 24
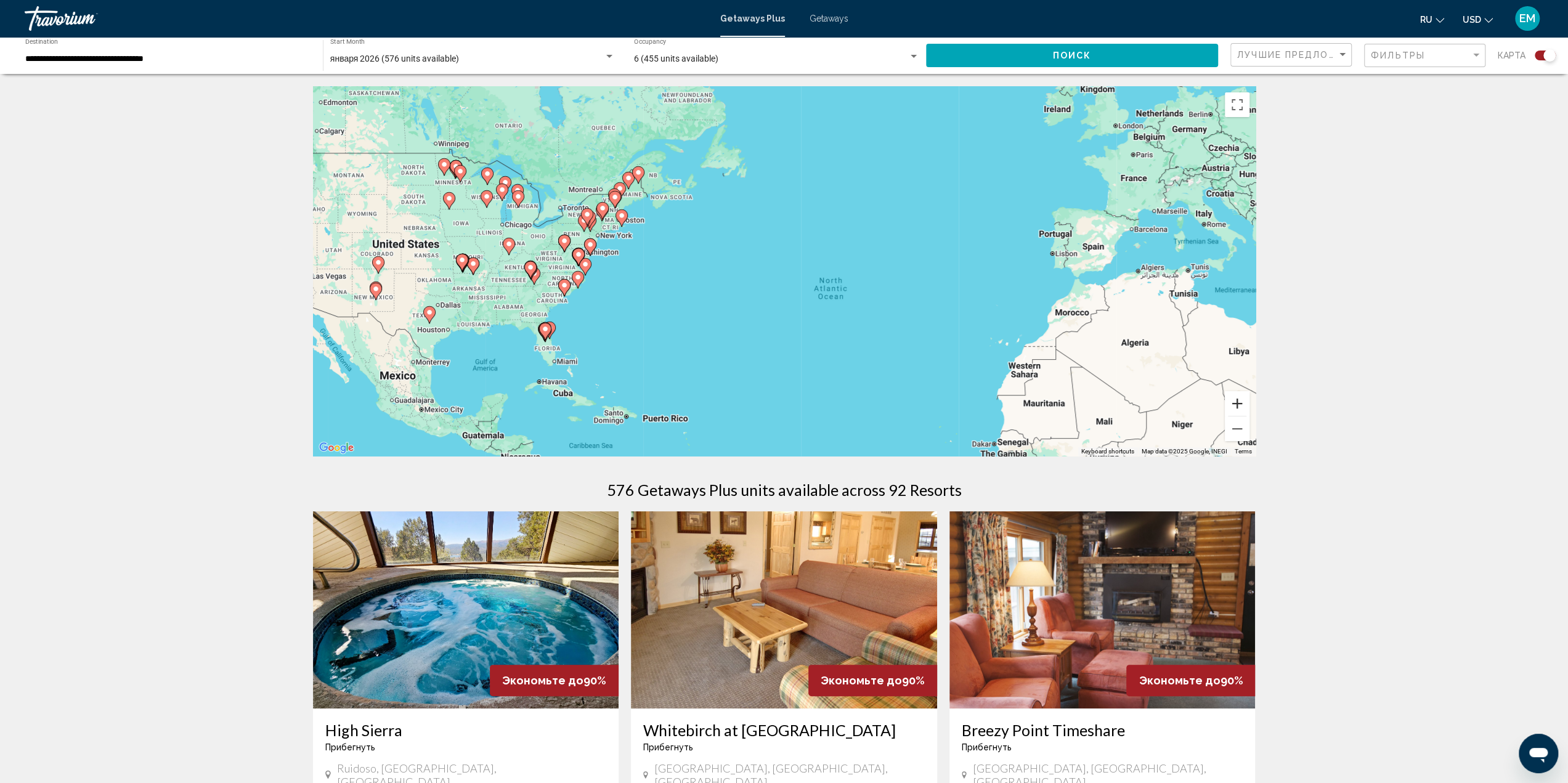
click at [1243, 401] on button "Zoom in" at bounding box center [1237, 403] width 24 height 24
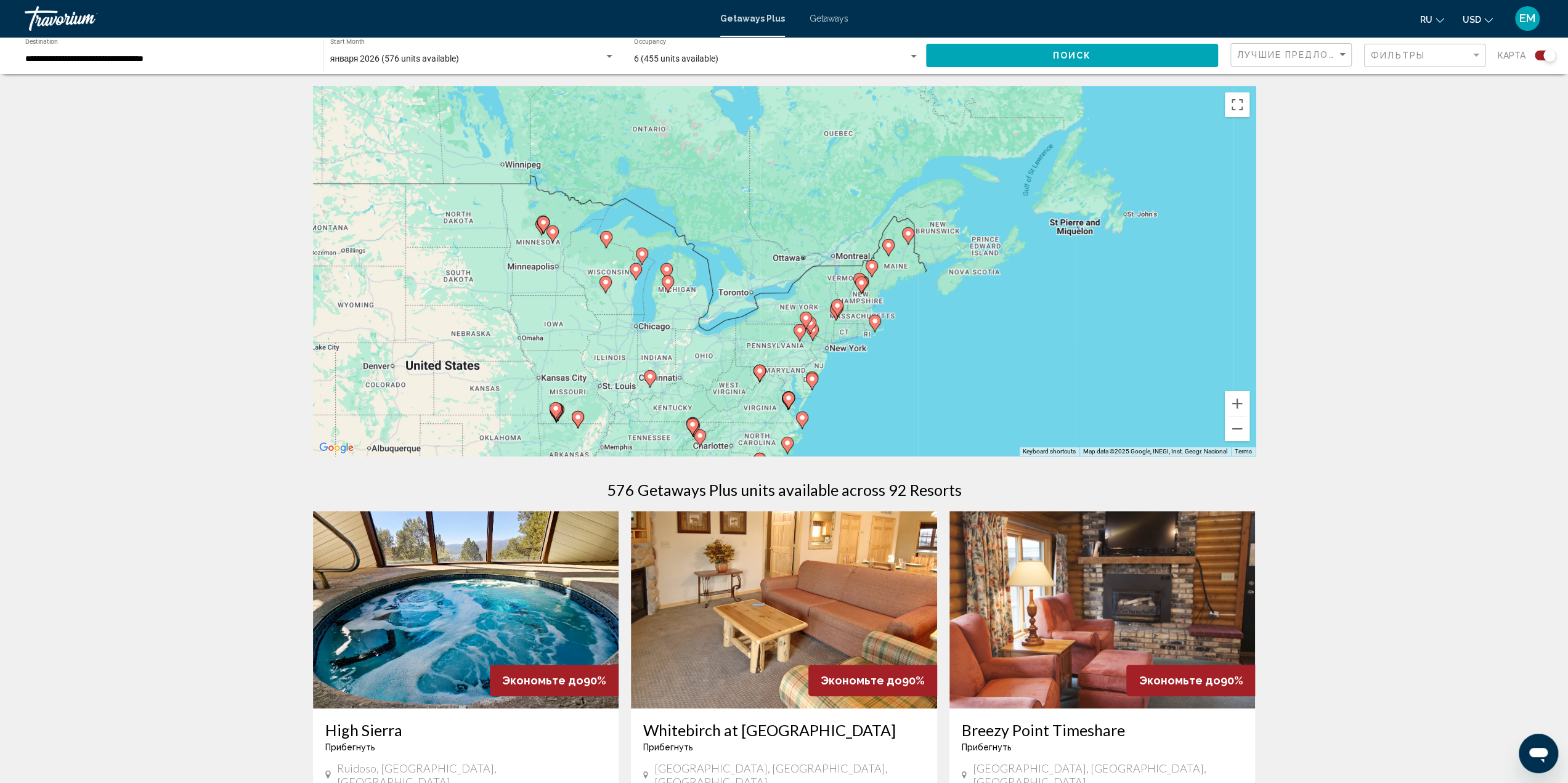
drag, startPoint x: 594, startPoint y: 290, endPoint x: 1013, endPoint y: 439, distance: 444.7
click at [1013, 439] on div "To activate drag with keyboard, press Alt + Enter. Once in keyboard drag state,…" at bounding box center [784, 271] width 942 height 369
click at [1236, 401] on button "Zoom in" at bounding box center [1237, 403] width 24 height 24
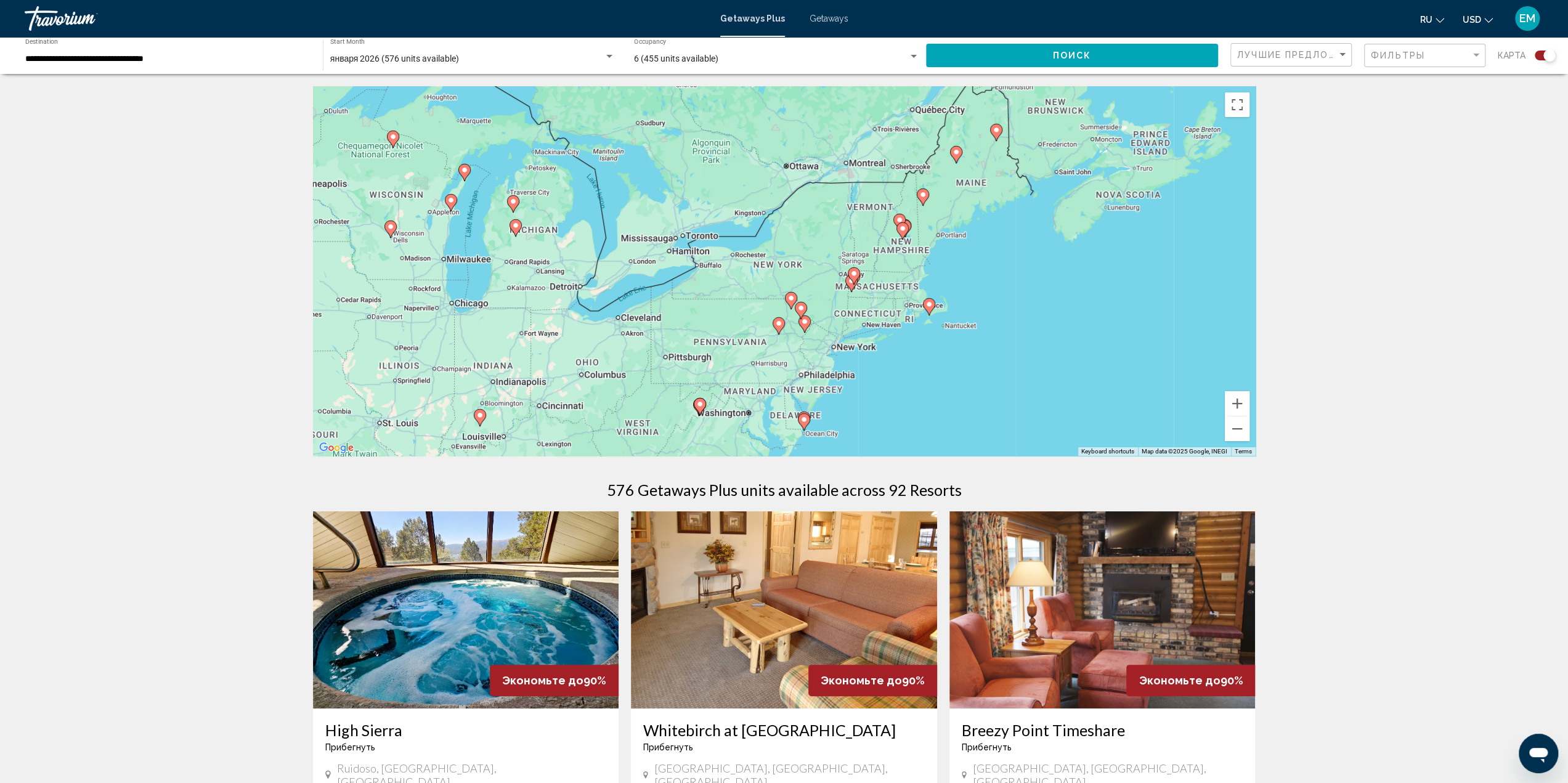
drag, startPoint x: 1029, startPoint y: 369, endPoint x: 996, endPoint y: 297, distance: 79.2
click at [997, 299] on div "To activate drag with keyboard, press Alt + Enter. Once in keyboard drag state,…" at bounding box center [784, 271] width 942 height 369
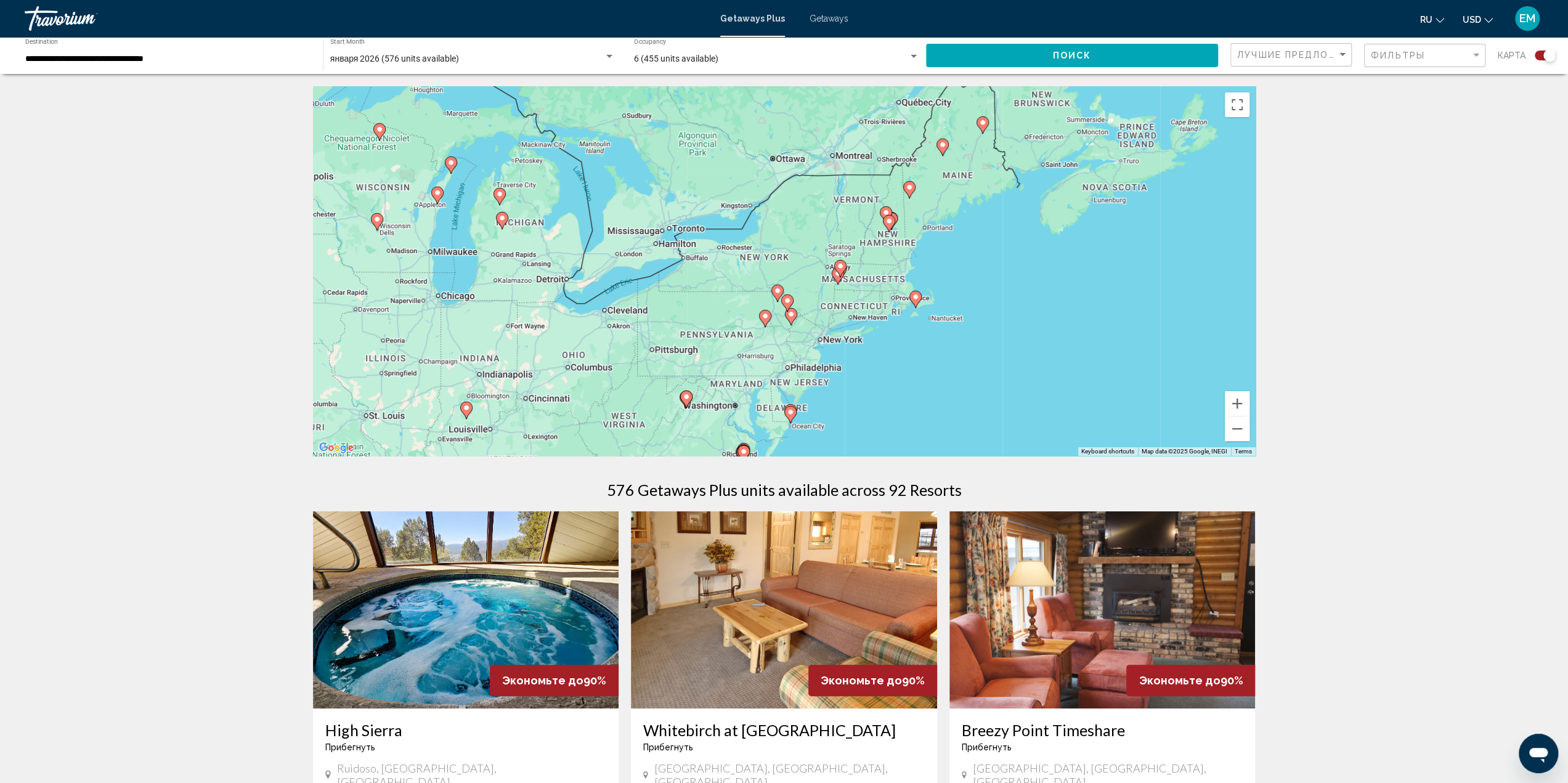
drag, startPoint x: 1042, startPoint y: 301, endPoint x: 1027, endPoint y: 295, distance: 16.2
click at [1027, 295] on div "To activate drag with keyboard, press Alt + Enter. Once in keyboard drag state,…" at bounding box center [784, 271] width 942 height 369
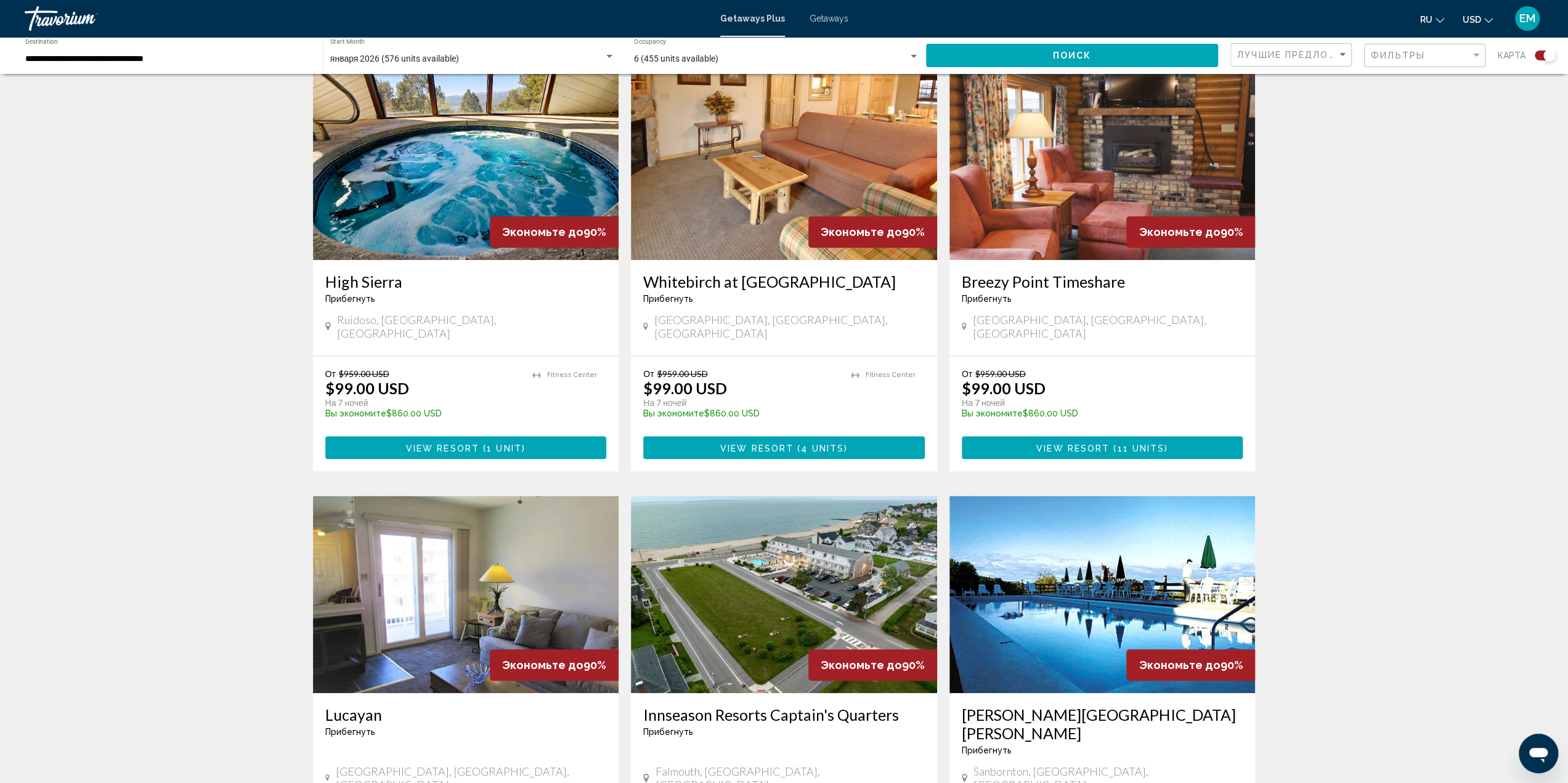
scroll to position [616, 0]
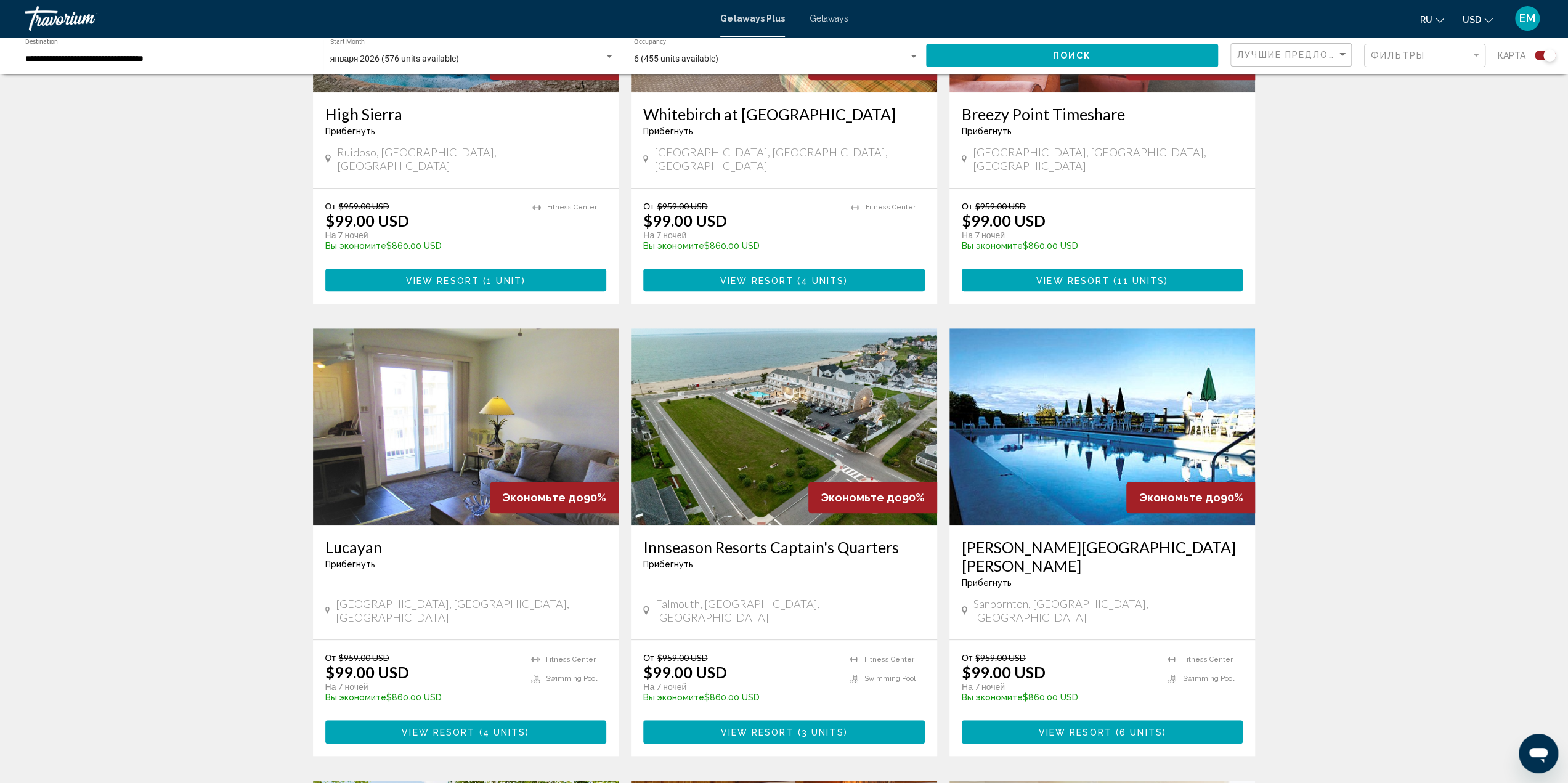
click at [1101, 404] on img "Main content" at bounding box center [1102, 426] width 306 height 197
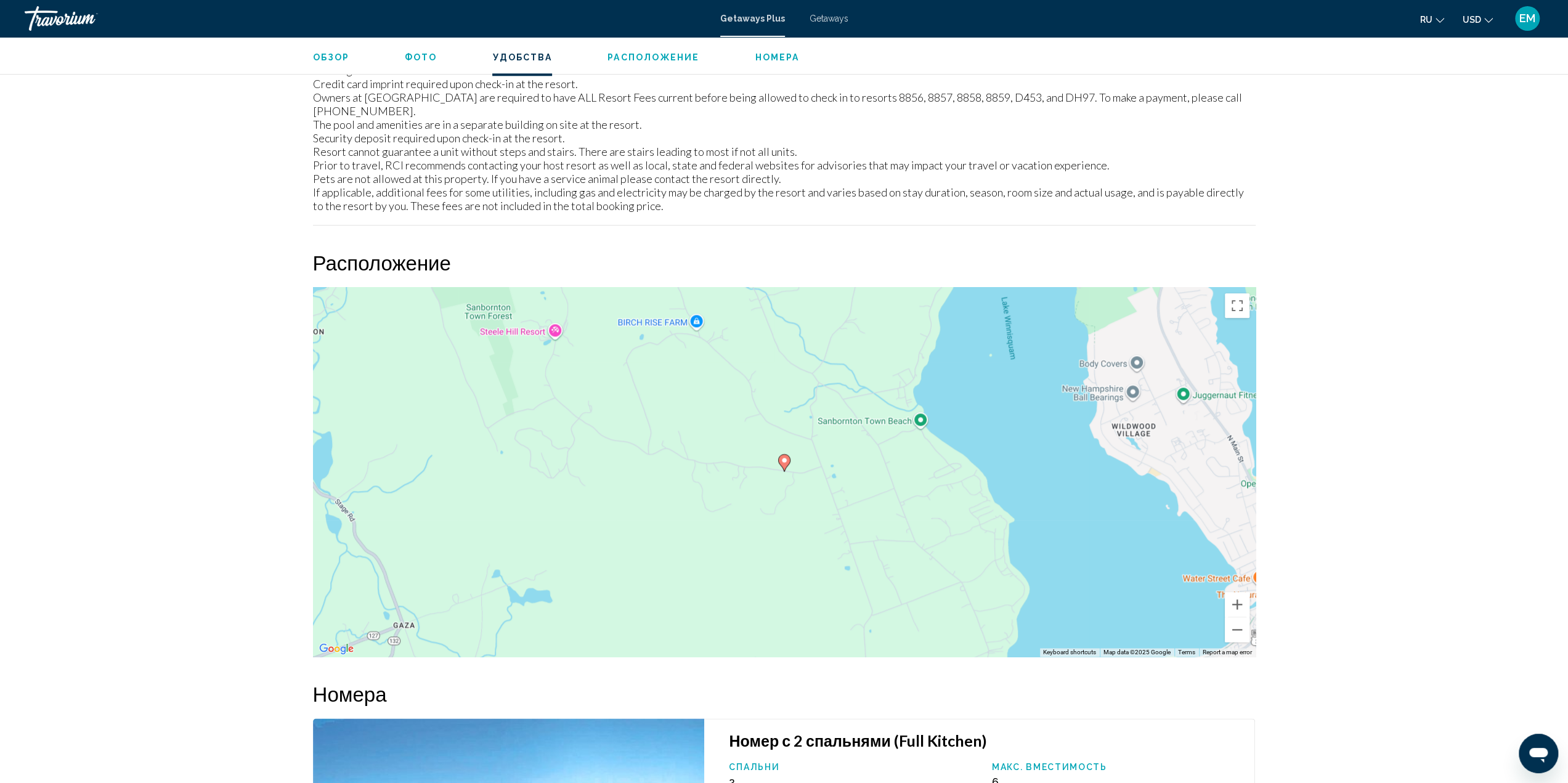
scroll to position [1540, 0]
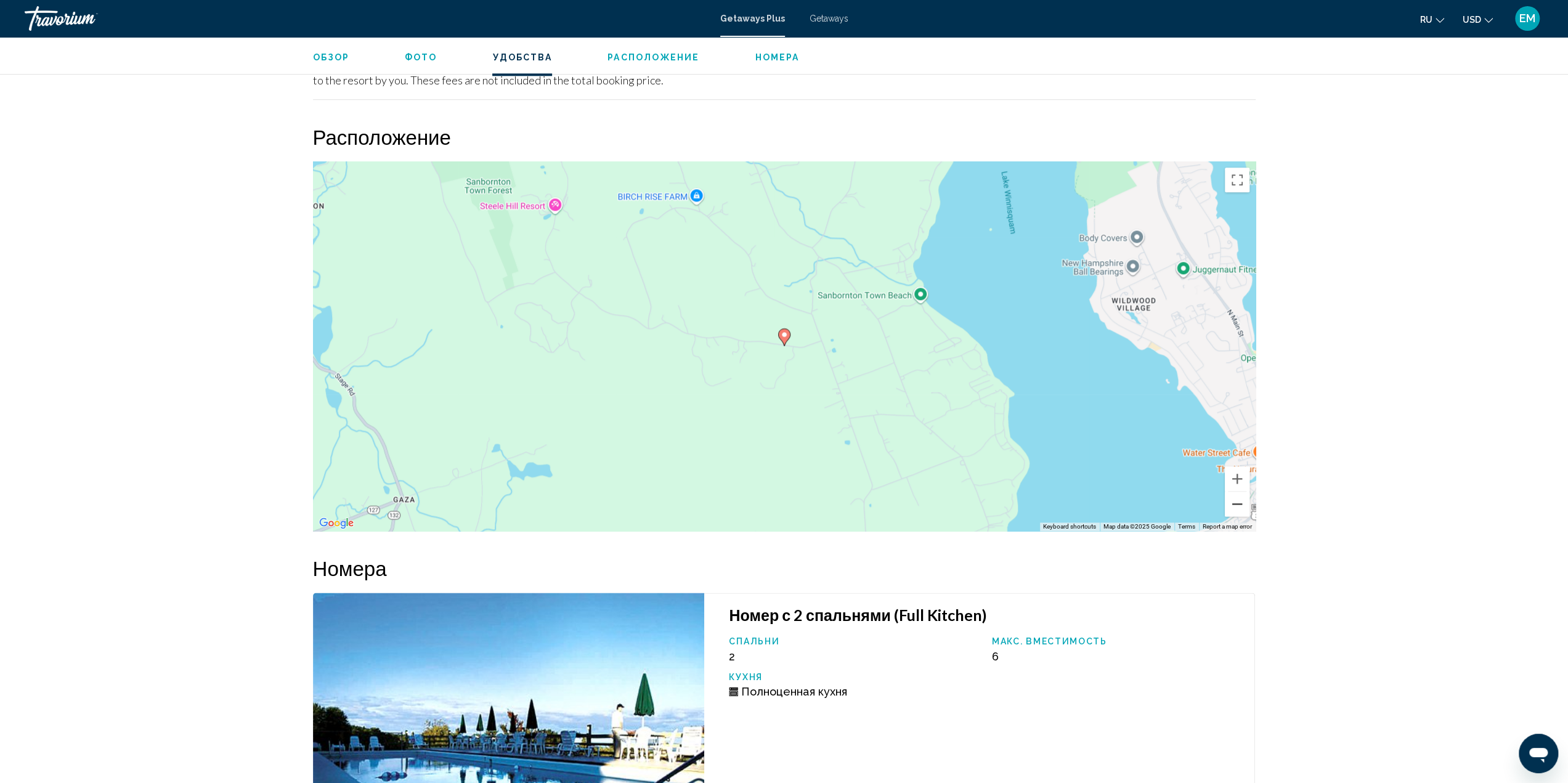
click at [1241, 497] on button "Zoom out" at bounding box center [1237, 504] width 24 height 24
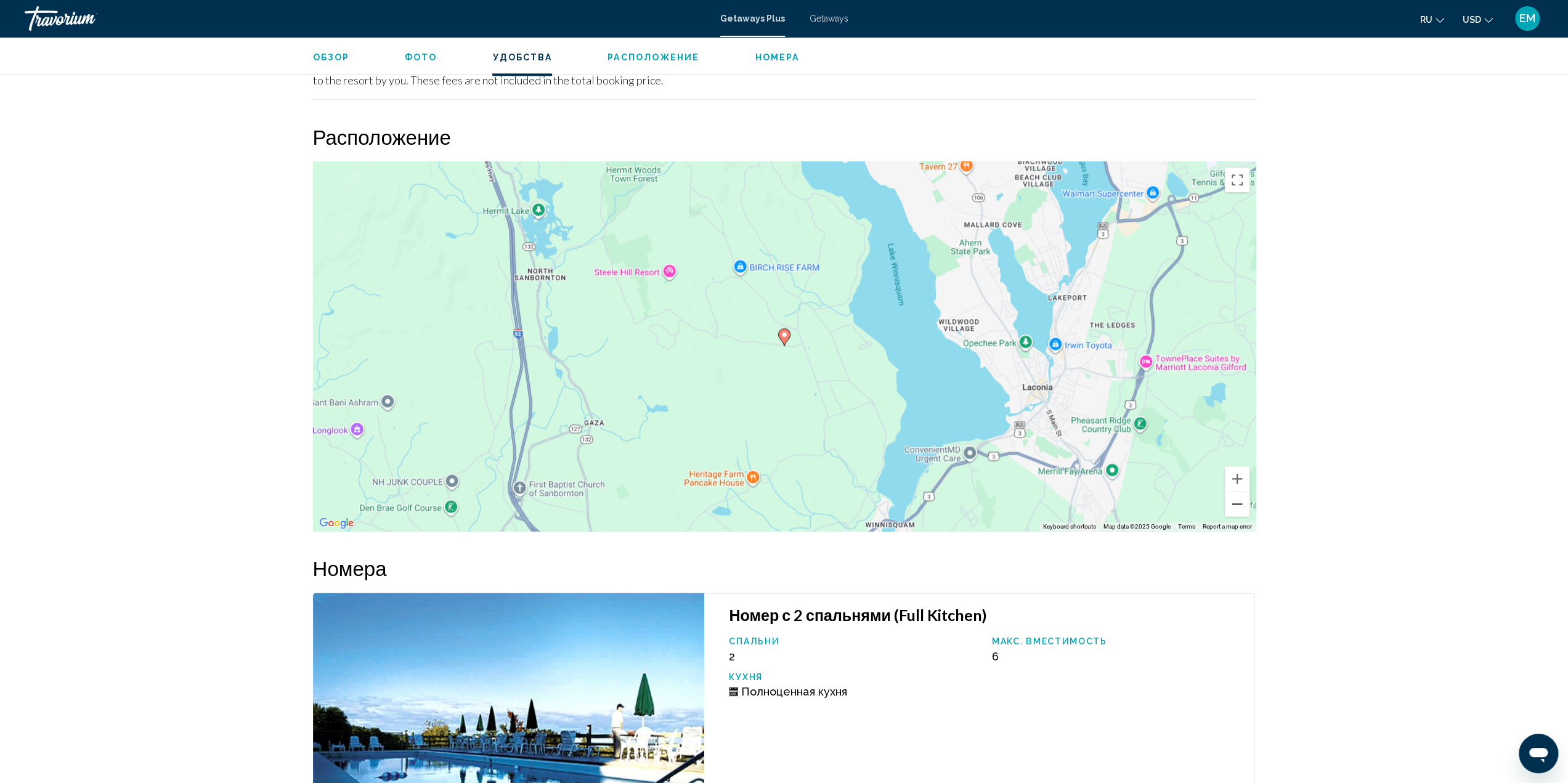
click at [1241, 497] on button "Zoom out" at bounding box center [1237, 504] width 24 height 24
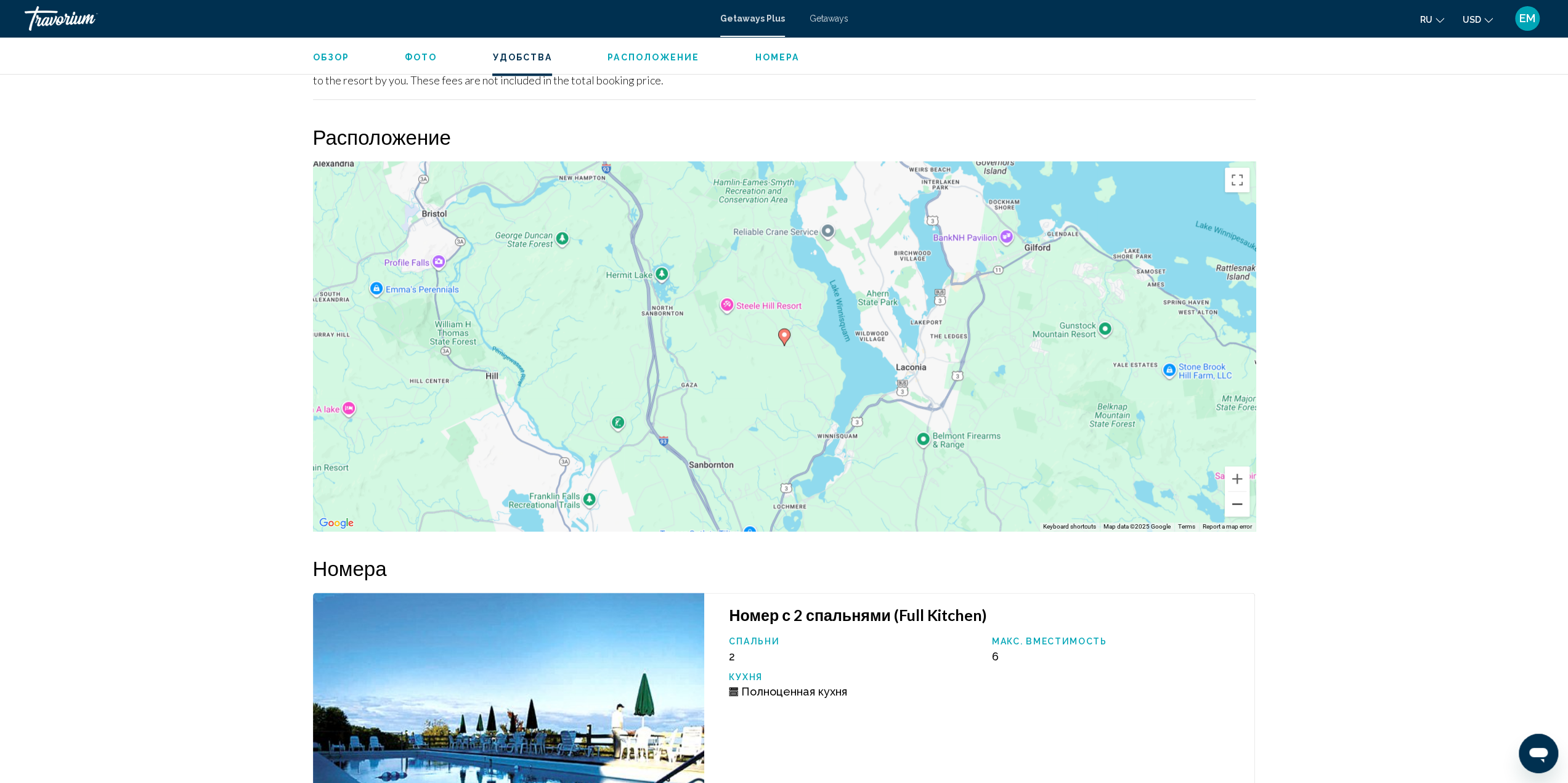
click at [1241, 497] on button "Zoom out" at bounding box center [1237, 504] width 24 height 24
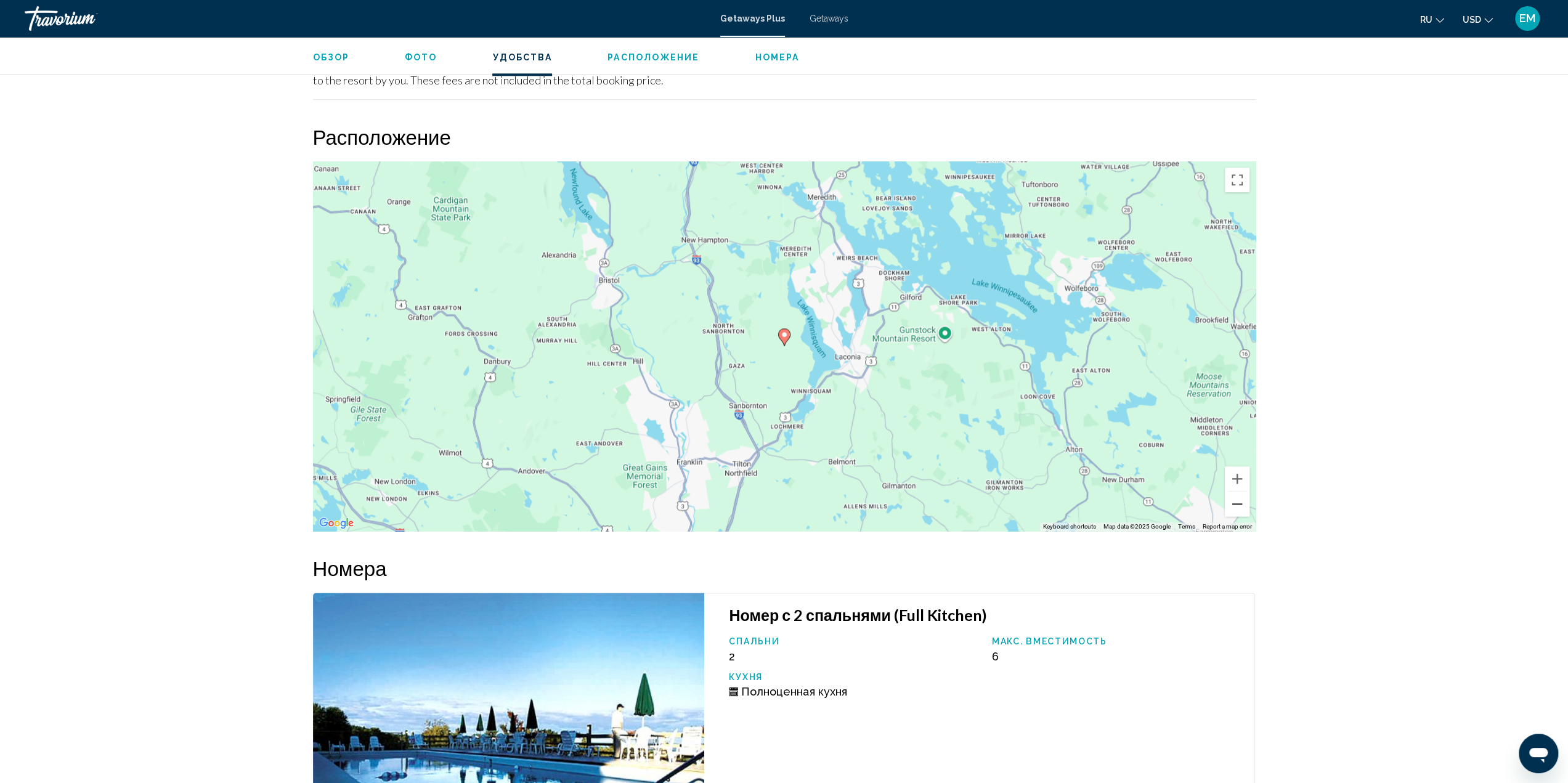
click at [1241, 497] on button "Zoom out" at bounding box center [1237, 504] width 24 height 24
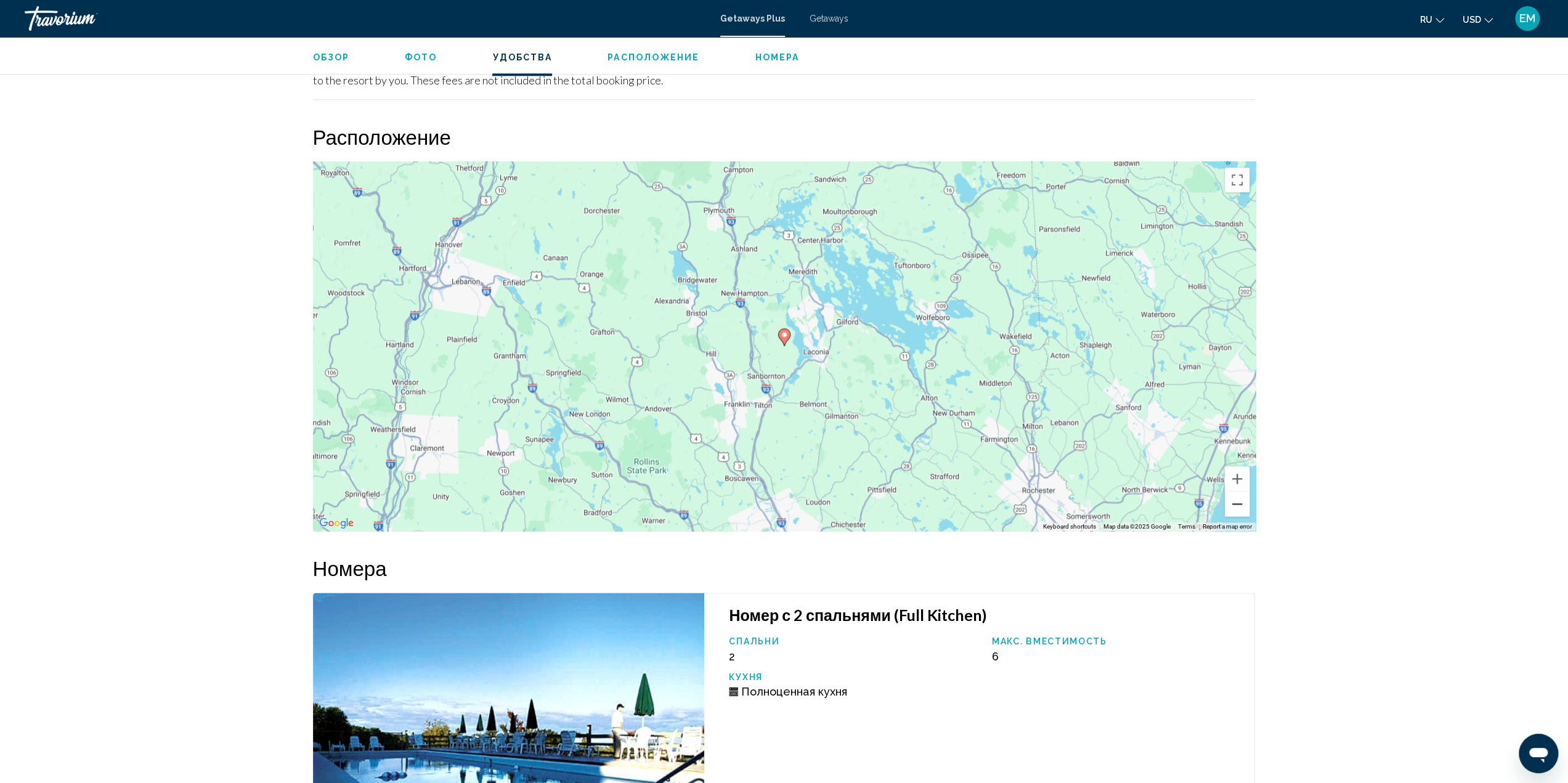
click at [1241, 497] on button "Zoom out" at bounding box center [1237, 504] width 24 height 24
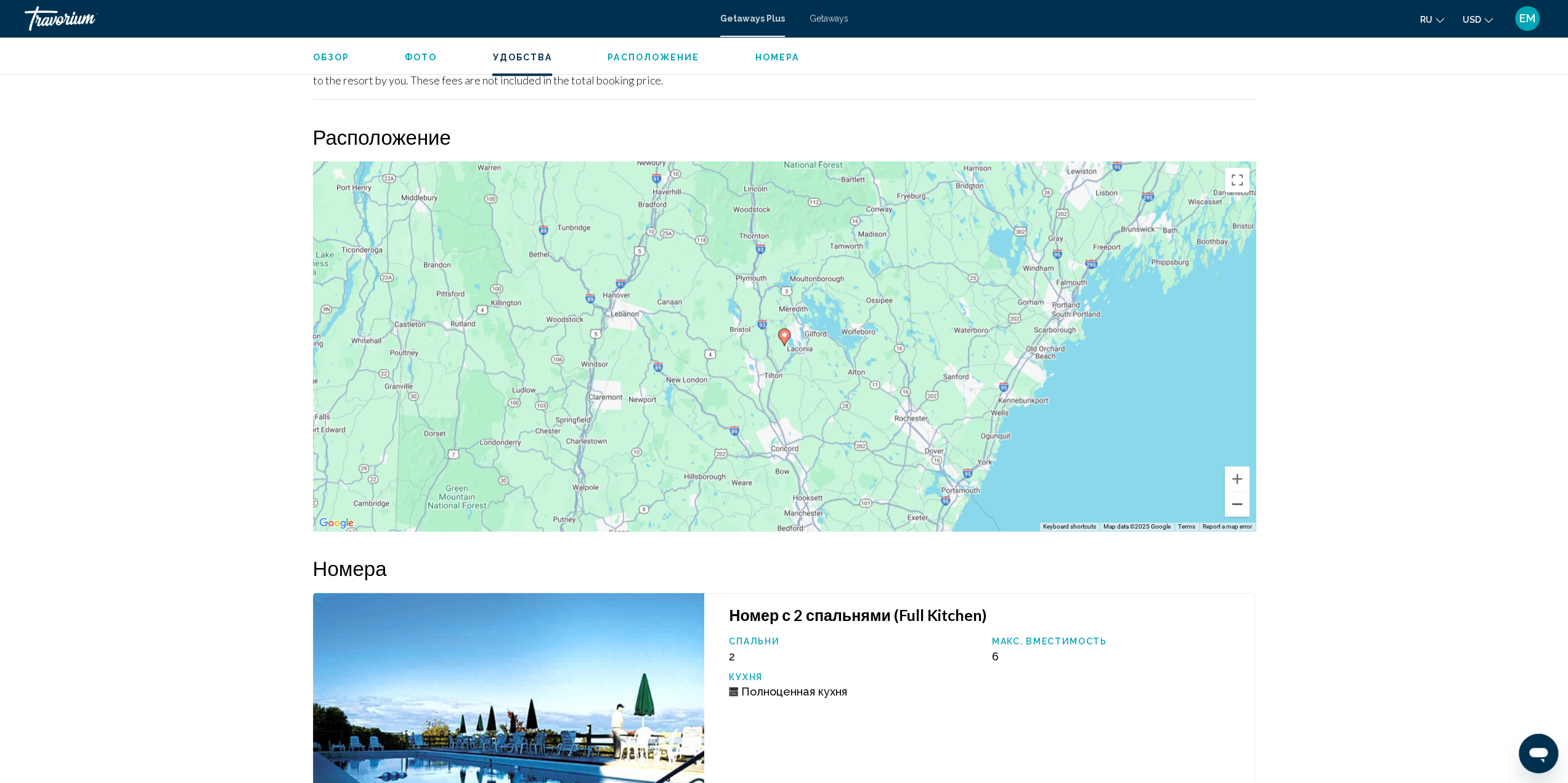
click at [1241, 497] on button "Zoom out" at bounding box center [1237, 504] width 24 height 24
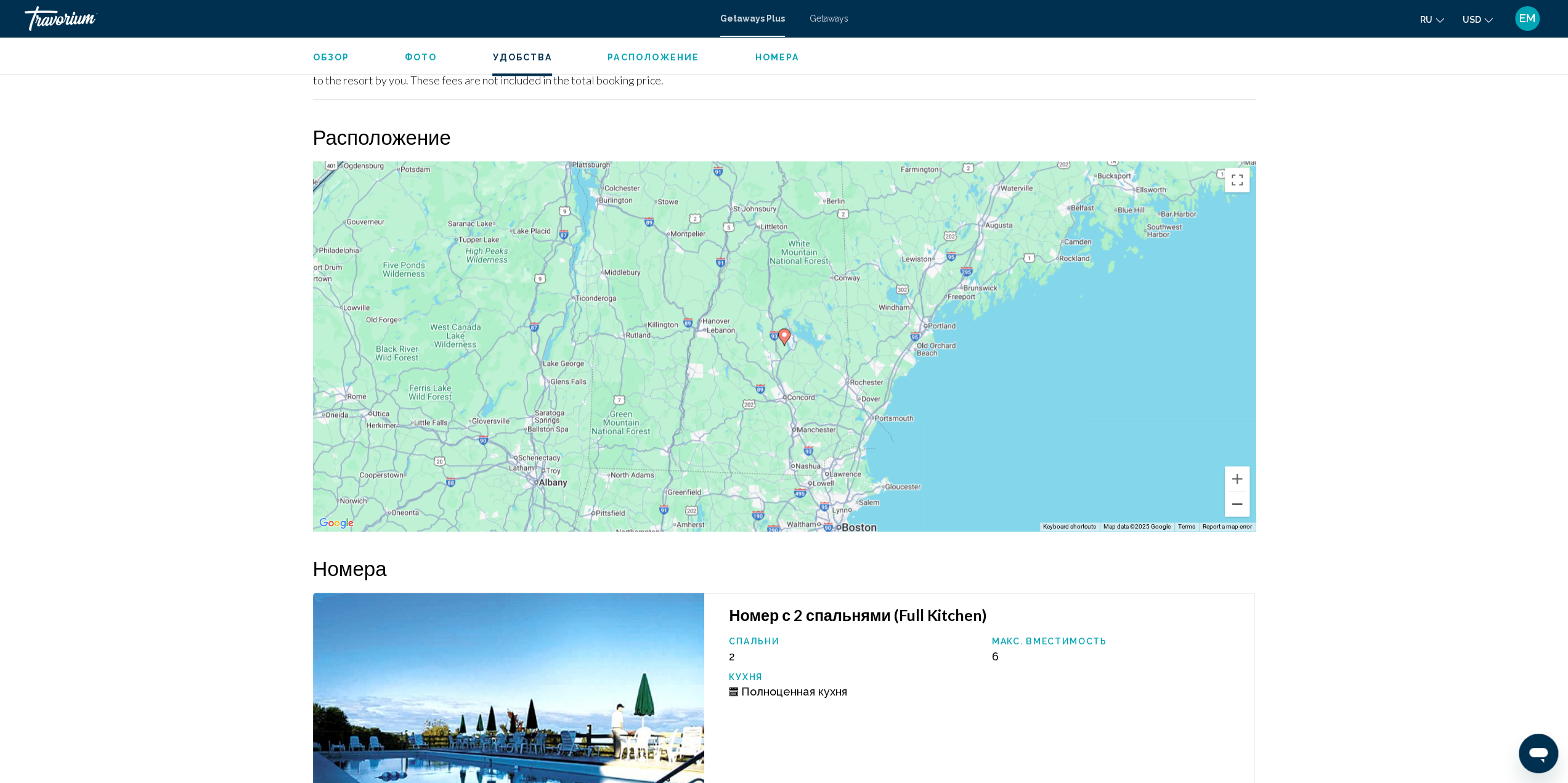
click at [1241, 497] on button "Zoom out" at bounding box center [1237, 504] width 24 height 24
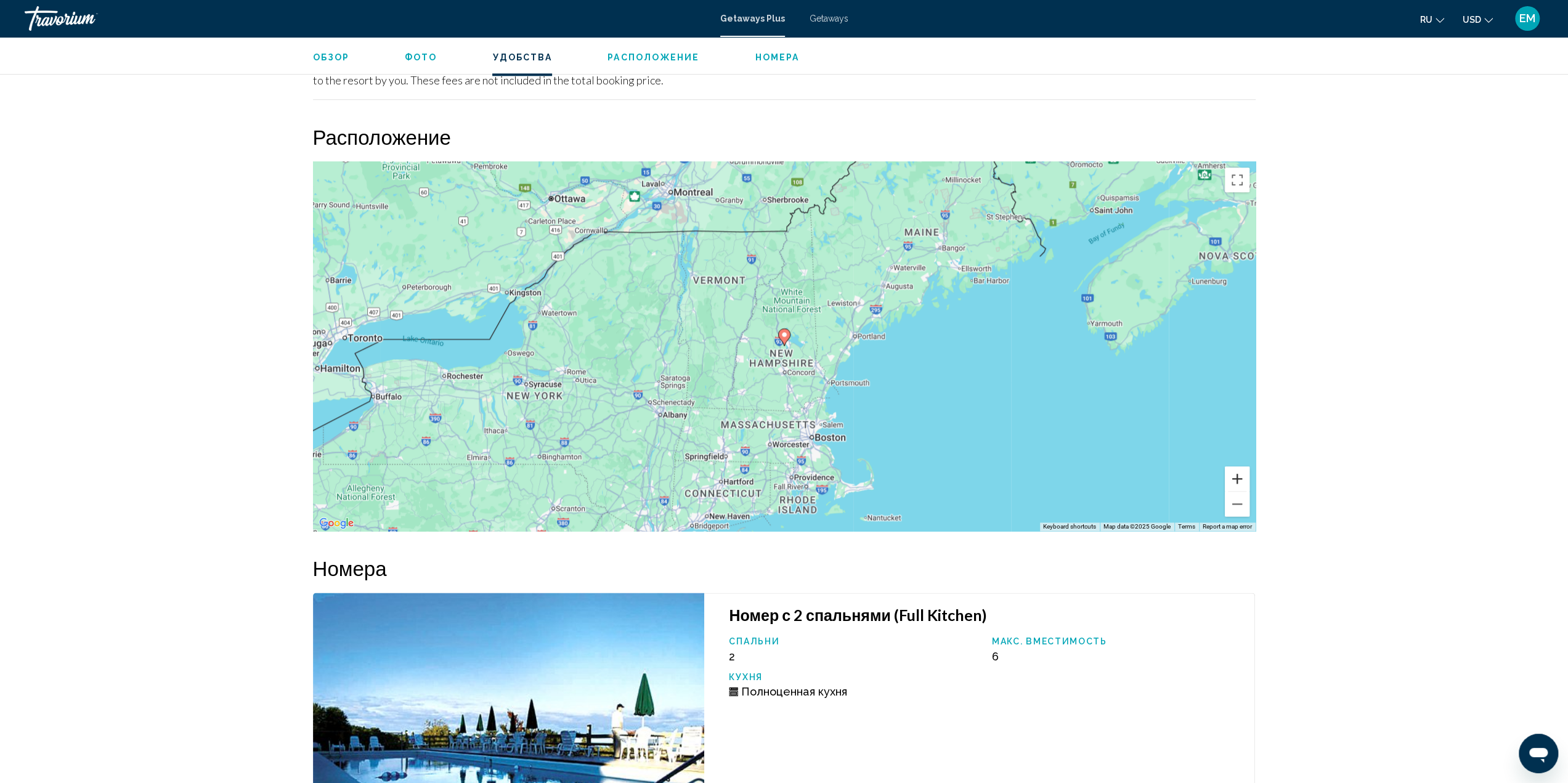
click at [1238, 466] on button "Zoom in" at bounding box center [1237, 478] width 24 height 24
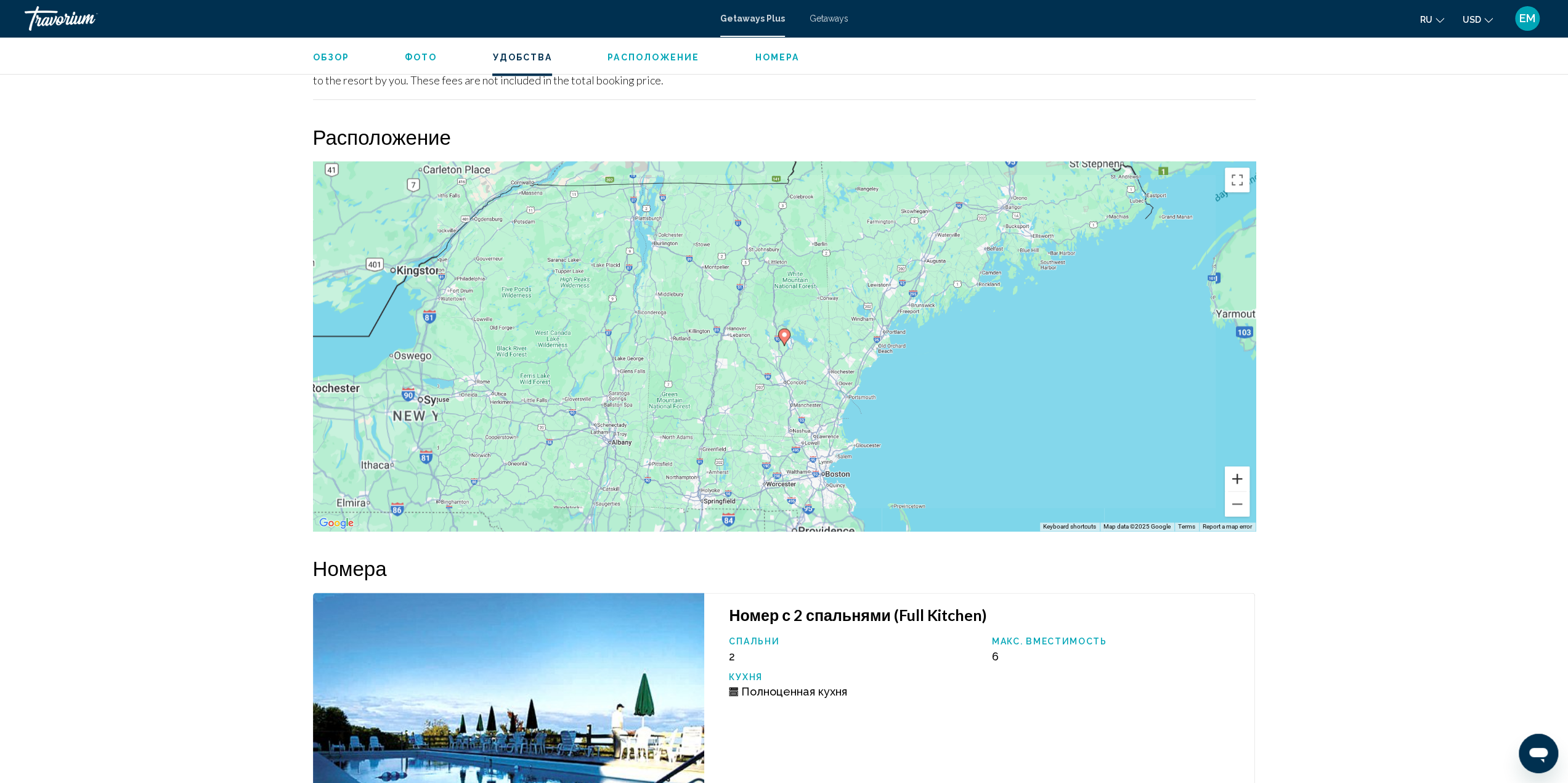
click at [1238, 466] on button "Zoom in" at bounding box center [1237, 478] width 24 height 24
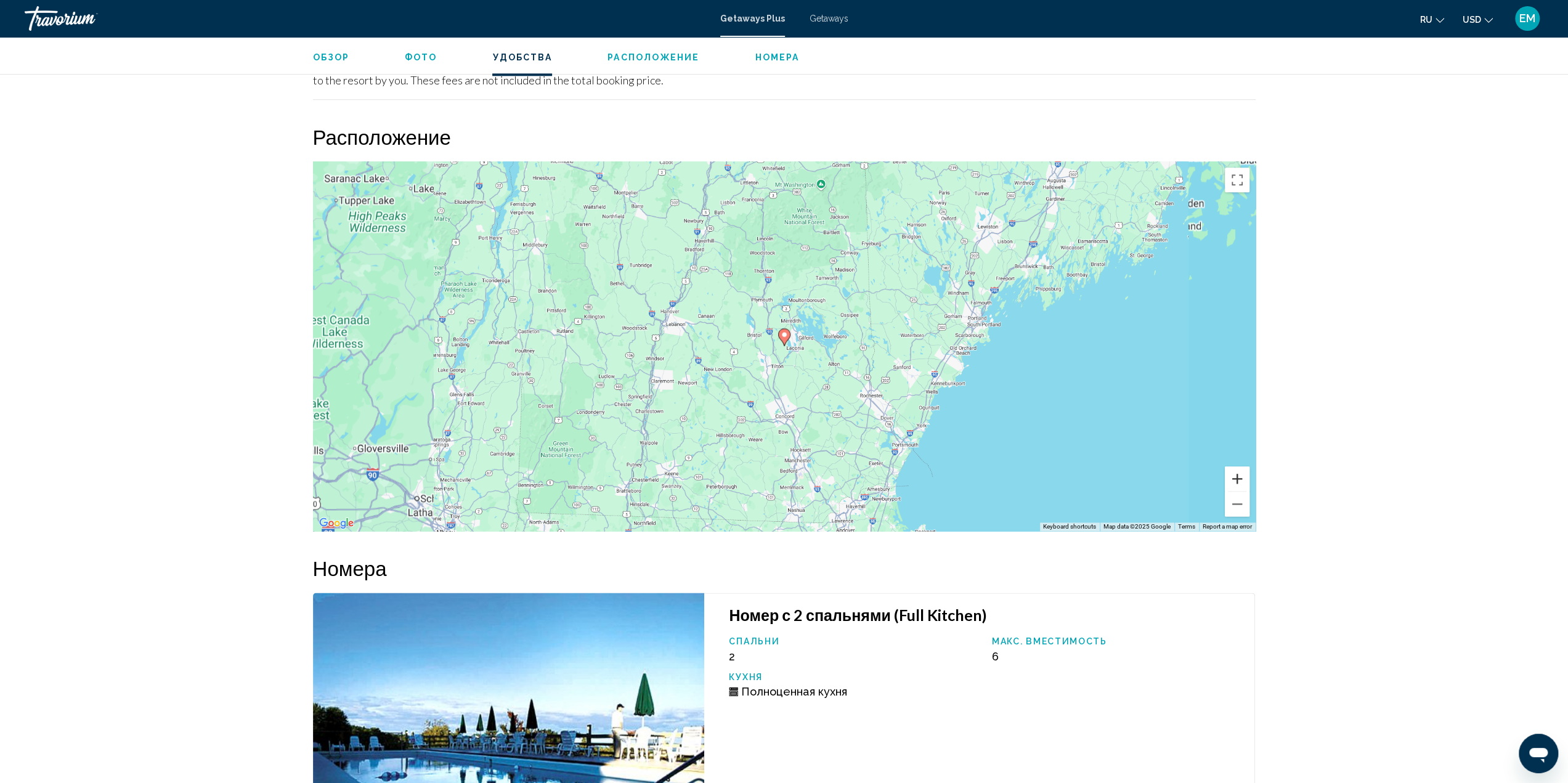
click at [1238, 466] on button "Zoom in" at bounding box center [1237, 478] width 24 height 24
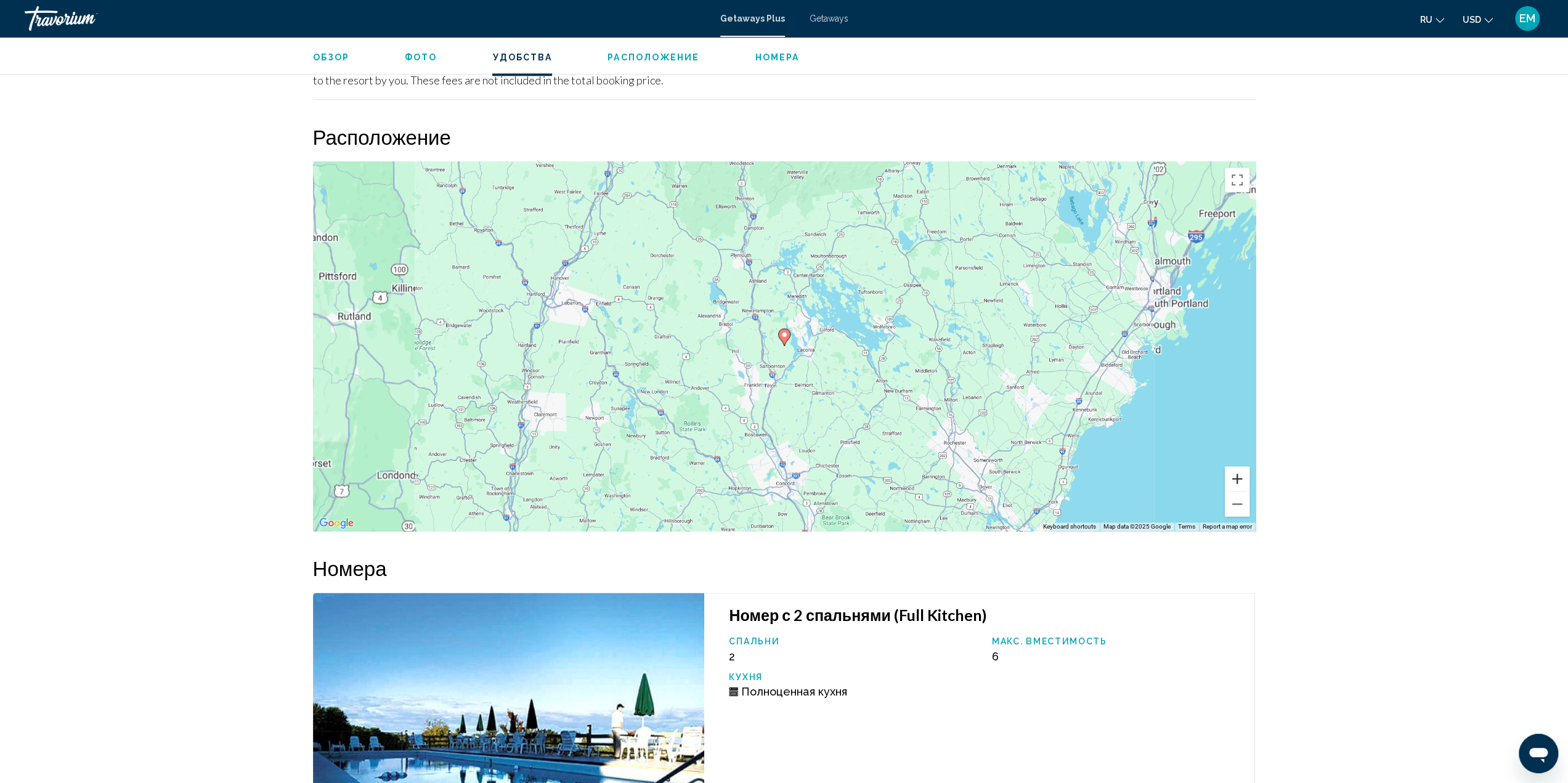
click at [1238, 466] on button "Zoom in" at bounding box center [1237, 478] width 24 height 24
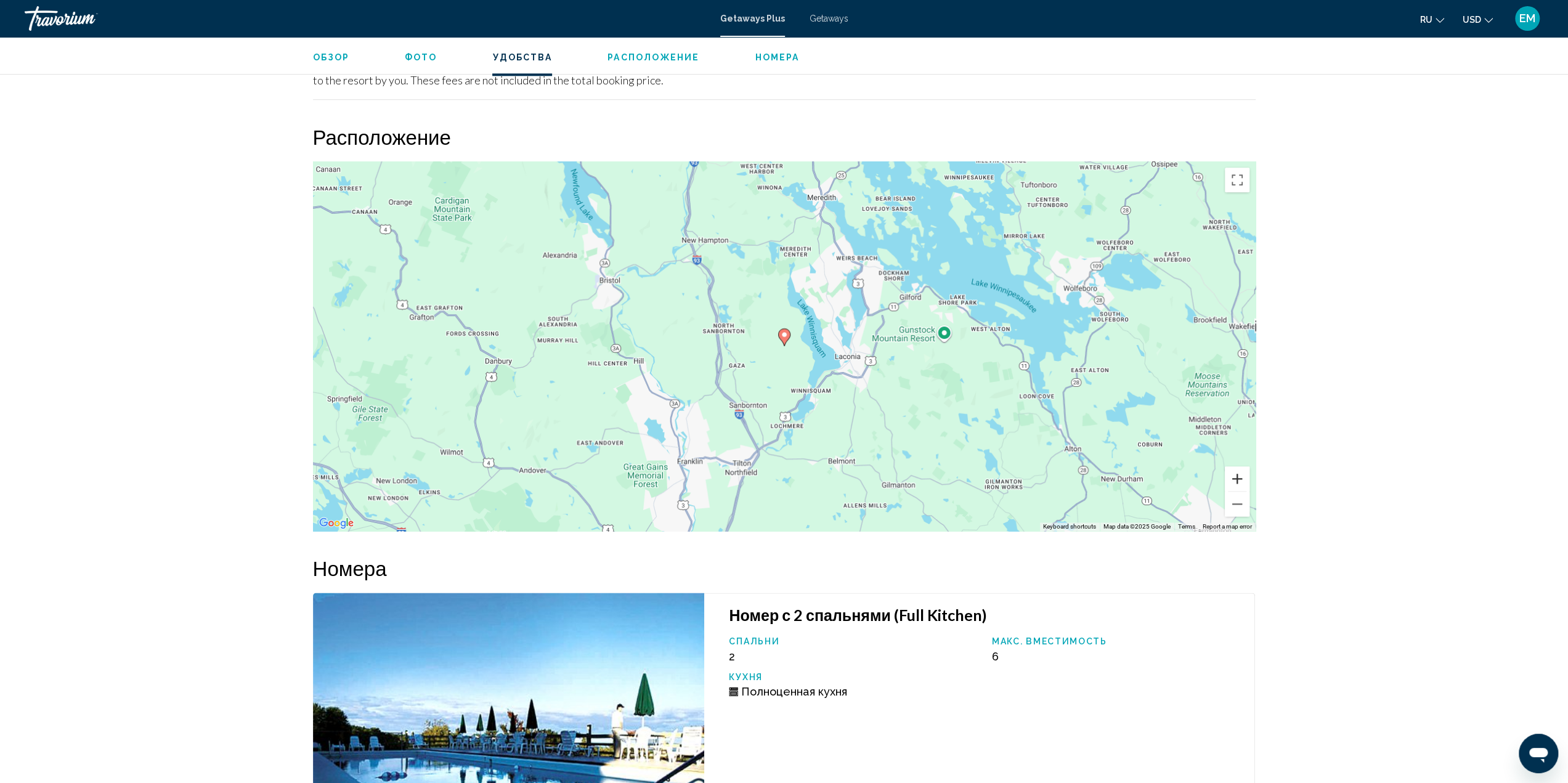
click at [1238, 466] on button "Zoom in" at bounding box center [1237, 478] width 24 height 24
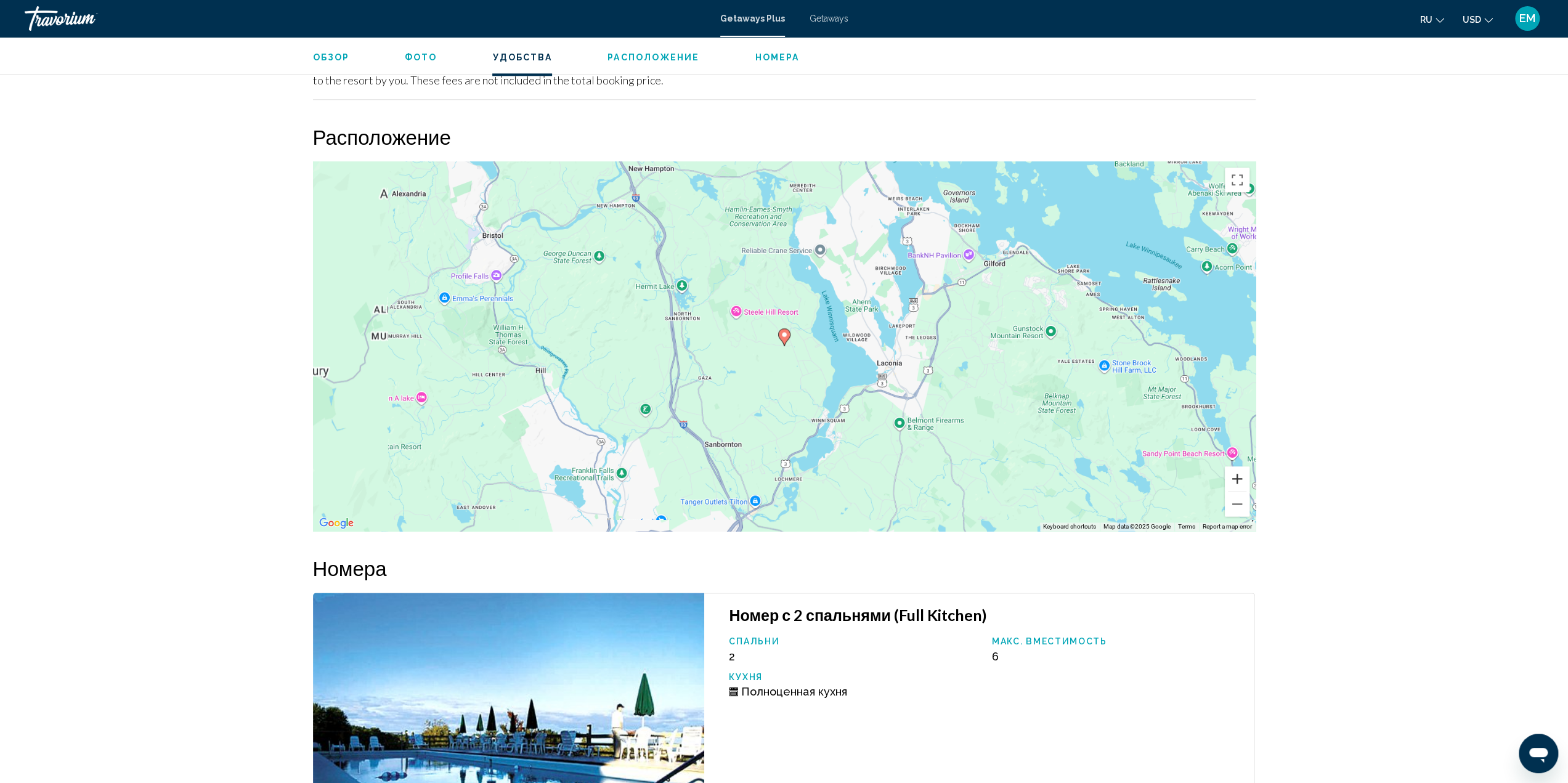
click at [1238, 466] on button "Zoom in" at bounding box center [1237, 478] width 24 height 24
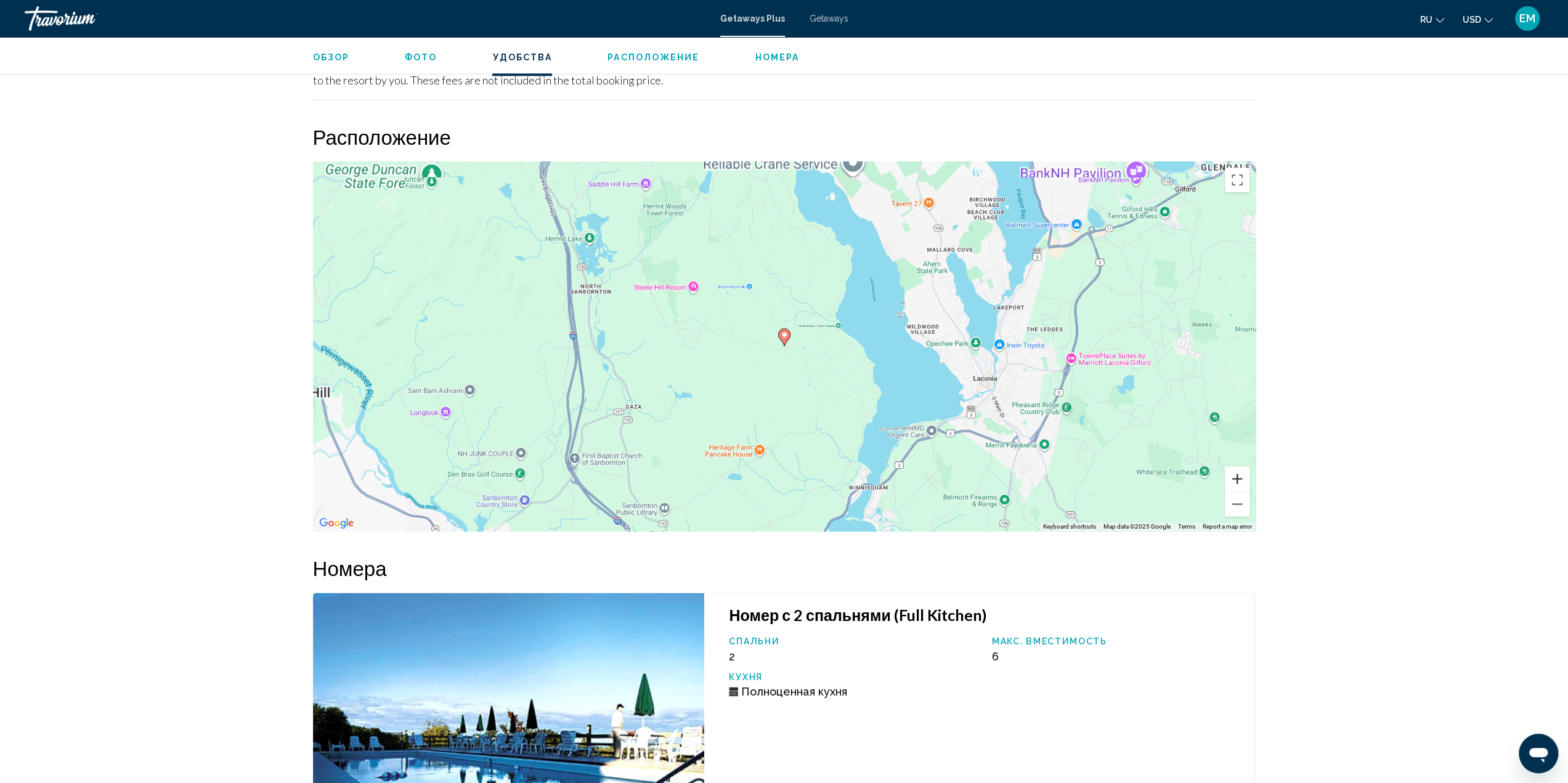
click at [1238, 466] on button "Zoom in" at bounding box center [1237, 478] width 24 height 24
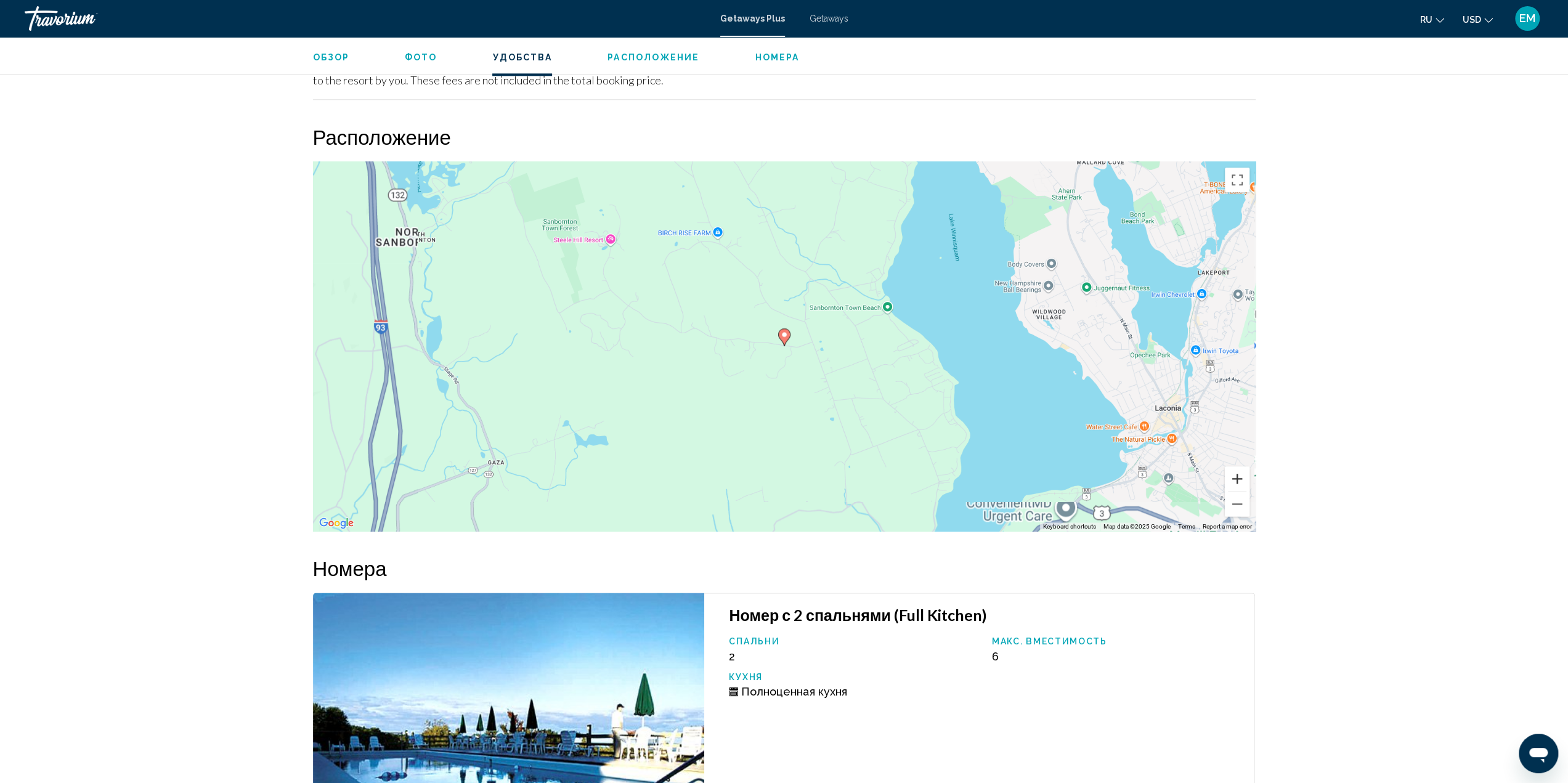
click at [1238, 466] on button "Zoom in" at bounding box center [1237, 478] width 24 height 24
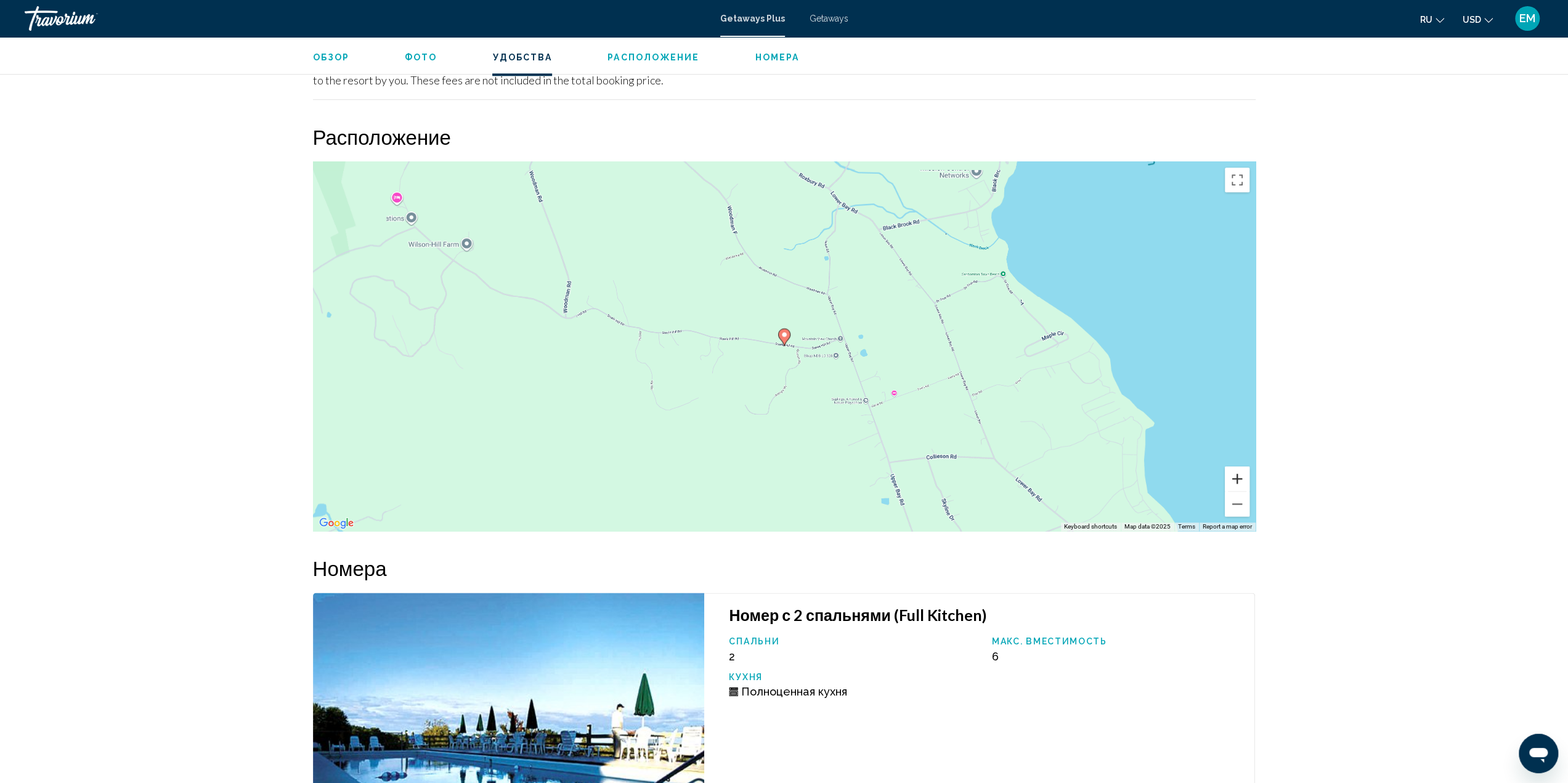
click at [1238, 466] on button "Zoom in" at bounding box center [1237, 478] width 24 height 24
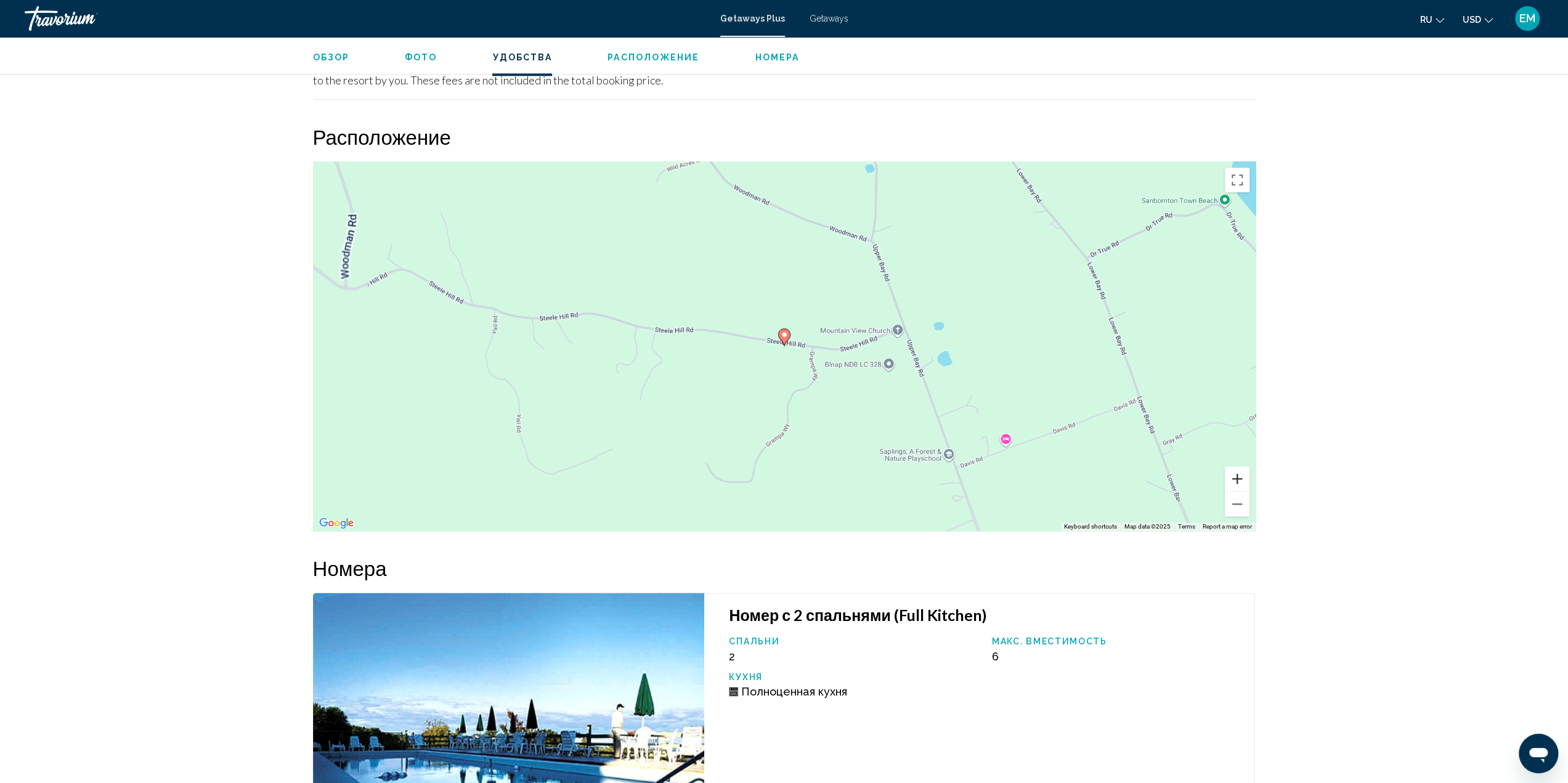
click at [1238, 466] on button "Zoom in" at bounding box center [1237, 478] width 24 height 24
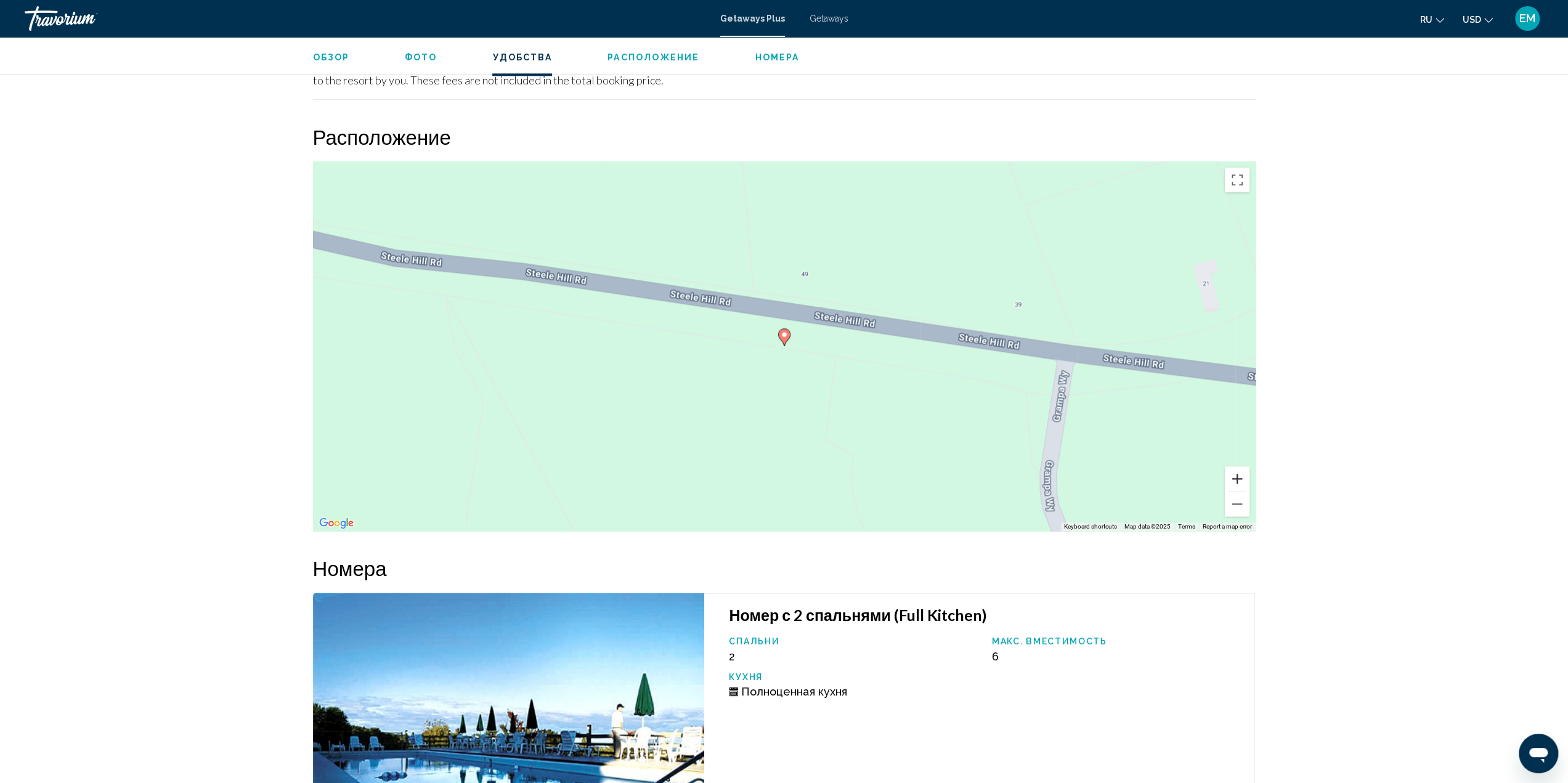
click at [1238, 466] on button "Zoom in" at bounding box center [1237, 478] width 24 height 24
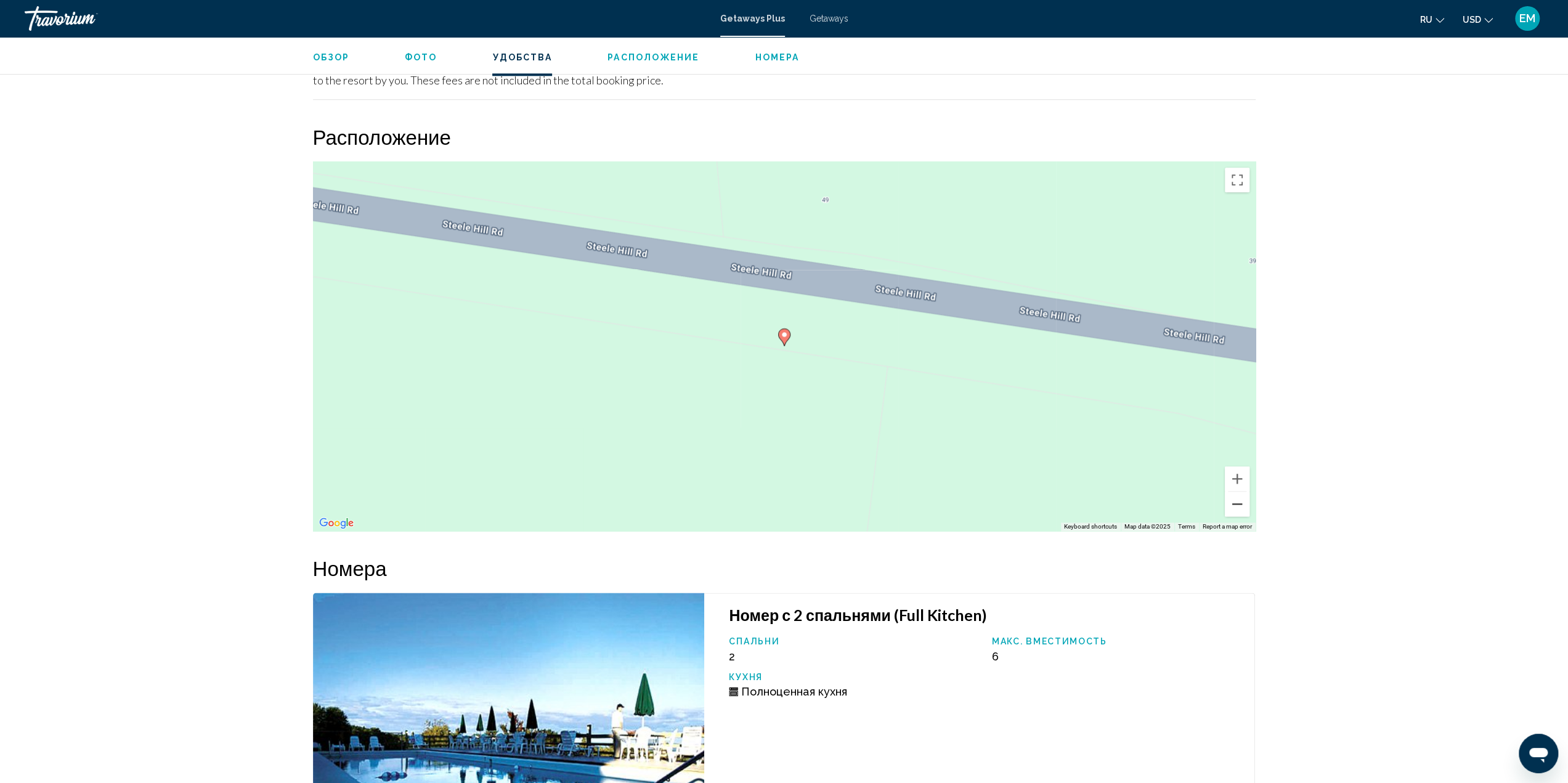
click at [1237, 496] on button "Zoom out" at bounding box center [1237, 504] width 24 height 24
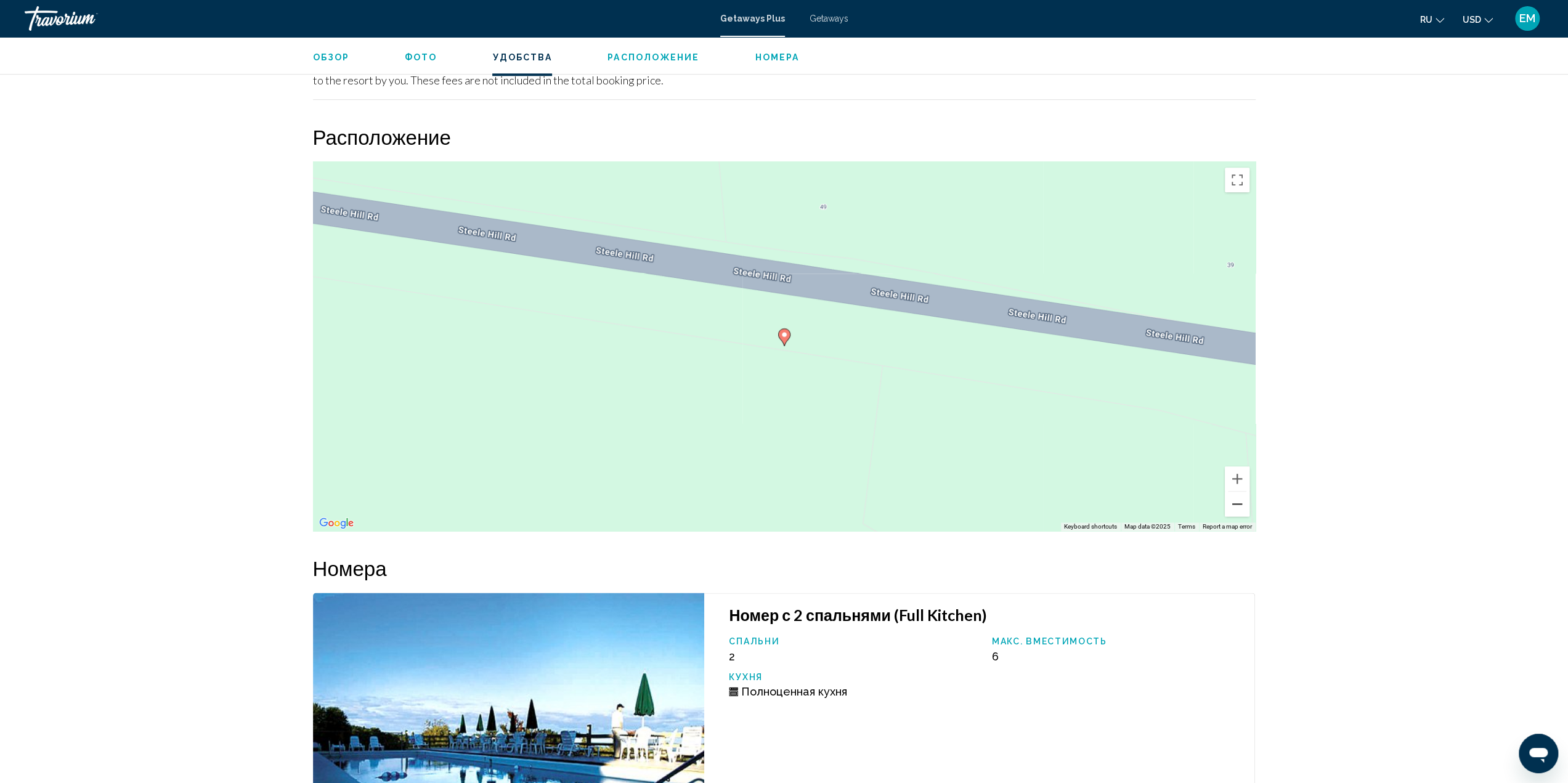
click at [1237, 496] on button "Zoom out" at bounding box center [1237, 504] width 24 height 24
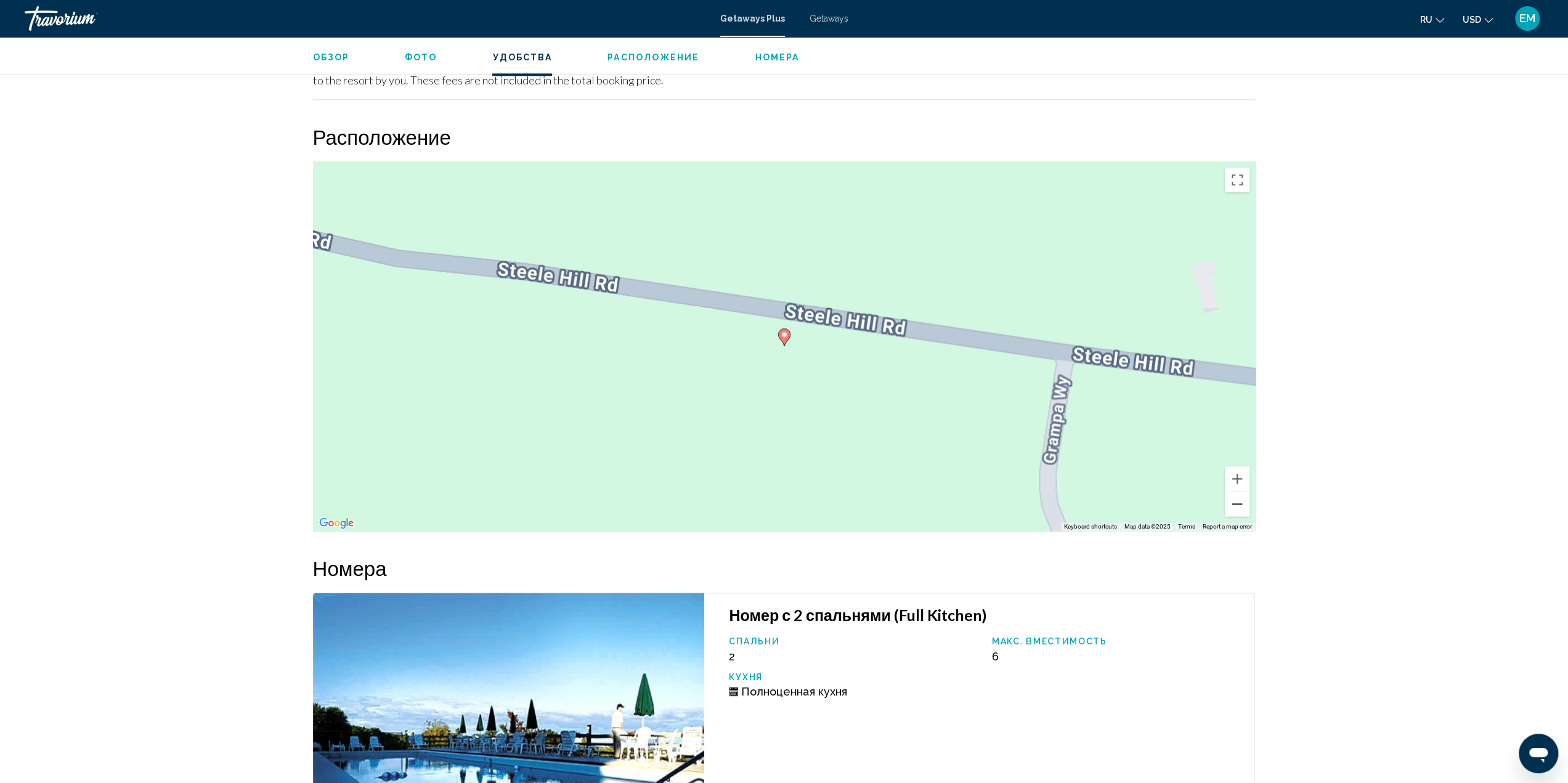
click at [1237, 496] on button "Zoom out" at bounding box center [1237, 504] width 24 height 24
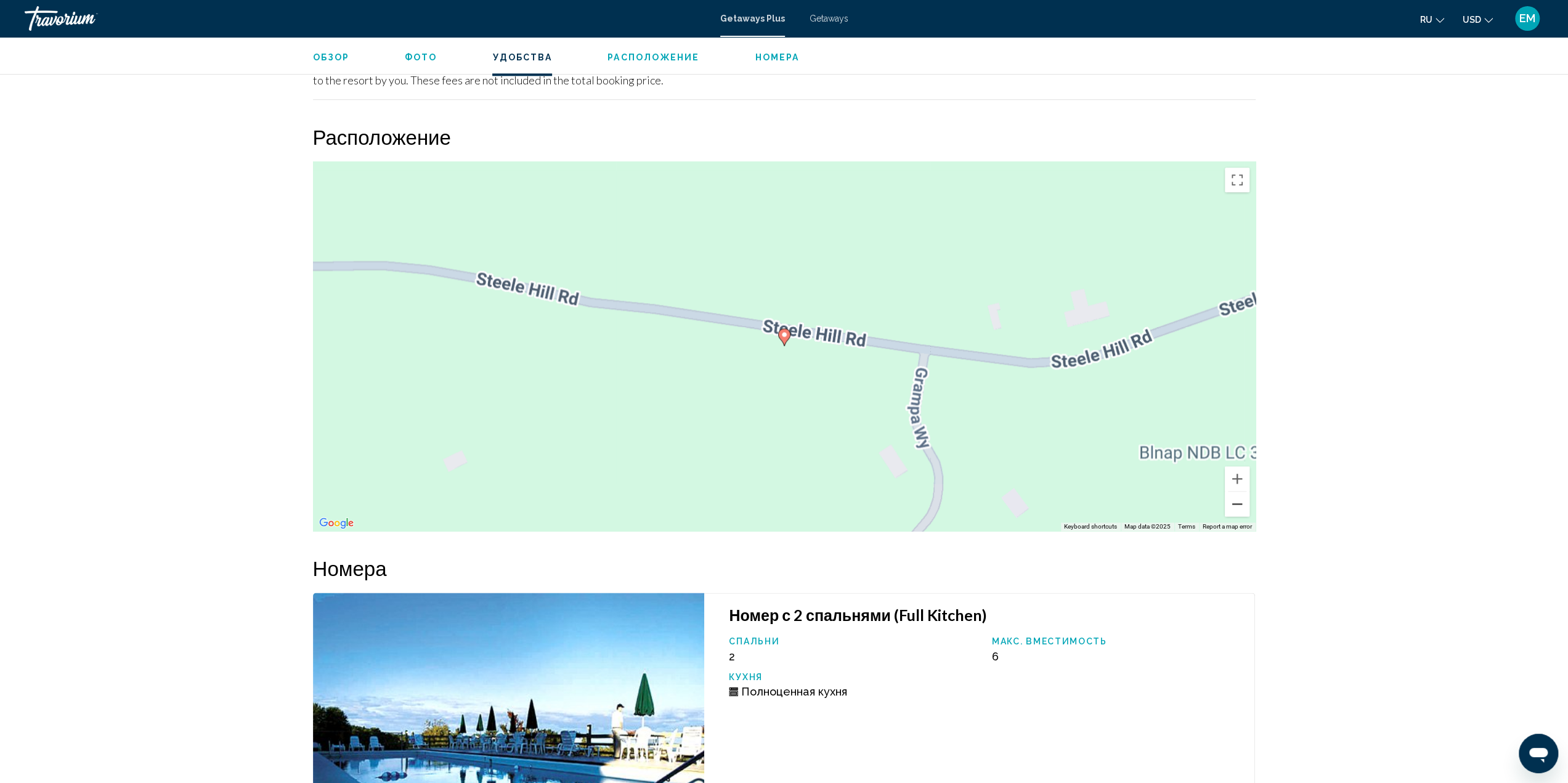
click at [1237, 496] on button "Zoom out" at bounding box center [1237, 504] width 24 height 24
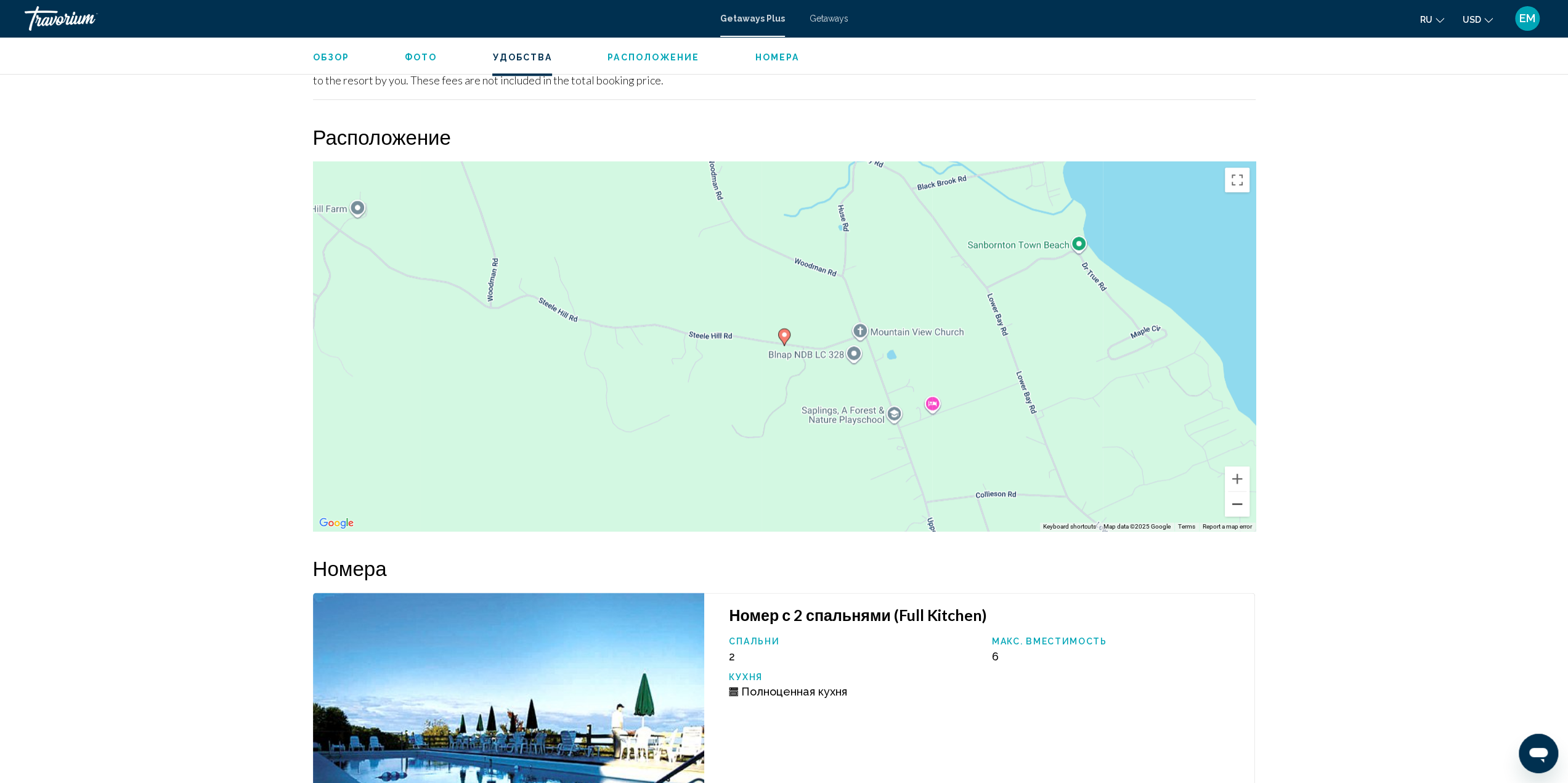
click at [1237, 496] on button "Zoom out" at bounding box center [1237, 504] width 24 height 24
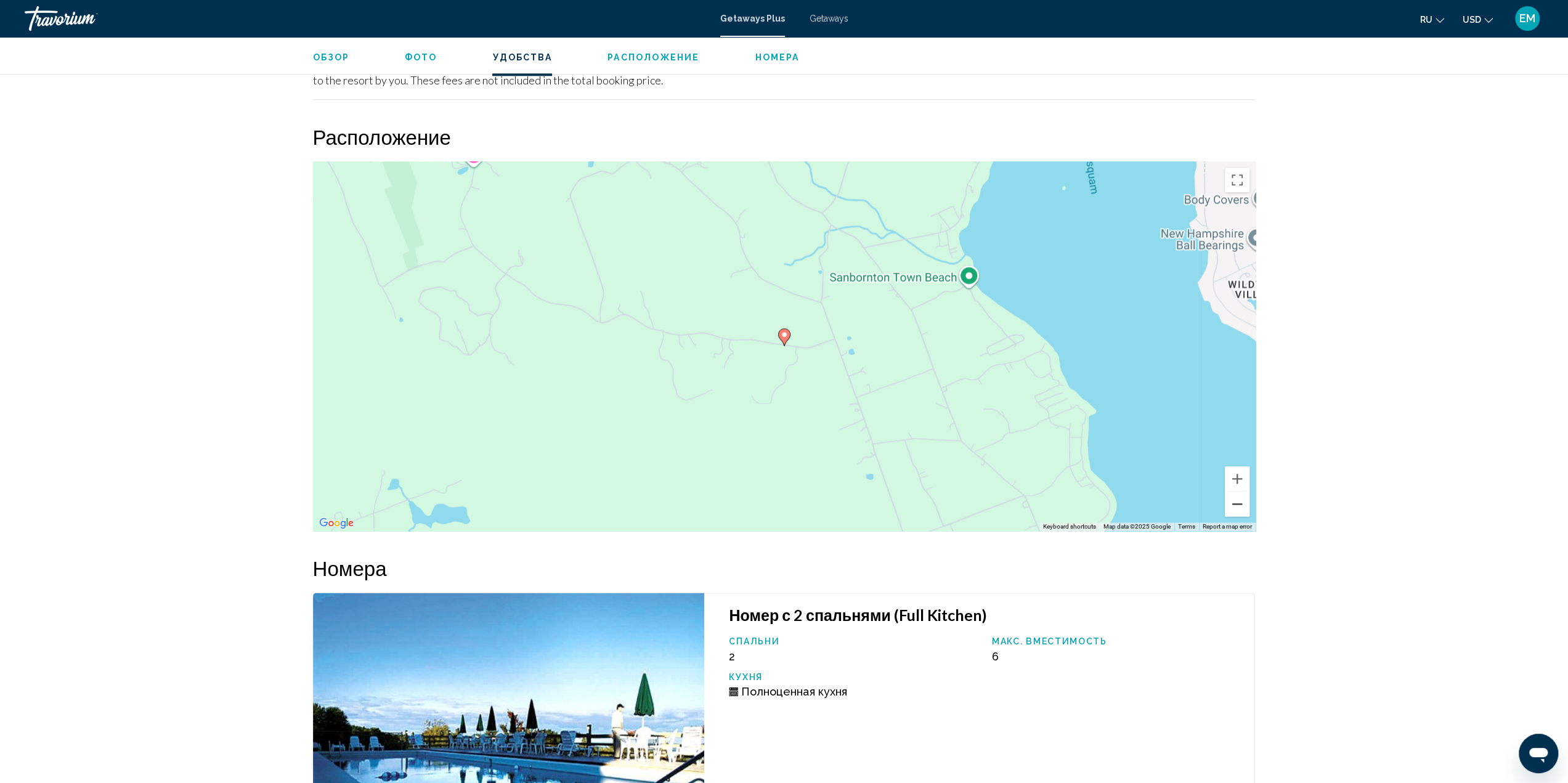
click at [1237, 496] on button "Zoom out" at bounding box center [1237, 504] width 24 height 24
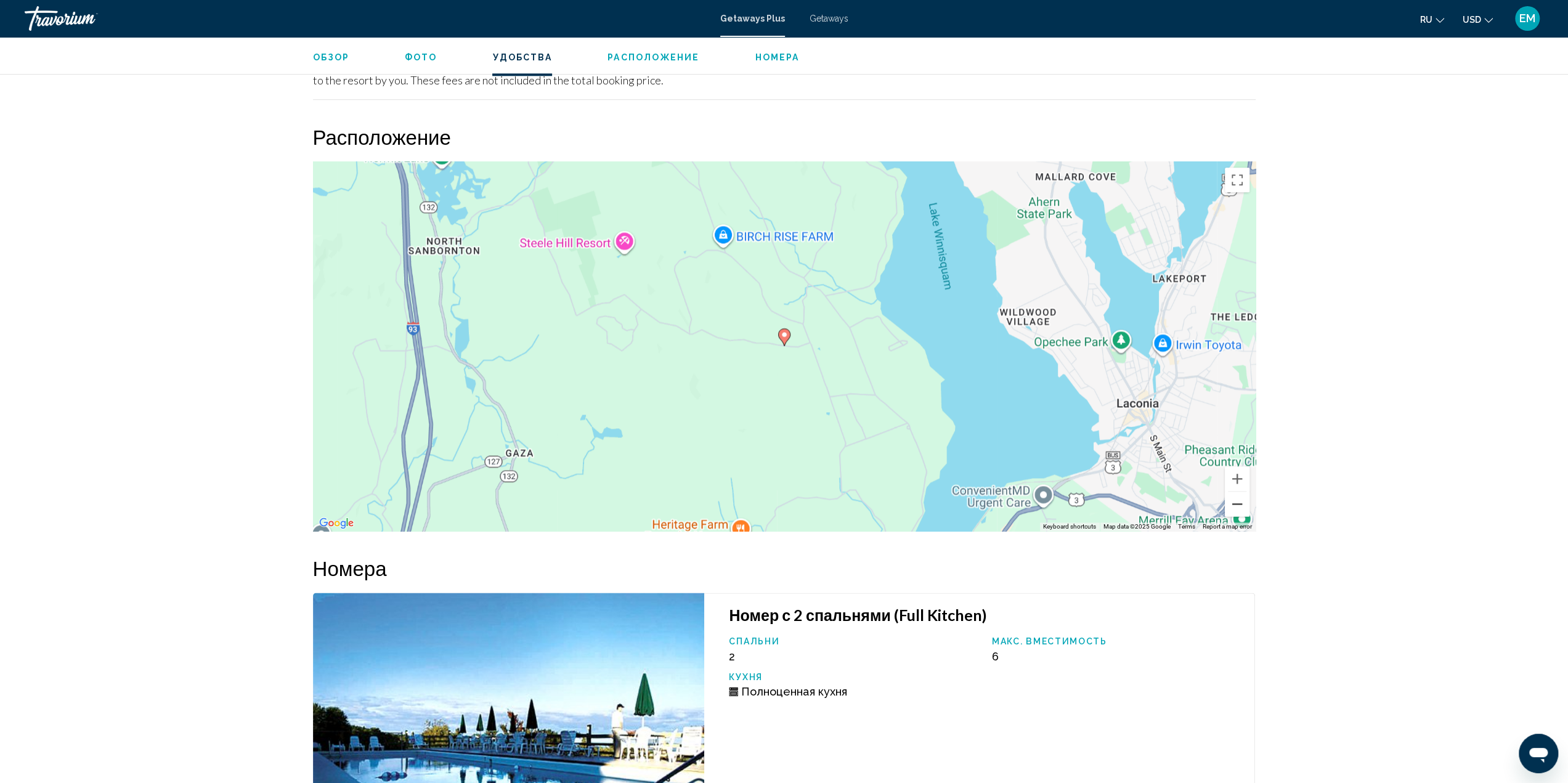
click at [1237, 496] on button "Zoom out" at bounding box center [1237, 504] width 24 height 24
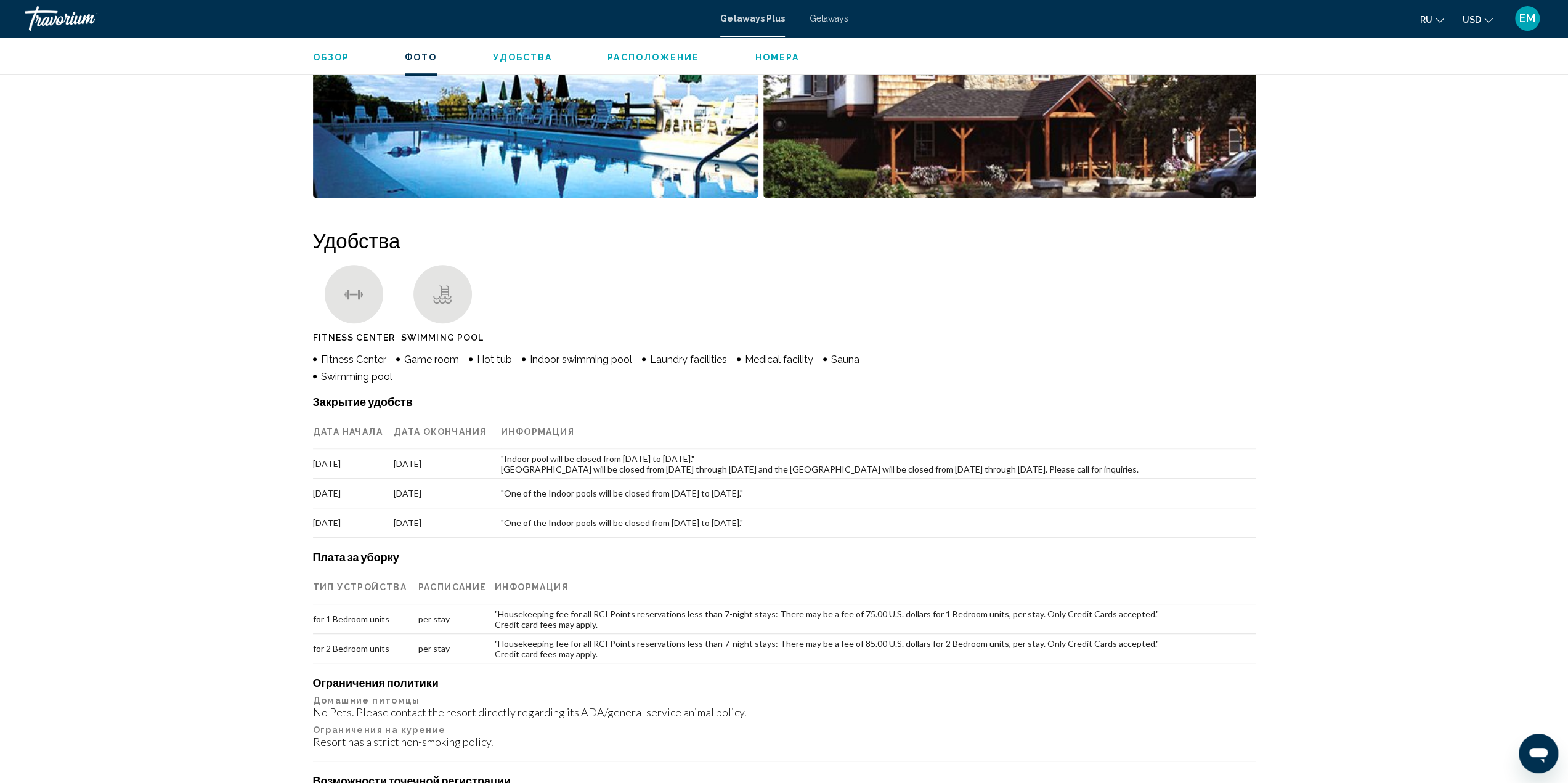
scroll to position [308, 0]
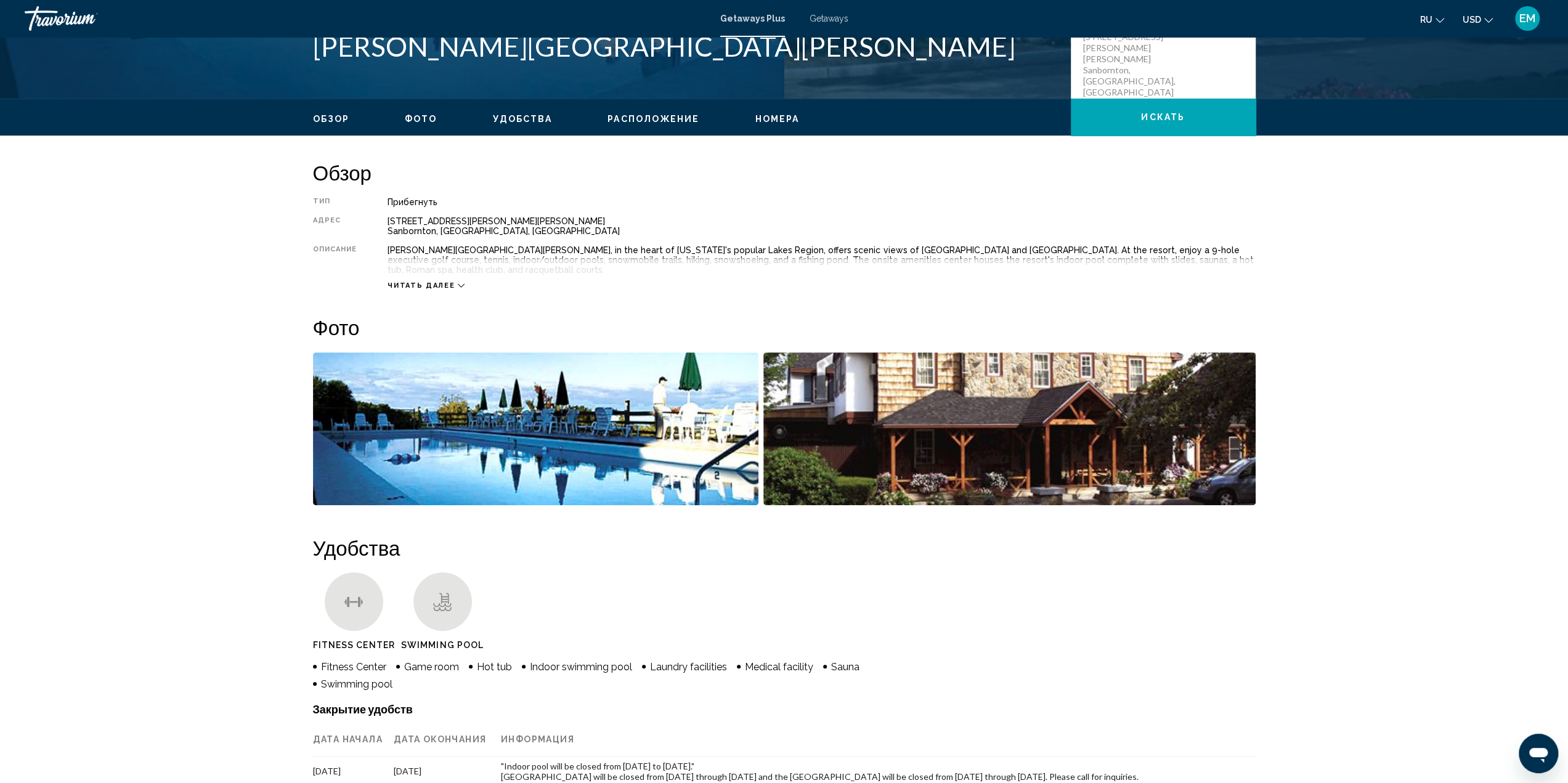
click at [627, 417] on img "Open full-screen image slider" at bounding box center [536, 429] width 446 height 152
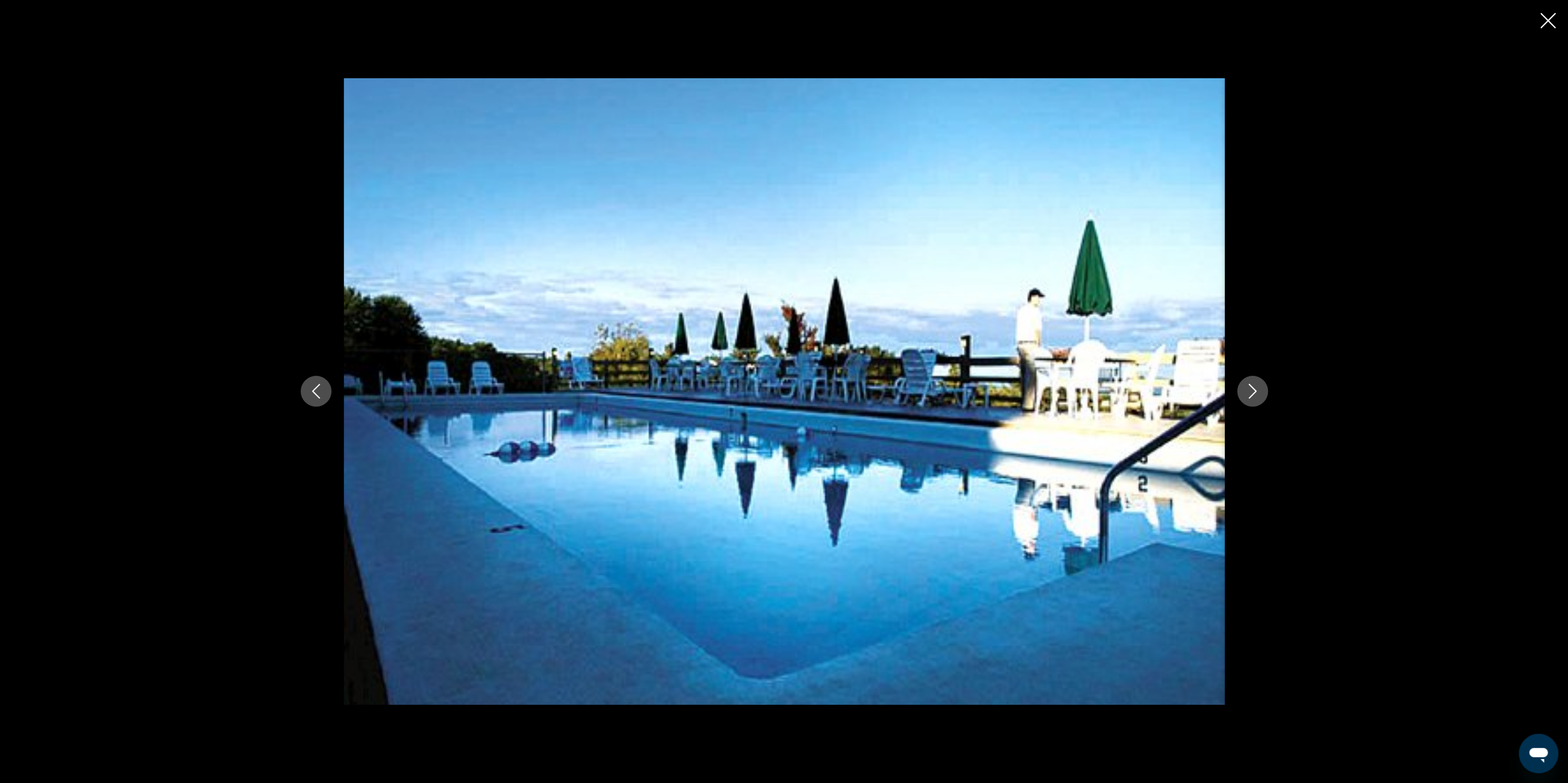
click at [1251, 394] on icon "Next image" at bounding box center [1252, 391] width 15 height 15
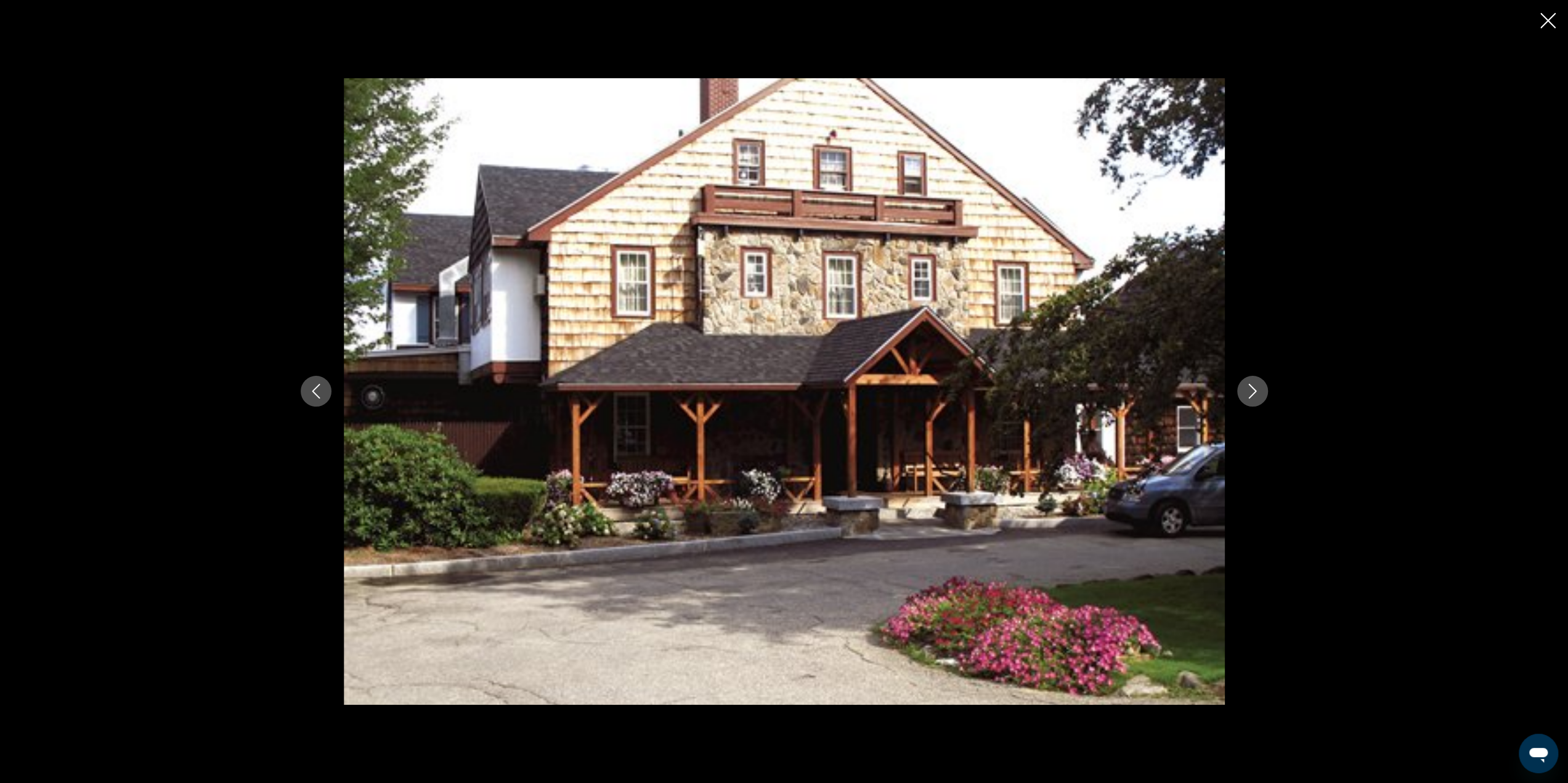
click at [1251, 394] on icon "Next image" at bounding box center [1252, 391] width 15 height 15
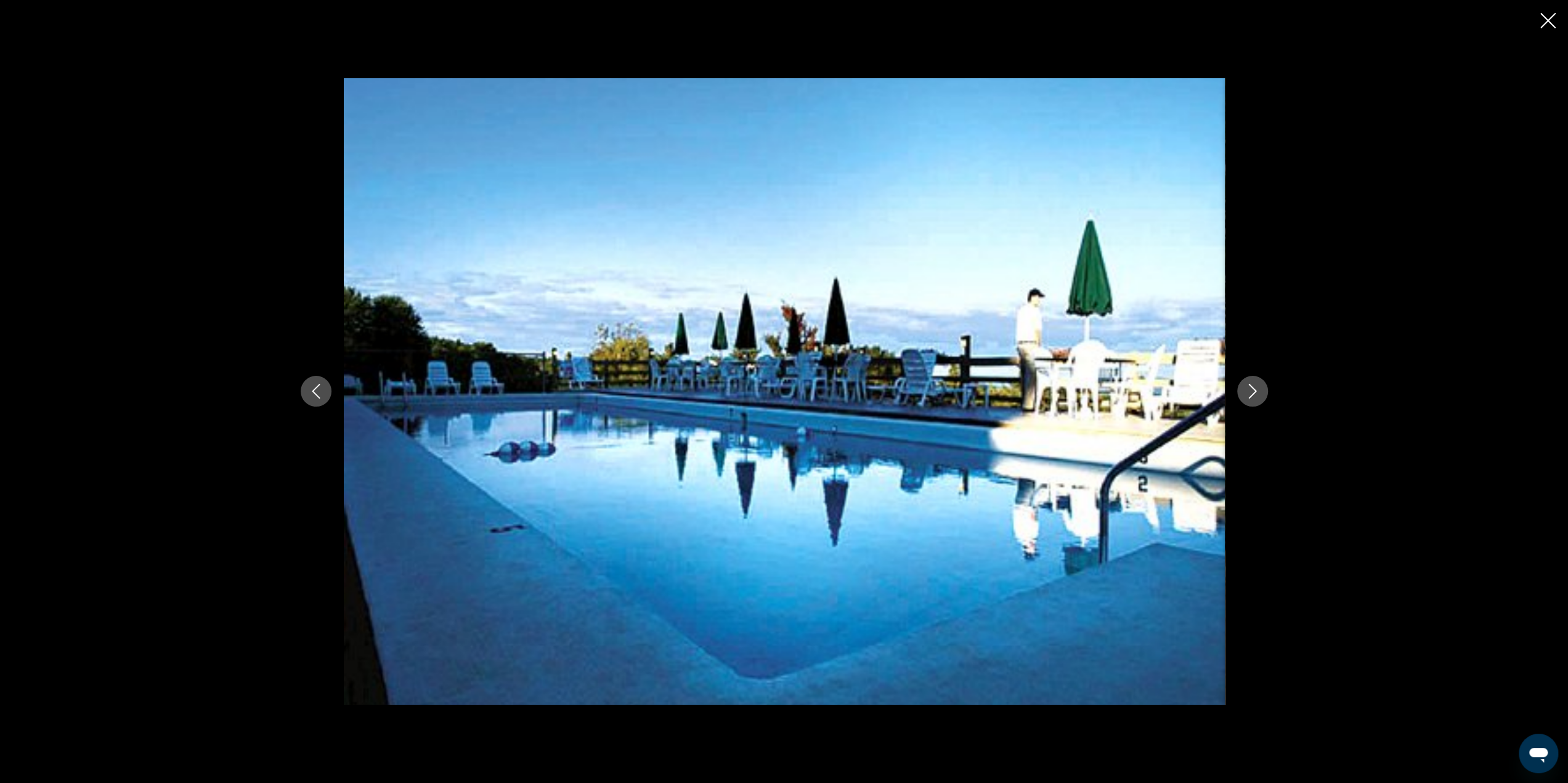
click at [1251, 394] on icon "Next image" at bounding box center [1252, 391] width 15 height 15
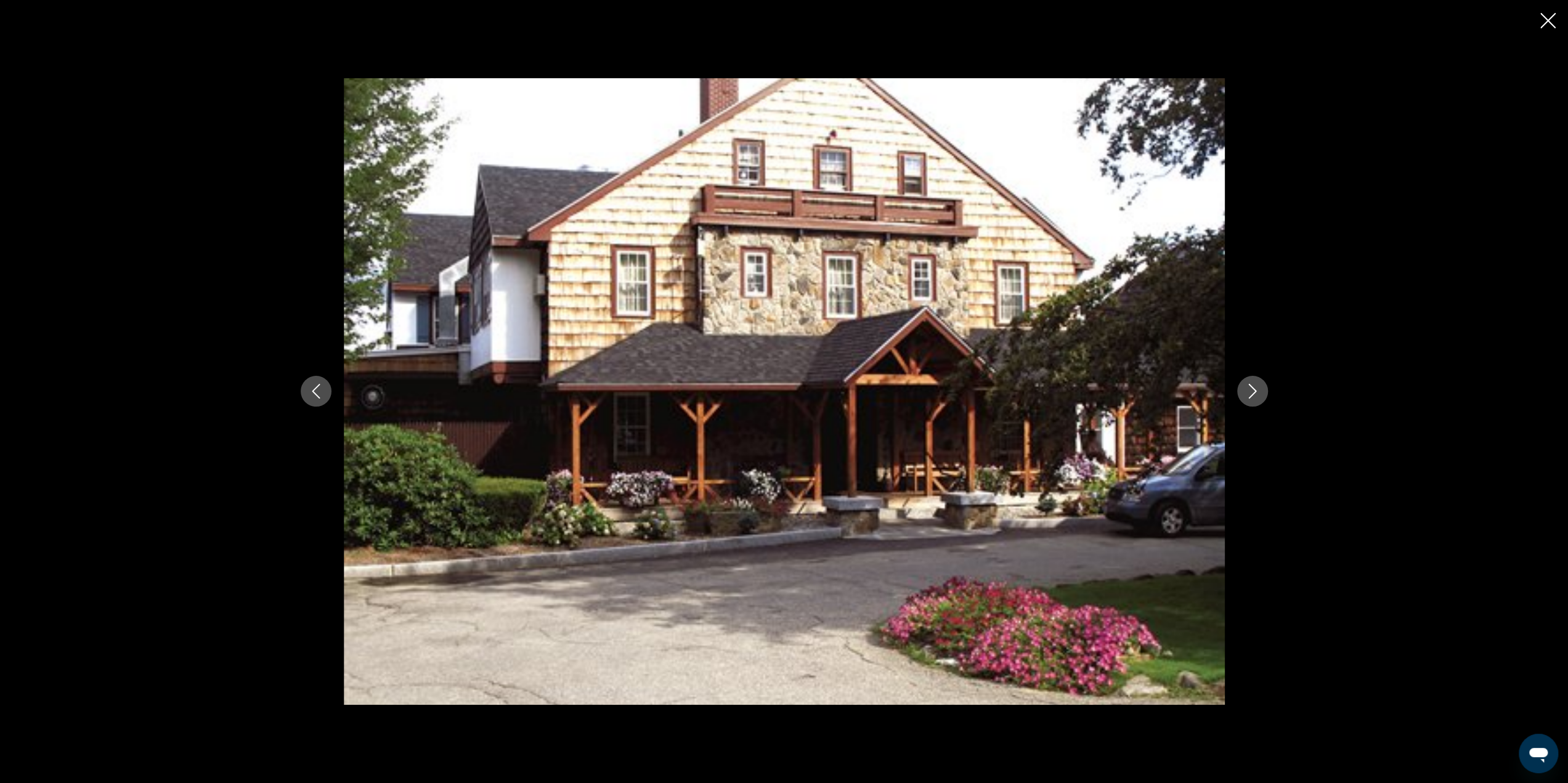
click at [1251, 394] on icon "Next image" at bounding box center [1252, 391] width 15 height 15
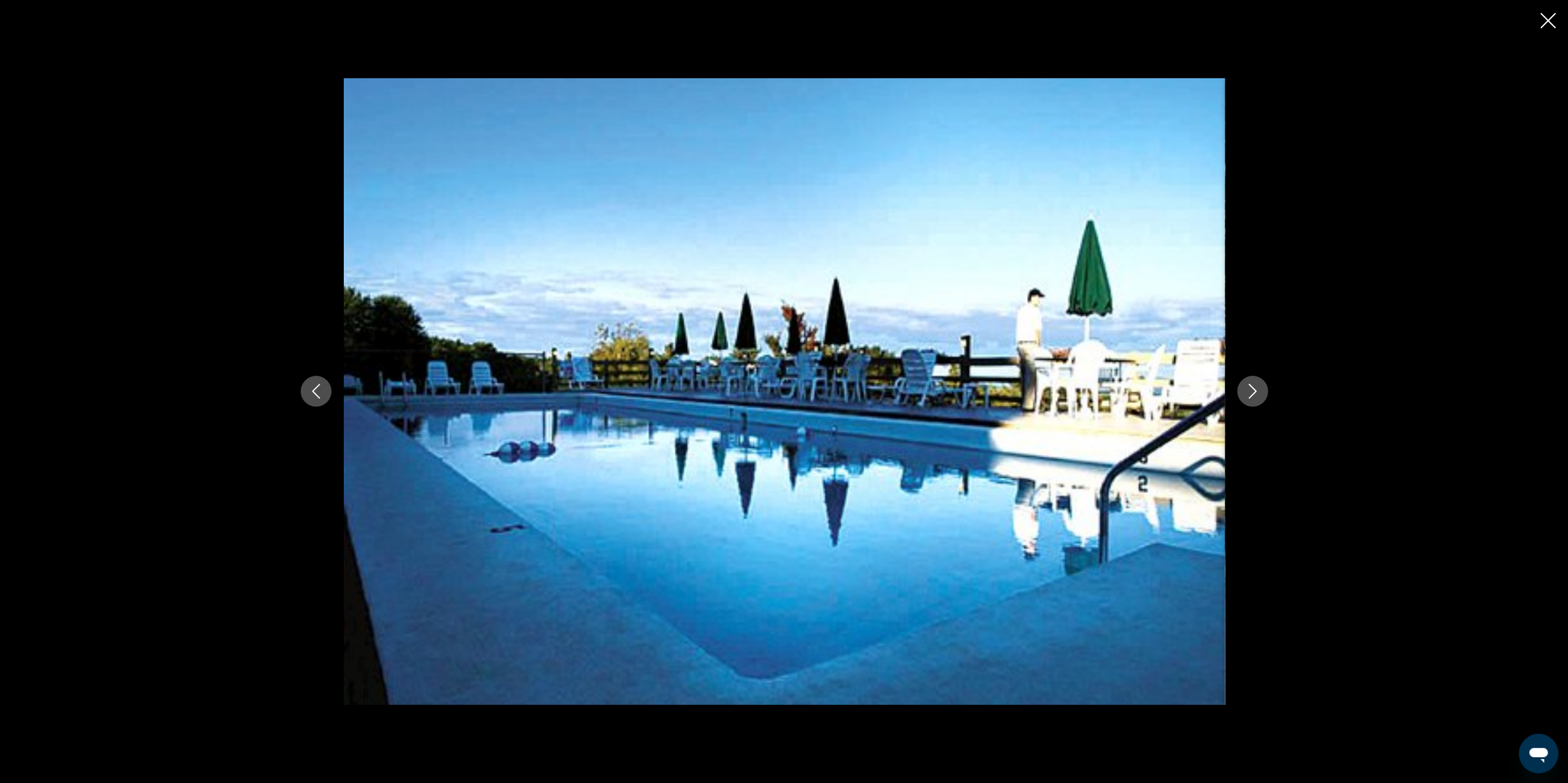
click at [1550, 21] on icon "Close slideshow" at bounding box center [1547, 21] width 16 height 16
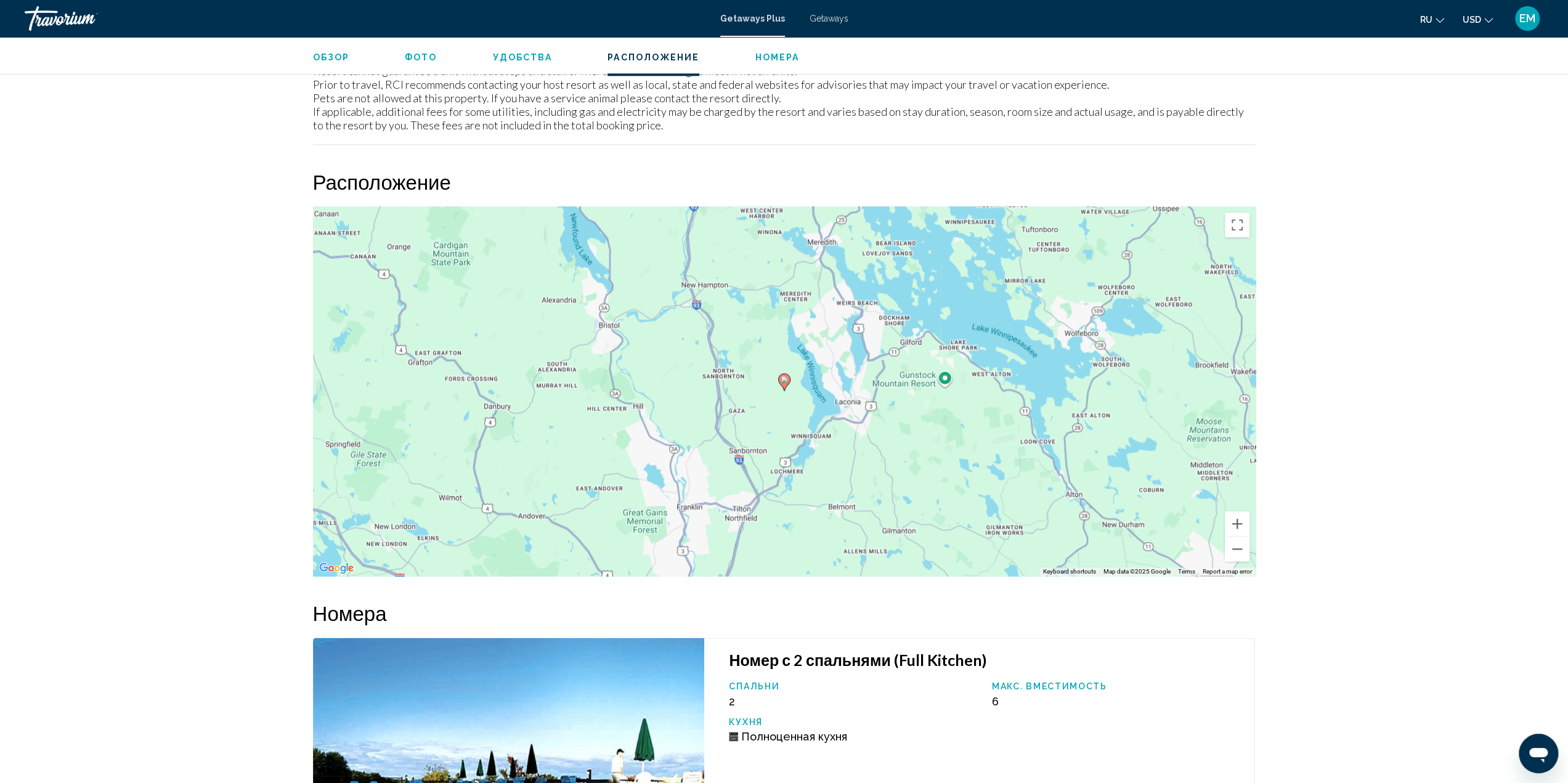
scroll to position [1663, 0]
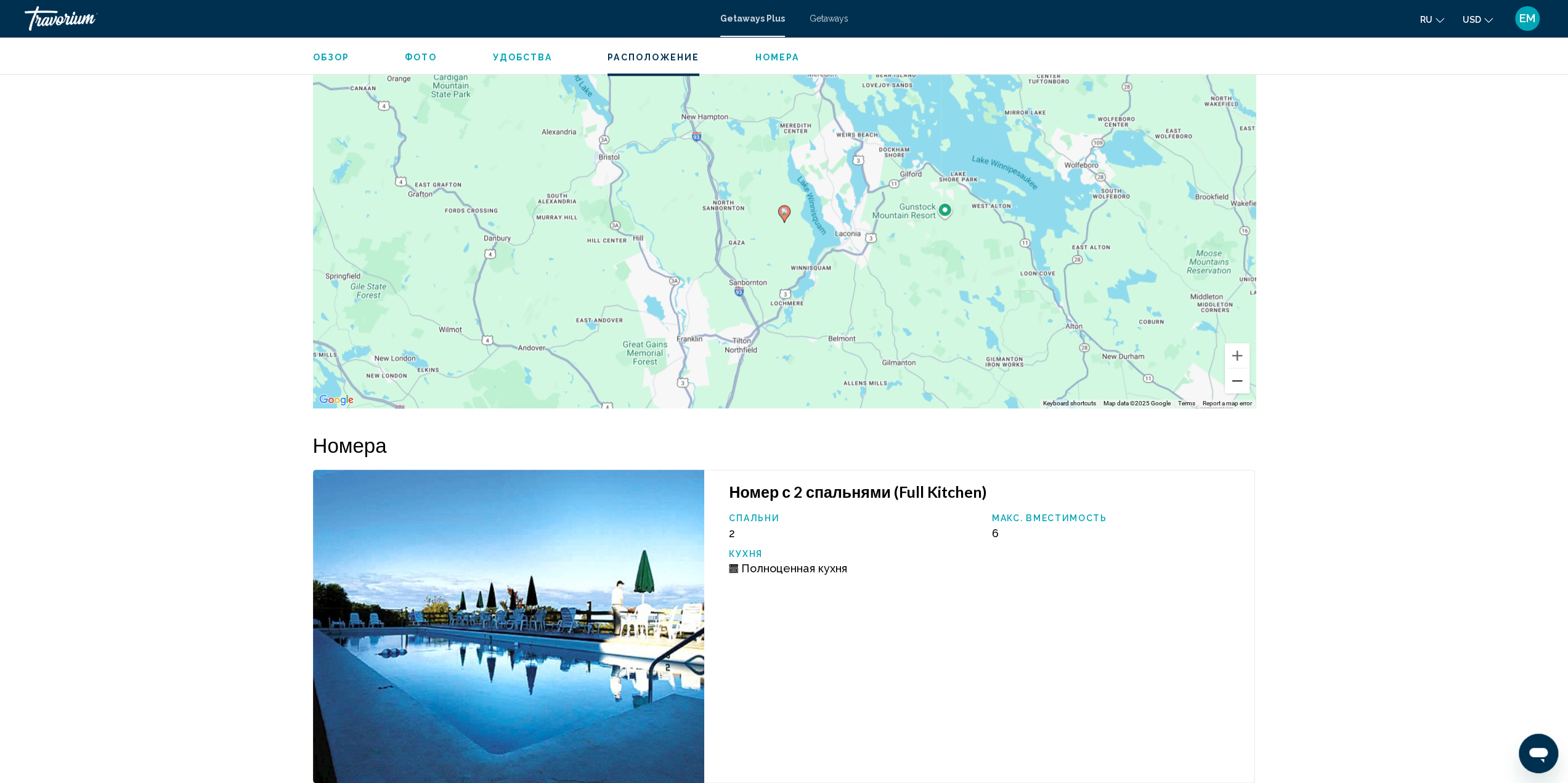
click at [1241, 372] on button "Zoom out" at bounding box center [1237, 380] width 24 height 24
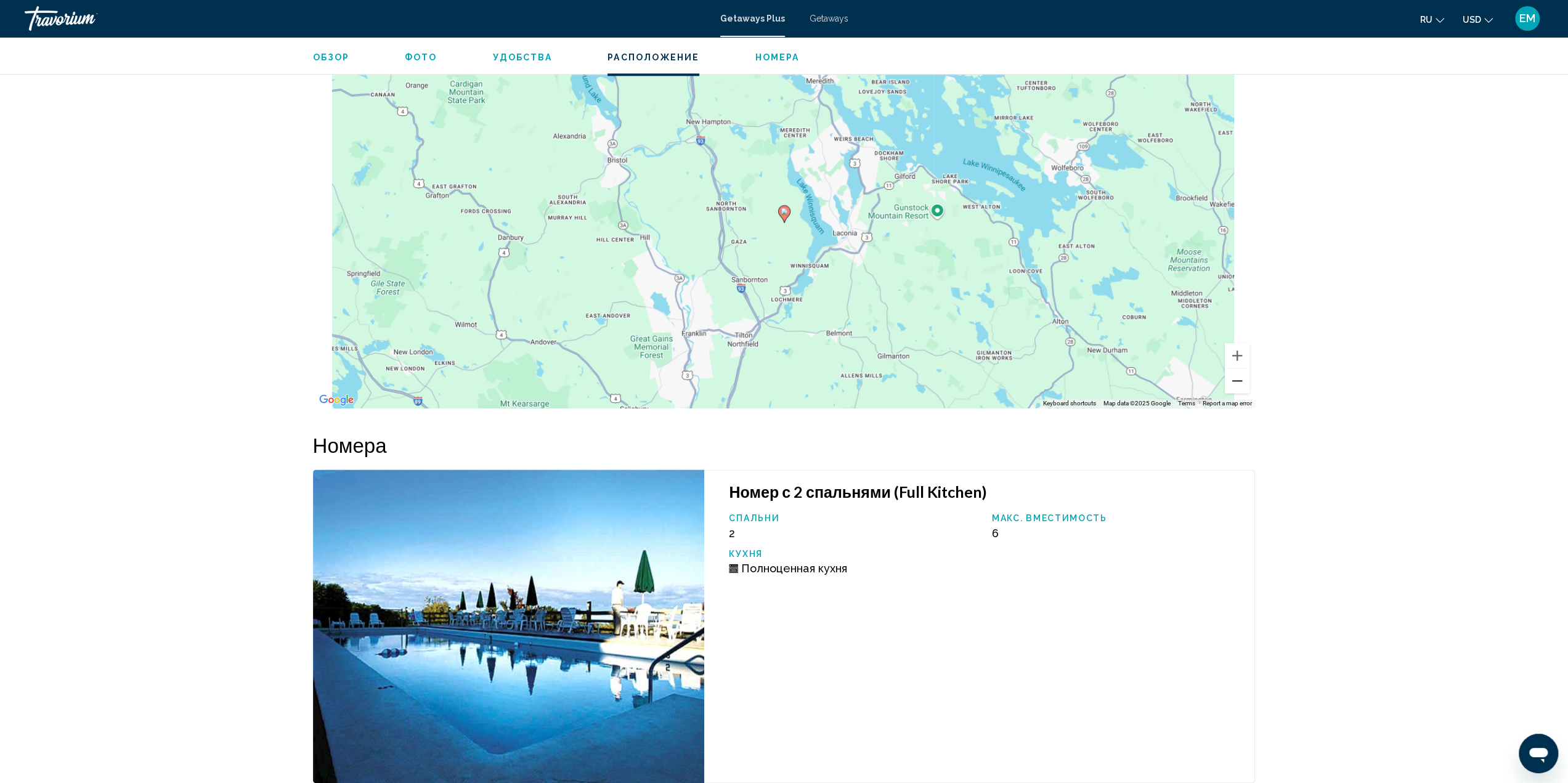
click at [1240, 372] on button "Zoom out" at bounding box center [1237, 380] width 24 height 24
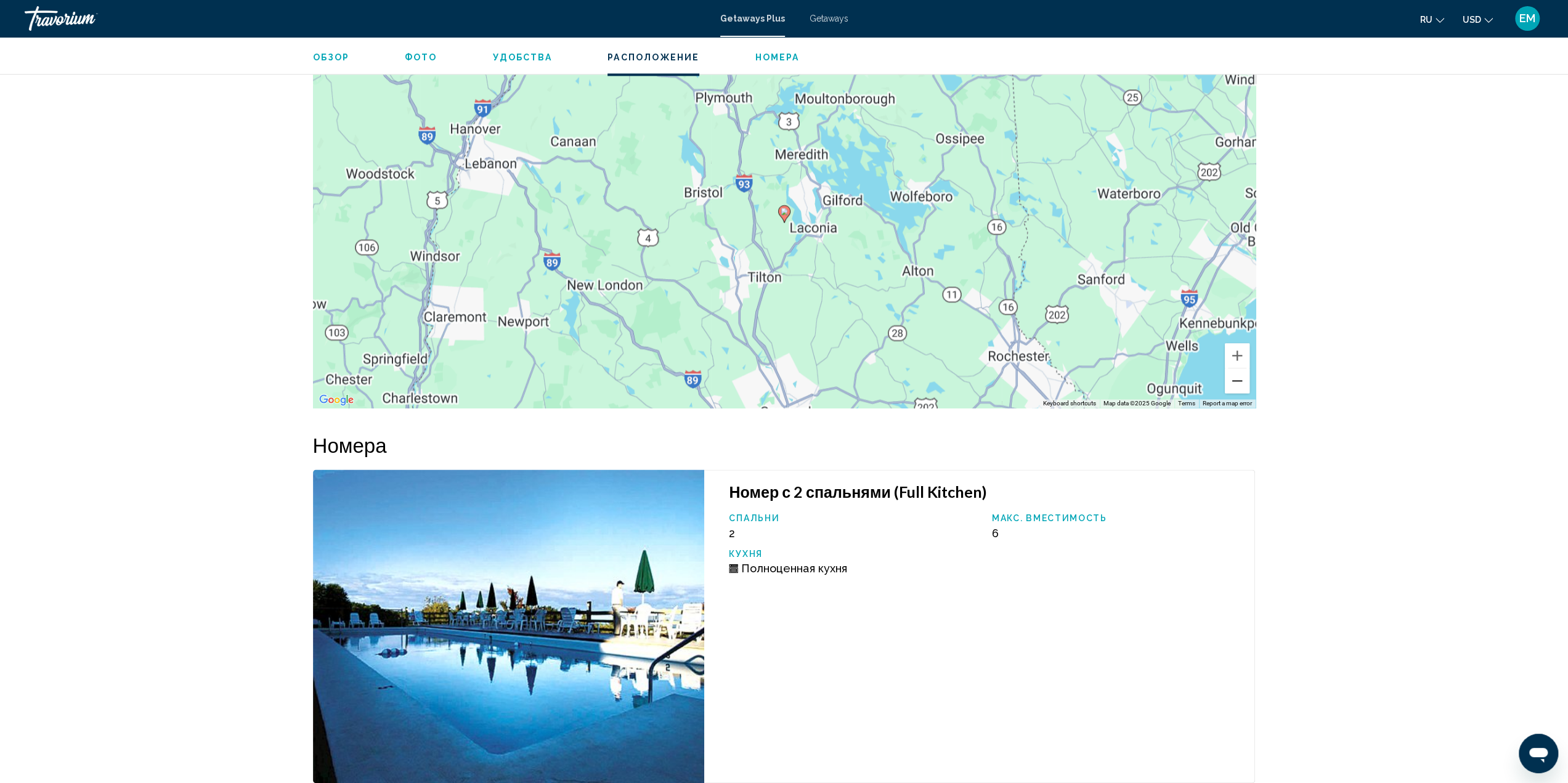
click at [1240, 372] on button "Zoom out" at bounding box center [1237, 380] width 24 height 24
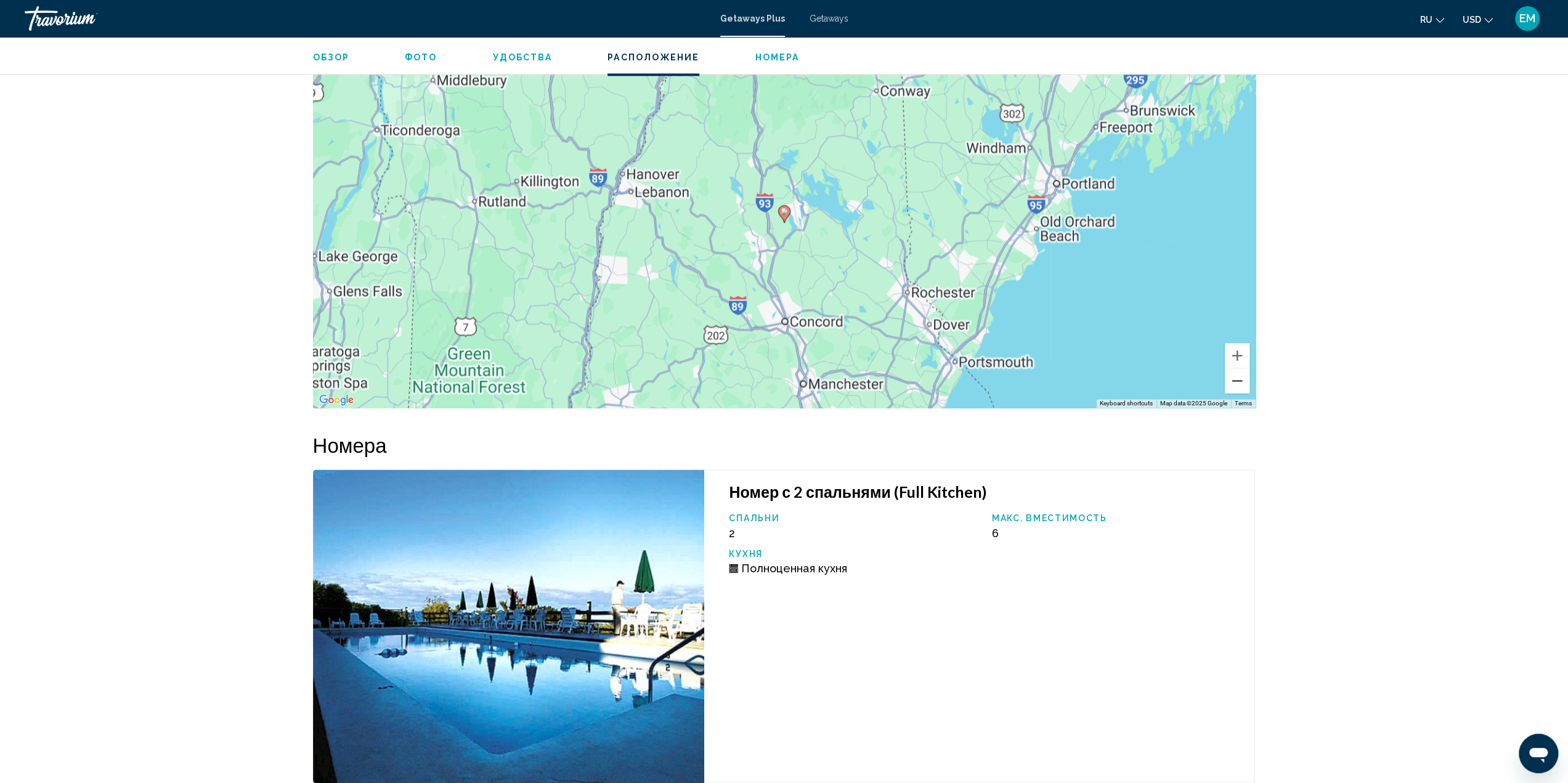
click at [1240, 372] on button "Zoom out" at bounding box center [1237, 380] width 24 height 24
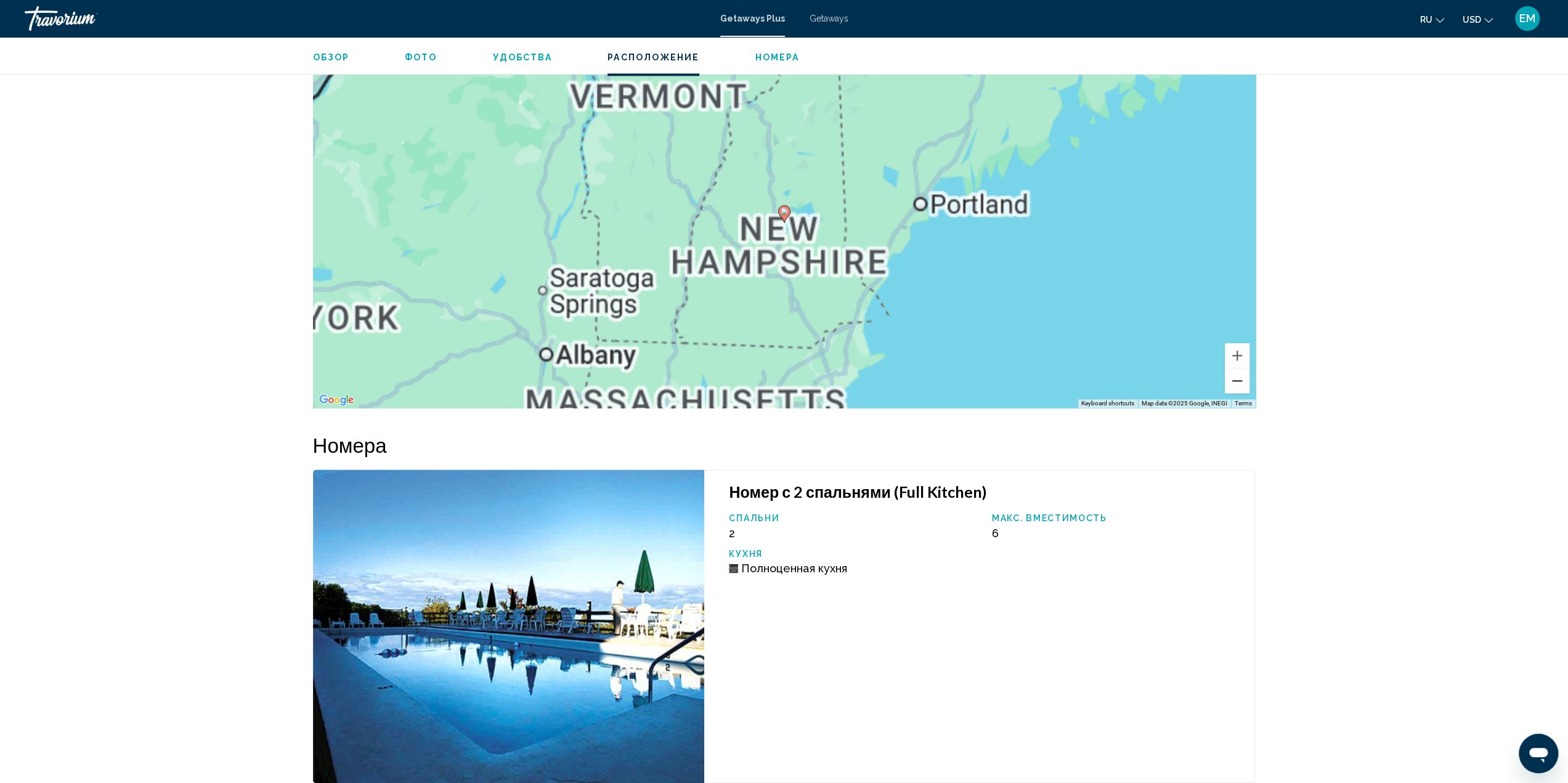
click at [1240, 372] on button "Zoom out" at bounding box center [1237, 380] width 24 height 24
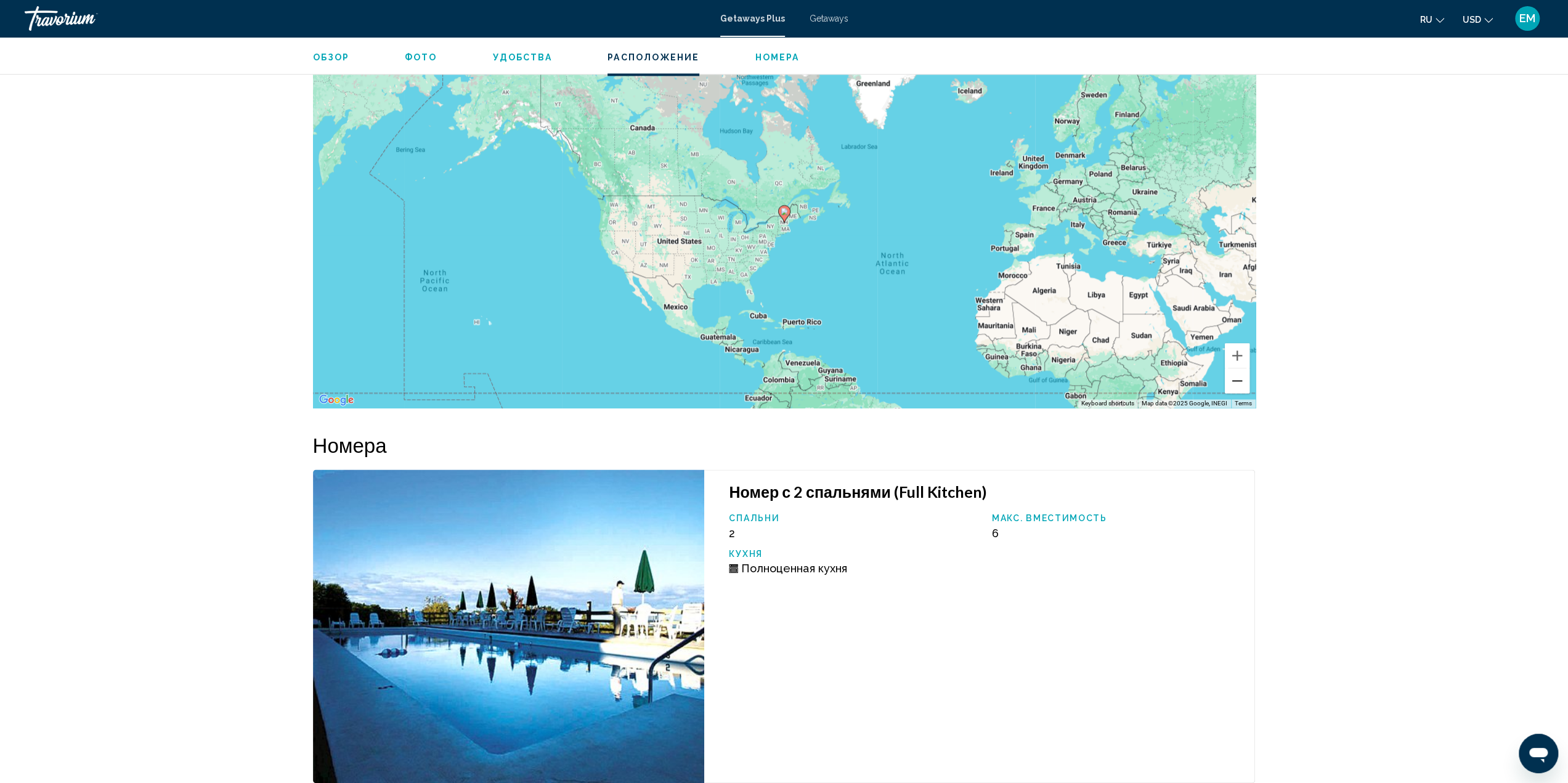
click at [1240, 372] on button "Zoom out" at bounding box center [1237, 380] width 24 height 24
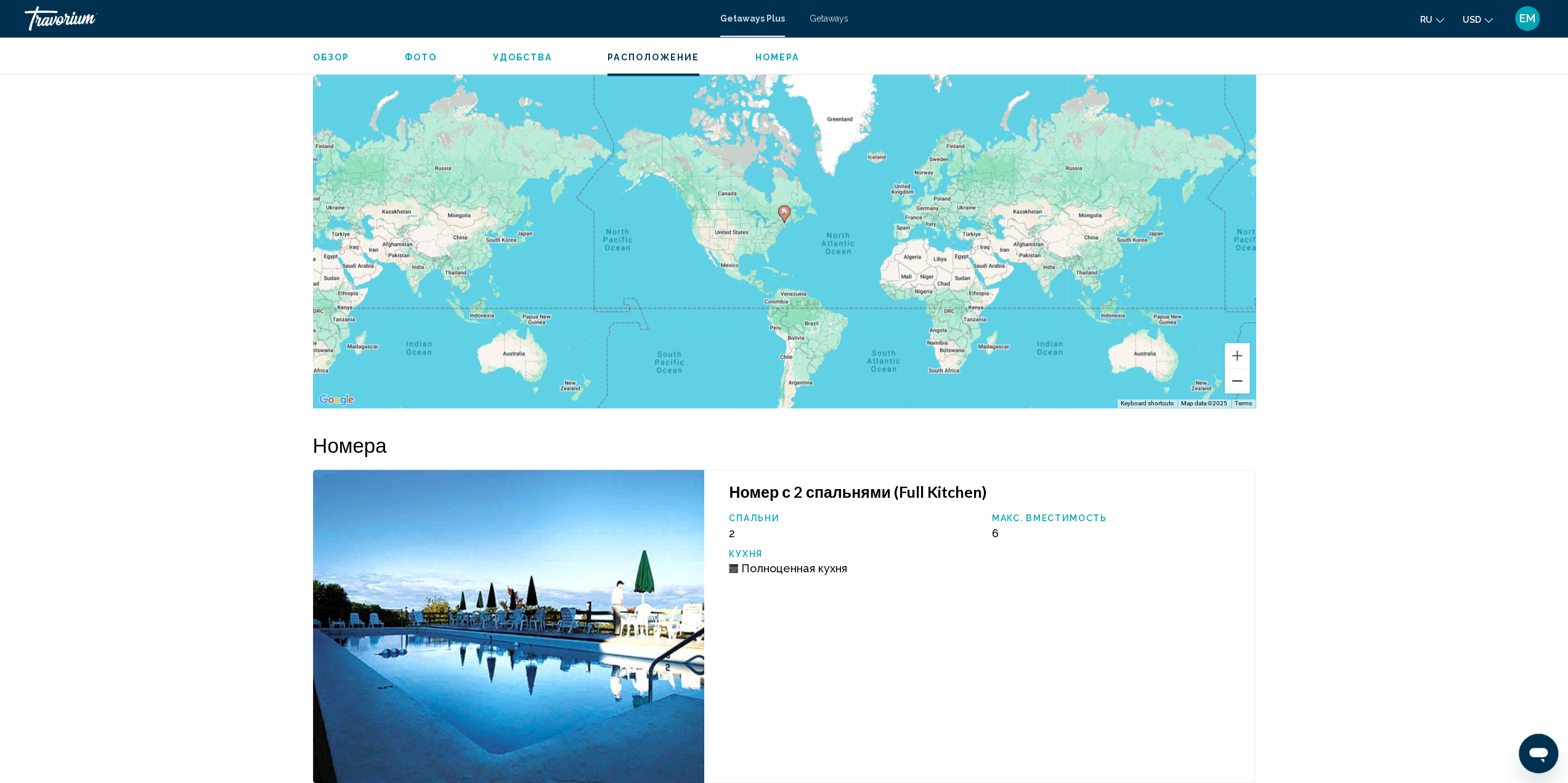
click at [1240, 372] on button "Zoom out" at bounding box center [1237, 380] width 24 height 24
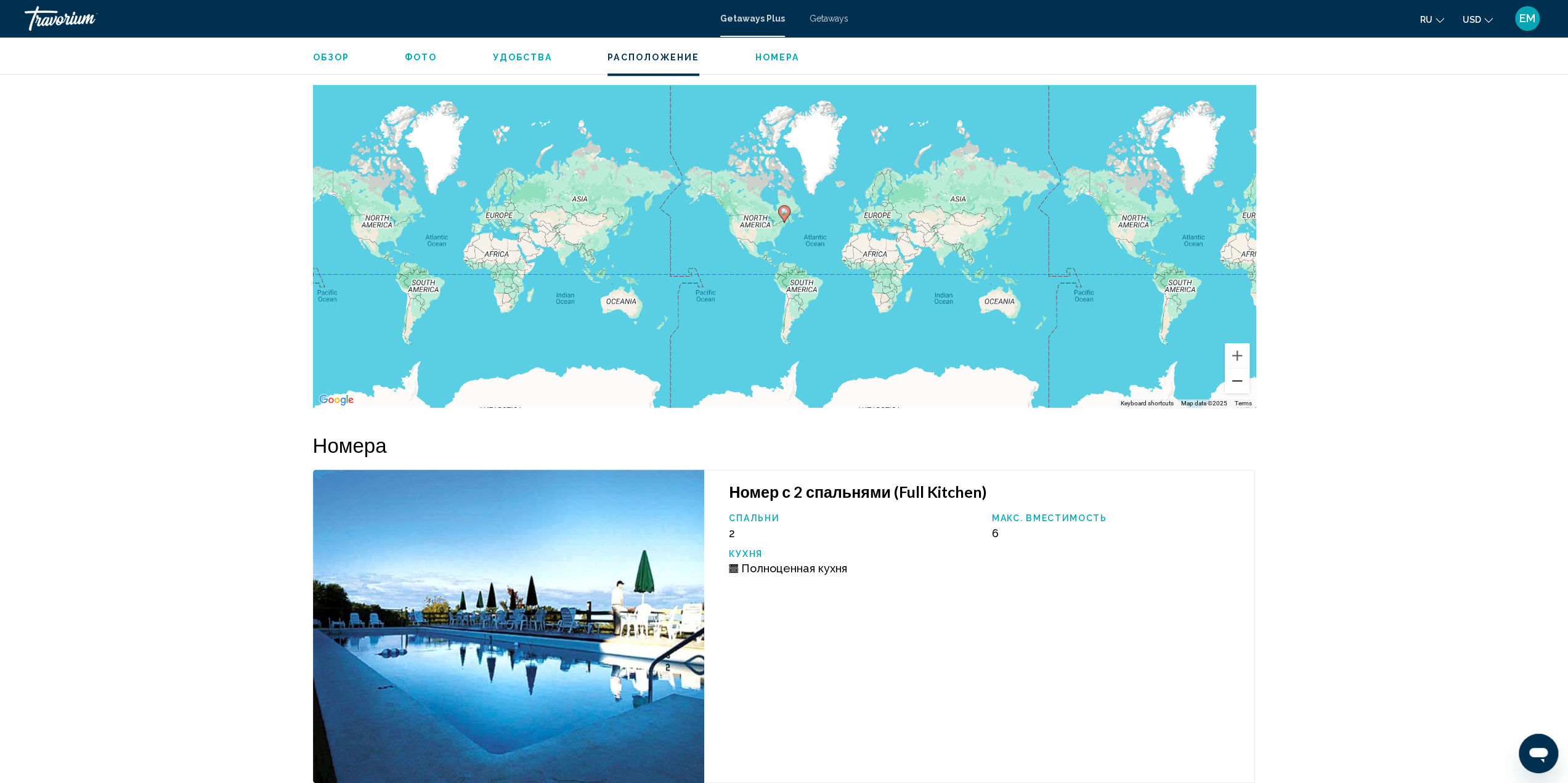
click at [1240, 372] on button "Zoom out" at bounding box center [1237, 380] width 24 height 24
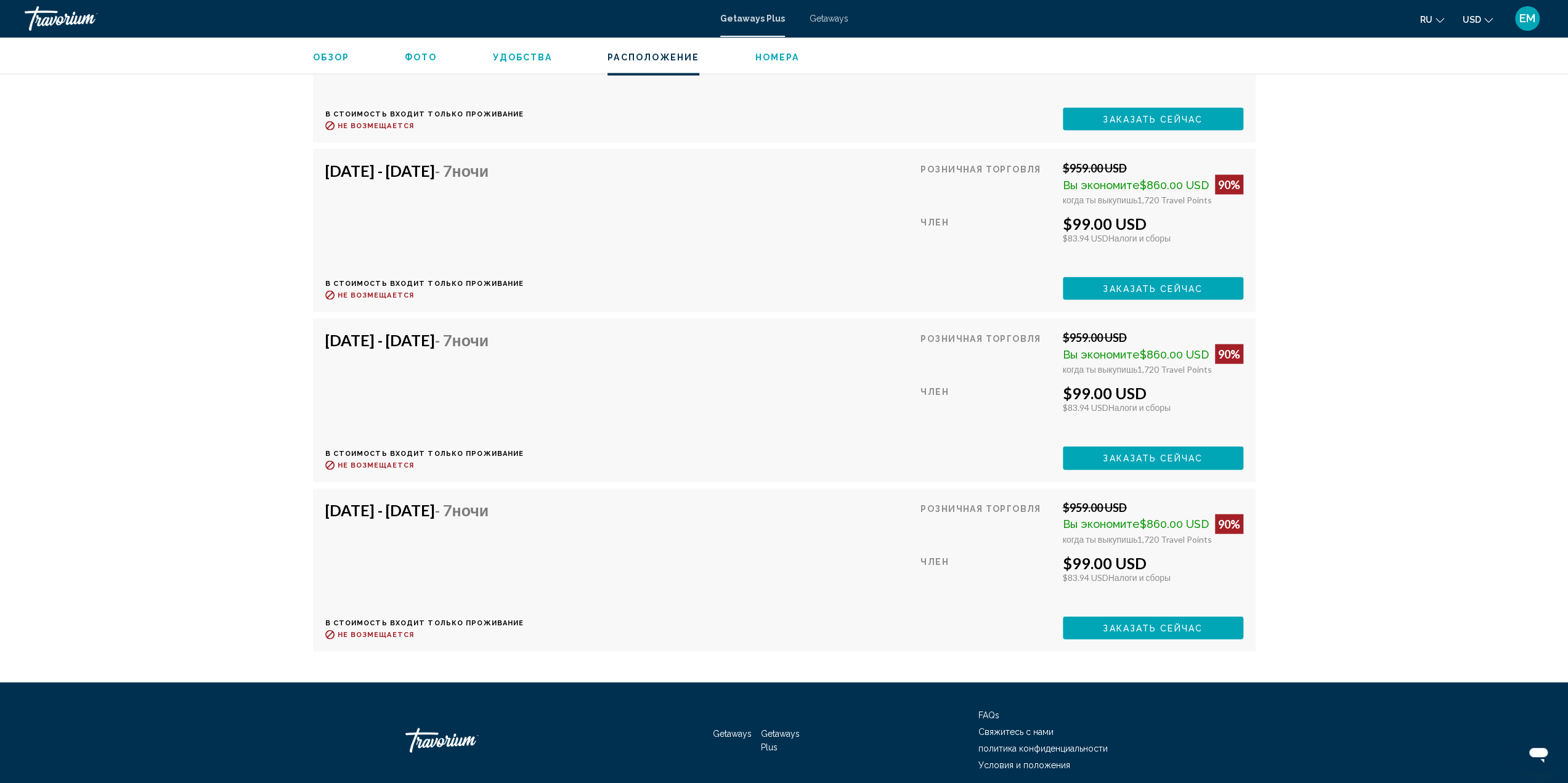
scroll to position [2511, 0]
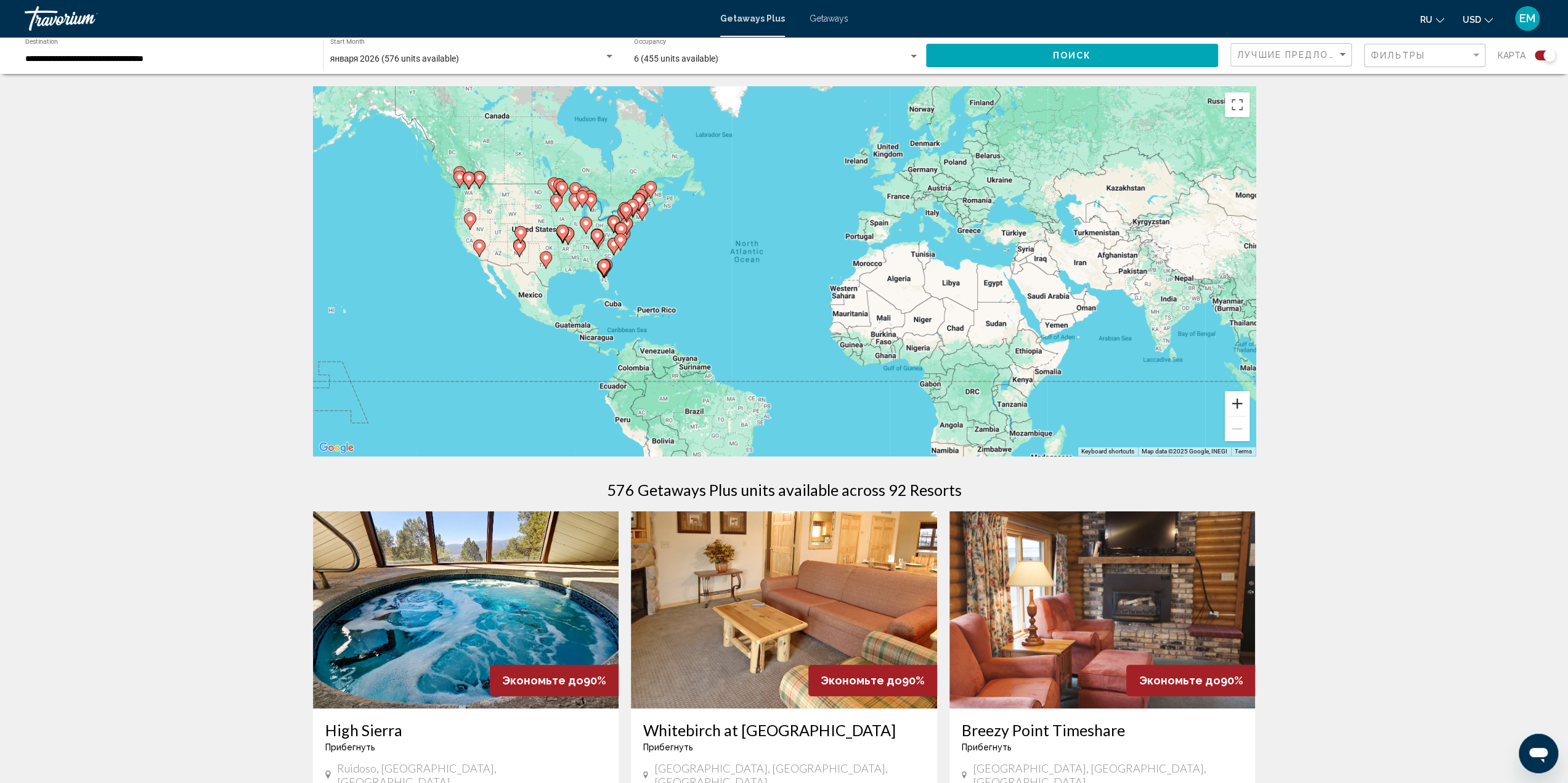
click at [1237, 406] on button "Zoom in" at bounding box center [1237, 403] width 24 height 24
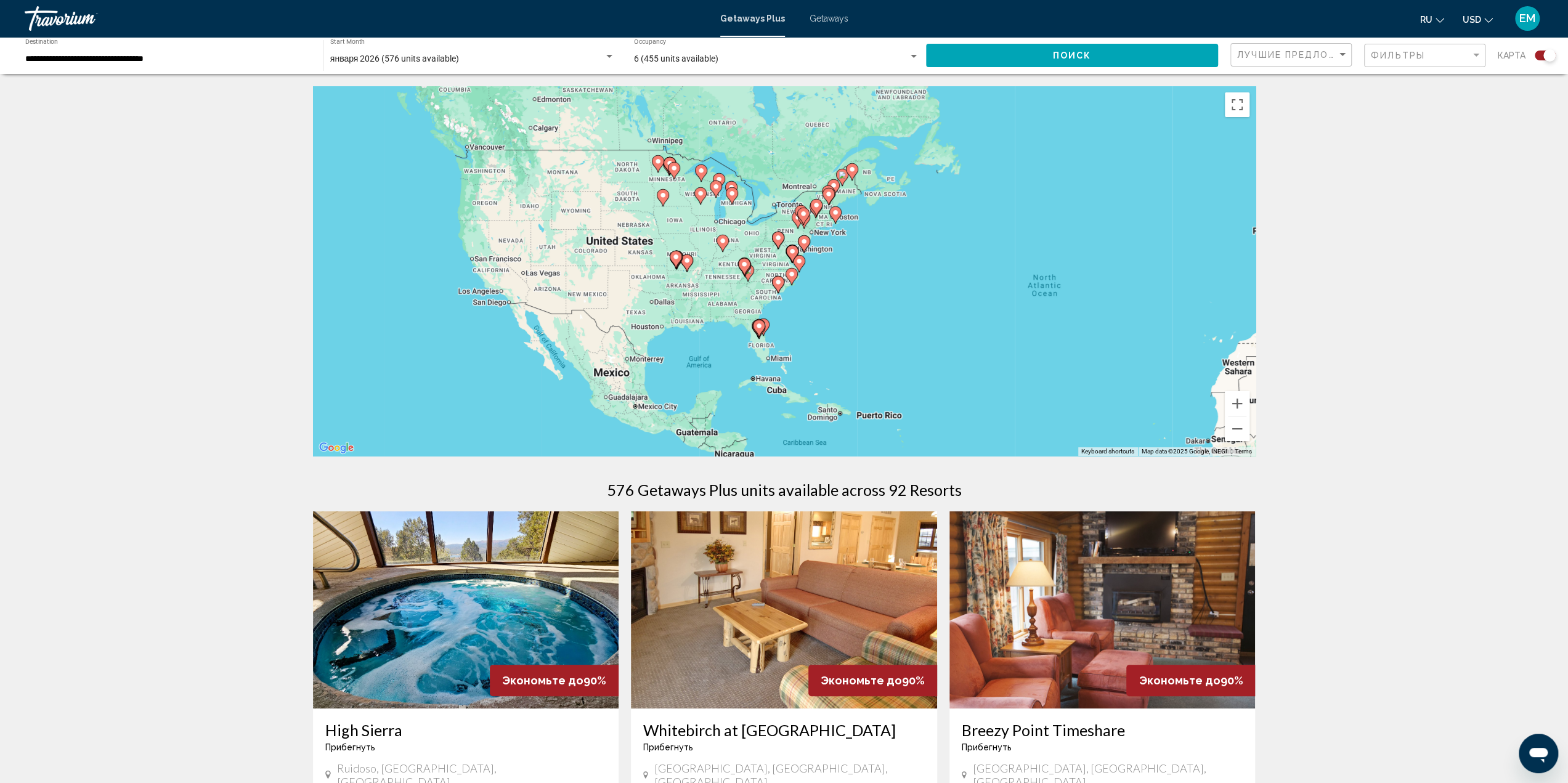
drag, startPoint x: 795, startPoint y: 321, endPoint x: 1000, endPoint y: 348, distance: 206.8
click at [1000, 348] on div "To activate drag with keyboard, press Alt + Enter. Once in keyboard drag state,…" at bounding box center [784, 271] width 942 height 369
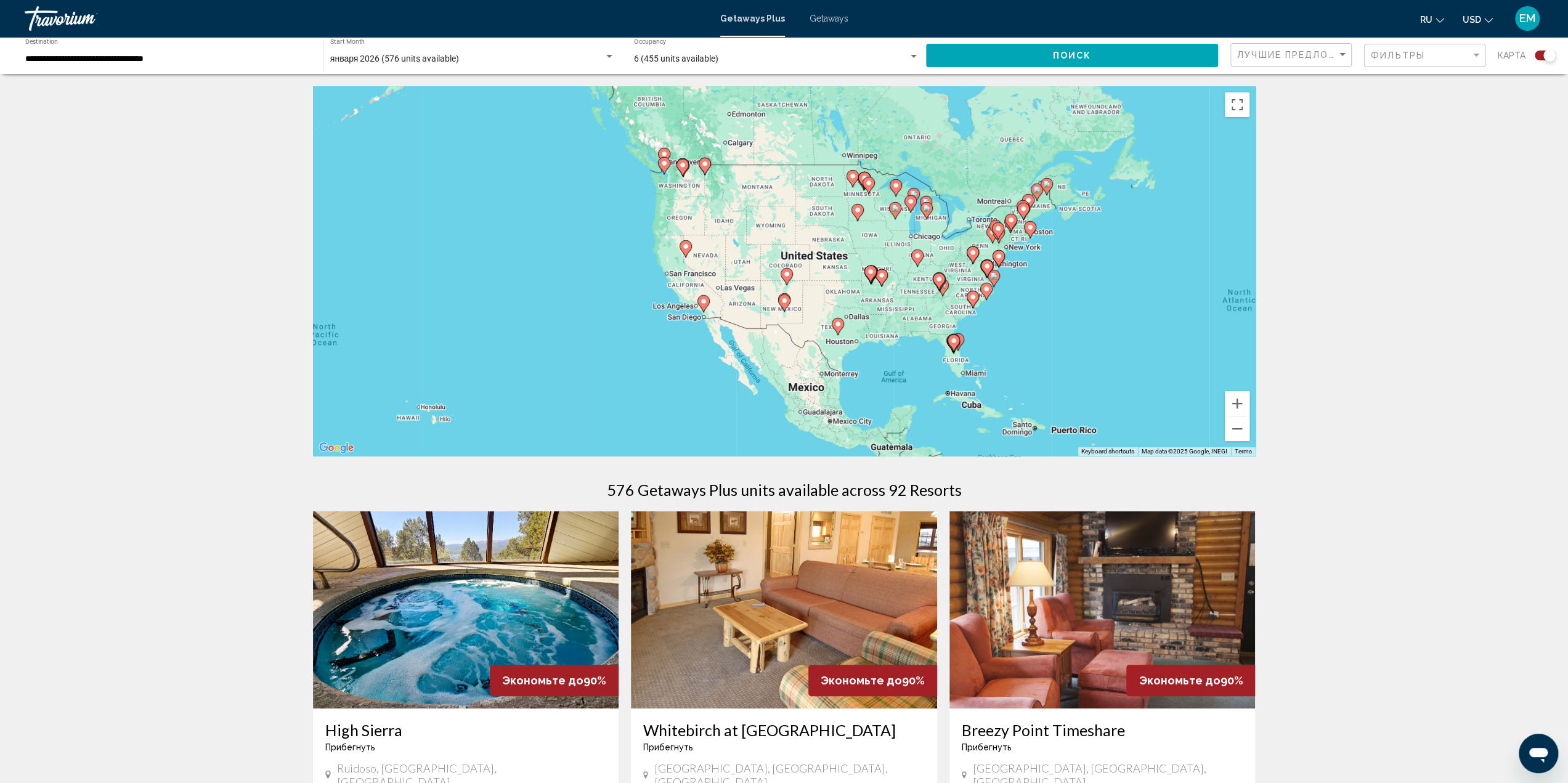
drag, startPoint x: 658, startPoint y: 290, endPoint x: 856, endPoint y: 306, distance: 198.6
click at [856, 306] on div "To activate drag with keyboard, press Alt + Enter. Once in keyboard drag state,…" at bounding box center [784, 271] width 942 height 369
click at [704, 305] on icon "Main content" at bounding box center [703, 304] width 11 height 16
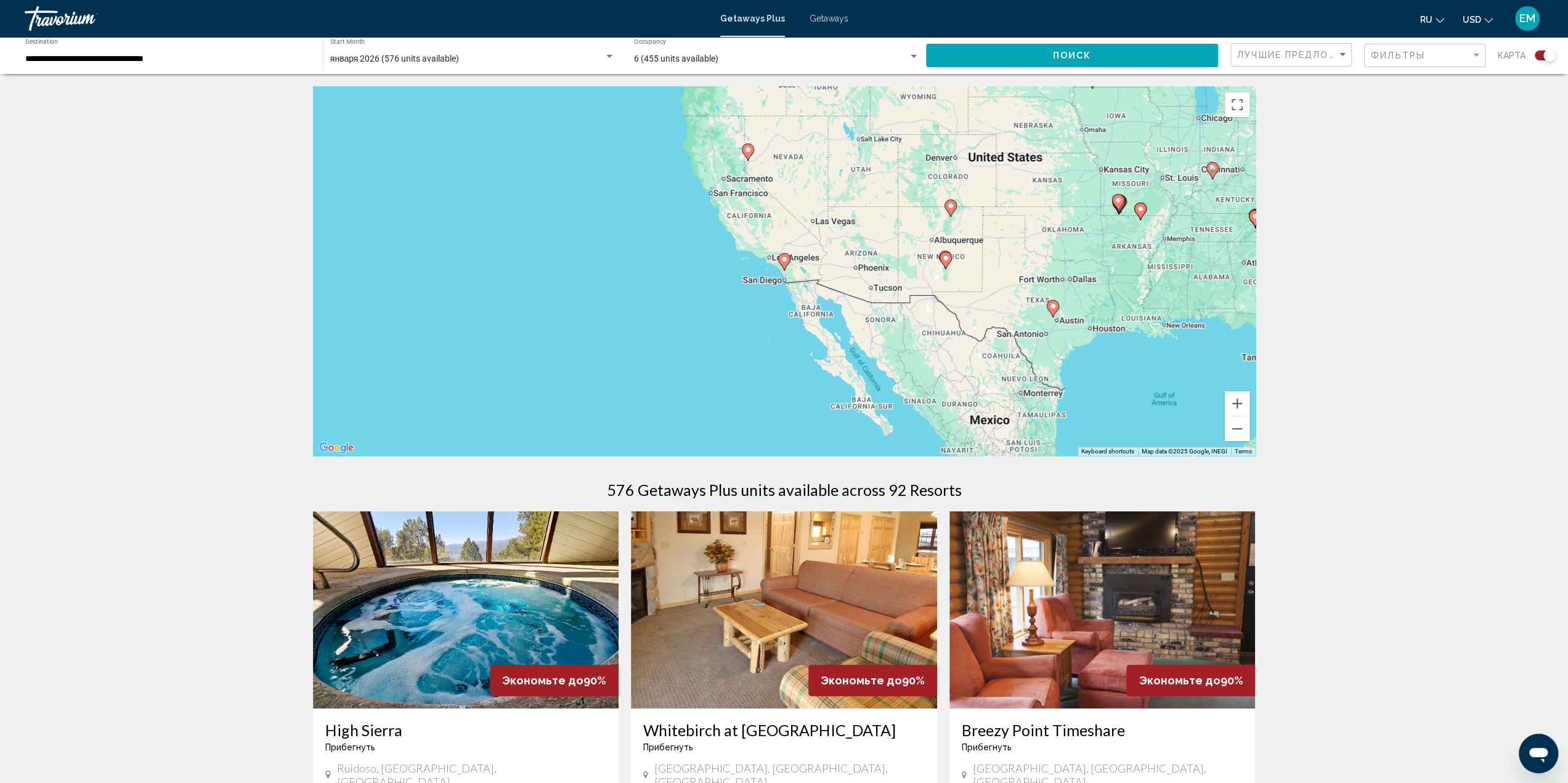
click at [784, 259] on image "Main content" at bounding box center [784, 259] width 7 height 7
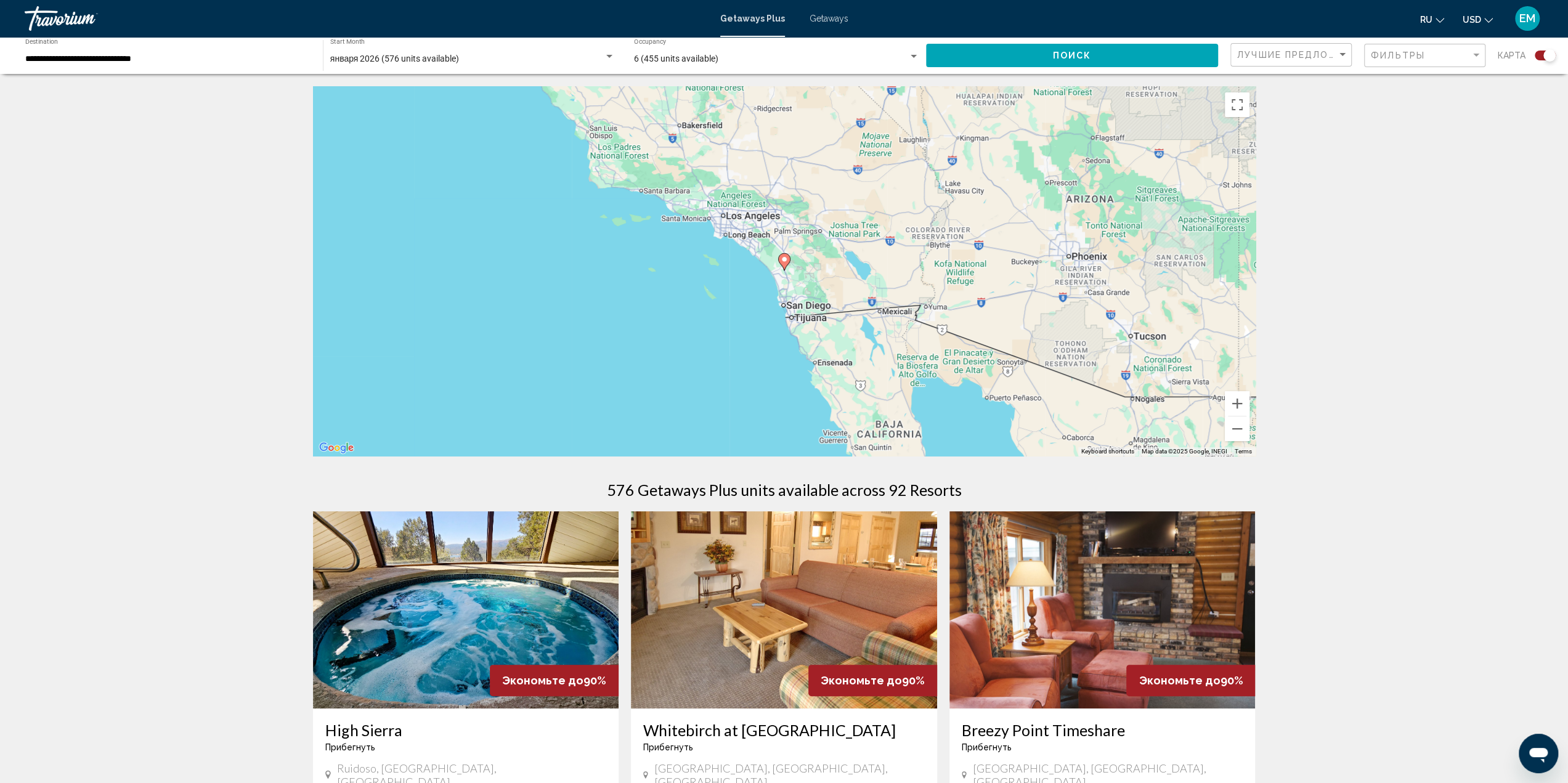
click at [784, 259] on image "Main content" at bounding box center [784, 259] width 7 height 7
type input "**********"
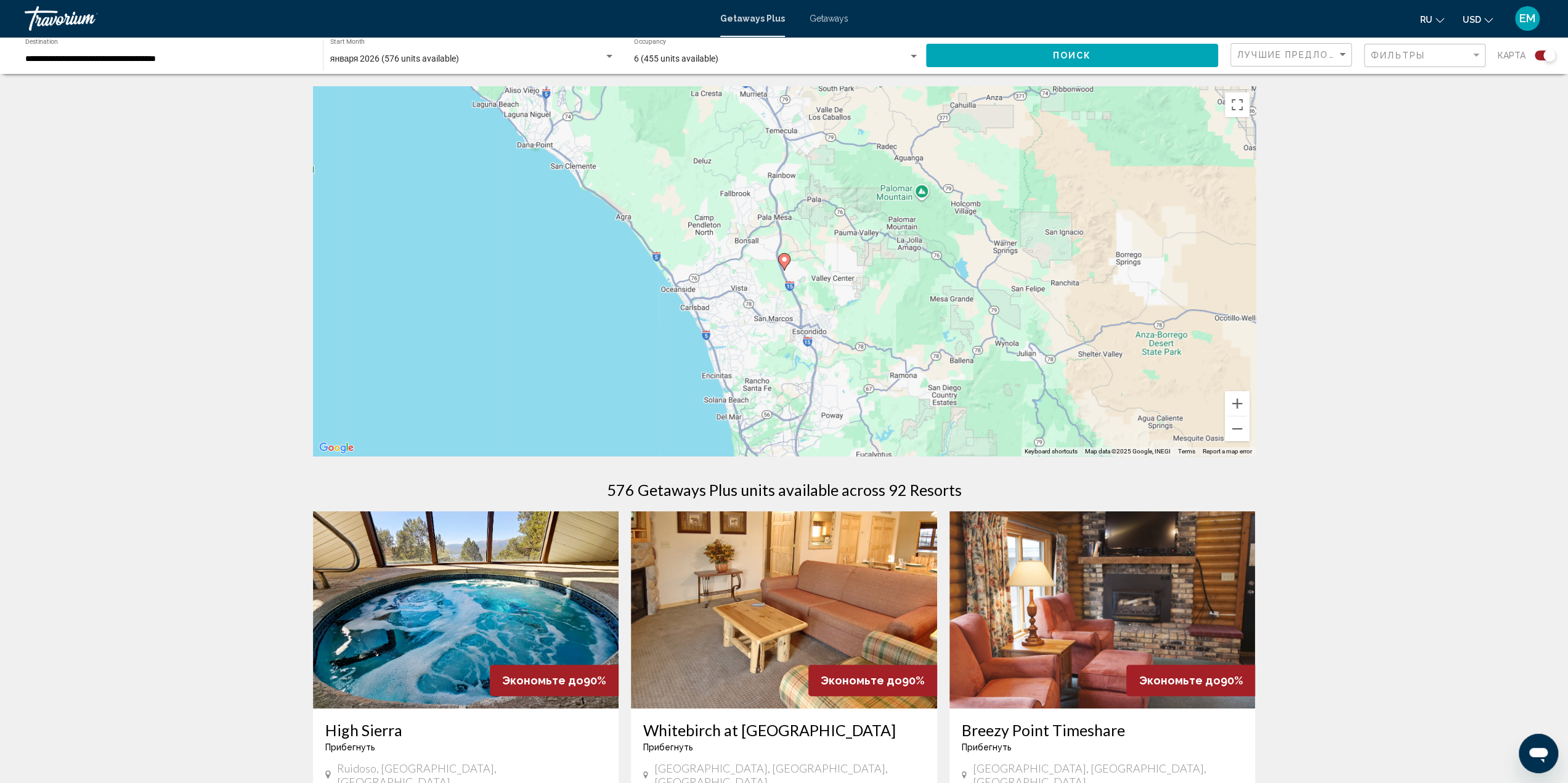
click at [785, 262] on image "Main content" at bounding box center [784, 259] width 7 height 7
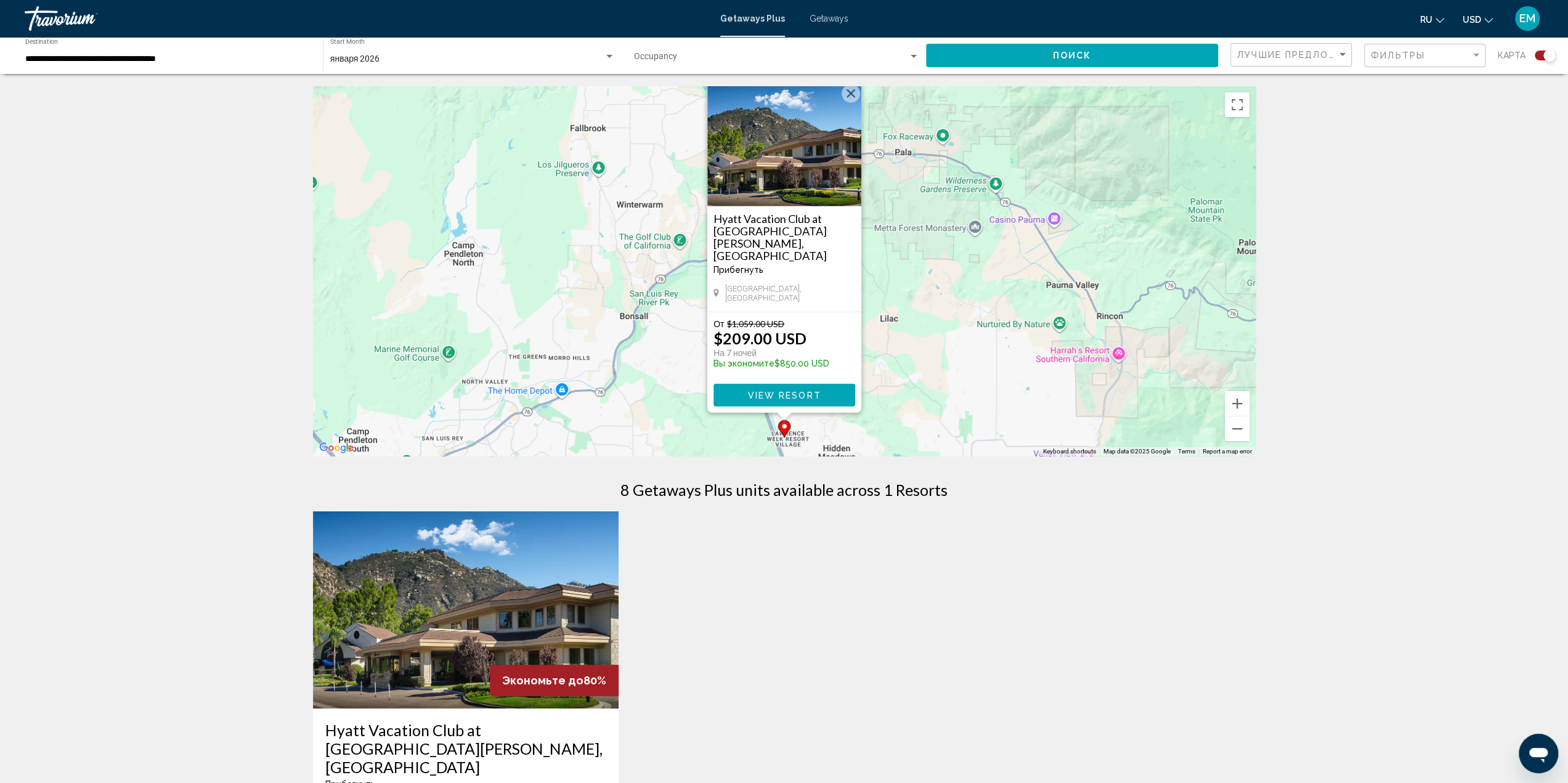
click at [799, 197] on img "Main content" at bounding box center [784, 144] width 154 height 123
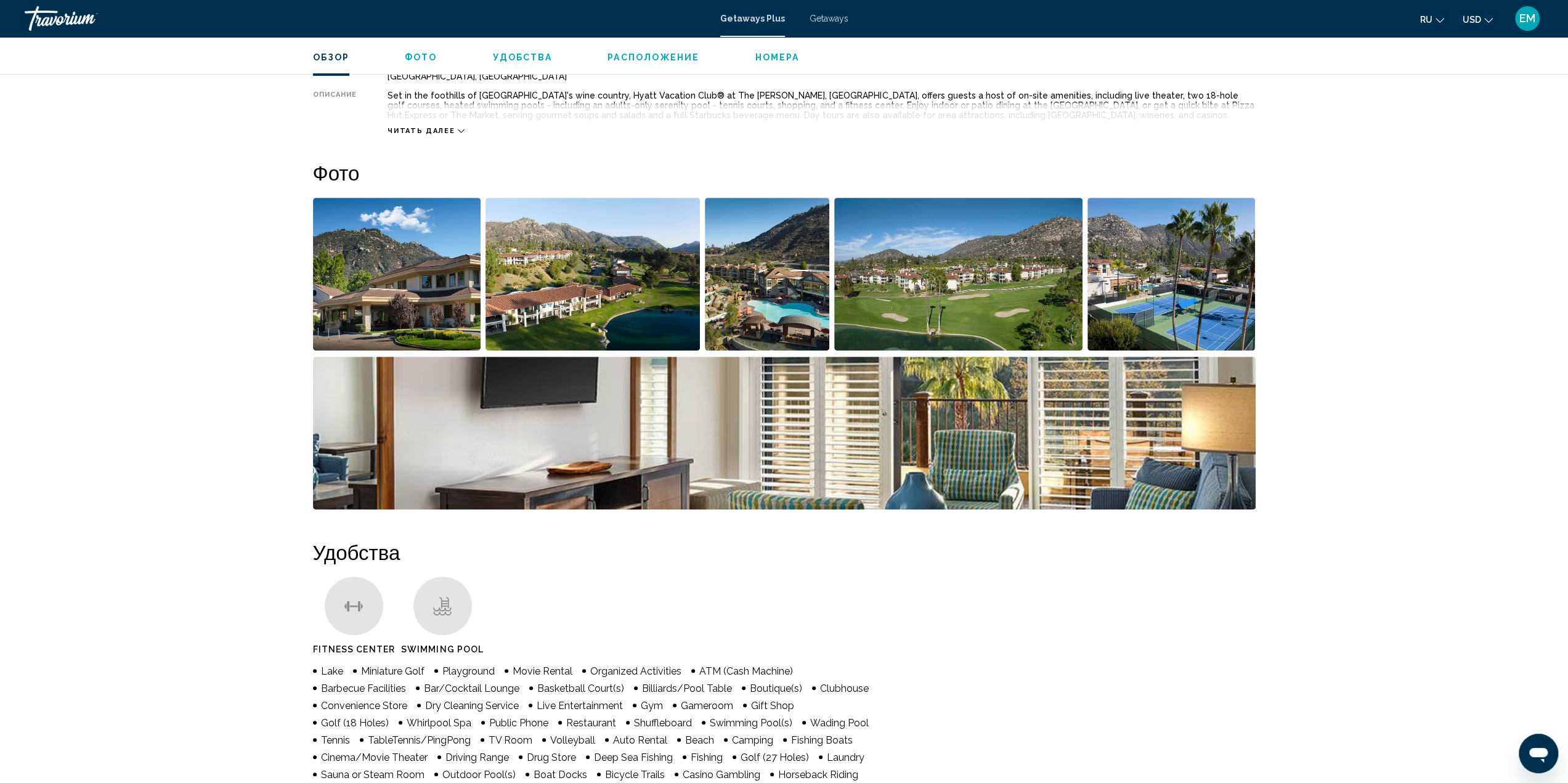
scroll to position [493, 0]
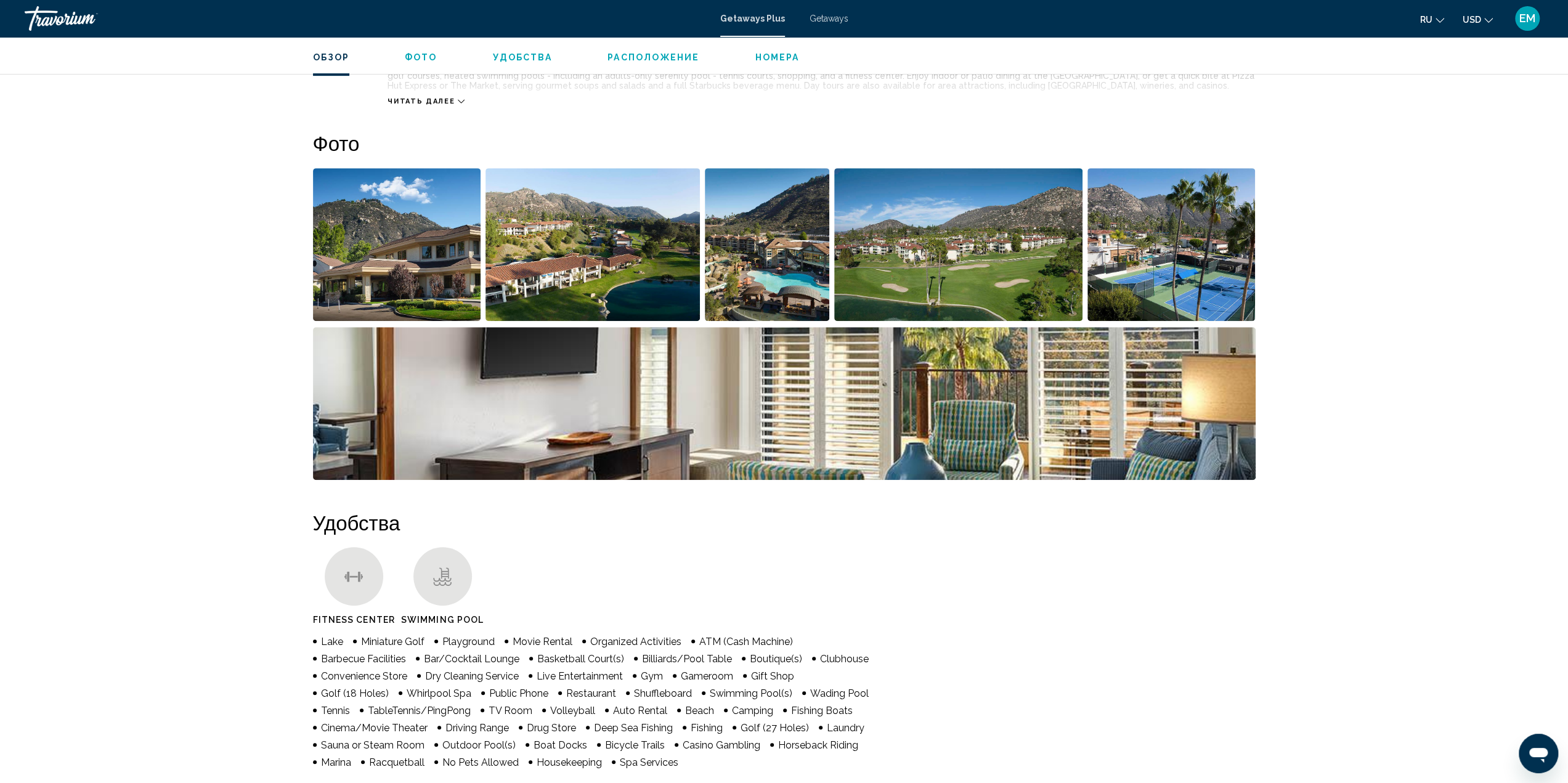
click at [391, 263] on img "Open full-screen image slider" at bounding box center [397, 244] width 168 height 152
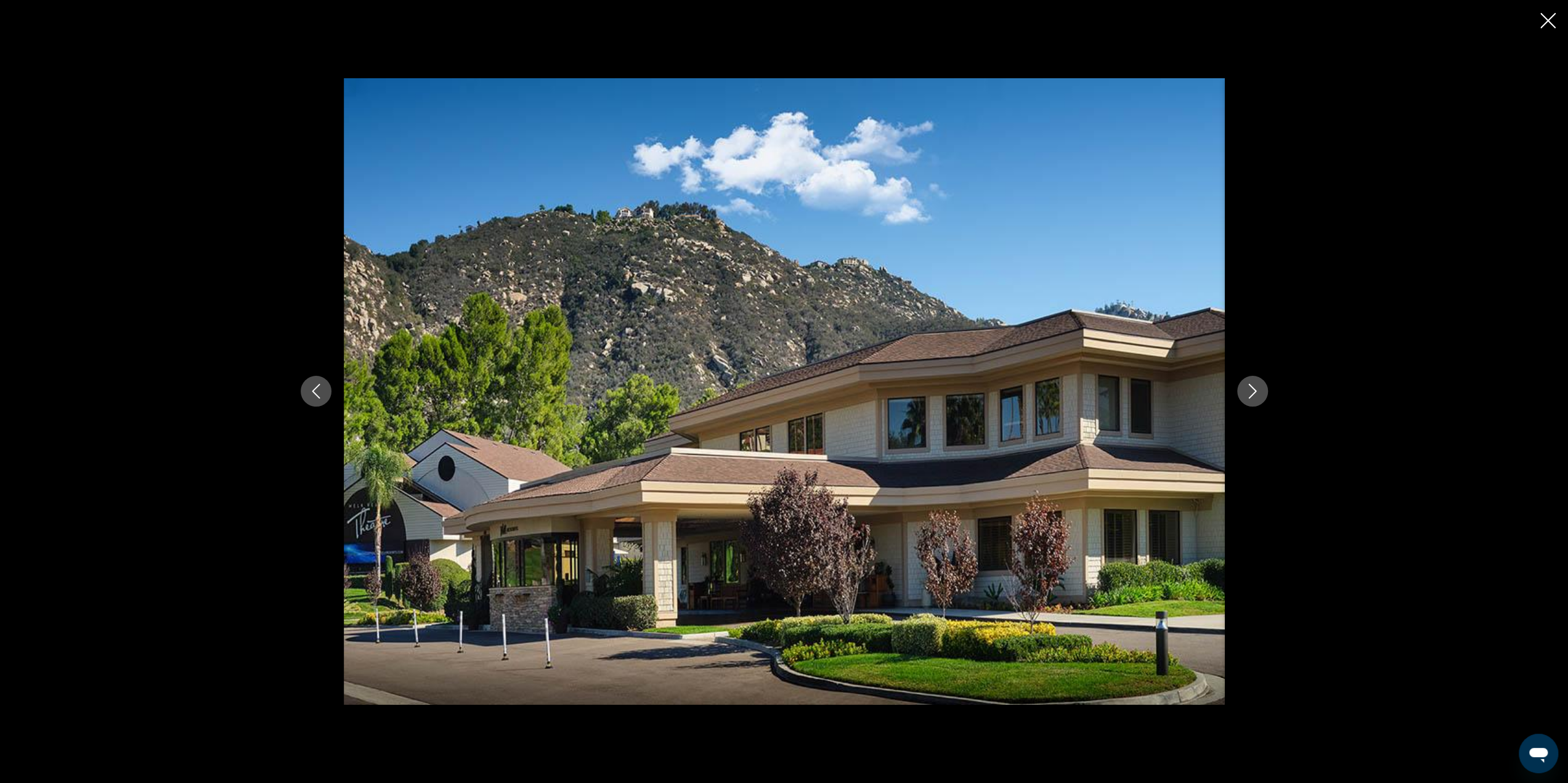
click at [1253, 396] on icon "Next image" at bounding box center [1252, 391] width 15 height 15
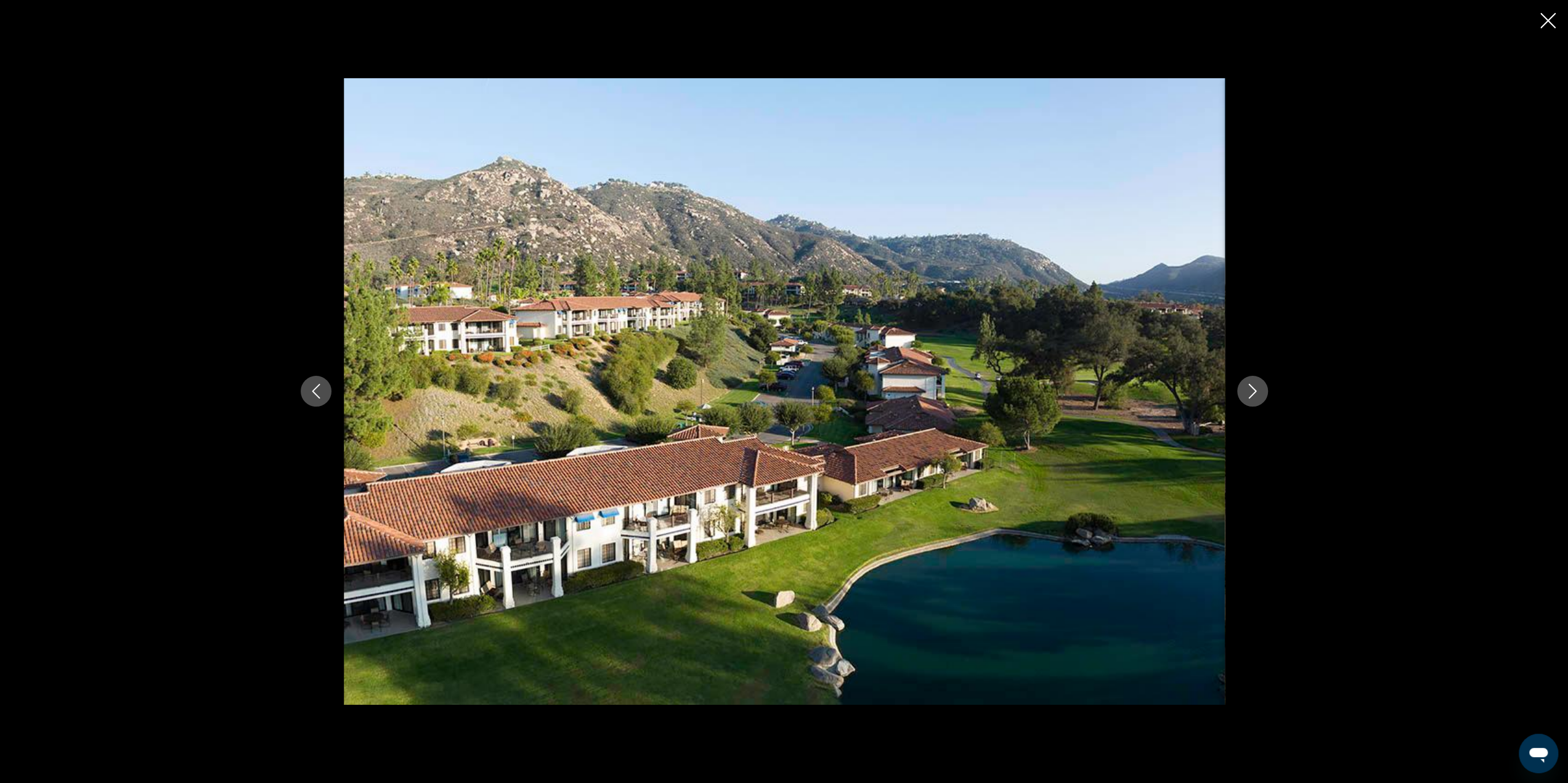
click at [1251, 396] on icon "Next image" at bounding box center [1252, 392] width 8 height 15
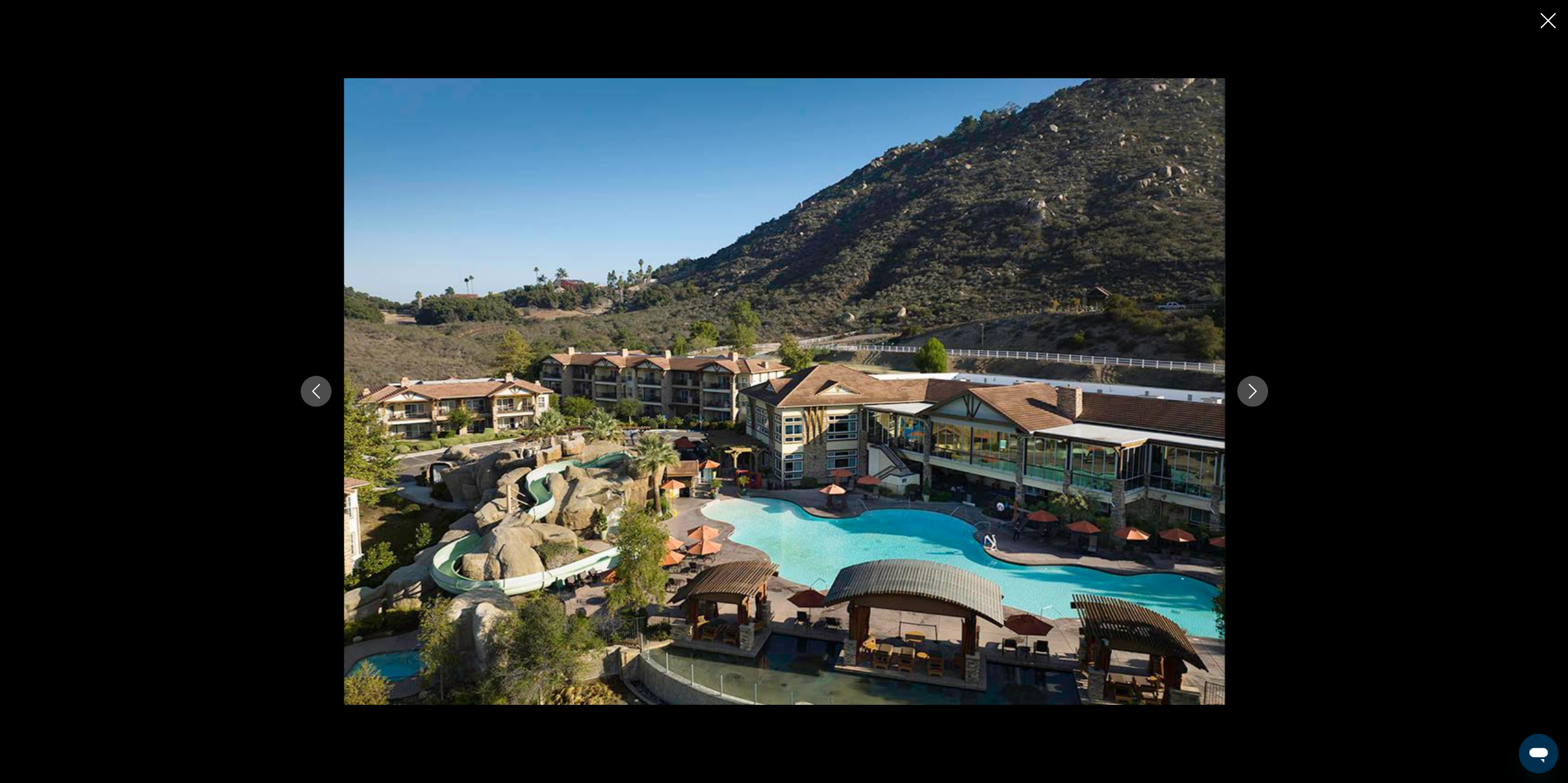
click at [1251, 396] on icon "Next image" at bounding box center [1252, 392] width 8 height 15
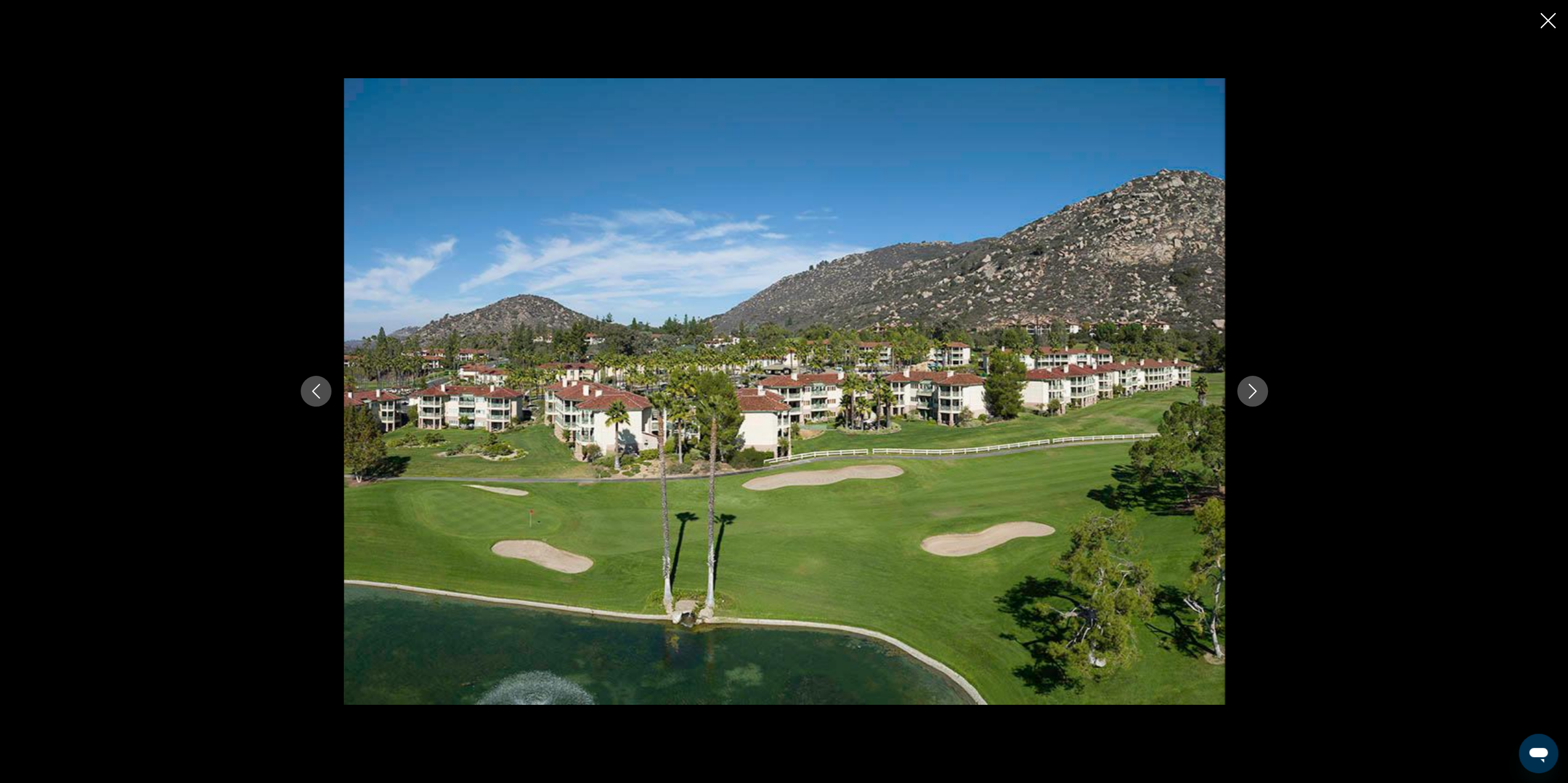
click at [1249, 396] on icon "Next image" at bounding box center [1252, 391] width 15 height 15
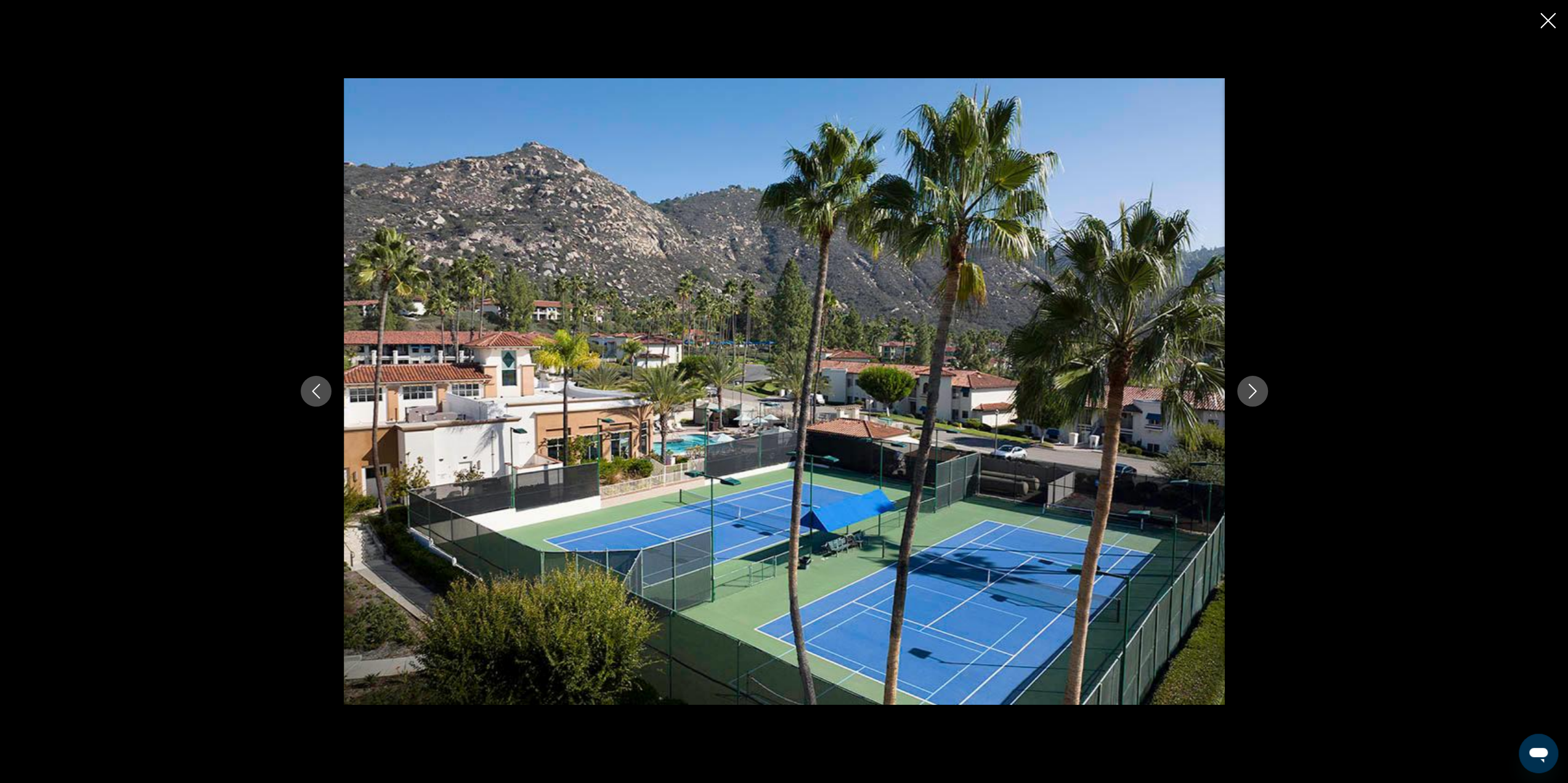
click at [1249, 395] on icon "Next image" at bounding box center [1252, 391] width 15 height 15
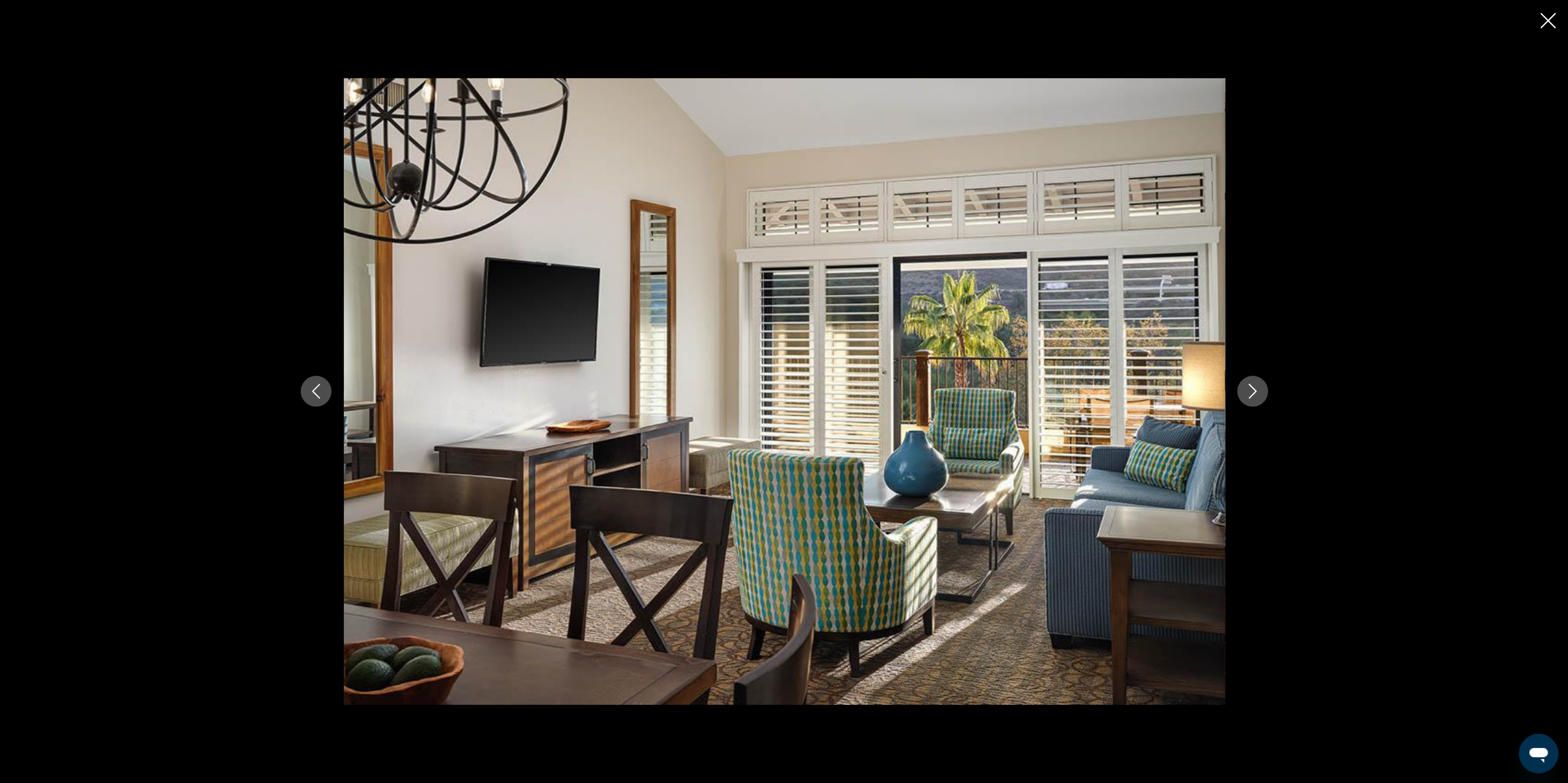
click at [1249, 395] on icon "Next image" at bounding box center [1252, 391] width 15 height 15
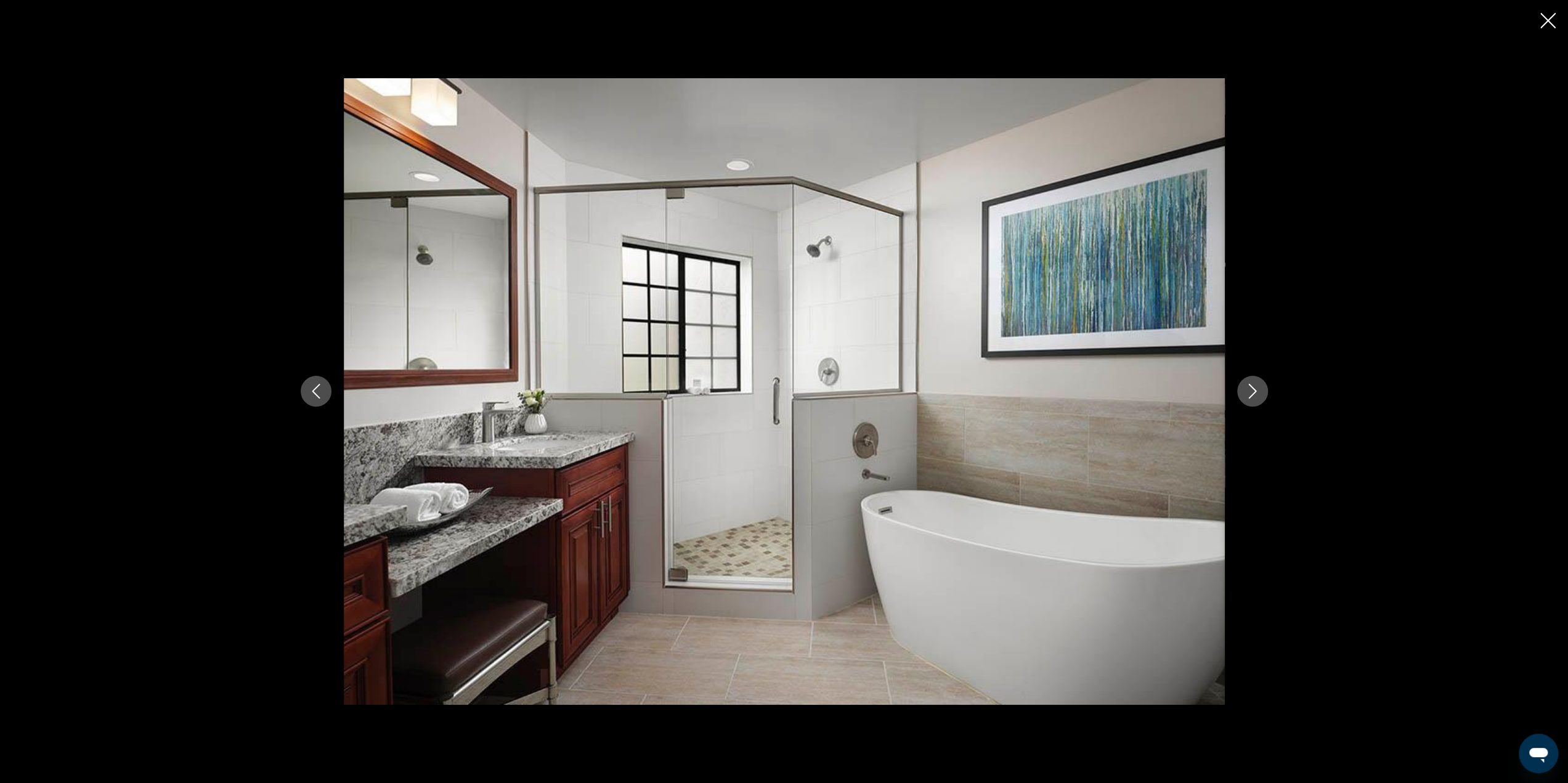
click at [1249, 395] on icon "Next image" at bounding box center [1252, 391] width 15 height 15
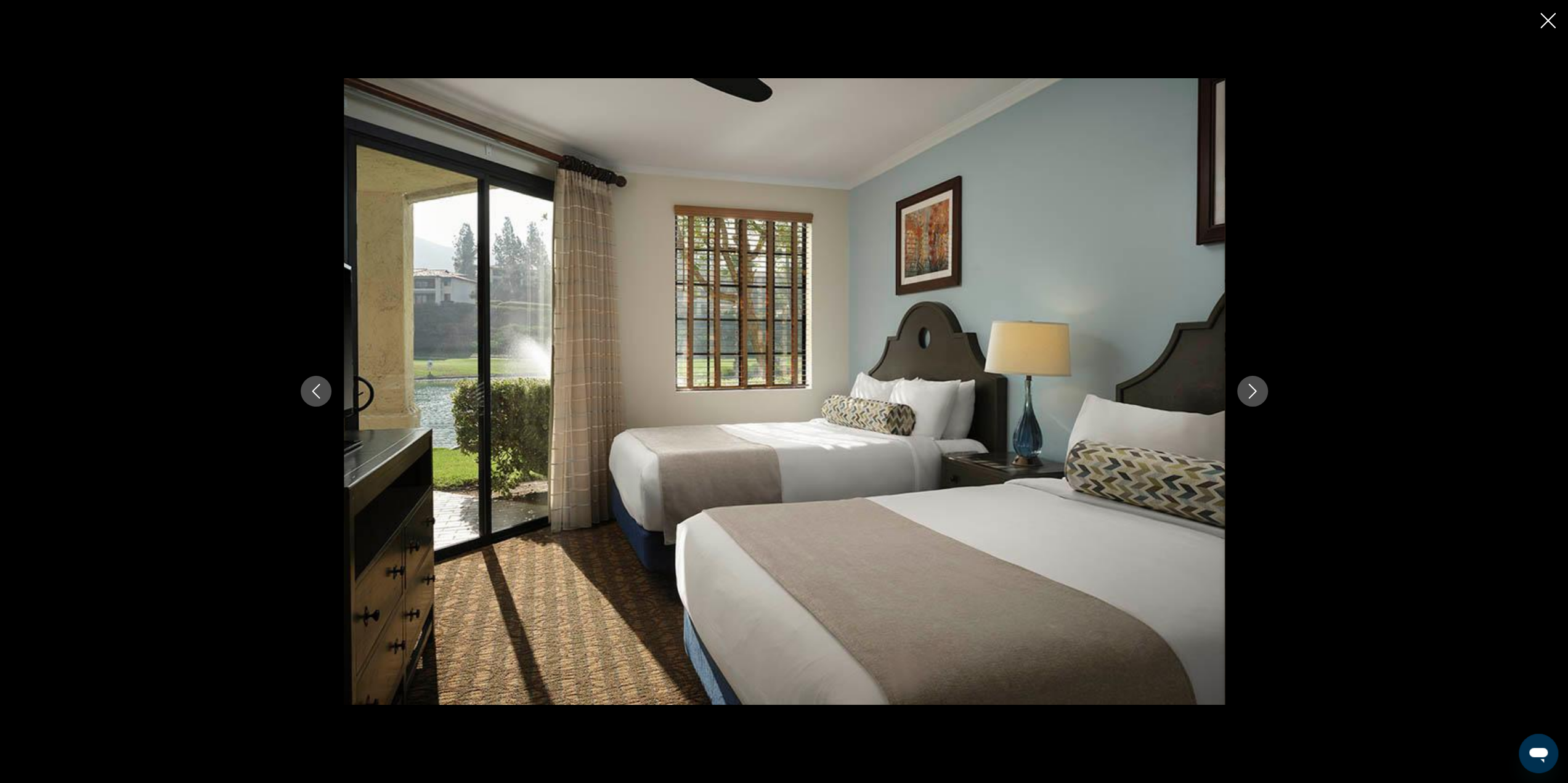
click at [1249, 395] on icon "Next image" at bounding box center [1252, 391] width 15 height 15
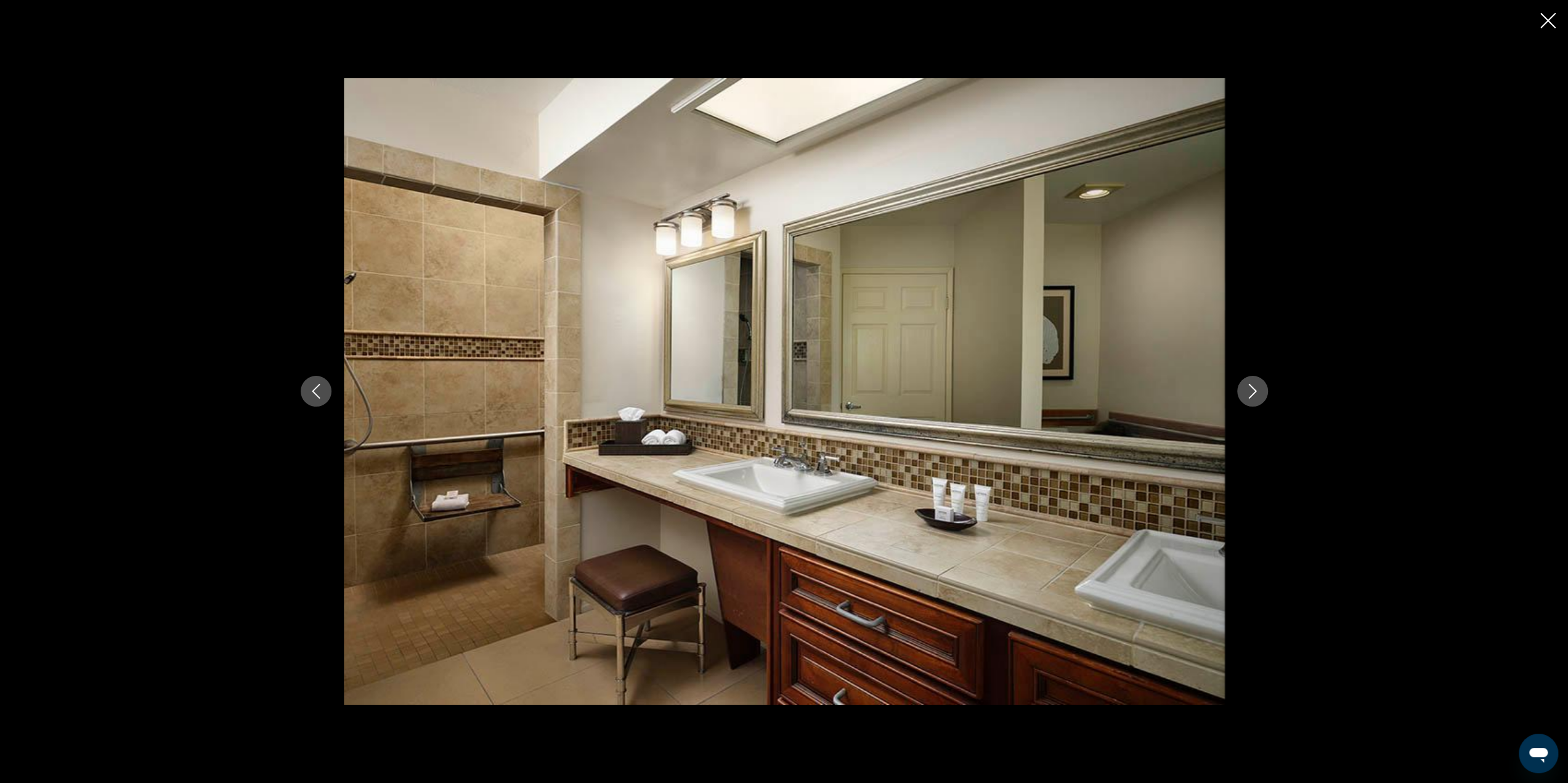
click at [1249, 395] on icon "Next image" at bounding box center [1252, 391] width 15 height 15
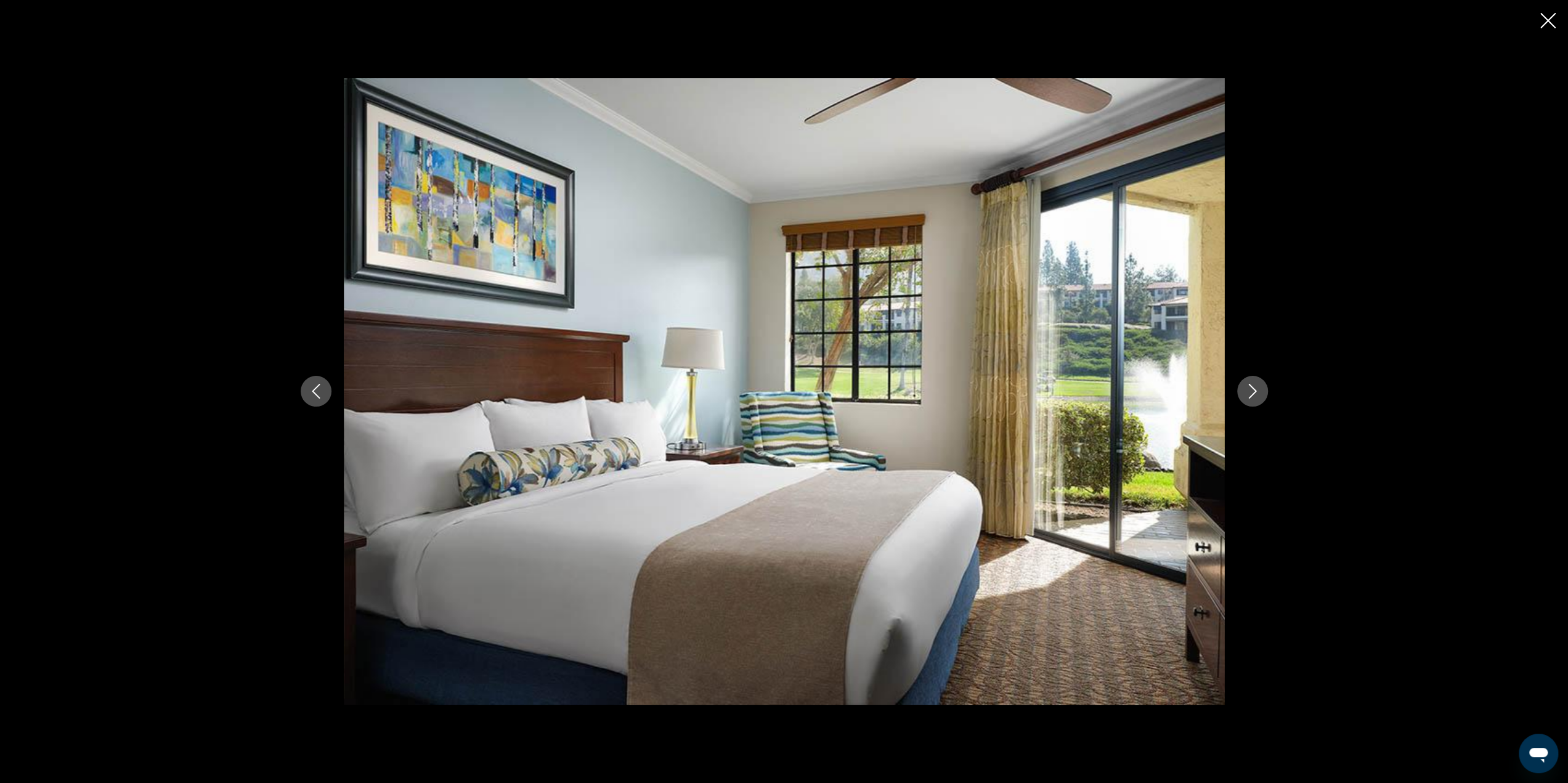
click at [1249, 395] on icon "Next image" at bounding box center [1252, 391] width 15 height 15
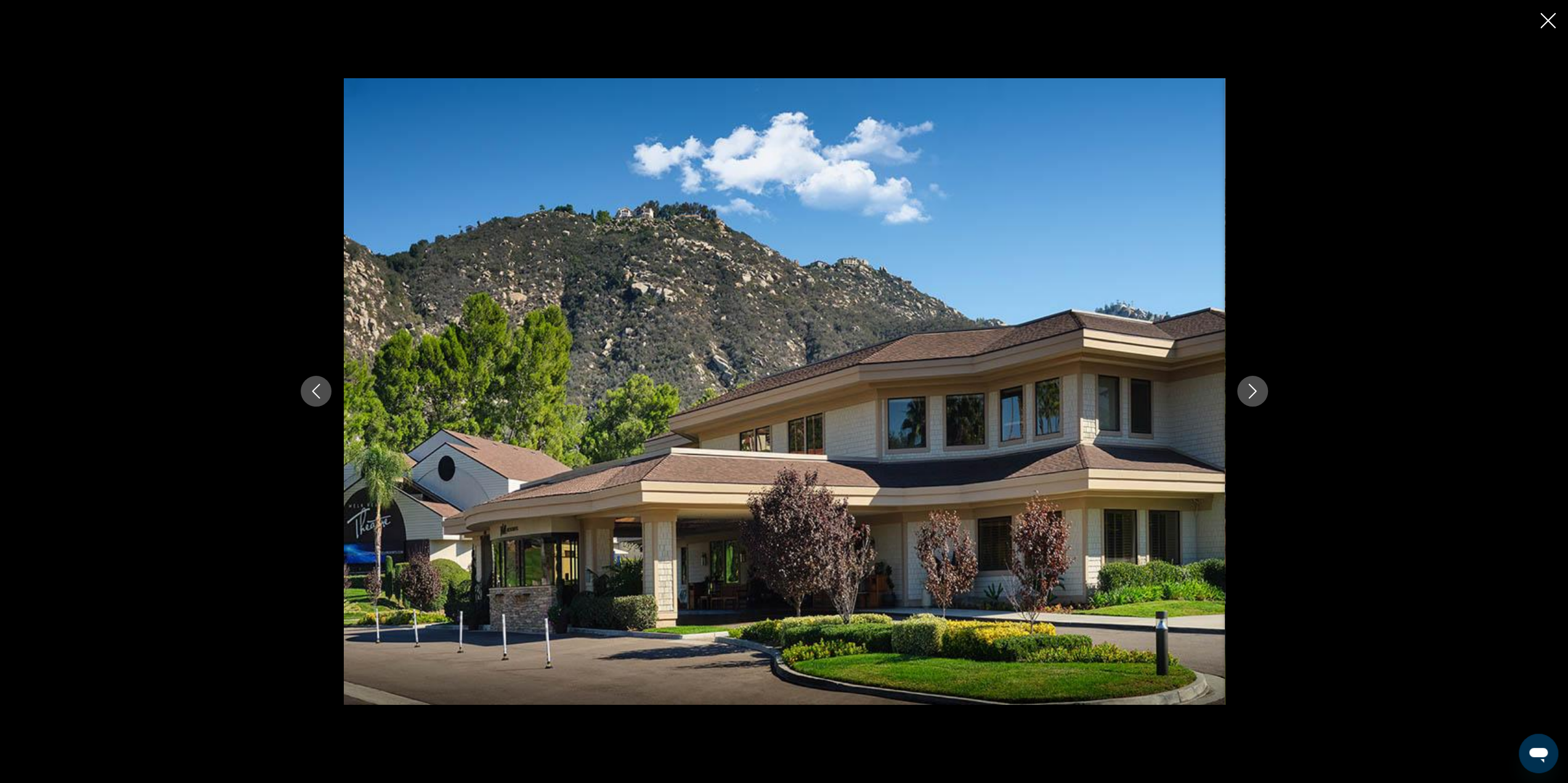
click at [1542, 15] on icon "Close slideshow" at bounding box center [1547, 21] width 16 height 16
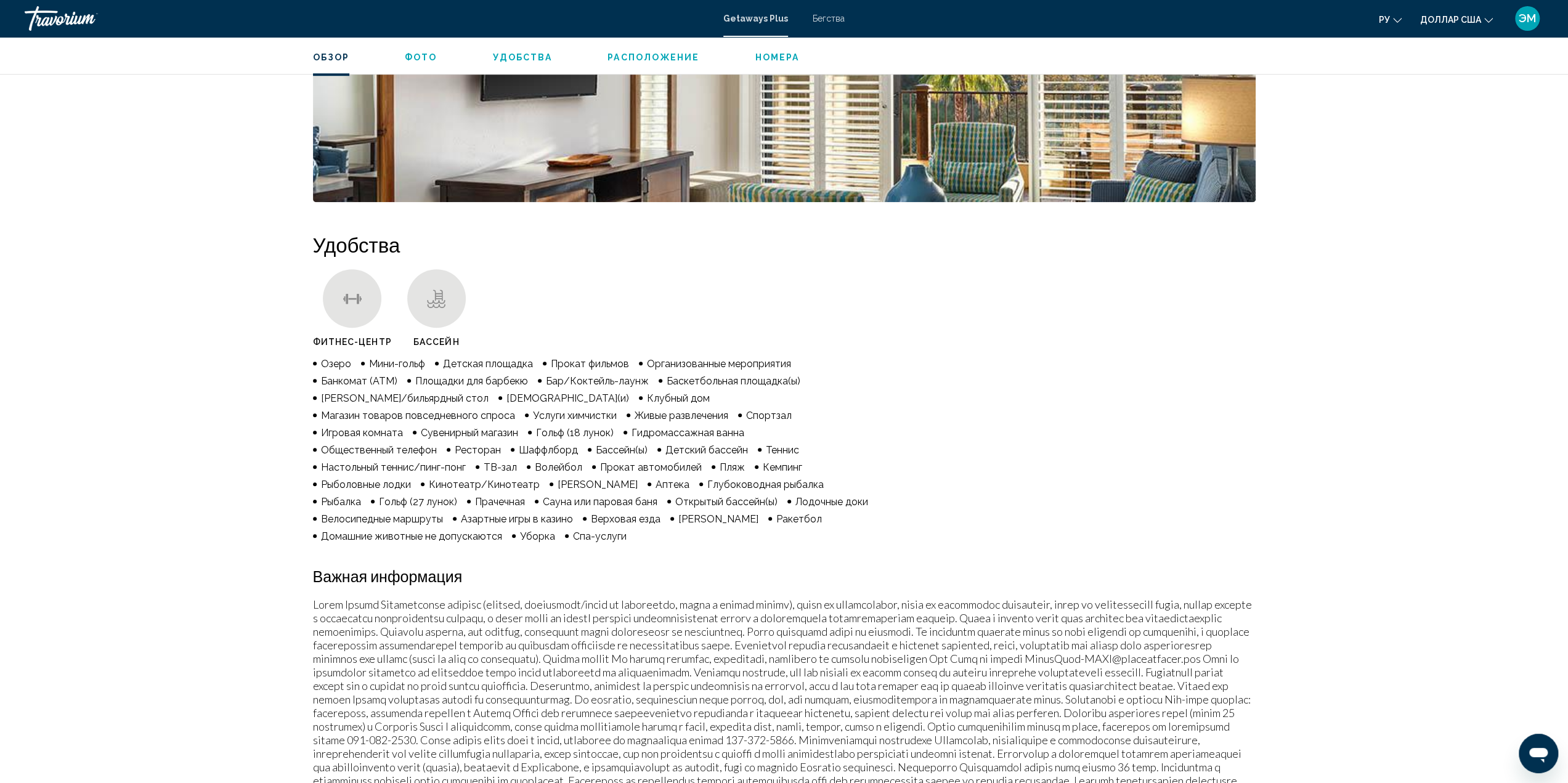
scroll to position [442, 0]
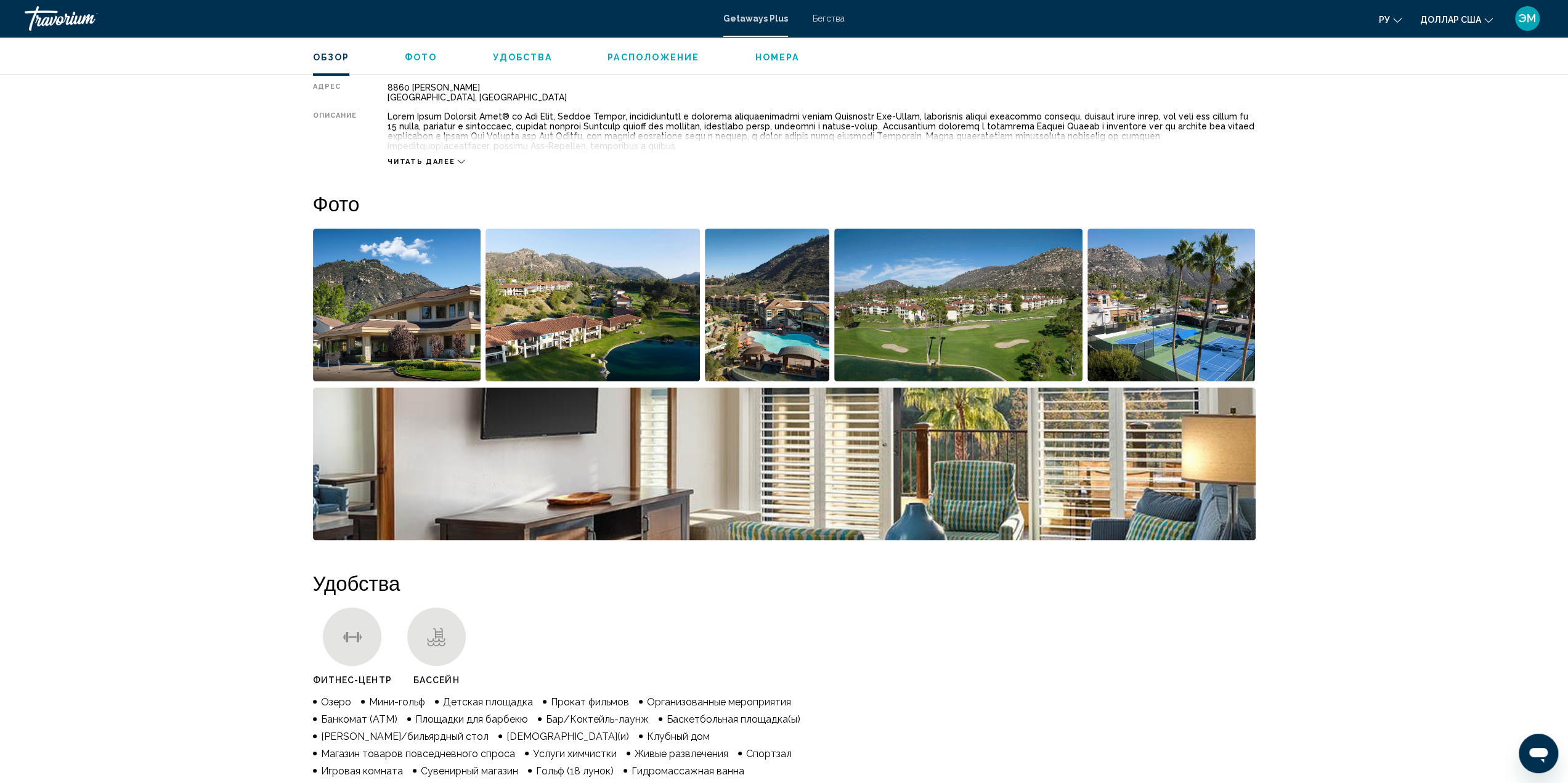
click at [799, 320] on img "Открыть полноэкранный слайдер изображений" at bounding box center [767, 305] width 125 height 152
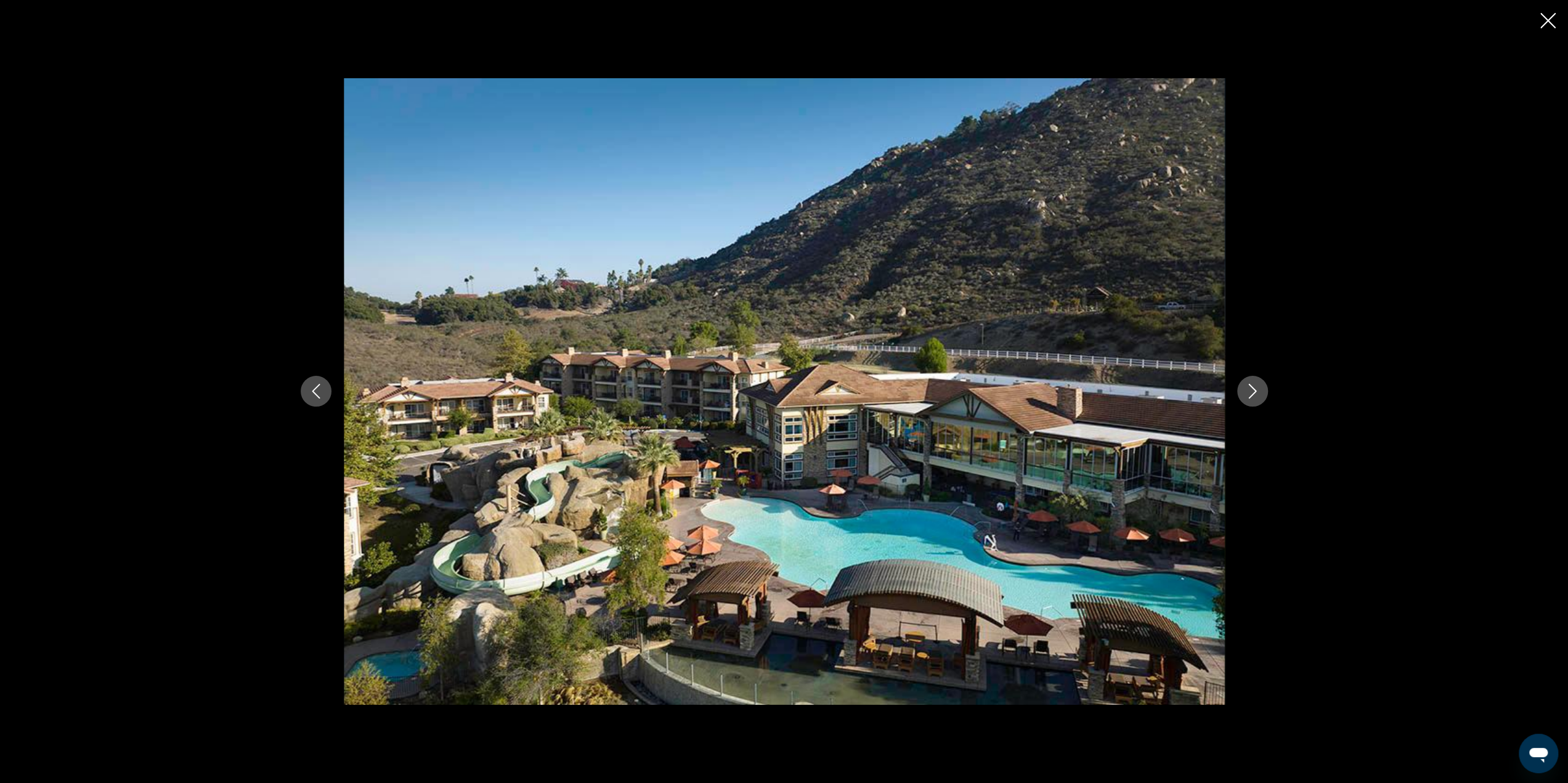
click at [1252, 392] on icon "Next image" at bounding box center [1252, 391] width 15 height 15
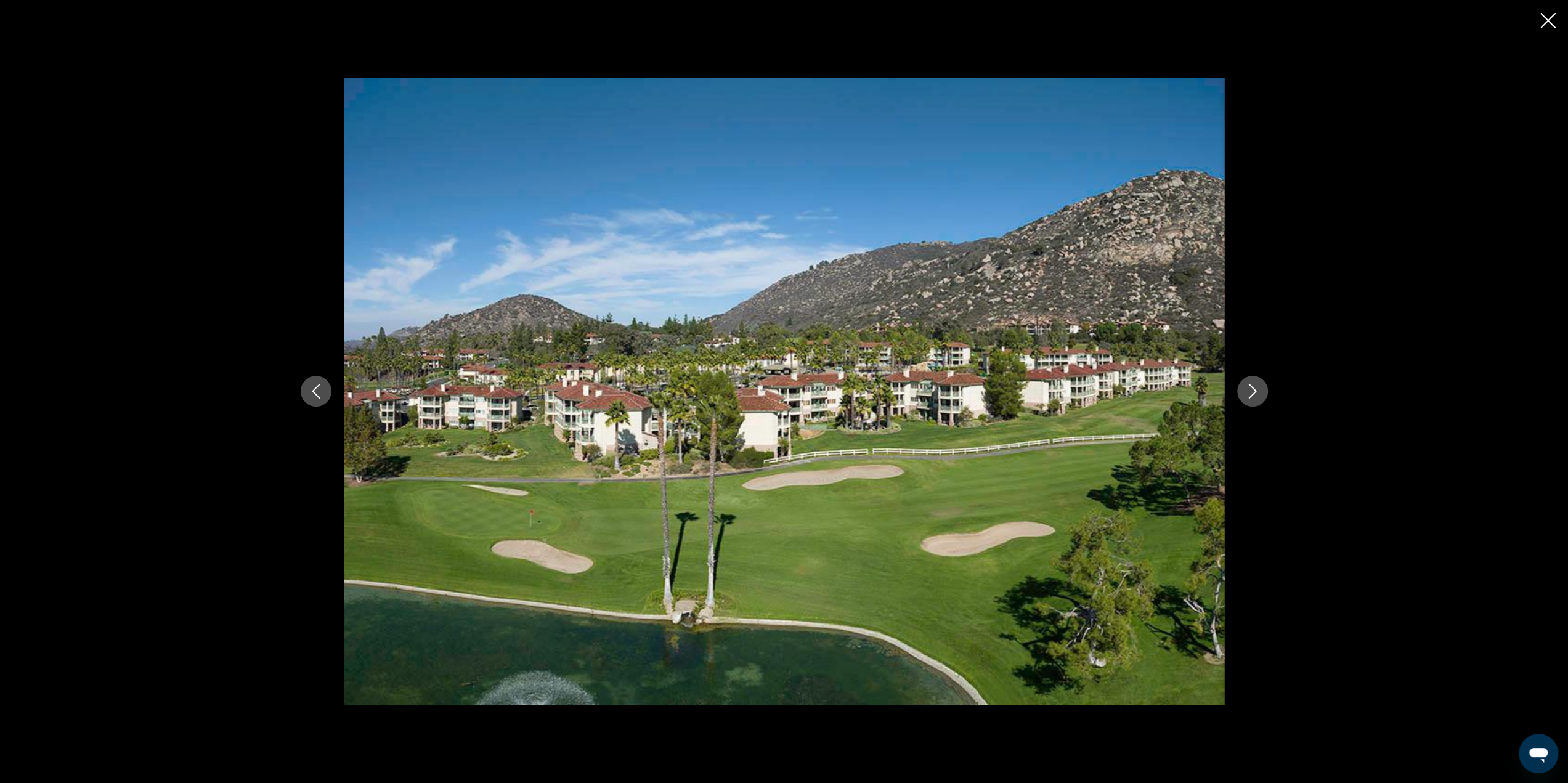
click at [1252, 392] on icon "Next image" at bounding box center [1252, 391] width 15 height 15
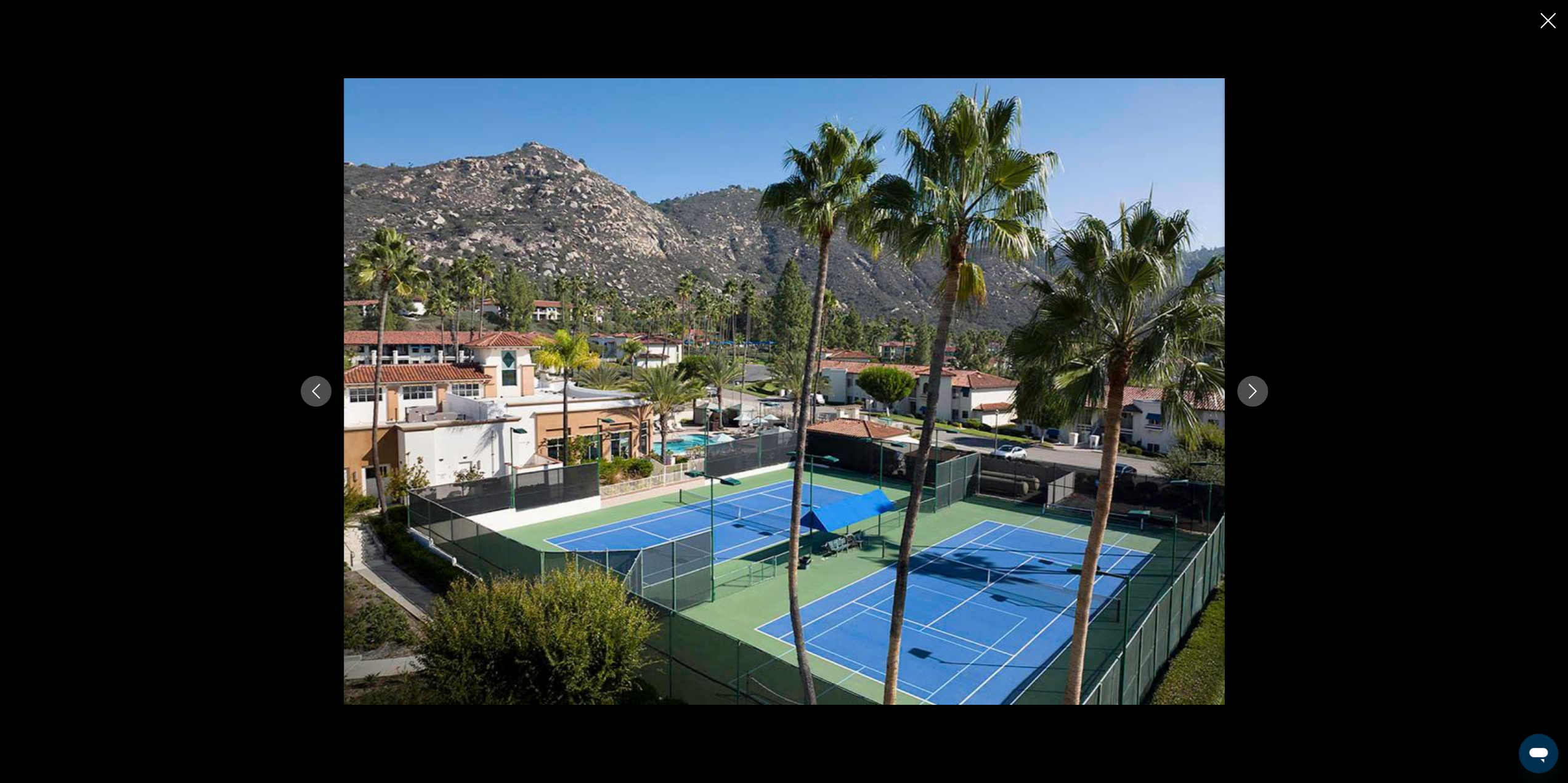
click at [1252, 392] on icon "Next image" at bounding box center [1252, 391] width 15 height 15
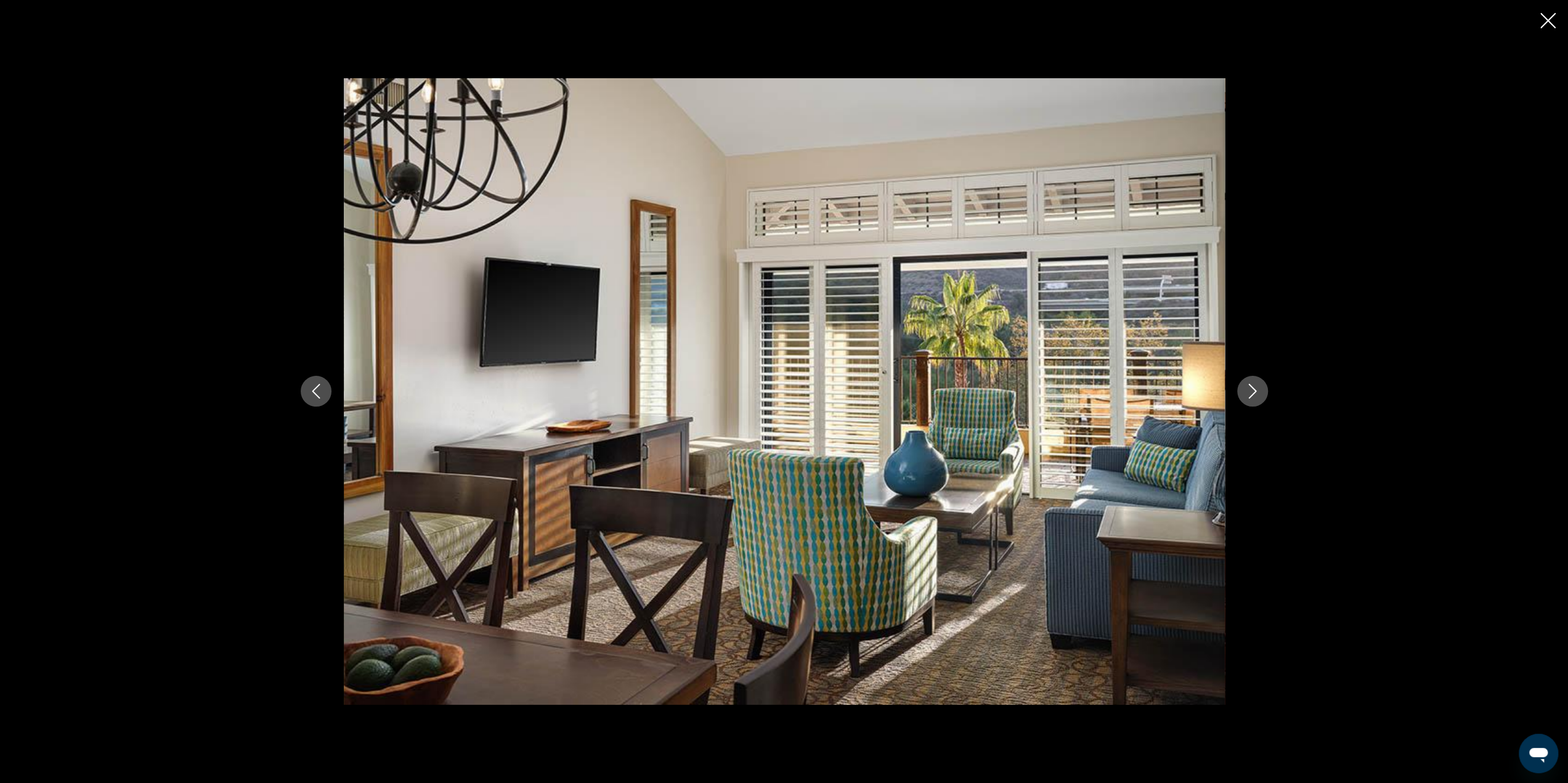
click at [1252, 392] on icon "Next image" at bounding box center [1252, 391] width 15 height 15
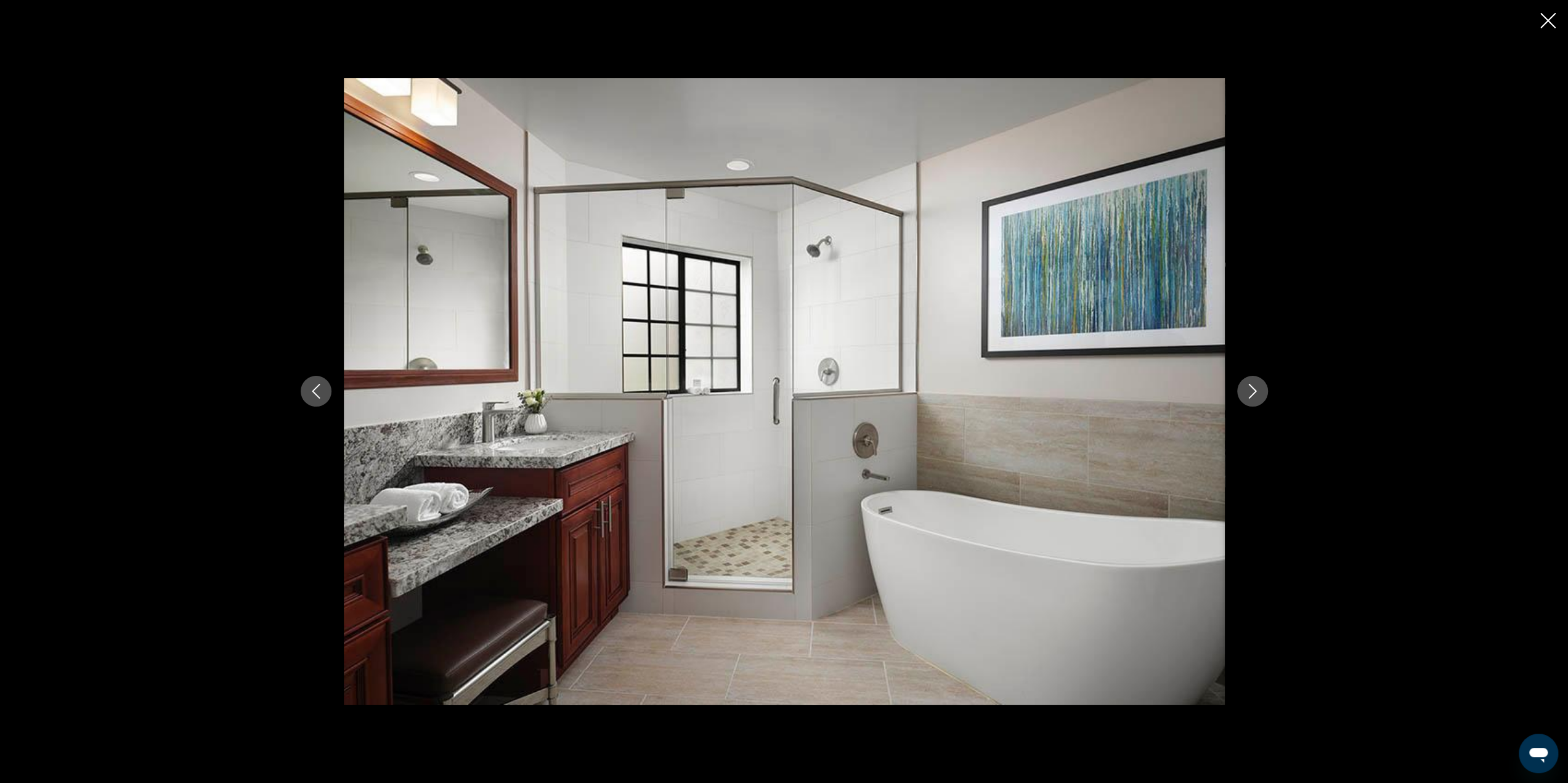
click at [1252, 392] on icon "Next image" at bounding box center [1252, 391] width 15 height 15
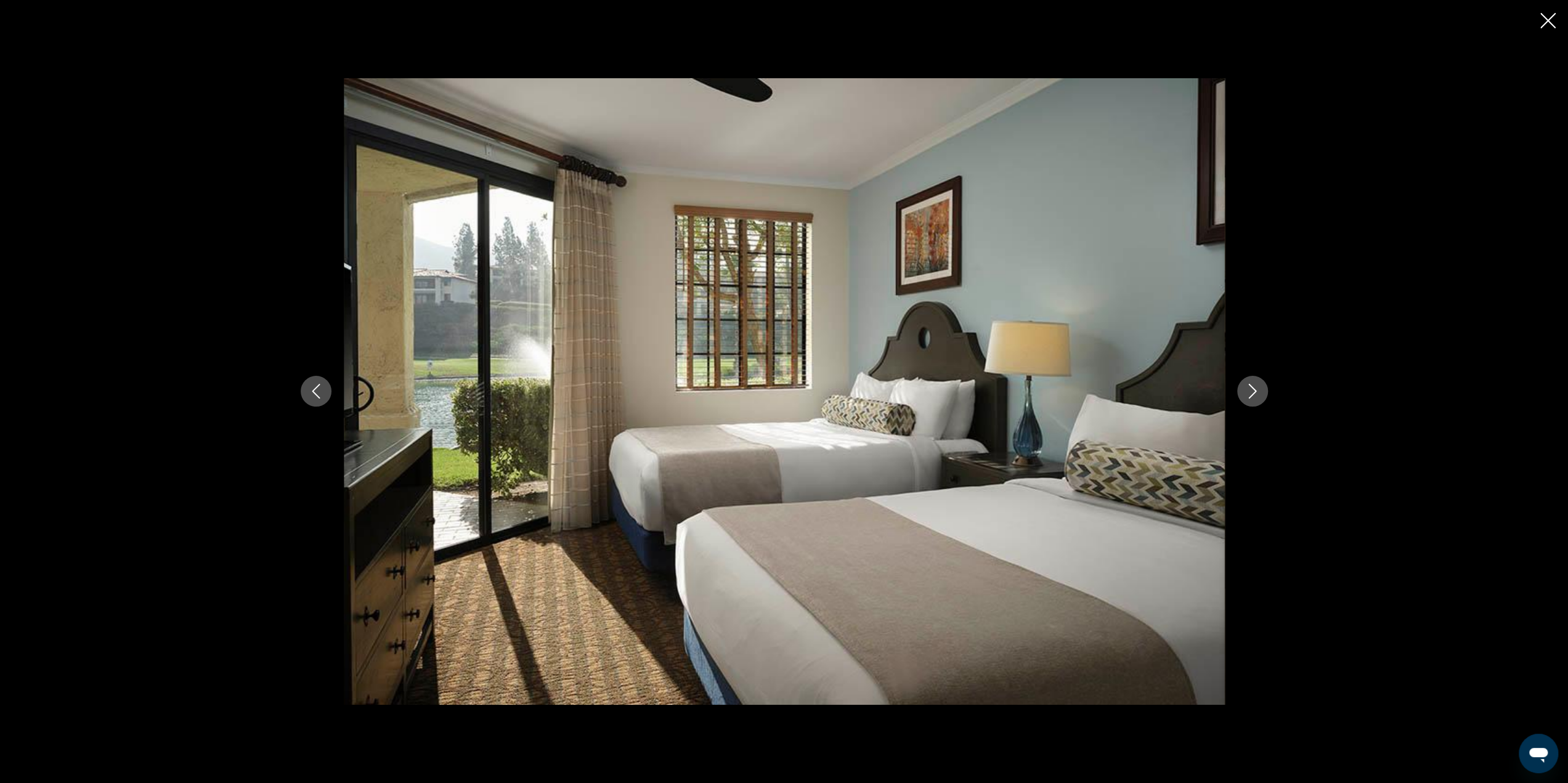
click at [1252, 392] on icon "Next image" at bounding box center [1252, 391] width 15 height 15
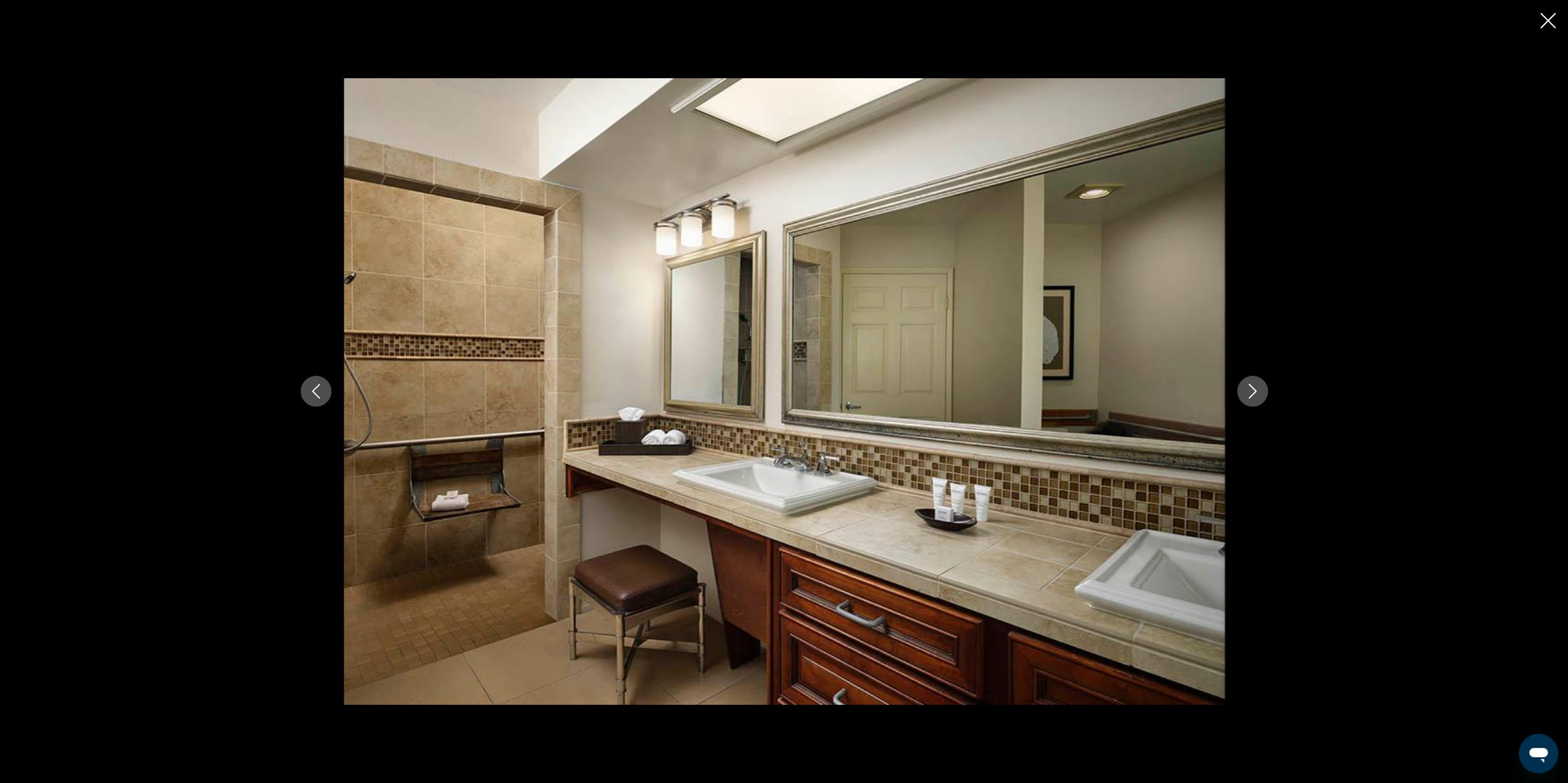
click at [1251, 392] on icon "Next image" at bounding box center [1252, 391] width 15 height 15
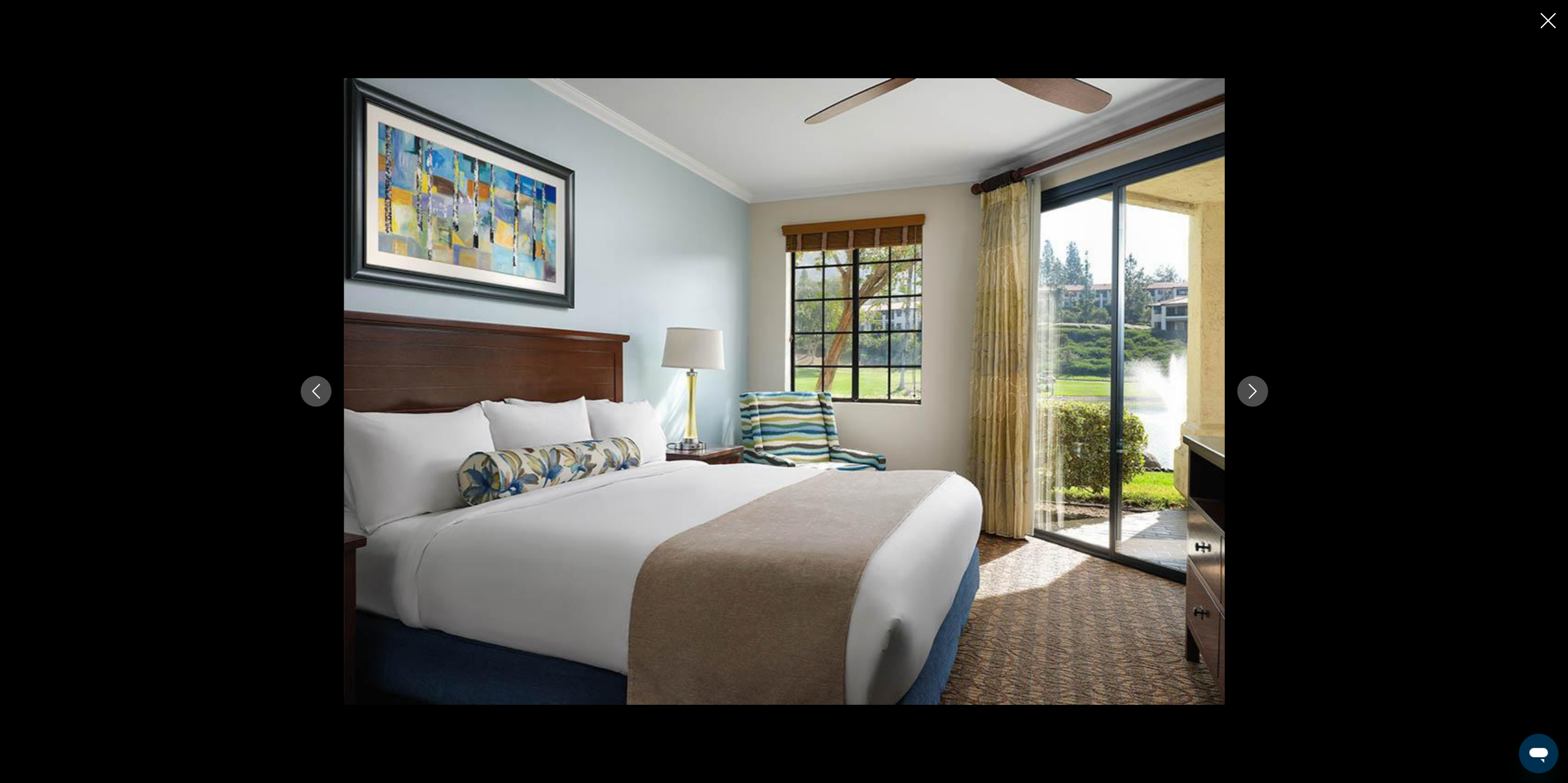
click at [1251, 392] on icon "Next image" at bounding box center [1252, 391] width 15 height 15
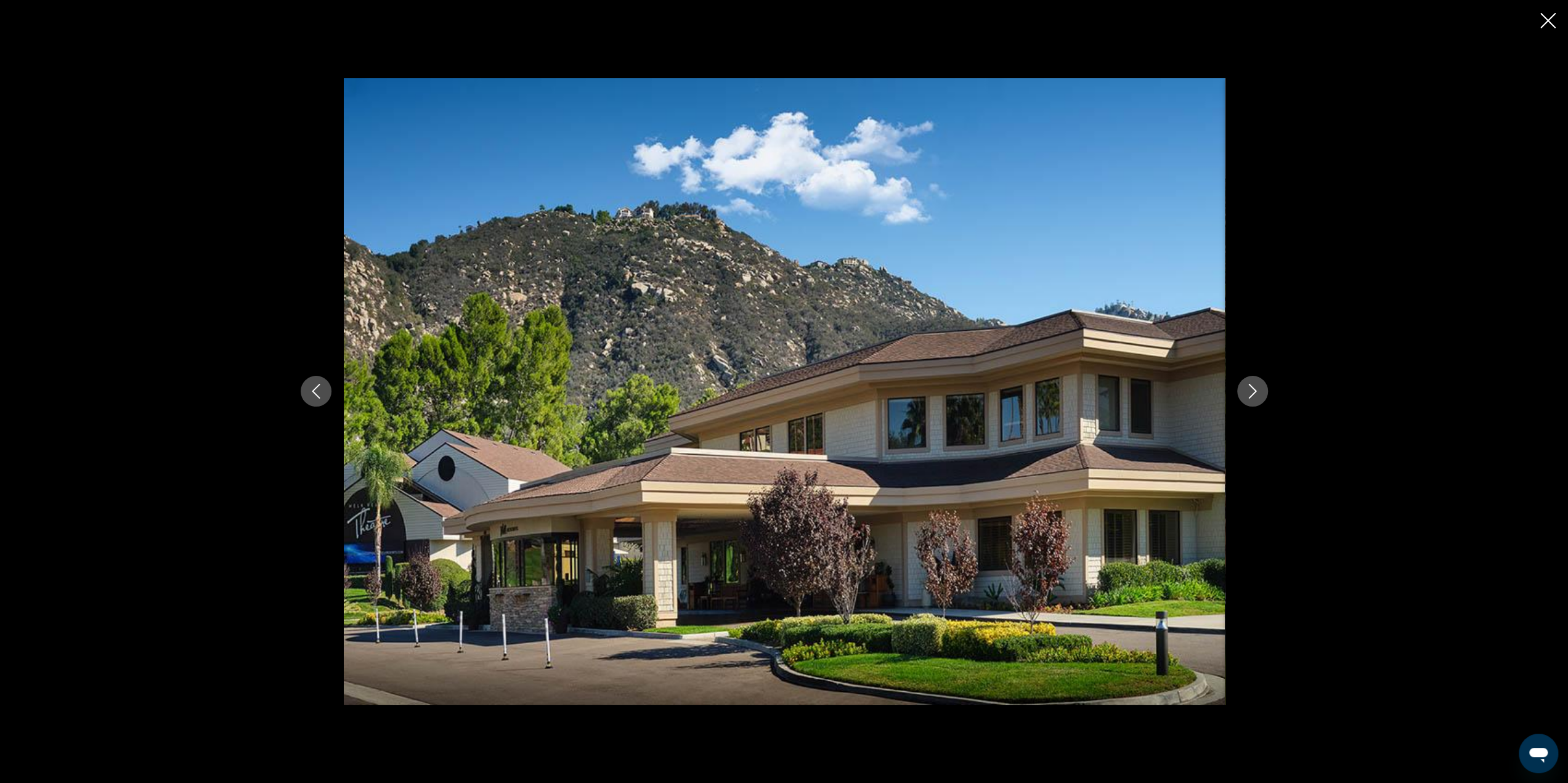
click at [1549, 17] on icon "Close slideshow" at bounding box center [1547, 21] width 16 height 16
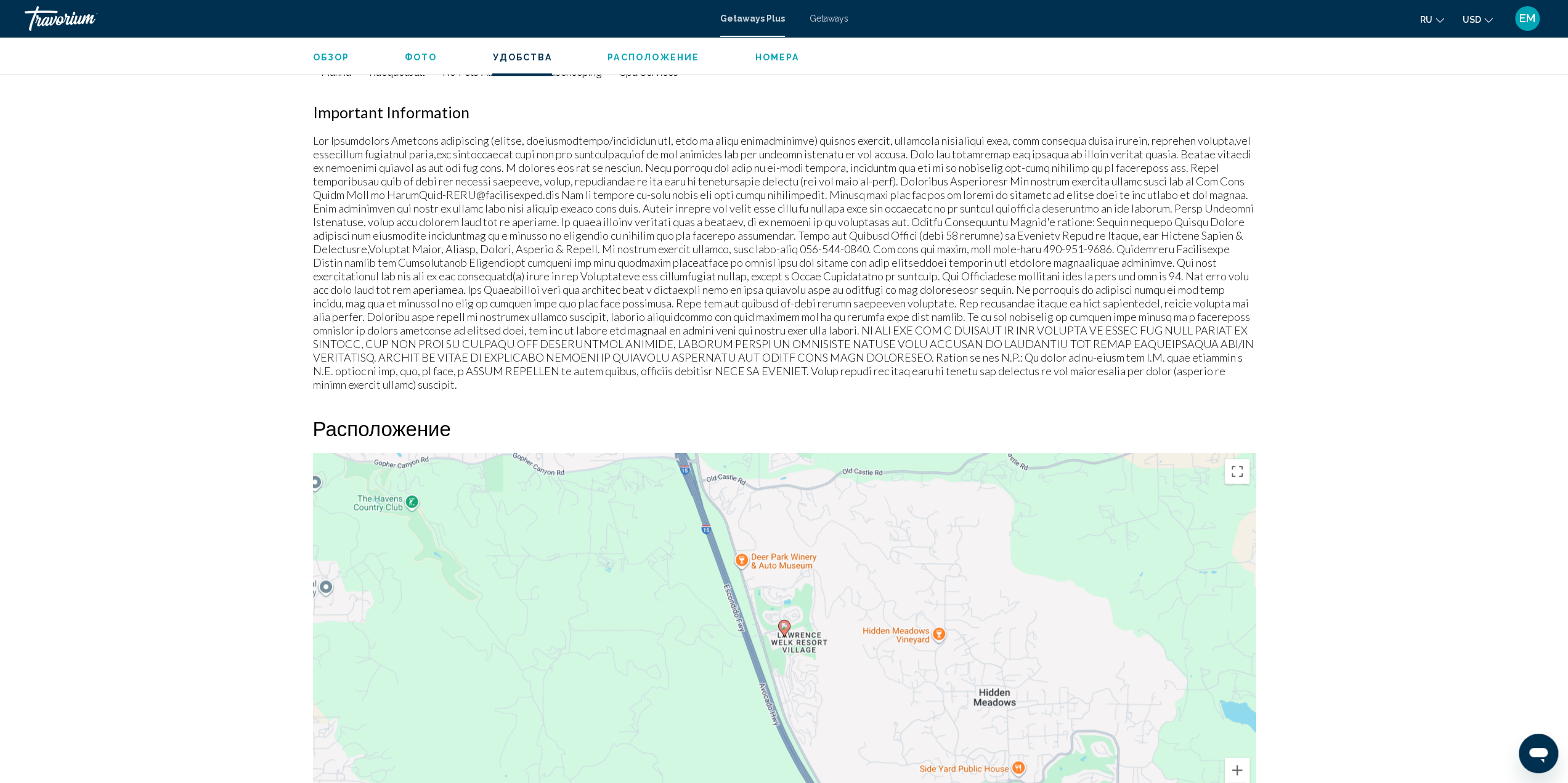
scroll to position [1355, 0]
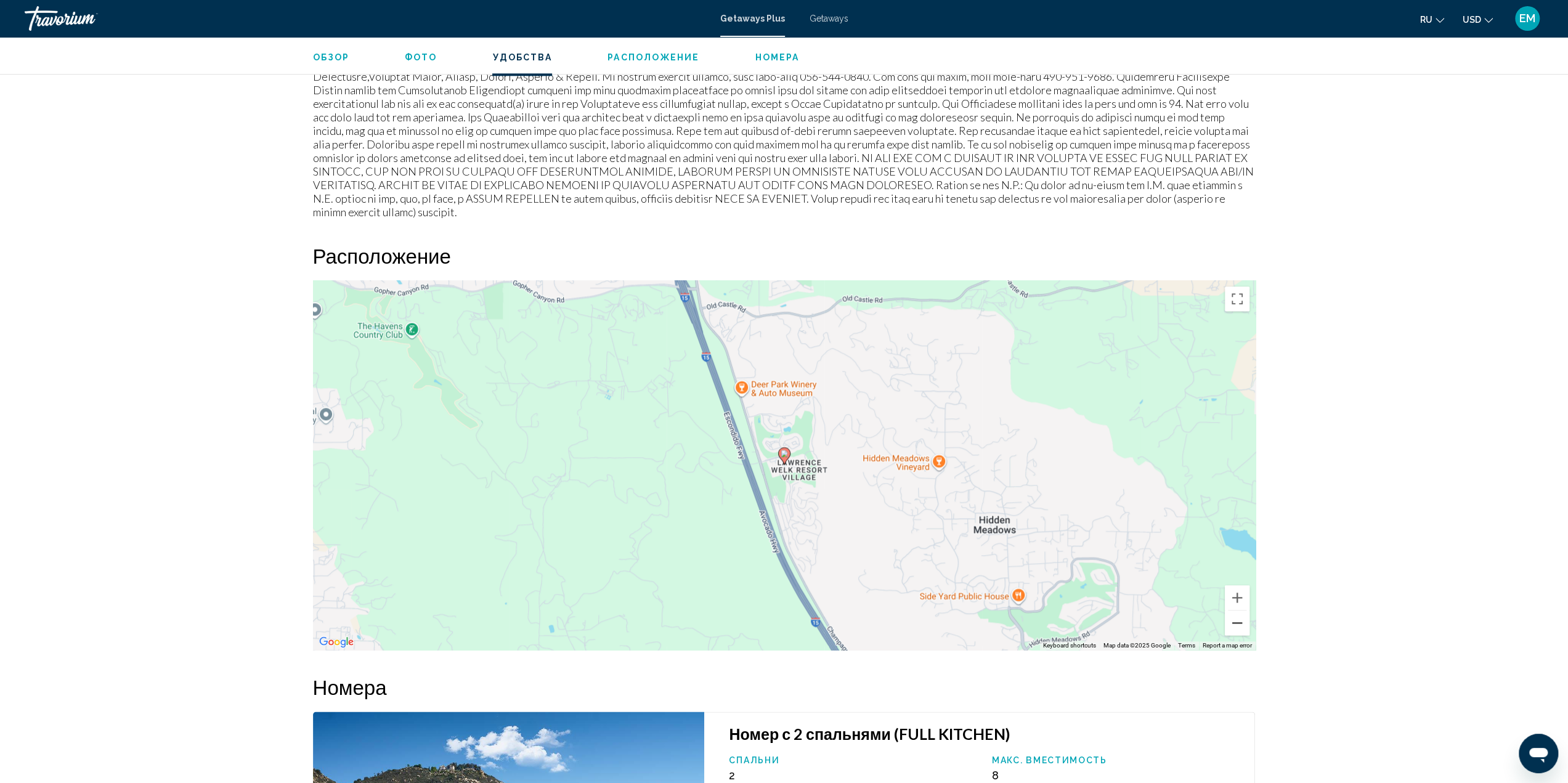
click at [1237, 611] on button "Zoom out" at bounding box center [1237, 622] width 24 height 24
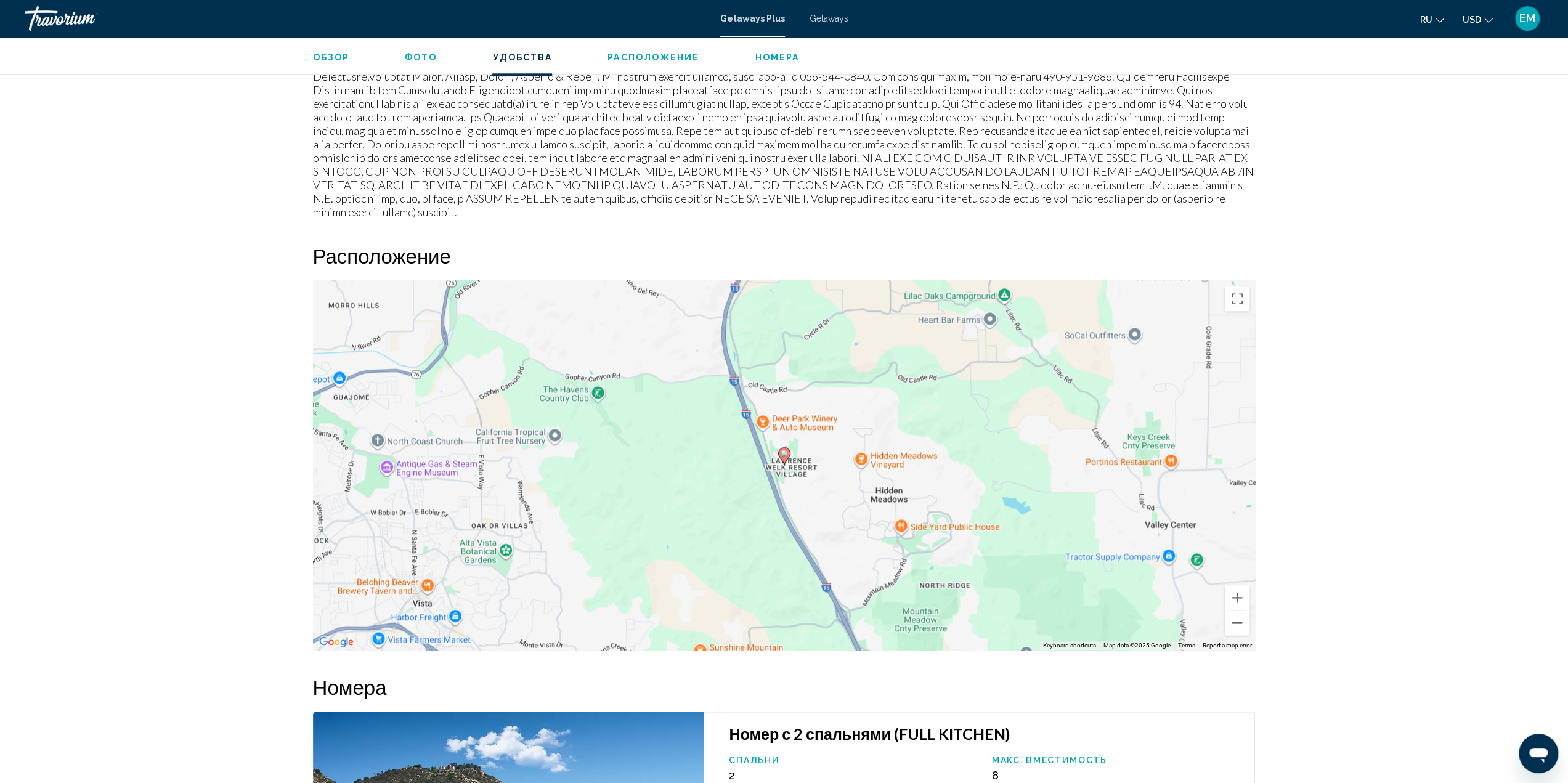
click at [1236, 611] on button "Zoom out" at bounding box center [1237, 622] width 24 height 24
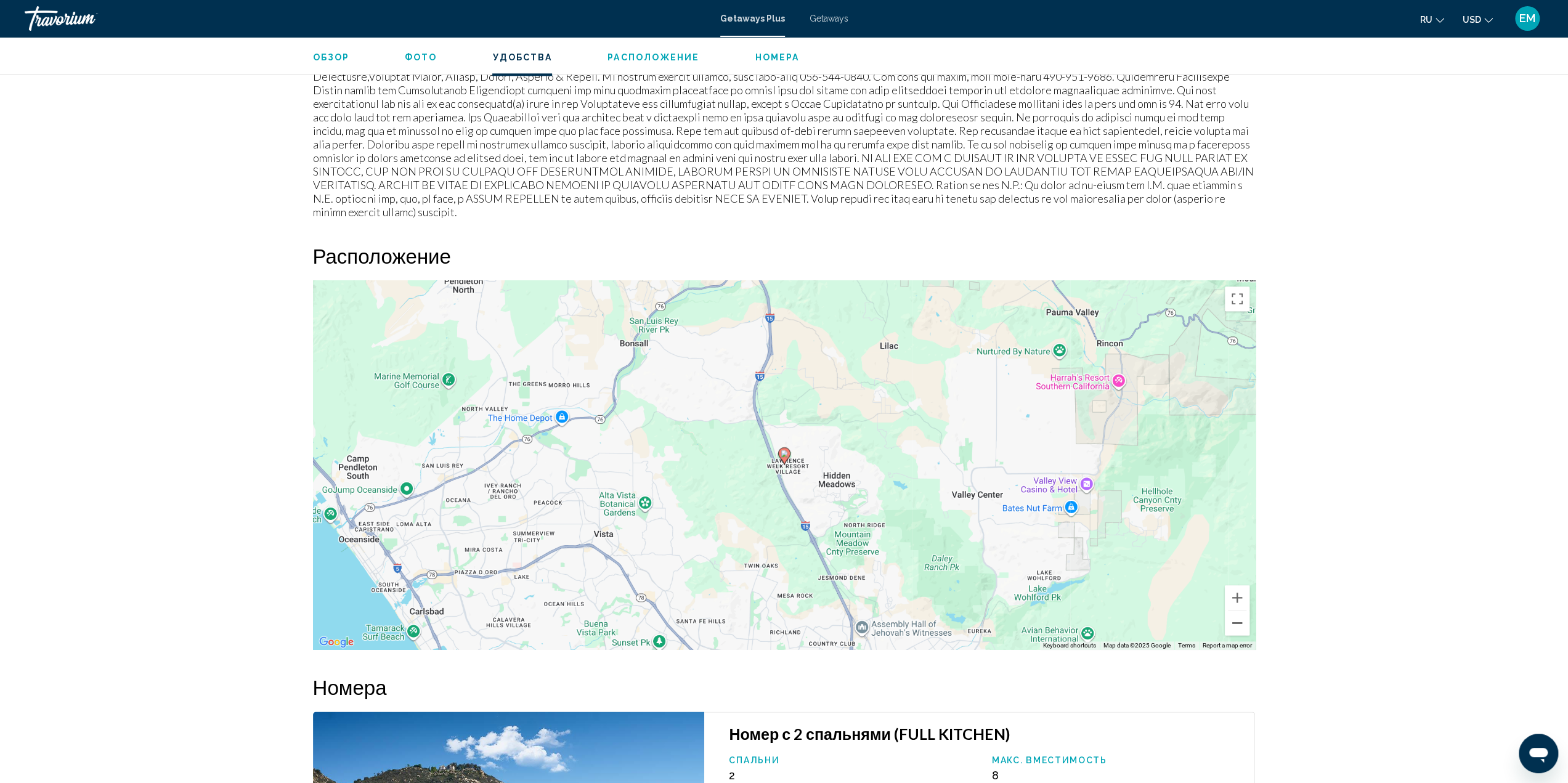
click at [1236, 611] on button "Zoom out" at bounding box center [1237, 622] width 24 height 24
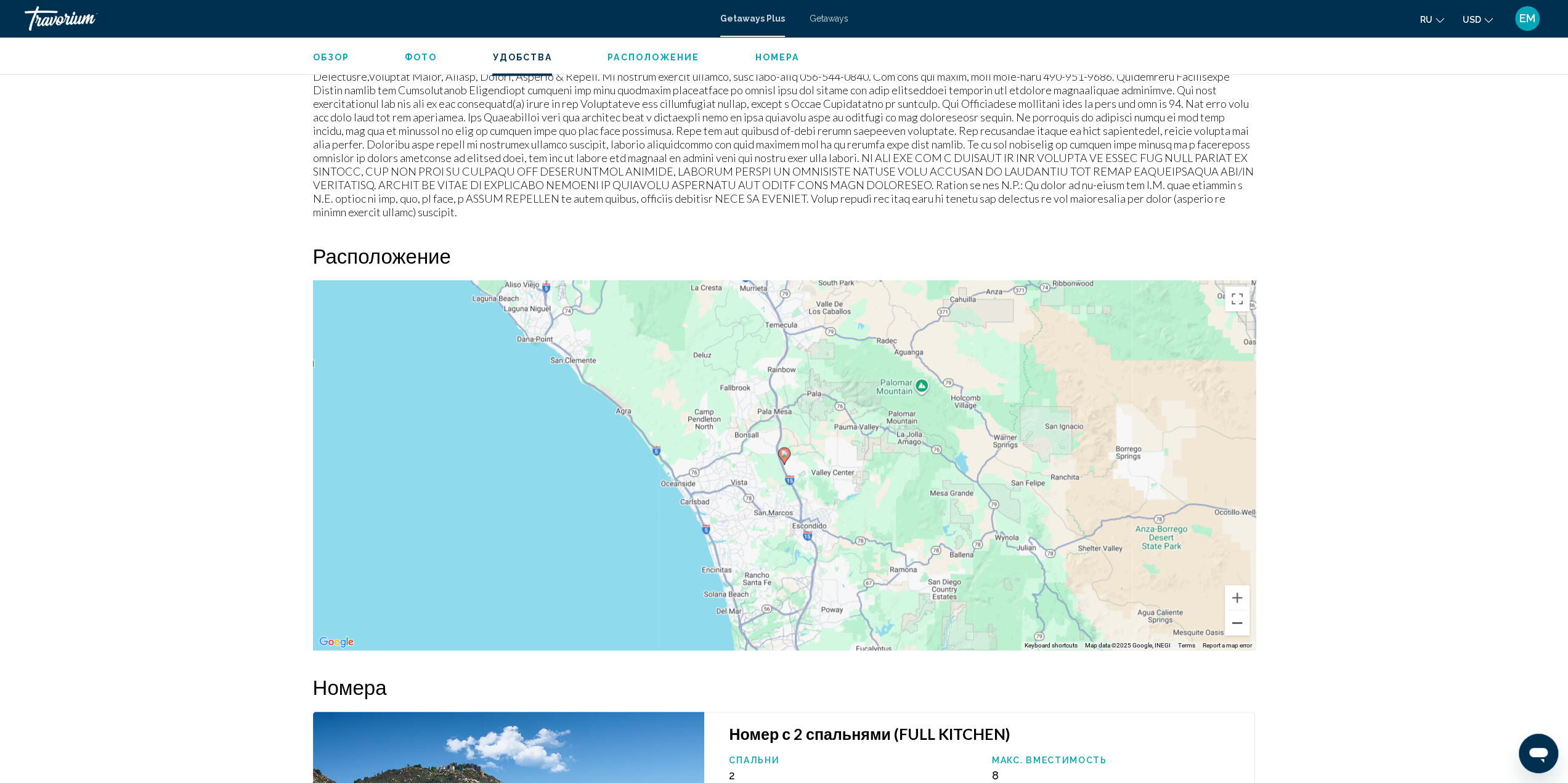
click at [1235, 611] on button "Zoom out" at bounding box center [1237, 622] width 24 height 24
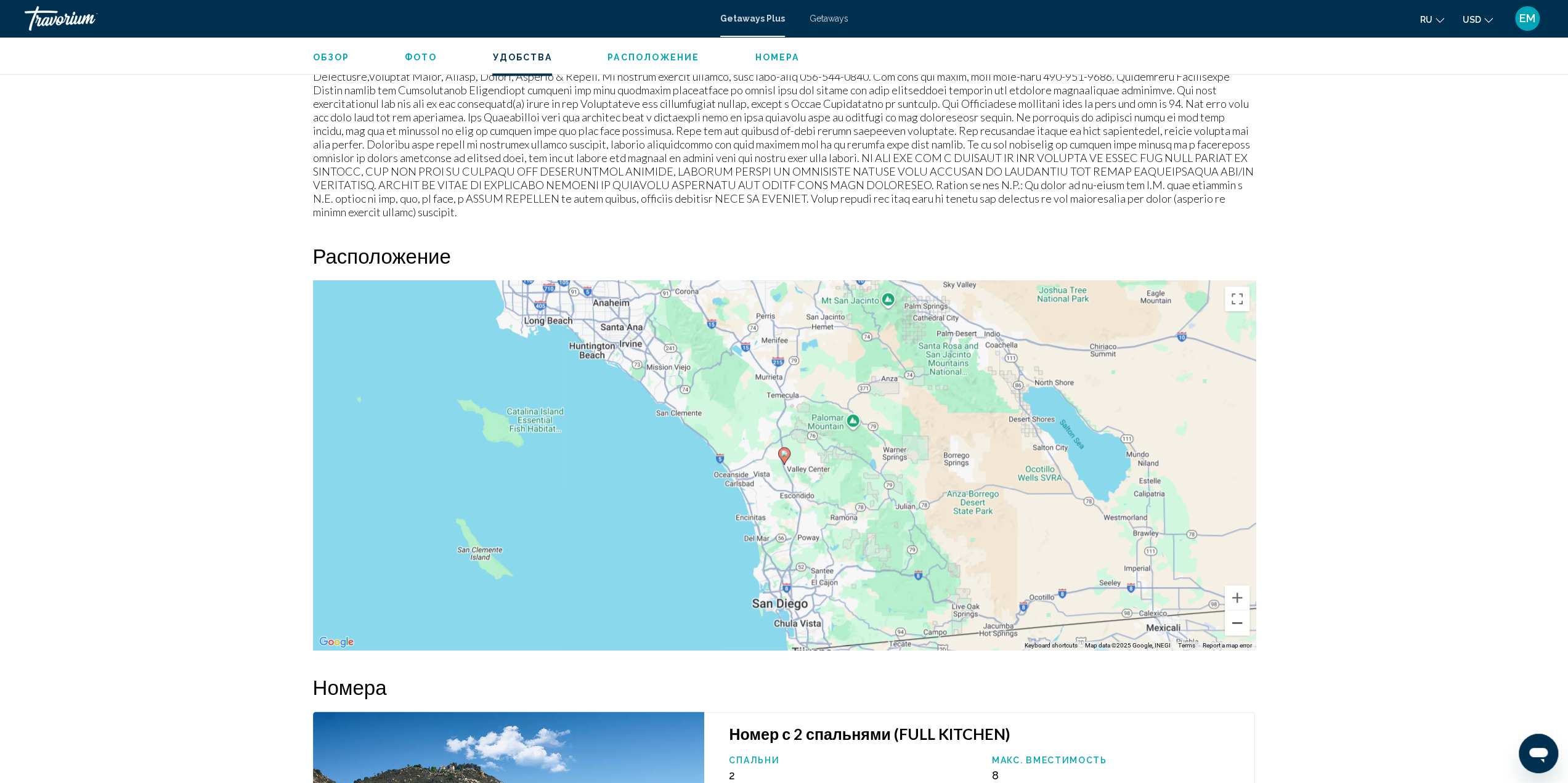
click at [1232, 611] on button "Zoom out" at bounding box center [1237, 622] width 24 height 24
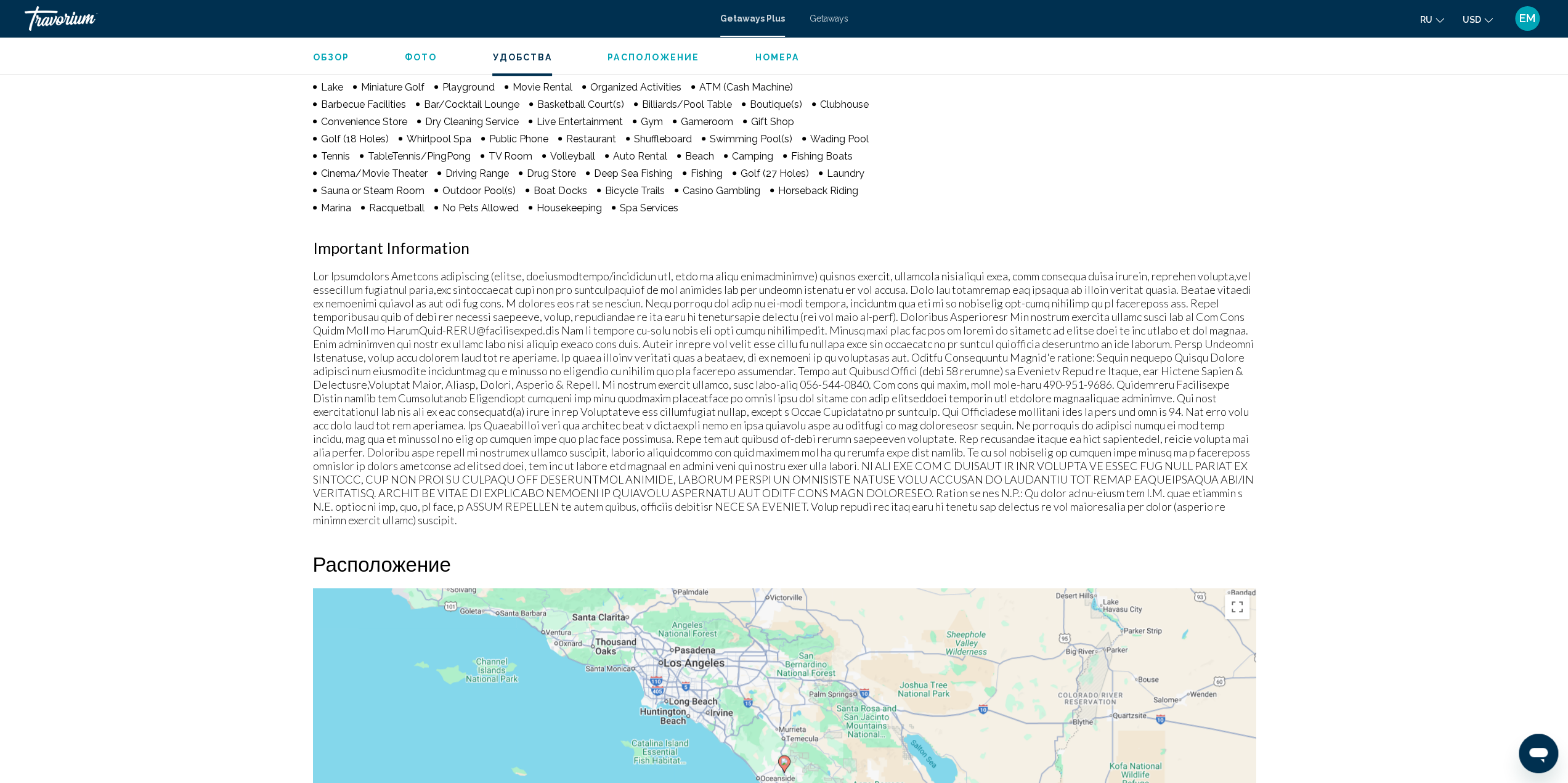
scroll to position [1479, 0]
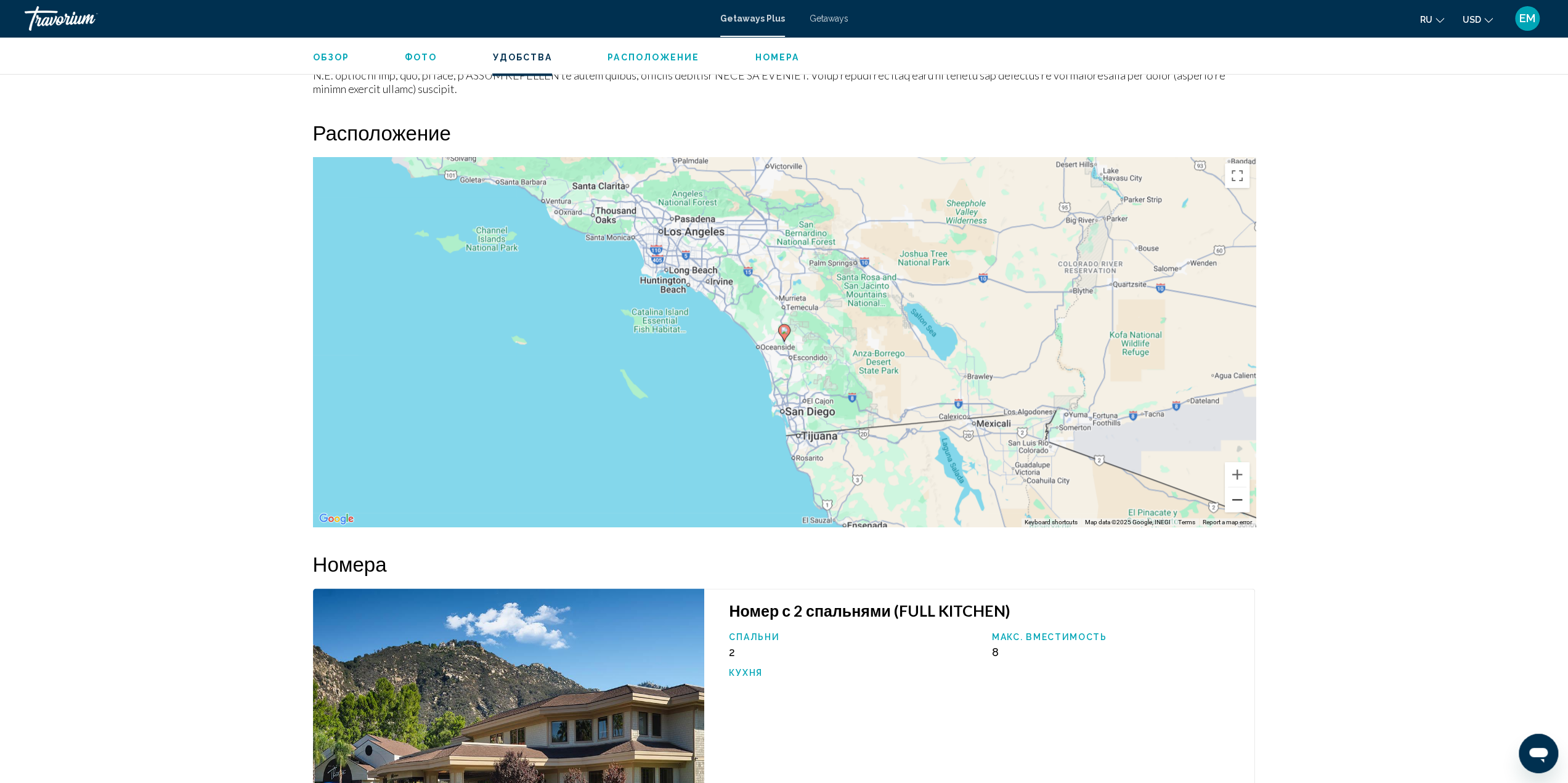
click at [1244, 489] on button "Zoom out" at bounding box center [1237, 499] width 24 height 24
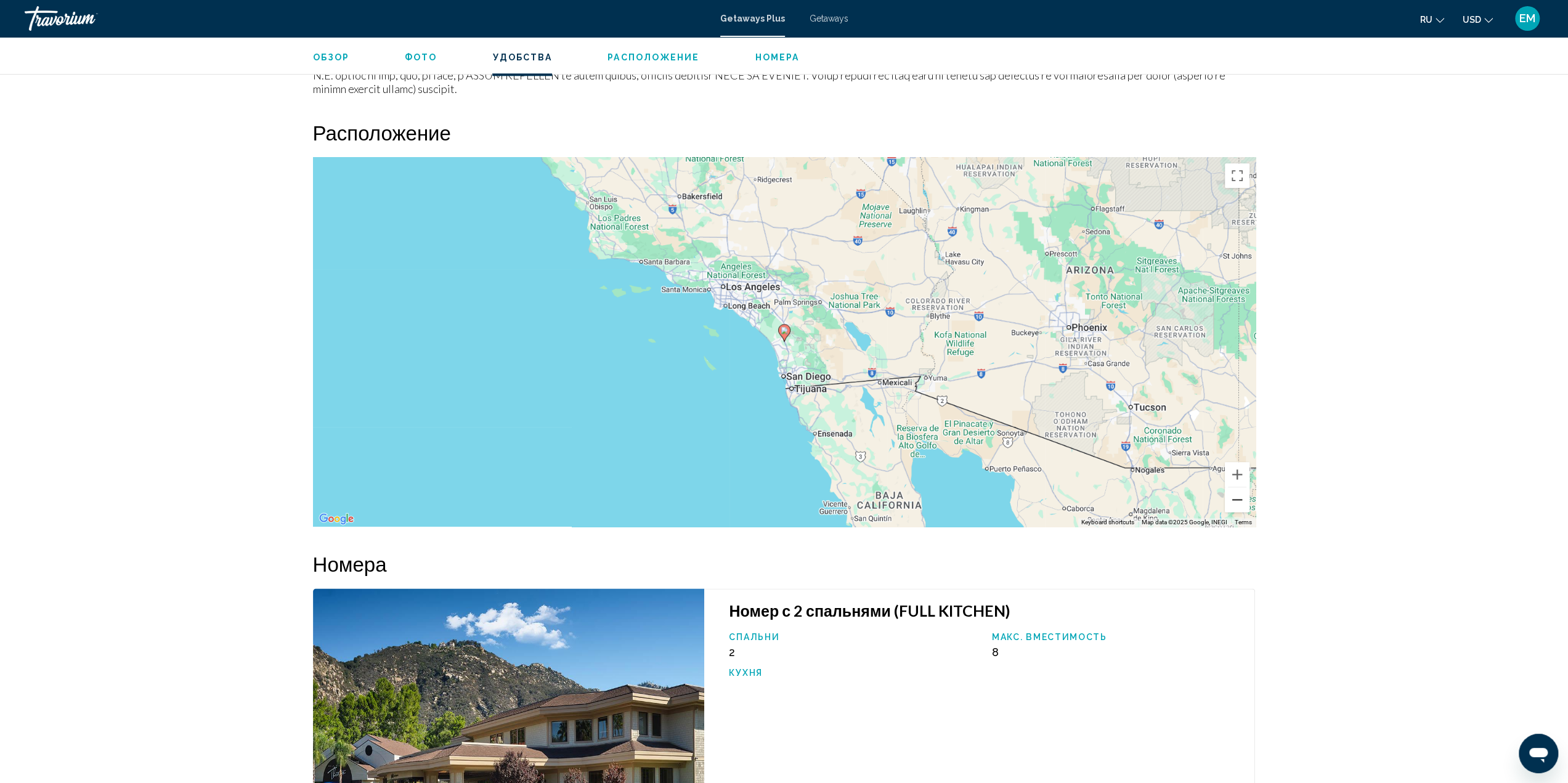
click at [1244, 489] on button "Zoom out" at bounding box center [1237, 499] width 24 height 24
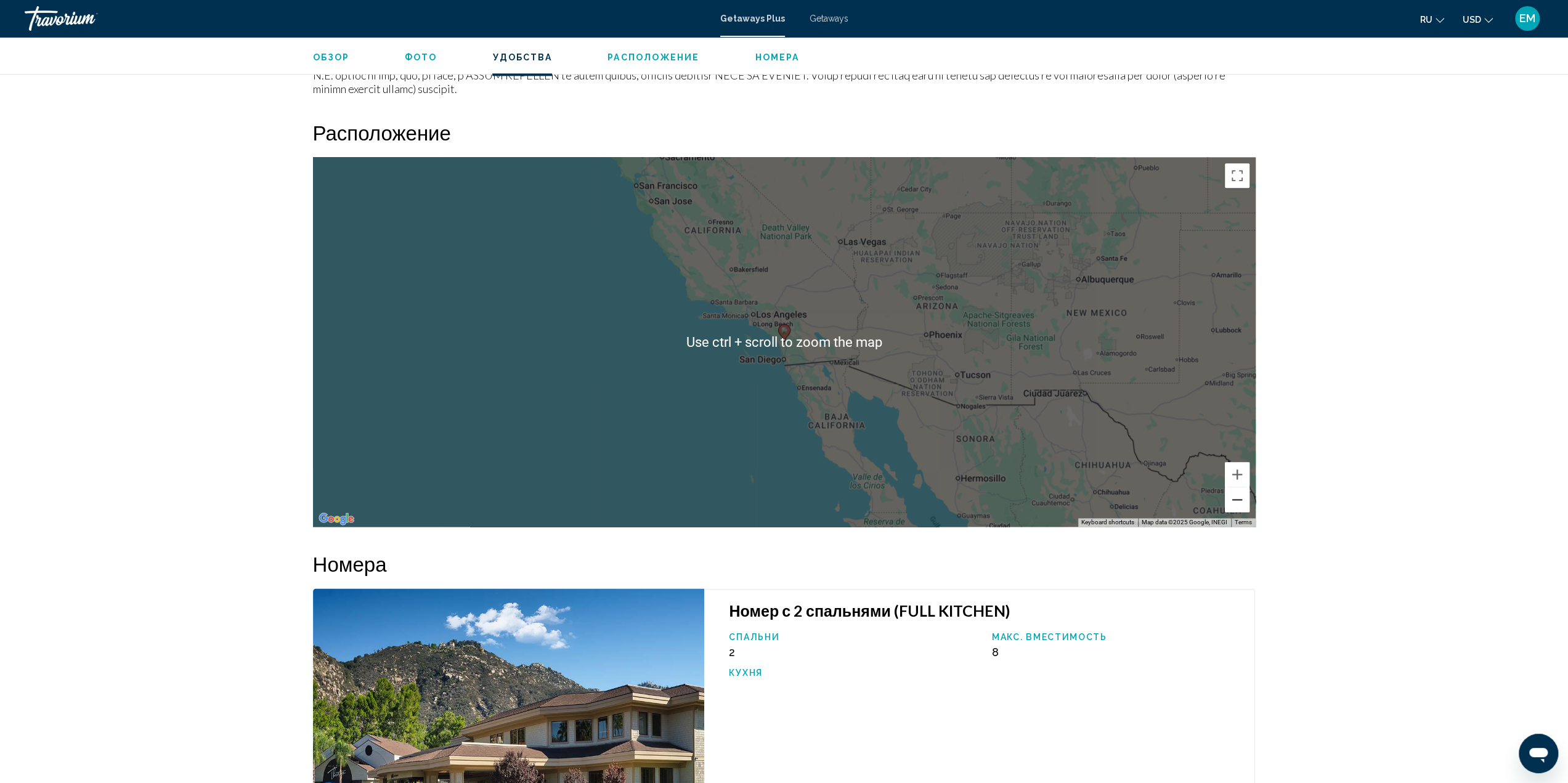
scroll to position [1417, 0]
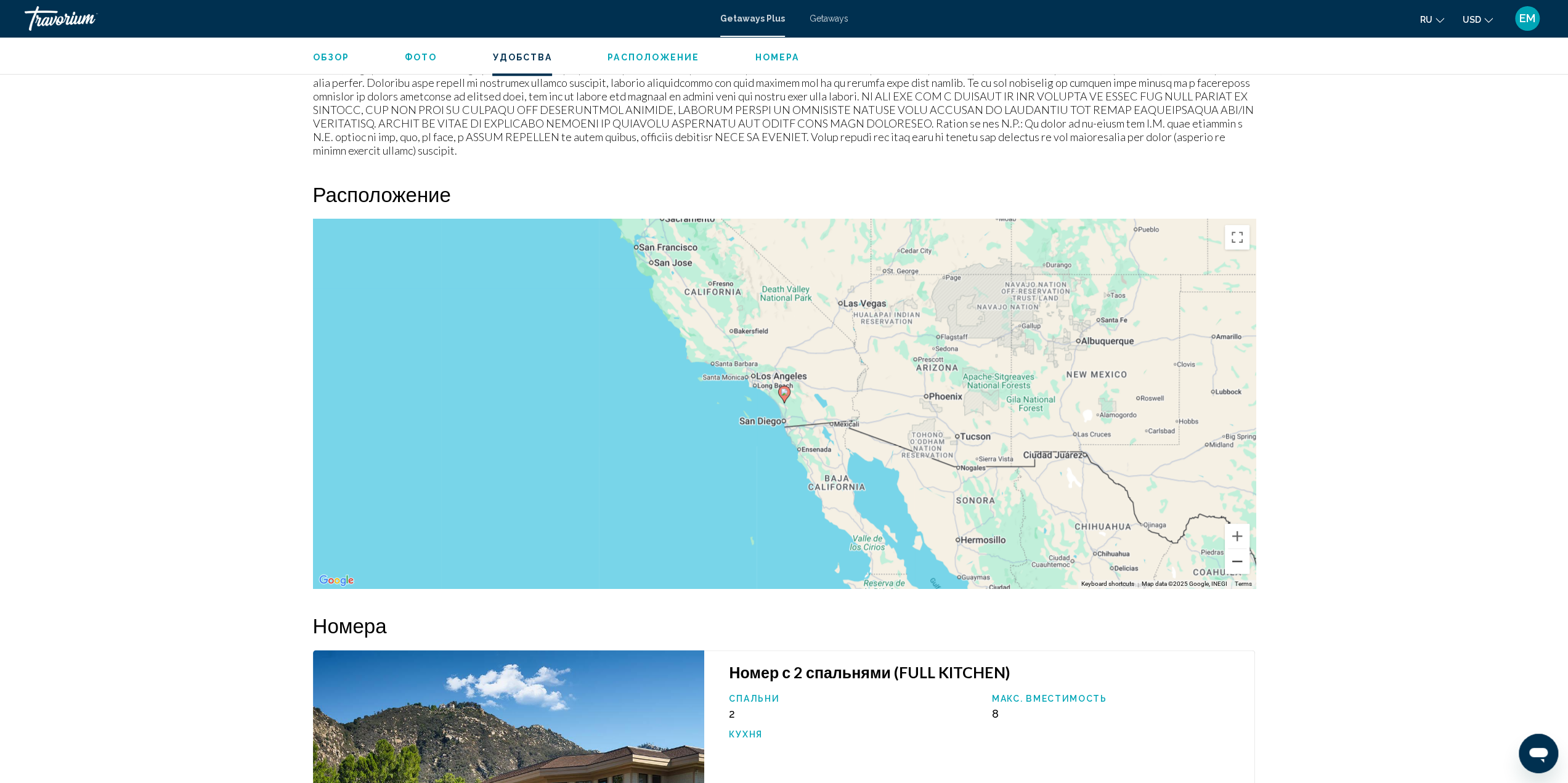
click at [1234, 549] on button "Zoom out" at bounding box center [1237, 561] width 24 height 24
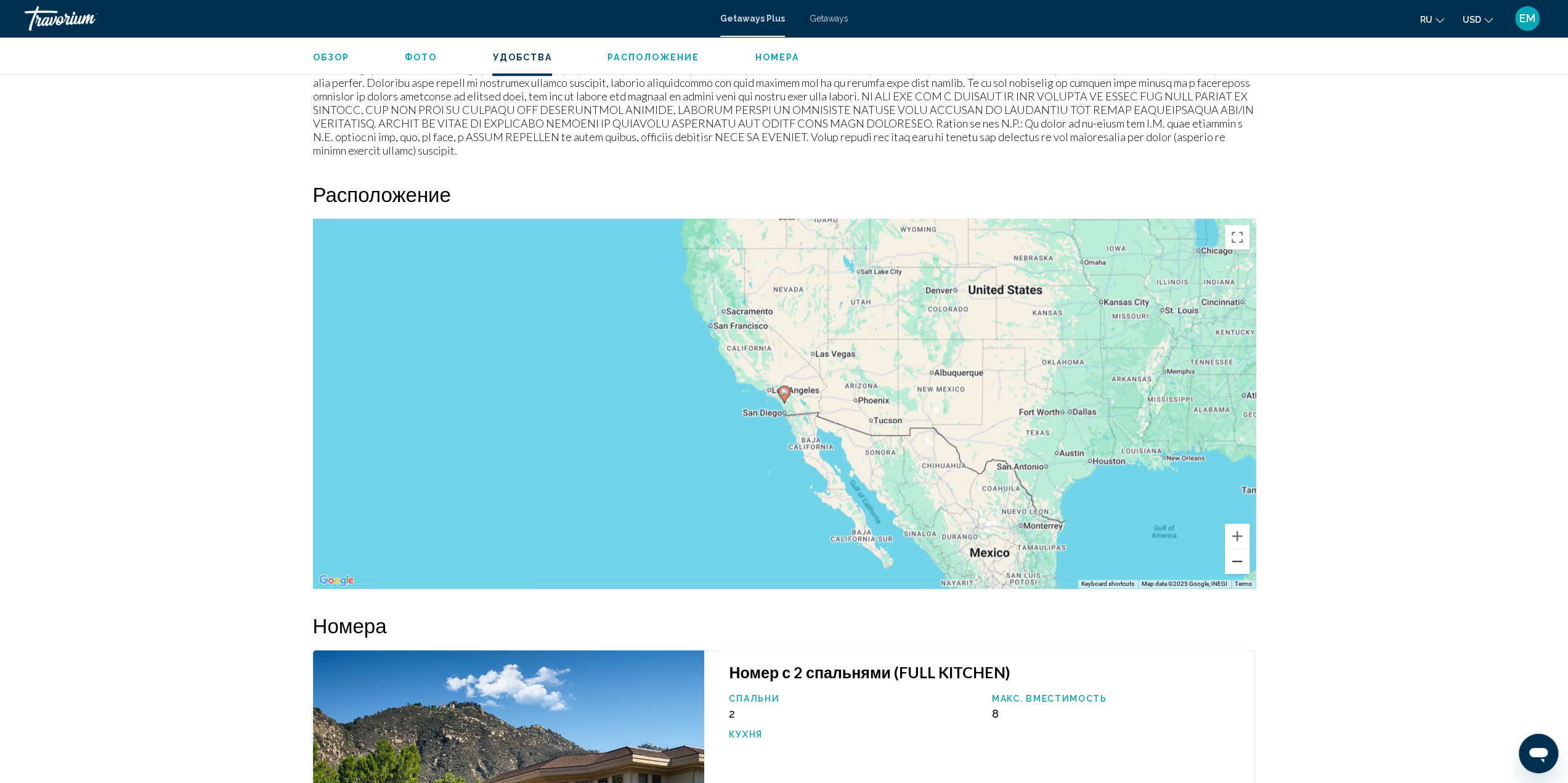
click at [1234, 549] on button "Zoom out" at bounding box center [1237, 561] width 24 height 24
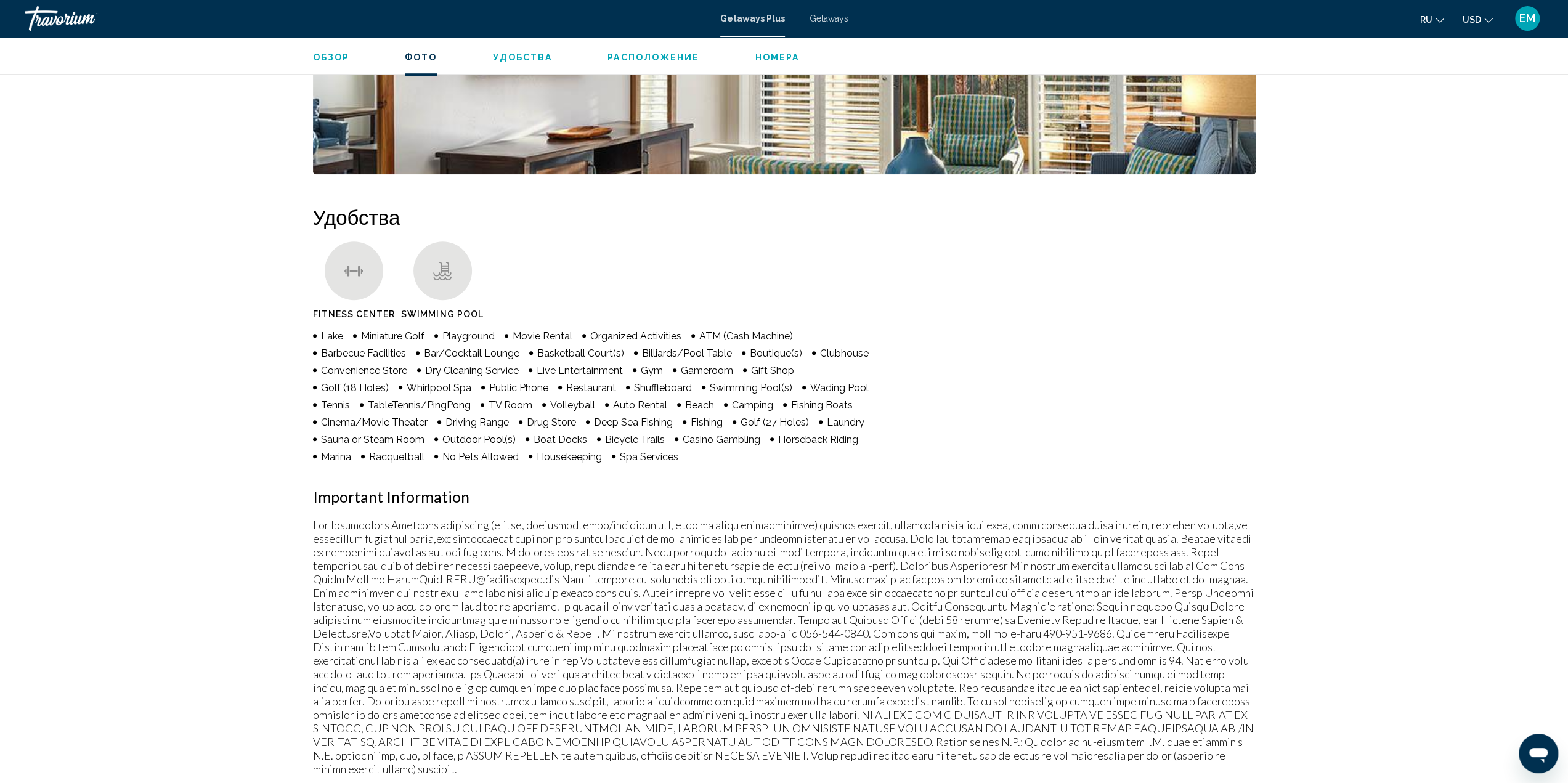
scroll to position [800, 0]
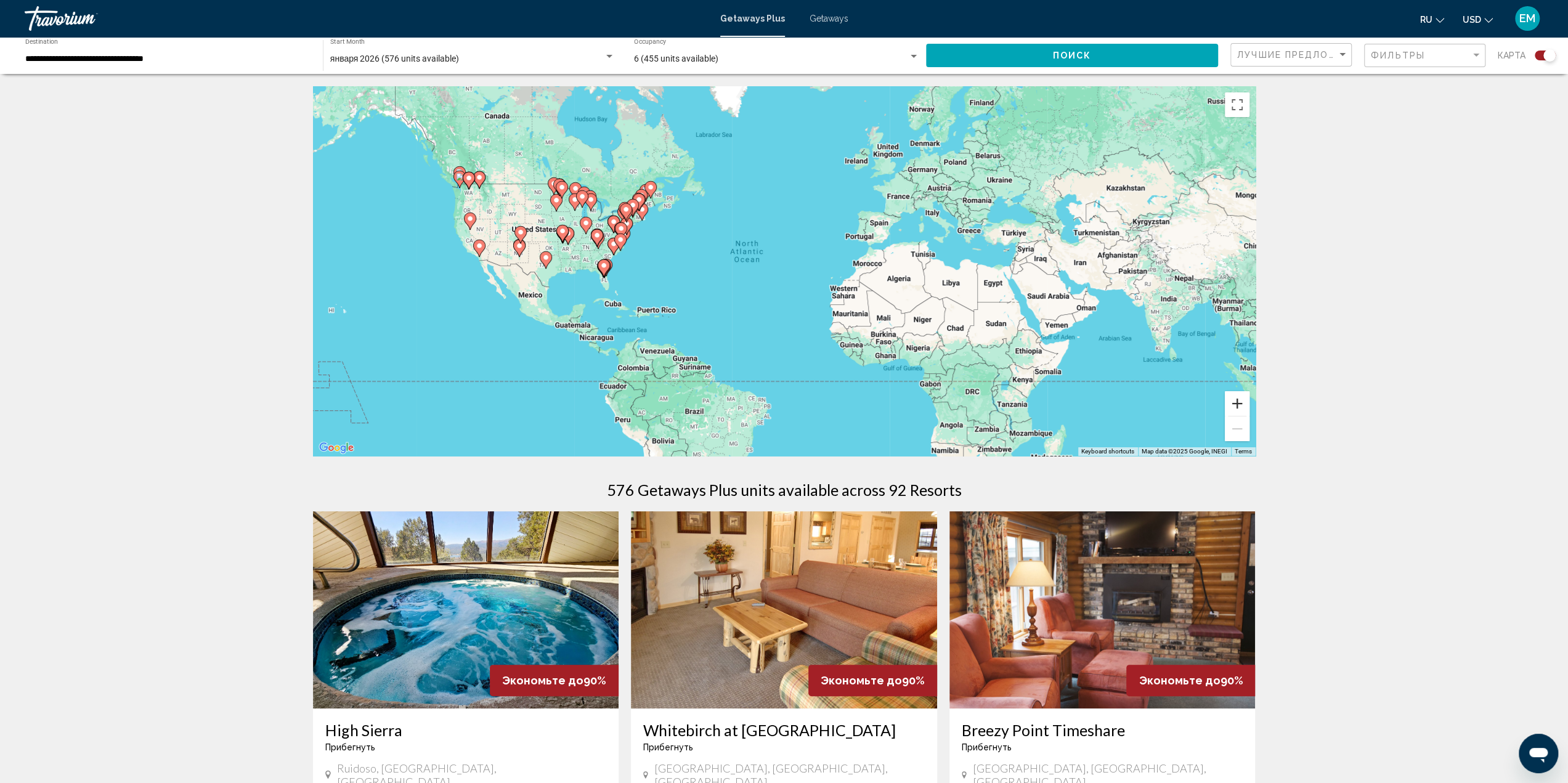
click at [1243, 404] on button "Zoom in" at bounding box center [1237, 403] width 24 height 24
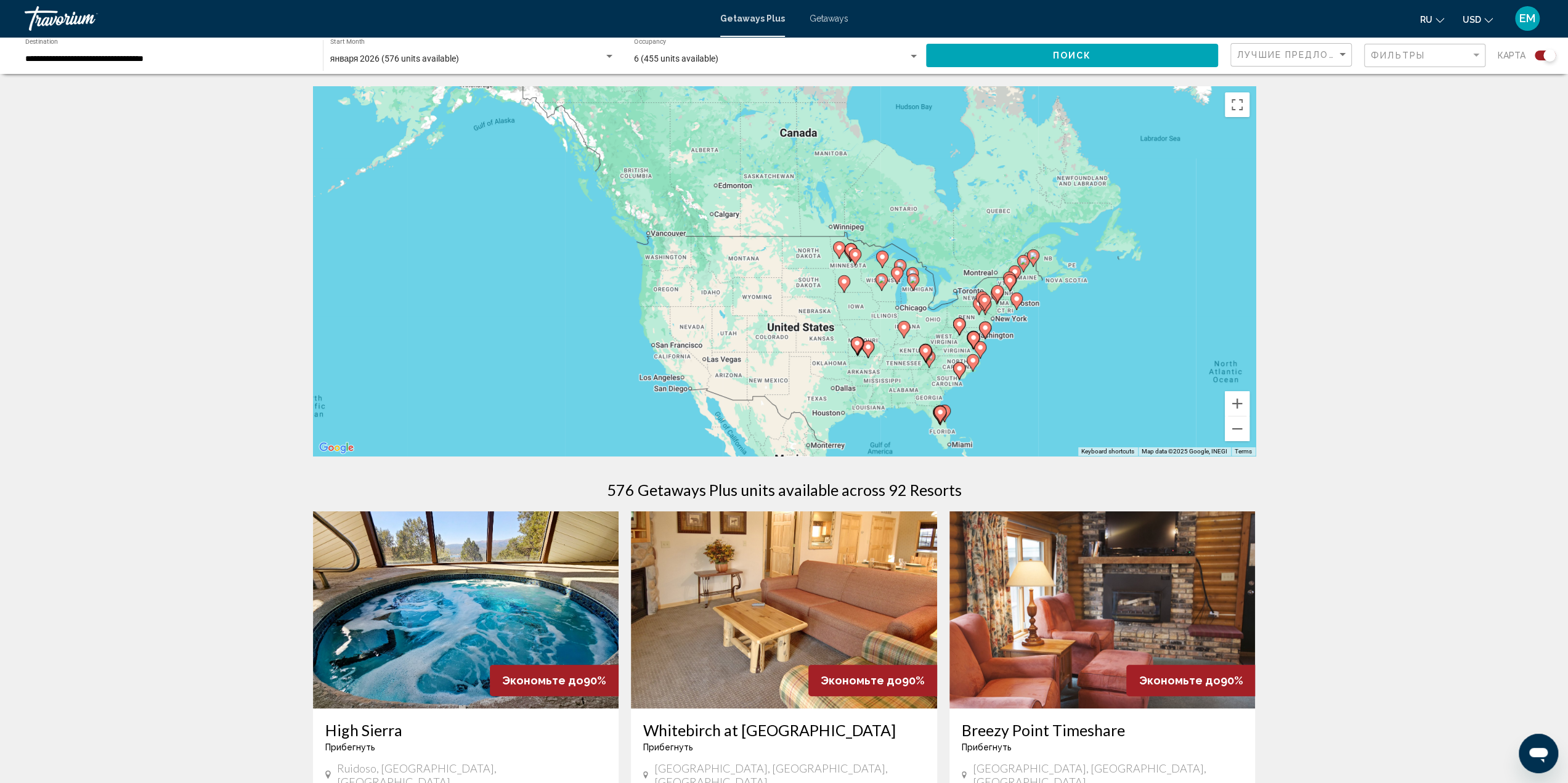
drag, startPoint x: 670, startPoint y: 269, endPoint x: 1181, endPoint y: 409, distance: 529.8
click at [1186, 409] on div "To activate drag with keyboard, press Alt + Enter. Once in keyboard drag state,…" at bounding box center [784, 271] width 942 height 369
click at [1234, 399] on button "Zoom in" at bounding box center [1237, 403] width 24 height 24
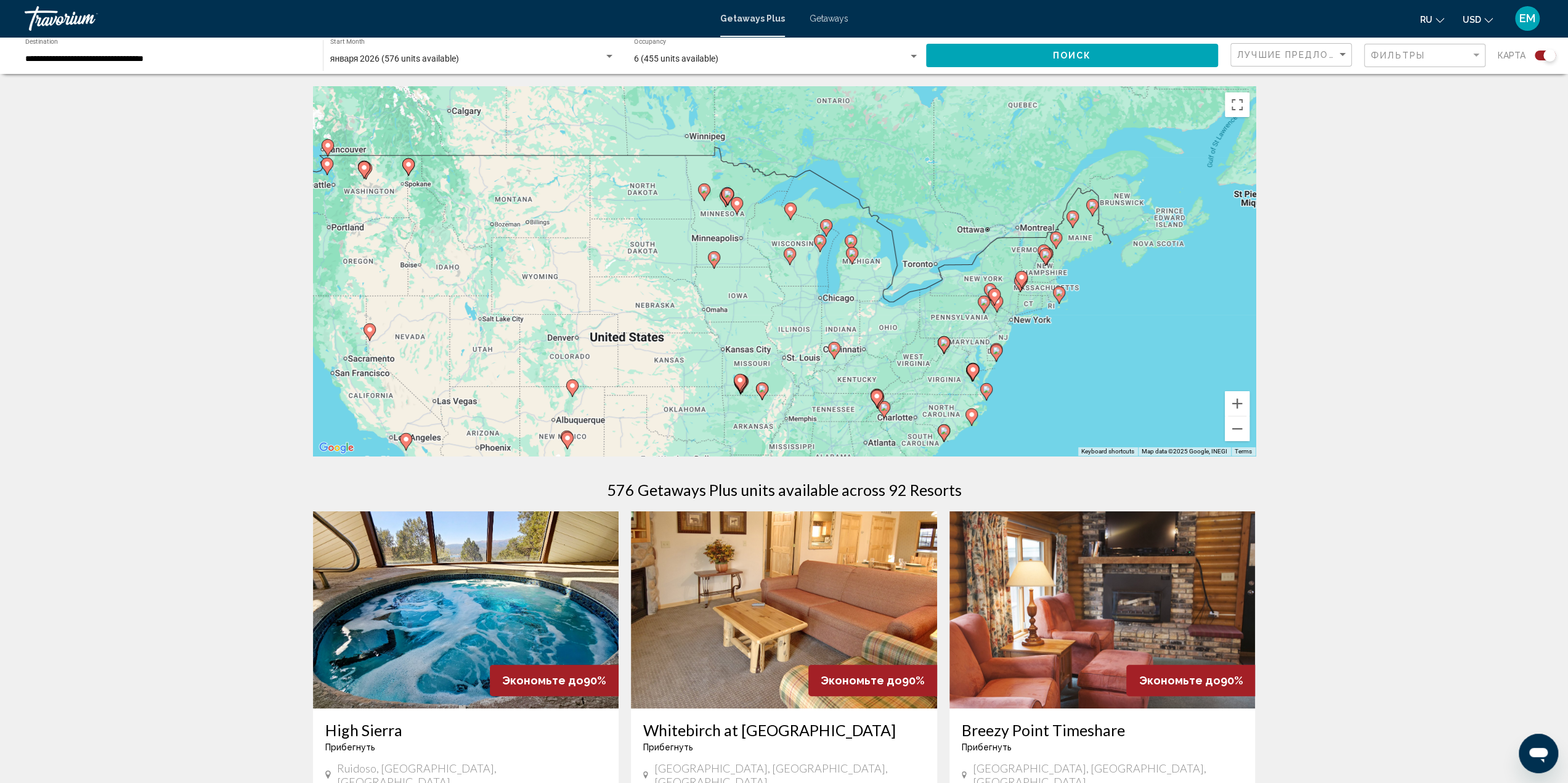
drag, startPoint x: 1069, startPoint y: 347, endPoint x: 896, endPoint y: 305, distance: 178.0
click at [896, 305] on div "To activate drag with keyboard, press Alt + Enter. Once in keyboard drag state,…" at bounding box center [784, 271] width 942 height 369
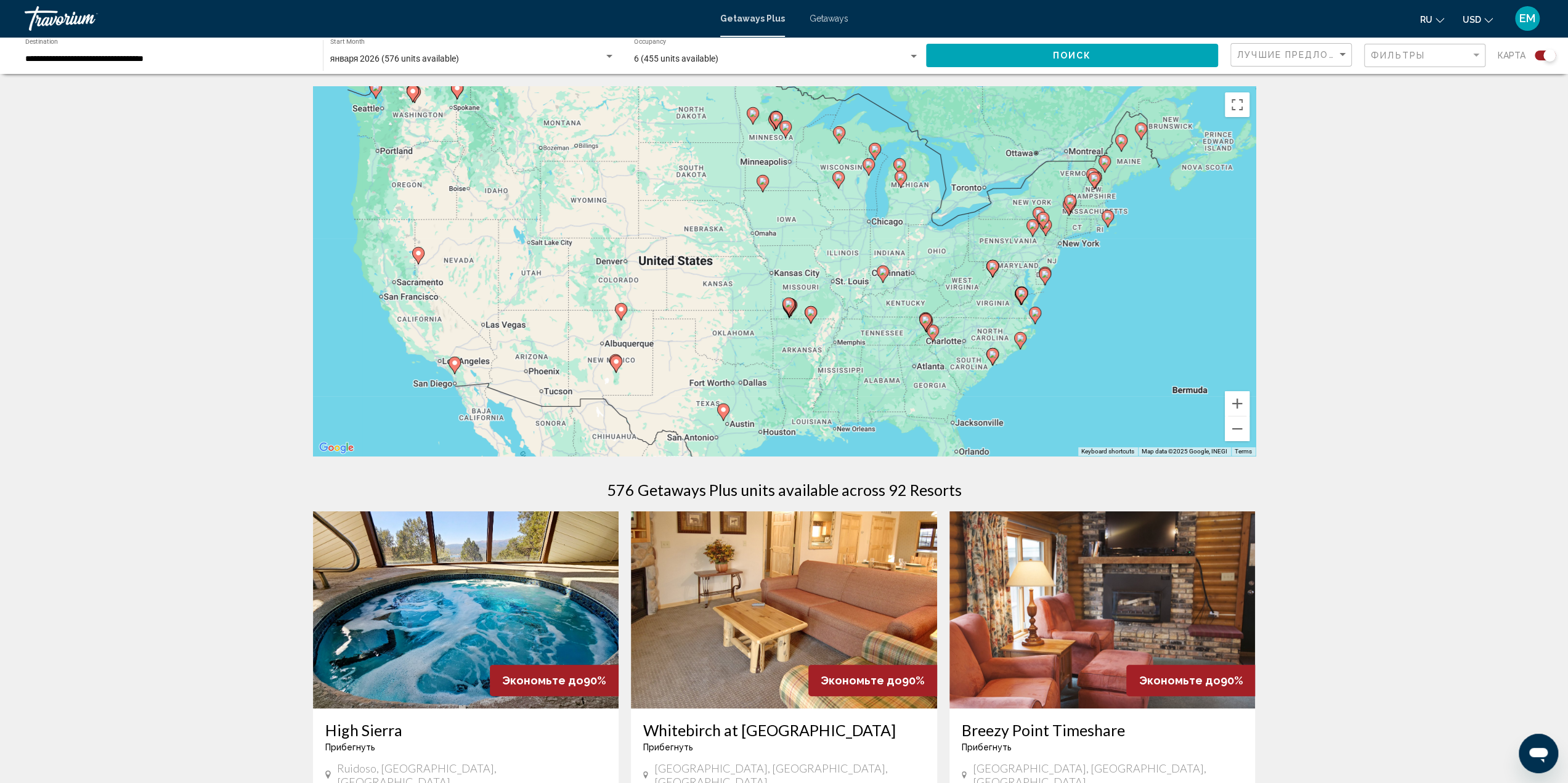
drag, startPoint x: 941, startPoint y: 336, endPoint x: 984, endPoint y: 277, distance: 73.0
click at [984, 277] on div "To activate drag with keyboard, press Alt + Enter. Once in keyboard drag state,…" at bounding box center [784, 271] width 942 height 369
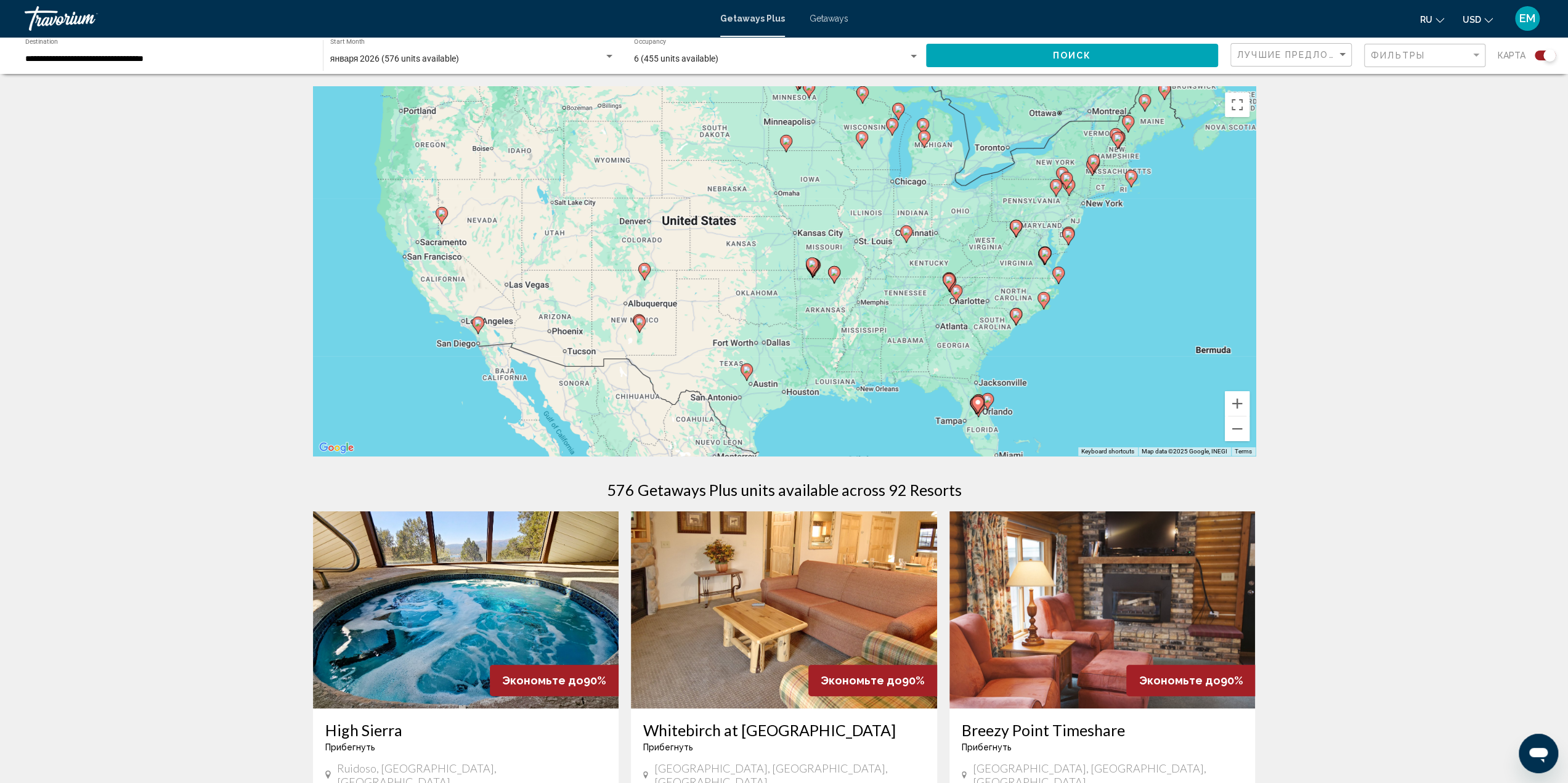
drag, startPoint x: 841, startPoint y: 349, endPoint x: 864, endPoint y: 314, distance: 41.9
click at [864, 314] on div "To activate drag with keyboard, press Alt + Enter. Once in keyboard drag state,…" at bounding box center [784, 271] width 942 height 369
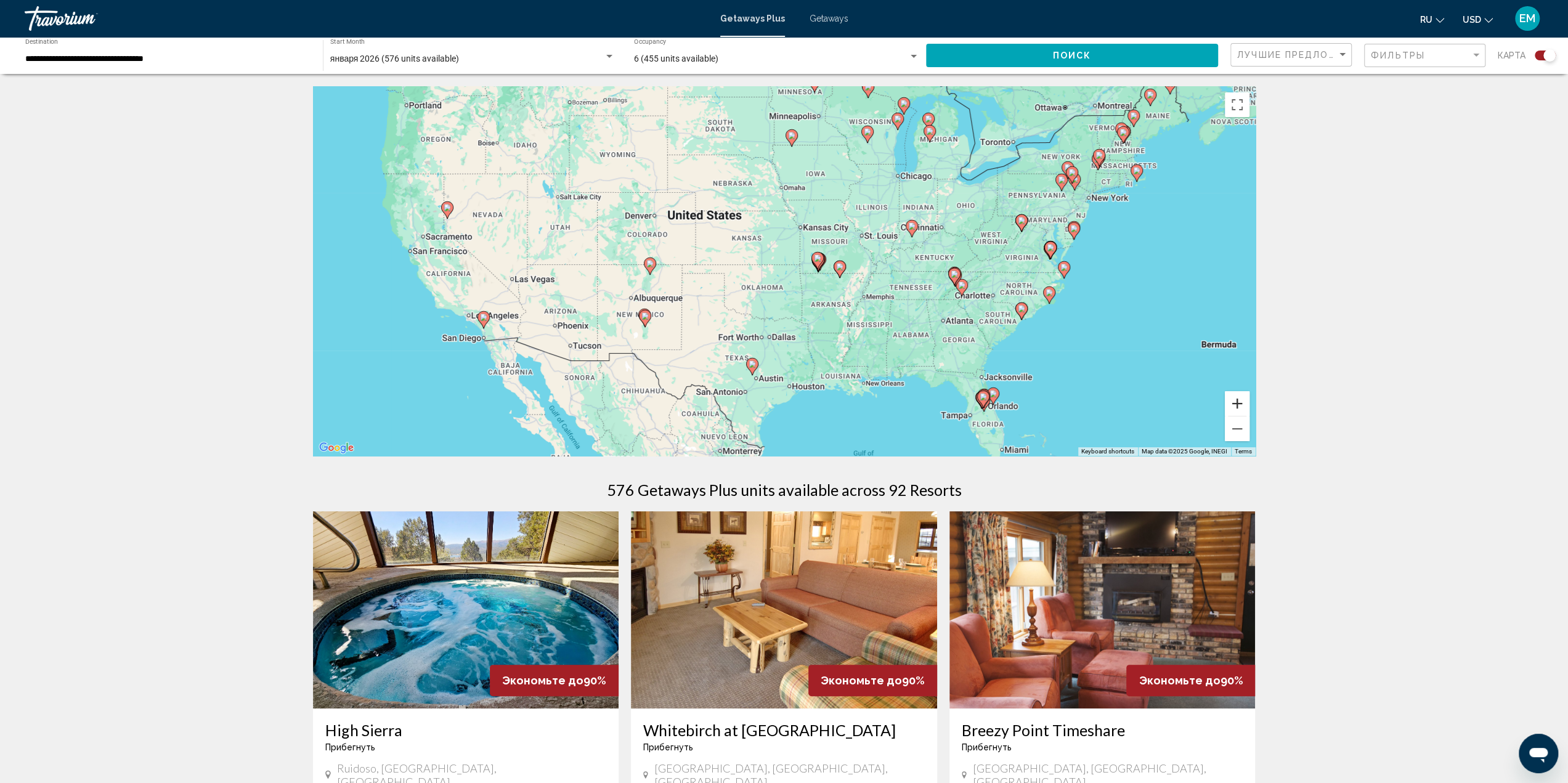
click at [1235, 401] on button "Zoom in" at bounding box center [1237, 403] width 24 height 24
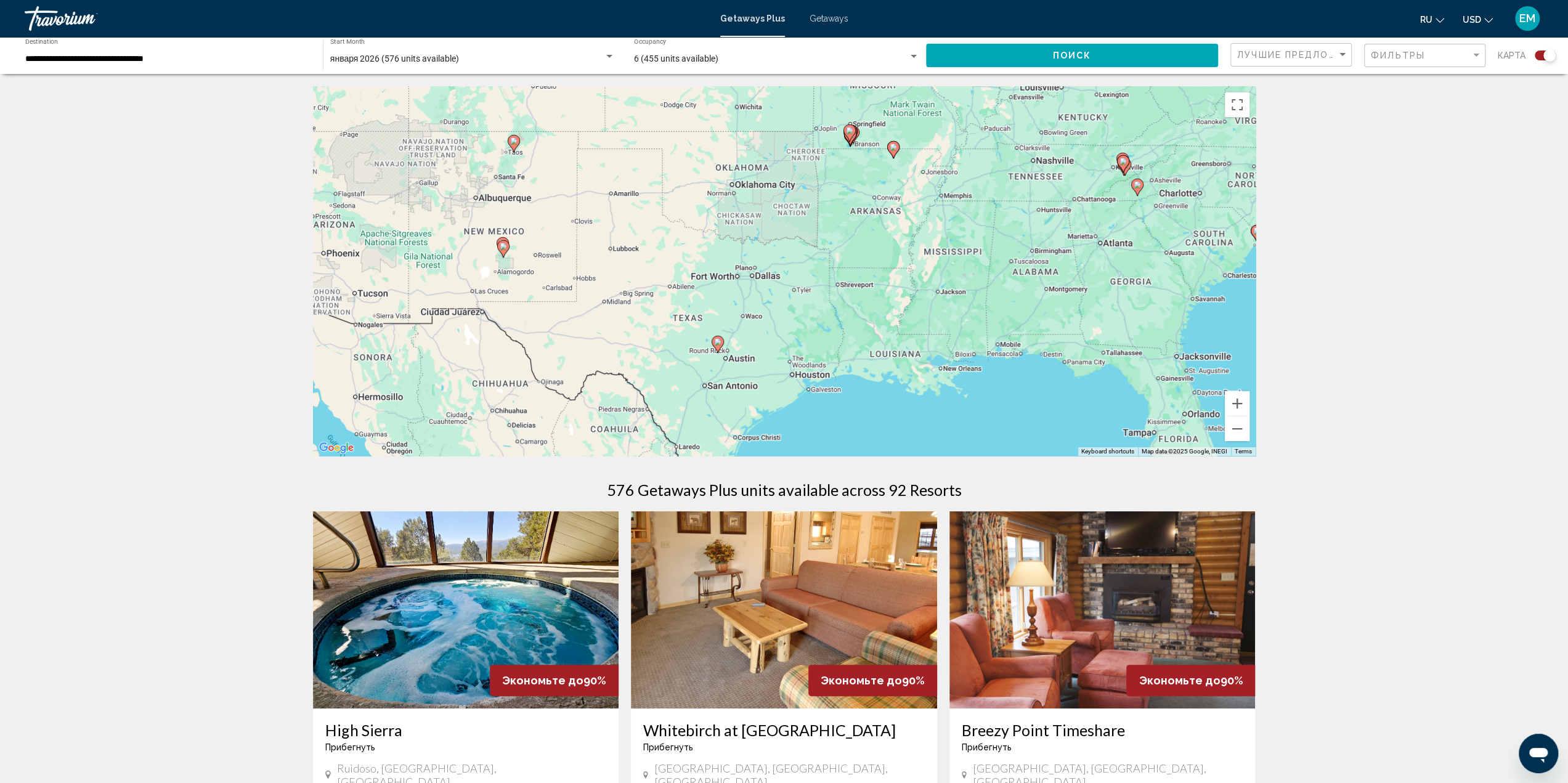
drag, startPoint x: 889, startPoint y: 376, endPoint x: 887, endPoint y: 247, distance: 129.0
click at [887, 247] on div "To activate drag with keyboard, press Alt + Enter. Once in keyboard drag state,…" at bounding box center [784, 271] width 942 height 369
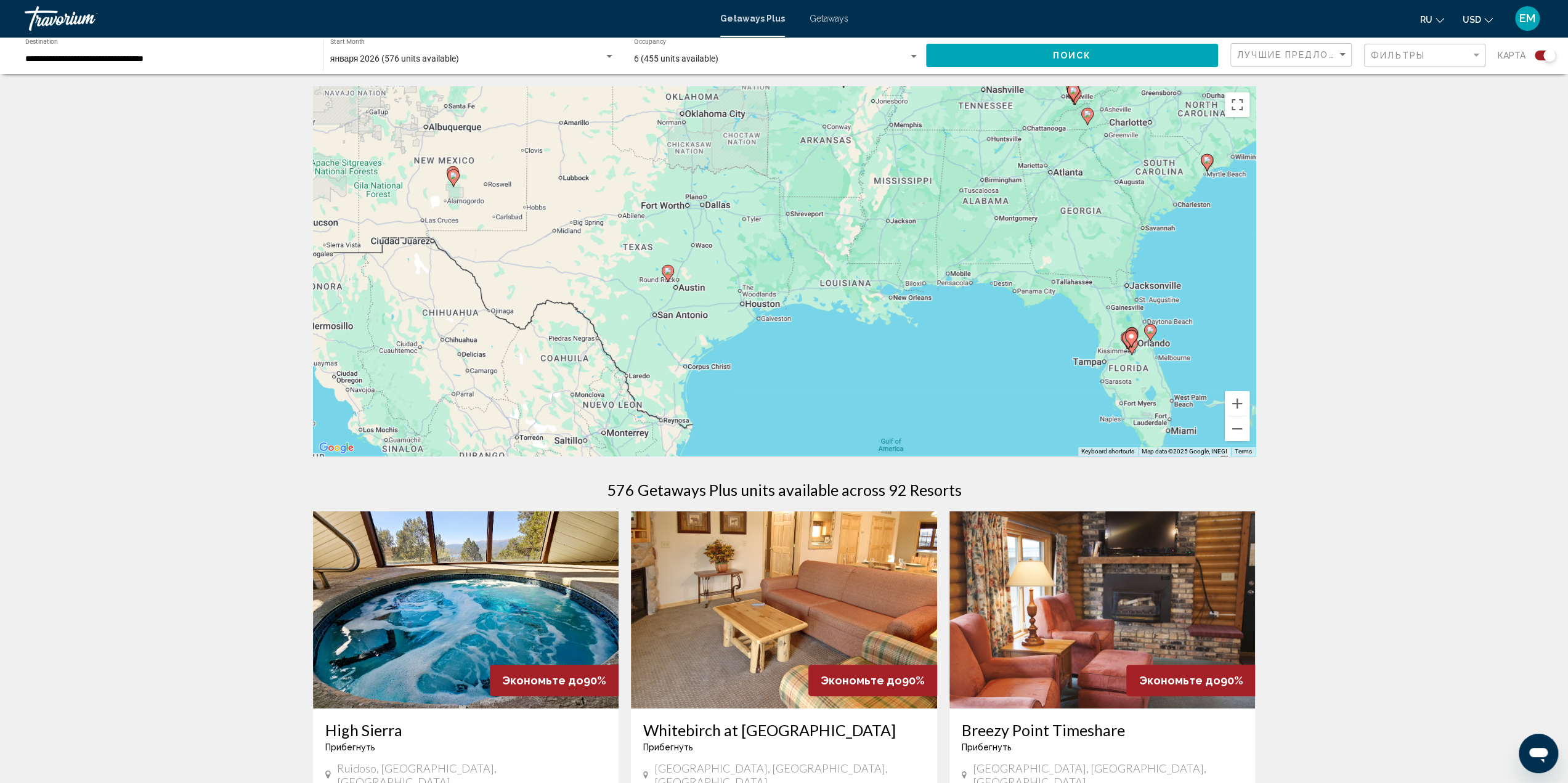
drag, startPoint x: 971, startPoint y: 381, endPoint x: 921, endPoint y: 308, distance: 88.5
click at [921, 308] on div "To activate drag with keyboard, press Alt + Enter. Once in keyboard drag state,…" at bounding box center [784, 271] width 942 height 369
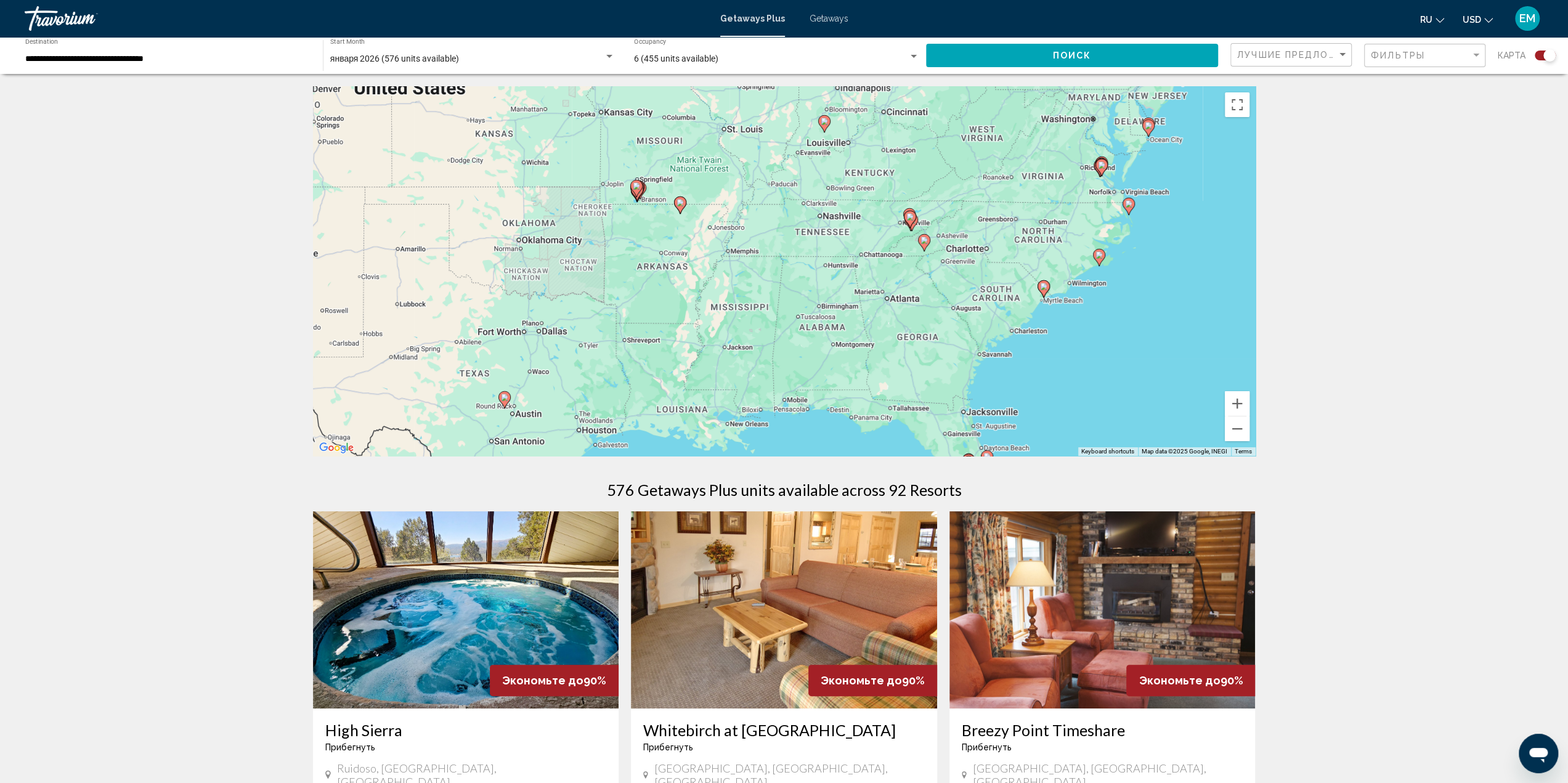
drag, startPoint x: 1014, startPoint y: 302, endPoint x: 876, endPoint y: 421, distance: 182.2
click at [850, 429] on div "To activate drag with keyboard, press Alt + Enter. Once in keyboard drag state,…" at bounding box center [784, 271] width 942 height 369
click at [1236, 404] on button "Zoom in" at bounding box center [1237, 403] width 24 height 24
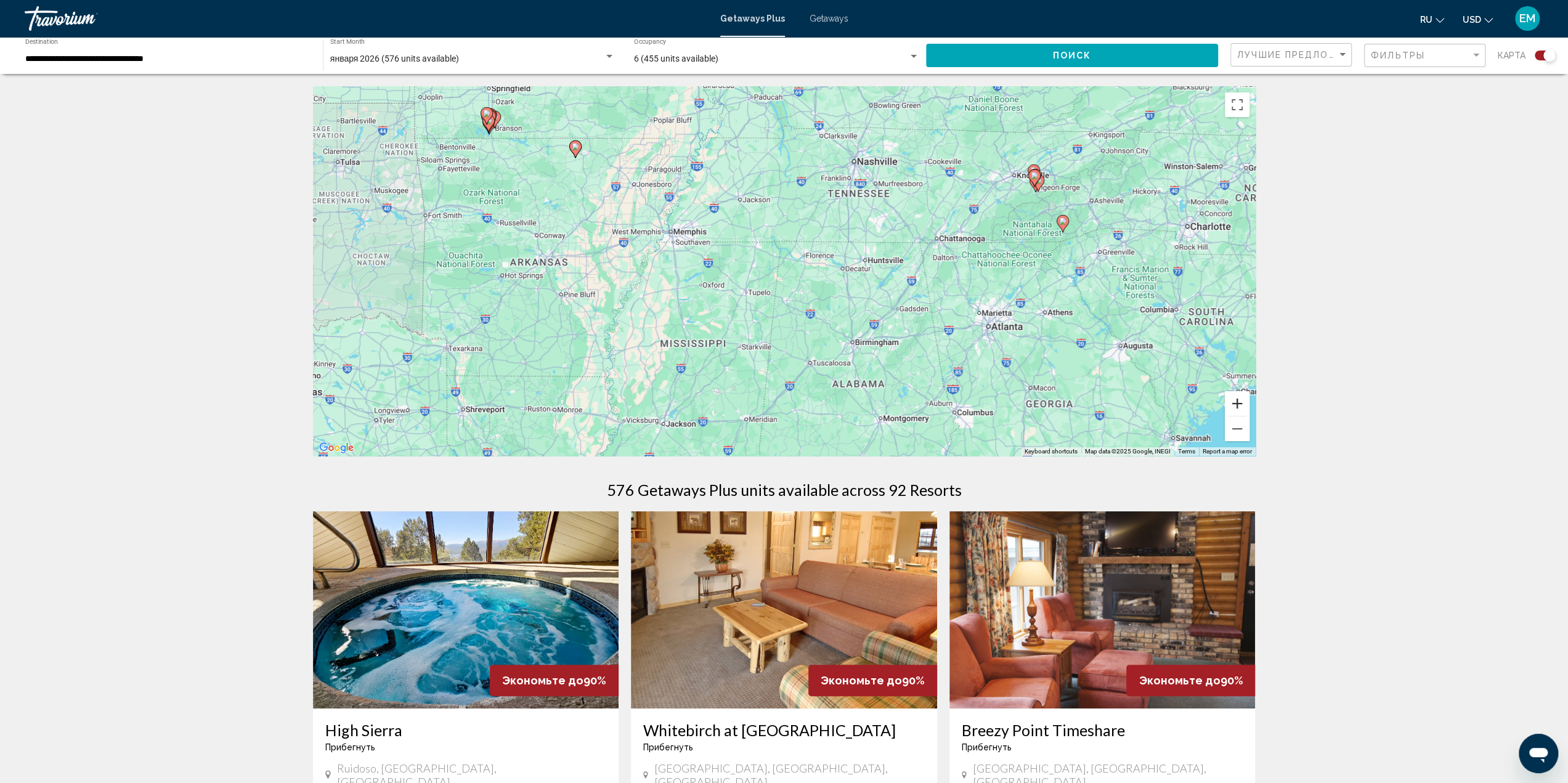
click at [1233, 403] on button "Zoom in" at bounding box center [1237, 403] width 24 height 24
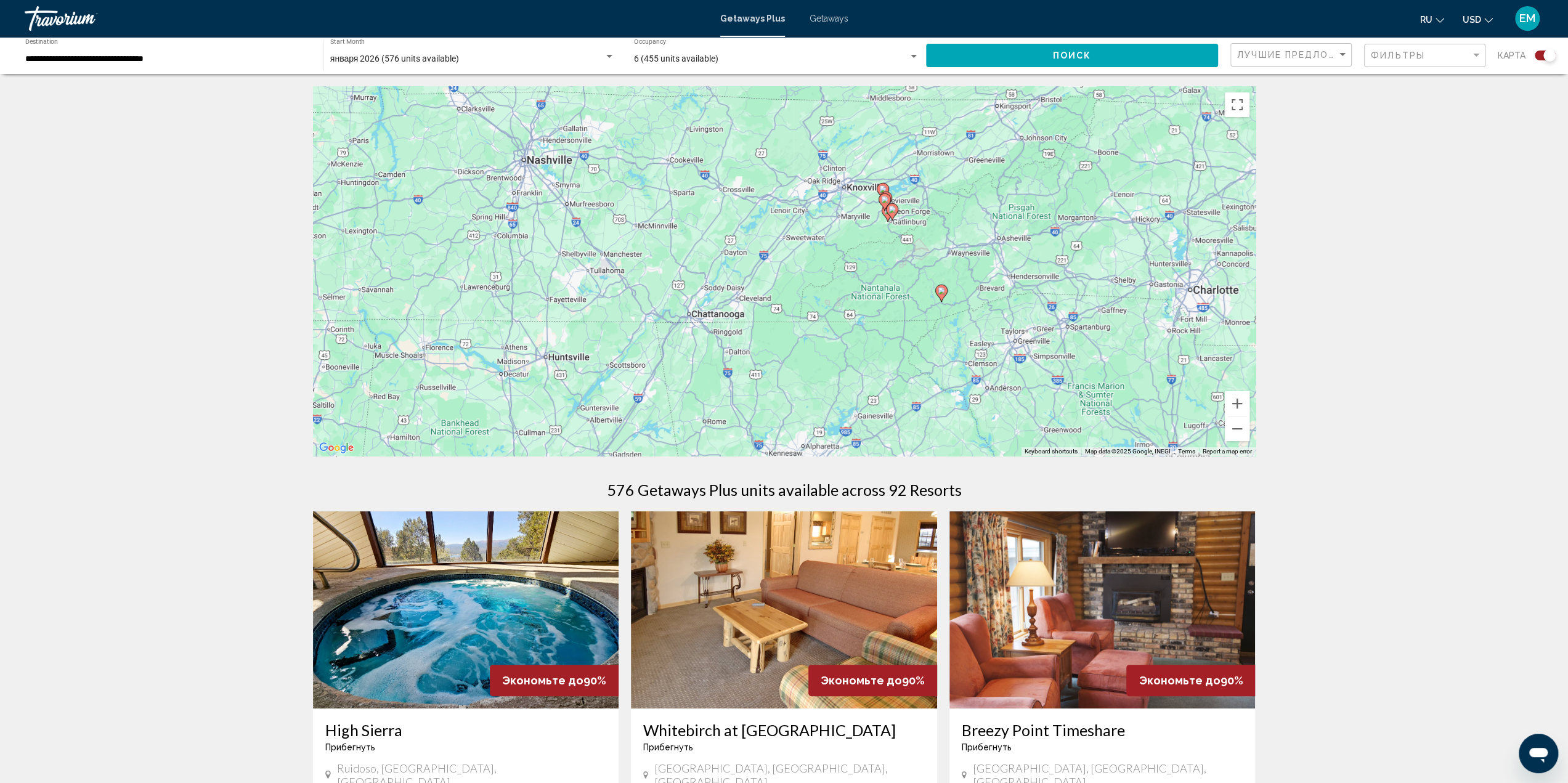
drag, startPoint x: 1097, startPoint y: 241, endPoint x: 721, endPoint y: 343, distance: 389.6
click at [721, 343] on div "To activate drag with keyboard, press Alt + Enter. Once in keyboard drag state,…" at bounding box center [784, 271] width 942 height 369
click at [1239, 401] on button "Zoom in" at bounding box center [1237, 403] width 24 height 24
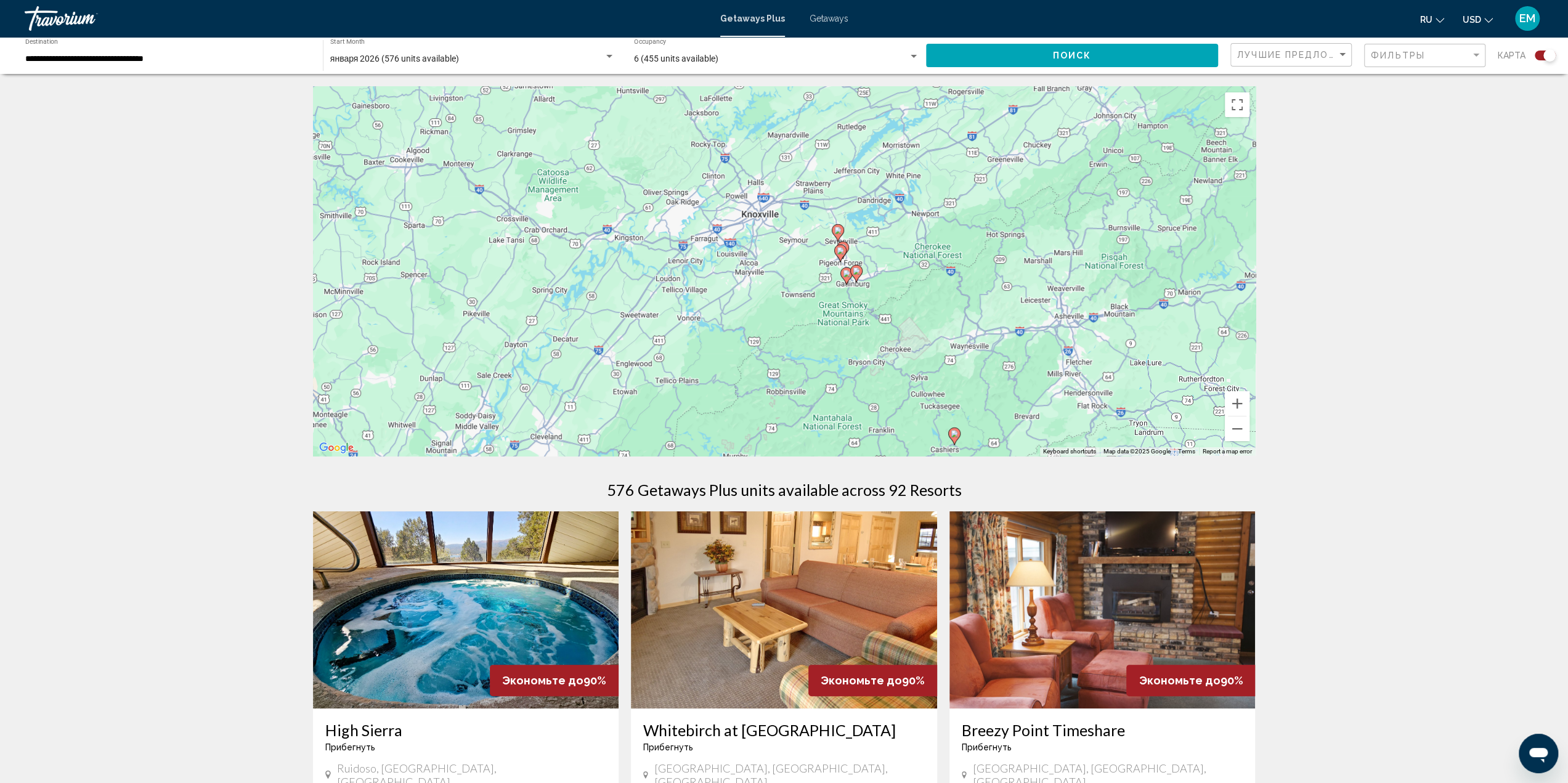
drag, startPoint x: 1117, startPoint y: 224, endPoint x: 867, endPoint y: 236, distance: 250.3
click at [856, 229] on div "To activate drag with keyboard, press Alt + Enter. Once in keyboard drag state,…" at bounding box center [784, 271] width 942 height 369
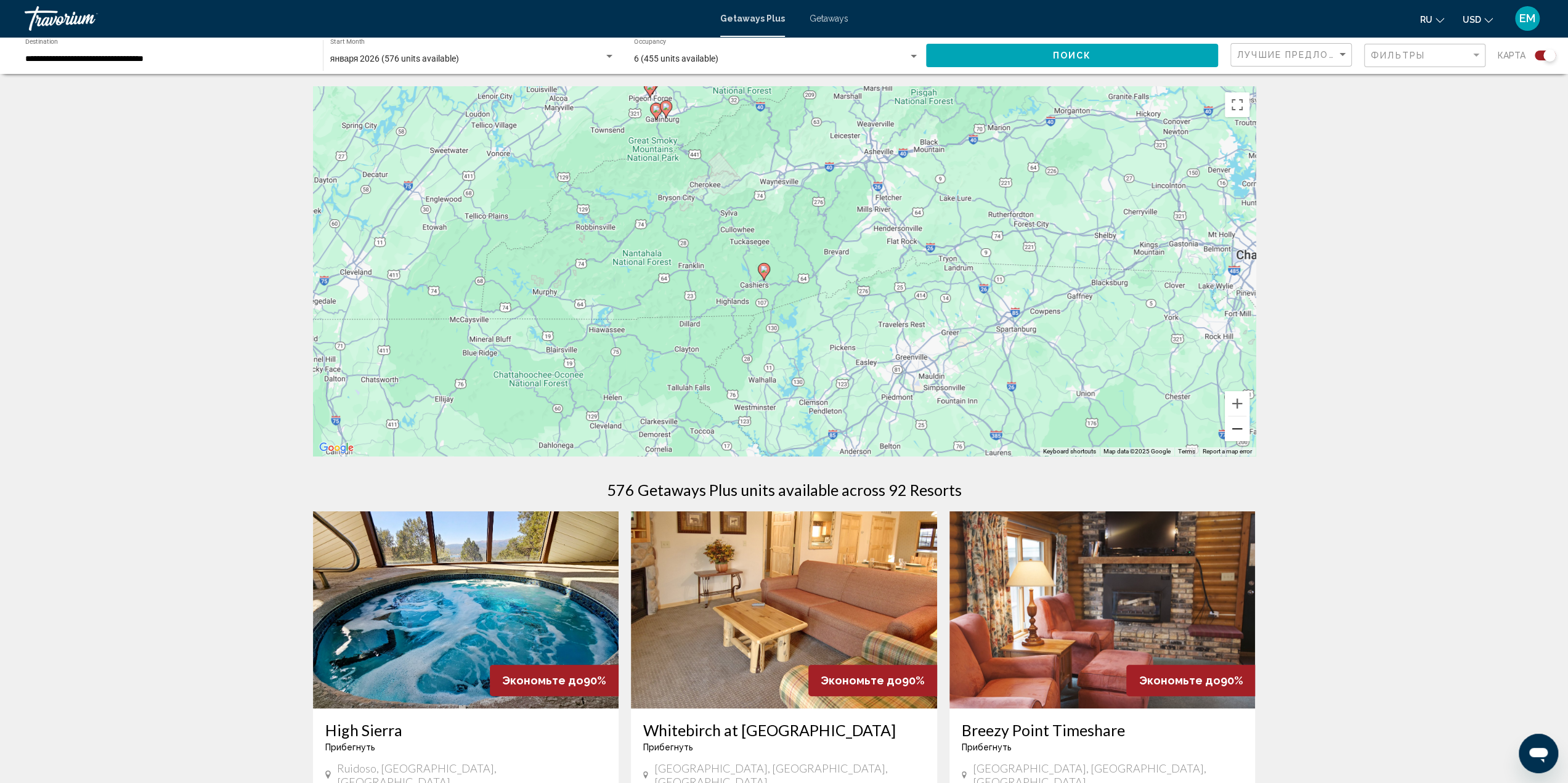
click at [1237, 427] on button "Zoom out" at bounding box center [1237, 428] width 24 height 24
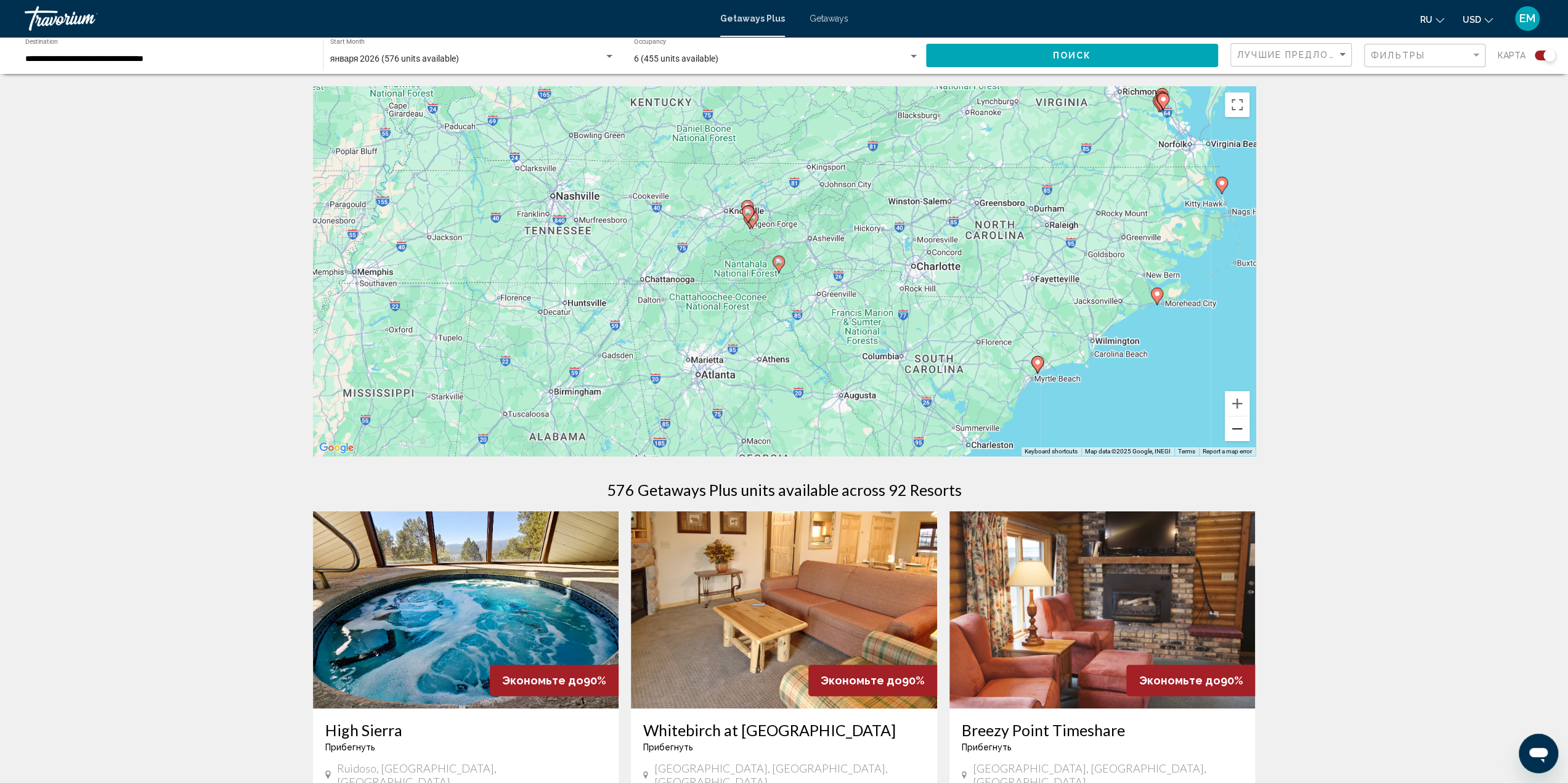
click at [1237, 427] on button "Zoom out" at bounding box center [1237, 428] width 24 height 24
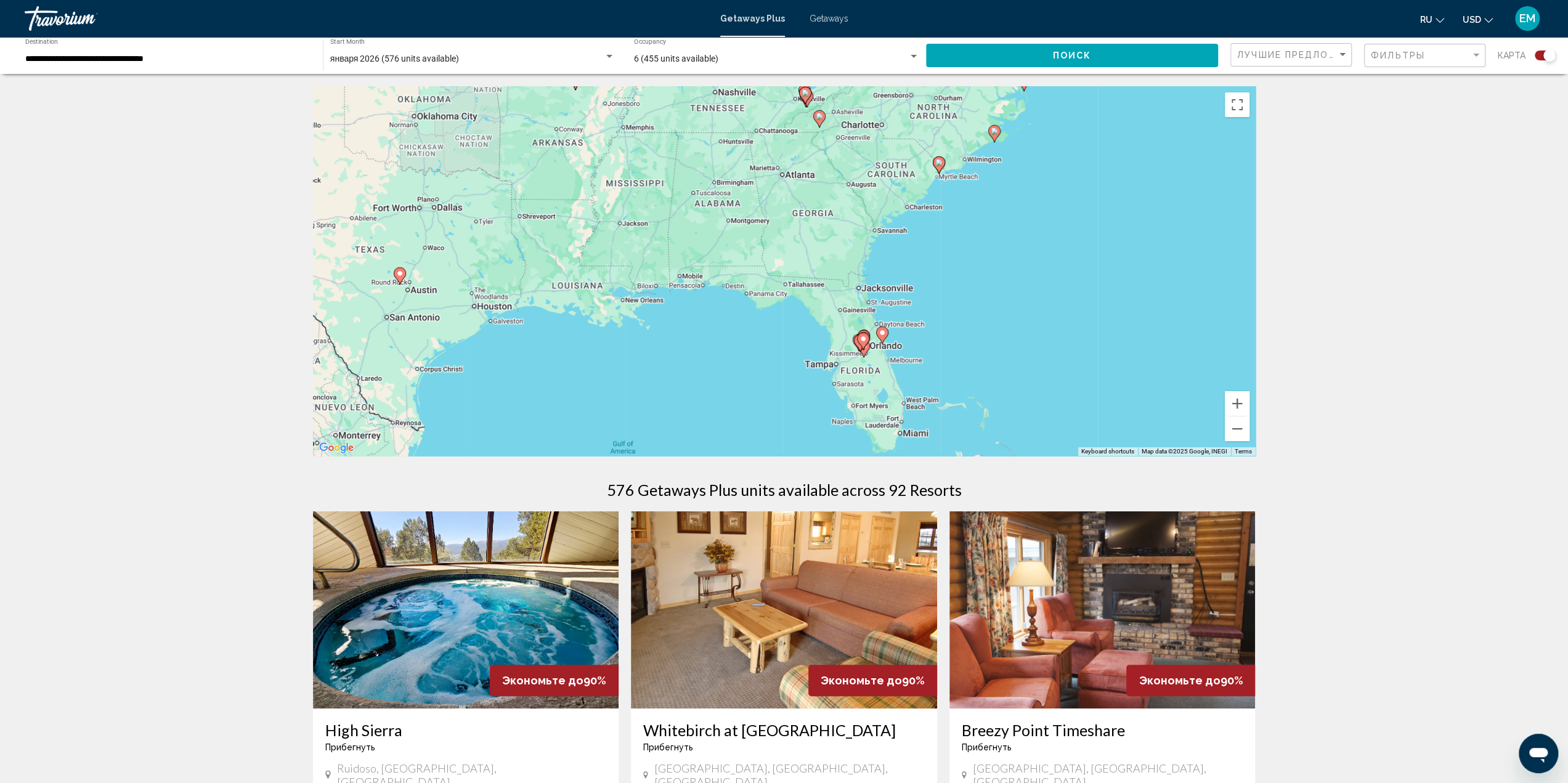
drag, startPoint x: 981, startPoint y: 359, endPoint x: 1019, endPoint y: 212, distance: 151.8
click at [1019, 212] on div "To activate drag with keyboard, press Alt + Enter. Once in keyboard drag state,…" at bounding box center [784, 271] width 942 height 369
click at [1233, 402] on button "Zoom in" at bounding box center [1237, 403] width 24 height 24
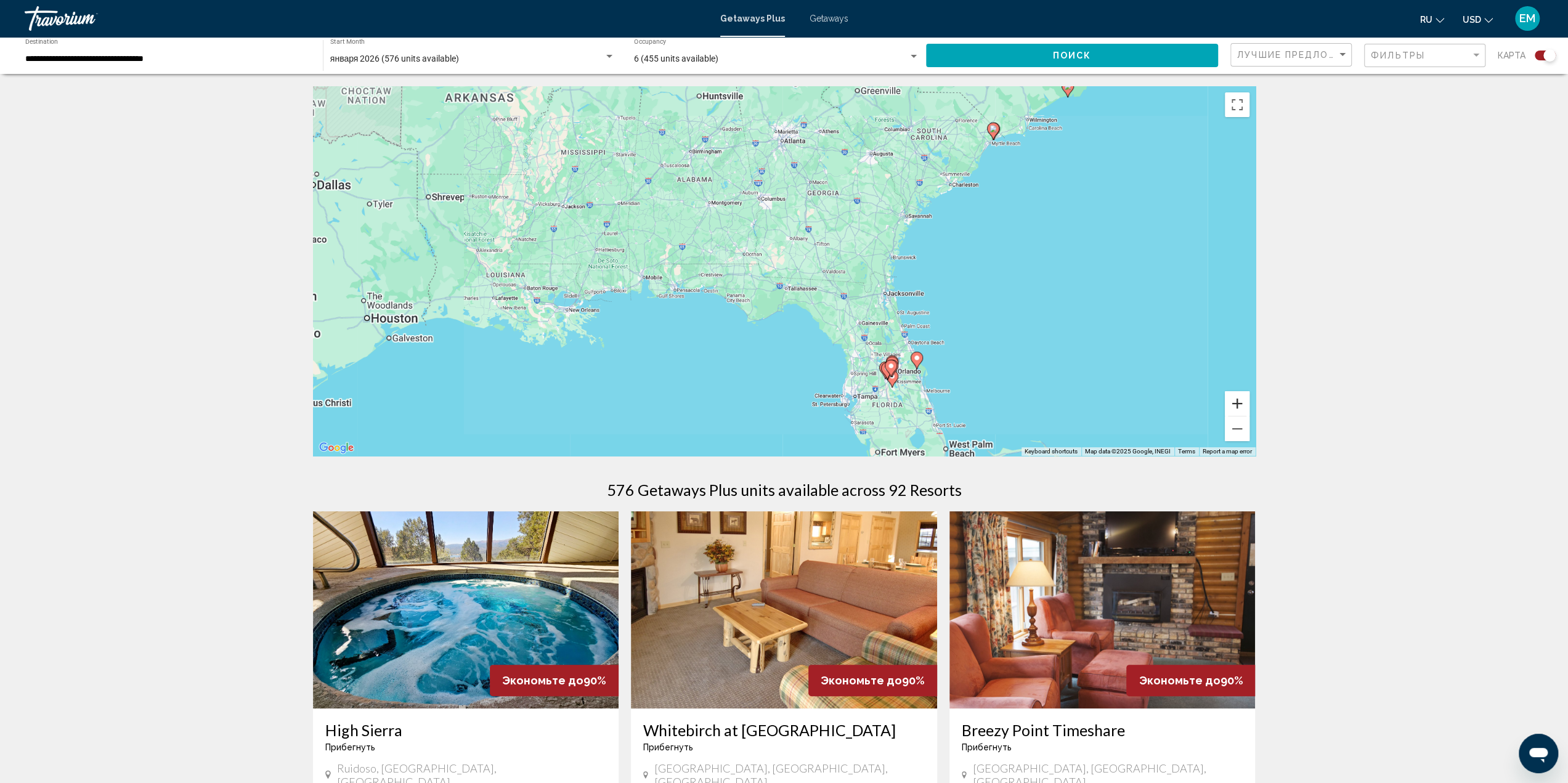
click at [1233, 402] on button "Zoom in" at bounding box center [1237, 403] width 24 height 24
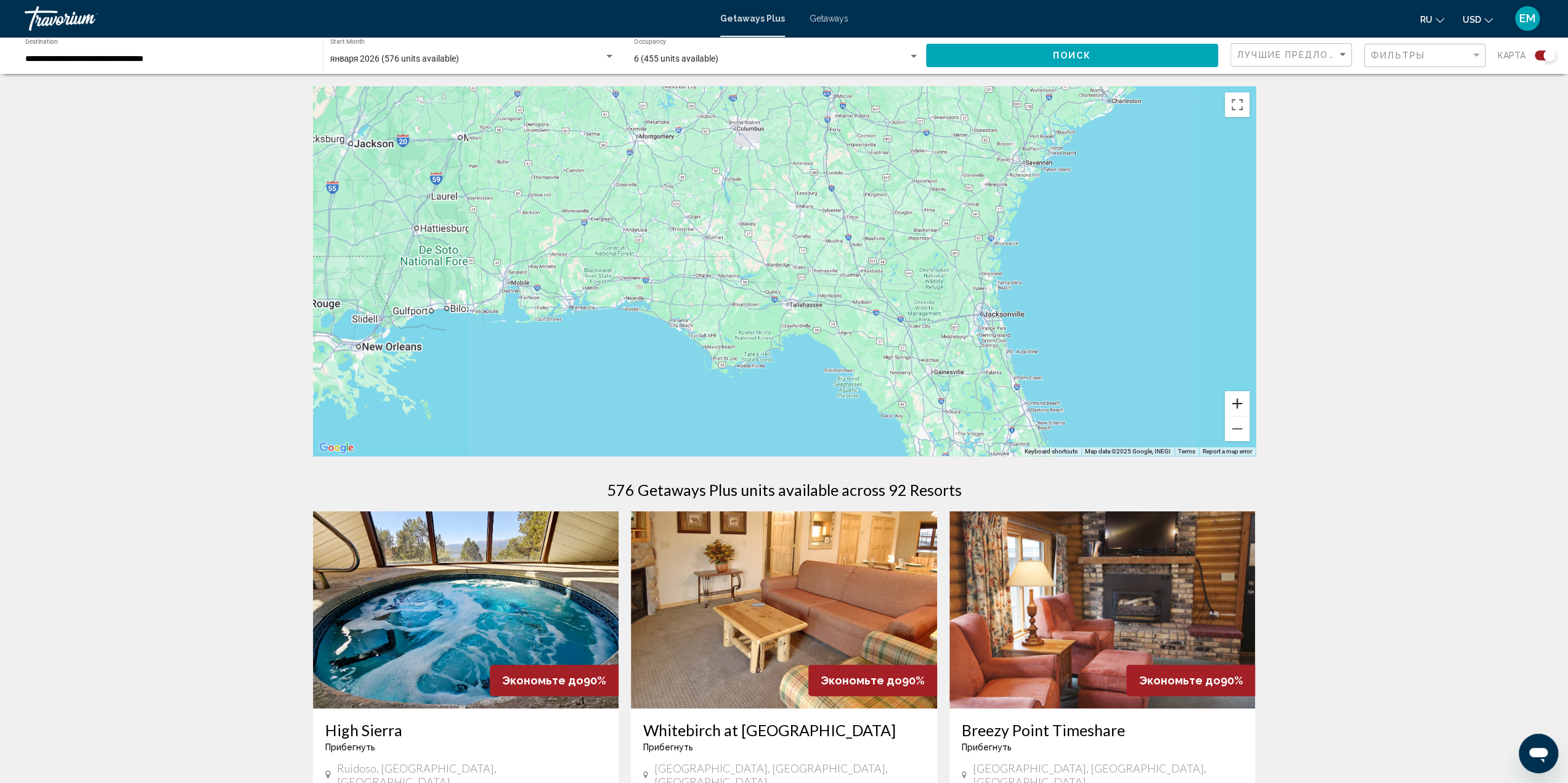
click at [1233, 402] on button "Zoom in" at bounding box center [1237, 403] width 24 height 24
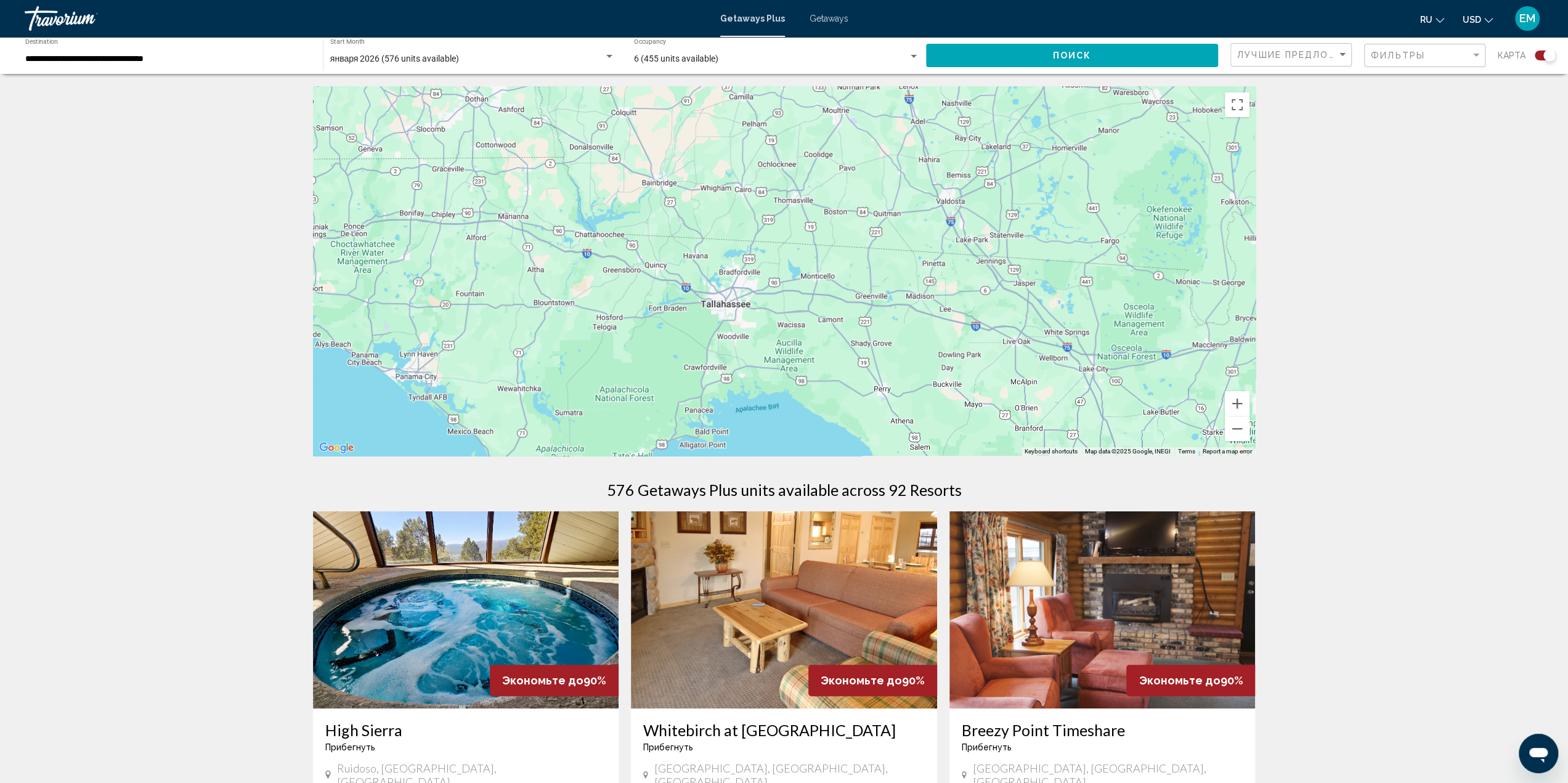
drag, startPoint x: 1064, startPoint y: 347, endPoint x: 814, endPoint y: 157, distance: 314.0
click at [866, 192] on div "Main content" at bounding box center [784, 271] width 942 height 369
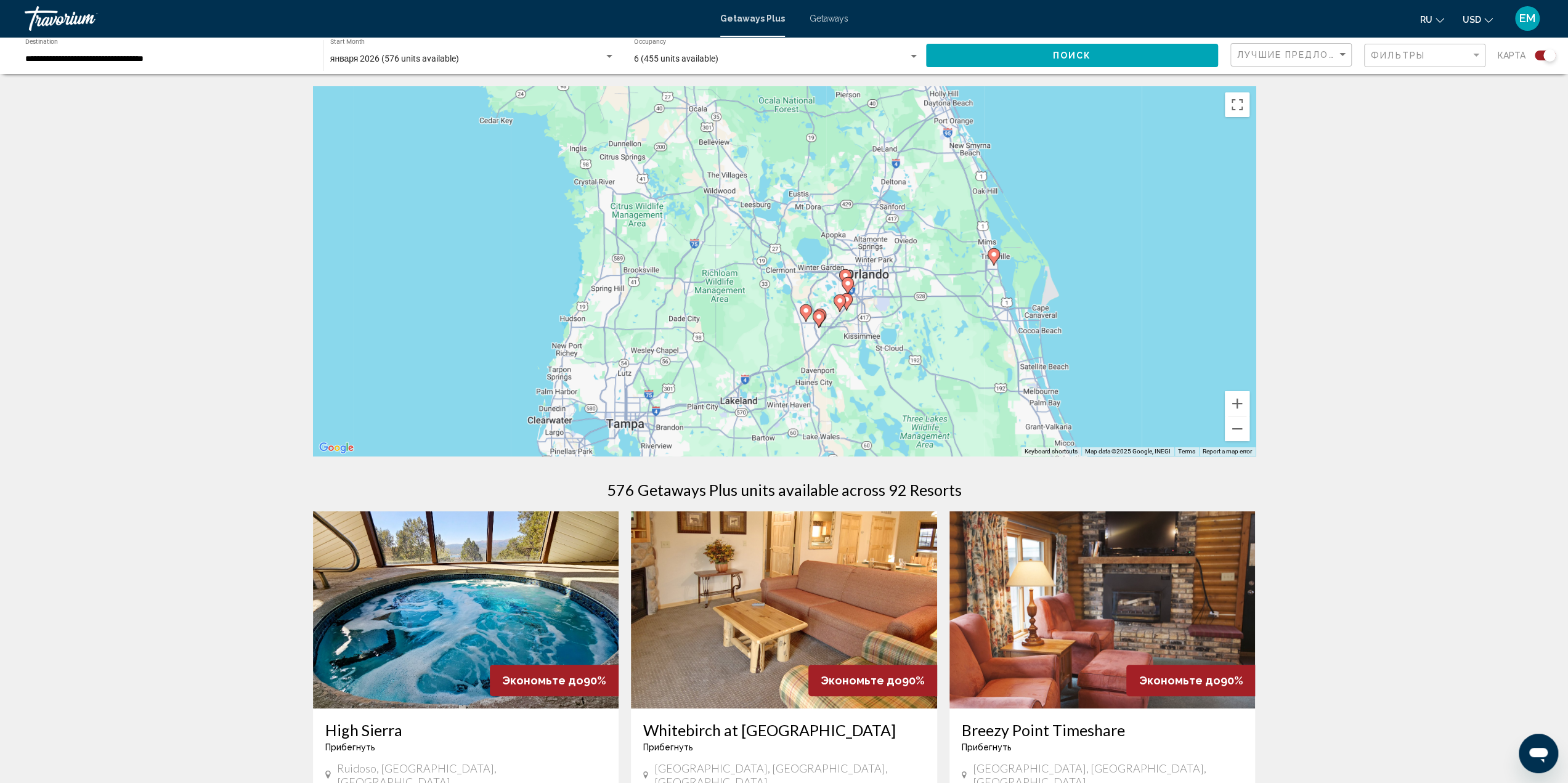
drag, startPoint x: 995, startPoint y: 287, endPoint x: 1007, endPoint y: 112, distance: 175.4
click at [1007, 132] on div "To activate drag with keyboard, press Alt + Enter. Once in keyboard drag state,…" at bounding box center [784, 271] width 942 height 369
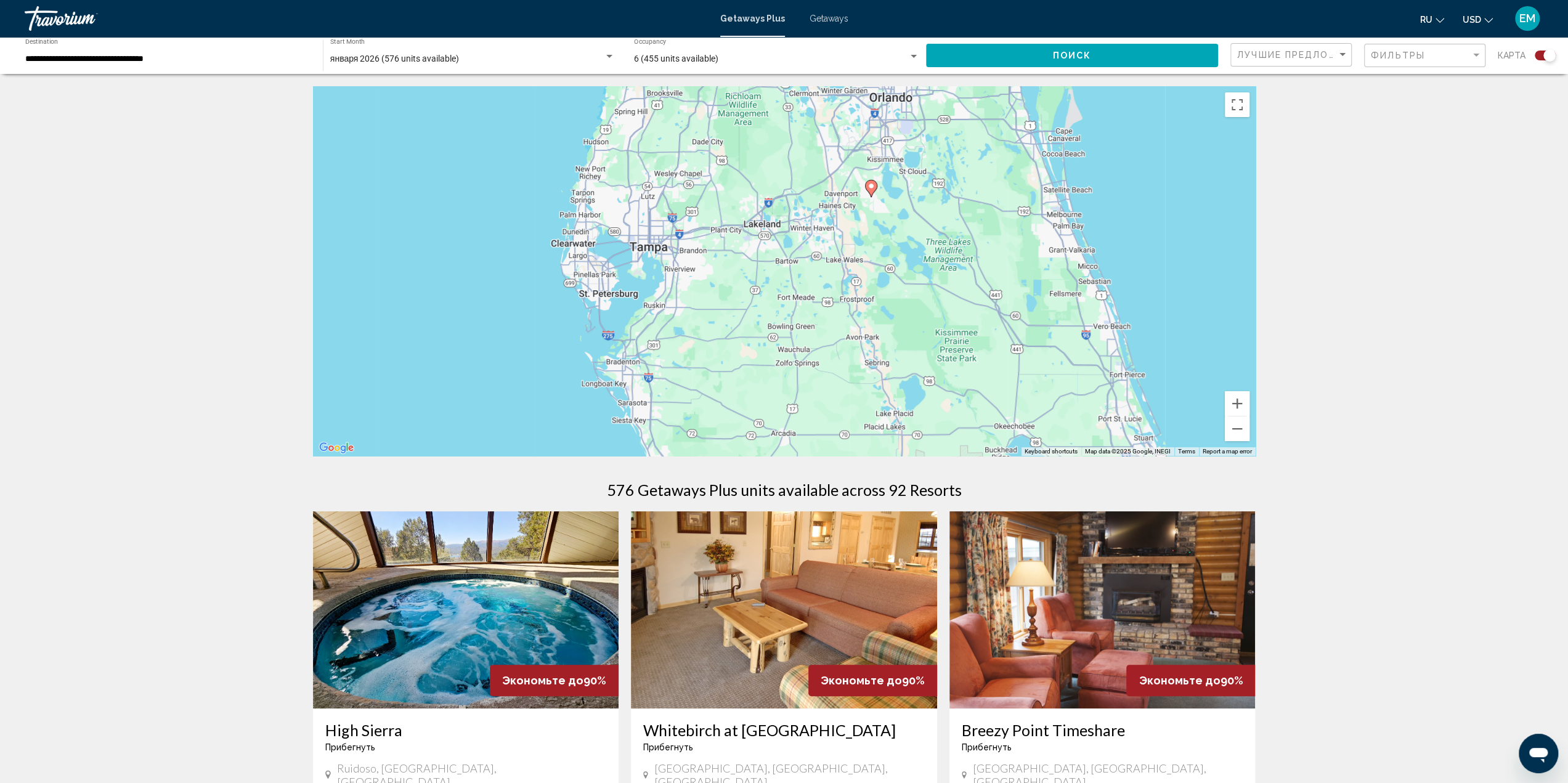
drag, startPoint x: 968, startPoint y: 314, endPoint x: 960, endPoint y: 376, distance: 62.5
click at [962, 376] on div "To activate drag with keyboard, press Alt + Enter. Once in keyboard drag state,…" at bounding box center [784, 271] width 942 height 369
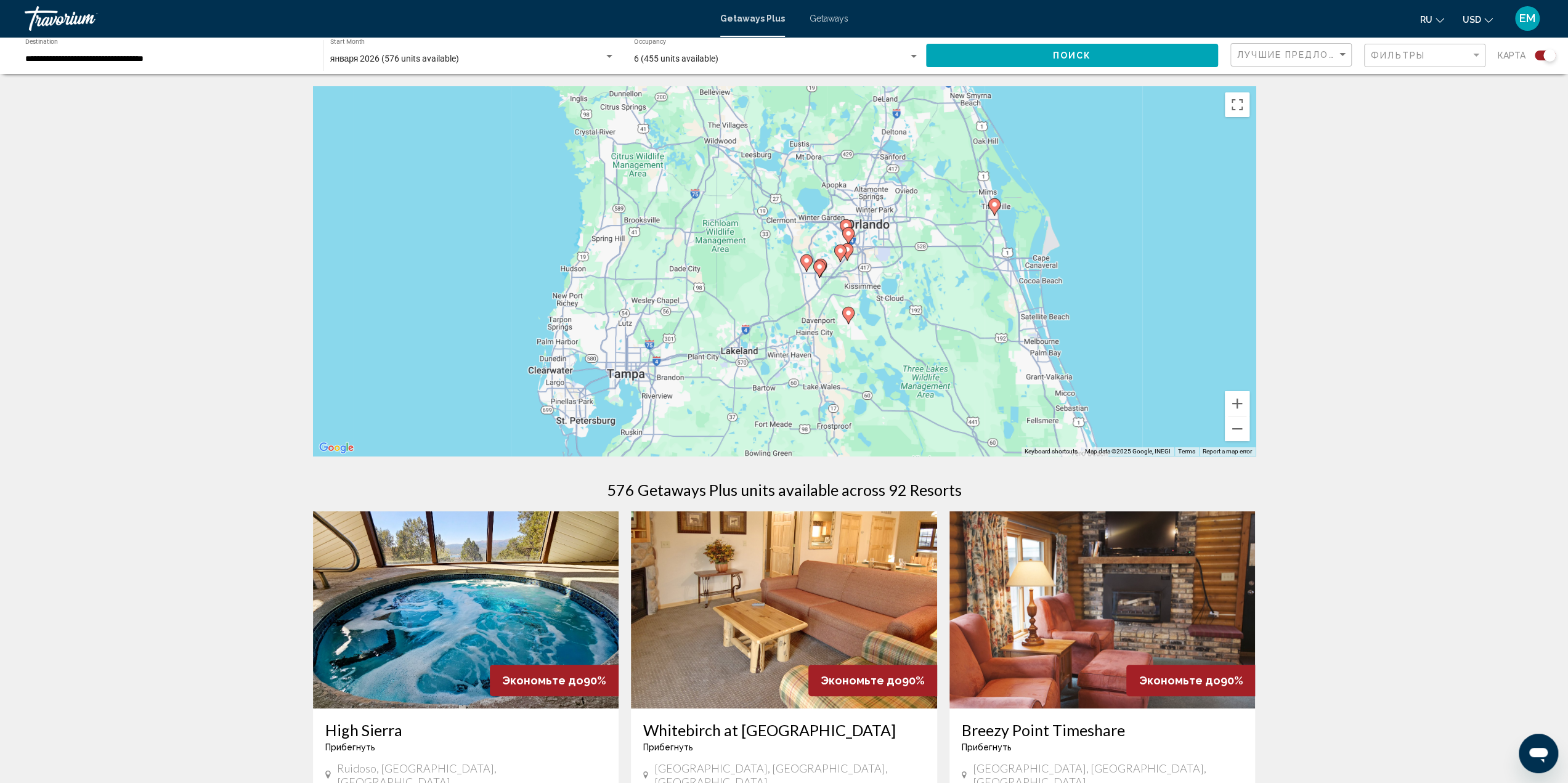
drag, startPoint x: 1002, startPoint y: 206, endPoint x: 981, endPoint y: 299, distance: 95.3
click at [981, 299] on div "To activate drag with keyboard, press Alt + Enter. Once in keyboard drag state,…" at bounding box center [784, 271] width 942 height 369
click at [1237, 403] on button "Zoom in" at bounding box center [1237, 403] width 24 height 24
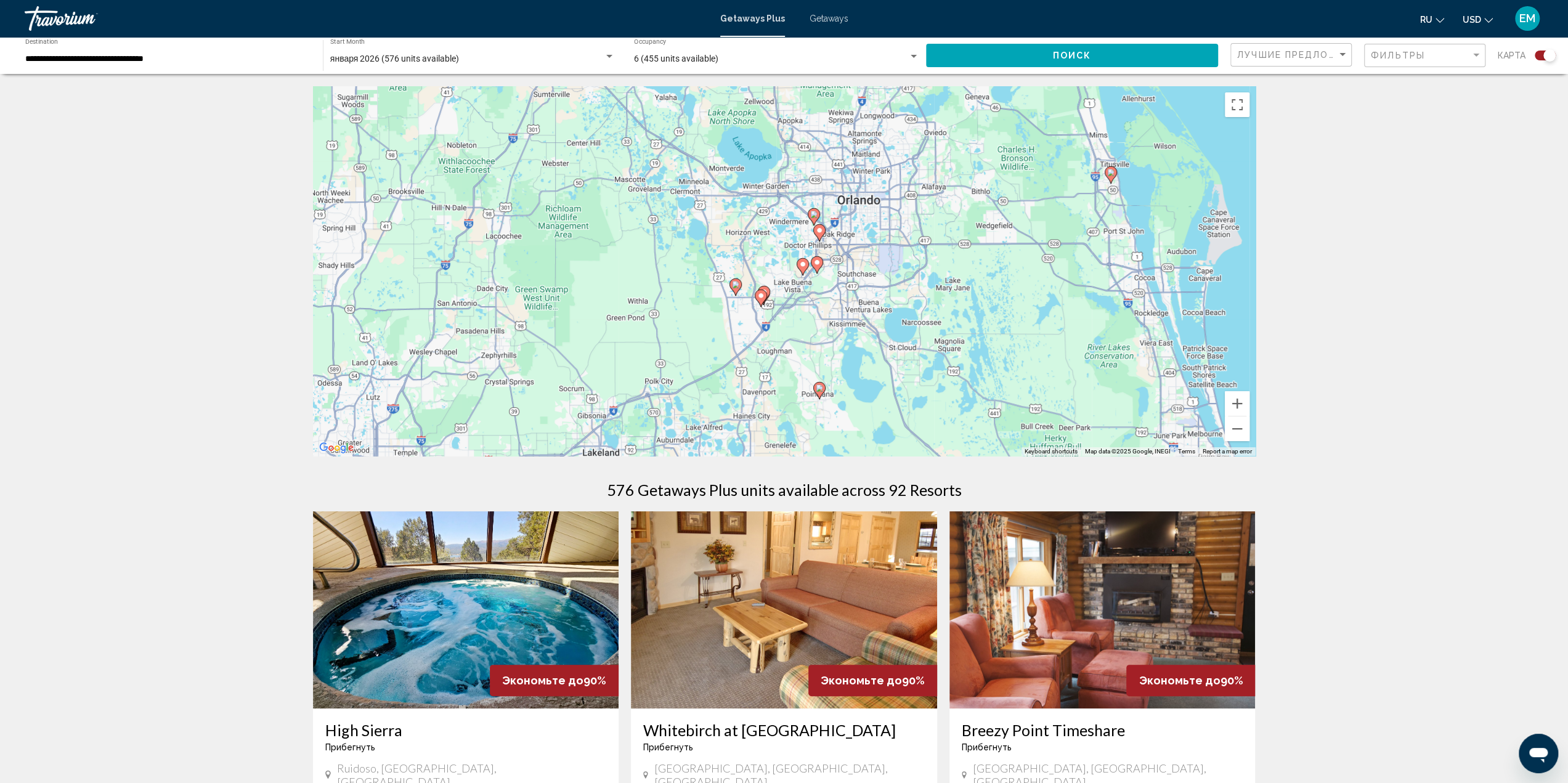
drag, startPoint x: 1116, startPoint y: 287, endPoint x: 1029, endPoint y: 309, distance: 89.7
click at [1029, 309] on div "To activate drag with keyboard, press Alt + Enter. Once in keyboard drag state,…" at bounding box center [784, 271] width 942 height 369
click at [816, 213] on image "Main content" at bounding box center [814, 214] width 7 height 7
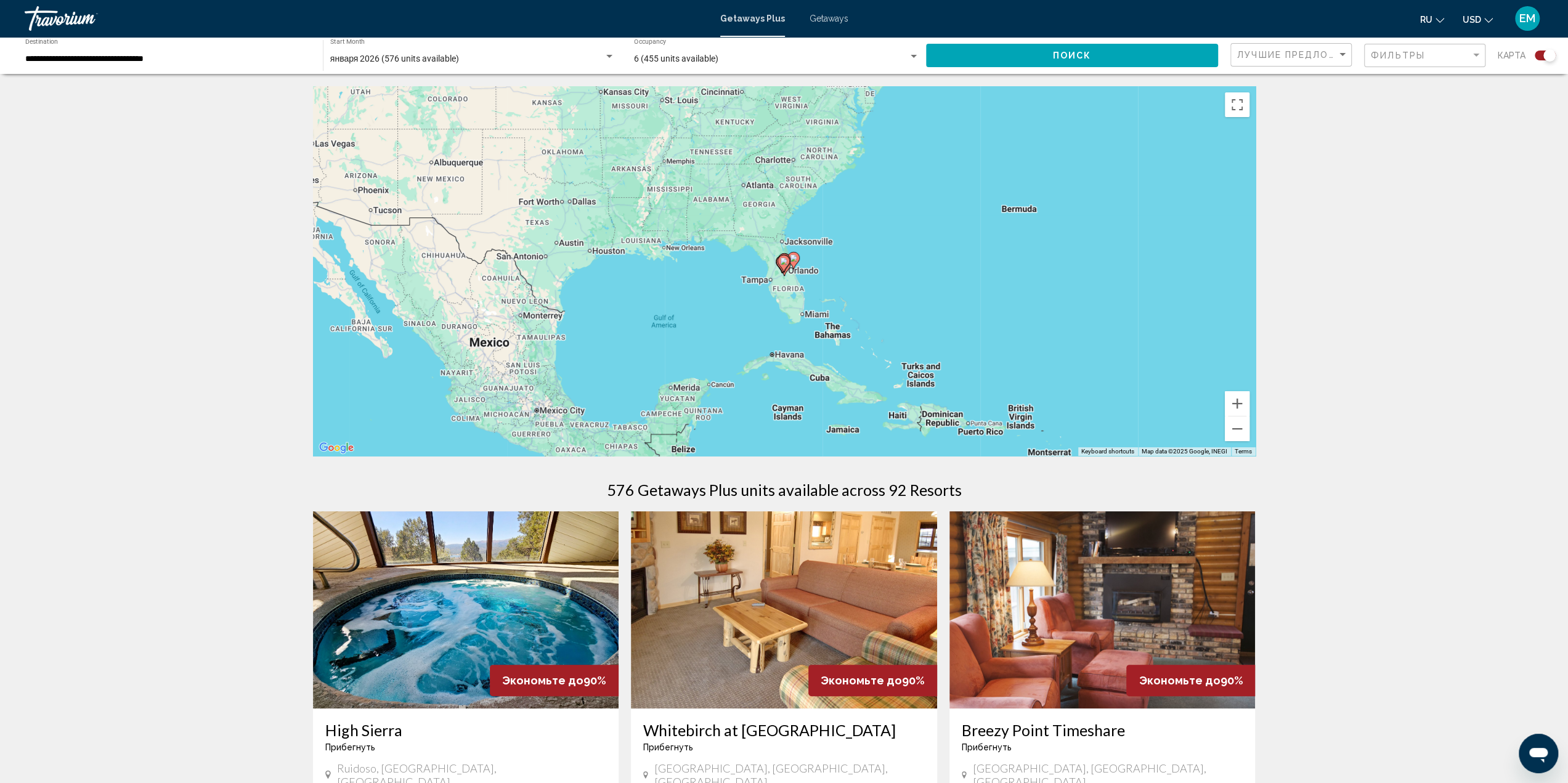
click at [784, 261] on image "Main content" at bounding box center [784, 261] width 7 height 7
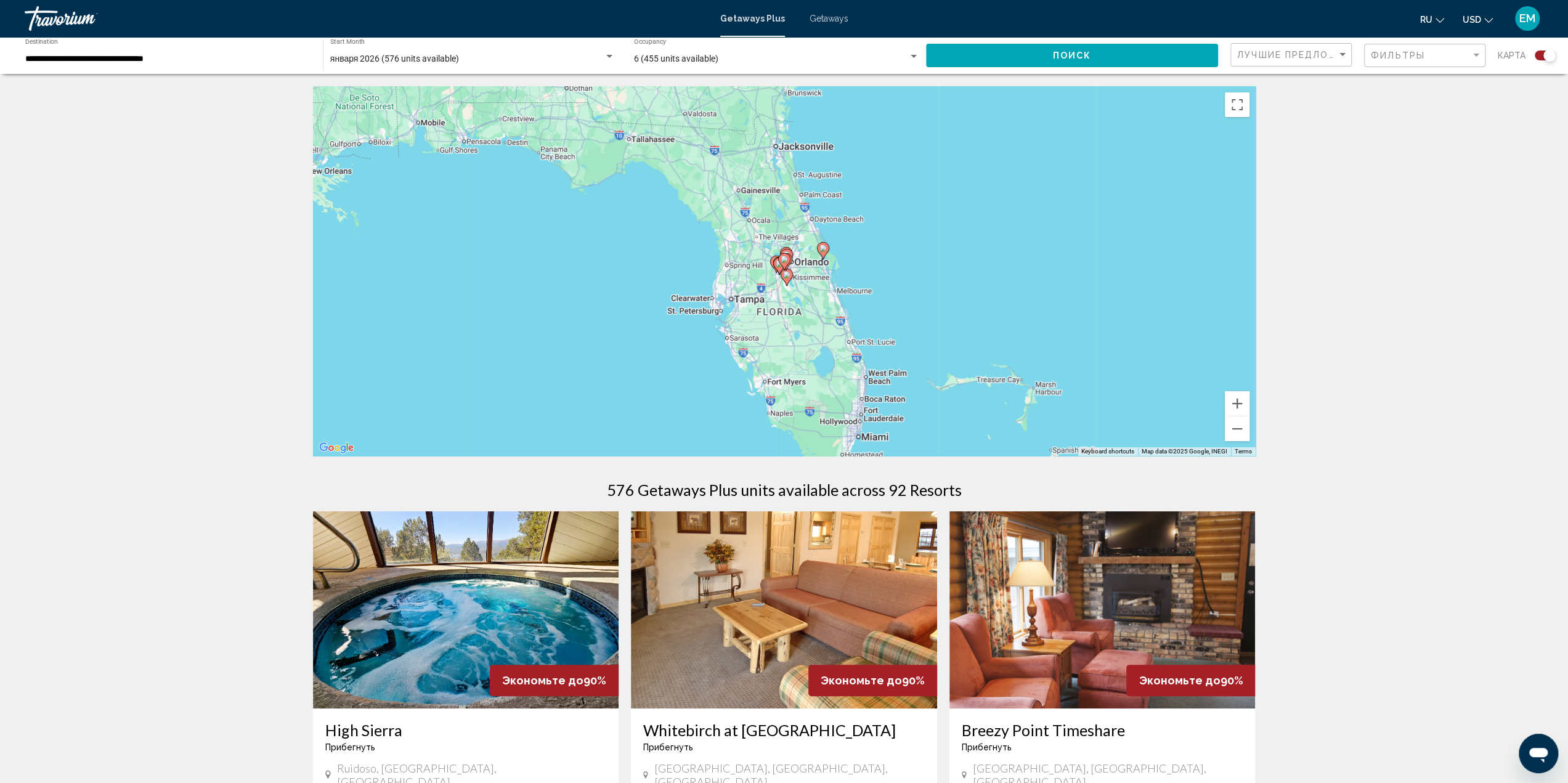
click at [785, 260] on image "Main content" at bounding box center [784, 259] width 7 height 7
type input "**********"
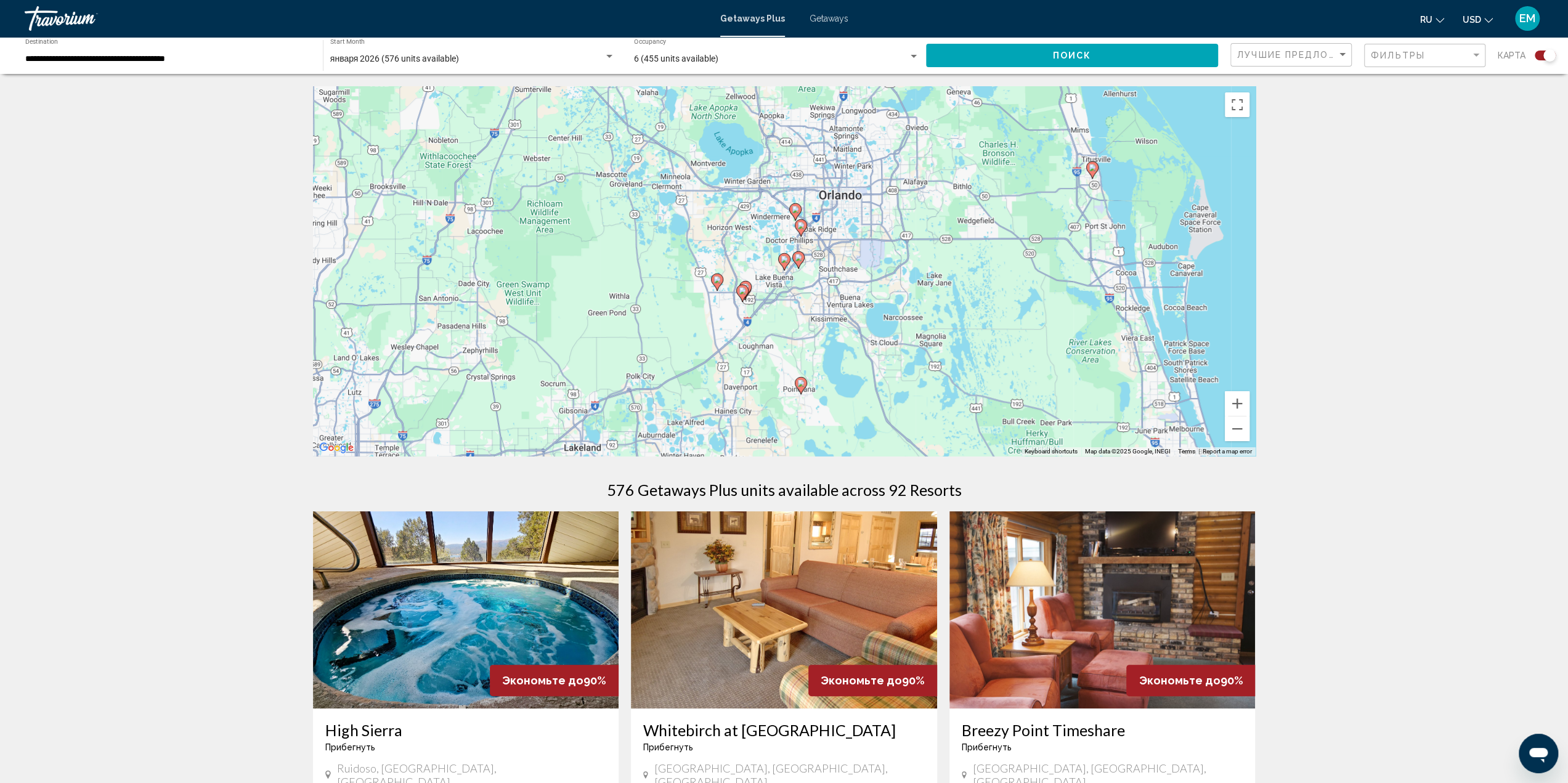
click at [797, 212] on image "Main content" at bounding box center [796, 209] width 7 height 7
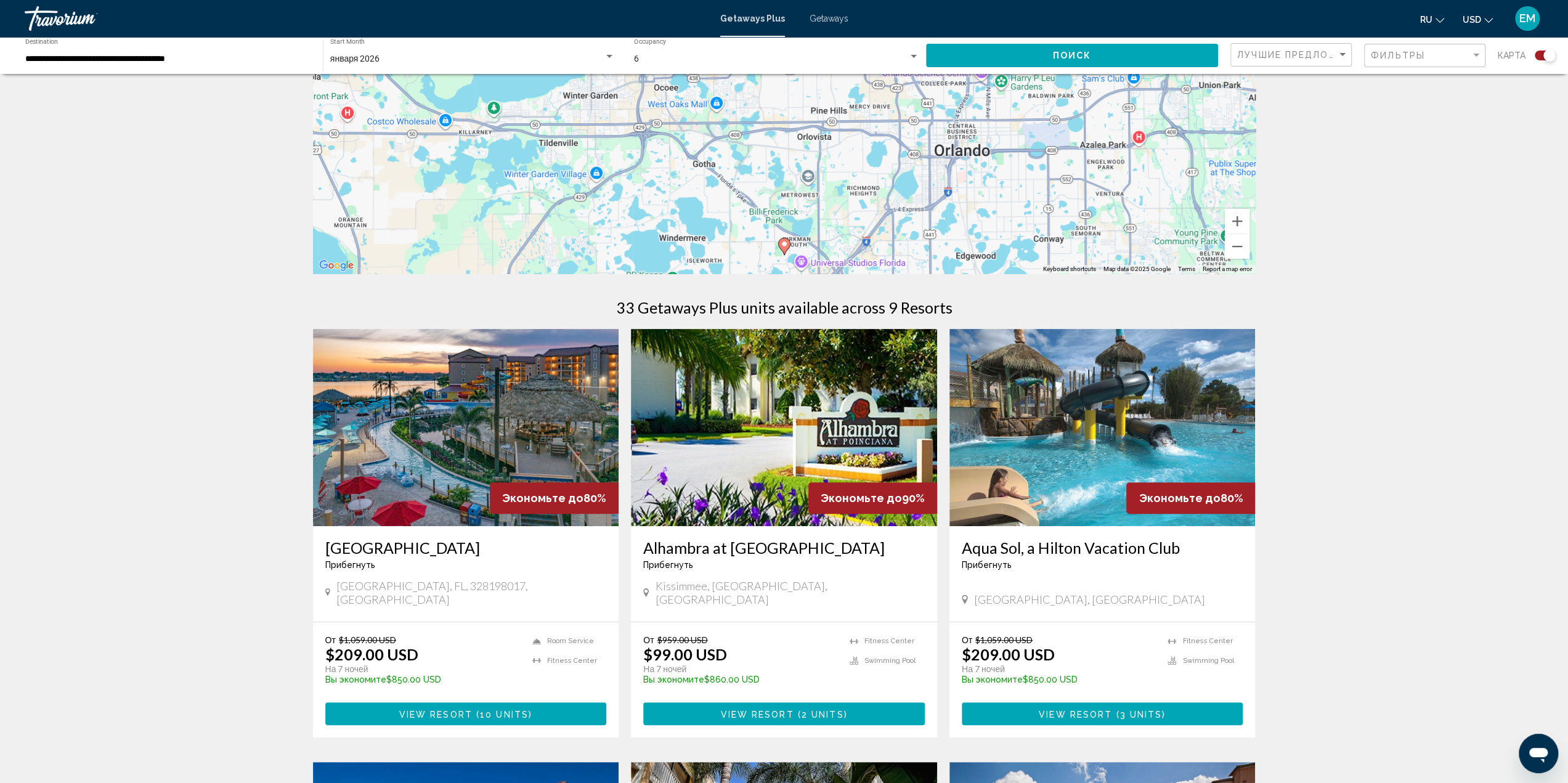
scroll to position [185, 0]
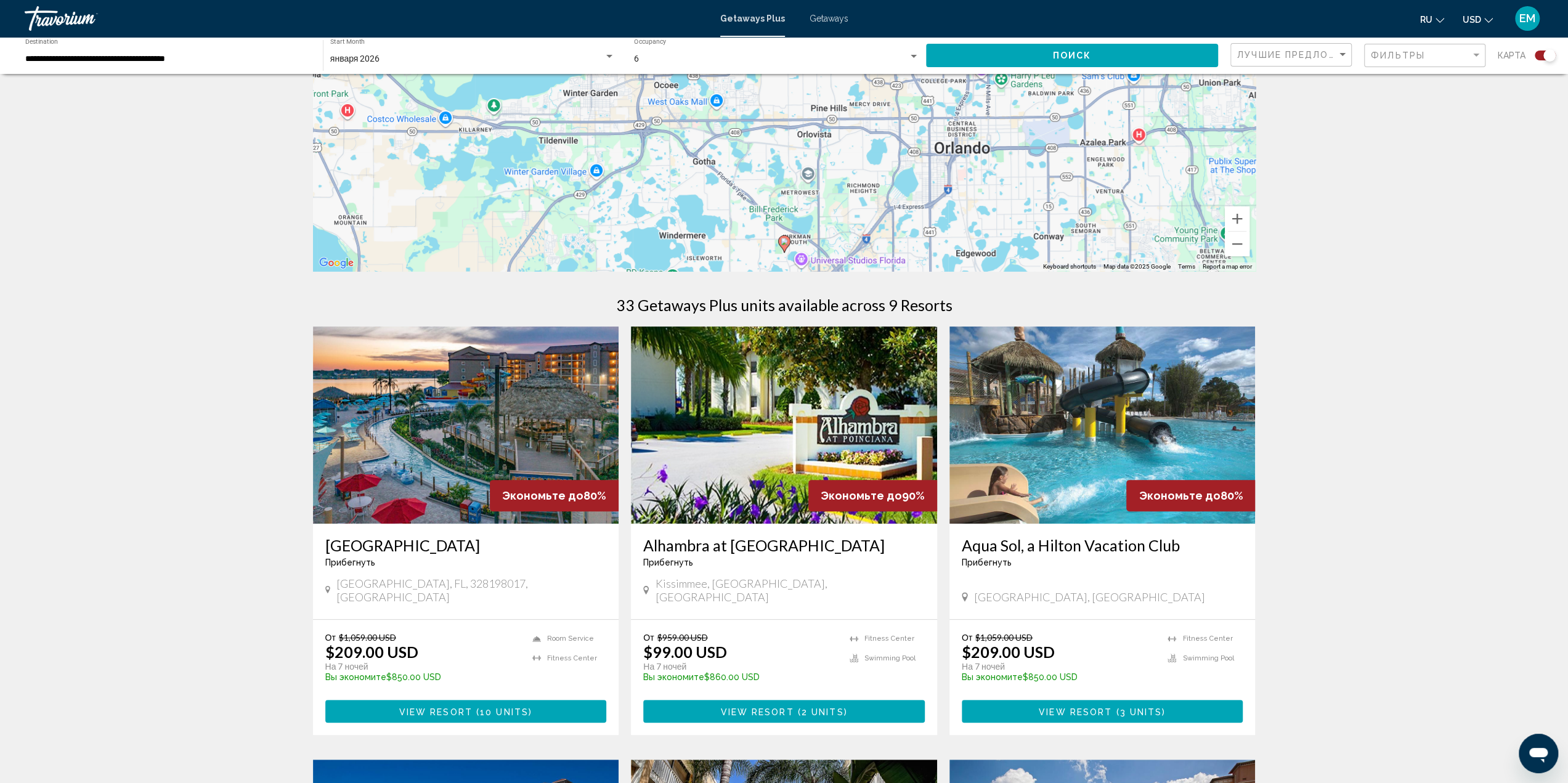
click at [467, 409] on img "Main content" at bounding box center [466, 424] width 306 height 197
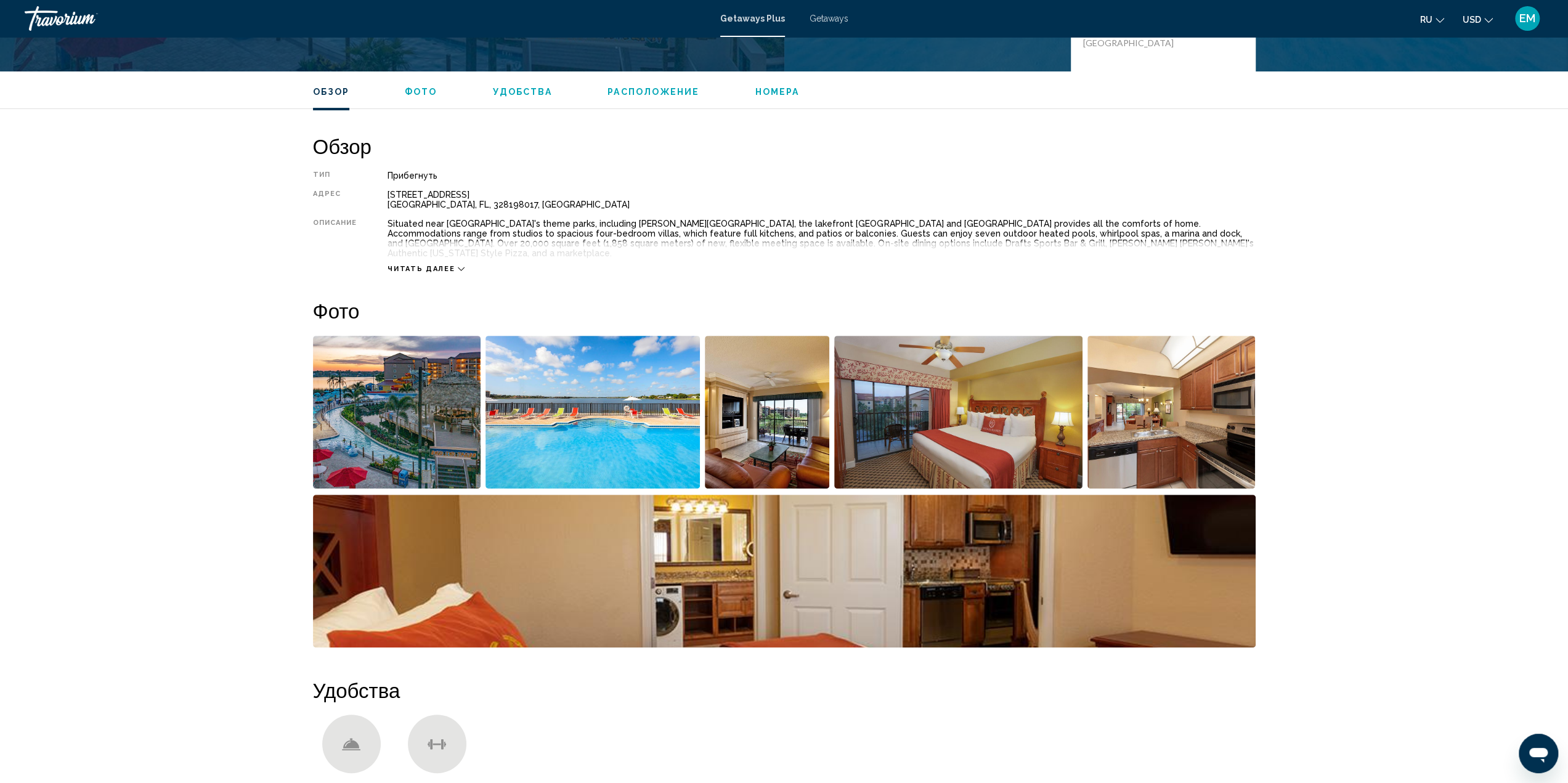
scroll to position [431, 0]
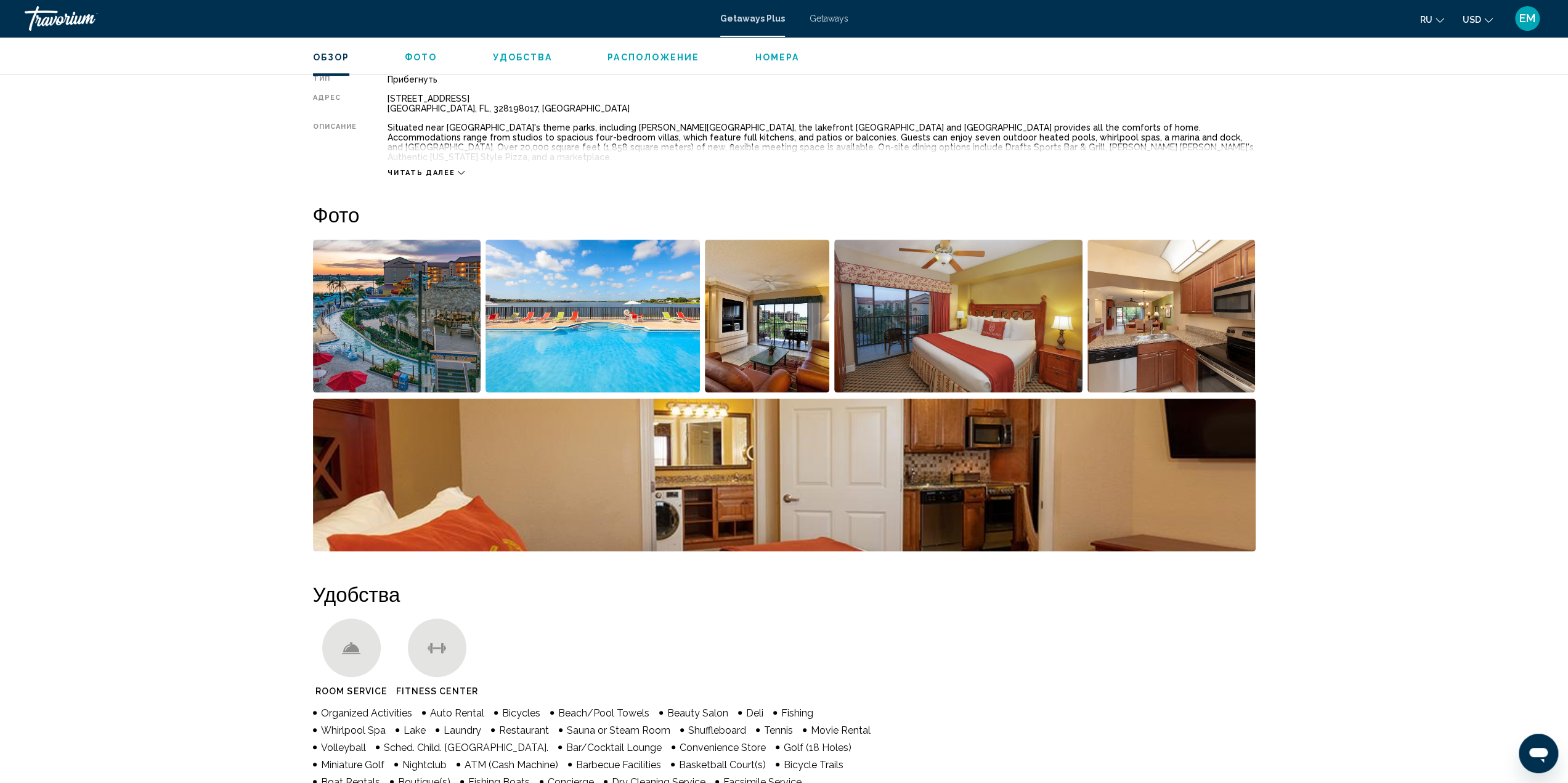
click at [417, 309] on img "Open full-screen image slider" at bounding box center [397, 316] width 168 height 152
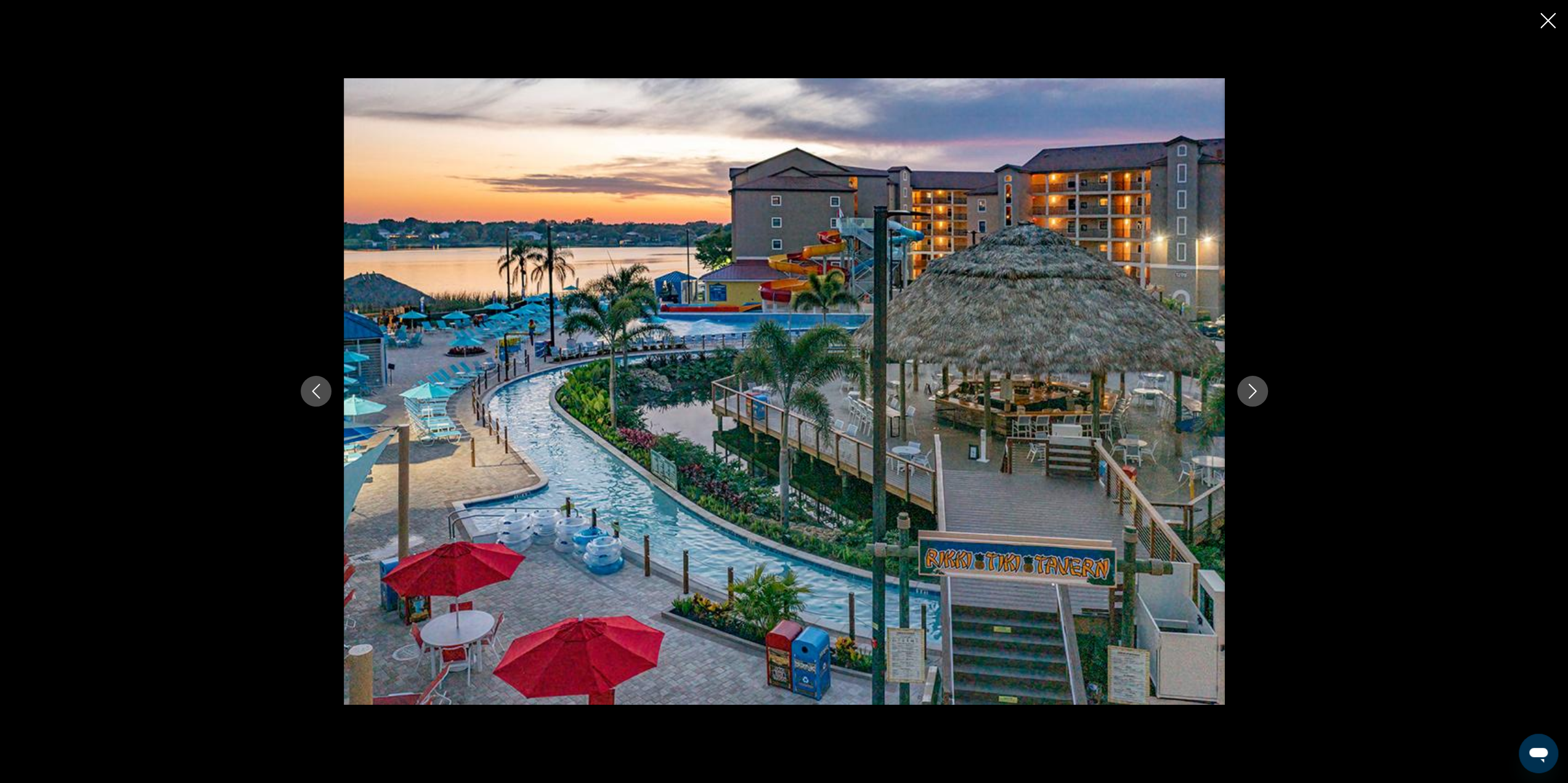
click at [1248, 389] on icon "Next image" at bounding box center [1252, 391] width 15 height 15
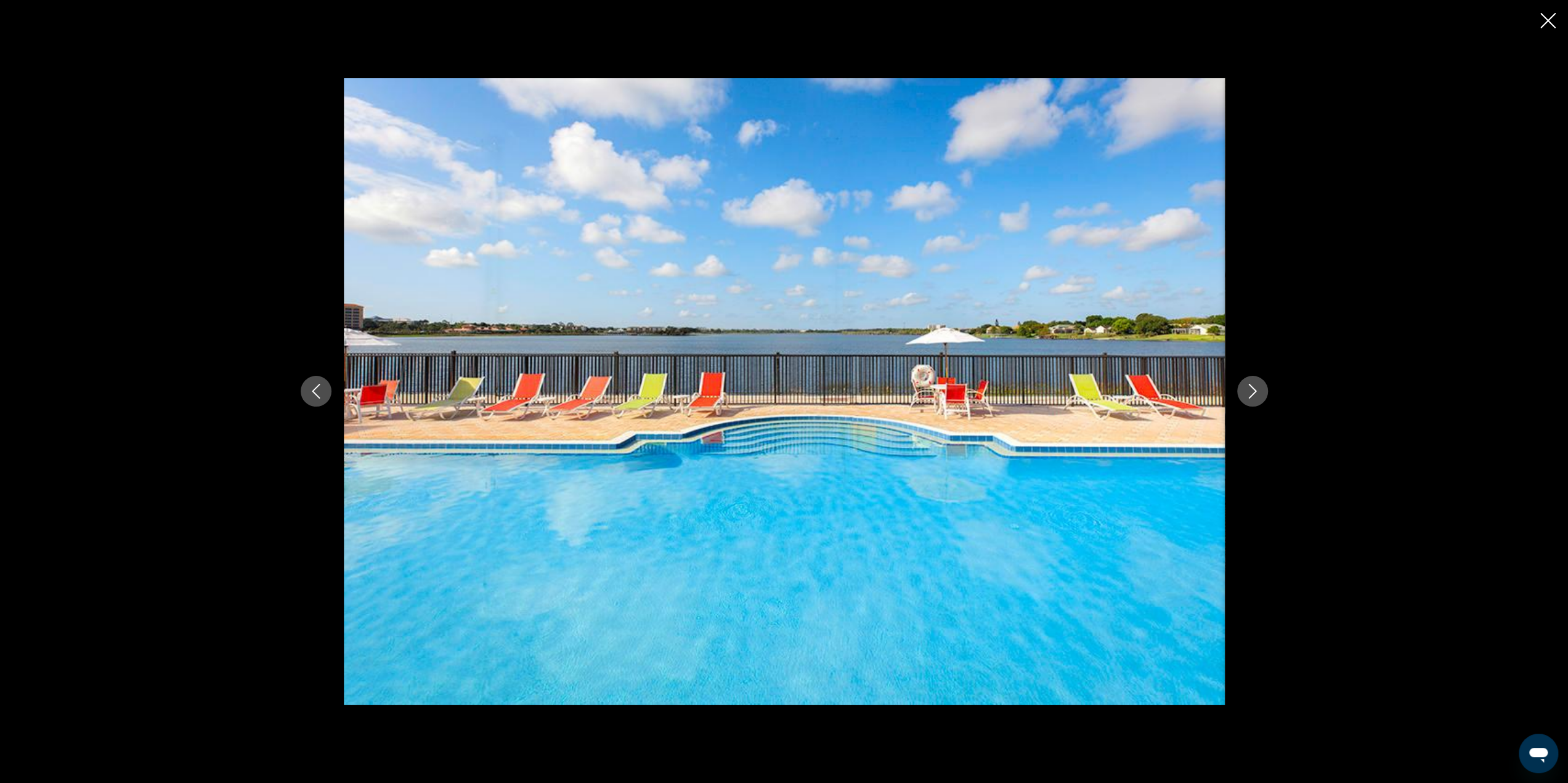
click at [1248, 389] on icon "Next image" at bounding box center [1252, 391] width 15 height 15
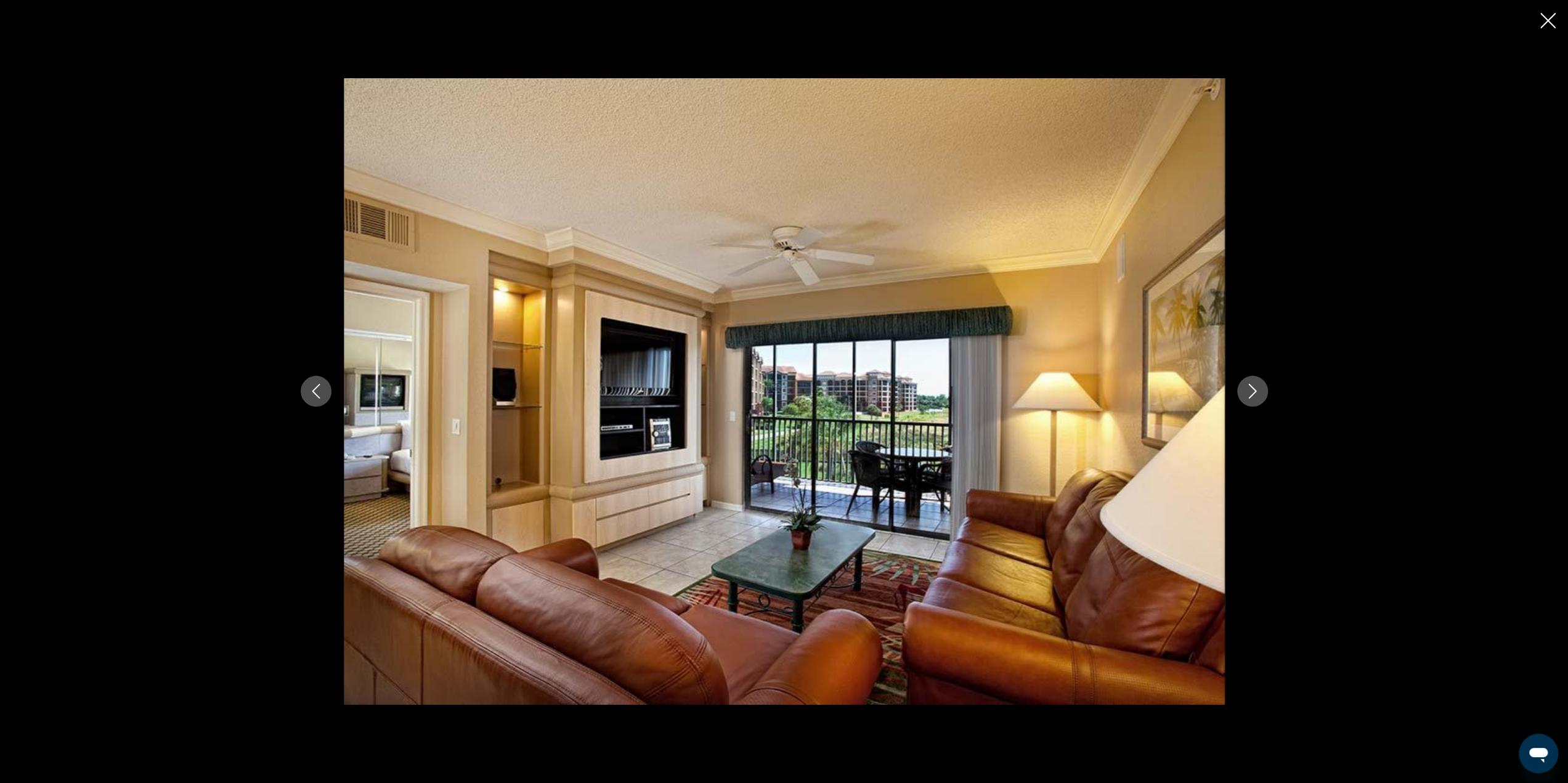
click at [1248, 389] on icon "Next image" at bounding box center [1252, 391] width 15 height 15
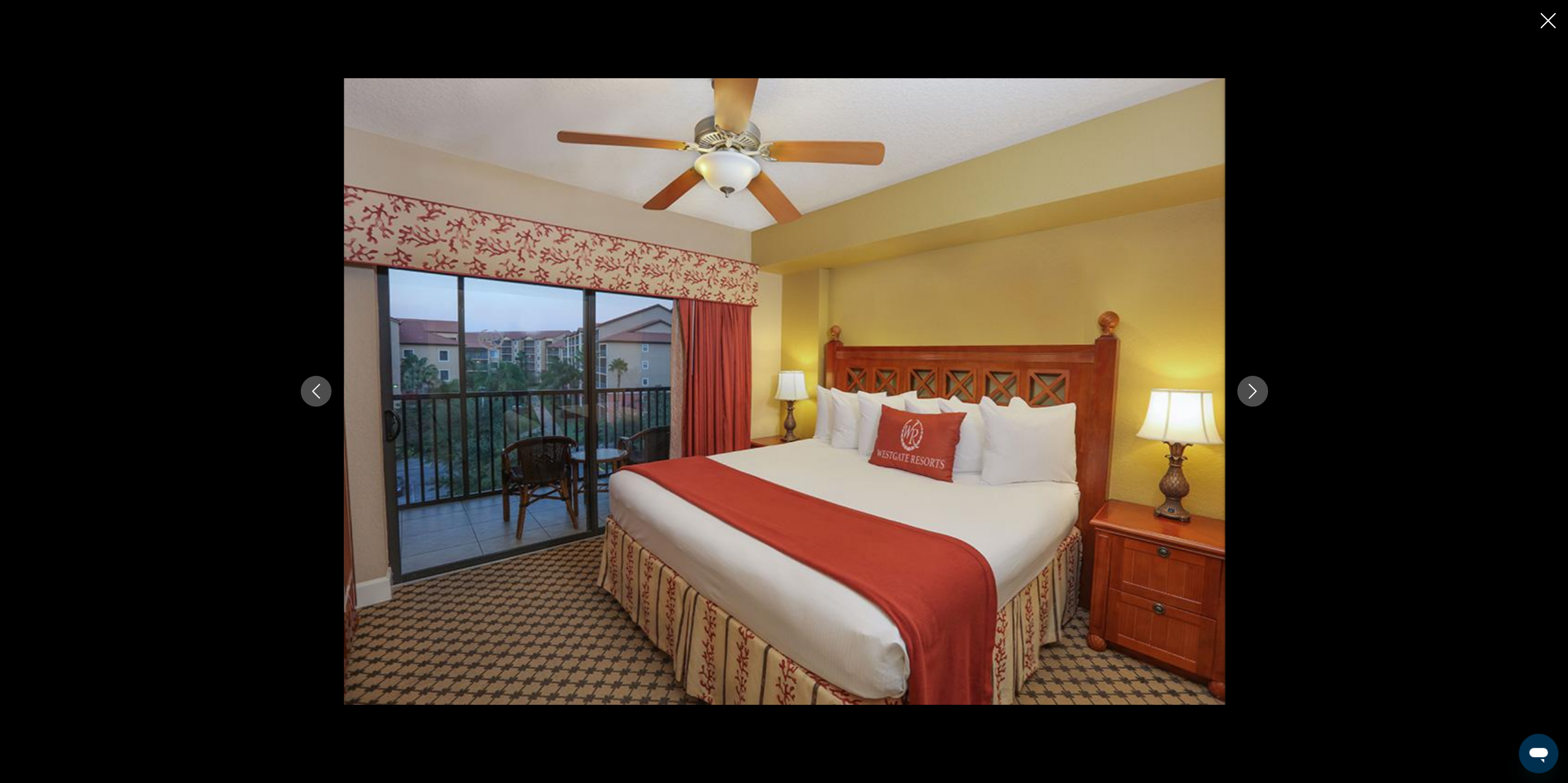
click at [1248, 389] on icon "Next image" at bounding box center [1252, 391] width 15 height 15
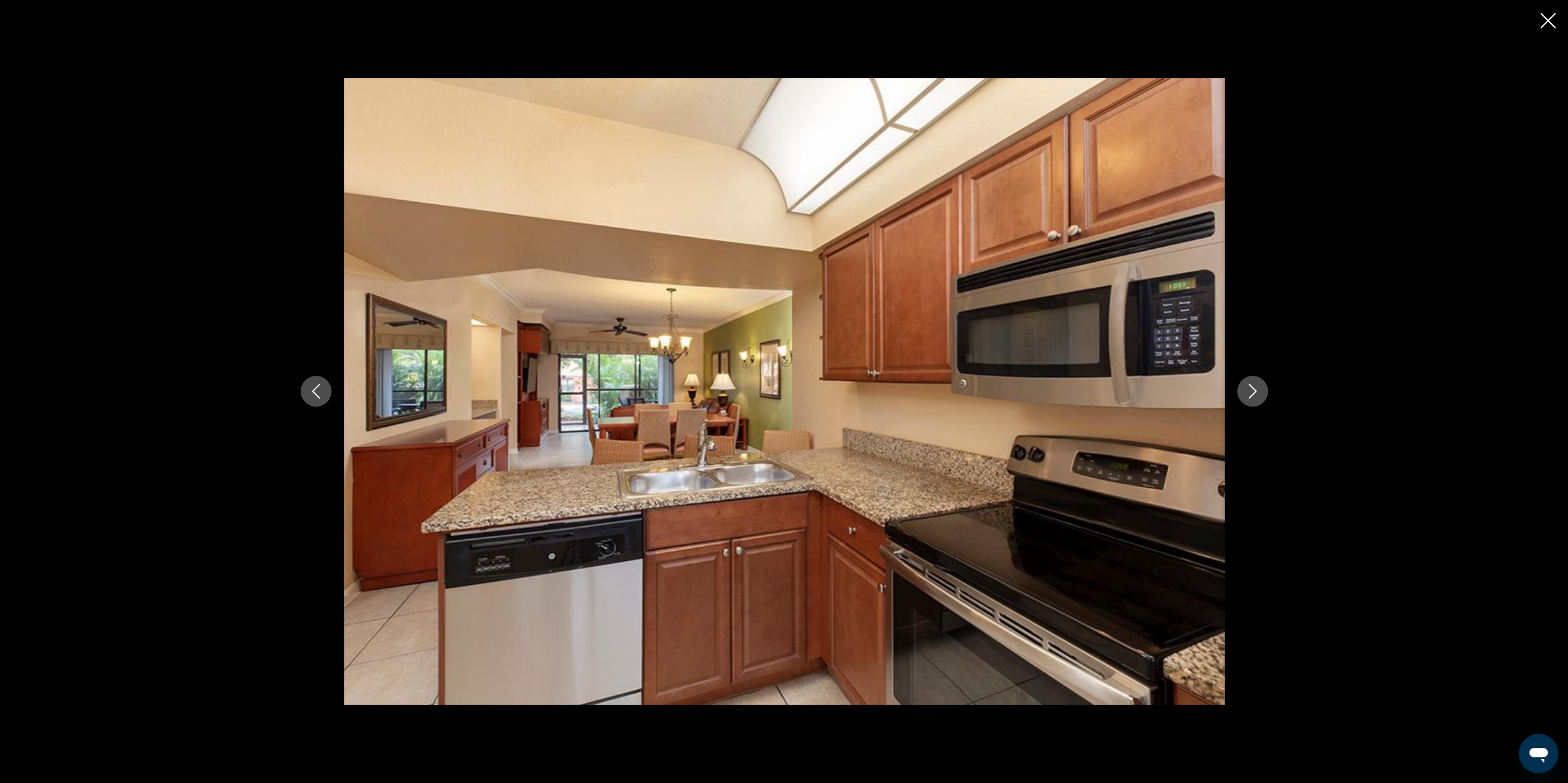
click at [1248, 387] on icon "Next image" at bounding box center [1252, 391] width 15 height 15
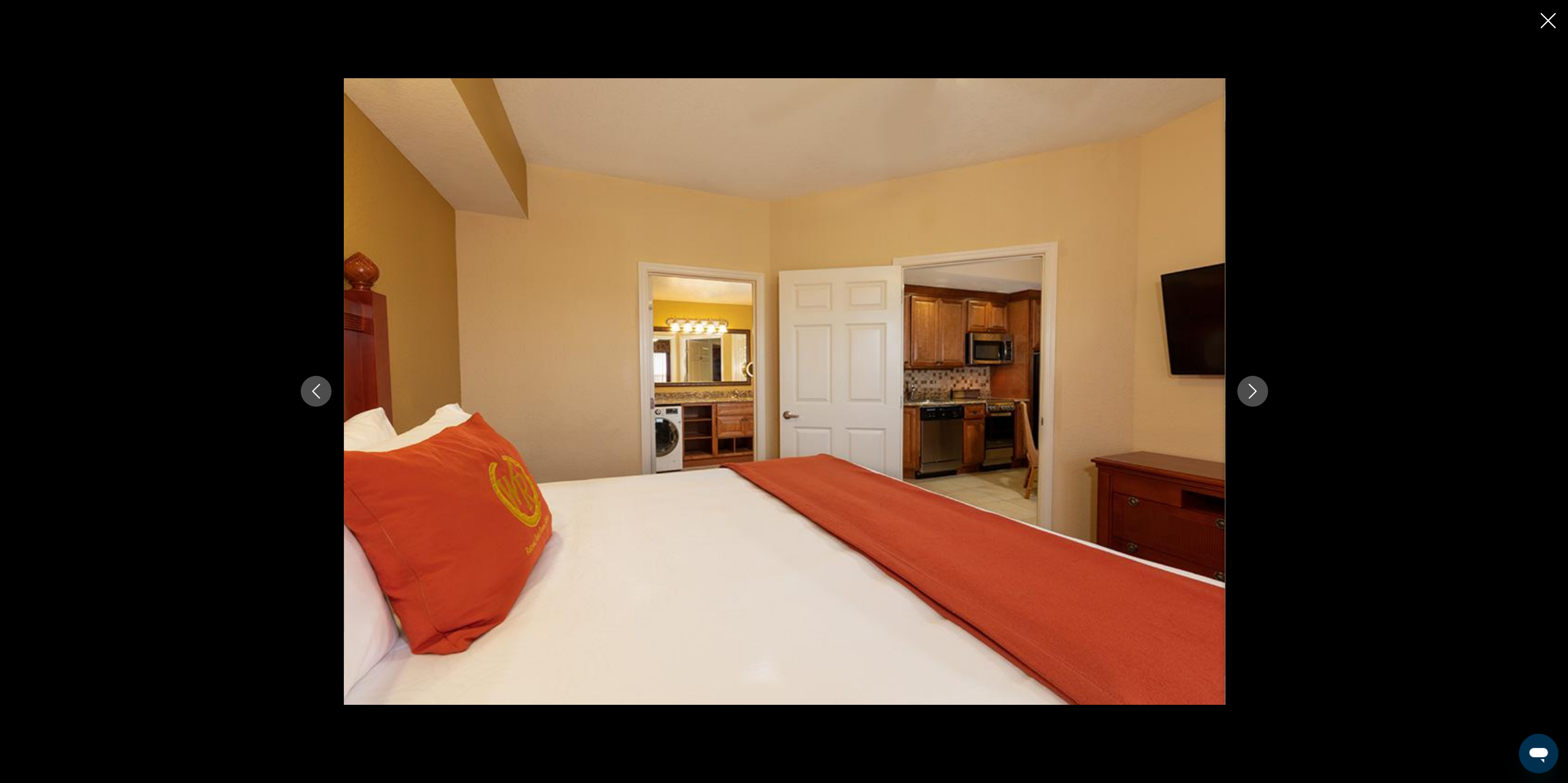
click at [1248, 387] on icon "Next image" at bounding box center [1252, 391] width 15 height 15
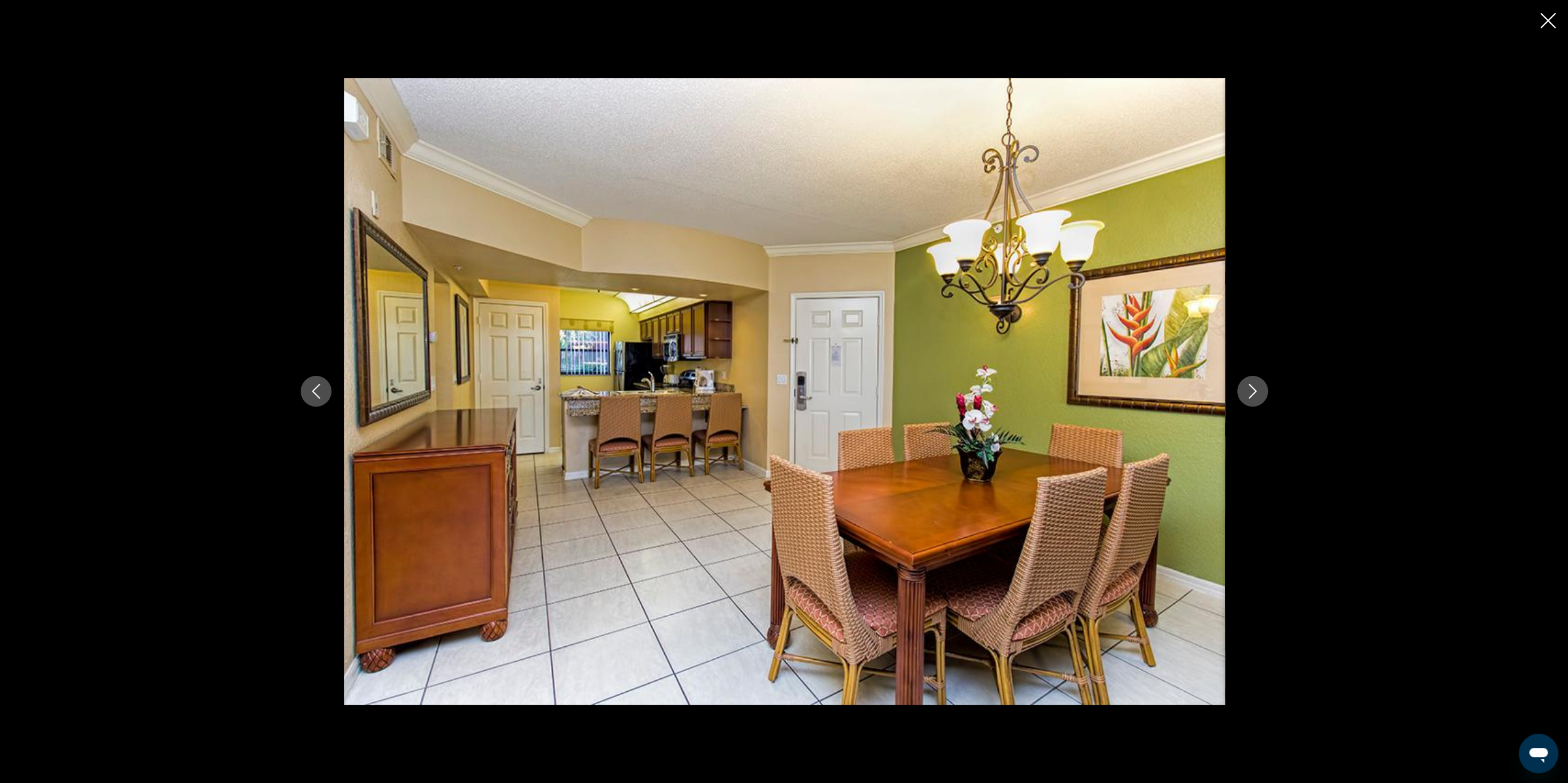
click at [1248, 387] on icon "Next image" at bounding box center [1252, 391] width 15 height 15
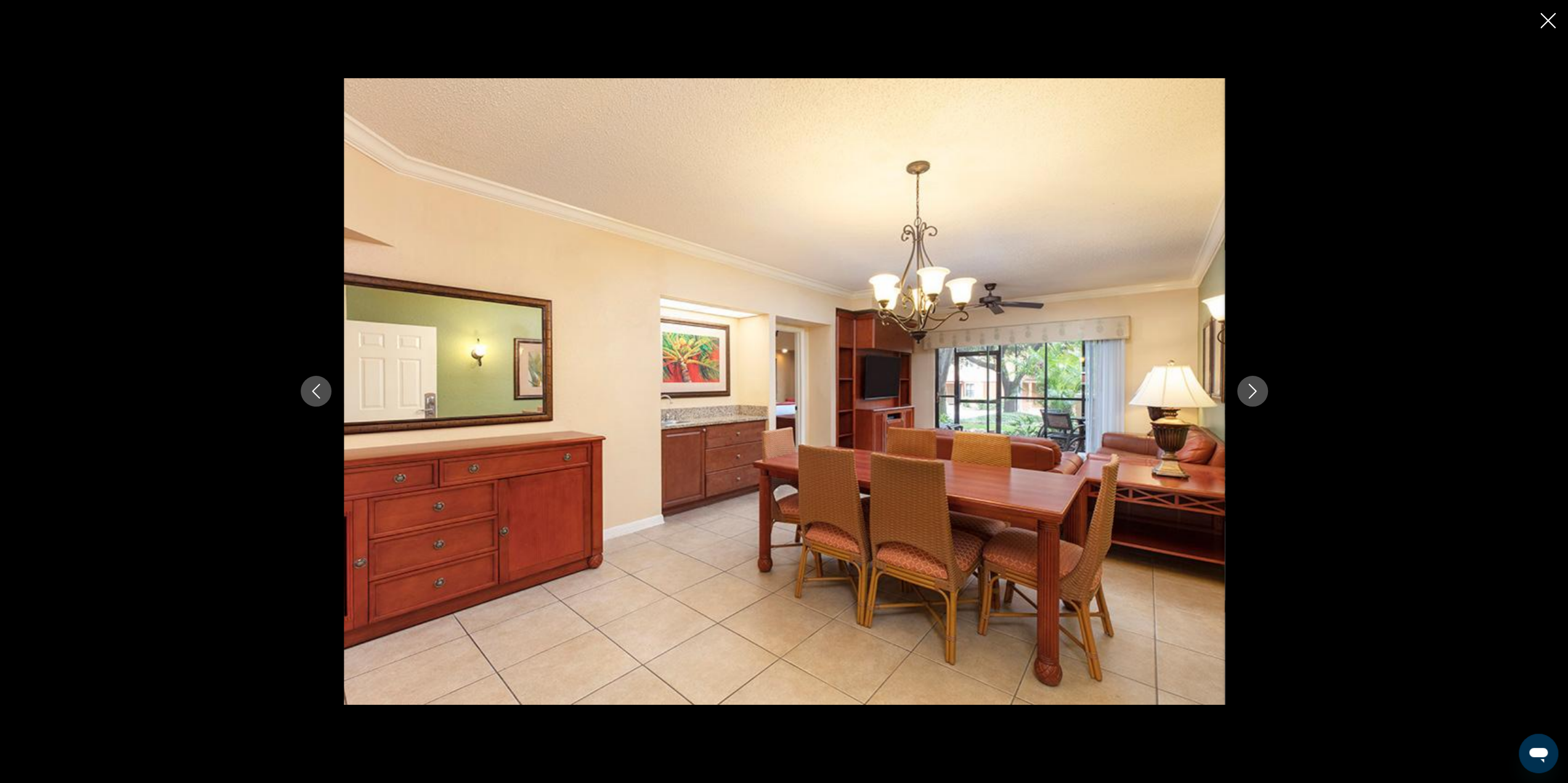
click at [1248, 387] on icon "Next image" at bounding box center [1252, 391] width 15 height 15
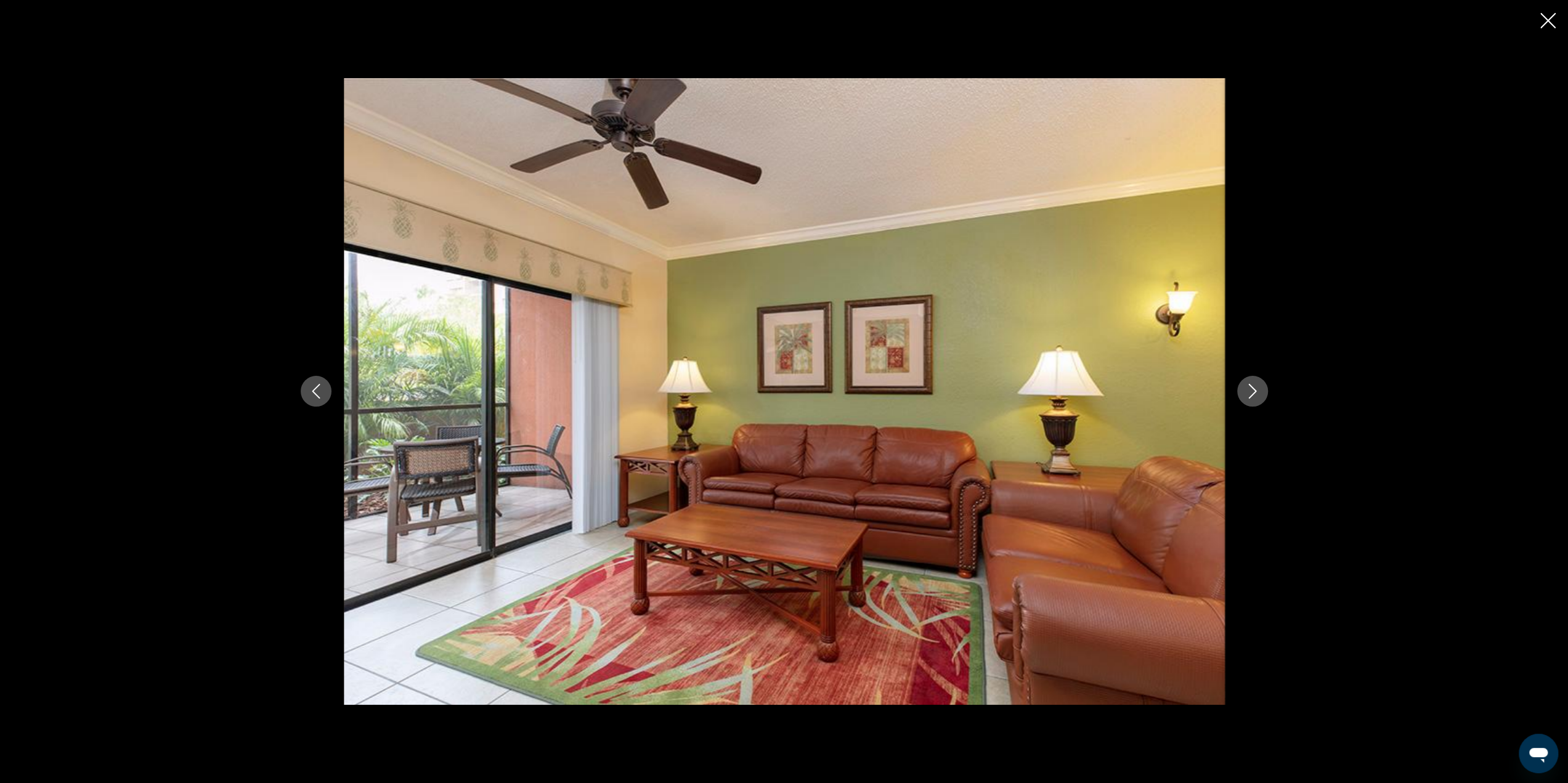
click at [1248, 387] on icon "Next image" at bounding box center [1252, 391] width 15 height 15
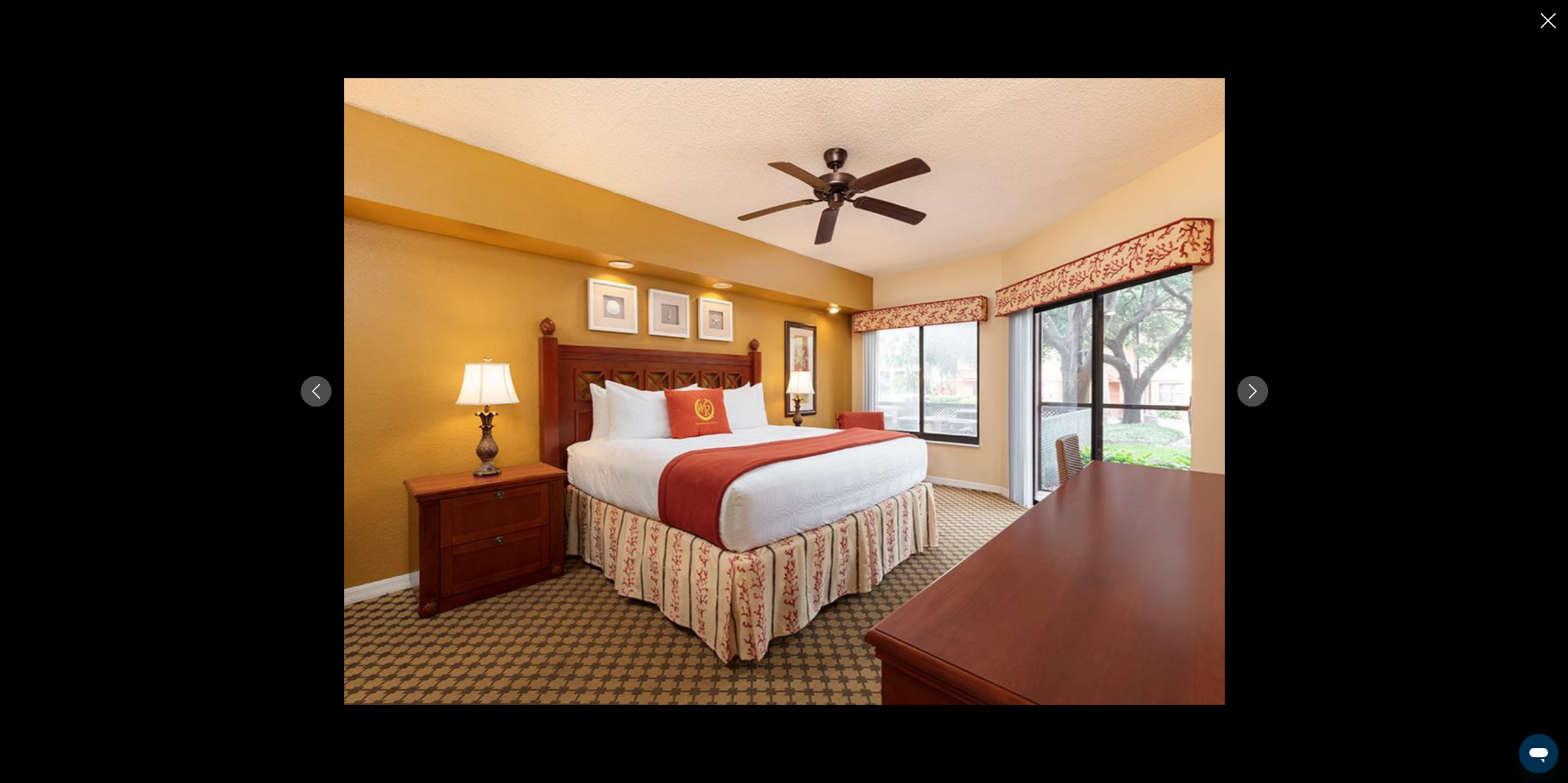
click at [1248, 387] on icon "Next image" at bounding box center [1252, 391] width 15 height 15
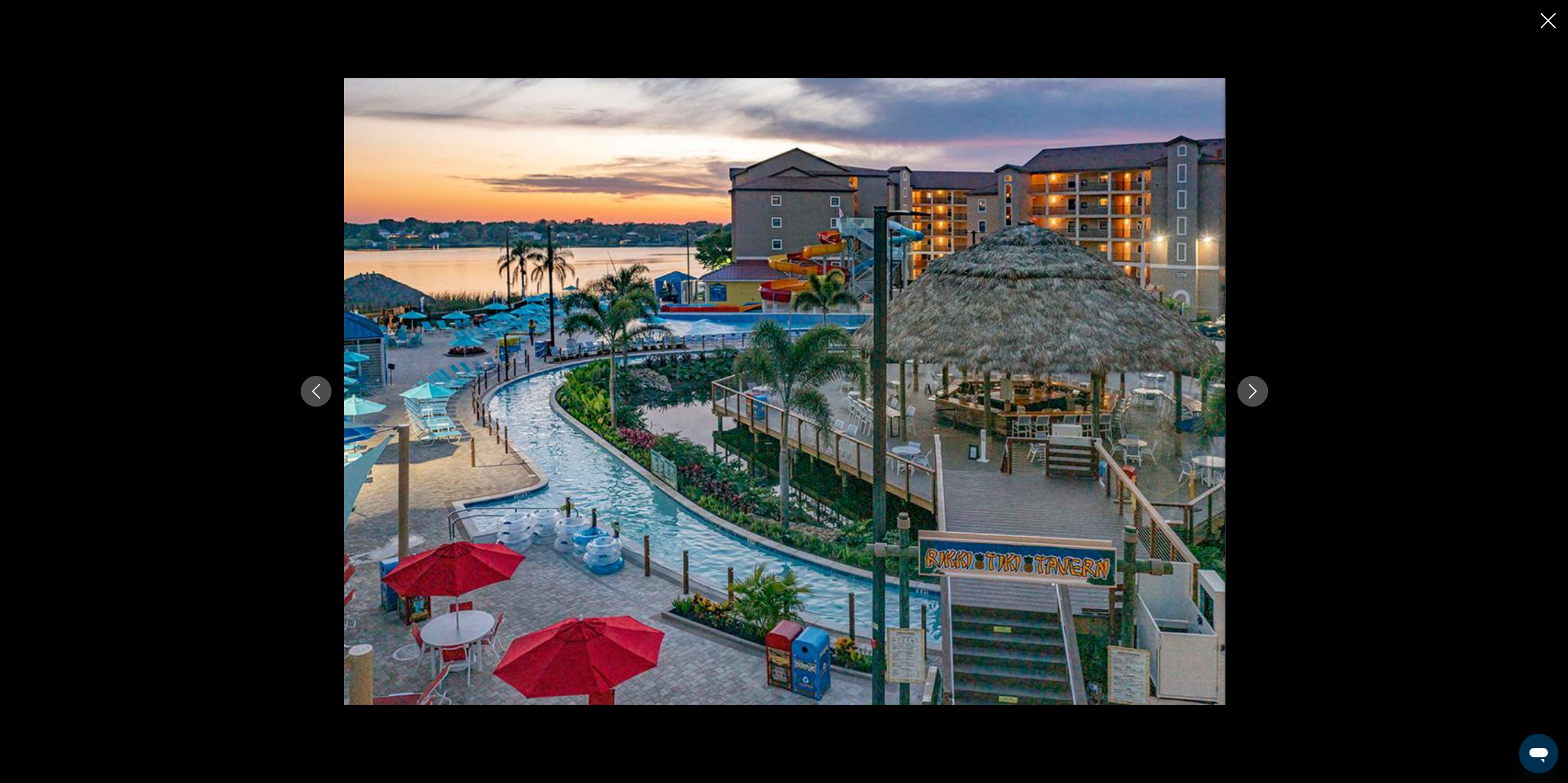
click at [1548, 22] on icon "Close slideshow" at bounding box center [1547, 21] width 16 height 16
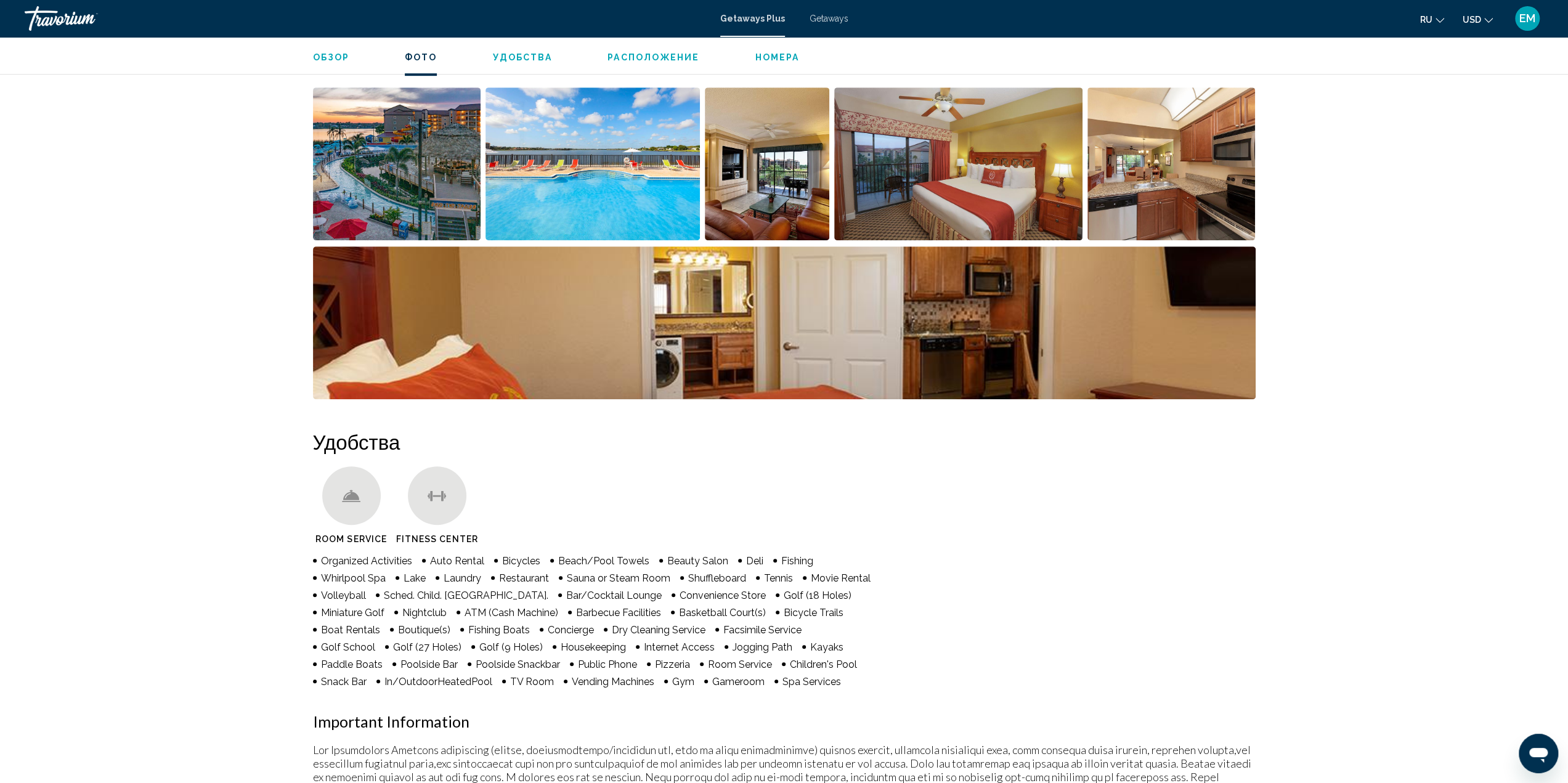
scroll to position [389, 0]
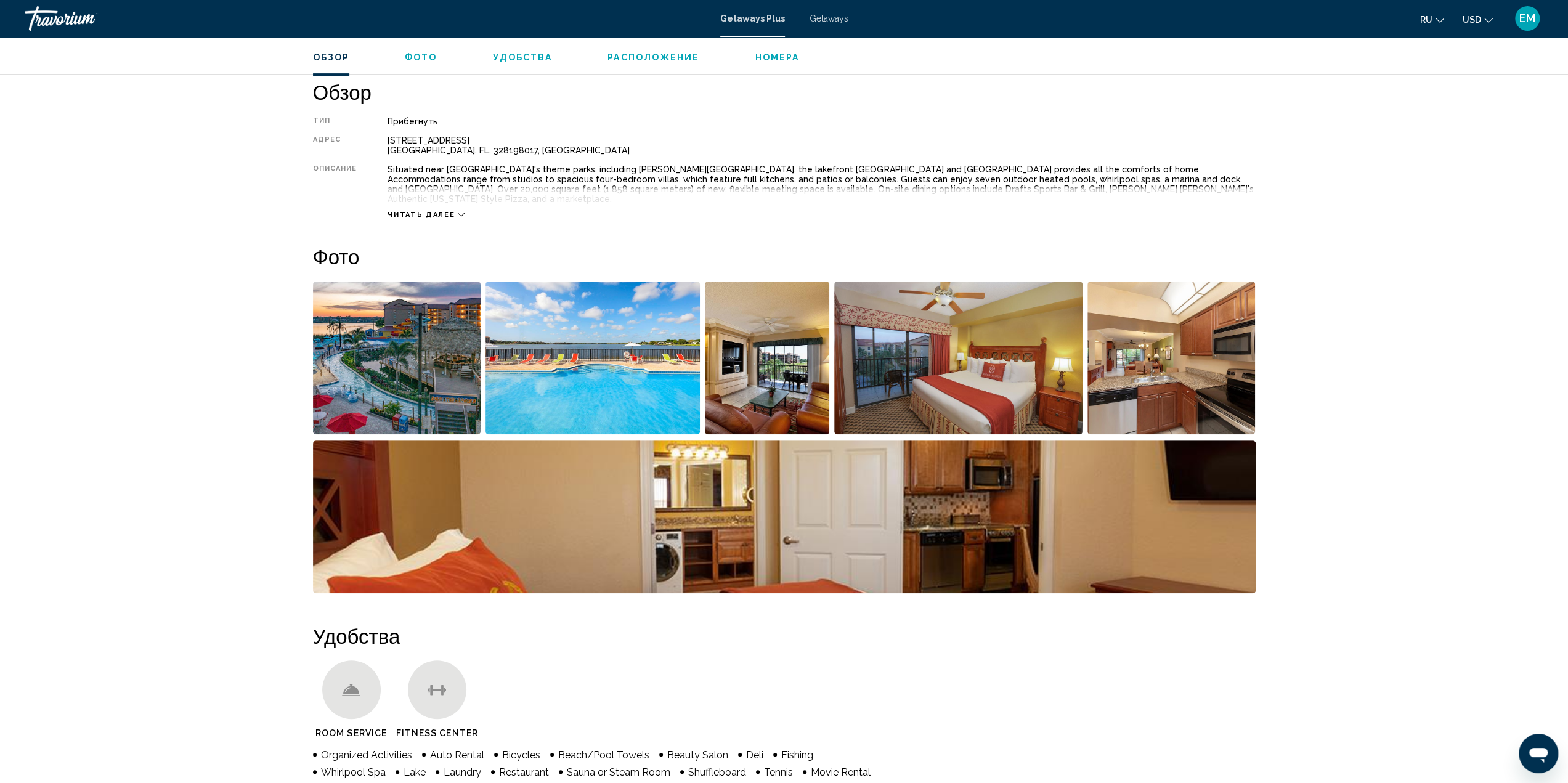
click at [707, 502] on img "Open full-screen image slider" at bounding box center [784, 517] width 942 height 152
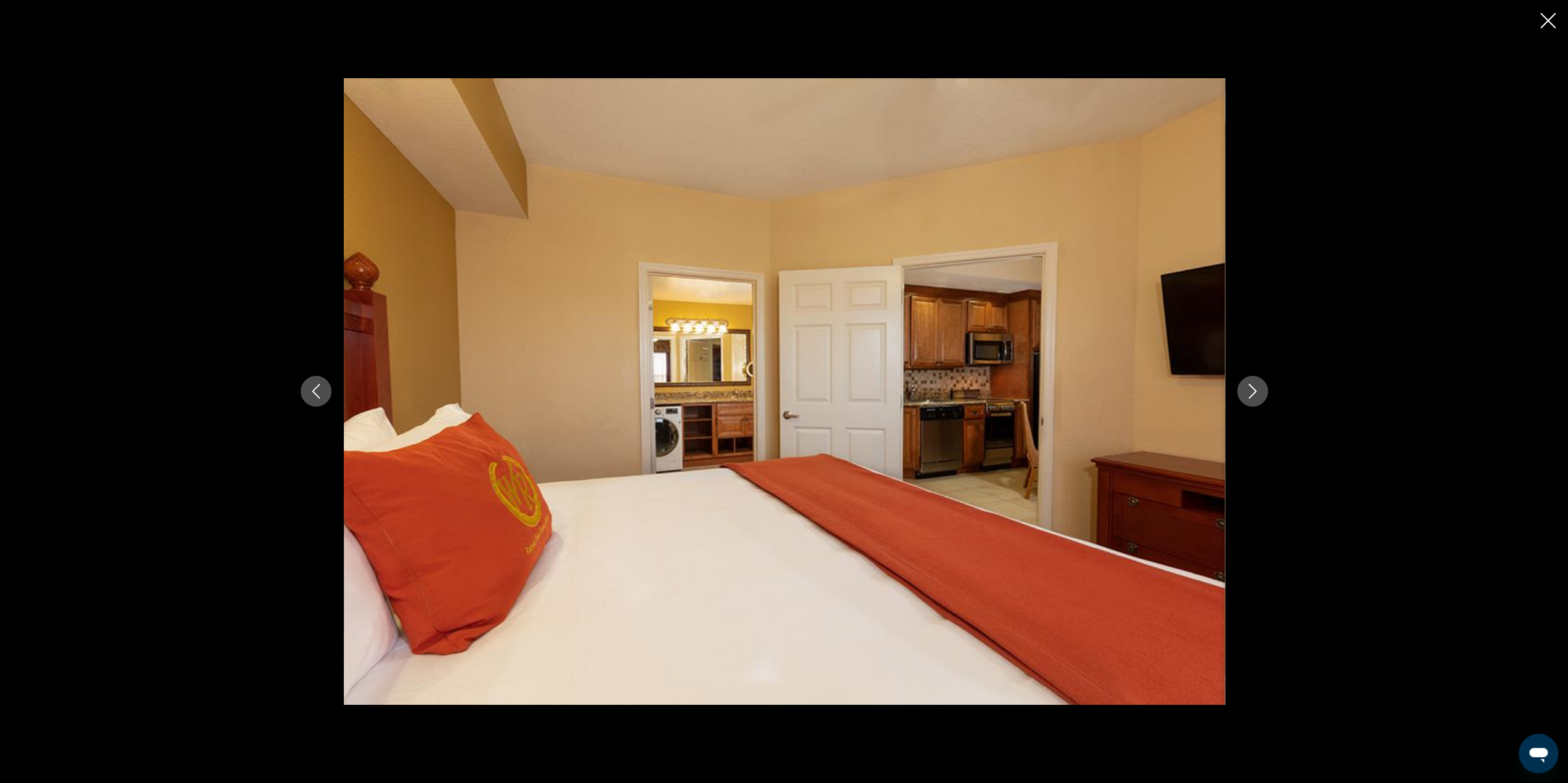
click at [1252, 396] on icon "Next image" at bounding box center [1252, 391] width 15 height 15
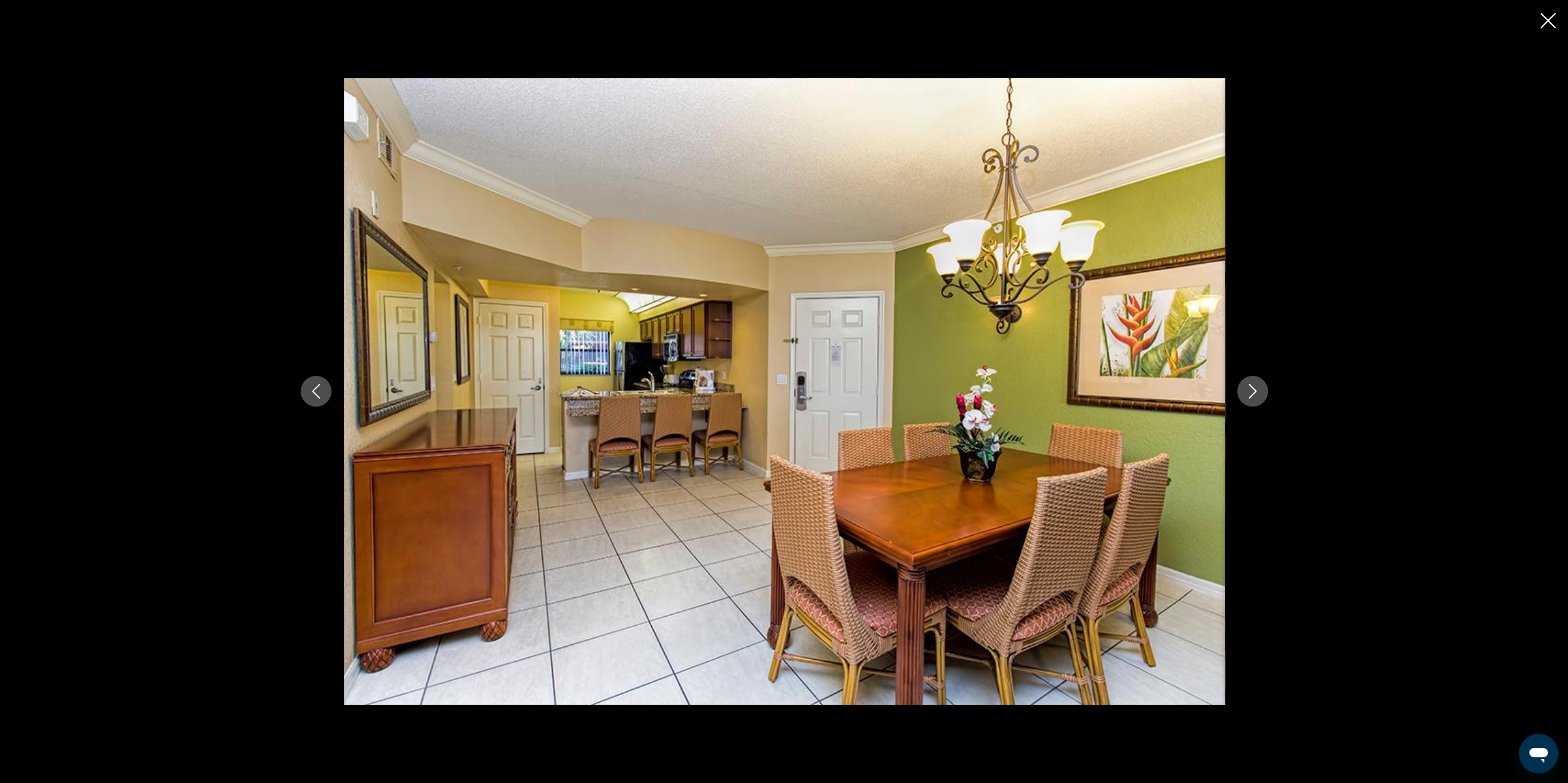
click at [1251, 396] on icon "Next image" at bounding box center [1252, 392] width 8 height 15
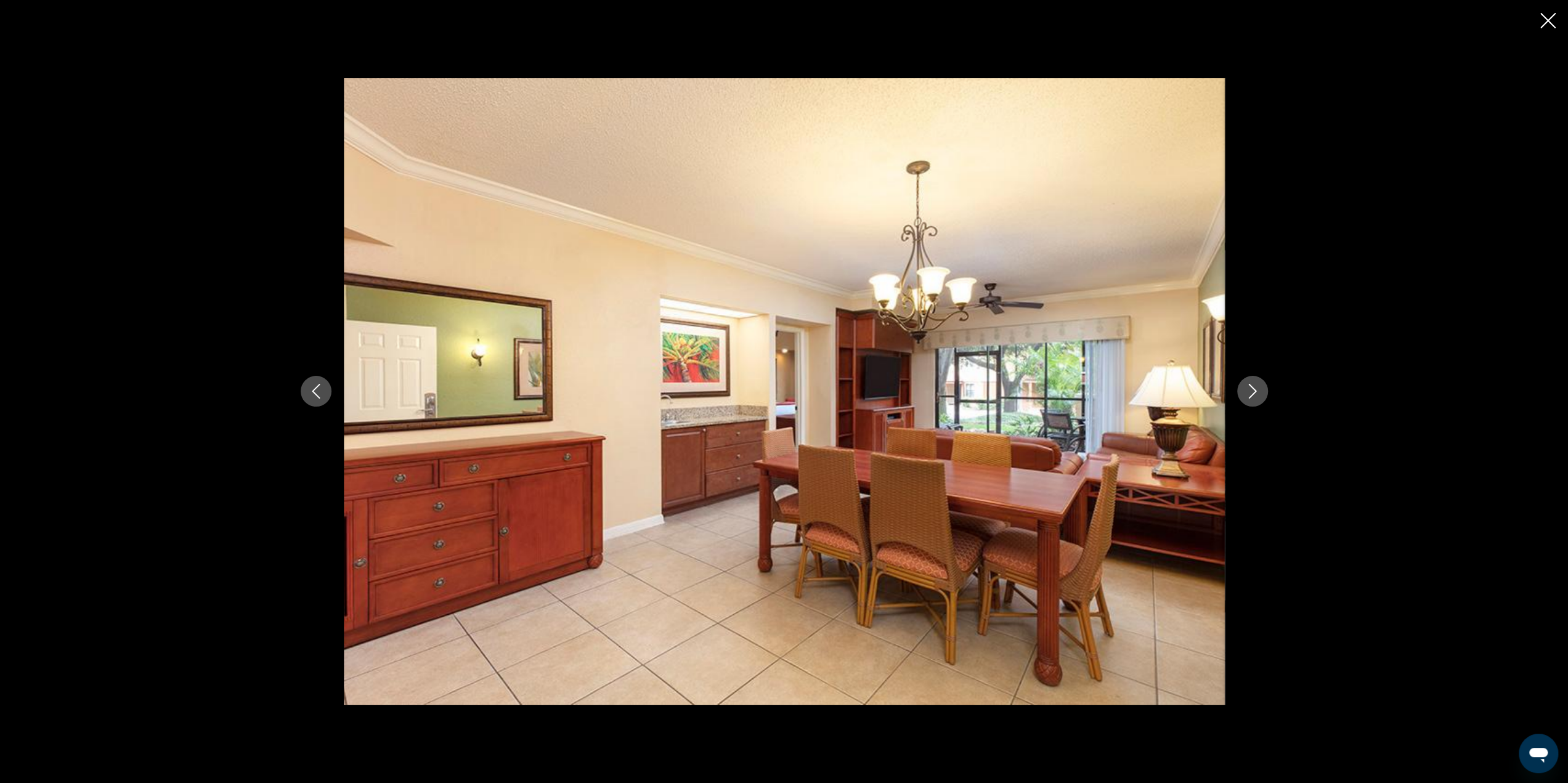
click at [1252, 395] on icon "Next image" at bounding box center [1252, 392] width 8 height 15
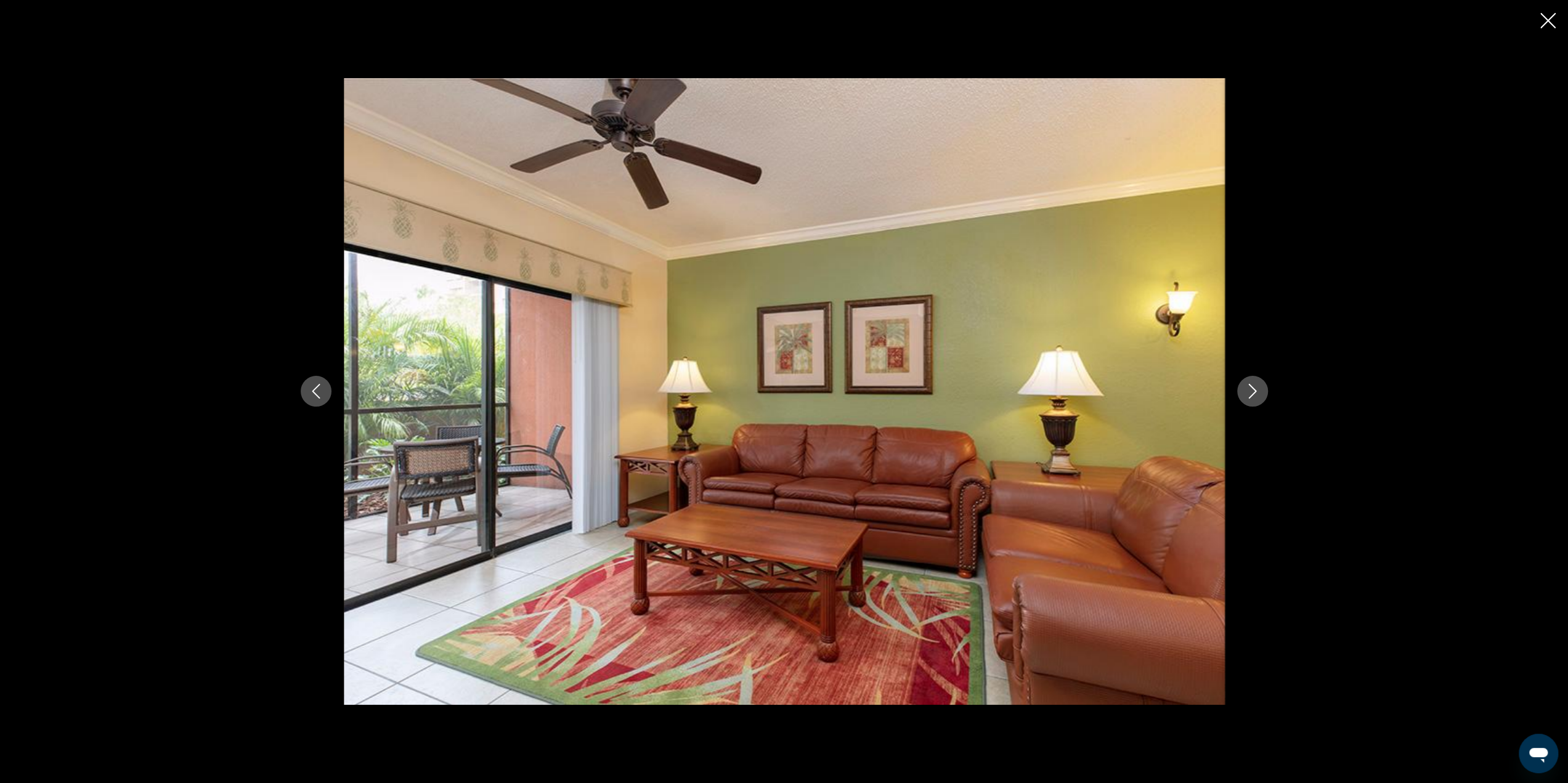
click at [1252, 395] on icon "Next image" at bounding box center [1252, 392] width 8 height 15
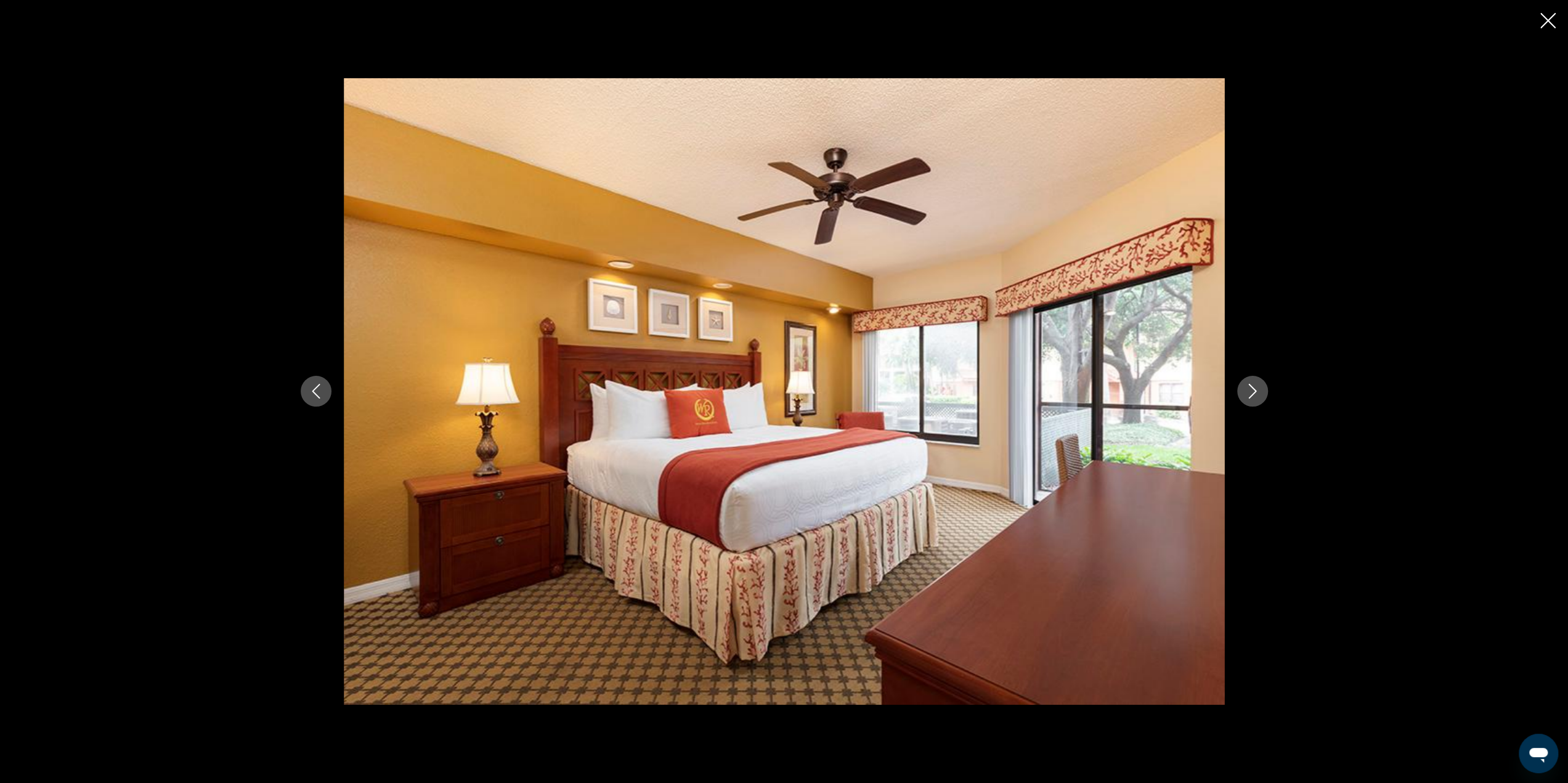
click at [1252, 394] on icon "Next image" at bounding box center [1252, 392] width 8 height 15
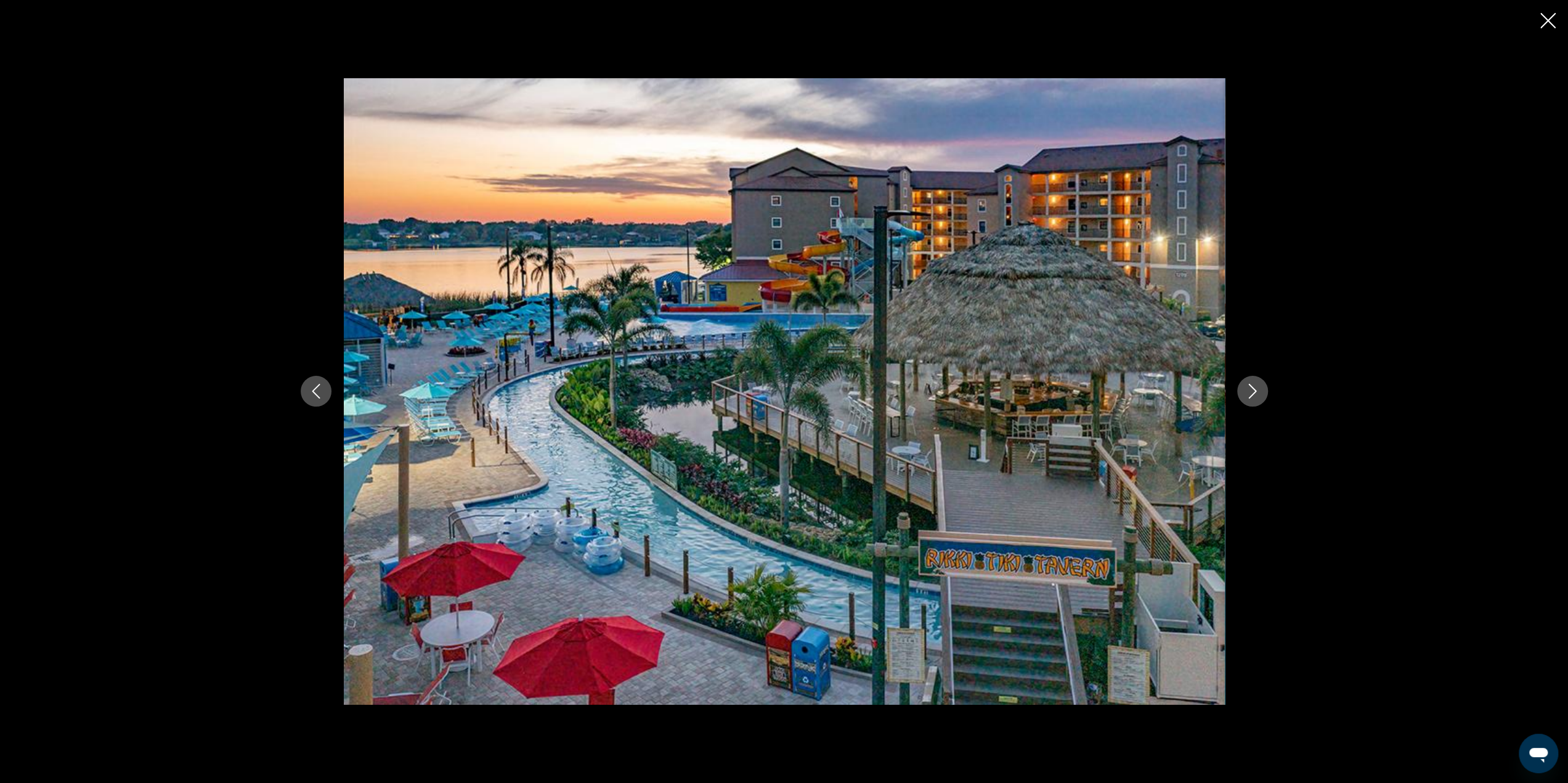
click at [1548, 19] on icon "Close slideshow" at bounding box center [1547, 21] width 16 height 16
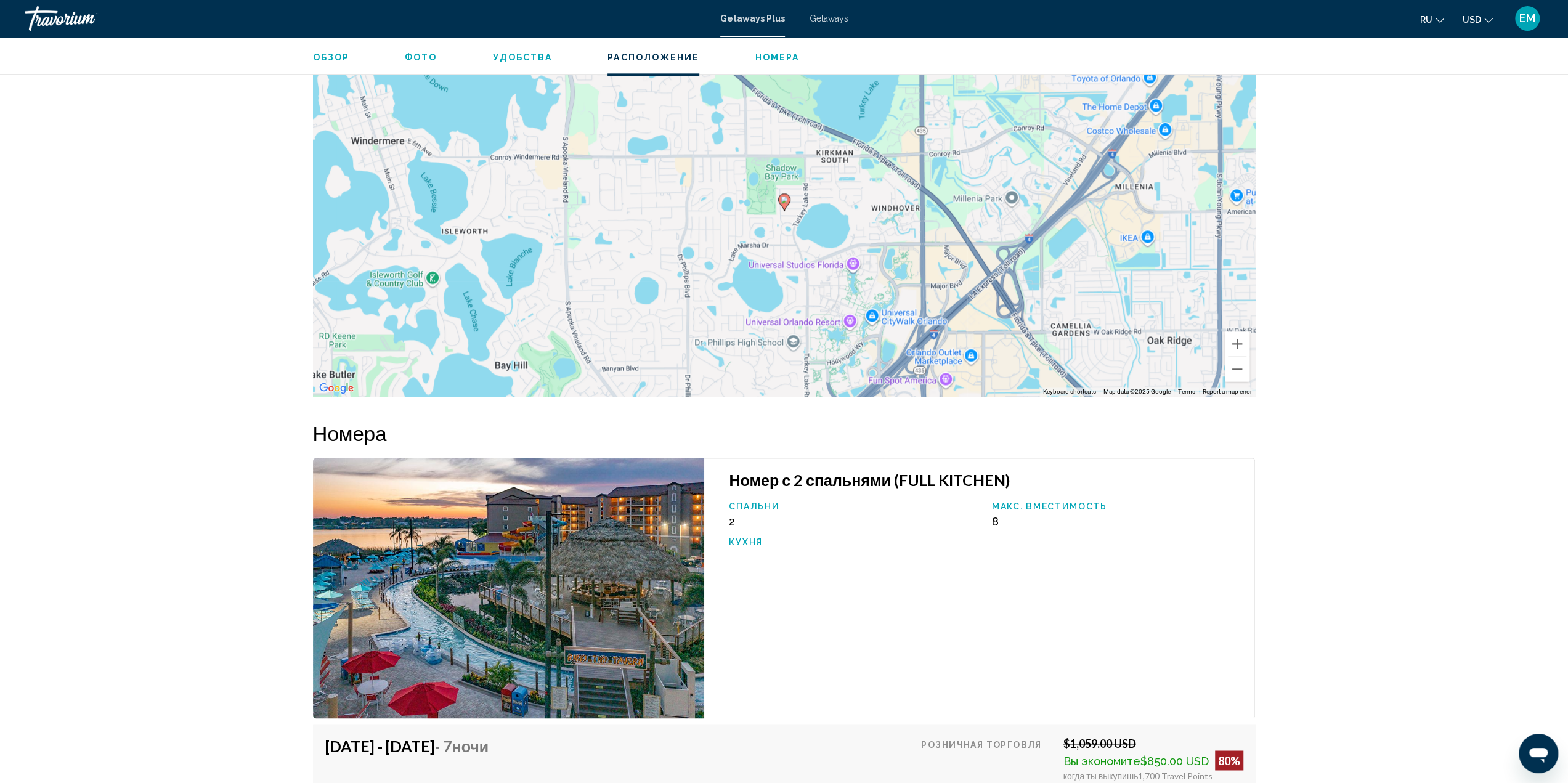
scroll to position [1498, 0]
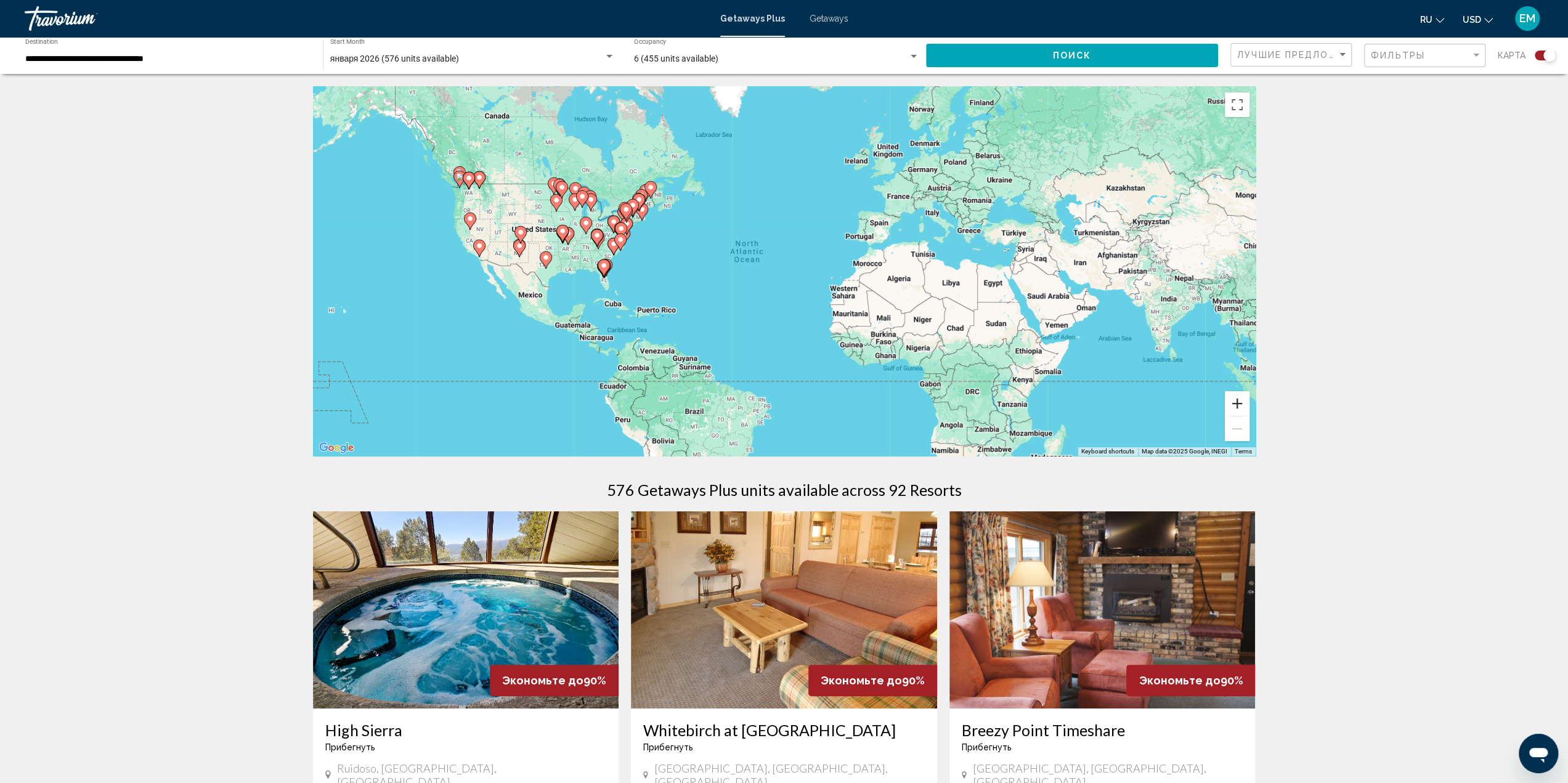
click at [1239, 404] on button "Zoom in" at bounding box center [1237, 403] width 24 height 24
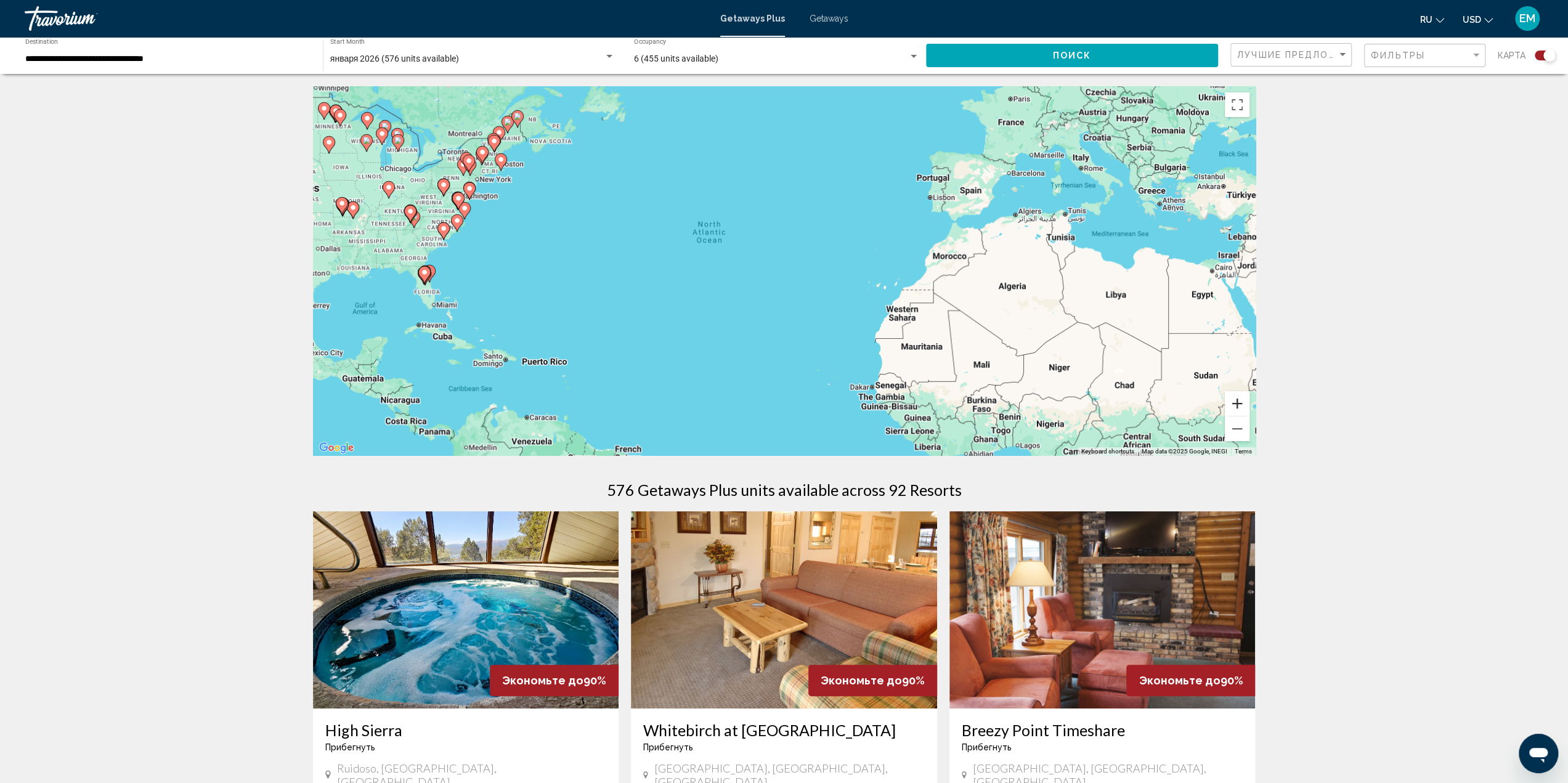
click at [1239, 404] on button "Zoom in" at bounding box center [1237, 403] width 24 height 24
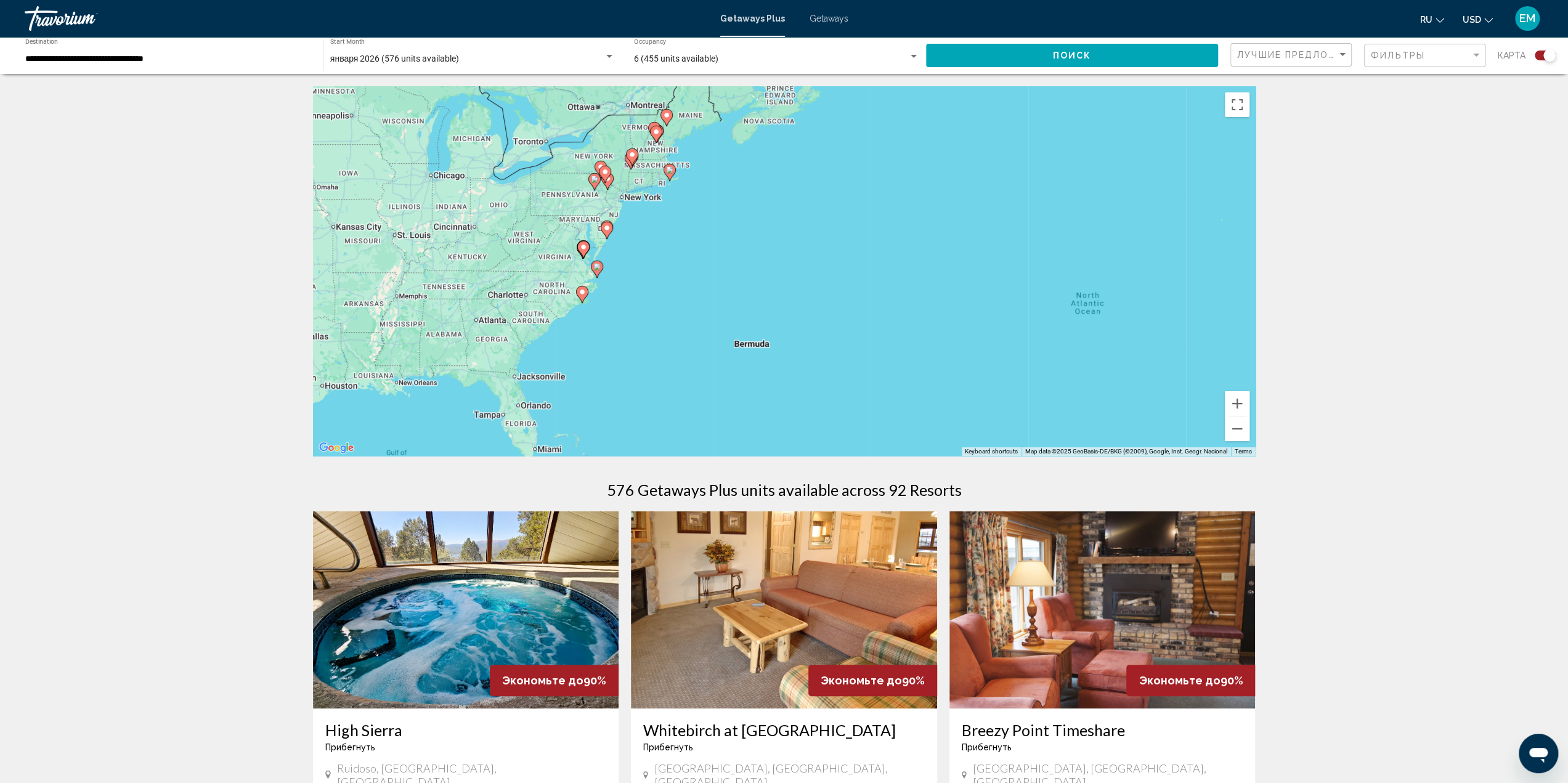
drag, startPoint x: 724, startPoint y: 295, endPoint x: 1092, endPoint y: 371, distance: 375.8
click at [1167, 401] on div "To activate drag with keyboard, press Alt + Enter. Once in keyboard drag state,…" at bounding box center [784, 271] width 942 height 369
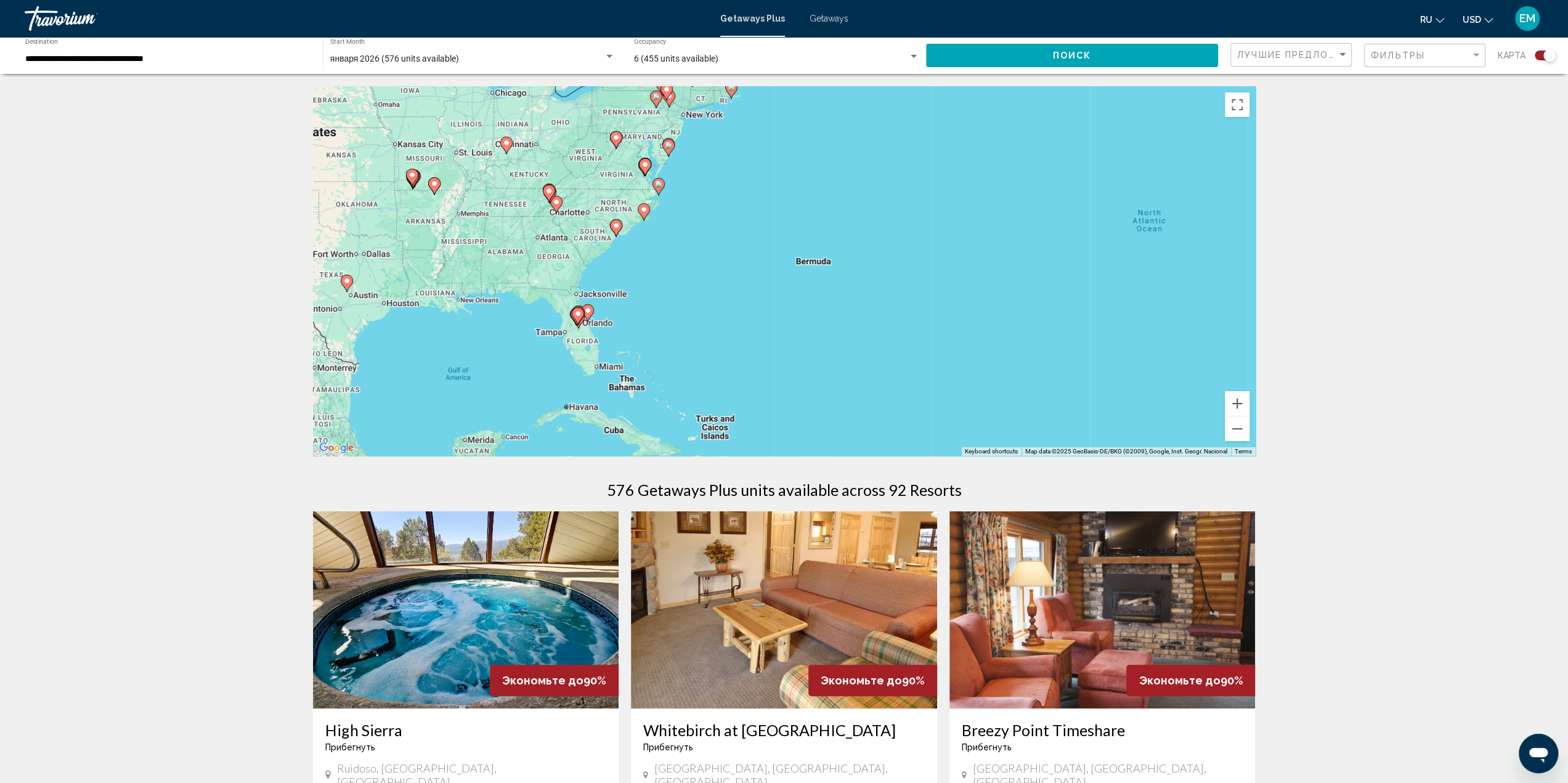
drag, startPoint x: 842, startPoint y: 283, endPoint x: 904, endPoint y: 202, distance: 102.0
click at [904, 202] on div "To activate drag with keyboard, press Alt + Enter. Once in keyboard drag state,…" at bounding box center [784, 271] width 942 height 369
click at [587, 354] on div "To activate drag with keyboard, press Alt + Enter. Once in keyboard drag state,…" at bounding box center [784, 271] width 942 height 369
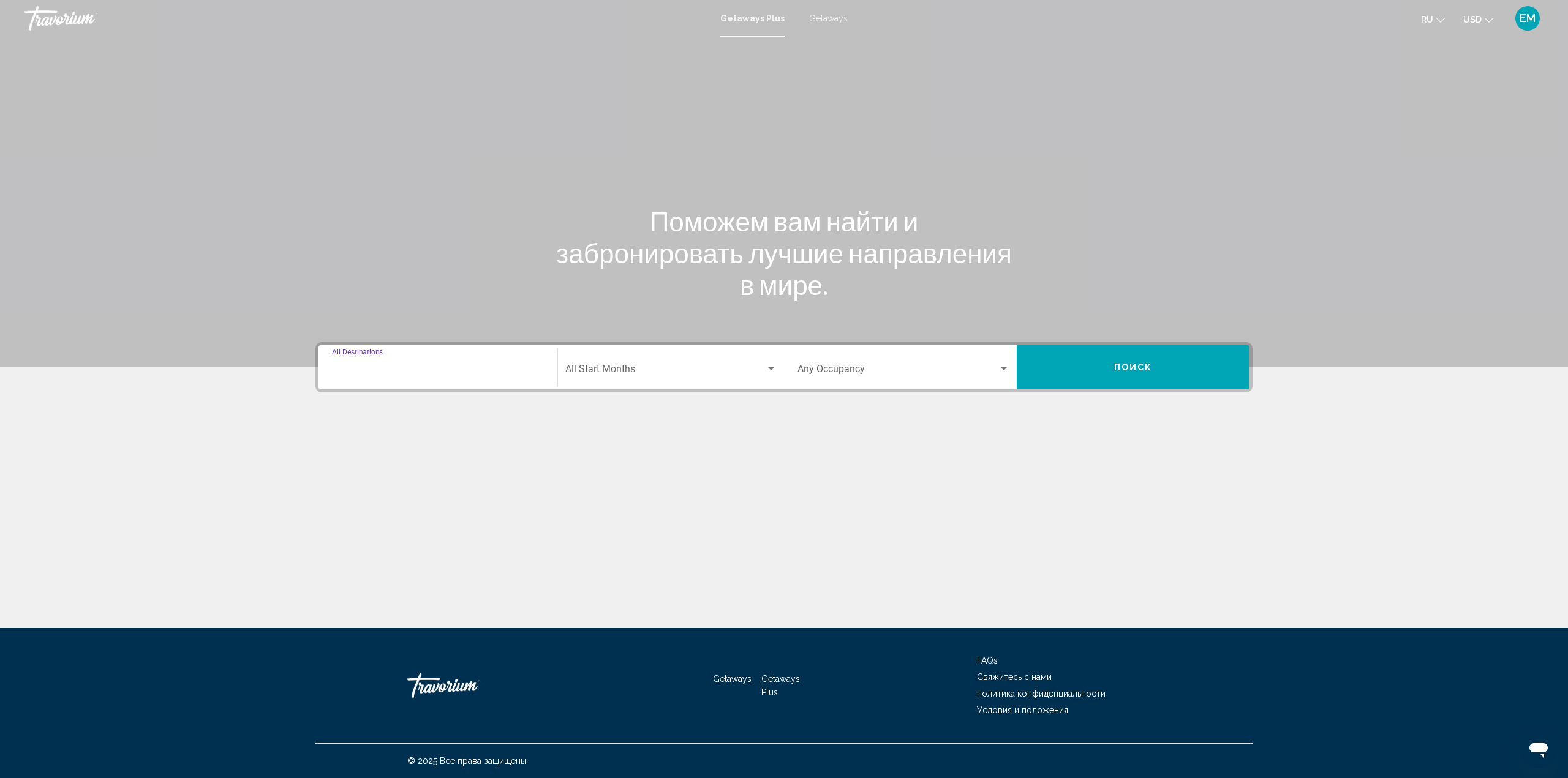
click at [434, 369] on input "Destination All Destinations" at bounding box center [437, 371] width 212 height 11
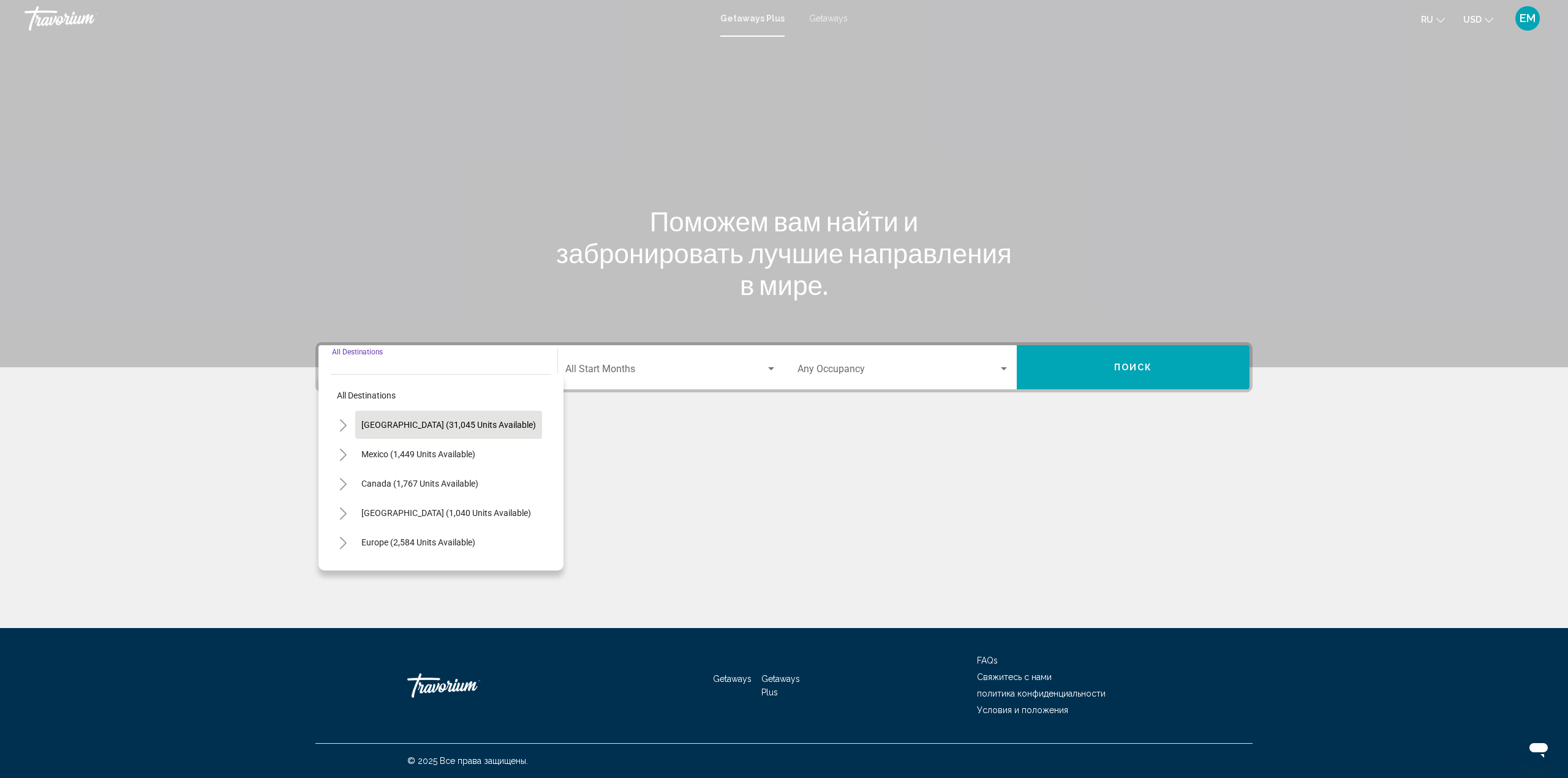
click at [441, 425] on span "[GEOGRAPHIC_DATA] (31,045 units available)" at bounding box center [449, 425] width 175 height 10
type input "**********"
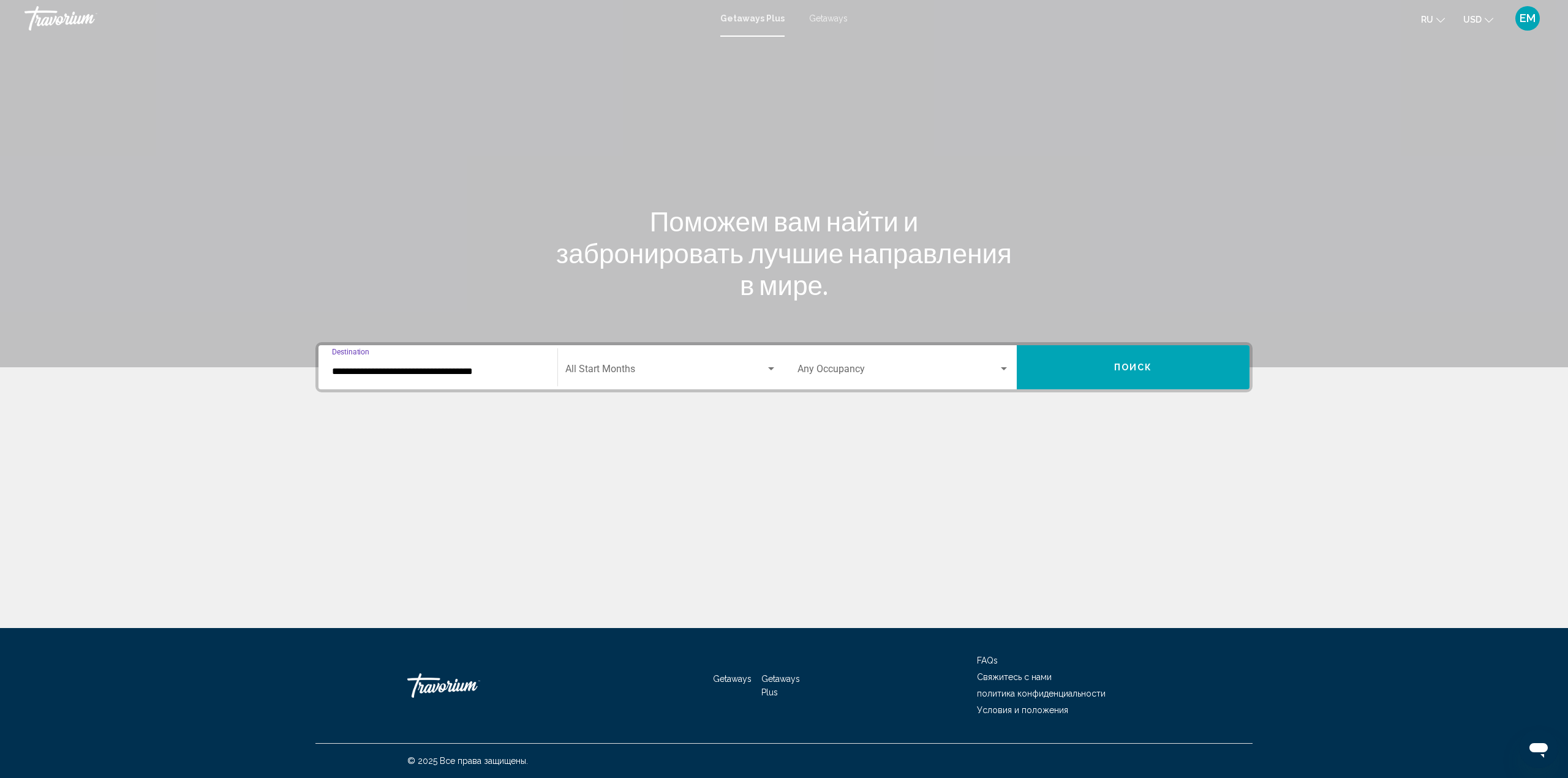
click at [771, 365] on div "Search widget" at bounding box center [771, 369] width 11 height 10
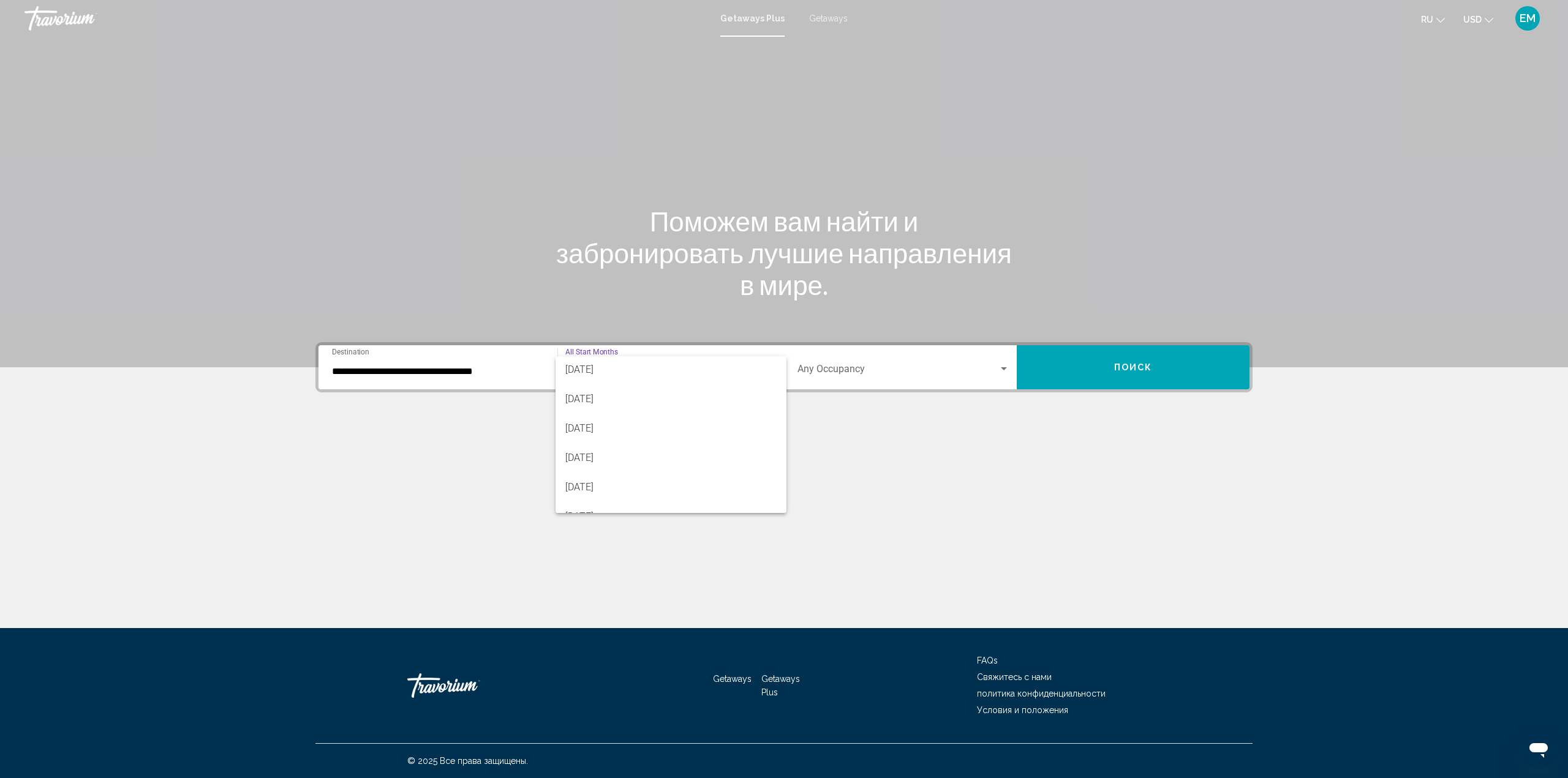
scroll to position [173, 0]
click at [609, 438] on span "[DATE]" at bounding box center [671, 433] width 212 height 29
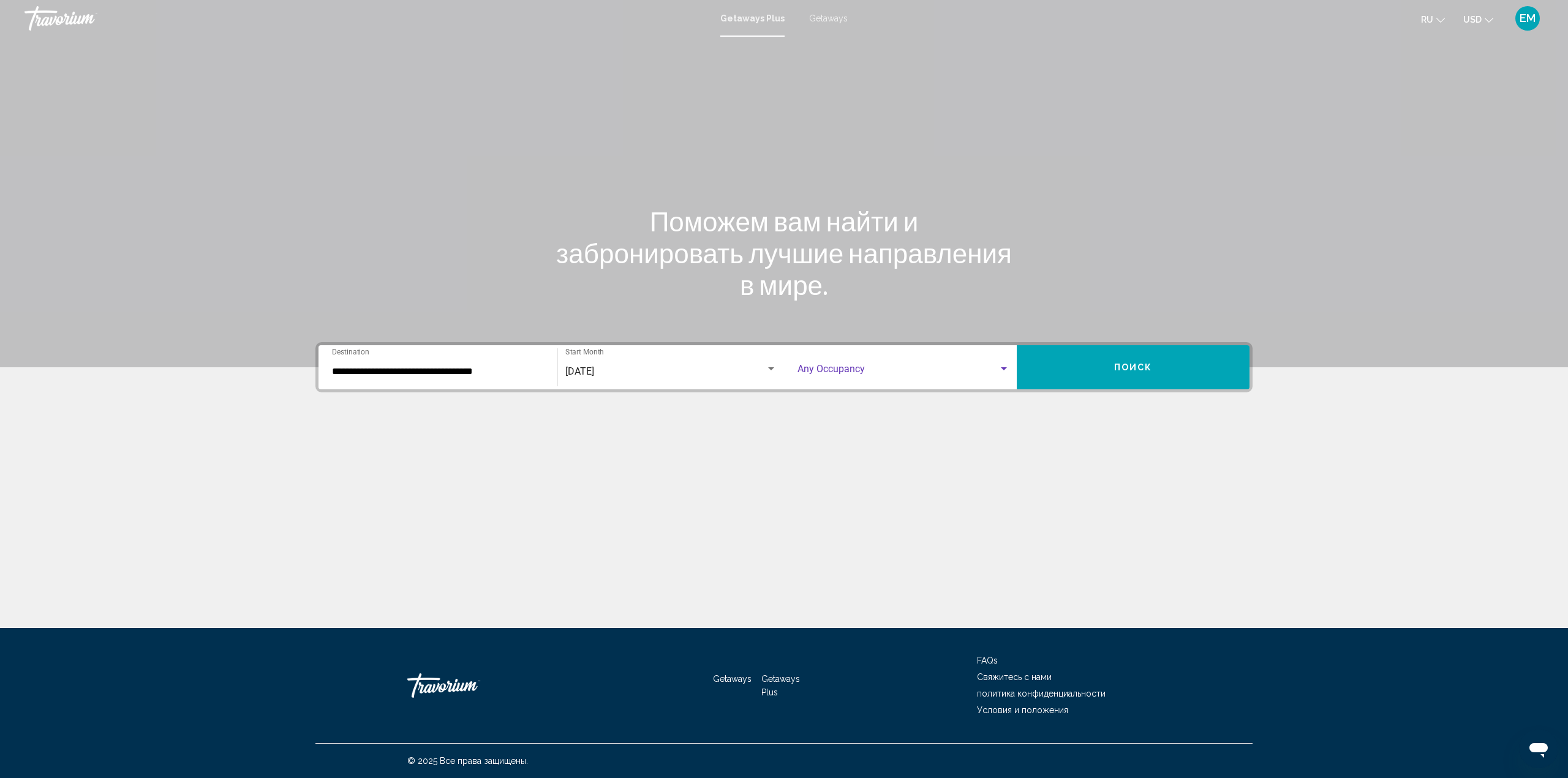
click at [1003, 366] on div "Search widget" at bounding box center [1004, 369] width 11 height 10
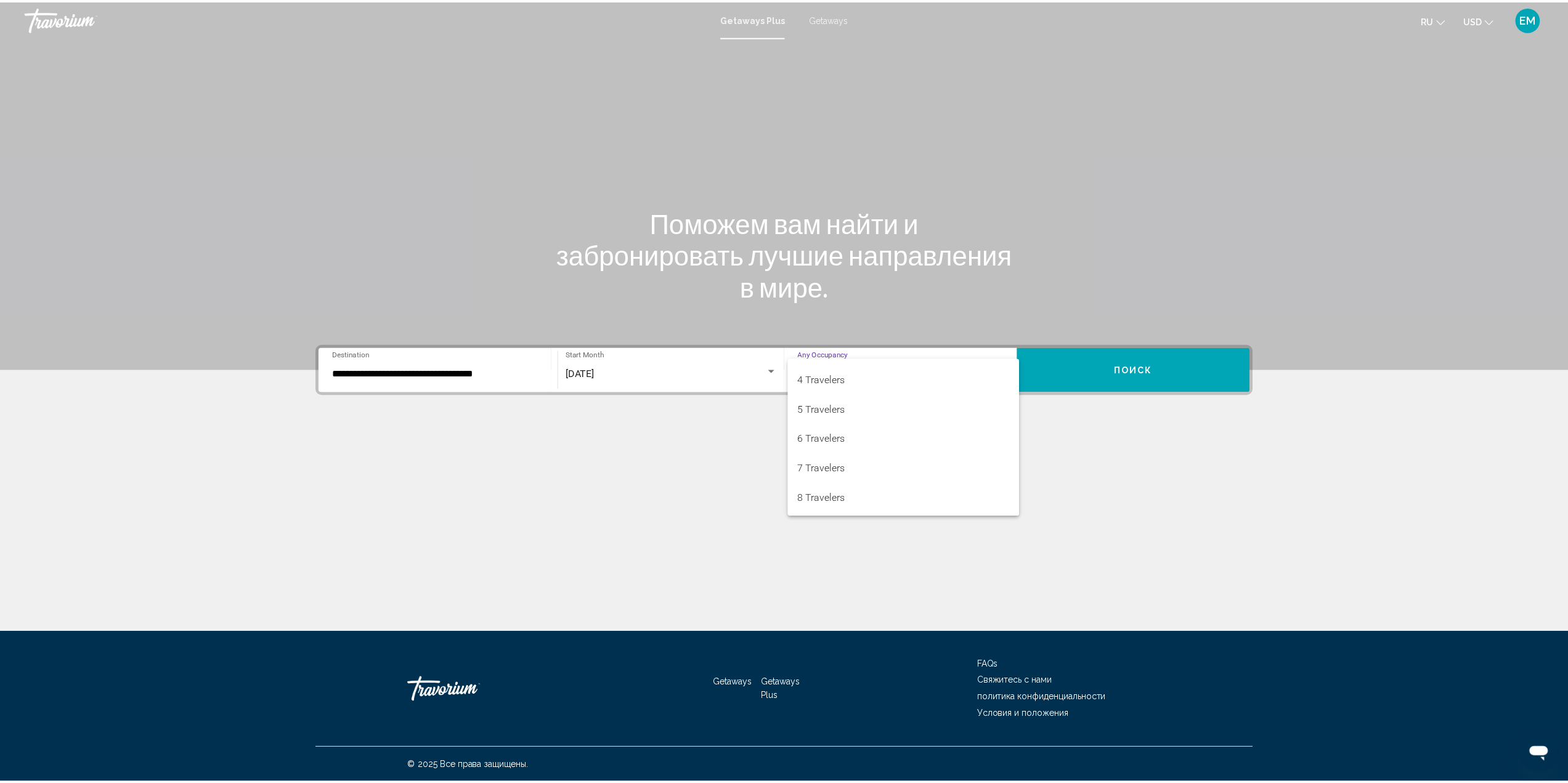
scroll to position [92, 0]
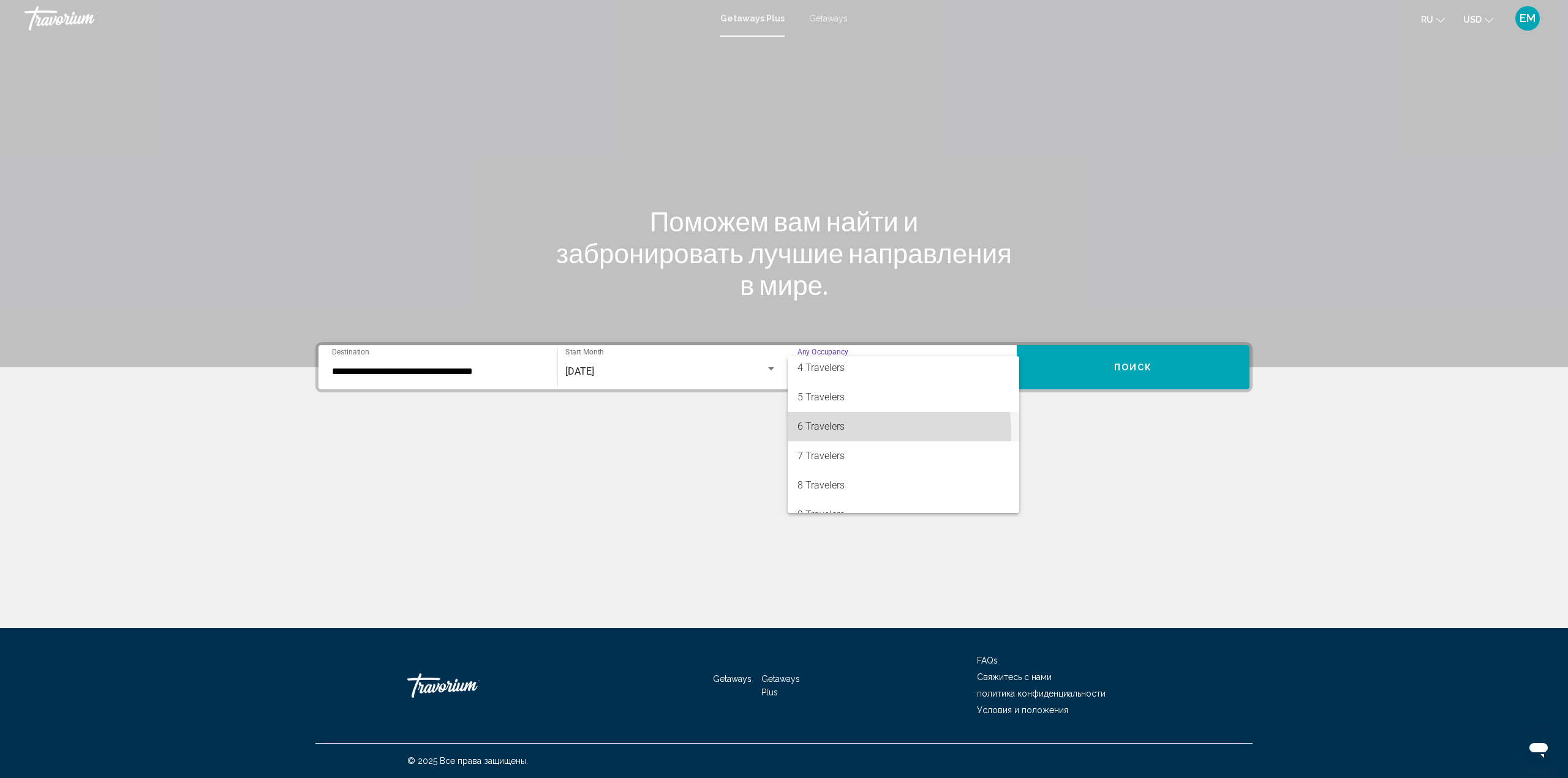
click at [835, 433] on span "6 Travelers" at bounding box center [903, 426] width 212 height 29
click at [1144, 371] on span "Поиск" at bounding box center [1133, 368] width 39 height 10
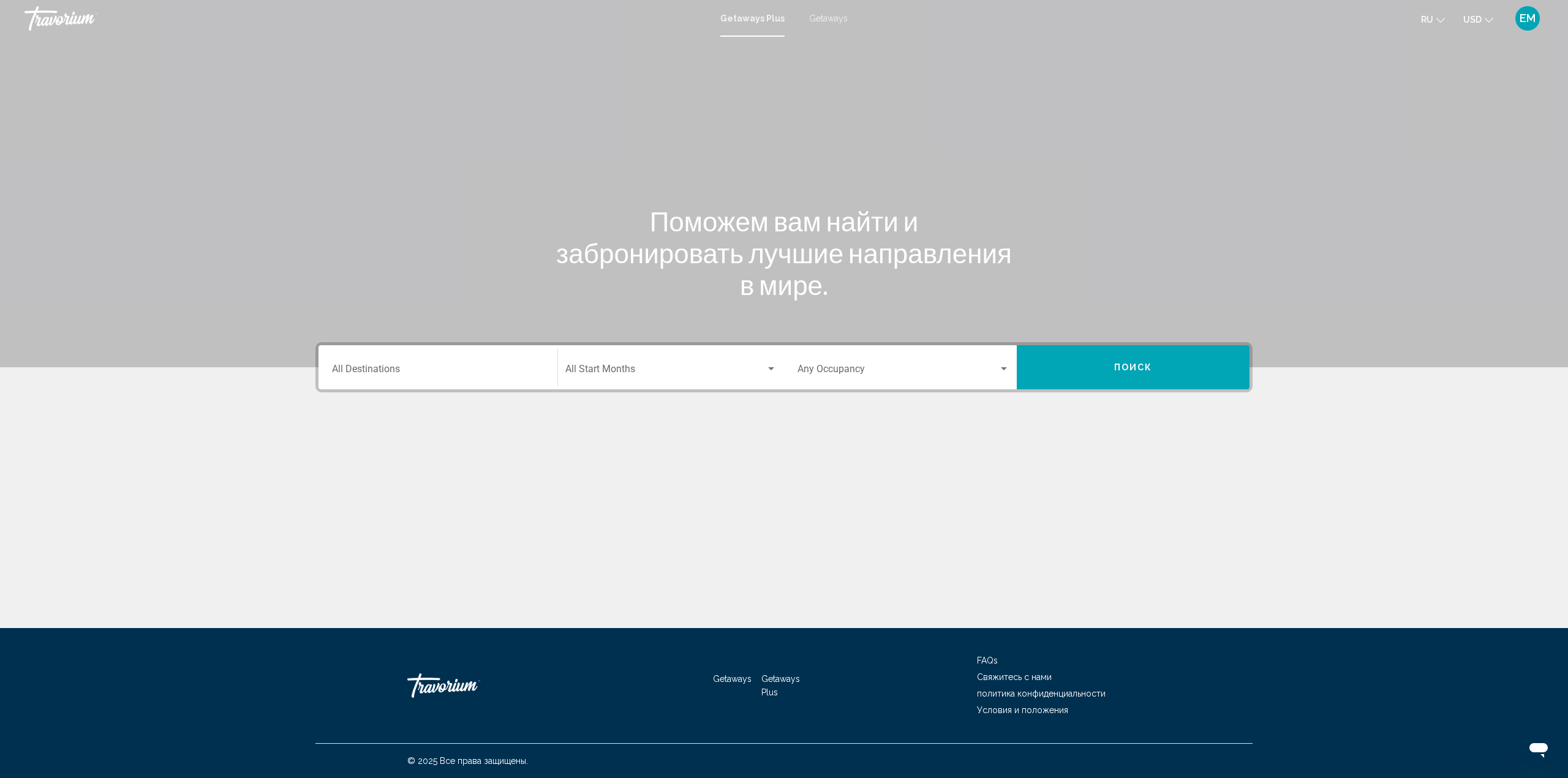
click at [435, 369] on input "Destination All Destinations" at bounding box center [437, 371] width 212 height 11
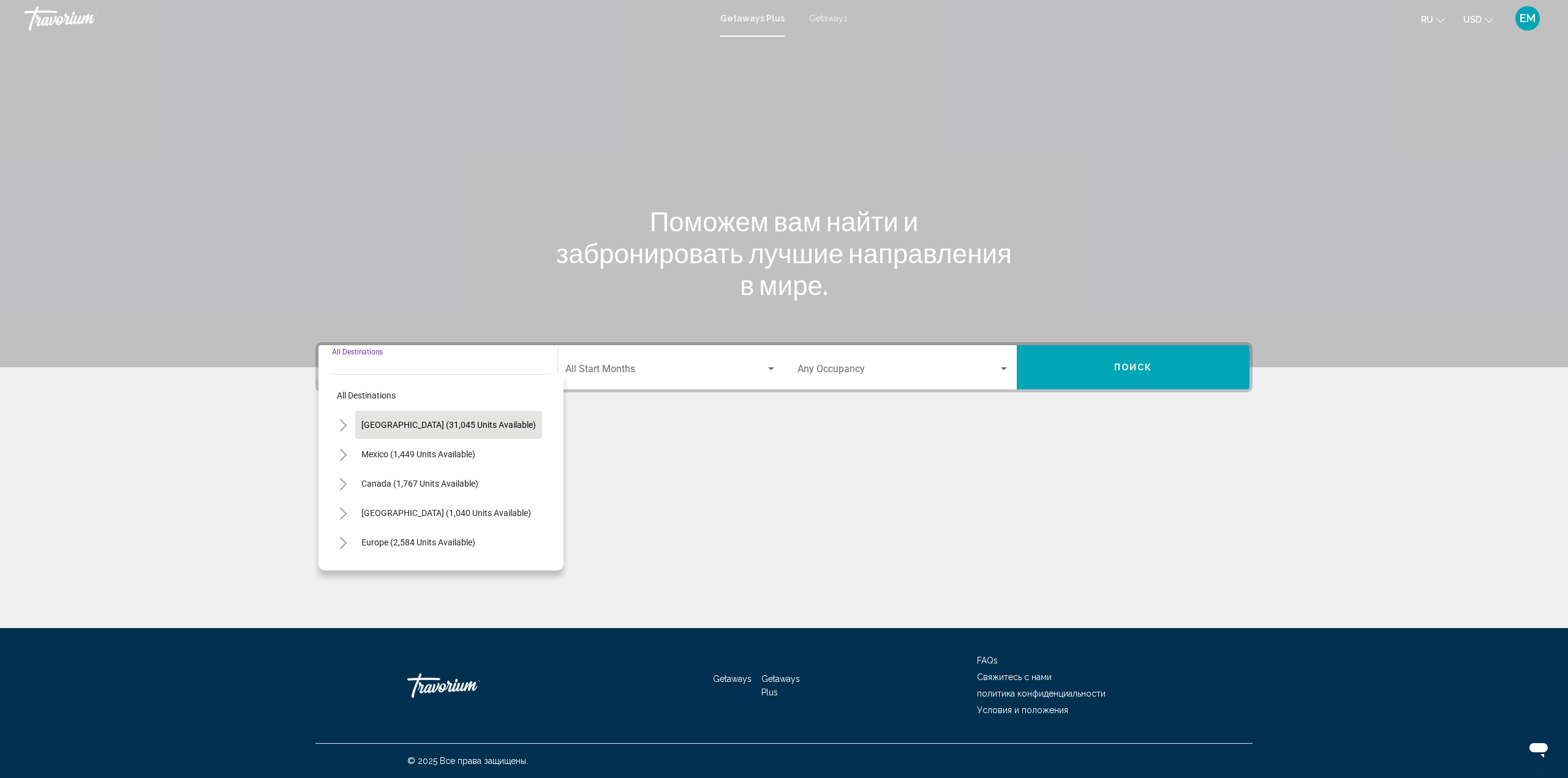
click at [452, 423] on span "[GEOGRAPHIC_DATA] (31,045 units available)" at bounding box center [449, 425] width 175 height 10
type input "**********"
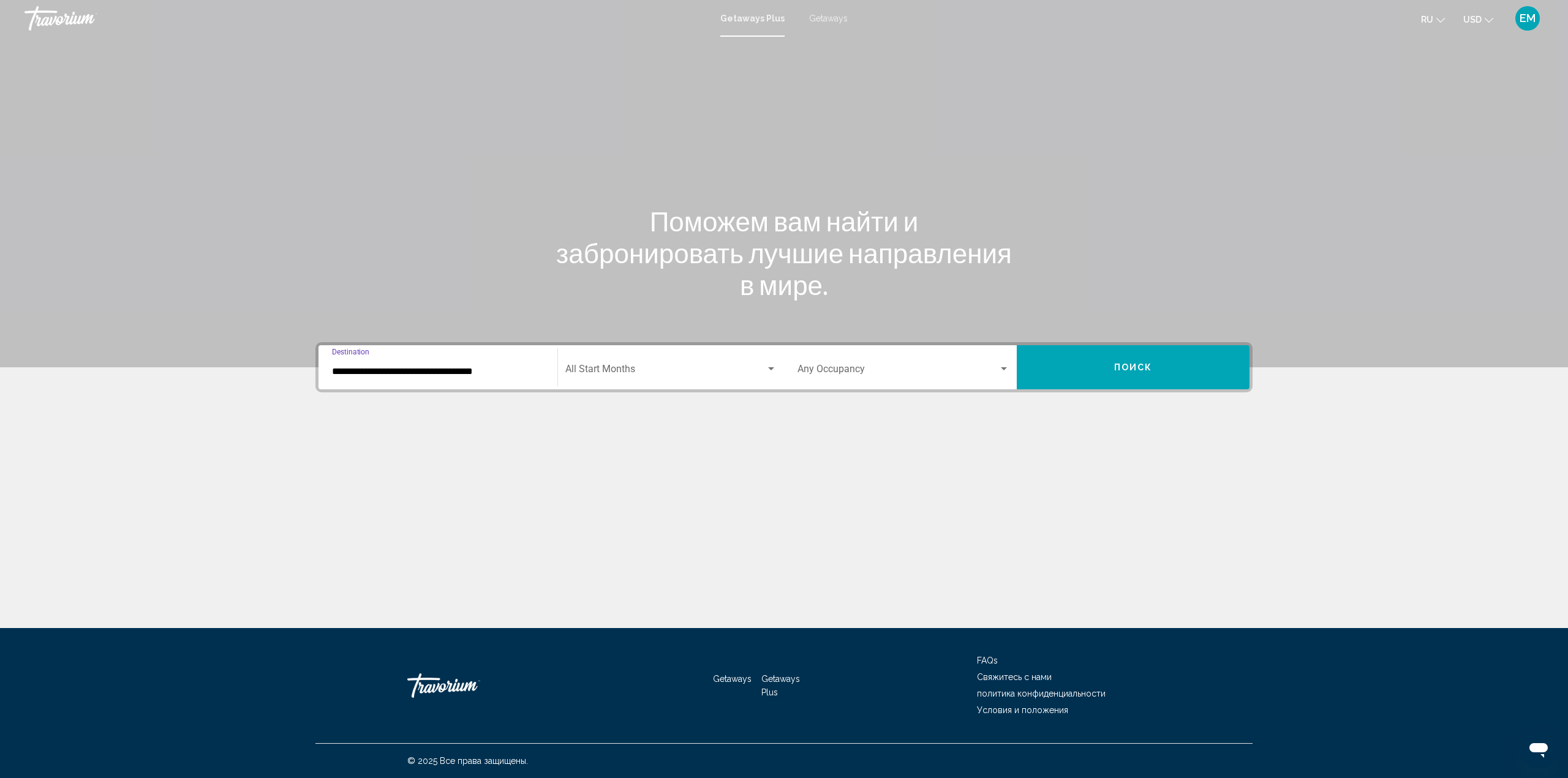
click at [771, 369] on div "Search widget" at bounding box center [771, 368] width 6 height 3
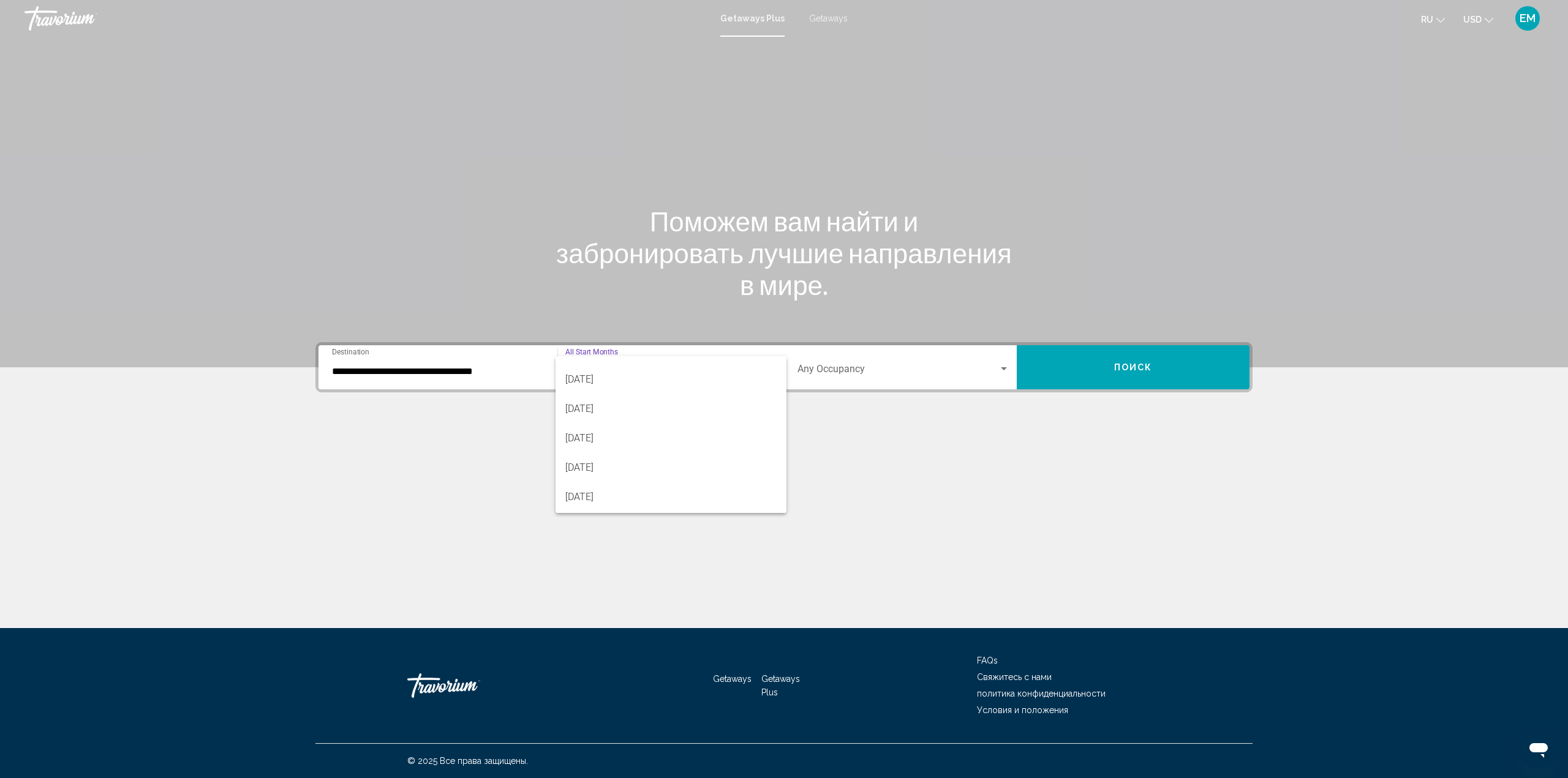
scroll to position [233, 0]
click at [605, 463] on span "[DATE]" at bounding box center [671, 461] width 212 height 29
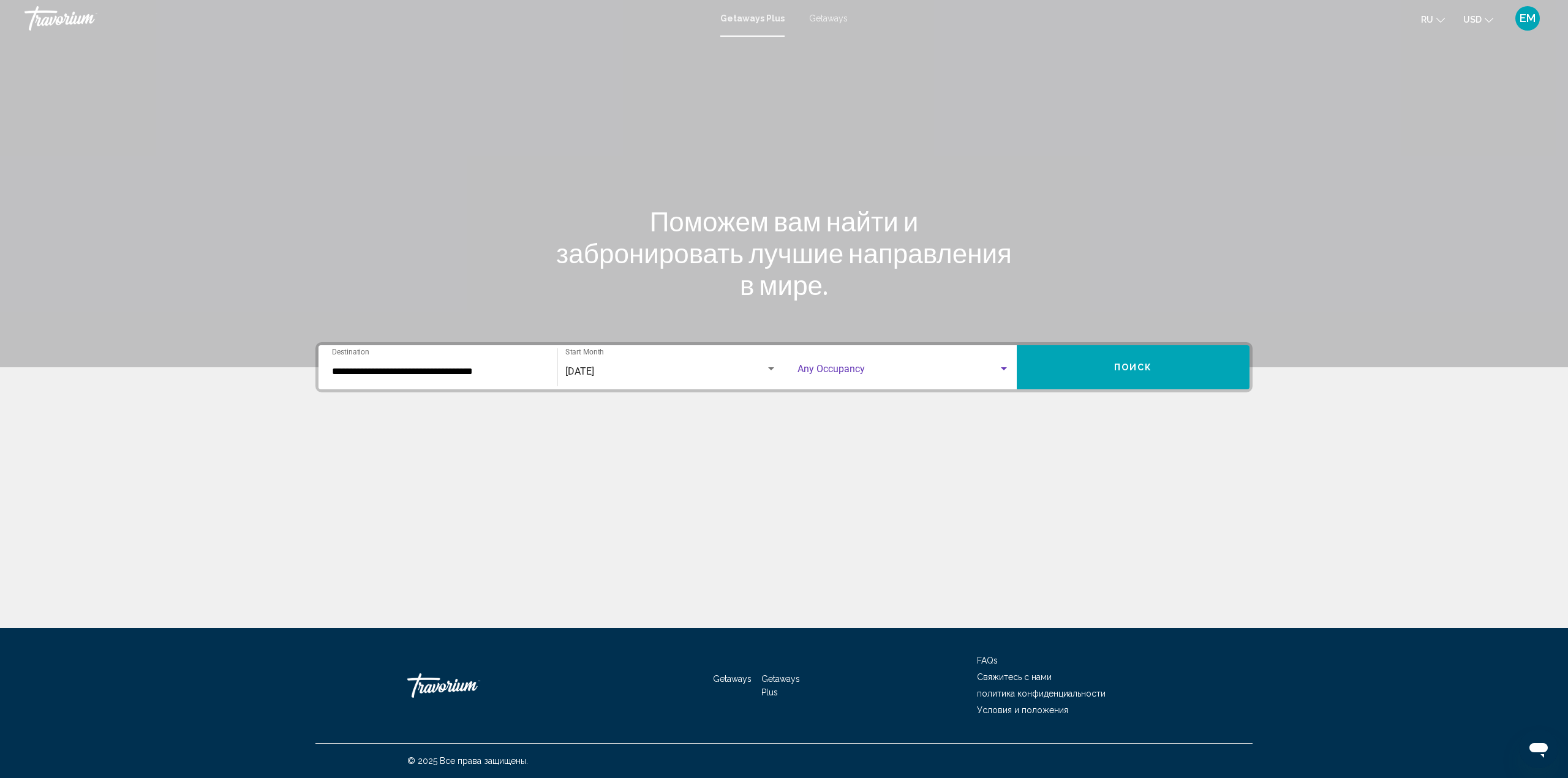
click at [1005, 370] on div "Search widget" at bounding box center [1004, 369] width 11 height 10
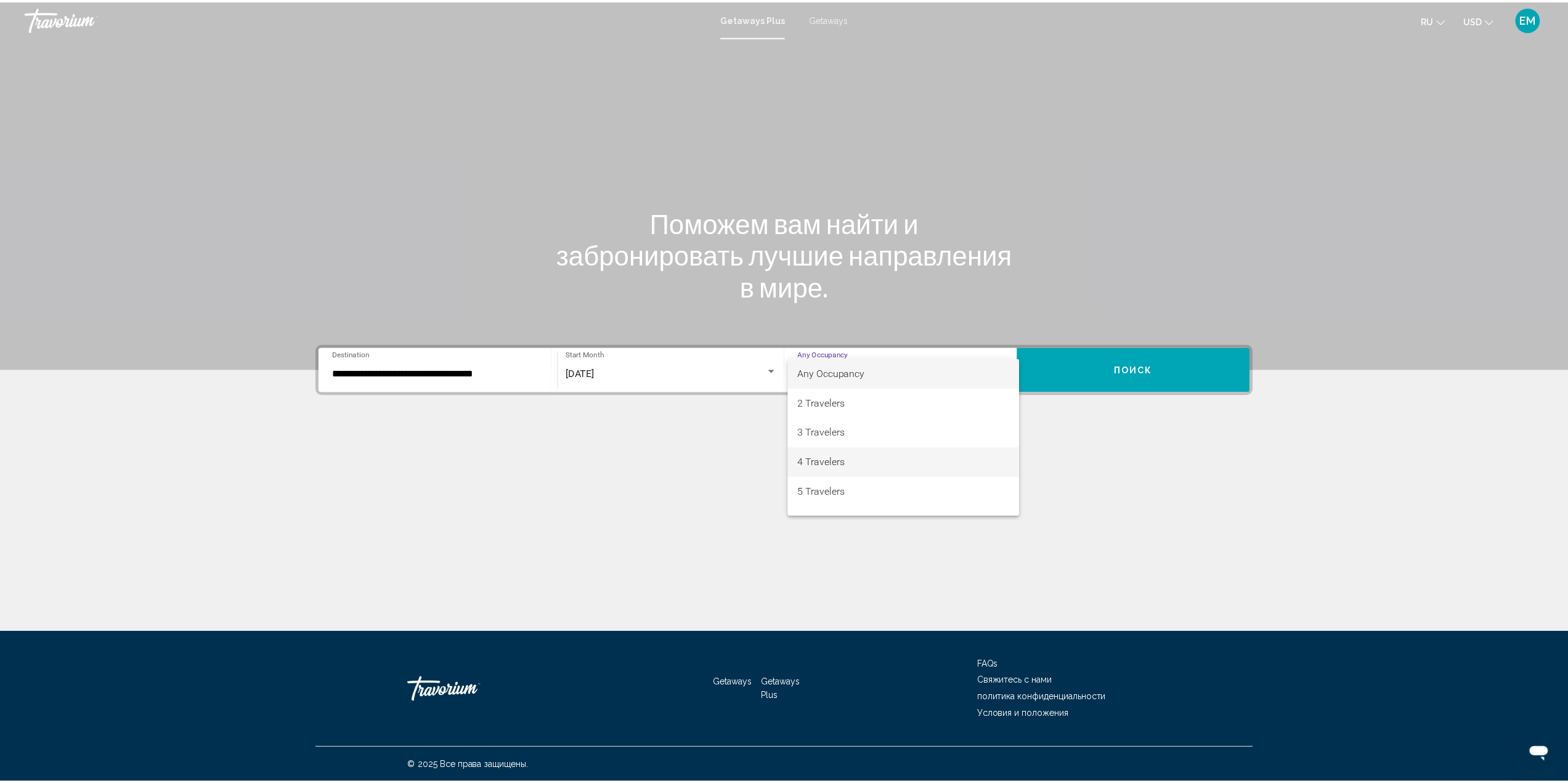
scroll to position [62, 0]
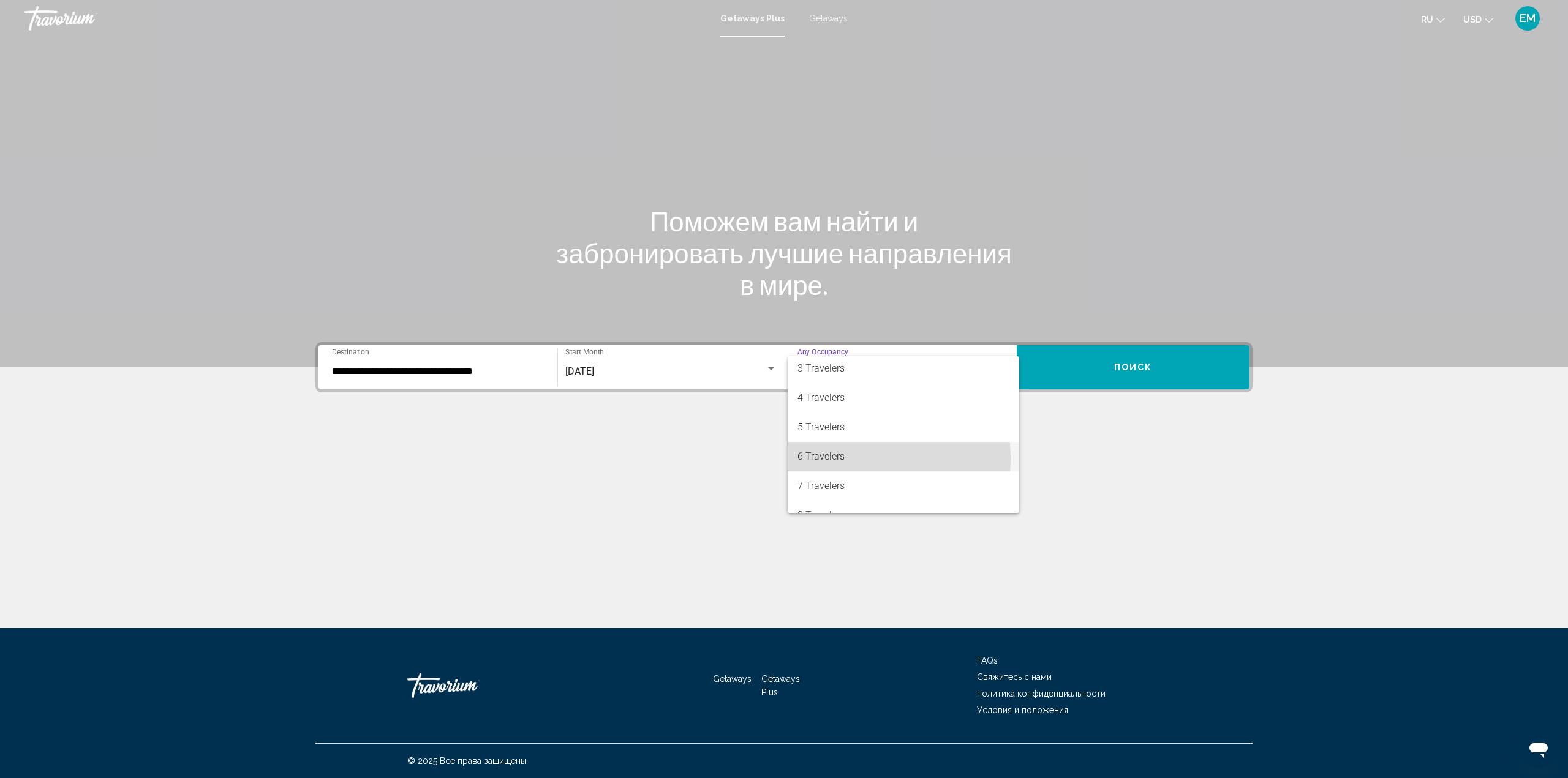
click at [855, 458] on span "6 Travelers" at bounding box center [903, 456] width 212 height 29
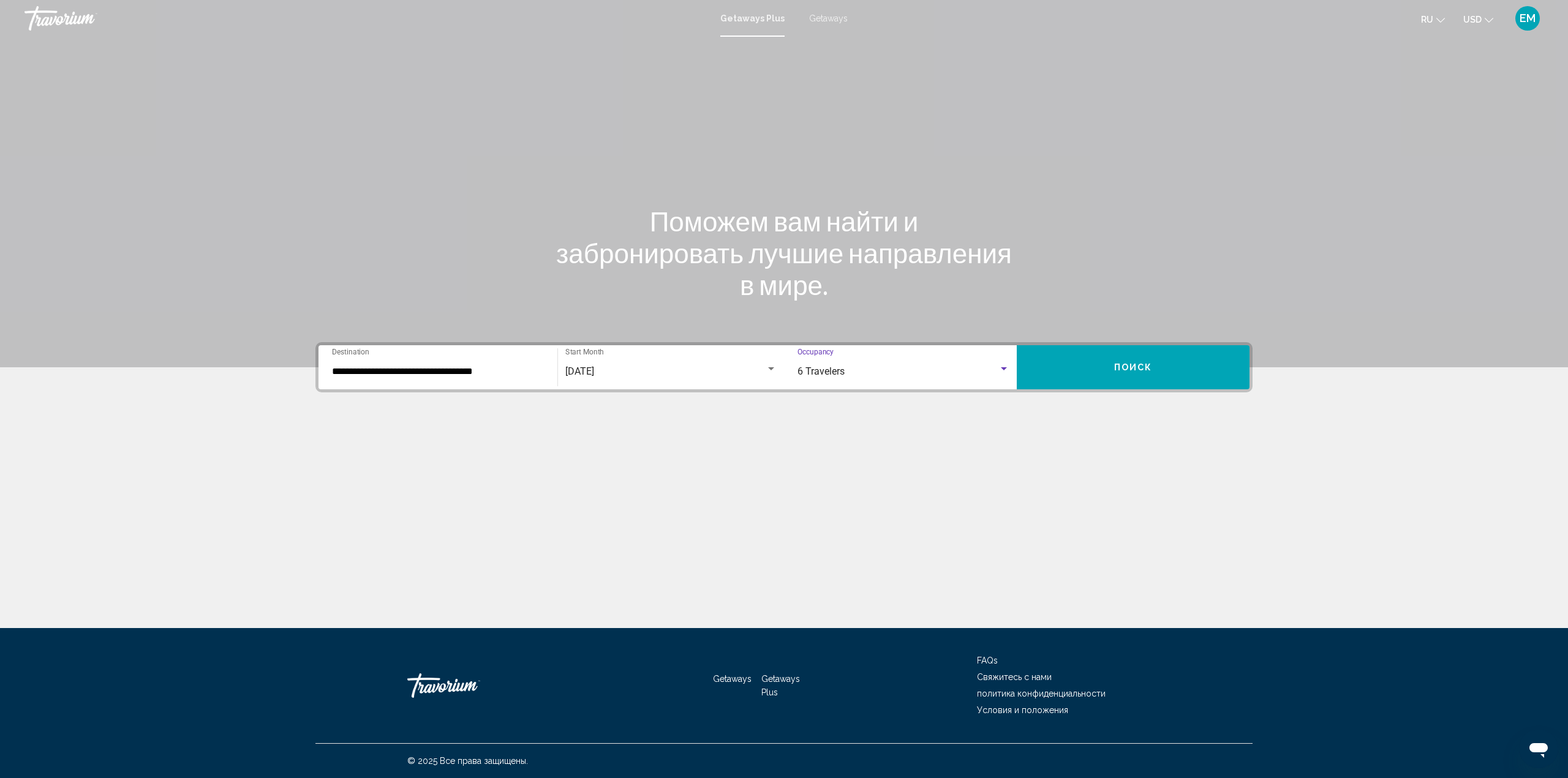
click at [1093, 363] on button "Поиск" at bounding box center [1133, 367] width 233 height 44
click at [475, 374] on input "Destination All Destinations" at bounding box center [437, 371] width 212 height 11
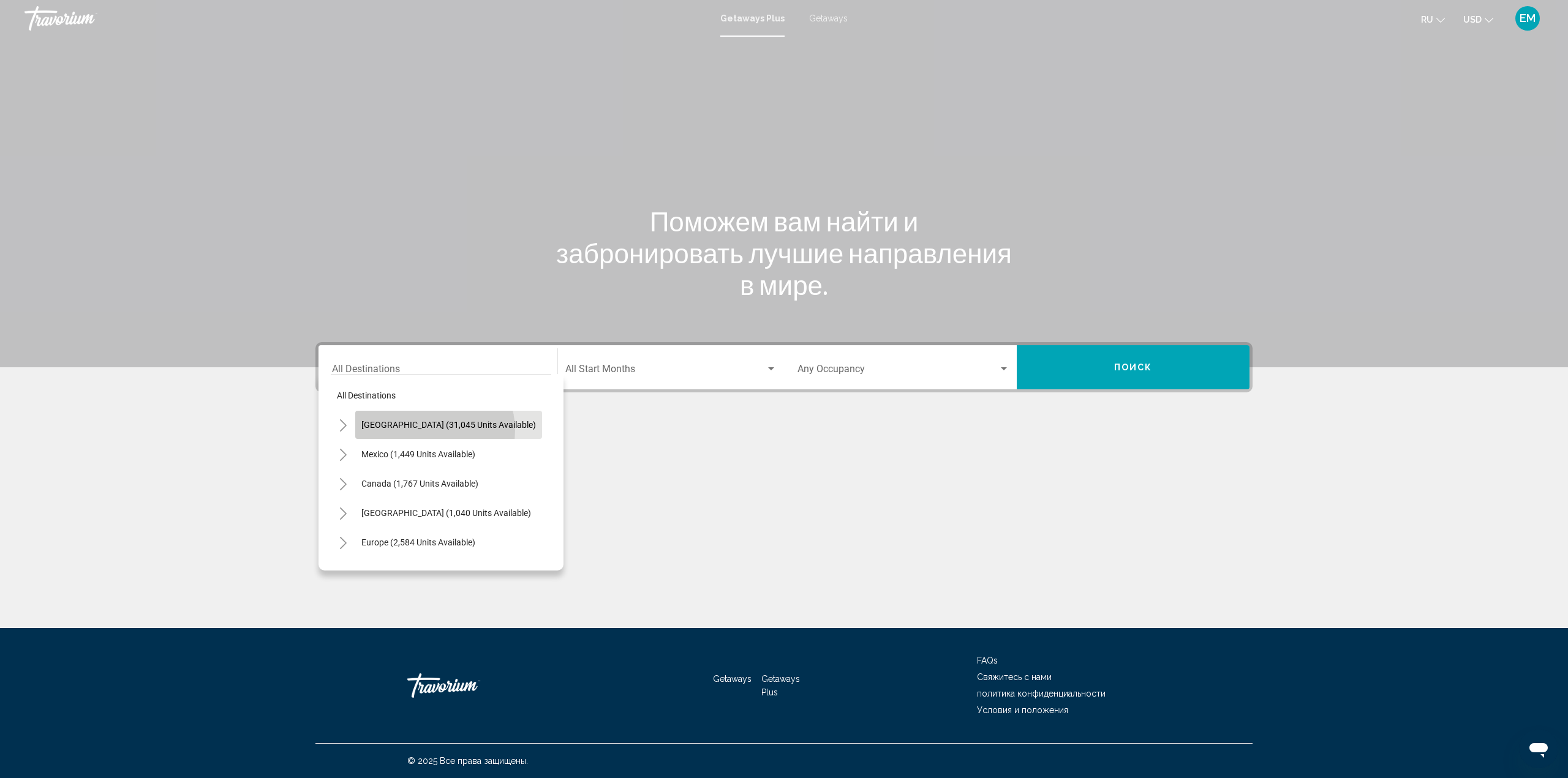
click at [434, 430] on button "[GEOGRAPHIC_DATA] (31,045 units available)" at bounding box center [449, 424] width 187 height 28
type input "**********"
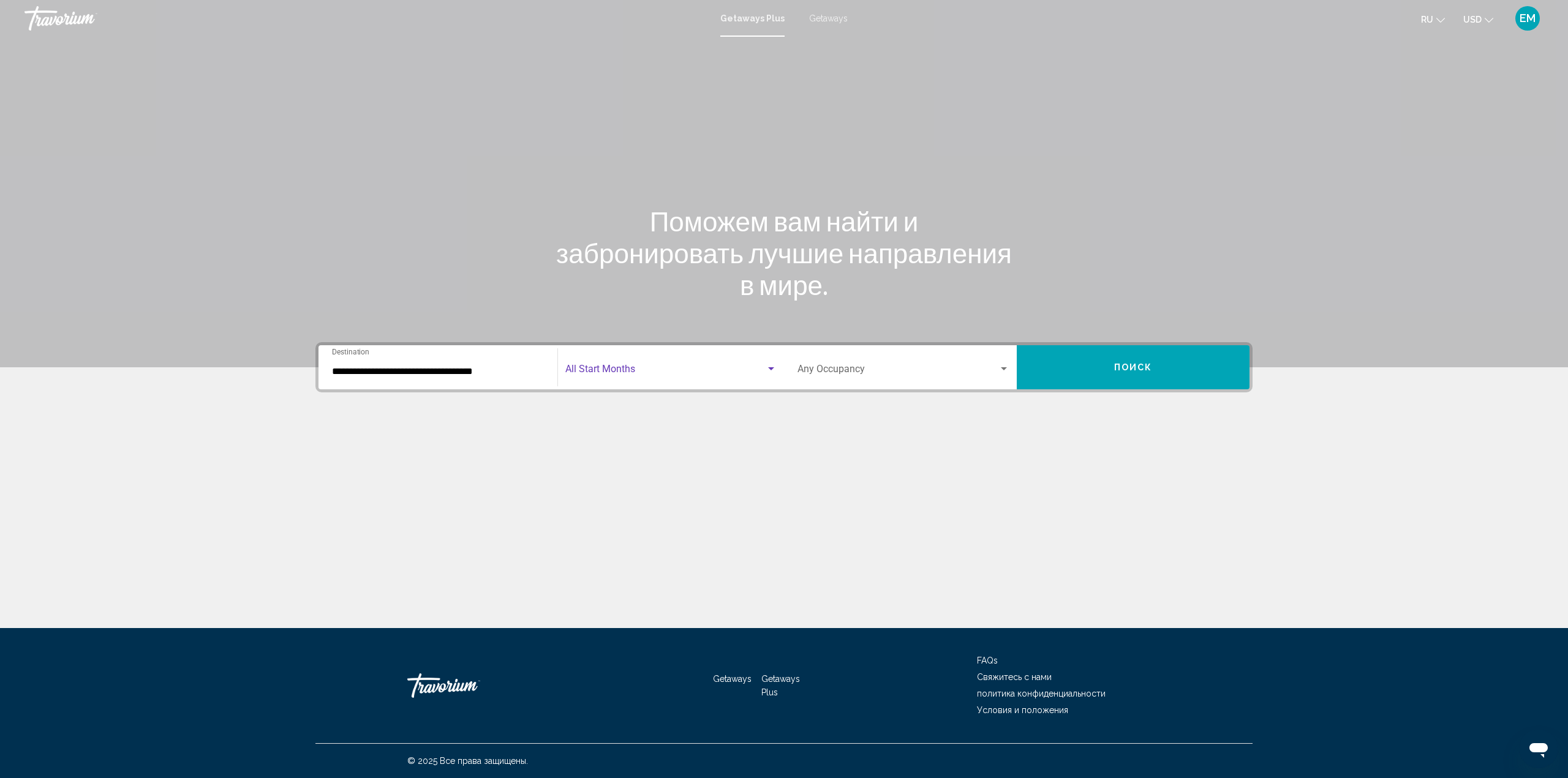
click at [772, 367] on div "Search widget" at bounding box center [771, 368] width 6 height 3
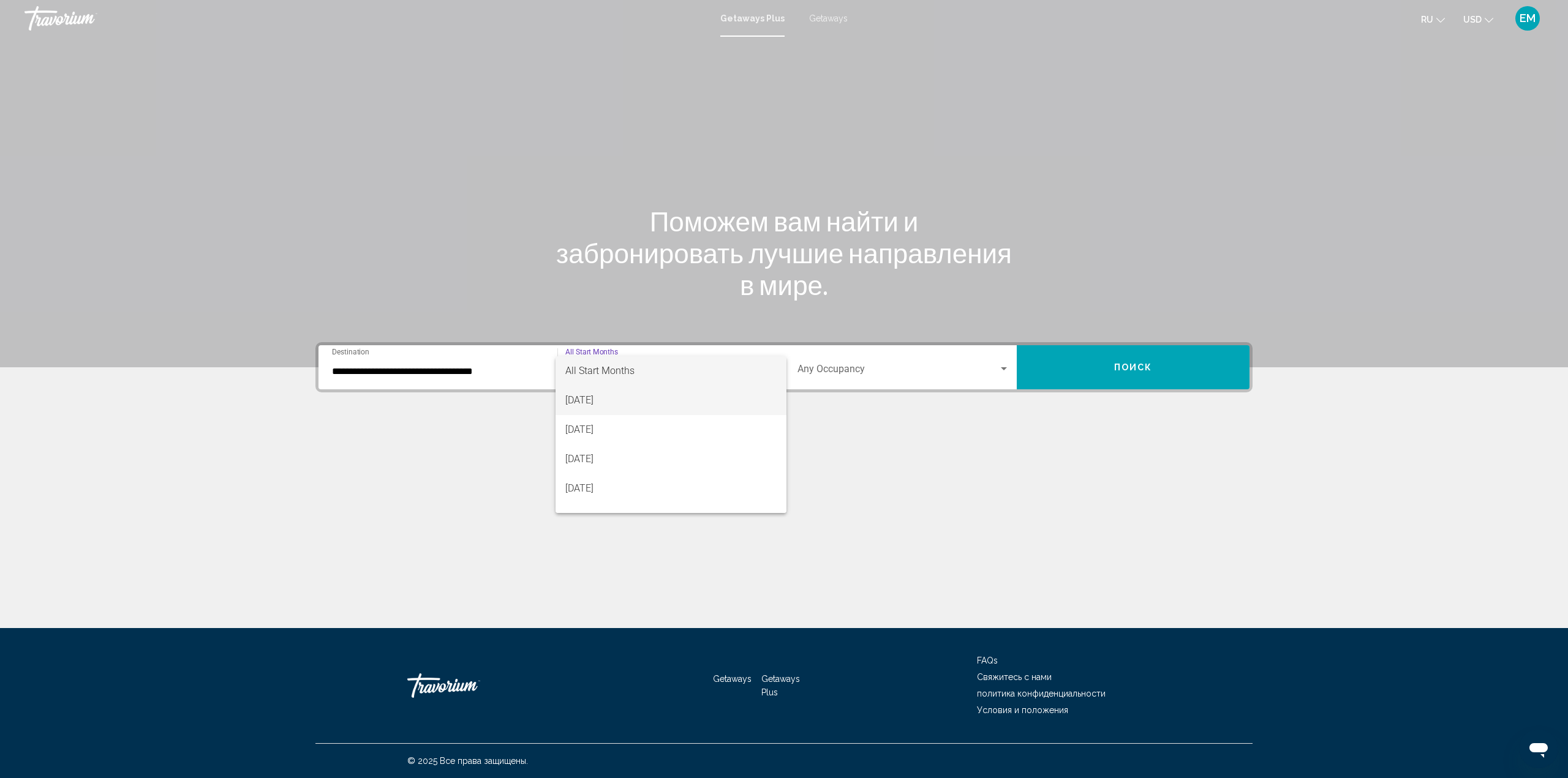
click at [650, 401] on span "[DATE]" at bounding box center [671, 400] width 212 height 29
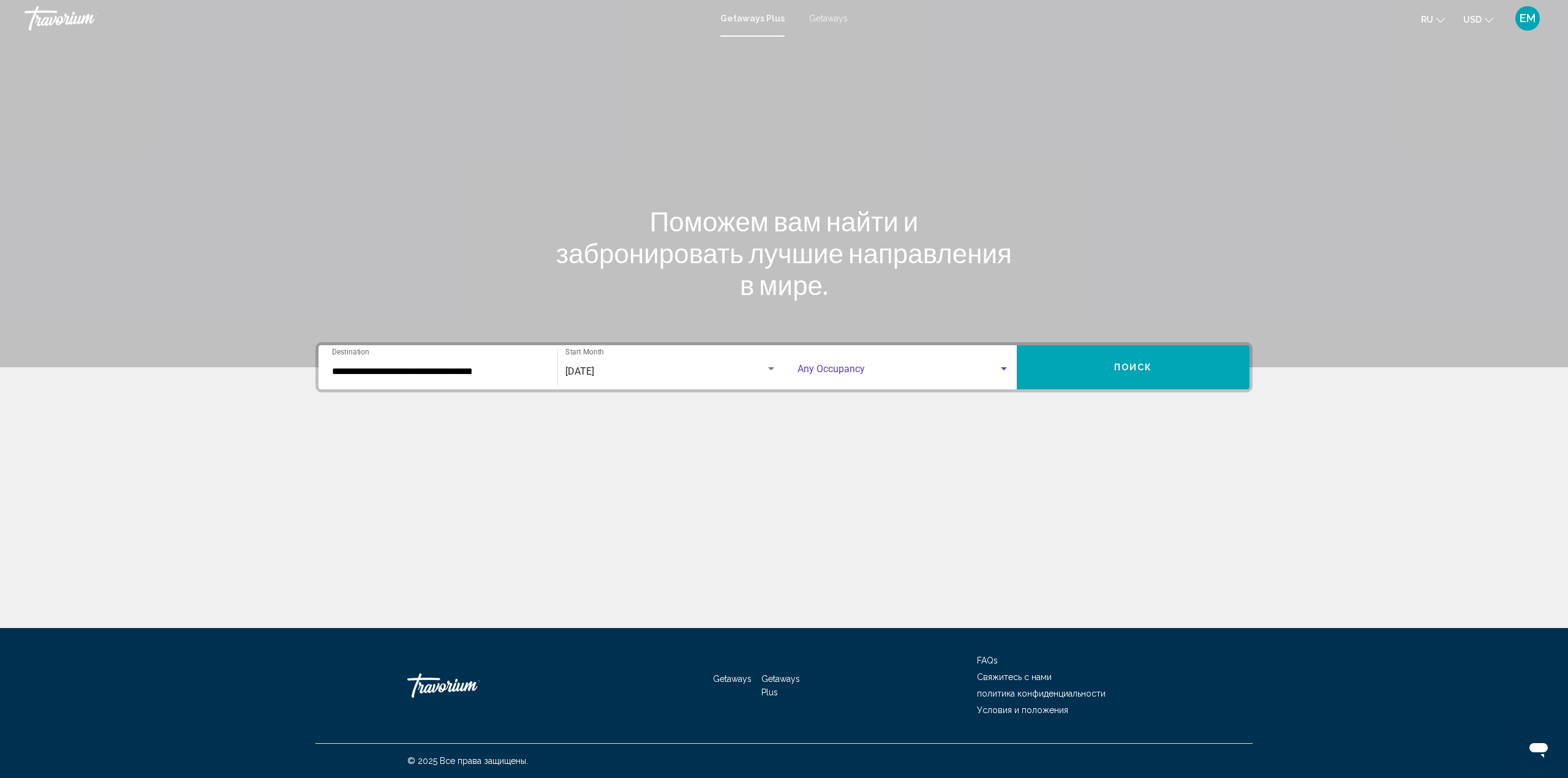
click at [1005, 368] on div "Search widget" at bounding box center [1004, 368] width 6 height 3
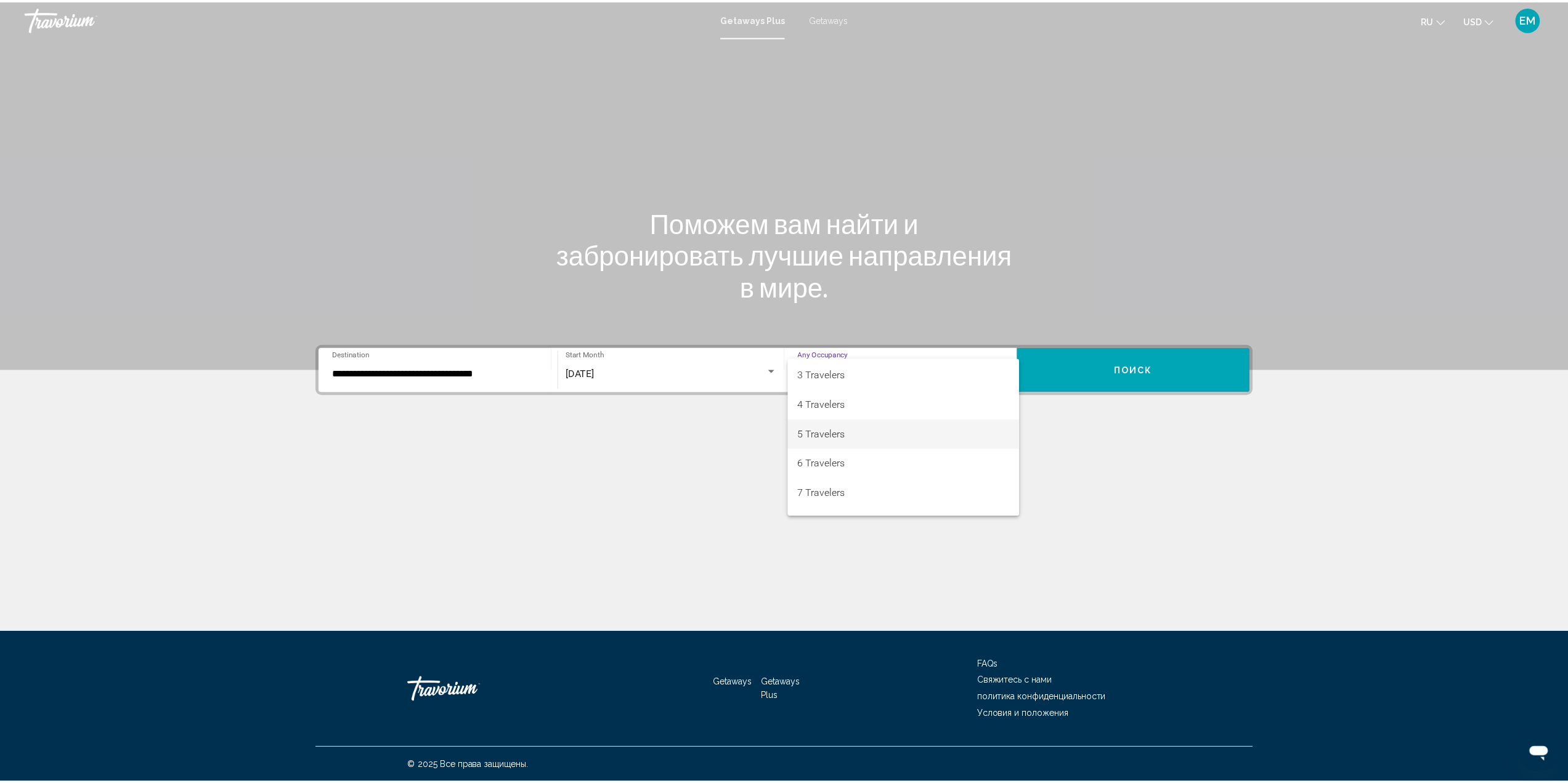
scroll to position [123, 0]
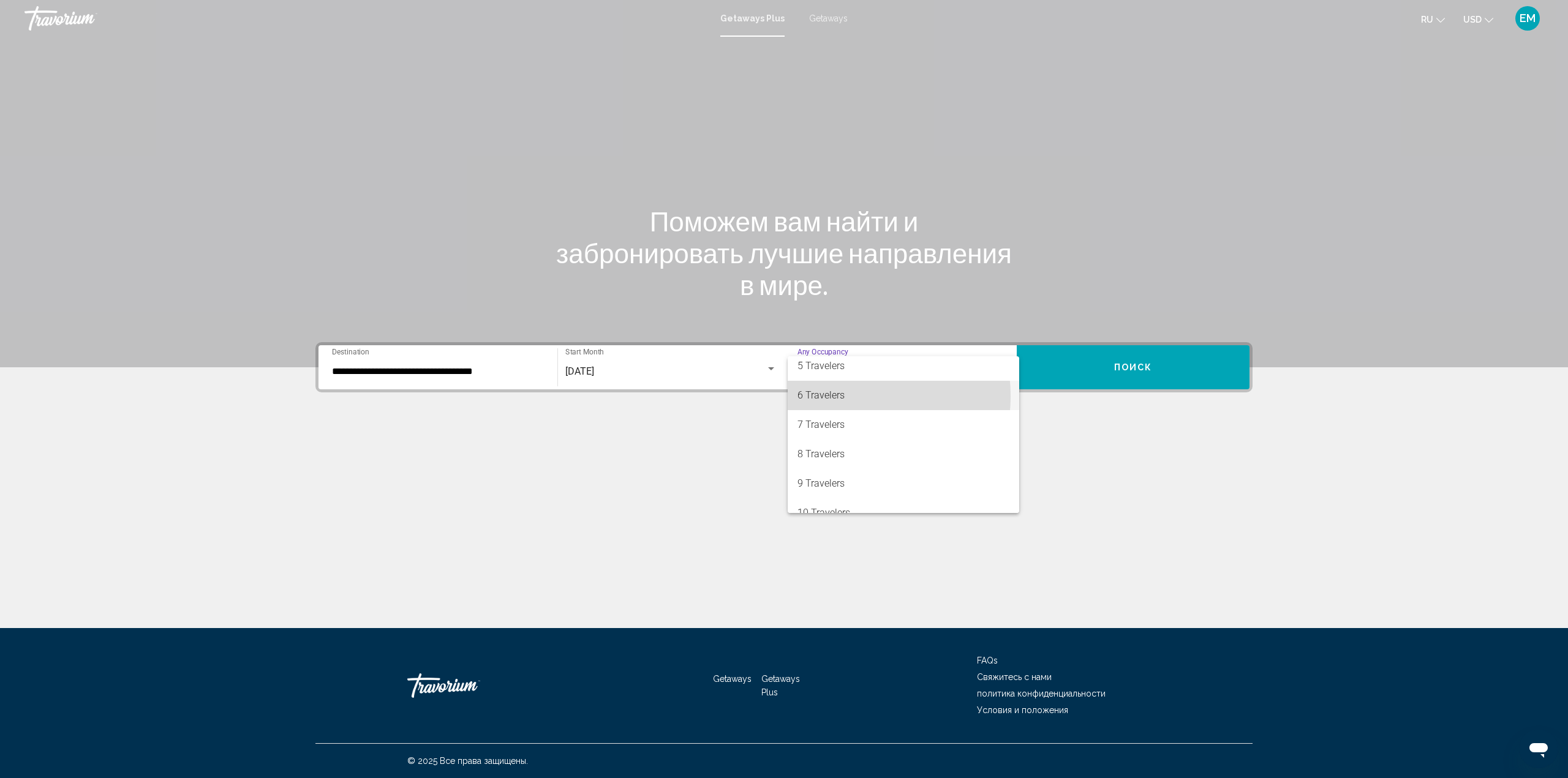
click at [829, 396] on span "6 Travelers" at bounding box center [903, 395] width 212 height 29
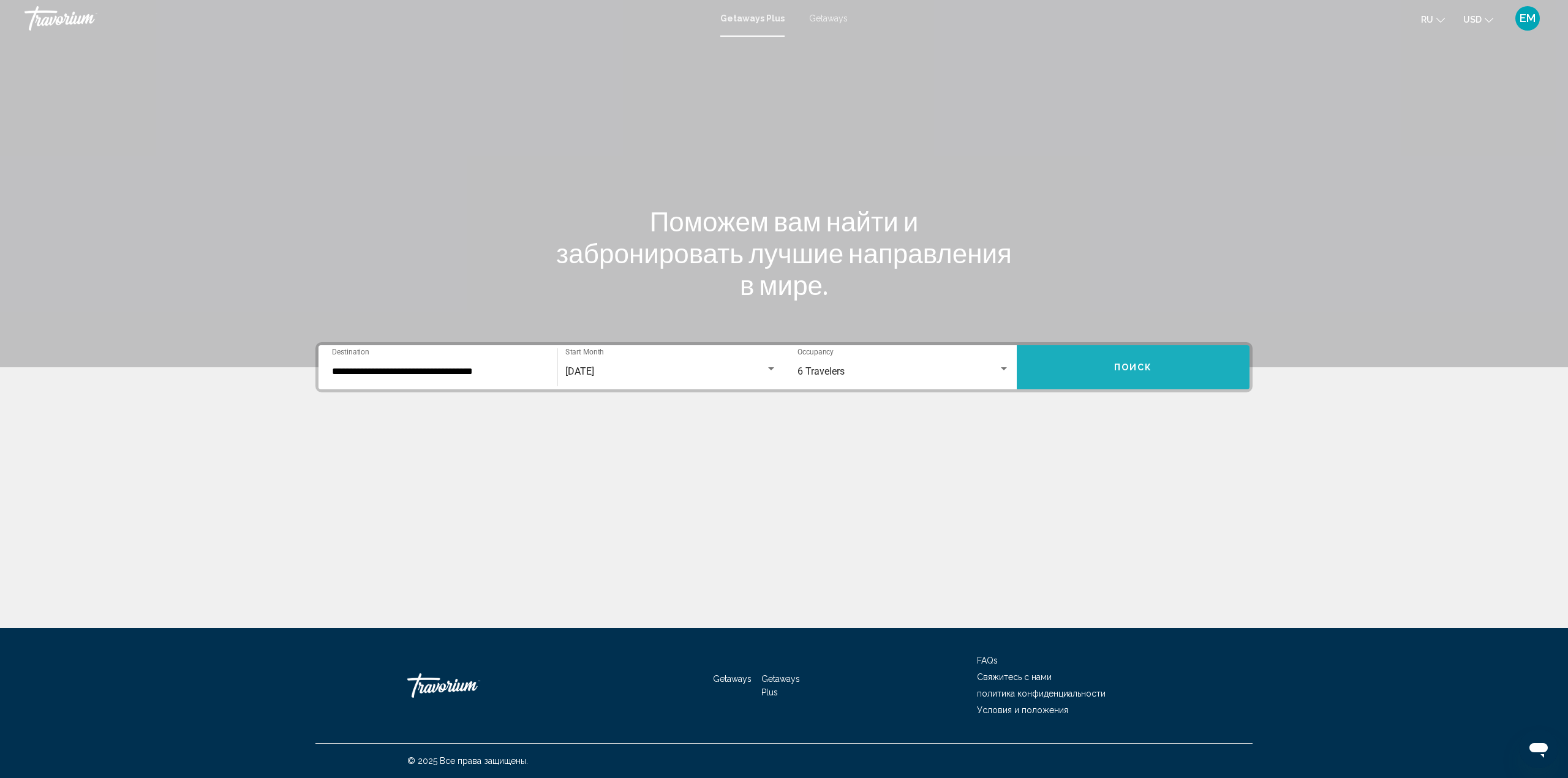
click at [1084, 368] on button "Поиск" at bounding box center [1133, 367] width 233 height 44
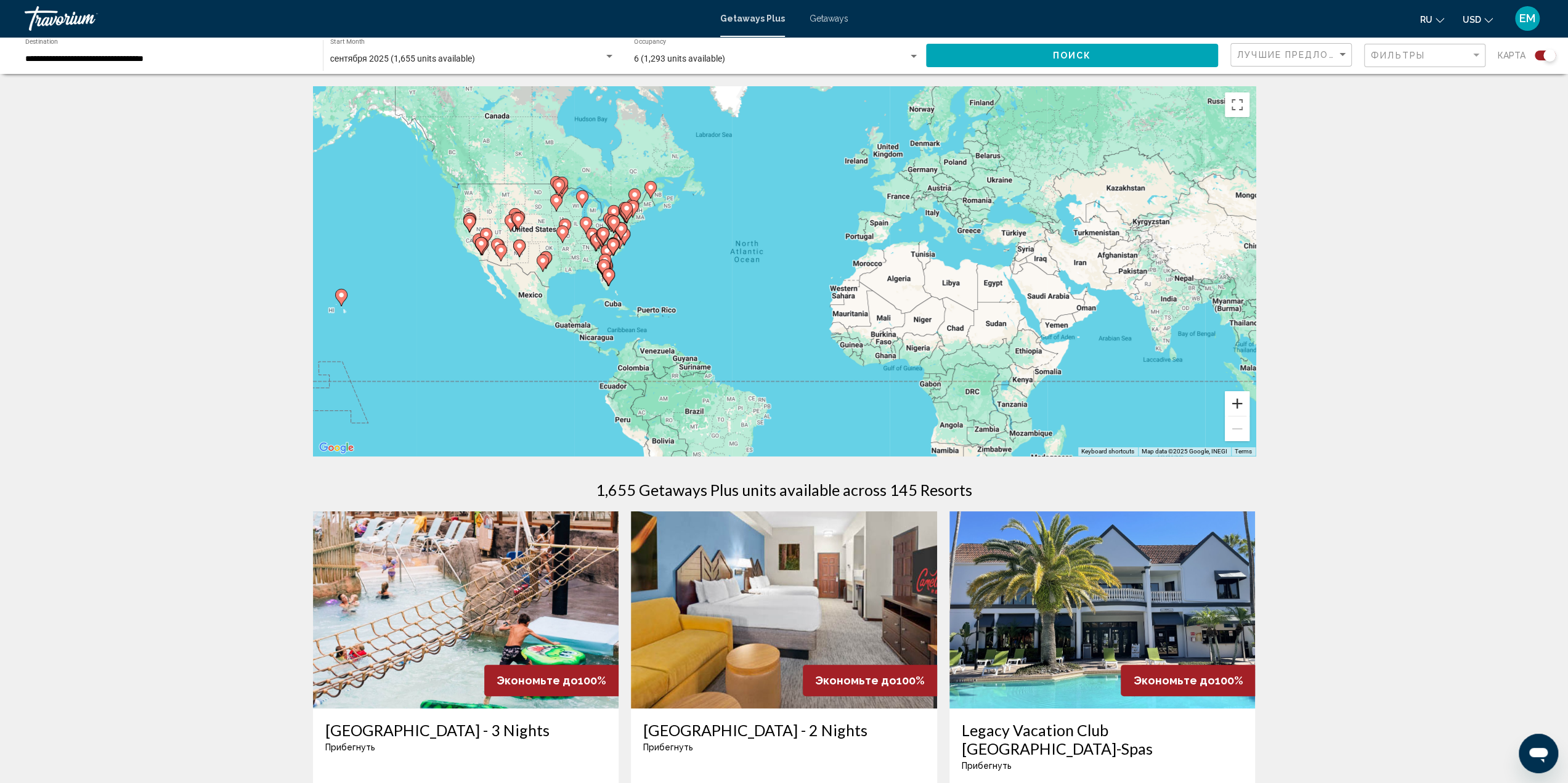
click at [1239, 400] on button "Zoom in" at bounding box center [1237, 403] width 24 height 24
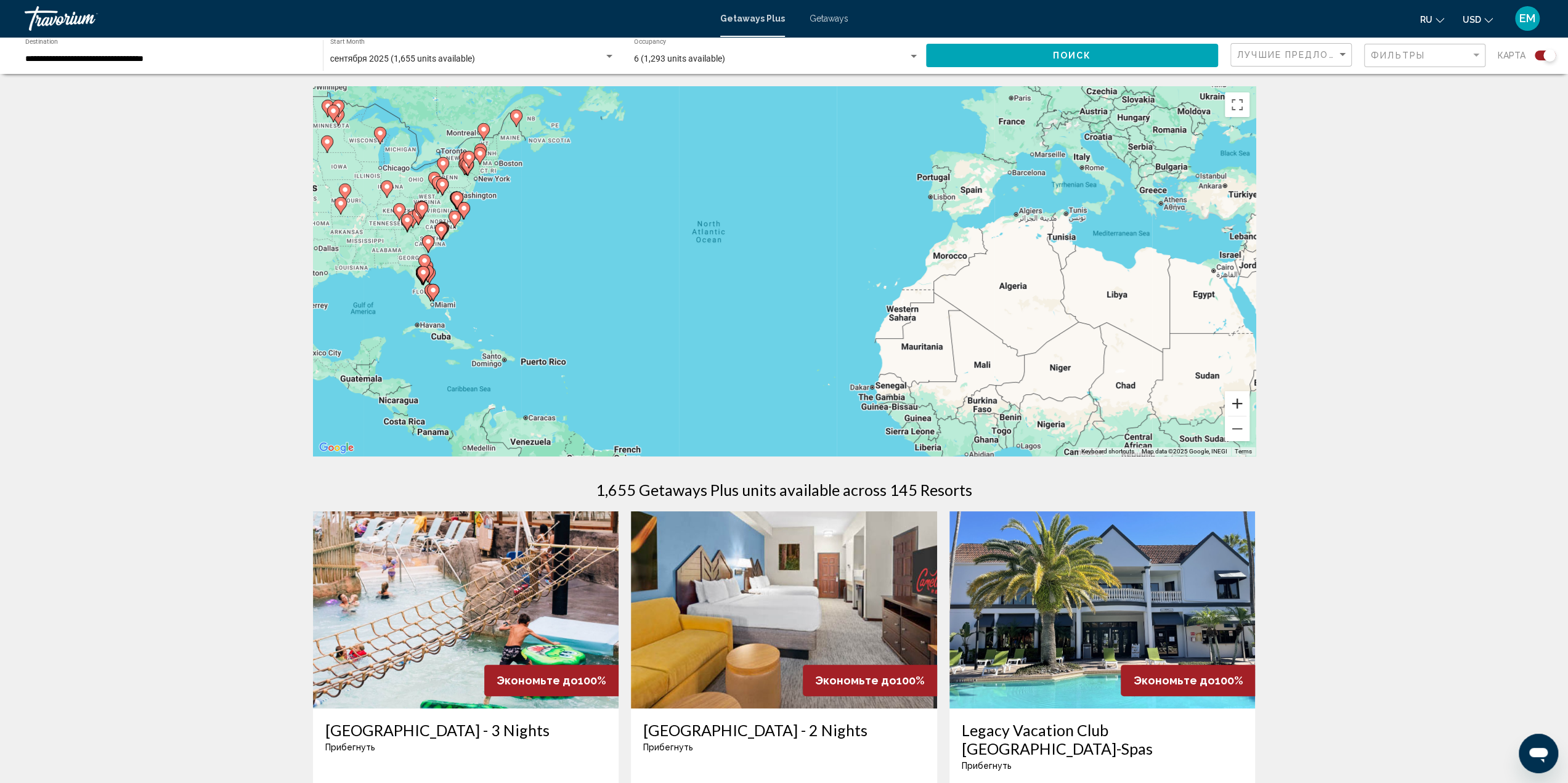
click at [1239, 400] on button "Zoom in" at bounding box center [1237, 403] width 24 height 24
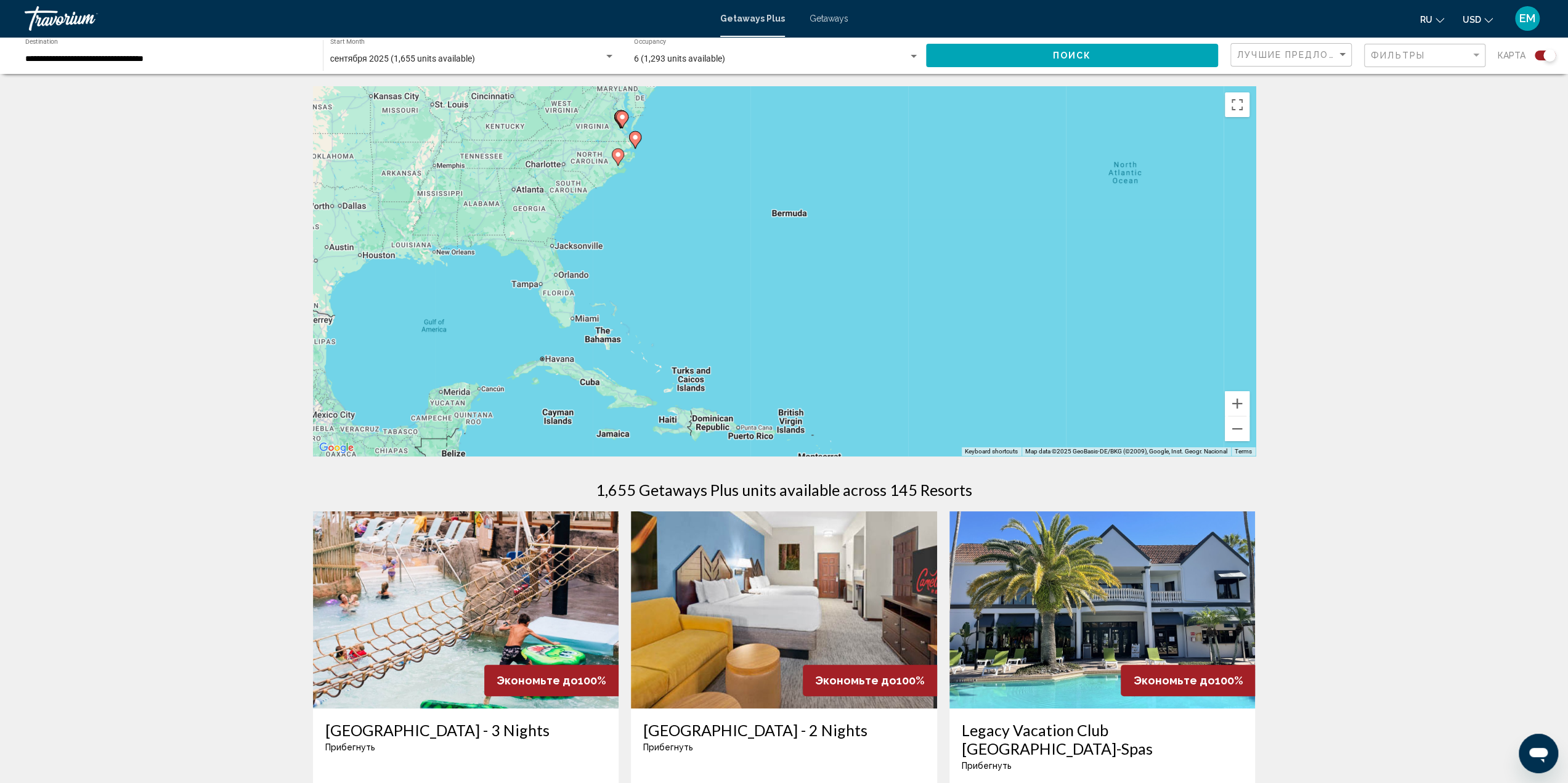
drag, startPoint x: 674, startPoint y: 320, endPoint x: 1169, endPoint y: 300, distance: 495.4
click at [1169, 300] on div "To activate drag with keyboard, press Alt + Enter. Once in keyboard drag state,…" at bounding box center [784, 271] width 942 height 369
click at [1239, 405] on button "Zoom in" at bounding box center [1237, 403] width 24 height 24
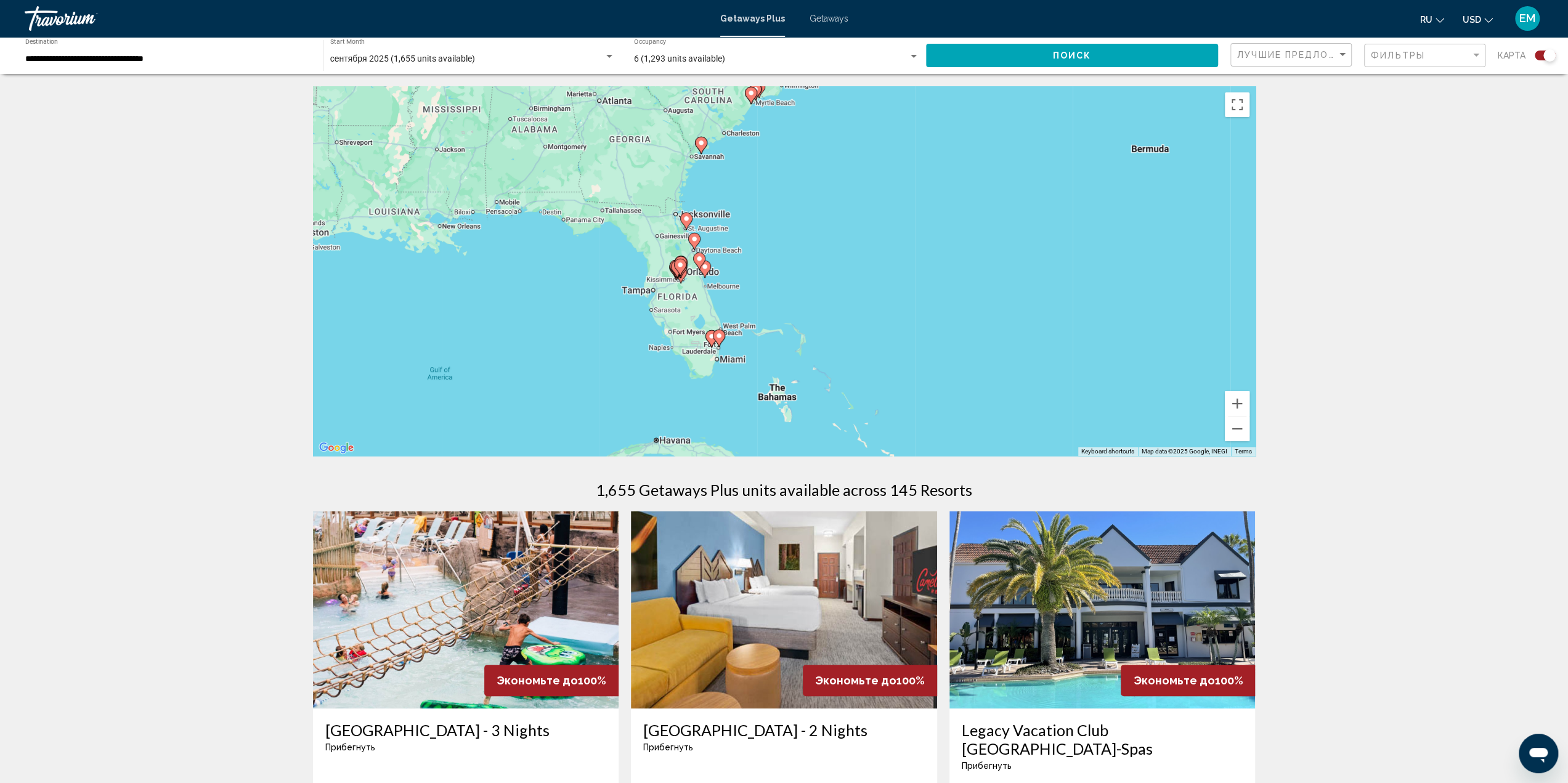
drag, startPoint x: 597, startPoint y: 339, endPoint x: 924, endPoint y: 331, distance: 327.1
click at [924, 331] on div "To activate drag with keyboard, press Alt + Enter. Once in keyboard drag state,…" at bounding box center [784, 271] width 942 height 369
click at [1237, 407] on button "Zoom in" at bounding box center [1237, 403] width 24 height 24
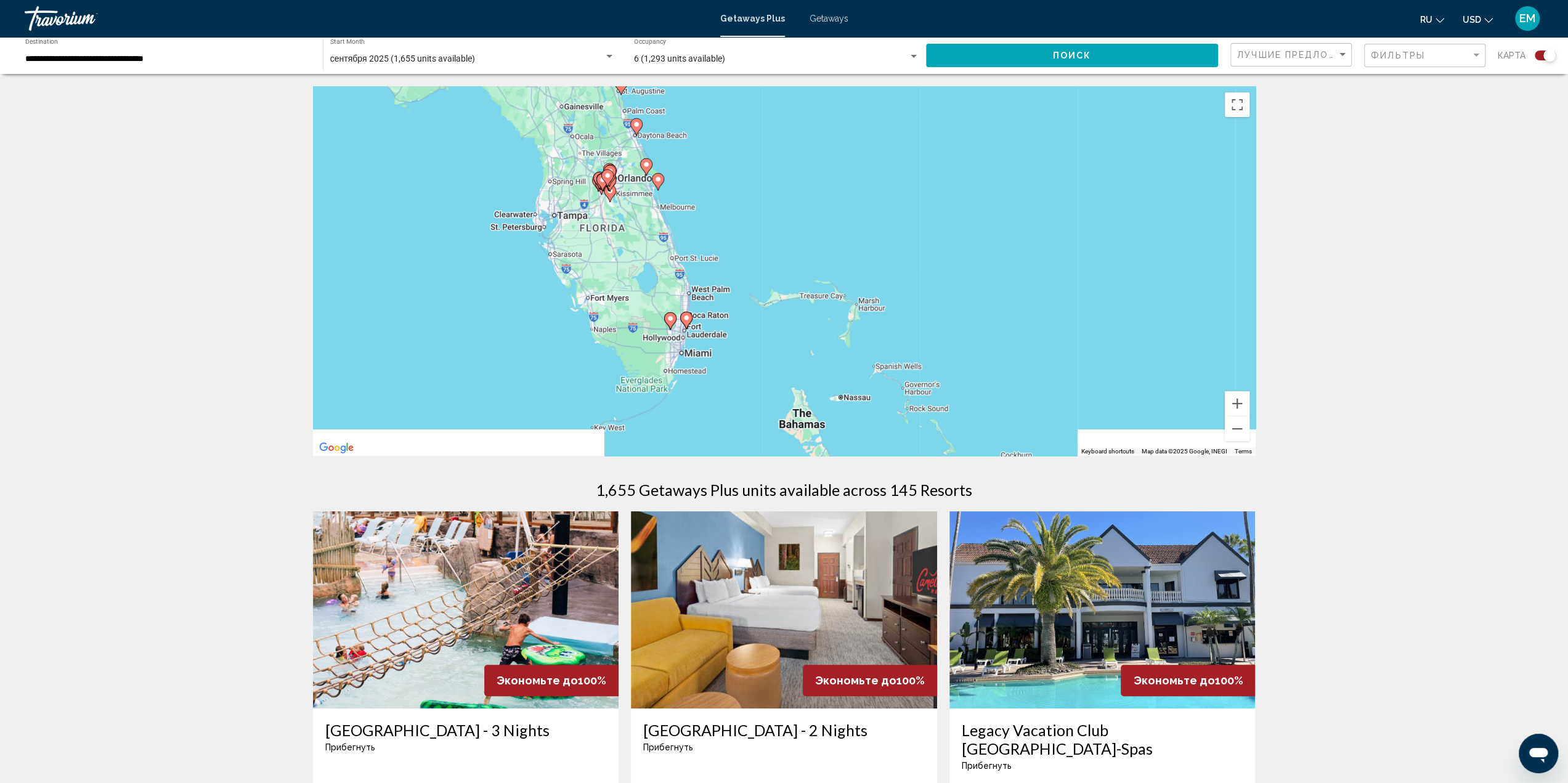
drag, startPoint x: 799, startPoint y: 346, endPoint x: 835, endPoint y: 242, distance: 110.1
click at [835, 242] on div "To activate drag with keyboard, press Alt + Enter. Once in keyboard drag state,…" at bounding box center [784, 271] width 942 height 369
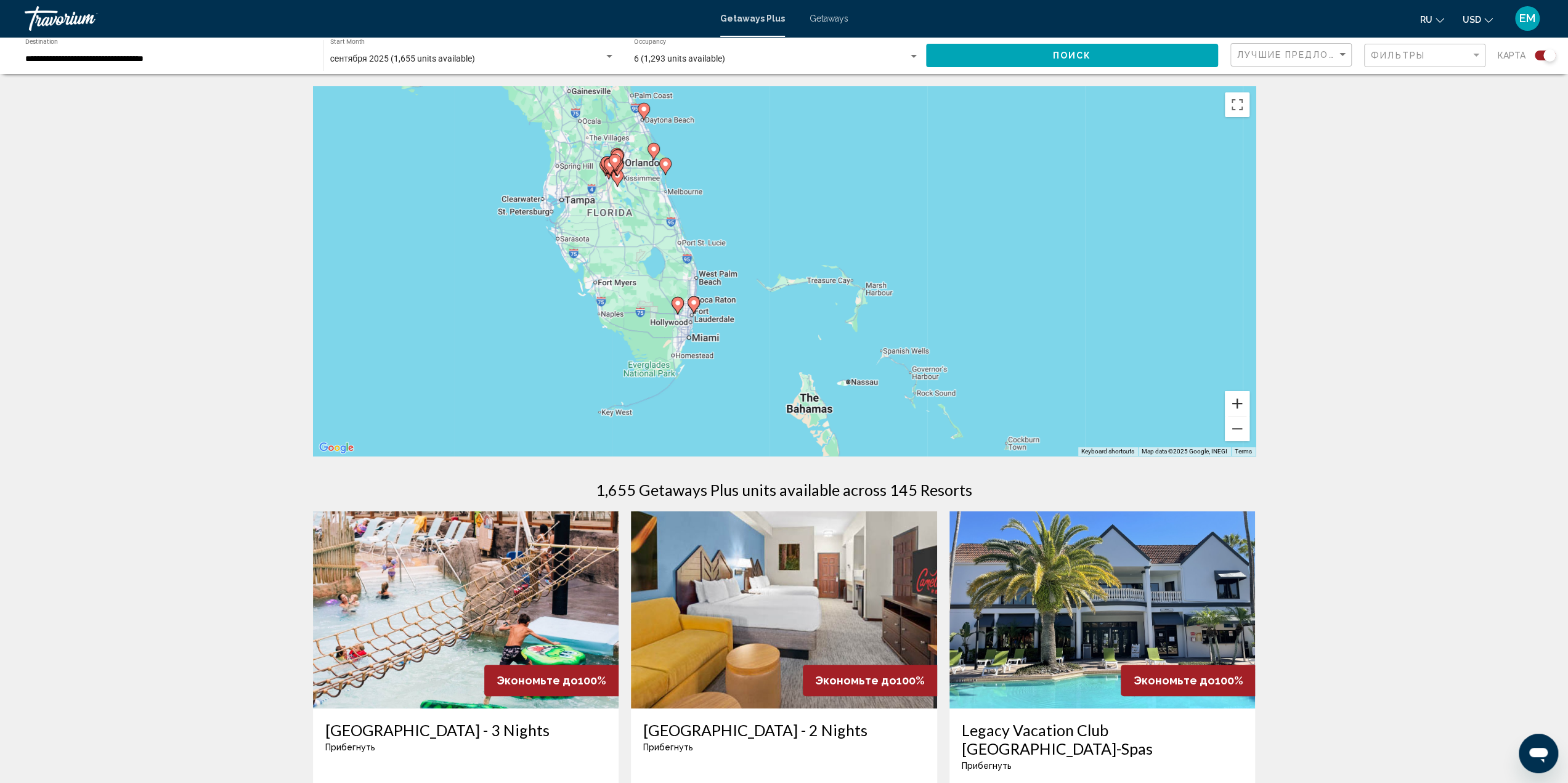
click at [1234, 405] on button "Zoom in" at bounding box center [1237, 403] width 24 height 24
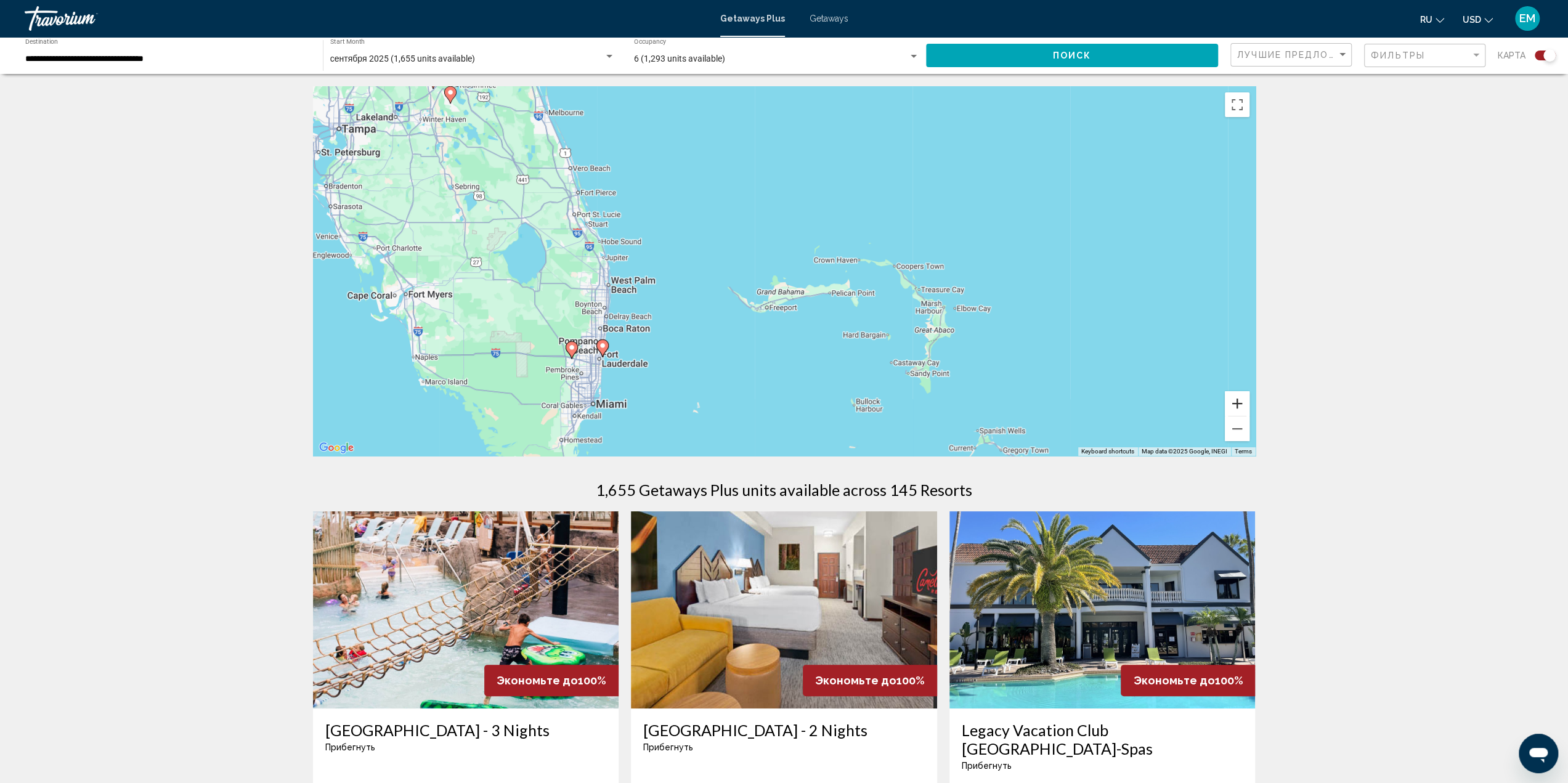
click at [1234, 404] on button "Zoom in" at bounding box center [1237, 403] width 24 height 24
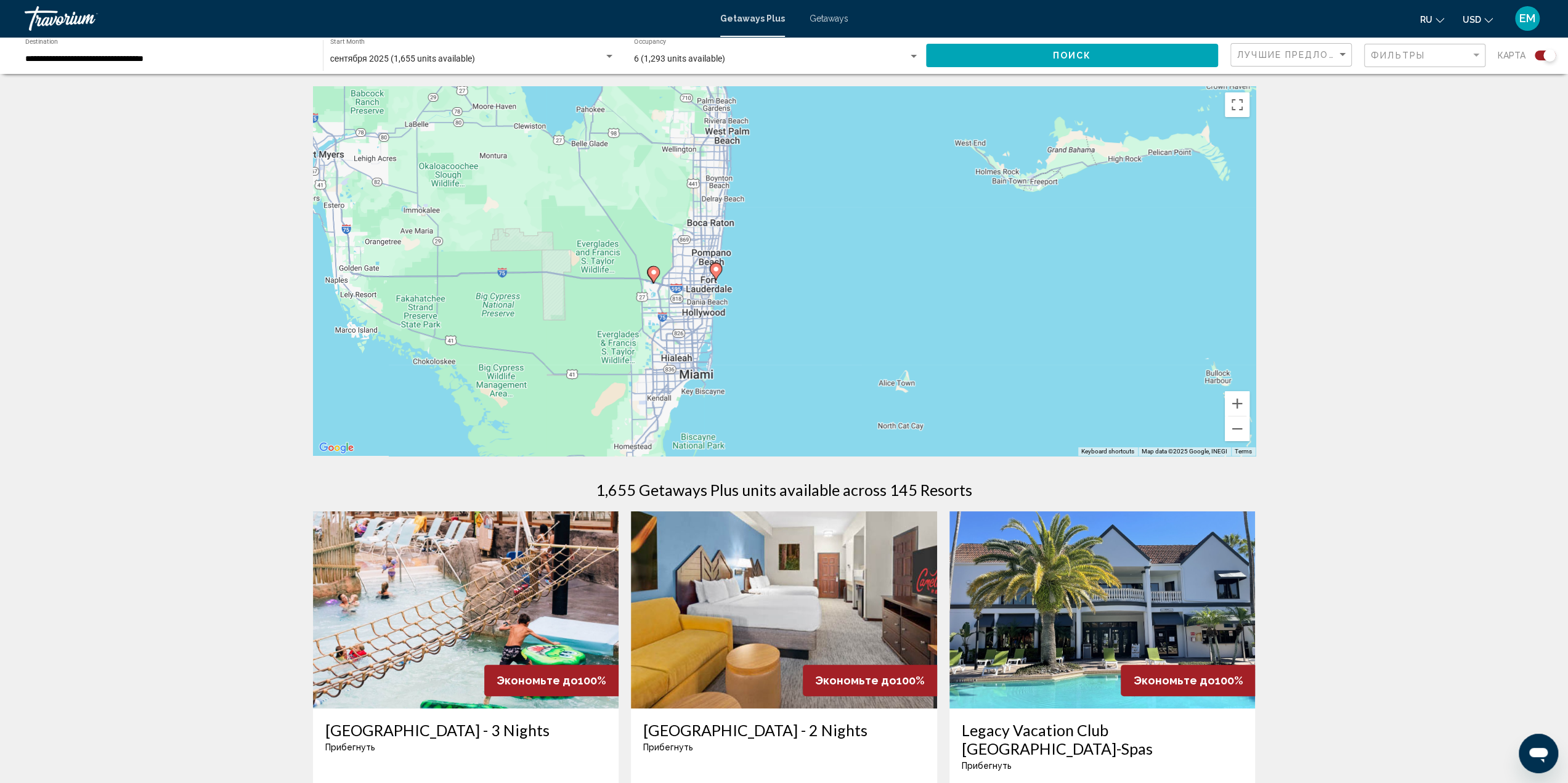
drag, startPoint x: 642, startPoint y: 359, endPoint x: 936, endPoint y: 196, distance: 336.2
click at [936, 196] on div "To activate drag with keyboard, press Alt + Enter. Once in keyboard drag state,…" at bounding box center [784, 271] width 942 height 369
click at [714, 269] on image "Main content" at bounding box center [716, 269] width 7 height 7
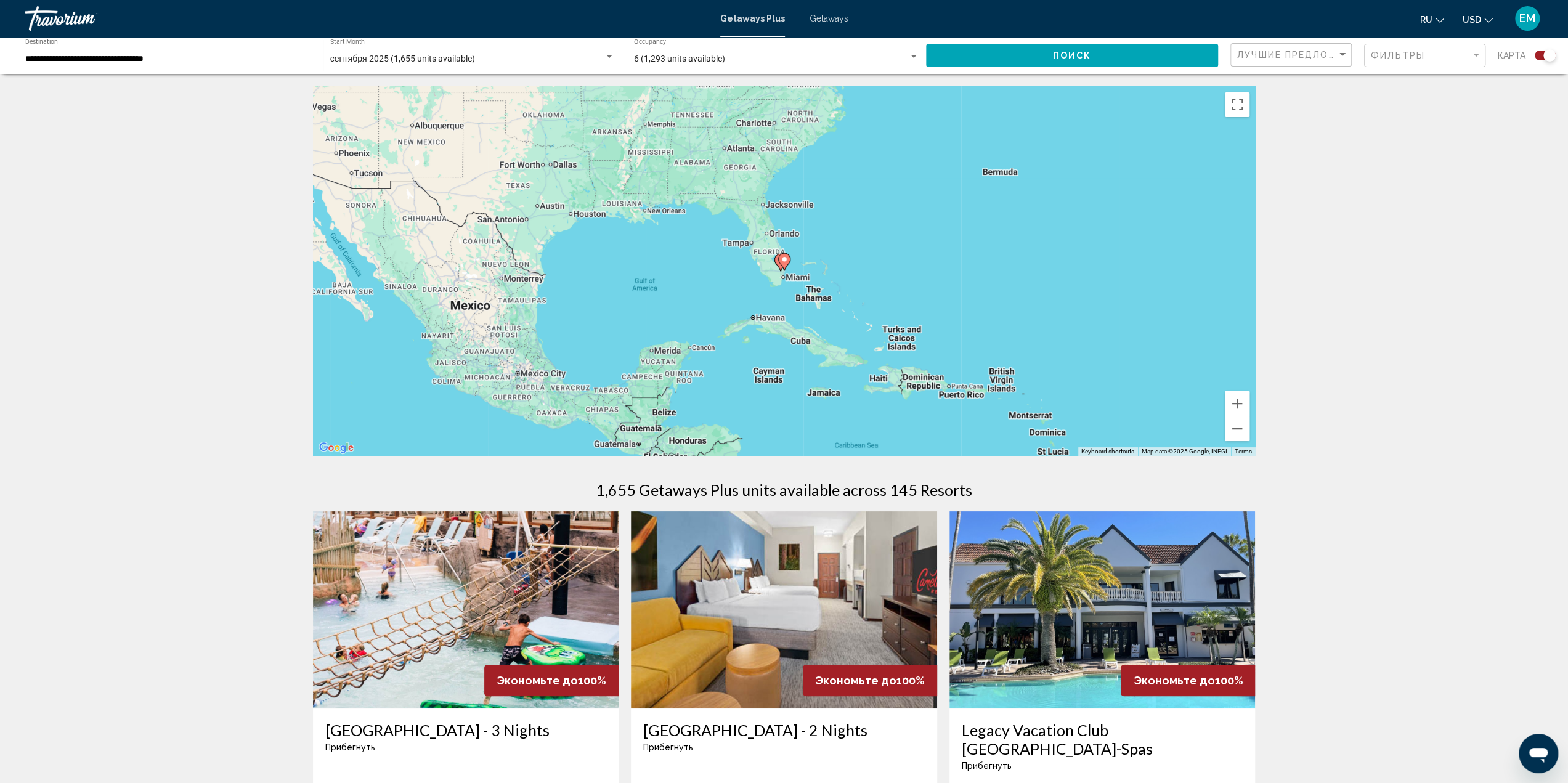
click at [784, 258] on image "Main content" at bounding box center [784, 259] width 7 height 7
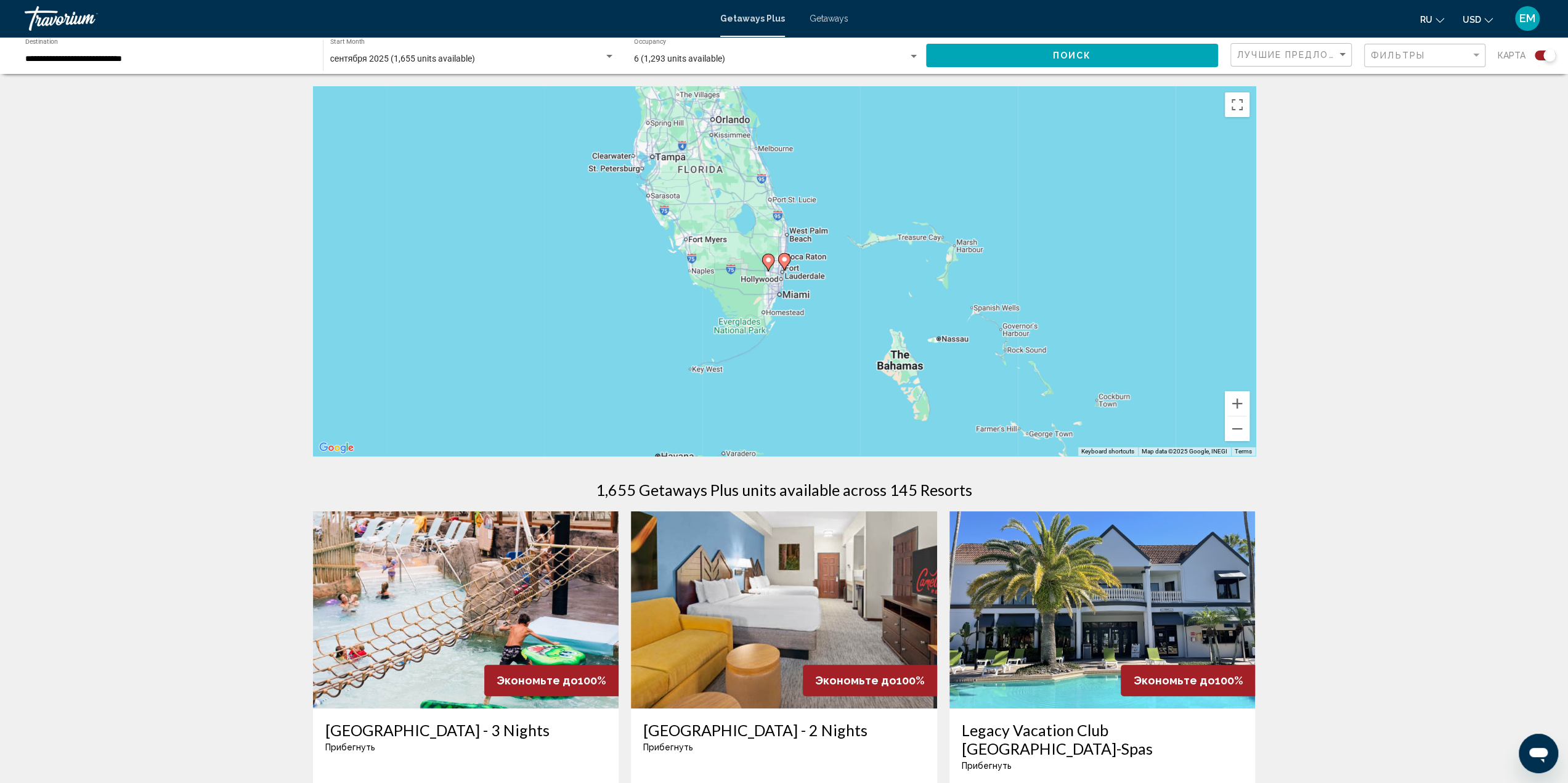
click at [784, 261] on image "Main content" at bounding box center [784, 259] width 7 height 7
type input "**********"
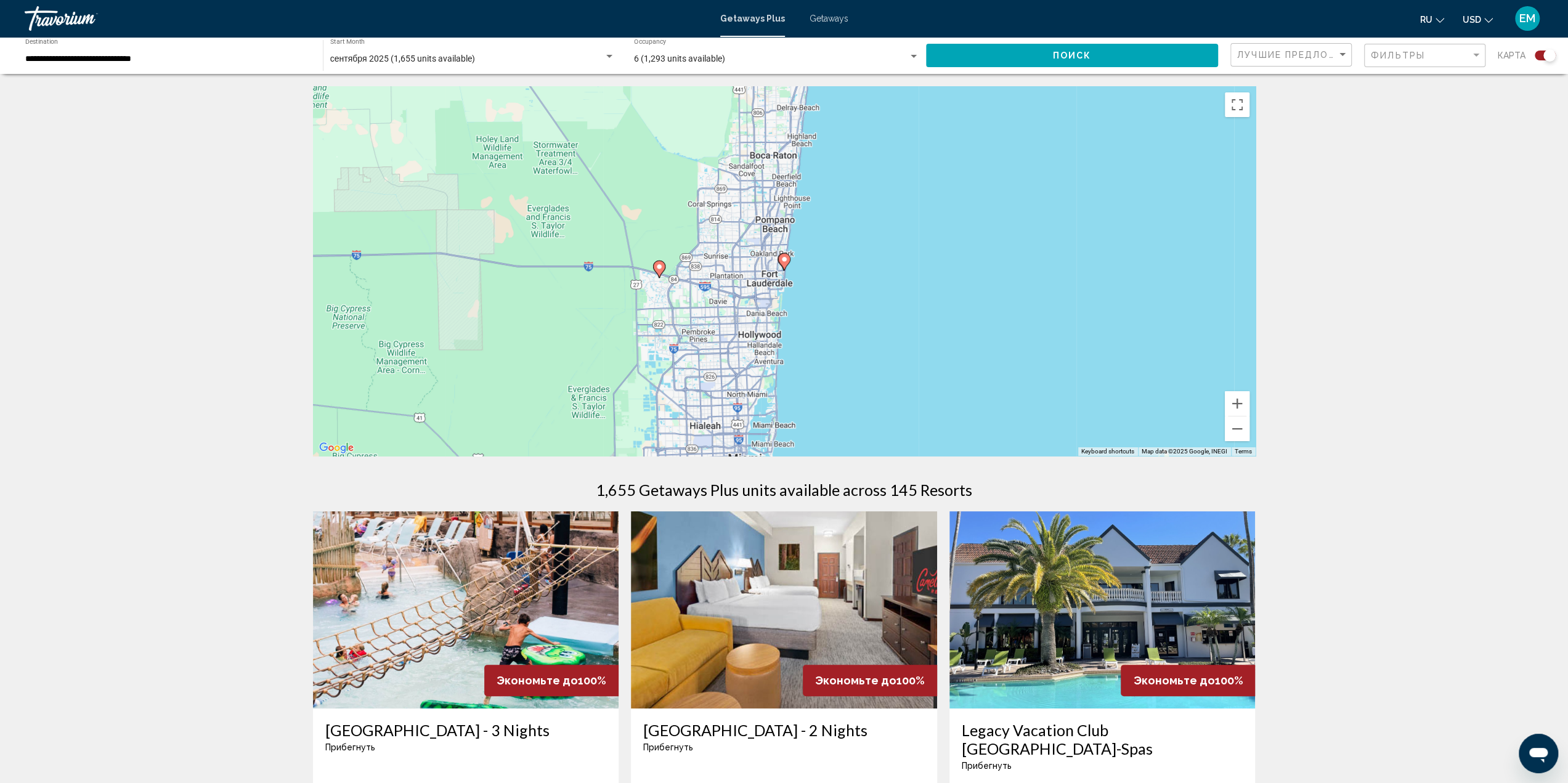
click at [784, 261] on image "Main content" at bounding box center [784, 259] width 7 height 7
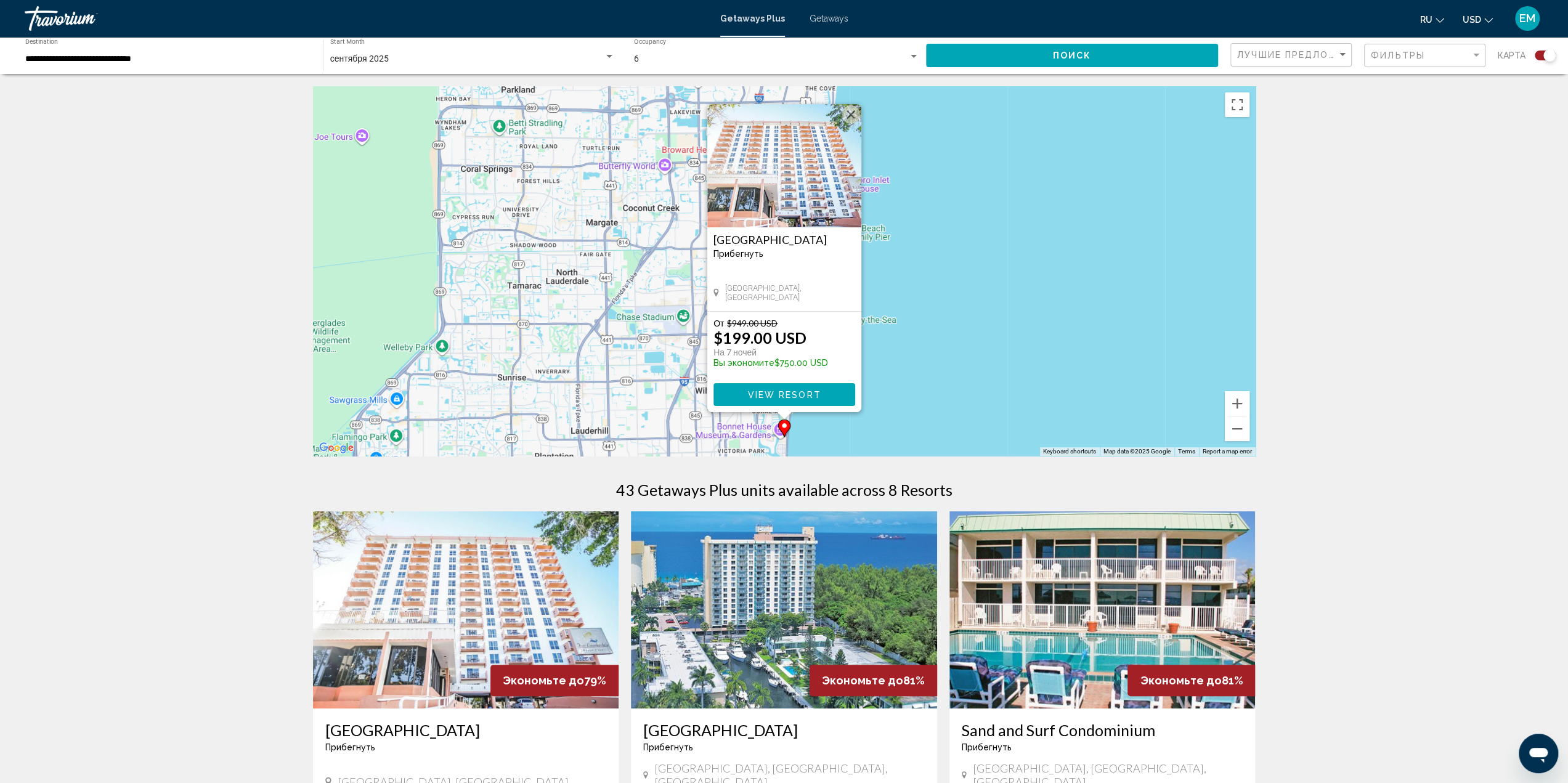
click at [789, 187] on img "Main content" at bounding box center [784, 166] width 154 height 123
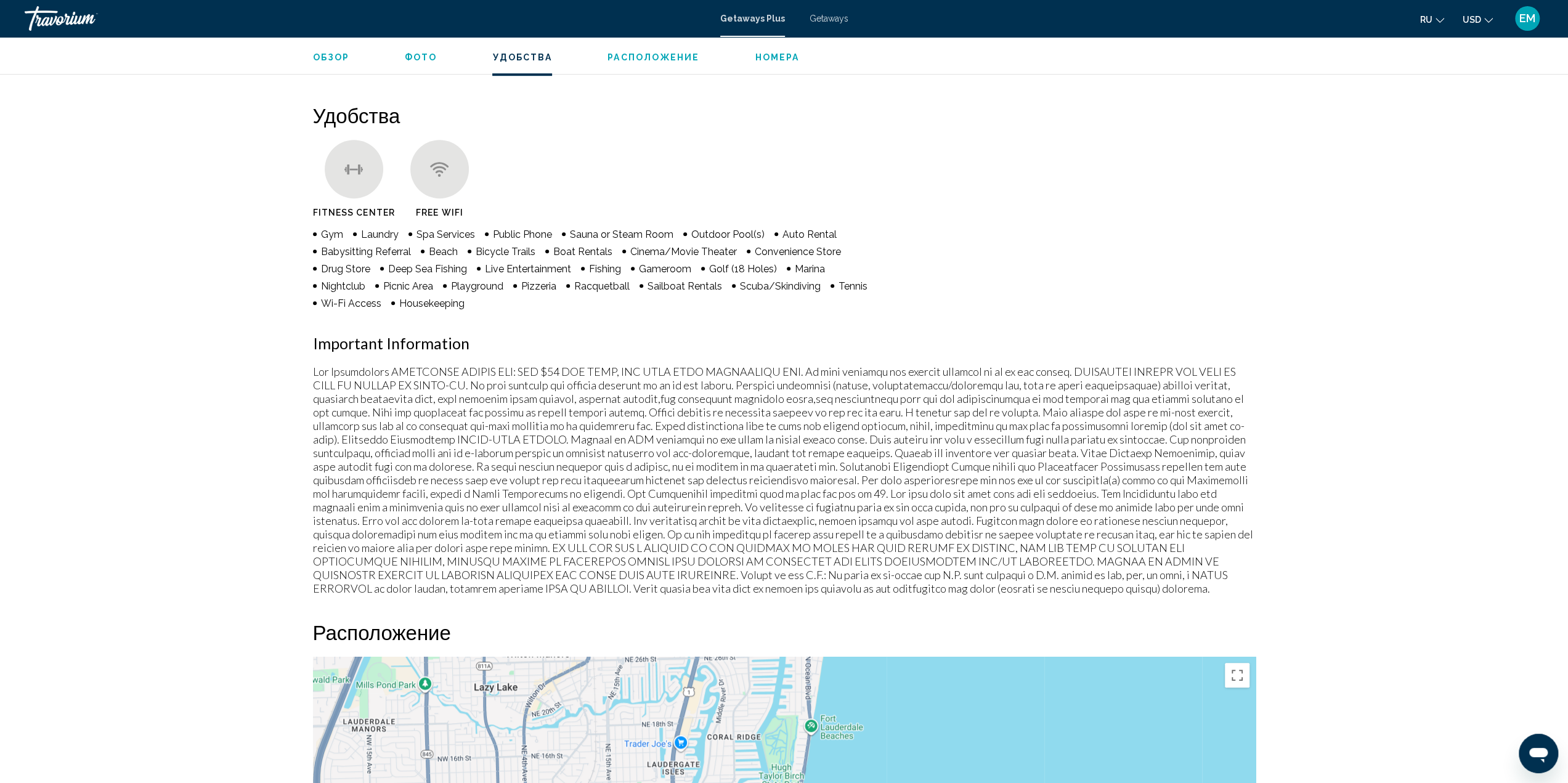
scroll to position [369, 0]
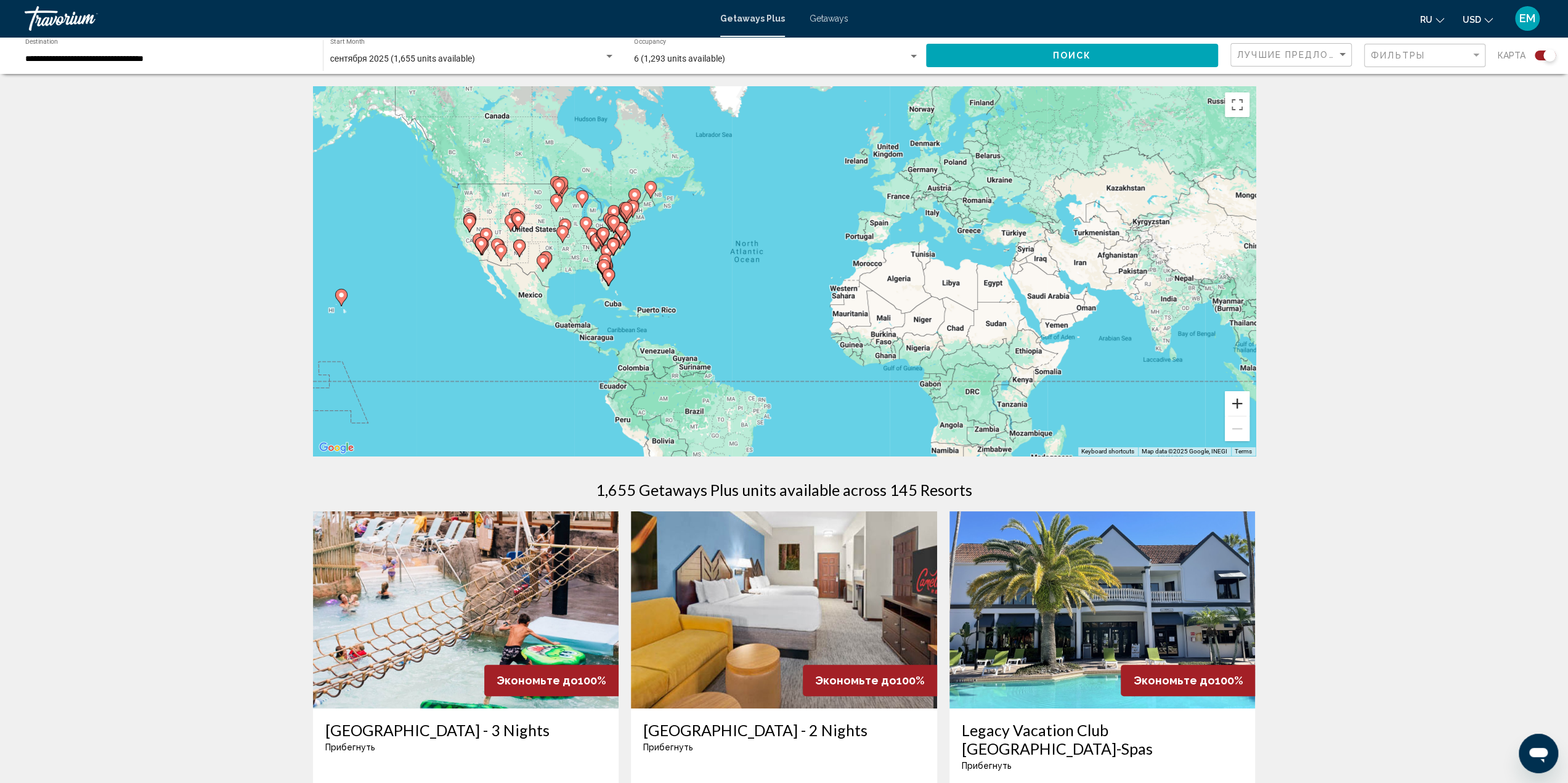
click at [1239, 400] on button "Zoom in" at bounding box center [1237, 403] width 24 height 24
click at [1240, 400] on button "Zoom in" at bounding box center [1237, 403] width 24 height 24
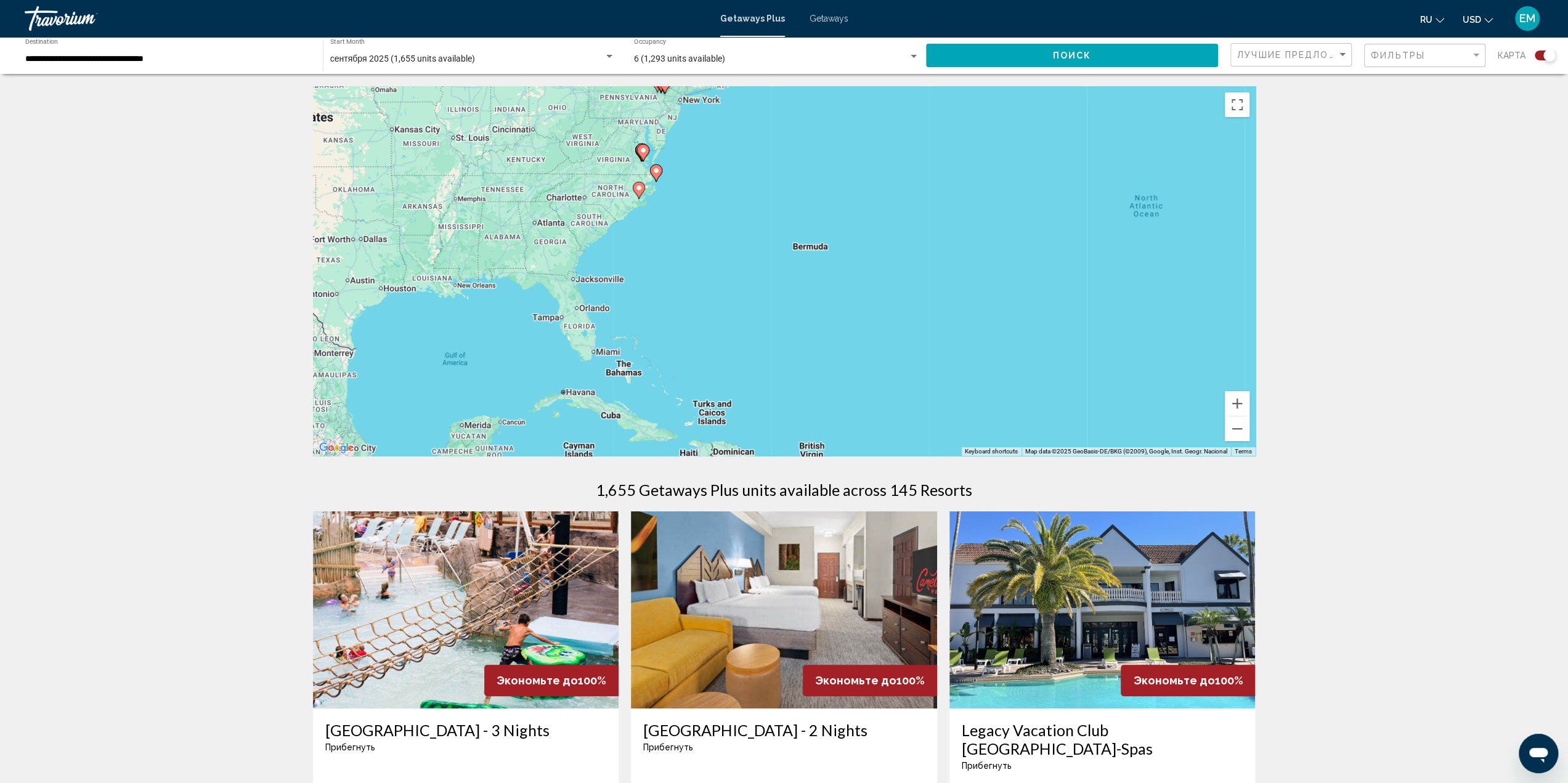
drag, startPoint x: 576, startPoint y: 293, endPoint x: 1110, endPoint y: 305, distance: 534.1
click at [1110, 305] on div "To activate drag with keyboard, press Alt + Enter. Once in keyboard drag state,…" at bounding box center [784, 271] width 942 height 369
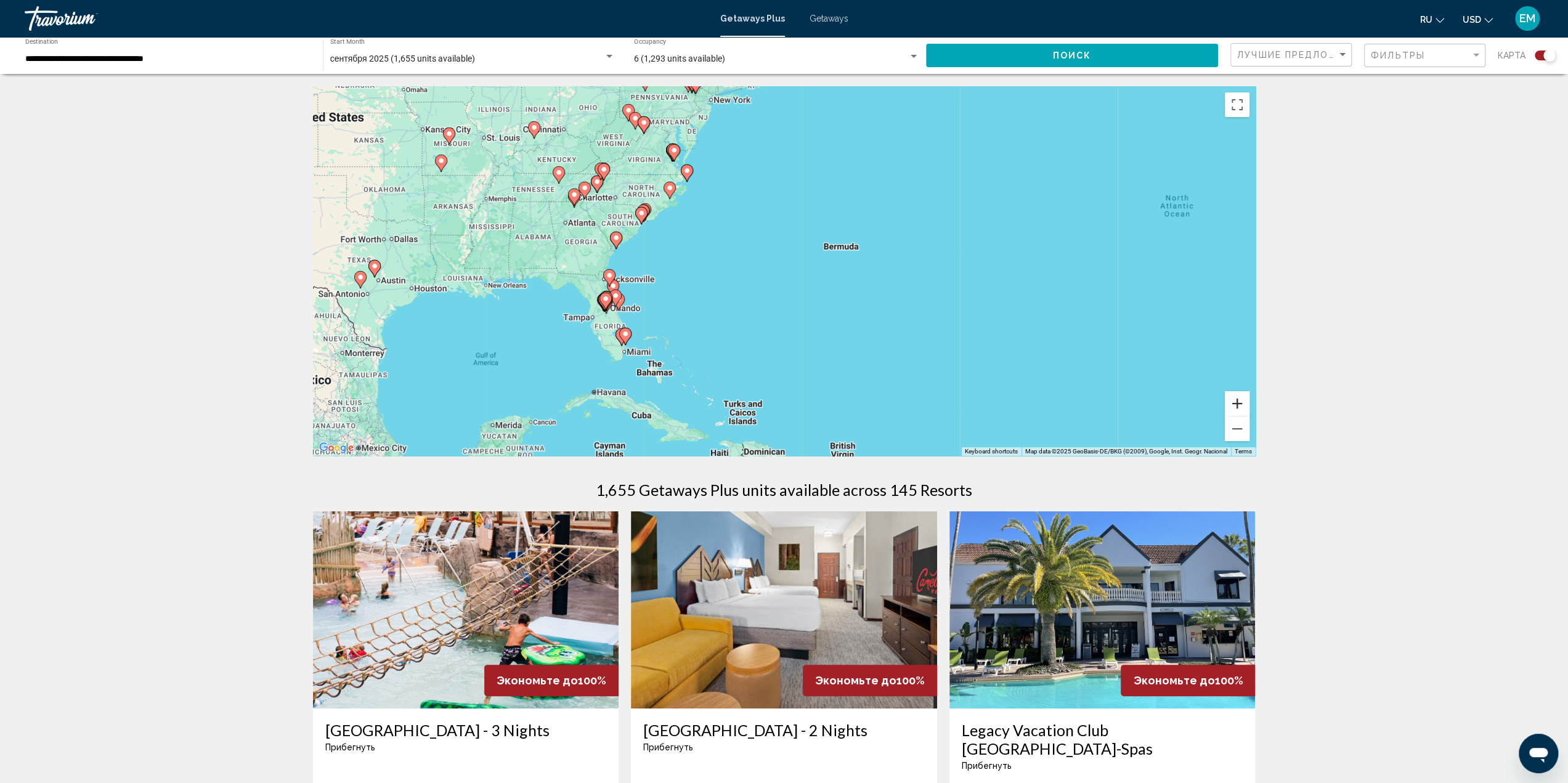
click at [1236, 402] on button "Zoom in" at bounding box center [1237, 403] width 24 height 24
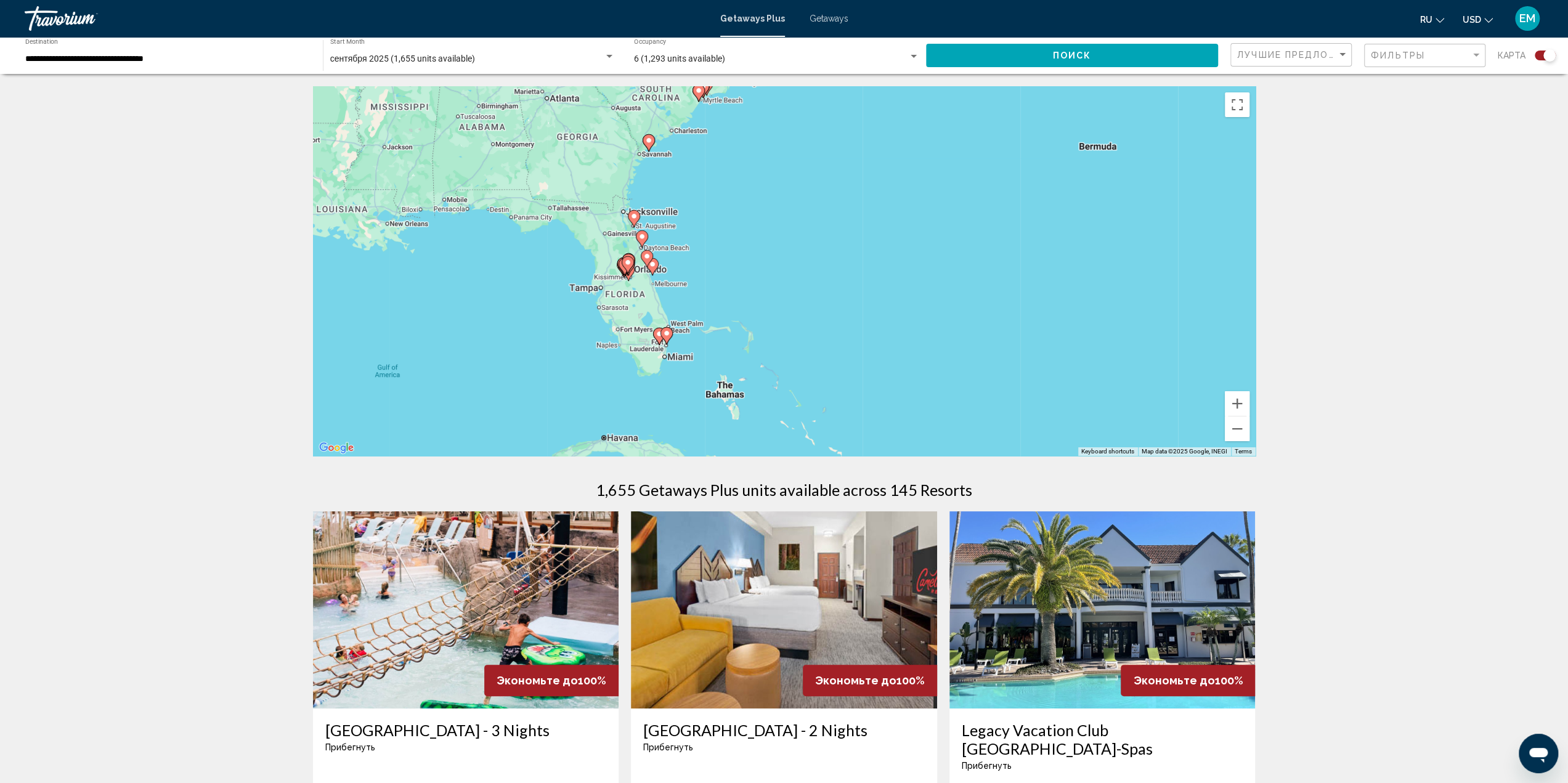
drag, startPoint x: 731, startPoint y: 345, endPoint x: 932, endPoint y: 269, distance: 214.9
click at [932, 269] on div "To activate drag with keyboard, press Alt + Enter. Once in keyboard drag state,…" at bounding box center [784, 271] width 942 height 369
click at [1237, 404] on button "Zoom in" at bounding box center [1237, 403] width 24 height 24
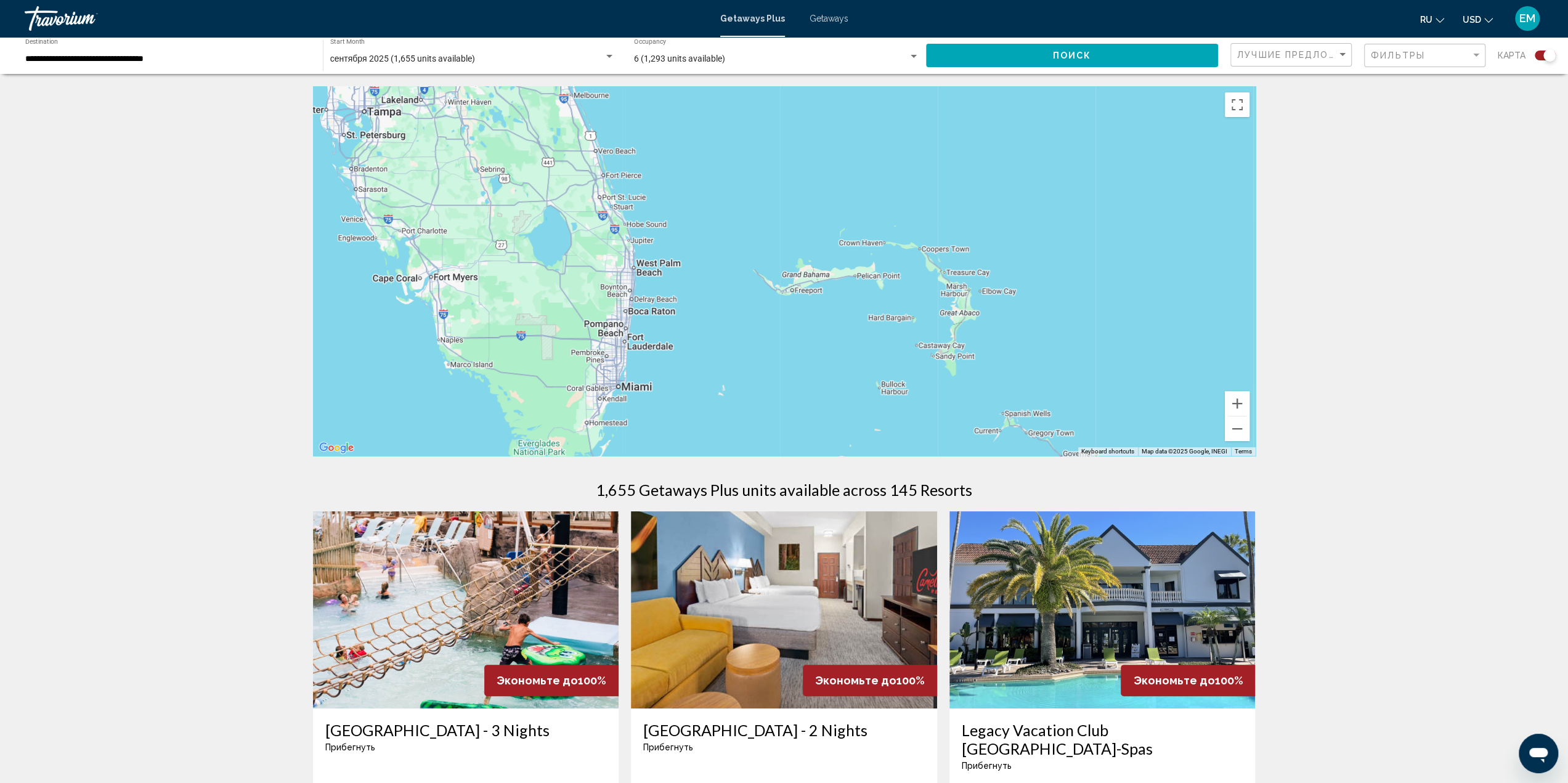
drag, startPoint x: 698, startPoint y: 330, endPoint x: 1001, endPoint y: 109, distance: 375.0
click at [1001, 109] on div "To activate drag with keyboard, press Alt + Enter. Once in keyboard drag state,…" at bounding box center [784, 271] width 942 height 369
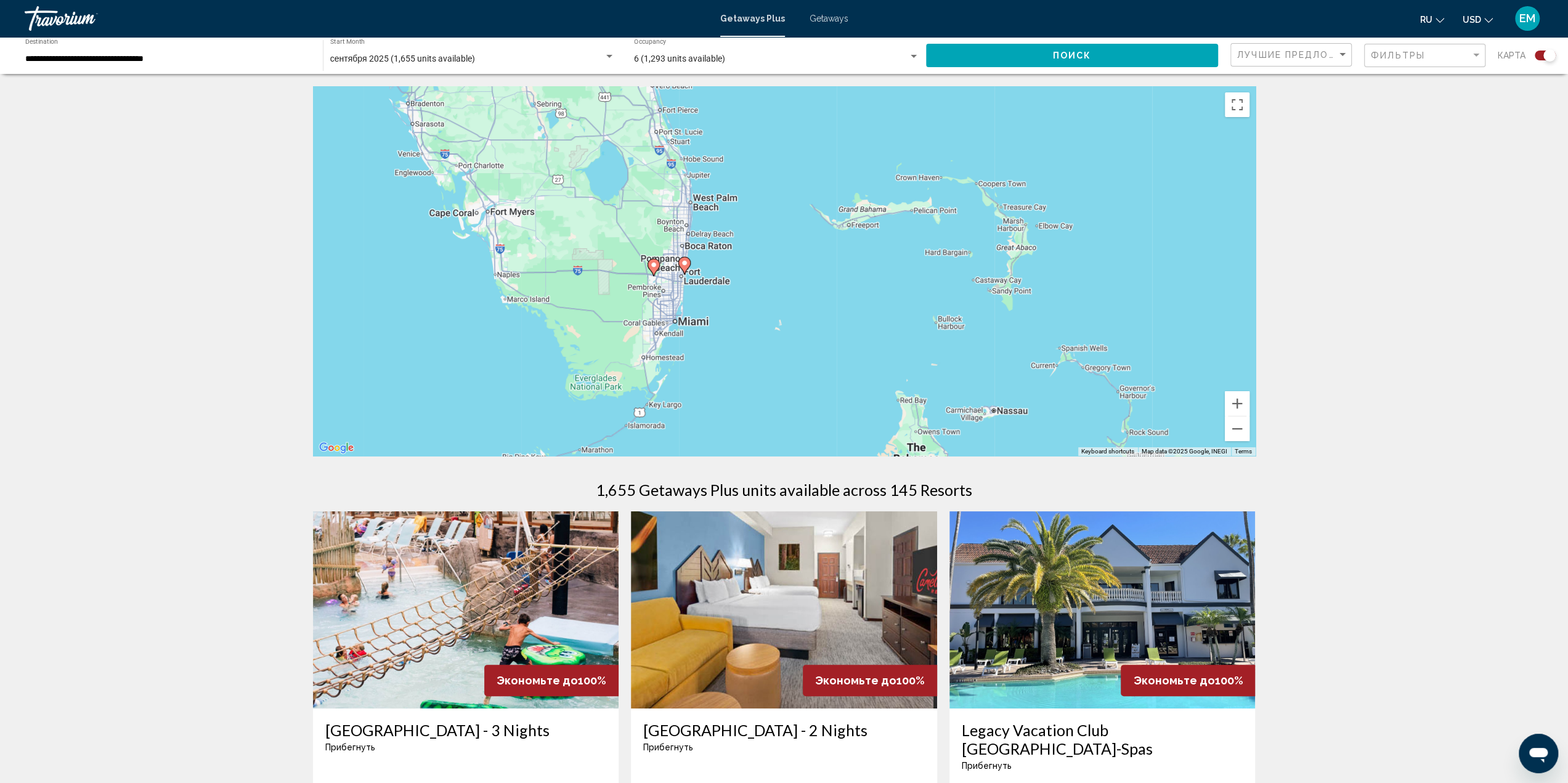
drag, startPoint x: 836, startPoint y: 342, endPoint x: 889, endPoint y: 281, distance: 80.8
click at [889, 281] on div "To activate drag with keyboard, press Alt + Enter. Once in keyboard drag state,…" at bounding box center [784, 271] width 942 height 369
click at [654, 267] on image "Main content" at bounding box center [654, 265] width 7 height 7
click at [654, 267] on div "To activate drag with keyboard, press Alt + Enter. Once in keyboard drag state,…" at bounding box center [784, 271] width 942 height 369
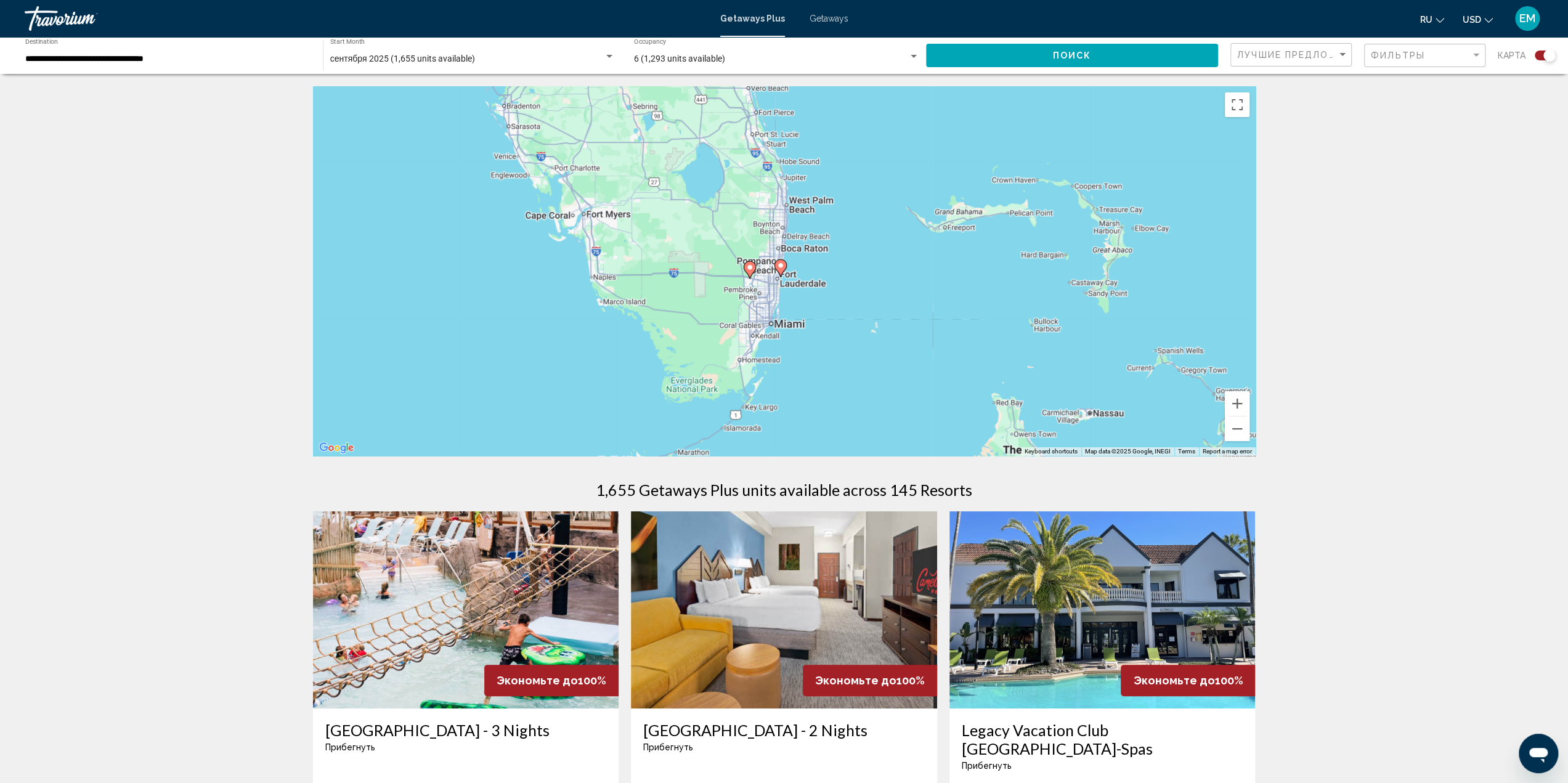
click at [752, 269] on image "Main content" at bounding box center [750, 267] width 7 height 7
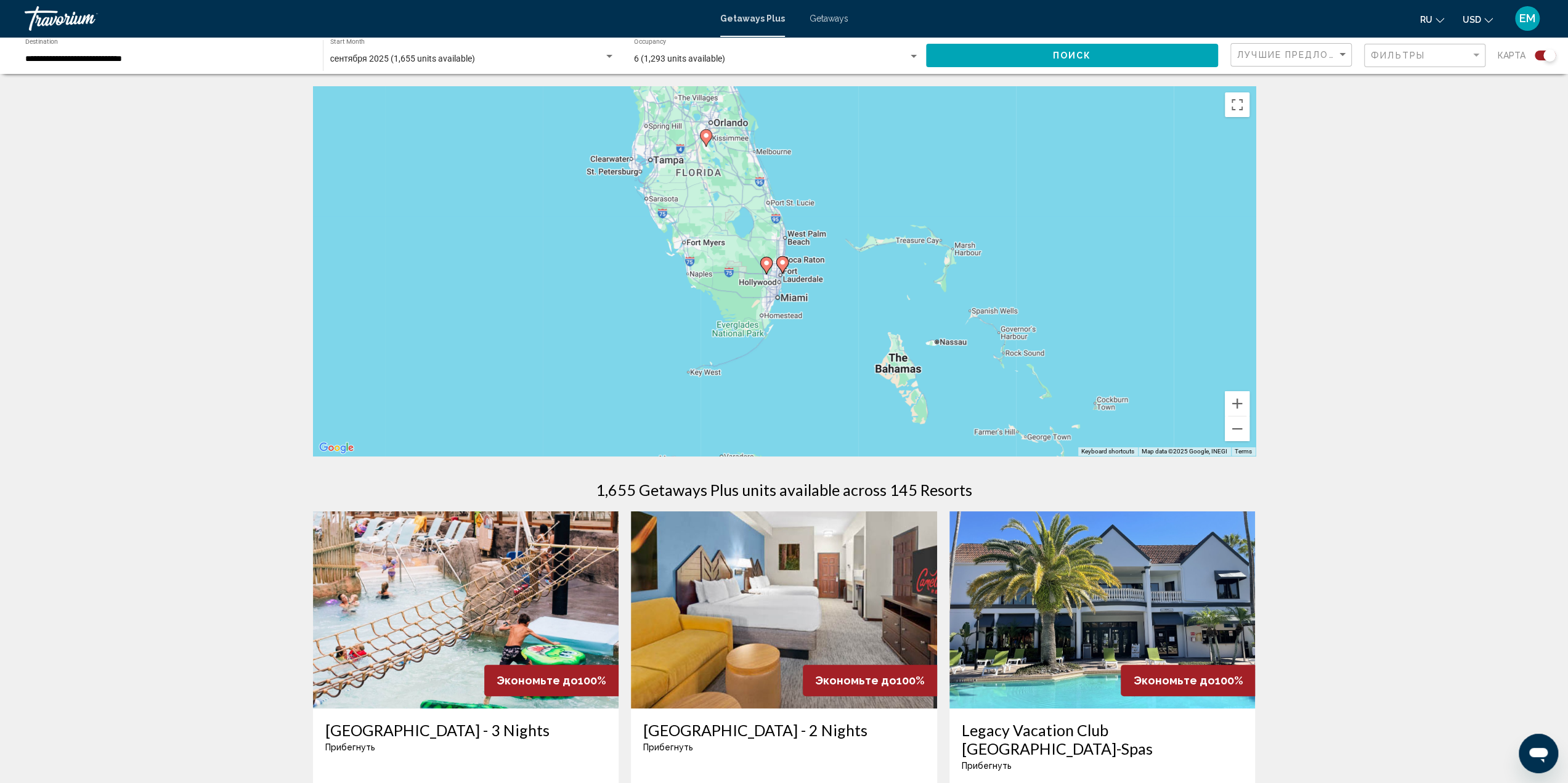
click at [767, 265] on image "Main content" at bounding box center [766, 263] width 7 height 7
type input "**********"
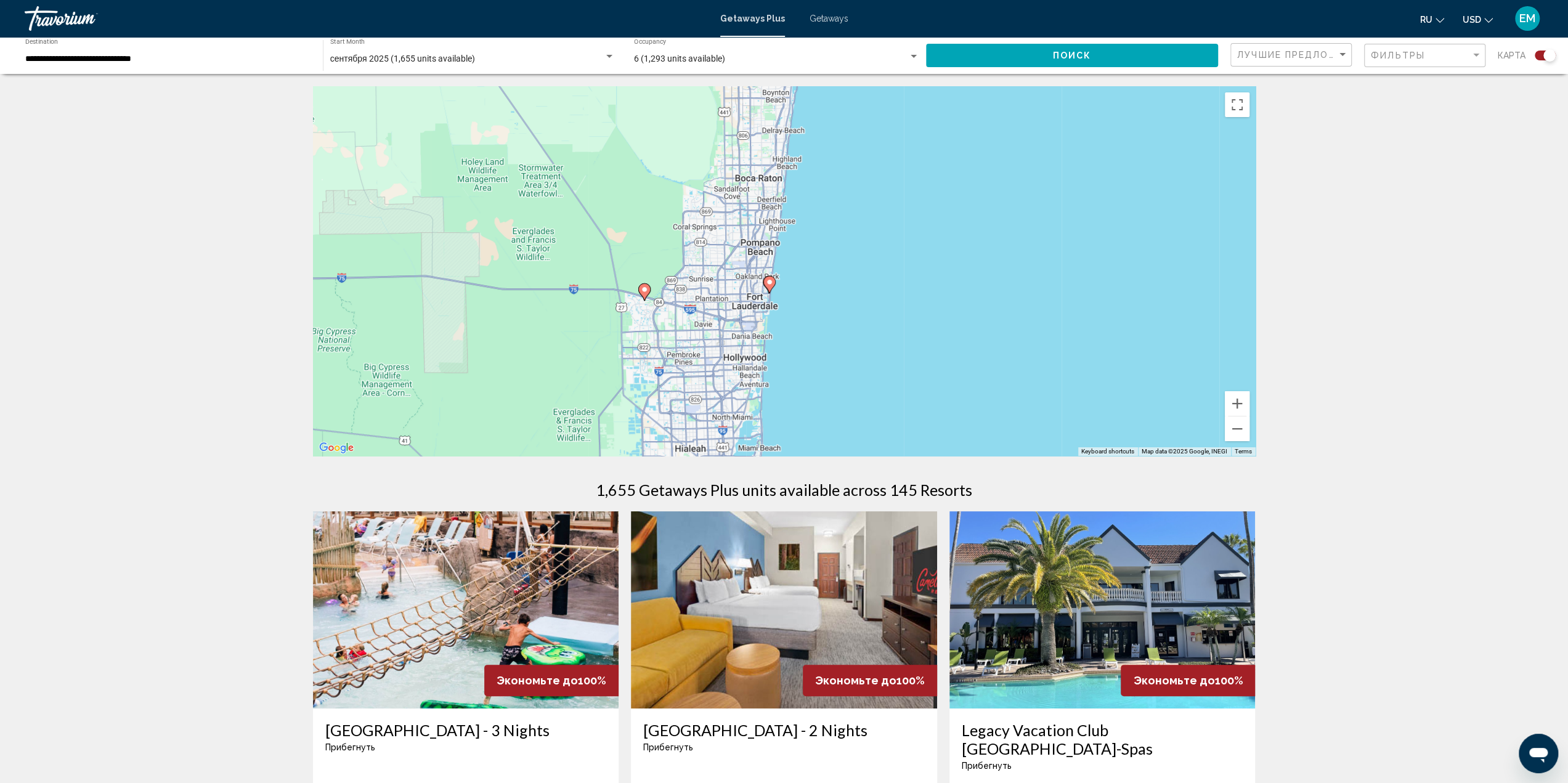
click at [647, 288] on image "Main content" at bounding box center [644, 289] width 7 height 7
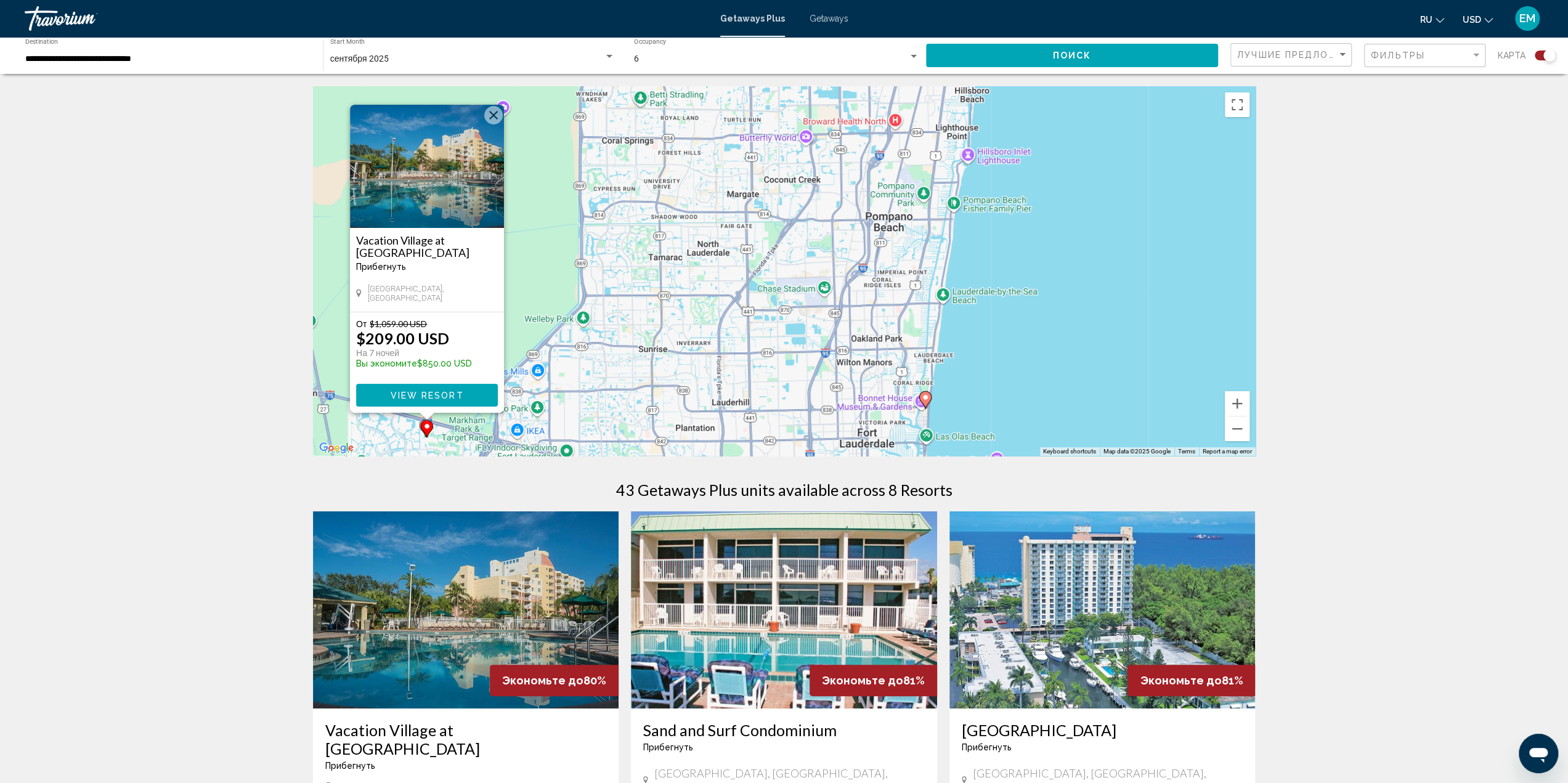
click at [458, 201] on img "Main content" at bounding box center [427, 166] width 154 height 123
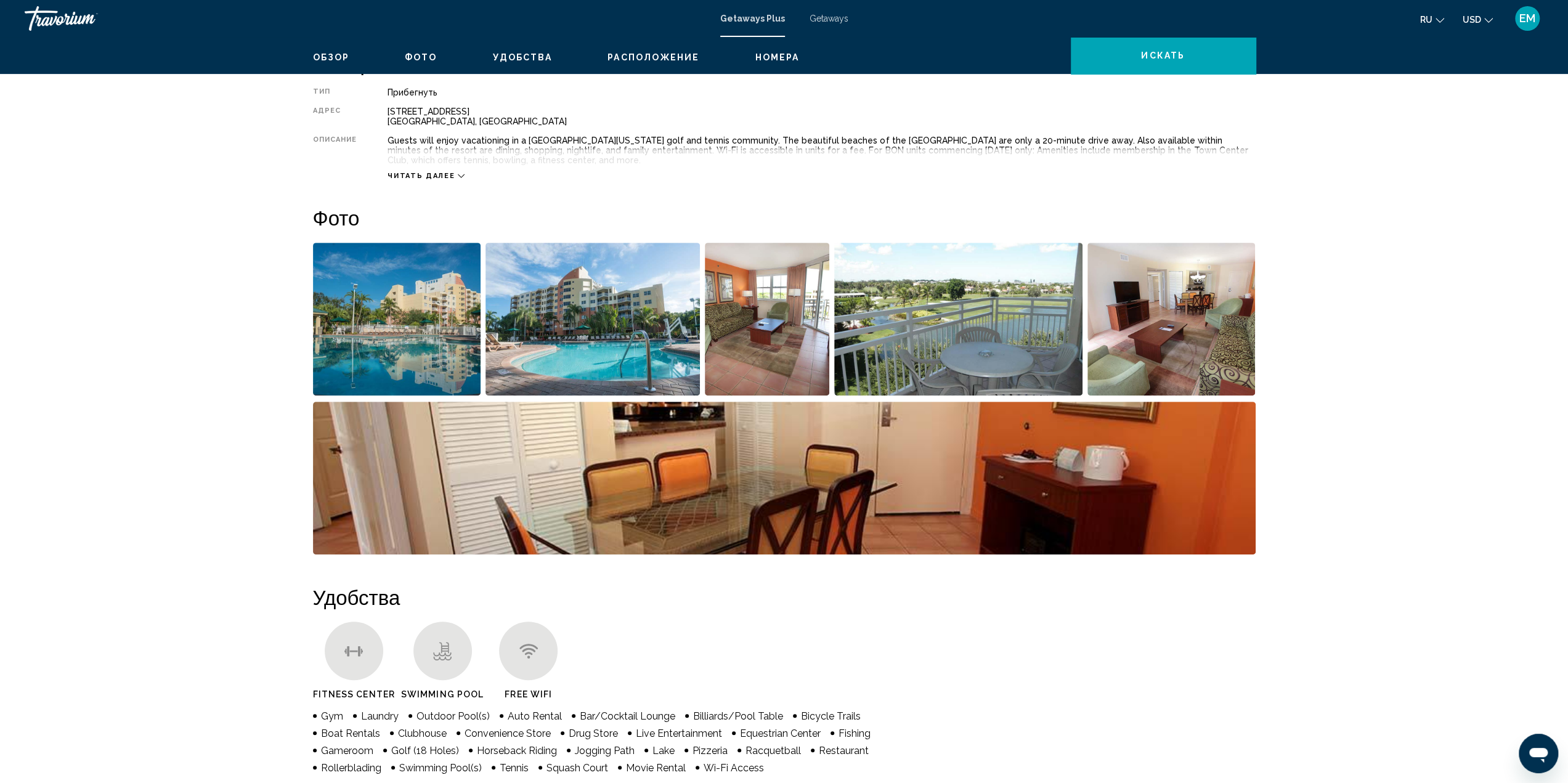
scroll to position [493, 0]
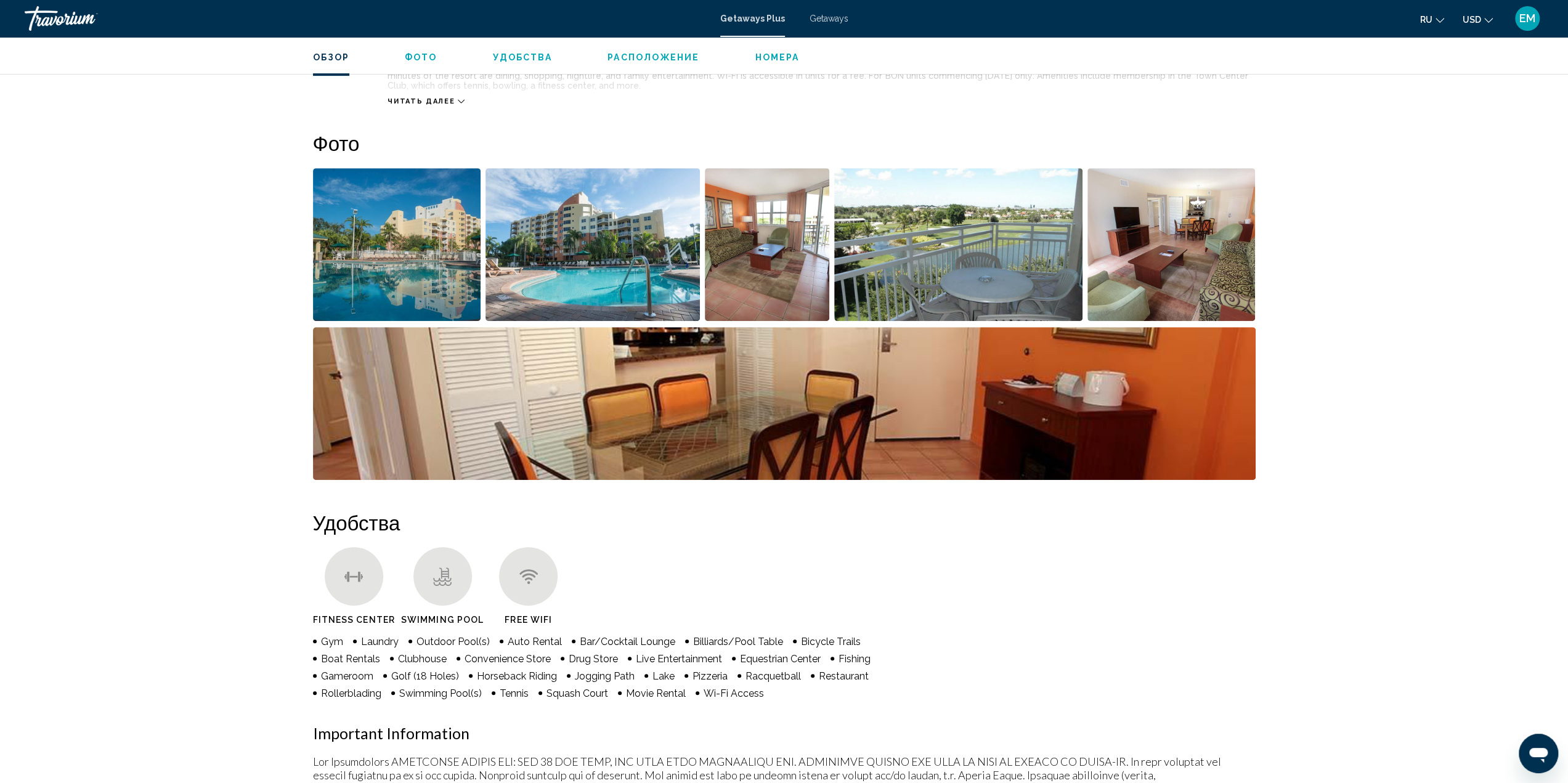
click at [424, 225] on img "Open full-screen image slider" at bounding box center [397, 244] width 168 height 152
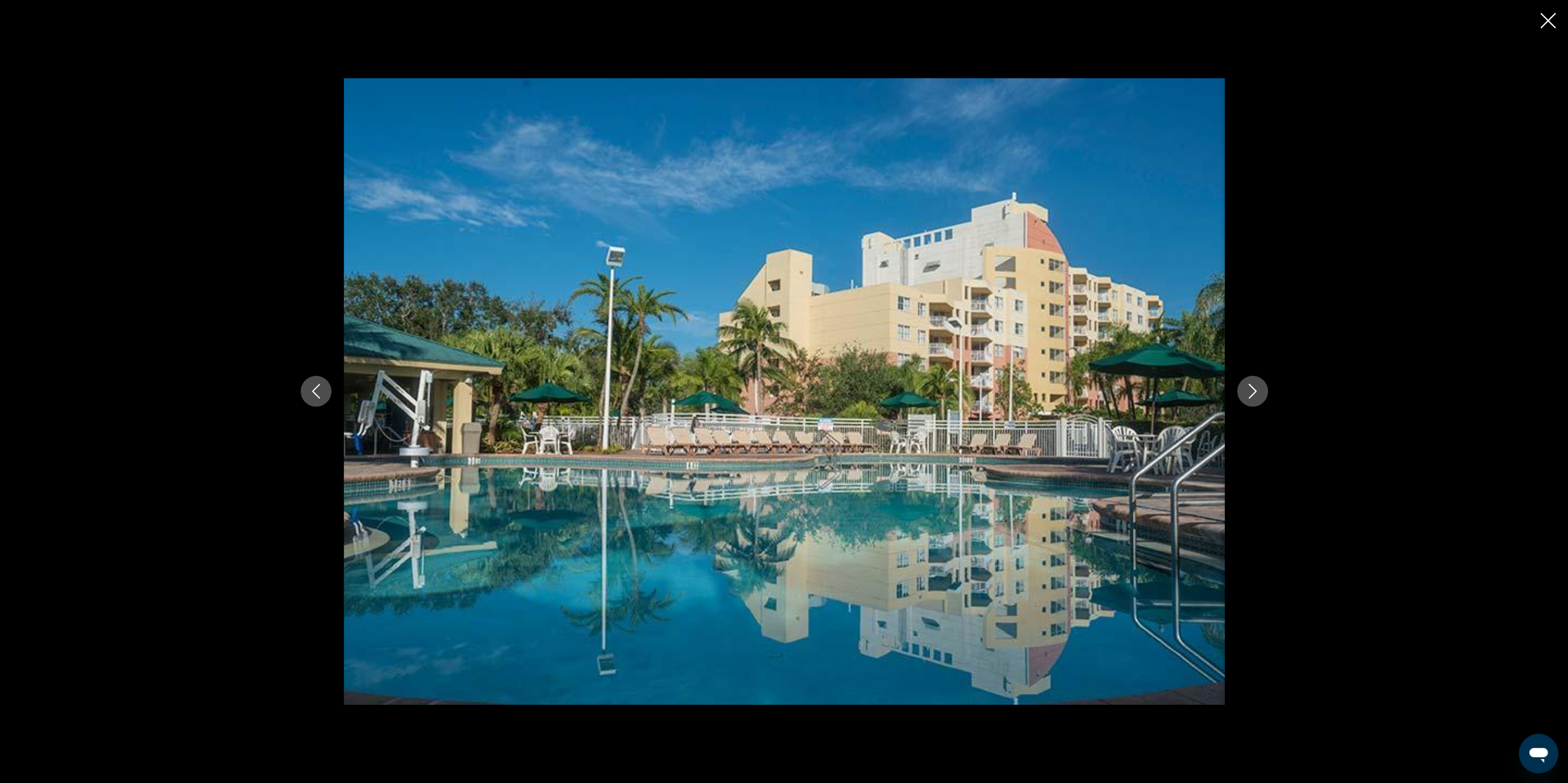
click at [1258, 392] on icon "Next image" at bounding box center [1252, 391] width 15 height 15
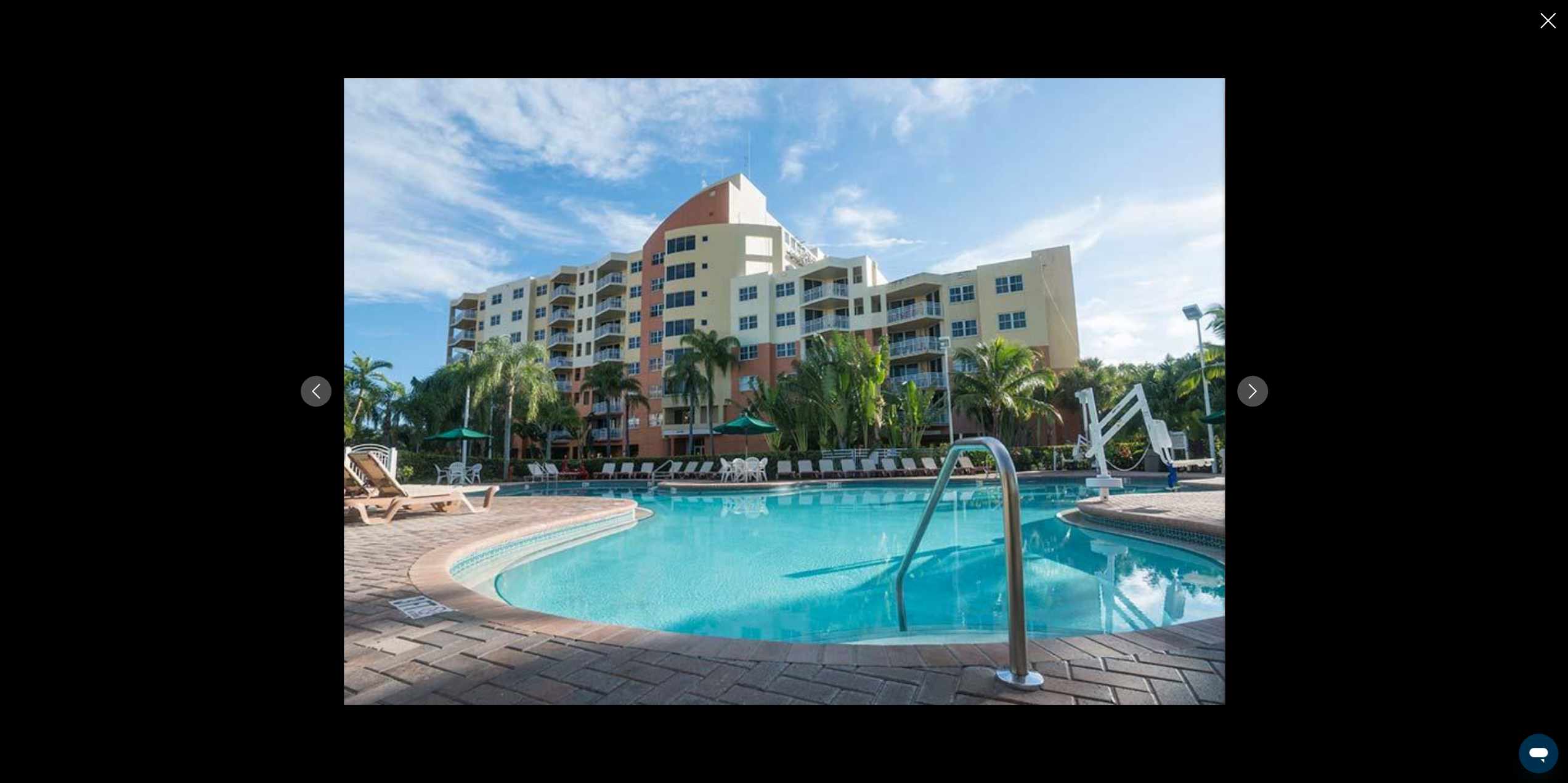
click at [1258, 392] on icon "Next image" at bounding box center [1252, 391] width 15 height 15
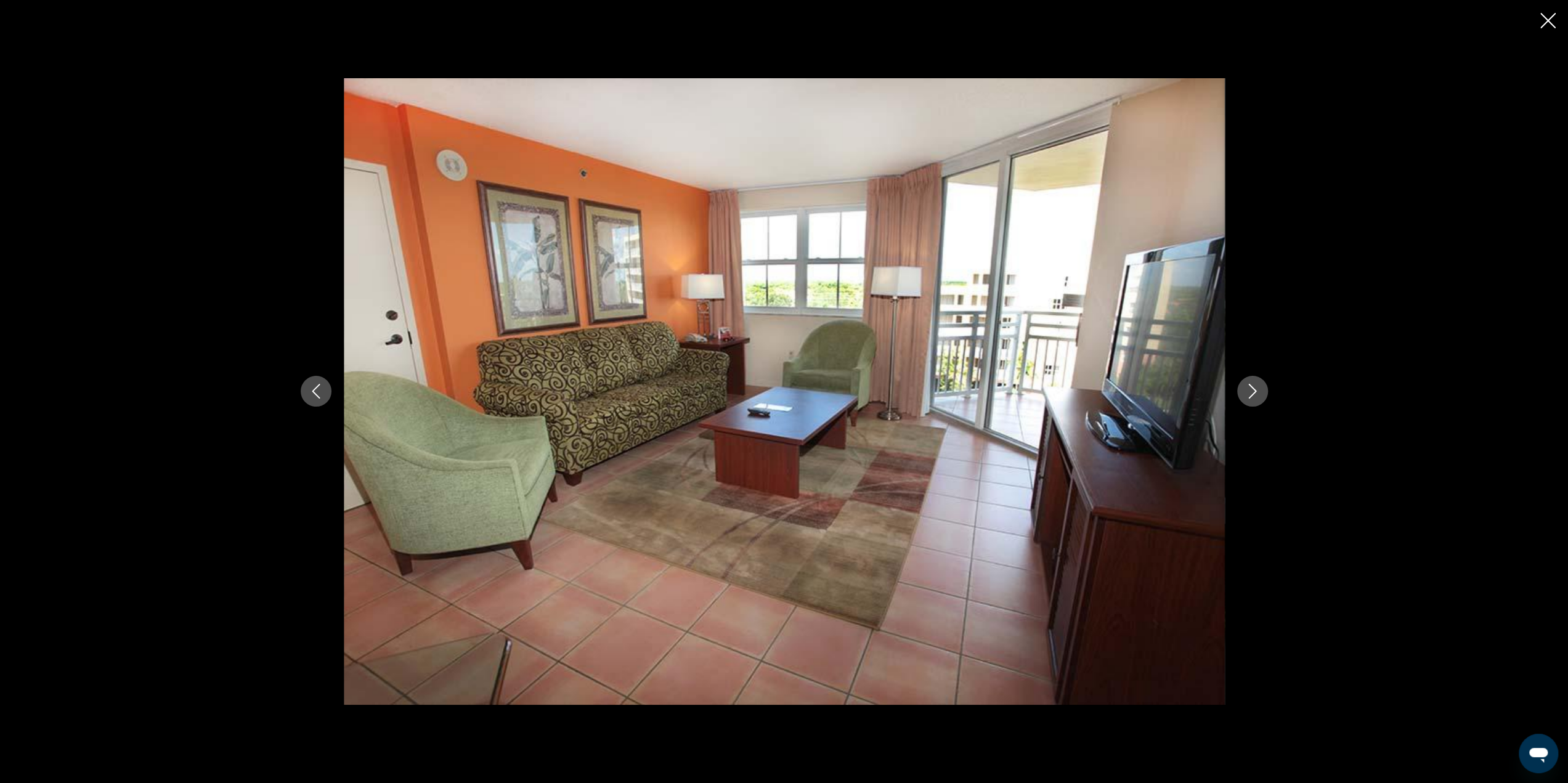
click at [1259, 392] on icon "Next image" at bounding box center [1252, 391] width 15 height 15
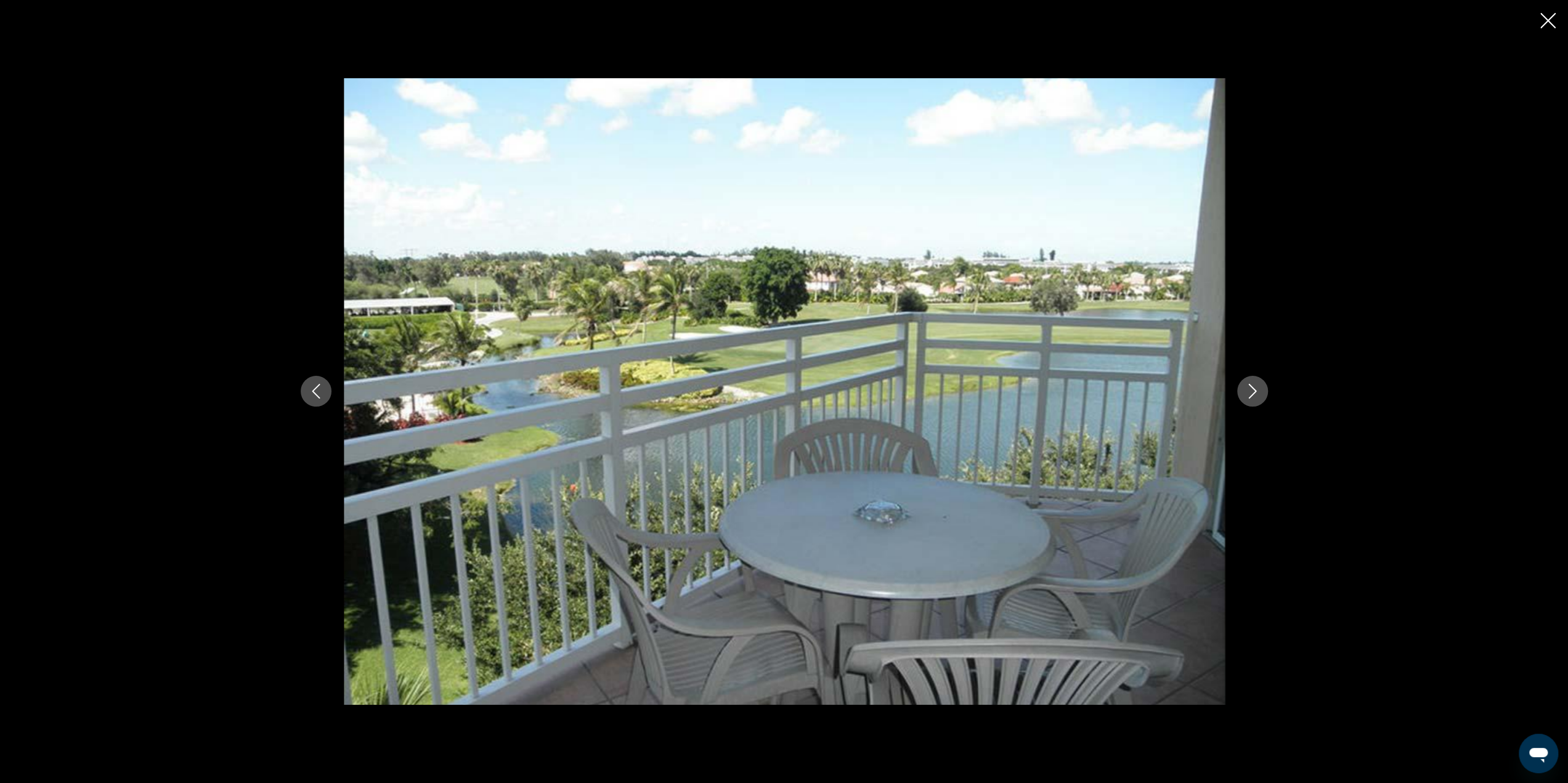
click at [1259, 392] on icon "Next image" at bounding box center [1252, 391] width 15 height 15
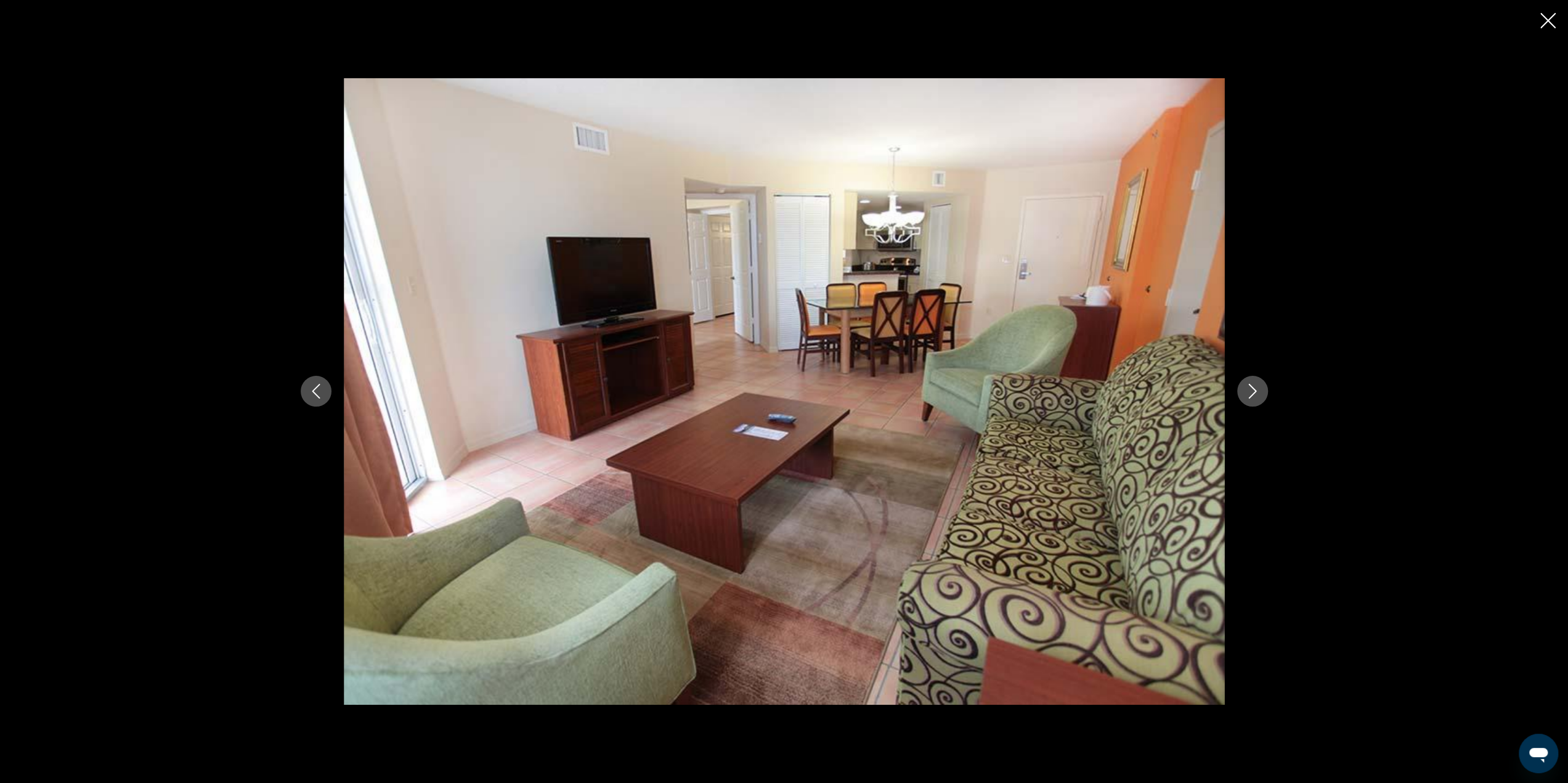
drag, startPoint x: 311, startPoint y: 385, endPoint x: 317, endPoint y: 386, distance: 6.1
click at [311, 386] on icon "Previous image" at bounding box center [316, 391] width 15 height 15
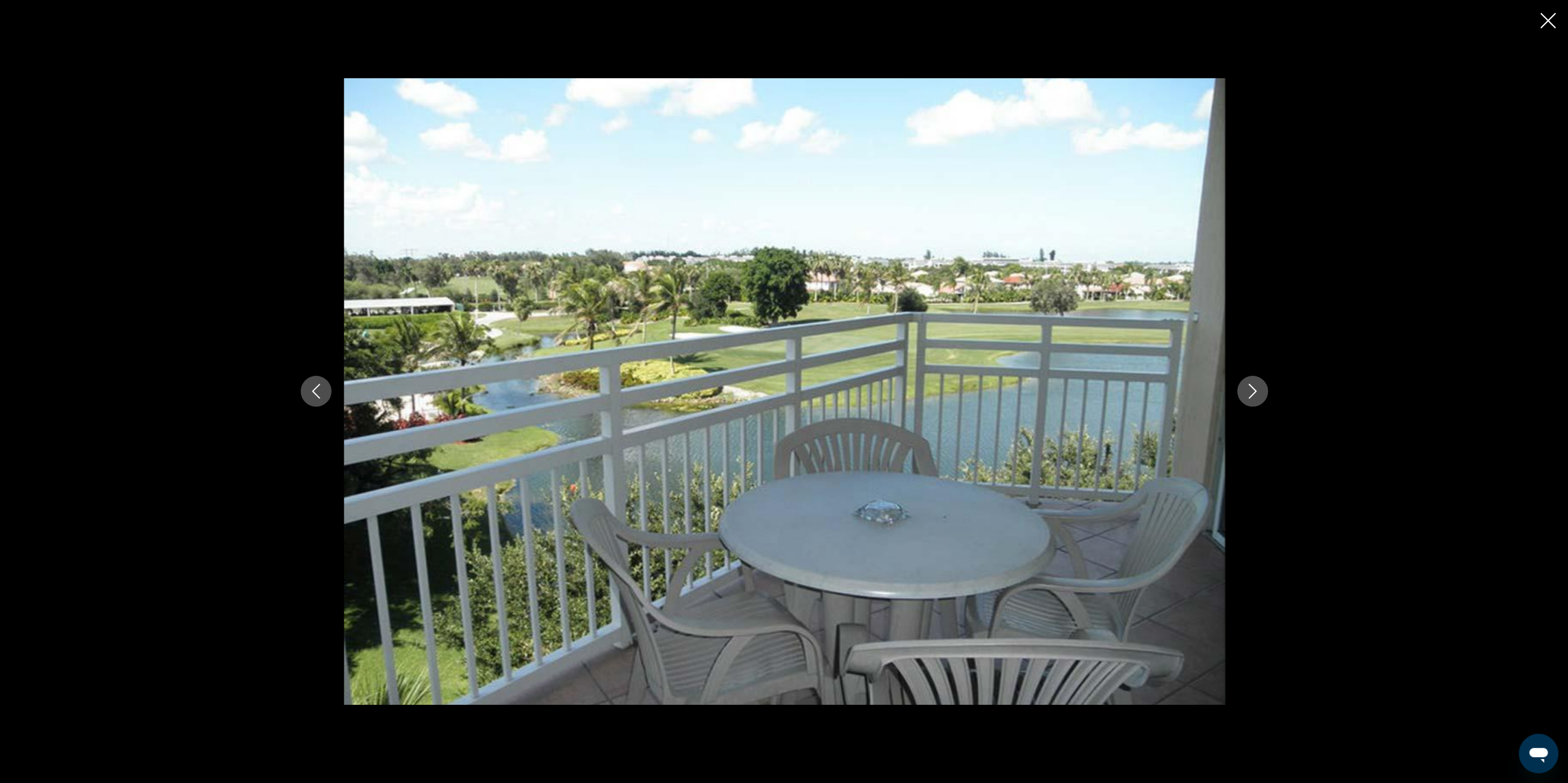
click at [1254, 390] on icon "Next image" at bounding box center [1252, 392] width 8 height 15
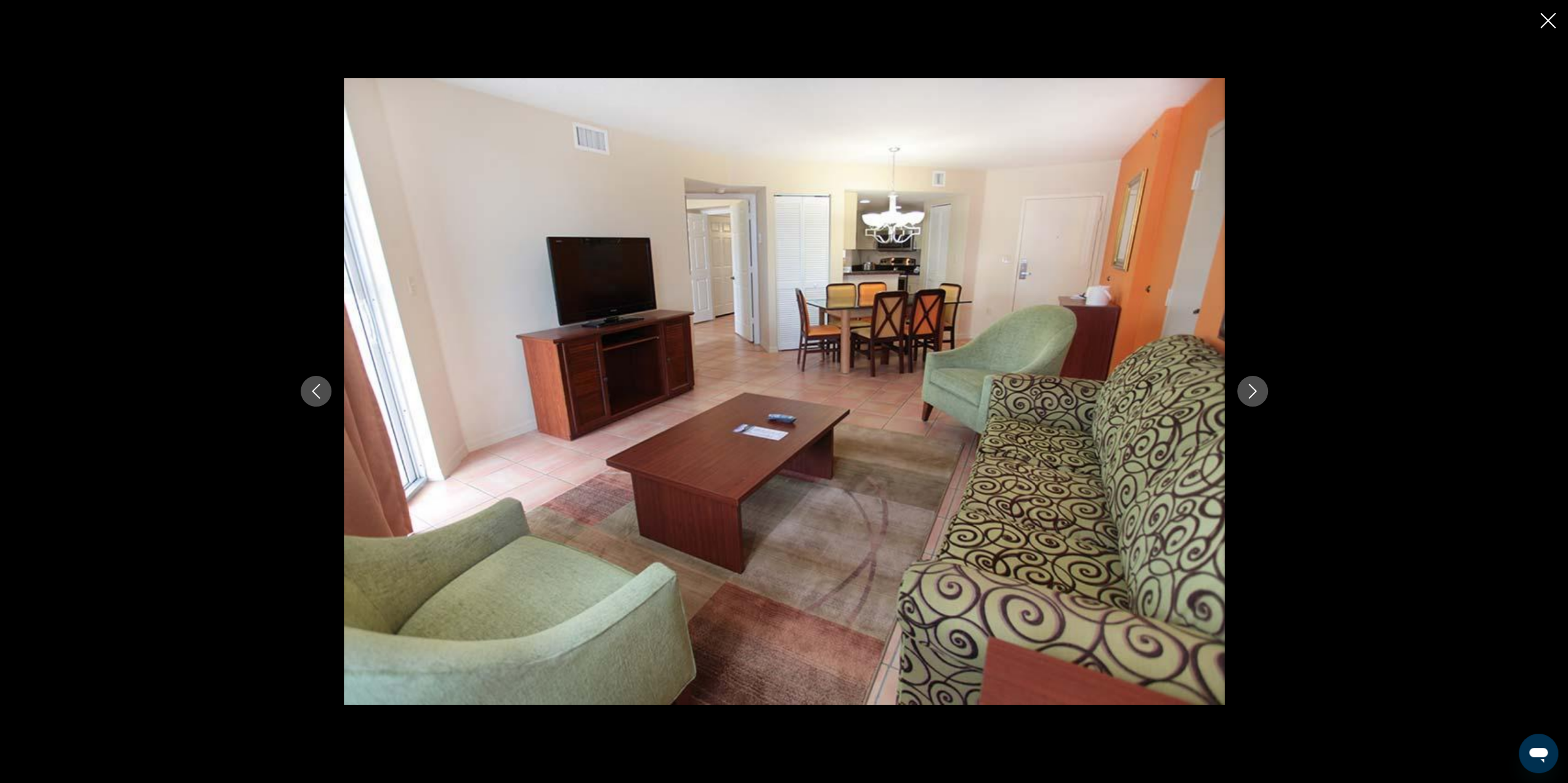
click at [1254, 390] on icon "Next image" at bounding box center [1252, 392] width 8 height 15
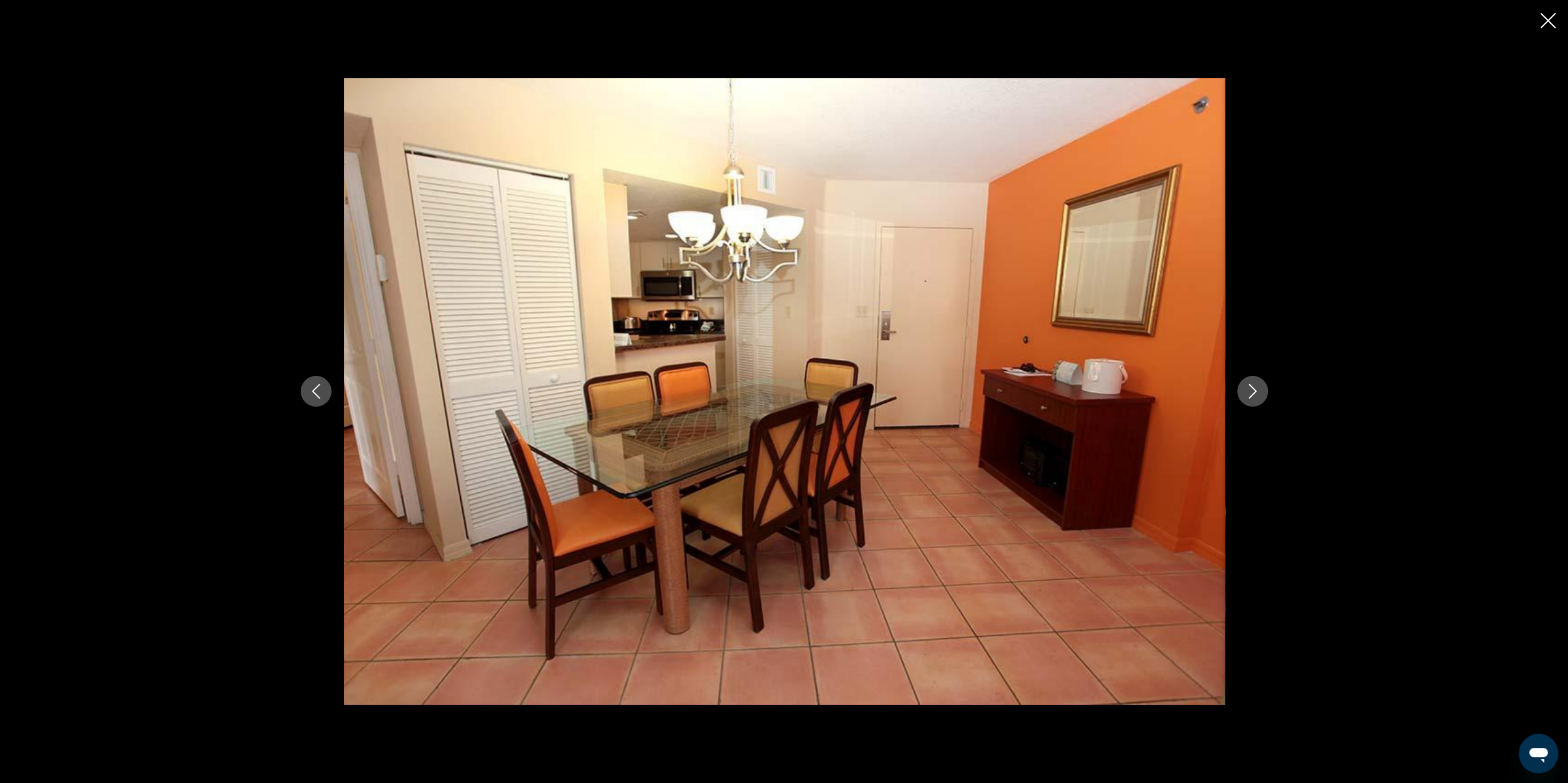
click at [1254, 390] on icon "Next image" at bounding box center [1252, 392] width 8 height 15
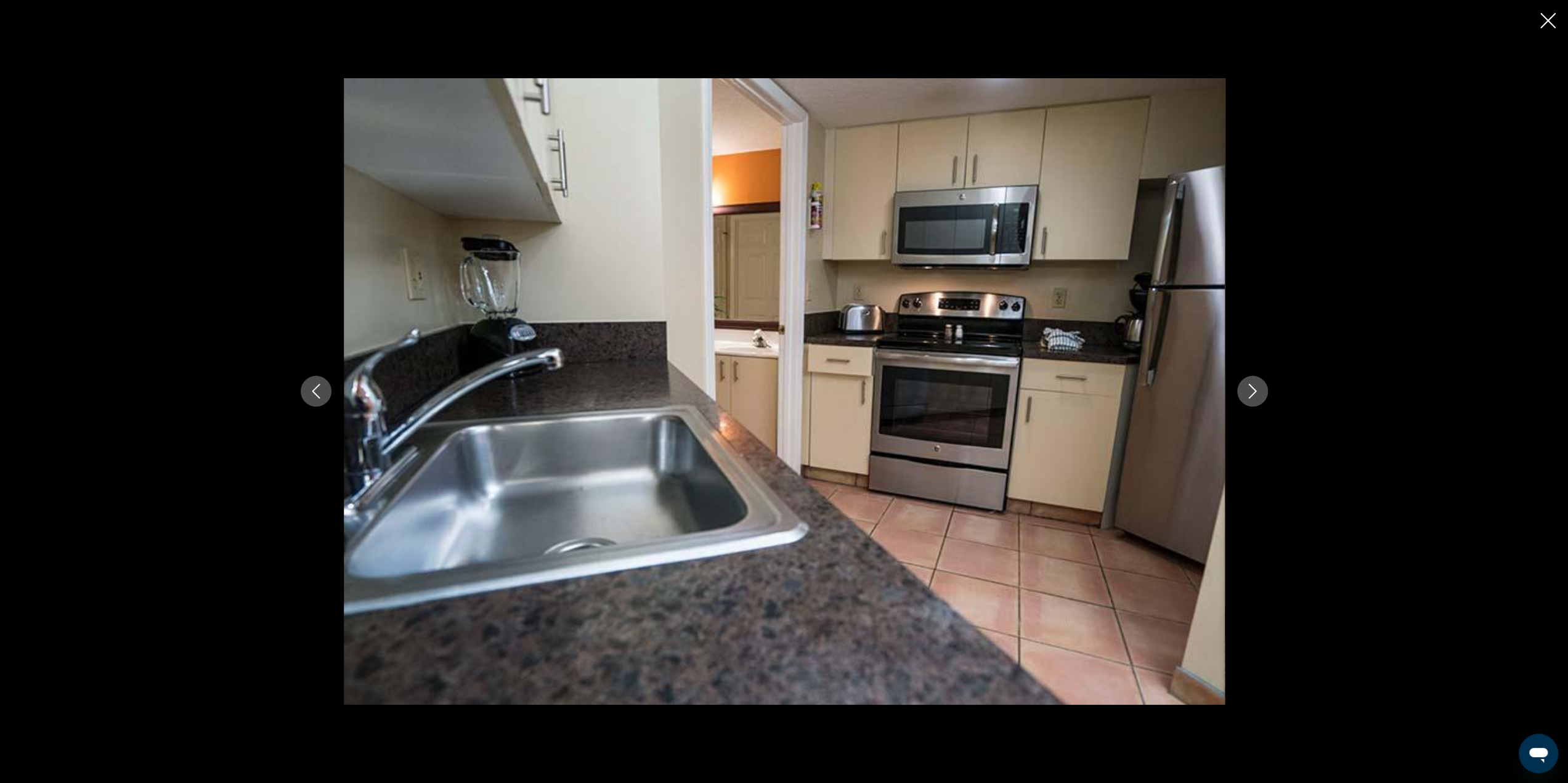
click at [1254, 390] on icon "Next image" at bounding box center [1252, 392] width 8 height 15
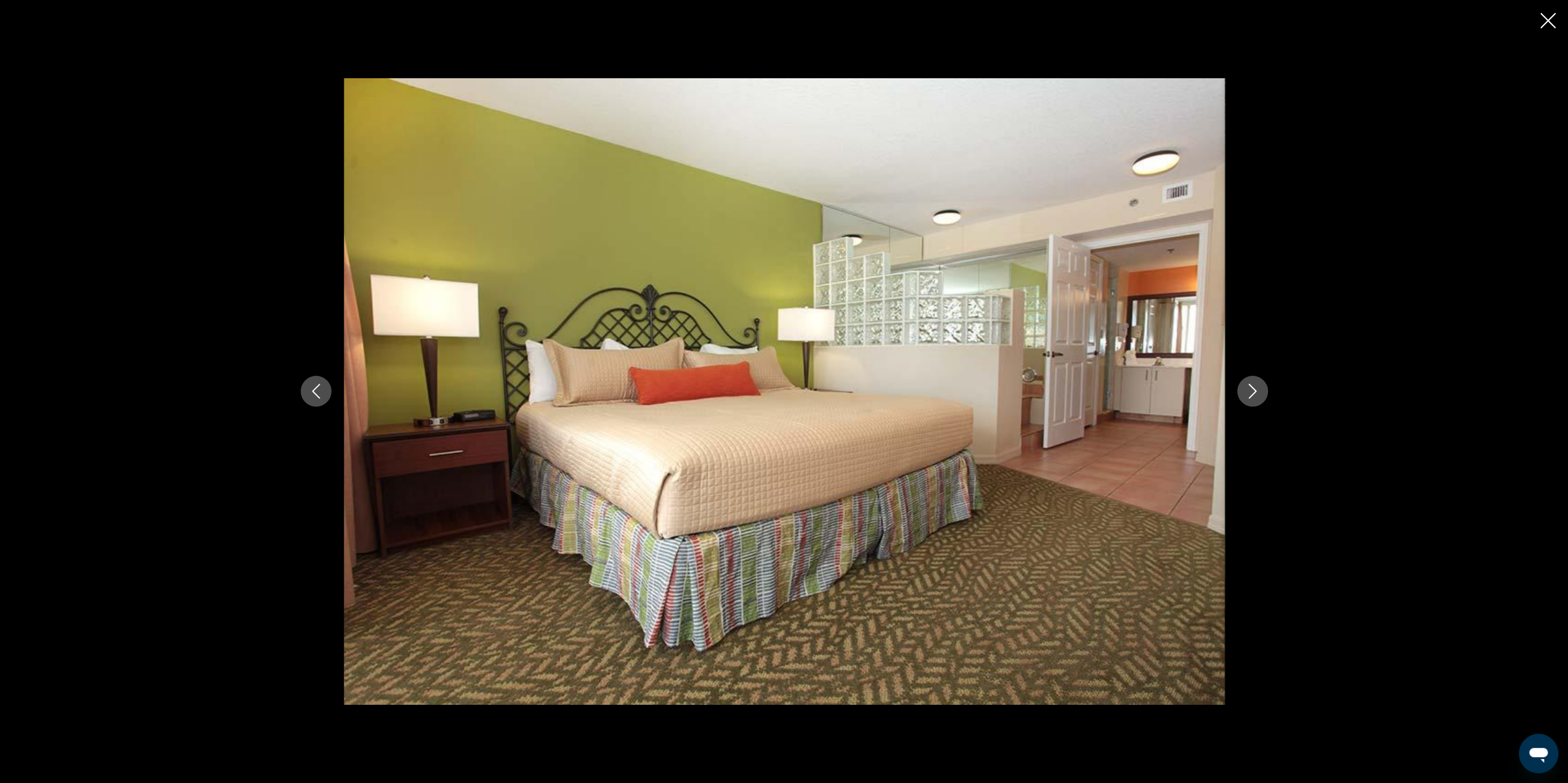
click at [1254, 390] on icon "Next image" at bounding box center [1252, 392] width 8 height 15
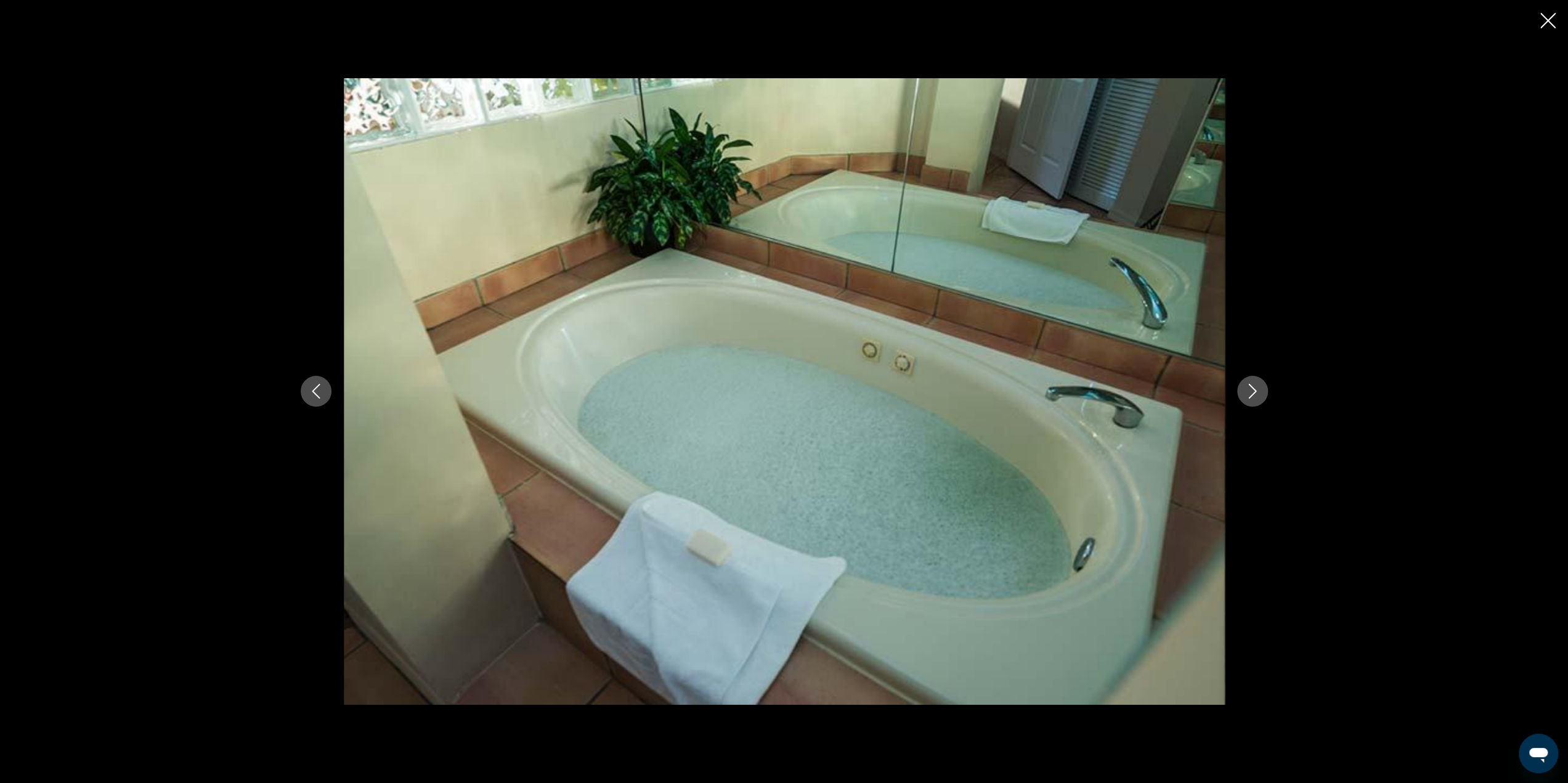
click at [1254, 390] on icon "Next image" at bounding box center [1252, 392] width 8 height 15
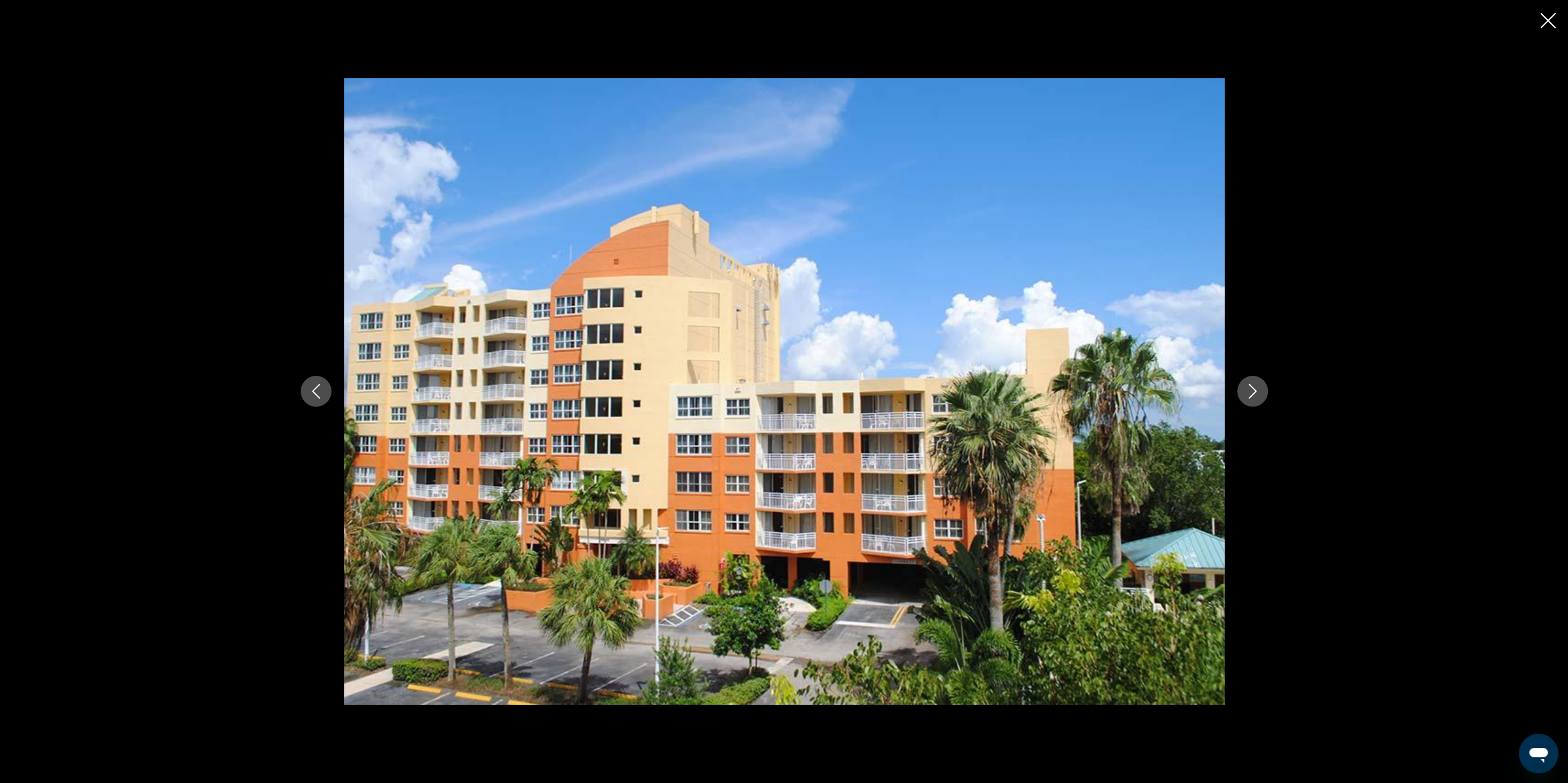
click at [1254, 390] on icon "Next image" at bounding box center [1252, 392] width 8 height 15
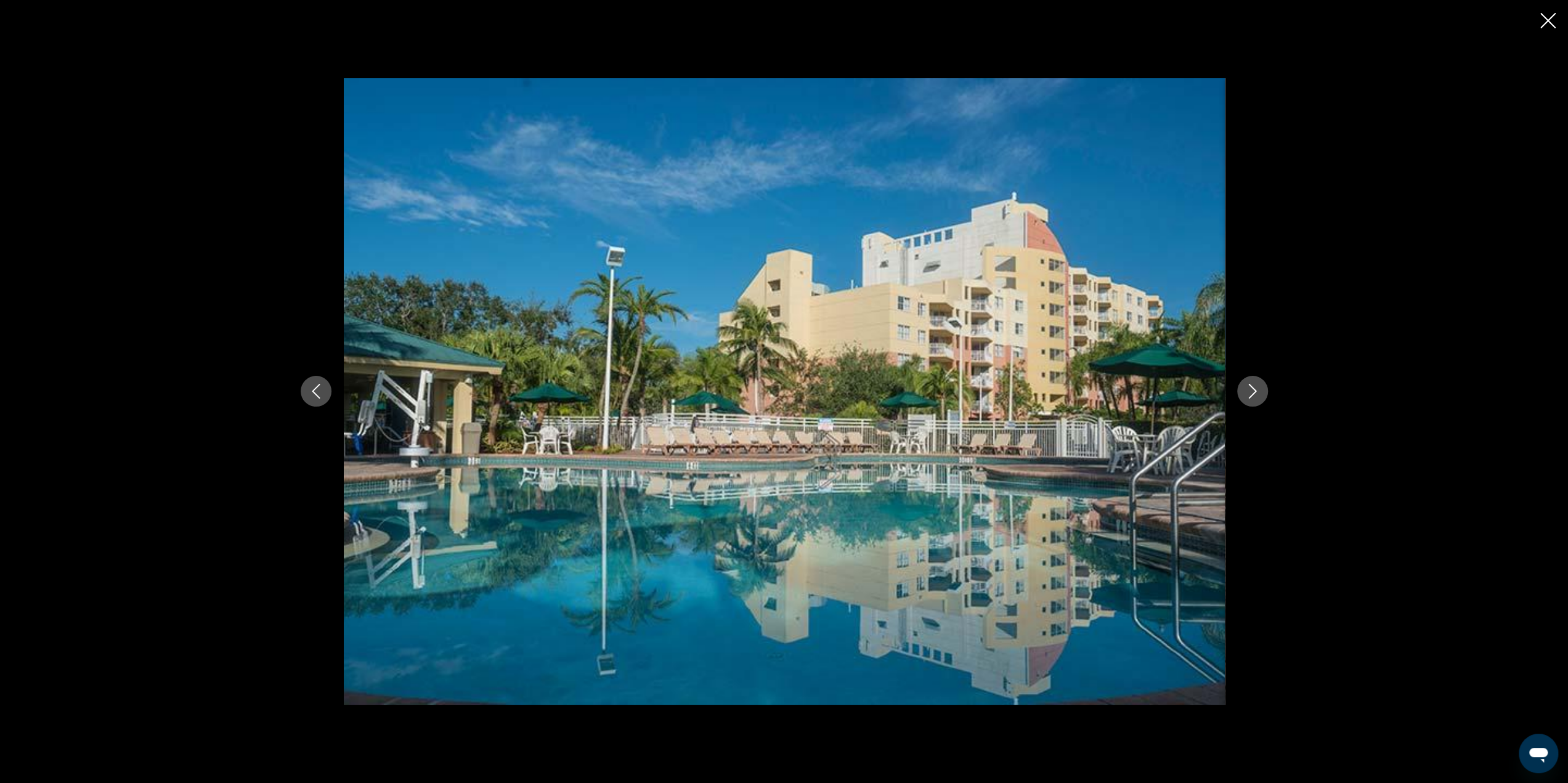
click at [1542, 19] on icon "Close slideshow" at bounding box center [1547, 21] width 16 height 16
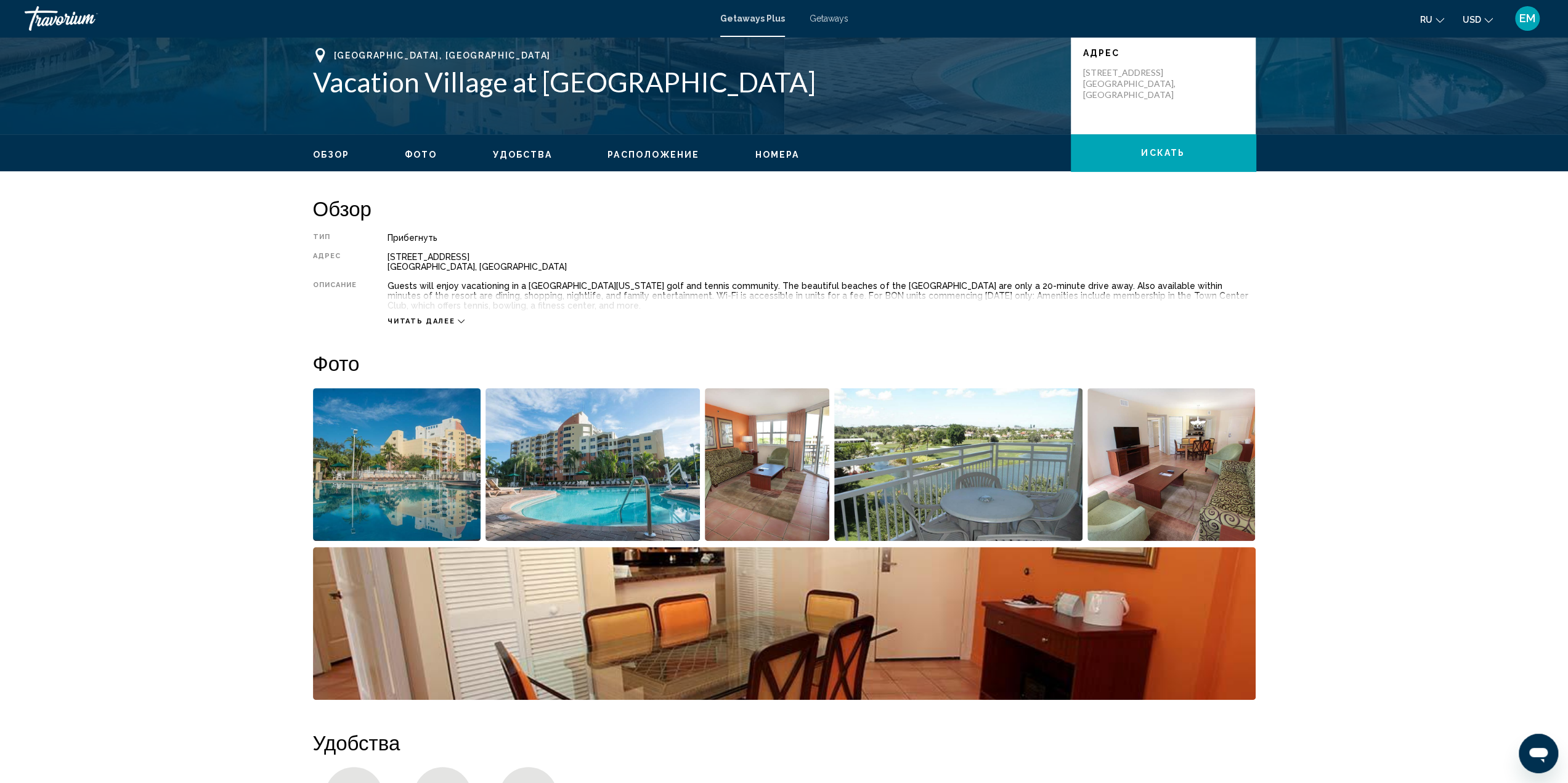
scroll to position [209, 0]
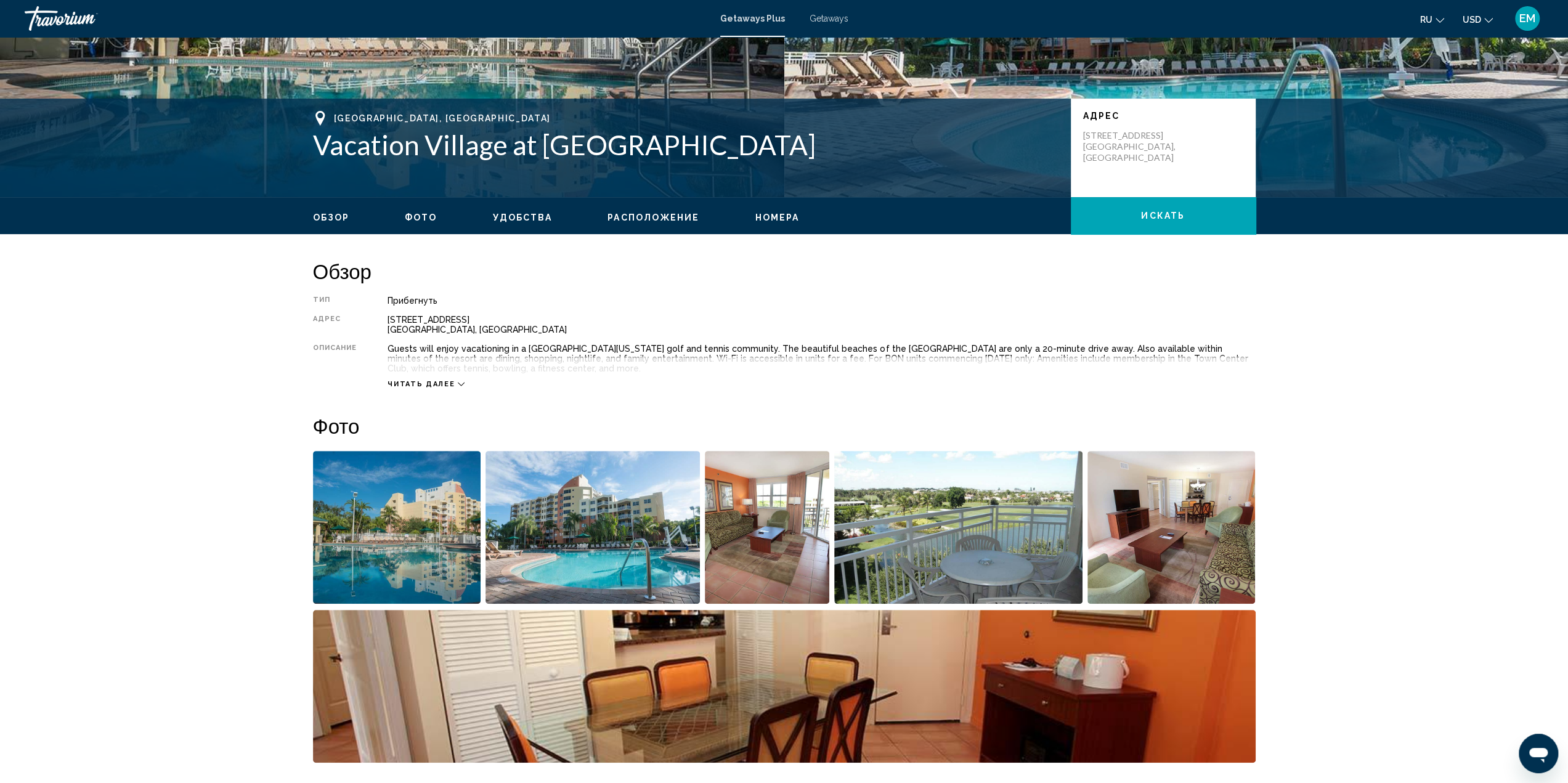
click at [631, 216] on span "Расположение" at bounding box center [653, 217] width 92 height 10
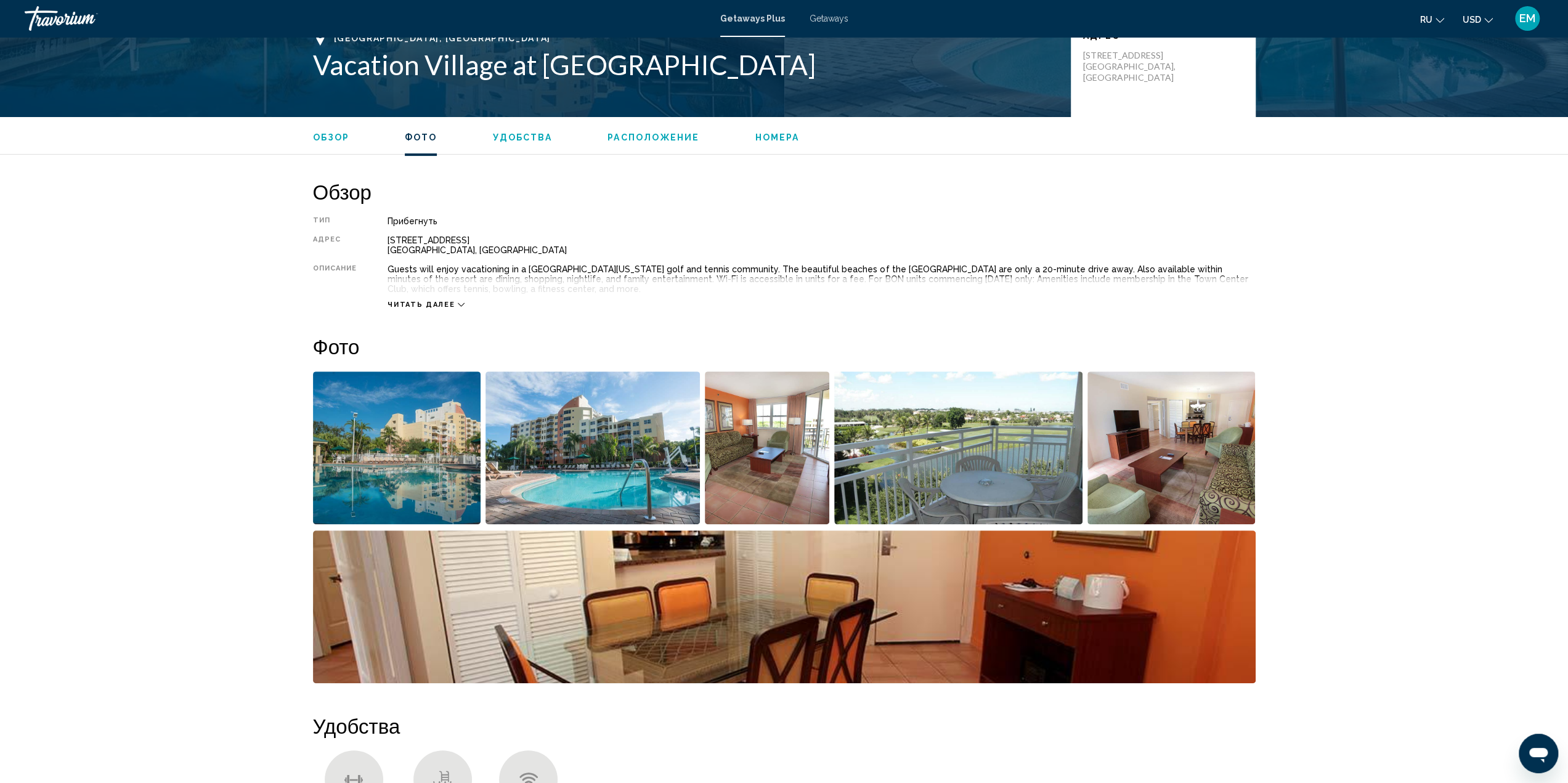
scroll to position [182, 0]
